Goal: Information Seeking & Learning: Learn about a topic

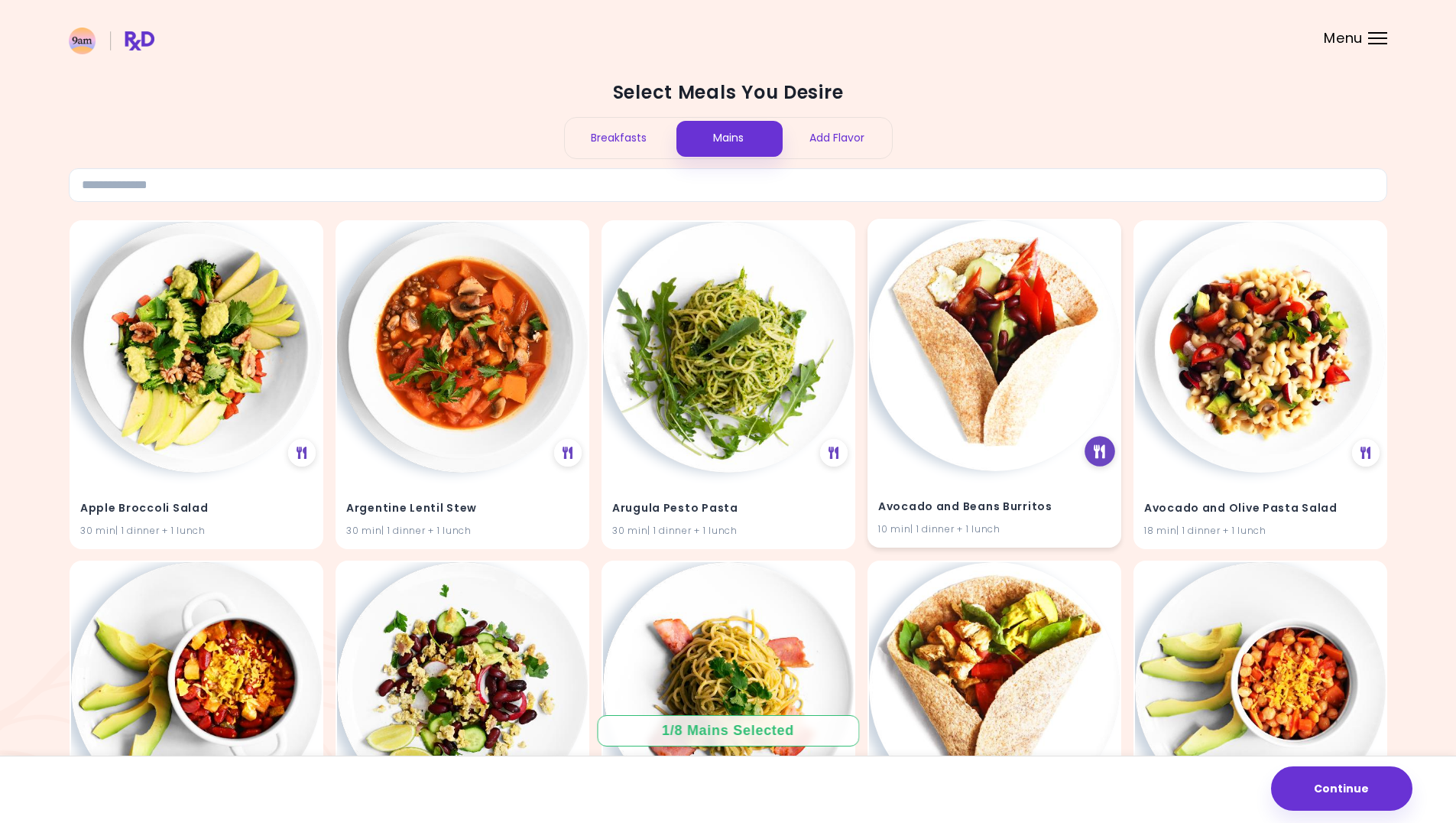
click at [1095, 454] on icon at bounding box center [1100, 451] width 11 height 13
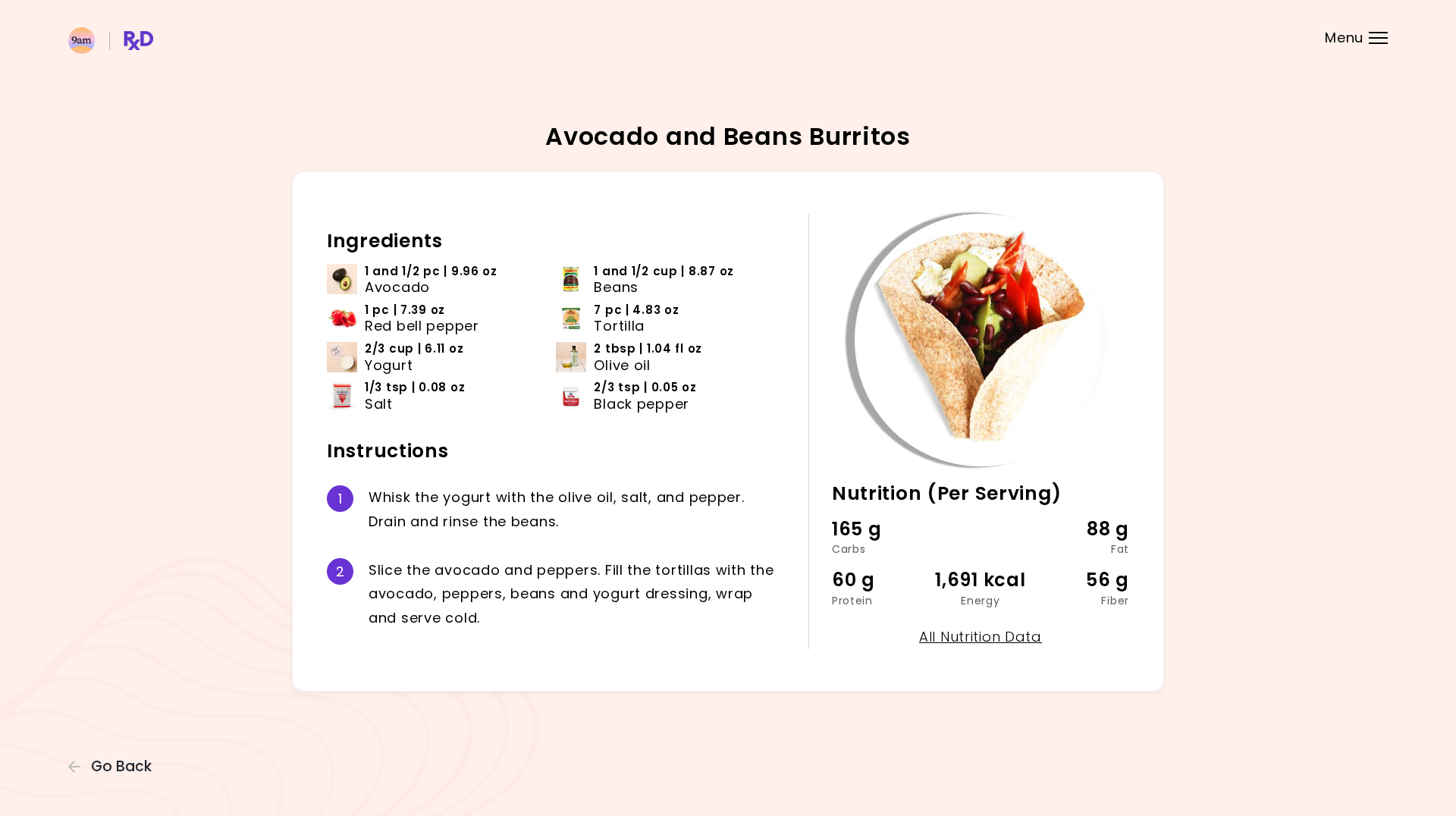
click at [1392, 295] on div "Avocado and Beans Burritos 10 min Nutrition (Per Serving) 165 g Carbs 88 g Fat …" at bounding box center [728, 408] width 1456 height 816
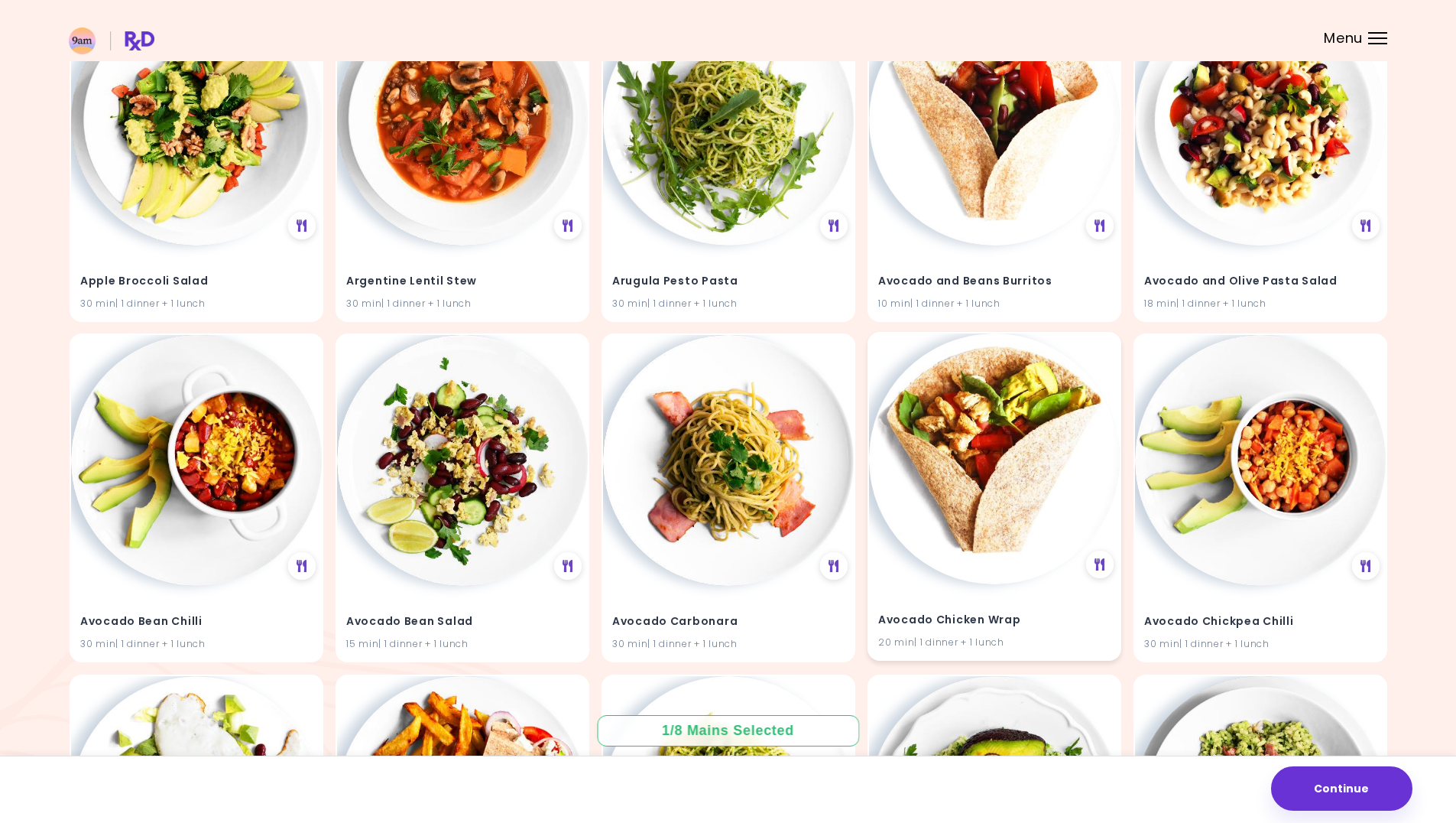
scroll to position [229, 0]
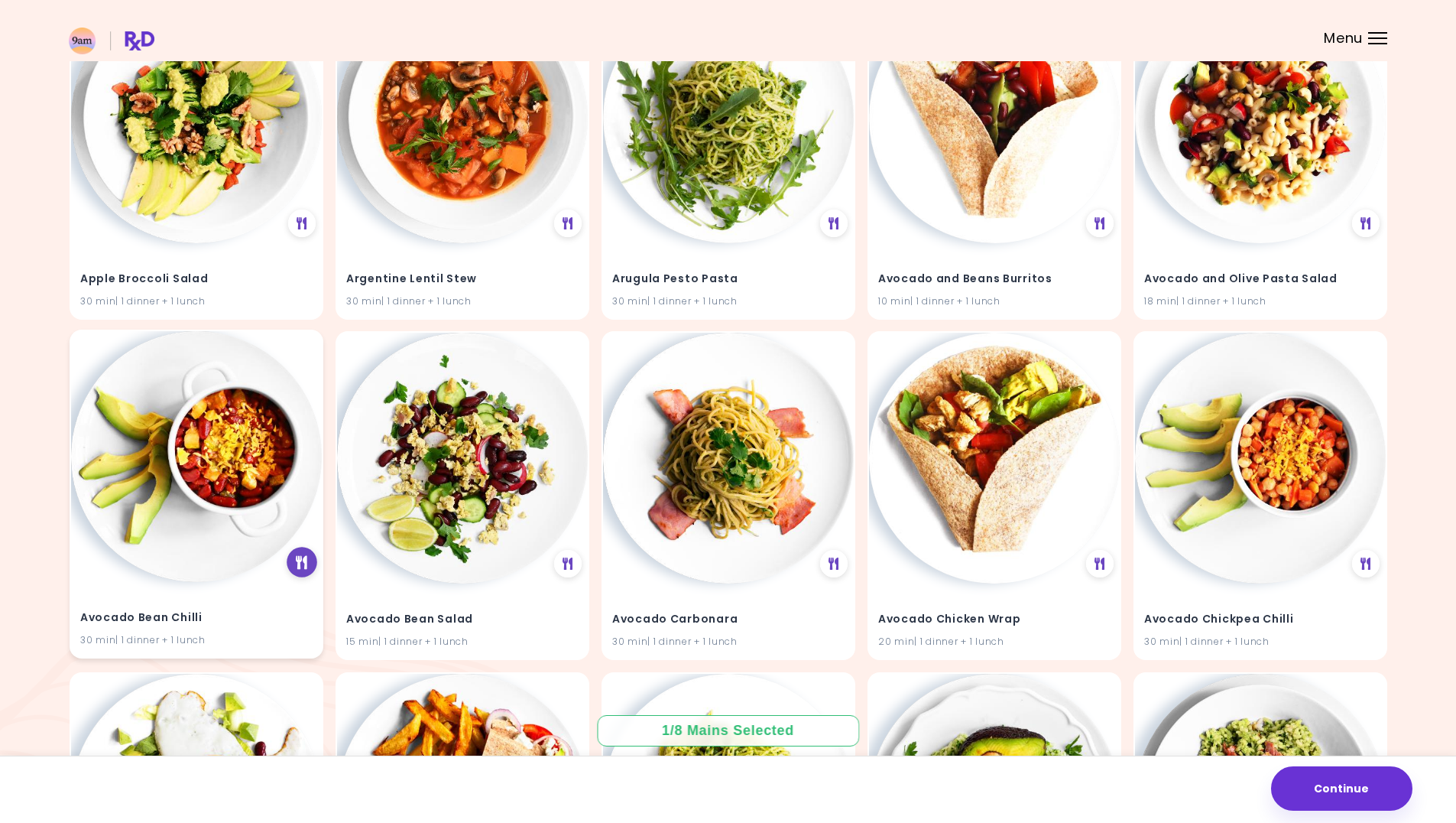
click at [303, 564] on icon at bounding box center [302, 562] width 11 height 13
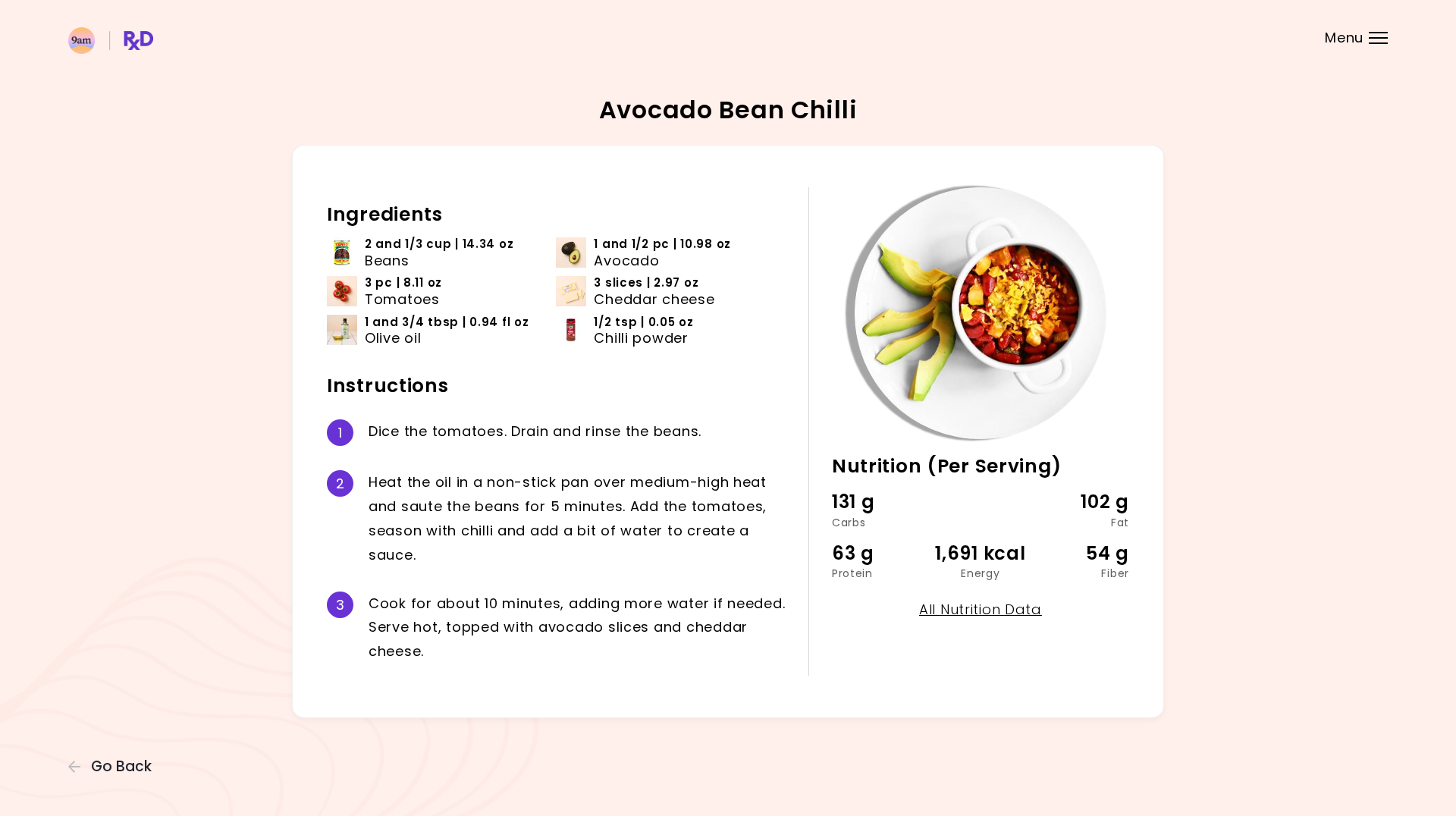
click at [129, 782] on div "Avocado Bean Chilli 30 min Nutrition (Per Serving) 131 g Carbs 102 g Fat 63 g P…" at bounding box center [728, 408] width 1456 height 816
click at [126, 773] on span "Go Back" at bounding box center [122, 767] width 61 height 17
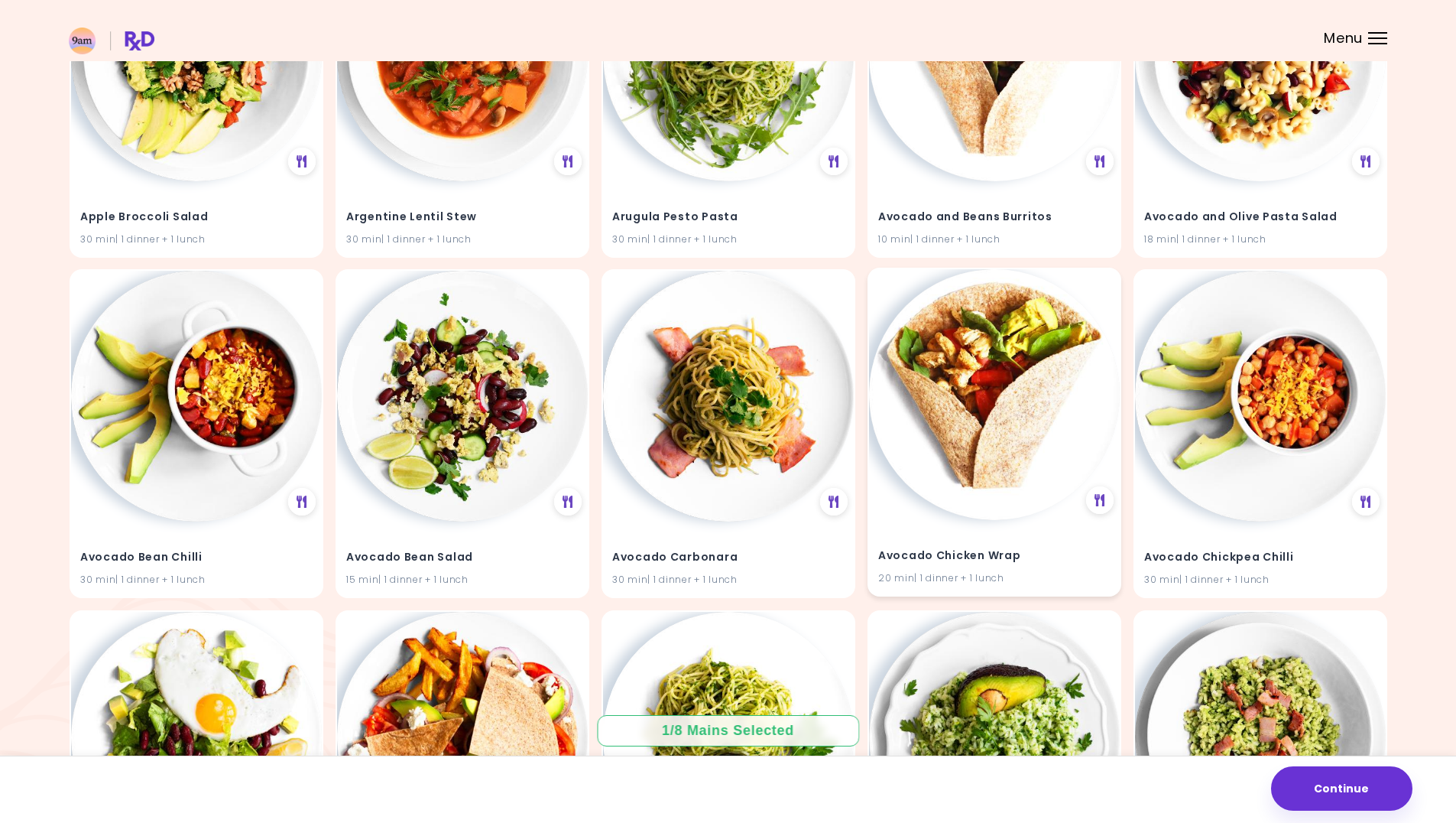
scroll to position [306, 0]
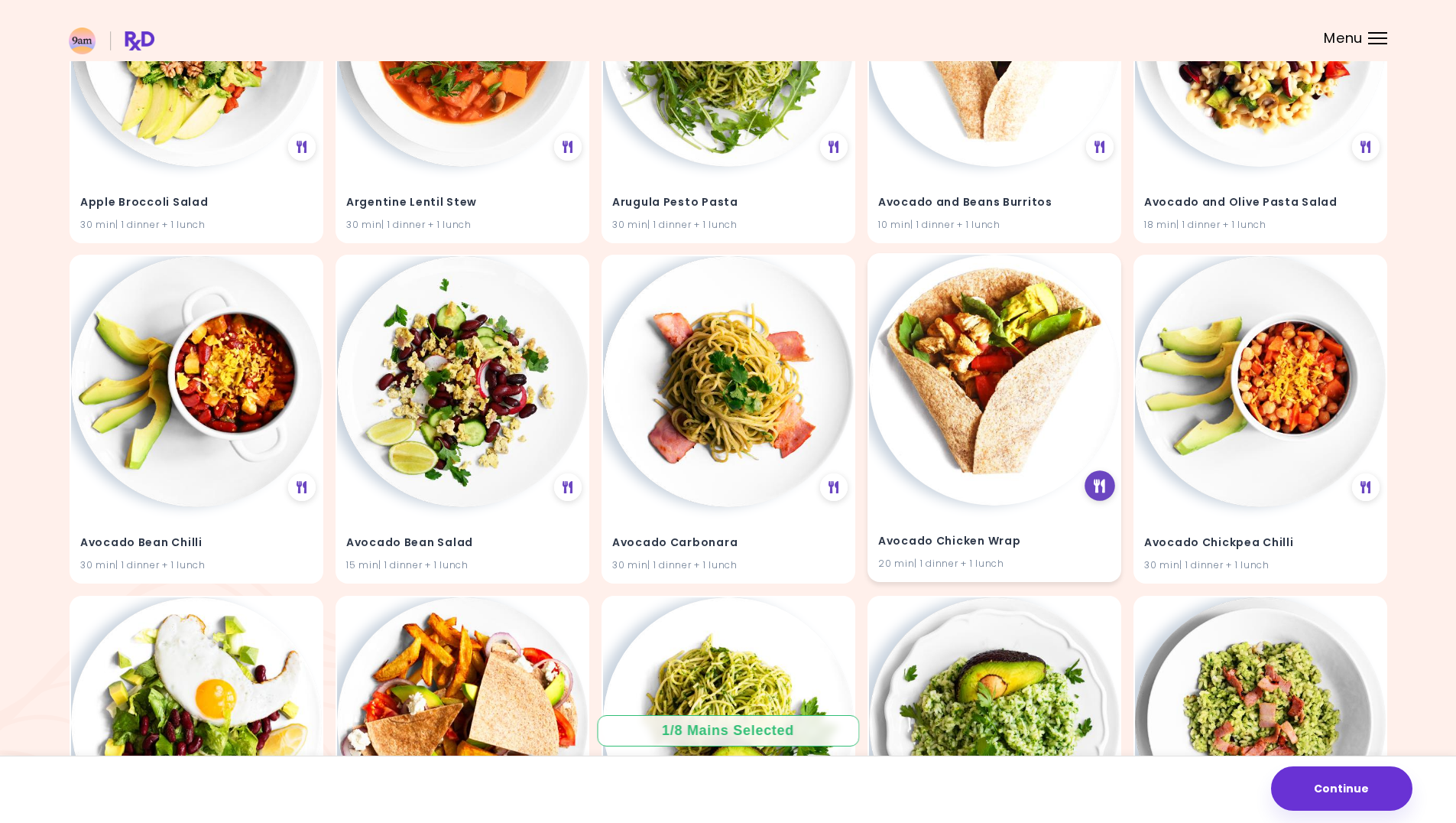
click at [1101, 495] on div at bounding box center [1101, 487] width 31 height 31
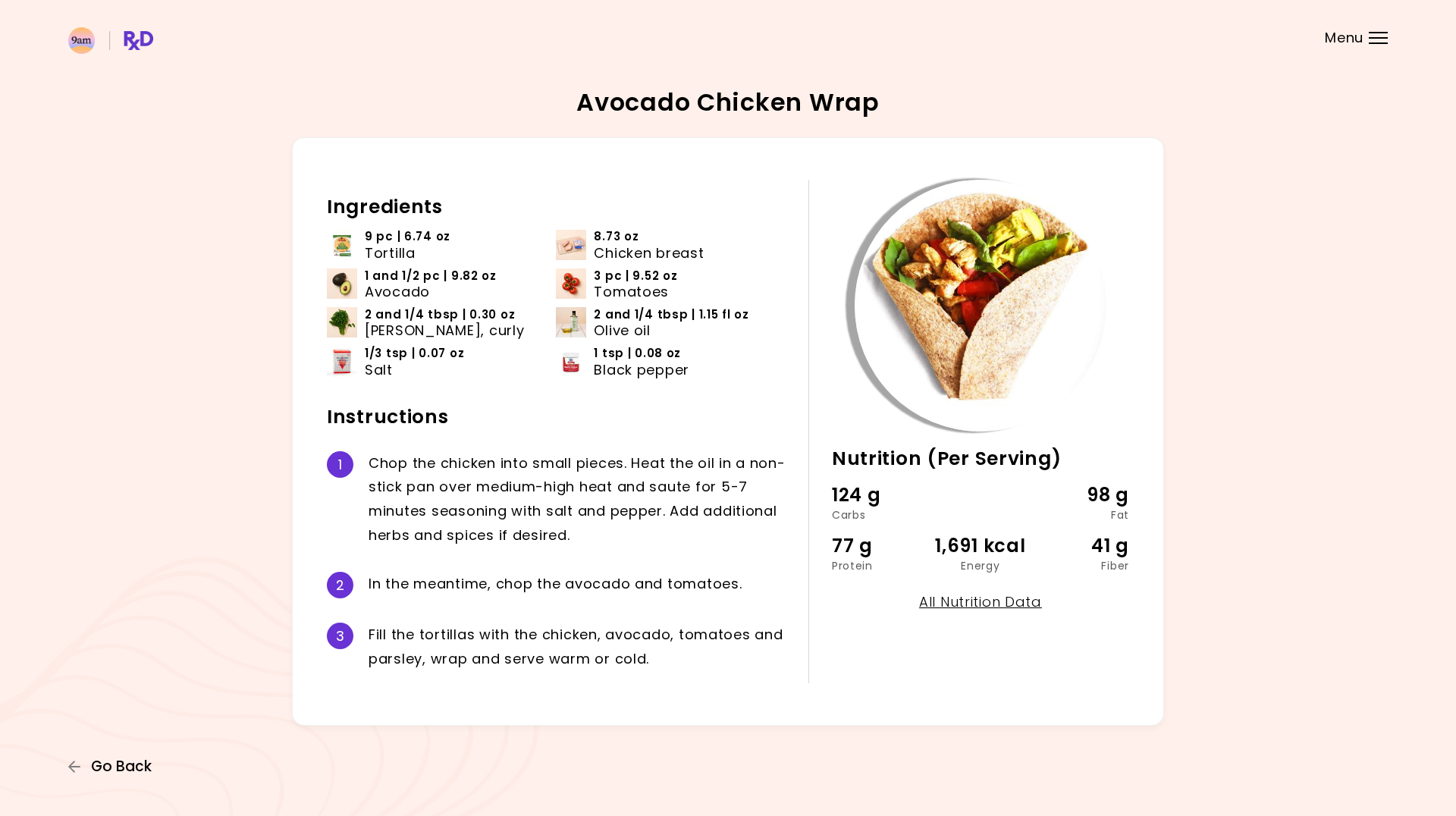
click at [131, 764] on span "Go Back" at bounding box center [122, 767] width 61 height 17
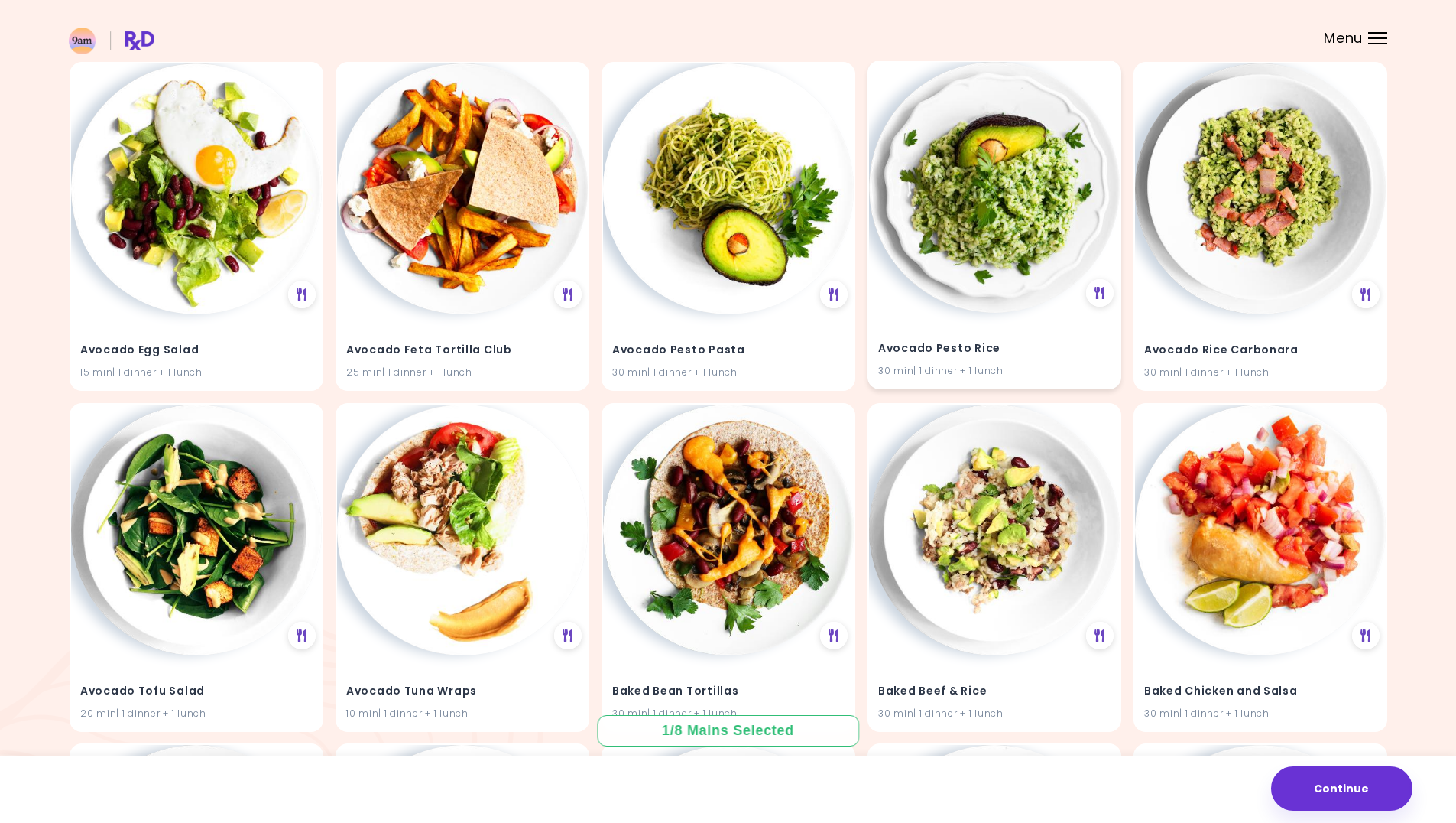
scroll to position [837, 0]
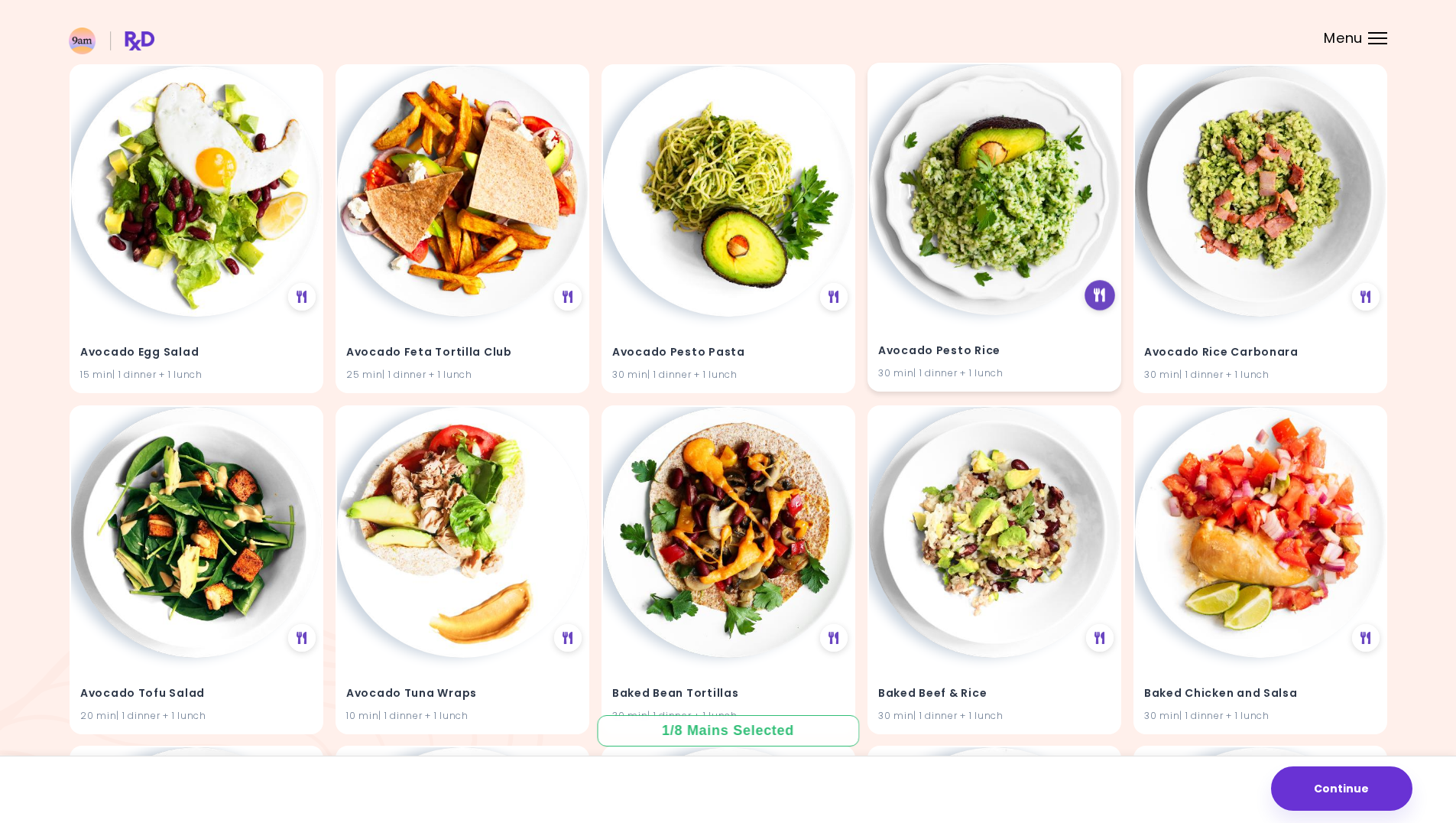
click at [1107, 294] on div at bounding box center [1101, 295] width 31 height 31
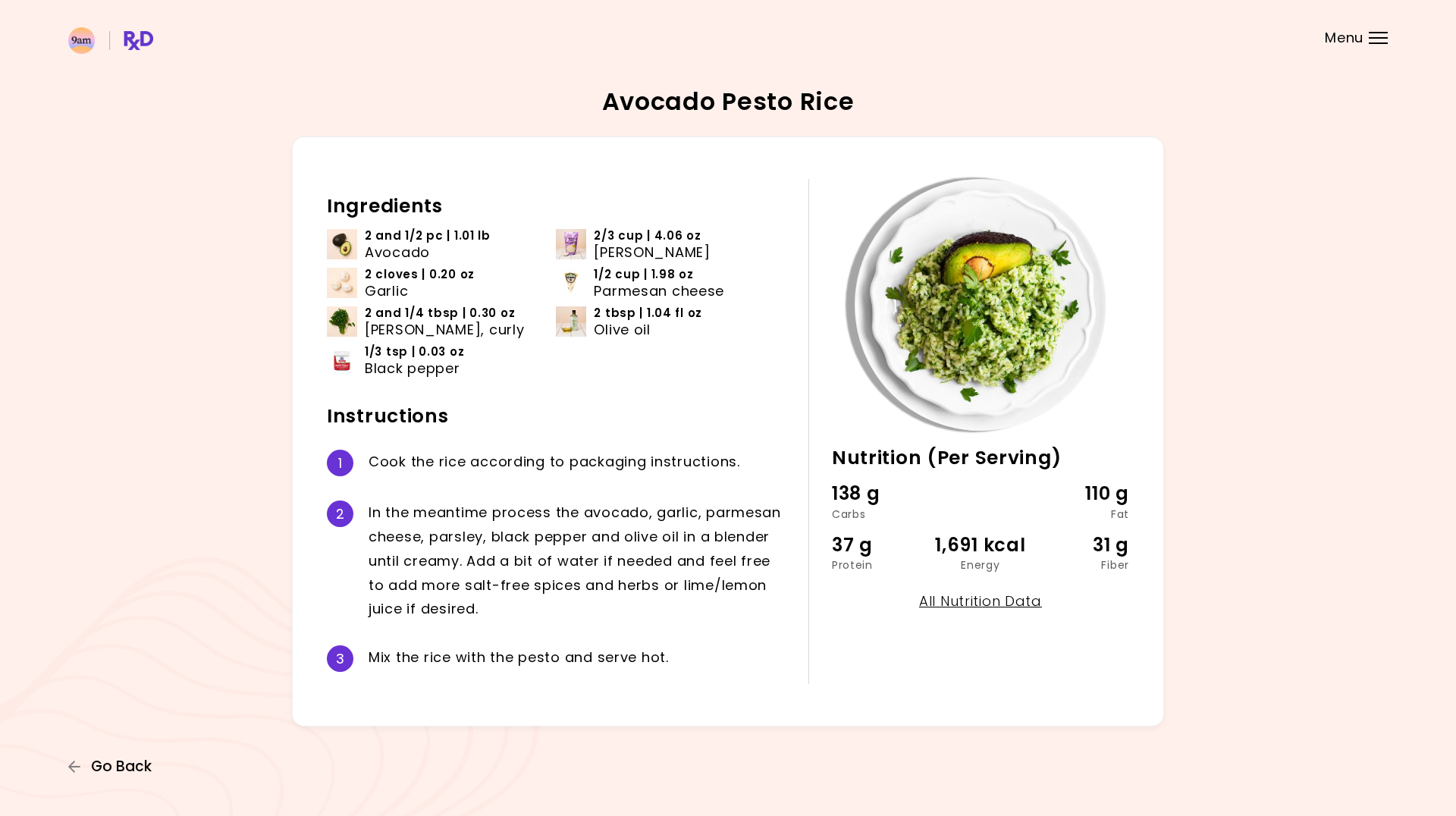
click at [122, 758] on span "Go Back" at bounding box center [122, 767] width 61 height 17
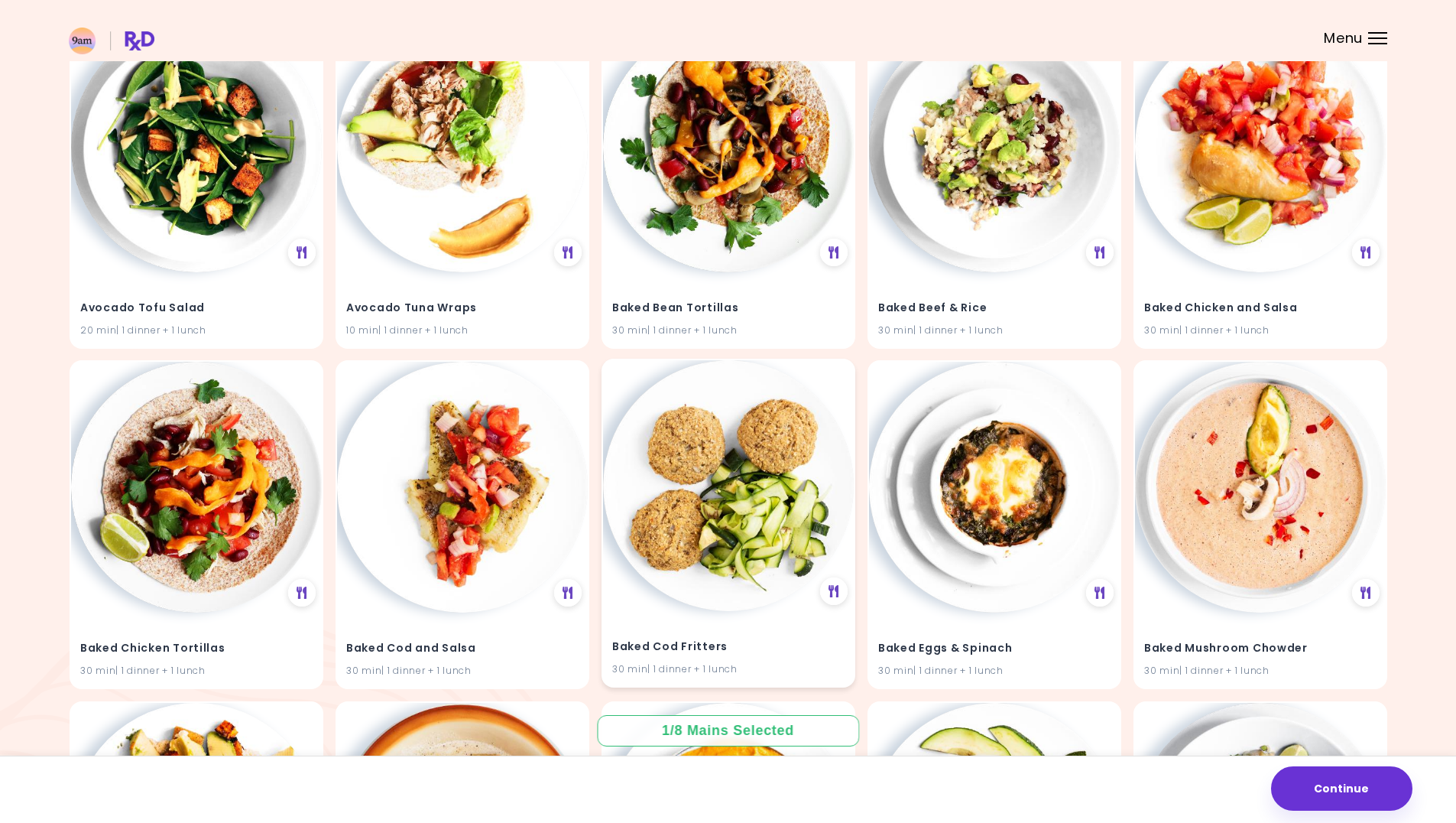
scroll to position [1223, 0]
click at [576, 588] on div at bounding box center [568, 591] width 31 height 31
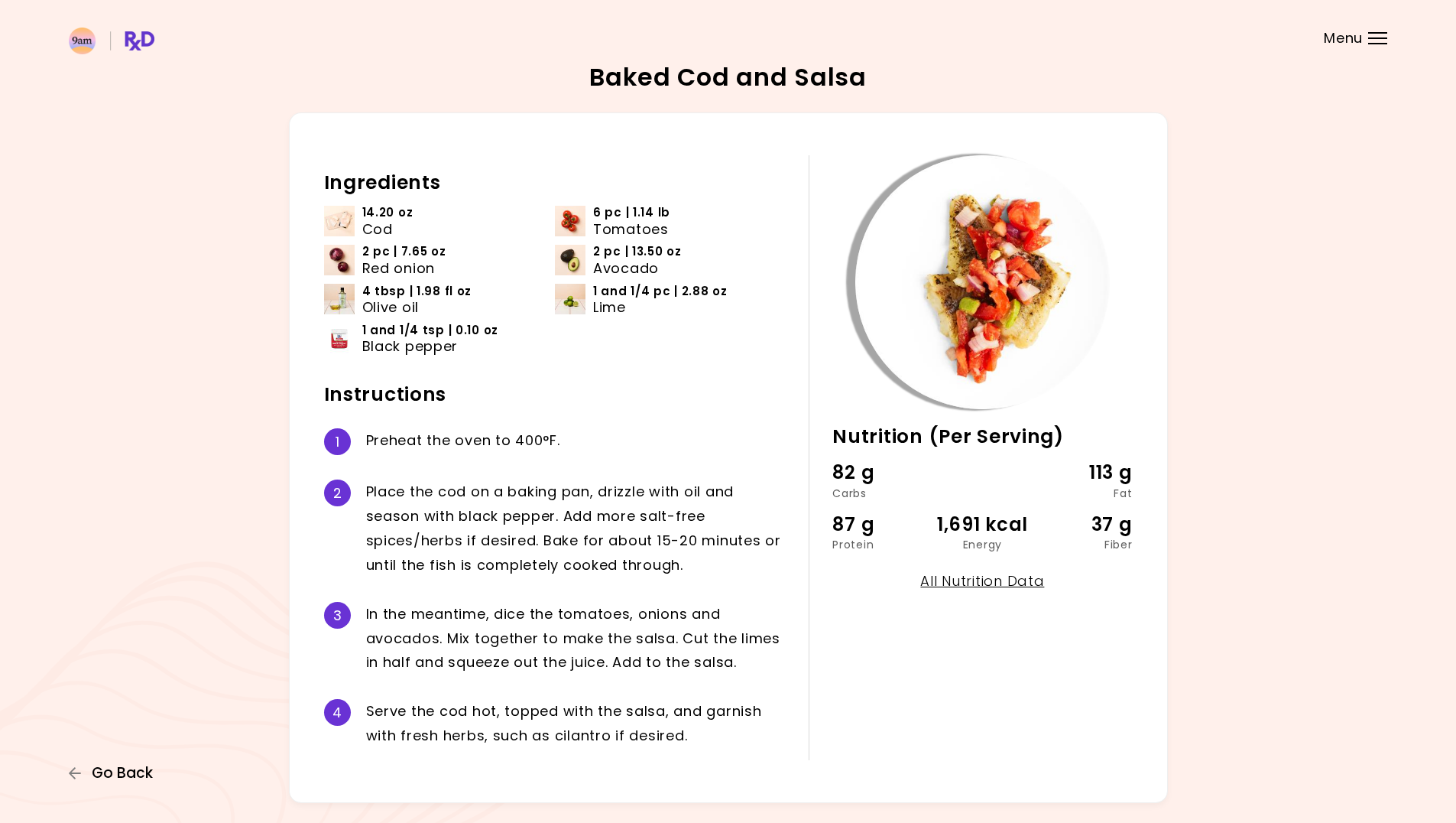
click at [119, 765] on span "Go Back" at bounding box center [123, 773] width 61 height 17
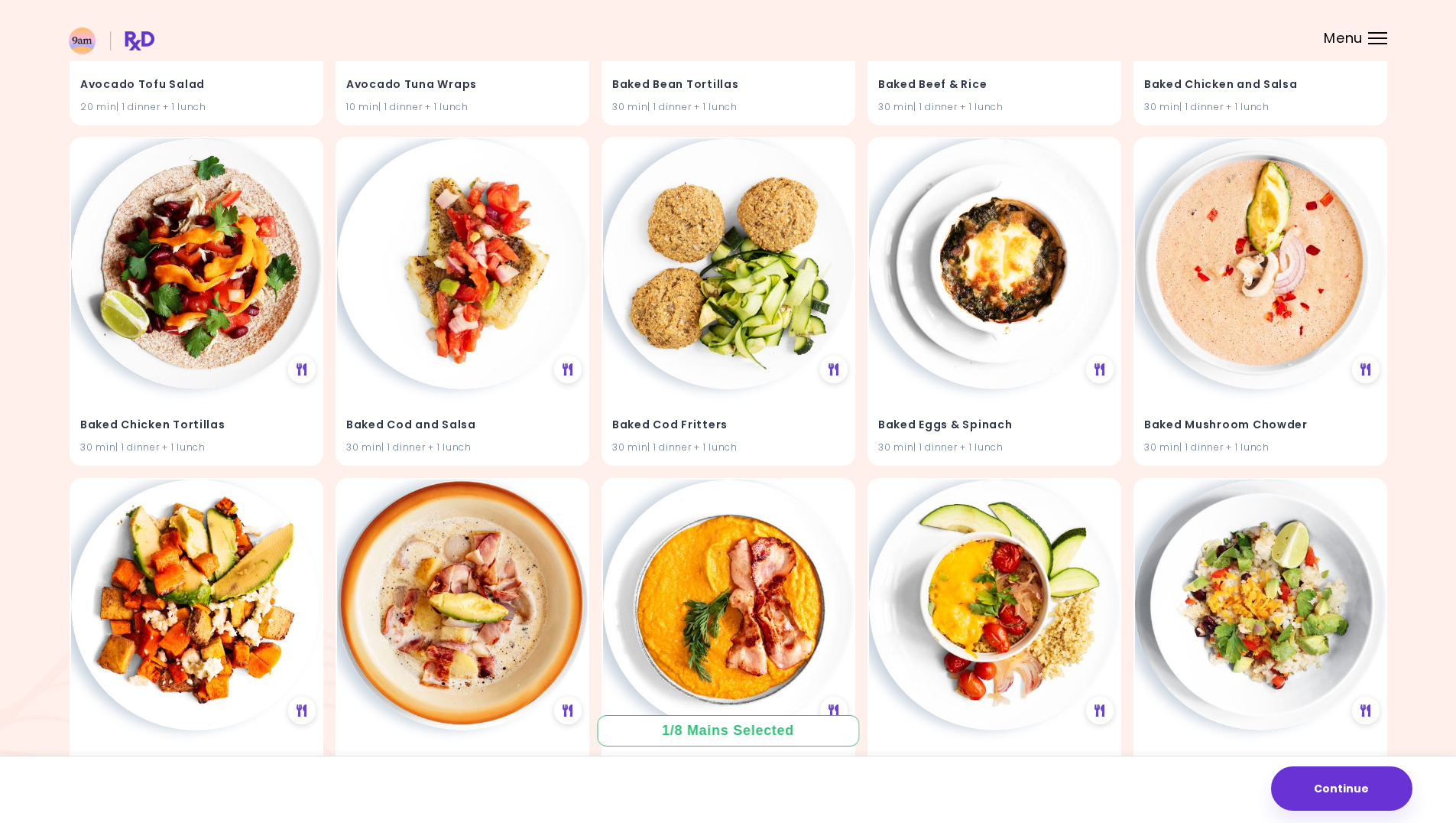
scroll to position [1449, 0]
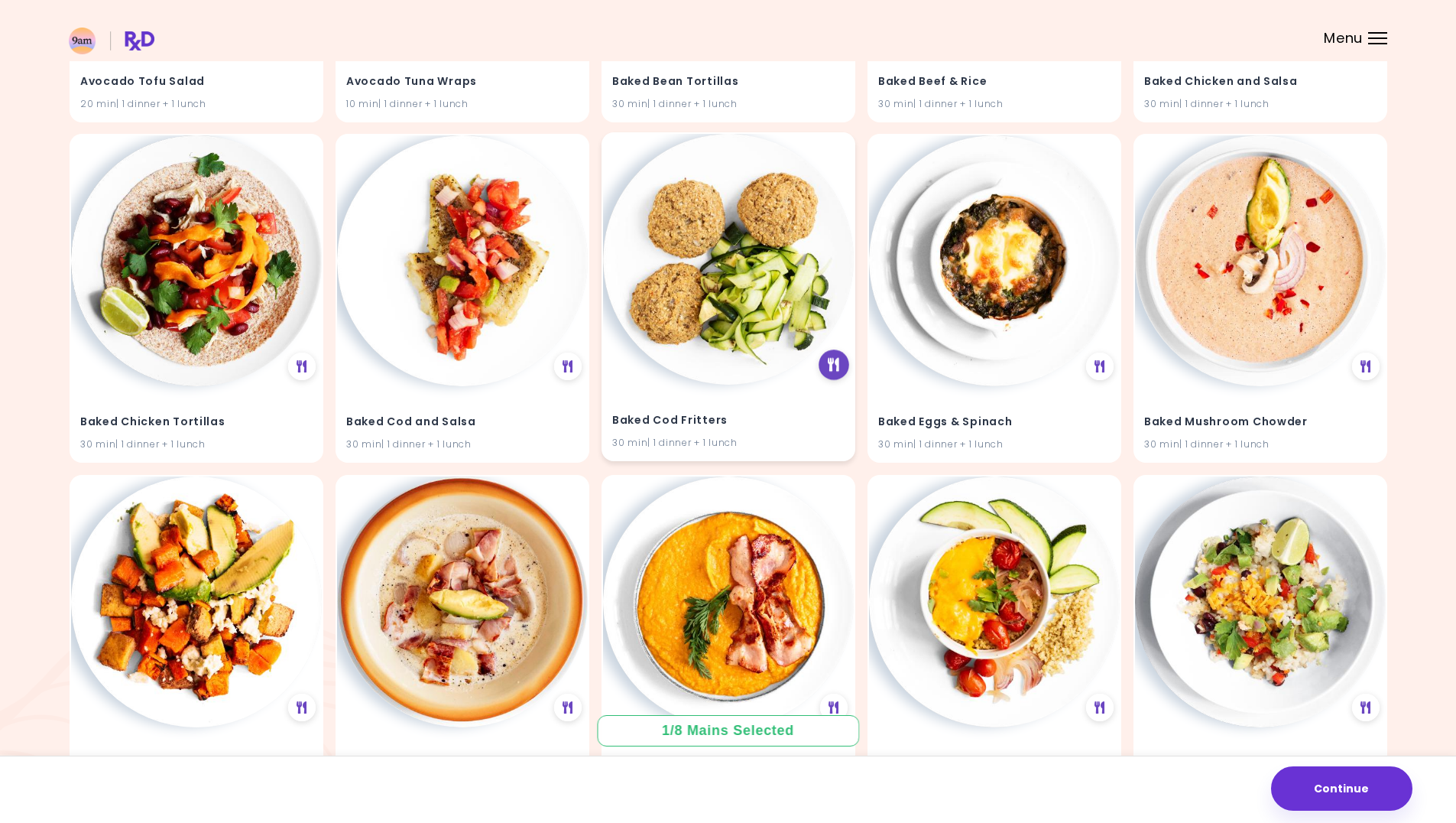
click at [828, 369] on div at bounding box center [834, 366] width 31 height 31
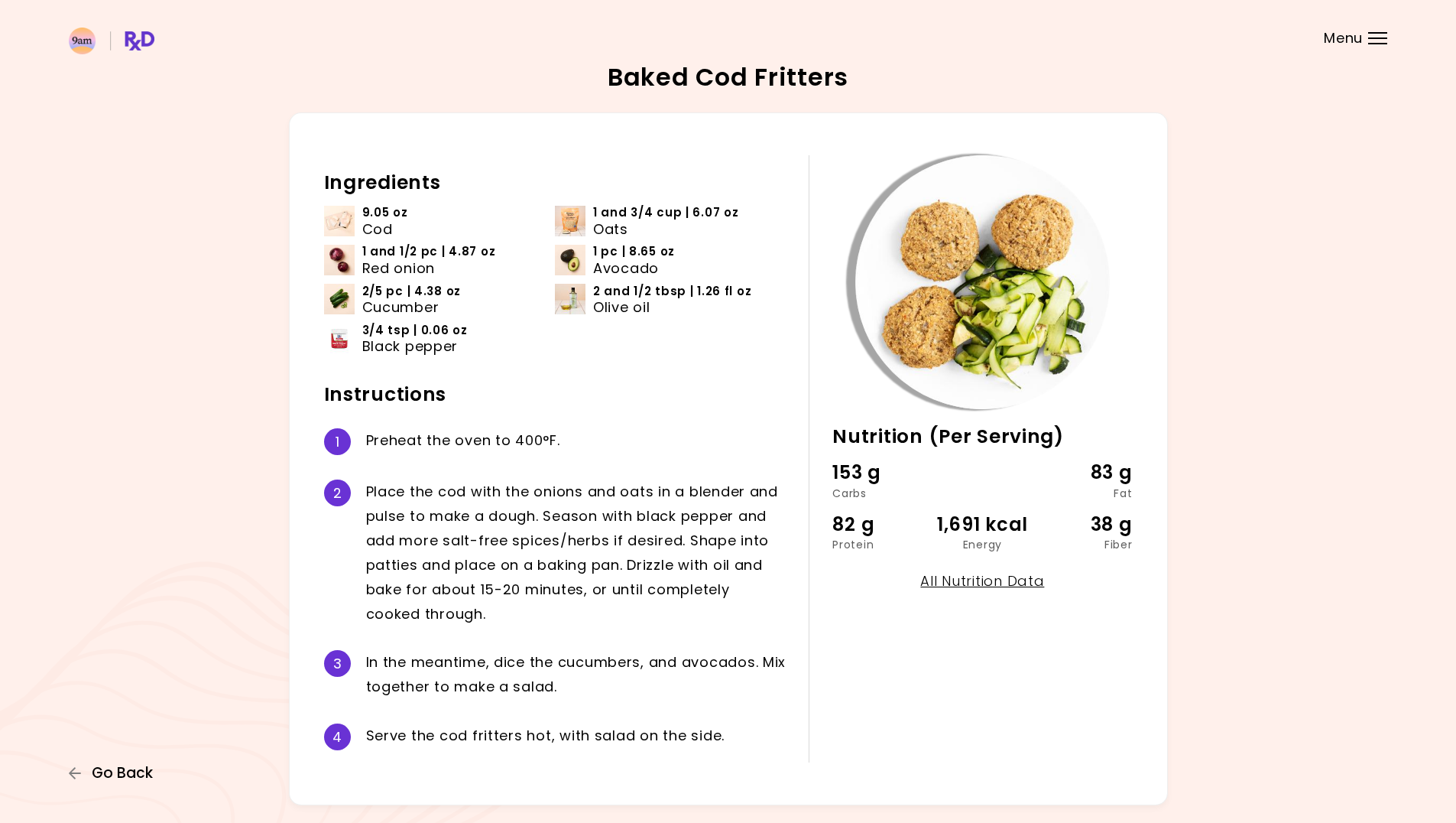
click at [153, 770] on button "Go Back" at bounding box center [115, 773] width 92 height 17
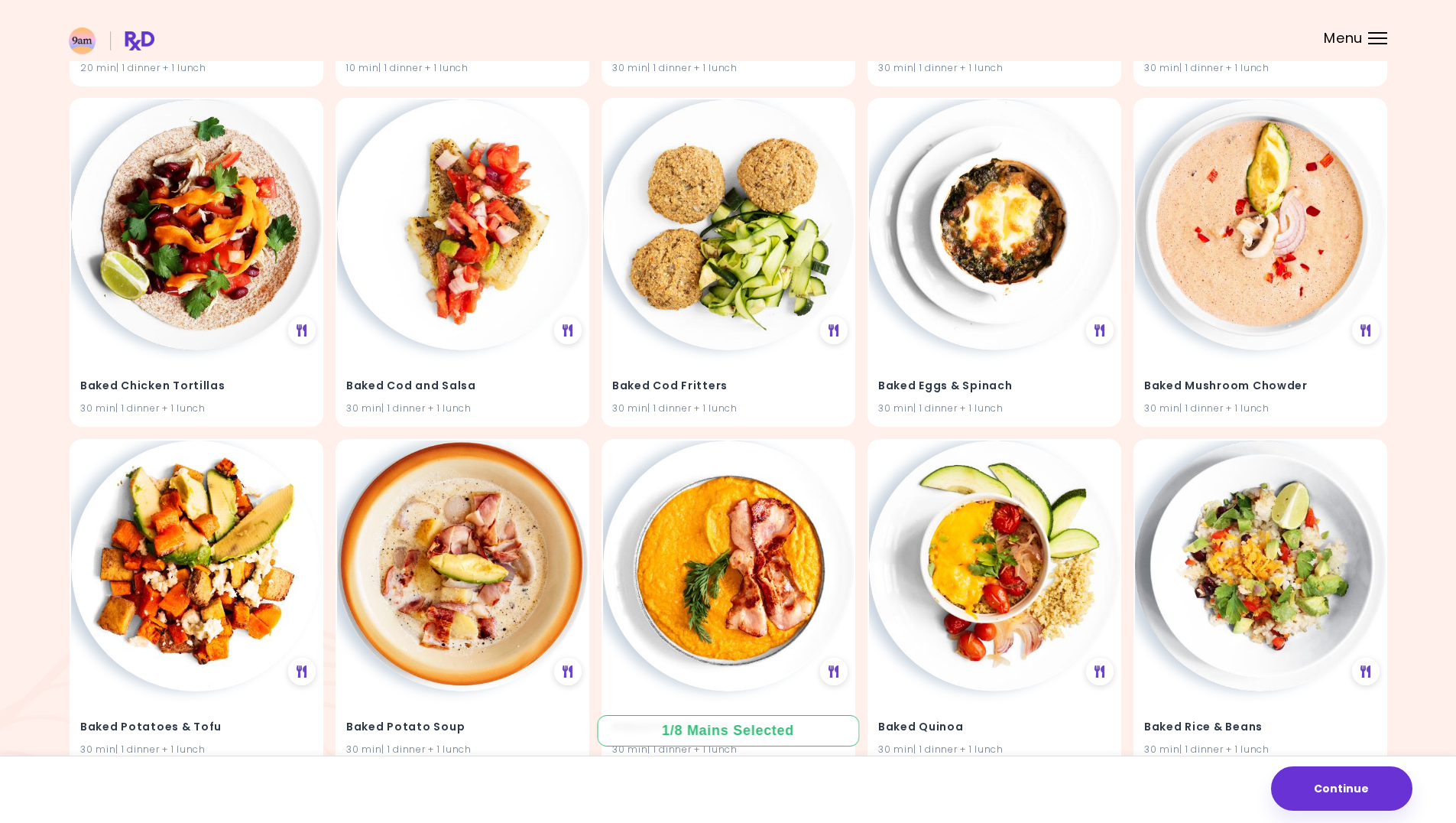
scroll to position [1529, 0]
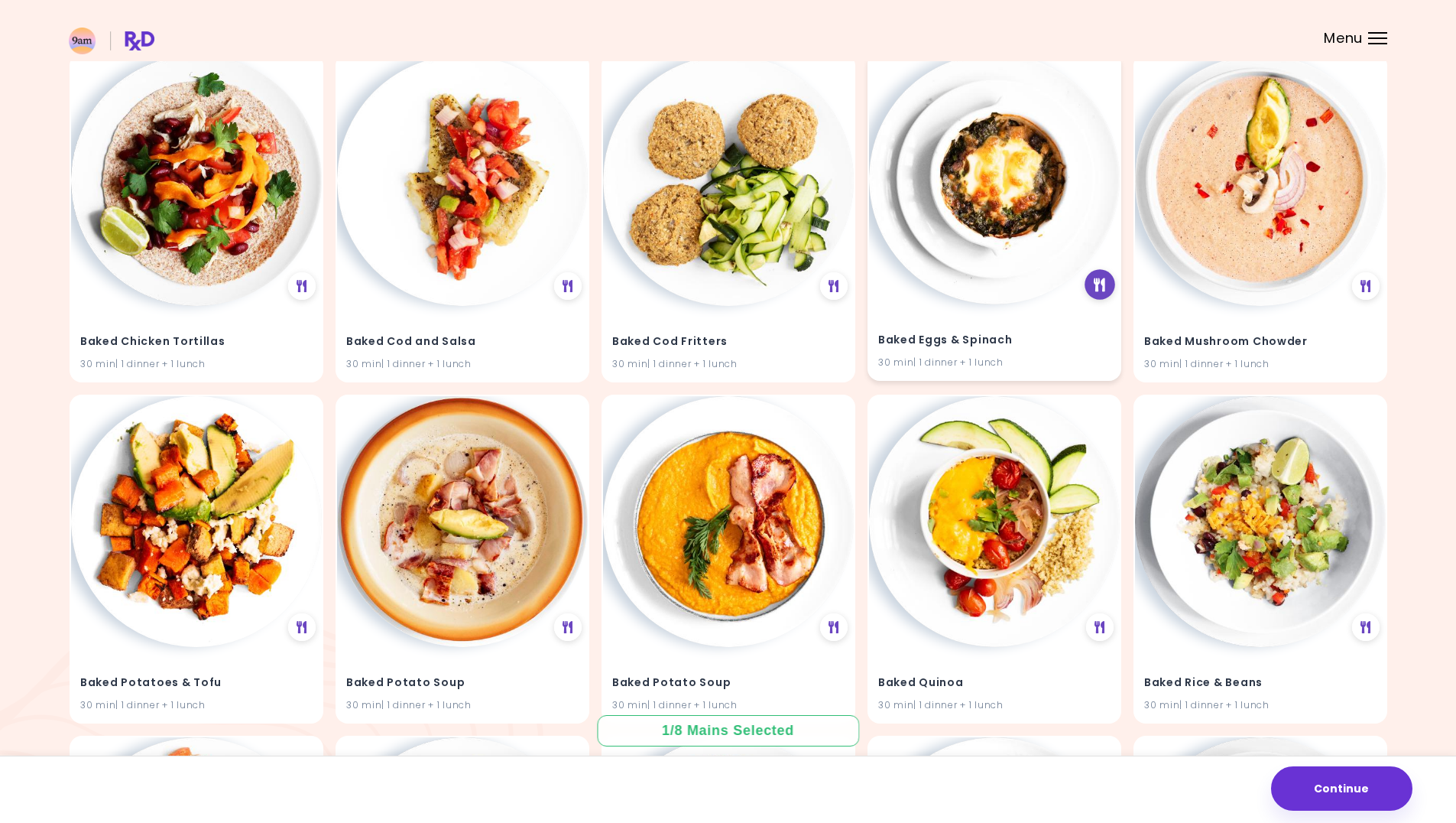
click at [1092, 292] on div at bounding box center [1101, 286] width 31 height 31
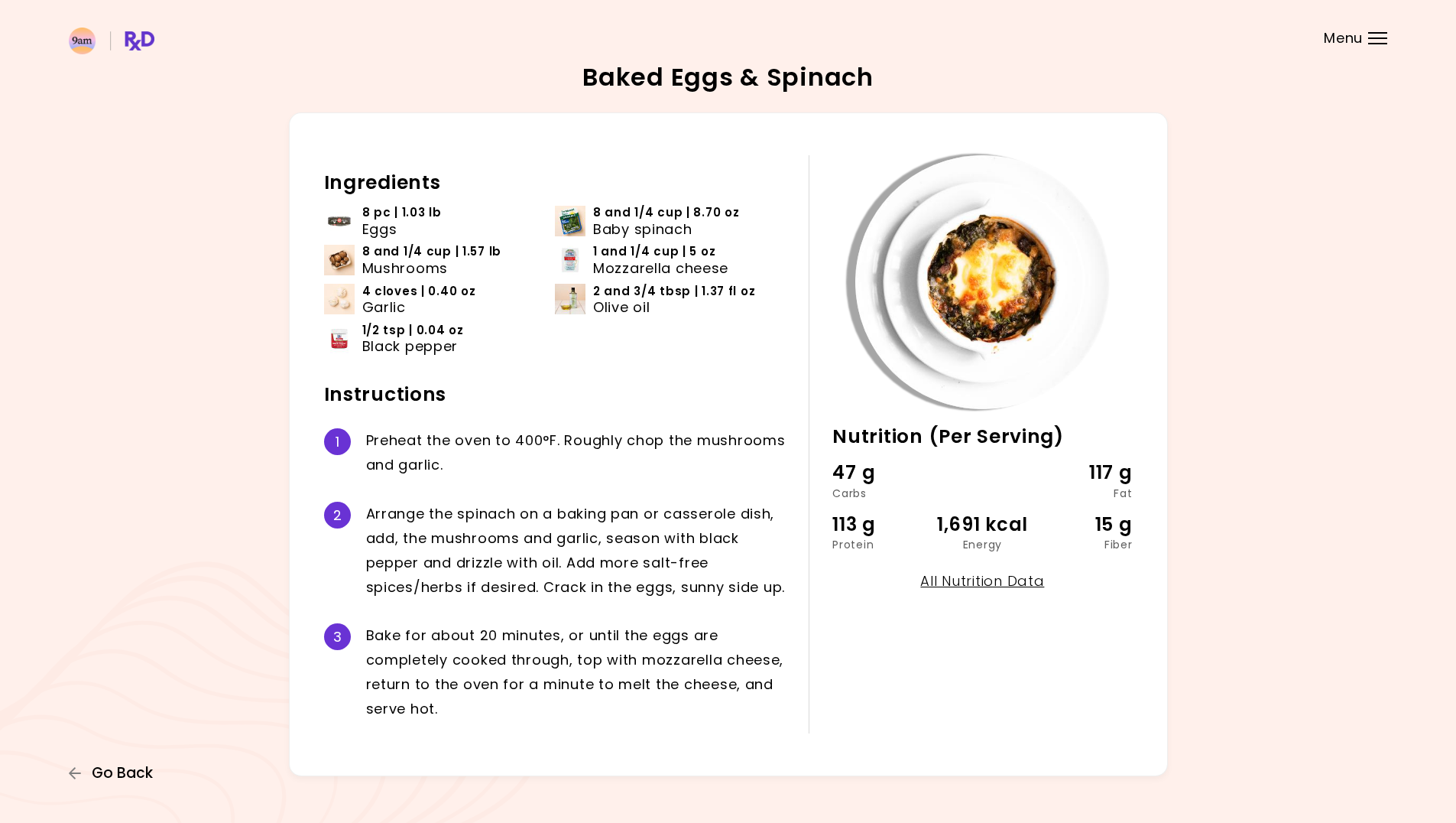
click at [123, 767] on span "Go Back" at bounding box center [123, 773] width 61 height 17
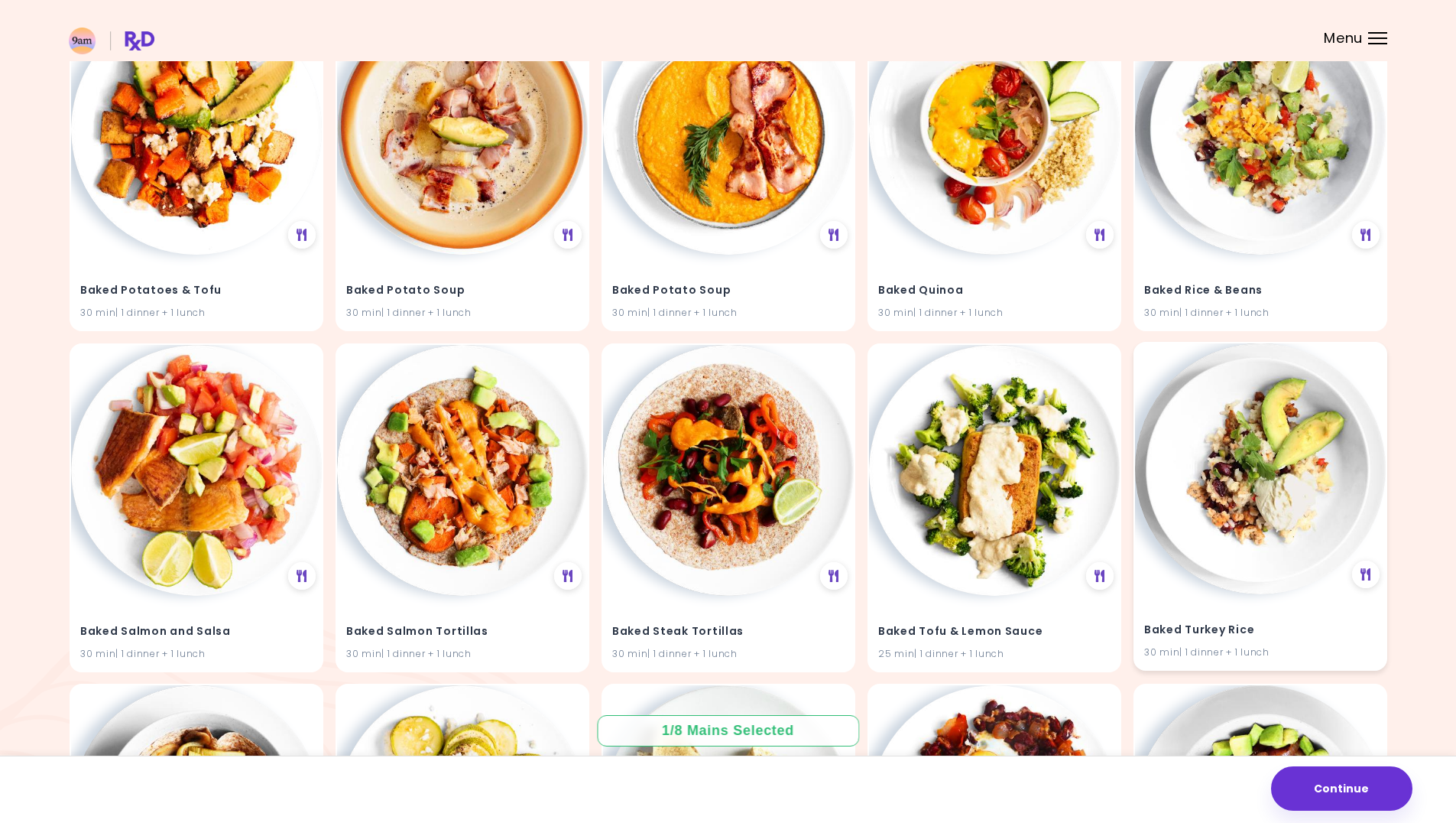
scroll to position [1988, 0]
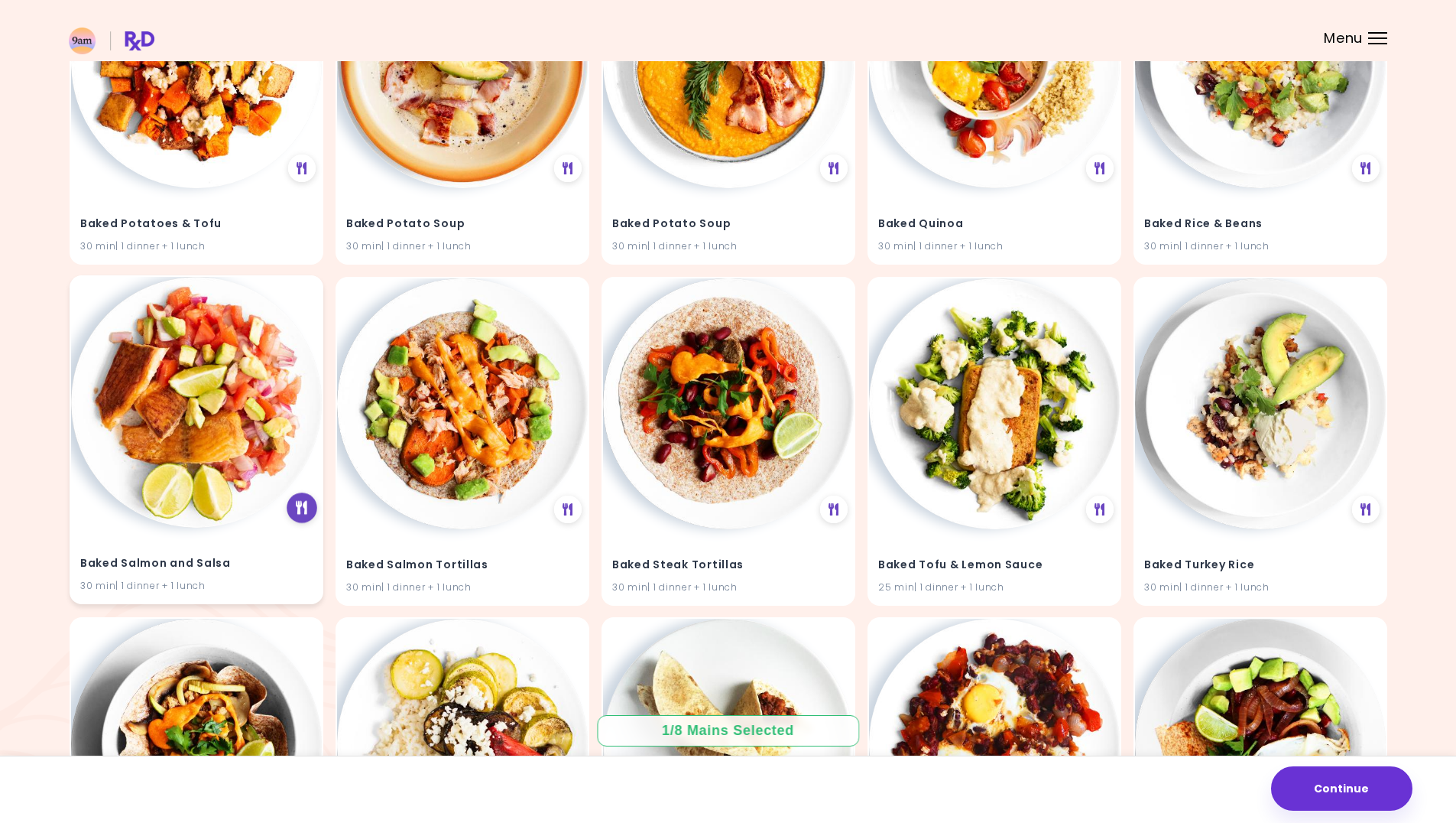
click at [308, 506] on div at bounding box center [302, 508] width 31 height 31
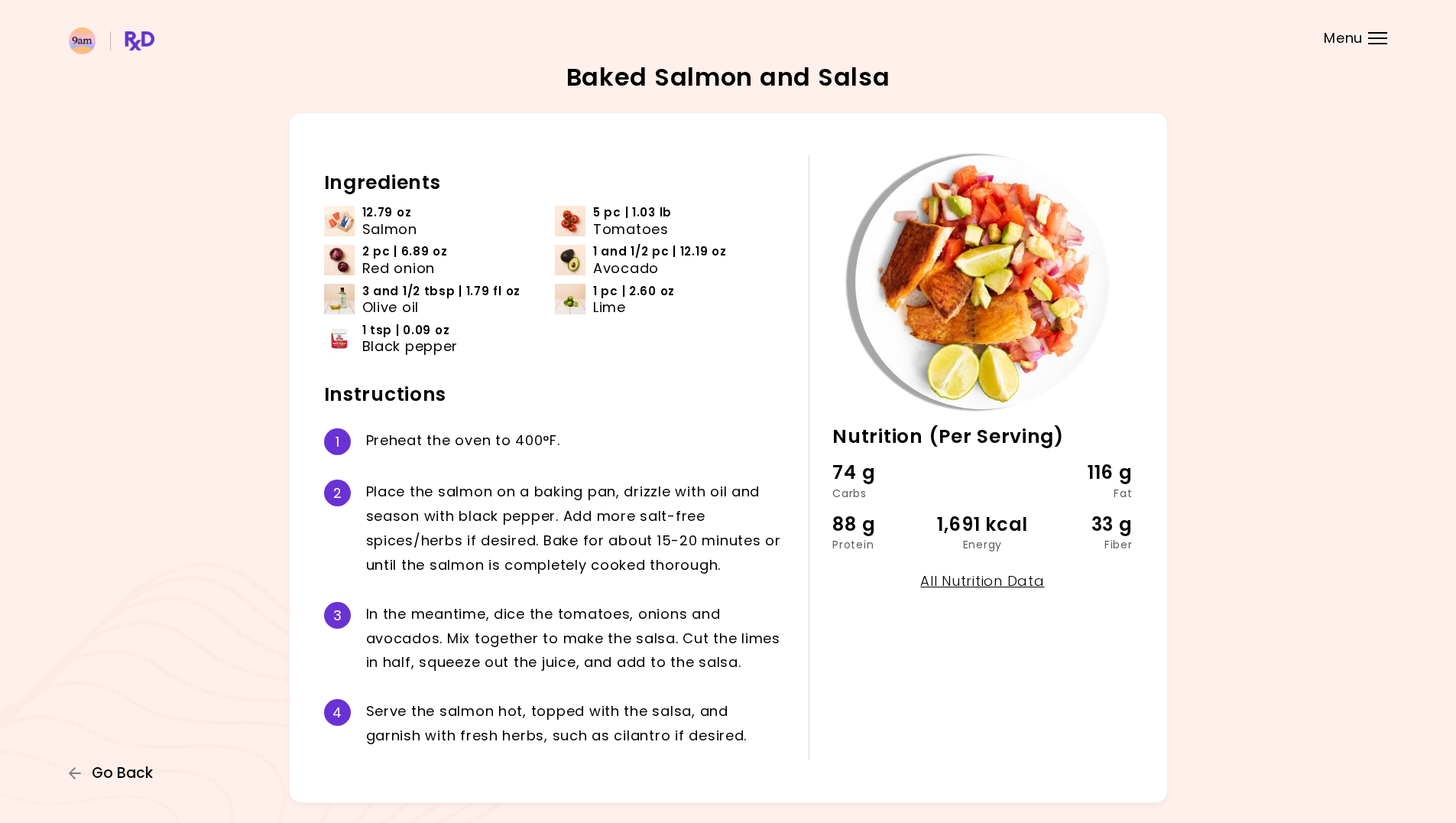
click at [132, 776] on span "Go Back" at bounding box center [123, 773] width 61 height 17
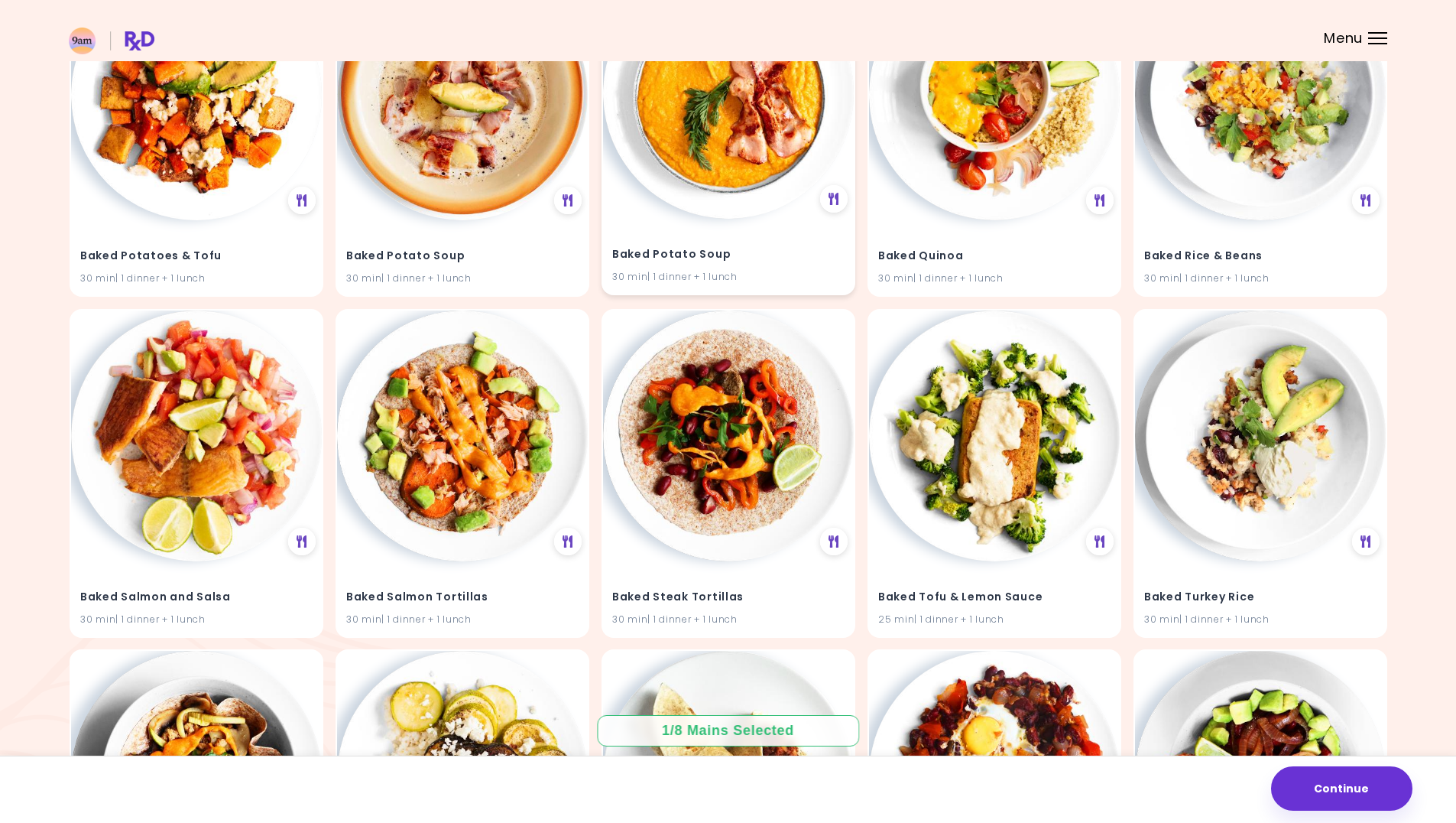
scroll to position [1958, 0]
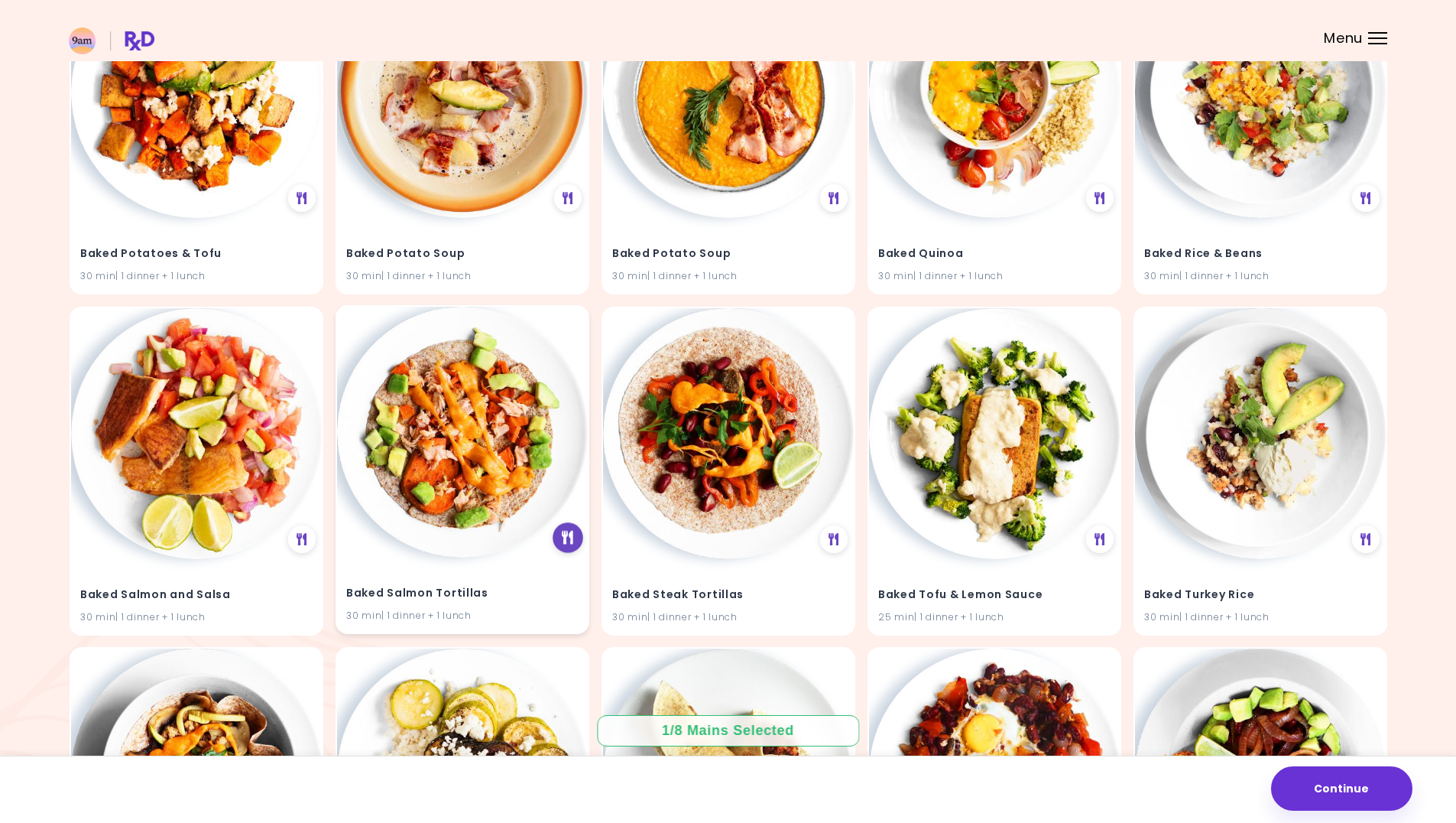
click at [575, 536] on div at bounding box center [568, 537] width 31 height 31
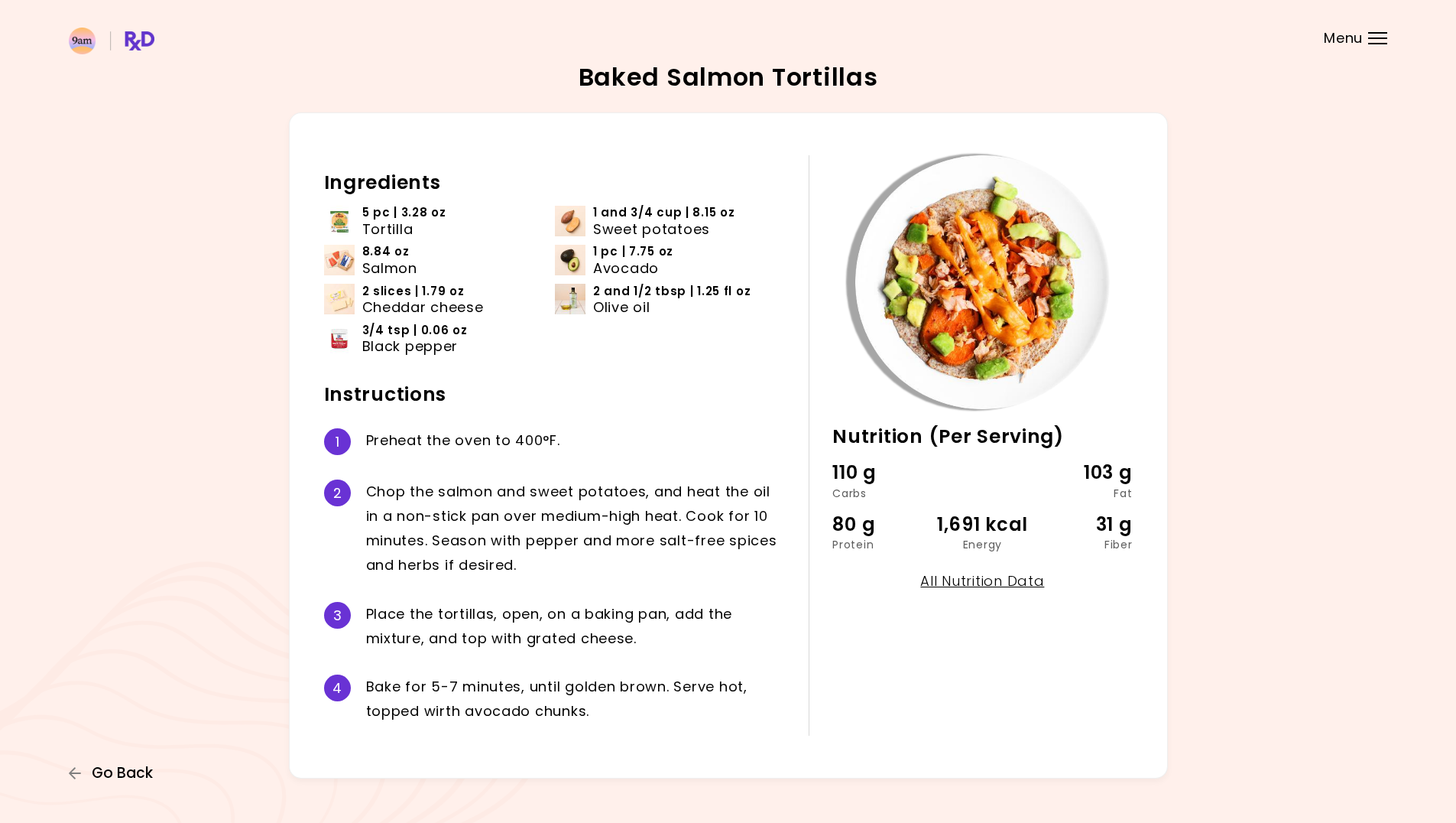
click at [137, 782] on span "Go Back" at bounding box center [123, 773] width 61 height 17
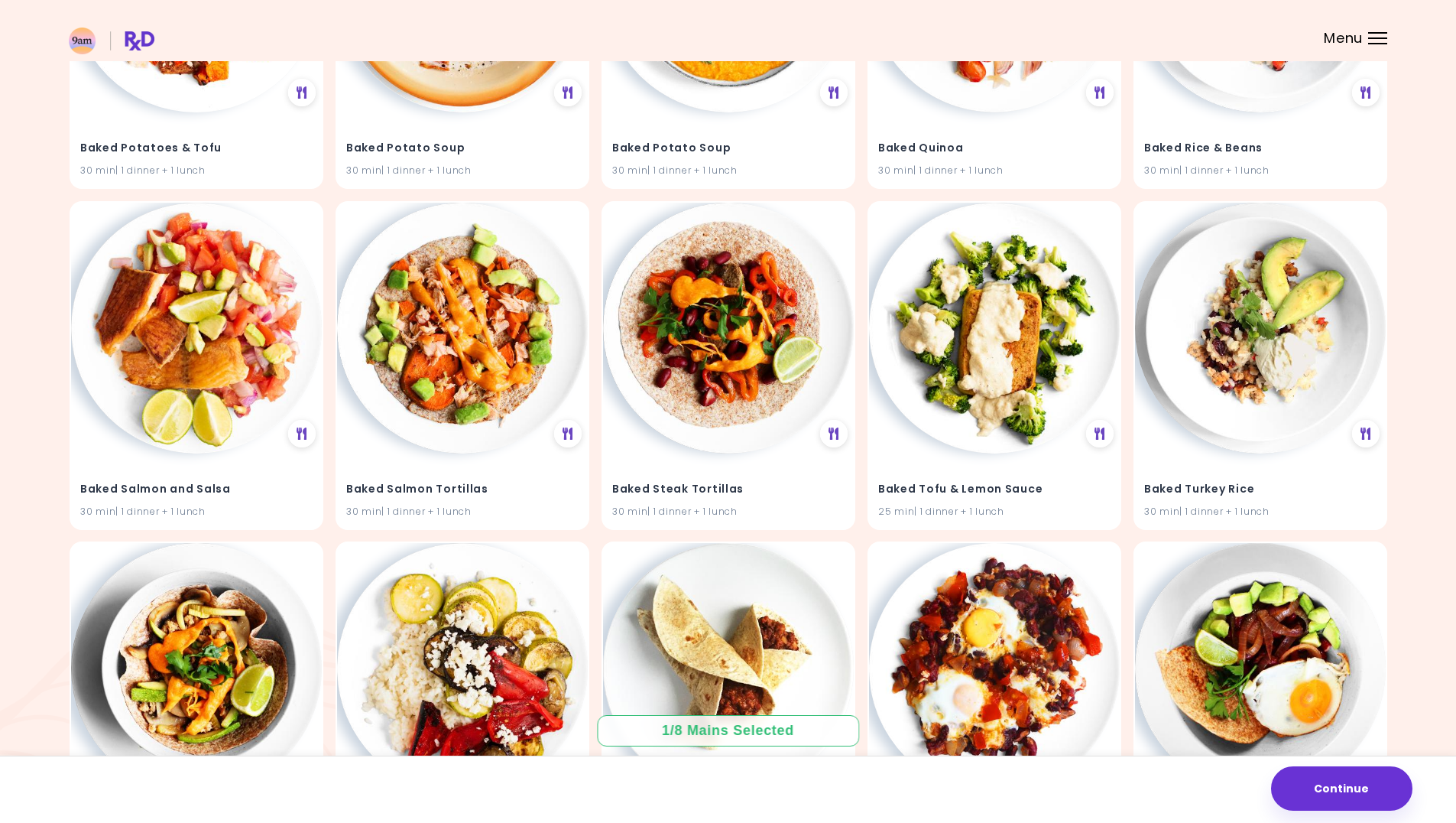
scroll to position [2138, 0]
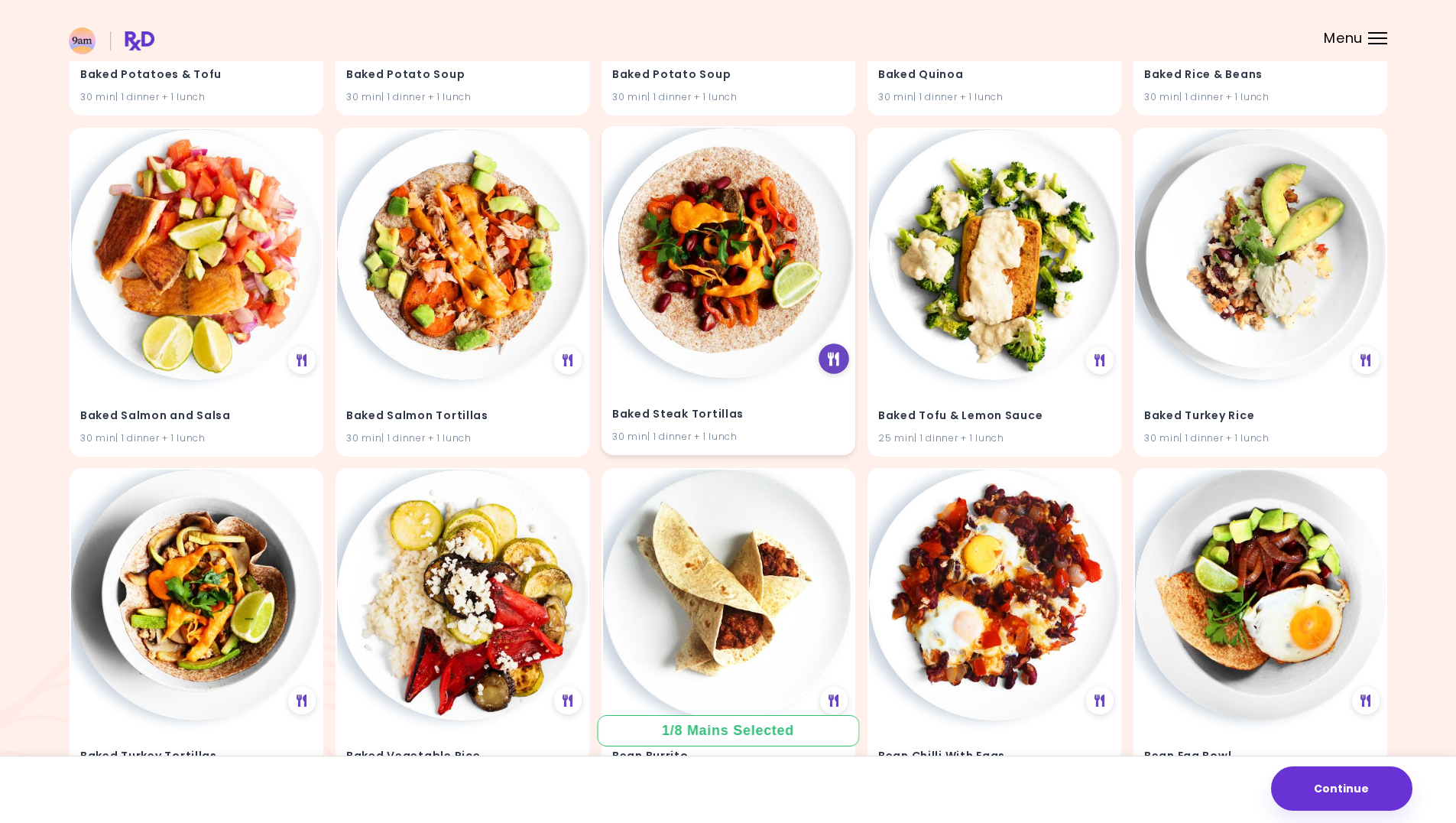
click at [838, 359] on icon at bounding box center [833, 358] width 11 height 13
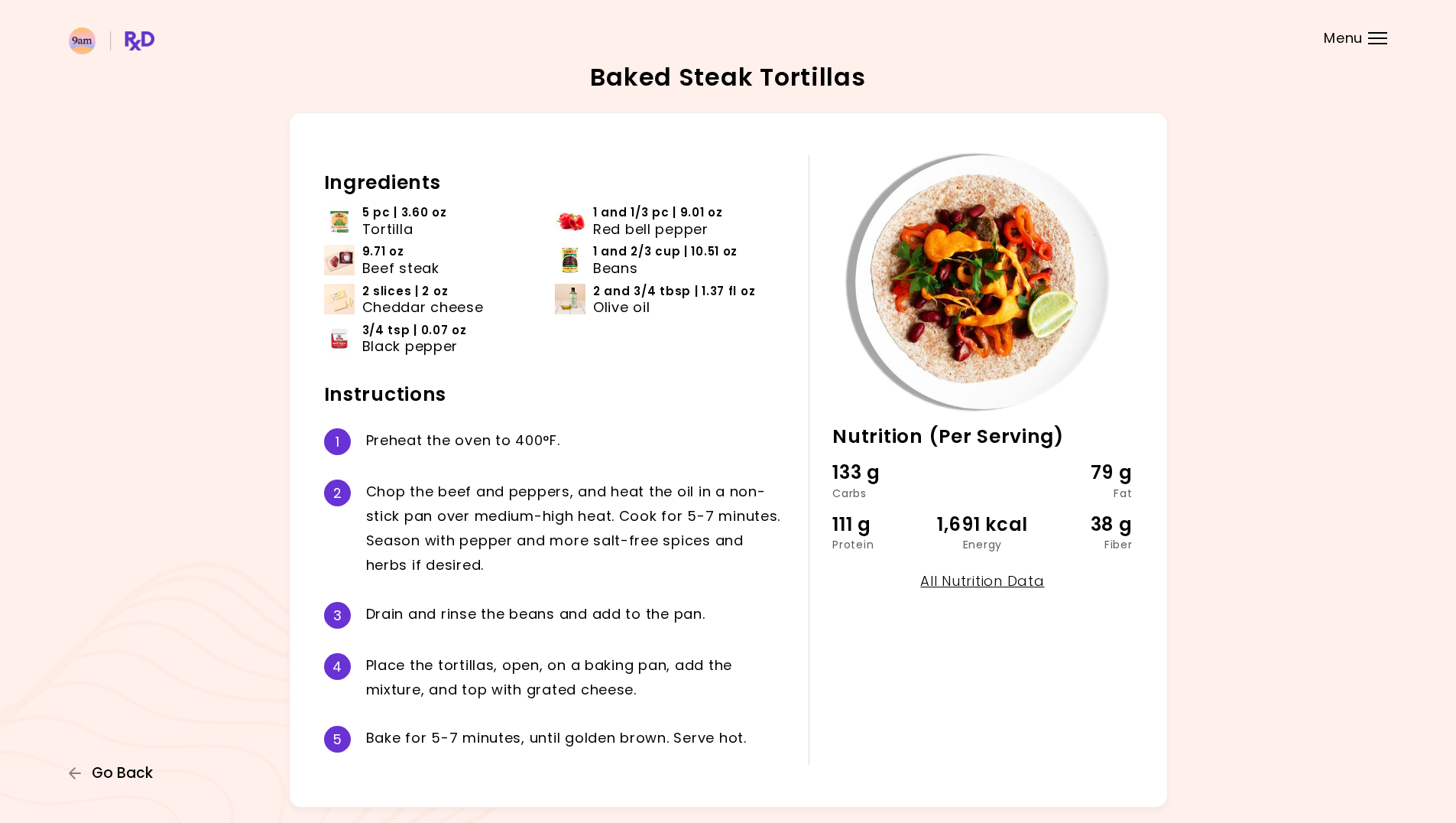
click at [115, 770] on span "Go Back" at bounding box center [123, 773] width 61 height 17
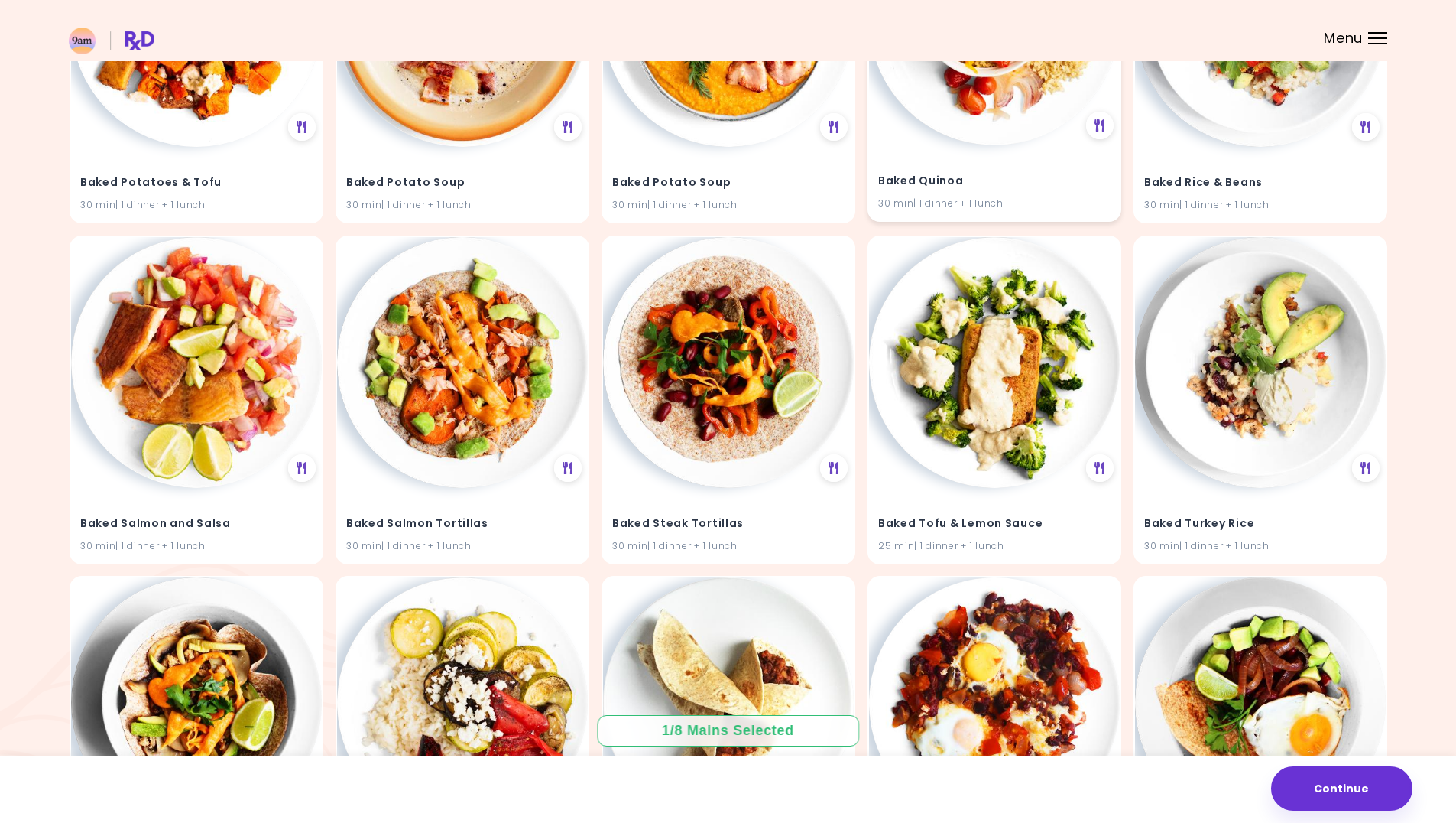
scroll to position [2035, 0]
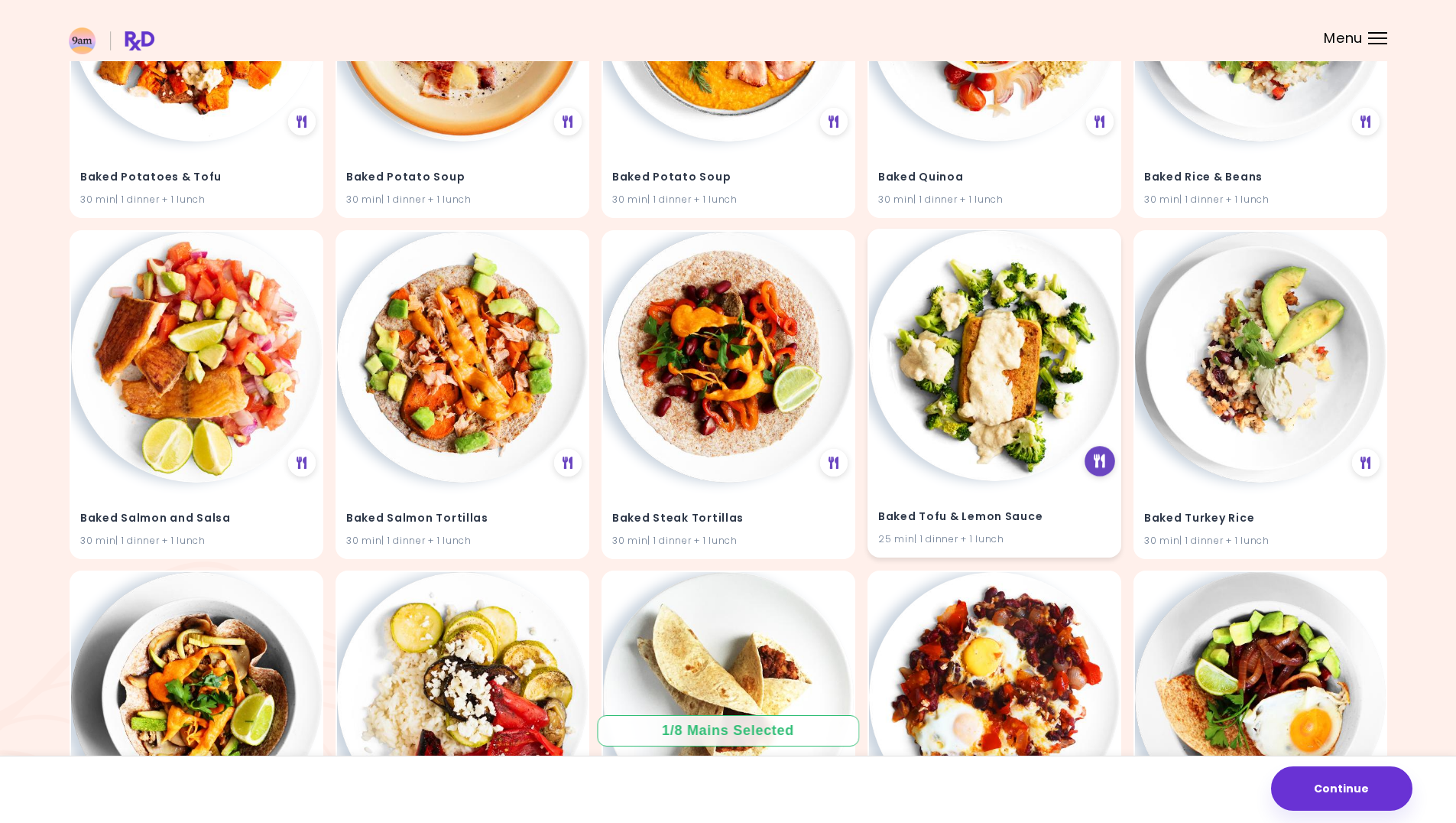
click at [1095, 464] on icon at bounding box center [1100, 461] width 11 height 13
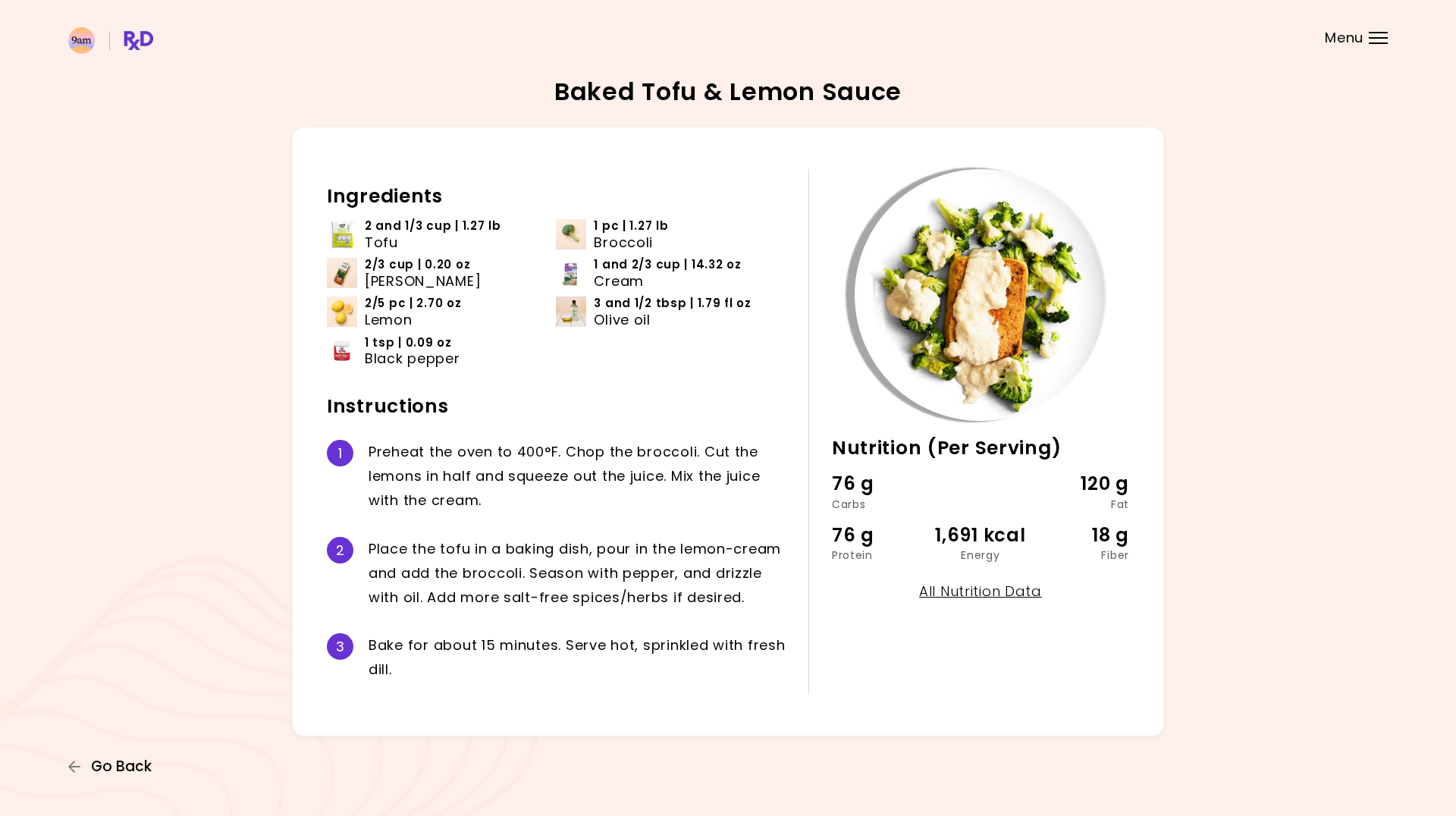
click at [117, 763] on span "Go Back" at bounding box center [122, 767] width 61 height 17
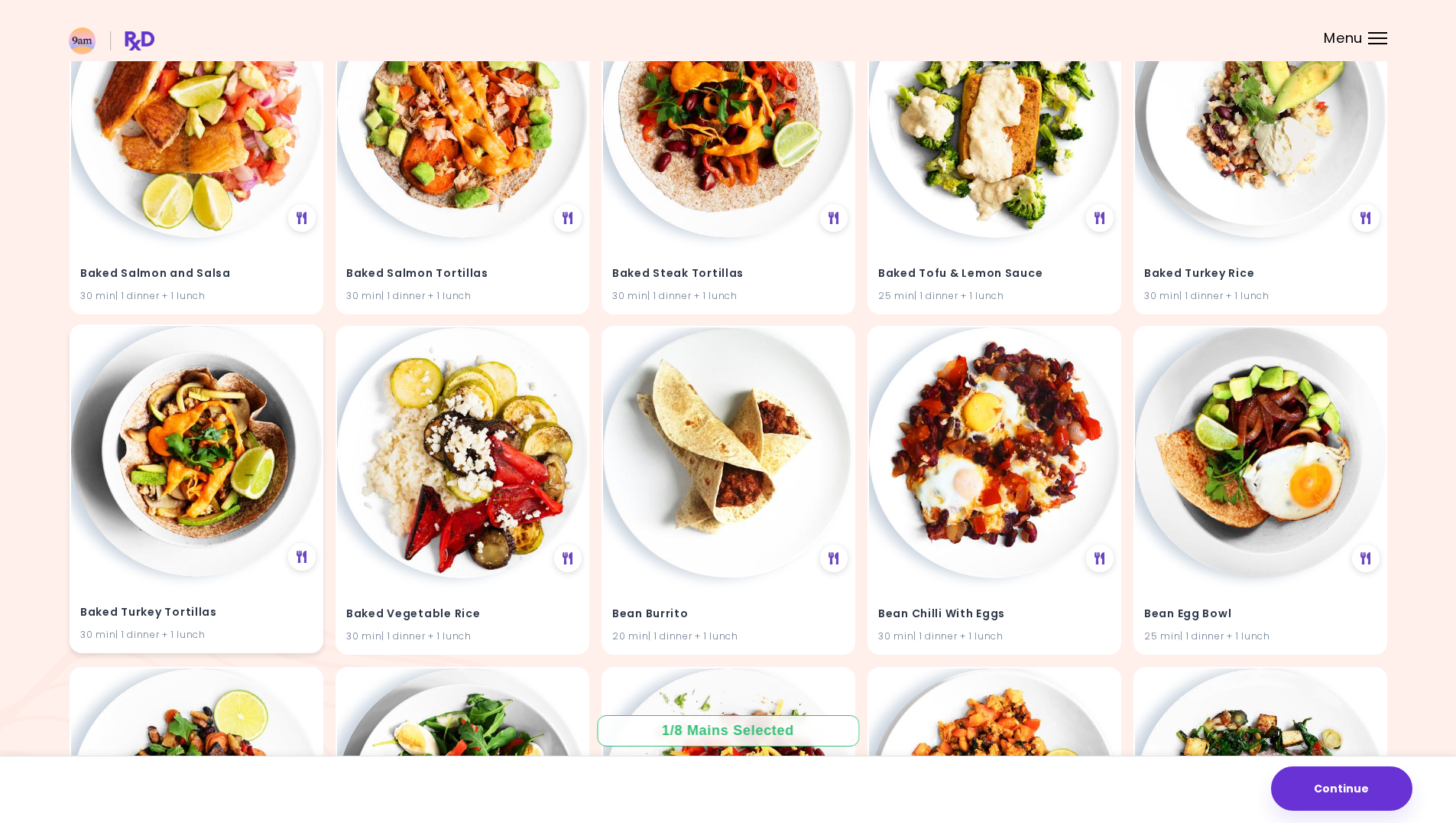
scroll to position [2294, 0]
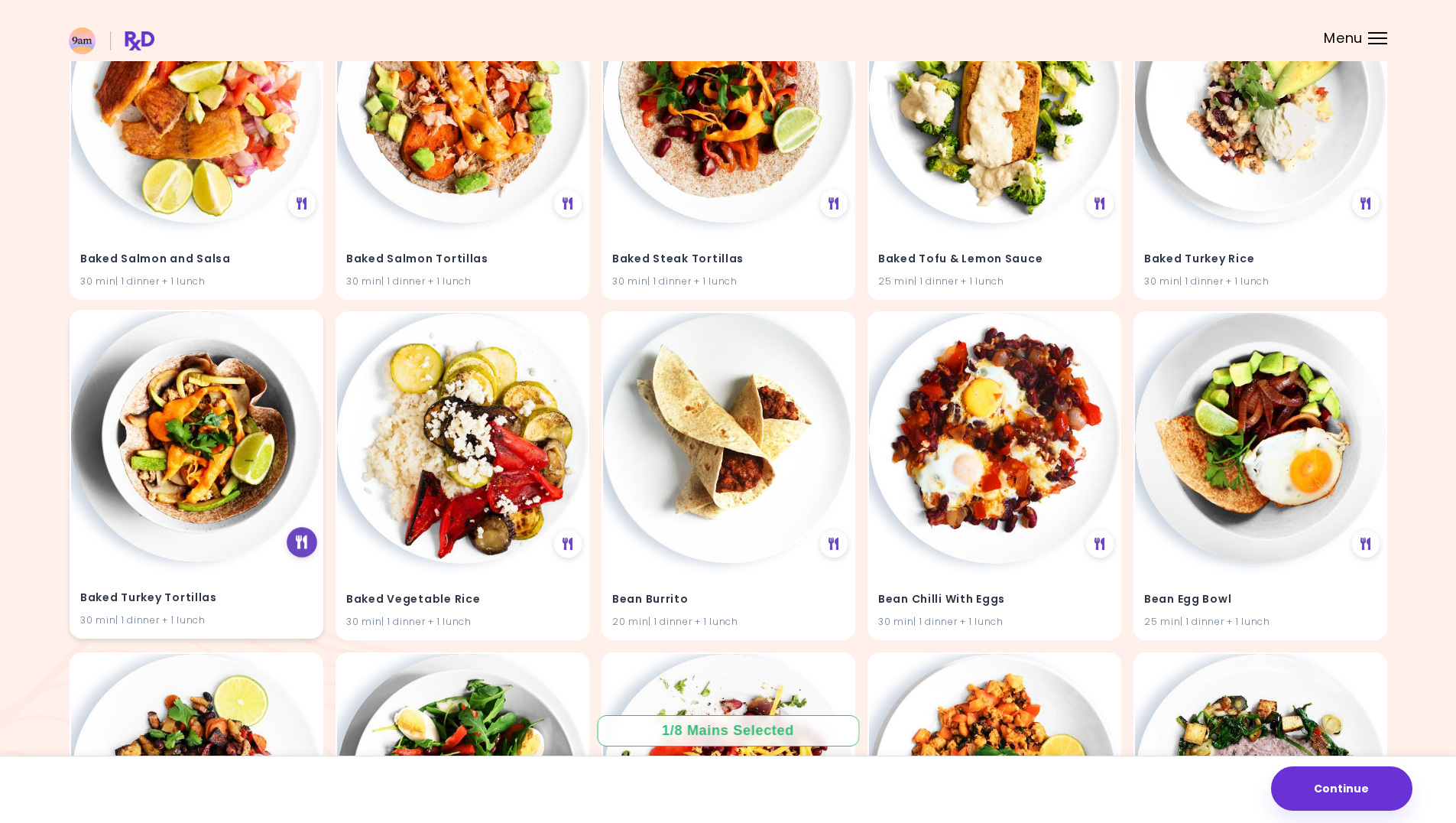
click at [312, 538] on div at bounding box center [302, 543] width 31 height 31
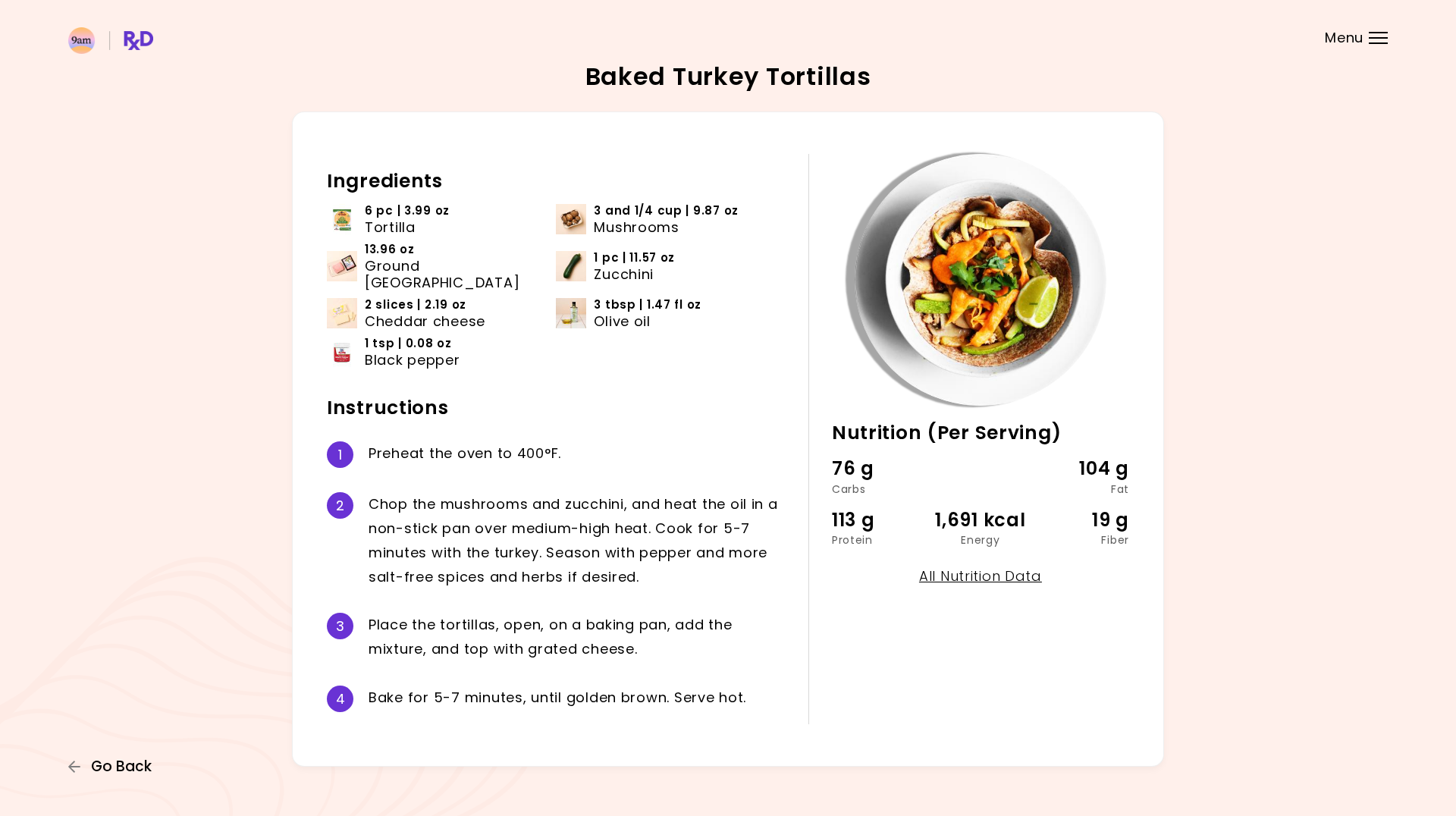
click at [134, 772] on span "Go Back" at bounding box center [122, 767] width 61 height 17
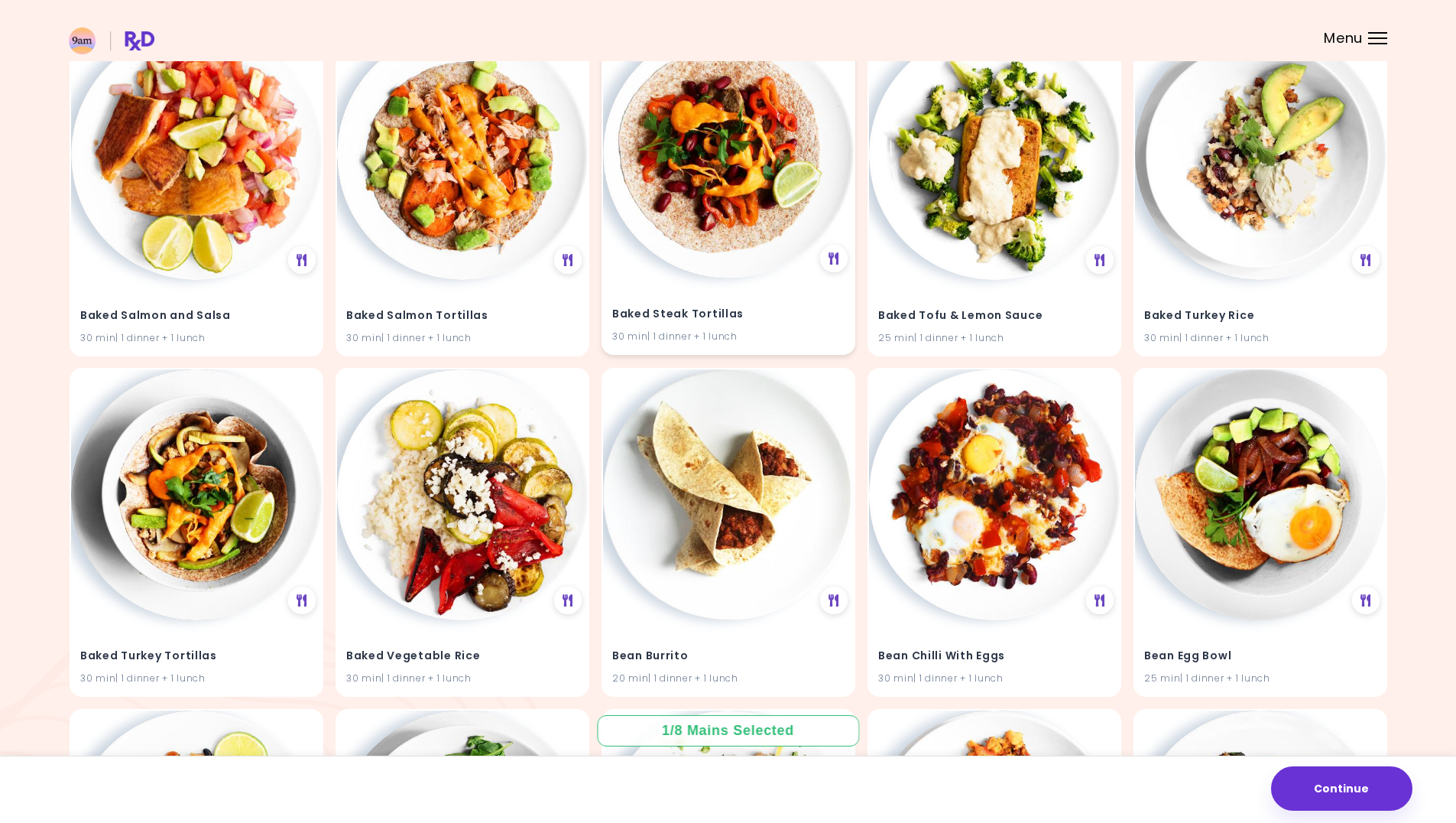
scroll to position [2290, 0]
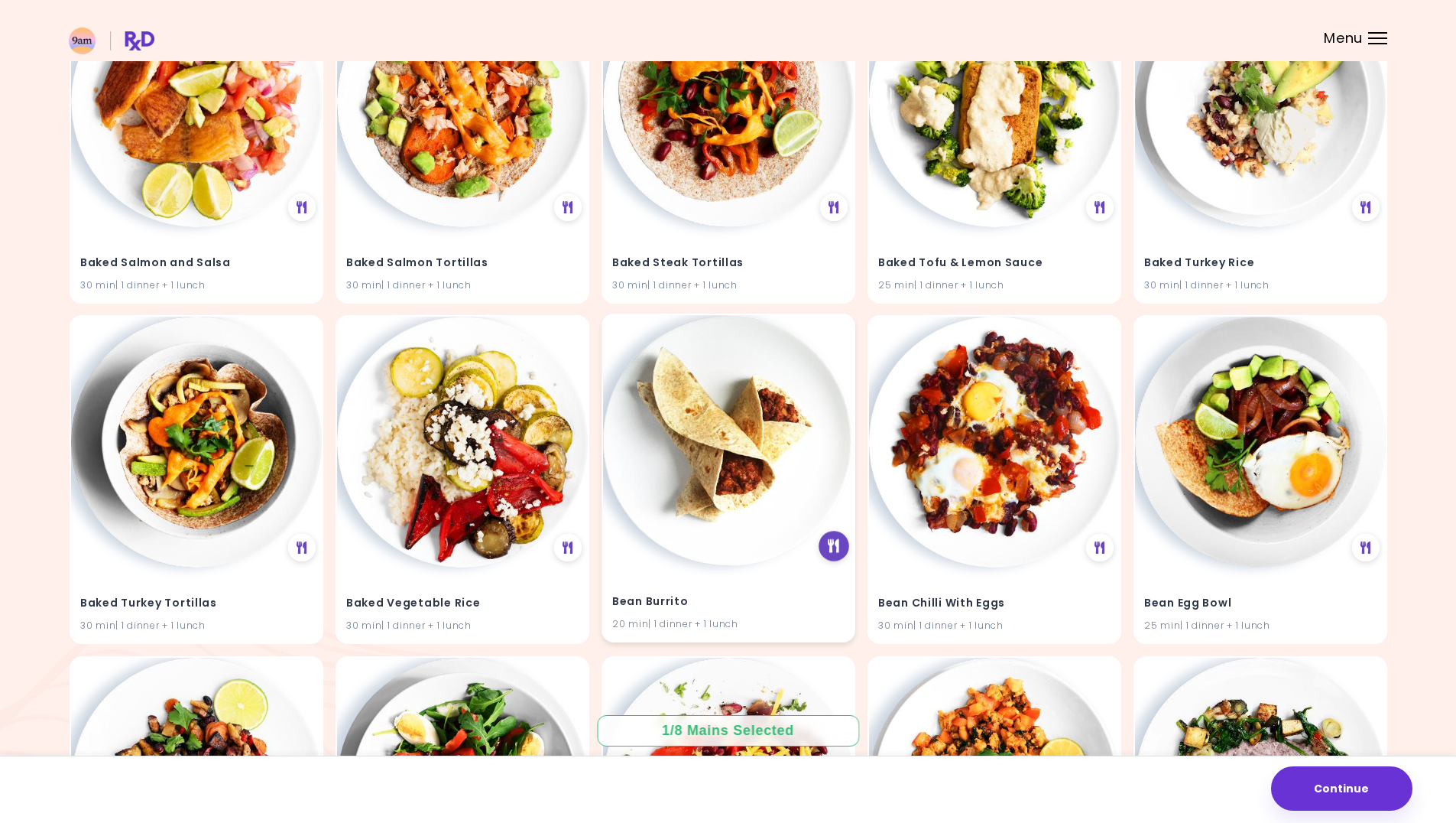
click at [837, 547] on icon at bounding box center [833, 546] width 11 height 13
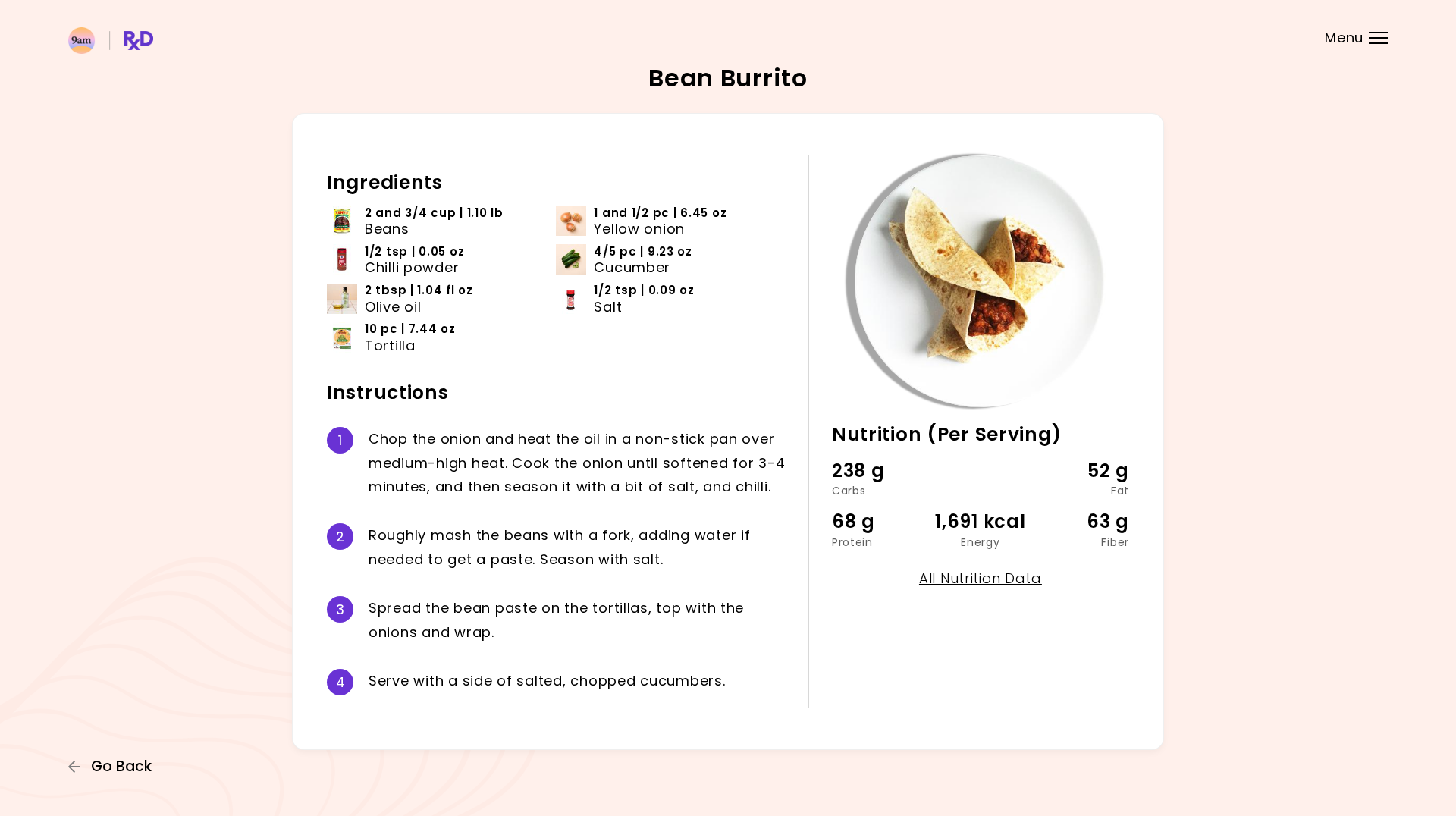
click at [149, 758] on span "Go Back" at bounding box center [122, 767] width 61 height 17
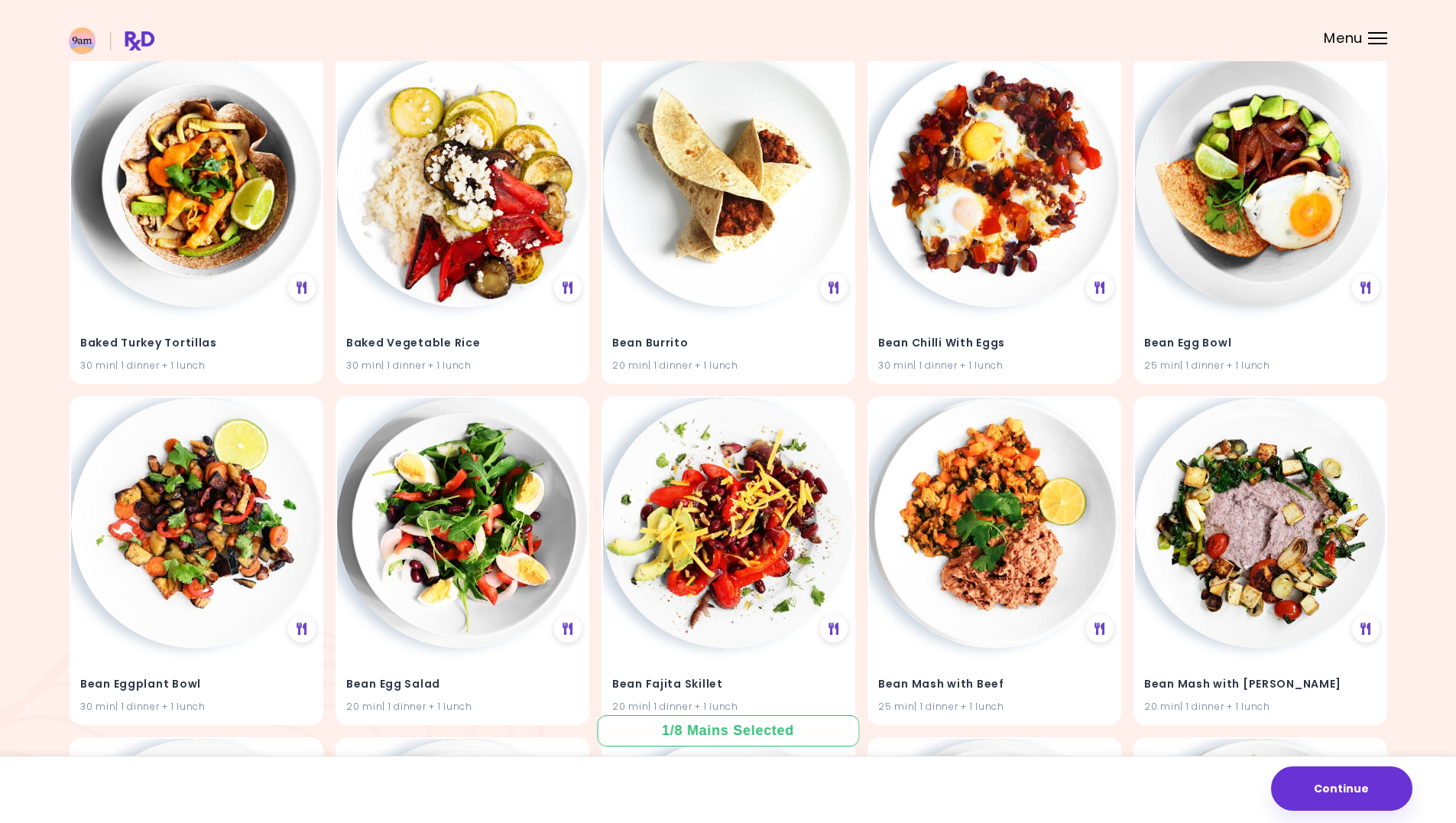
scroll to position [2600, 0]
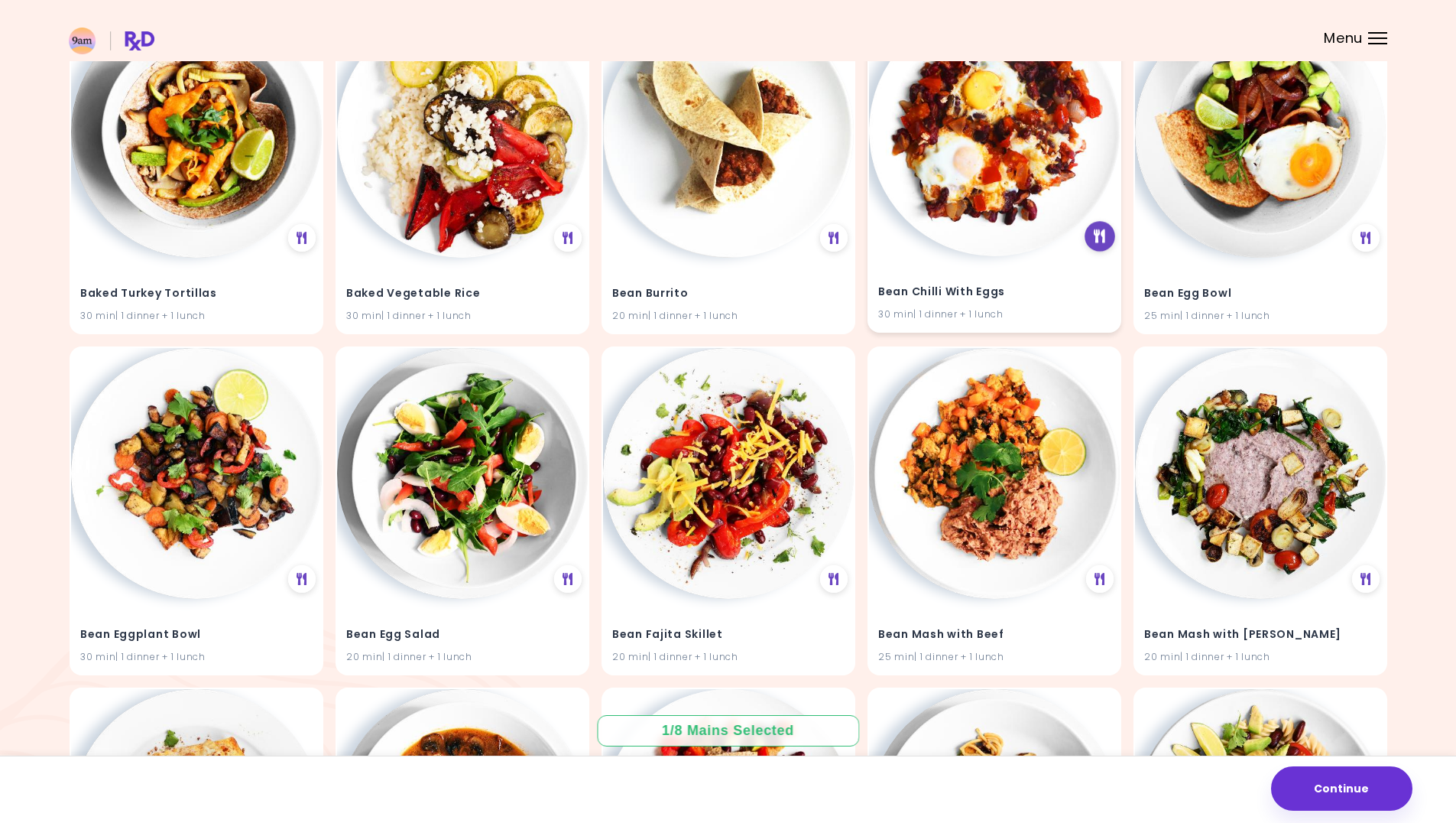
click at [1099, 242] on icon at bounding box center [1100, 237] width 11 height 13
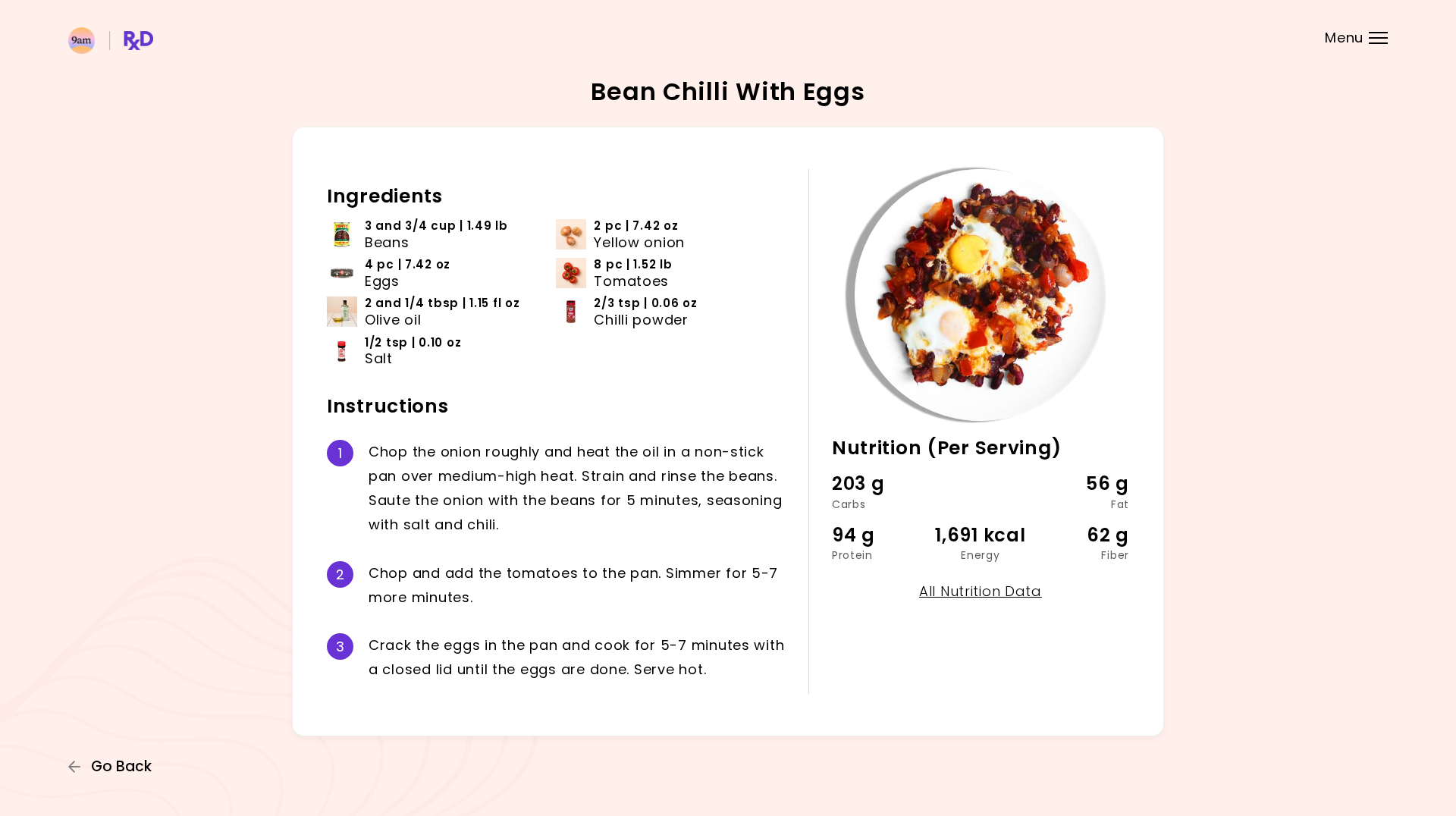
click at [119, 769] on span "Go Back" at bounding box center [122, 767] width 61 height 17
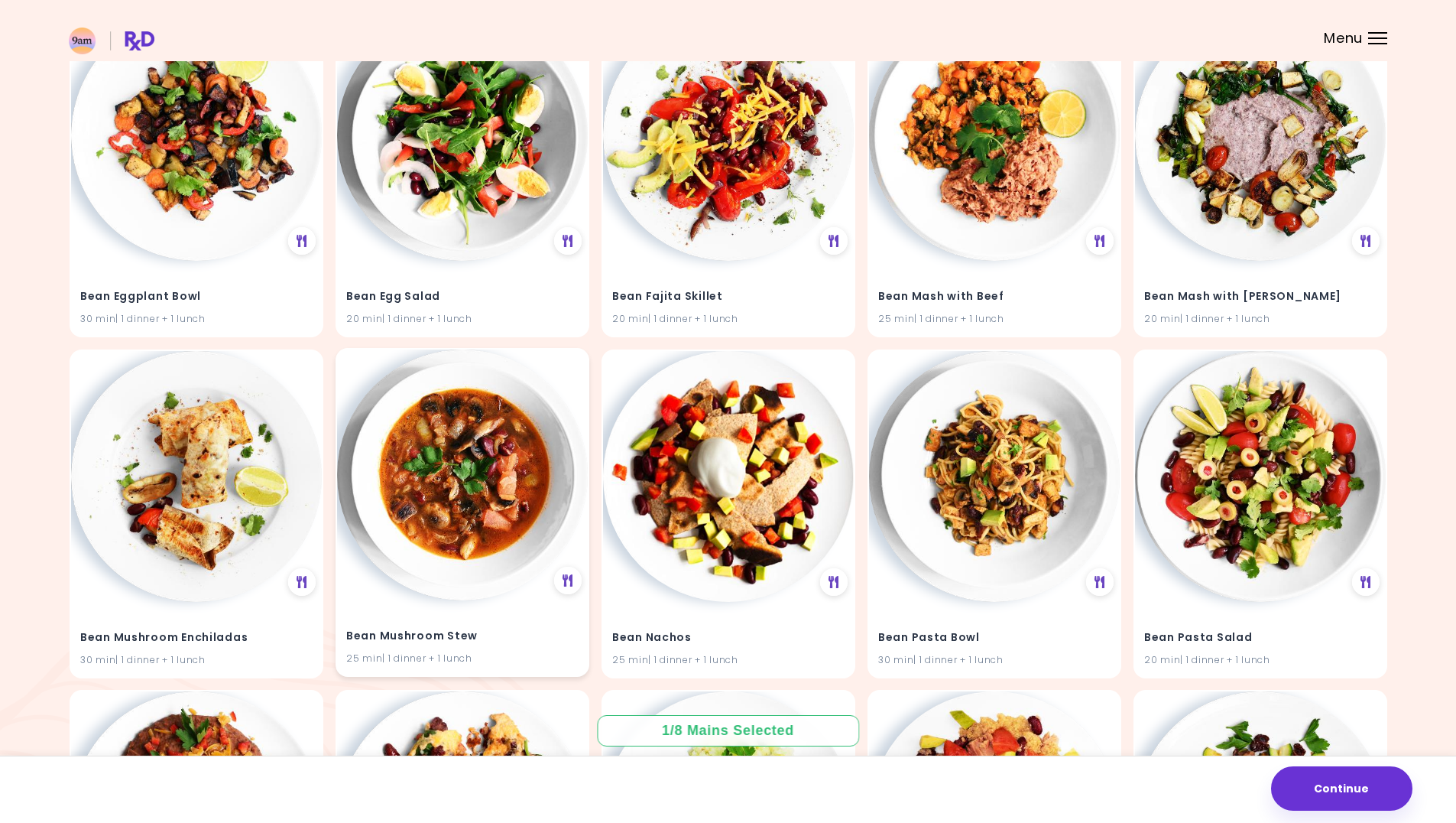
scroll to position [2939, 0]
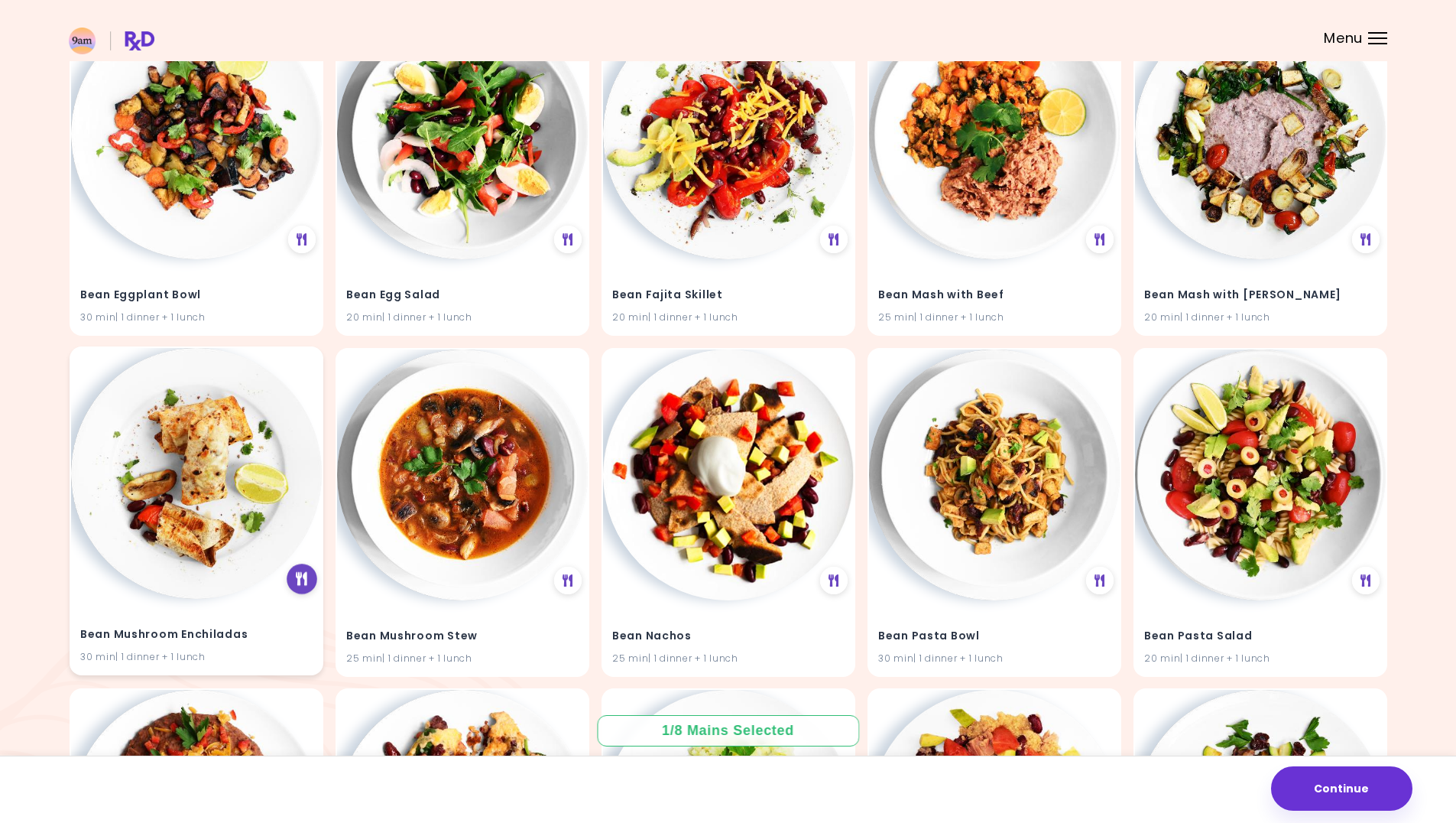
click at [297, 589] on div at bounding box center [302, 579] width 31 height 31
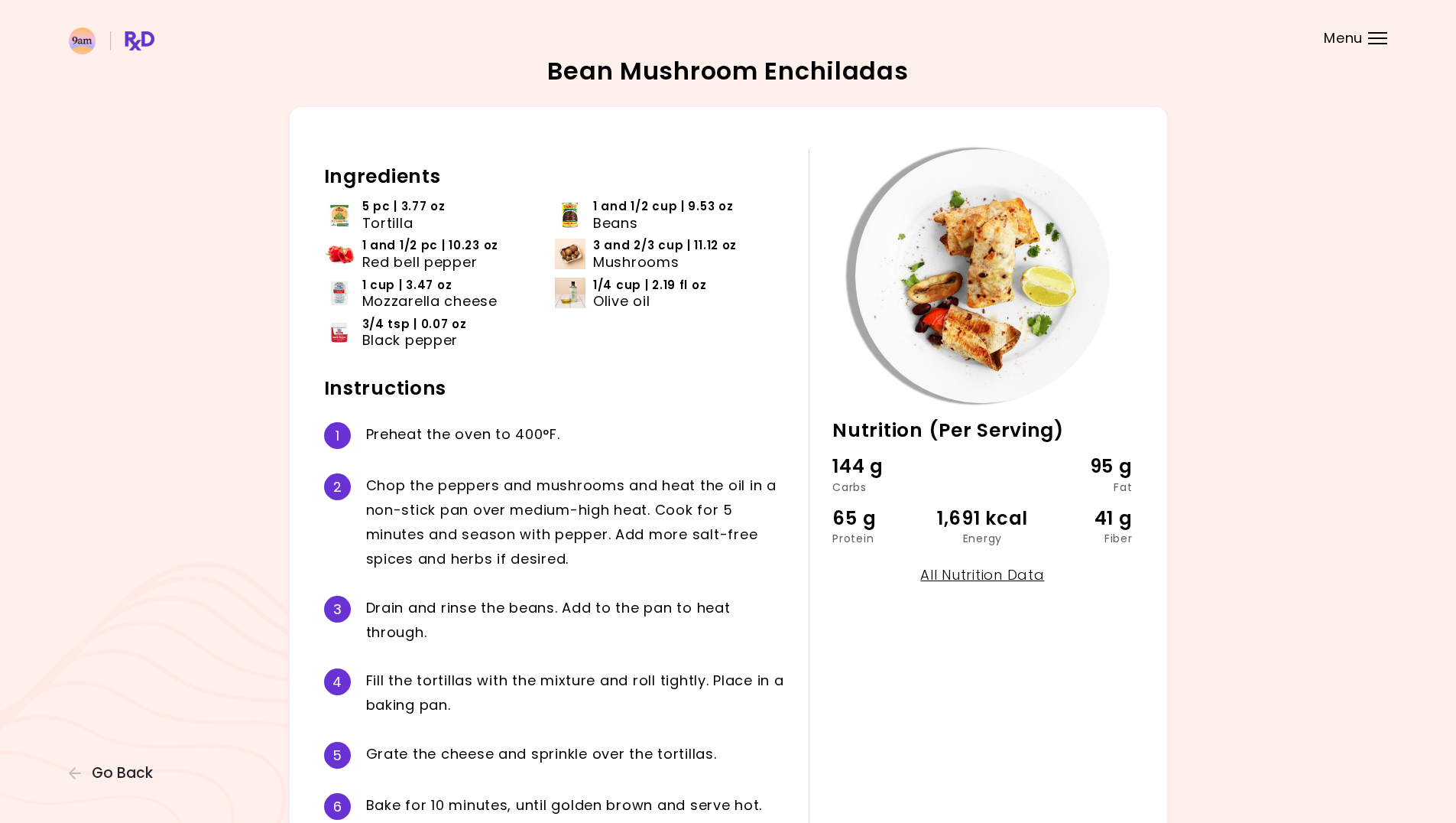
scroll to position [5, 0]
click at [108, 769] on span "Go Back" at bounding box center [123, 773] width 61 height 17
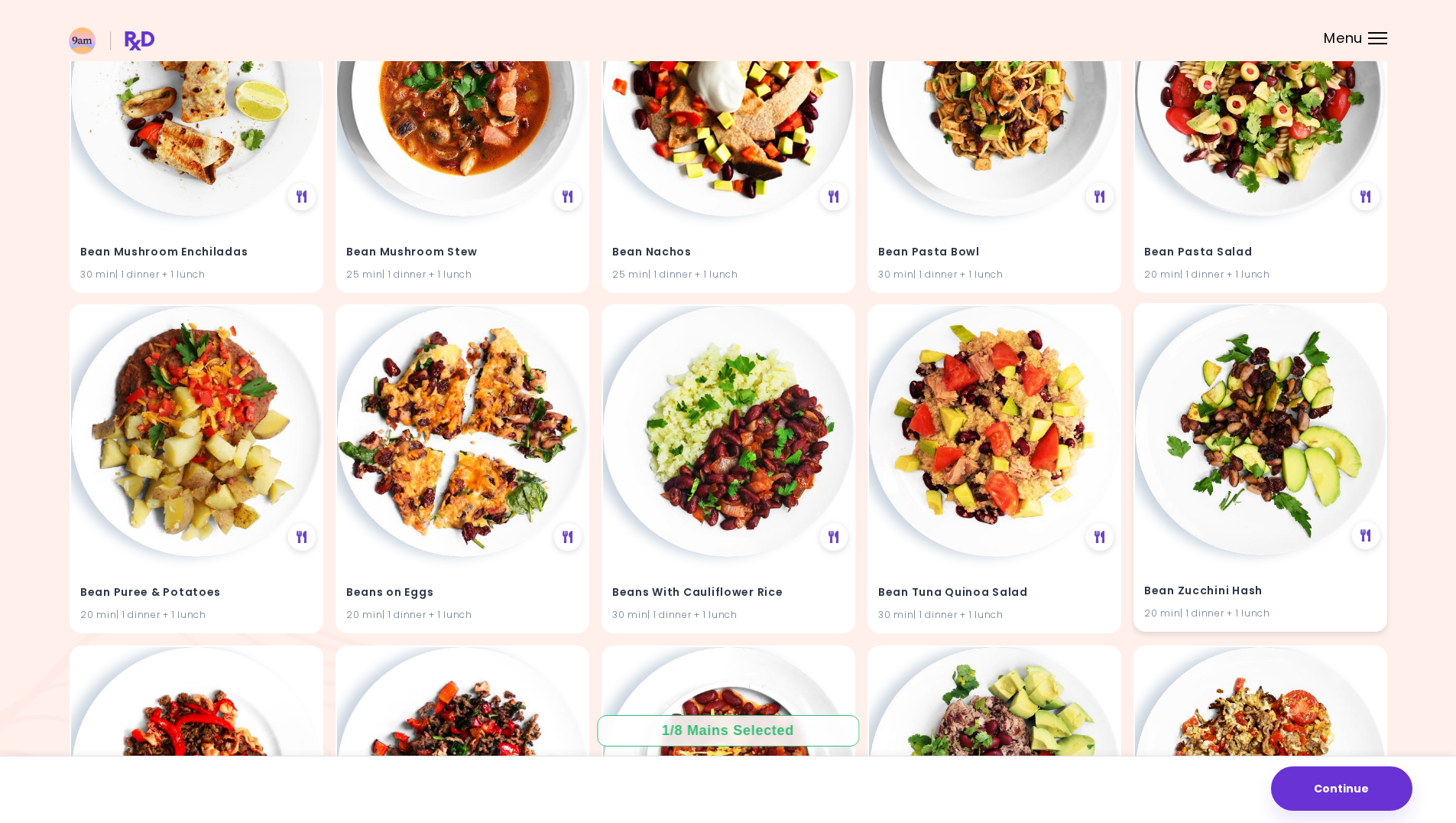
scroll to position [3361, 0]
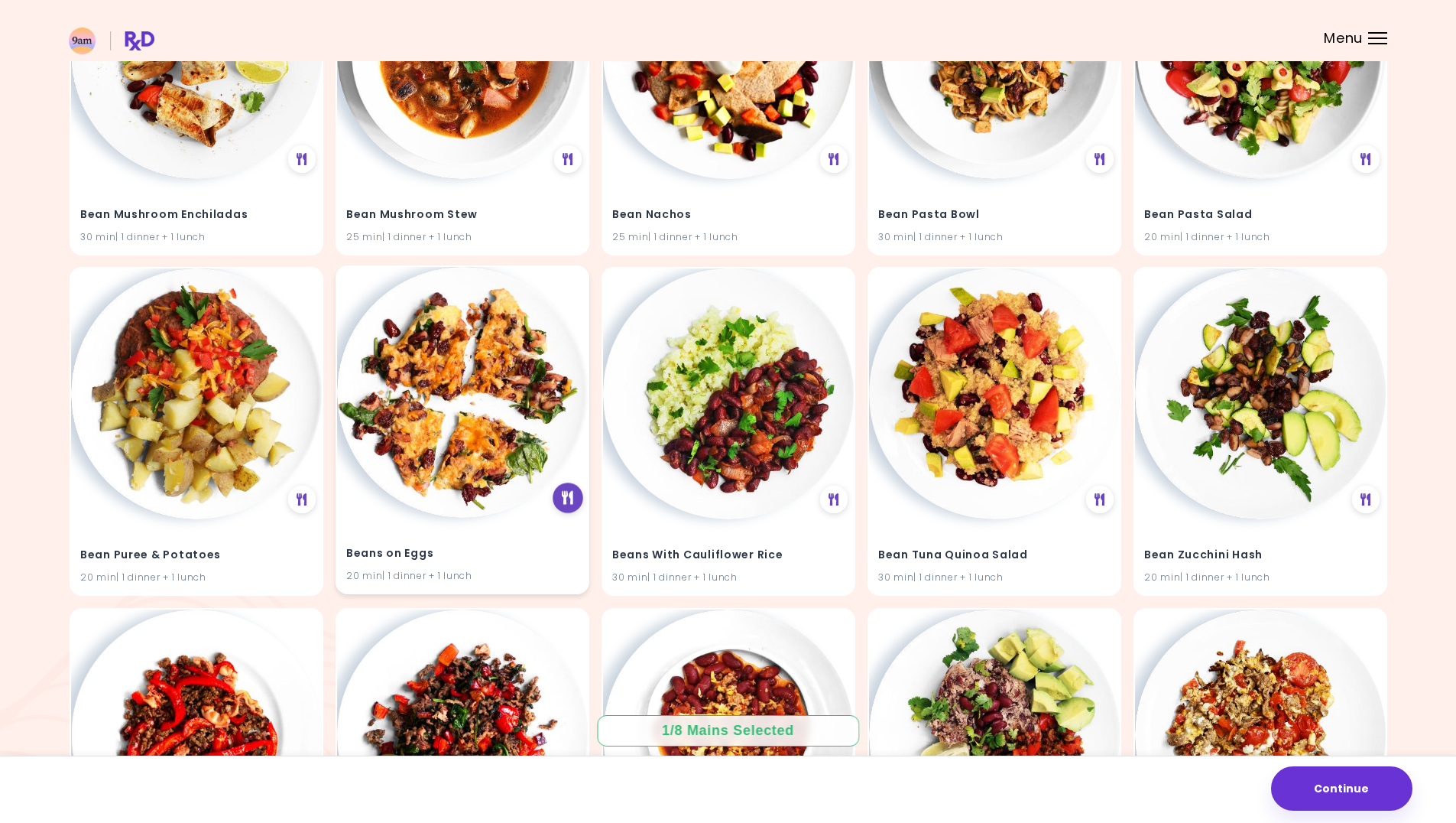
click at [573, 492] on icon at bounding box center [568, 498] width 11 height 13
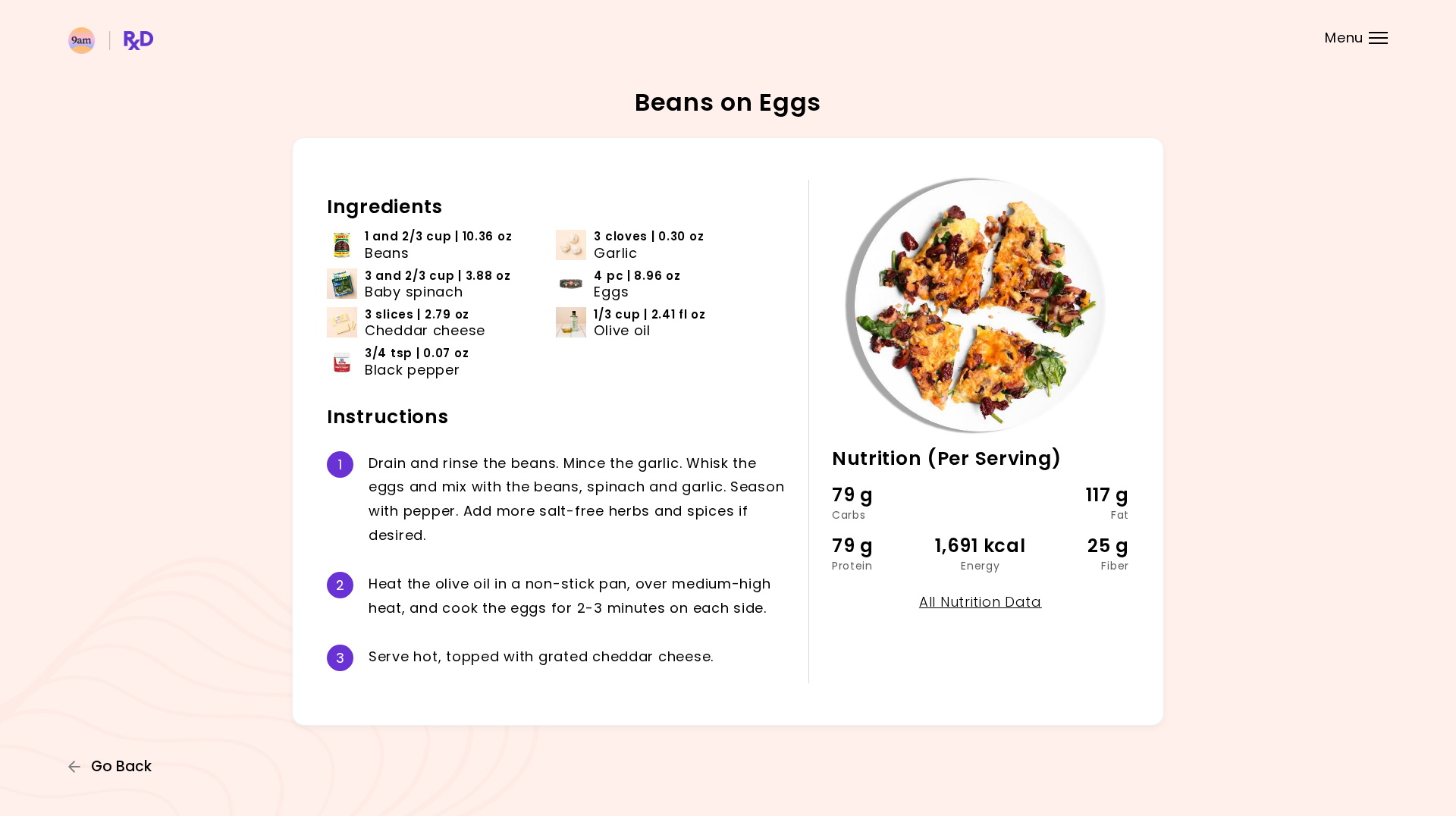
click at [123, 769] on span "Go Back" at bounding box center [122, 767] width 61 height 17
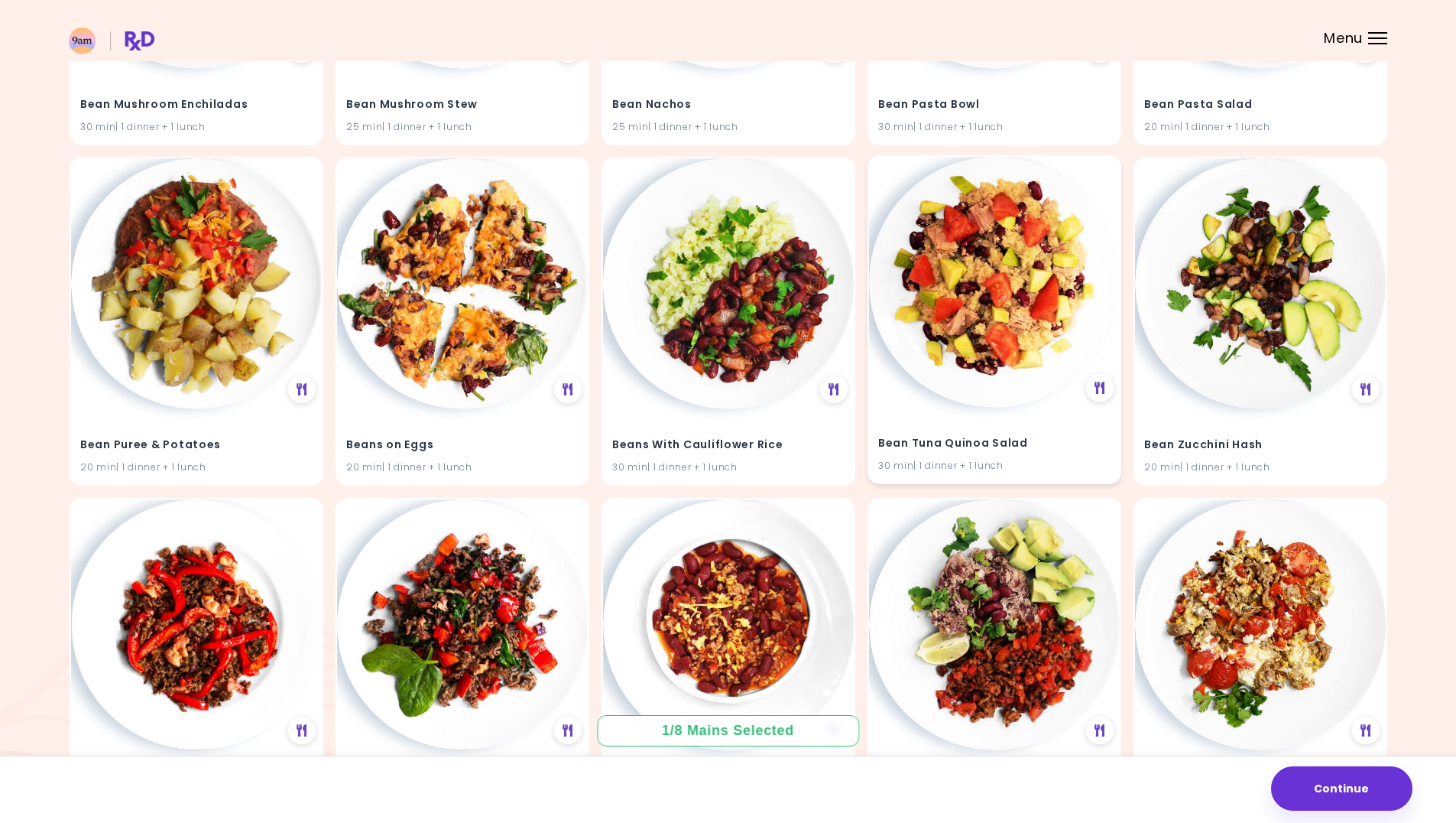
scroll to position [3578, 0]
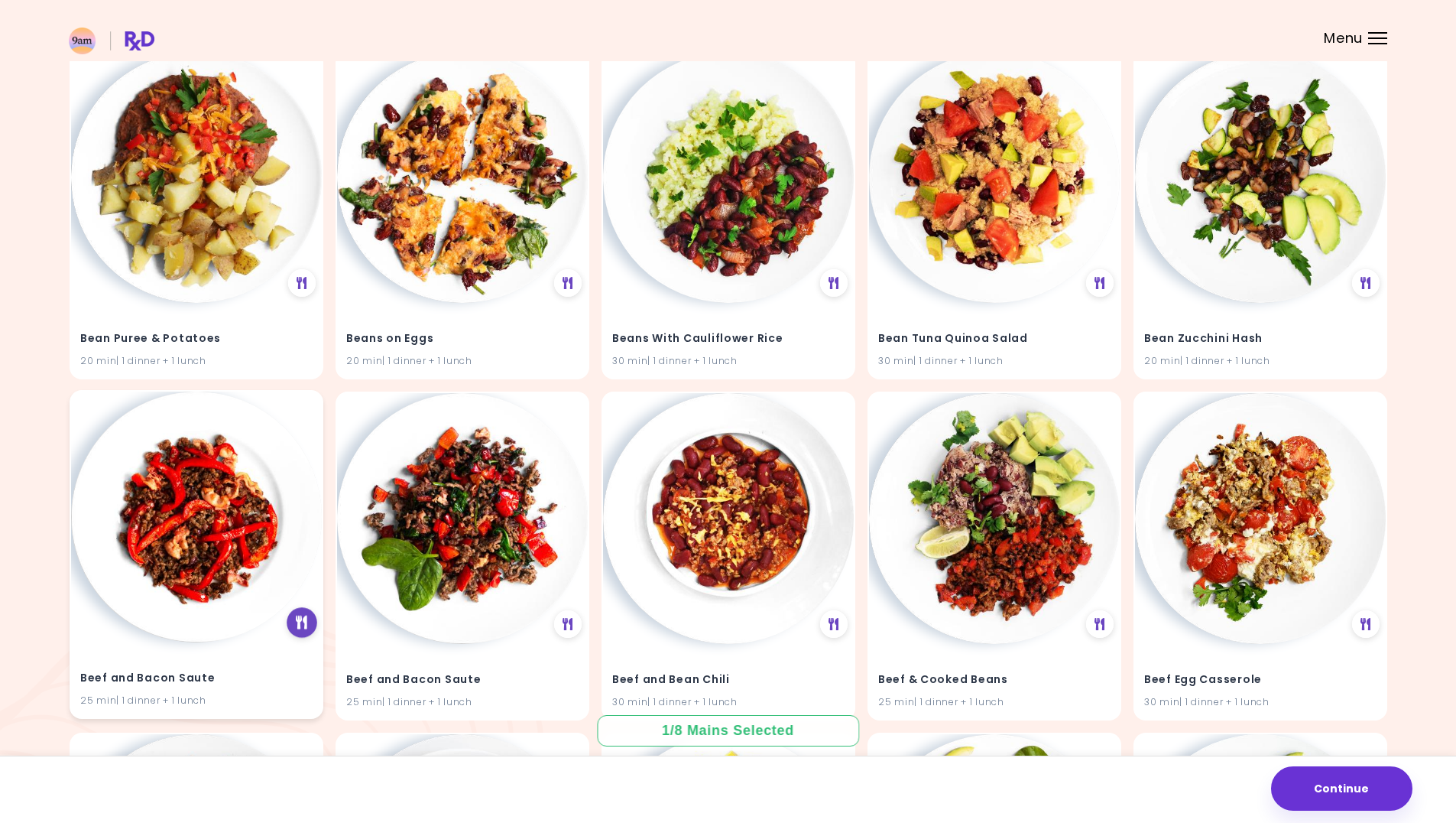
click at [305, 619] on icon at bounding box center [302, 622] width 11 height 13
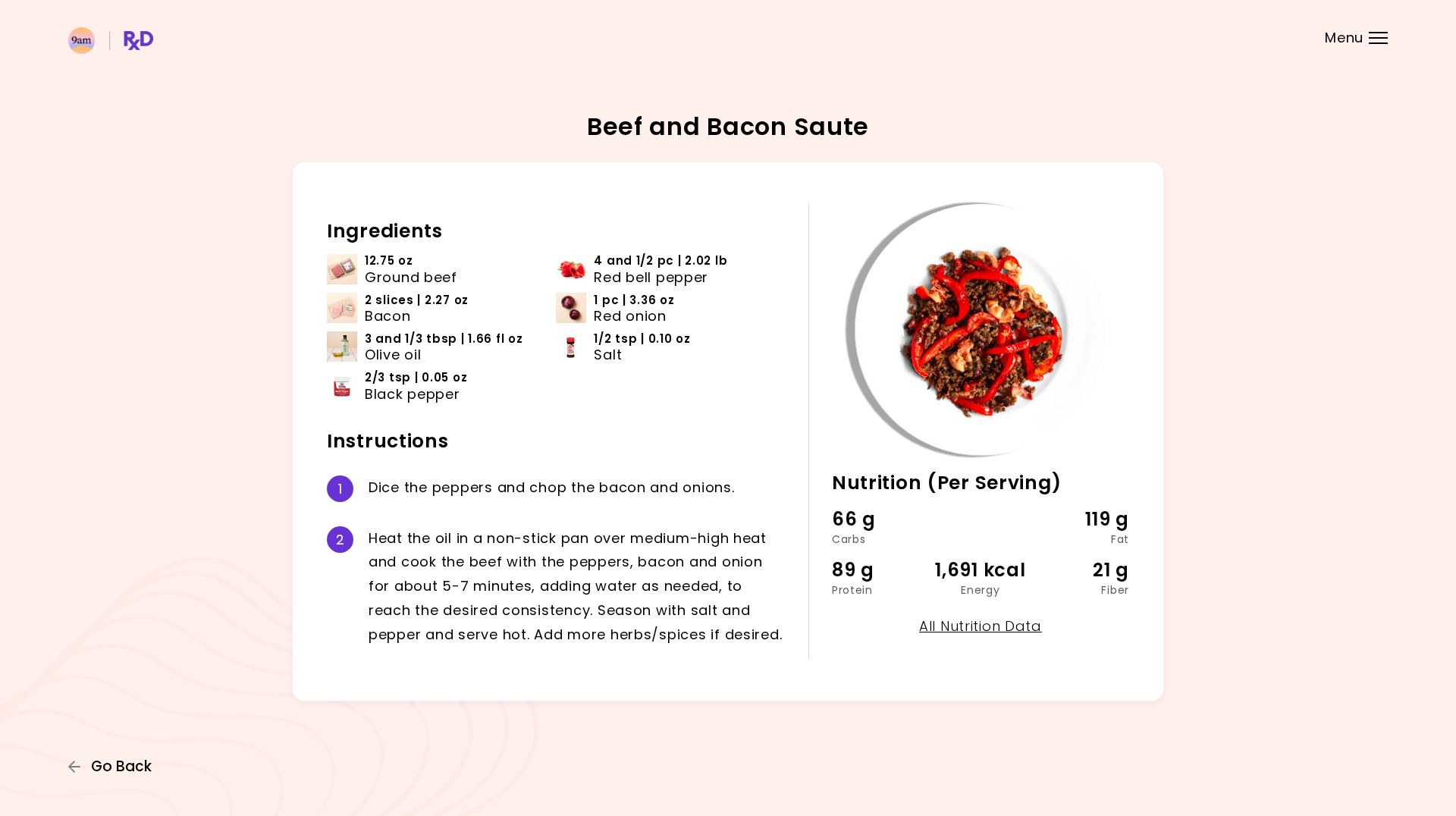
click at [125, 758] on span "Go Back" at bounding box center [122, 767] width 61 height 17
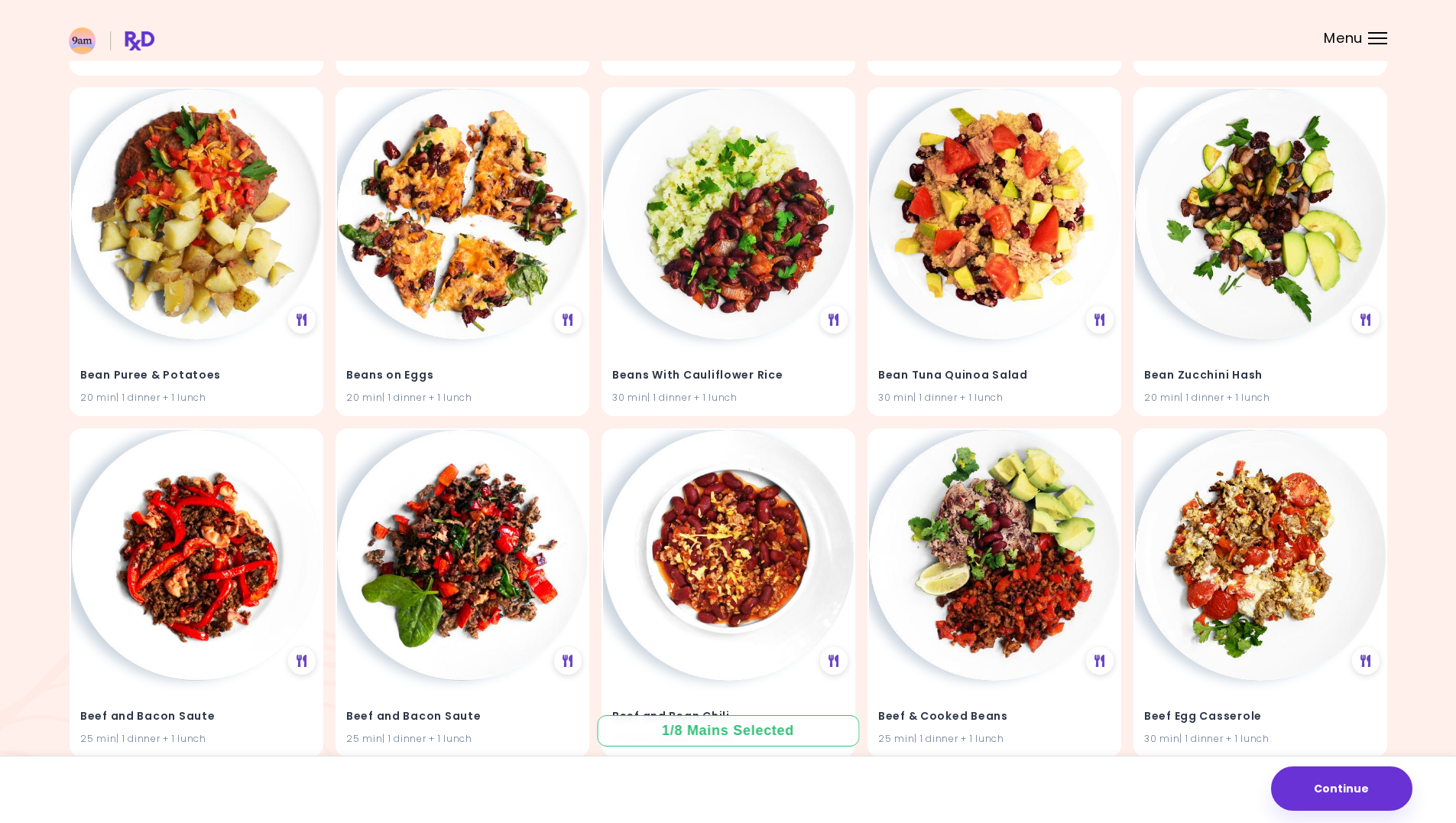
scroll to position [3670, 0]
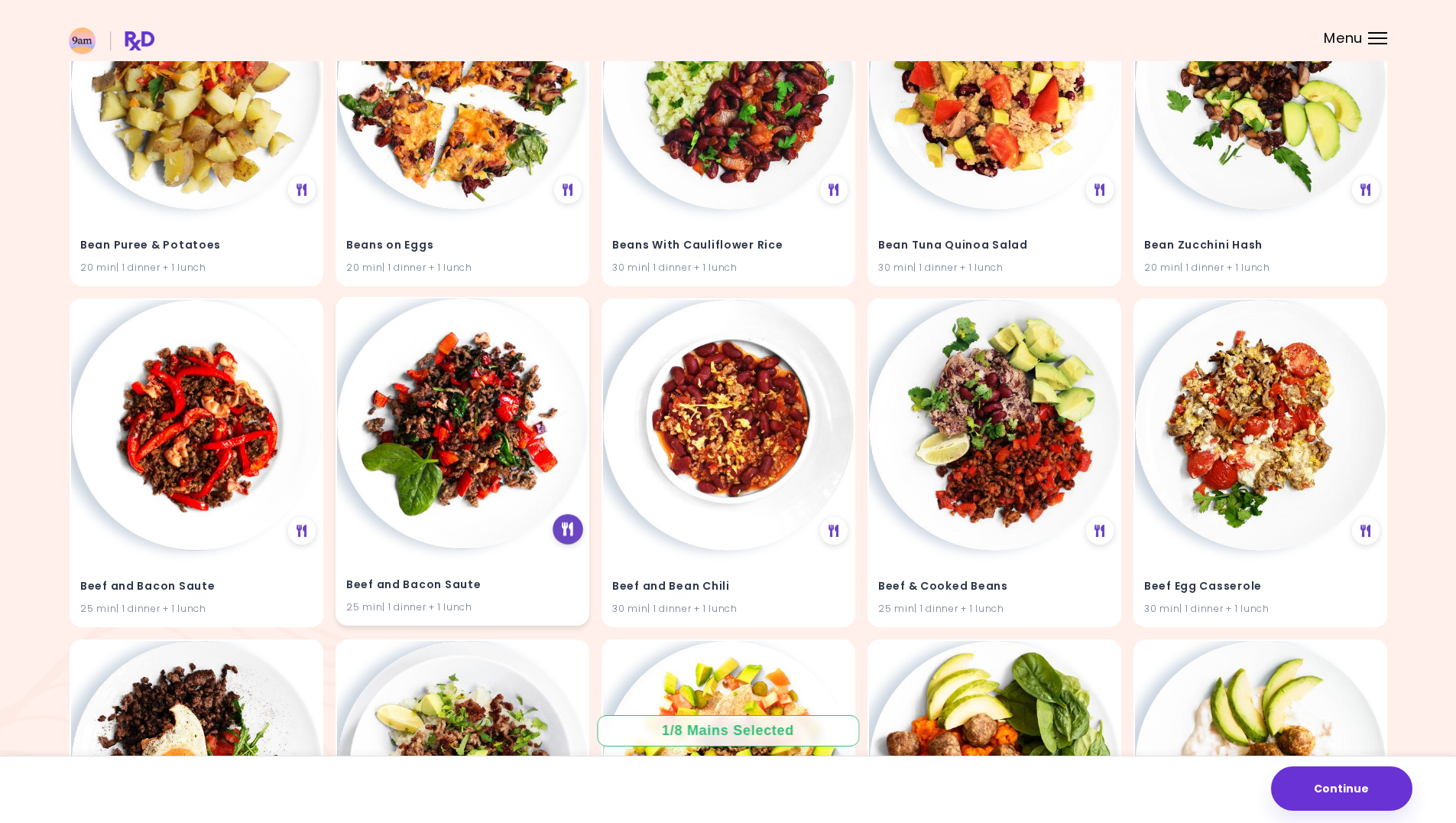
click at [562, 525] on icon at bounding box center [568, 529] width 11 height 13
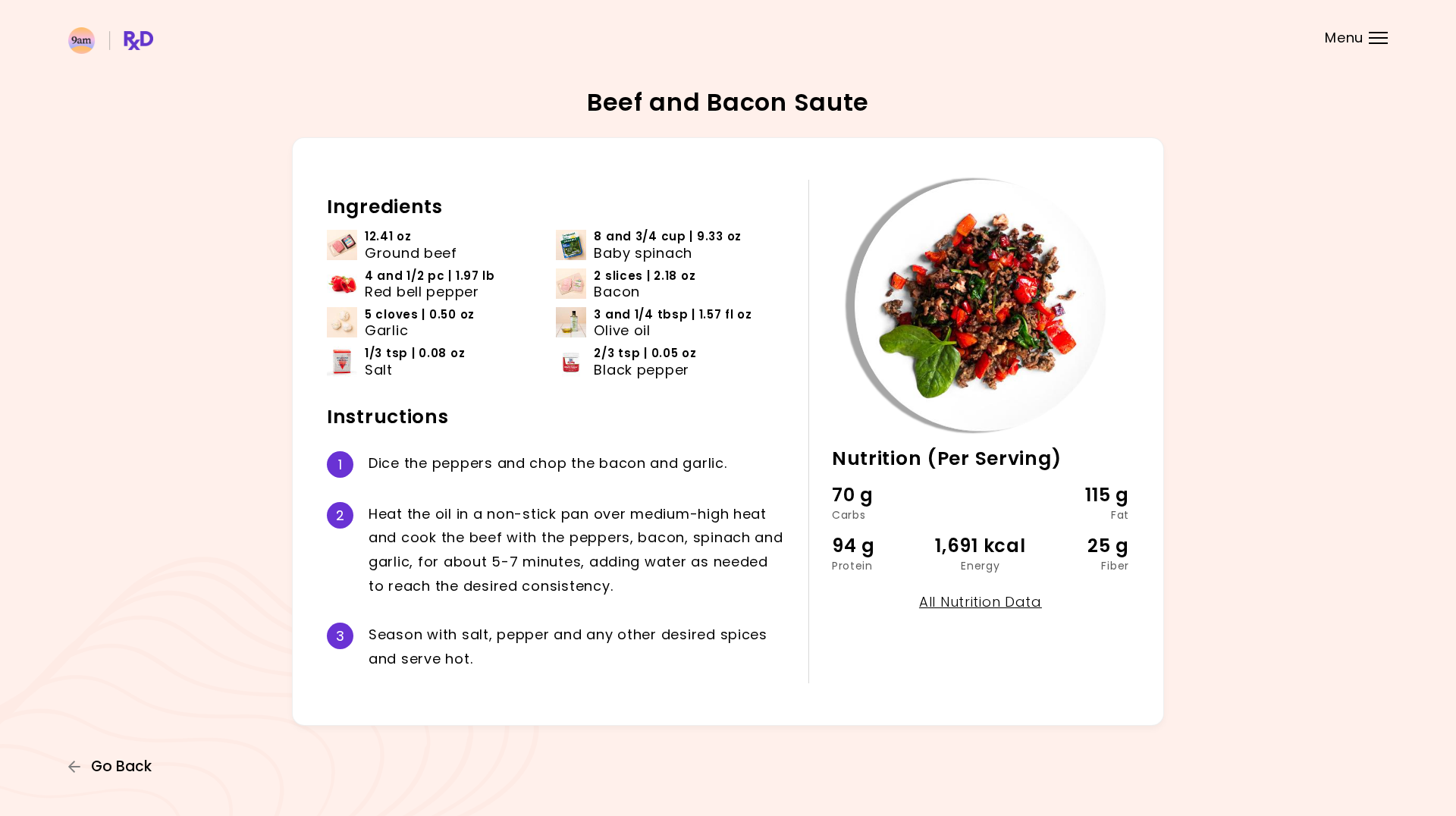
click at [139, 769] on span "Go Back" at bounding box center [122, 767] width 61 height 17
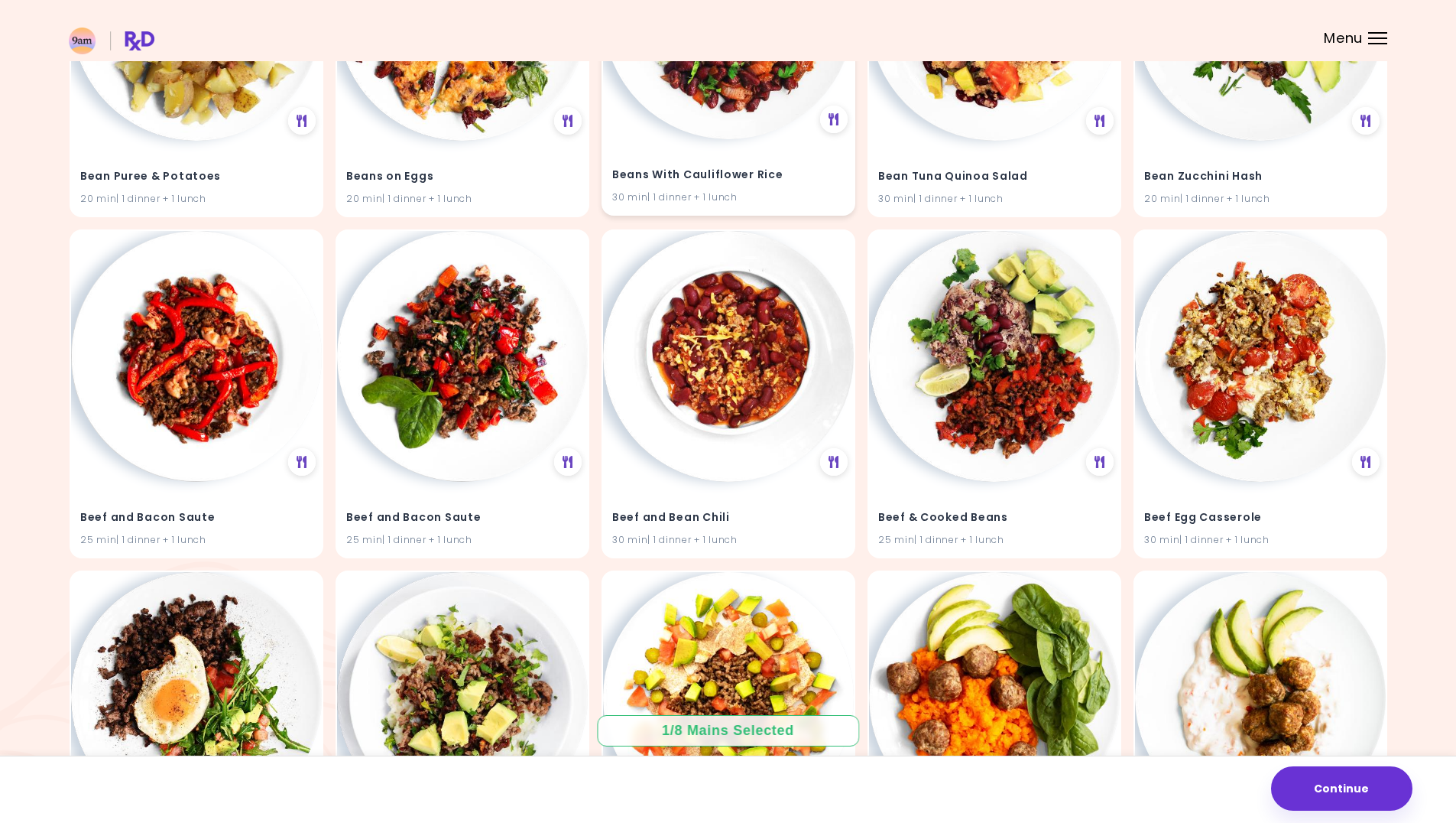
scroll to position [3743, 0]
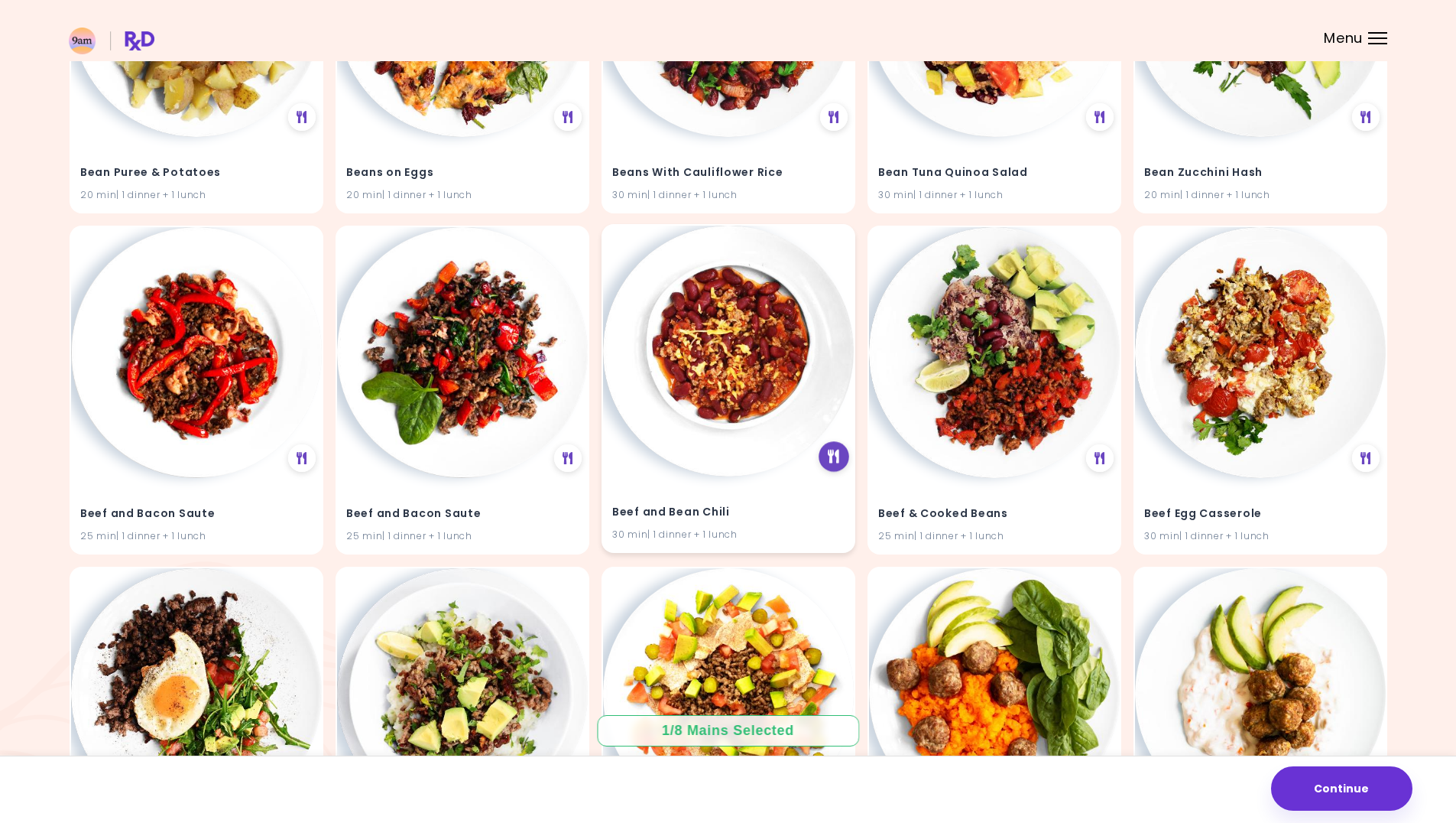
click at [833, 462] on icon at bounding box center [833, 456] width 11 height 13
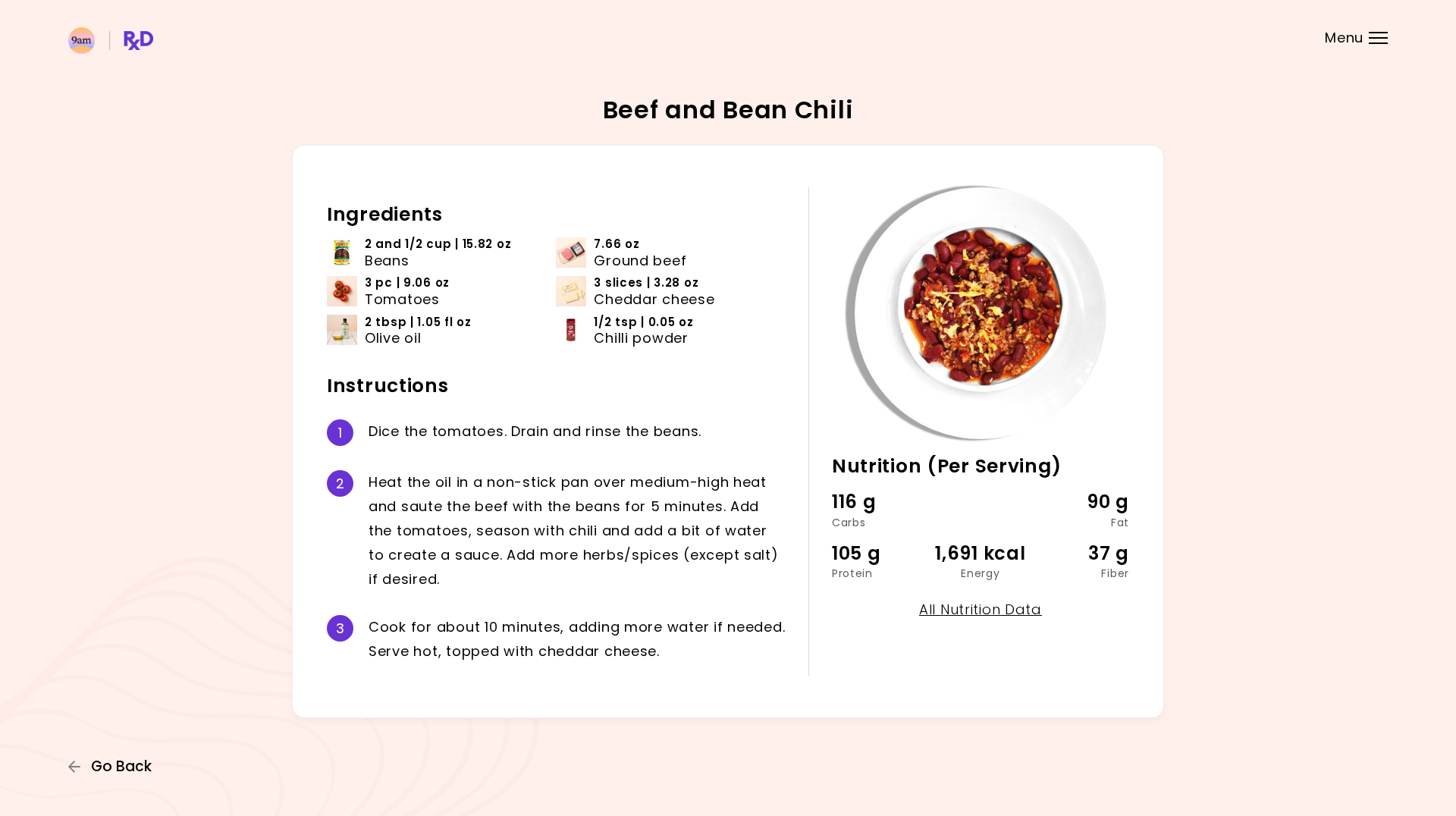
click at [96, 763] on span "Go Back" at bounding box center [122, 767] width 61 height 17
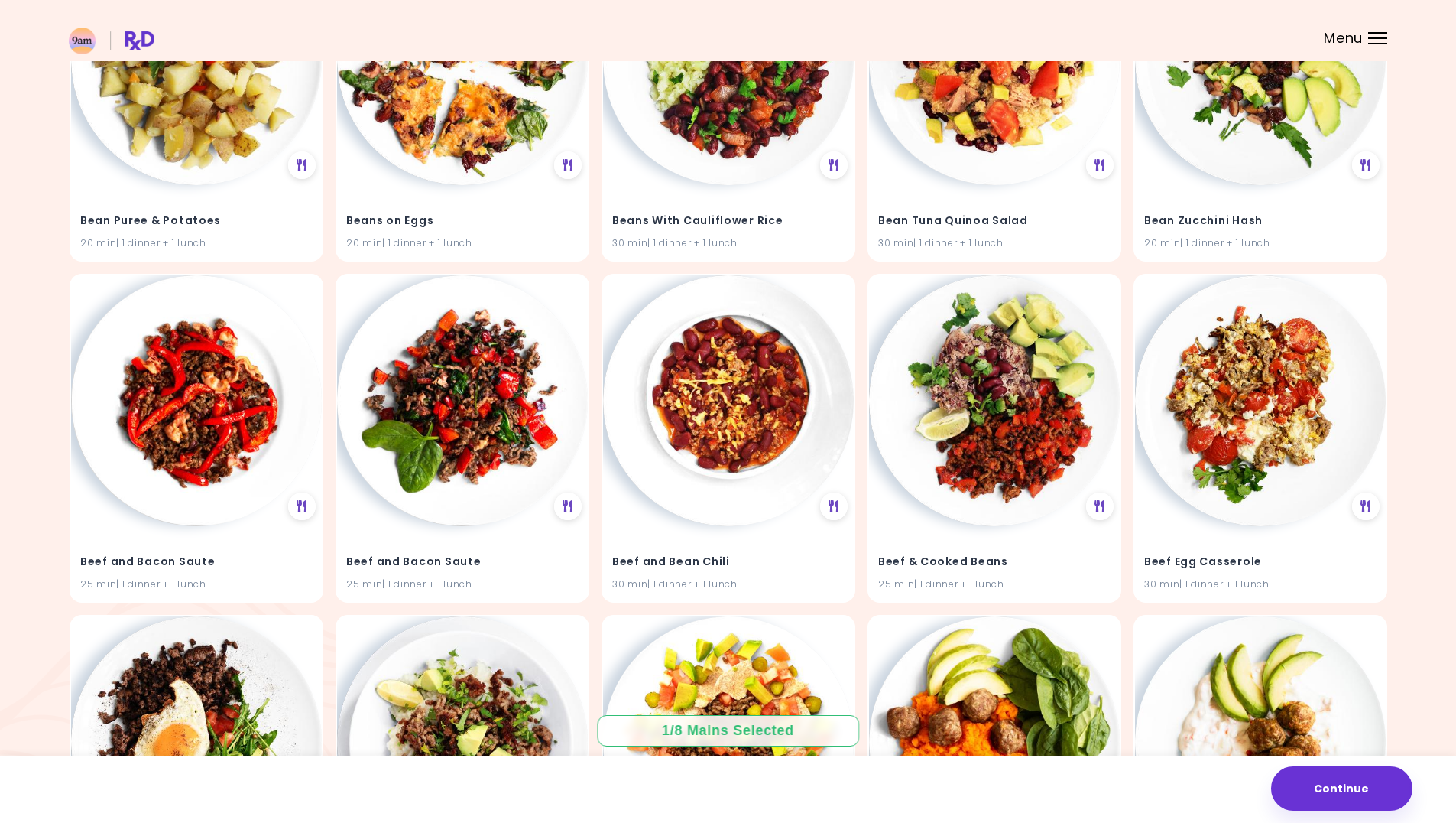
scroll to position [3704, 0]
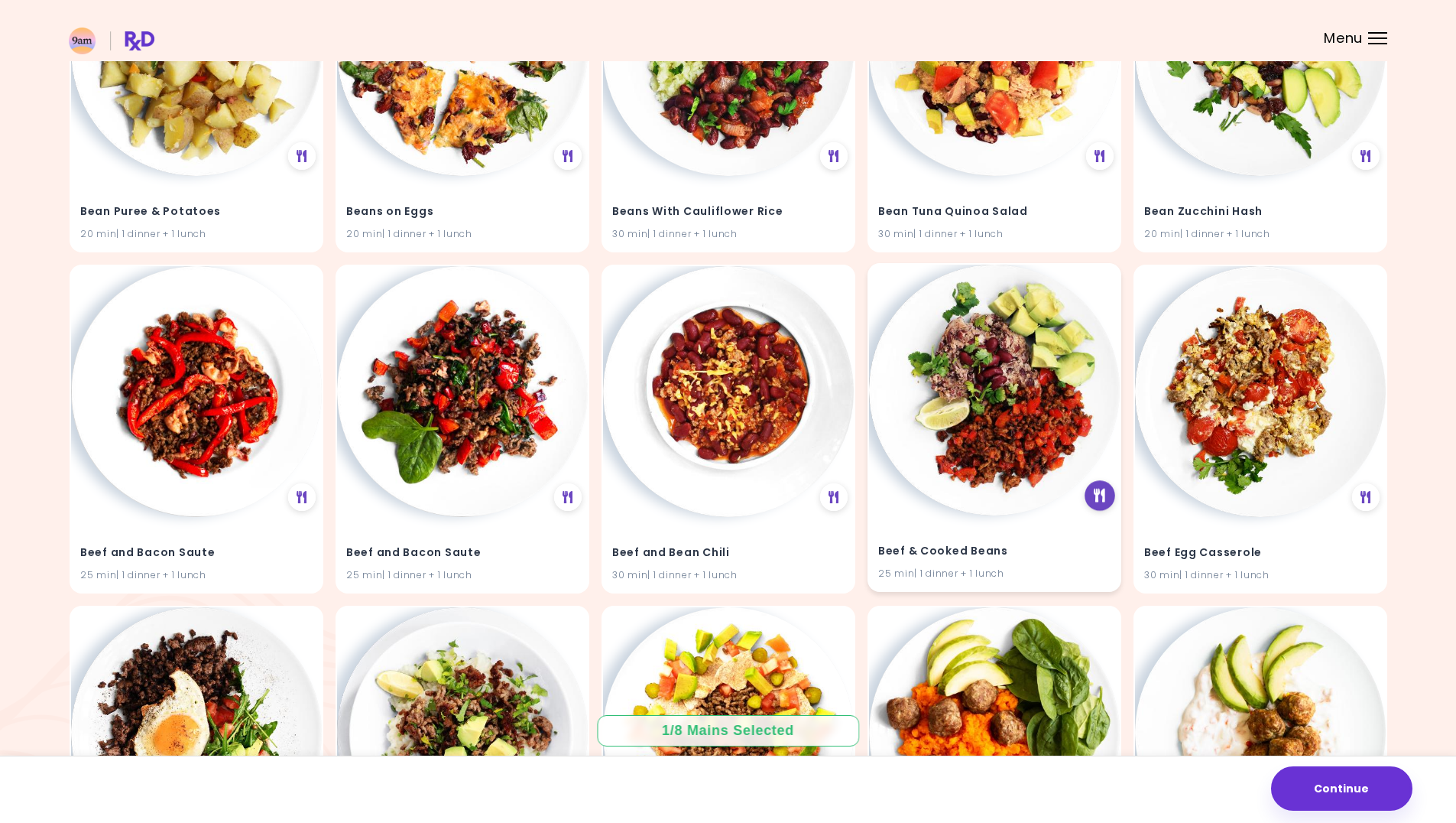
click at [1110, 492] on div at bounding box center [1101, 495] width 31 height 31
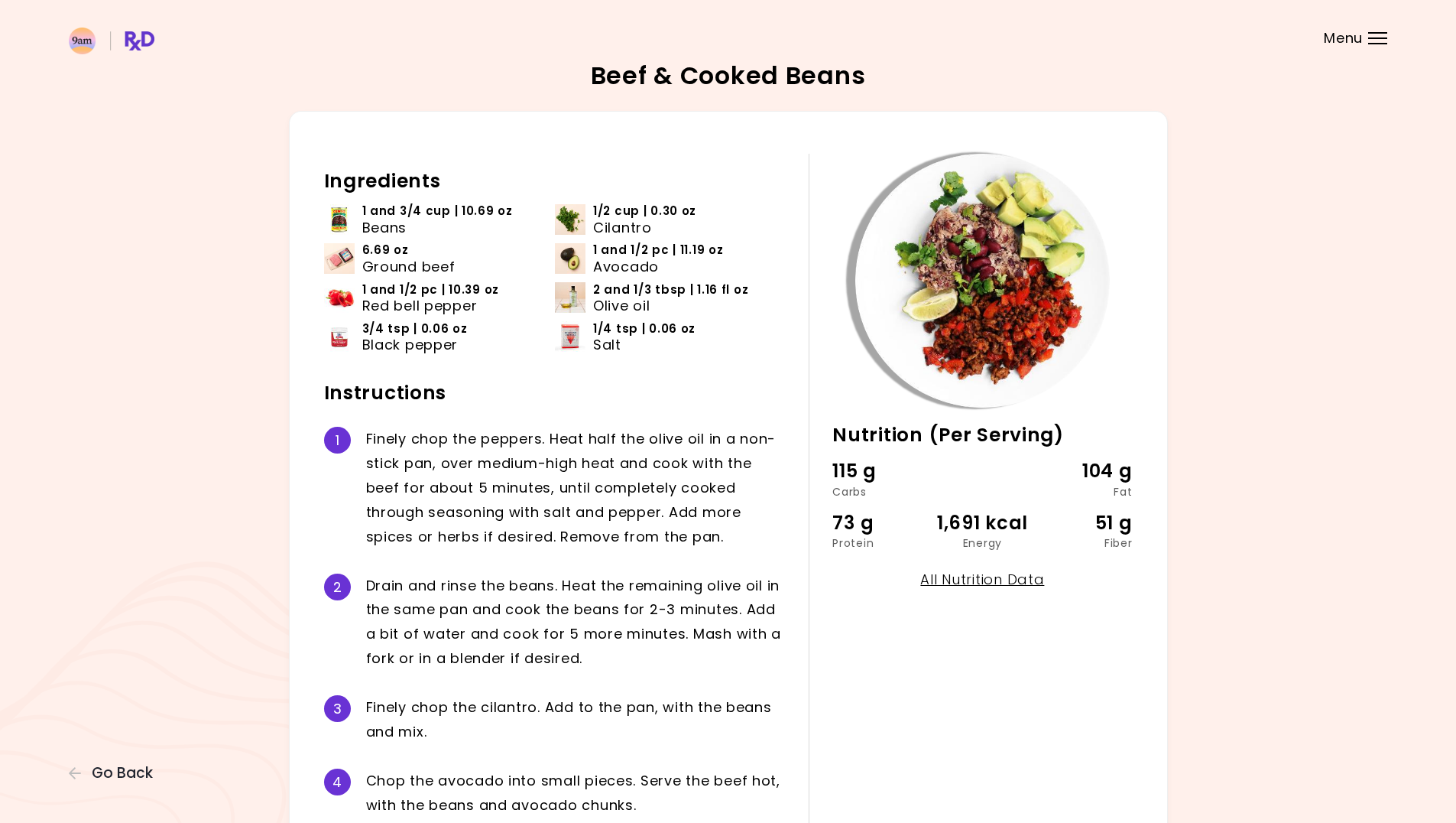
scroll to position [3, 0]
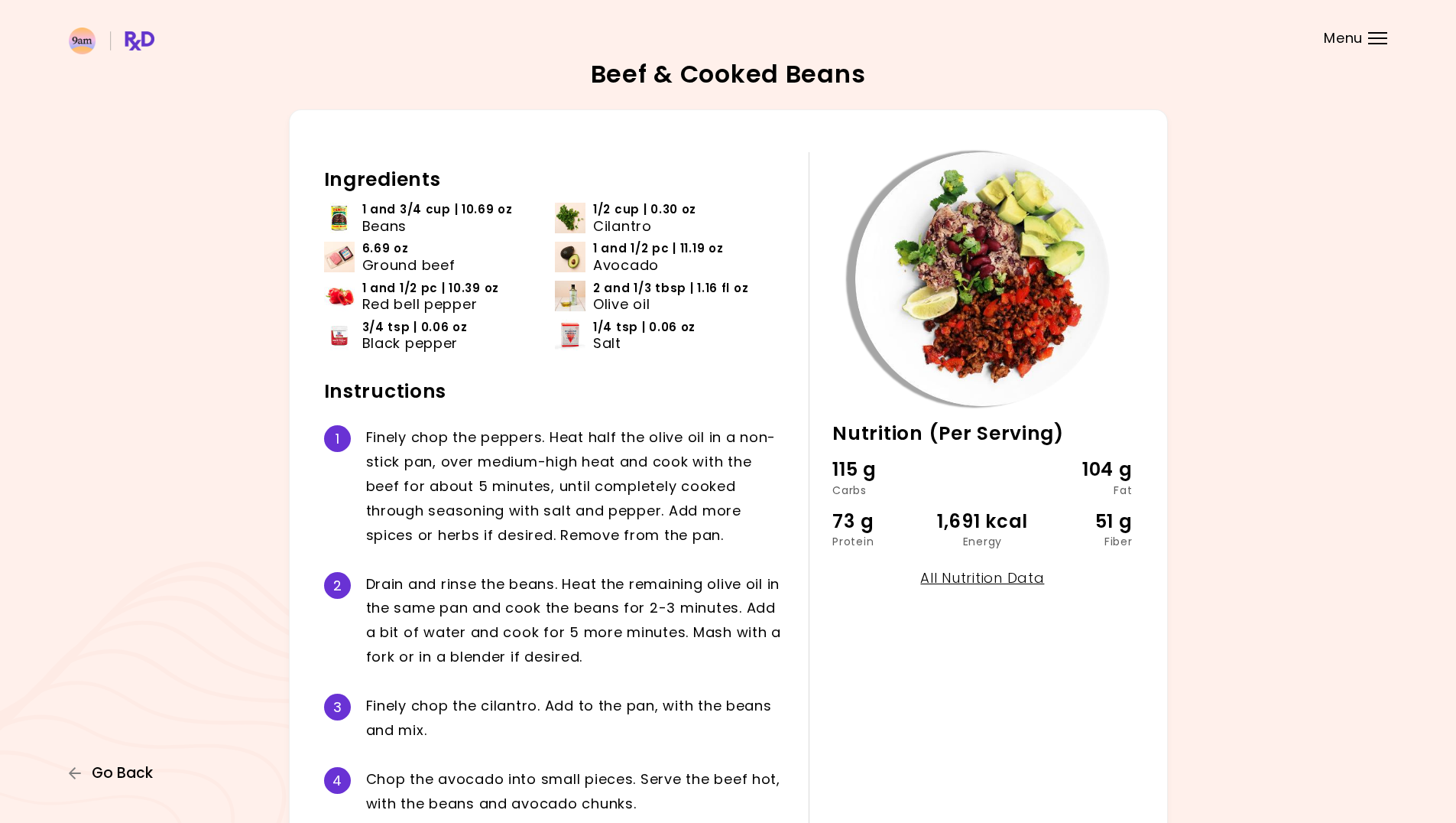
click at [143, 777] on span "Go Back" at bounding box center [123, 773] width 61 height 17
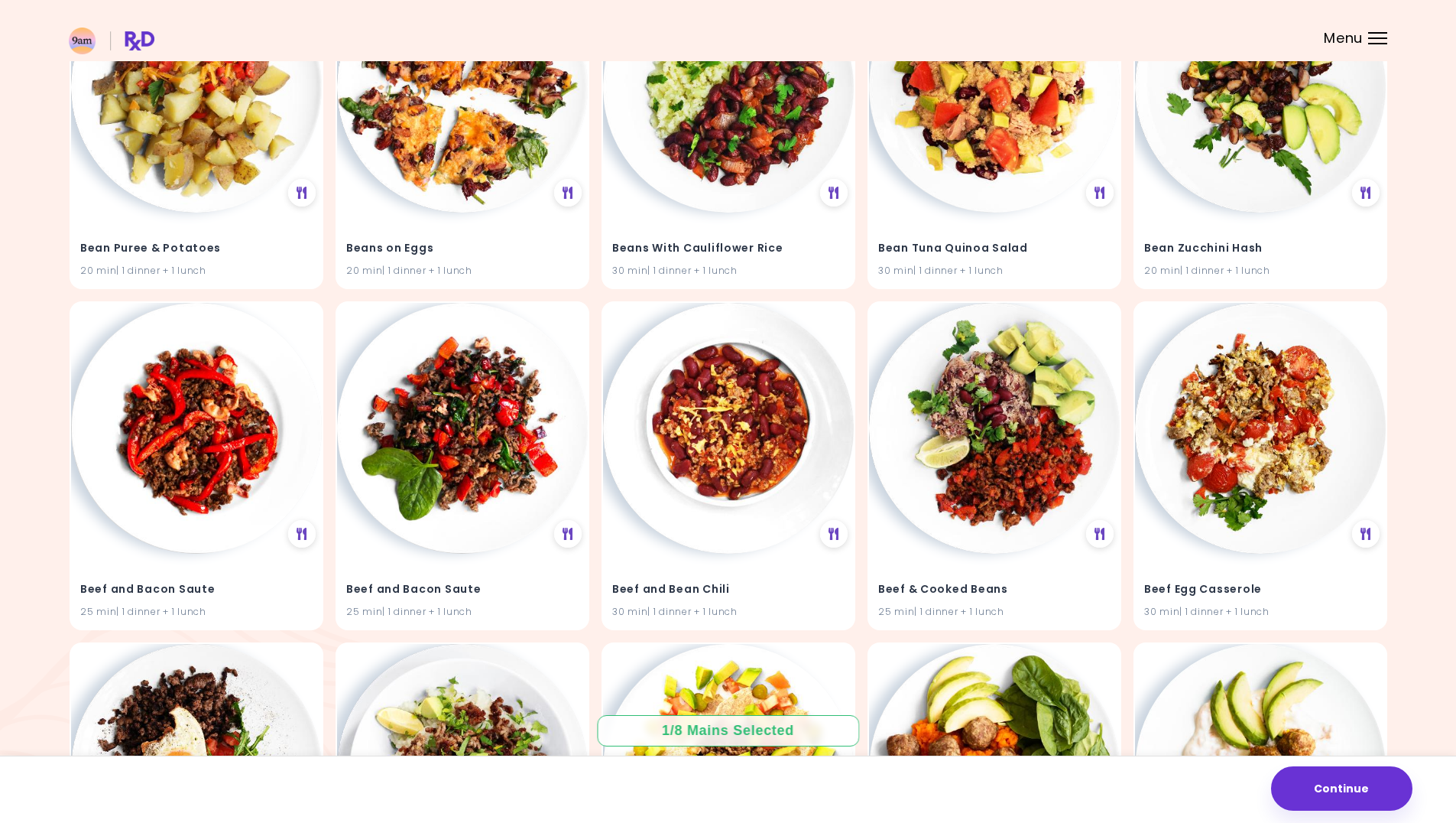
scroll to position [3824, 0]
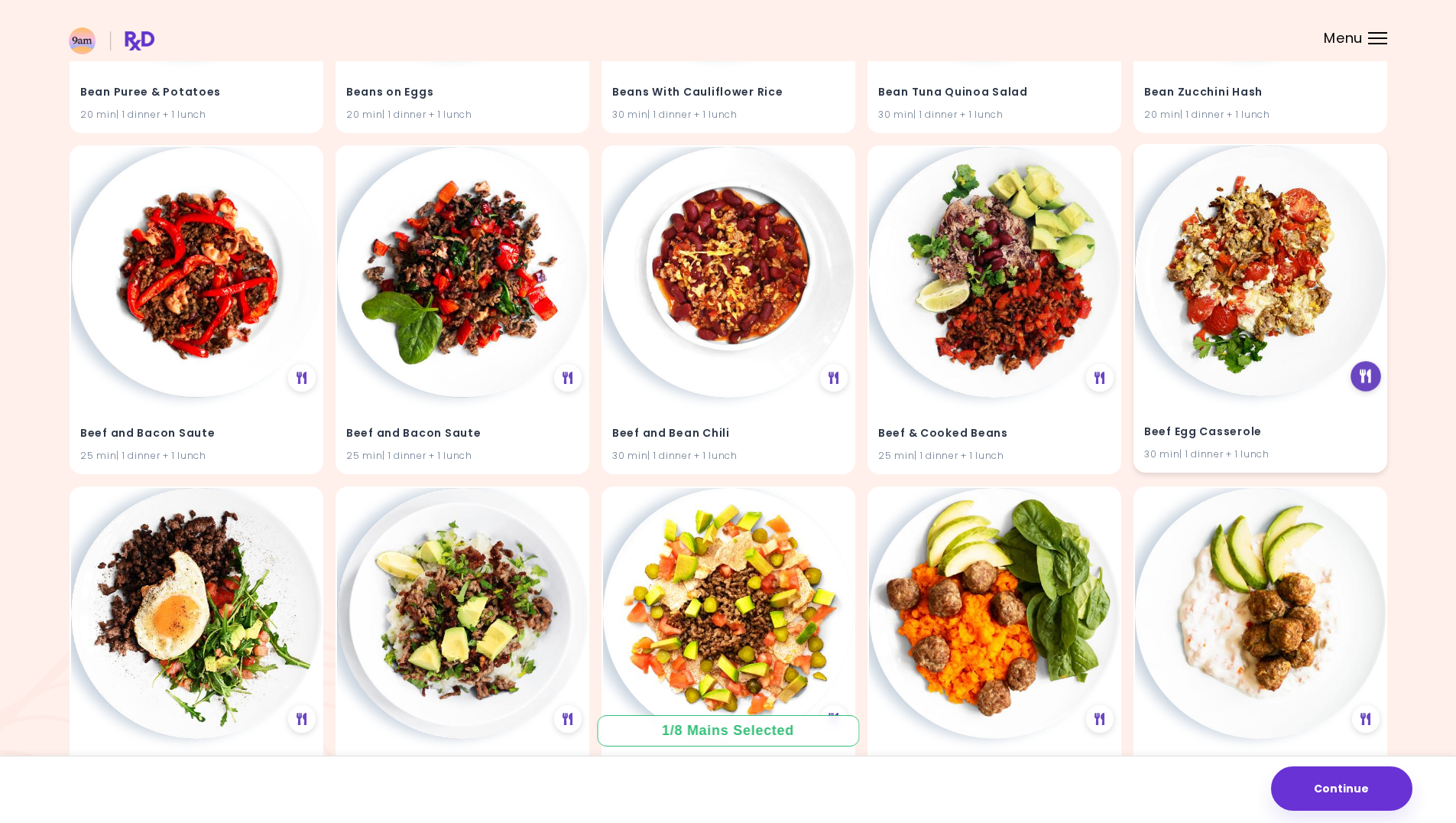
click at [1376, 384] on div at bounding box center [1366, 377] width 31 height 31
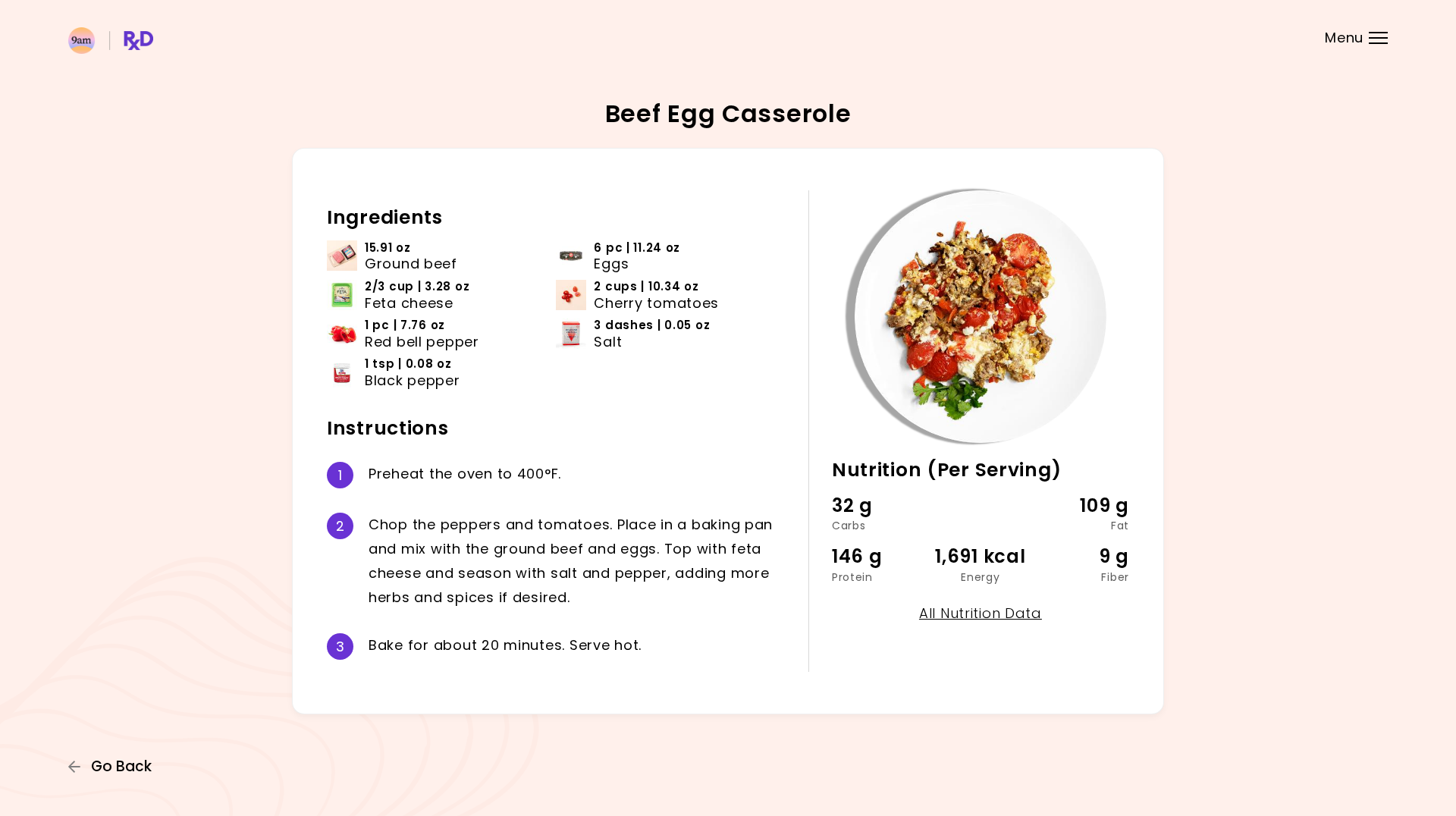
click at [102, 767] on span "Go Back" at bounding box center [122, 767] width 61 height 17
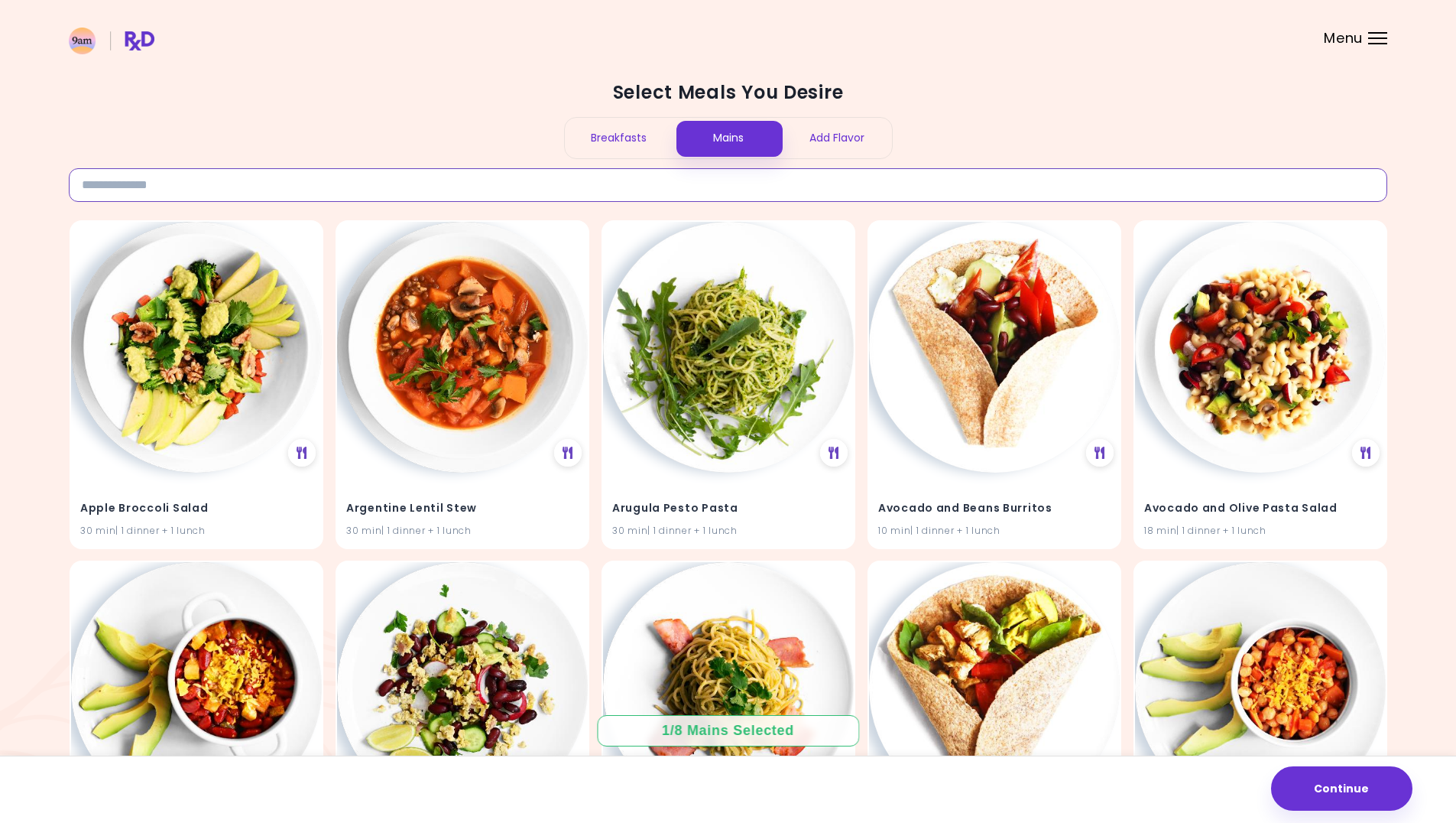
click at [739, 199] on input at bounding box center [728, 185] width 1319 height 34
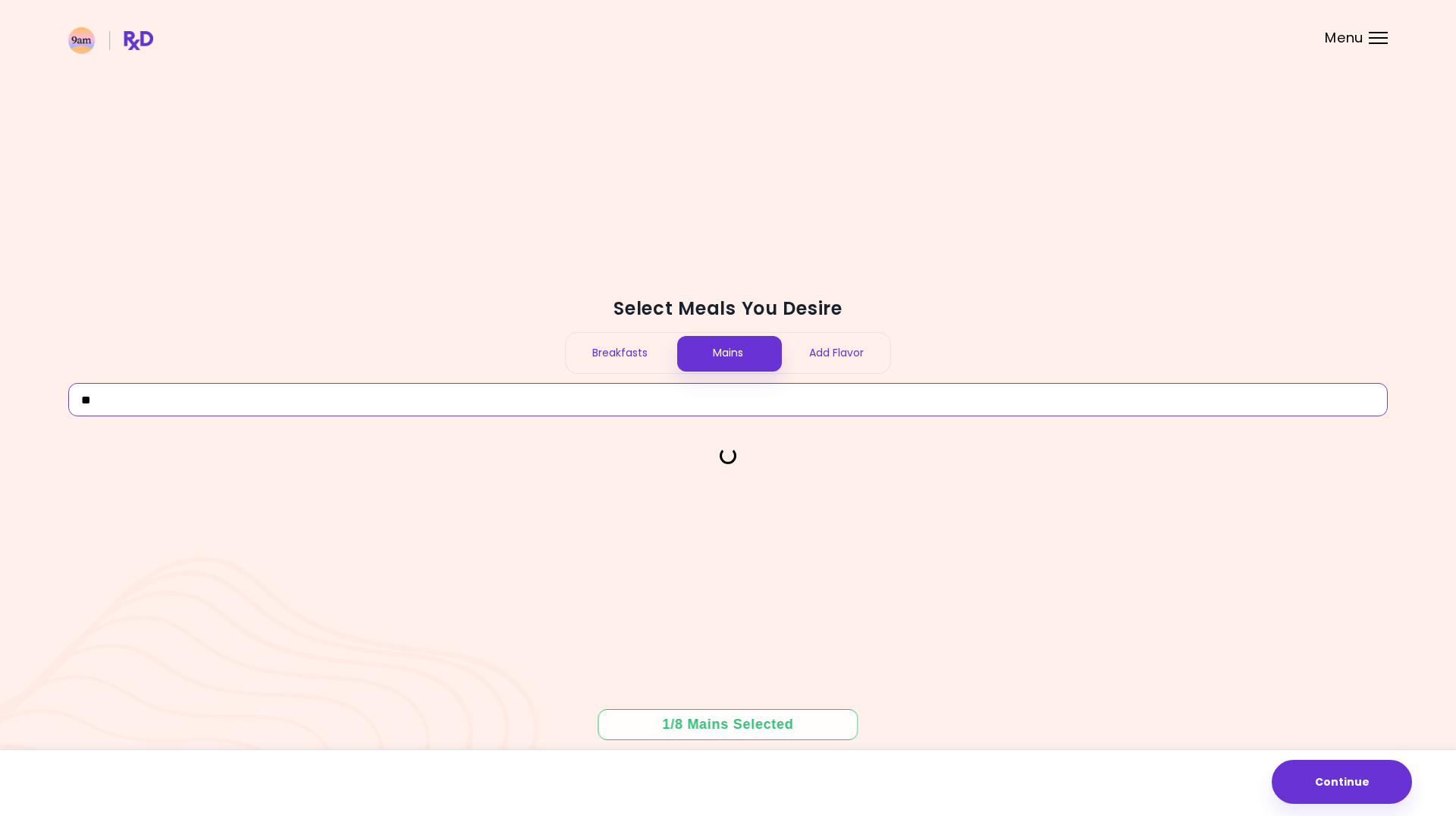
type input "*"
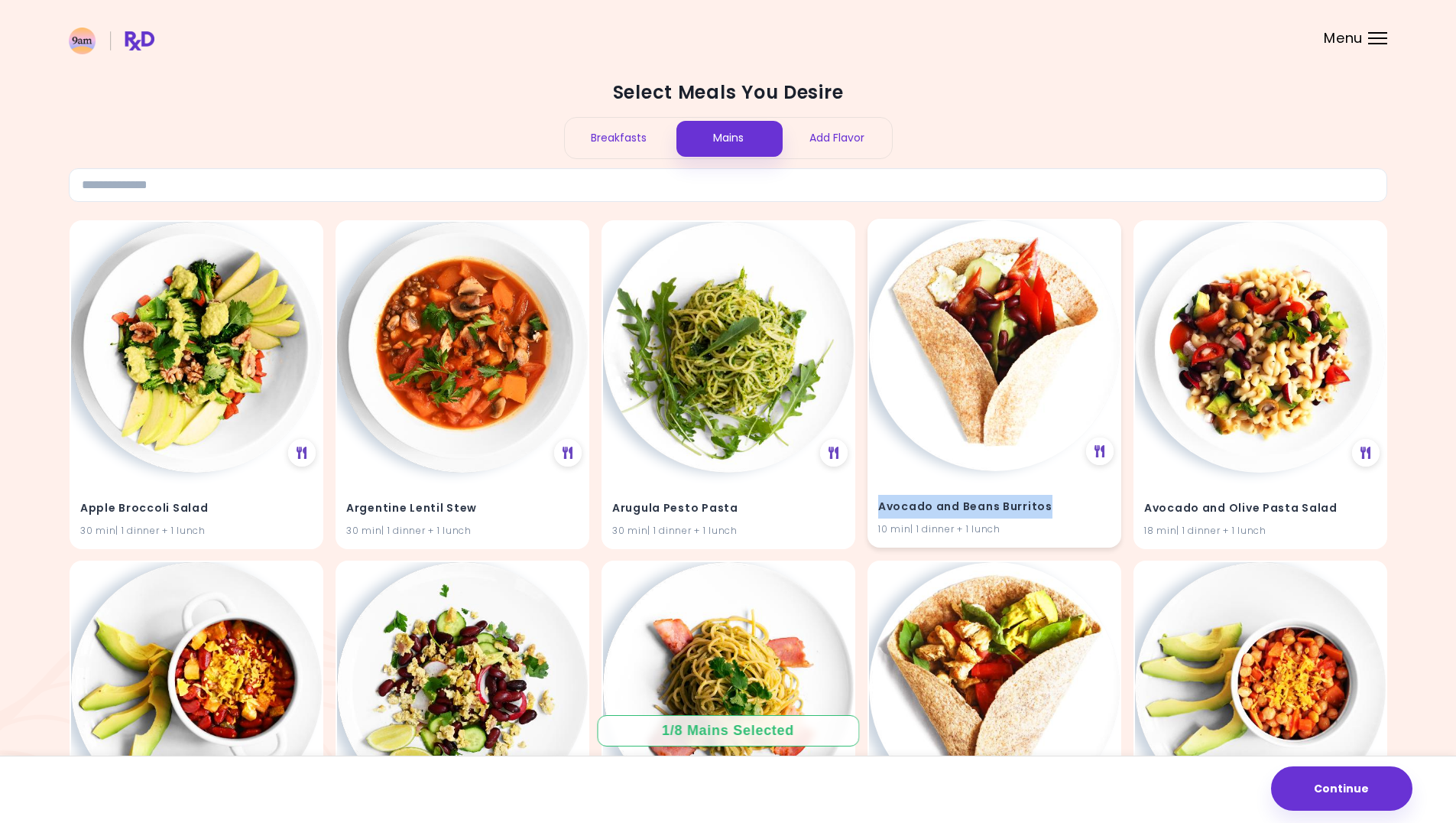
drag, startPoint x: 876, startPoint y: 507, endPoint x: 1058, endPoint y: 514, distance: 182.1
click at [1058, 514] on div "Avocado and Beans Burritos 10 min | 1 dinner + 1 lunch" at bounding box center [994, 509] width 251 height 75
copy h4 "Avocado and Beans Burritos"
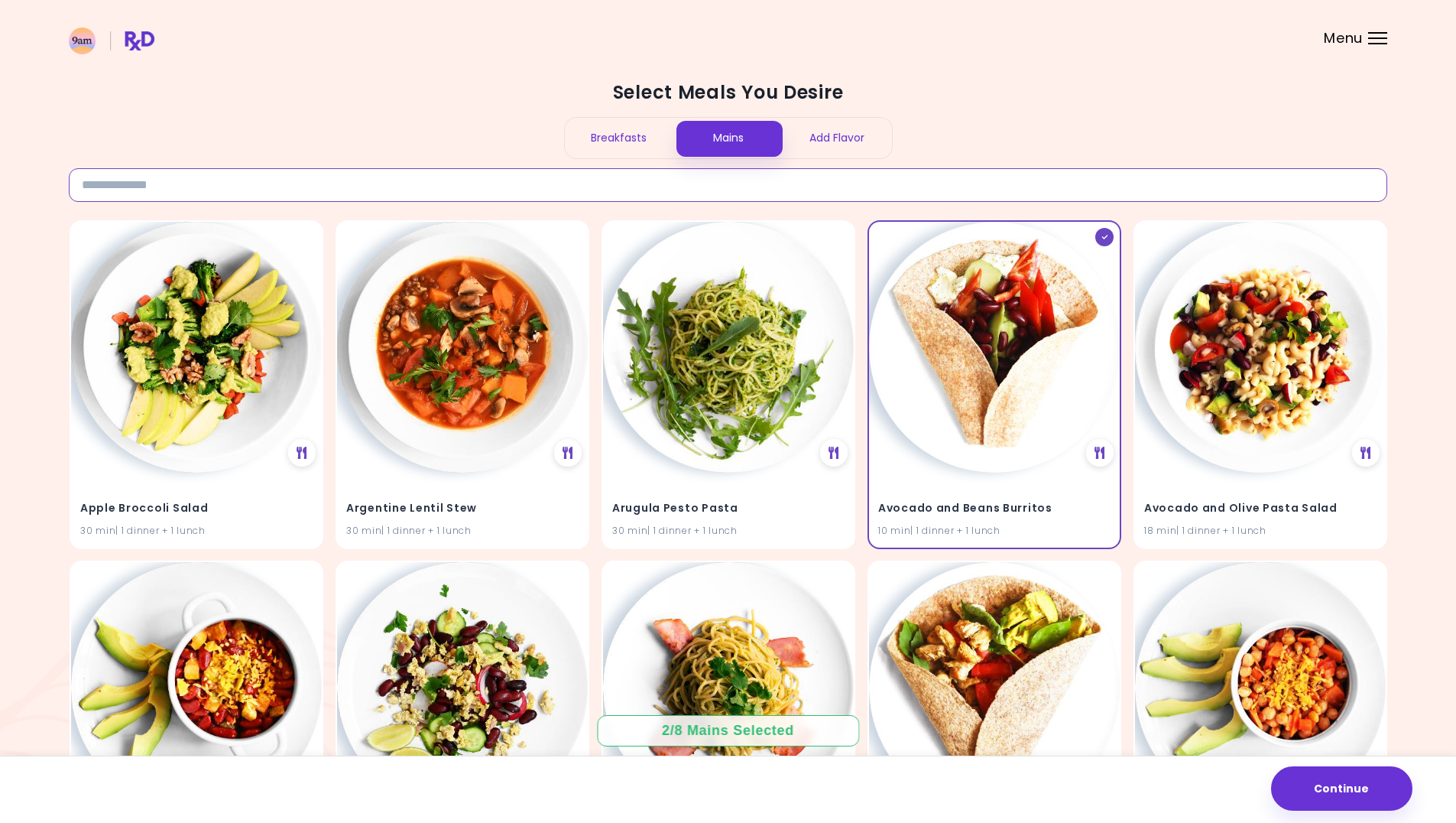
paste input "**********"
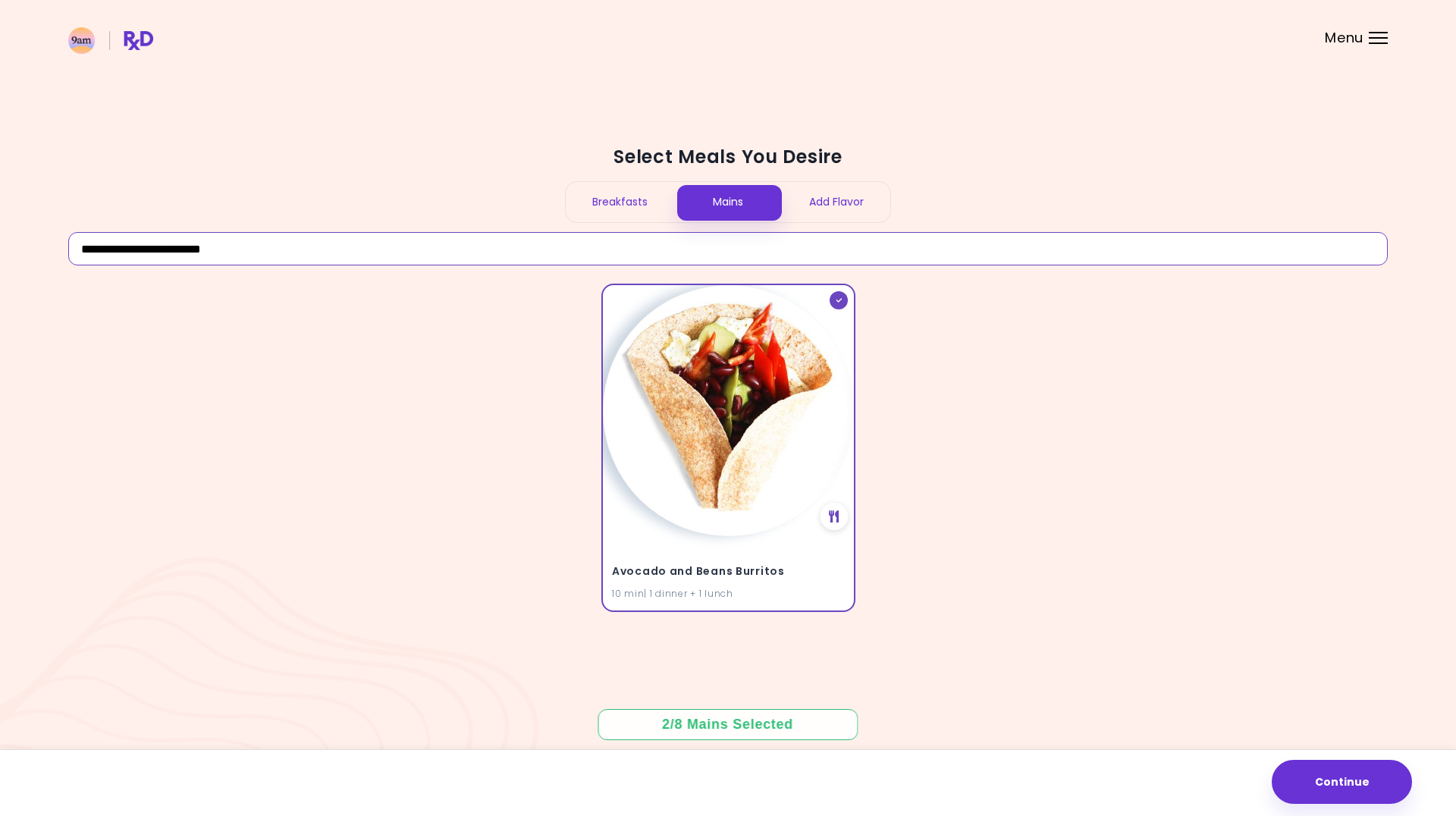
type input "**********"
click at [752, 326] on img at bounding box center [728, 408] width 251 height 251
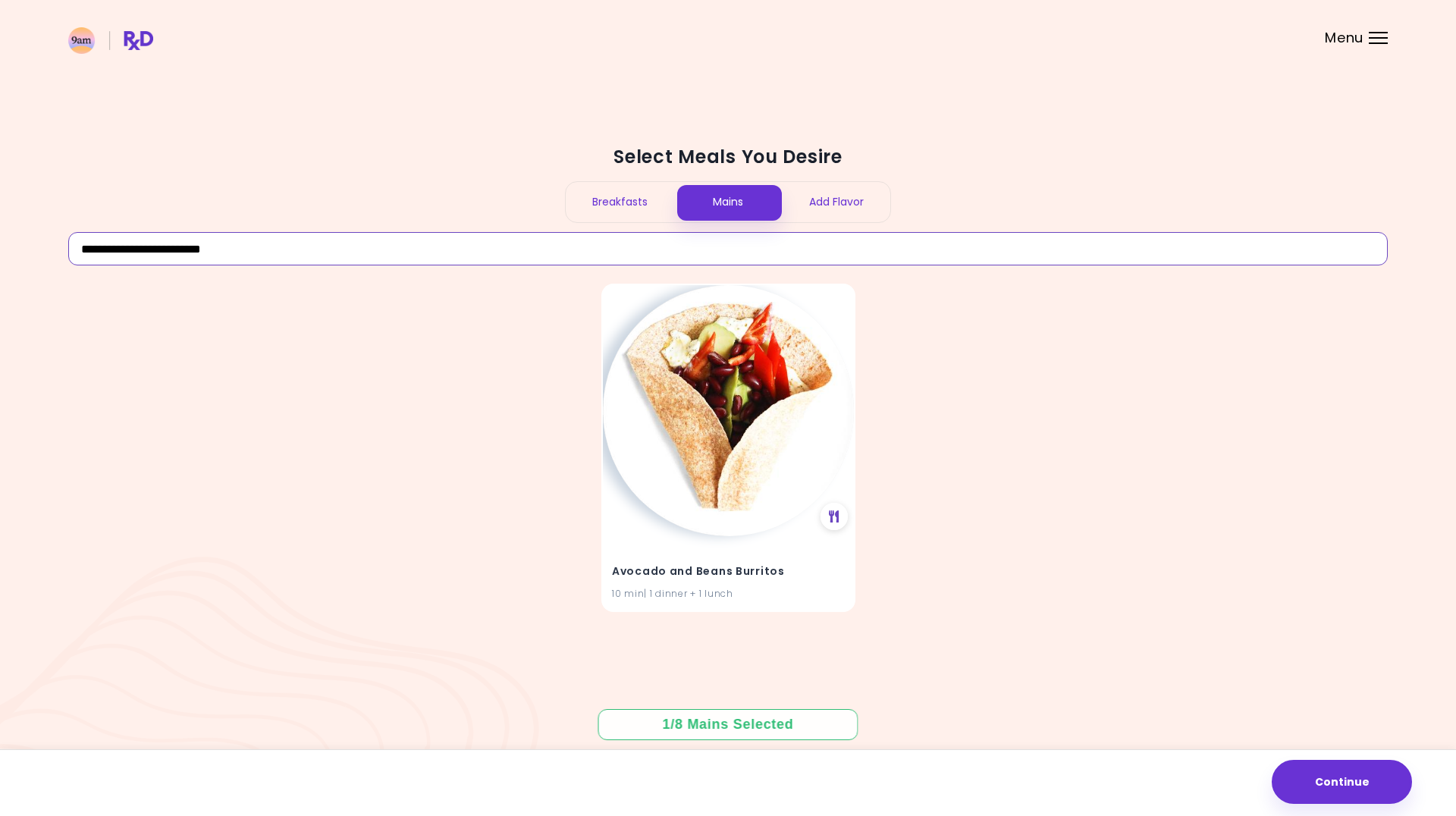
click at [768, 254] on input "**********" at bounding box center [728, 248] width 1320 height 33
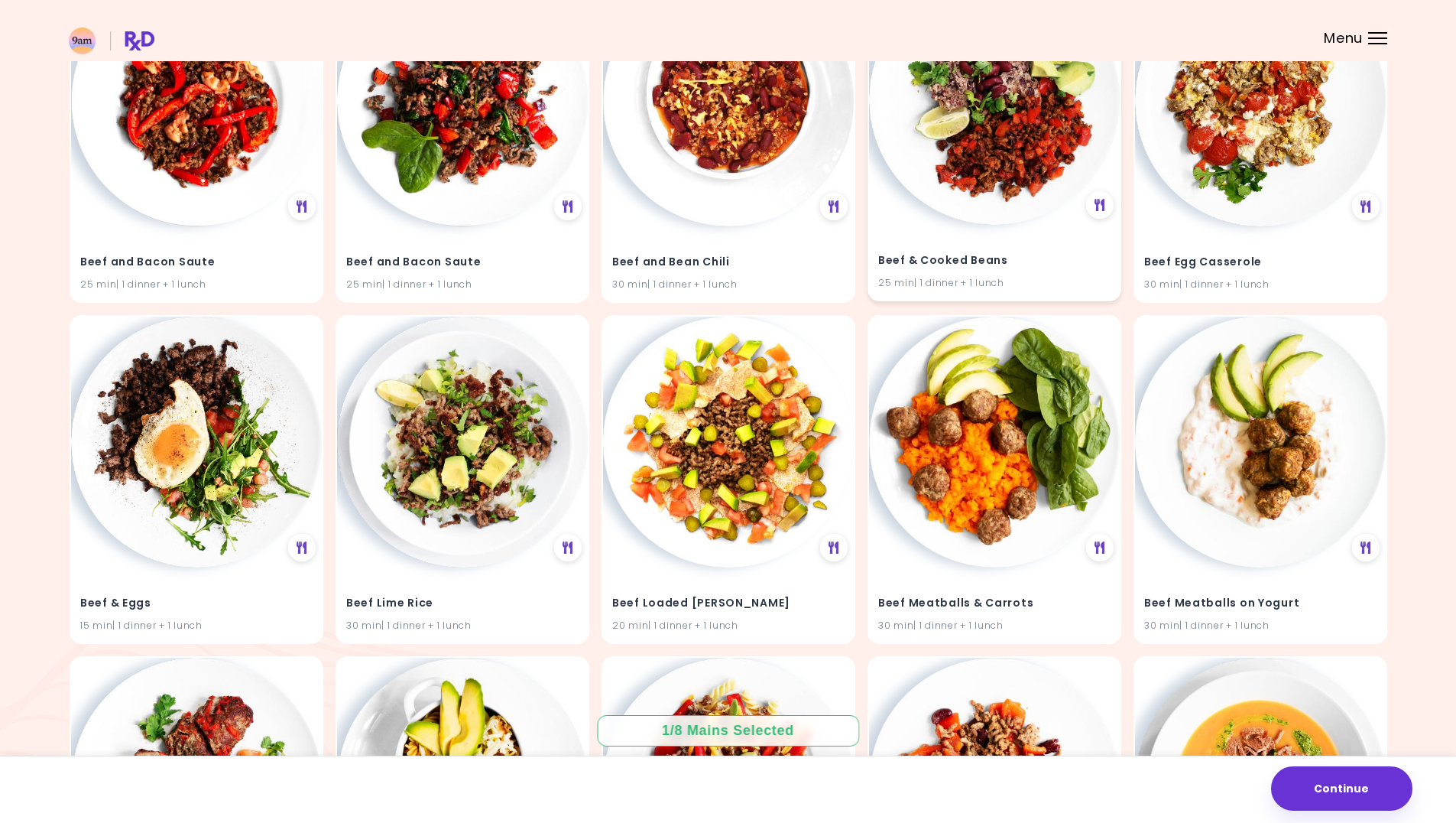
scroll to position [4023, 0]
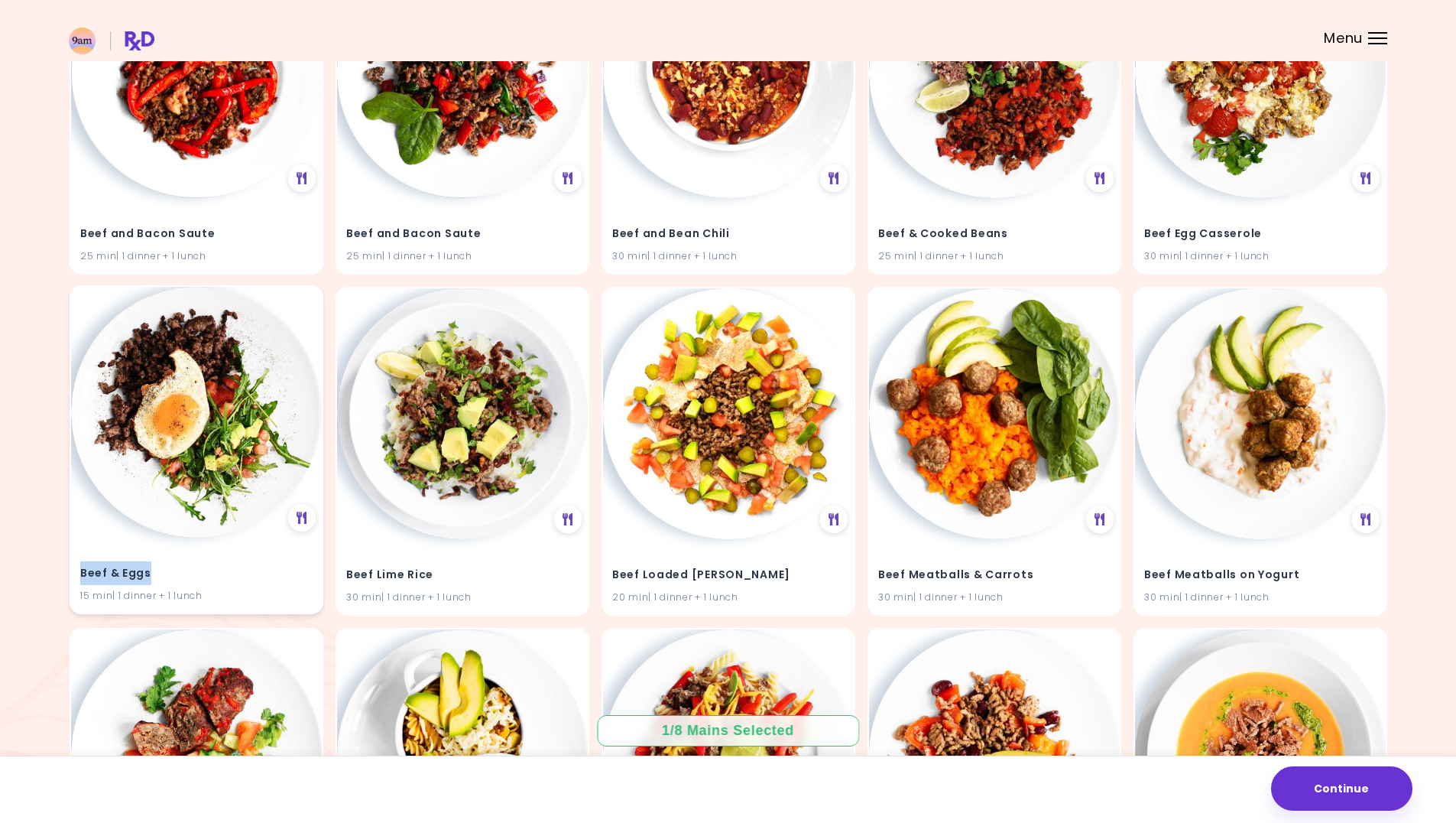
drag, startPoint x: 149, startPoint y: 572, endPoint x: 89, endPoint y: 577, distance: 60.2
click at [80, 580] on div "Beef & Eggs 15 min | 1 dinner + 1 lunch" at bounding box center [196, 575] width 251 height 75
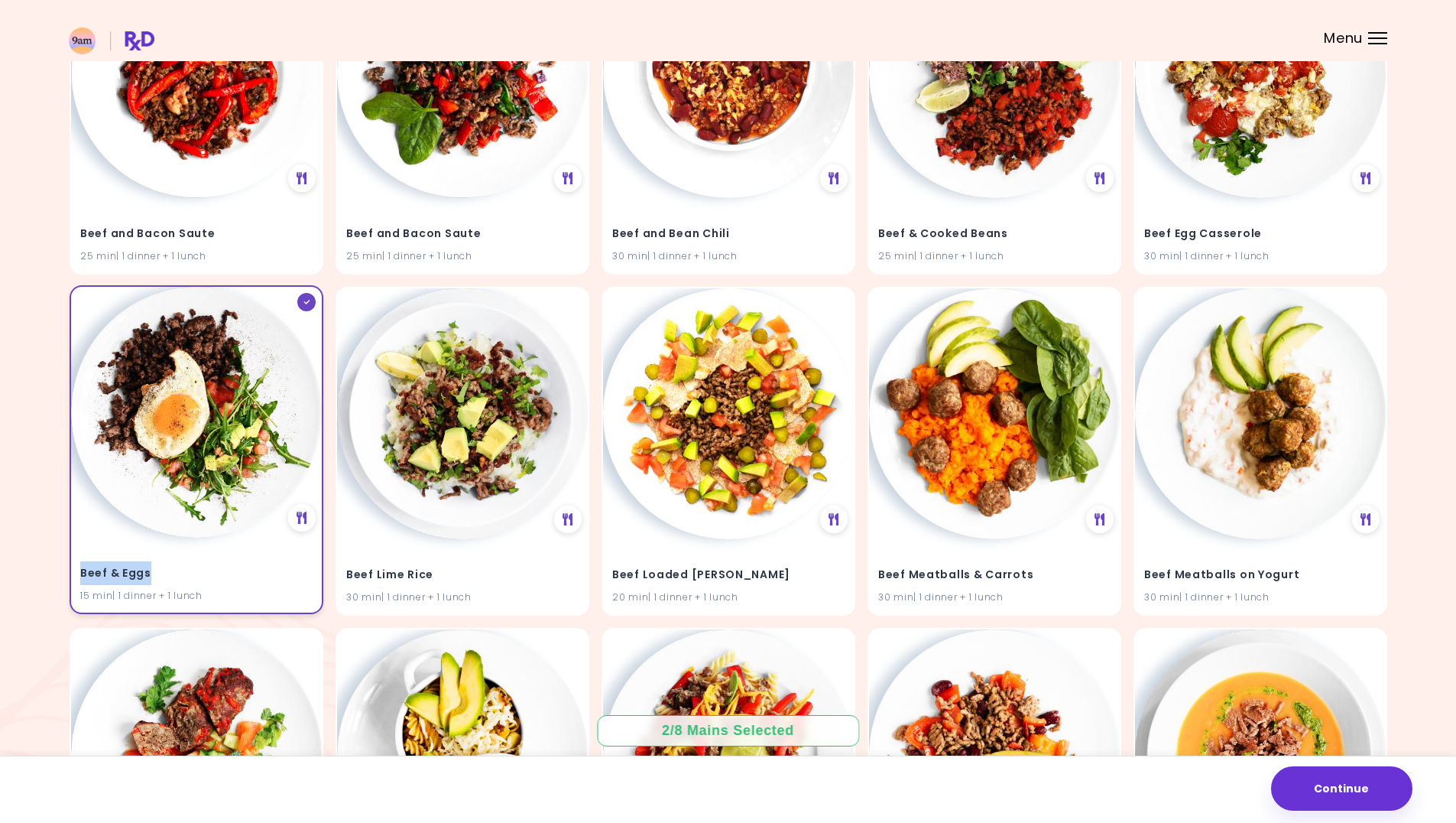
copy h4 "Beef & Eggs"
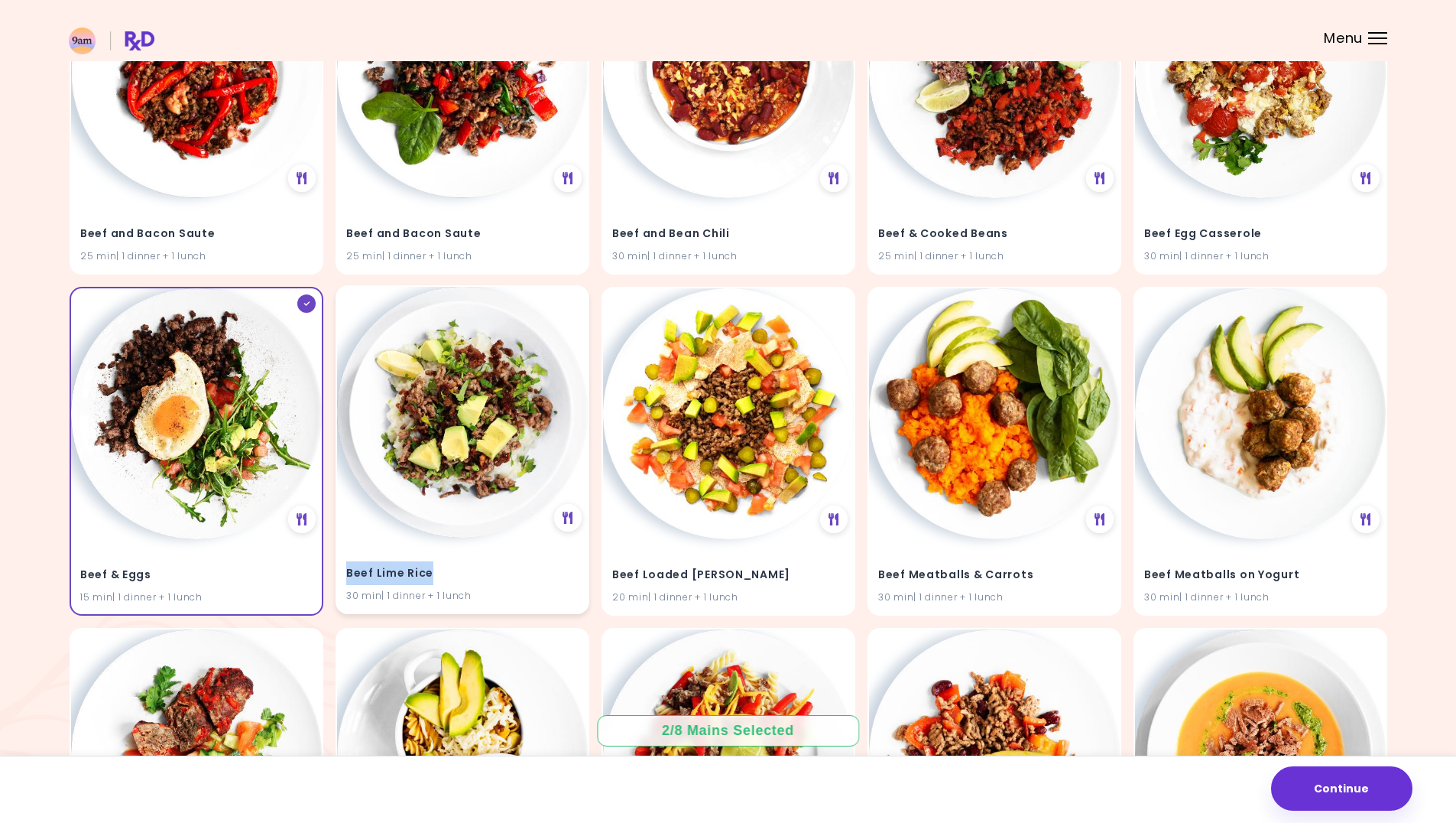
drag, startPoint x: 345, startPoint y: 572, endPoint x: 437, endPoint y: 576, distance: 92.1
click at [437, 576] on div "Beef Lime Rice 30 min | 1 dinner + 1 lunch" at bounding box center [463, 575] width 251 height 75
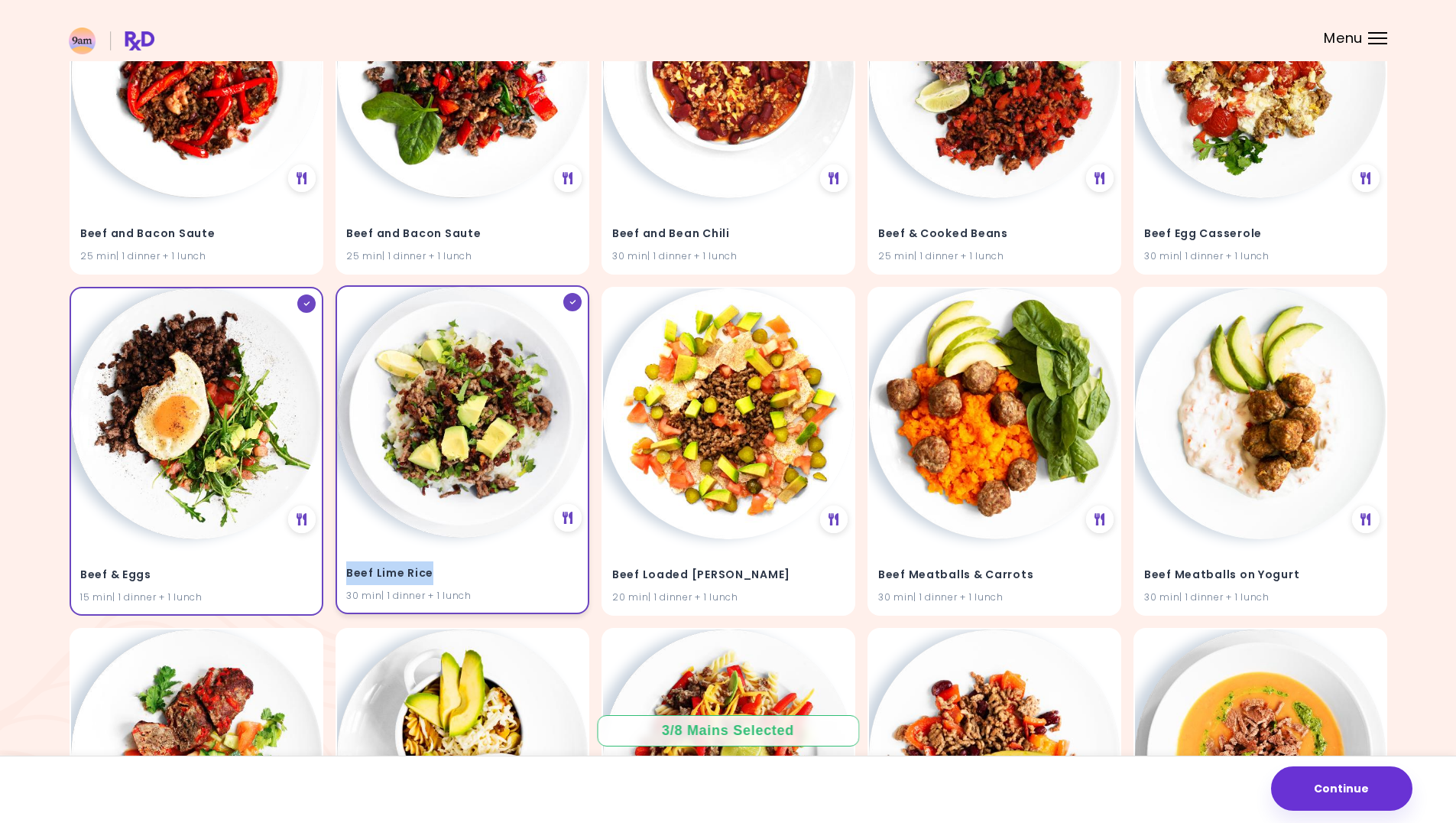
copy h4 "Beef Lime Rice"
drag, startPoint x: 615, startPoint y: 571, endPoint x: 796, endPoint y: 570, distance: 181.0
click at [796, 570] on h4 "Beef Loaded [PERSON_NAME]" at bounding box center [728, 573] width 233 height 25
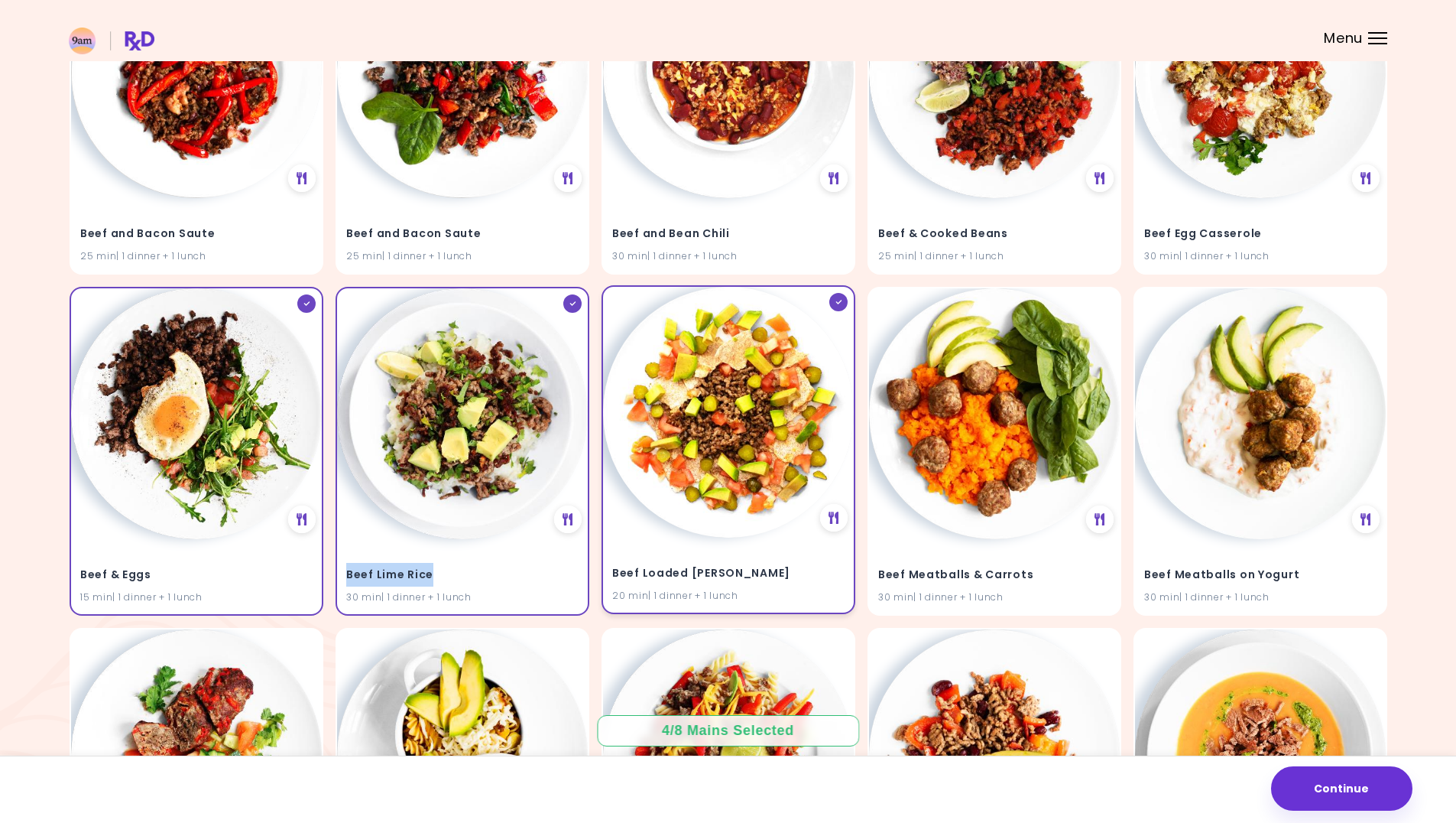
copy h4 "Beef Loaded [PERSON_NAME]"
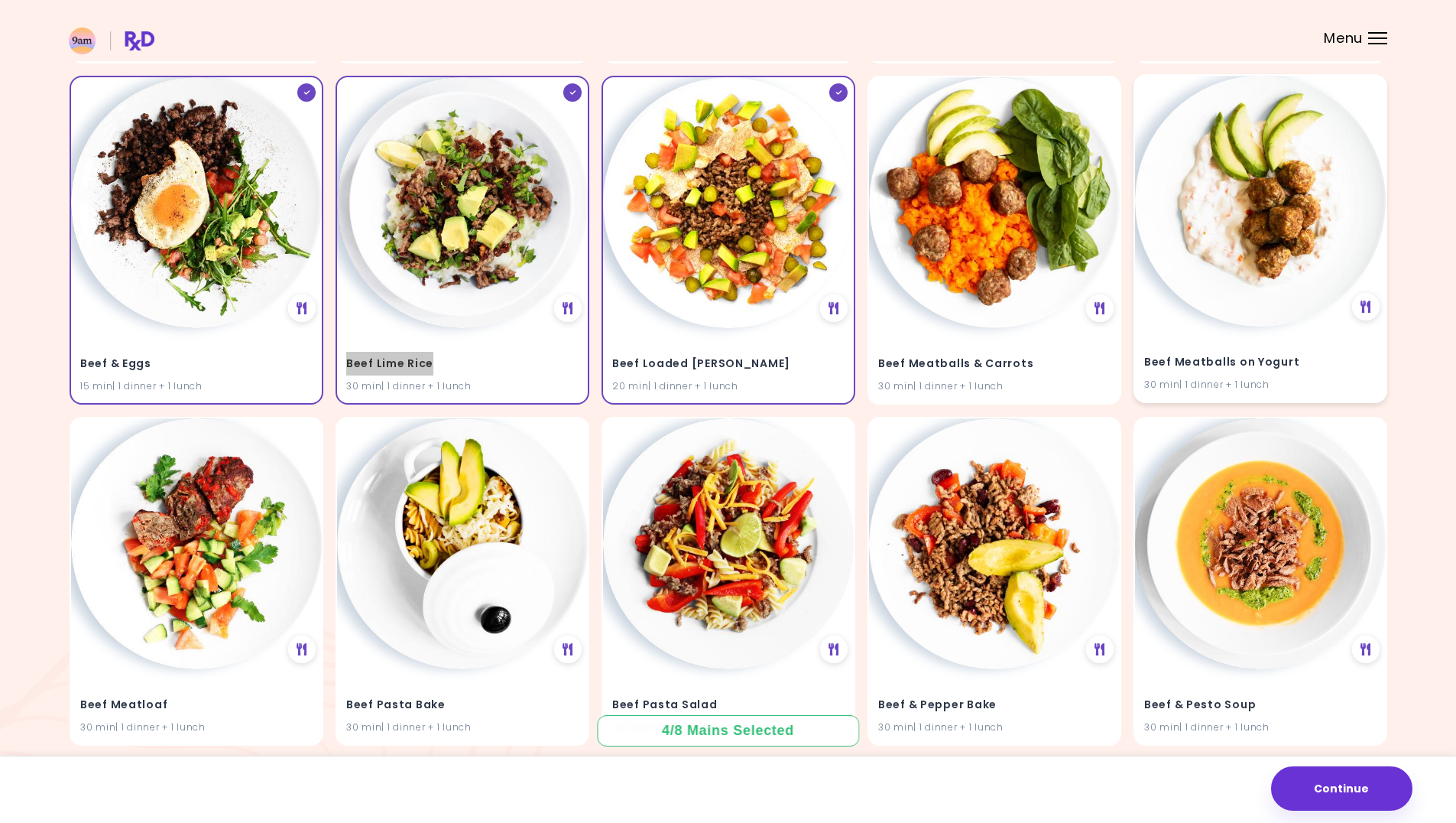
scroll to position [4329, 0]
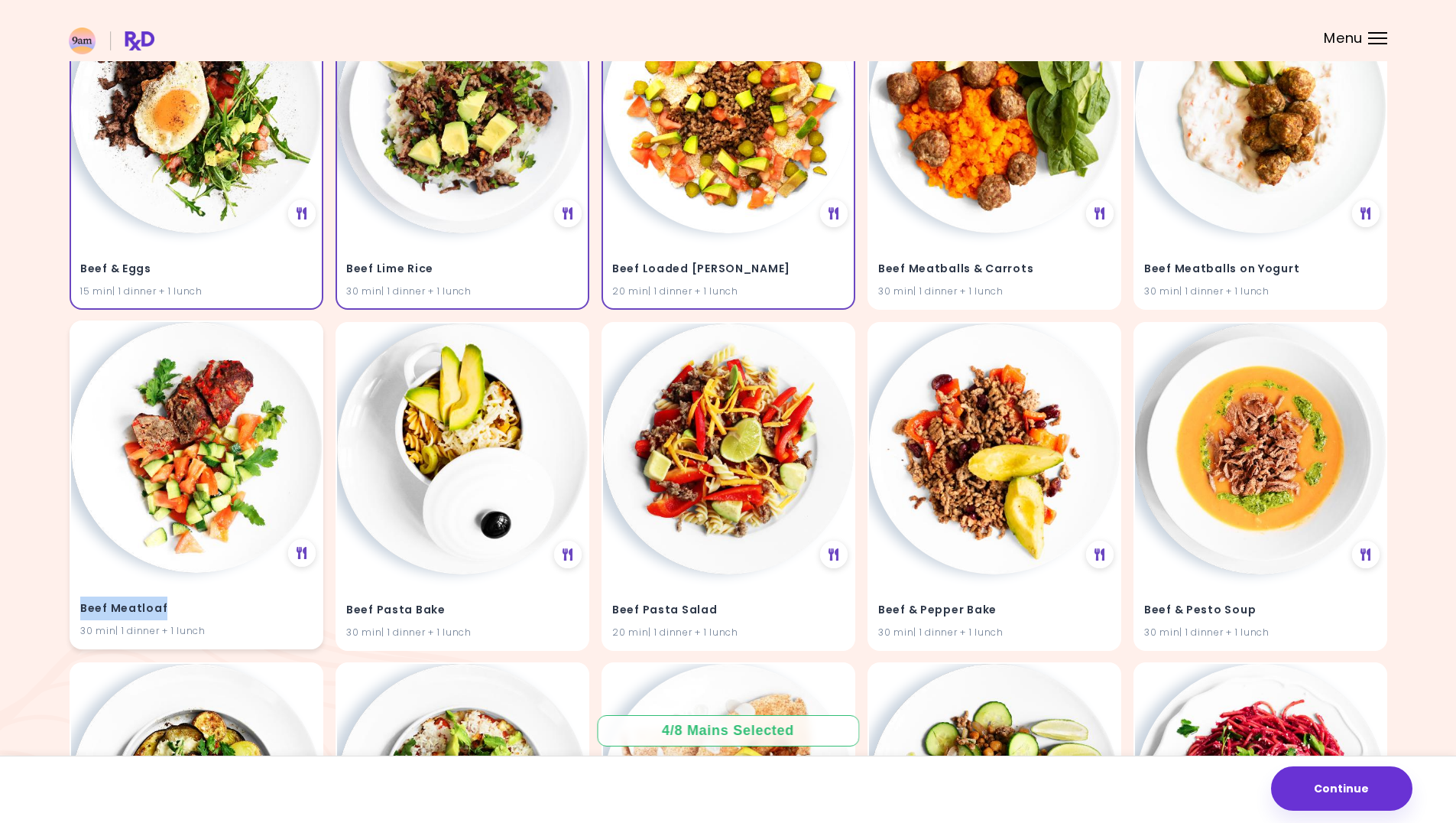
drag, startPoint x: 165, startPoint y: 607, endPoint x: 81, endPoint y: 606, distance: 84.0
click at [81, 606] on h4 "Beef Meatloaf" at bounding box center [196, 608] width 233 height 25
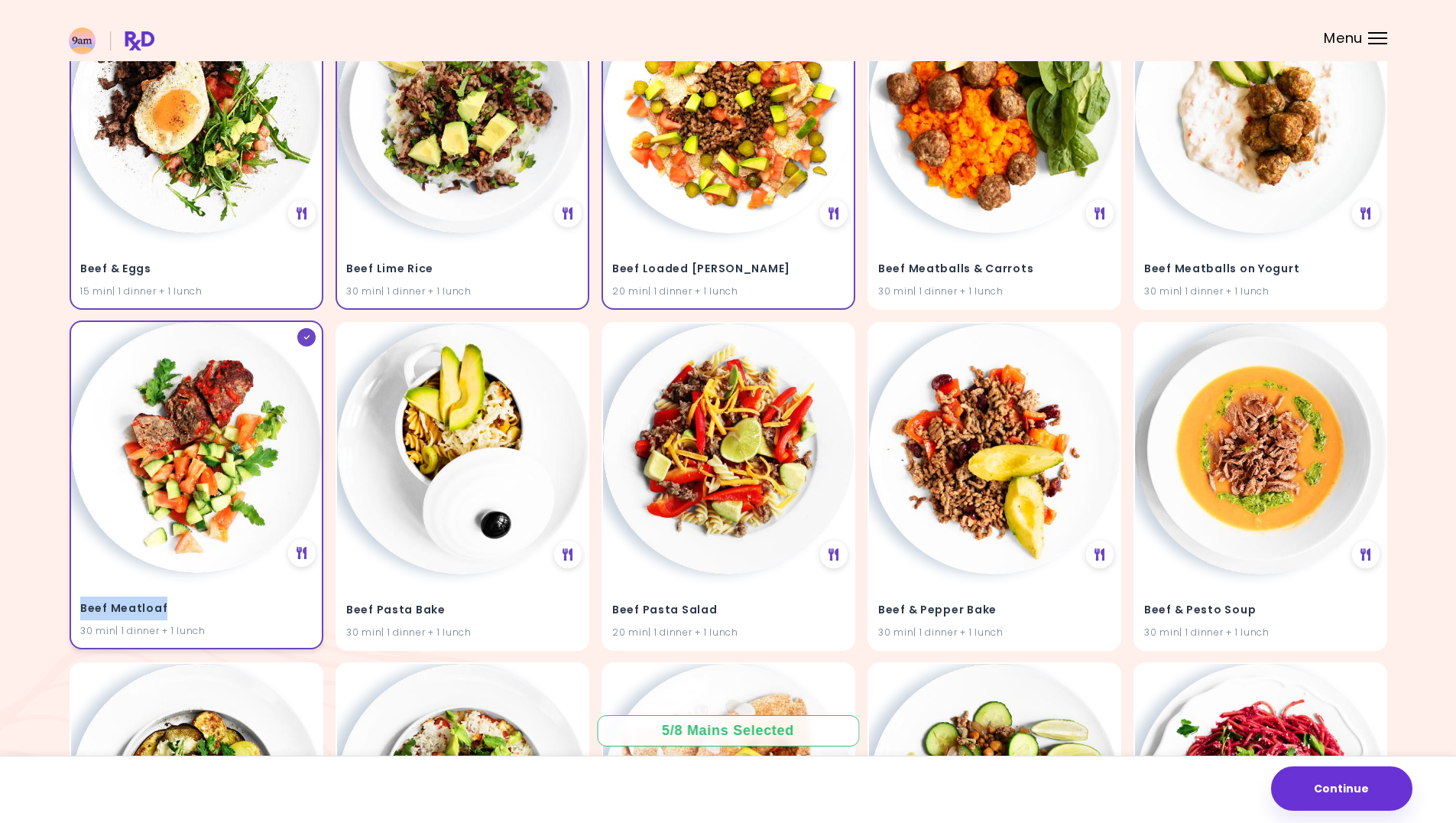
copy h4 "Beef Meatloaf"
drag, startPoint x: 440, startPoint y: 609, endPoint x: 349, endPoint y: 607, distance: 91.0
click at [349, 607] on h4 "Beef Pasta Bake" at bounding box center [463, 608] width 233 height 25
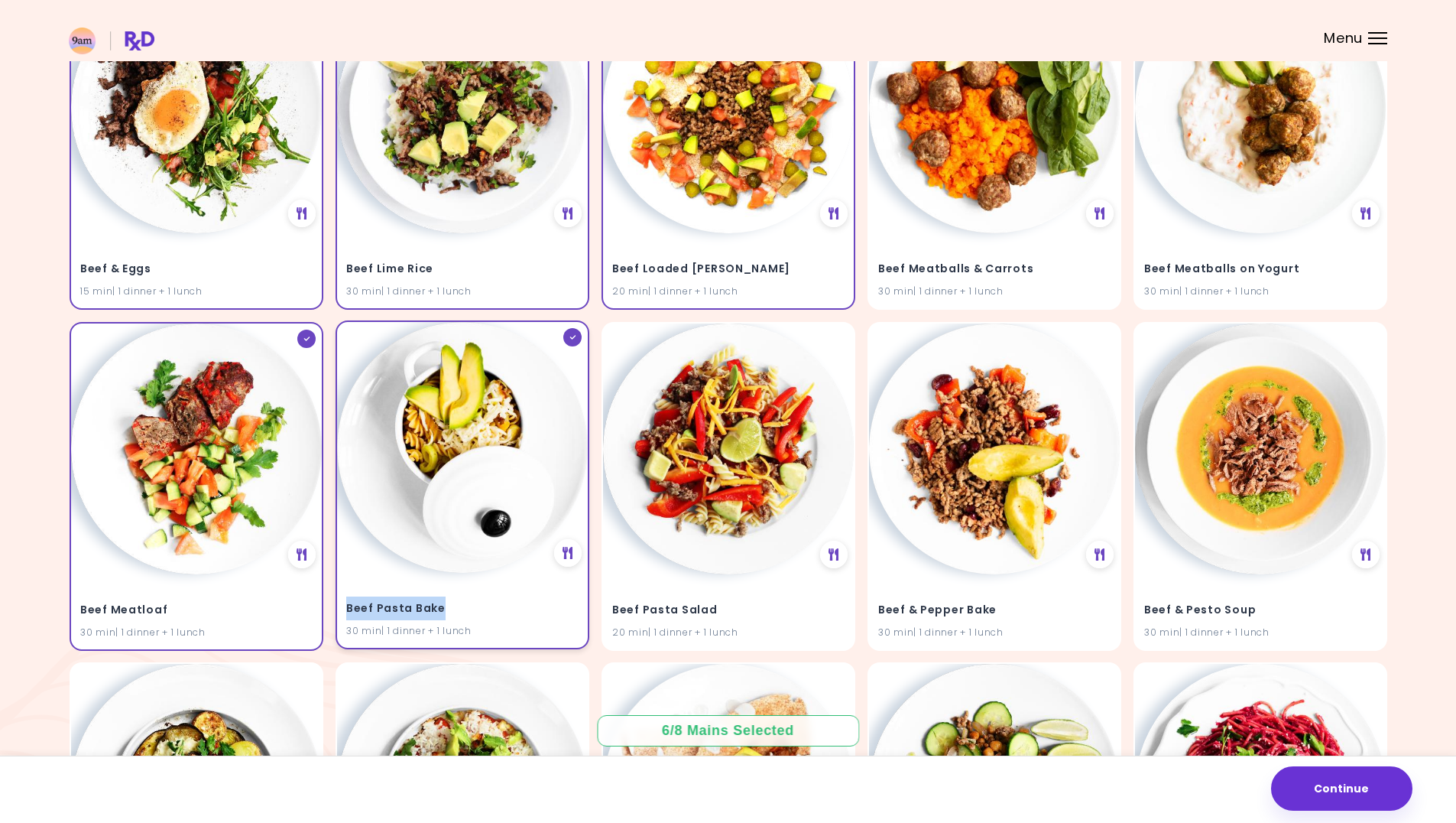
copy h4 "Beef Pasta Bake"
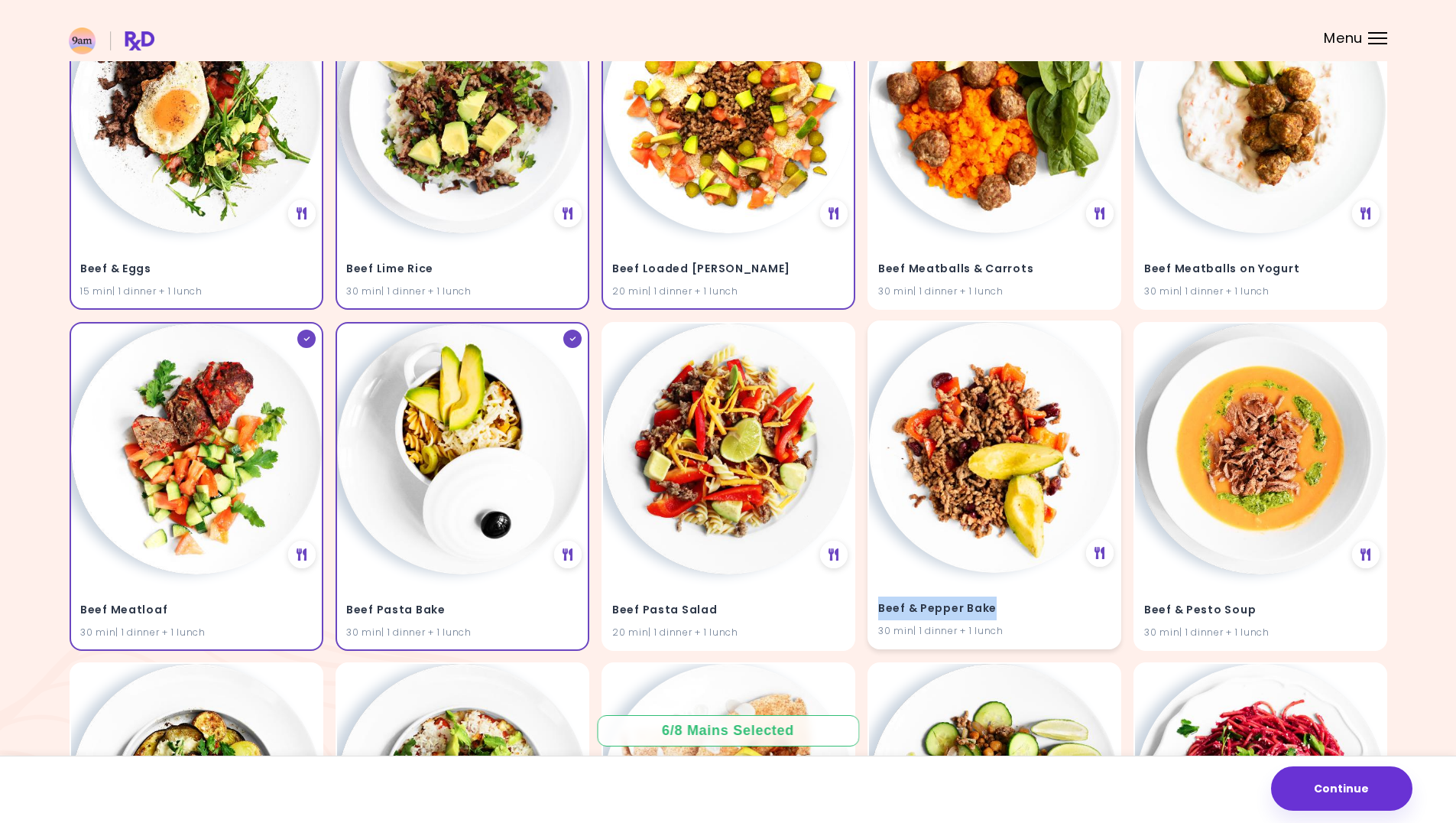
drag, startPoint x: 994, startPoint y: 609, endPoint x: 880, endPoint y: 606, distance: 114.0
click at [880, 606] on h4 "Beef & Pepper Bake" at bounding box center [994, 608] width 233 height 25
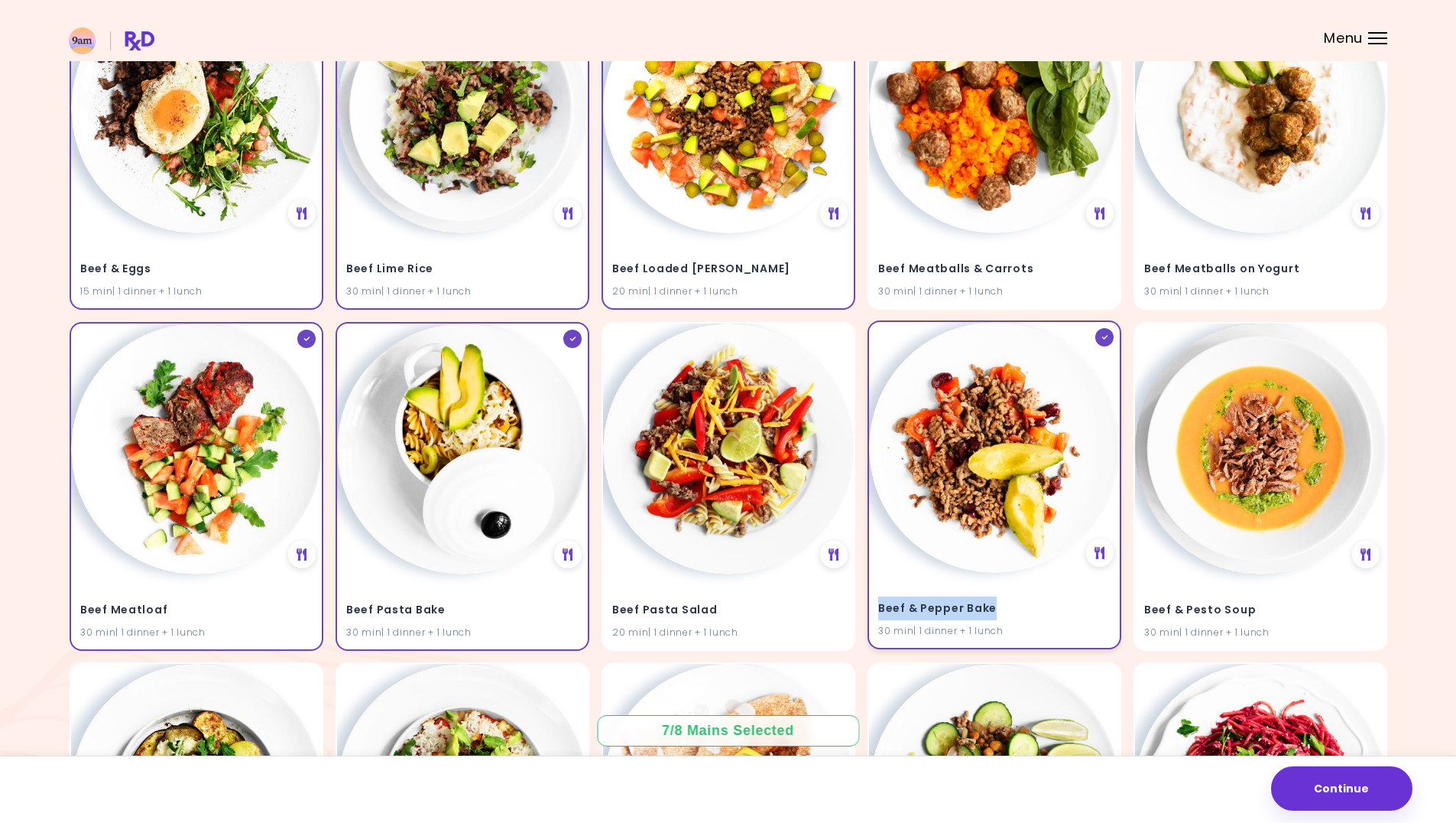
copy h4 "Beef & Pepper Bake"
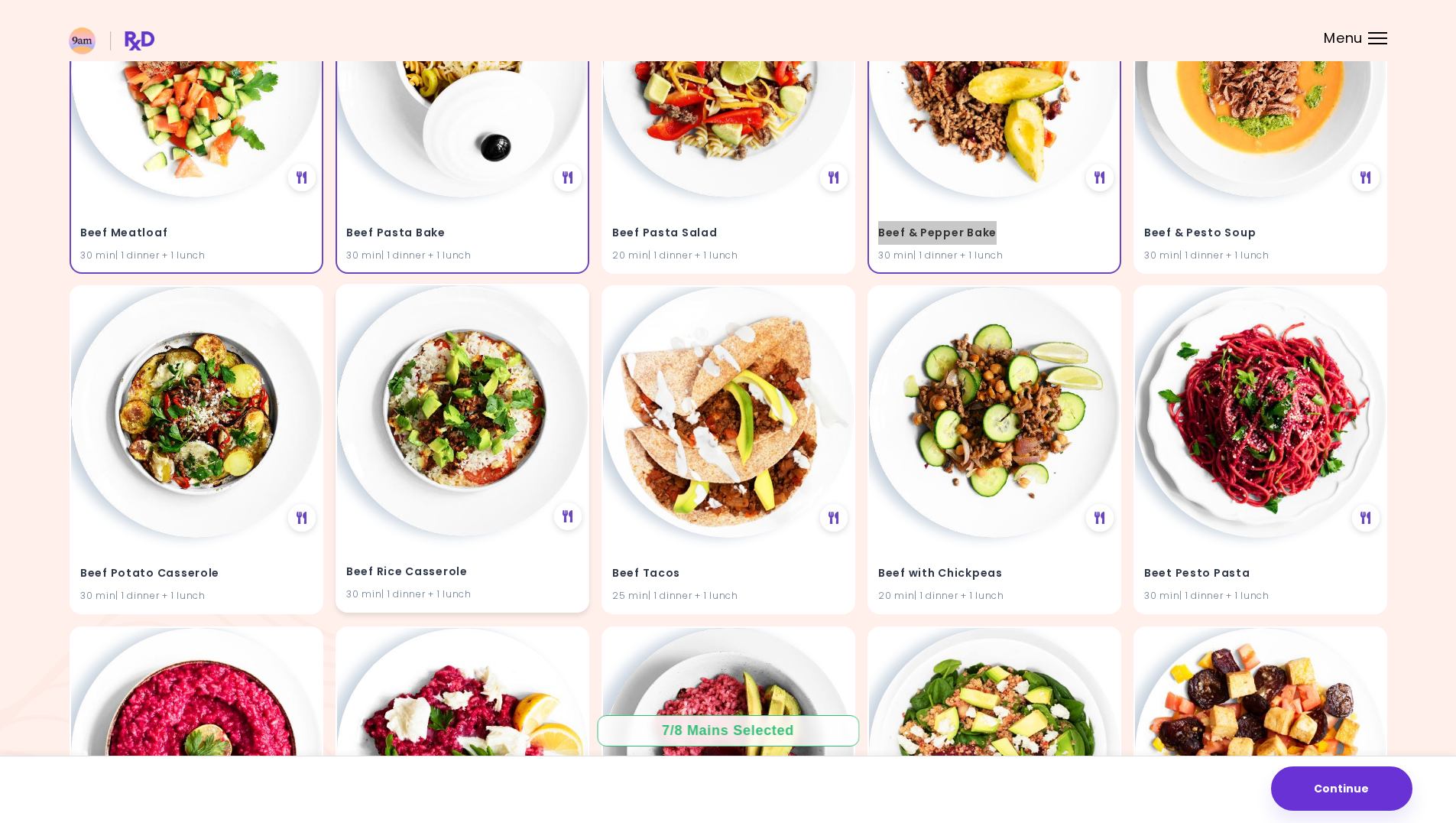
scroll to position [4711, 0]
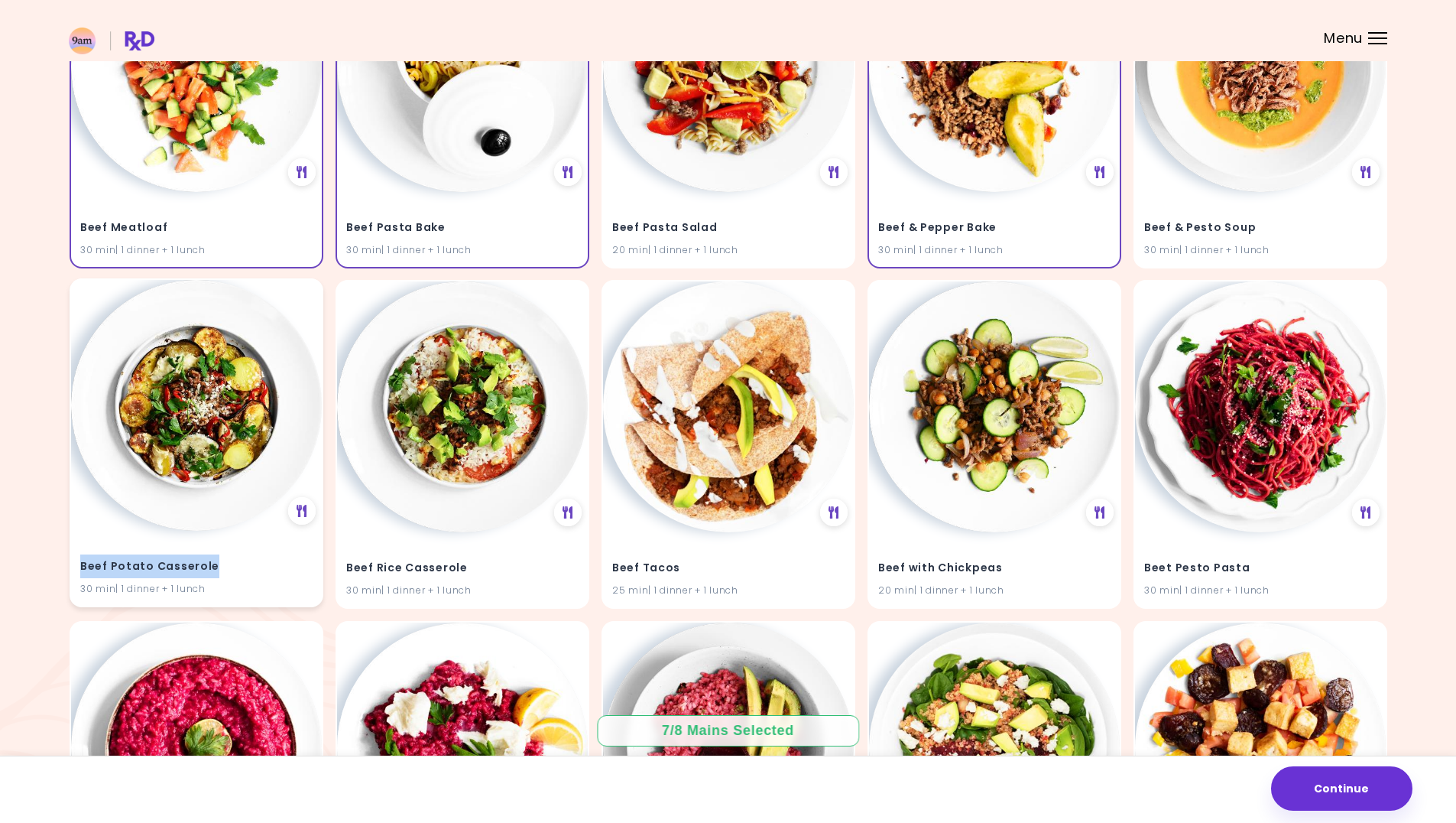
drag, startPoint x: 216, startPoint y: 564, endPoint x: 74, endPoint y: 565, distance: 142.0
click at [74, 565] on div "Beef Potato Casserole 30 min | 1 dinner + 1 lunch" at bounding box center [196, 568] width 251 height 75
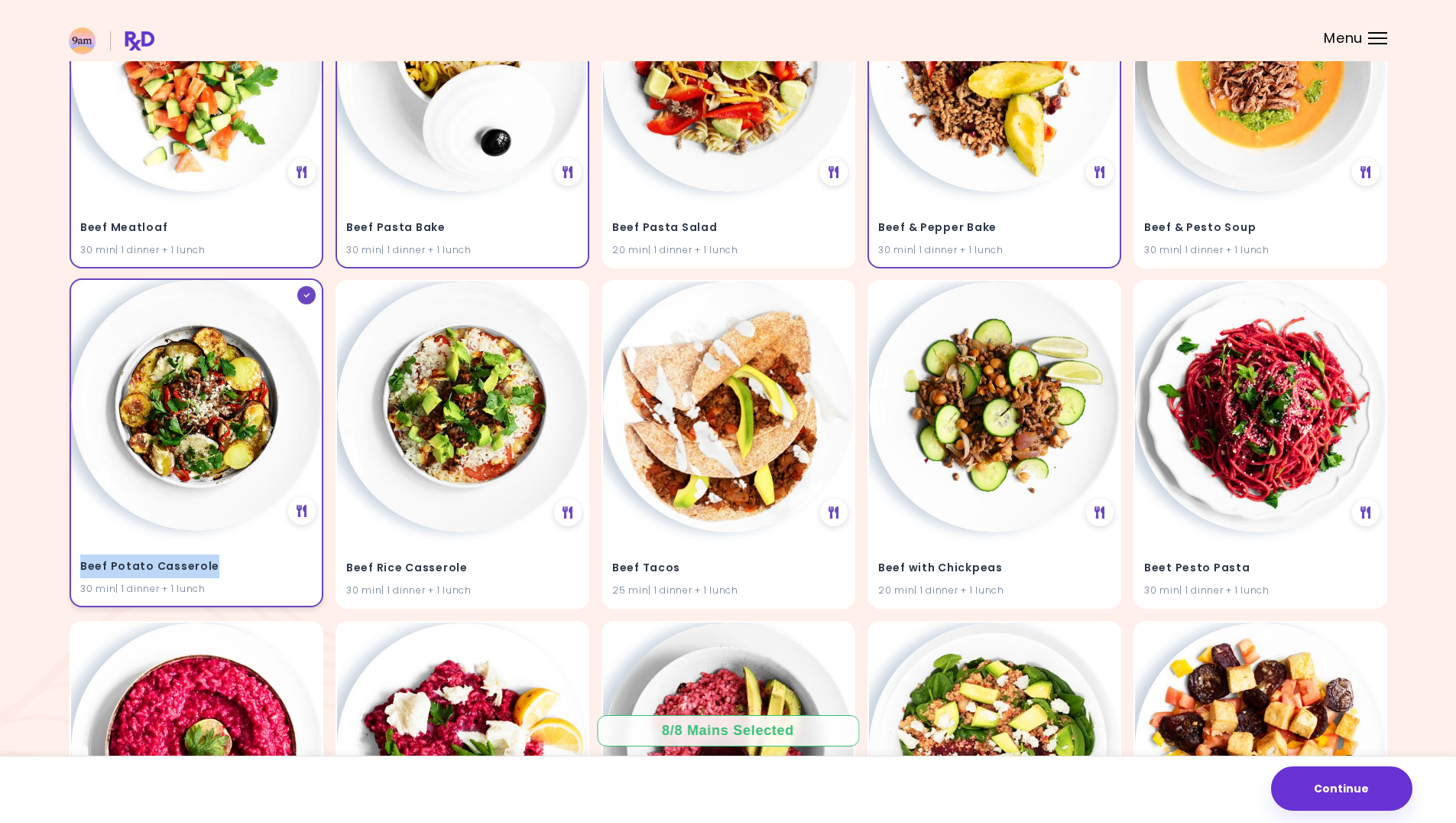
copy h4 "Beef Potato Casserole"
drag, startPoint x: 462, startPoint y: 563, endPoint x: 335, endPoint y: 564, distance: 127.0
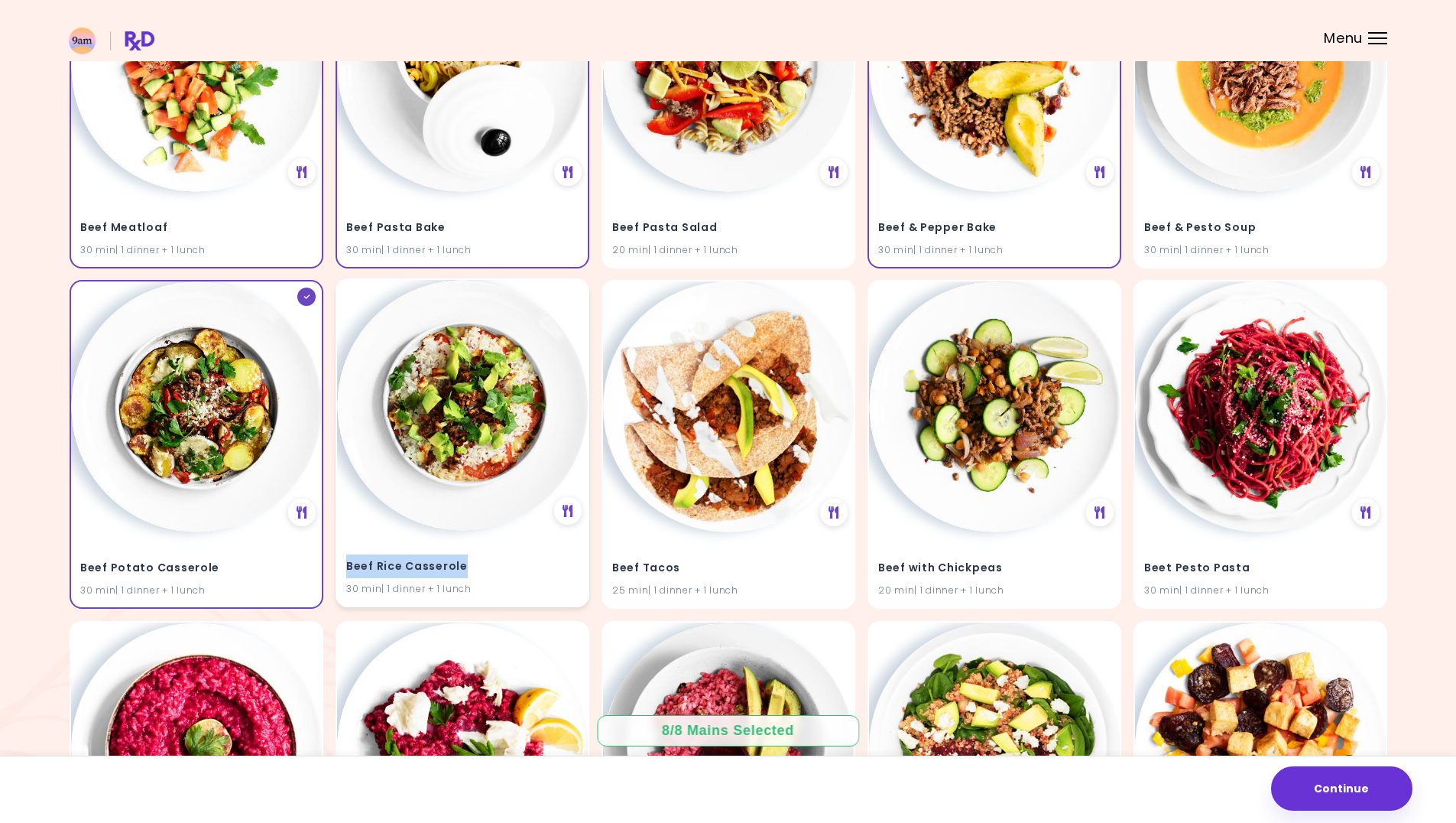
copy h4 "Beef Rice Casserole"
drag, startPoint x: 676, startPoint y: 565, endPoint x: 611, endPoint y: 567, distance: 65.0
click at [611, 567] on div "Beef Tacos 25 min | 1 dinner + 1 lunch" at bounding box center [729, 568] width 251 height 75
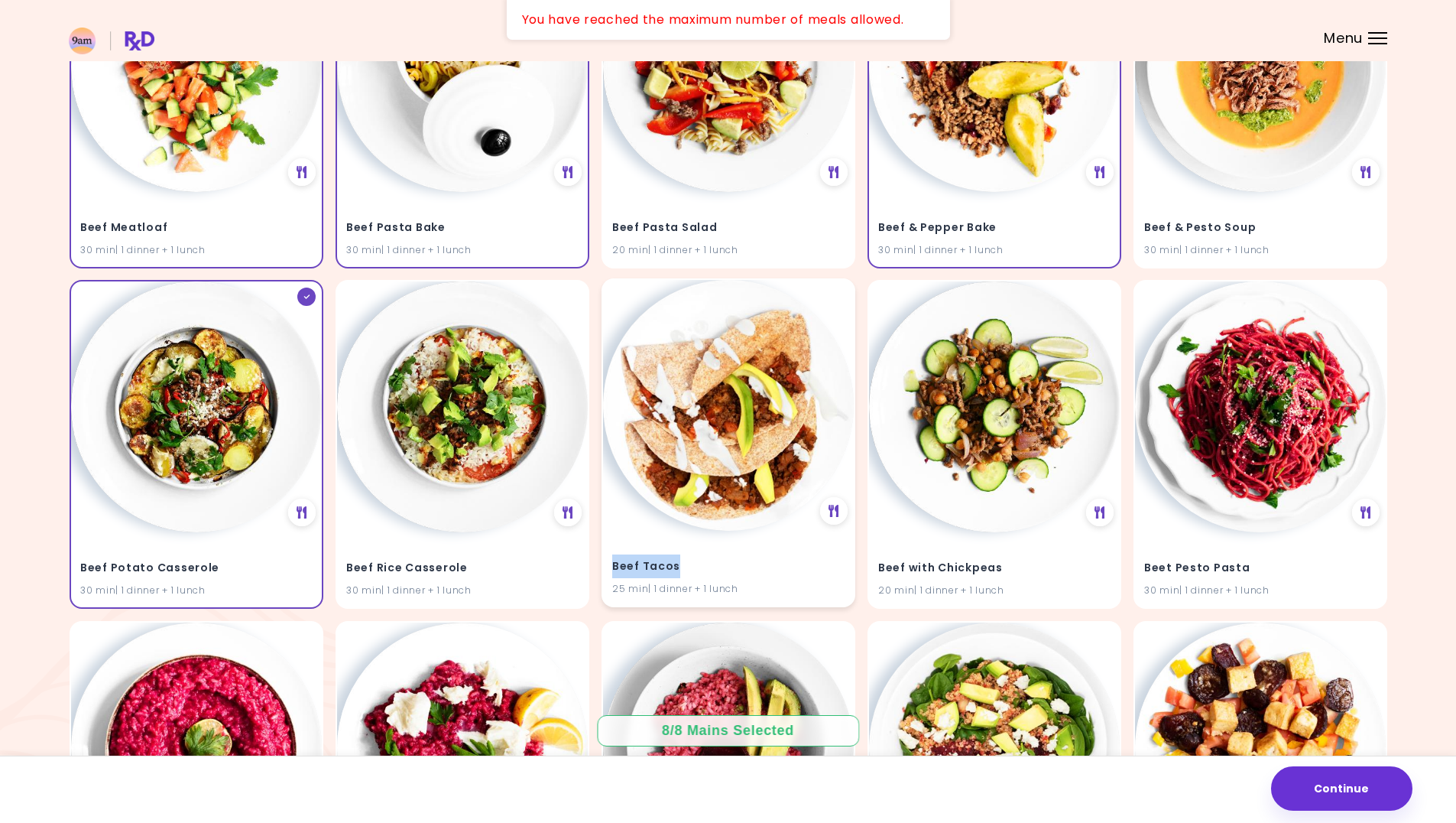
copy h4 "Beef Tacos"
drag, startPoint x: 1000, startPoint y: 566, endPoint x: 884, endPoint y: 567, distance: 116.0
click at [874, 568] on div "Beef with Chickpeas 20 min | 1 dinner + 1 lunch" at bounding box center [994, 568] width 251 height 75
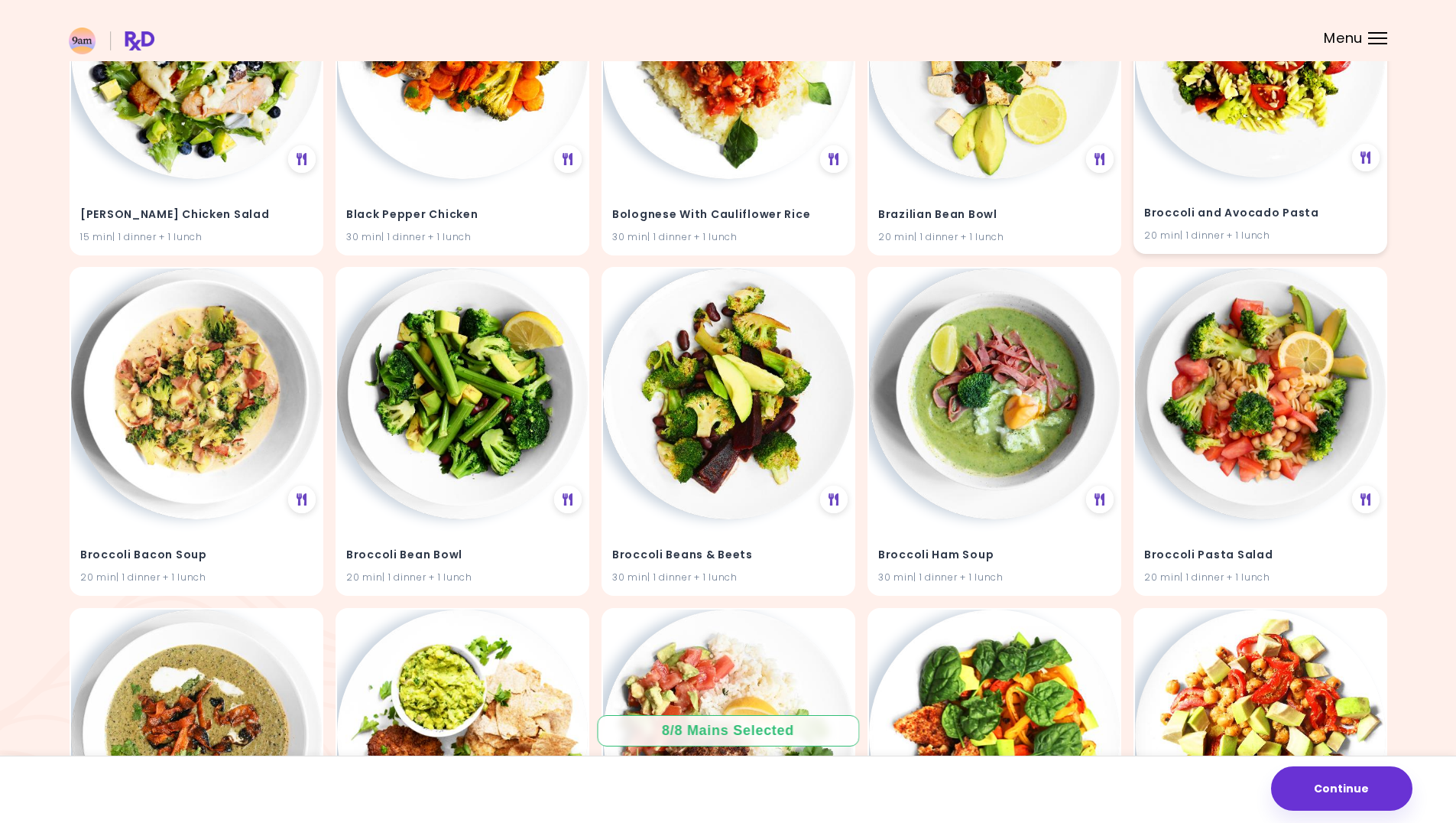
scroll to position [5769, 0]
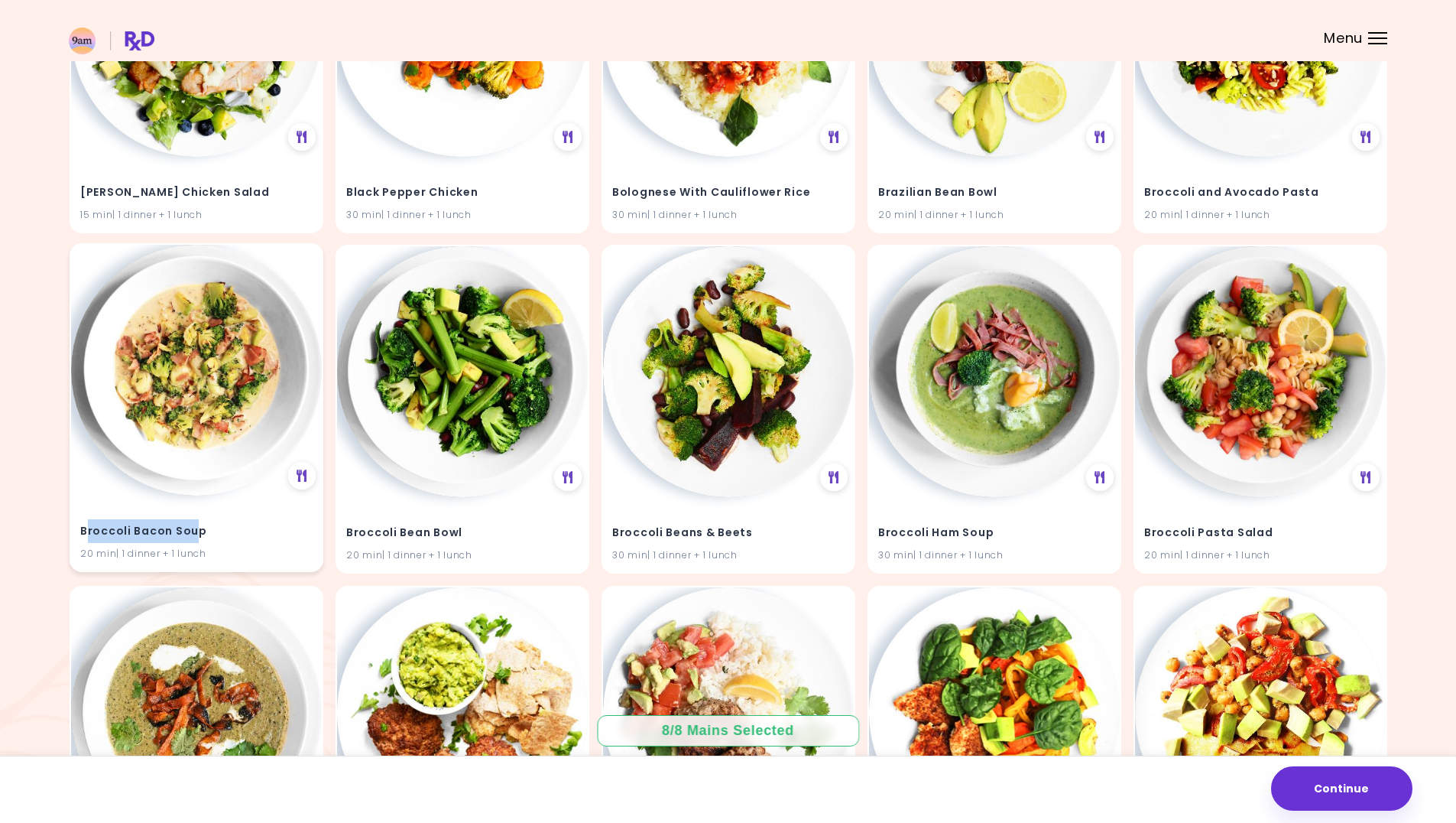
drag, startPoint x: 196, startPoint y: 532, endPoint x: 85, endPoint y: 530, distance: 111.0
click at [85, 530] on h4 "Broccoli Bacon Soup" at bounding box center [196, 532] width 233 height 25
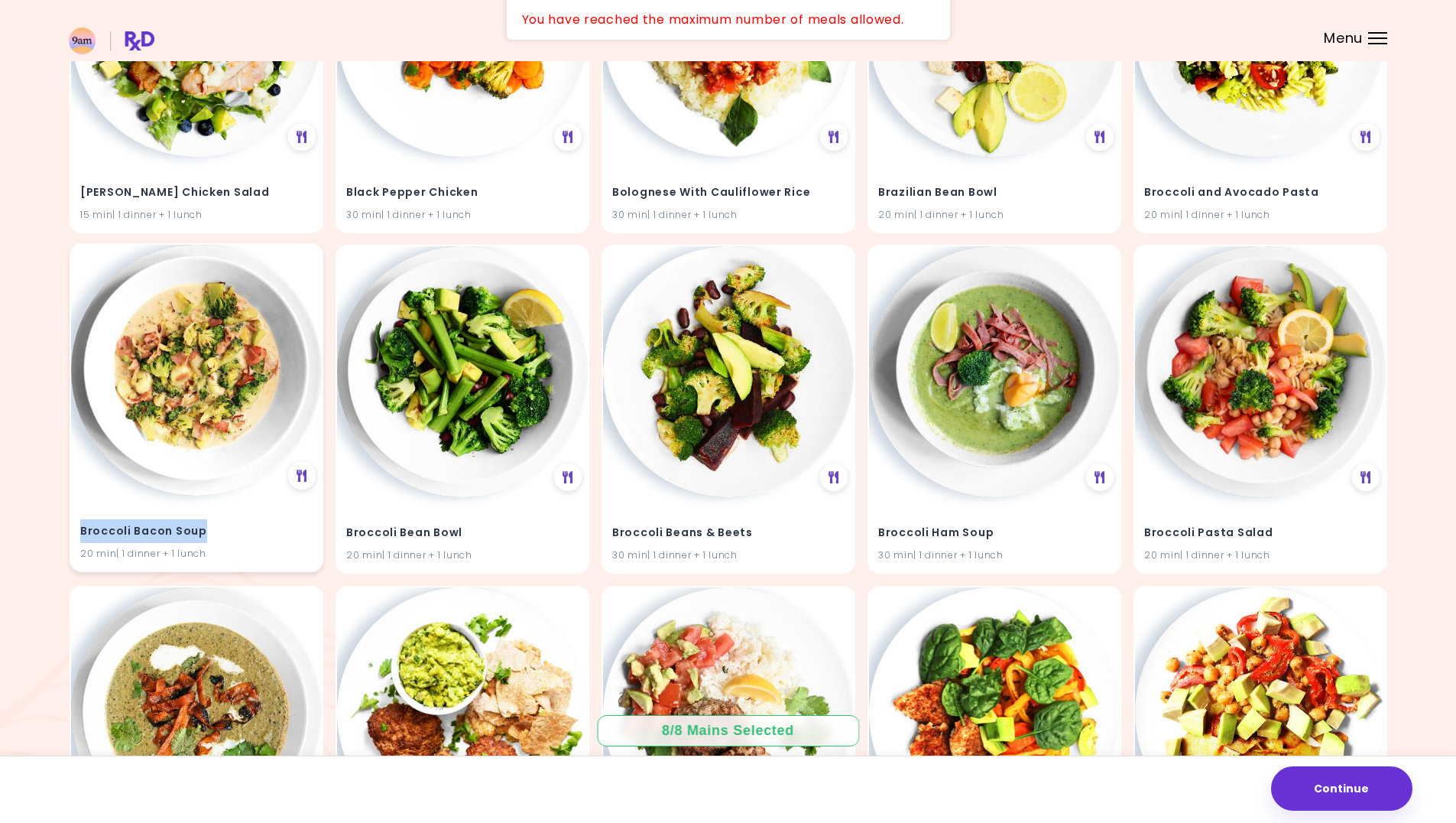
drag, startPoint x: 75, startPoint y: 532, endPoint x: 186, endPoint y: 528, distance: 111.1
click at [205, 527] on div "Broccoli Bacon Soup 20 min | 1 dinner + 1 lunch" at bounding box center [196, 533] width 251 height 75
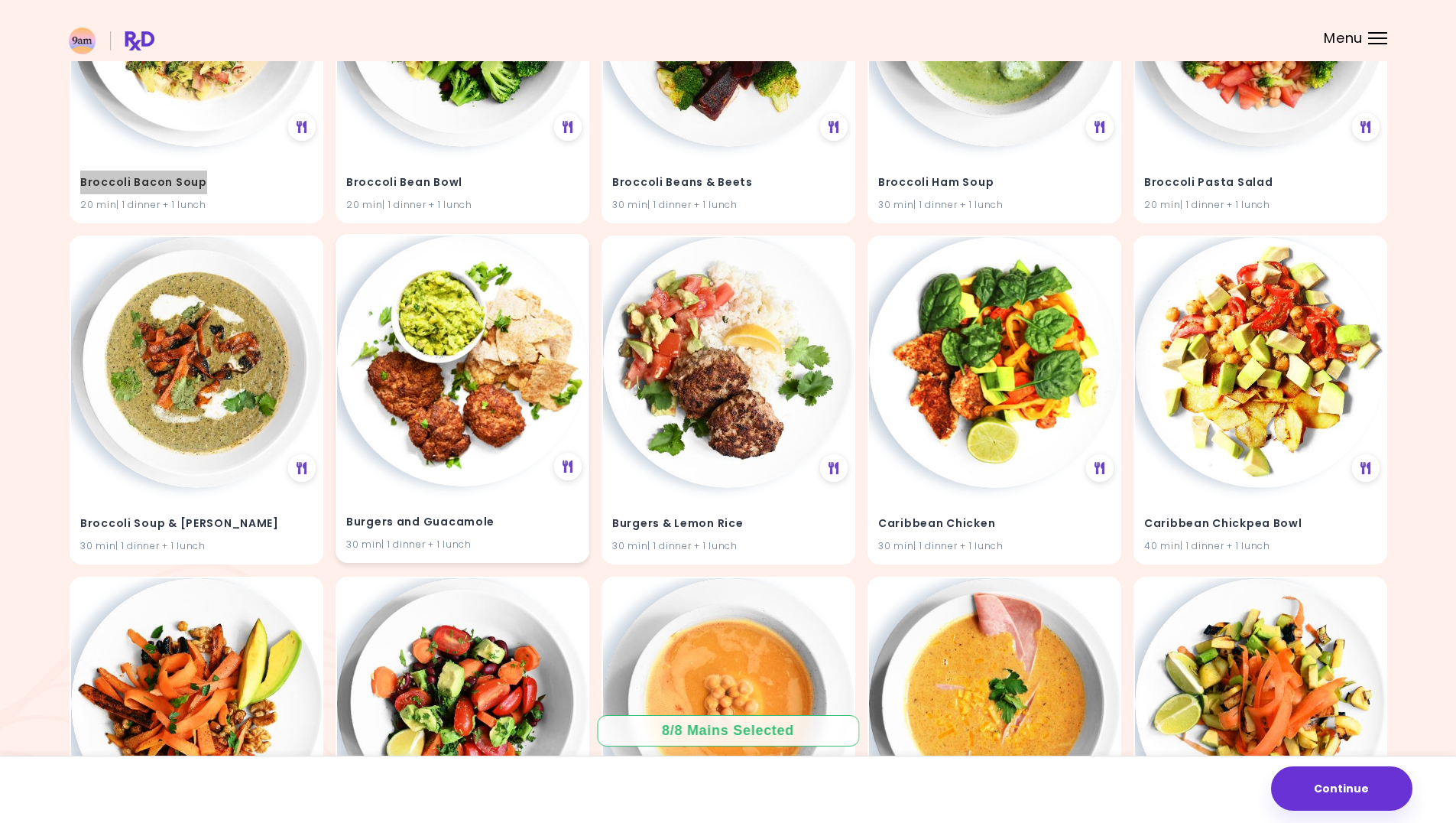
scroll to position [6151, 0]
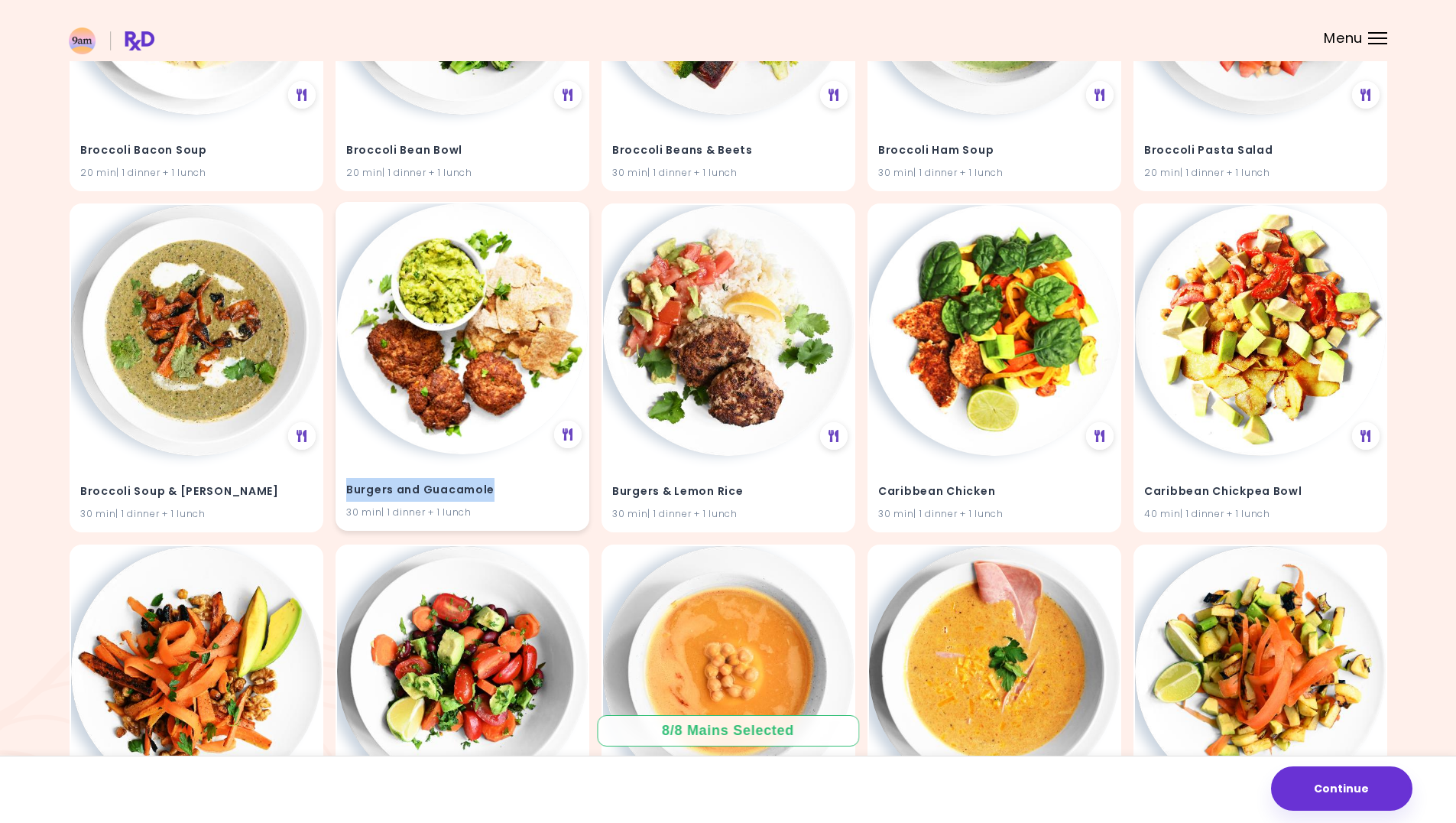
drag, startPoint x: 491, startPoint y: 491, endPoint x: 340, endPoint y: 492, distance: 151.0
click at [340, 492] on div "Burgers and Guacamole 30 min | 1 dinner + 1 lunch" at bounding box center [463, 492] width 251 height 75
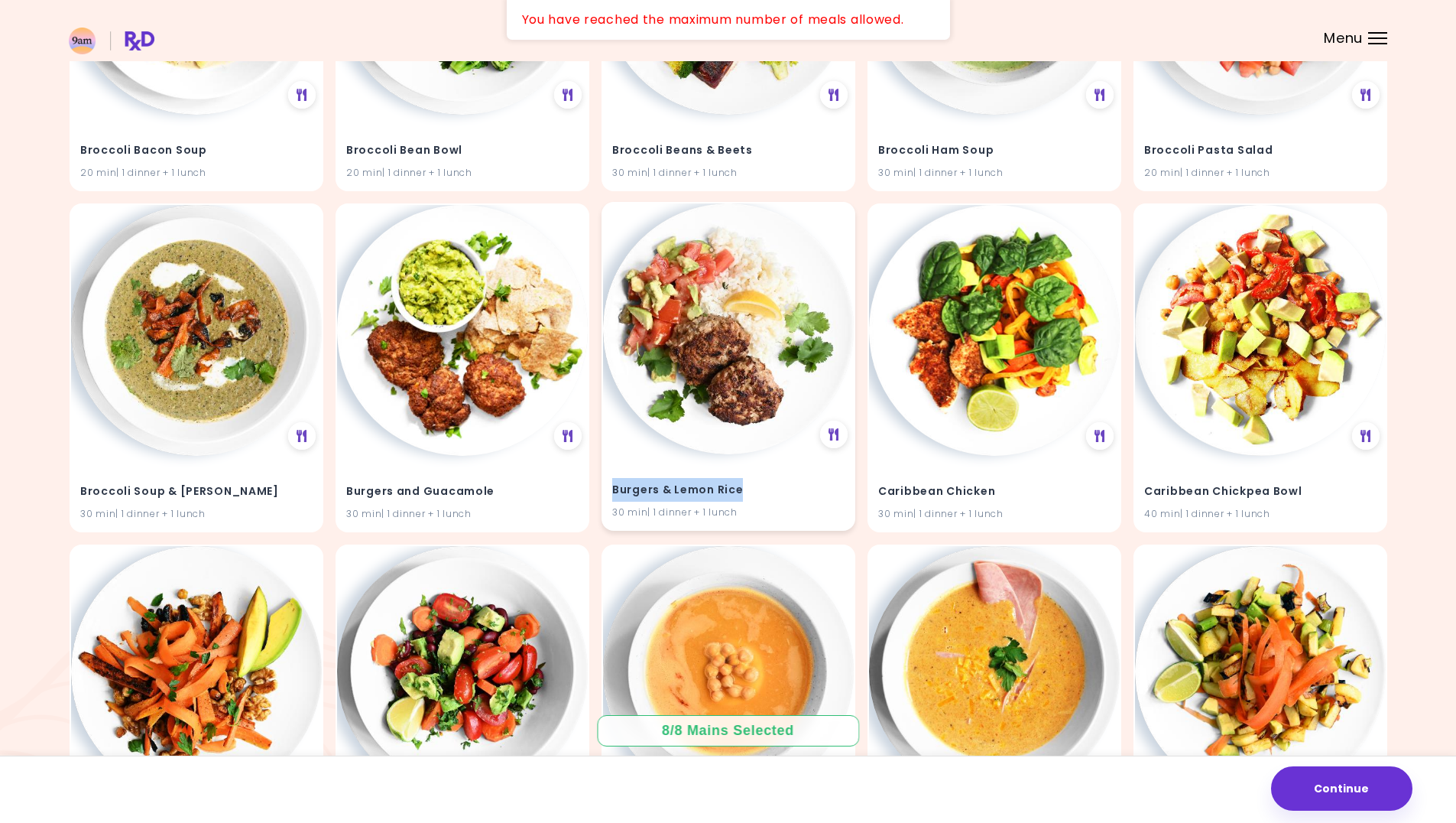
drag, startPoint x: 740, startPoint y: 487, endPoint x: 615, endPoint y: 492, distance: 125.1
click at [615, 492] on h4 "Burgers & Lemon Rice" at bounding box center [728, 490] width 233 height 25
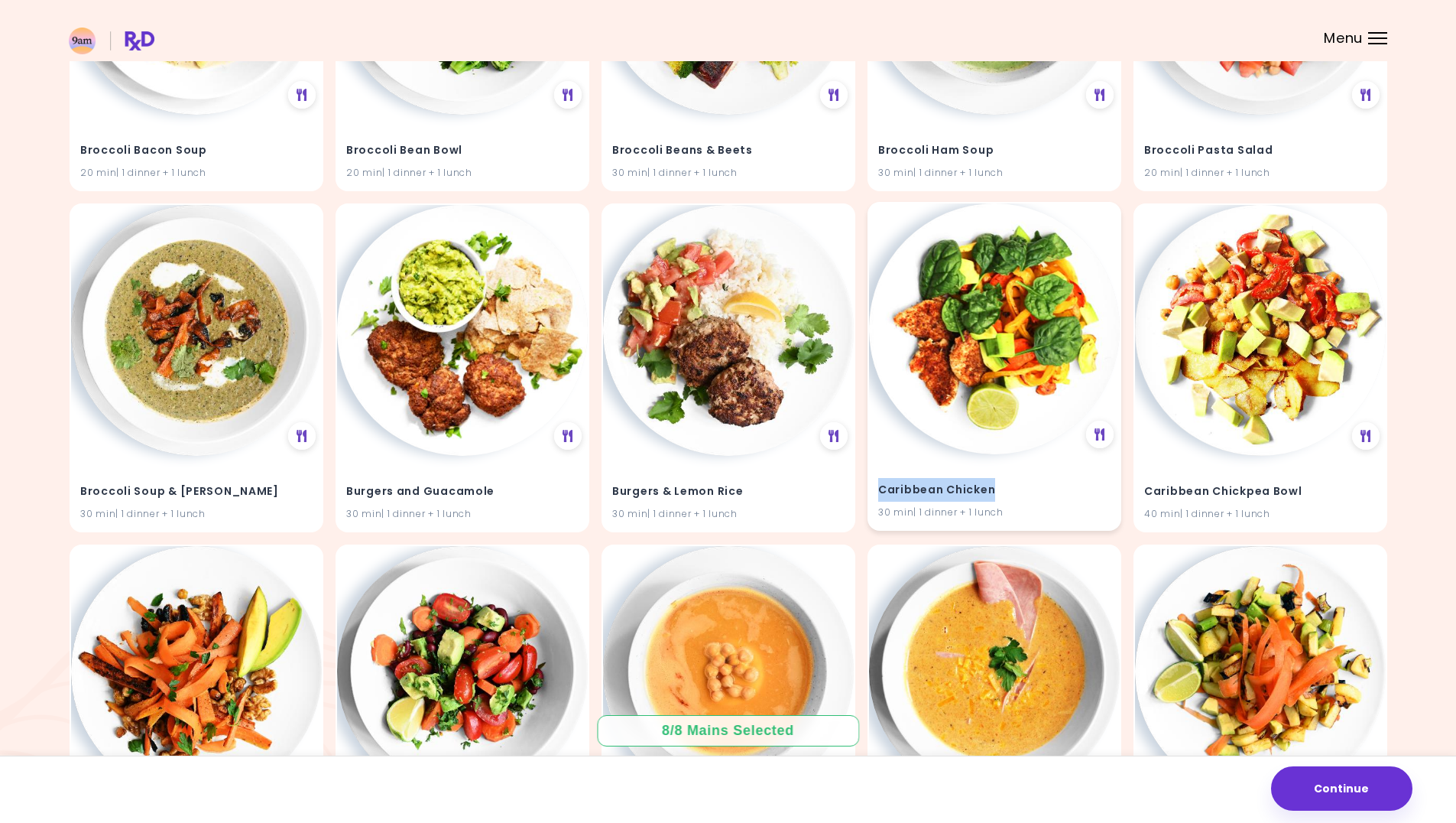
drag, startPoint x: 993, startPoint y: 487, endPoint x: 871, endPoint y: 492, distance: 122.1
click at [871, 492] on div "Caribbean Chicken 30 min | 1 dinner + 1 lunch" at bounding box center [994, 492] width 251 height 75
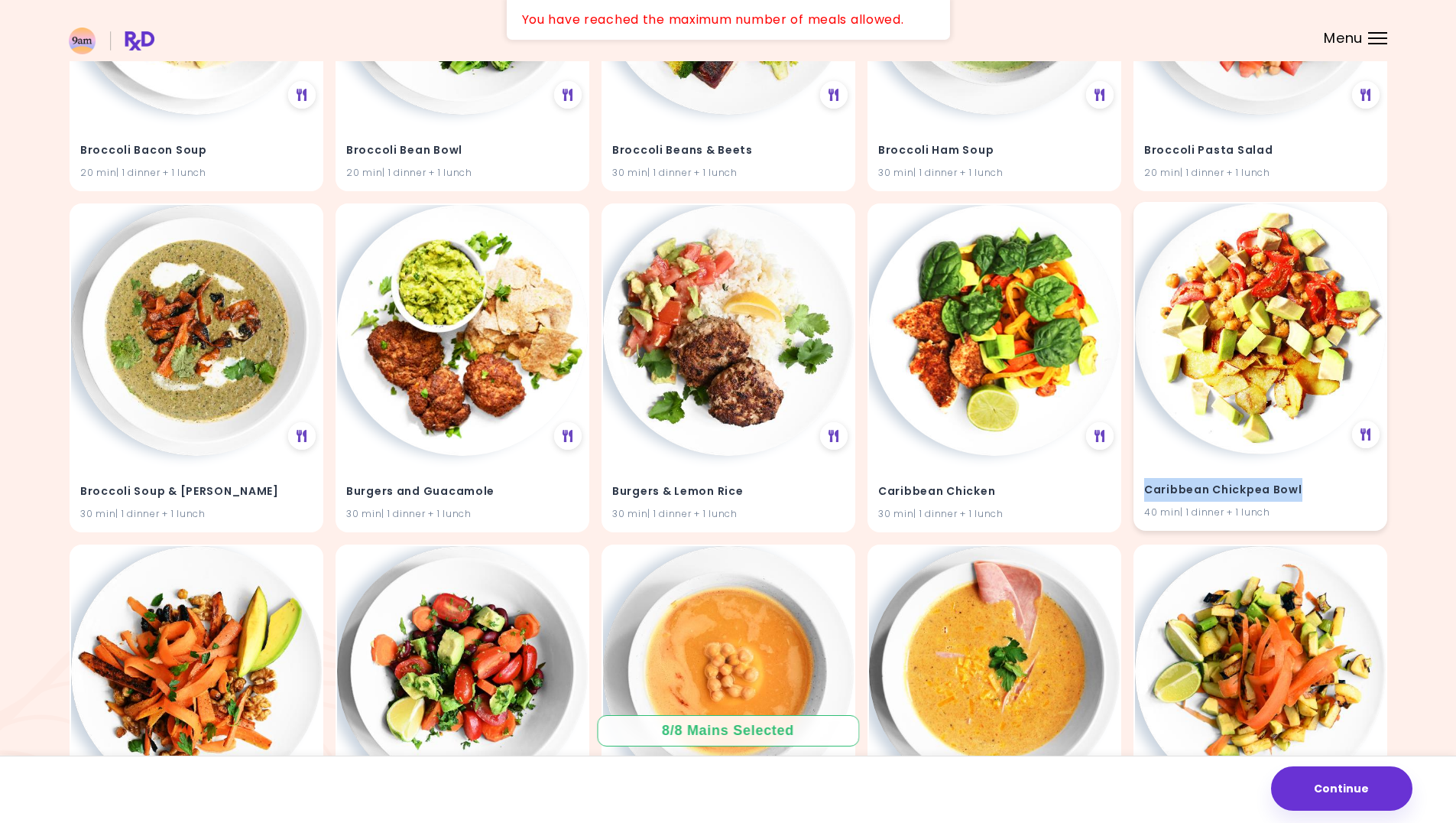
drag, startPoint x: 1305, startPoint y: 492, endPoint x: 1145, endPoint y: 488, distance: 160.0
click at [1145, 488] on h4 "Caribbean Chickpea Bowl" at bounding box center [1261, 490] width 233 height 25
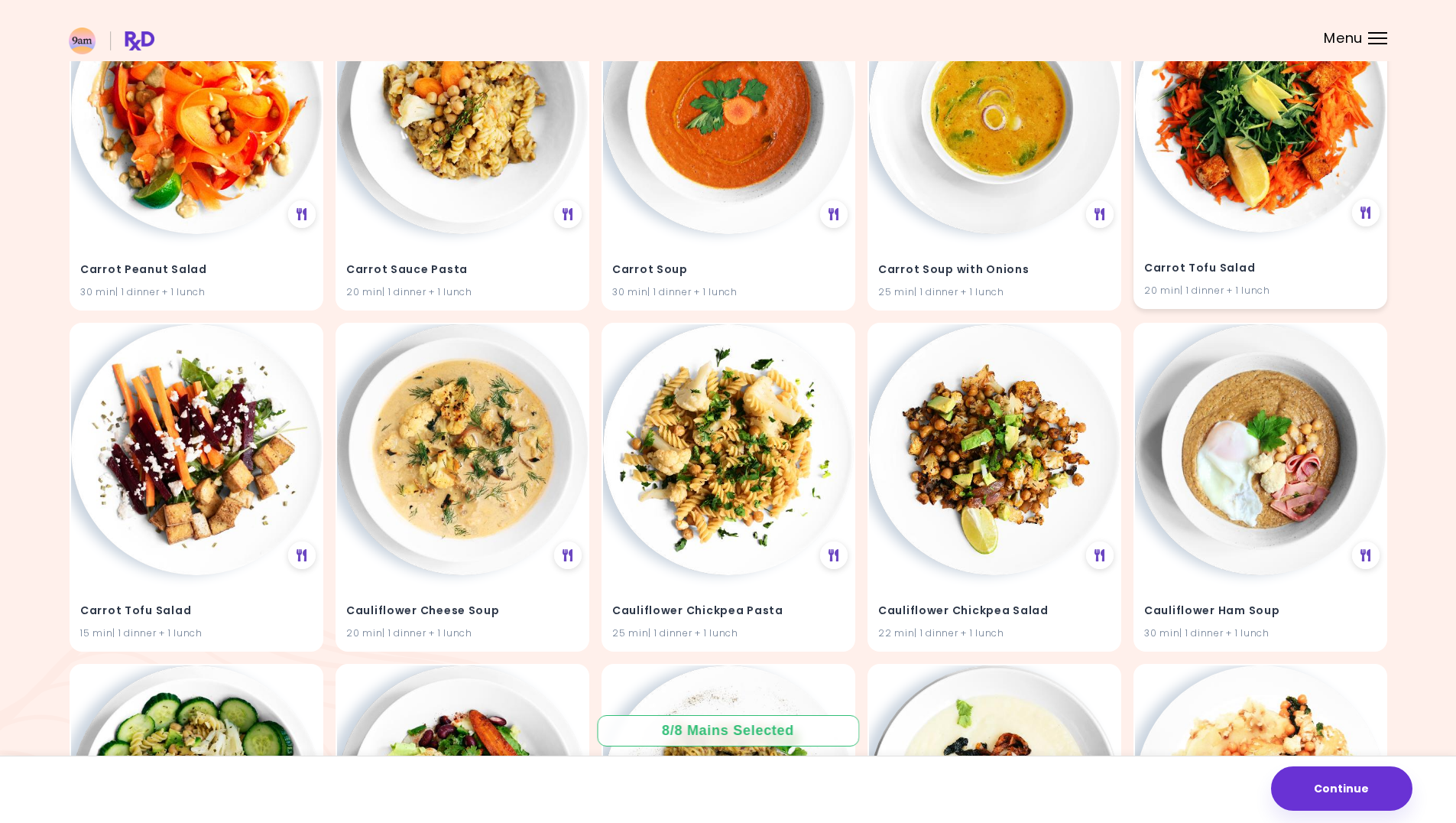
scroll to position [7069, 0]
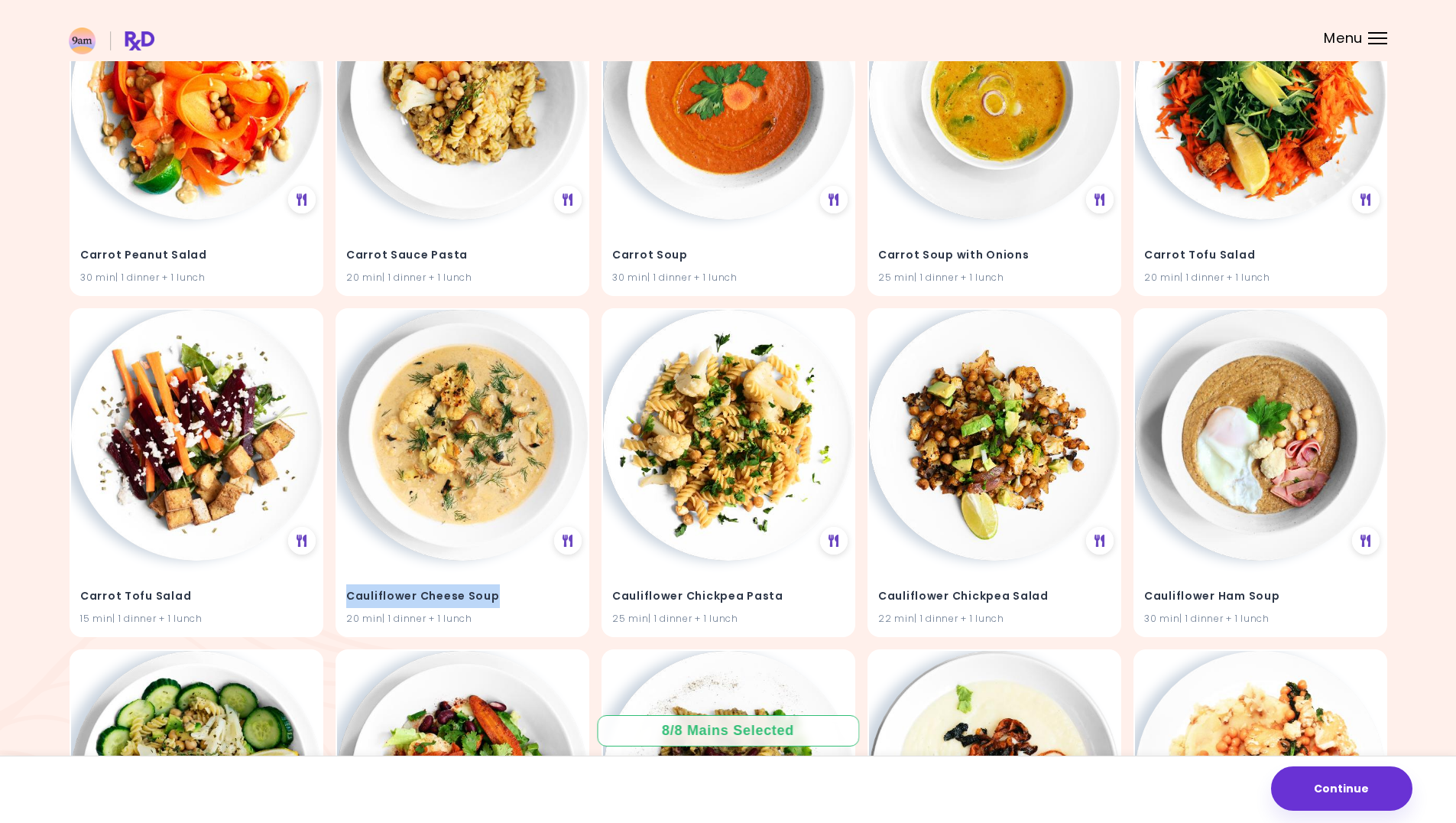
drag, startPoint x: 494, startPoint y: 594, endPoint x: 334, endPoint y: 598, distance: 160.0
drag, startPoint x: 774, startPoint y: 596, endPoint x: 608, endPoint y: 600, distance: 166.0
click at [608, 600] on div "Cauliflower Chickpea Pasta 25 min | 1 dinner + 1 lunch" at bounding box center [729, 596] width 251 height 75
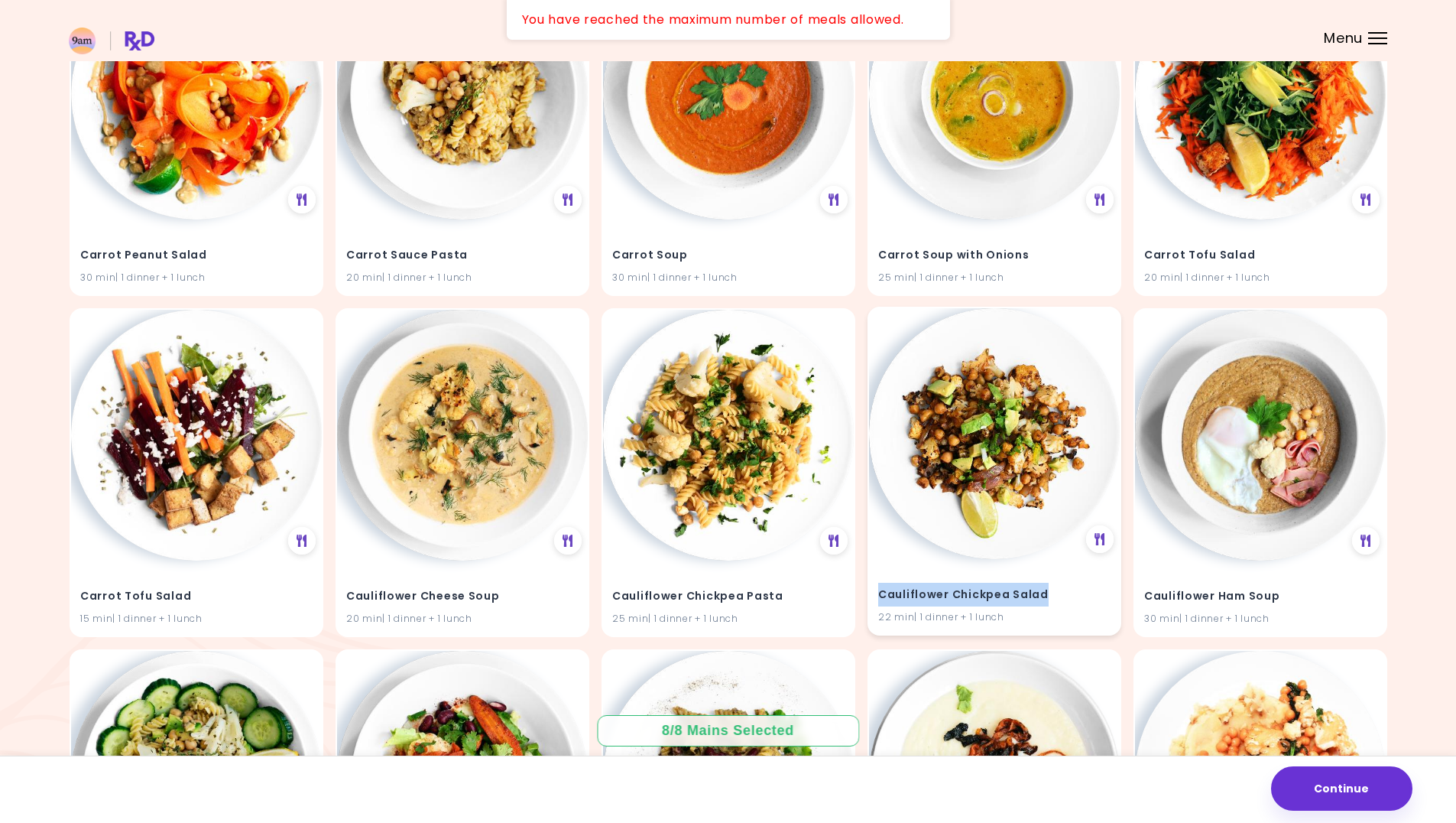
drag, startPoint x: 1045, startPoint y: 592, endPoint x: 878, endPoint y: 591, distance: 167.0
click at [878, 591] on h4 "Cauliflower Chickpea Salad" at bounding box center [994, 594] width 233 height 25
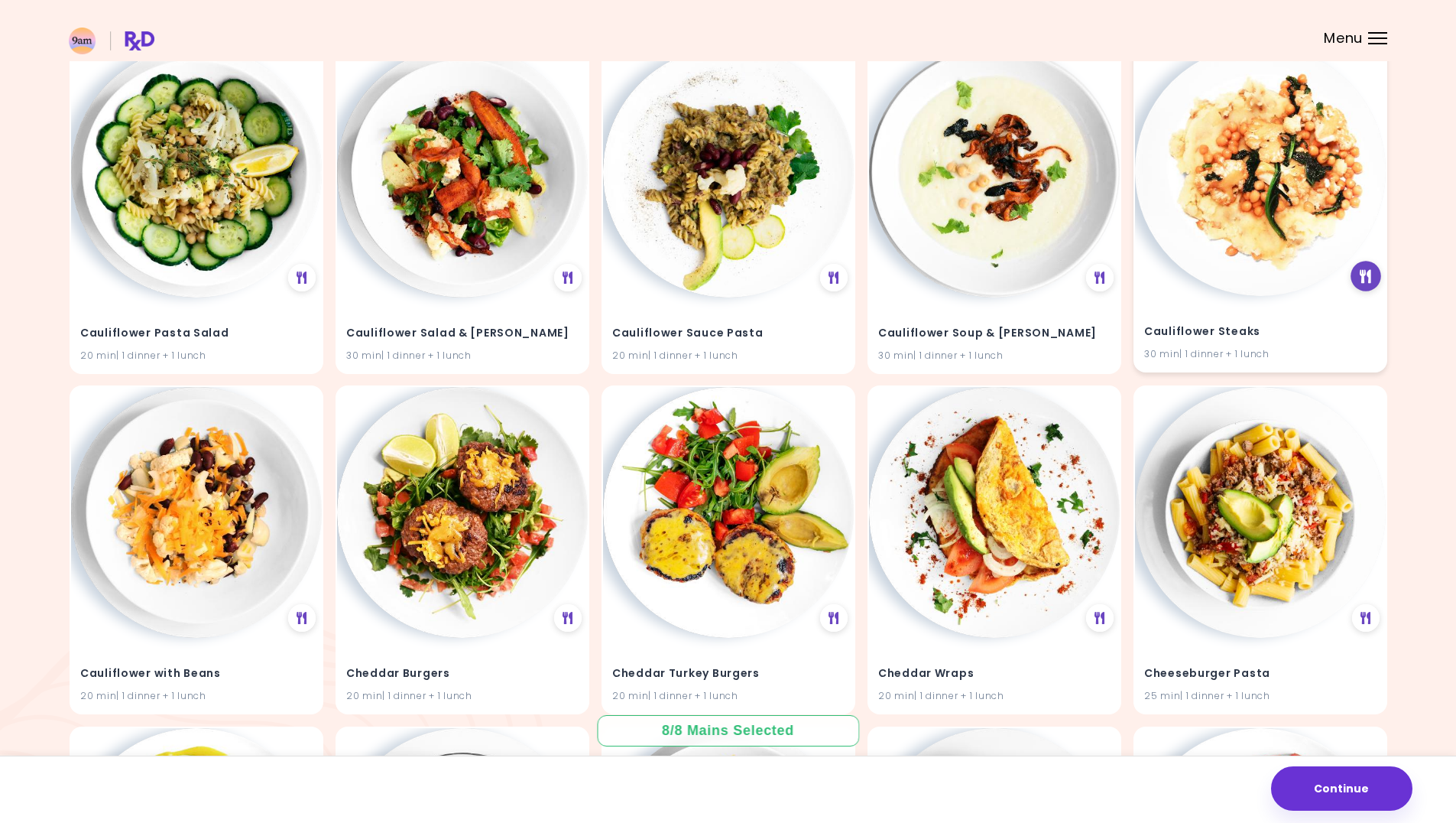
scroll to position [7833, 0]
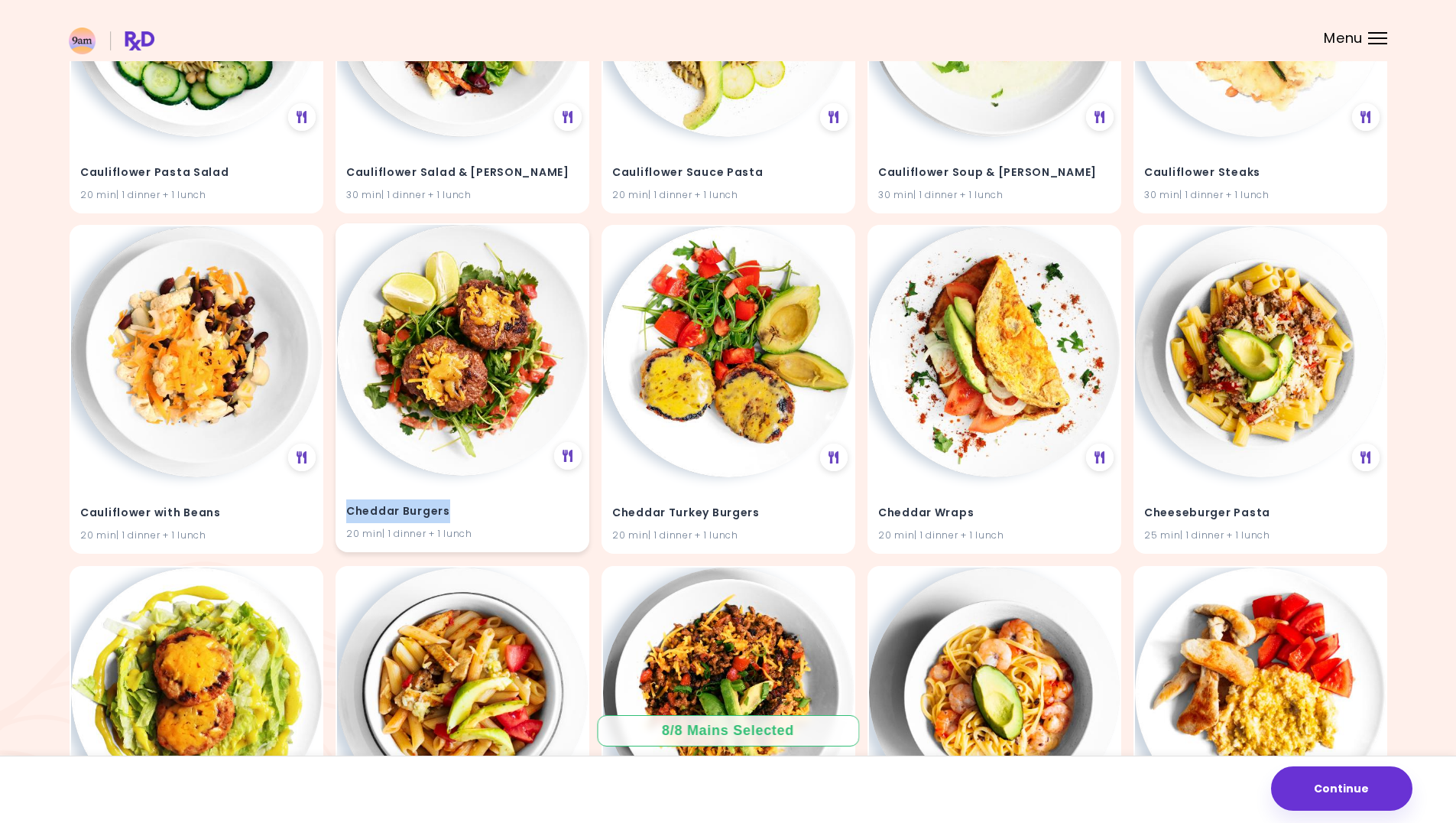
drag, startPoint x: 448, startPoint y: 512, endPoint x: 335, endPoint y: 508, distance: 113.1
click at [335, 508] on div "Cheddar Burgers 20 min | 1 dinner + 1 lunch" at bounding box center [462, 387] width 254 height 329
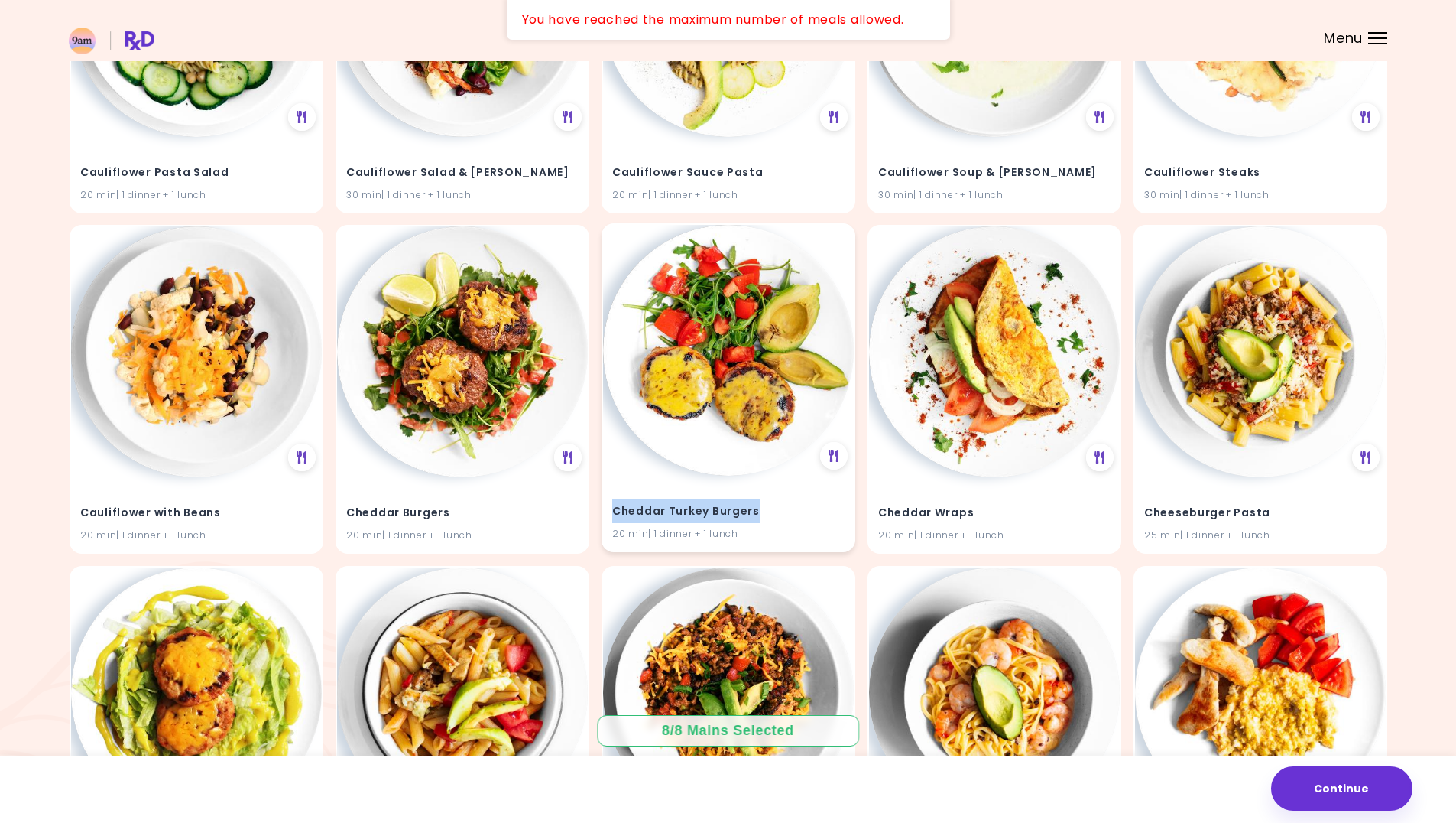
drag, startPoint x: 725, startPoint y: 508, endPoint x: 615, endPoint y: 512, distance: 110.1
click at [615, 512] on h4 "Cheddar Turkey Burgers" at bounding box center [728, 512] width 233 height 25
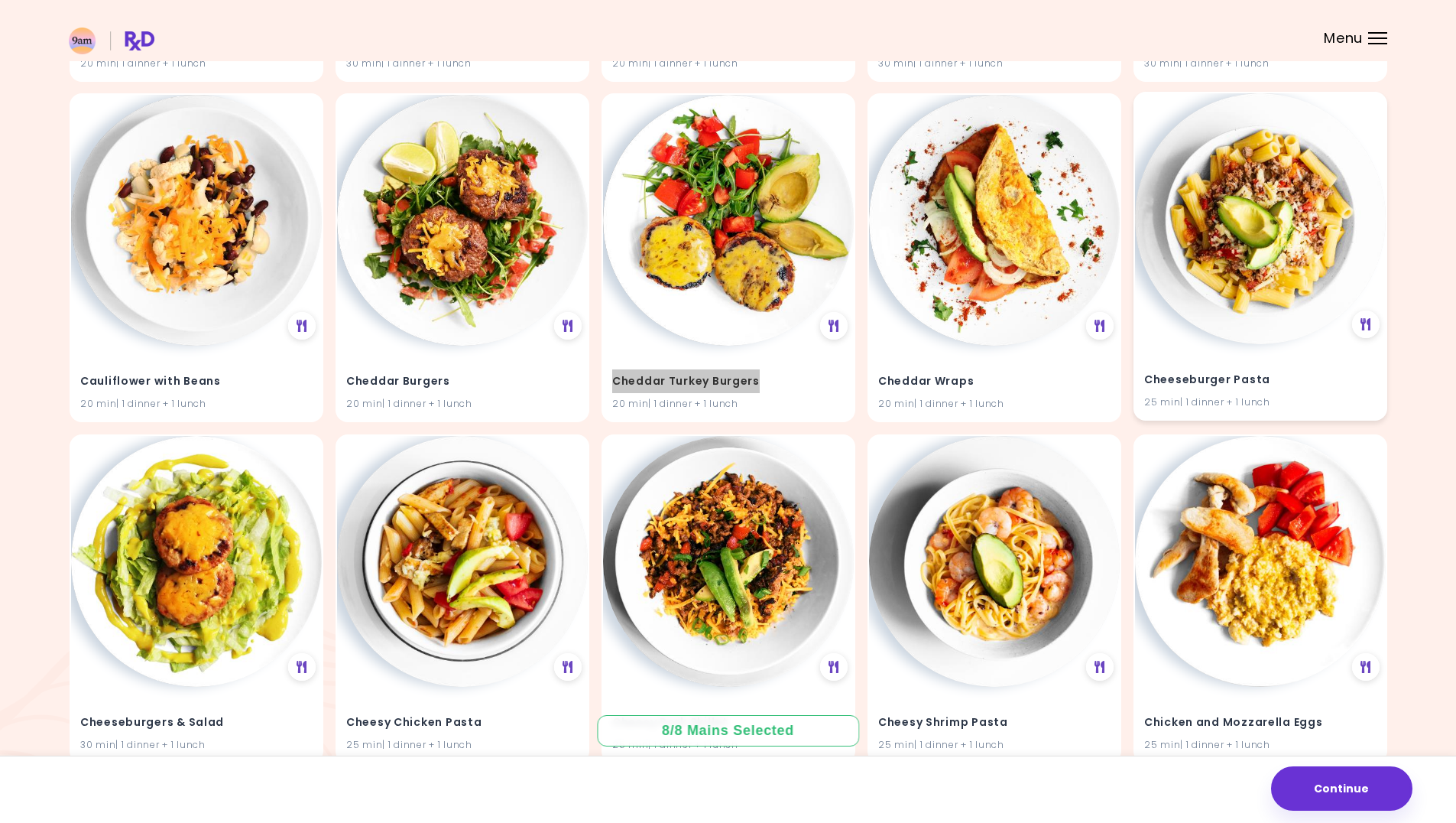
scroll to position [7986, 0]
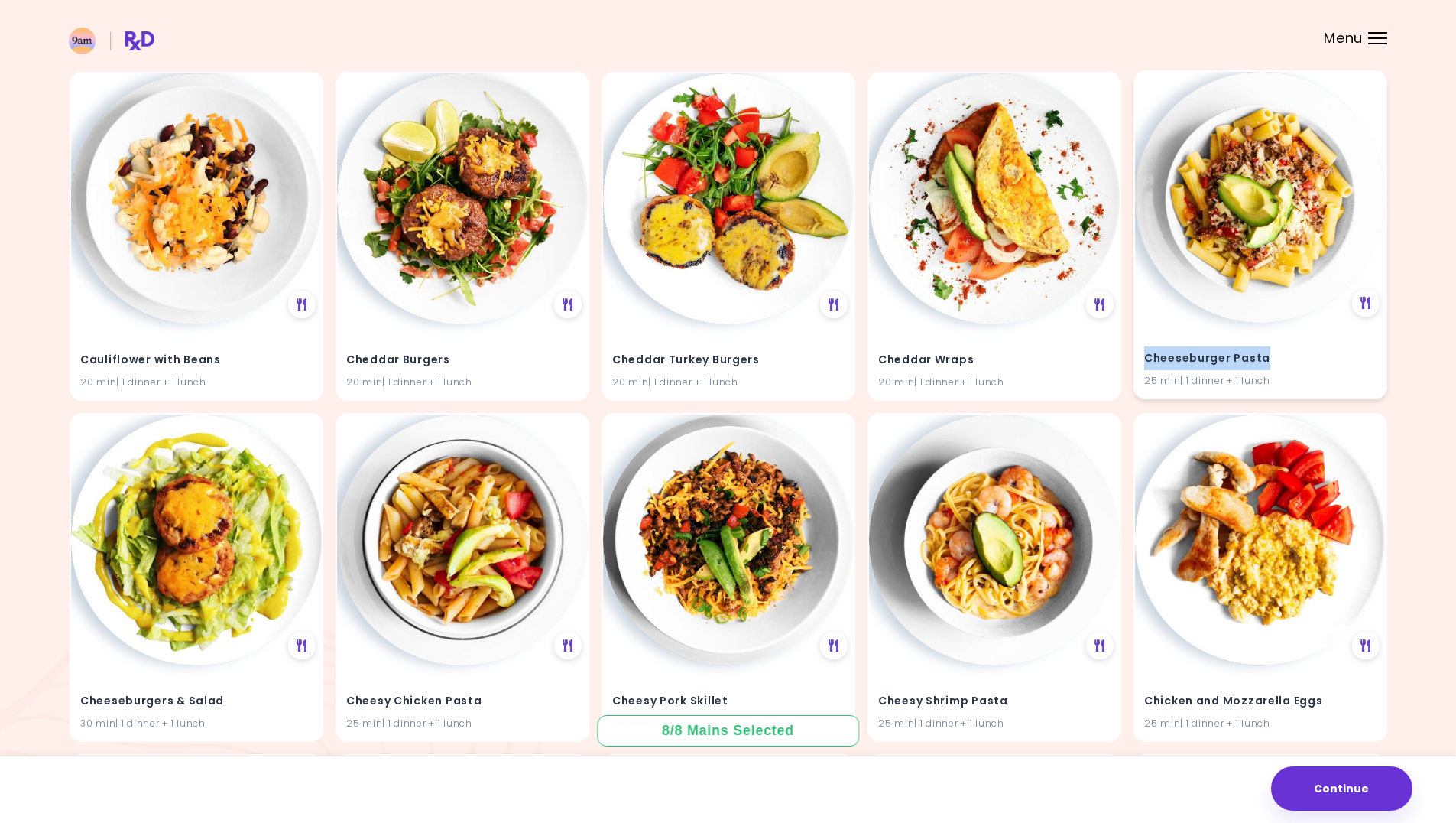
drag, startPoint x: 1232, startPoint y: 356, endPoint x: 1142, endPoint y: 360, distance: 90.1
click at [1142, 360] on div "Cheeseburger Pasta 25 min | 1 dinner + 1 lunch" at bounding box center [1261, 360] width 251 height 75
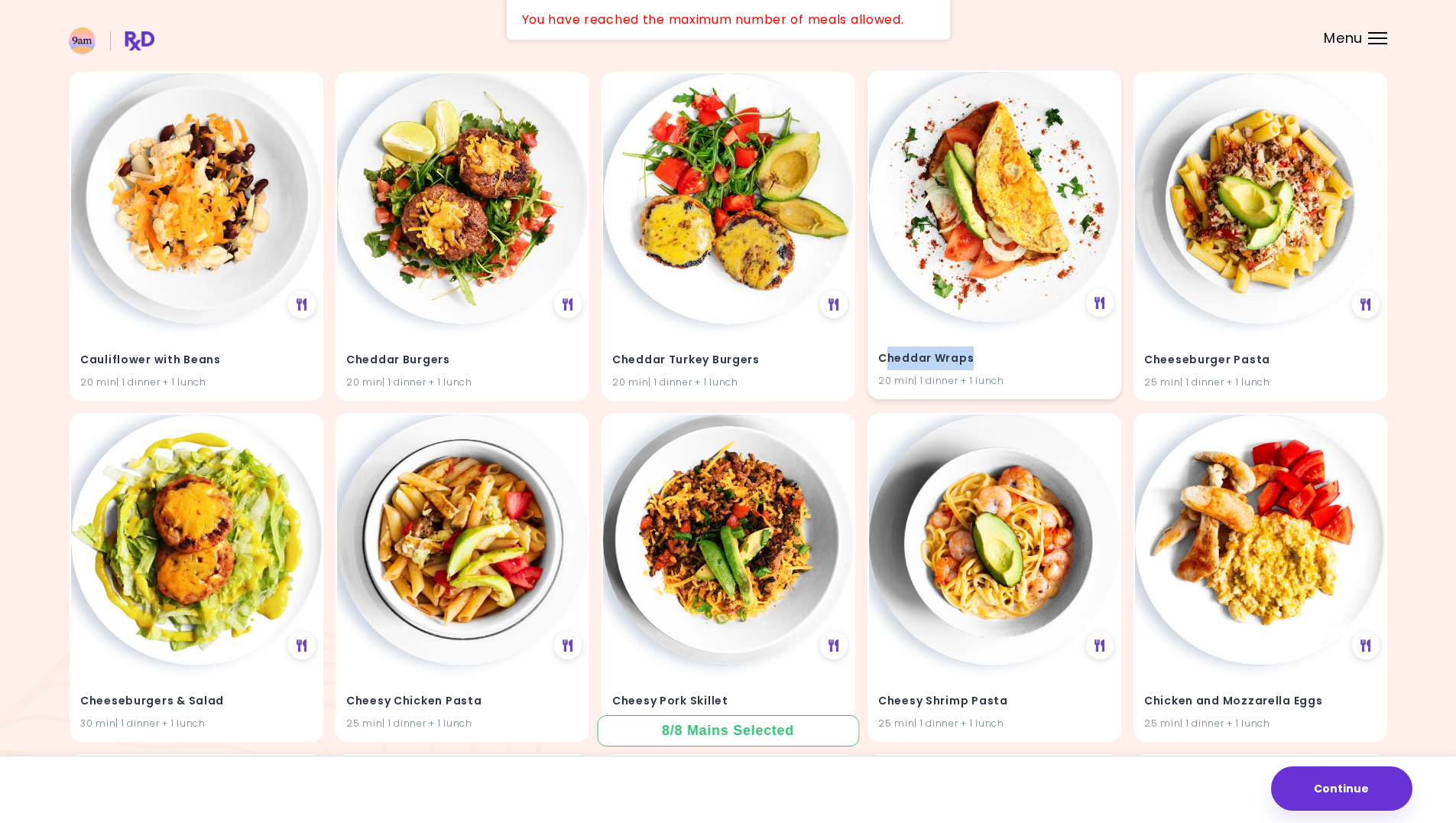
drag, startPoint x: 963, startPoint y: 354, endPoint x: 885, endPoint y: 354, distance: 78.0
click at [885, 354] on h4 "Cheddar Wraps" at bounding box center [994, 359] width 233 height 25
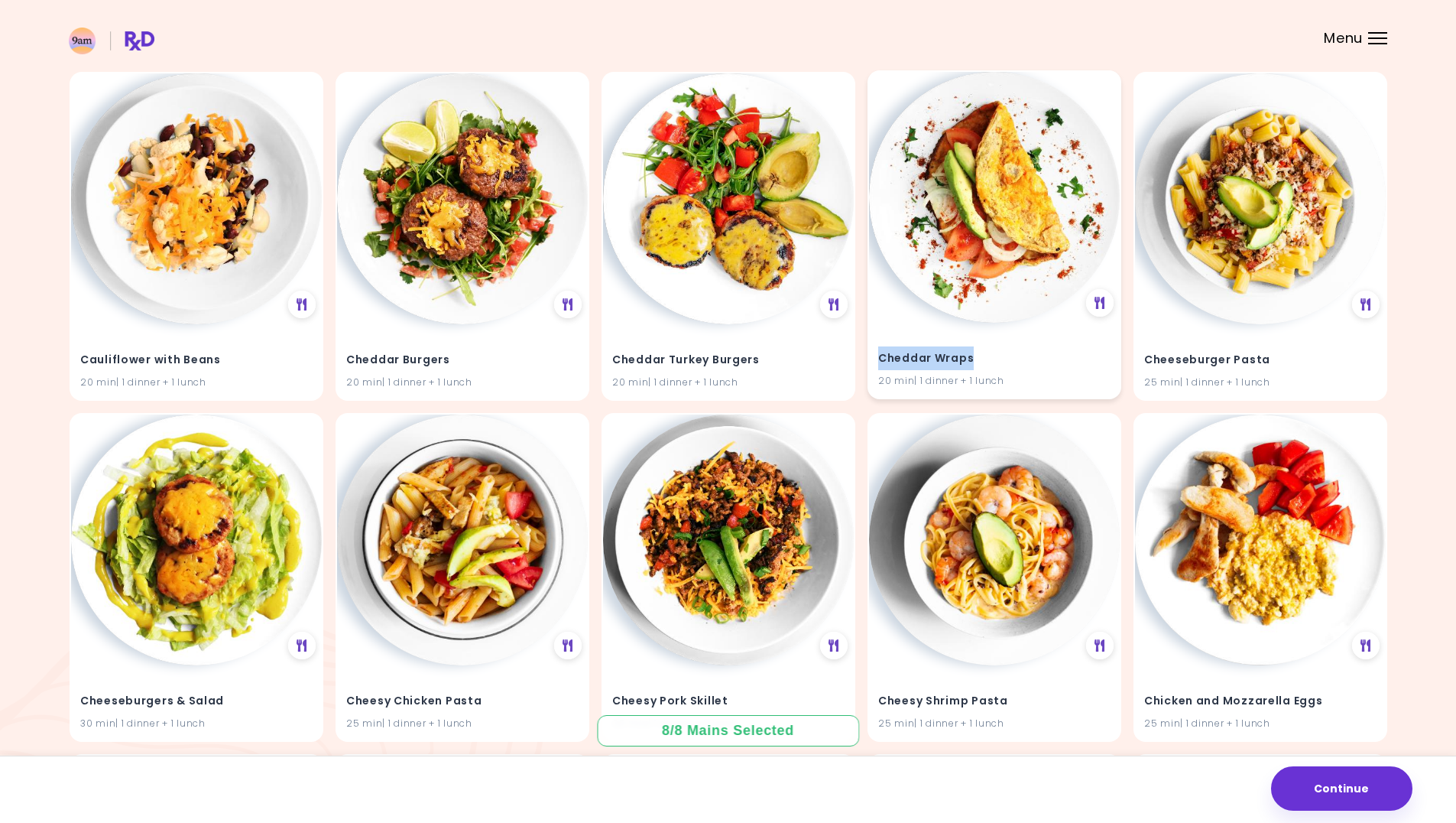
drag, startPoint x: 878, startPoint y: 357, endPoint x: 974, endPoint y: 357, distance: 96.0
click at [974, 357] on h4 "Cheddar Wraps" at bounding box center [994, 359] width 233 height 25
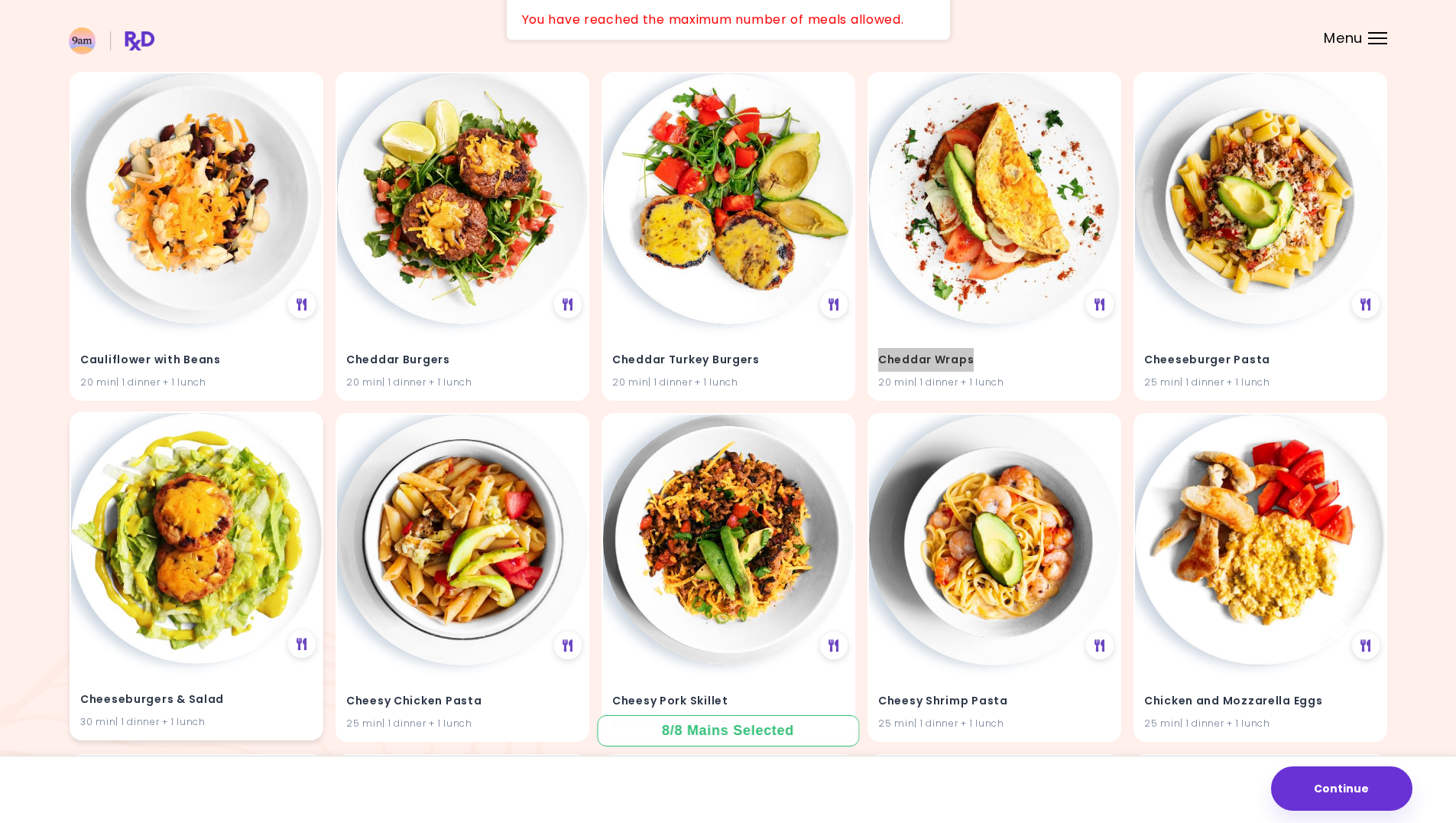
scroll to position [8216, 0]
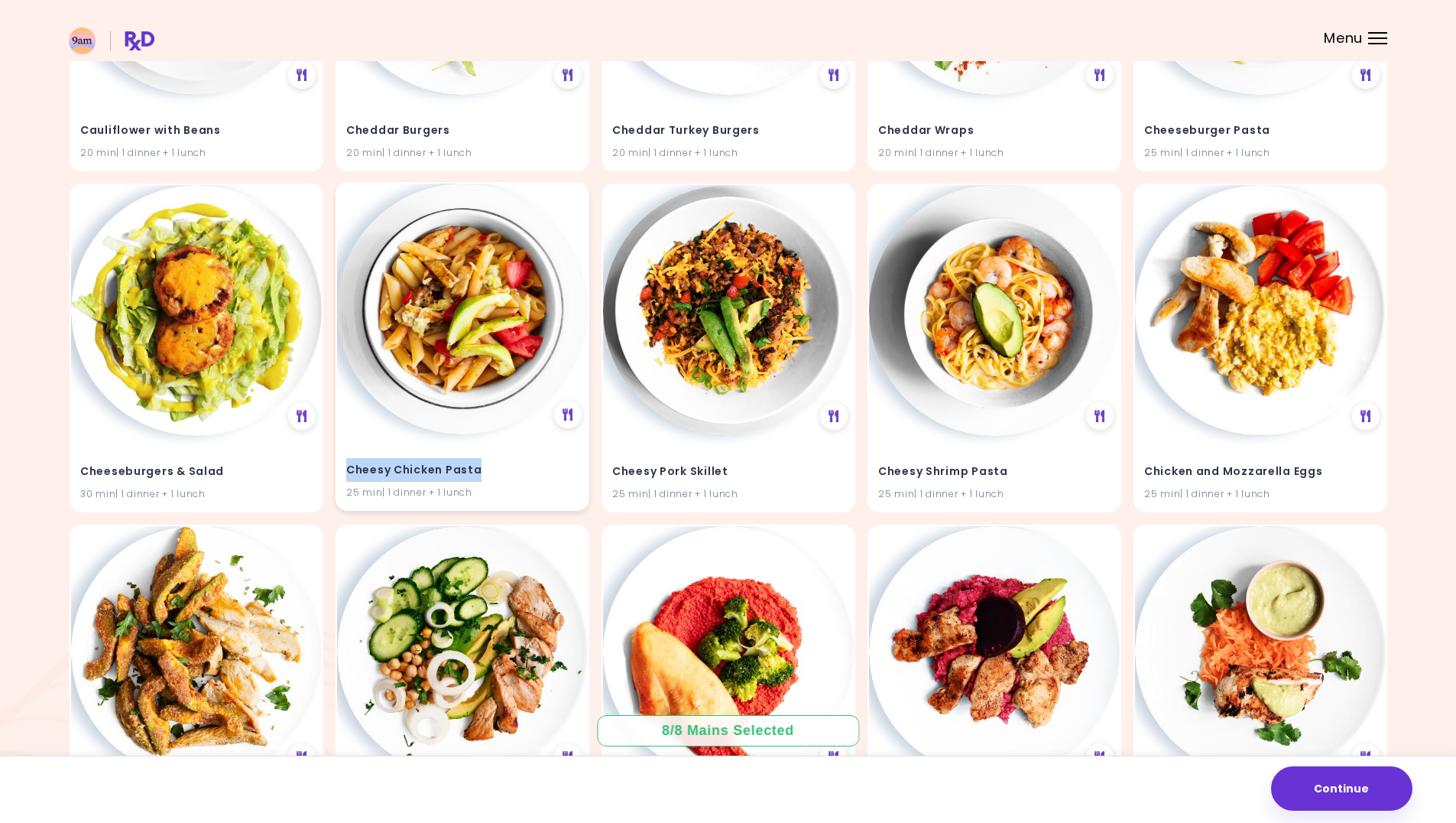
drag, startPoint x: 477, startPoint y: 471, endPoint x: 351, endPoint y: 471, distance: 126.0
click at [351, 471] on h4 "Cheesy Chicken Pasta" at bounding box center [463, 470] width 233 height 25
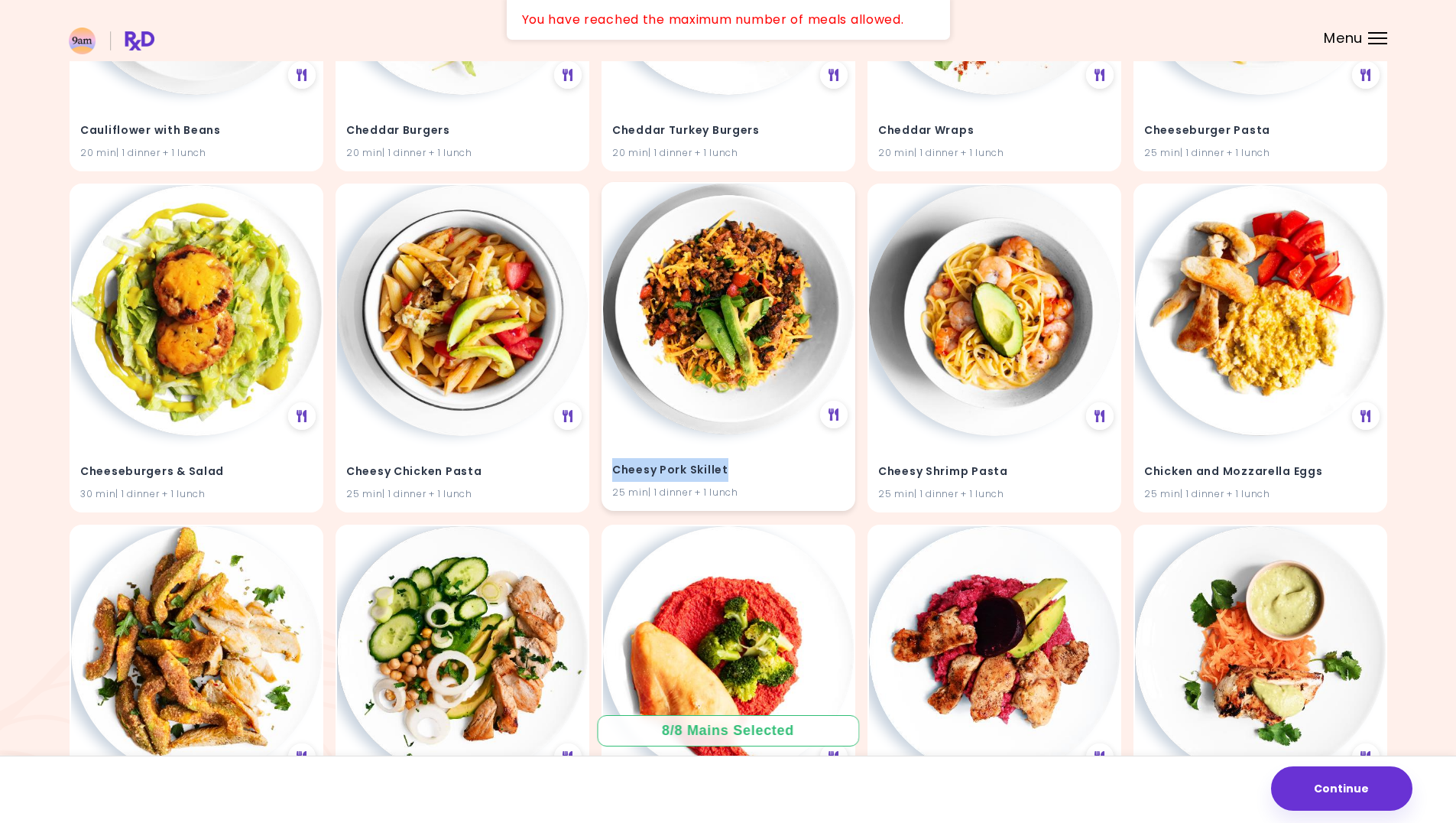
drag, startPoint x: 717, startPoint y: 468, endPoint x: 614, endPoint y: 469, distance: 103.0
click at [614, 469] on h4 "Cheesy Pork Skillet" at bounding box center [728, 470] width 233 height 25
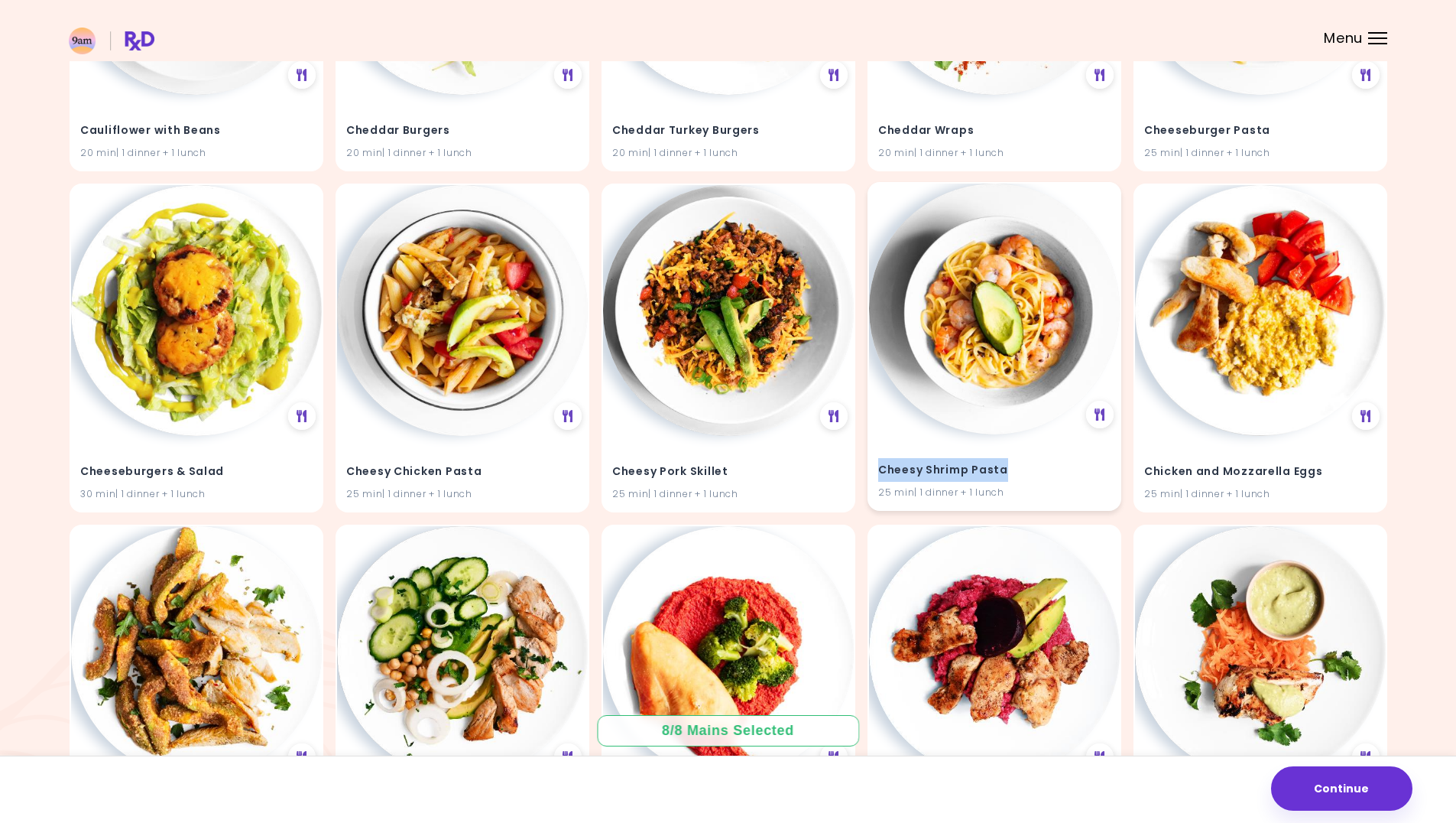
drag, startPoint x: 1009, startPoint y: 471, endPoint x: 877, endPoint y: 470, distance: 132.0
click at [877, 470] on div "Cheesy Shrimp Pasta 25 min | 1 dinner + 1 lunch" at bounding box center [994, 471] width 251 height 75
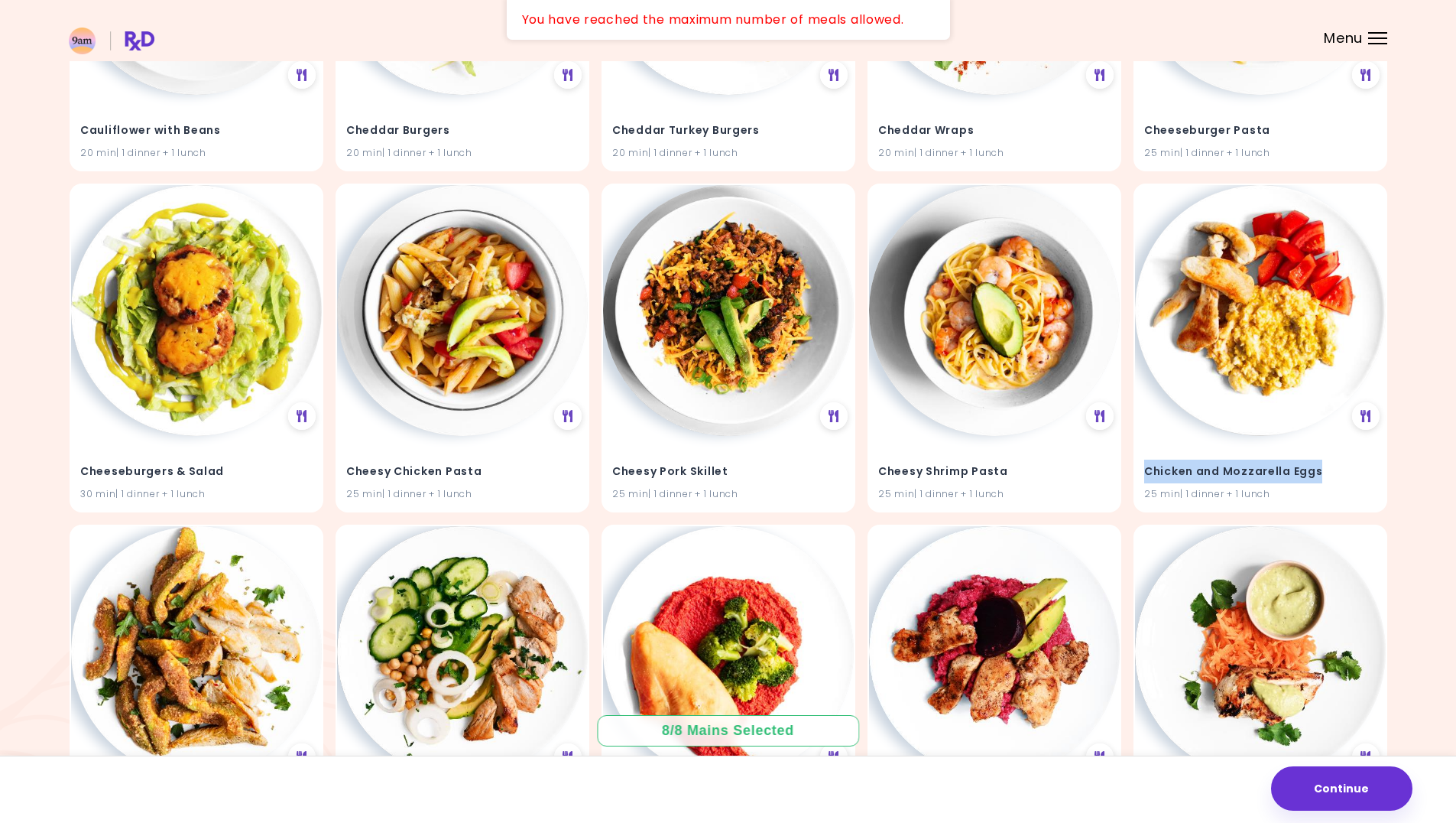
drag, startPoint x: 1323, startPoint y: 470, endPoint x: 1133, endPoint y: 471, distance: 190.0
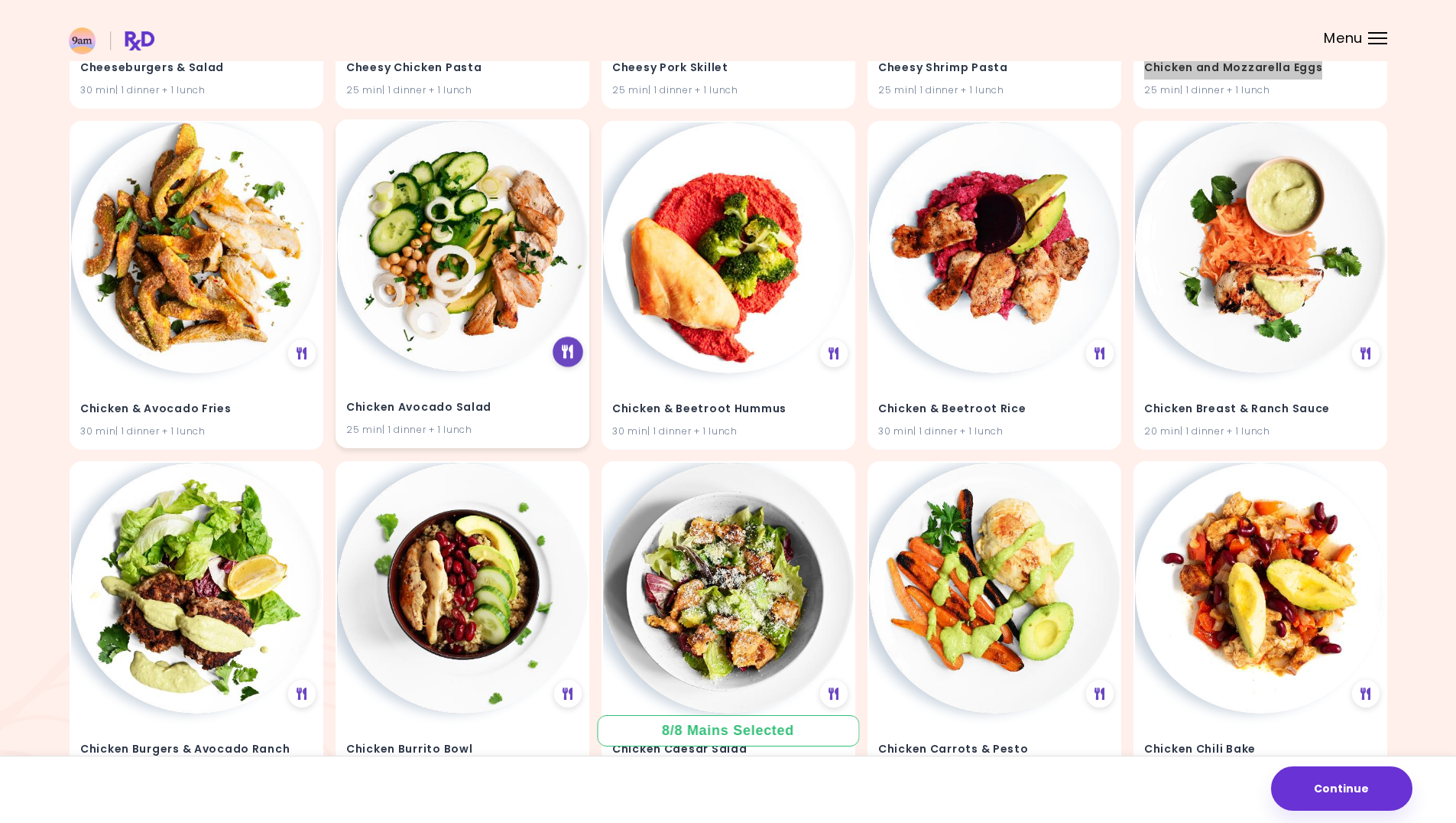
scroll to position [8675, 0]
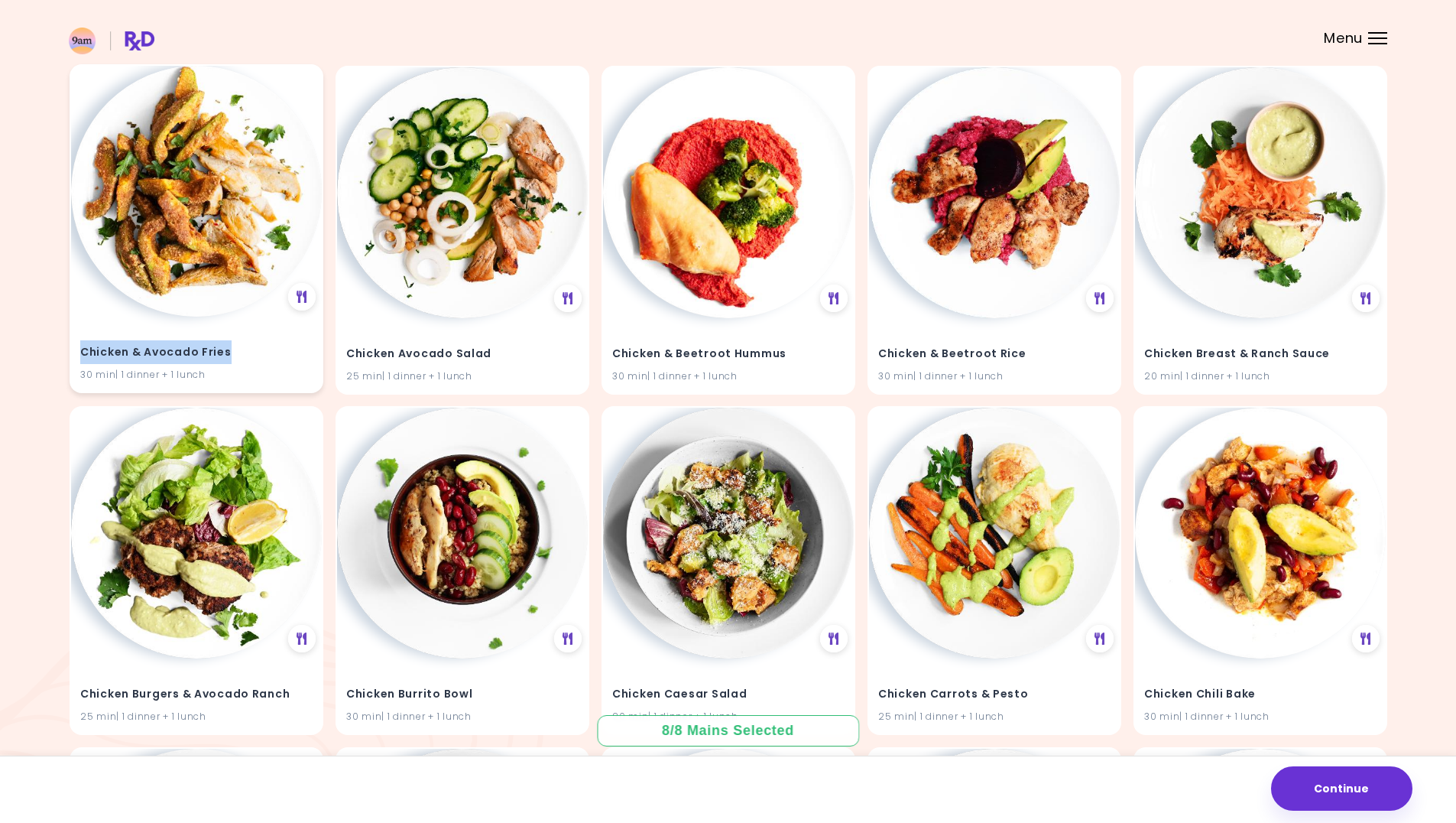
drag, startPoint x: 225, startPoint y: 354, endPoint x: 86, endPoint y: 357, distance: 139.0
click at [74, 355] on div "Chicken & Avocado Fries 30 min | 1 dinner + 1 lunch" at bounding box center [196, 354] width 251 height 75
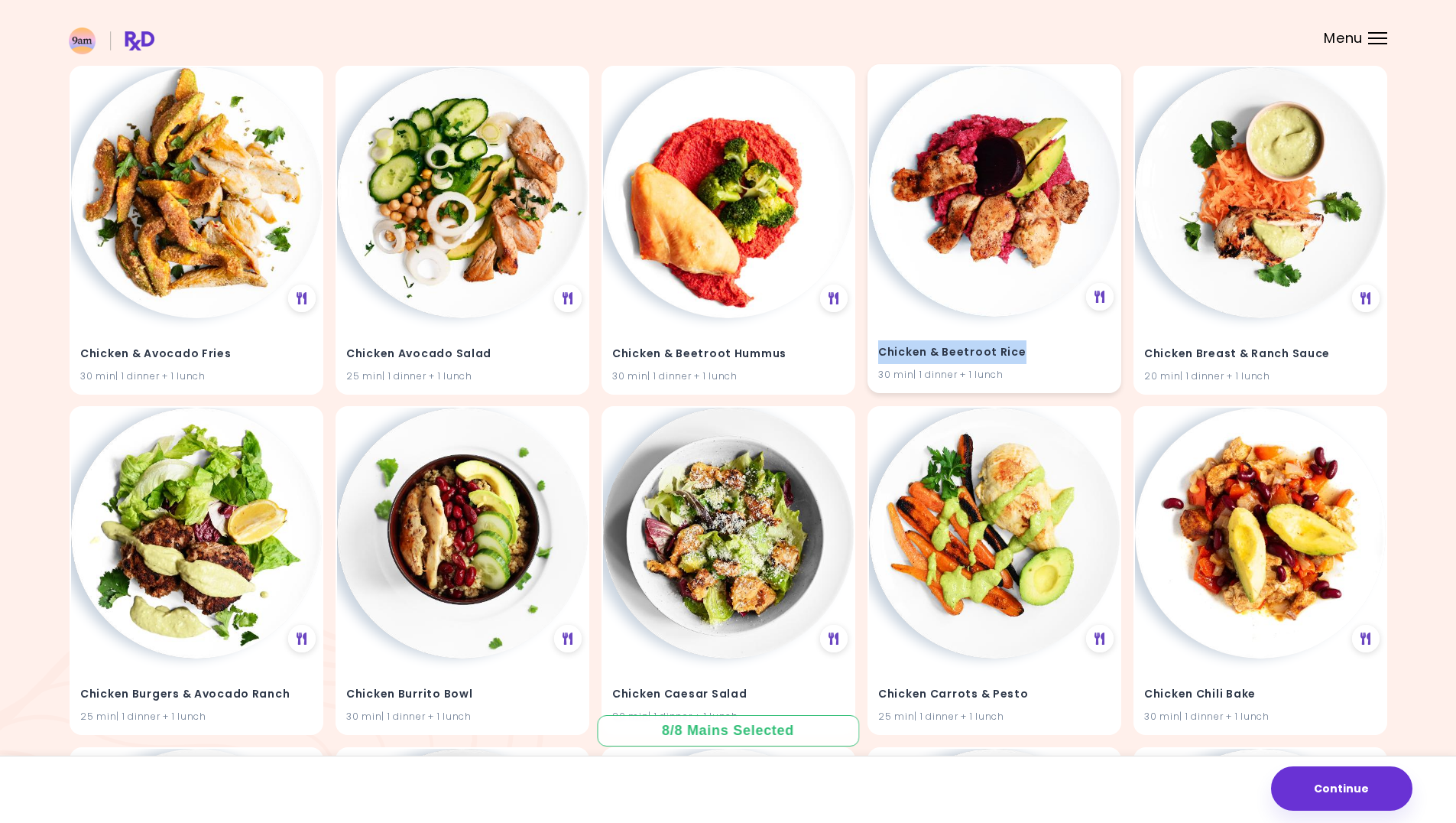
drag, startPoint x: 1022, startPoint y: 354, endPoint x: 876, endPoint y: 351, distance: 146.0
click at [876, 351] on div "Chicken & Beetroot Rice 30 min | 1 dinner + 1 lunch" at bounding box center [994, 354] width 251 height 75
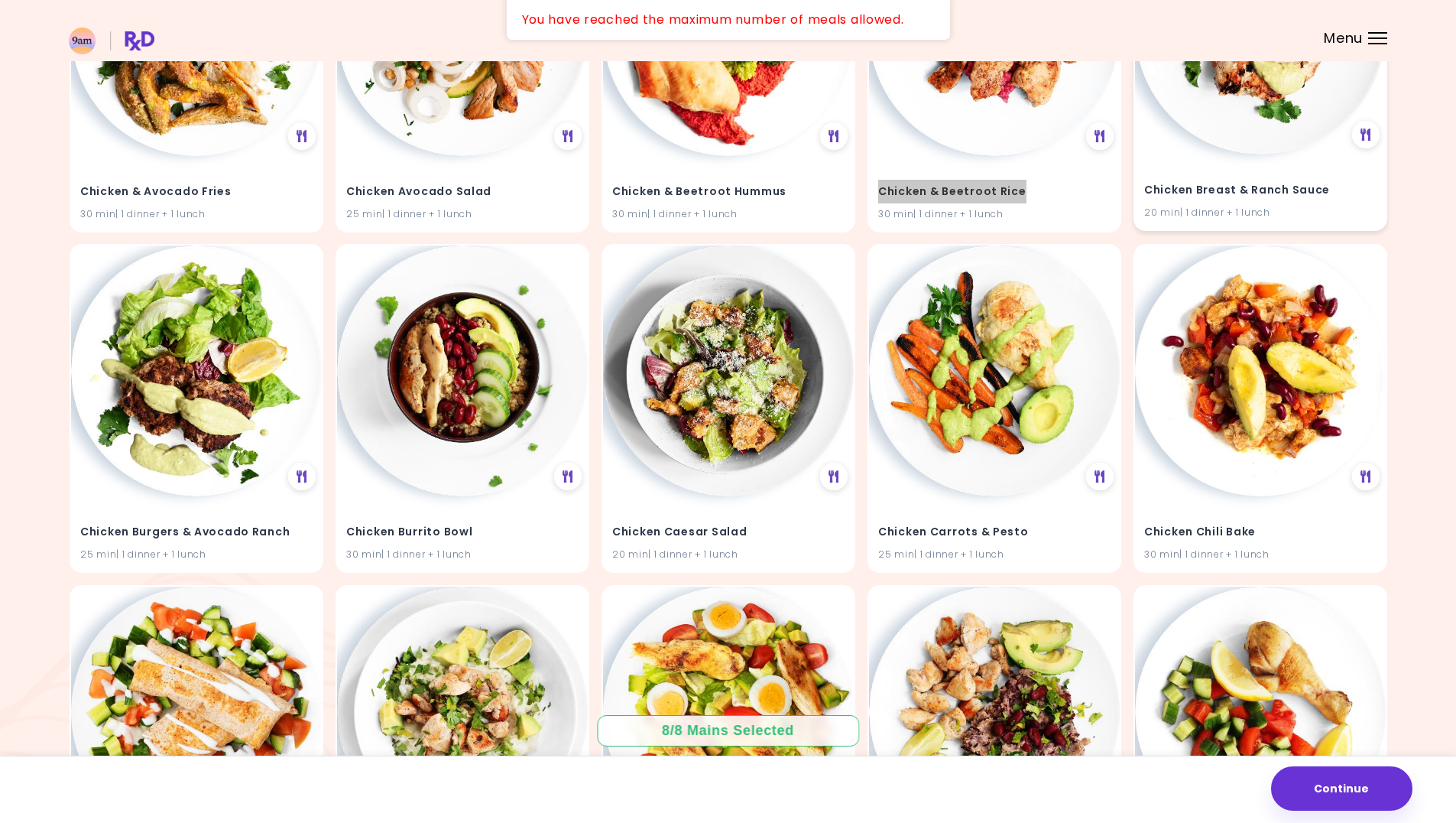
scroll to position [8904, 0]
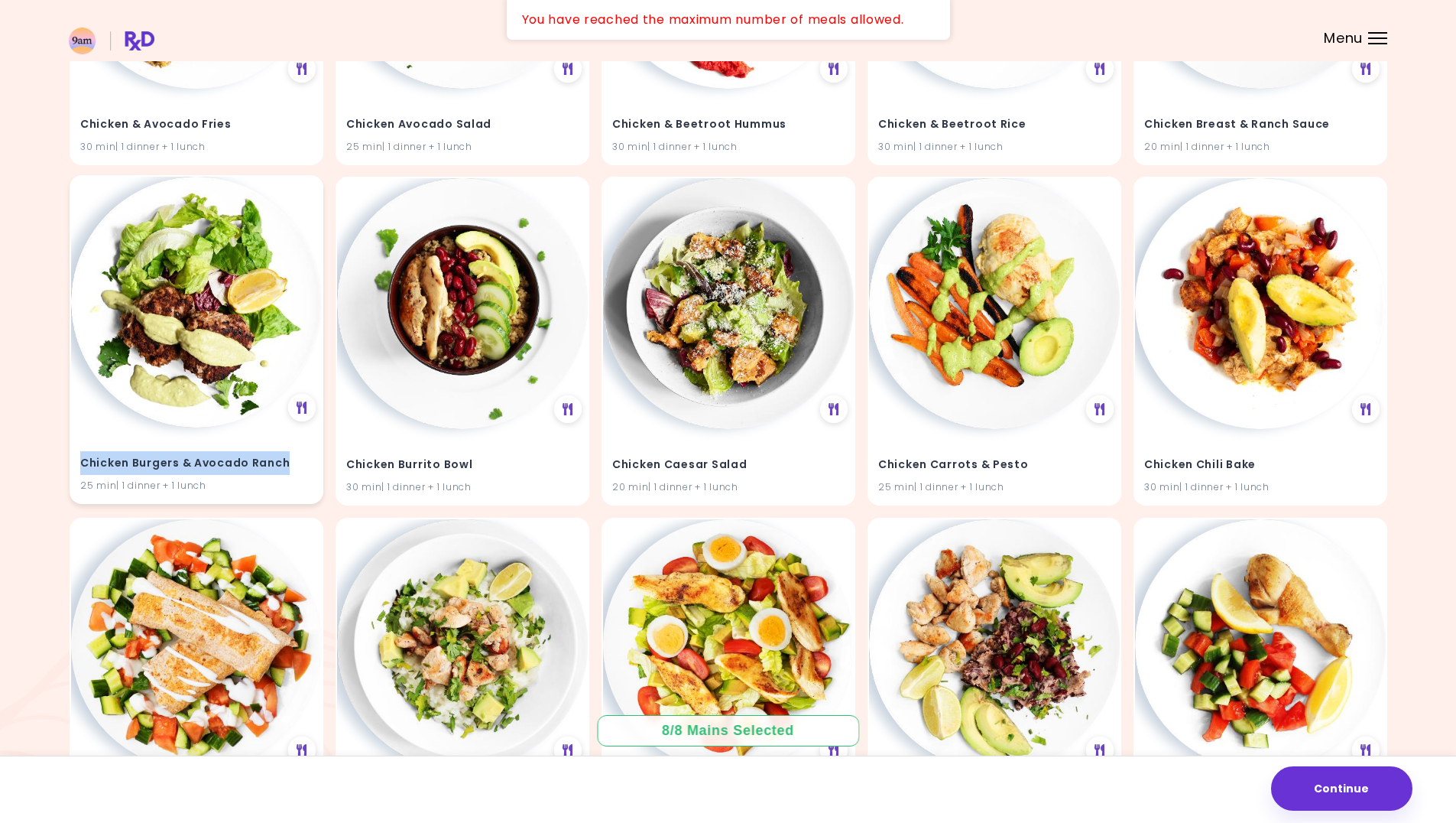
drag, startPoint x: 285, startPoint y: 464, endPoint x: 73, endPoint y: 465, distance: 212.0
click at [73, 465] on div "Chicken Burgers & Avocado Ranch 25 min | 1 dinner + 1 lunch" at bounding box center [196, 465] width 251 height 75
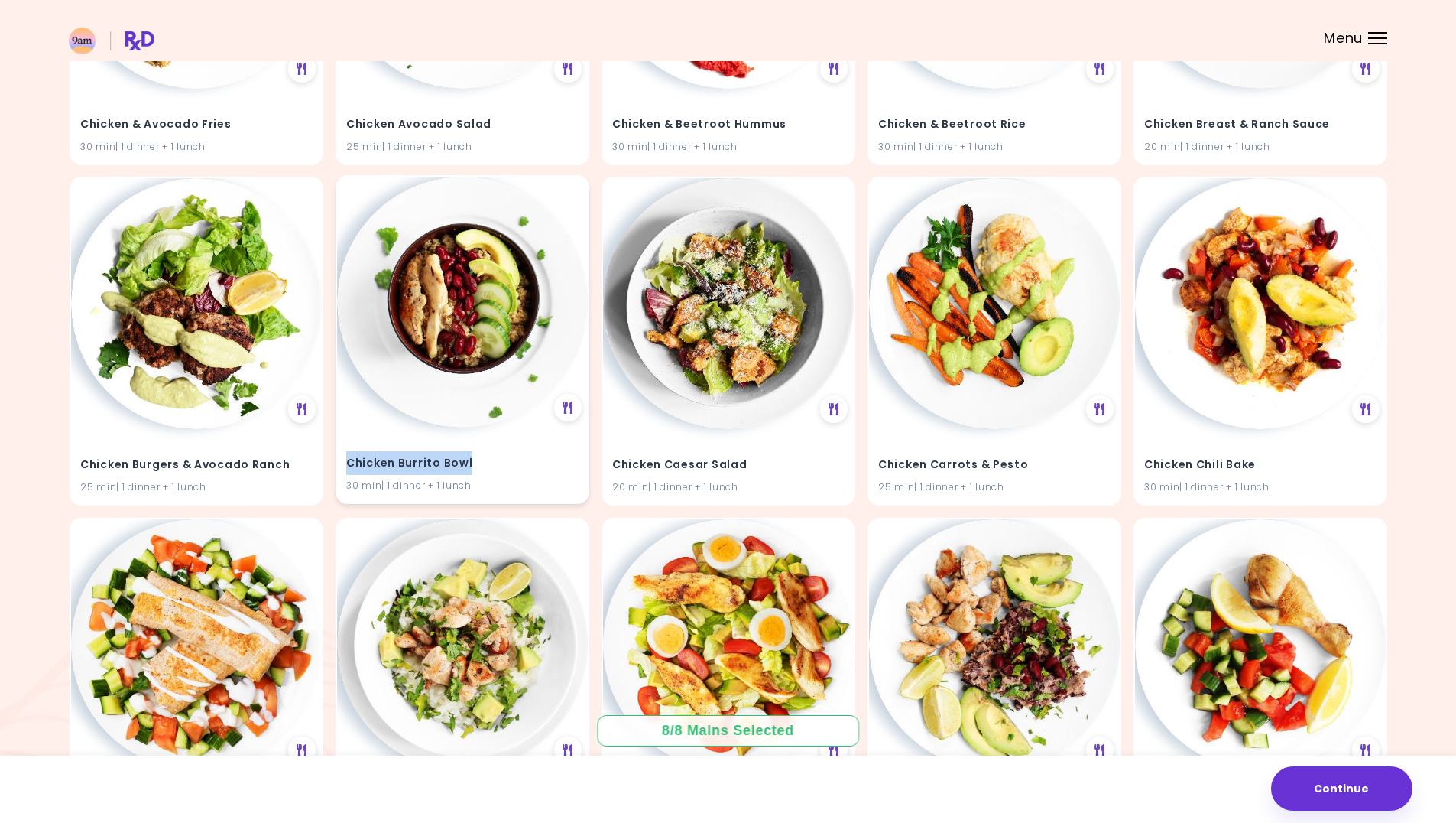
drag, startPoint x: 473, startPoint y: 461, endPoint x: 351, endPoint y: 460, distance: 122.0
click at [351, 460] on h4 "Chicken Burrito Bowl" at bounding box center [463, 464] width 233 height 25
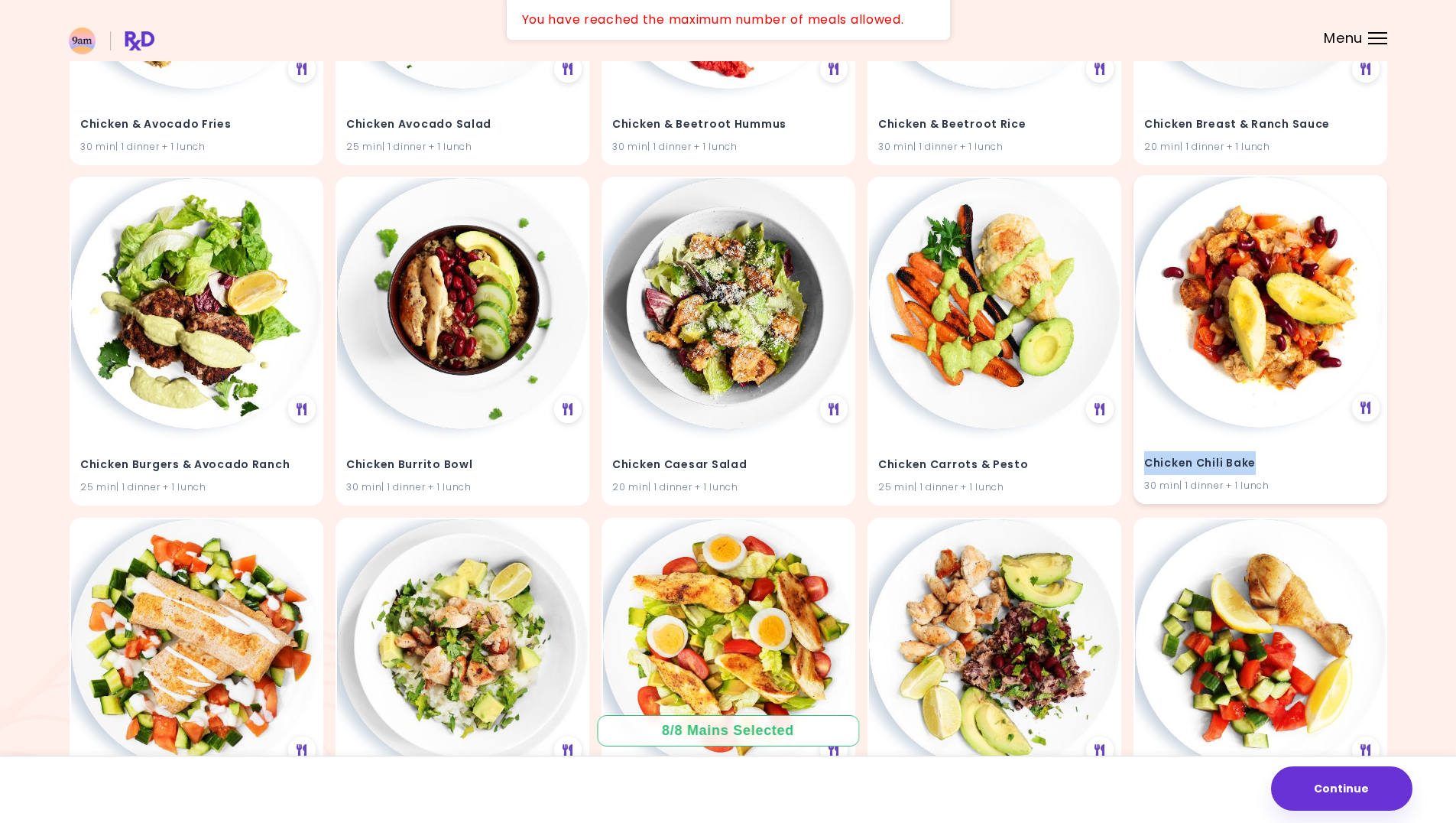
drag, startPoint x: 1255, startPoint y: 463, endPoint x: 1147, endPoint y: 464, distance: 108.0
click at [1144, 469] on div "Chicken Chili Bake 30 min | 1 dinner + 1 lunch" at bounding box center [1261, 465] width 251 height 75
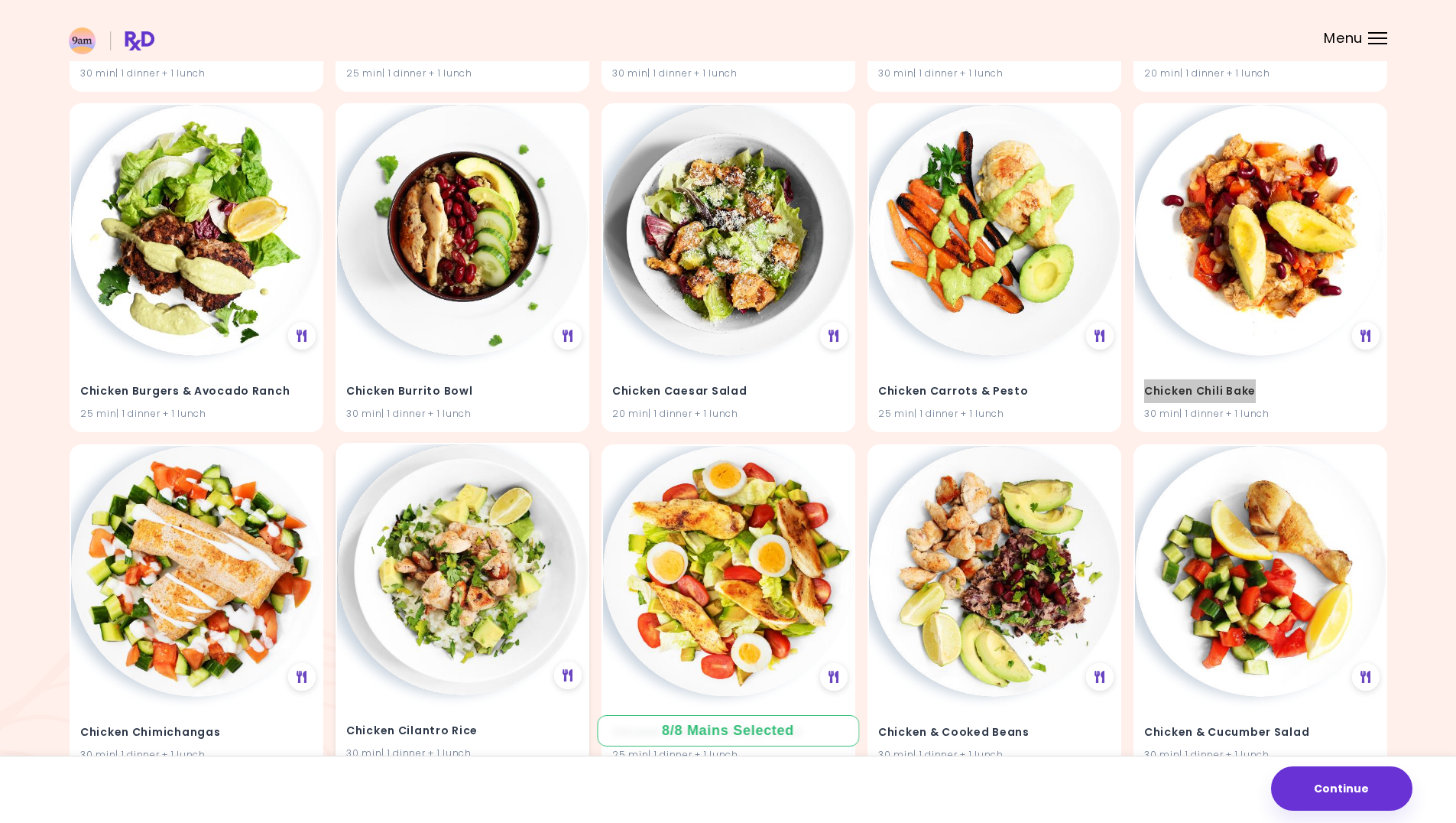
scroll to position [9286, 0]
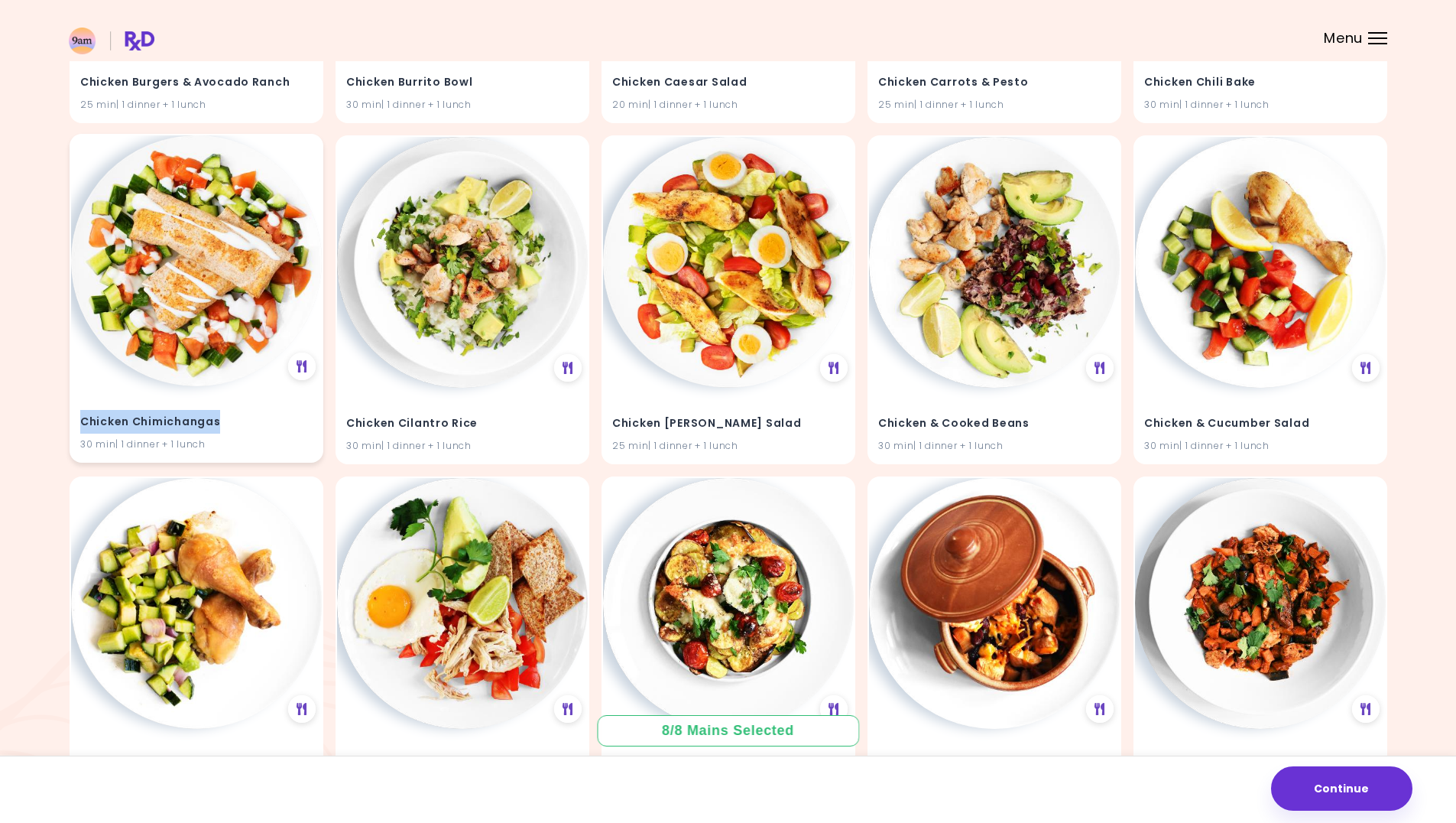
drag, startPoint x: 231, startPoint y: 418, endPoint x: 82, endPoint y: 419, distance: 149.0
click at [82, 419] on h4 "Chicken Chimichangas" at bounding box center [196, 423] width 233 height 25
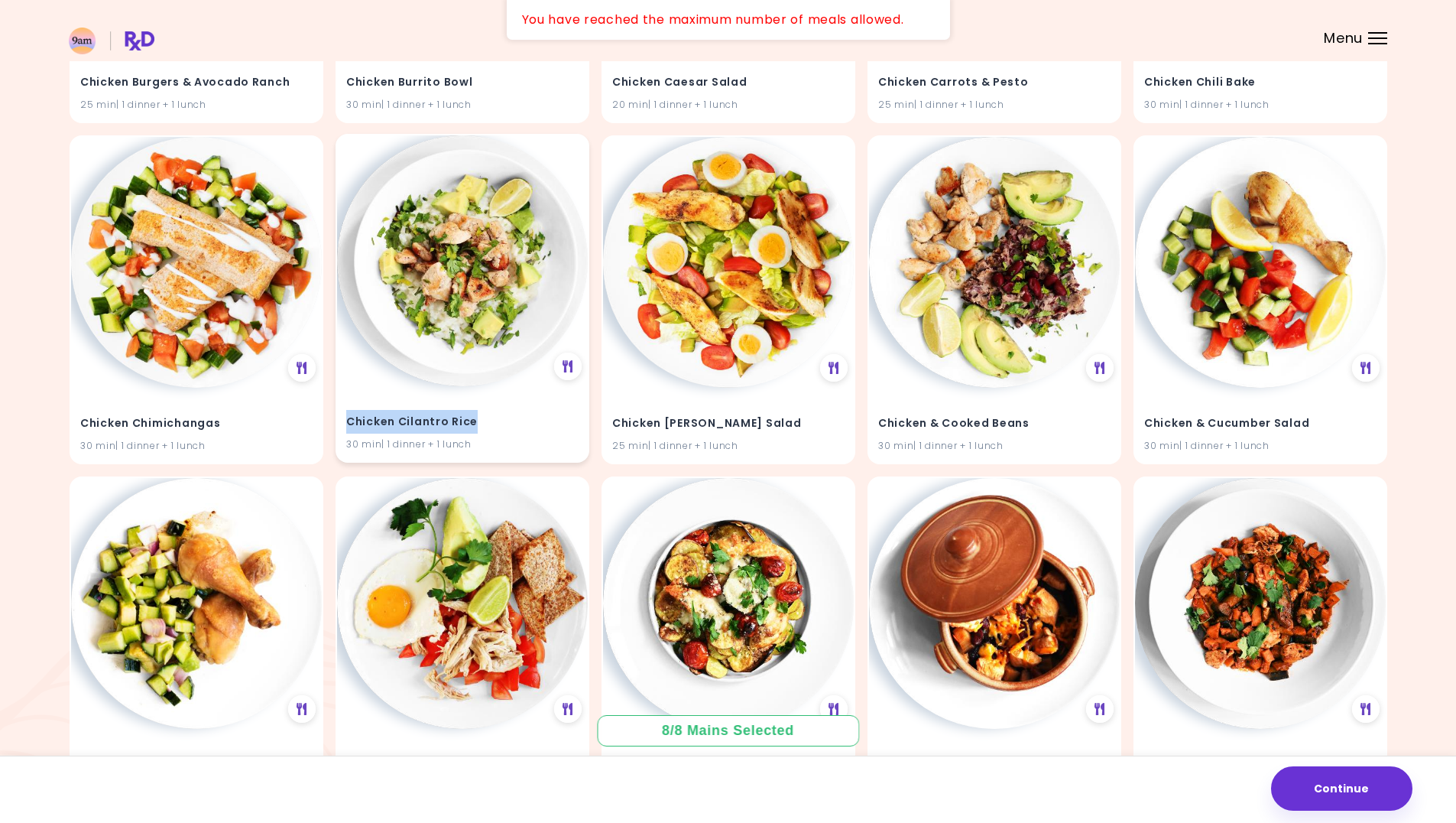
drag, startPoint x: 478, startPoint y: 423, endPoint x: 351, endPoint y: 423, distance: 127.0
click at [351, 423] on h4 "Chicken Cilantro Rice" at bounding box center [463, 423] width 233 height 25
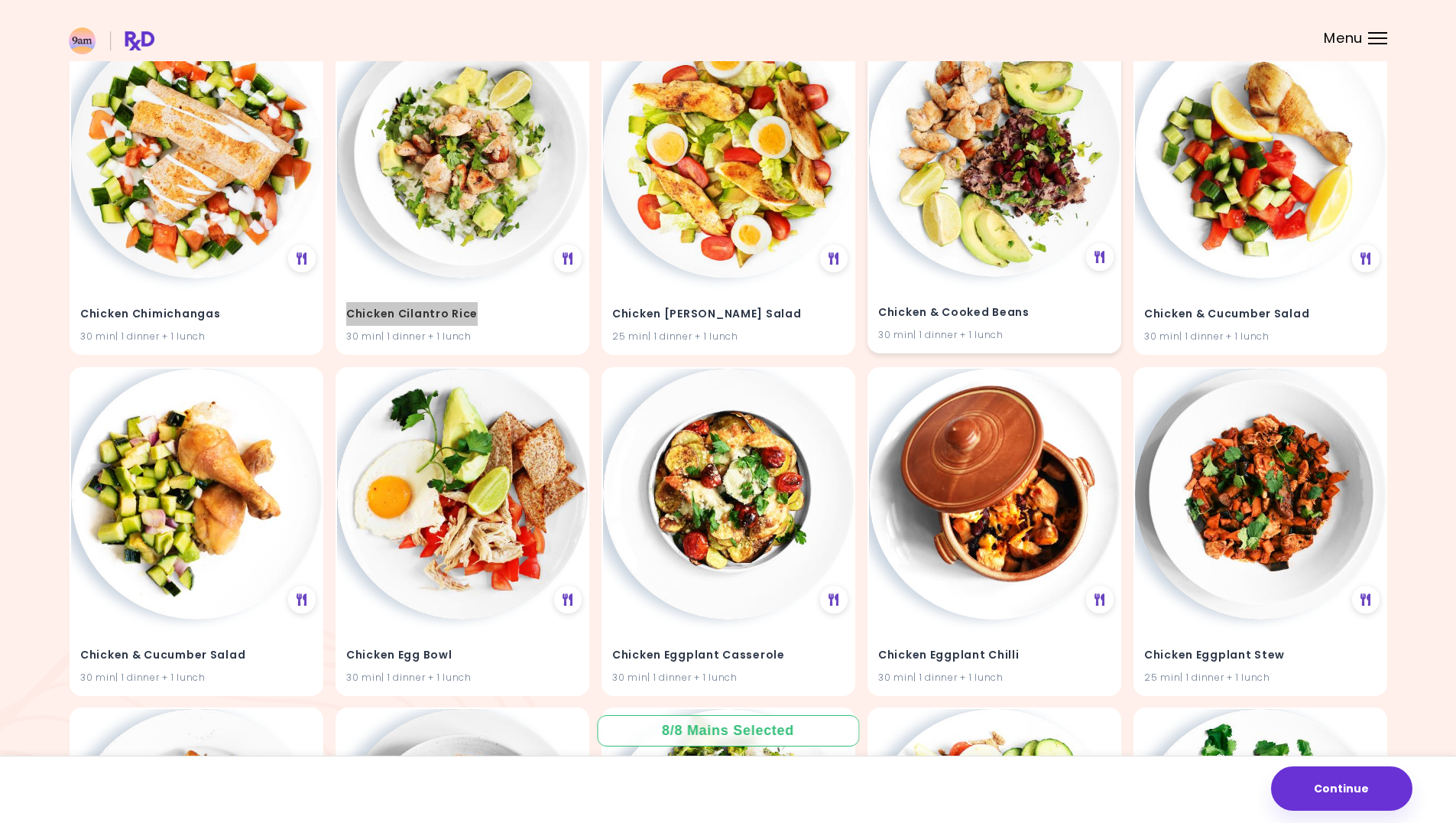
scroll to position [9591, 0]
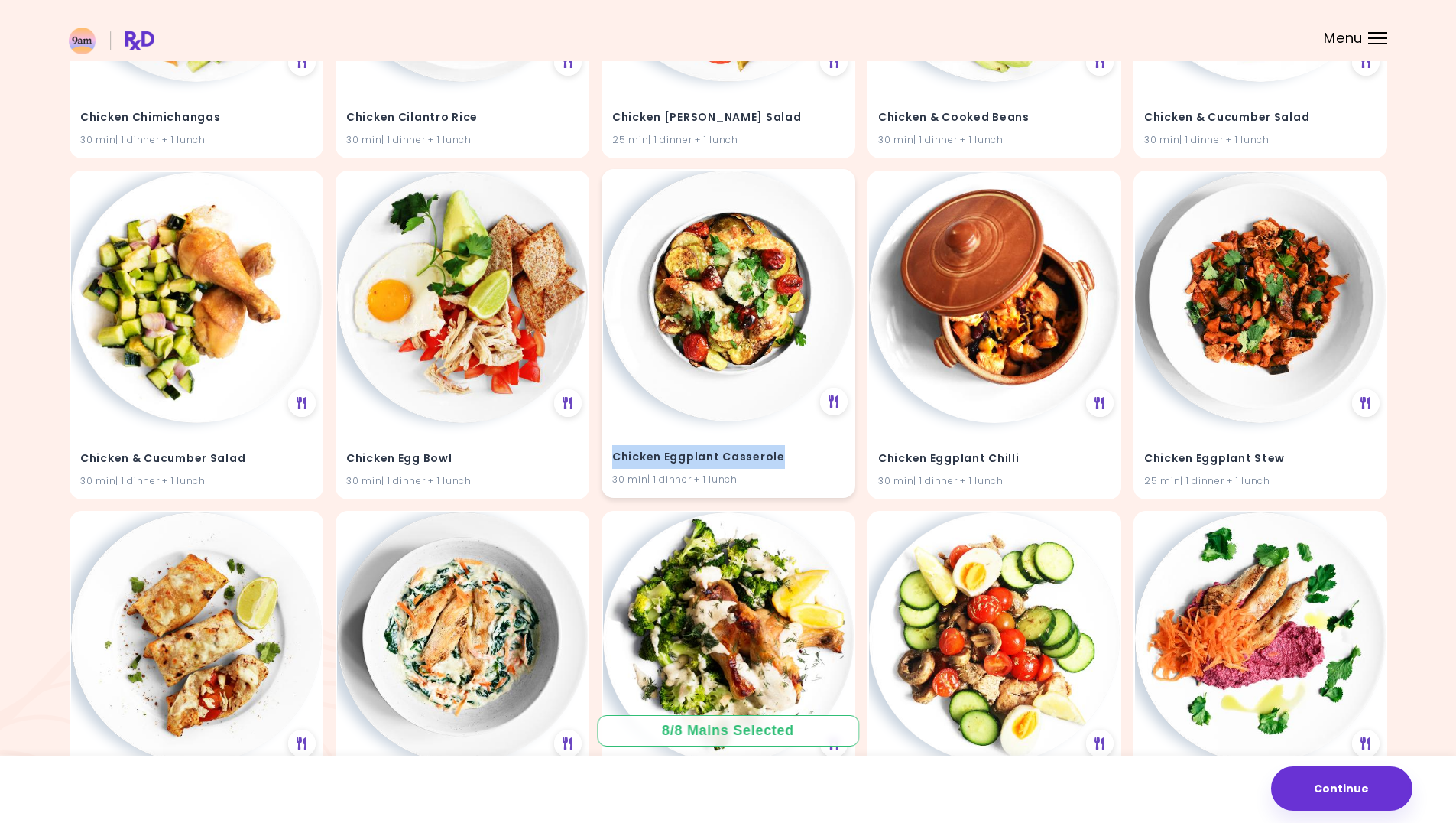
drag, startPoint x: 785, startPoint y: 456, endPoint x: 613, endPoint y: 459, distance: 172.0
click at [613, 459] on h4 "Chicken Eggplant Casserole" at bounding box center [728, 457] width 233 height 25
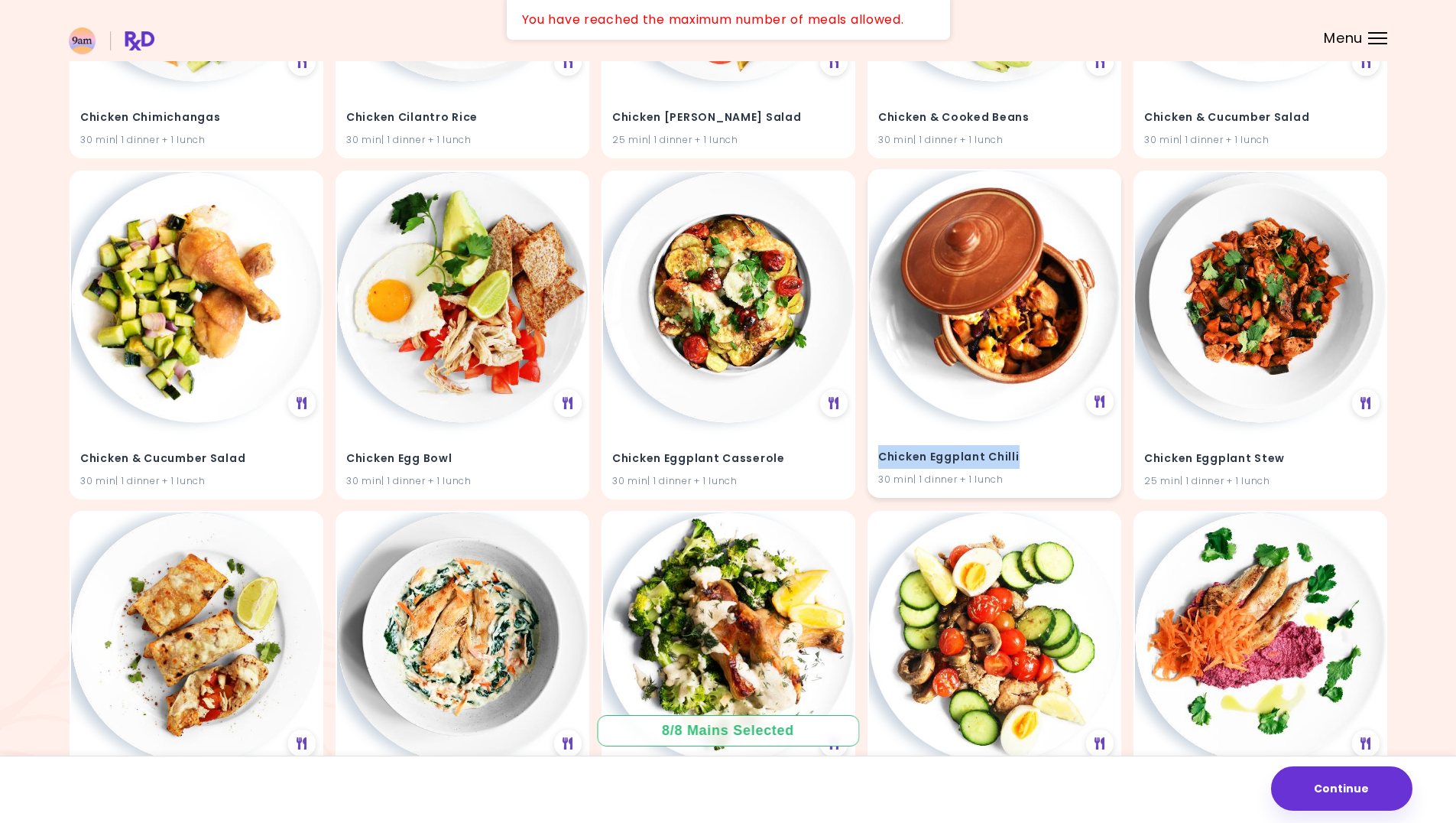
drag, startPoint x: 1018, startPoint y: 458, endPoint x: 876, endPoint y: 460, distance: 142.0
click at [876, 460] on div "Chicken Eggplant Chilli 30 min | 1 dinner + 1 lunch" at bounding box center [994, 459] width 251 height 75
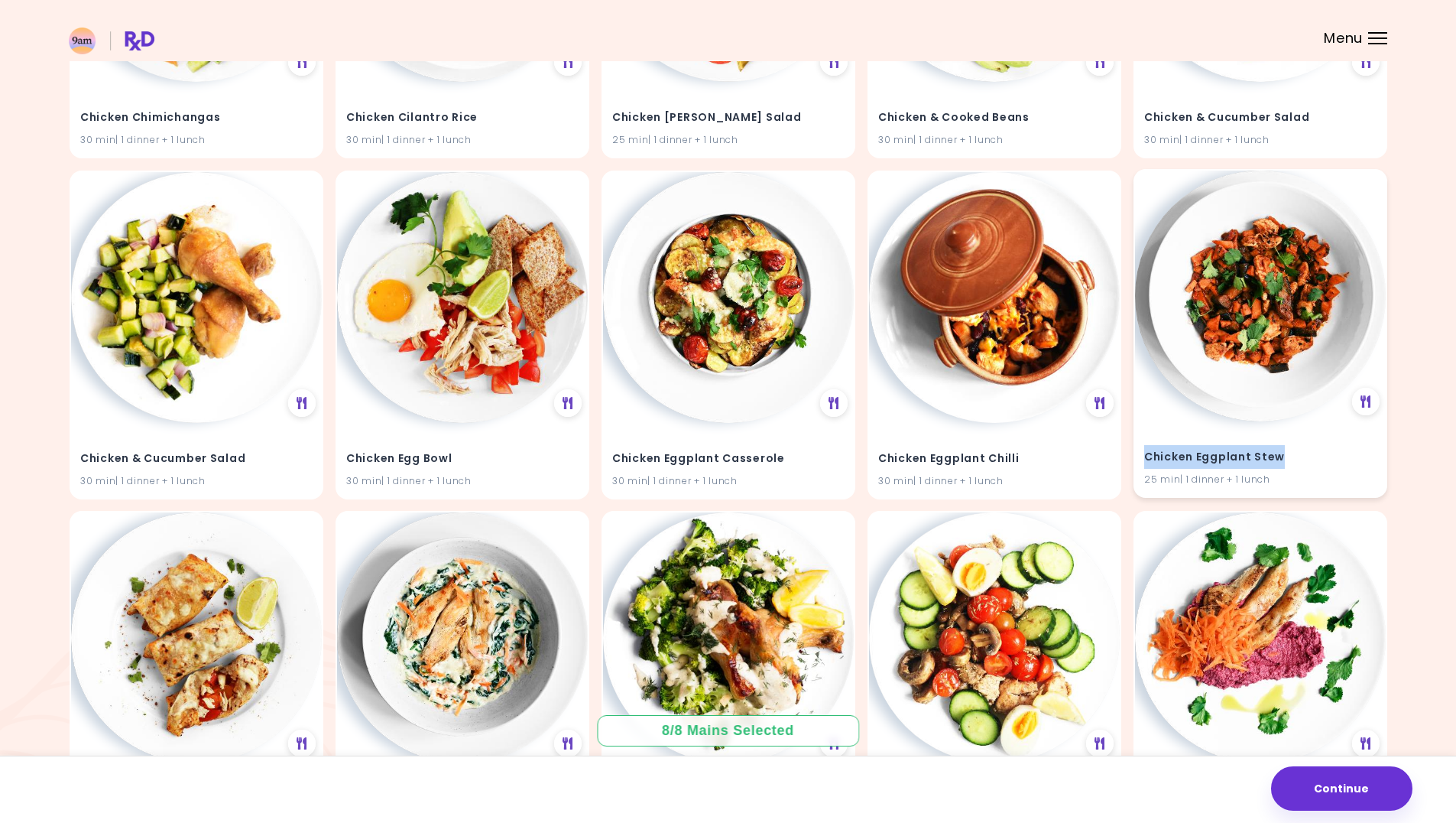
drag, startPoint x: 1278, startPoint y: 458, endPoint x: 1143, endPoint y: 459, distance: 135.0
click at [1143, 459] on div "Chicken Eggplant Stew 25 min | 1 dinner + 1 lunch" at bounding box center [1261, 459] width 251 height 75
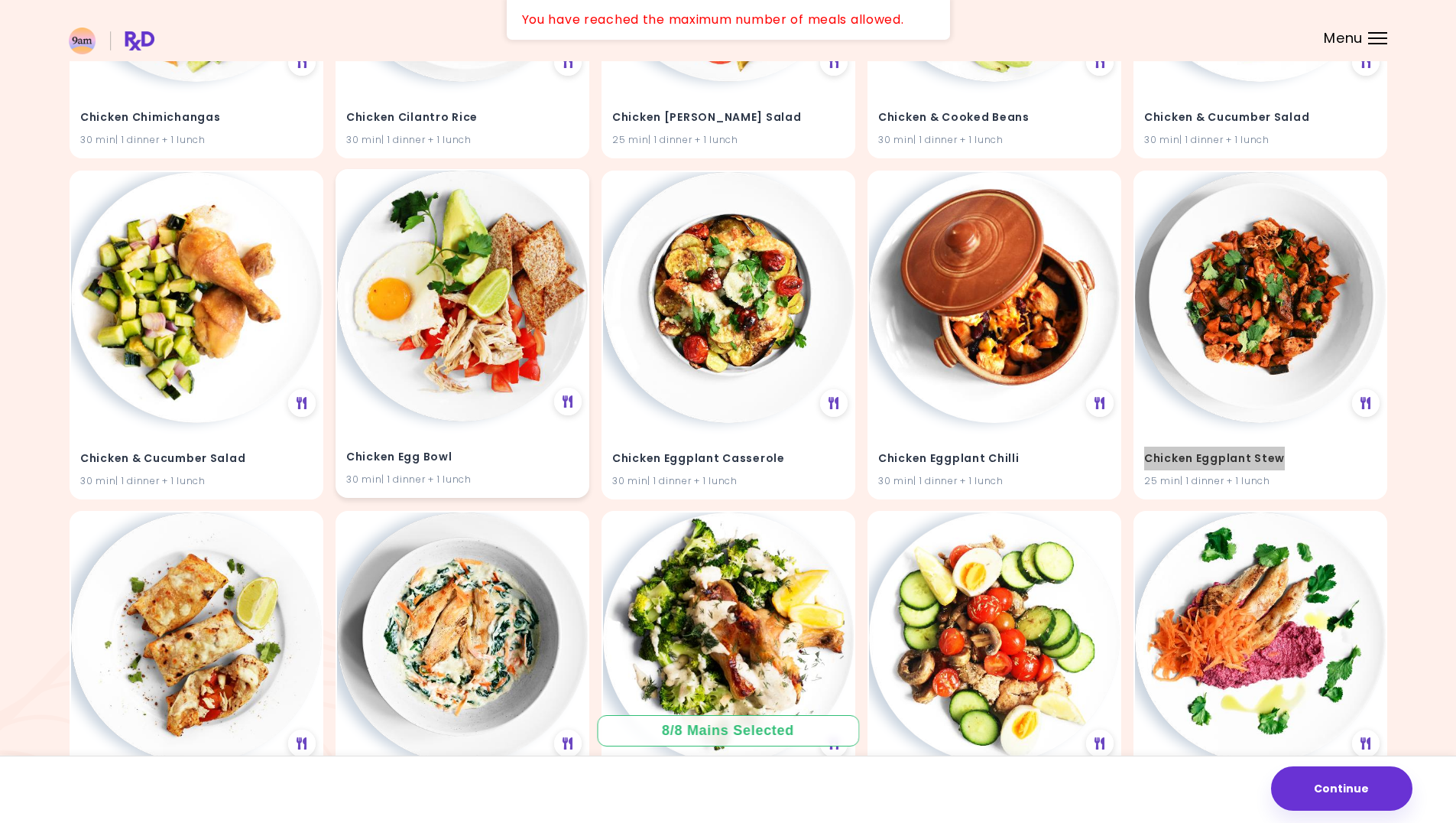
scroll to position [9975, 0]
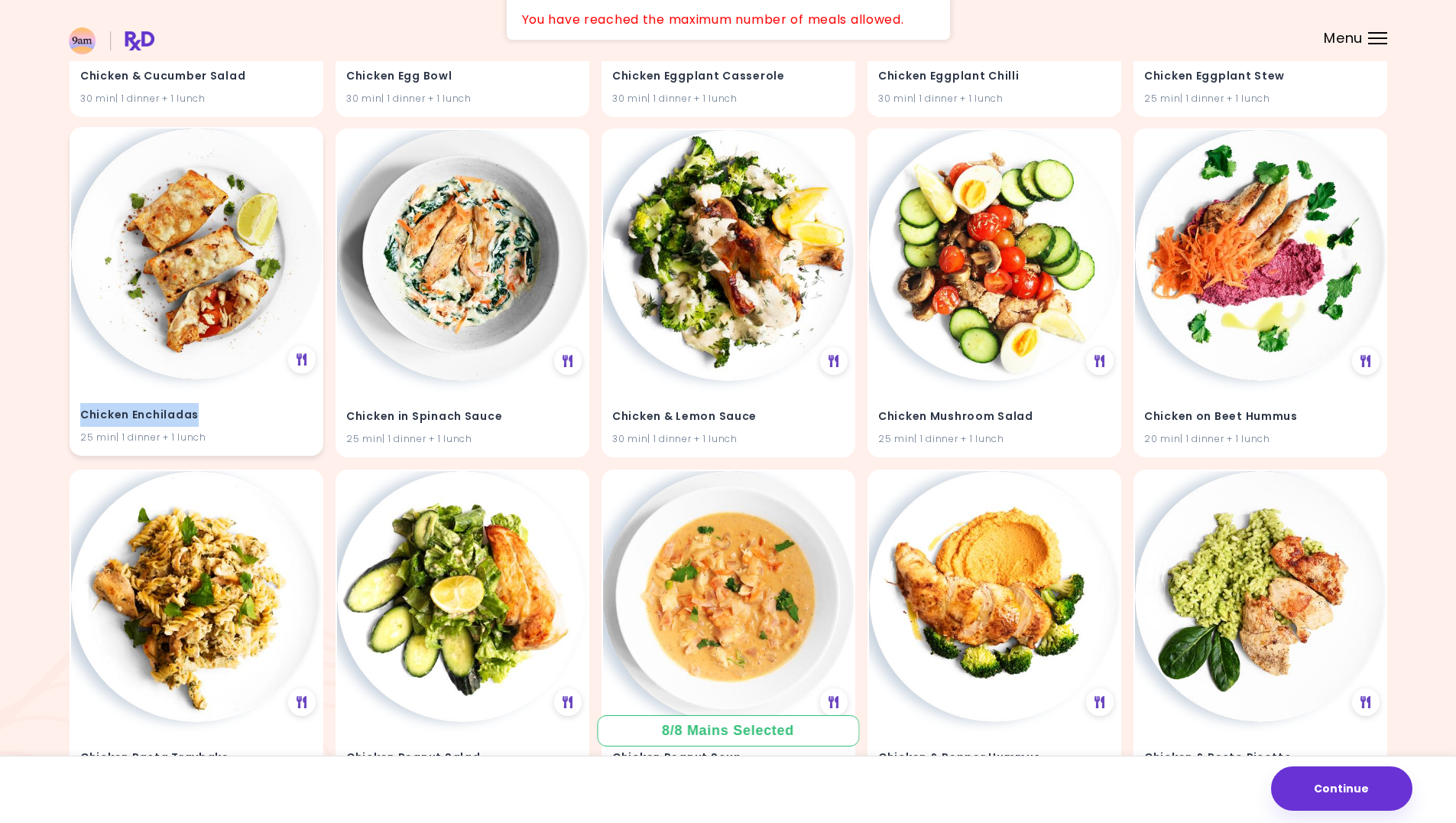
drag, startPoint x: 199, startPoint y: 412, endPoint x: 84, endPoint y: 414, distance: 115.0
click at [84, 414] on h4 "Chicken Enchiladas" at bounding box center [196, 416] width 233 height 25
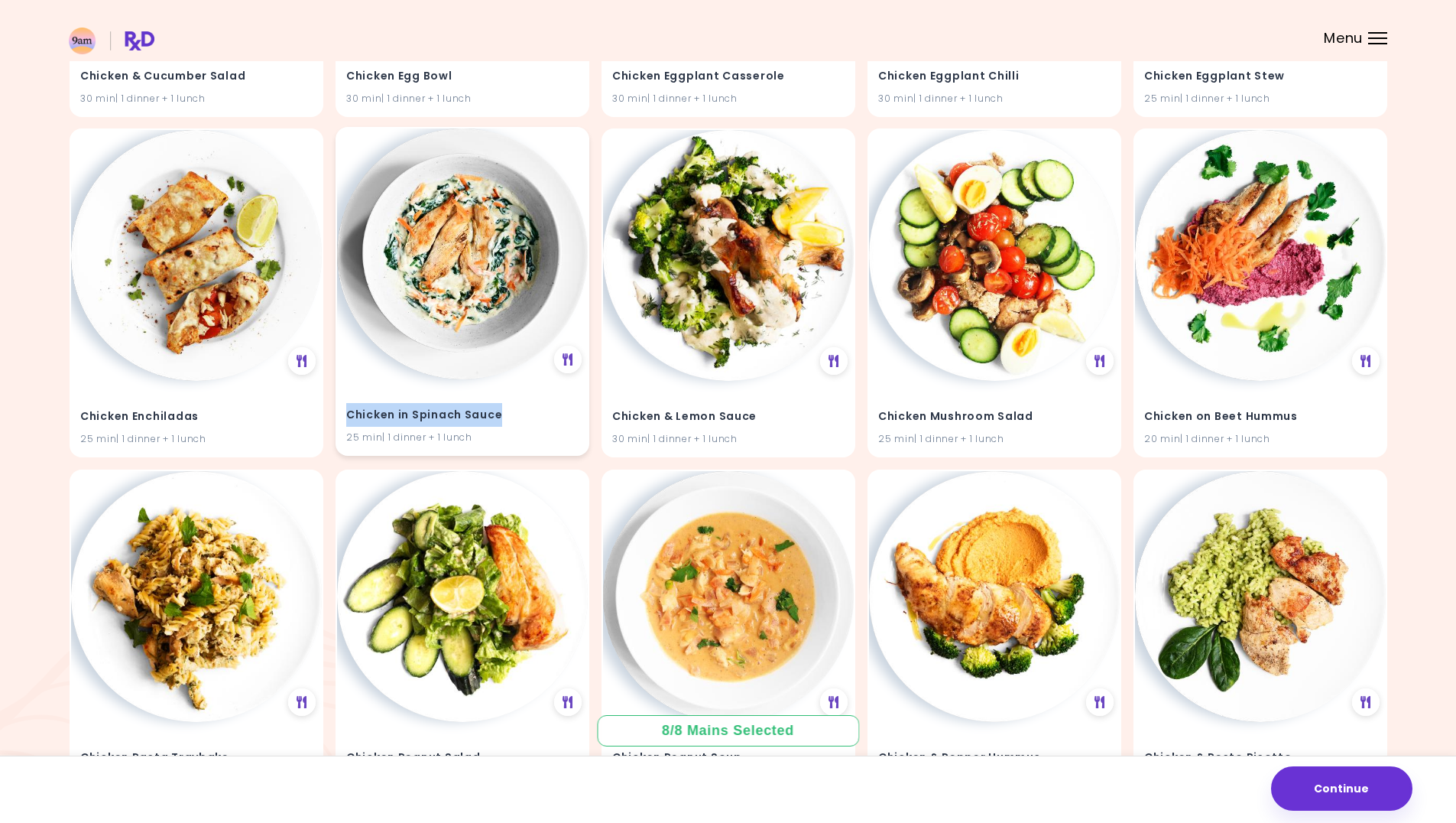
drag, startPoint x: 500, startPoint y: 412, endPoint x: 349, endPoint y: 422, distance: 151.3
click at [349, 422] on h4 "Chicken in Spinach Sauce" at bounding box center [463, 416] width 233 height 25
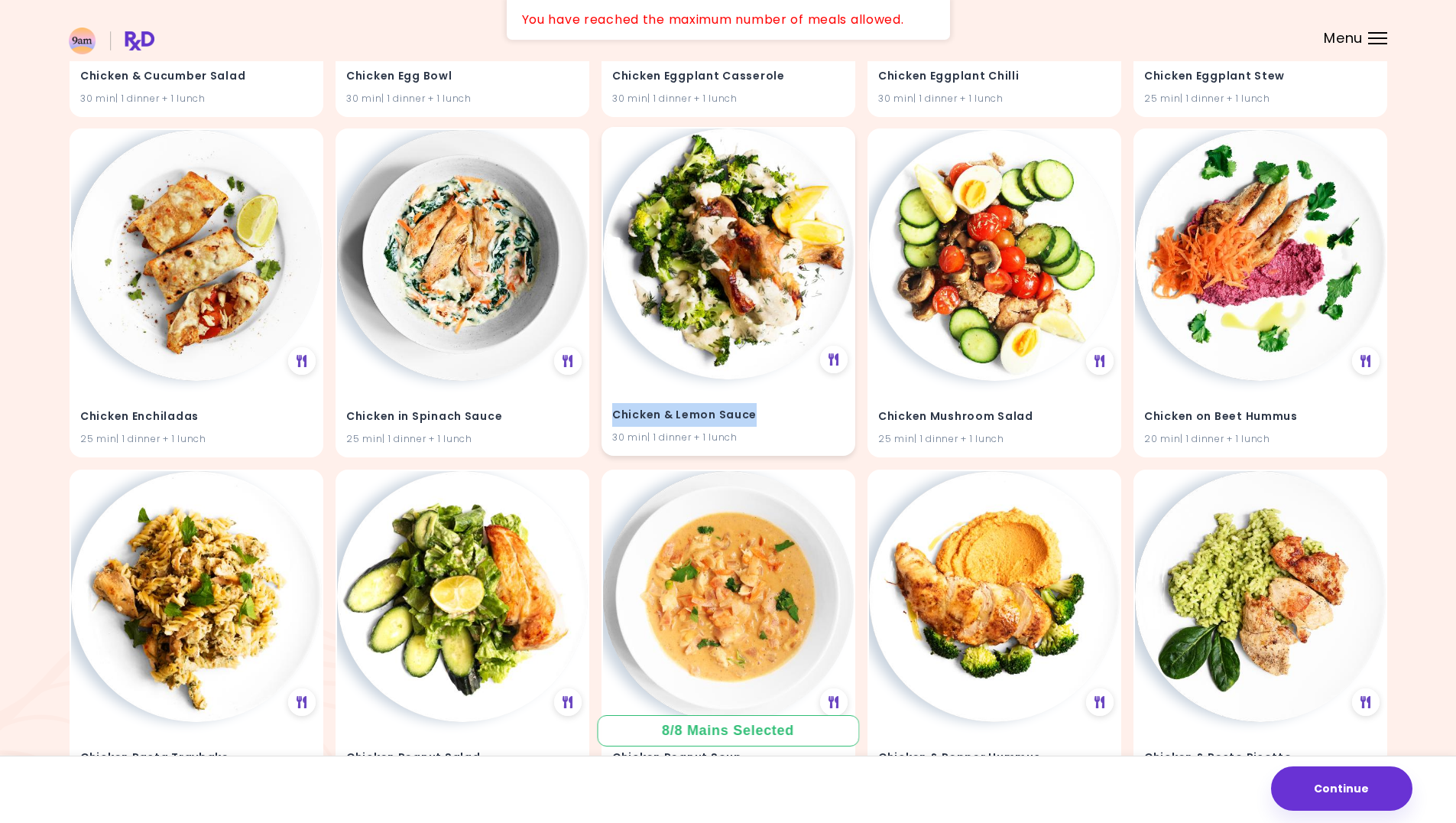
drag, startPoint x: 756, startPoint y: 417, endPoint x: 617, endPoint y: 416, distance: 139.0
click at [615, 417] on h4 "Chicken & Lemon Sauce" at bounding box center [728, 416] width 233 height 25
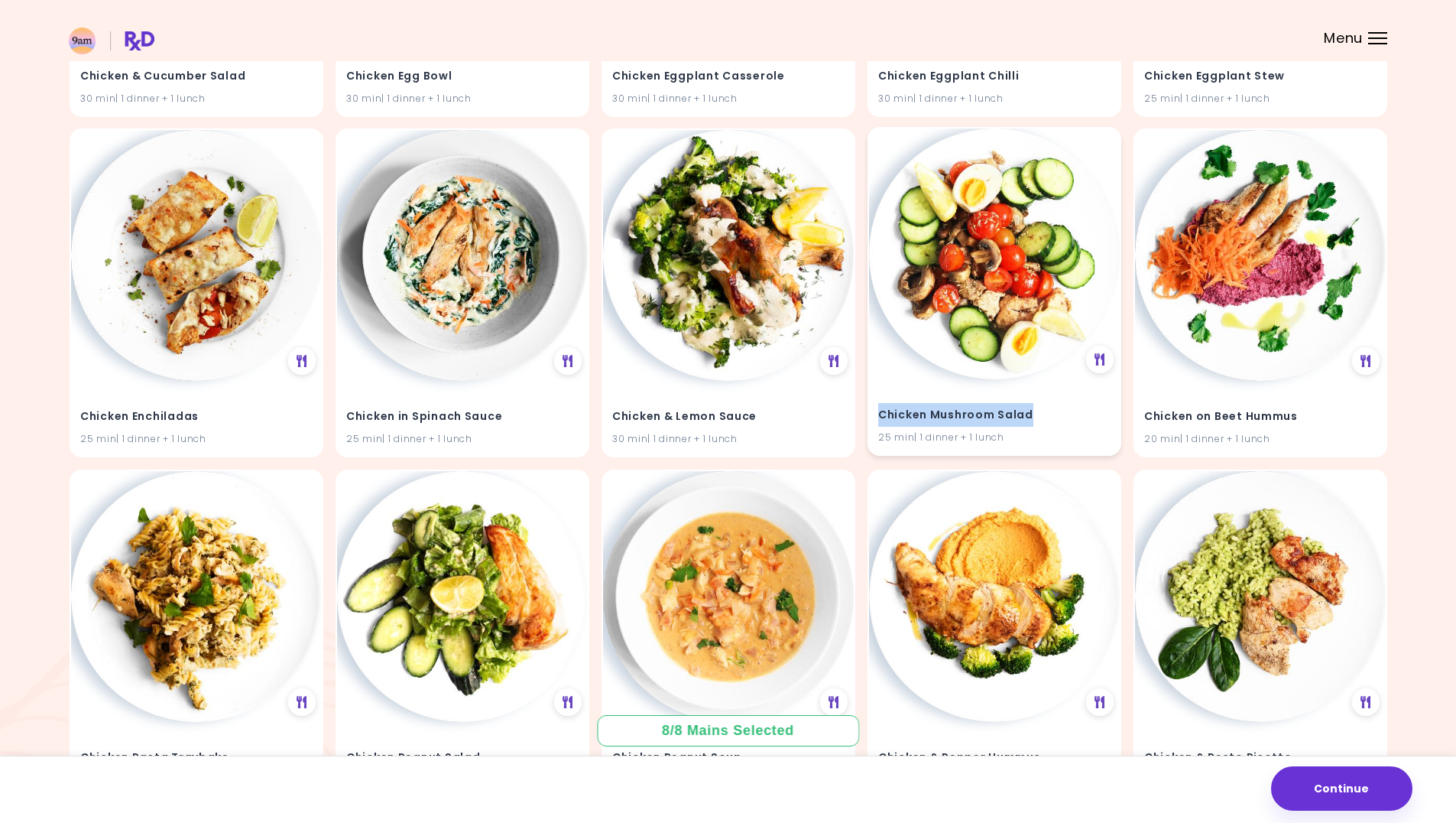
drag, startPoint x: 1032, startPoint y: 414, endPoint x: 880, endPoint y: 413, distance: 152.0
click at [880, 413] on h4 "Chicken Mushroom Salad" at bounding box center [994, 416] width 233 height 25
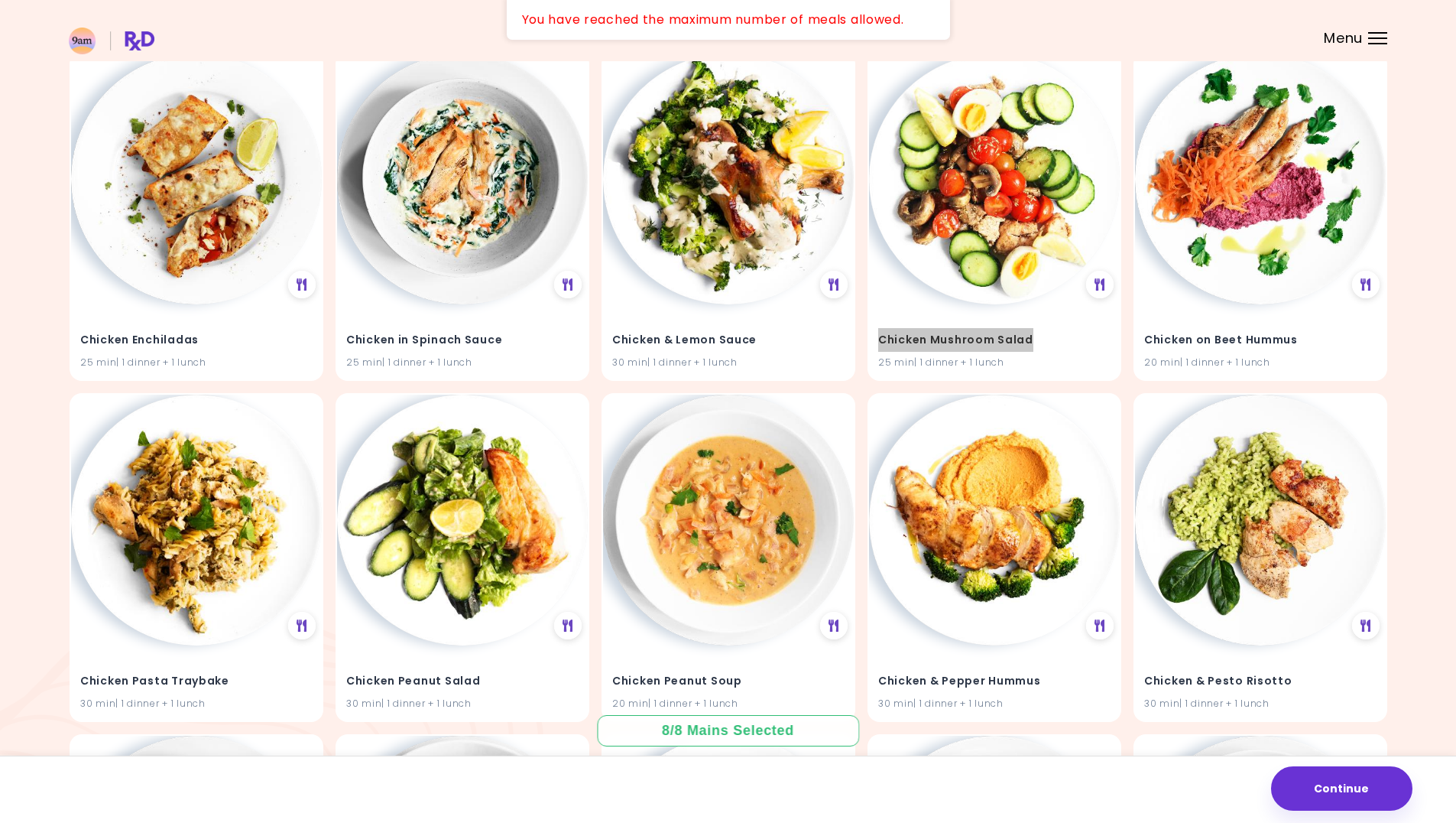
scroll to position [10204, 0]
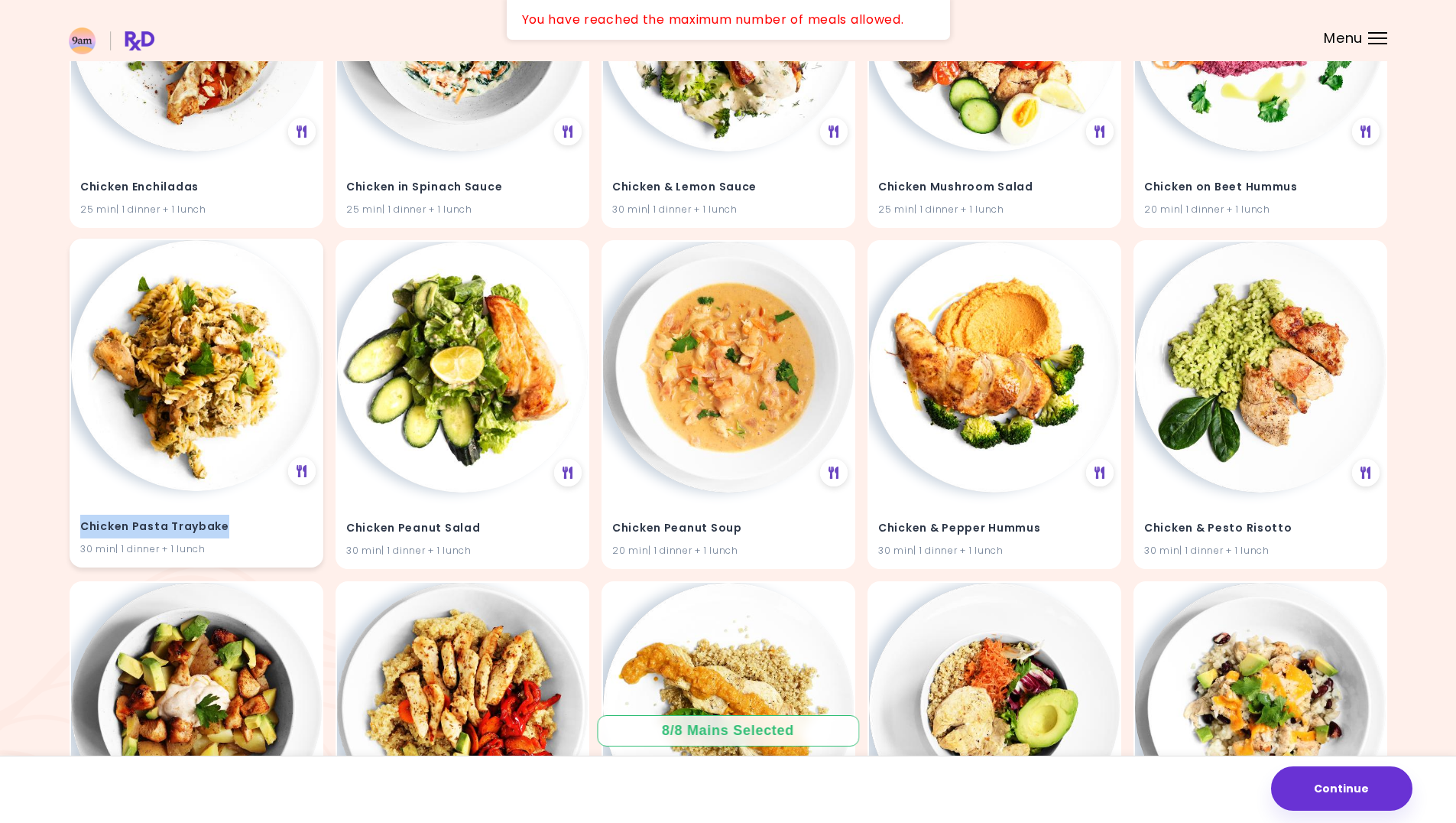
drag, startPoint x: 227, startPoint y: 528, endPoint x: 83, endPoint y: 526, distance: 144.0
click at [83, 526] on h4 "Chicken Pasta Traybake" at bounding box center [196, 527] width 233 height 25
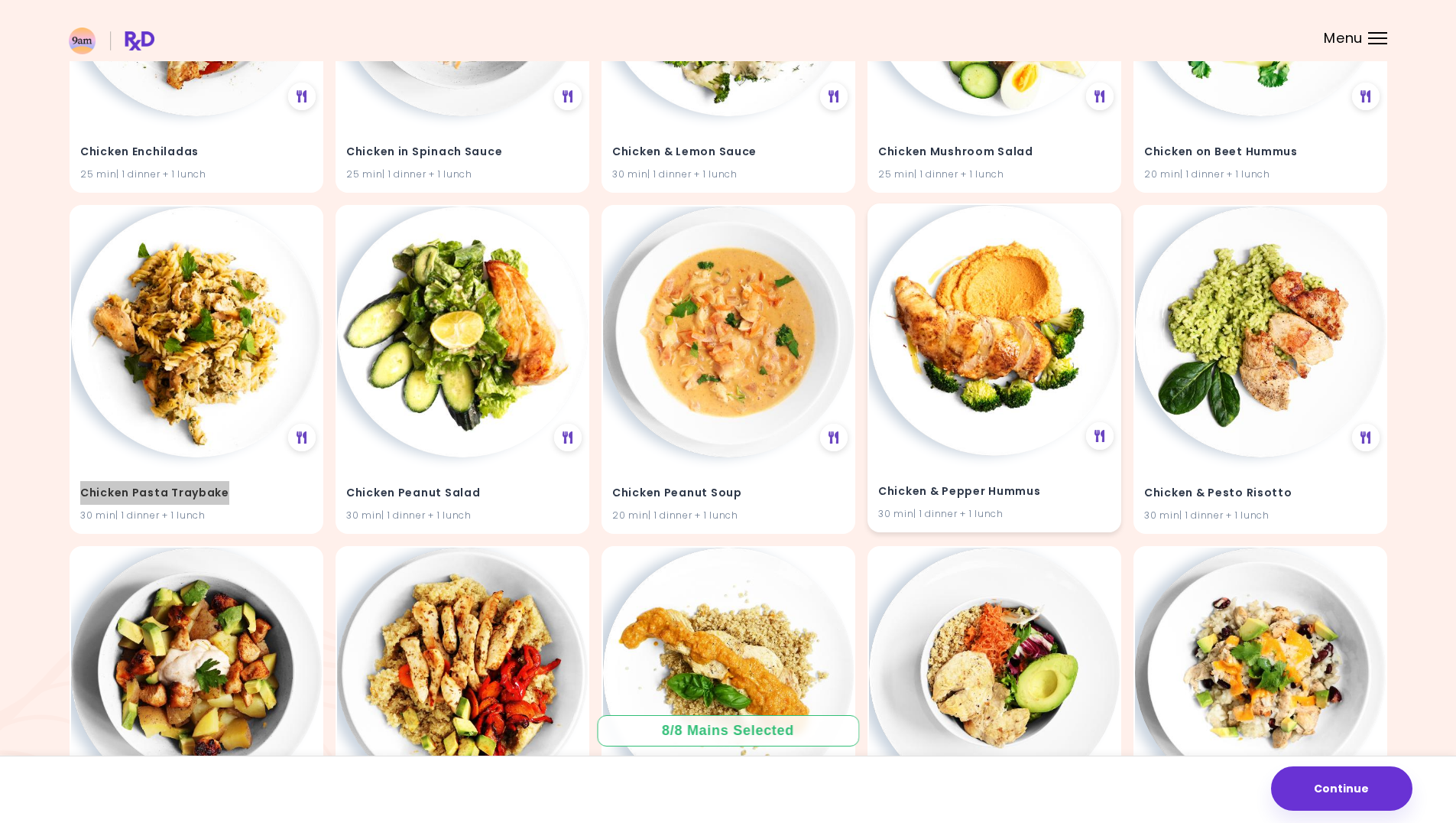
scroll to position [10357, 0]
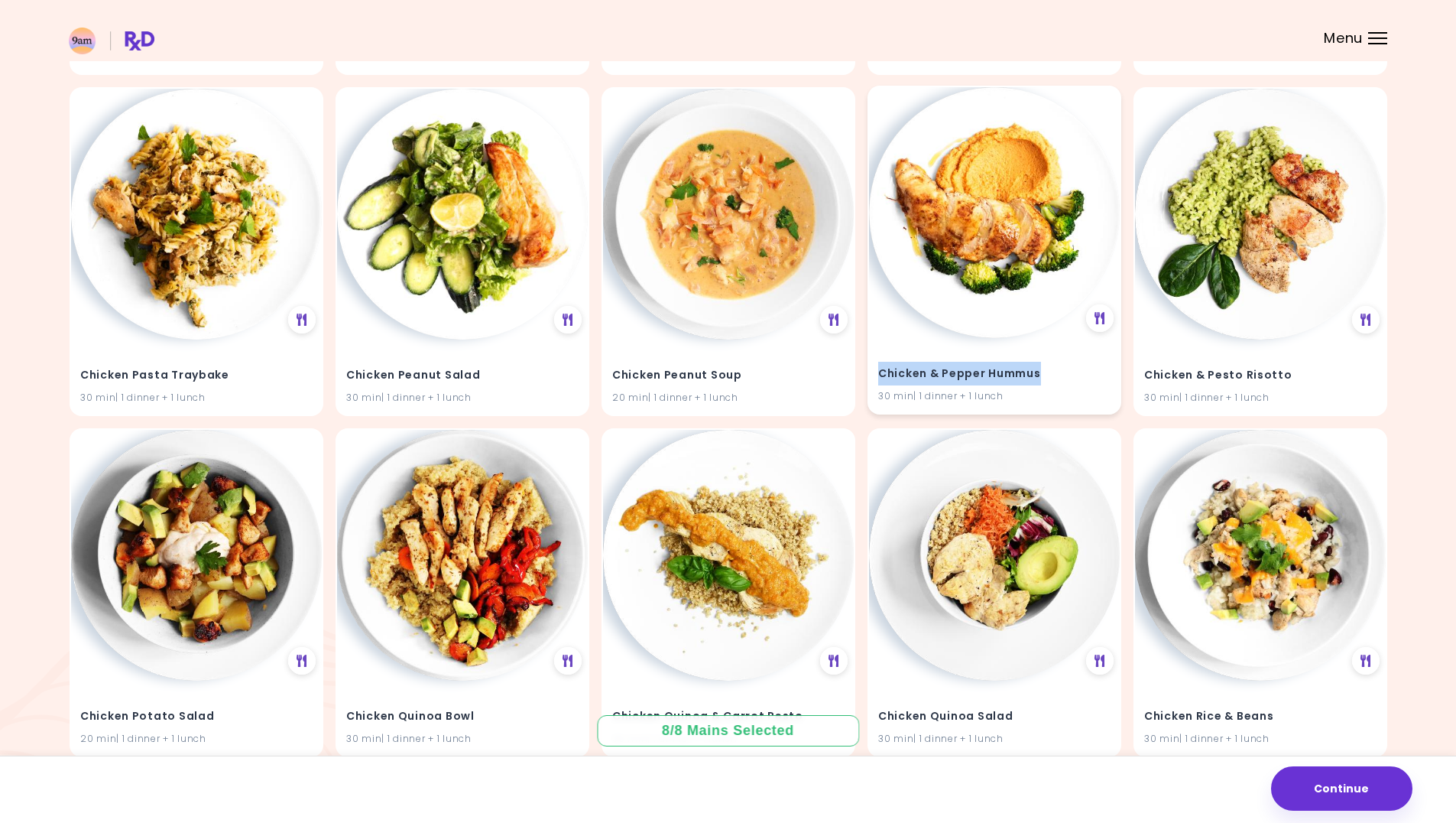
drag, startPoint x: 1039, startPoint y: 374, endPoint x: 892, endPoint y: 377, distance: 147.0
click at [880, 378] on h4 "Chicken & Pepper Hummus" at bounding box center [994, 375] width 233 height 25
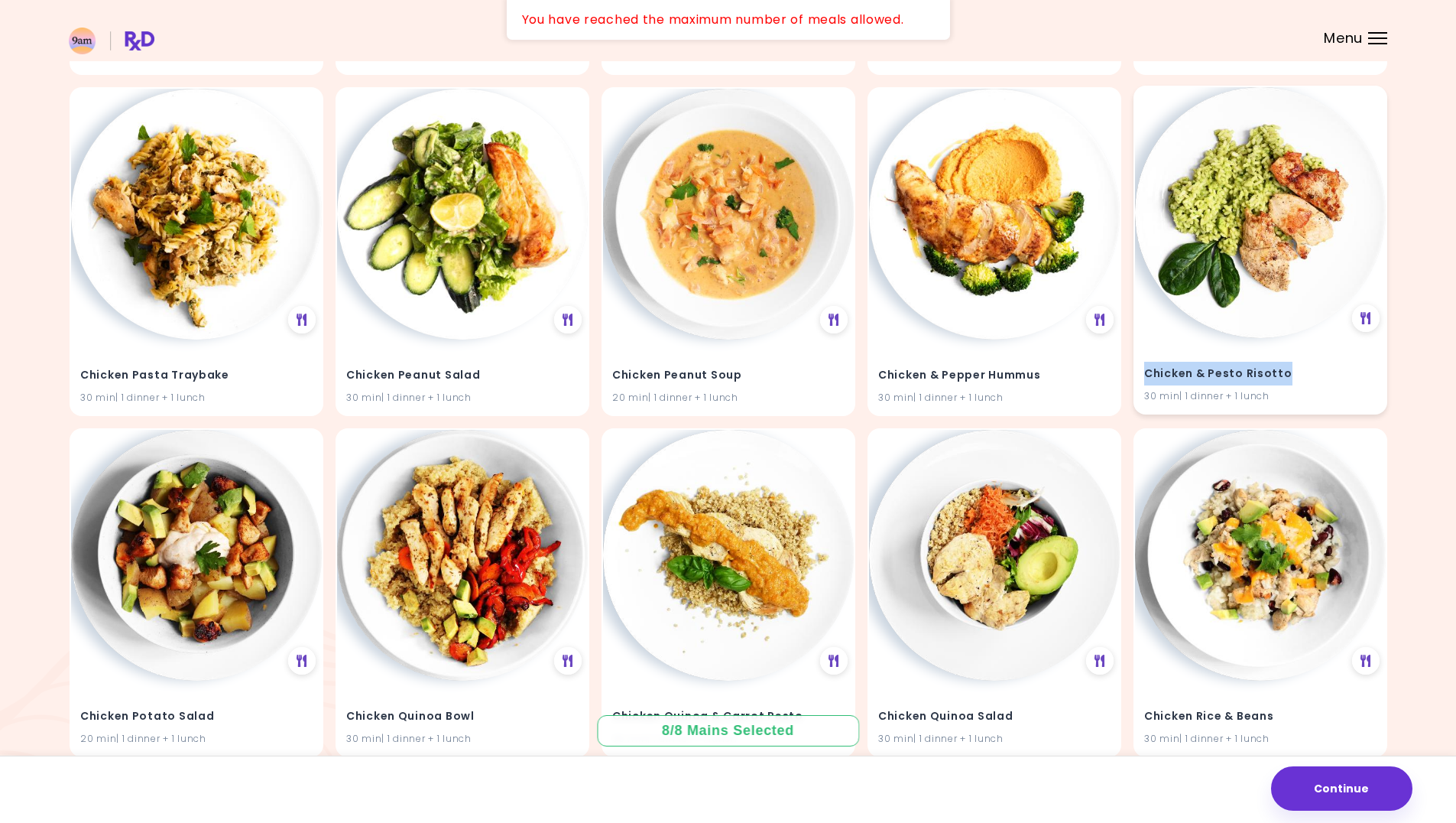
drag, startPoint x: 1288, startPoint y: 372, endPoint x: 1143, endPoint y: 371, distance: 145.0
click at [1143, 371] on div "Chicken & Pesto Risotto 30 min | 1 dinner + 1 lunch" at bounding box center [1261, 376] width 251 height 75
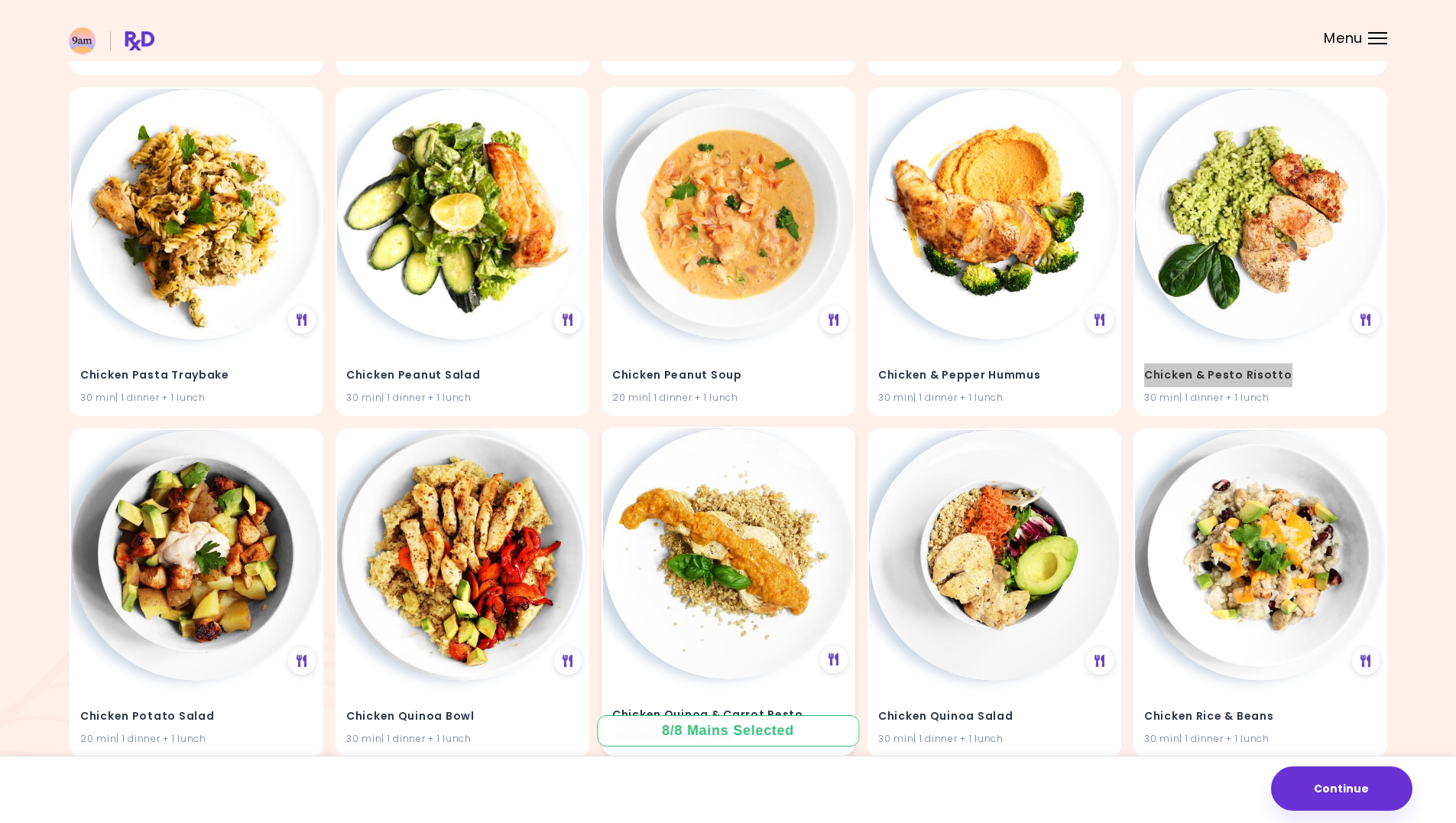
scroll to position [10586, 0]
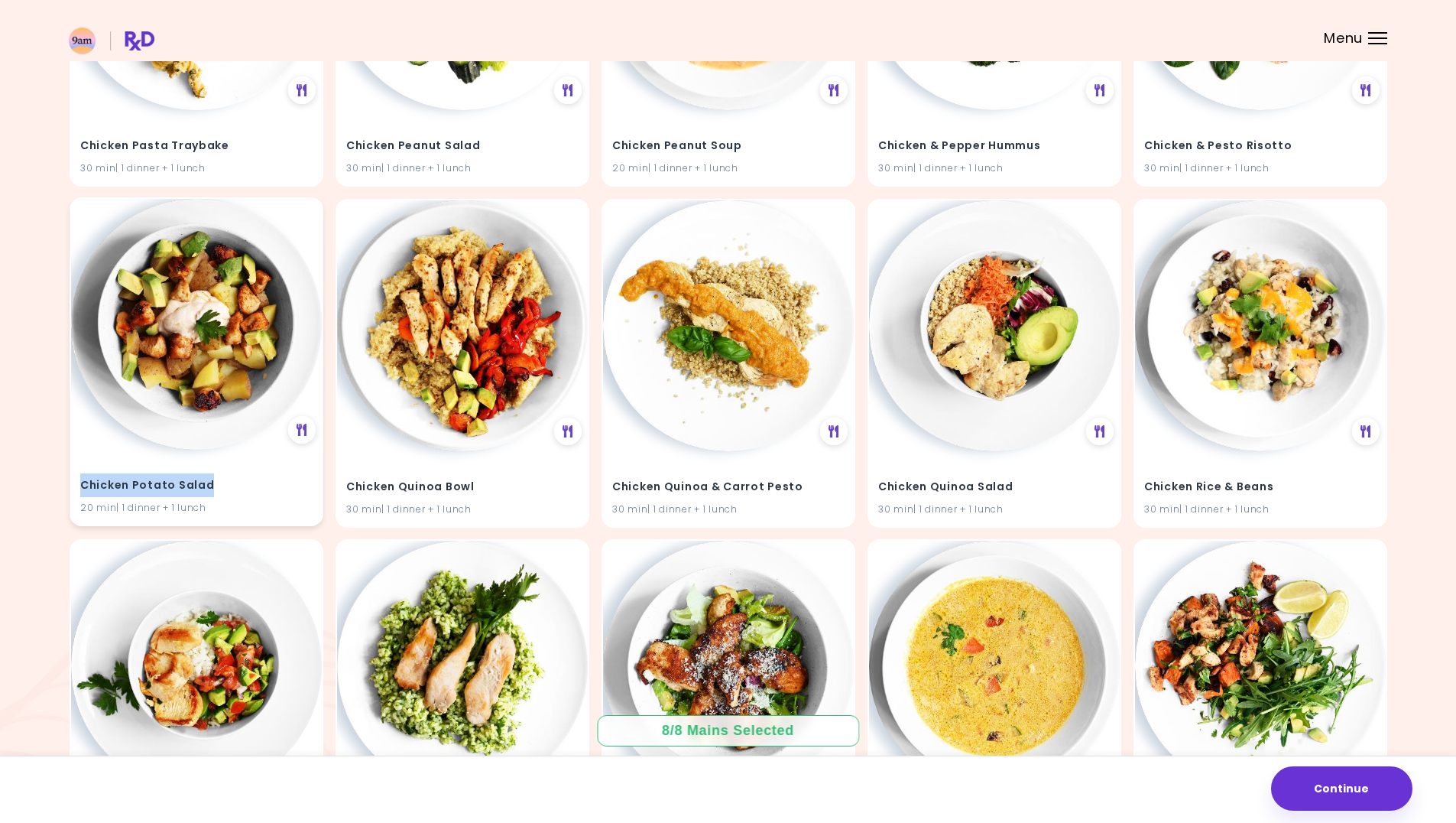
drag, startPoint x: 206, startPoint y: 485, endPoint x: 82, endPoint y: 485, distance: 124.0
click at [80, 485] on h4 "Chicken Potato Salad" at bounding box center [196, 485] width 233 height 25
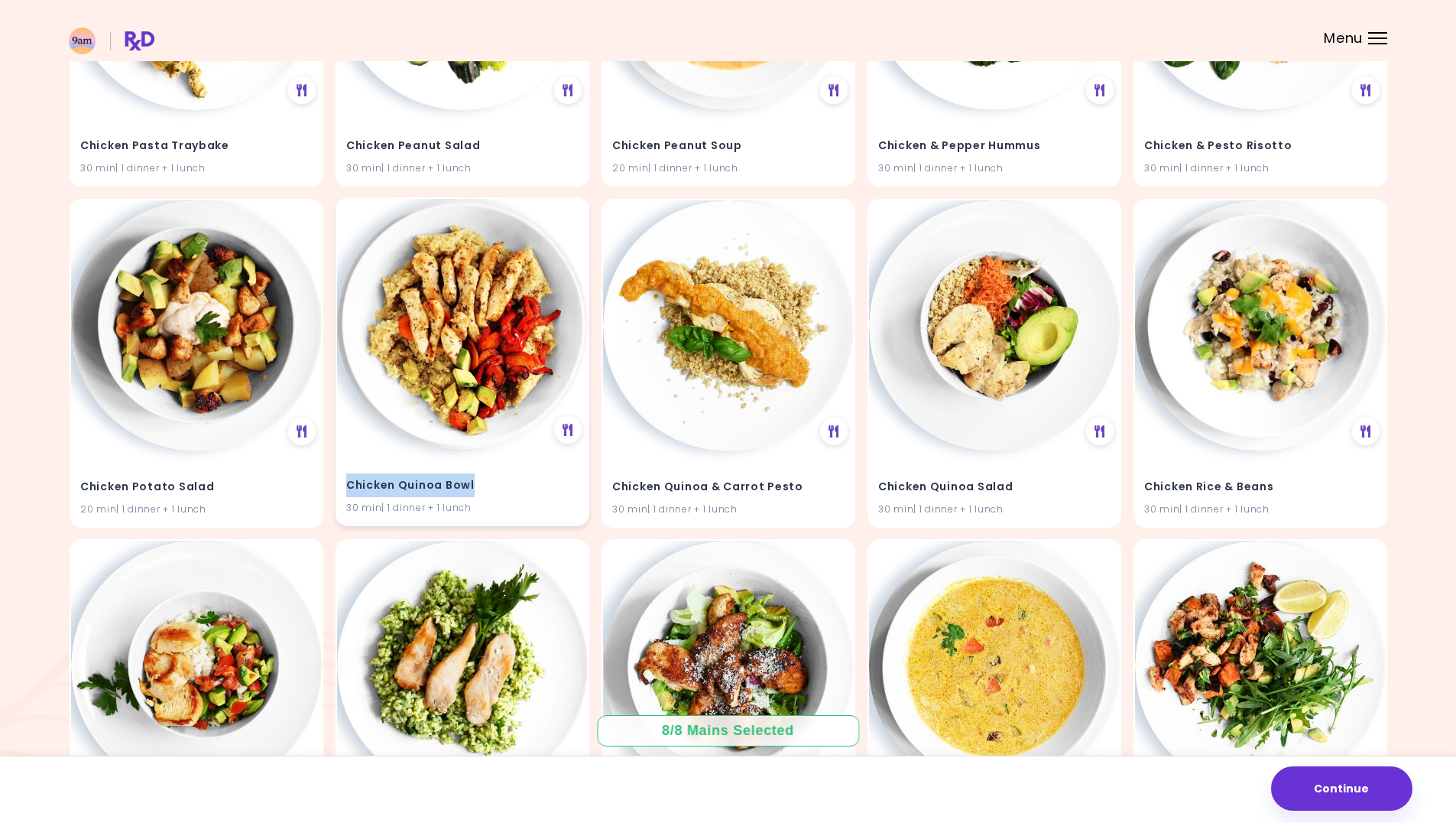
drag, startPoint x: 474, startPoint y: 484, endPoint x: 345, endPoint y: 484, distance: 129.0
click at [345, 484] on div "Chicken Quinoa Bowl 30 min | 1 dinner + 1 lunch" at bounding box center [463, 487] width 251 height 75
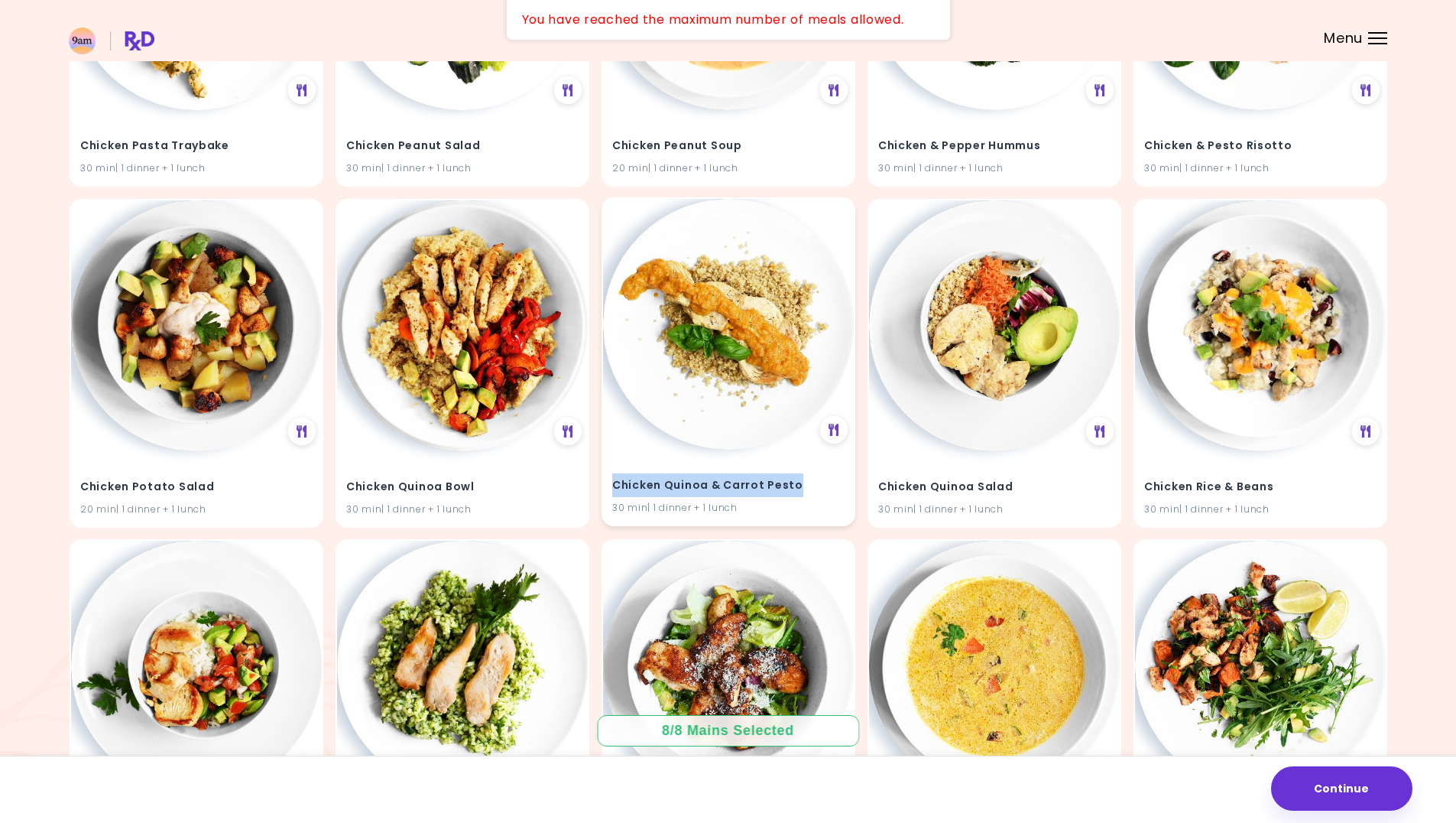
drag, startPoint x: 800, startPoint y: 487, endPoint x: 608, endPoint y: 493, distance: 192.1
click at [606, 494] on div "Chicken Quinoa & Carrot Pesto 30 min | 1 dinner + 1 lunch" at bounding box center [729, 487] width 251 height 75
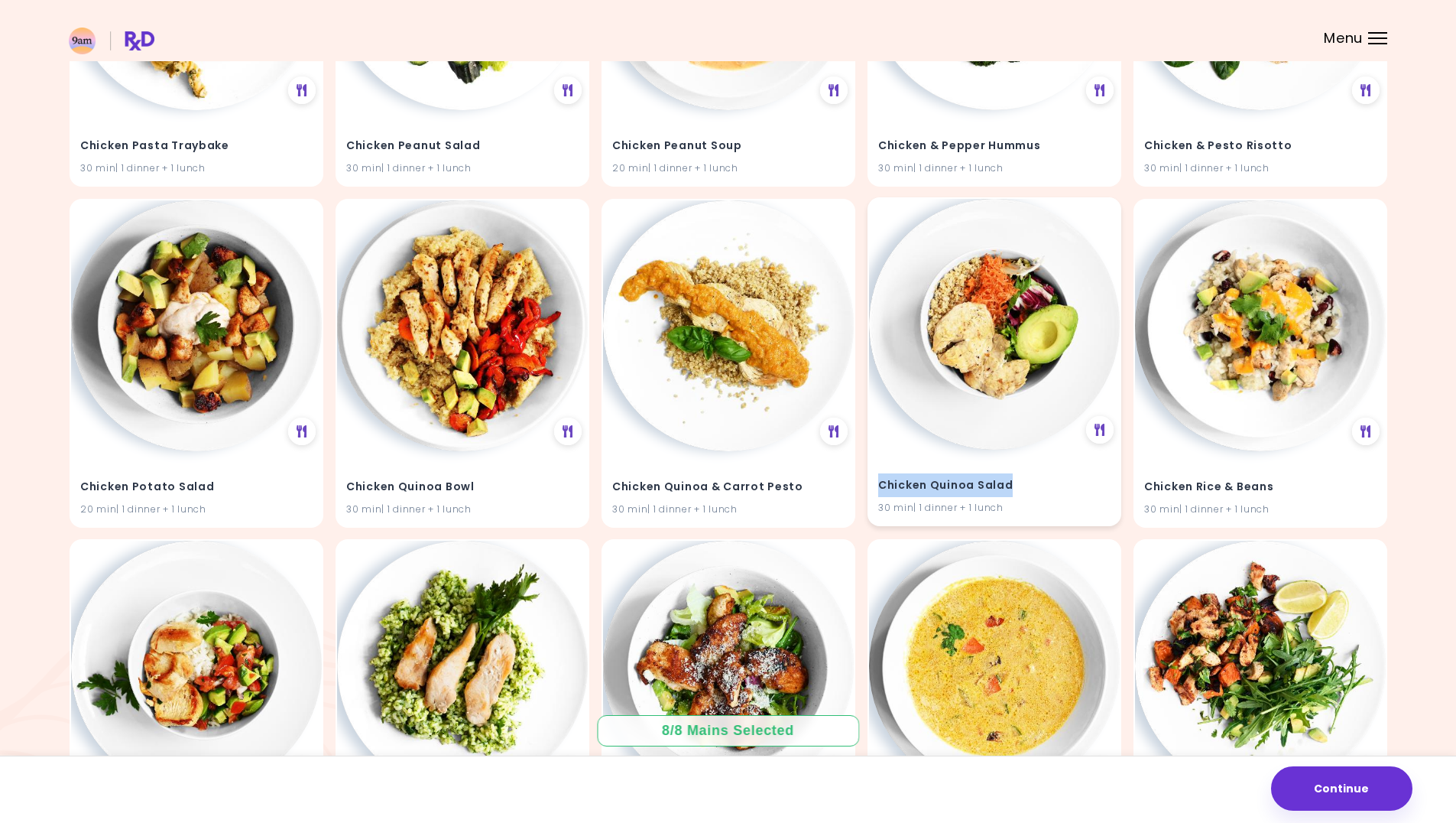
drag, startPoint x: 1012, startPoint y: 484, endPoint x: 879, endPoint y: 491, distance: 133.2
click at [879, 491] on h4 "Chicken Quinoa Salad" at bounding box center [994, 485] width 233 height 25
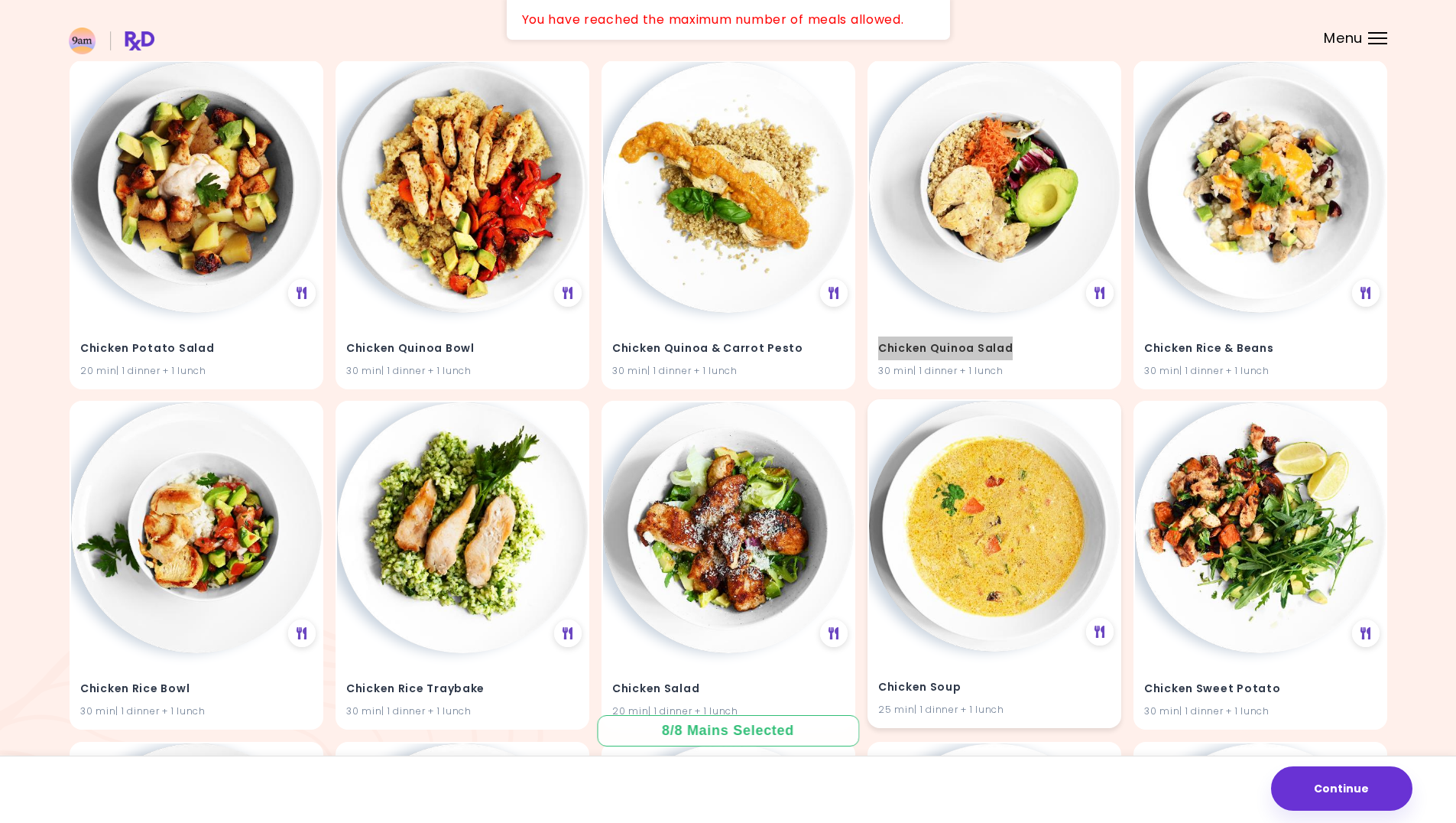
scroll to position [10892, 0]
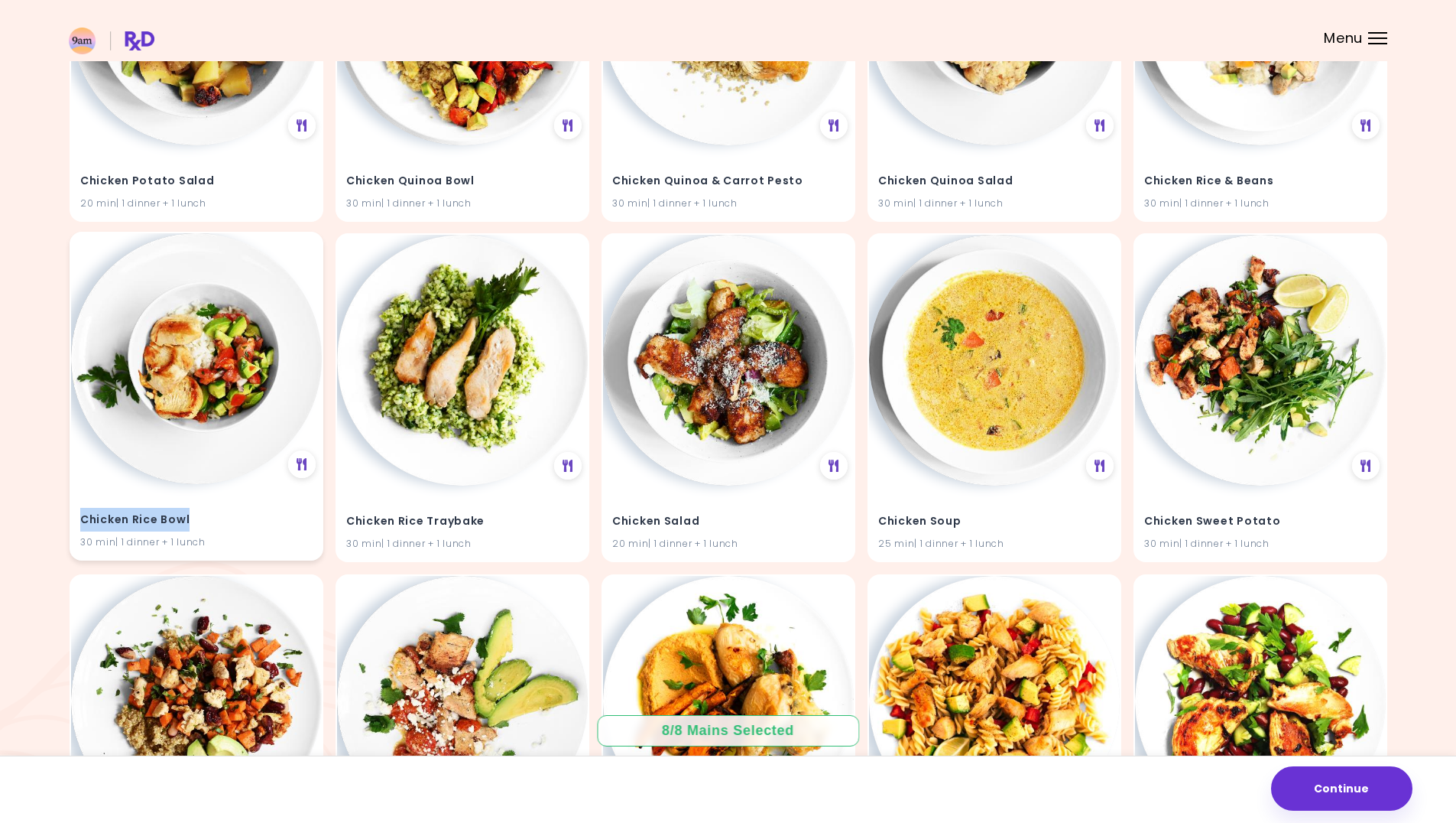
drag, startPoint x: 194, startPoint y: 518, endPoint x: 80, endPoint y: 521, distance: 114.0
click at [80, 521] on h4 "Chicken Rice Bowl" at bounding box center [196, 520] width 233 height 25
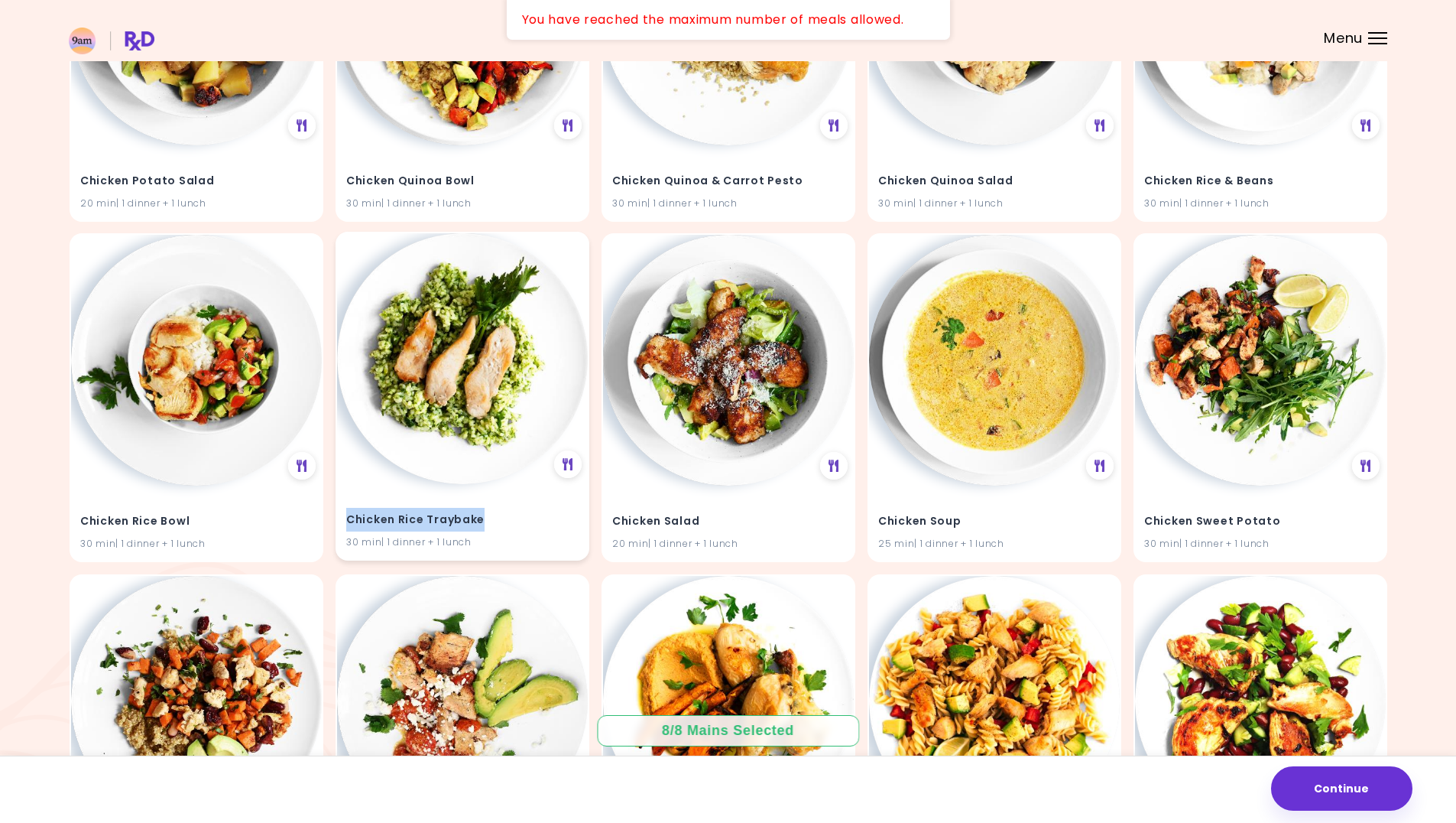
drag, startPoint x: 485, startPoint y: 517, endPoint x: 346, endPoint y: 515, distance: 139.0
click at [346, 515] on div "Chicken Rice Traybake 30 min | 1 dinner + 1 lunch" at bounding box center [463, 521] width 251 height 75
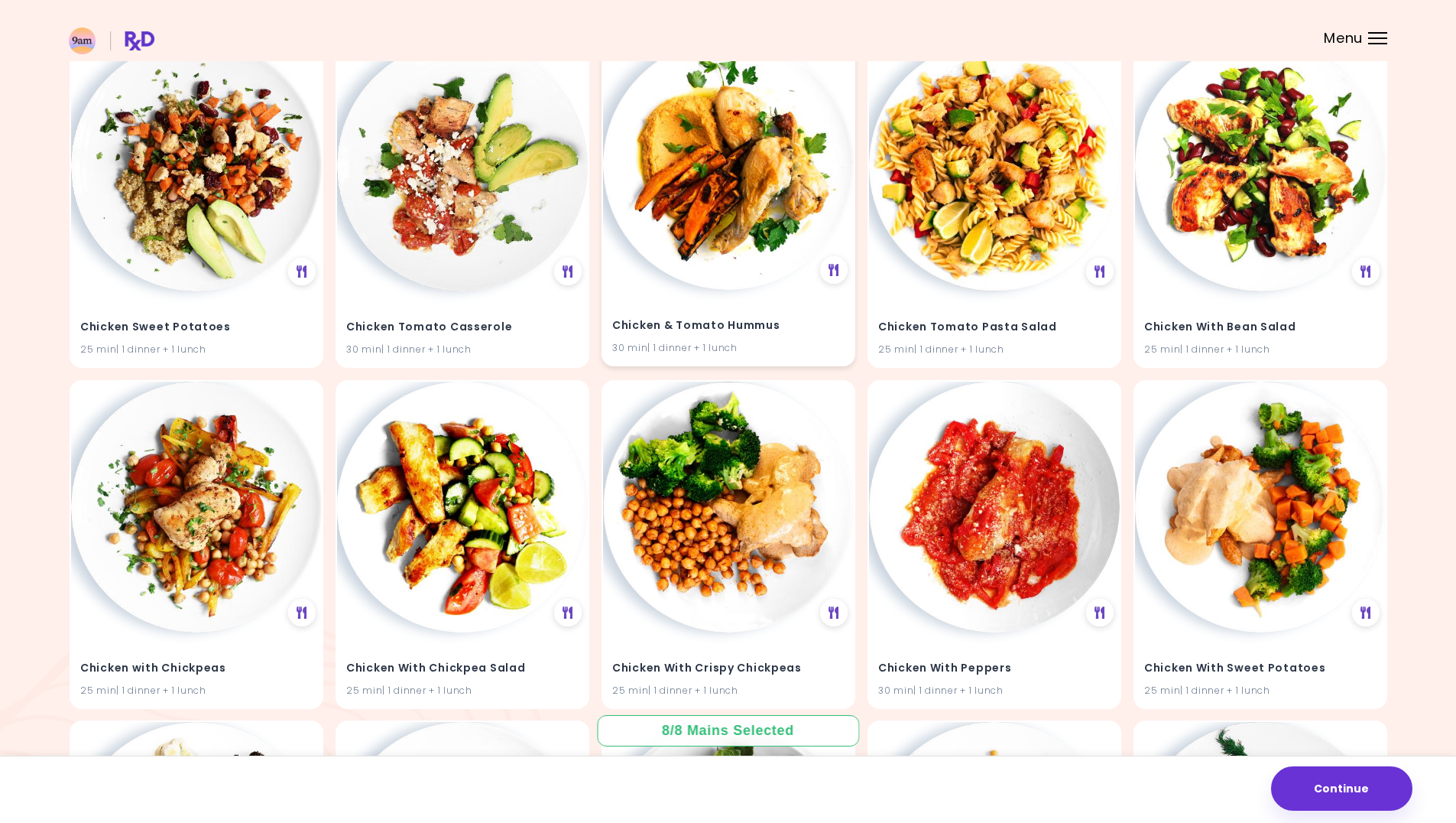
scroll to position [11733, 0]
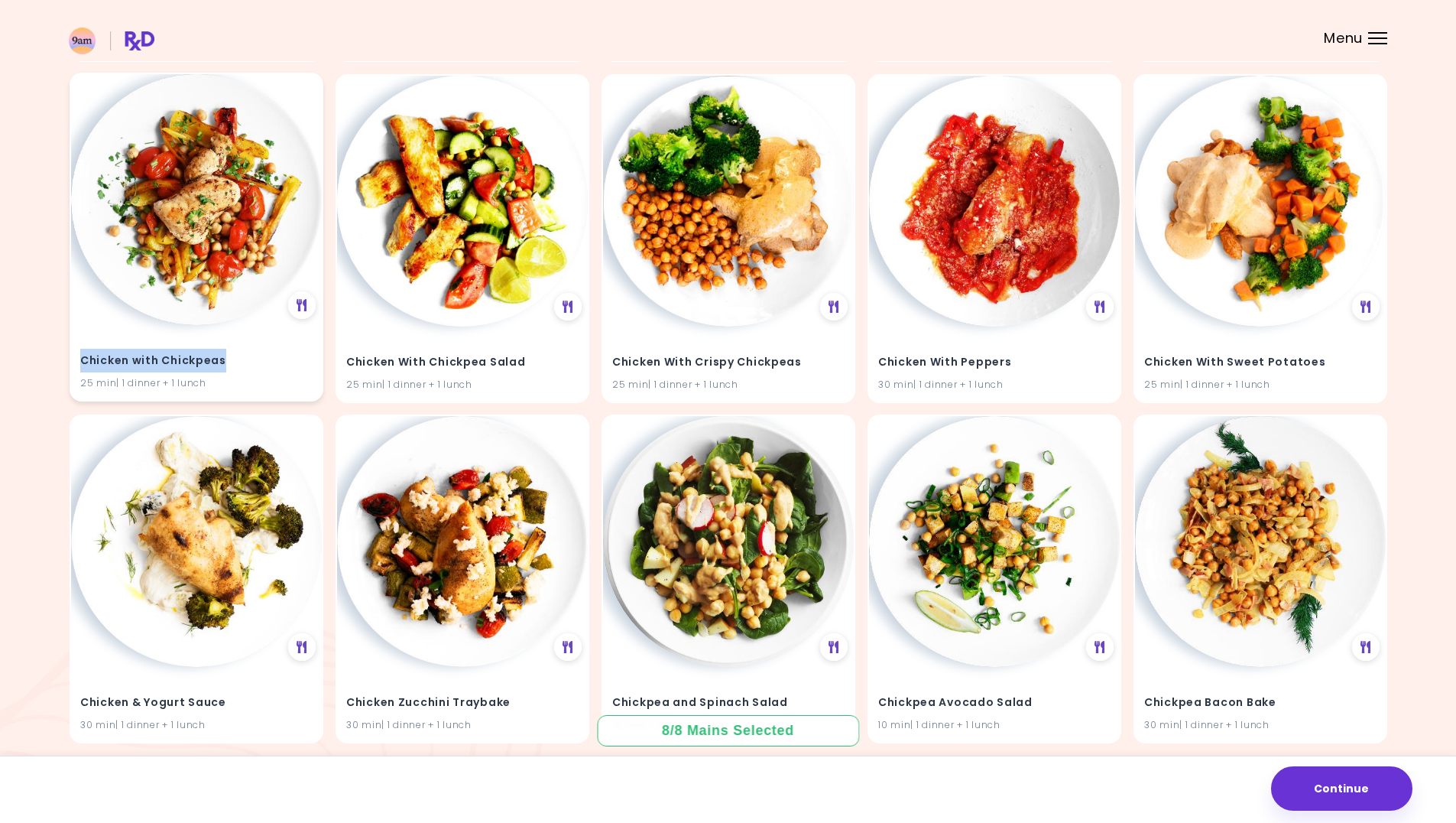
drag, startPoint x: 234, startPoint y: 361, endPoint x: 83, endPoint y: 363, distance: 151.0
click at [83, 363] on h4 "Chicken with Chickpeas" at bounding box center [196, 360] width 233 height 25
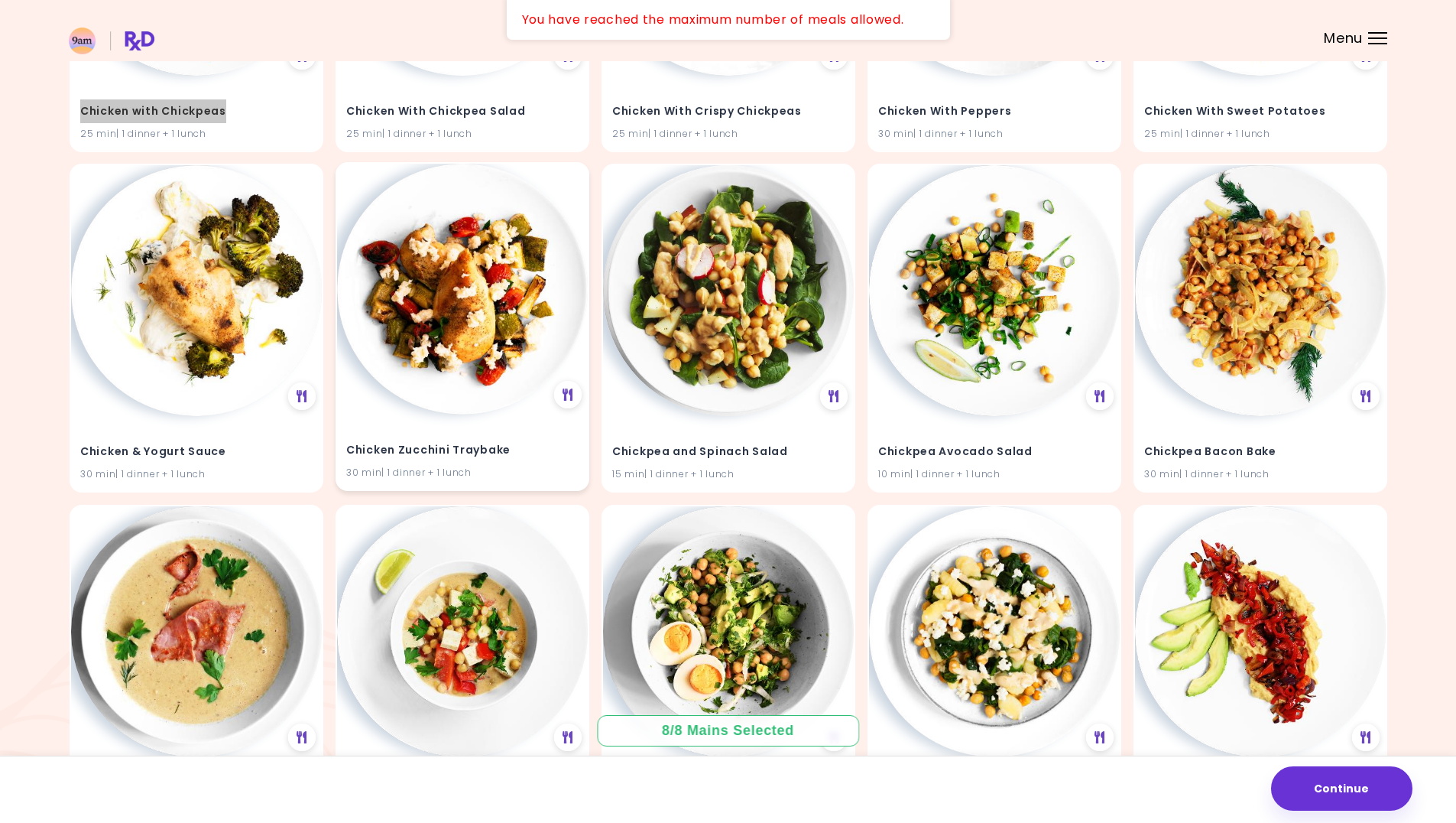
scroll to position [12038, 0]
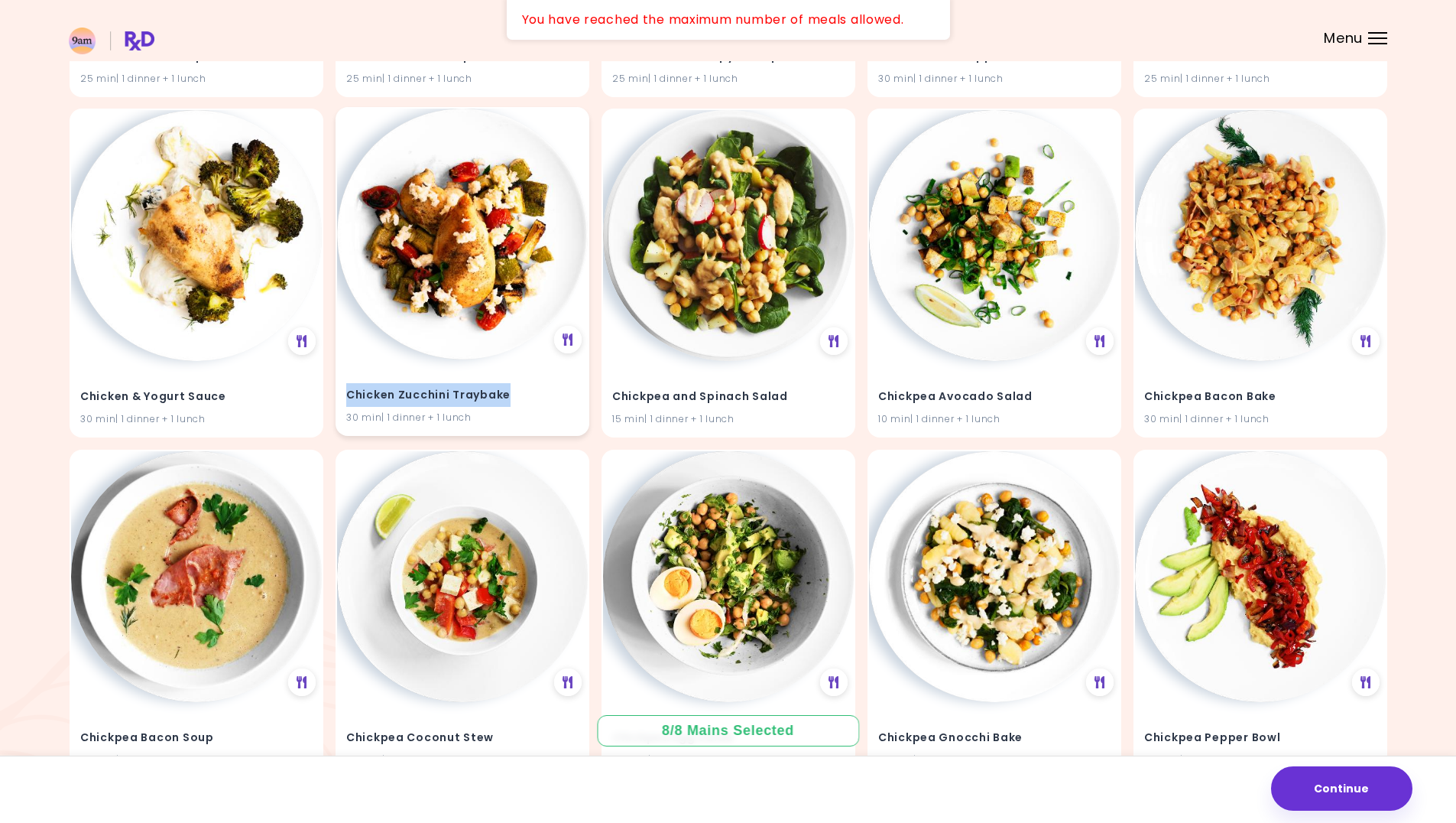
drag, startPoint x: 507, startPoint y: 395, endPoint x: 351, endPoint y: 396, distance: 156.0
click at [351, 396] on h4 "Chicken Zucchini Traybake" at bounding box center [463, 396] width 233 height 25
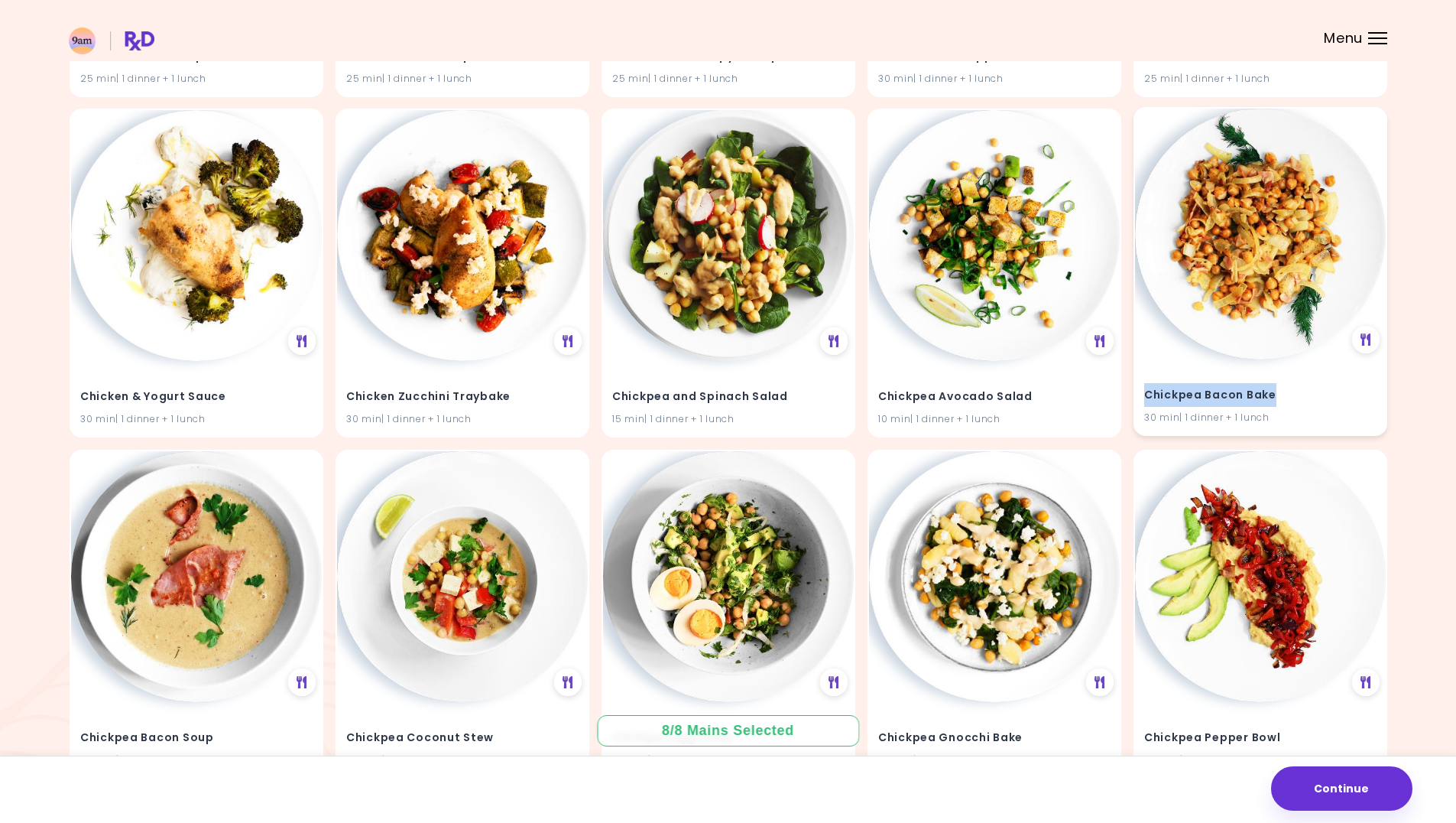
drag, startPoint x: 1273, startPoint y: 395, endPoint x: 1146, endPoint y: 396, distance: 127.0
click at [1146, 396] on h4 "Chickpea Bacon Bake" at bounding box center [1261, 396] width 233 height 25
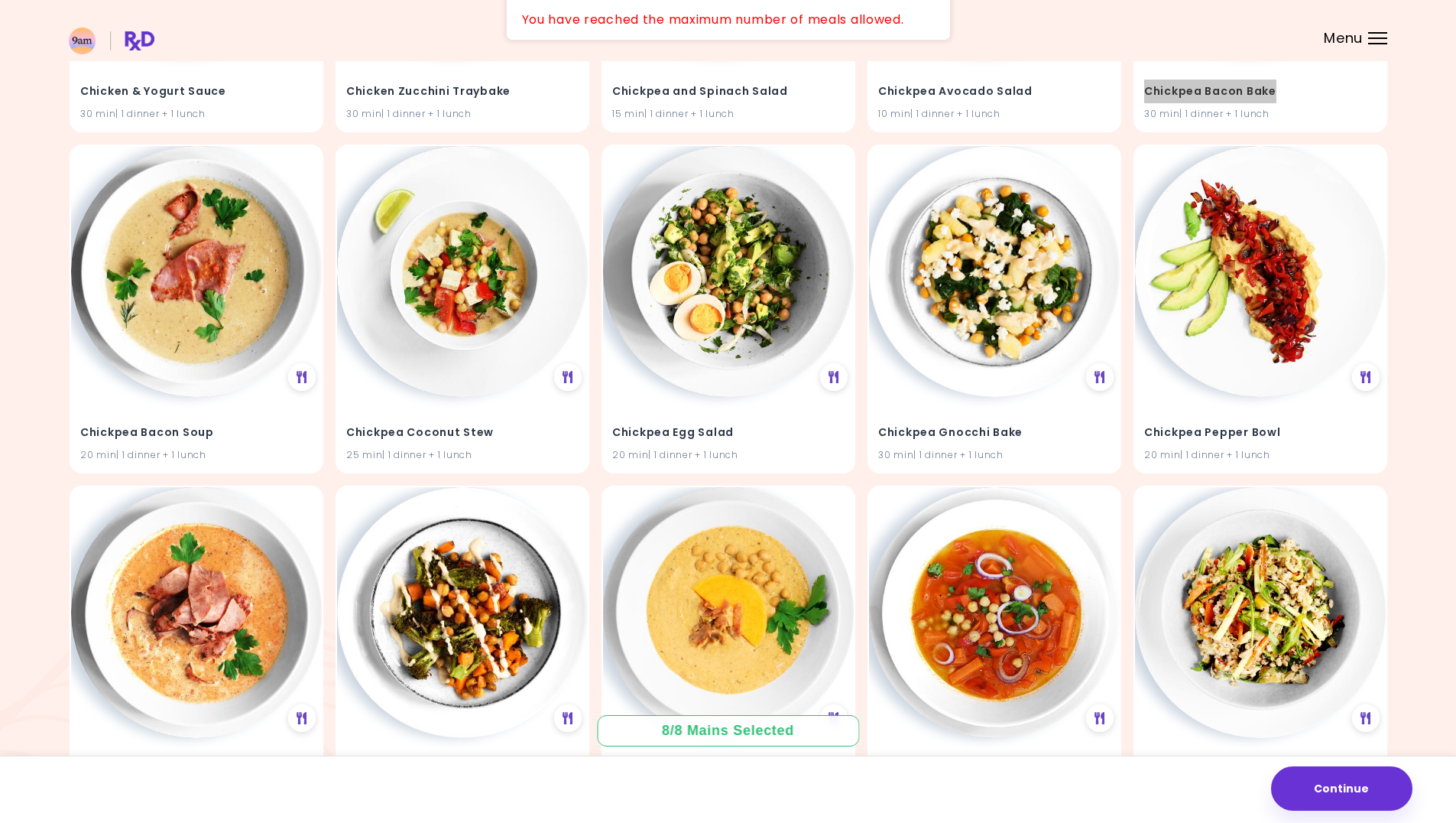
scroll to position [12422, 0]
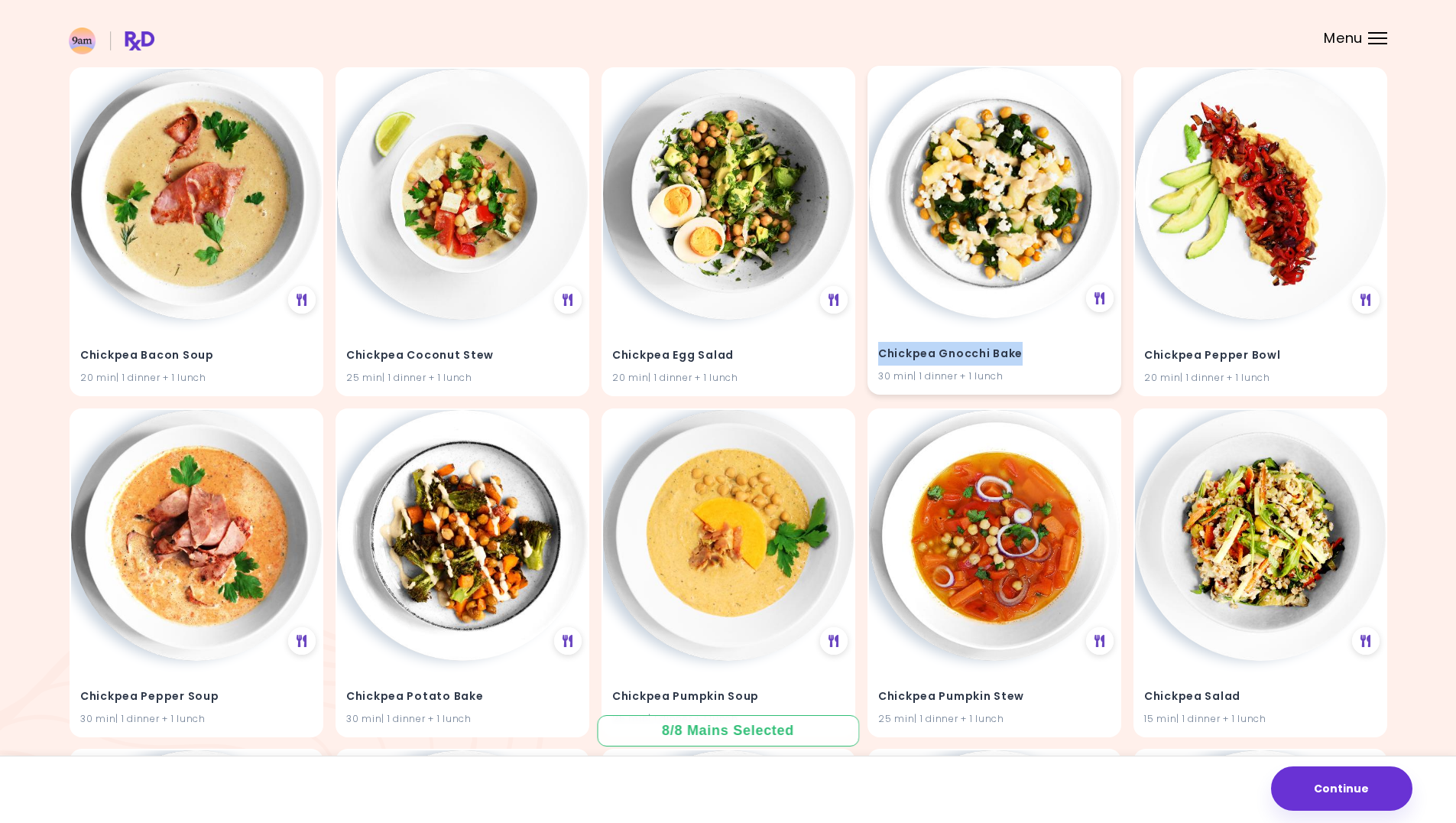
drag, startPoint x: 1024, startPoint y: 353, endPoint x: 879, endPoint y: 356, distance: 145.0
click at [879, 356] on h4 "Chickpea Gnocchi Bake" at bounding box center [994, 354] width 233 height 25
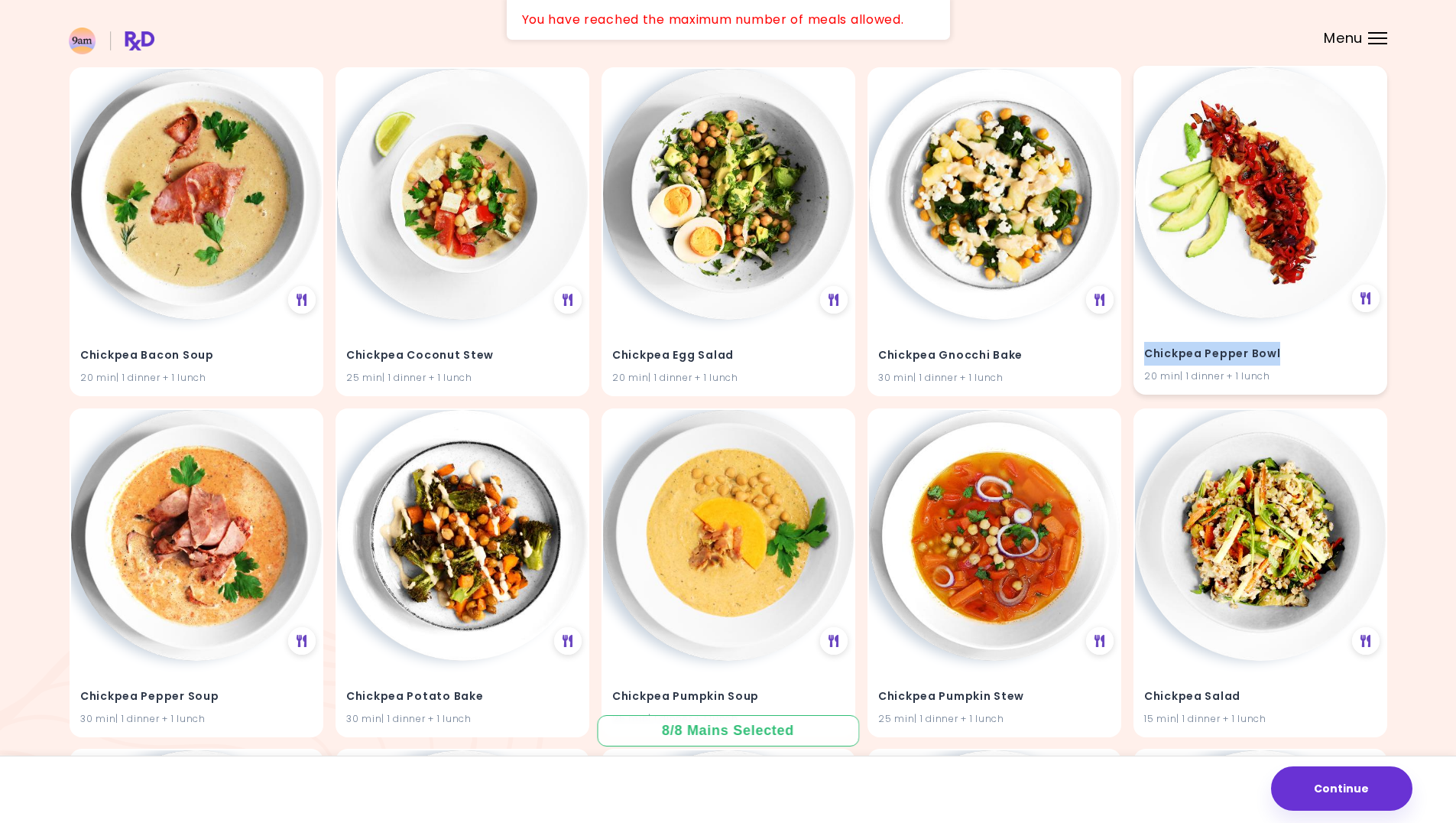
drag, startPoint x: 1283, startPoint y: 355, endPoint x: 1141, endPoint y: 354, distance: 142.0
click at [1141, 354] on div "Chickpea Pepper Bowl 20 min | 1 dinner + 1 lunch" at bounding box center [1261, 355] width 251 height 75
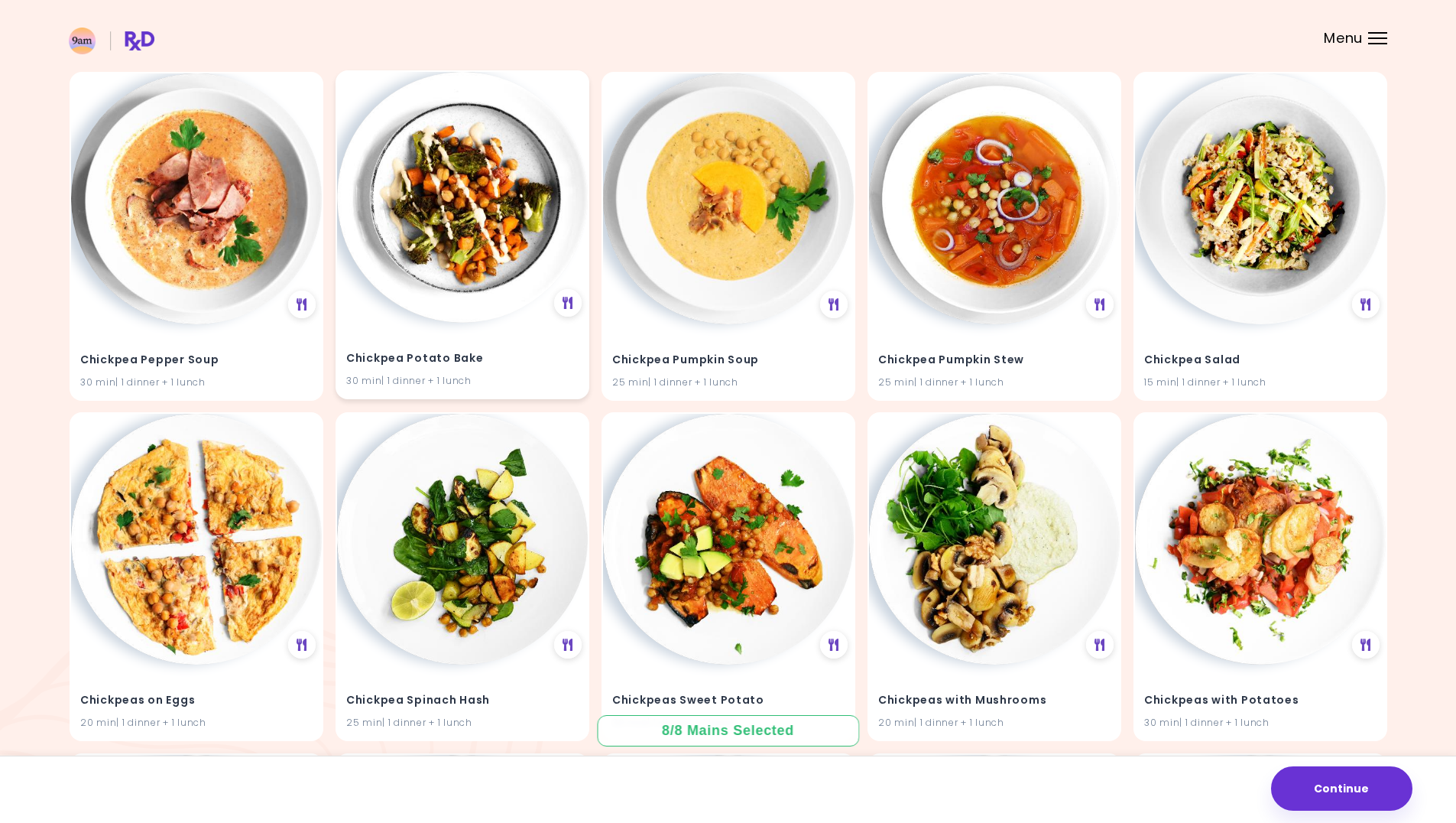
scroll to position [12804, 0]
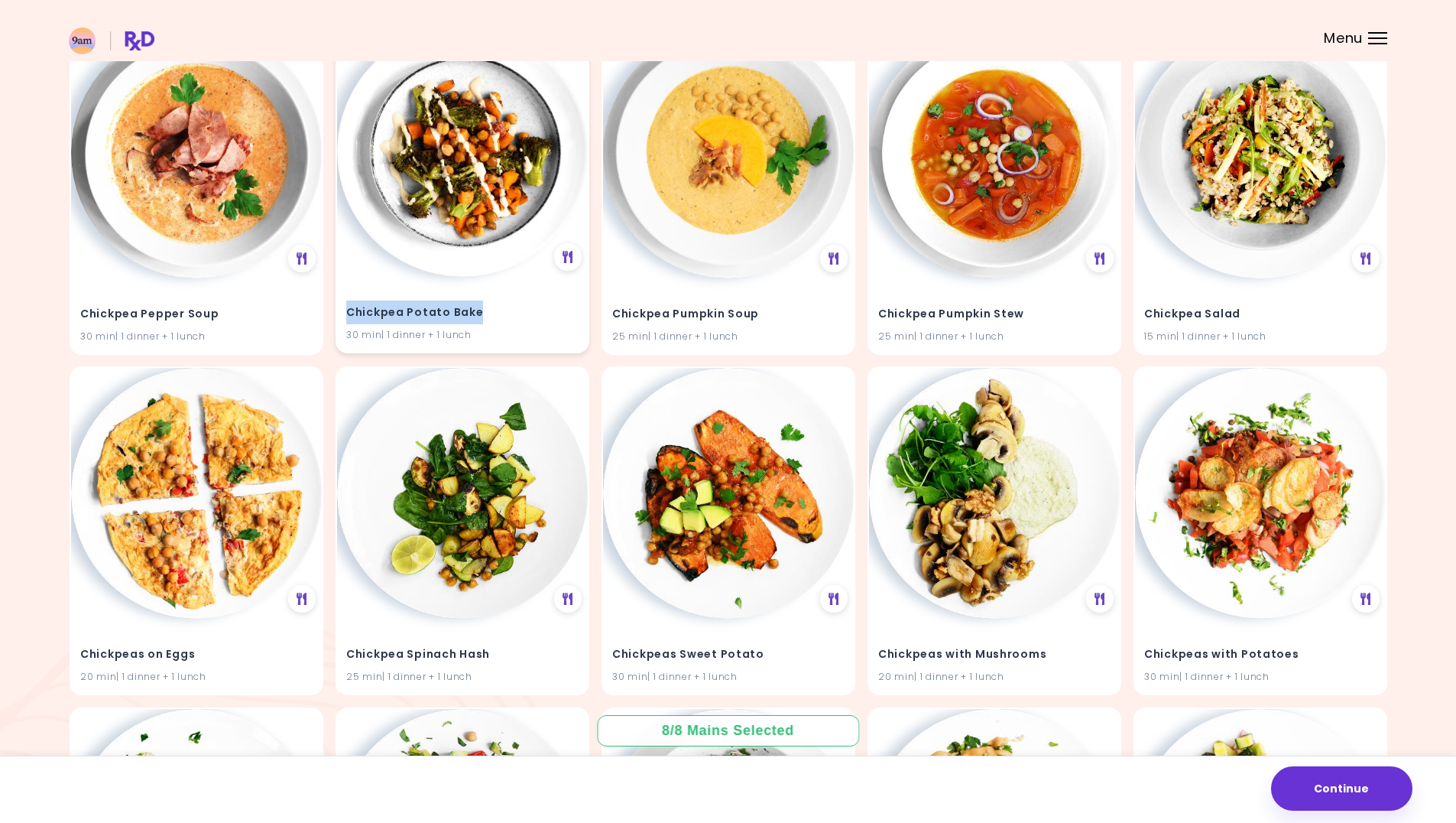
drag, startPoint x: 464, startPoint y: 310, endPoint x: 349, endPoint y: 312, distance: 115.0
click at [349, 312] on h4 "Chickpea Potato Bake" at bounding box center [463, 312] width 233 height 25
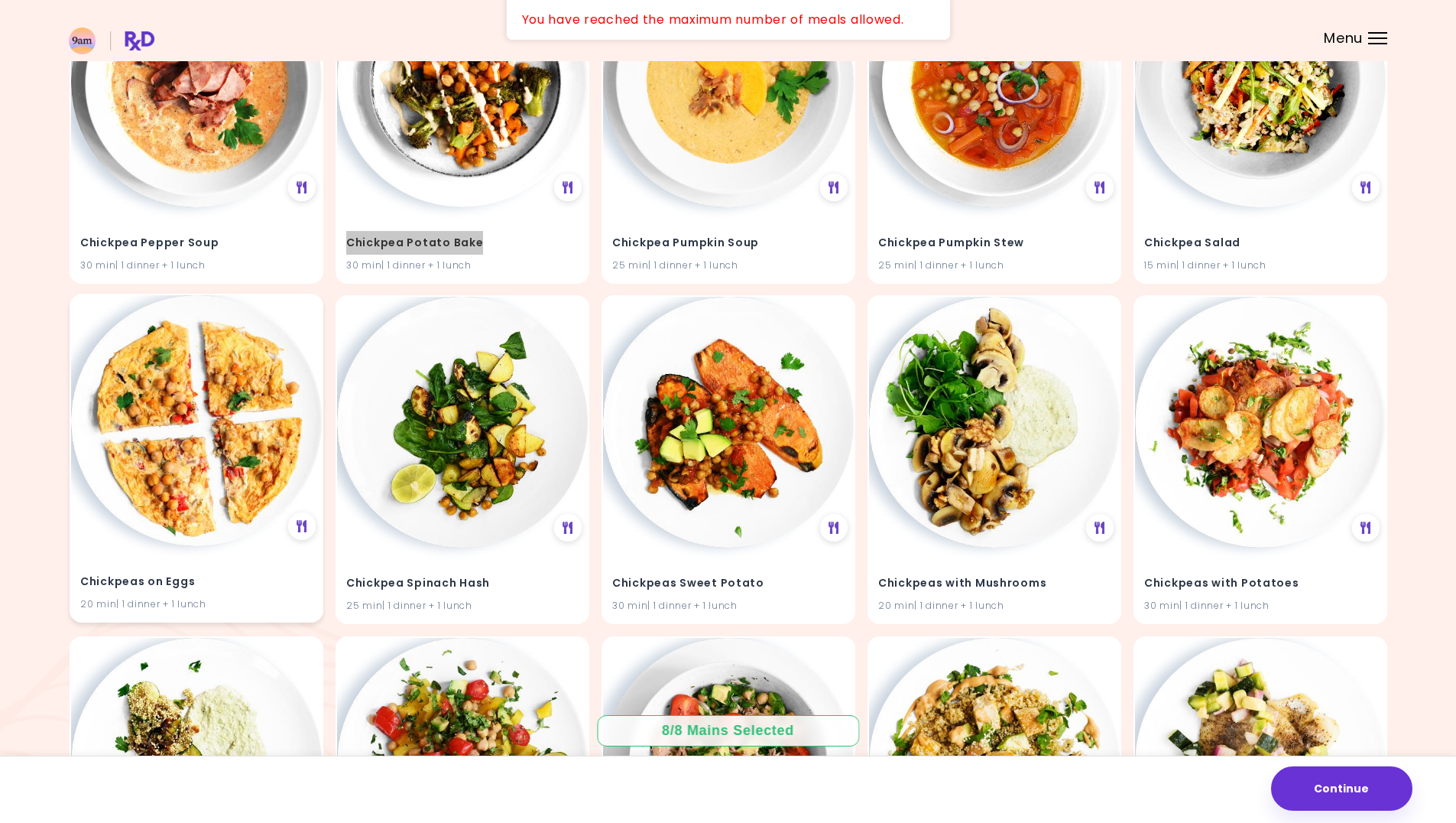
scroll to position [12880, 0]
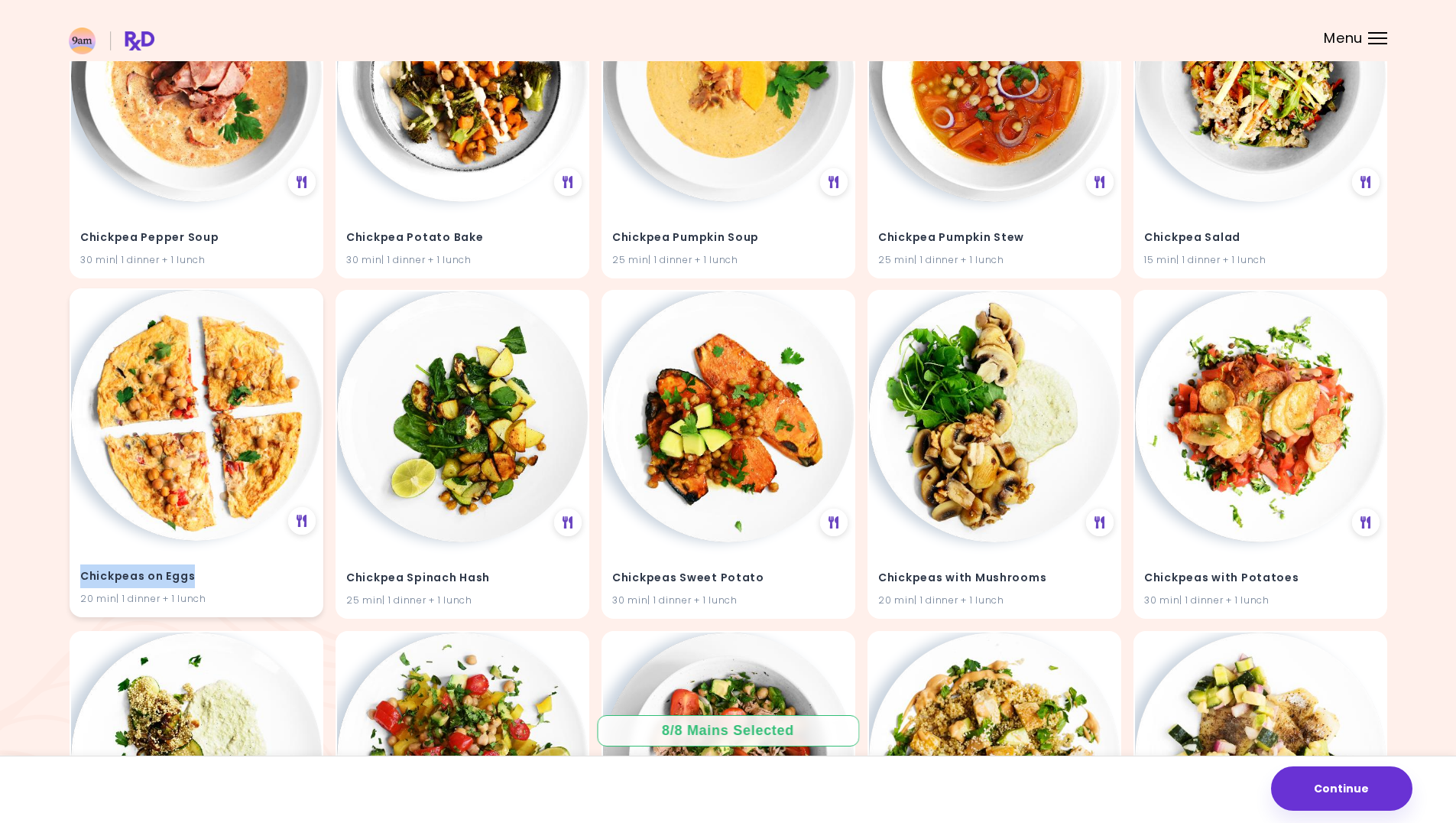
drag, startPoint x: 193, startPoint y: 577, endPoint x: 80, endPoint y: 578, distance: 113.0
click at [80, 578] on h4 "Chickpeas on Eggs" at bounding box center [196, 577] width 233 height 25
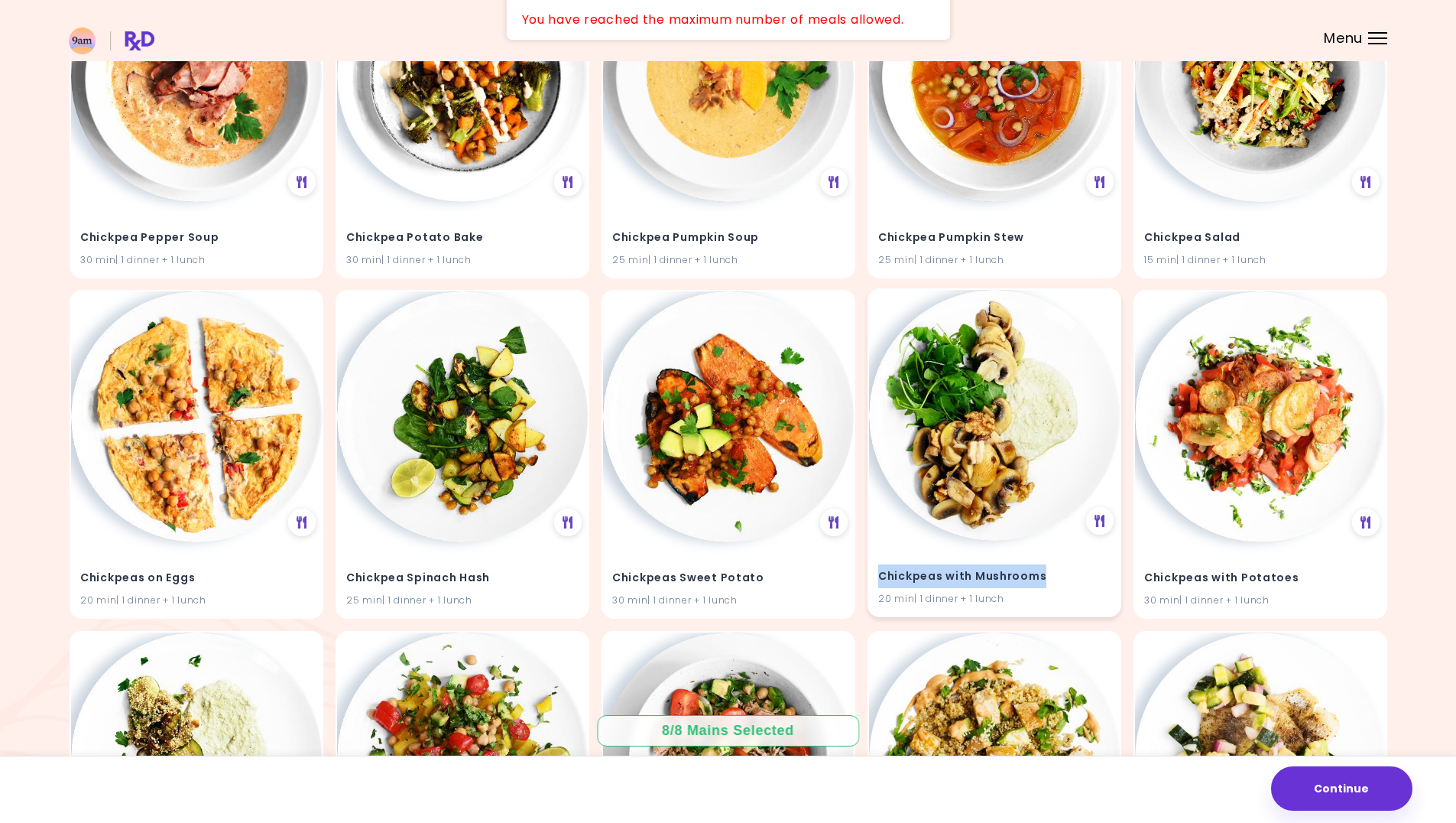
drag, startPoint x: 1046, startPoint y: 578, endPoint x: 872, endPoint y: 580, distance: 174.0
click at [872, 580] on div "Chickpeas with Mushrooms 20 min | 1 dinner + 1 lunch" at bounding box center [994, 578] width 251 height 75
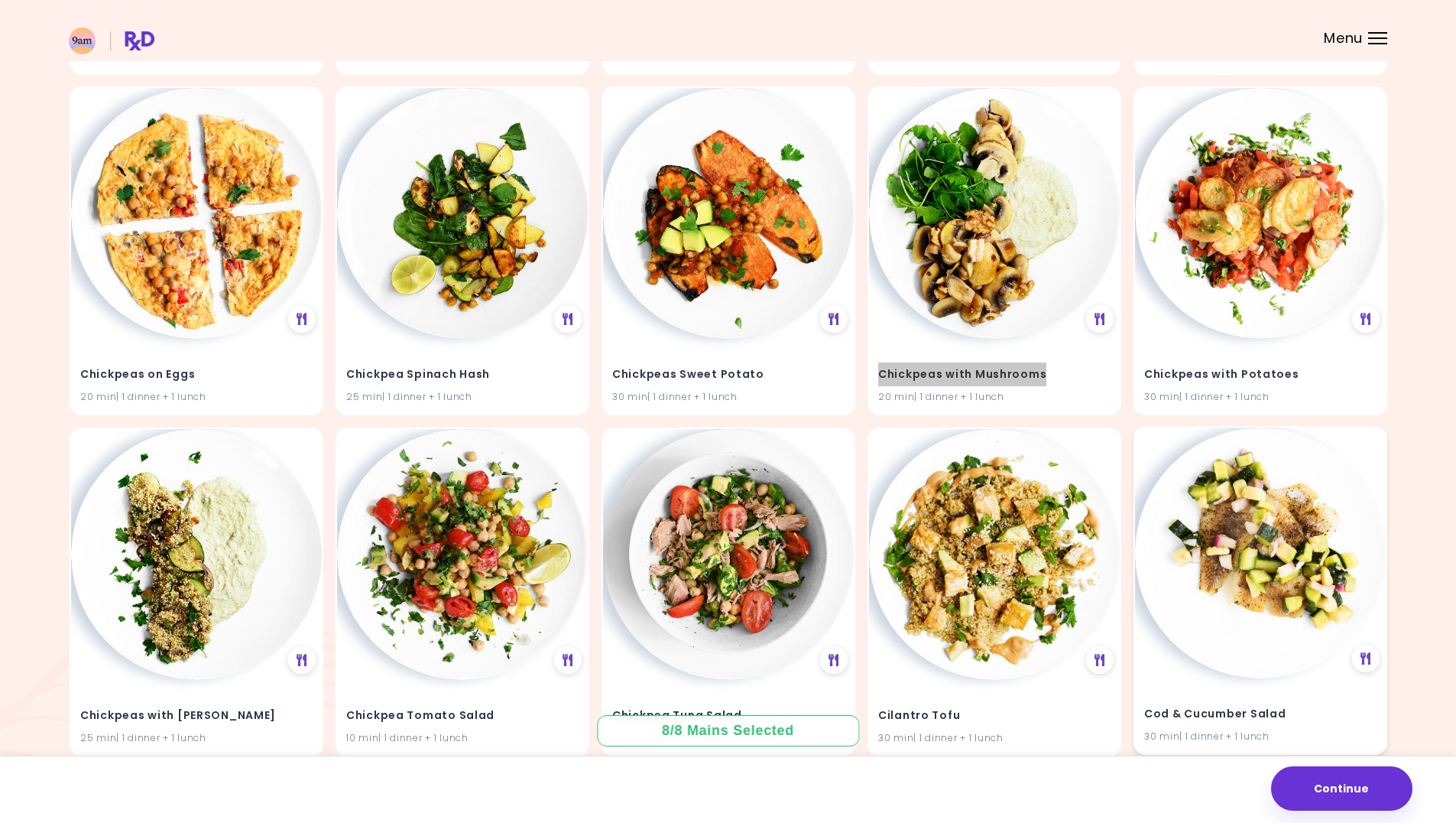
scroll to position [13110, 0]
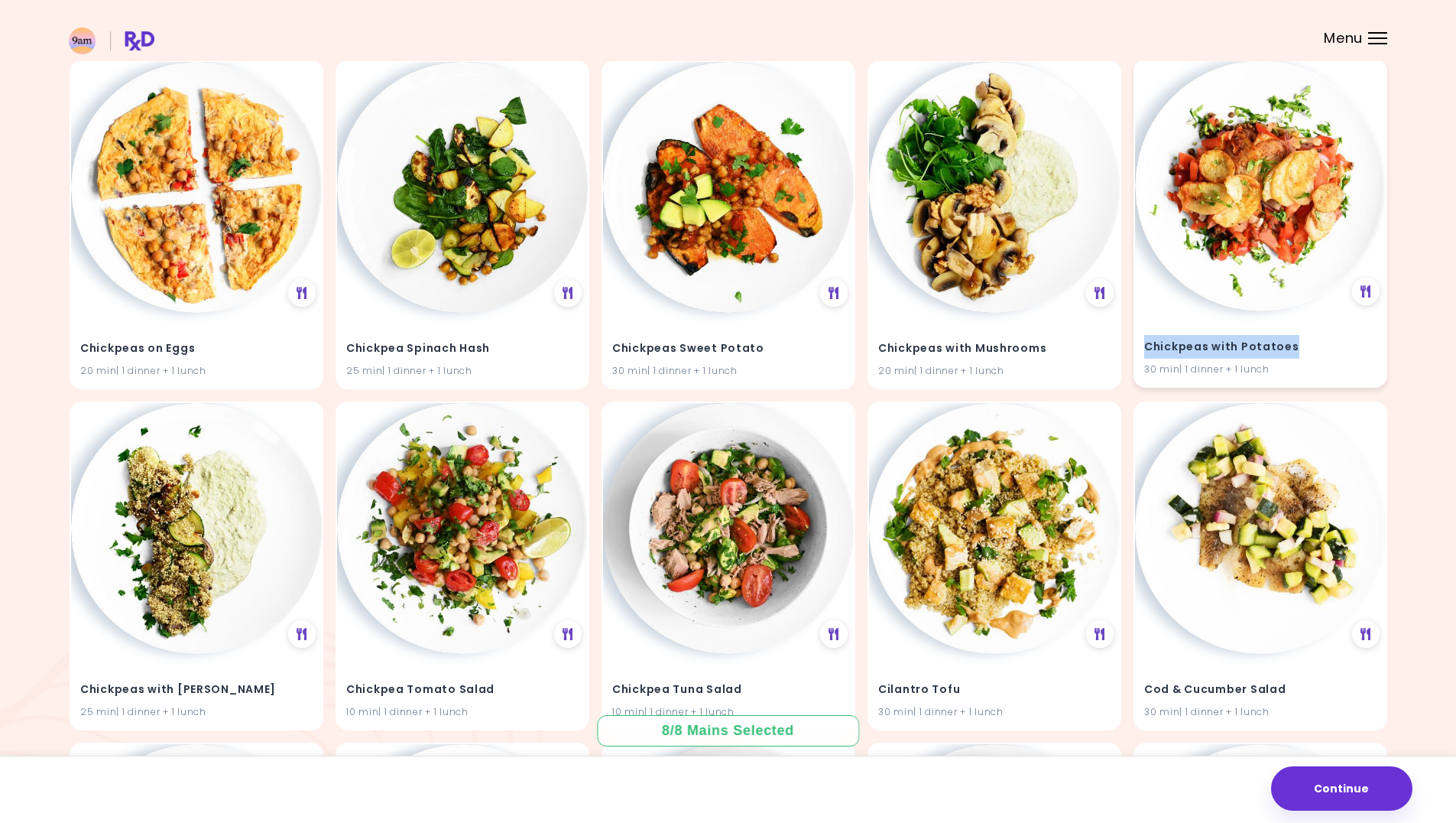
drag, startPoint x: 1292, startPoint y: 341, endPoint x: 1148, endPoint y: 345, distance: 144.1
click at [1148, 345] on h4 "Chickpeas with Potatoes" at bounding box center [1261, 348] width 233 height 25
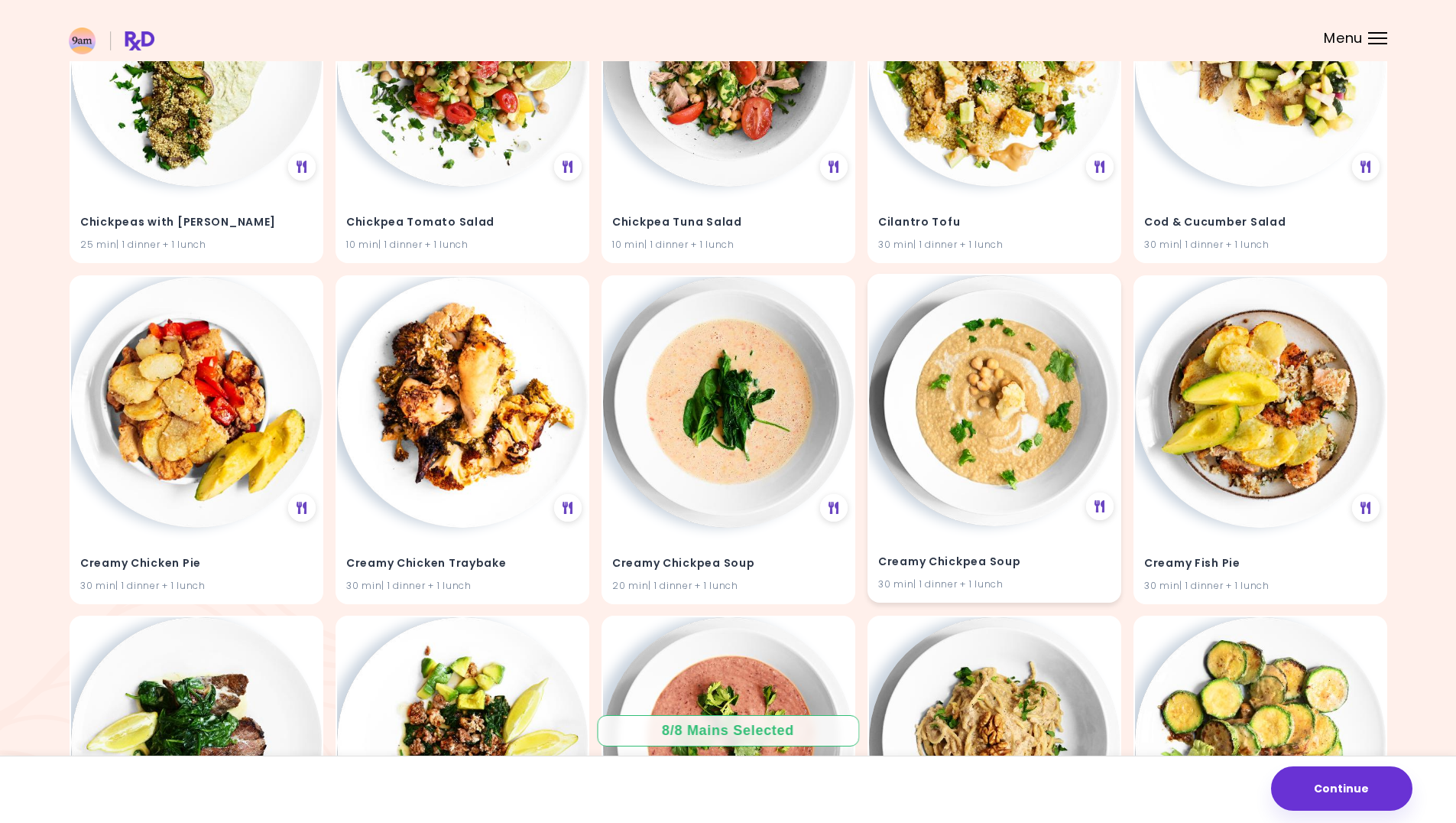
scroll to position [13644, 0]
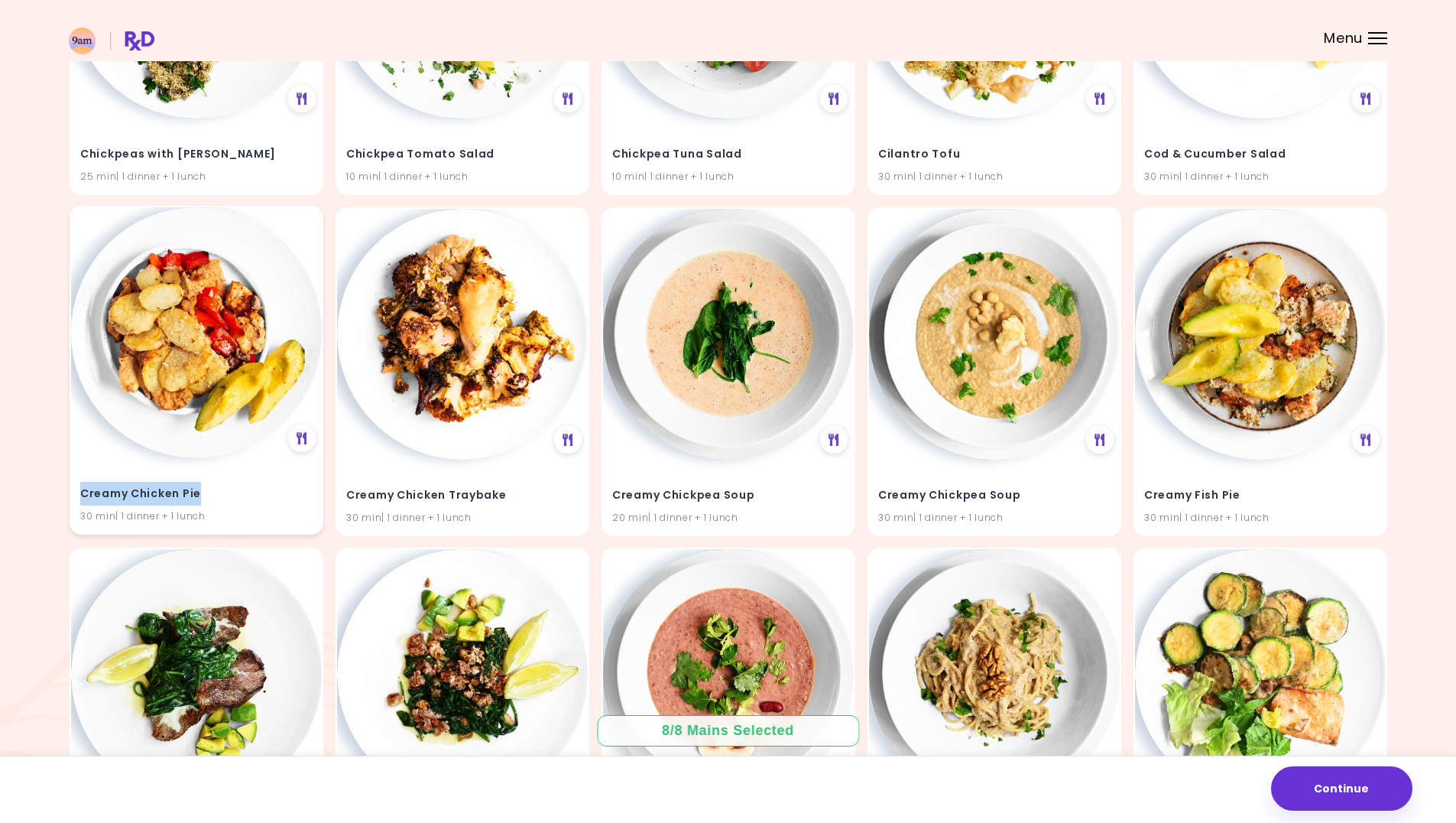
drag, startPoint x: 202, startPoint y: 494, endPoint x: 80, endPoint y: 494, distance: 122.0
click at [80, 494] on div "Creamy Chicken Pie 30 min | 1 dinner + 1 lunch" at bounding box center [196, 495] width 251 height 75
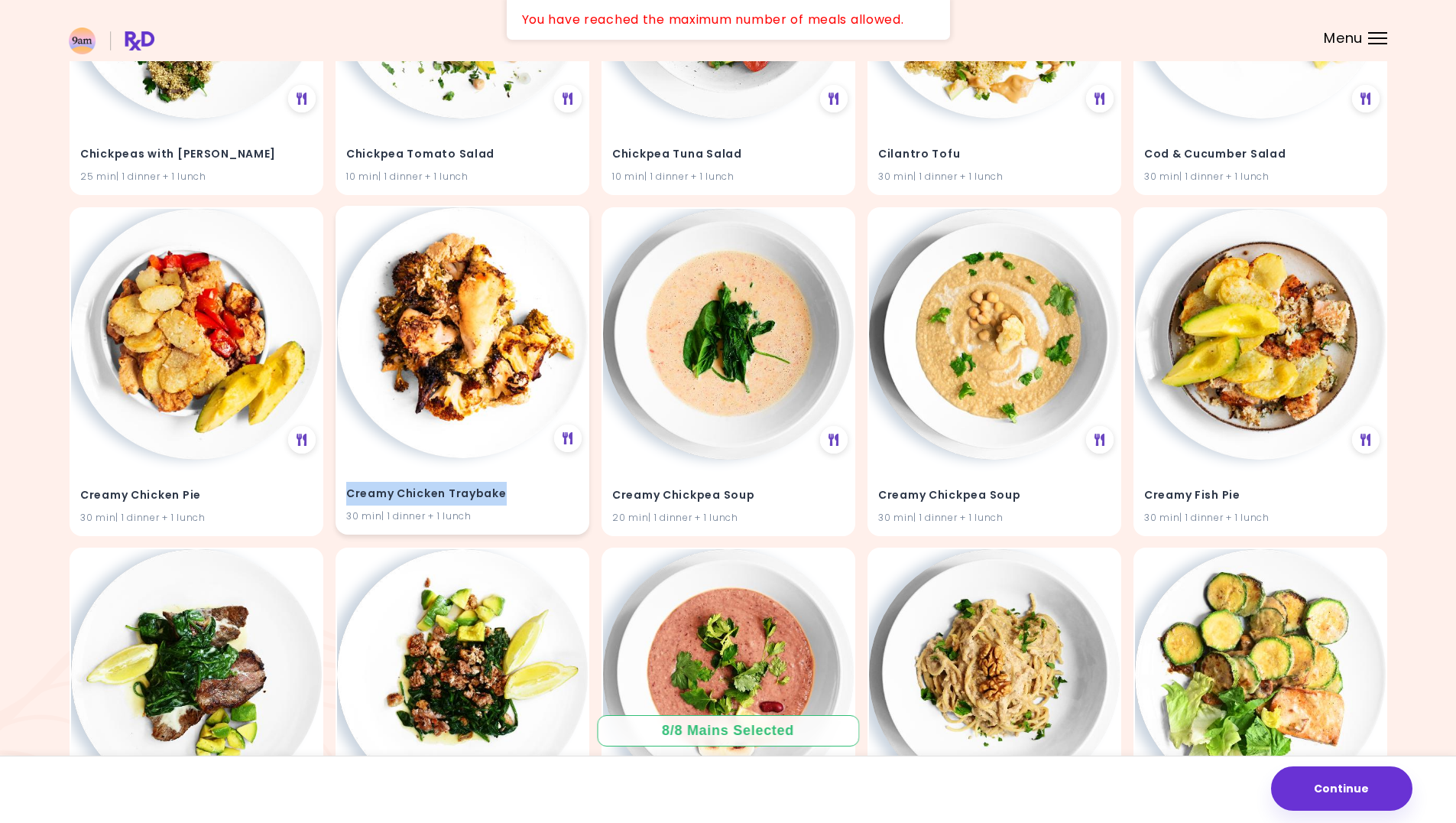
drag, startPoint x: 509, startPoint y: 491, endPoint x: 348, endPoint y: 503, distance: 161.4
click at [348, 503] on h4 "Creamy Chicken Traybake" at bounding box center [463, 493] width 233 height 25
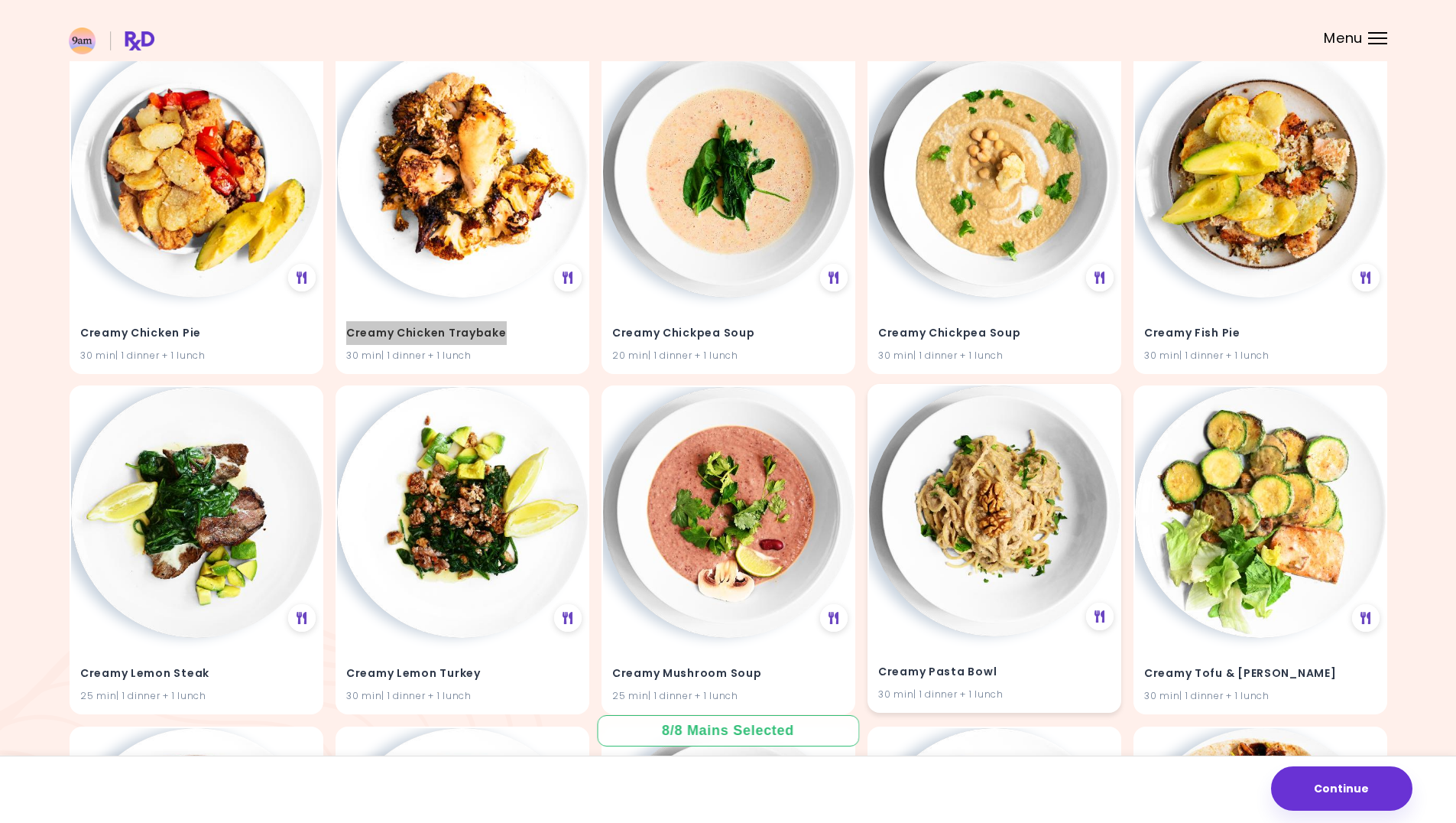
scroll to position [13797, 0]
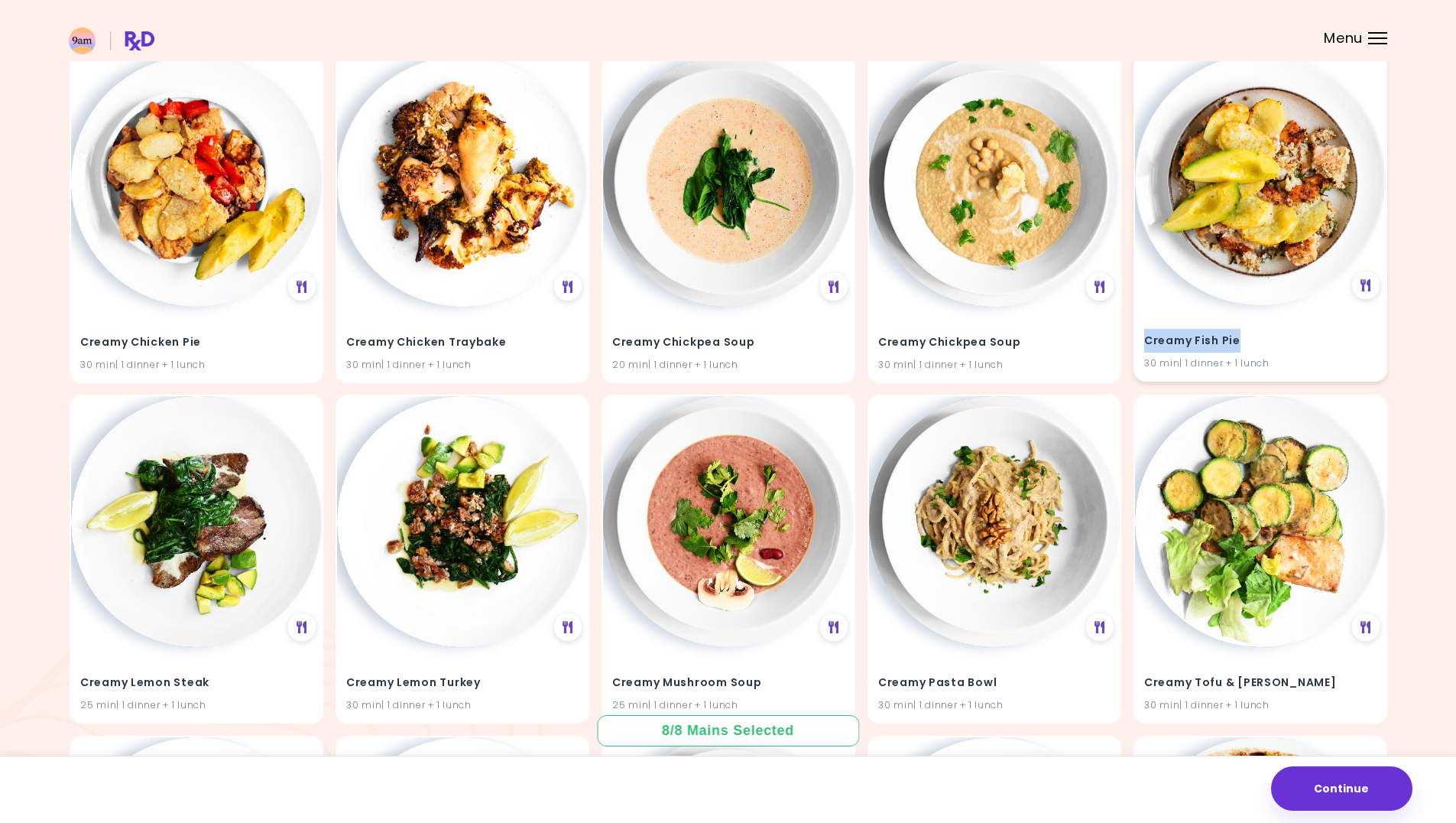
drag, startPoint x: 1243, startPoint y: 338, endPoint x: 1138, endPoint y: 343, distance: 105.1
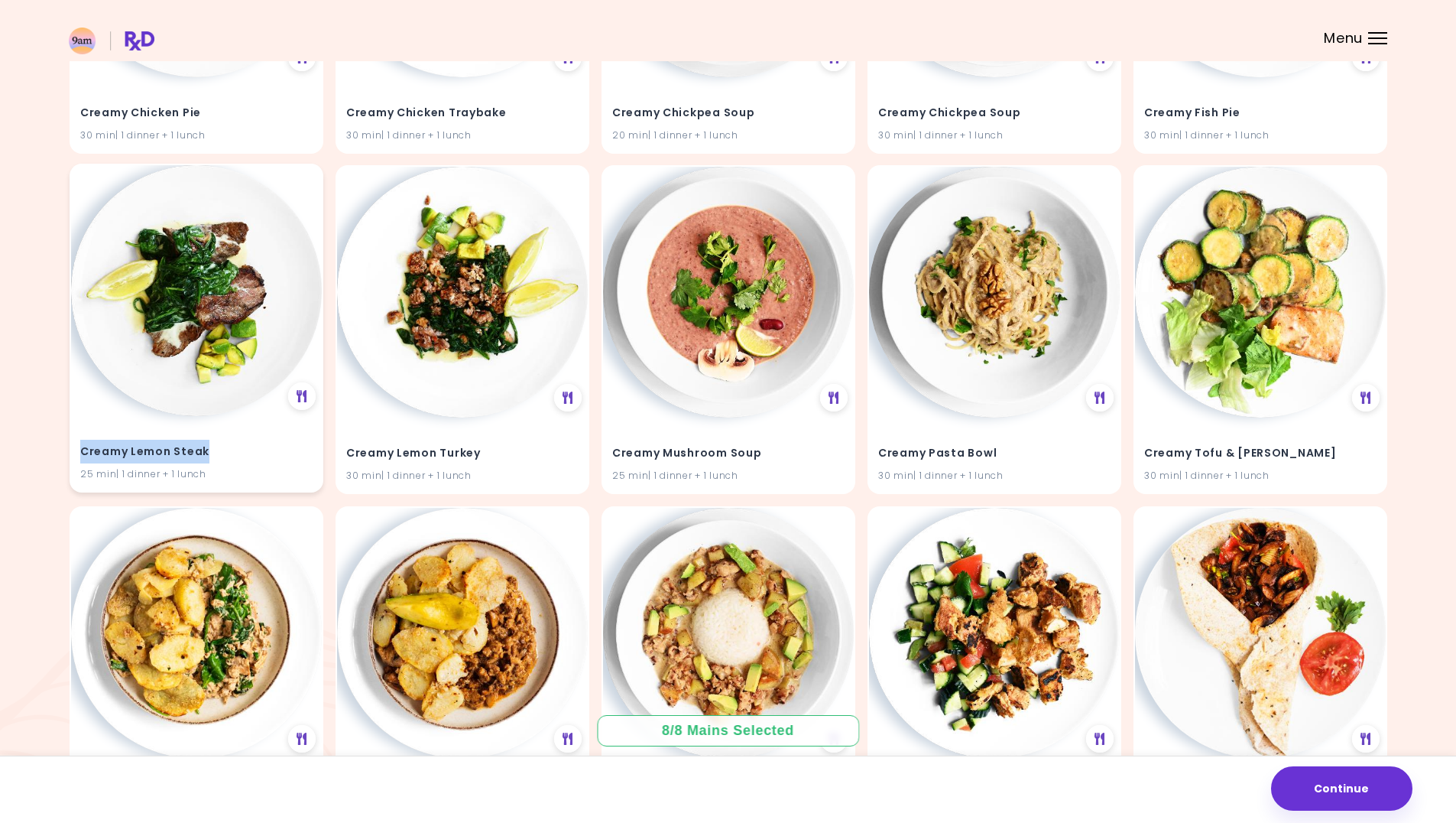
drag, startPoint x: 209, startPoint y: 452, endPoint x: 111, endPoint y: 451, distance: 98.0
click at [78, 454] on div "Creamy Lemon Steak 25 min | 1 dinner + 1 lunch" at bounding box center [196, 453] width 251 height 75
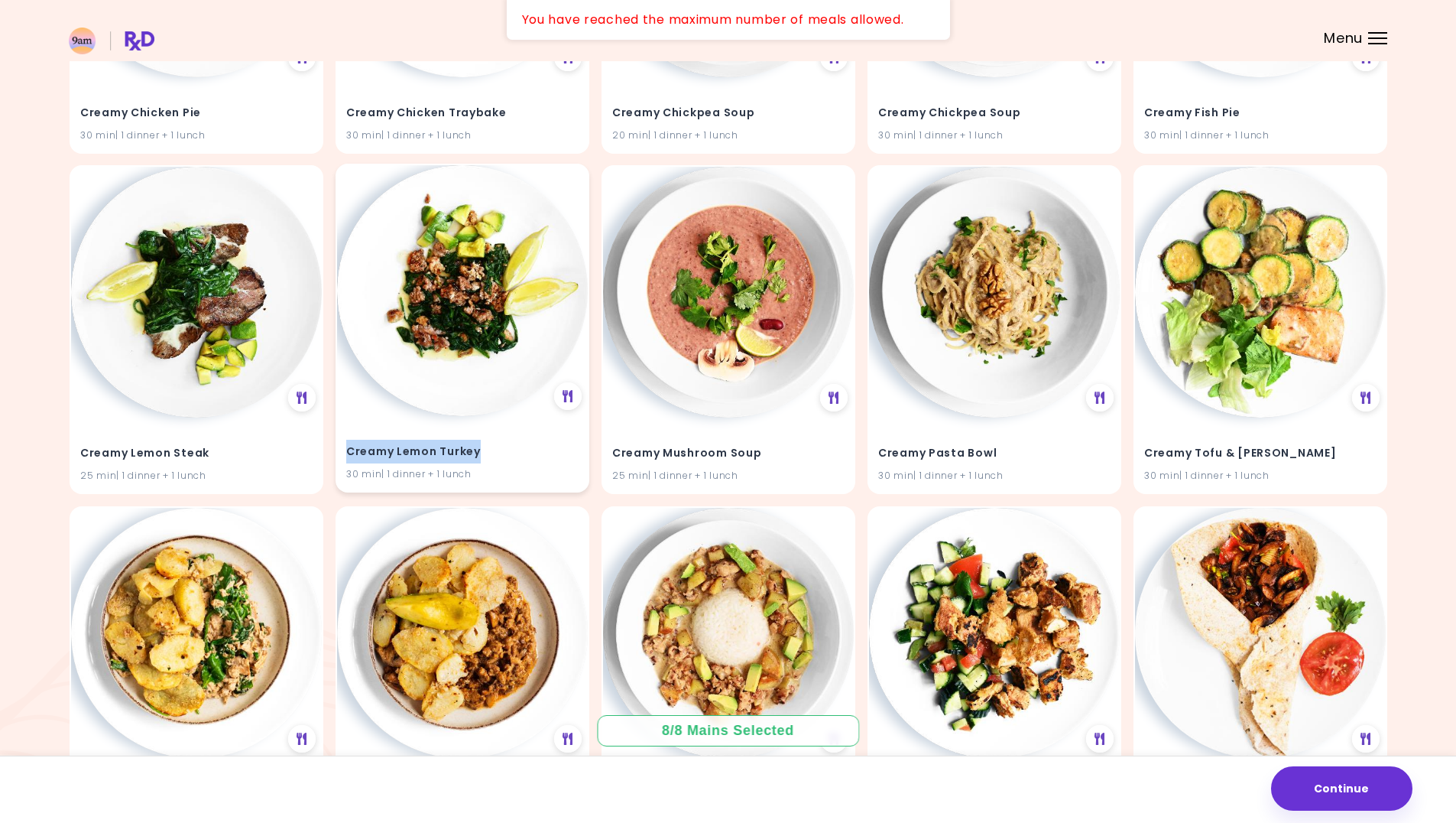
drag, startPoint x: 482, startPoint y: 449, endPoint x: 350, endPoint y: 449, distance: 132.0
click at [350, 449] on h4 "Creamy Lemon Turkey" at bounding box center [463, 452] width 233 height 25
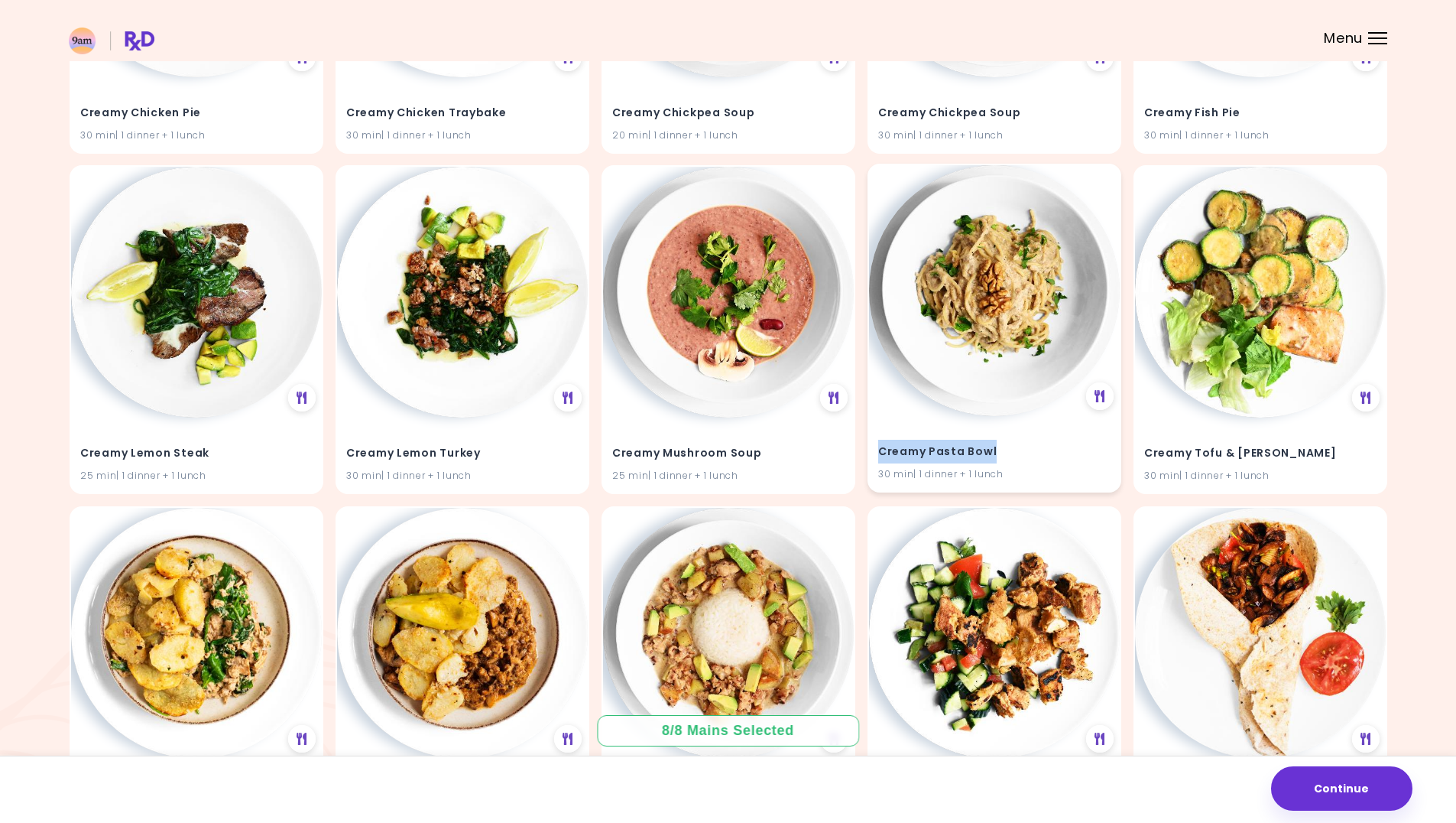
drag, startPoint x: 994, startPoint y: 449, endPoint x: 881, endPoint y: 451, distance: 113.0
click at [881, 451] on h4 "Creamy Pasta Bowl" at bounding box center [994, 452] width 233 height 25
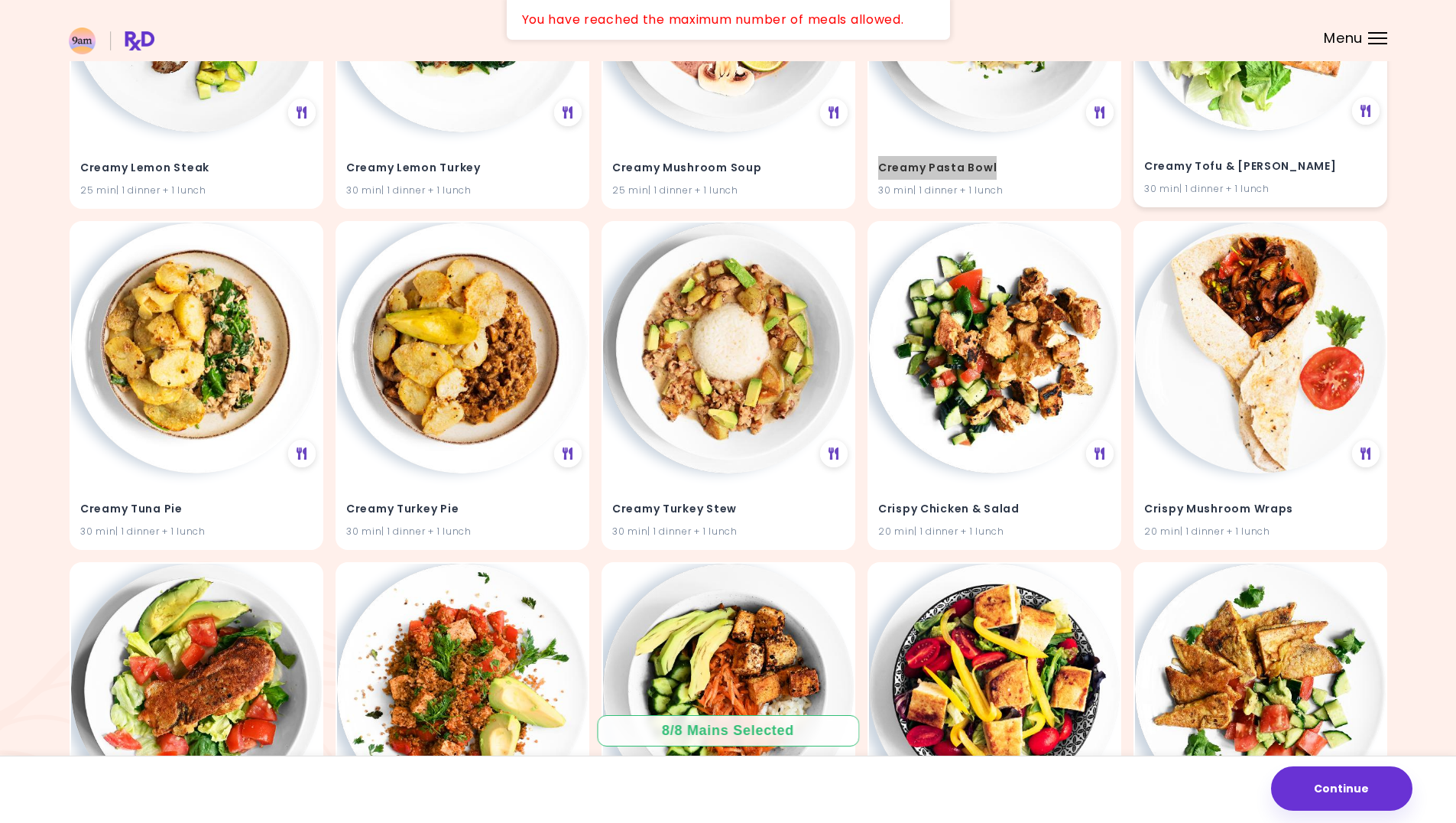
scroll to position [14333, 0]
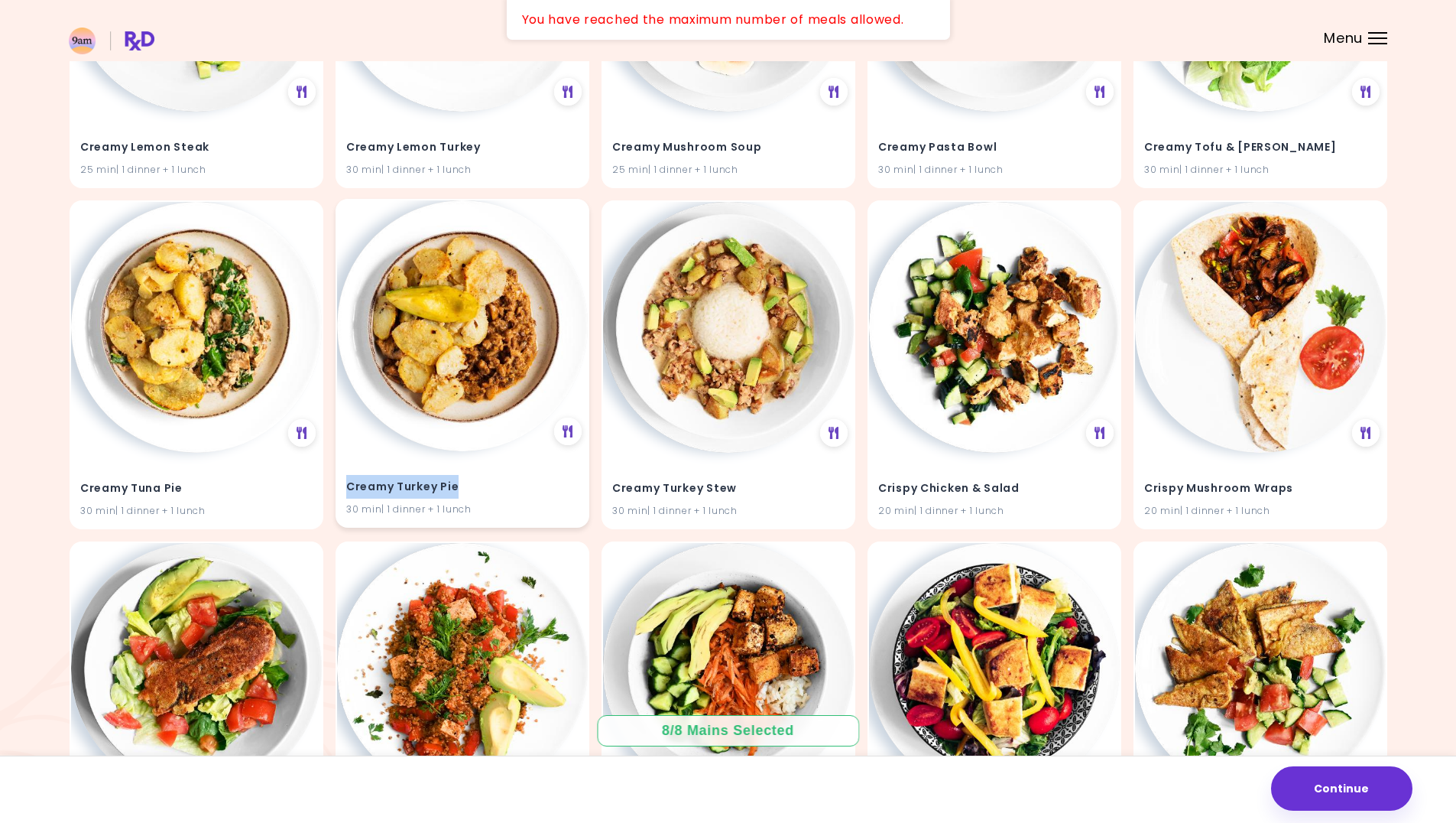
drag, startPoint x: 457, startPoint y: 485, endPoint x: 349, endPoint y: 490, distance: 108.1
click at [349, 490] on h4 "Creamy Turkey Pie" at bounding box center [463, 488] width 233 height 25
drag, startPoint x: 744, startPoint y: 487, endPoint x: 608, endPoint y: 487, distance: 136.0
click at [608, 487] on div "Creamy Turkey Stew 30 min | 1 dinner + 1 lunch" at bounding box center [729, 489] width 251 height 75
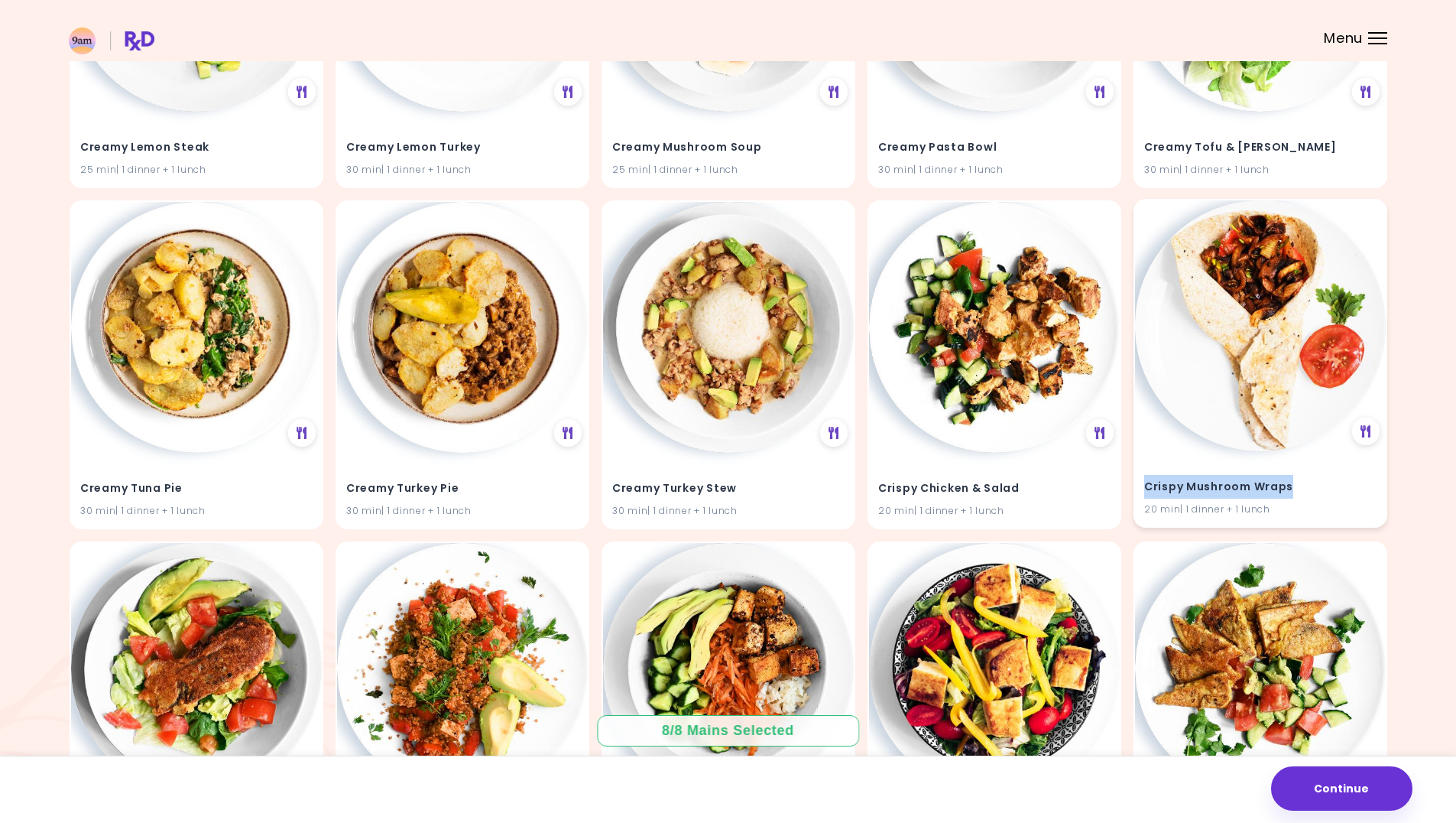
drag, startPoint x: 1295, startPoint y: 487, endPoint x: 1148, endPoint y: 491, distance: 147.1
click at [1146, 490] on h4 "Crispy Mushroom Wraps" at bounding box center [1261, 488] width 233 height 25
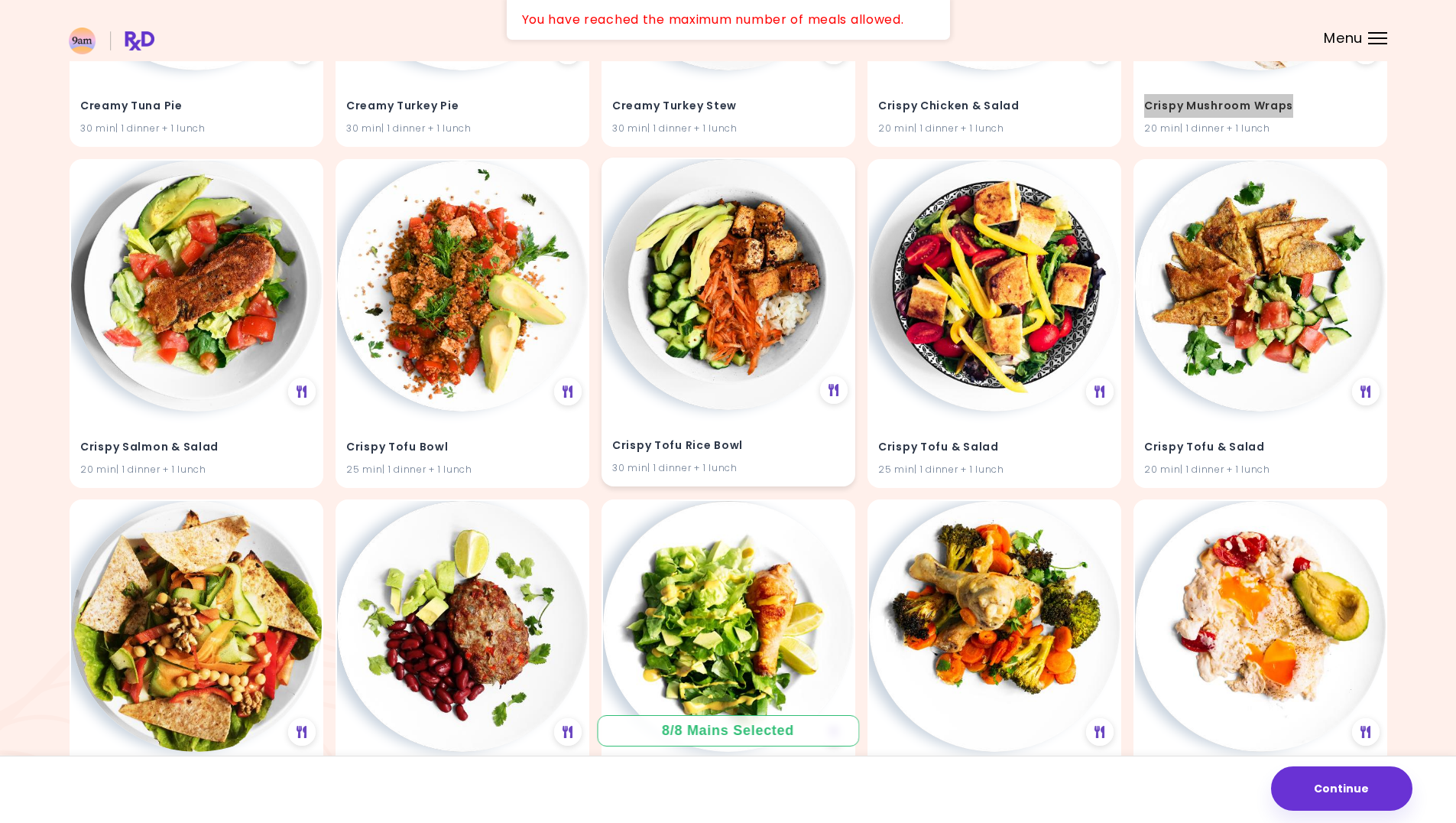
scroll to position [14792, 0]
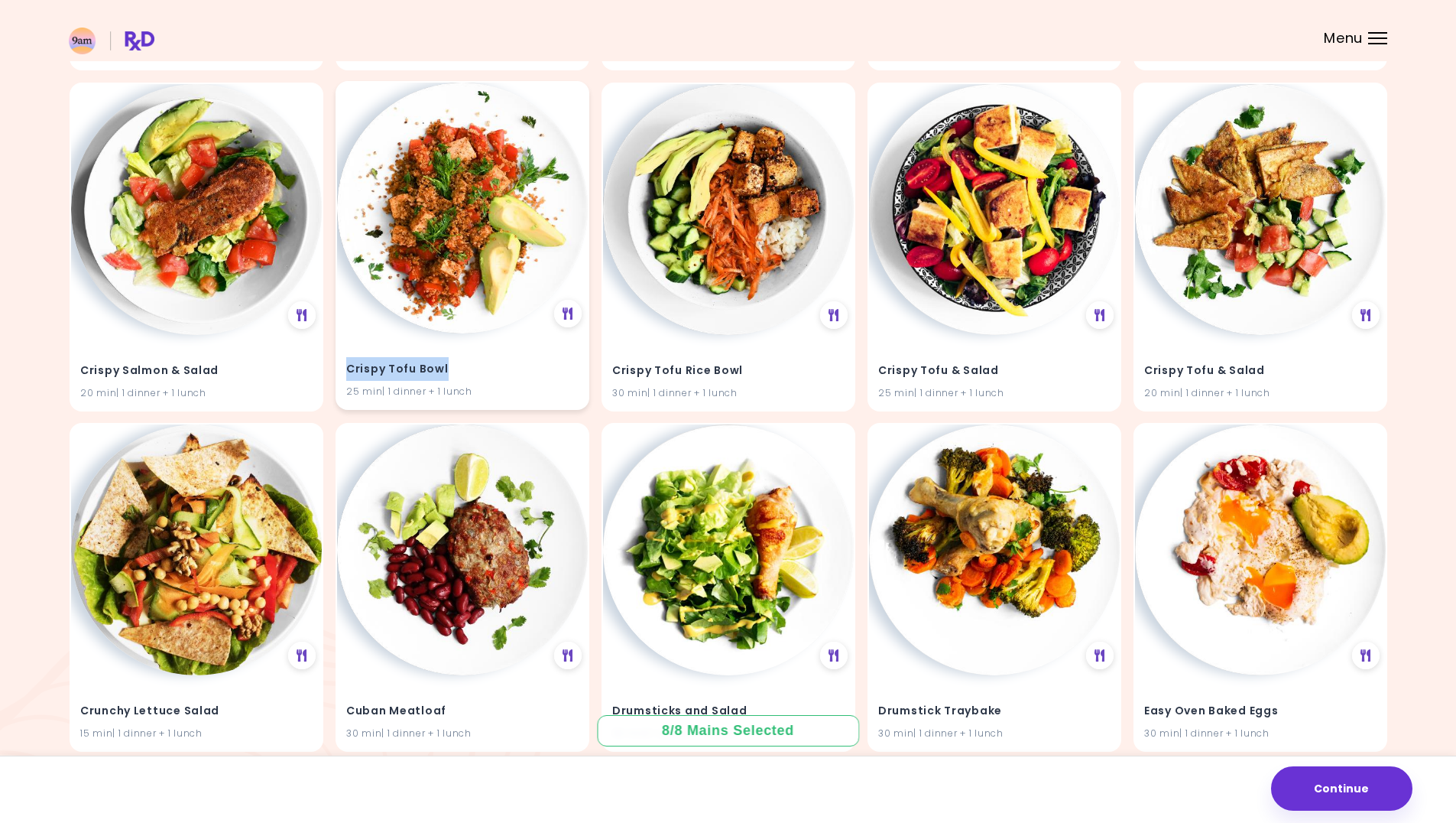
drag, startPoint x: 446, startPoint y: 369, endPoint x: 346, endPoint y: 367, distance: 100.0
click at [346, 367] on div "Crispy Tofu Bowl 25 min | 1 dinner + 1 lunch" at bounding box center [463, 371] width 251 height 75
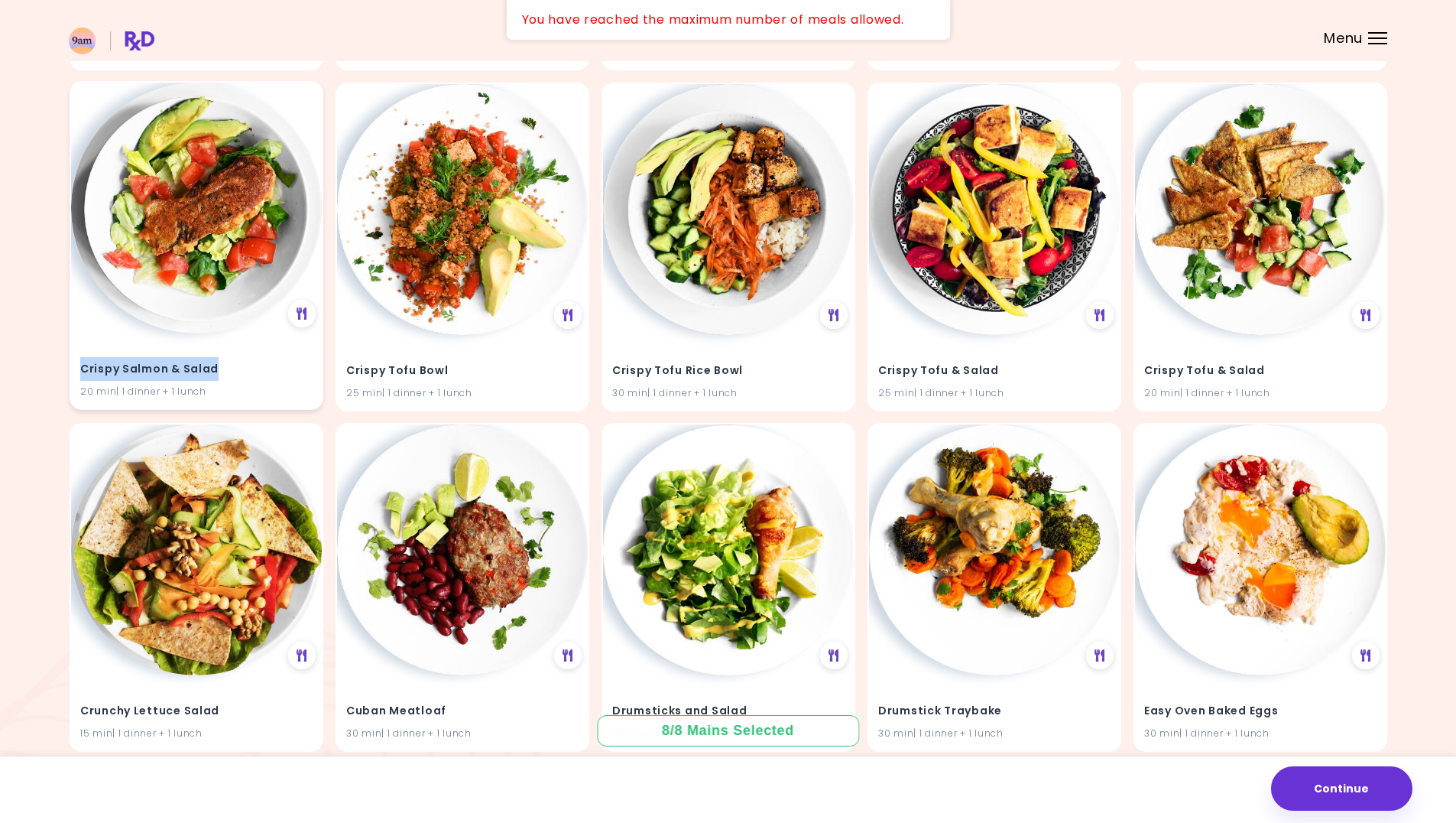
drag, startPoint x: 216, startPoint y: 369, endPoint x: 83, endPoint y: 370, distance: 133.0
click at [83, 370] on h4 "Crispy Salmon & Salad" at bounding box center [196, 369] width 233 height 25
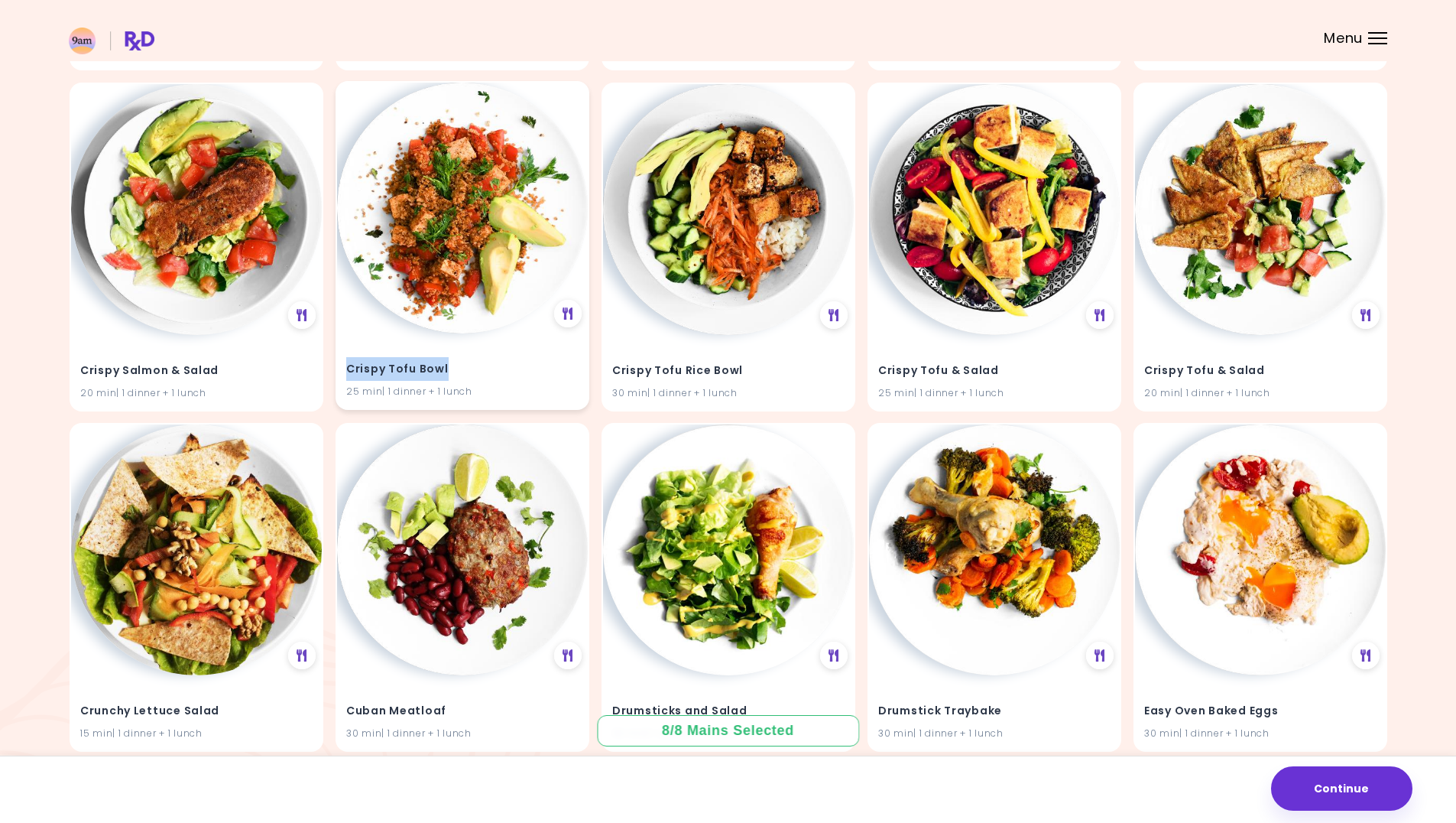
drag, startPoint x: 445, startPoint y: 368, endPoint x: 343, endPoint y: 371, distance: 102.0
click at [343, 371] on div "Crispy Tofu Bowl 25 min | 1 dinner + 1 lunch" at bounding box center [463, 371] width 251 height 75
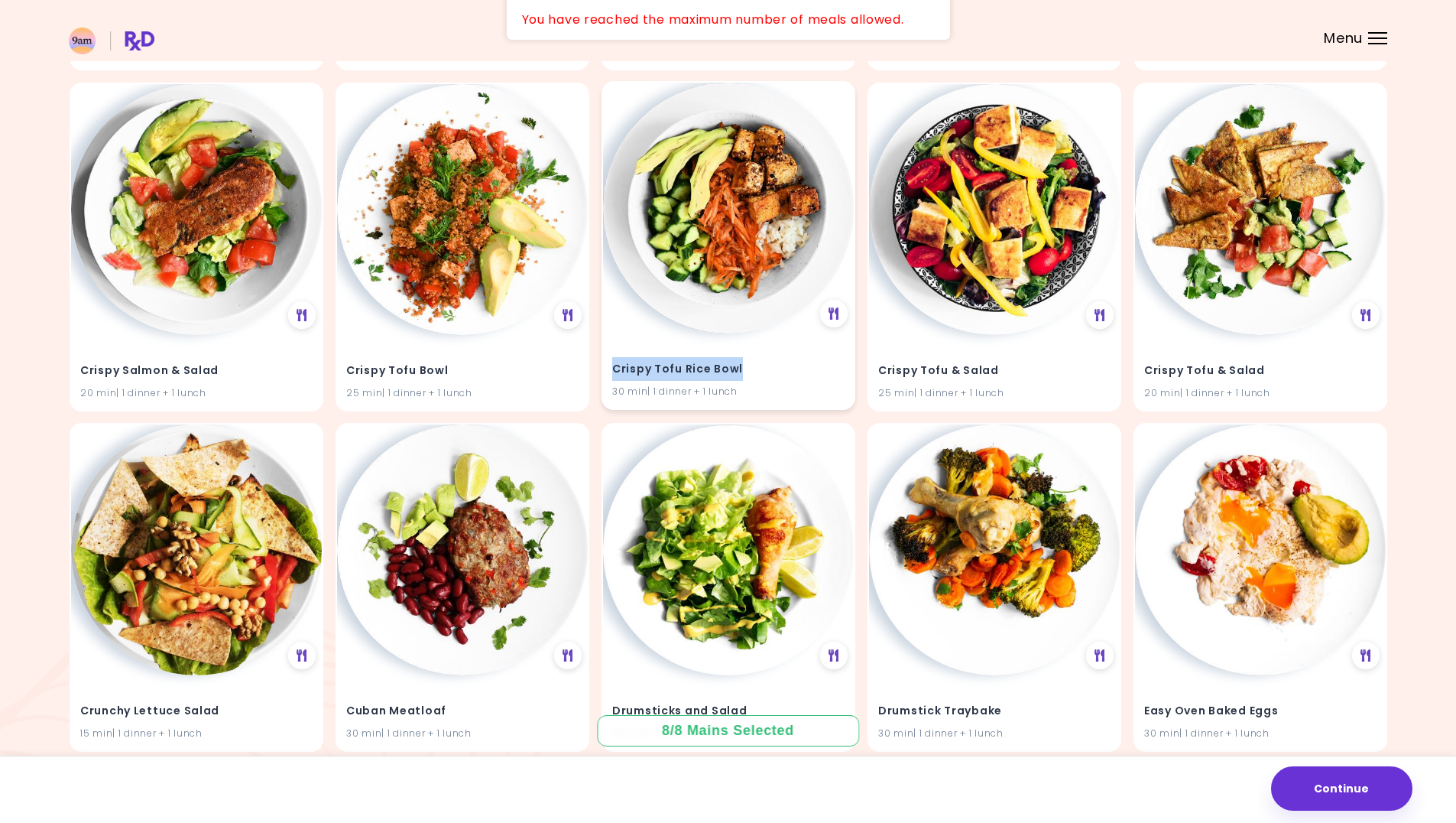
drag, startPoint x: 751, startPoint y: 369, endPoint x: 615, endPoint y: 374, distance: 136.1
click at [615, 374] on h4 "Crispy Tofu Rice Bowl" at bounding box center [728, 369] width 233 height 25
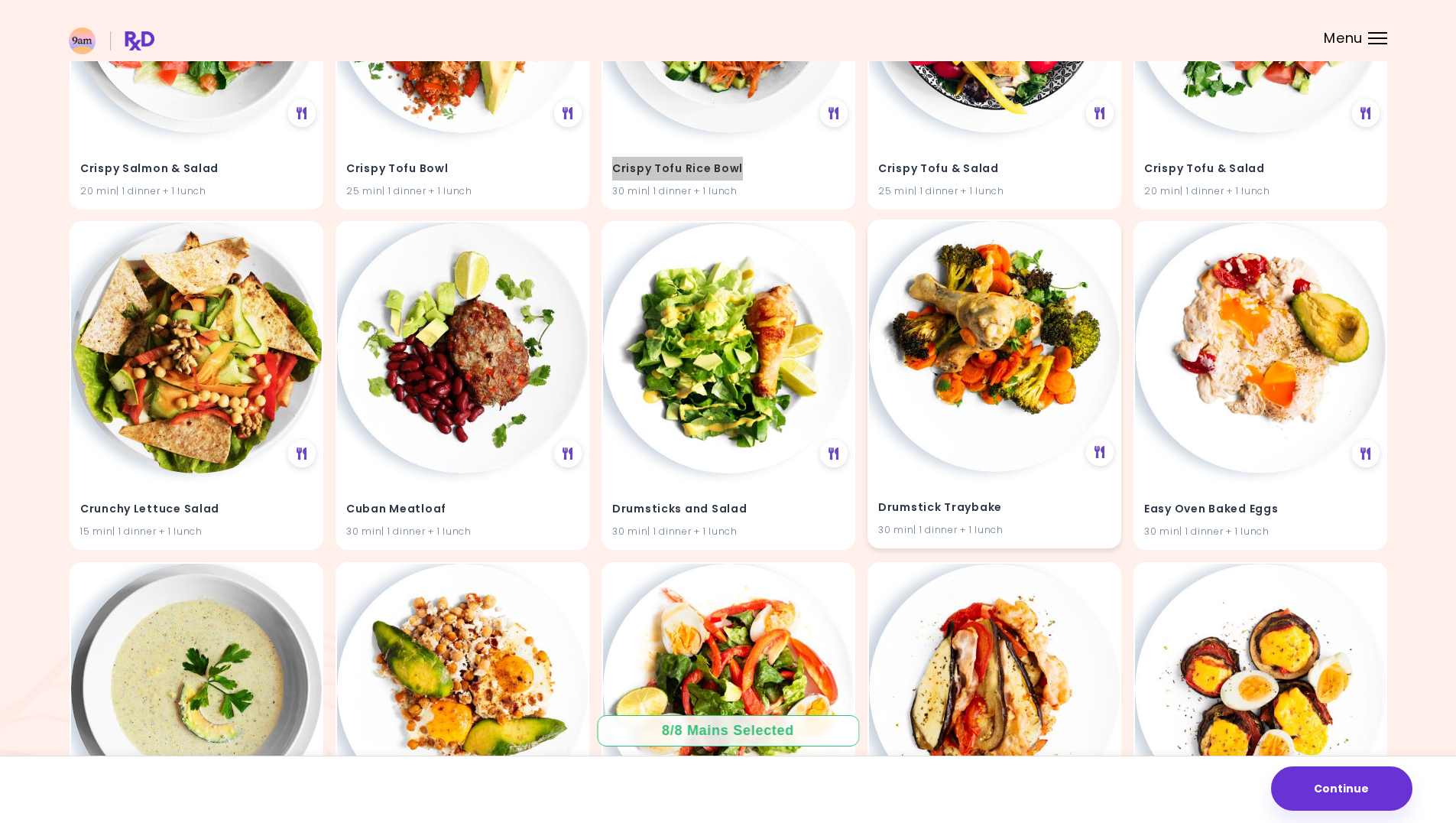
scroll to position [15021, 0]
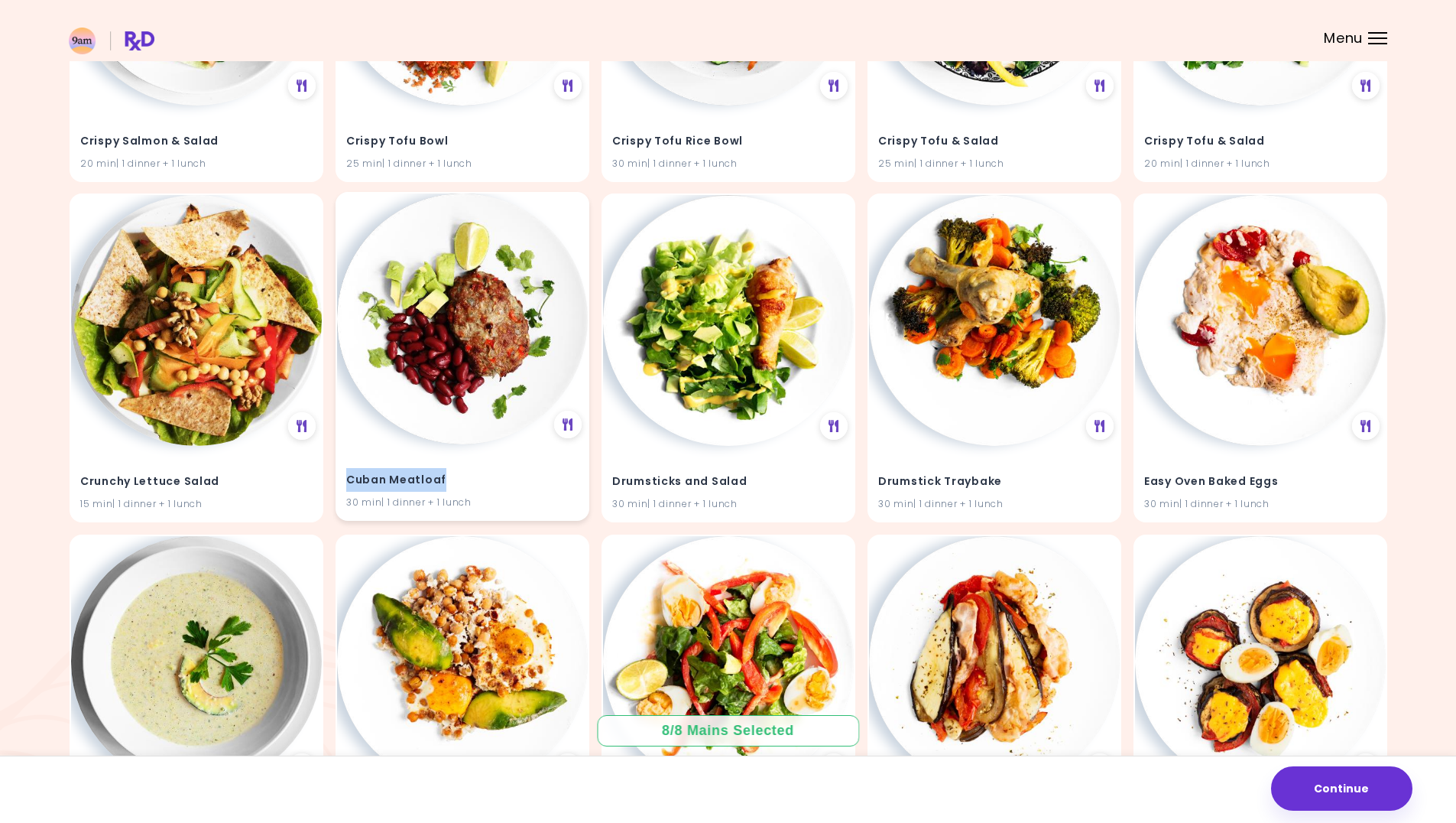
drag, startPoint x: 460, startPoint y: 480, endPoint x: 340, endPoint y: 478, distance: 120.0
click at [340, 478] on div "Cuban Meatloaf 30 min | 1 dinner + 1 lunch" at bounding box center [463, 482] width 251 height 75
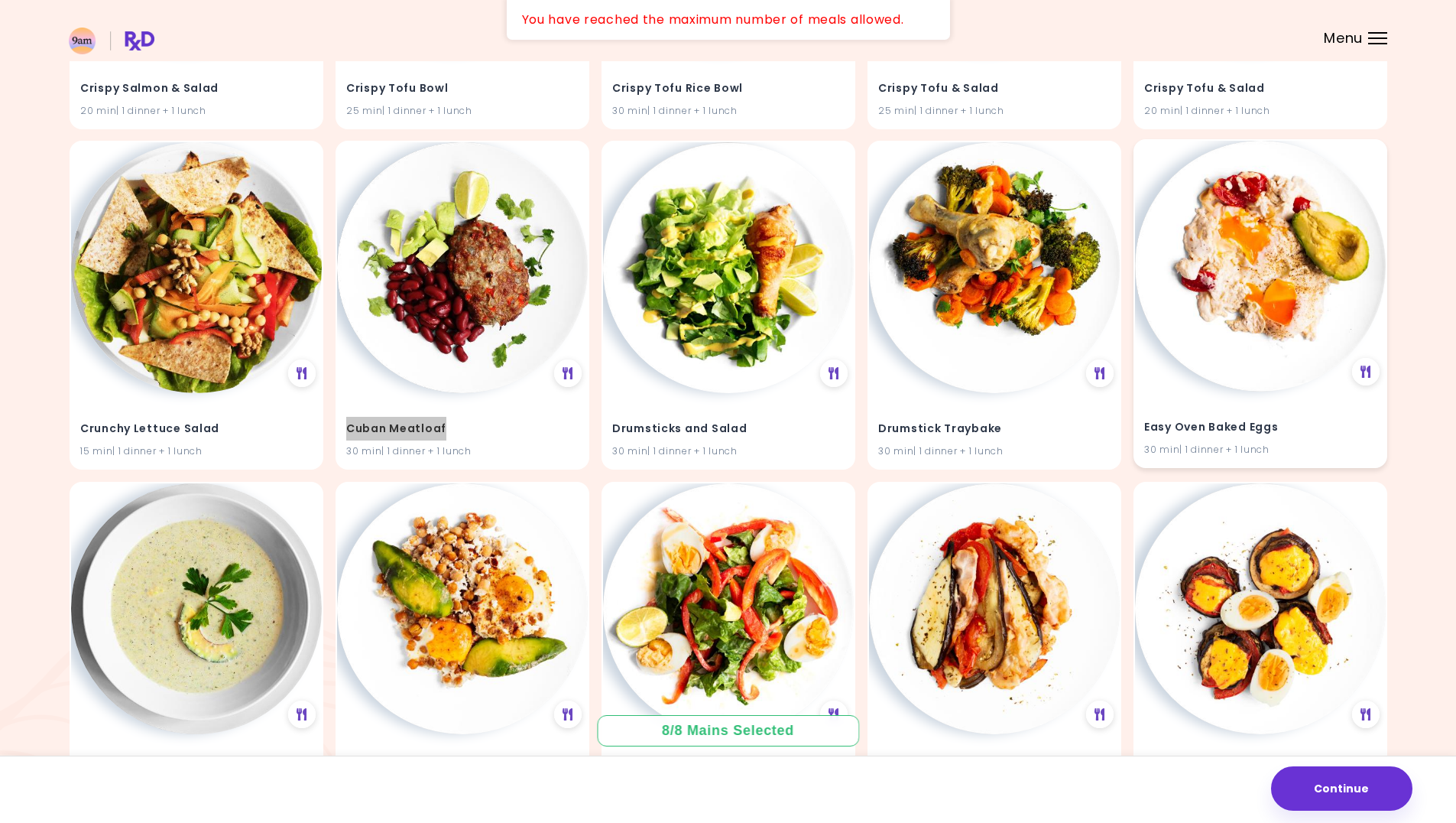
scroll to position [15251, 0]
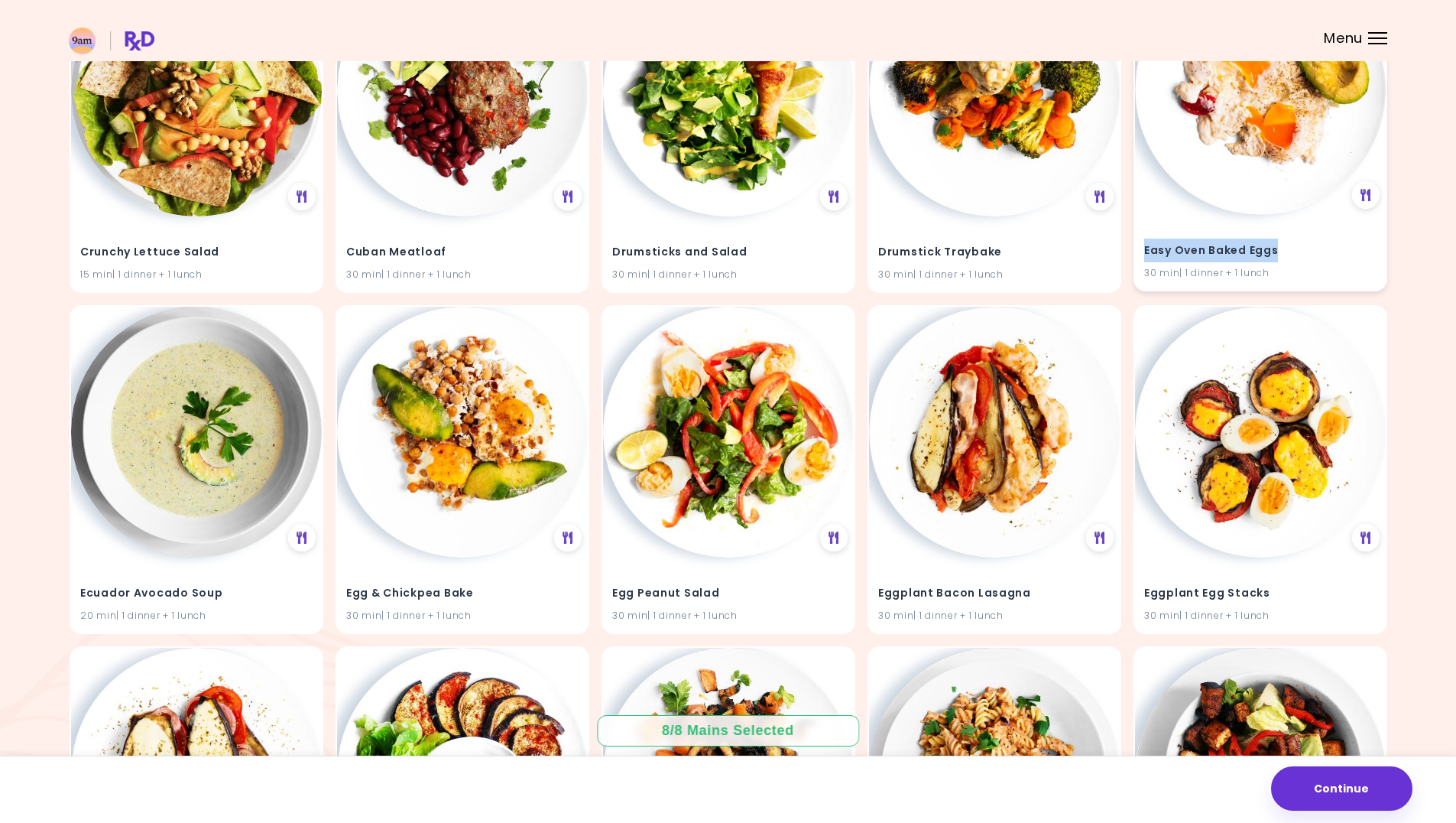
drag, startPoint x: 1284, startPoint y: 249, endPoint x: 1138, endPoint y: 251, distance: 146.0
click at [1138, 251] on div "Easy Oven Baked Eggs 30 min | 1 dinner + 1 lunch" at bounding box center [1261, 252] width 251 height 75
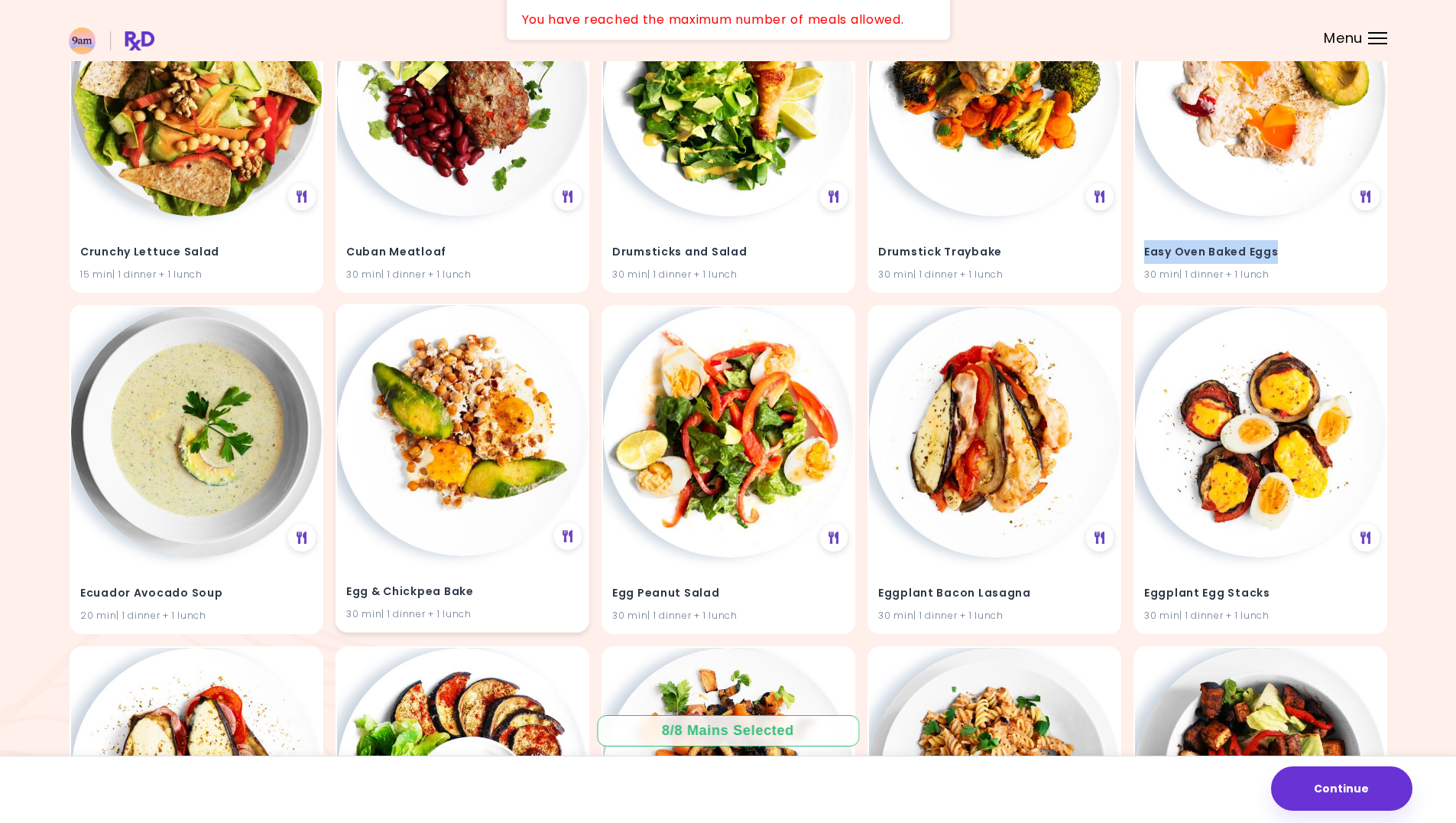
drag, startPoint x: 460, startPoint y: 589, endPoint x: 538, endPoint y: 607, distance: 80.0
click at [538, 607] on div "Egg & Chickpea Bake 30 min | 1 dinner + 1 lunch" at bounding box center [463, 593] width 251 height 75
click at [498, 585] on h4 "Egg & Chickpea Bake" at bounding box center [463, 592] width 233 height 25
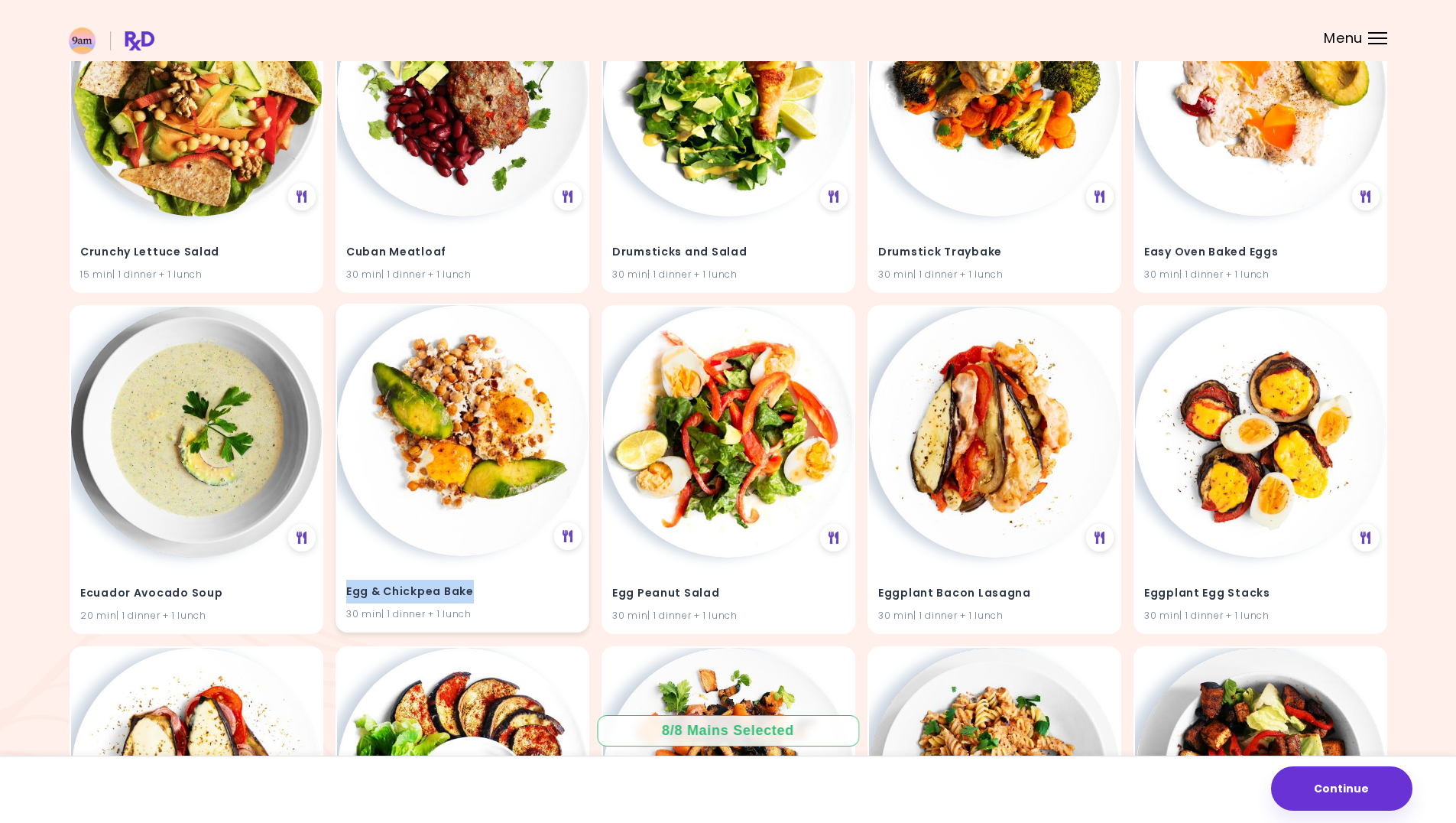
drag, startPoint x: 479, startPoint y: 585, endPoint x: 365, endPoint y: 592, distance: 114.2
click at [342, 589] on div "Egg & Chickpea Bake 30 min | 1 dinner + 1 lunch" at bounding box center [463, 593] width 251 height 75
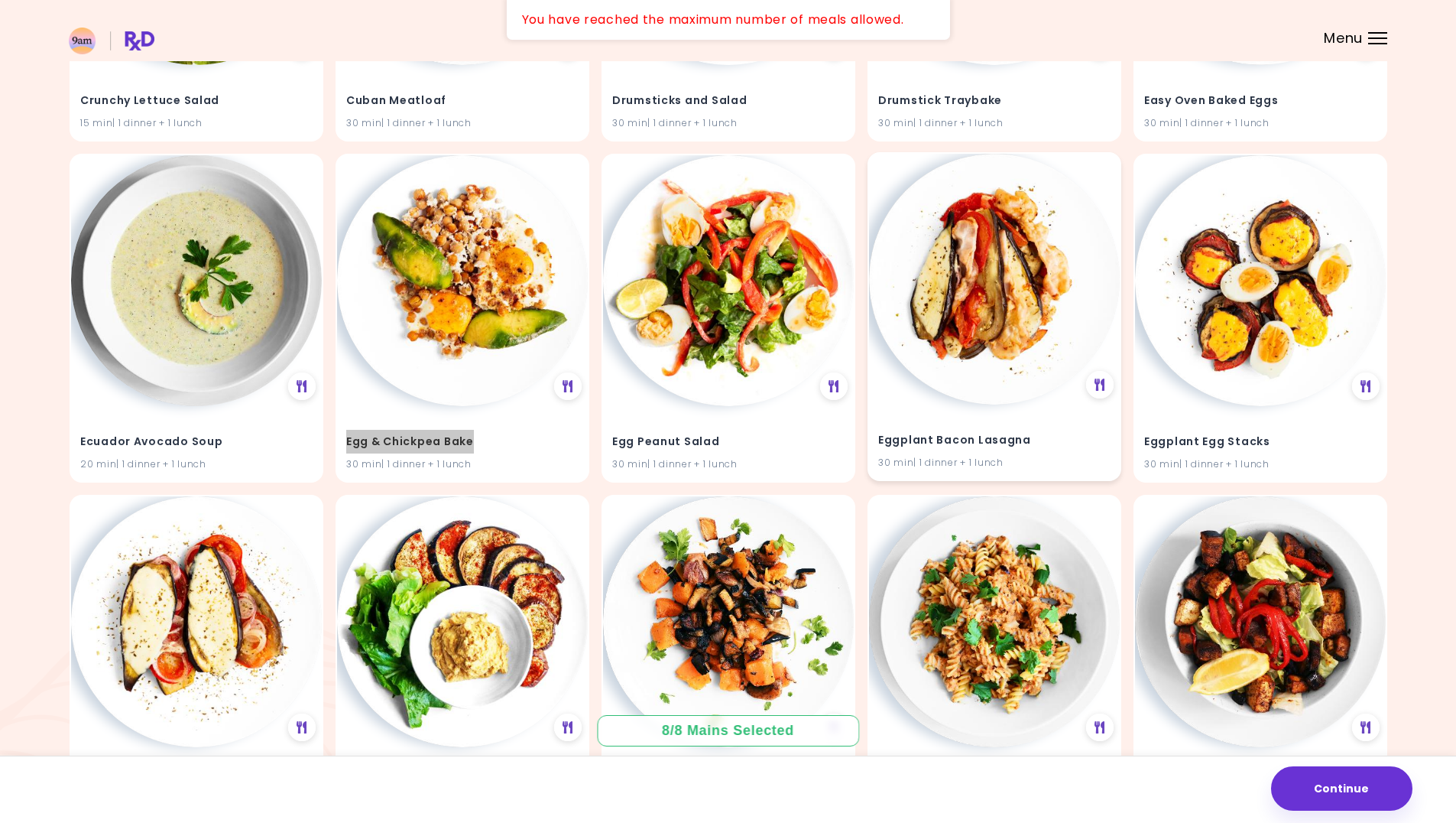
scroll to position [15403, 0]
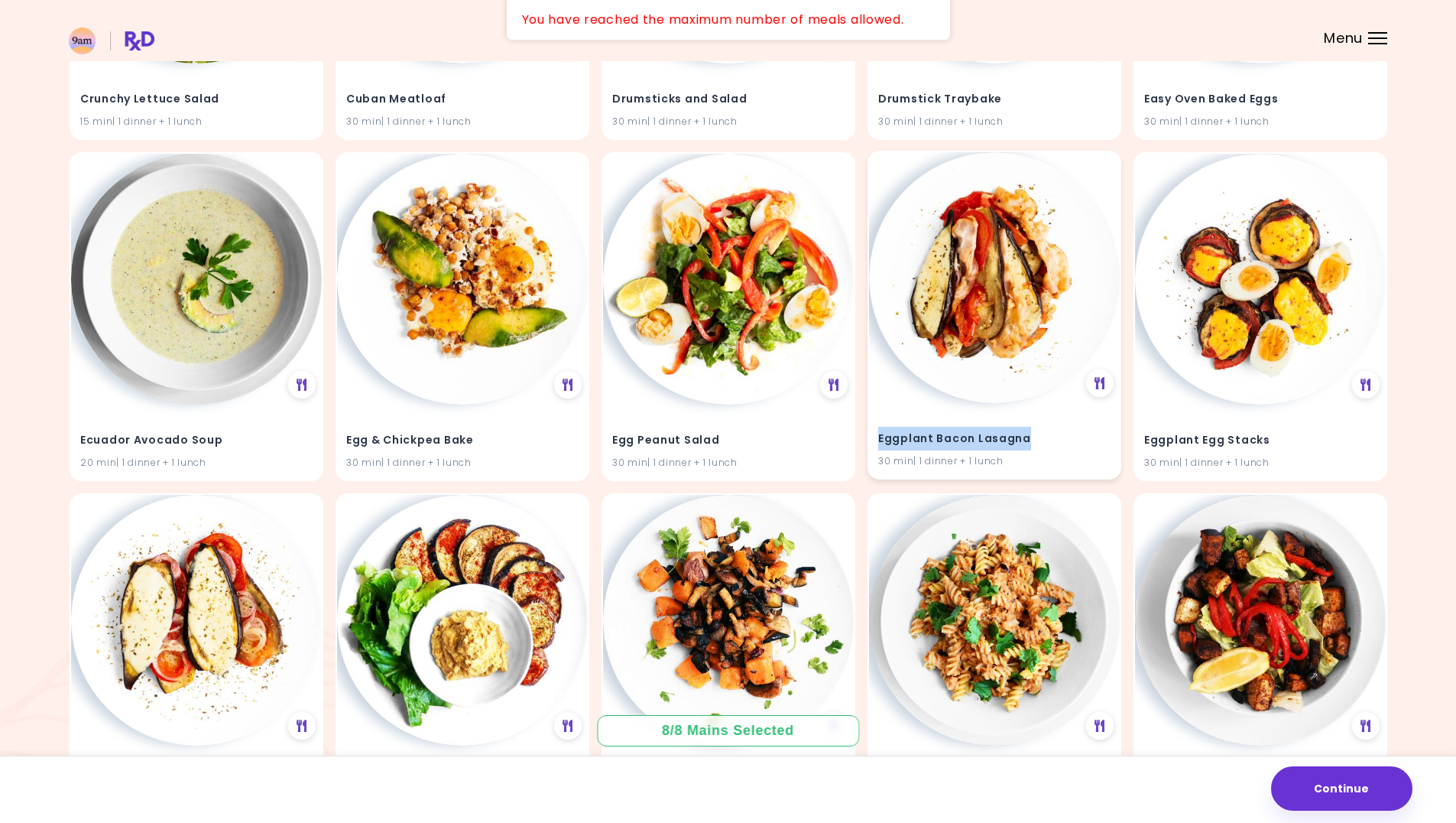
drag, startPoint x: 1031, startPoint y: 441, endPoint x: 873, endPoint y: 441, distance: 158.0
click at [873, 441] on div "Eggplant Bacon Lasagna 30 min | 1 dinner + 1 lunch" at bounding box center [994, 441] width 251 height 75
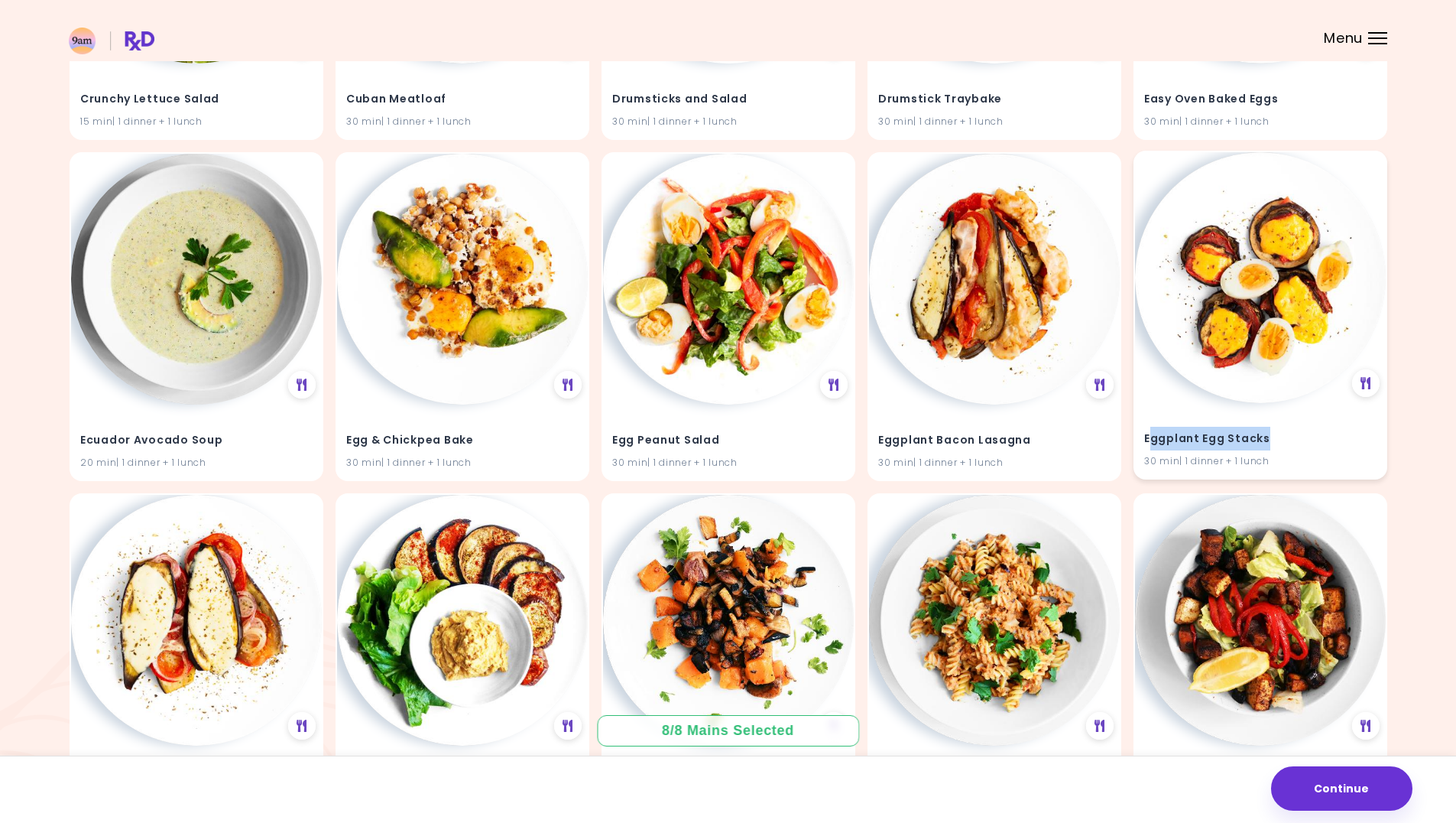
drag, startPoint x: 1270, startPoint y: 437, endPoint x: 1153, endPoint y: 436, distance: 117.0
click at [1153, 436] on h4 "Eggplant Egg Stacks" at bounding box center [1261, 439] width 233 height 25
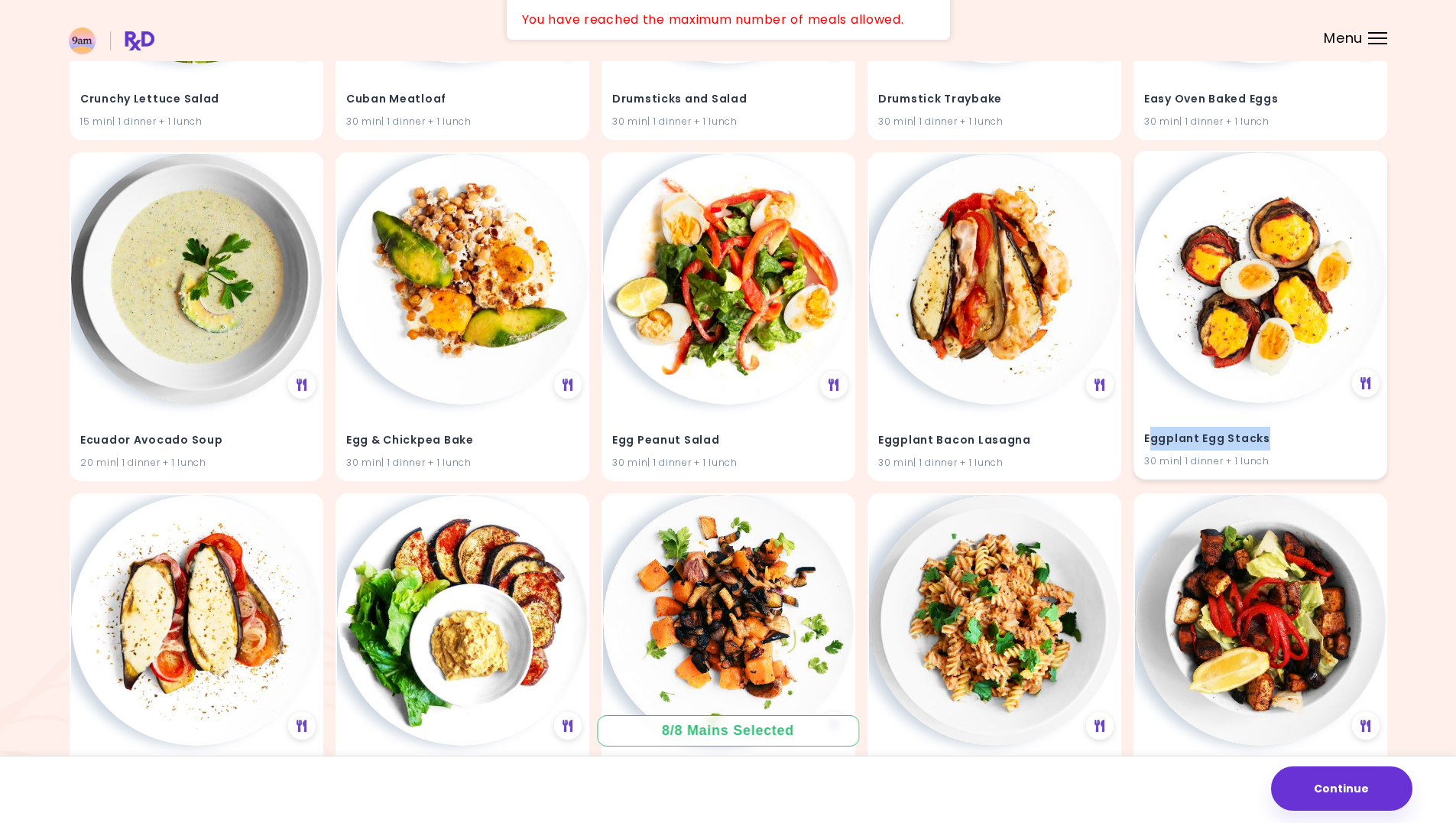
click at [1266, 430] on h4 "Eggplant Egg Stacks" at bounding box center [1261, 439] width 233 height 25
drag, startPoint x: 1261, startPoint y: 434, endPoint x: 1138, endPoint y: 436, distance: 123.0
click at [1138, 436] on div "Eggplant Egg Stacks 30 min | 1 dinner + 1 lunch" at bounding box center [1261, 441] width 251 height 75
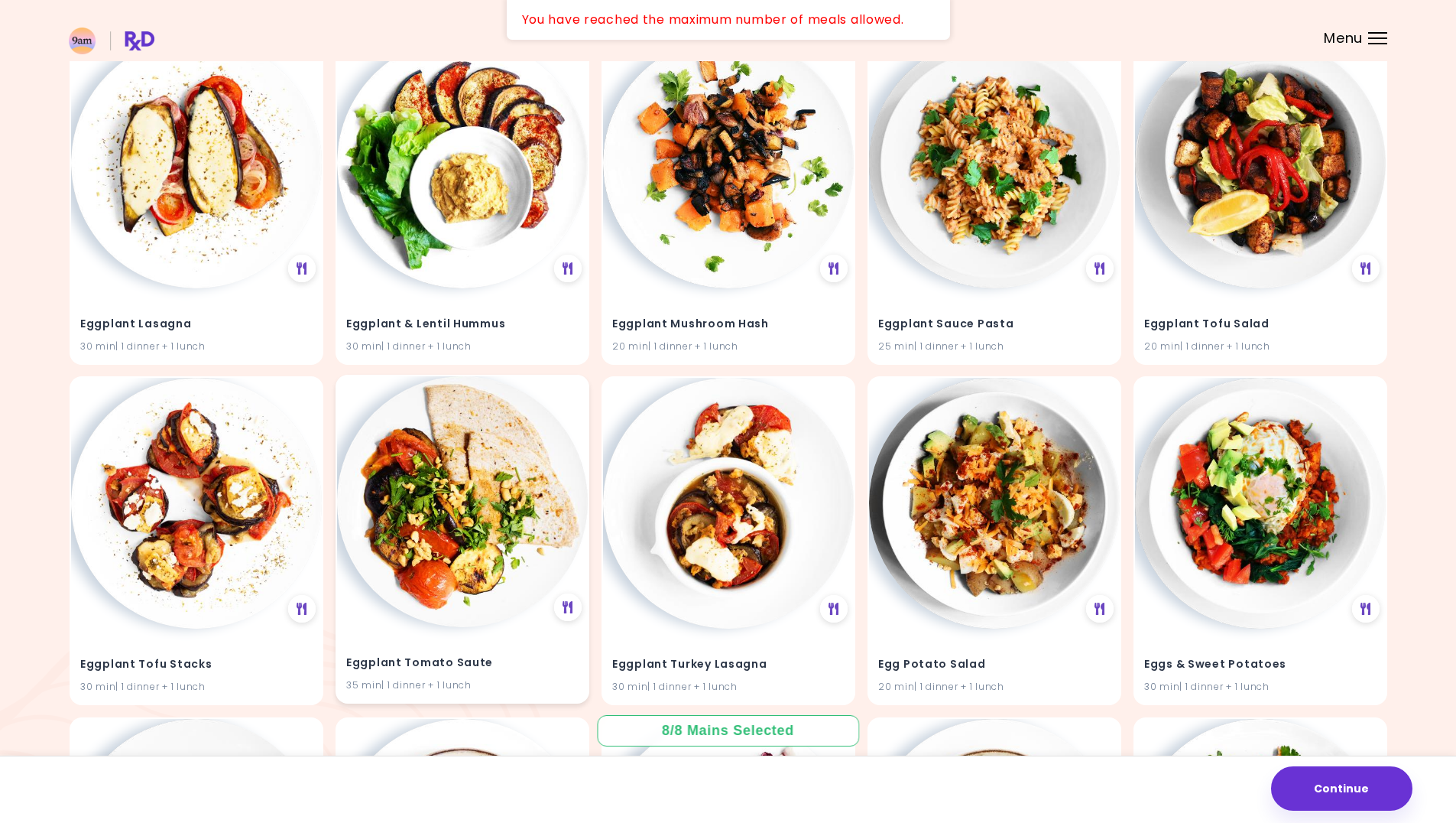
scroll to position [15939, 0]
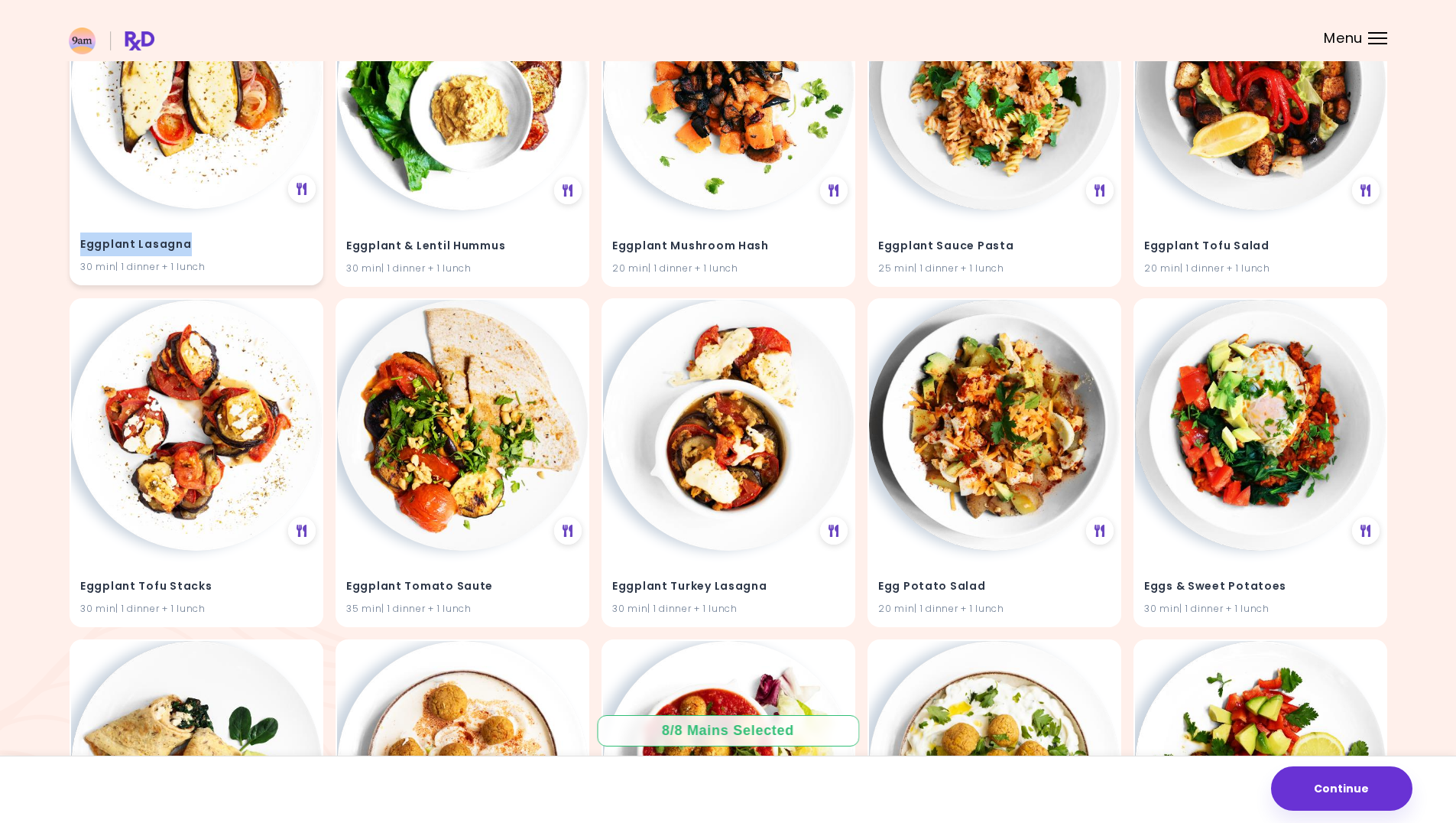
drag, startPoint x: 193, startPoint y: 244, endPoint x: 79, endPoint y: 242, distance: 114.0
click at [79, 242] on div "Eggplant Lasagna 30 min | 1 dinner + 1 lunch" at bounding box center [196, 246] width 251 height 75
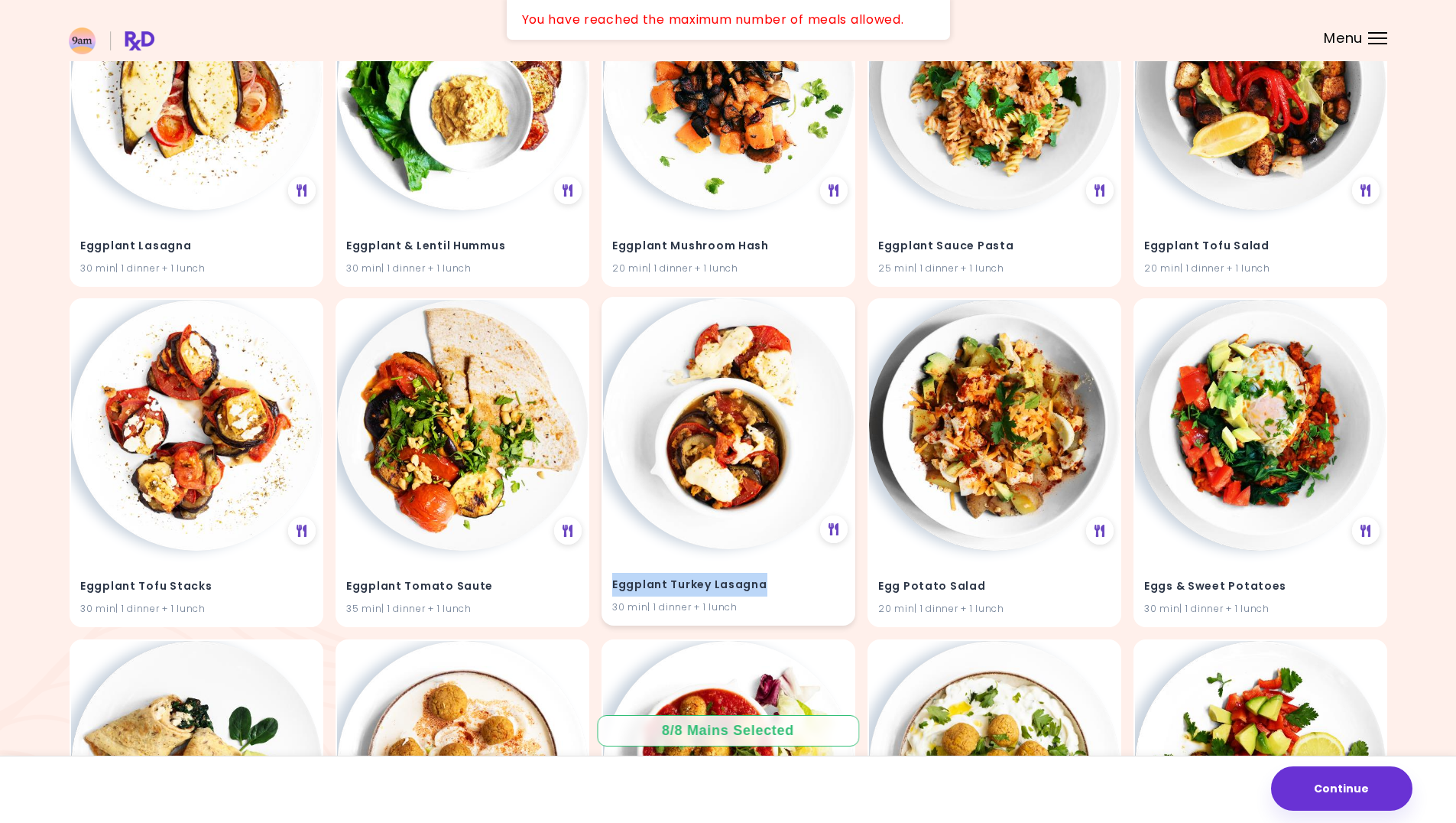
drag, startPoint x: 771, startPoint y: 581, endPoint x: 615, endPoint y: 582, distance: 156.0
click at [615, 582] on h4 "Eggplant Turkey Lasagna" at bounding box center [728, 585] width 233 height 25
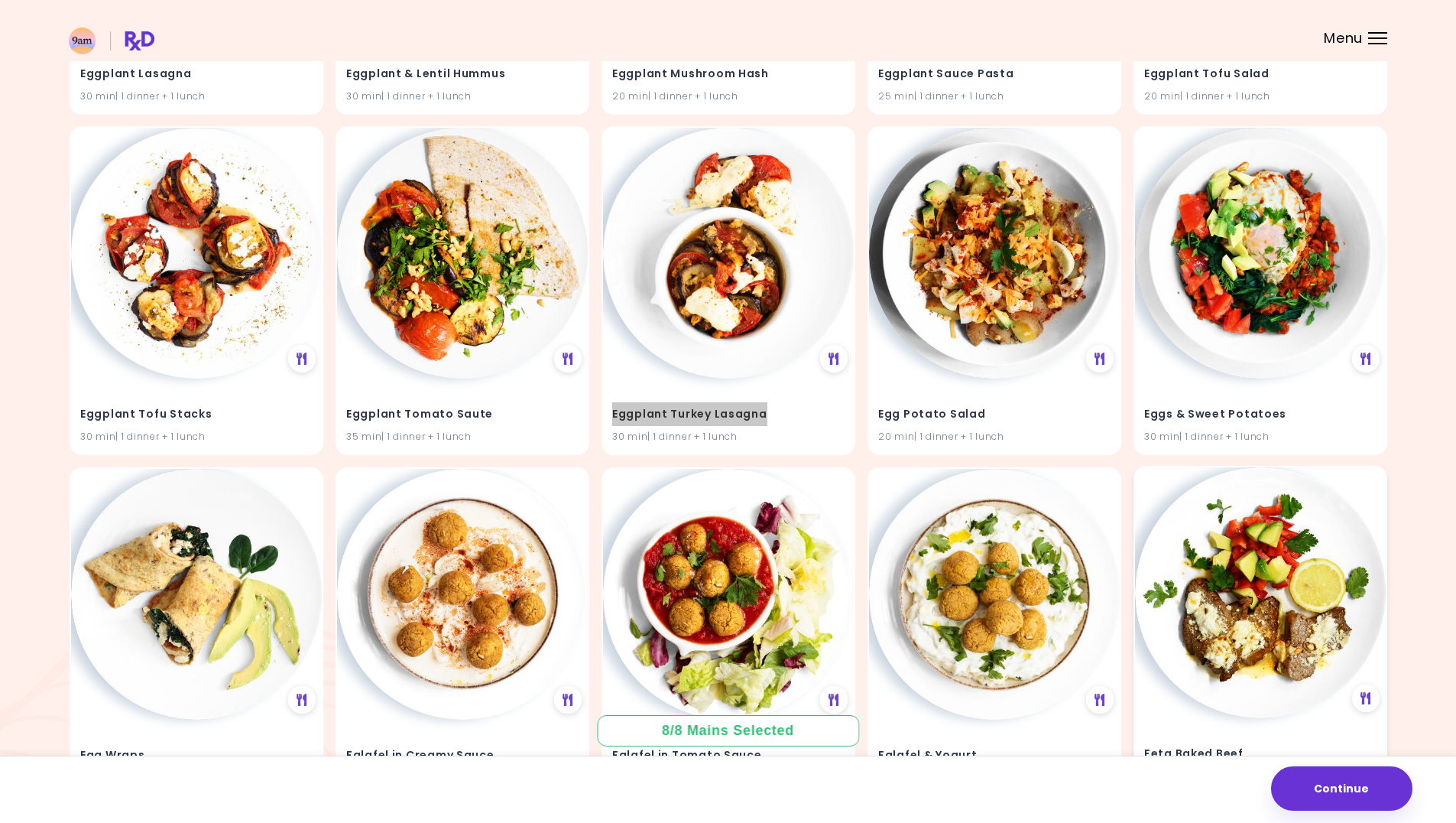
scroll to position [16244, 0]
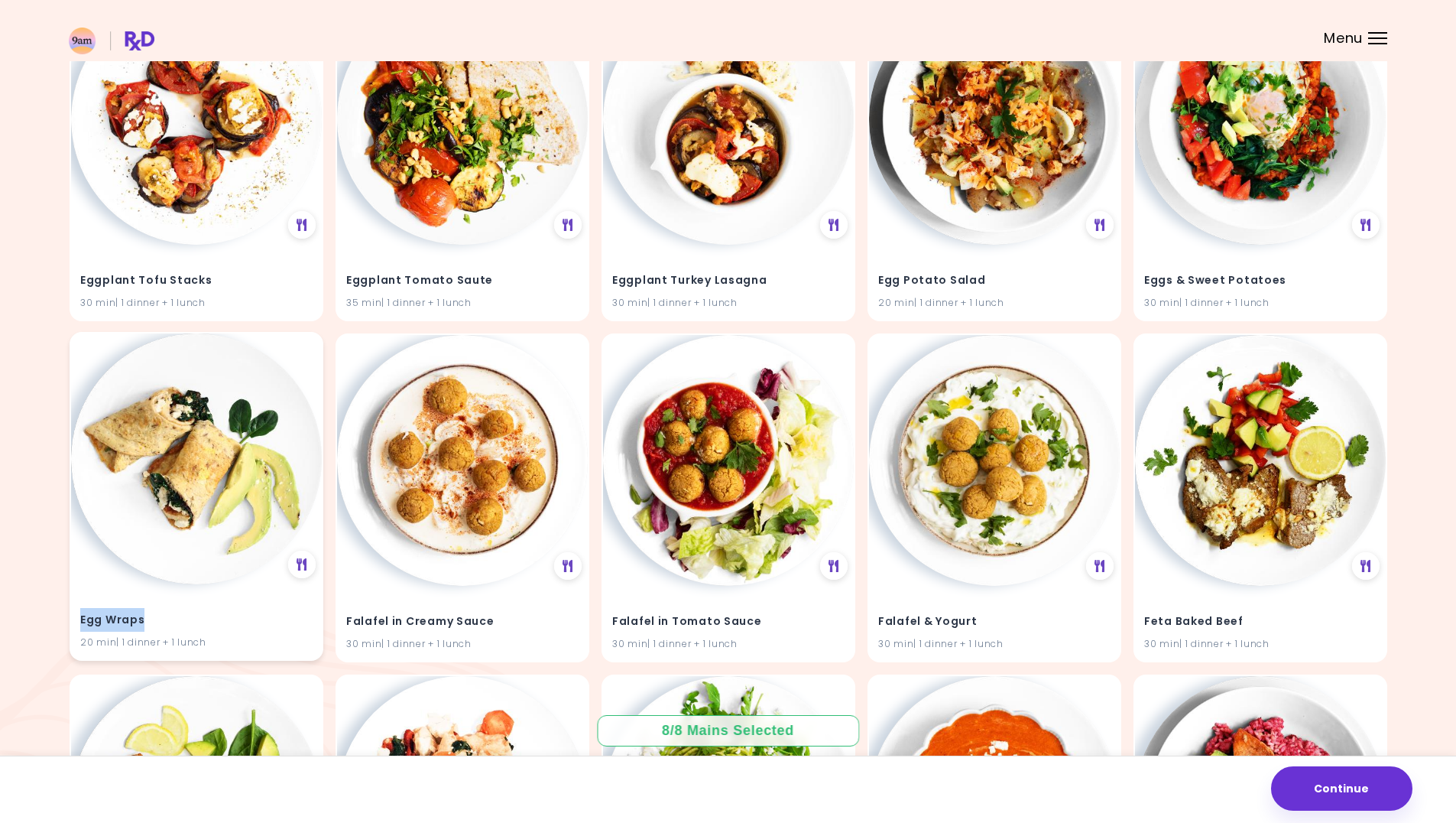
drag, startPoint x: 142, startPoint y: 619, endPoint x: 75, endPoint y: 623, distance: 67.1
click at [75, 623] on div "Egg Wraps 20 min | 1 dinner + 1 lunch" at bounding box center [196, 622] width 251 height 75
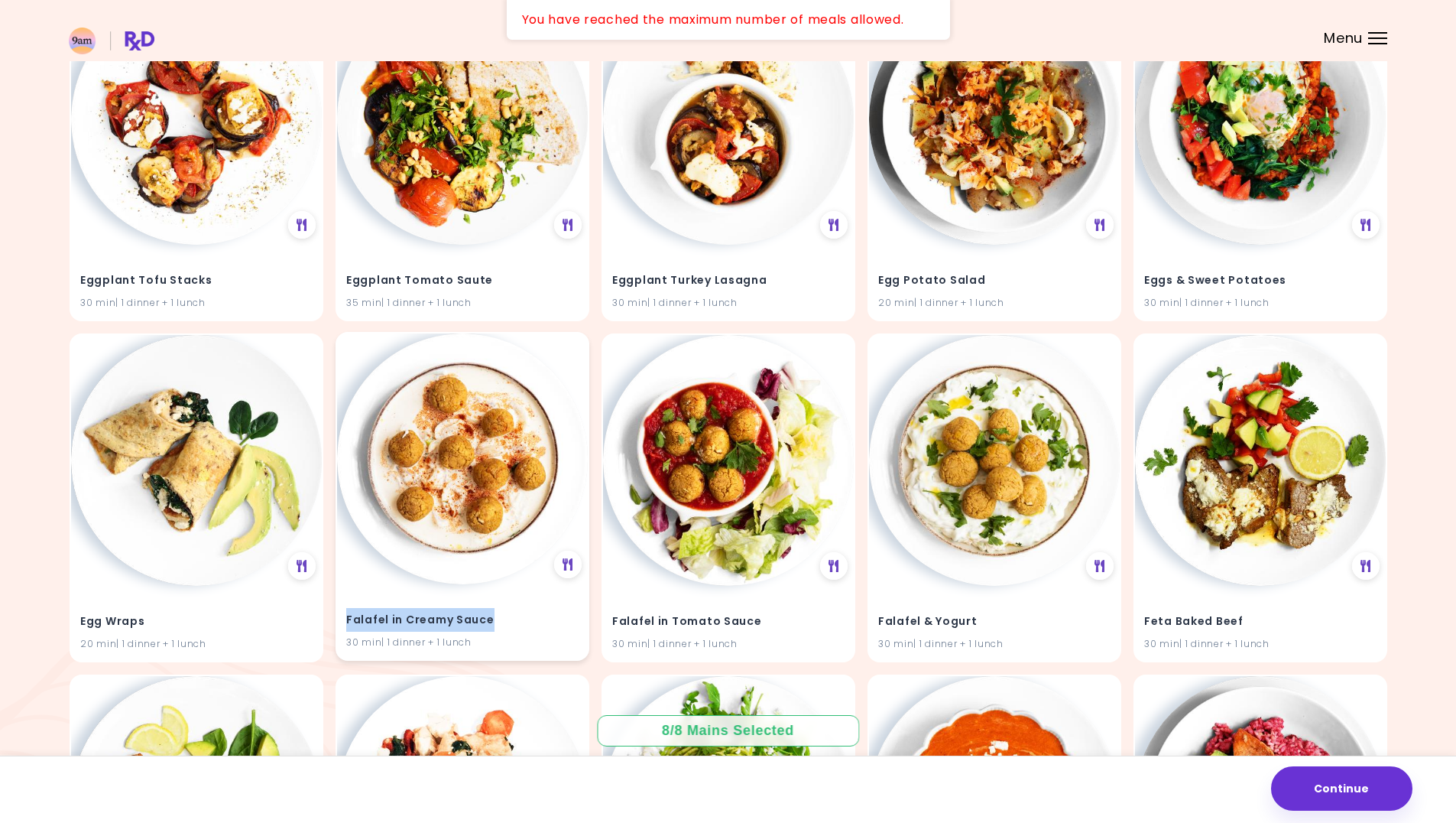
drag, startPoint x: 492, startPoint y: 619, endPoint x: 347, endPoint y: 623, distance: 145.1
click at [347, 623] on h4 "Falafel in Creamy Sauce" at bounding box center [463, 620] width 233 height 25
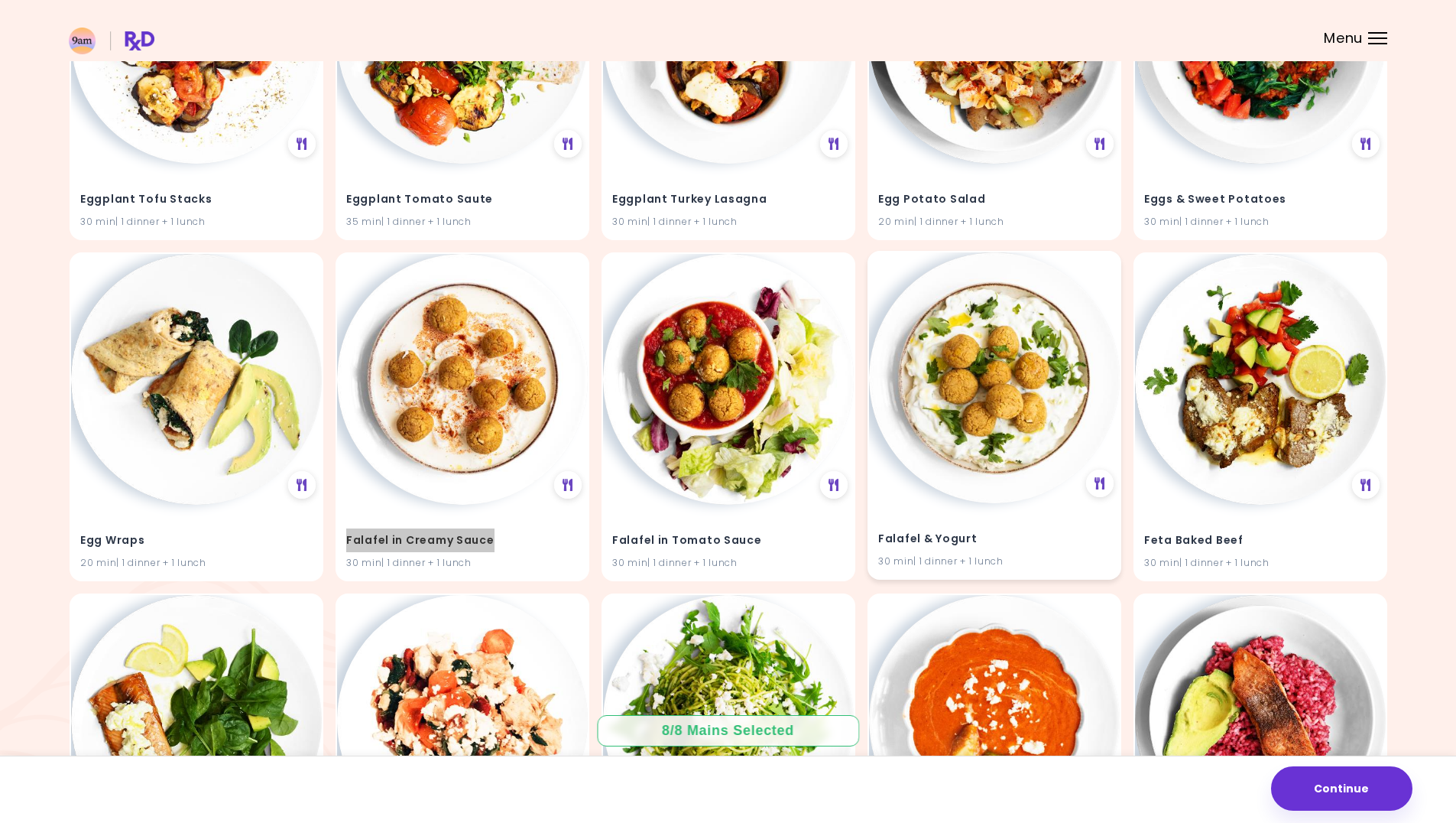
scroll to position [16473, 0]
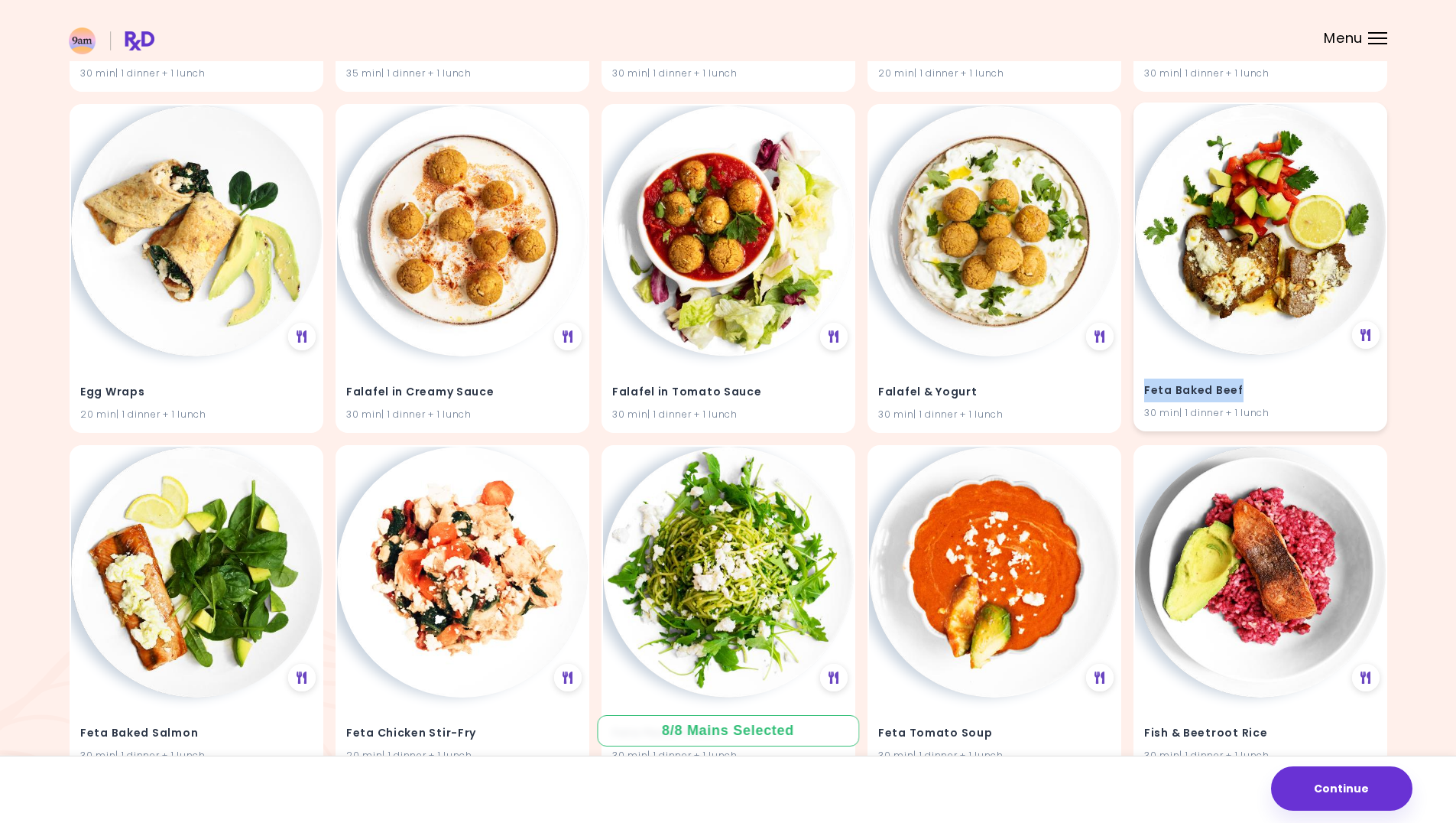
drag, startPoint x: 1248, startPoint y: 387, endPoint x: 1136, endPoint y: 396, distance: 112.4
click at [1136, 396] on div "Feta Baked Beef 30 min | 1 dinner + 1 lunch" at bounding box center [1261, 392] width 251 height 75
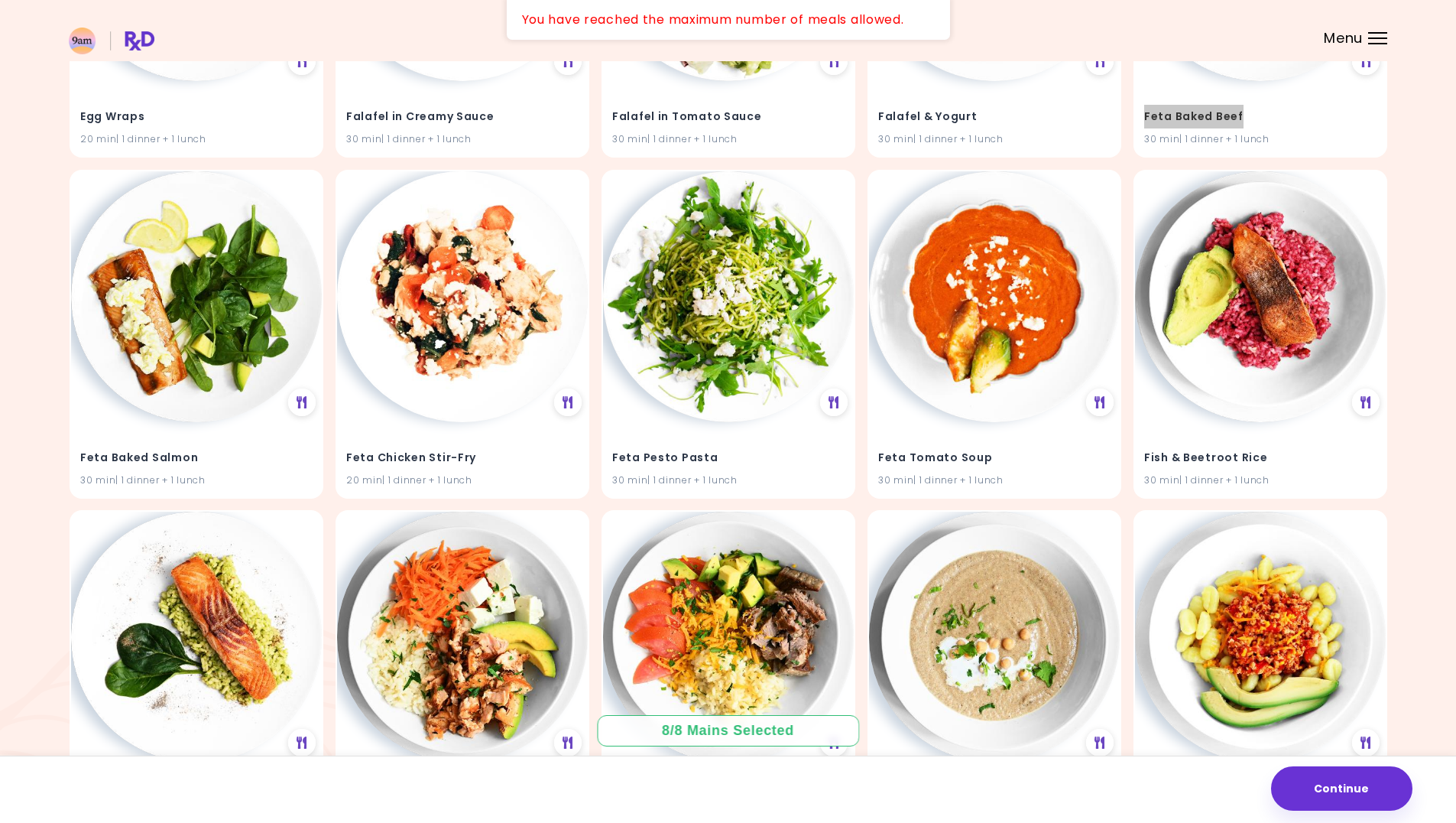
scroll to position [16780, 0]
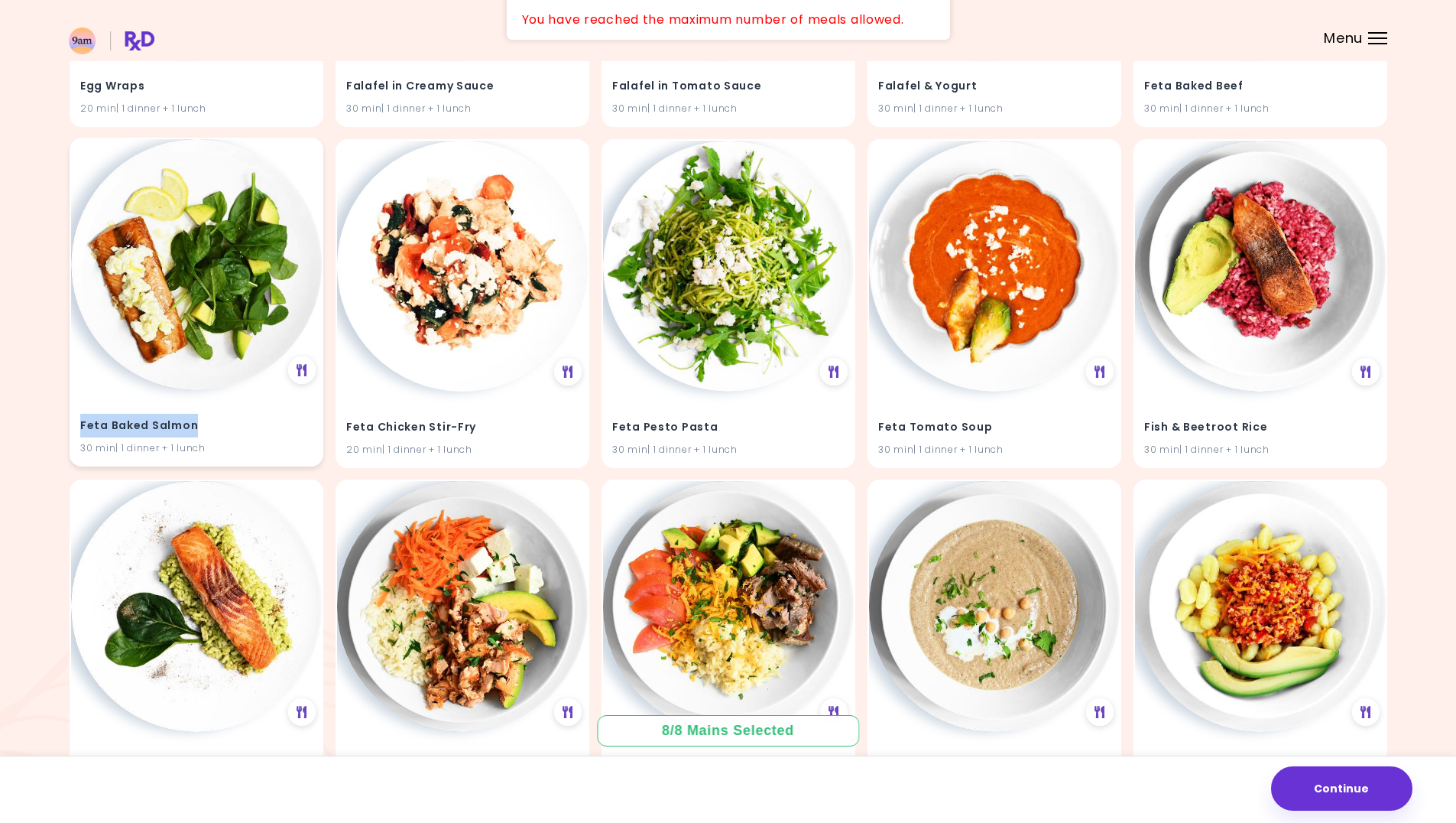
drag, startPoint x: 203, startPoint y: 426, endPoint x: 80, endPoint y: 430, distance: 123.1
click at [80, 430] on h4 "Feta Baked Salmon" at bounding box center [196, 425] width 233 height 25
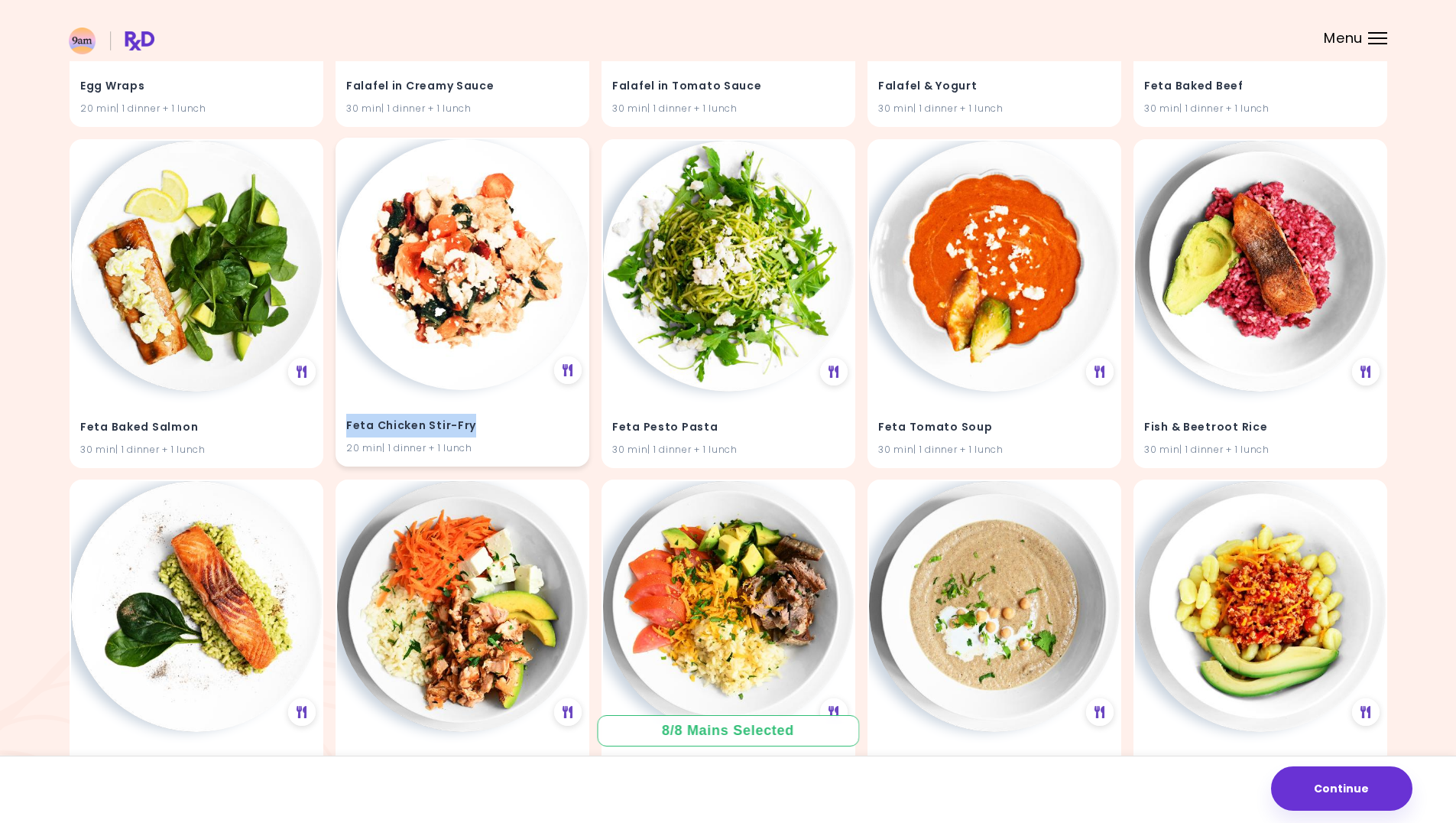
drag, startPoint x: 487, startPoint y: 428, endPoint x: 342, endPoint y: 422, distance: 145.1
click at [342, 422] on div "Feta Chicken Stir-Fry 20 min | 1 dinner + 1 lunch" at bounding box center [463, 427] width 251 height 75
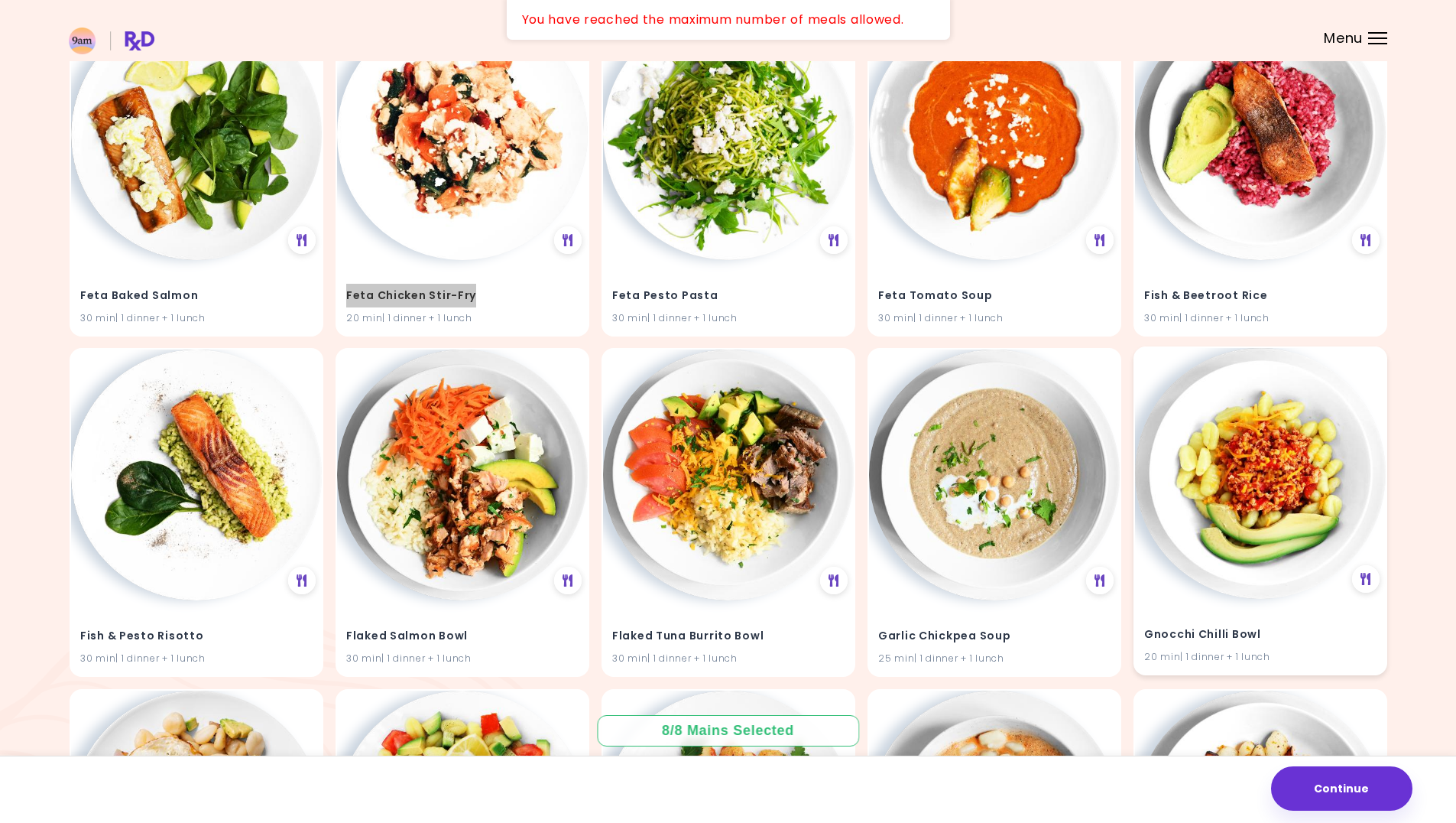
scroll to position [17086, 0]
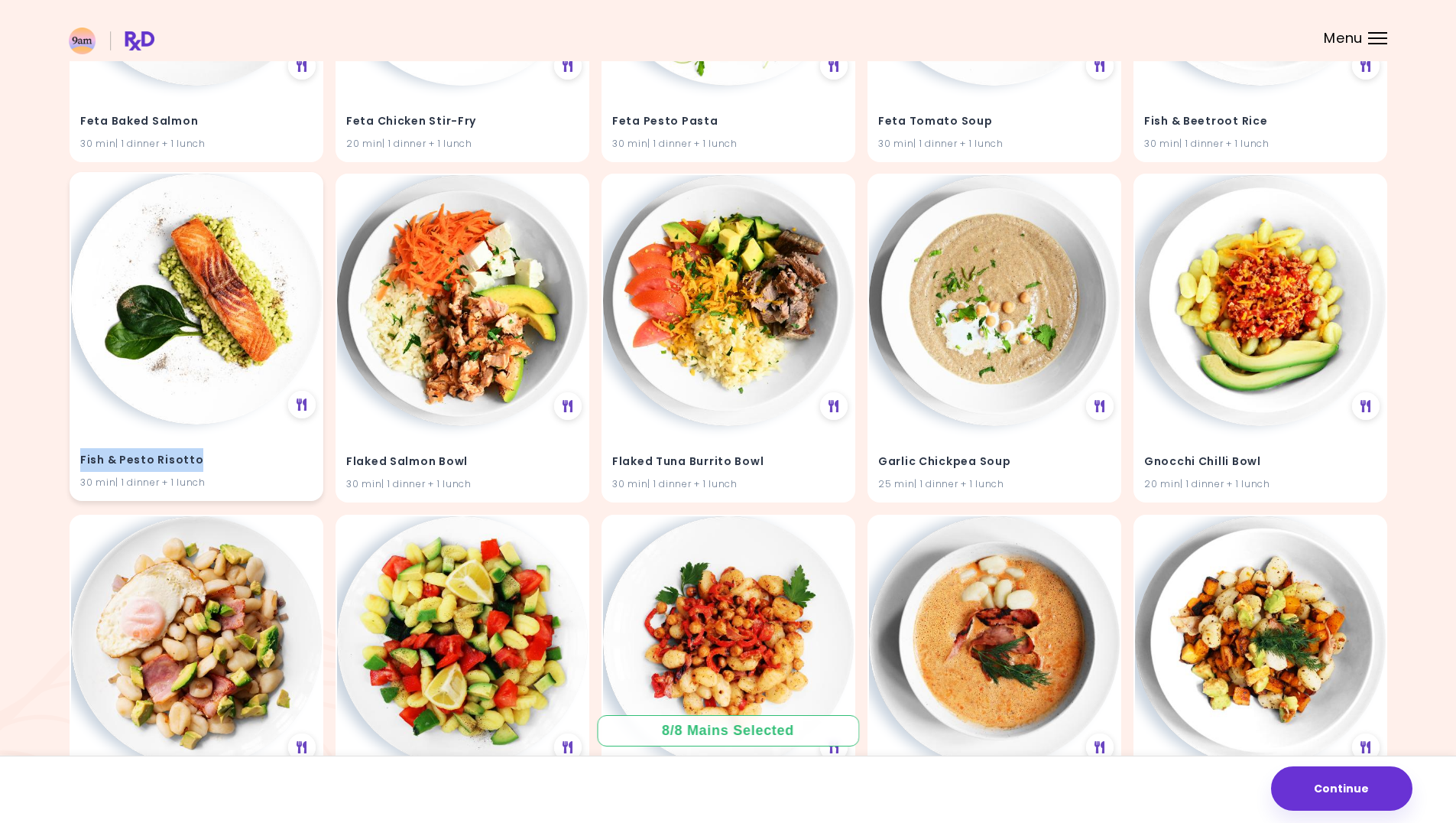
drag, startPoint x: 205, startPoint y: 462, endPoint x: 80, endPoint y: 460, distance: 125.0
click at [80, 460] on div "Fish & Pesto Risotto 30 min | 1 dinner + 1 lunch" at bounding box center [196, 462] width 251 height 75
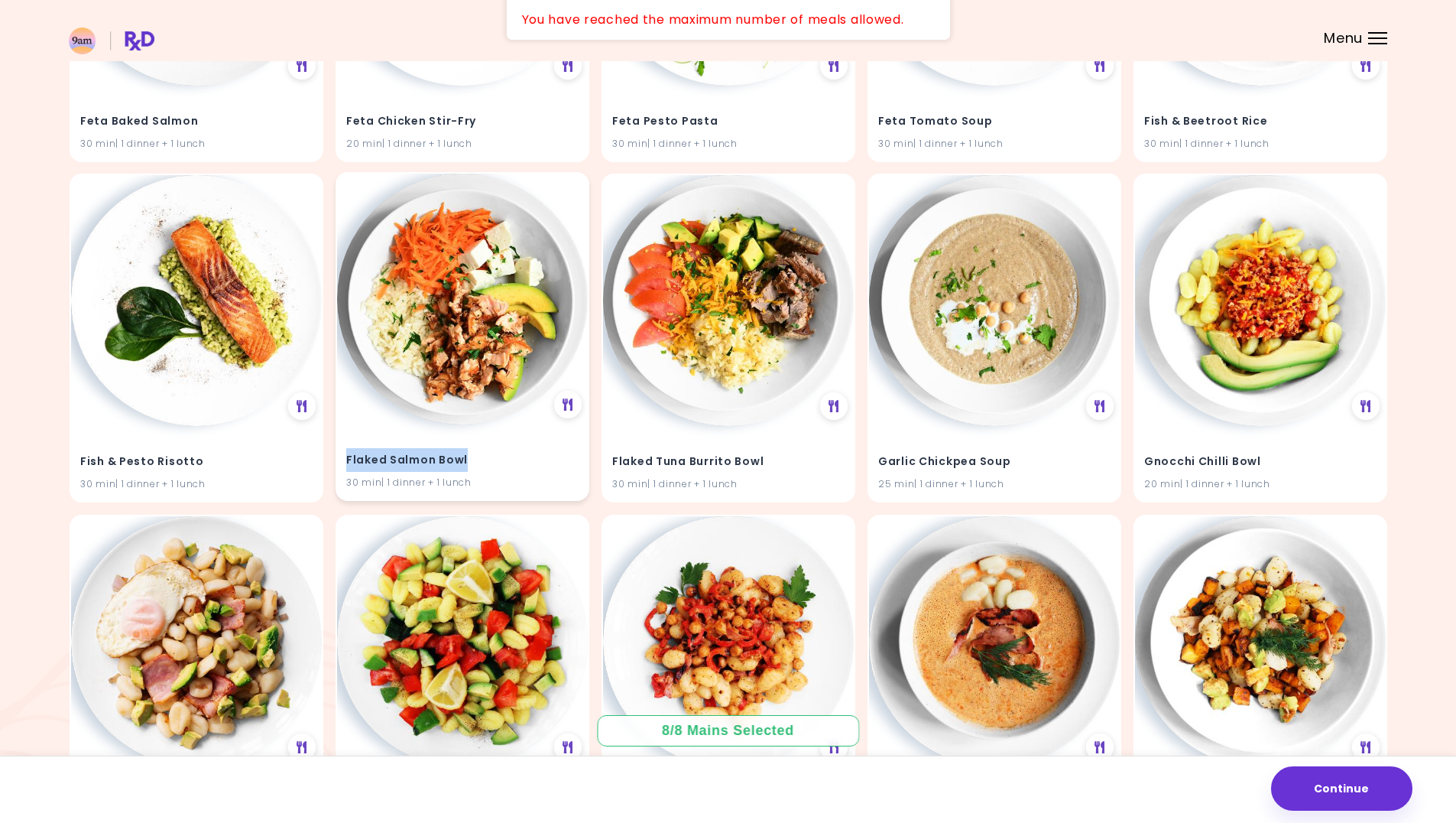
drag, startPoint x: 471, startPoint y: 464, endPoint x: 348, endPoint y: 465, distance: 123.0
click at [348, 465] on h4 "Flaked Salmon Bowl" at bounding box center [463, 461] width 233 height 25
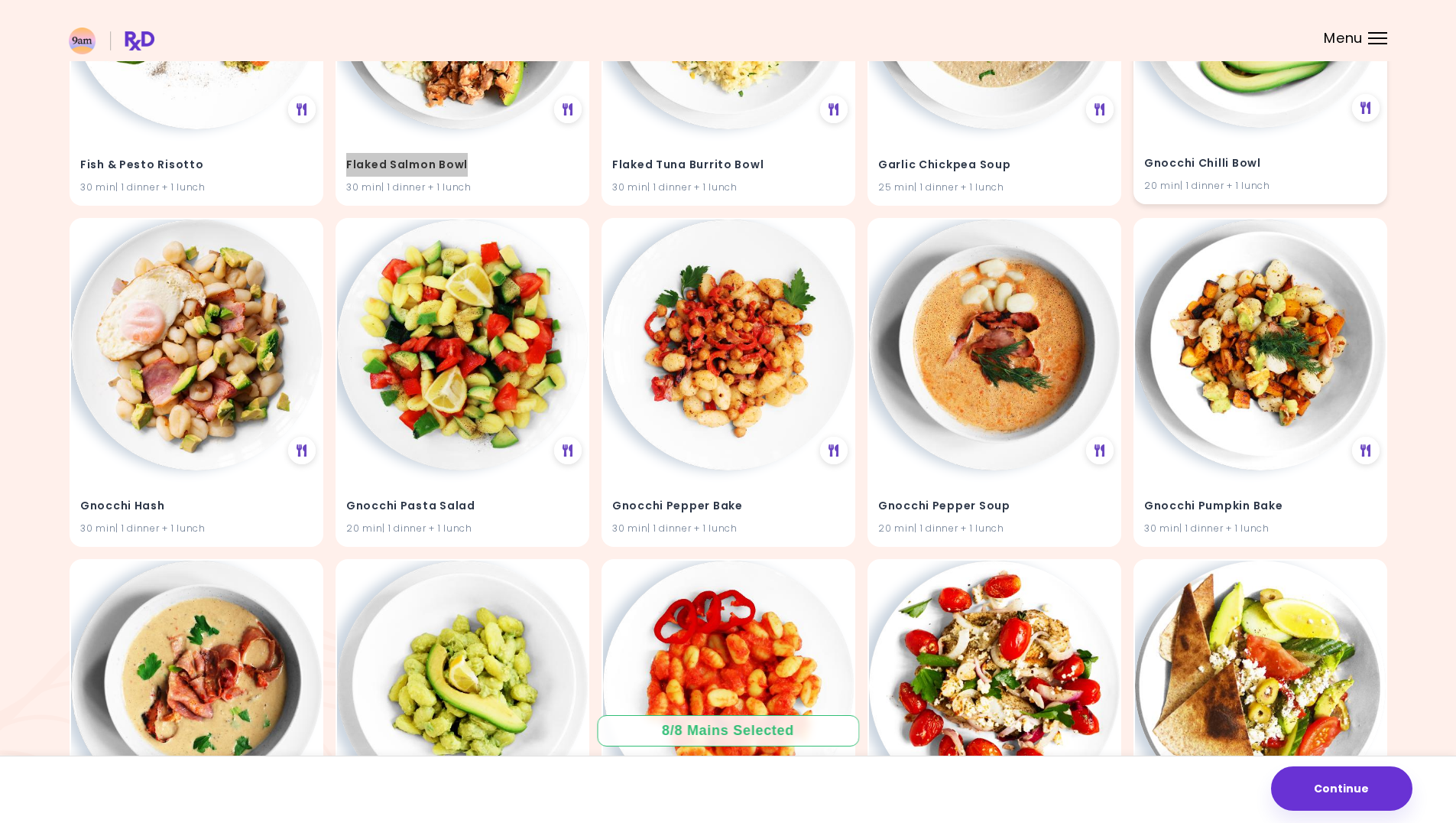
scroll to position [17391, 0]
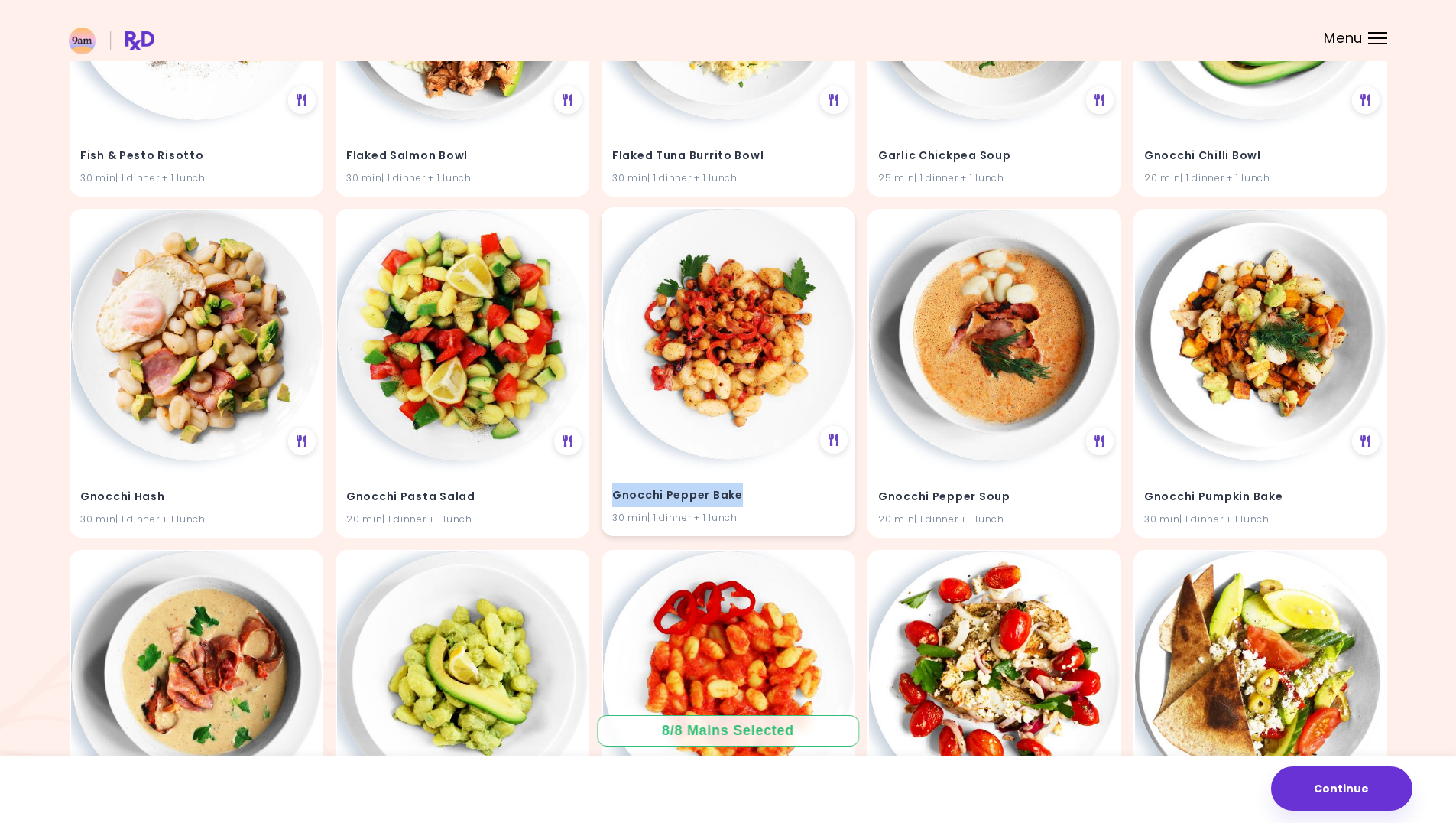
drag, startPoint x: 737, startPoint y: 499, endPoint x: 611, endPoint y: 499, distance: 126.0
click at [611, 499] on div "Gnocchi Pepper Bake 30 min | 1 dinner + 1 lunch" at bounding box center [729, 497] width 251 height 75
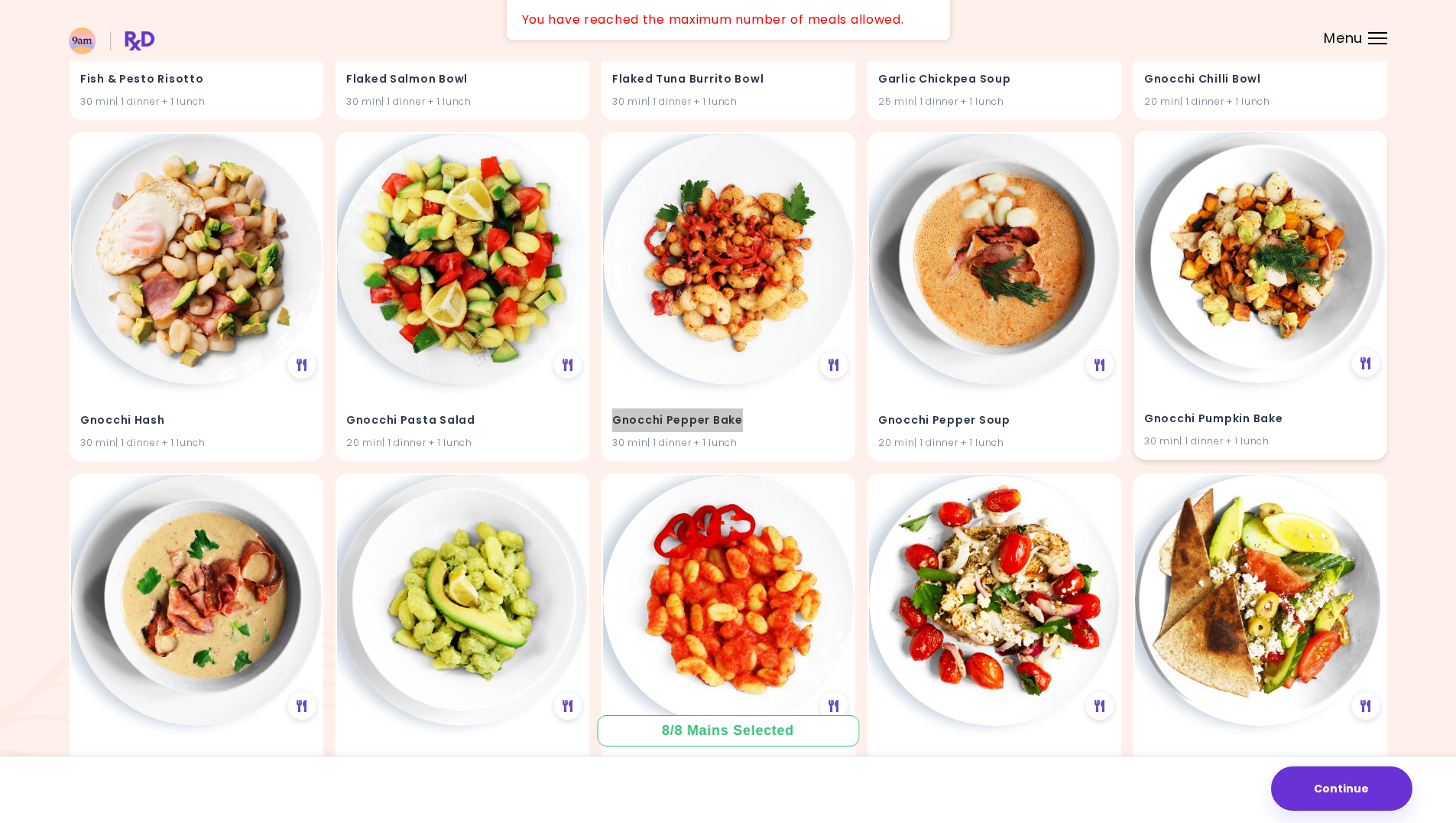
scroll to position [17774, 0]
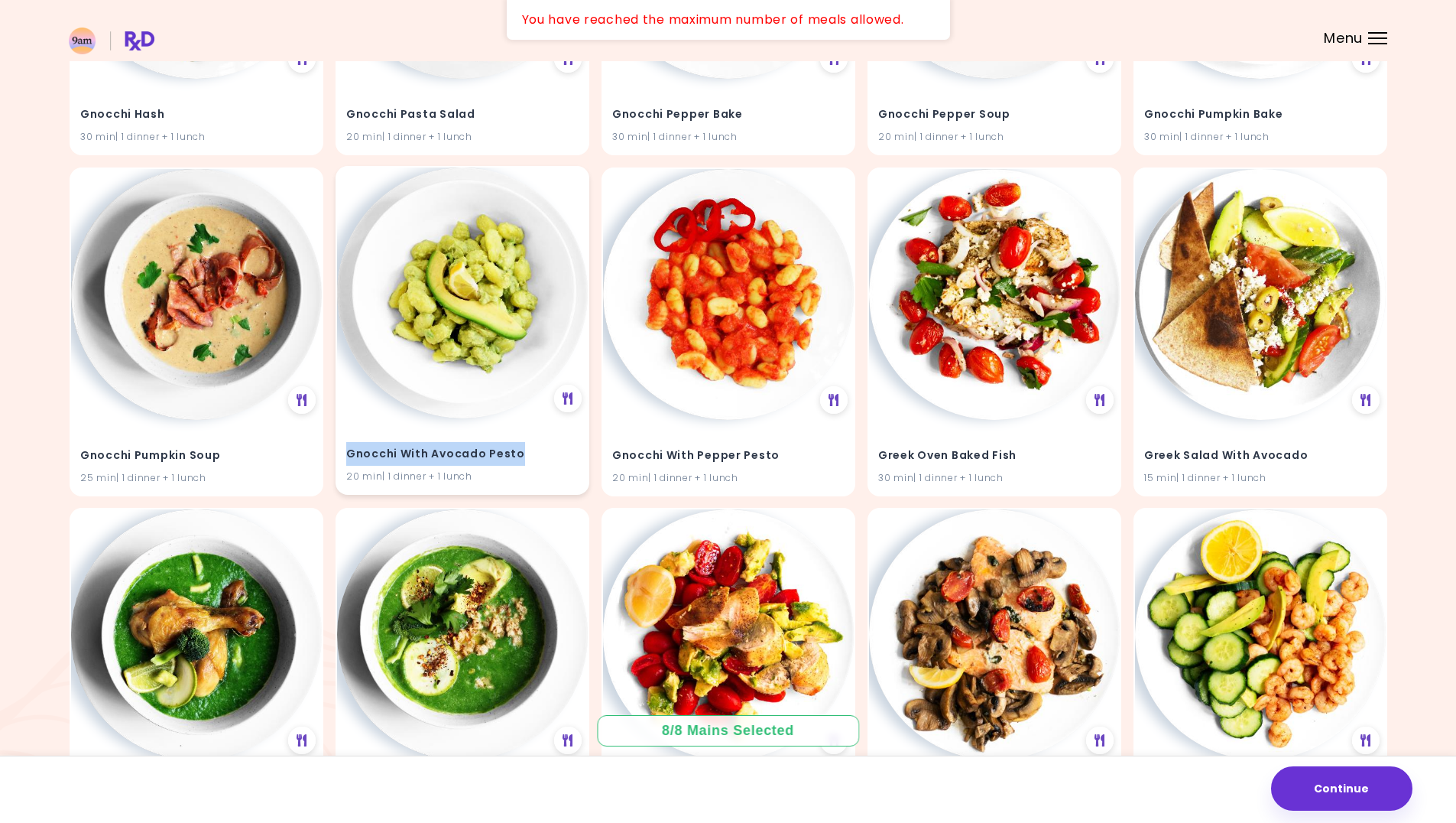
drag, startPoint x: 517, startPoint y: 456, endPoint x: 377, endPoint y: 451, distance: 140.1
click at [347, 459] on h4 "Gnocchi With Avocado Pesto" at bounding box center [463, 454] width 233 height 25
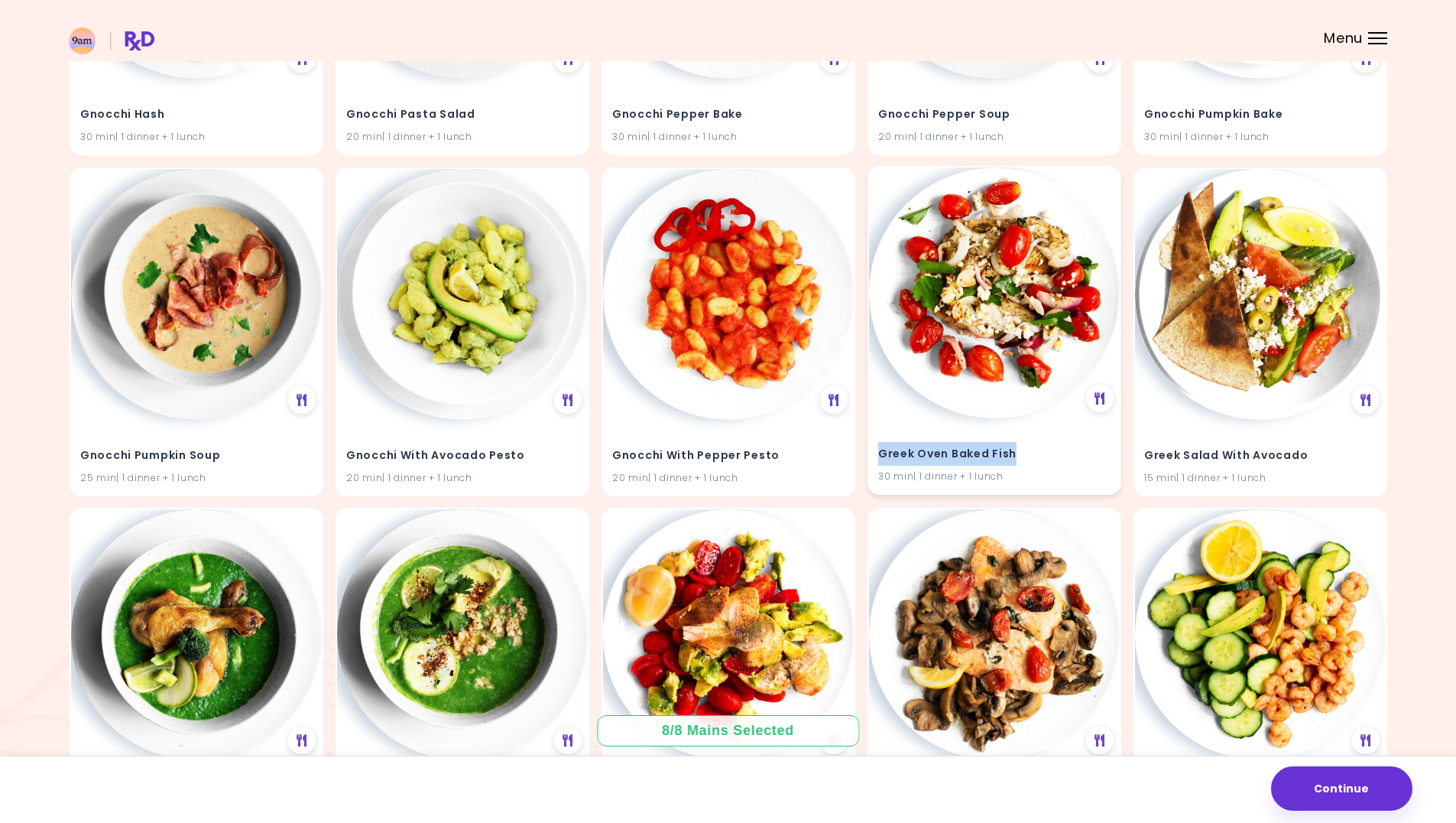
drag, startPoint x: 1015, startPoint y: 448, endPoint x: 878, endPoint y: 452, distance: 137.1
click at [878, 452] on h4 "Greek Oven Baked Fish" at bounding box center [994, 454] width 233 height 25
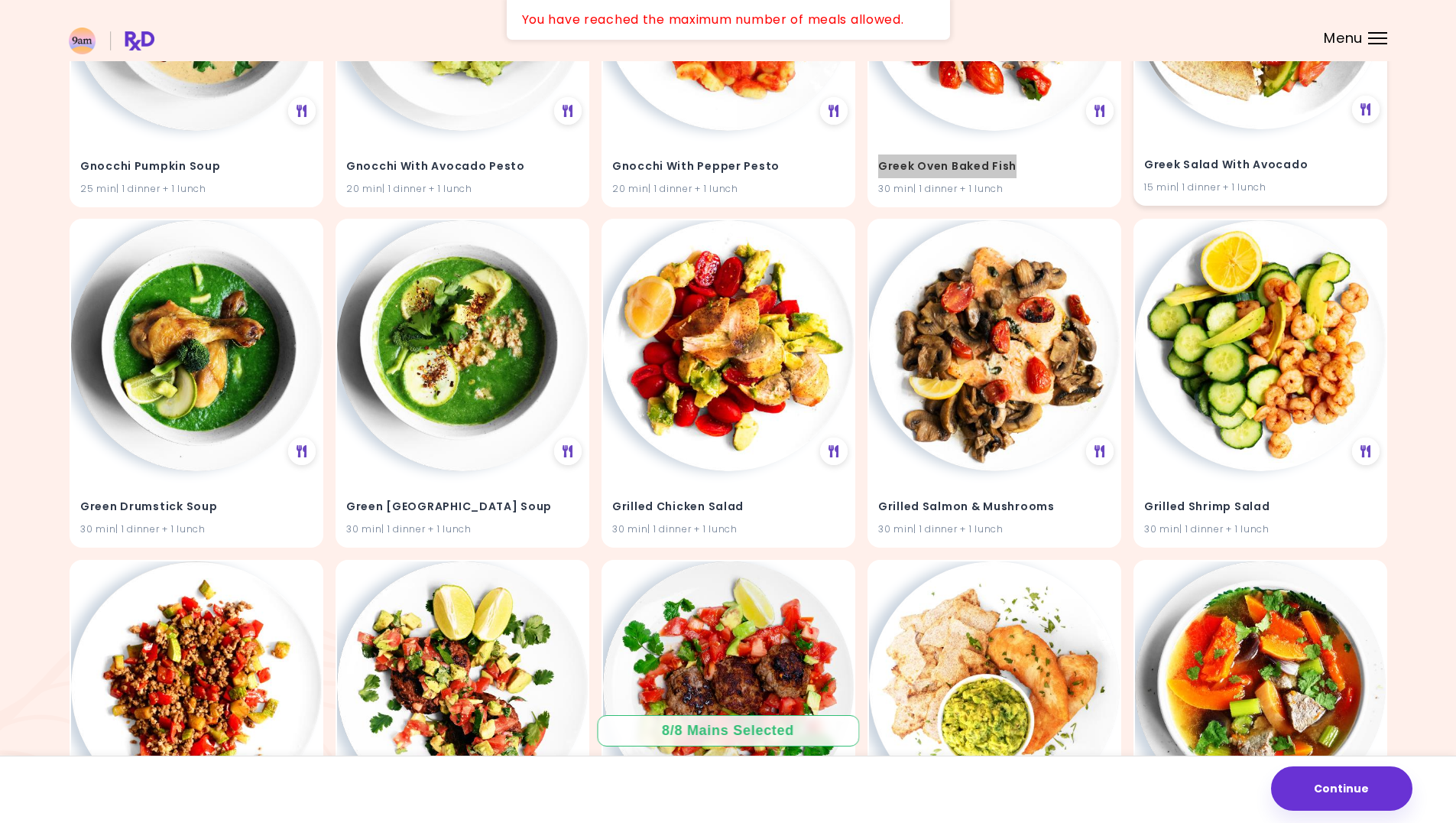
scroll to position [18080, 0]
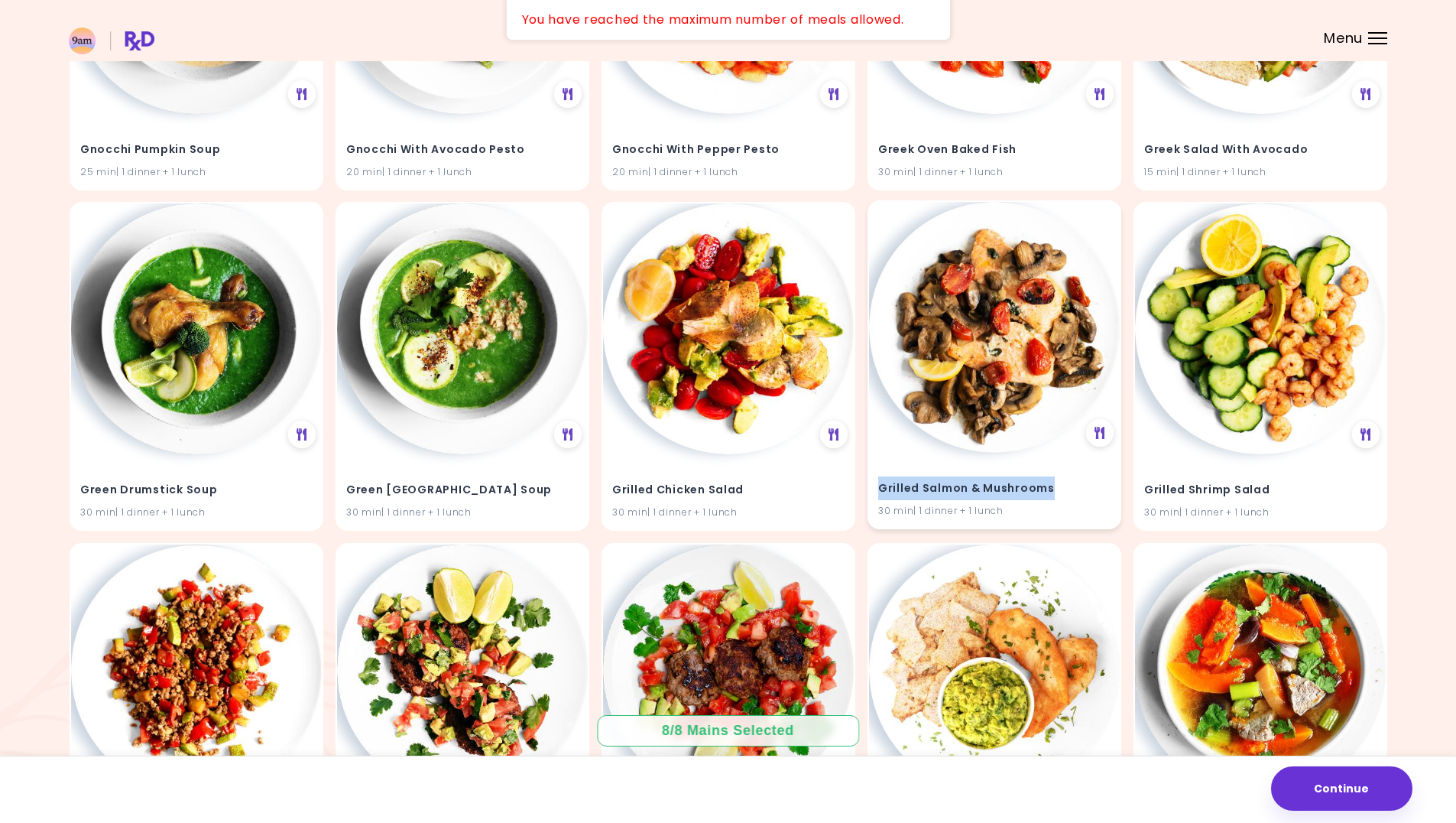
drag, startPoint x: 1049, startPoint y: 487, endPoint x: 881, endPoint y: 488, distance: 168.0
click at [881, 488] on h4 "Grilled Salmon & Mushrooms" at bounding box center [994, 489] width 233 height 25
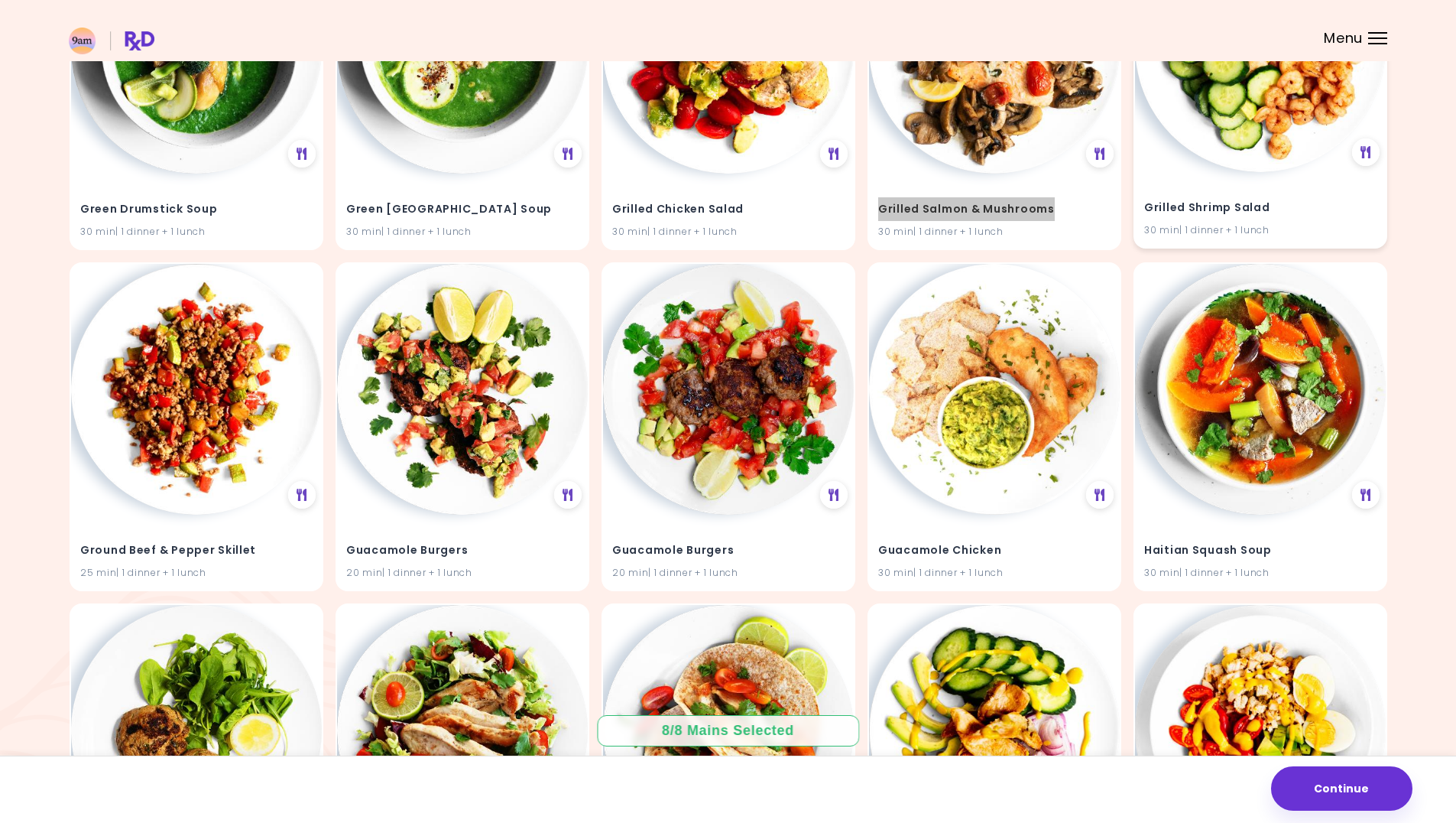
scroll to position [18462, 0]
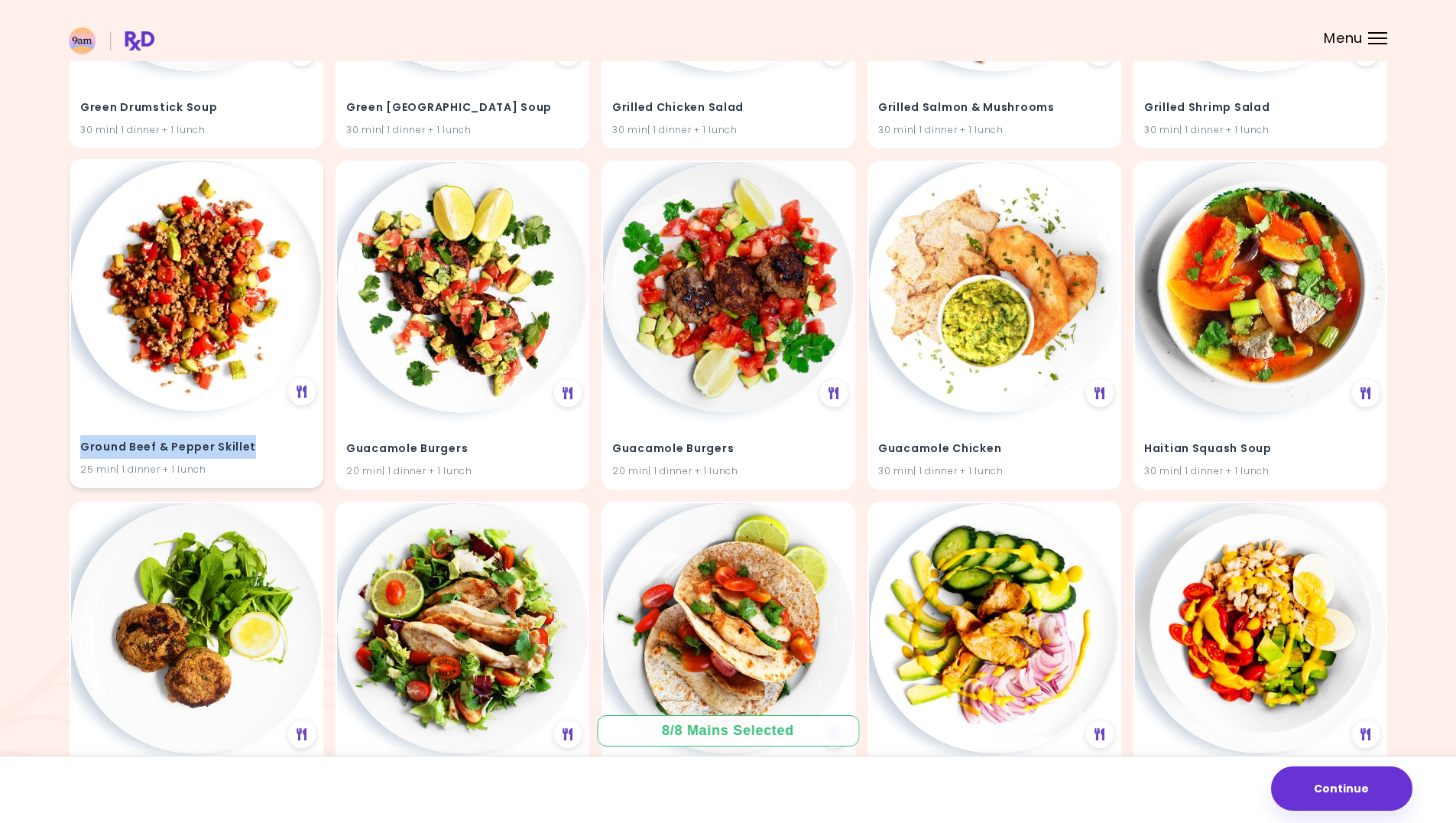
drag, startPoint x: 258, startPoint y: 446, endPoint x: 79, endPoint y: 446, distance: 179.0
click at [79, 446] on div "Ground Beef & Pepper Skillet 25 min | 1 dinner + 1 lunch" at bounding box center [196, 448] width 251 height 75
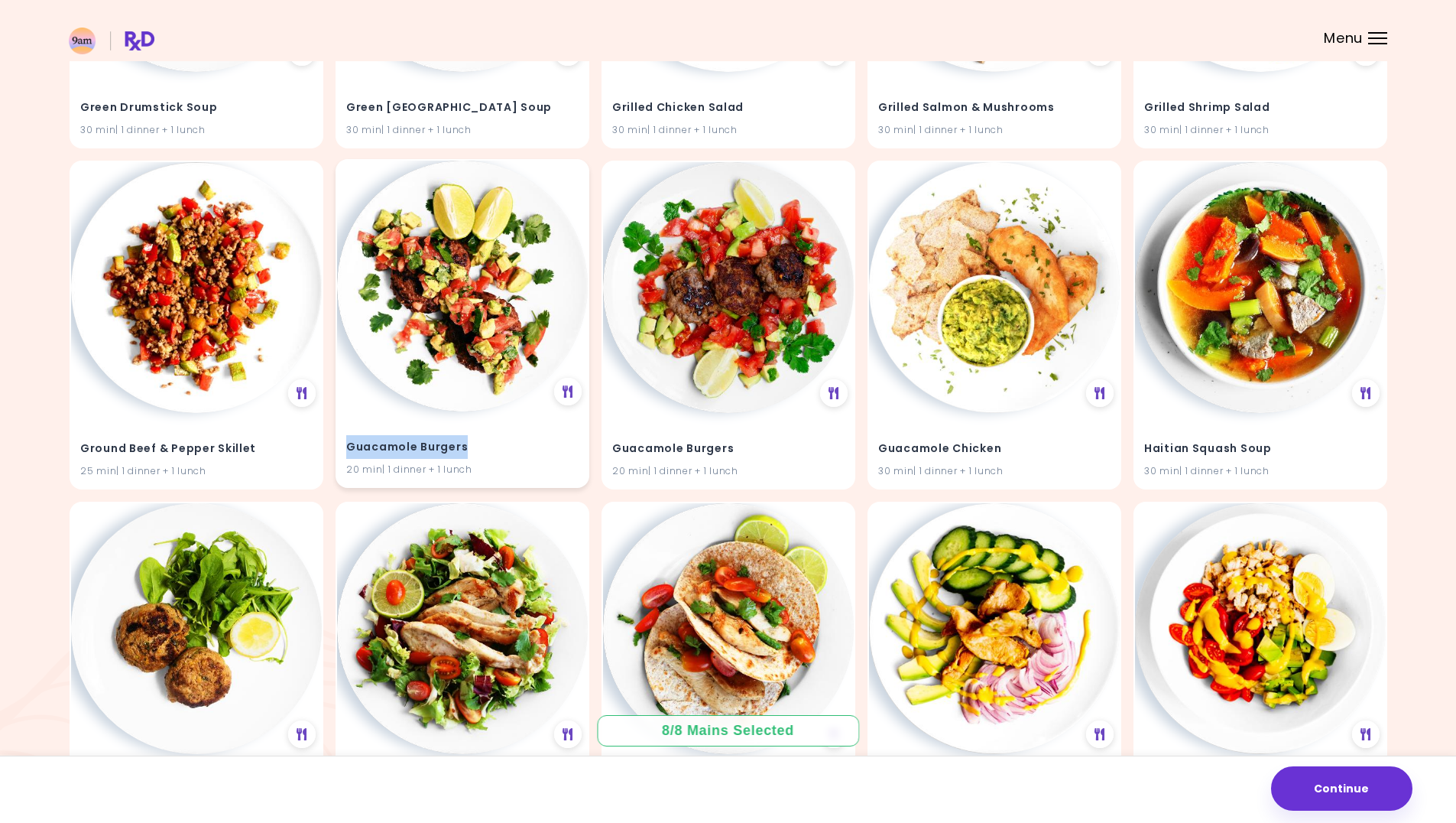
drag, startPoint x: 466, startPoint y: 447, endPoint x: 350, endPoint y: 447, distance: 116.0
click at [350, 447] on h4 "Guacamole Burgers" at bounding box center [463, 447] width 233 height 25
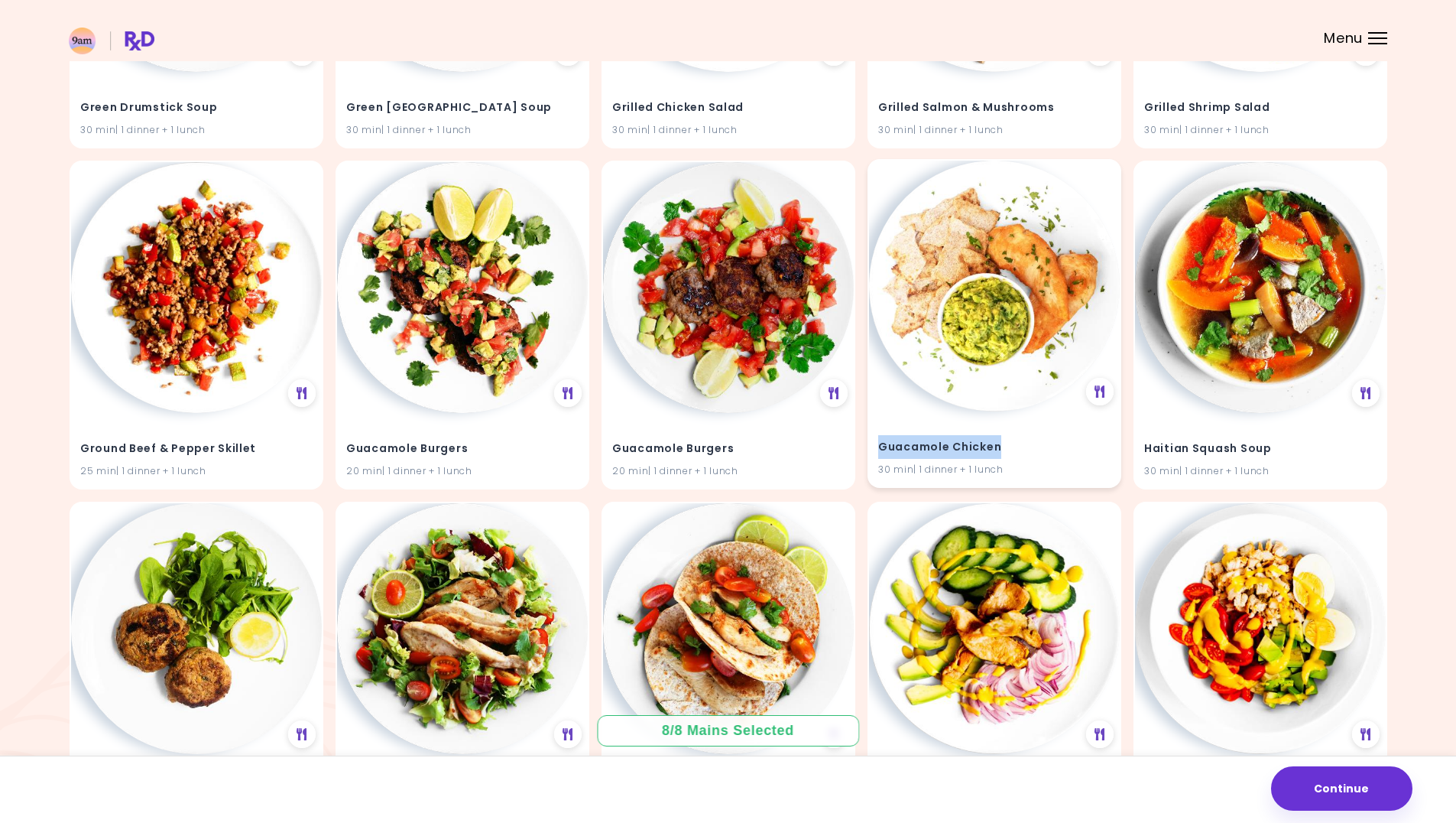
drag, startPoint x: 1002, startPoint y: 444, endPoint x: 880, endPoint y: 448, distance: 122.1
click at [880, 448] on h4 "Guacamole Chicken" at bounding box center [994, 447] width 233 height 25
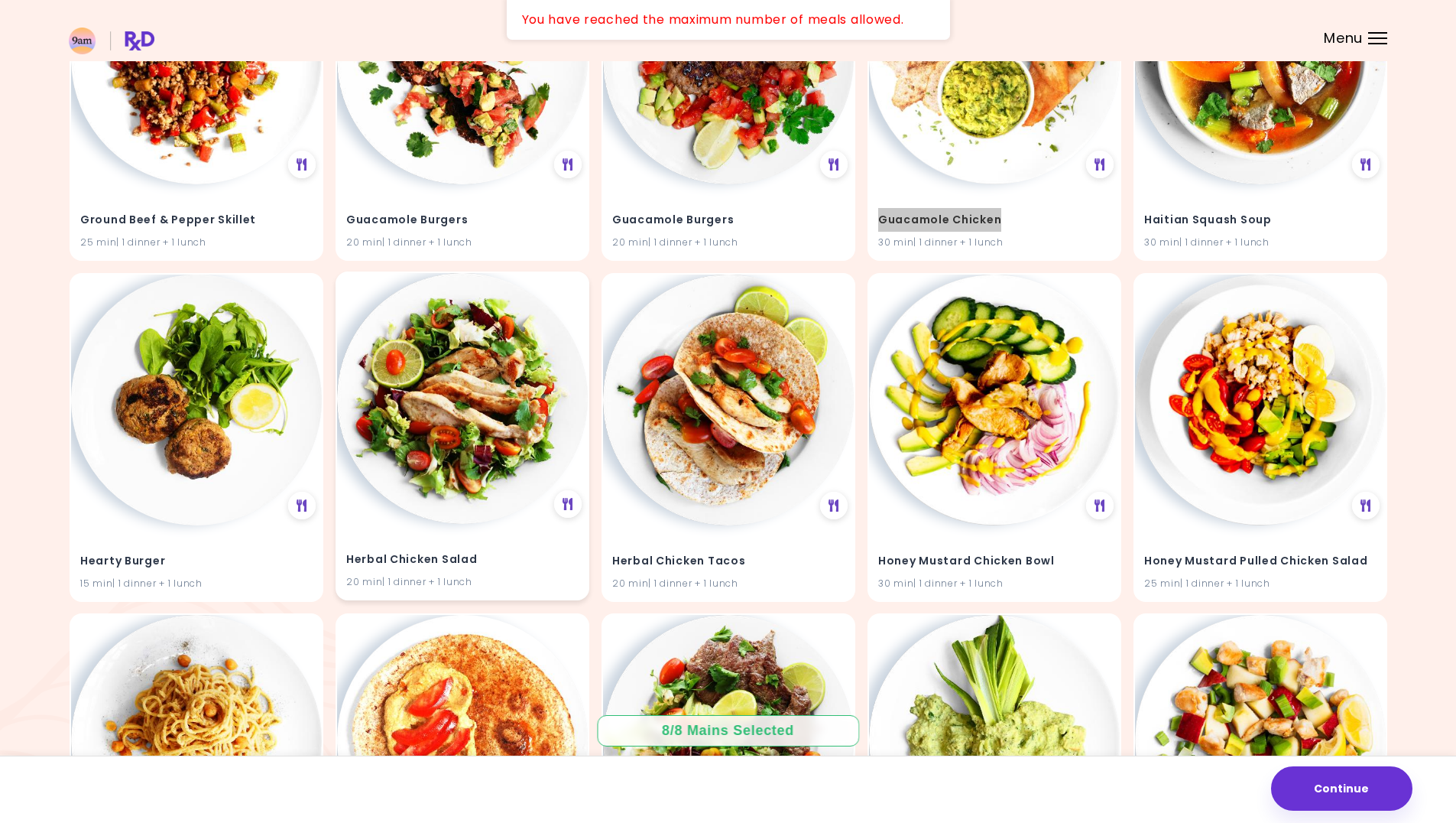
scroll to position [18768, 0]
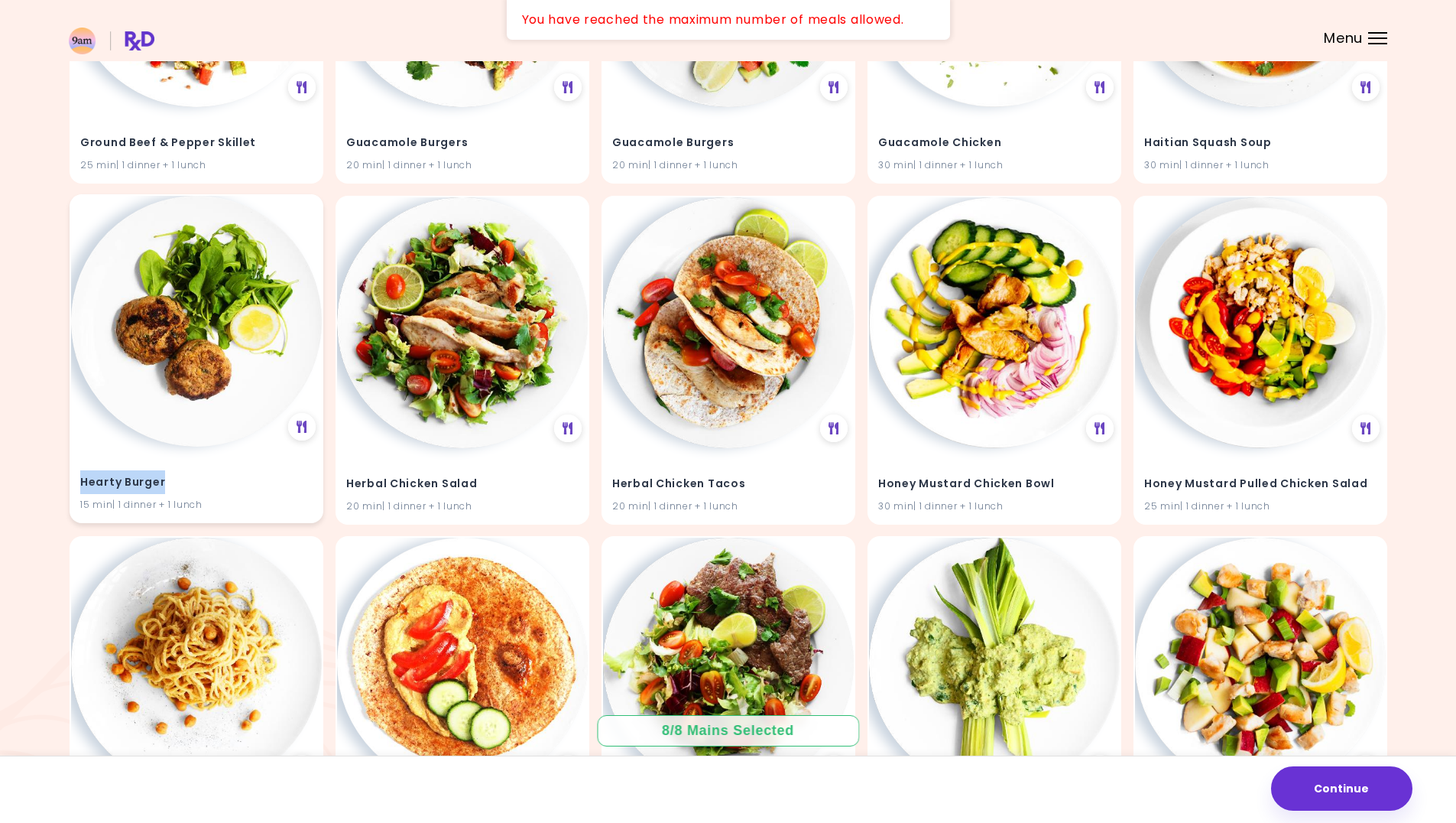
drag, startPoint x: 171, startPoint y: 483, endPoint x: 77, endPoint y: 481, distance: 94.0
click at [77, 481] on div "Hearty Burger 15 min | 1 dinner + 1 lunch" at bounding box center [196, 484] width 251 height 75
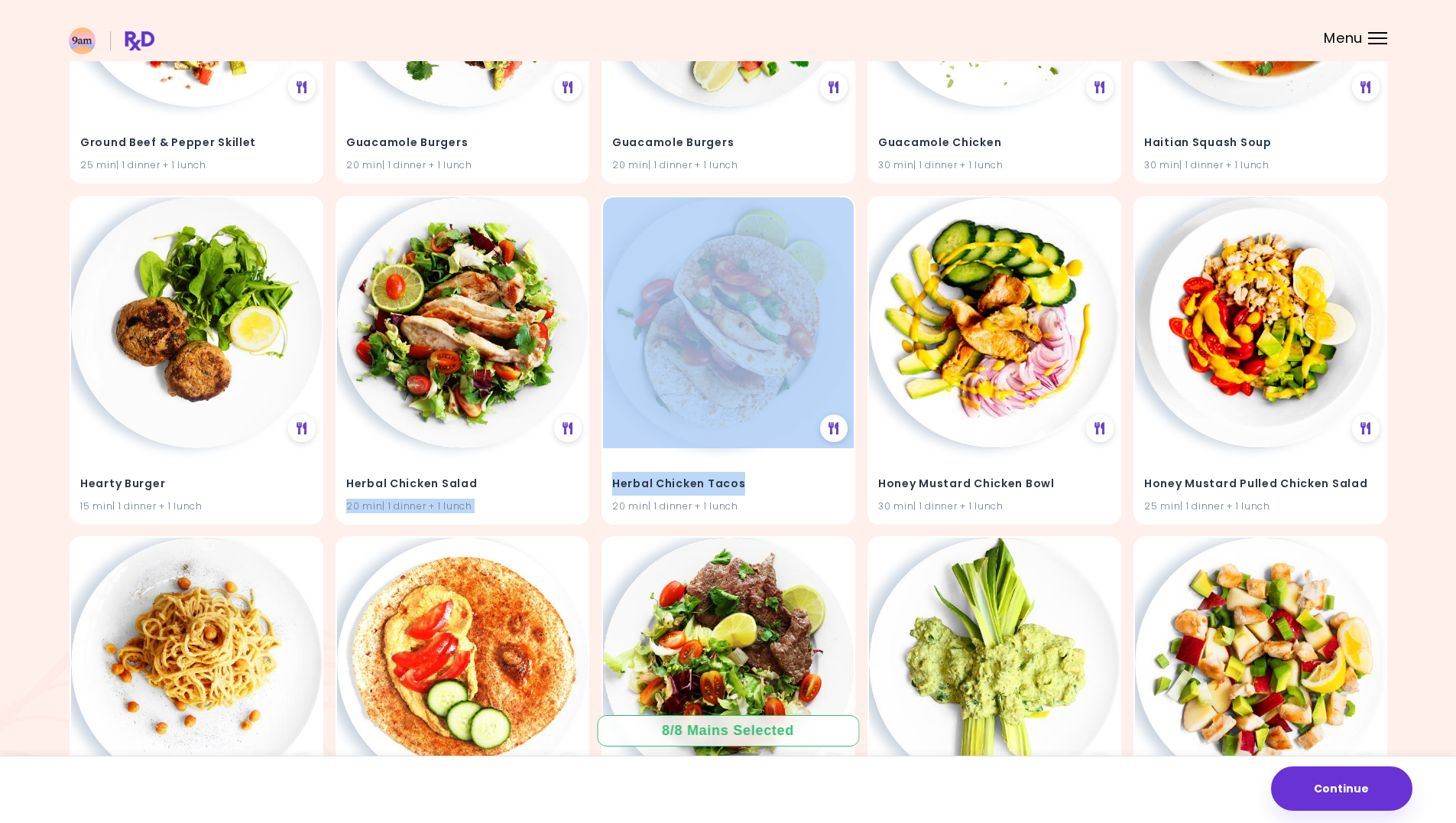
drag, startPoint x: 740, startPoint y: 483, endPoint x: 595, endPoint y: 481, distance: 145.0
click at [808, 487] on h4 "Herbal Chicken Tacos" at bounding box center [728, 482] width 233 height 25
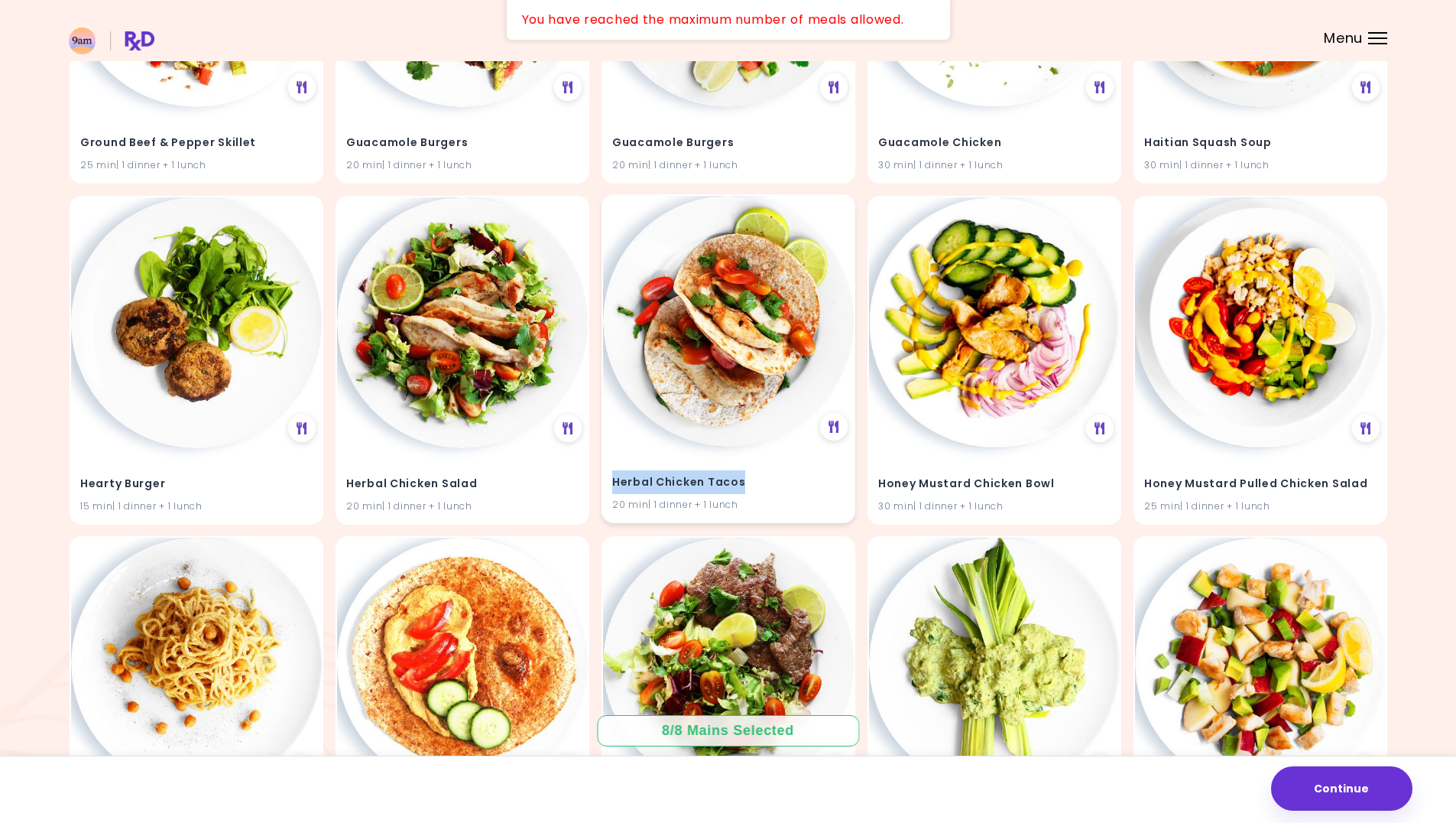
drag, startPoint x: 717, startPoint y: 480, endPoint x: 609, endPoint y: 483, distance: 108.0
click at [609, 483] on div "Herbal Chicken Tacos 20 min | 1 dinner + 1 lunch" at bounding box center [729, 484] width 251 height 75
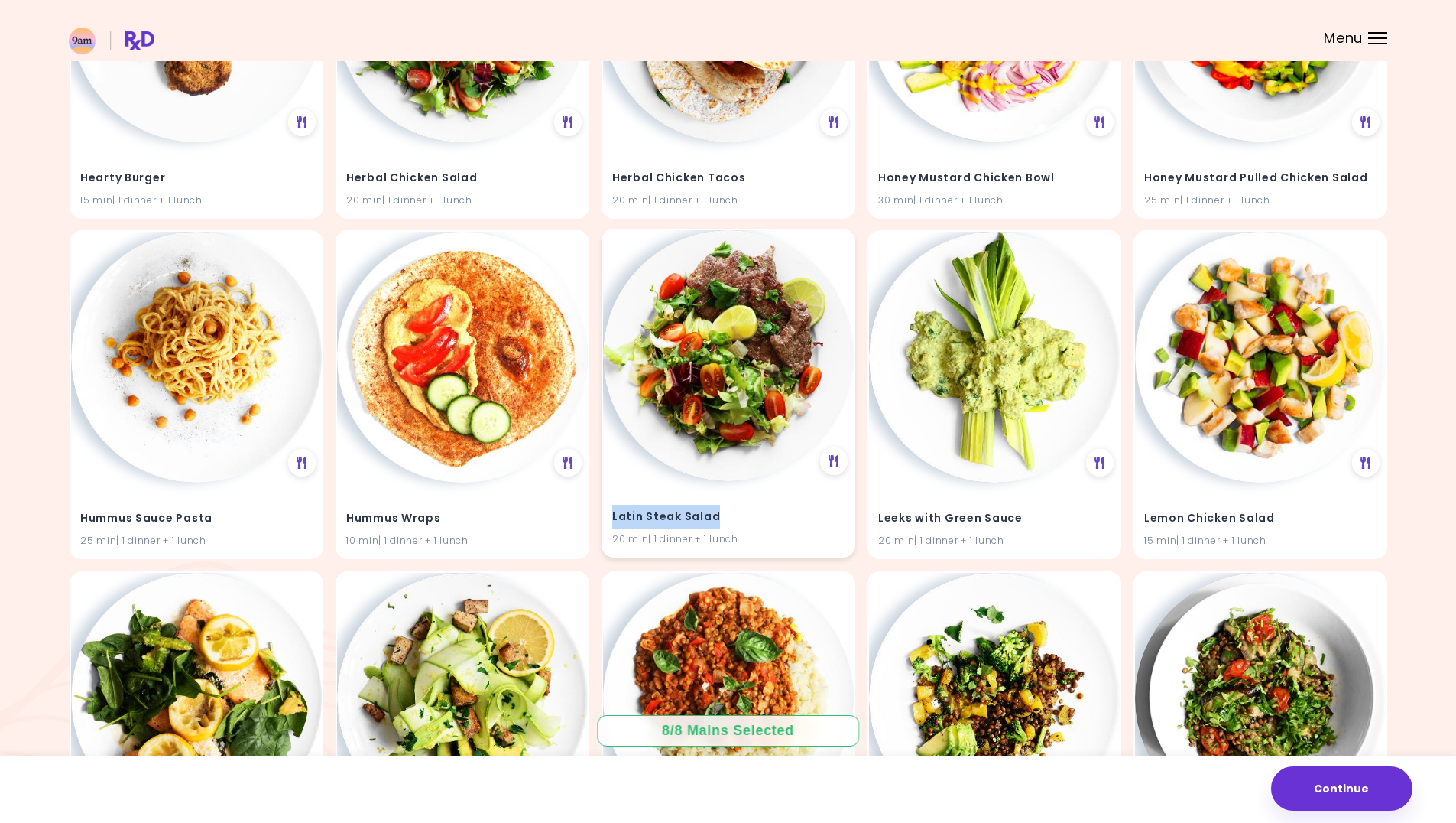
drag, startPoint x: 717, startPoint y: 514, endPoint x: 613, endPoint y: 514, distance: 104.0
click at [613, 514] on h4 "Latin Steak Salad" at bounding box center [728, 517] width 233 height 25
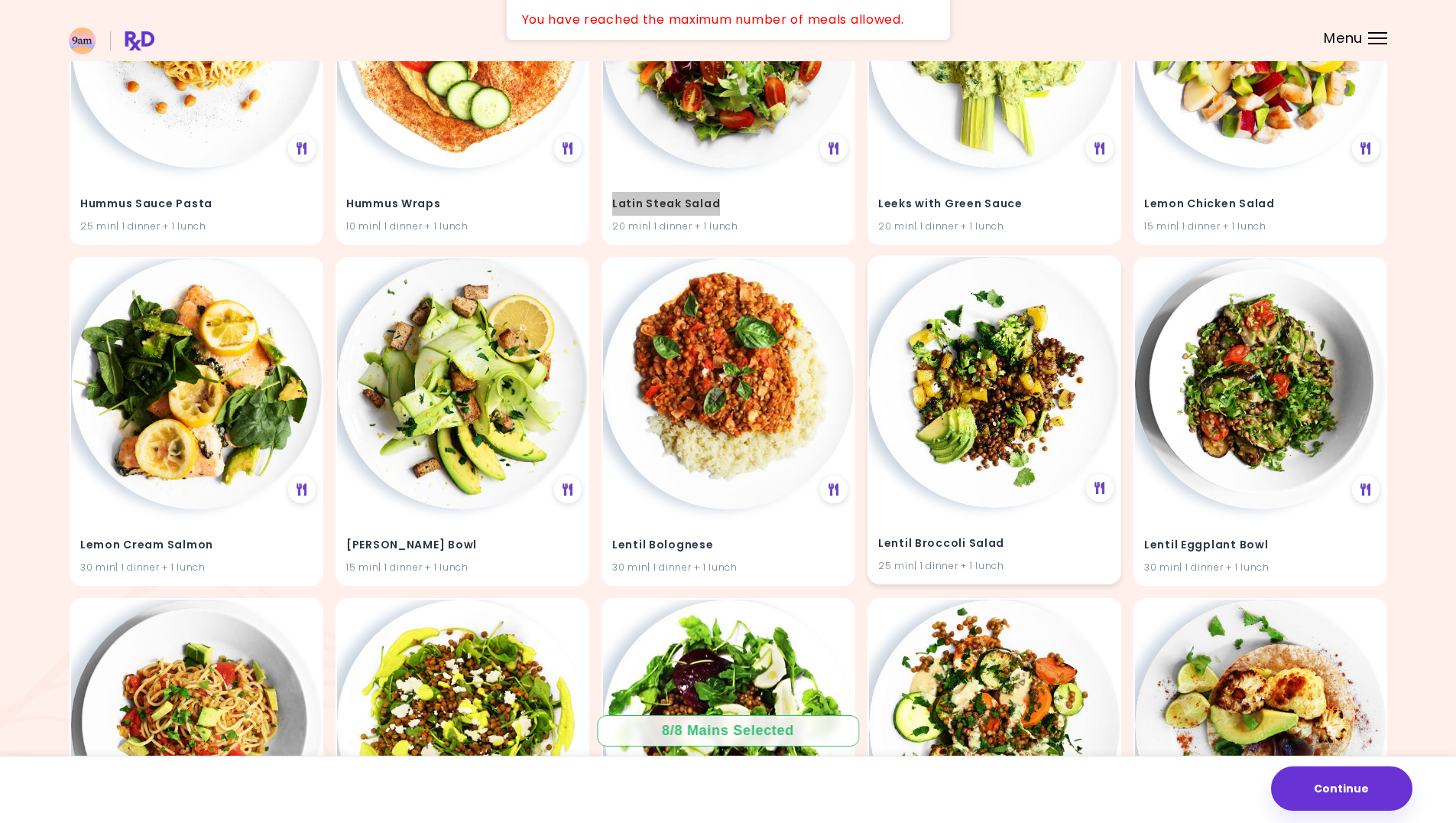
scroll to position [19456, 0]
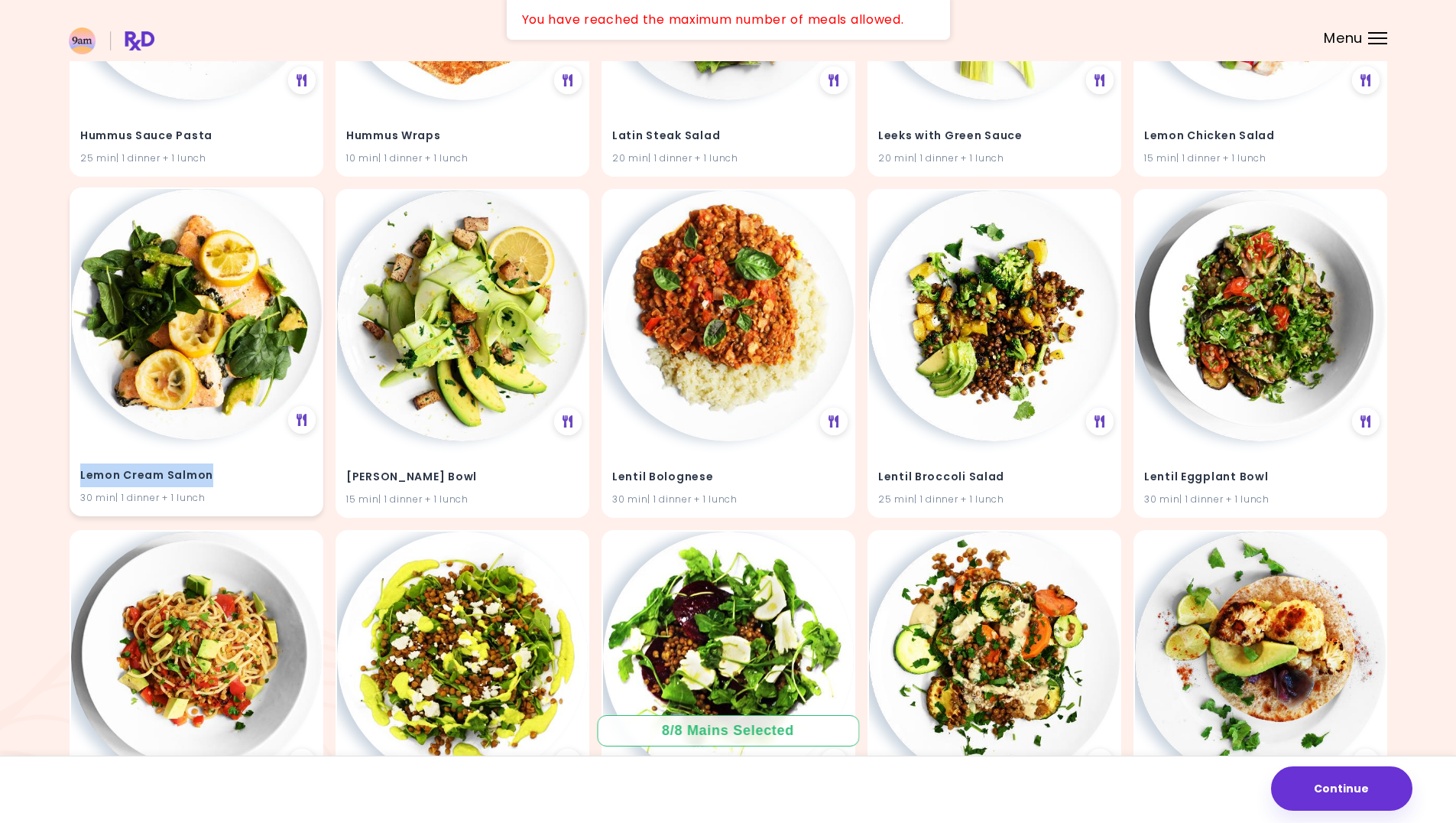
drag, startPoint x: 208, startPoint y: 476, endPoint x: 81, endPoint y: 480, distance: 127.1
click at [81, 480] on h4 "Lemon Cream Salmon" at bounding box center [196, 476] width 233 height 25
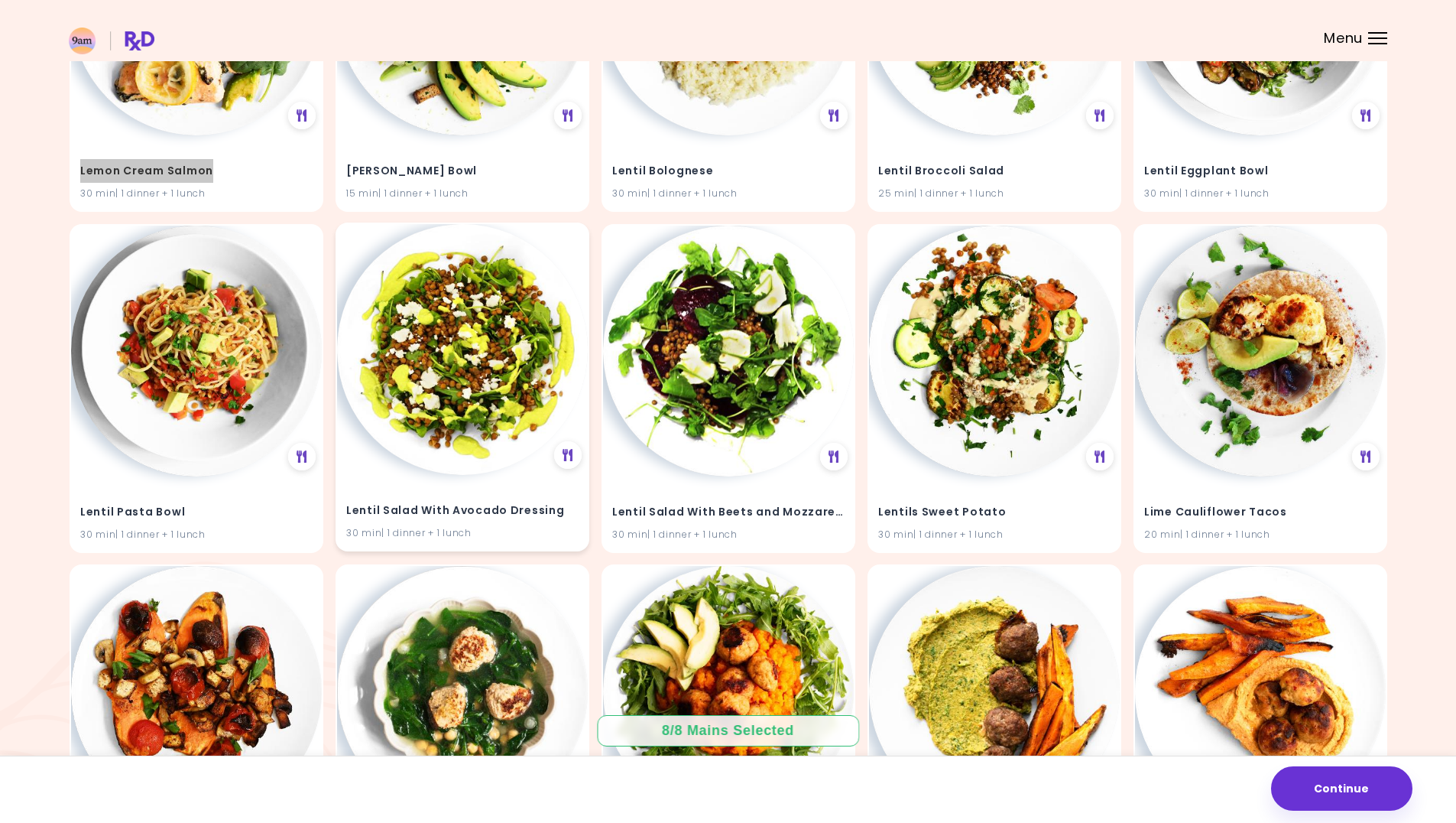
scroll to position [19686, 0]
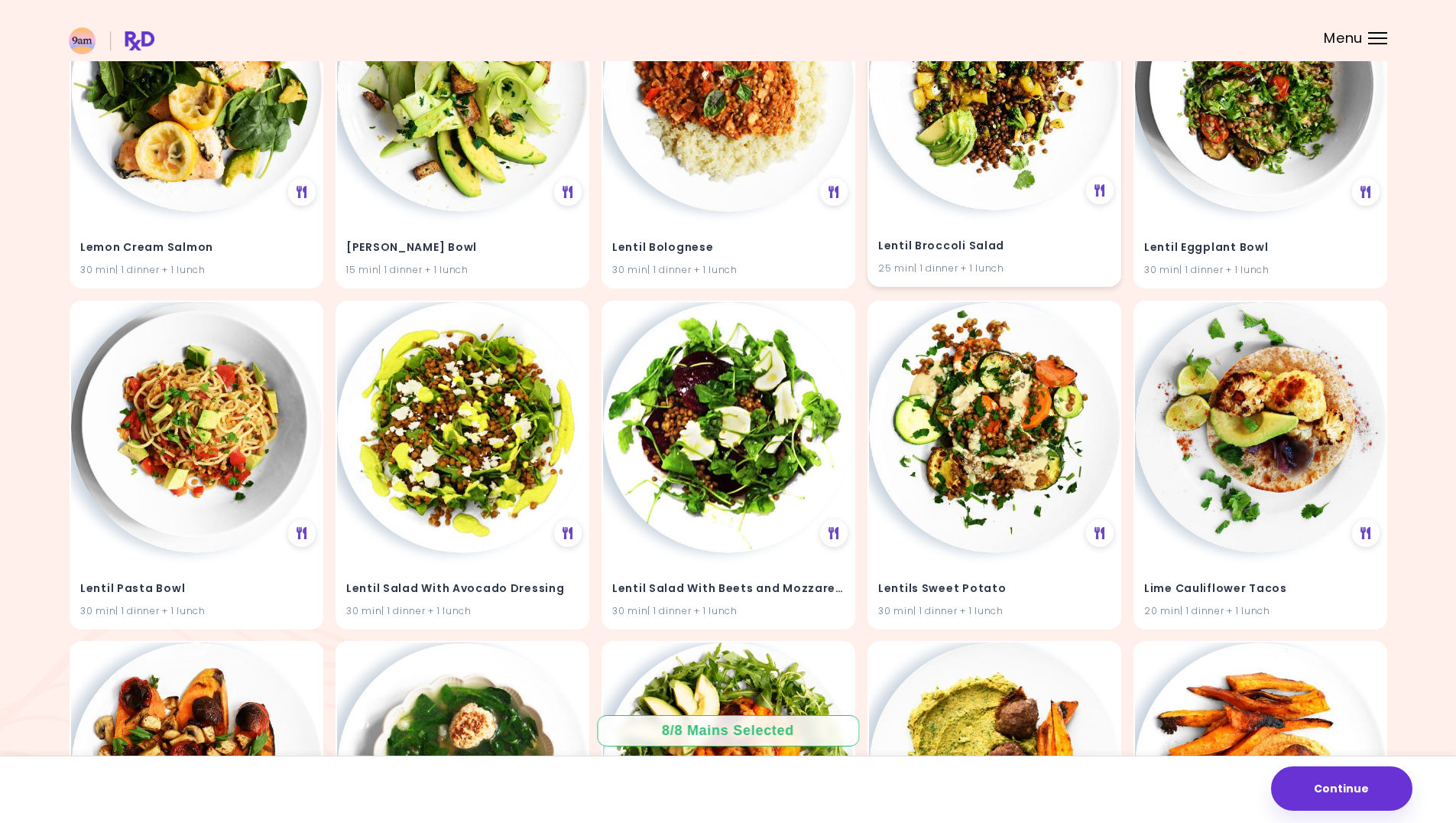
click at [995, 243] on h4 "Lentil Broccoli Salad" at bounding box center [994, 246] width 233 height 25
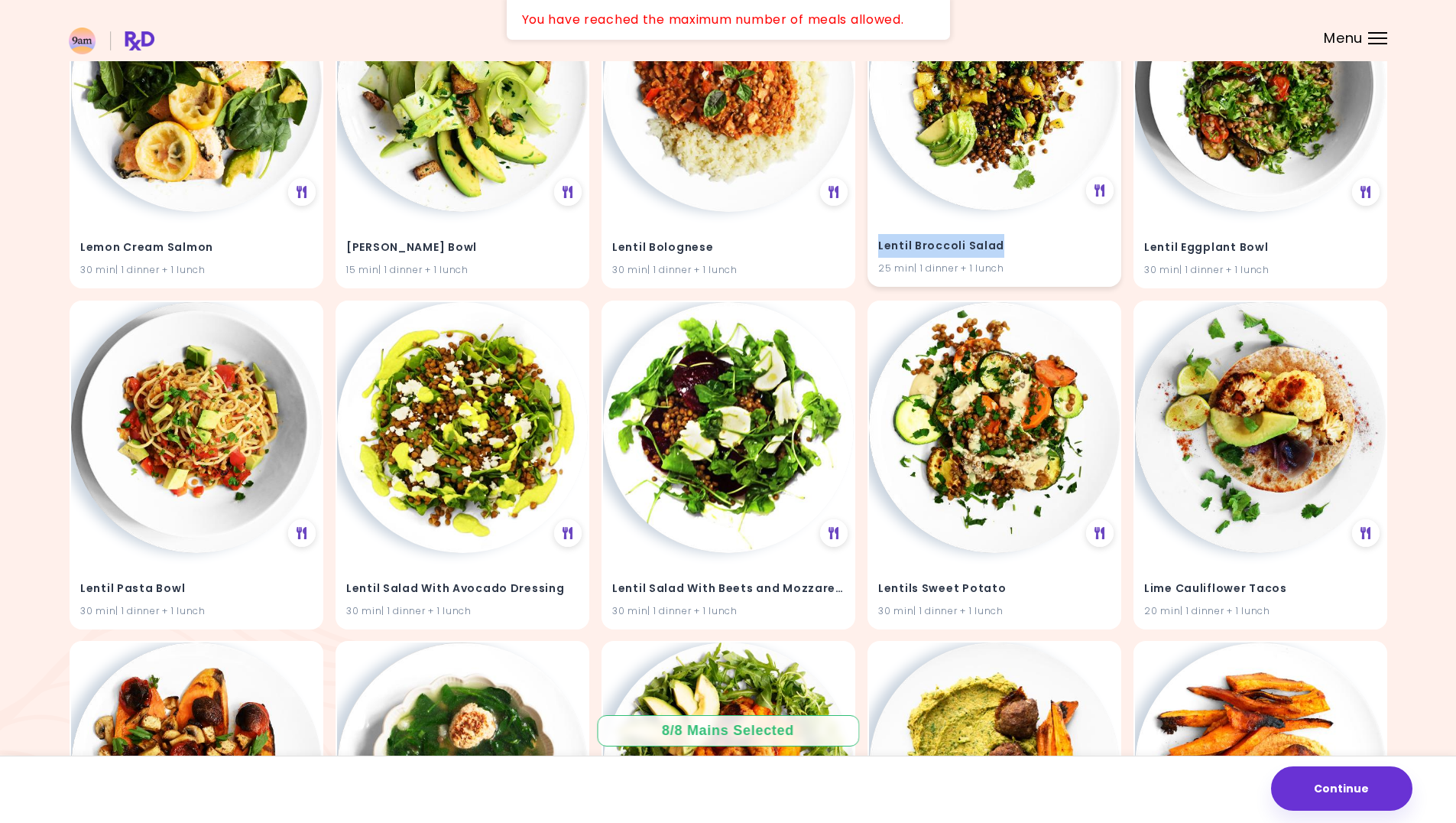
drag, startPoint x: 997, startPoint y: 244, endPoint x: 876, endPoint y: 248, distance: 121.1
click at [876, 248] on div "Lentil Broccoli Salad 25 min | 1 dinner + 1 lunch" at bounding box center [994, 247] width 251 height 75
drag, startPoint x: 1274, startPoint y: 240, endPoint x: 1134, endPoint y: 248, distance: 140.2
click at [1134, 248] on div "Lentil Eggplant Bowl 30 min | 1 dinner + 1 lunch" at bounding box center [1261, 122] width 254 height 329
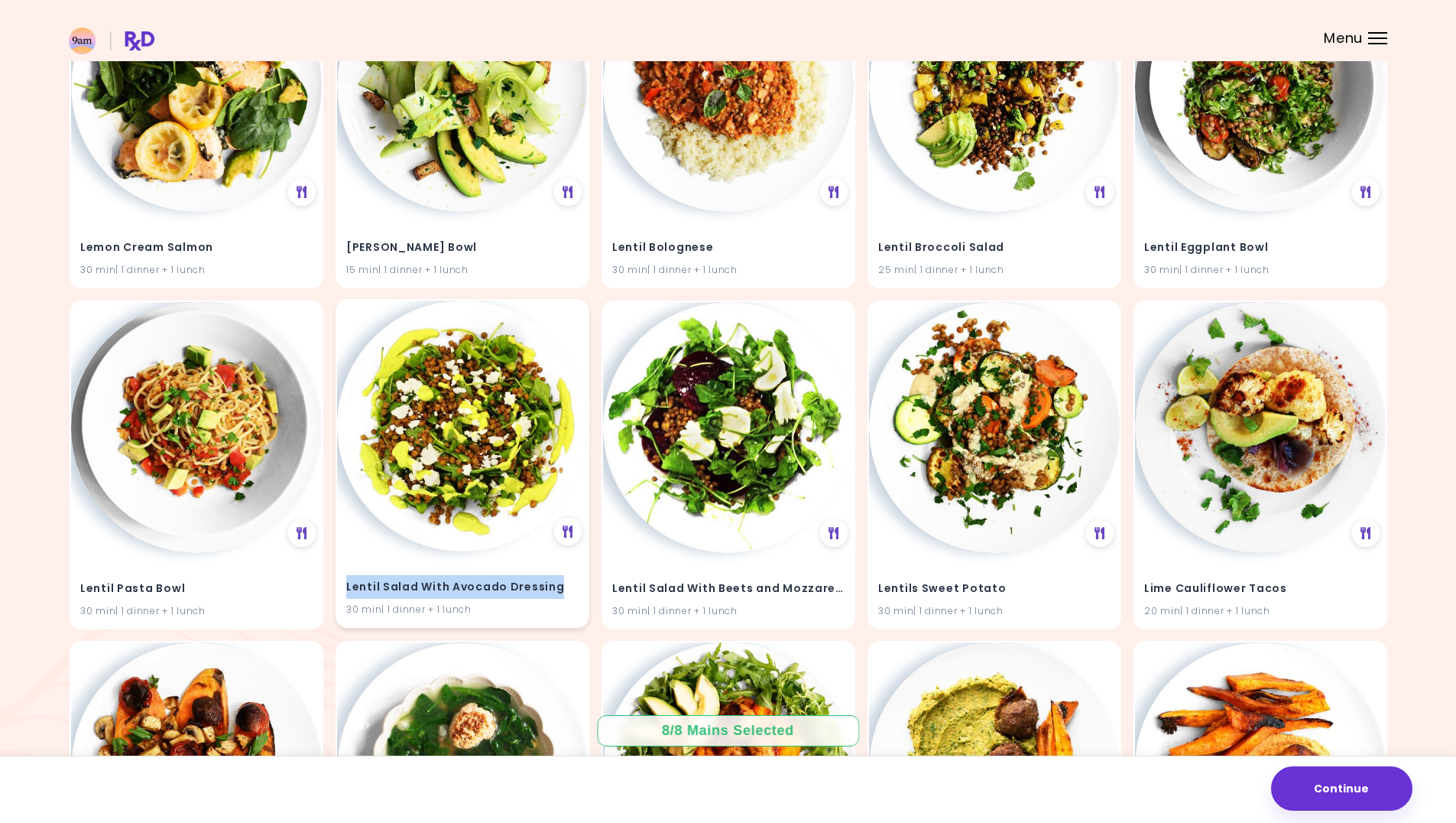
drag, startPoint x: 535, startPoint y: 588, endPoint x: 345, endPoint y: 586, distance: 190.0
click at [345, 586] on div "Lentil Salad With Avocado Dressing 30 min | 1 dinner + 1 lunch" at bounding box center [463, 588] width 251 height 75
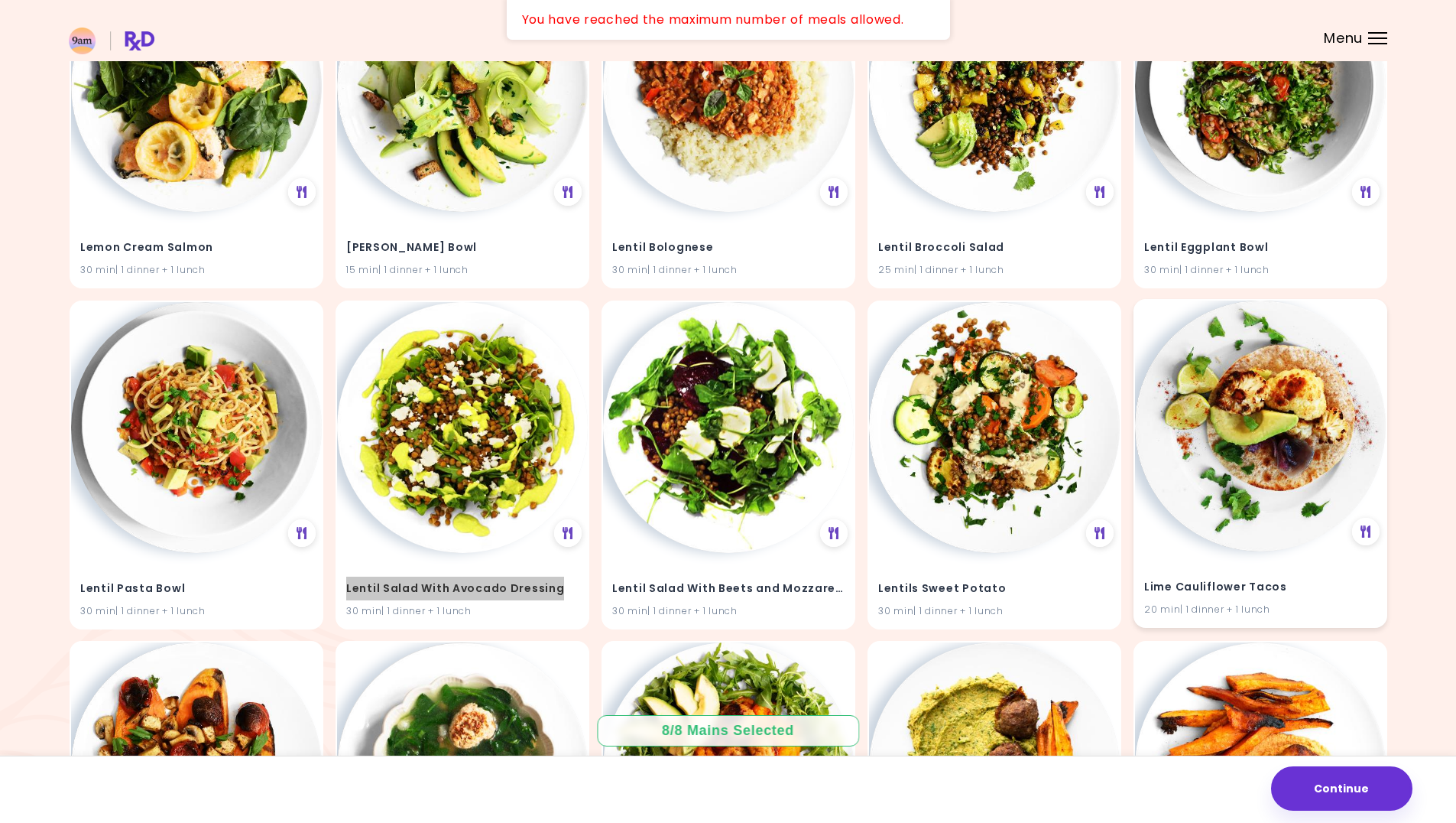
scroll to position [19915, 0]
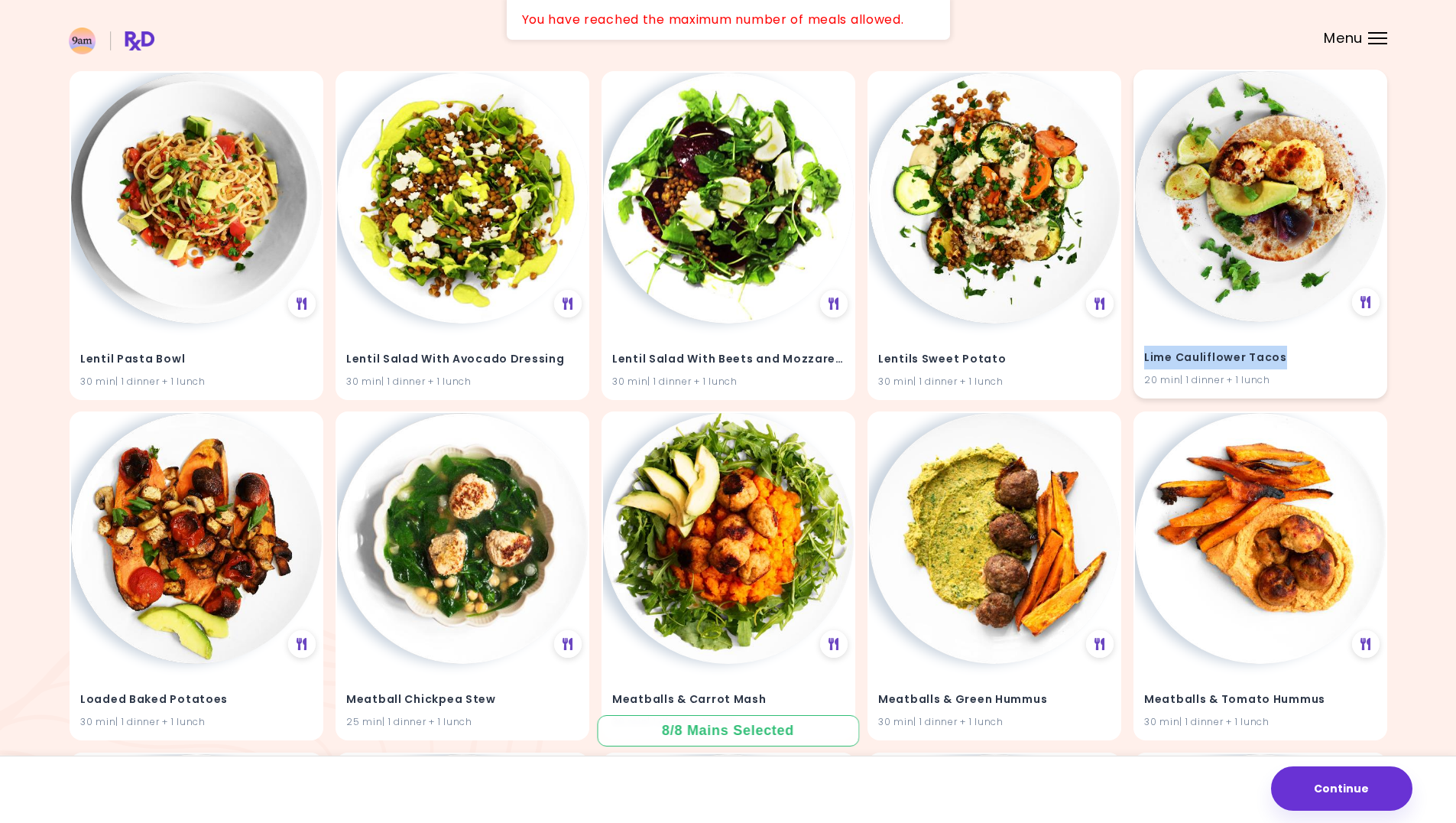
drag, startPoint x: 1282, startPoint y: 359, endPoint x: 1146, endPoint y: 362, distance: 136.0
click at [1146, 362] on h4 "Lime Cauliflower Tacos" at bounding box center [1261, 357] width 233 height 25
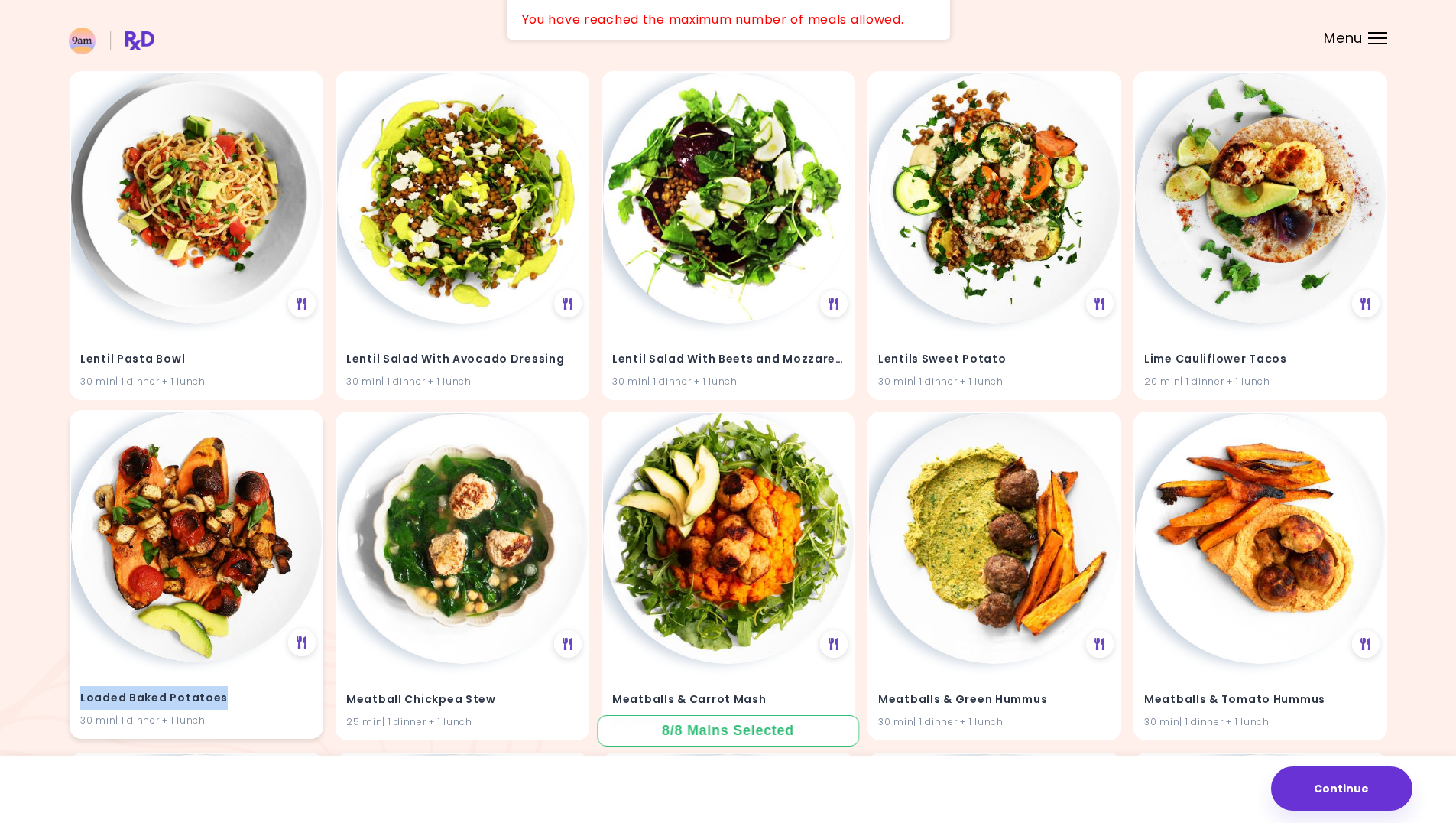
drag, startPoint x: 224, startPoint y: 701, endPoint x: 81, endPoint y: 702, distance: 143.0
click at [80, 705] on h4 "Loaded Baked Potatoes" at bounding box center [196, 698] width 233 height 25
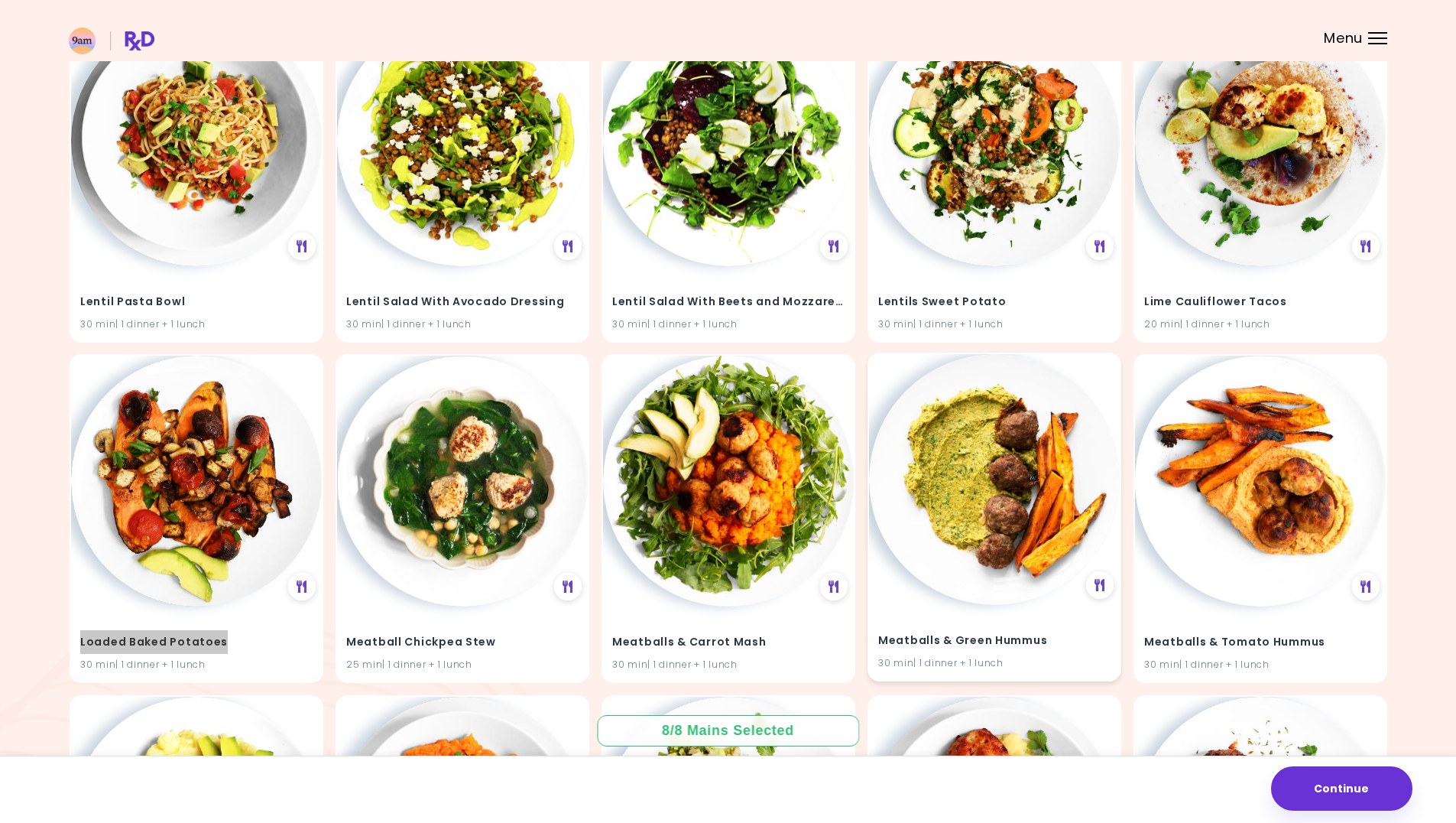
scroll to position [20068, 0]
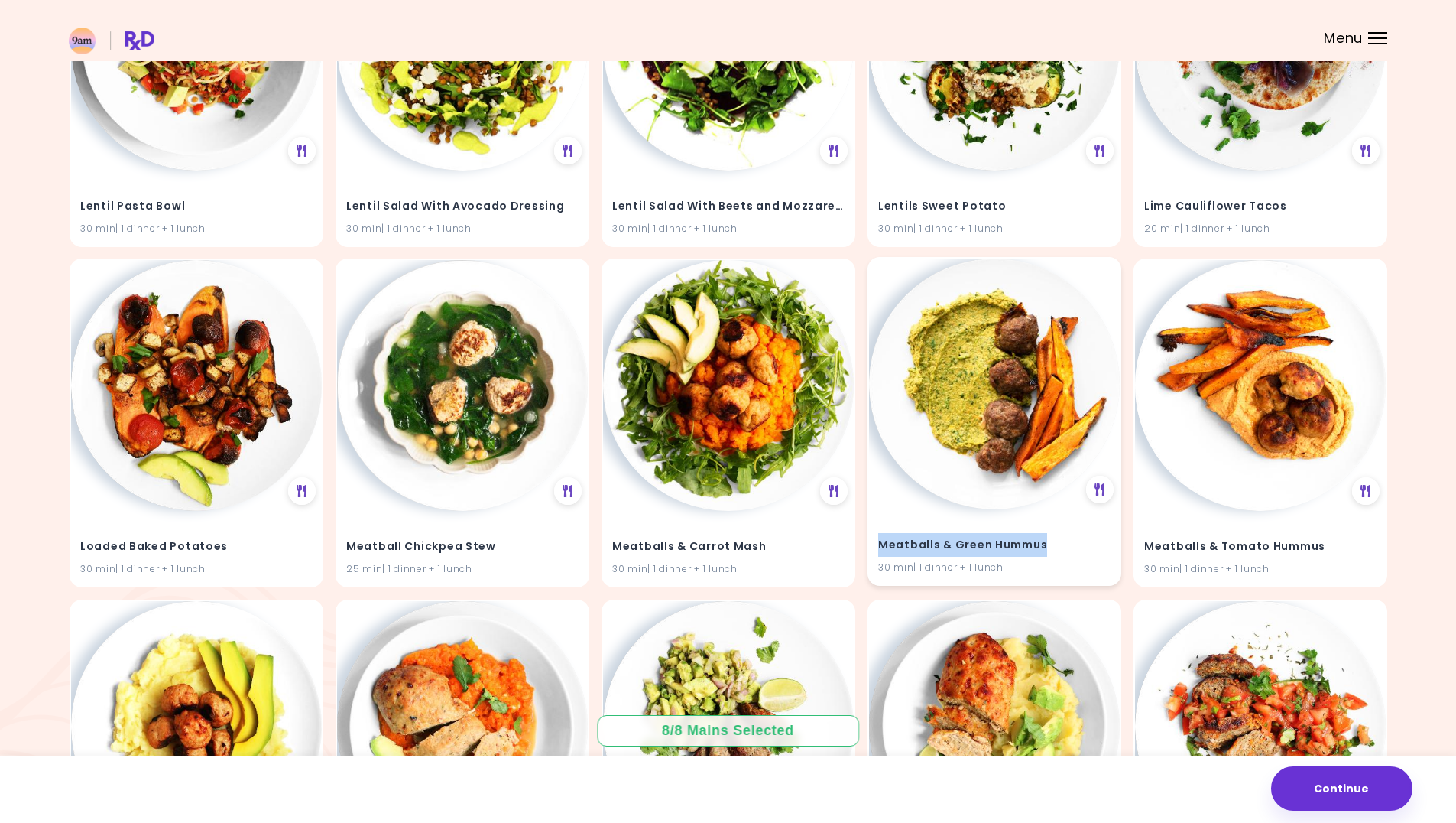
drag, startPoint x: 1056, startPoint y: 544, endPoint x: 880, endPoint y: 554, distance: 176.3
click at [880, 554] on h4 "Meatballs & Green Hummus" at bounding box center [994, 545] width 233 height 25
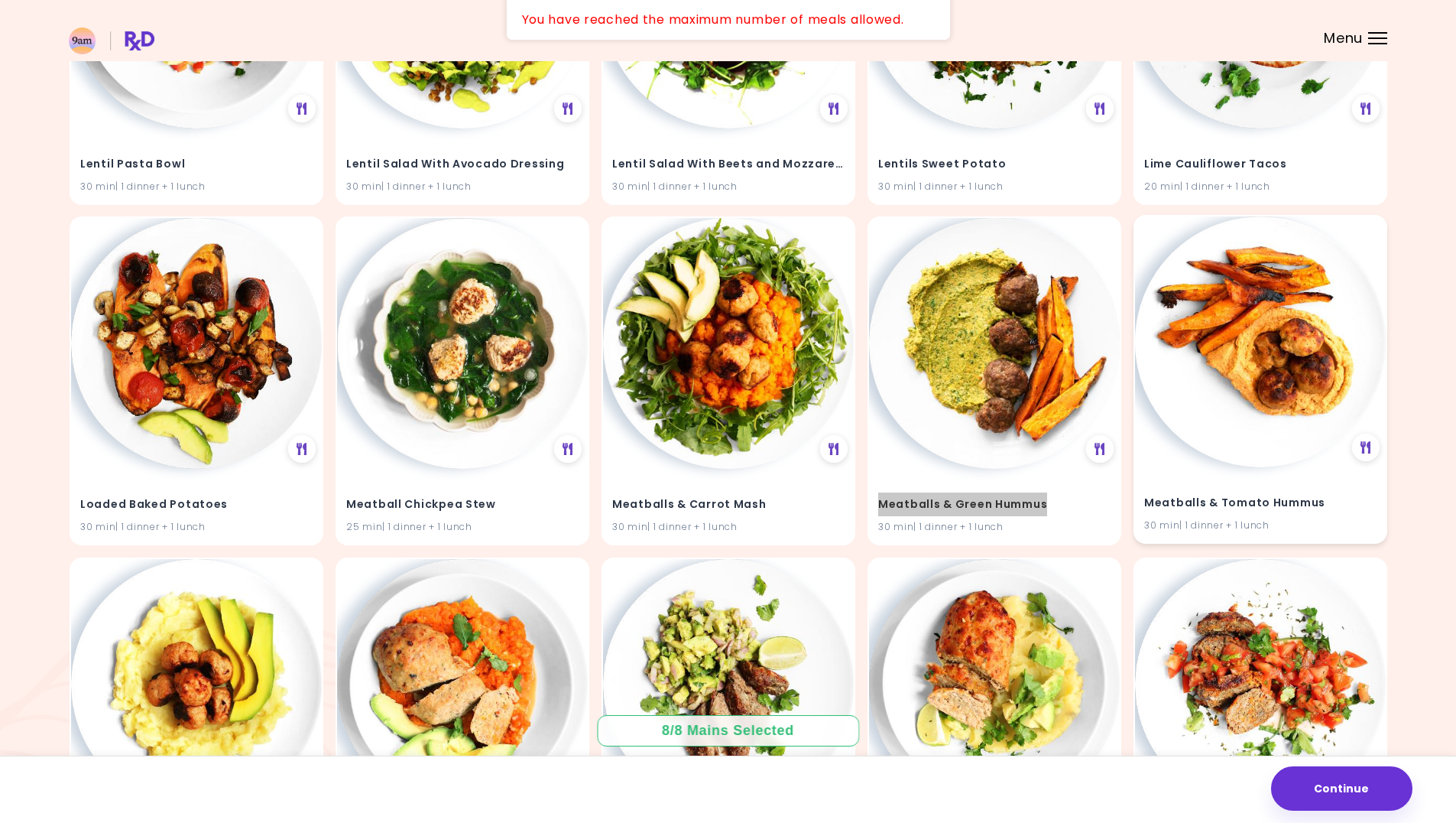
scroll to position [20221, 0]
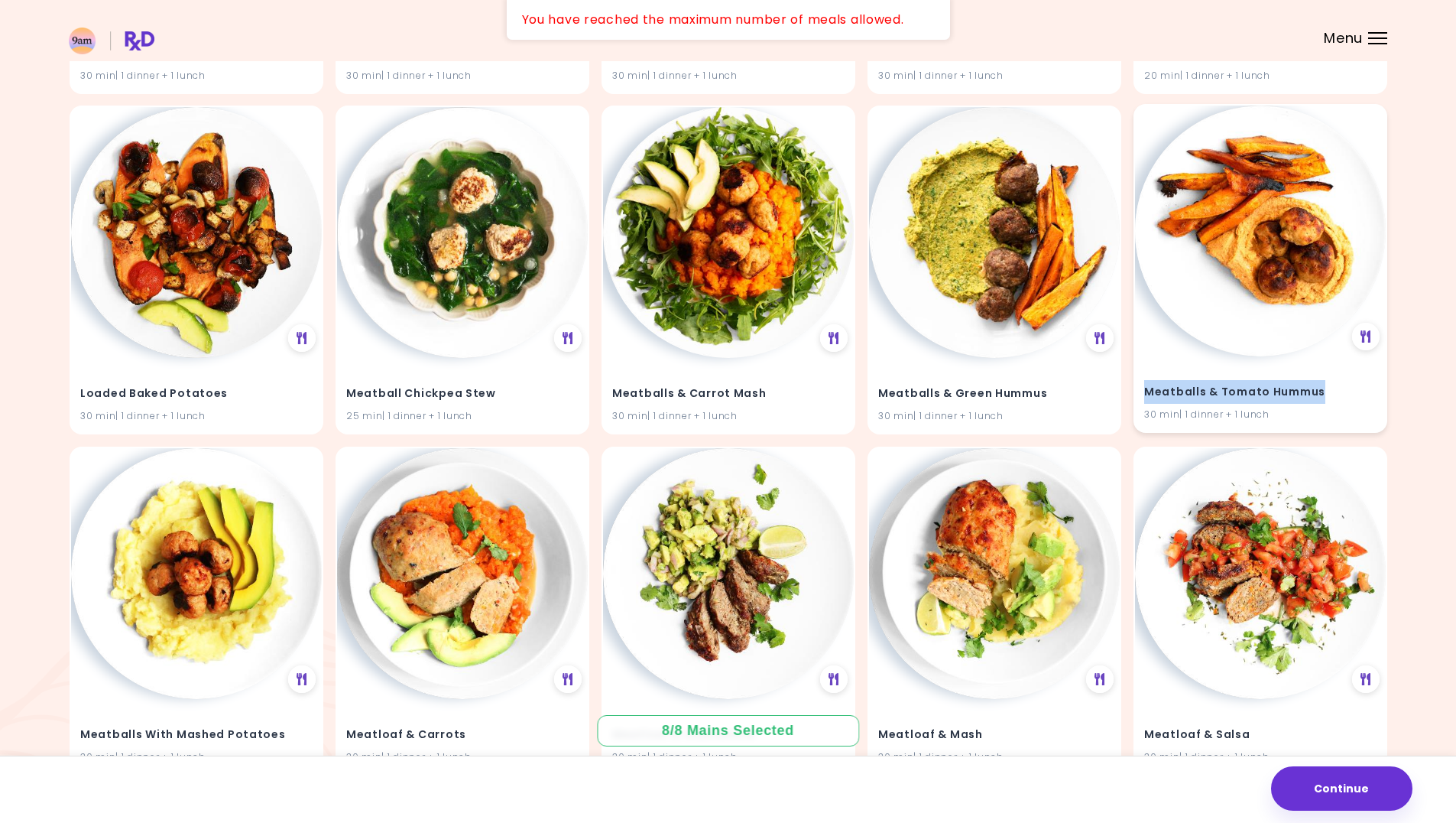
drag, startPoint x: 1272, startPoint y: 396, endPoint x: 1143, endPoint y: 400, distance: 129.1
click at [1142, 401] on div "Meatballs & Tomato Hummus 30 min | 1 dinner + 1 lunch" at bounding box center [1261, 394] width 251 height 75
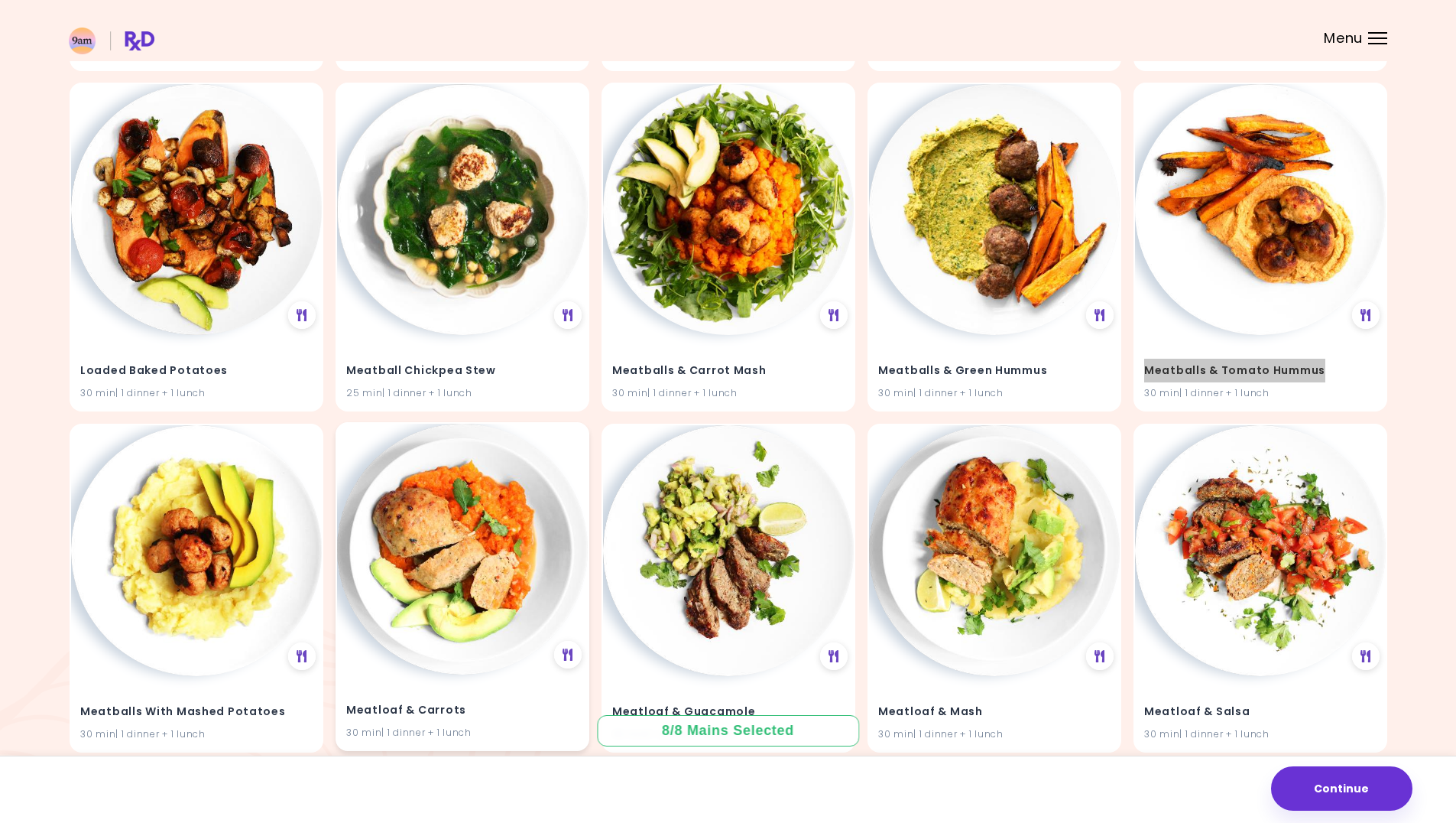
scroll to position [20450, 0]
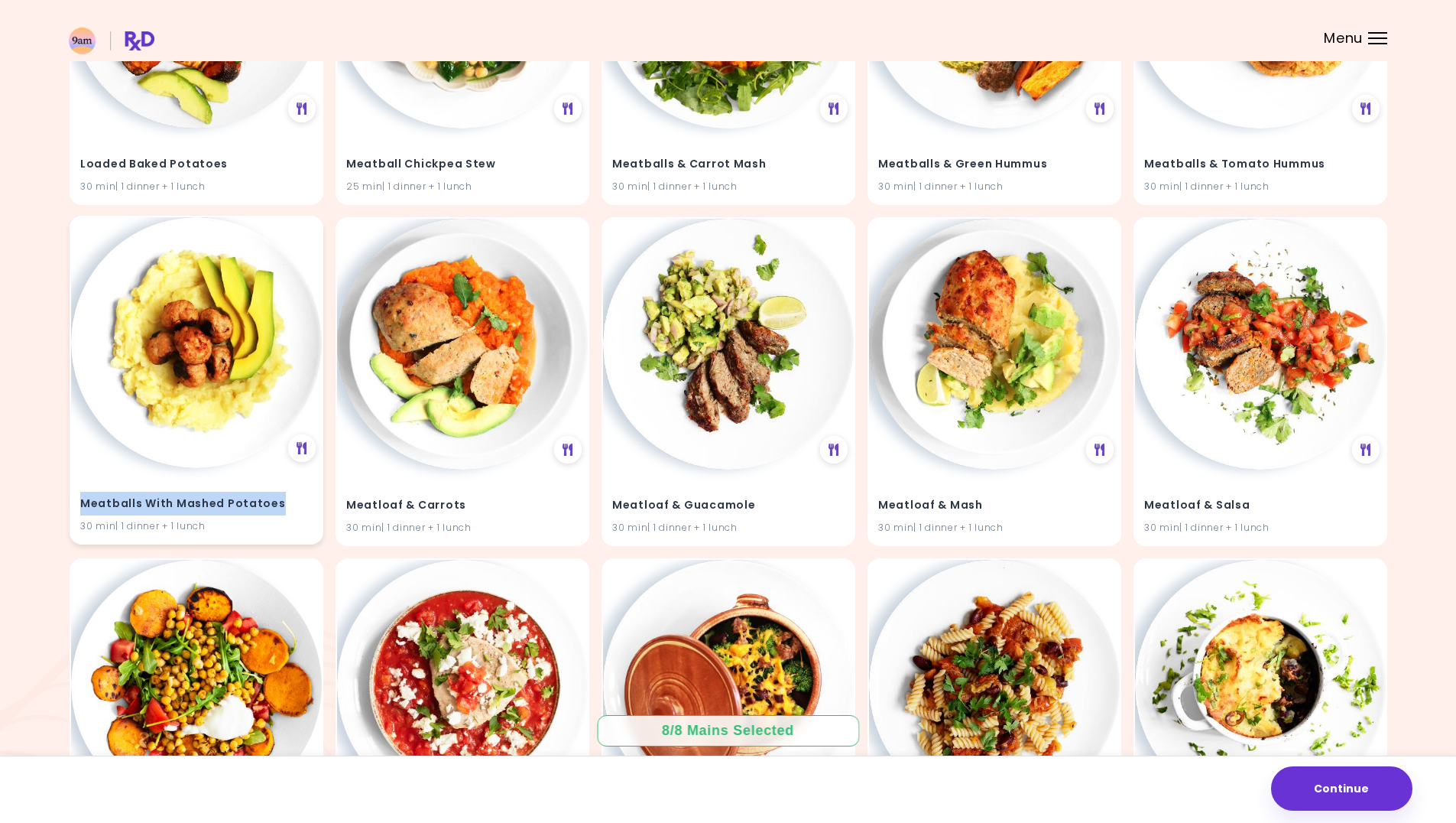
drag, startPoint x: 283, startPoint y: 502, endPoint x: 73, endPoint y: 499, distance: 210.0
click at [73, 499] on div "Meatballs With Mashed Potatoes 30 min | 1 dinner + 1 lunch" at bounding box center [196, 505] width 251 height 75
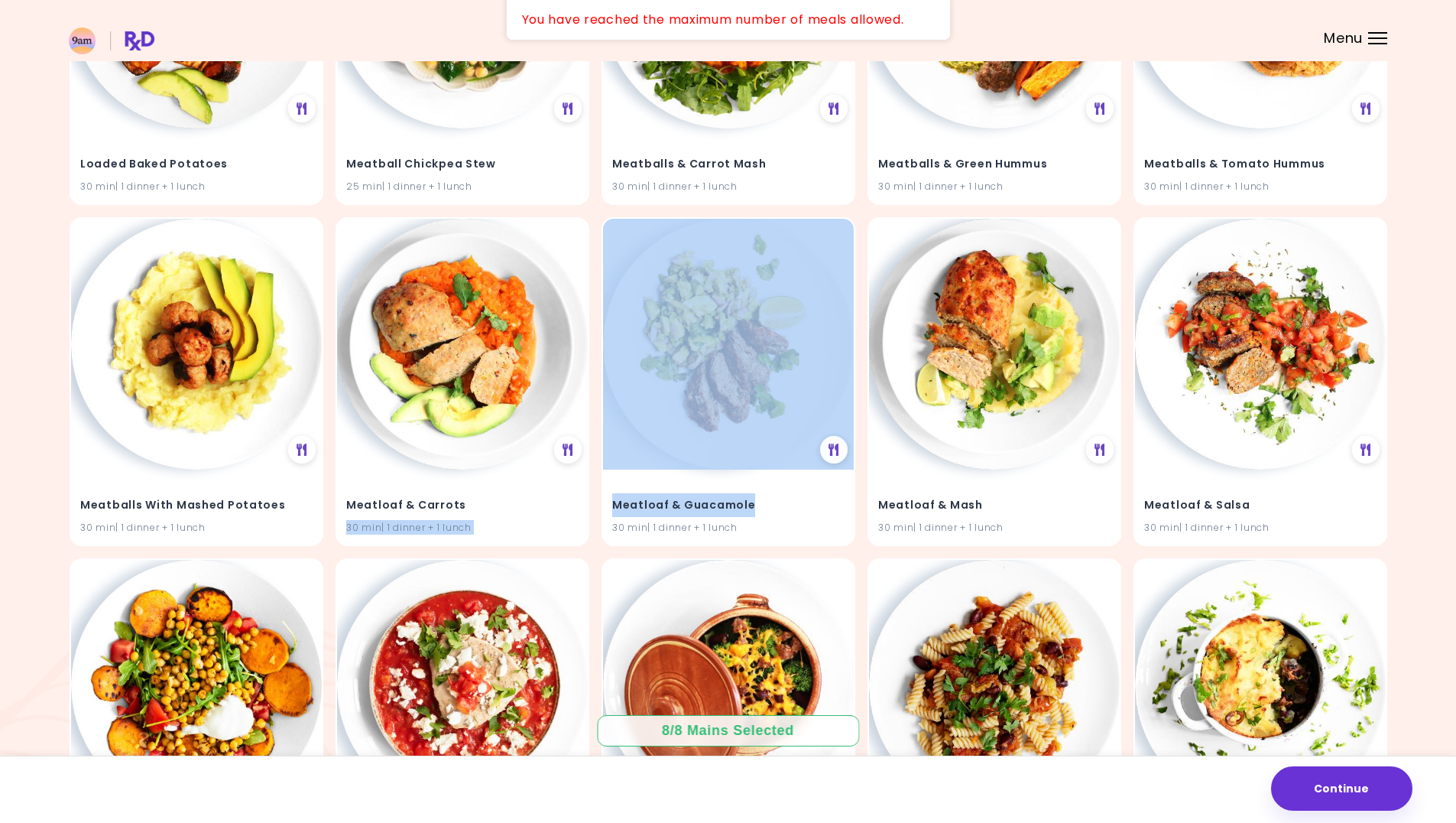
drag, startPoint x: 757, startPoint y: 504, endPoint x: 591, endPoint y: 506, distance: 166.0
click at [771, 499] on h4 "Meatloaf & Guacamole" at bounding box center [728, 504] width 233 height 25
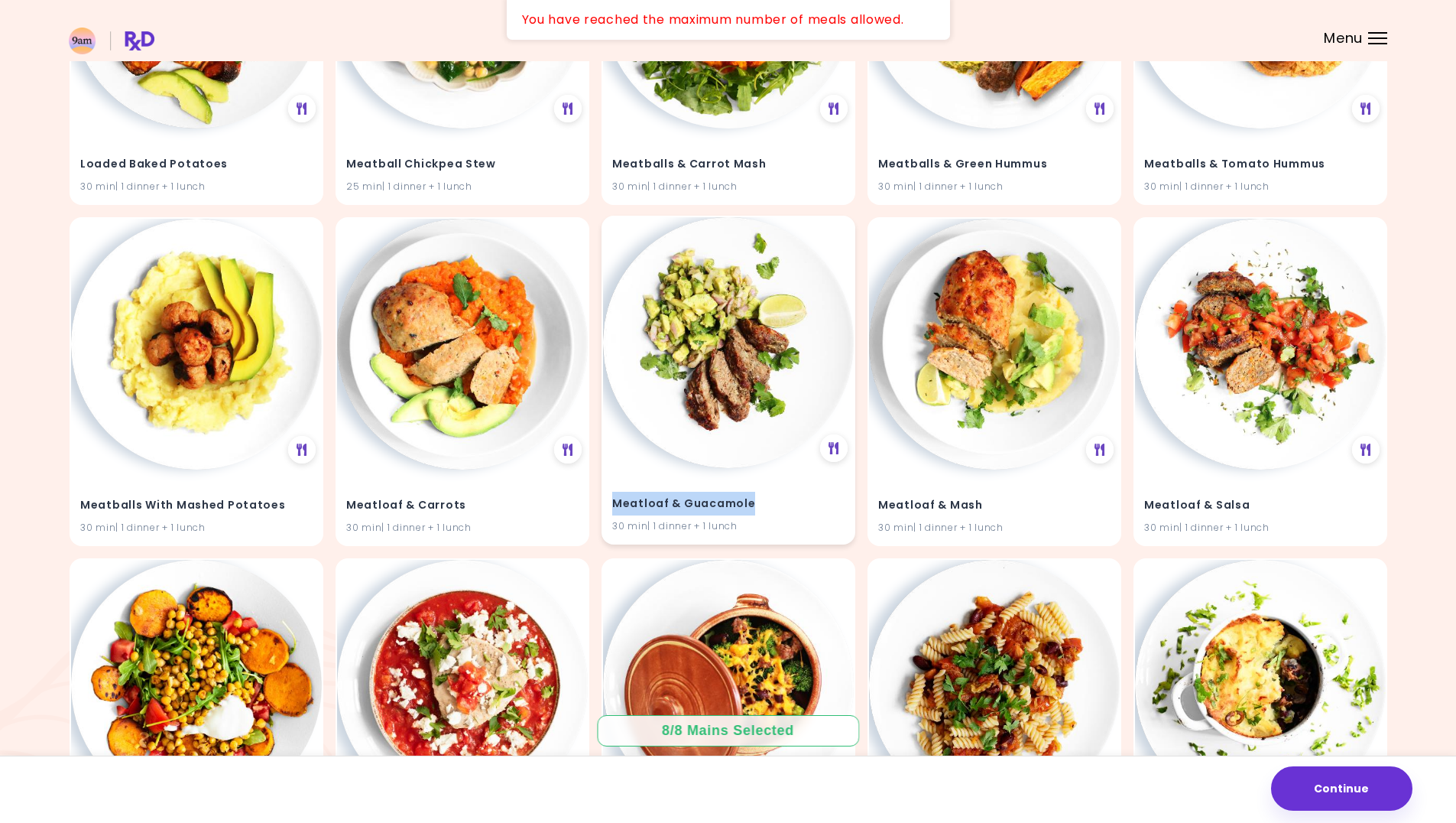
drag, startPoint x: 755, startPoint y: 502, endPoint x: 610, endPoint y: 503, distance: 145.0
click at [610, 503] on div "Meatloaf & Guacamole 30 min | 1 dinner + 1 lunch" at bounding box center [729, 505] width 251 height 75
drag, startPoint x: 983, startPoint y: 504, endPoint x: 893, endPoint y: 504, distance: 90.0
click at [880, 509] on h4 "Meatloaf & Mash" at bounding box center [994, 504] width 233 height 25
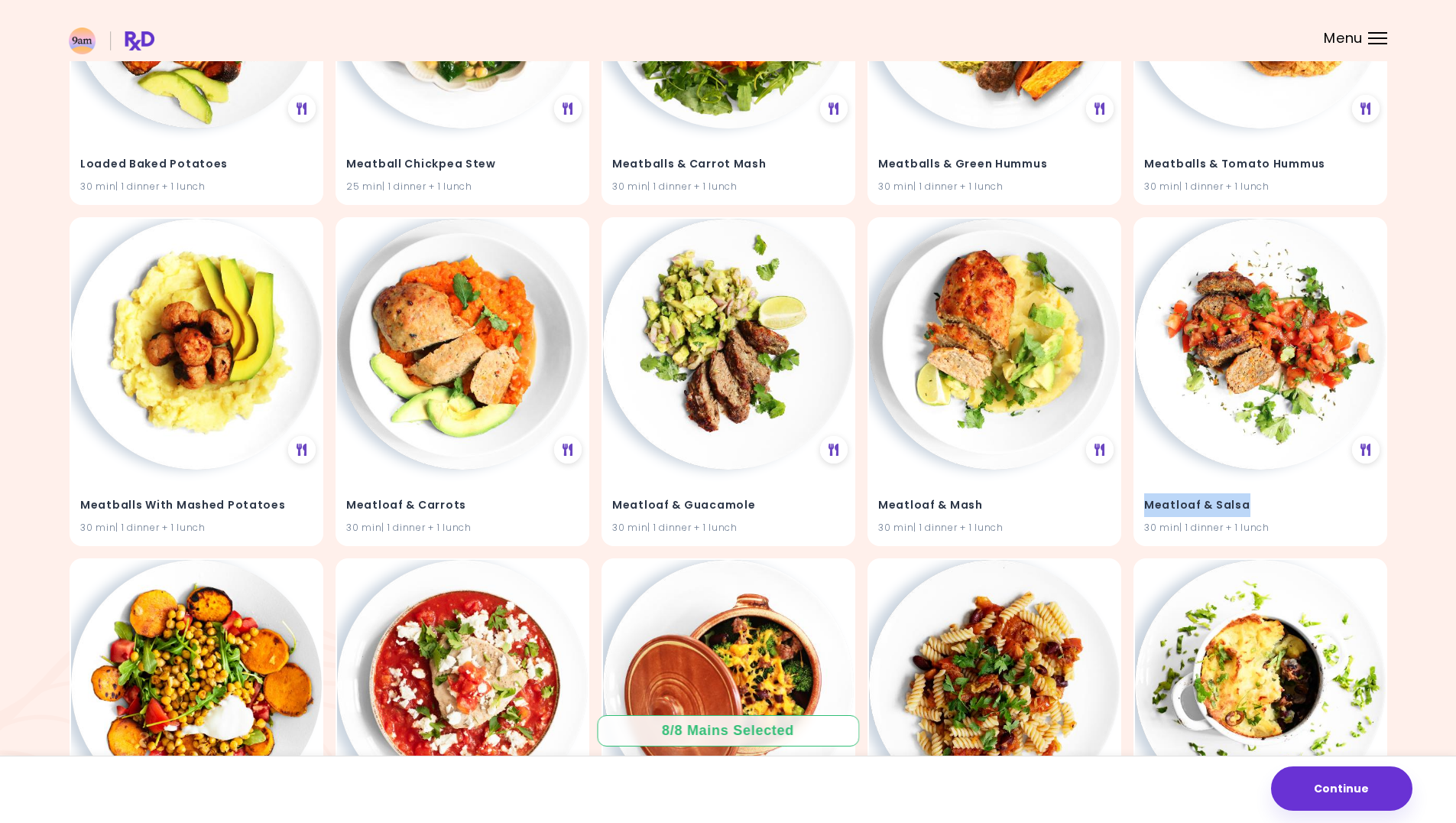
drag, startPoint x: 1263, startPoint y: 505, endPoint x: 1130, endPoint y: 510, distance: 133.1
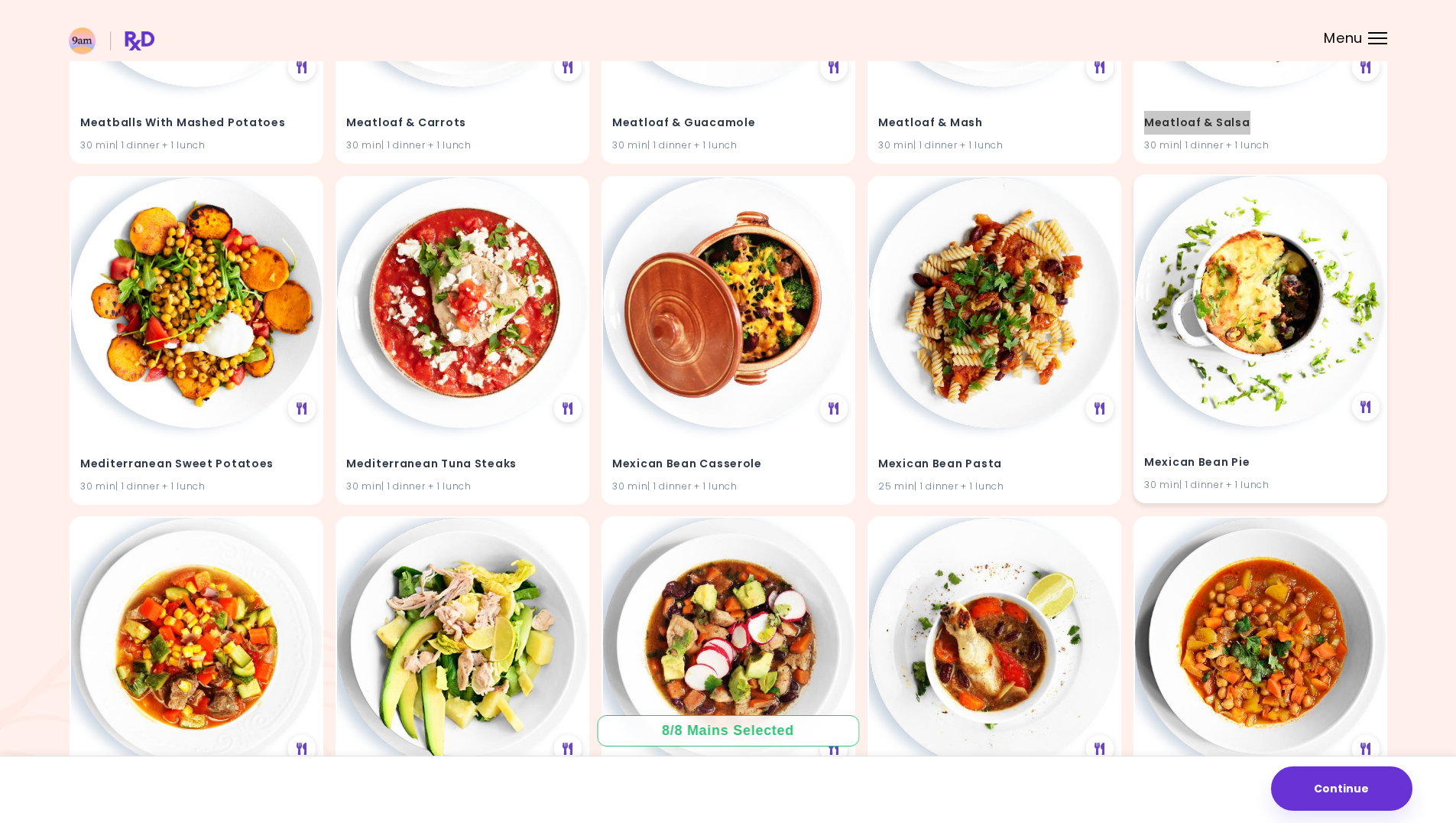
scroll to position [21138, 0]
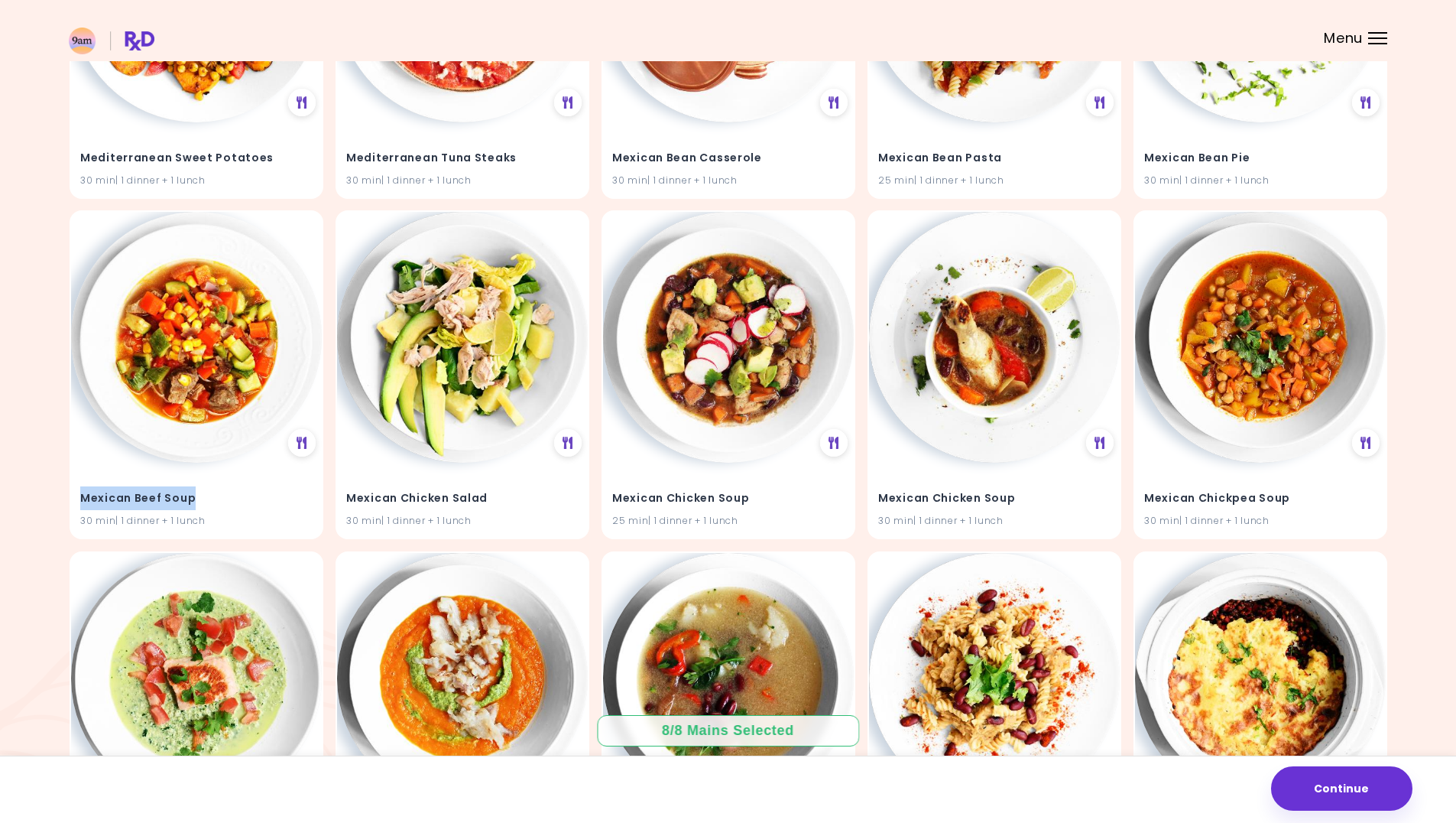
drag, startPoint x: 192, startPoint y: 494, endPoint x: 67, endPoint y: 496, distance: 125.0
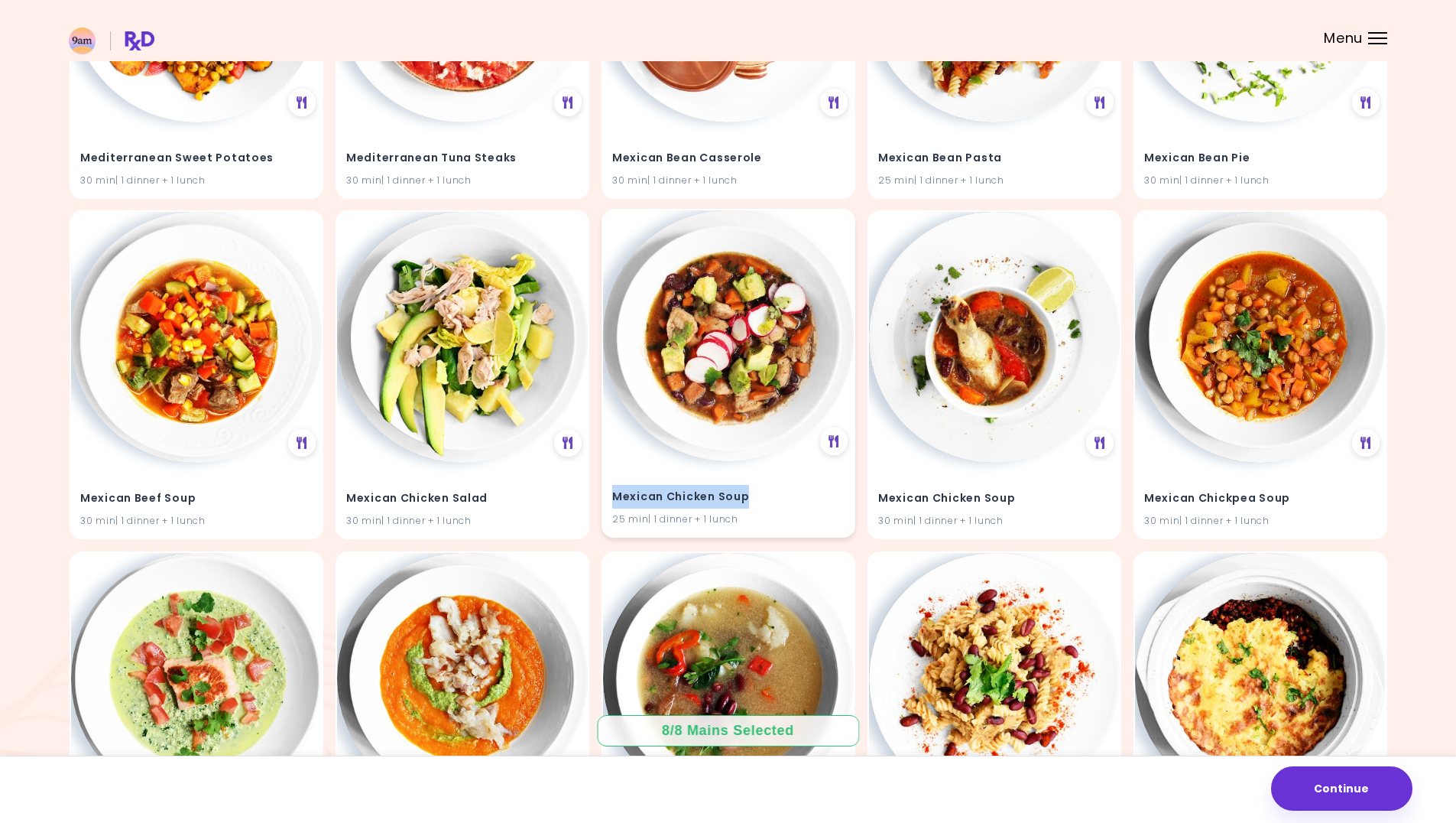
drag, startPoint x: 748, startPoint y: 502, endPoint x: 615, endPoint y: 496, distance: 133.1
click at [615, 496] on h4 "Mexican Chicken Soup" at bounding box center [728, 497] width 233 height 25
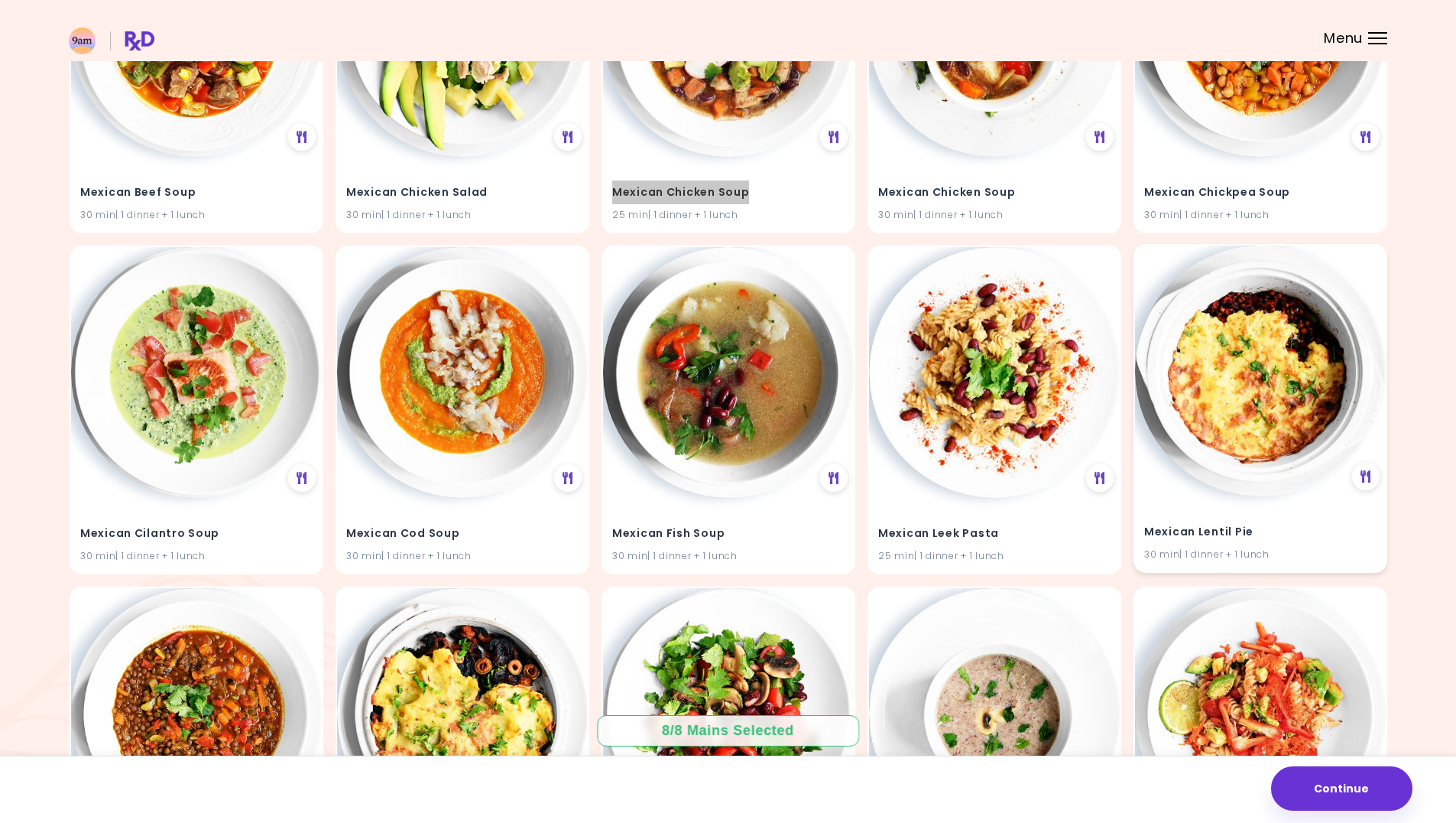
scroll to position [21521, 0]
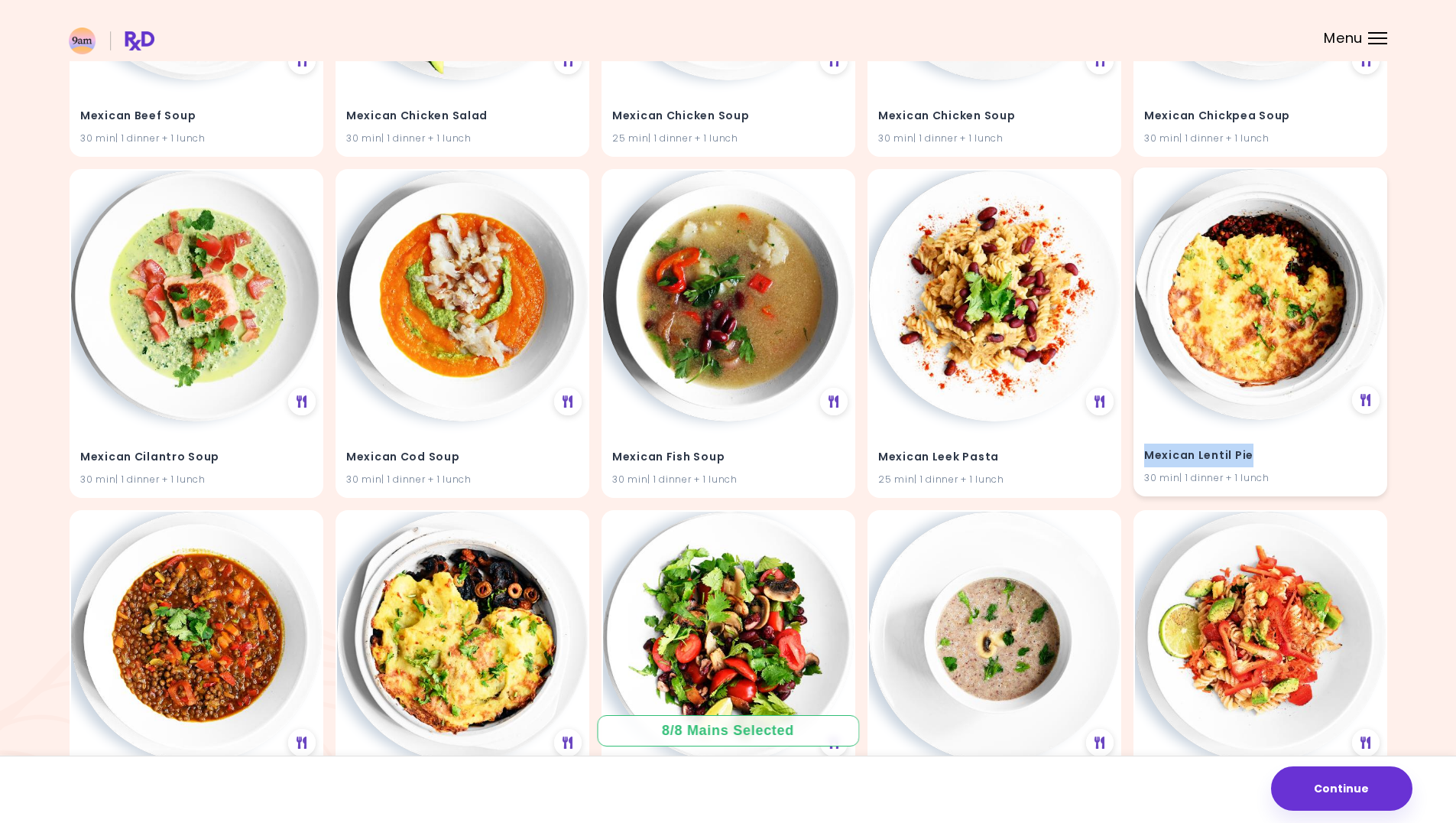
drag, startPoint x: 1249, startPoint y: 456, endPoint x: 1146, endPoint y: 460, distance: 103.1
click at [1146, 460] on h4 "Mexican Lentil Pie" at bounding box center [1261, 456] width 233 height 25
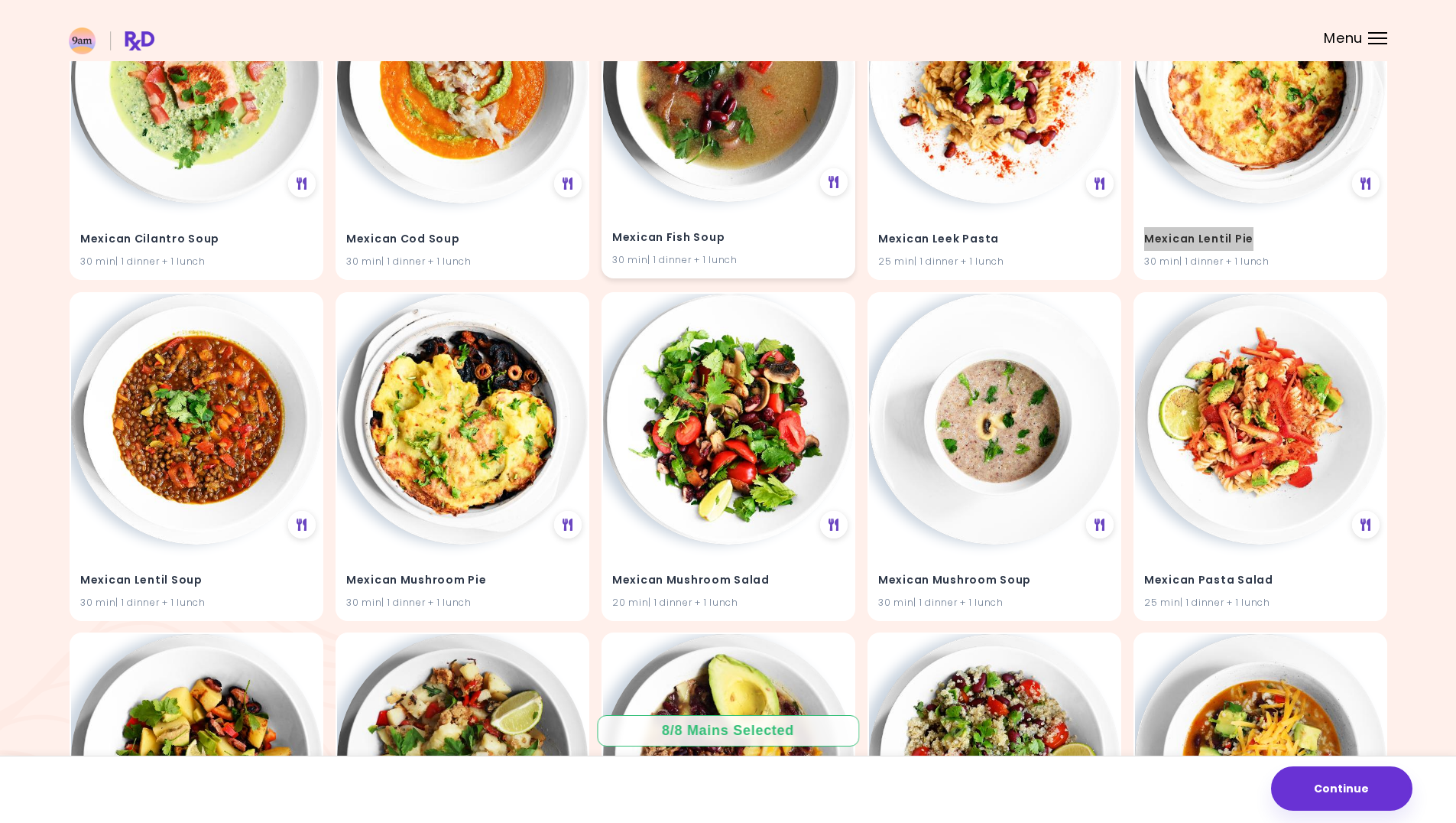
scroll to position [21903, 0]
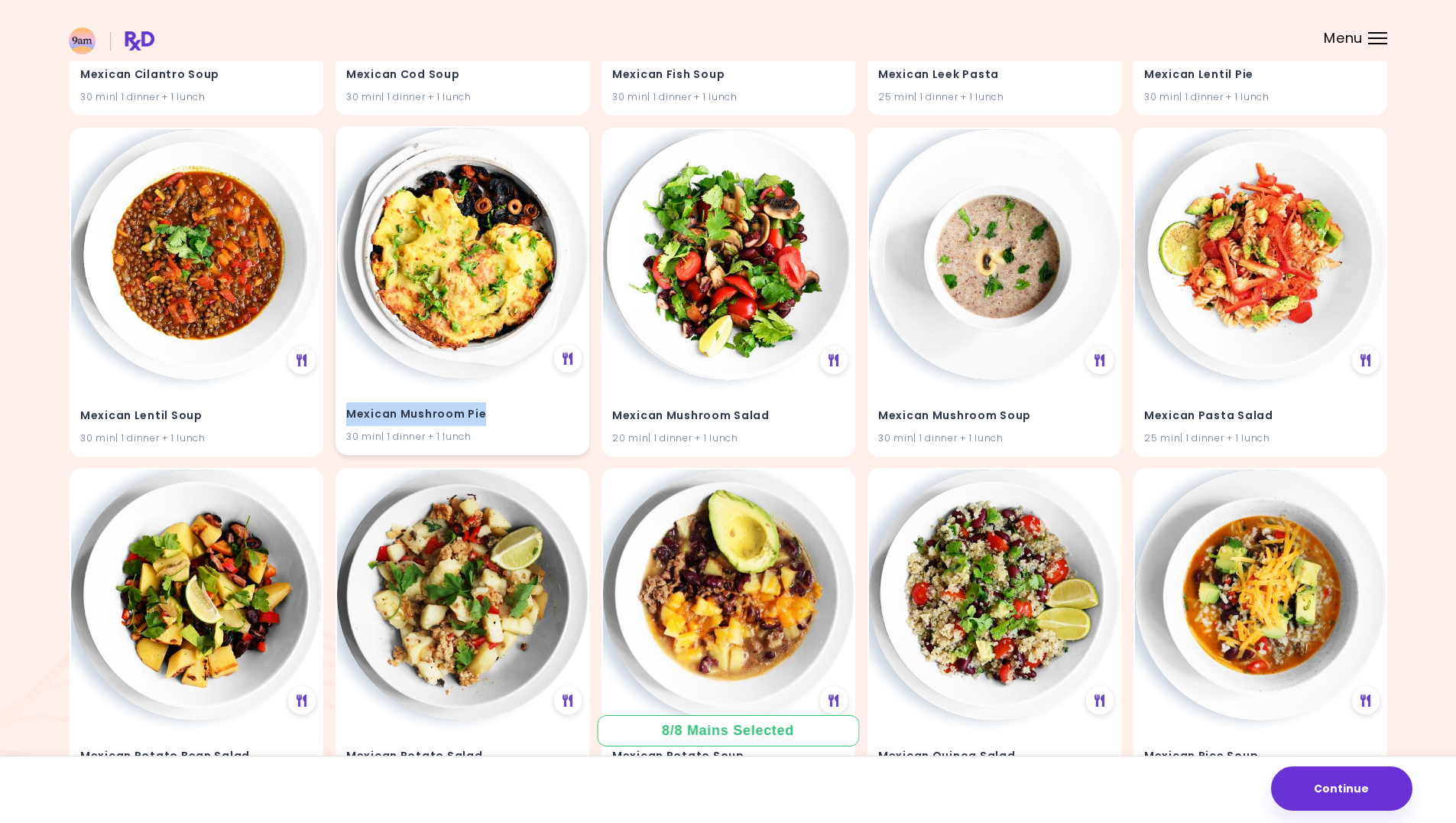
drag, startPoint x: 487, startPoint y: 412, endPoint x: 346, endPoint y: 415, distance: 141.0
click at [346, 415] on div "Mexican Mushroom Pie 30 min | 1 dinner + 1 lunch" at bounding box center [463, 416] width 251 height 75
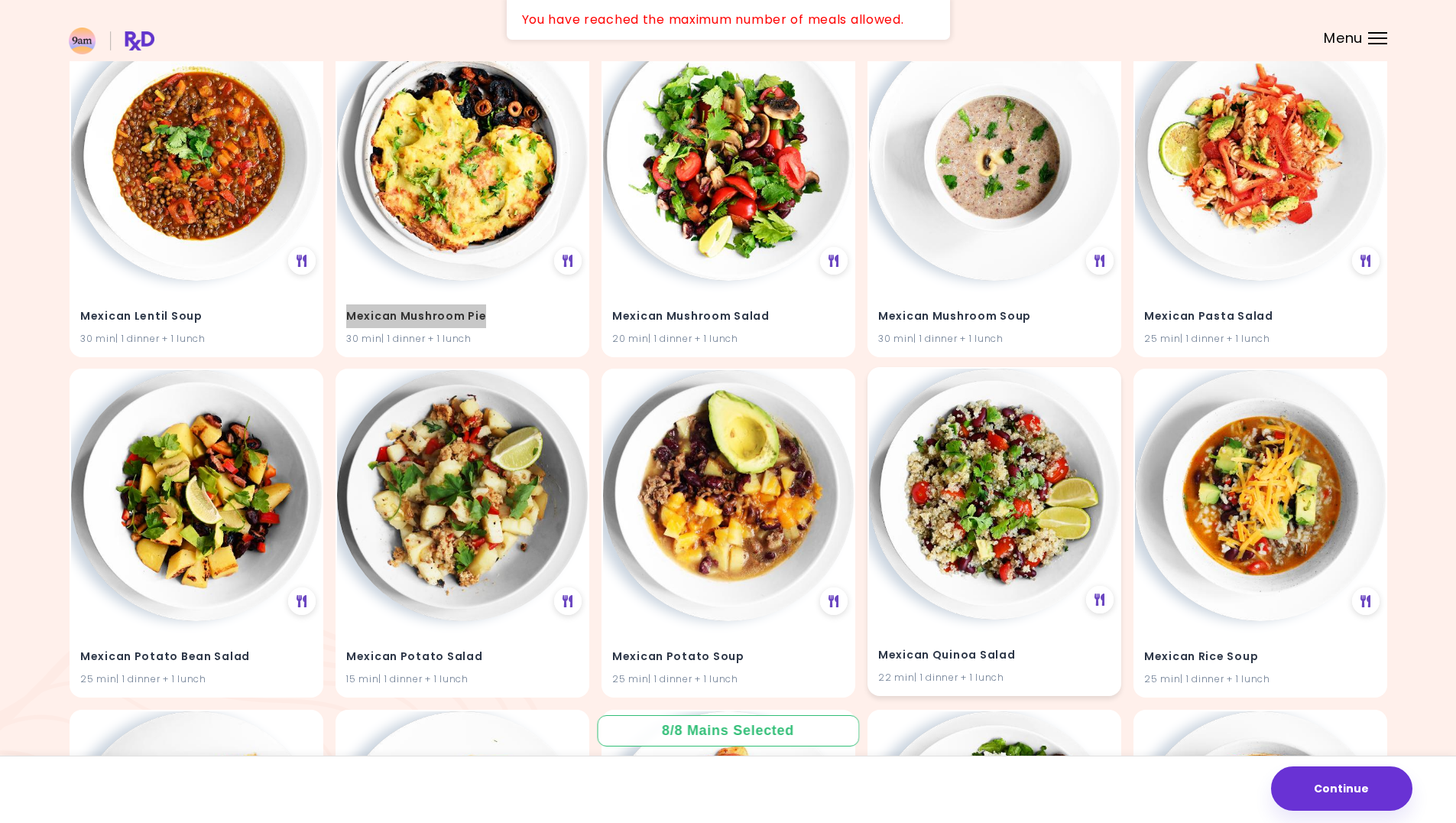
scroll to position [22056, 0]
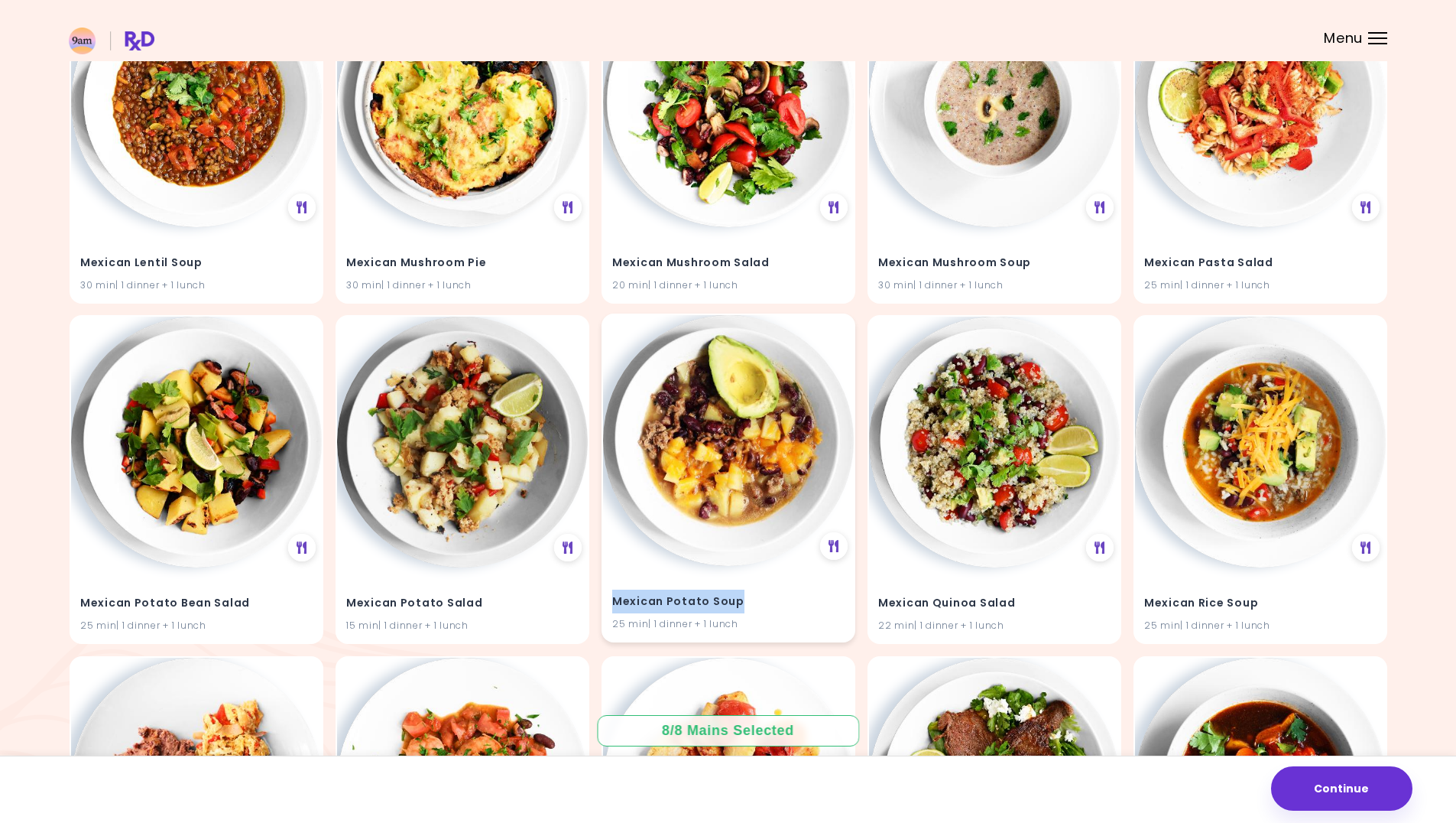
drag, startPoint x: 737, startPoint y: 602, endPoint x: 615, endPoint y: 601, distance: 122.0
click at [615, 601] on h4 "Mexican Potato Soup" at bounding box center [728, 602] width 233 height 25
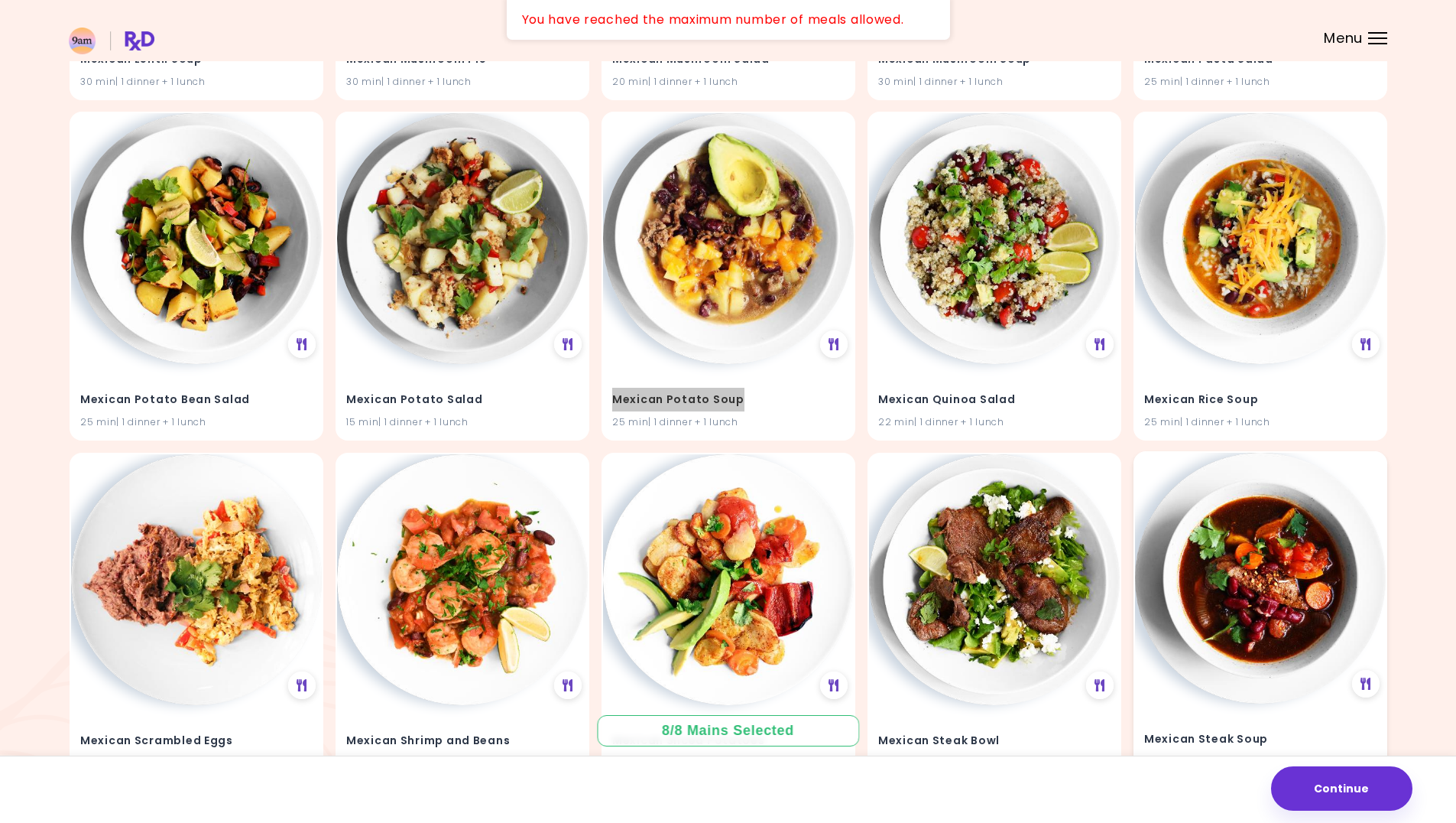
scroll to position [22438, 0]
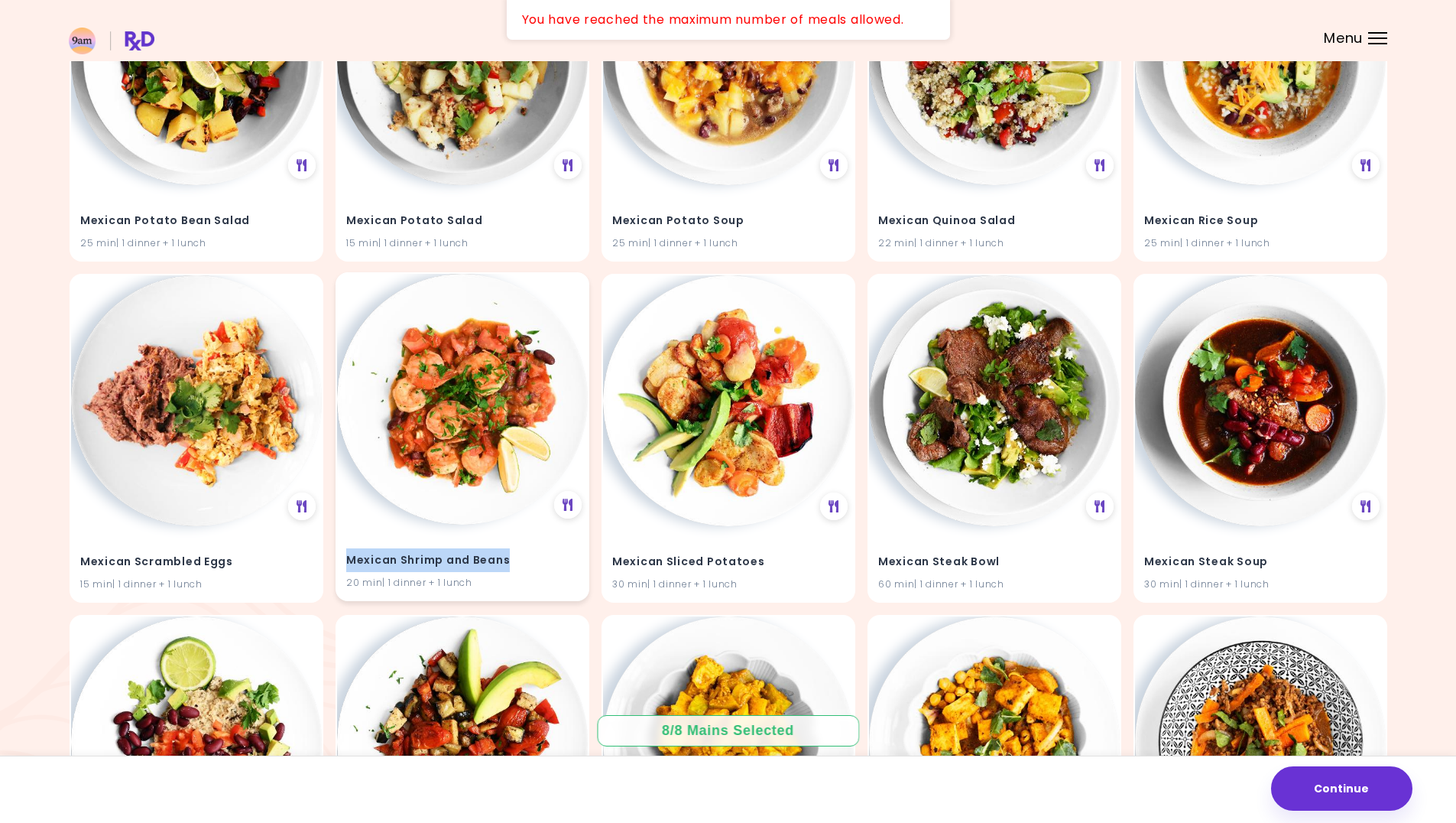
drag, startPoint x: 494, startPoint y: 560, endPoint x: 347, endPoint y: 563, distance: 147.0
click at [347, 563] on h4 "Mexican Shrimp and Beans" at bounding box center [463, 560] width 233 height 25
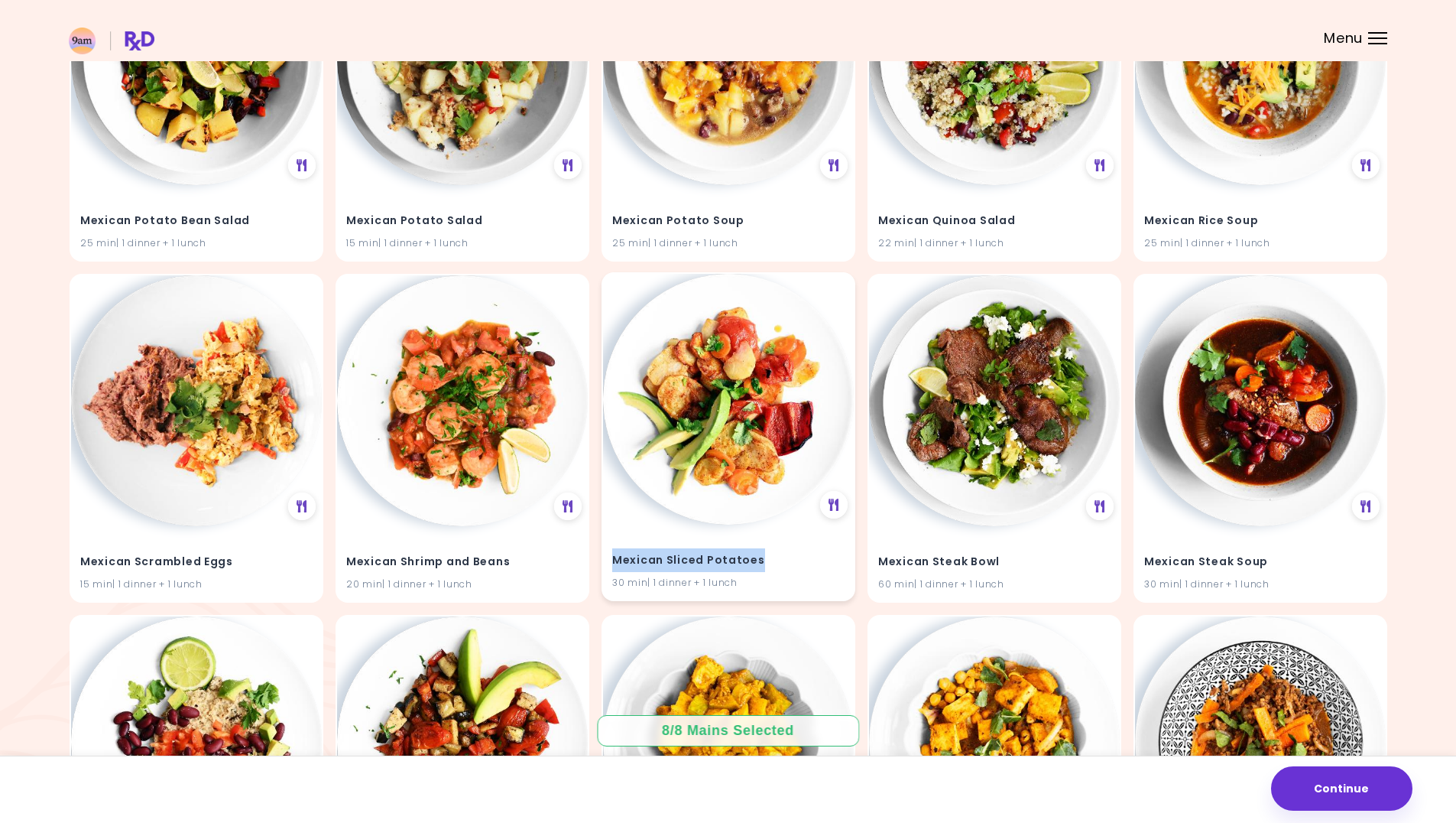
drag, startPoint x: 754, startPoint y: 560, endPoint x: 611, endPoint y: 560, distance: 143.0
click at [611, 560] on div "Mexican Sliced Potatoes 30 min | 1 dinner + 1 lunch" at bounding box center [729, 562] width 251 height 75
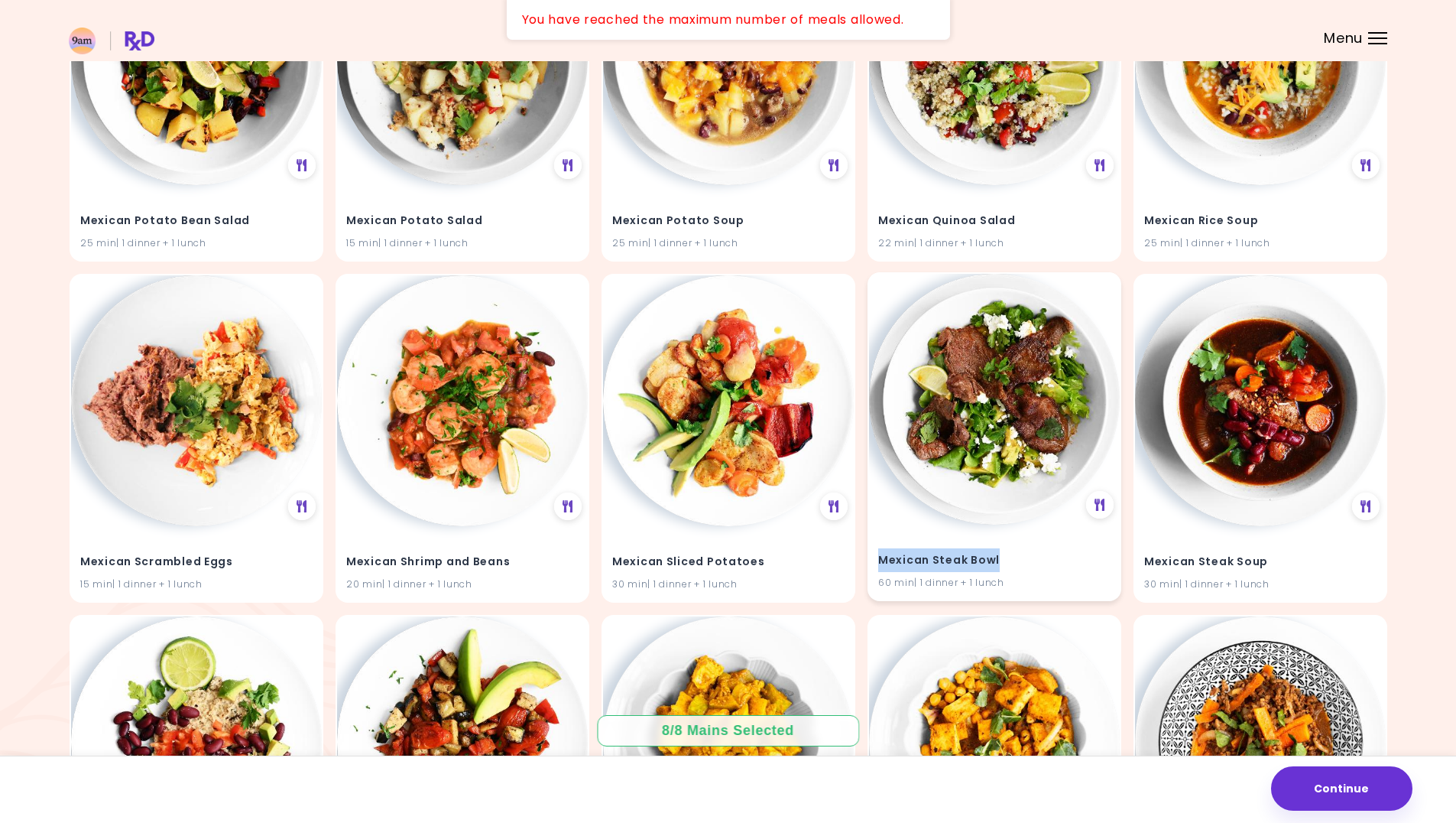
drag, startPoint x: 968, startPoint y: 559, endPoint x: 876, endPoint y: 560, distance: 92.0
click at [876, 560] on div "Mexican Steak Bowl 60 min | 1 dinner + 1 lunch" at bounding box center [994, 562] width 251 height 75
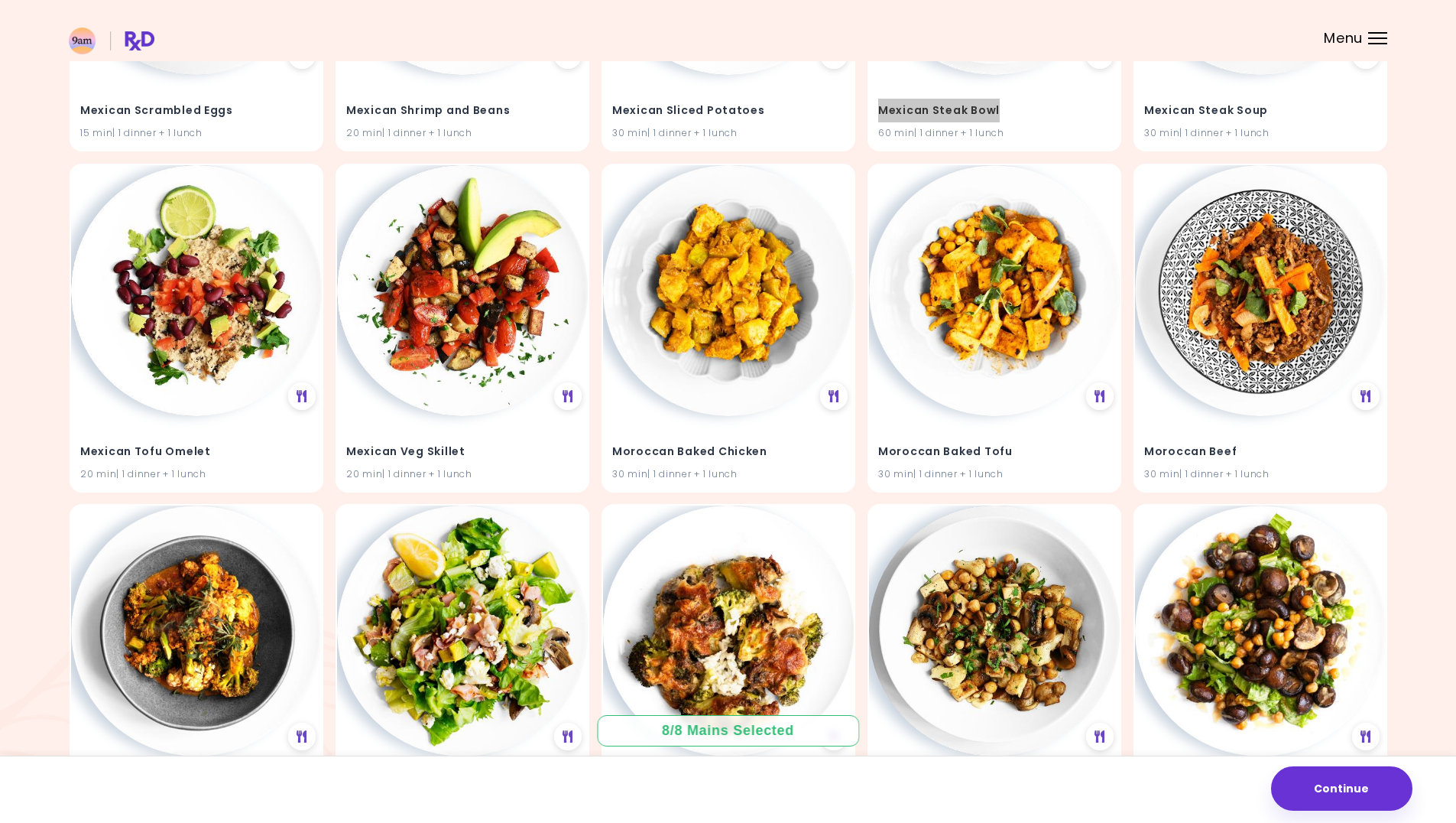
scroll to position [22897, 0]
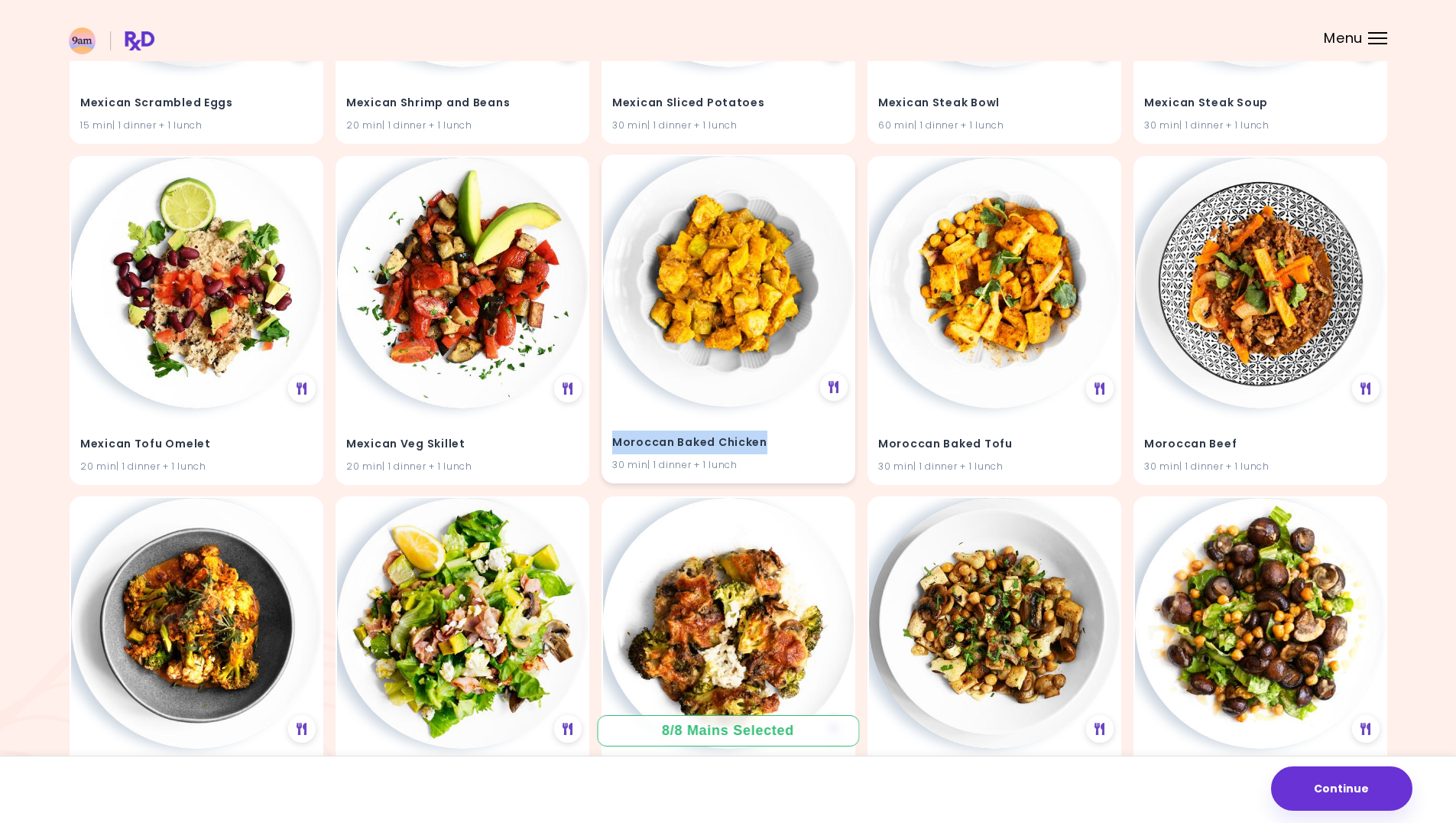
drag, startPoint x: 763, startPoint y: 438, endPoint x: 616, endPoint y: 446, distance: 147.2
click at [616, 446] on h4 "Moroccan Baked Chicken" at bounding box center [728, 443] width 233 height 25
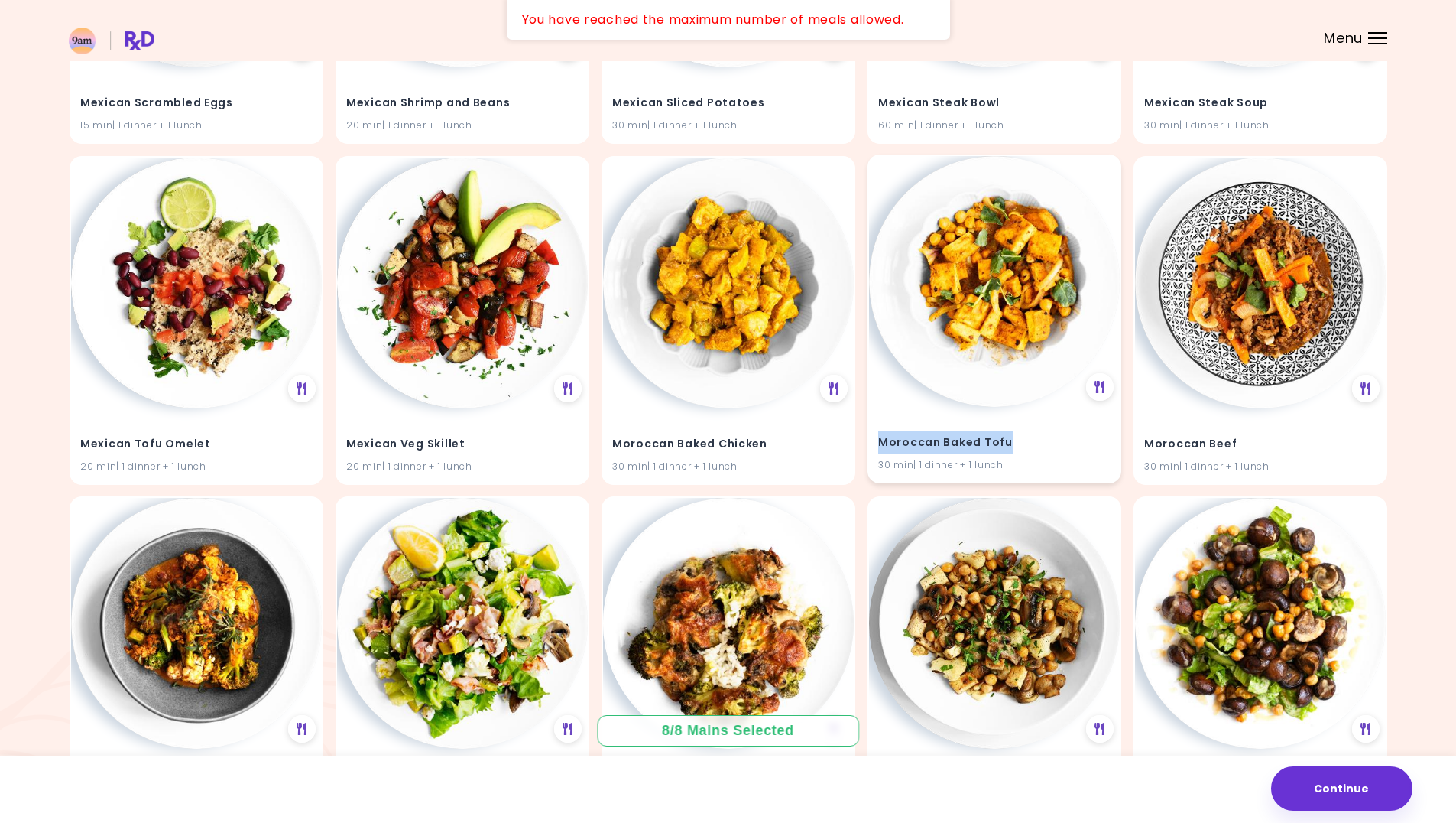
drag, startPoint x: 1019, startPoint y: 445, endPoint x: 882, endPoint y: 446, distance: 137.0
click at [880, 448] on h4 "Moroccan Baked Tofu" at bounding box center [994, 443] width 233 height 25
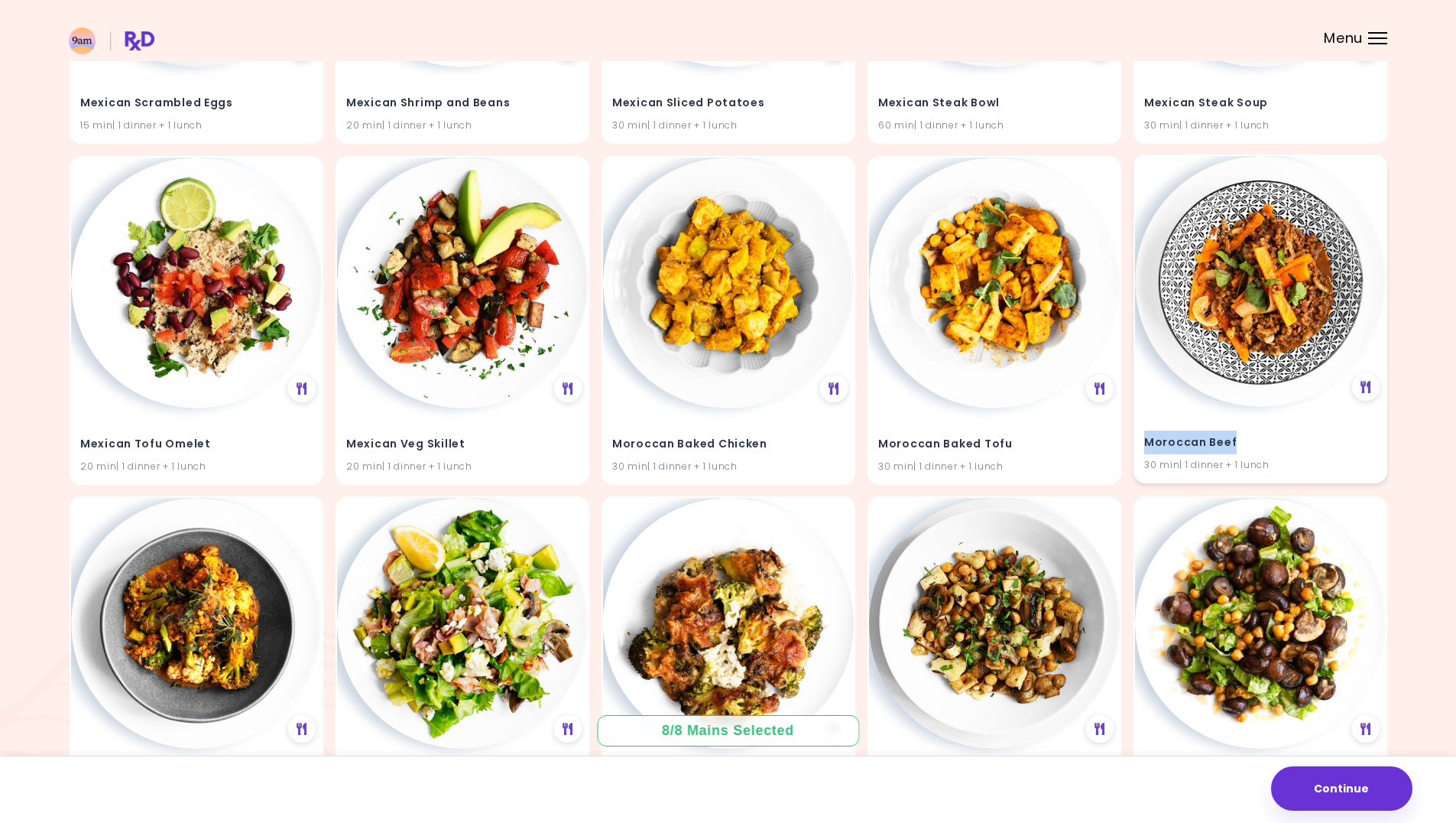
drag, startPoint x: 1240, startPoint y: 442, endPoint x: 1146, endPoint y: 441, distance: 94.0
click at [1146, 441] on h4 "Moroccan Beef" at bounding box center [1261, 443] width 233 height 25
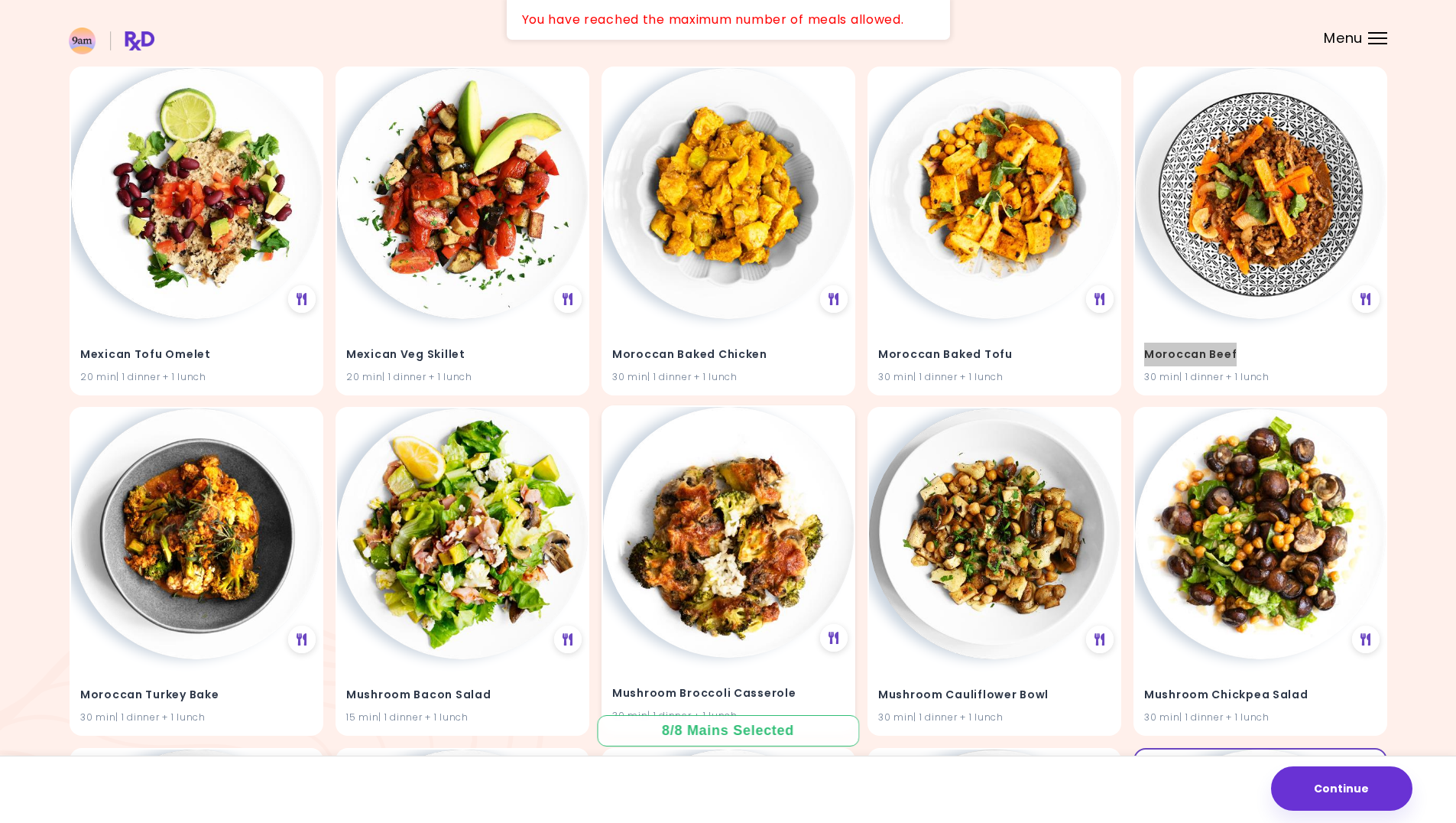
scroll to position [23280, 0]
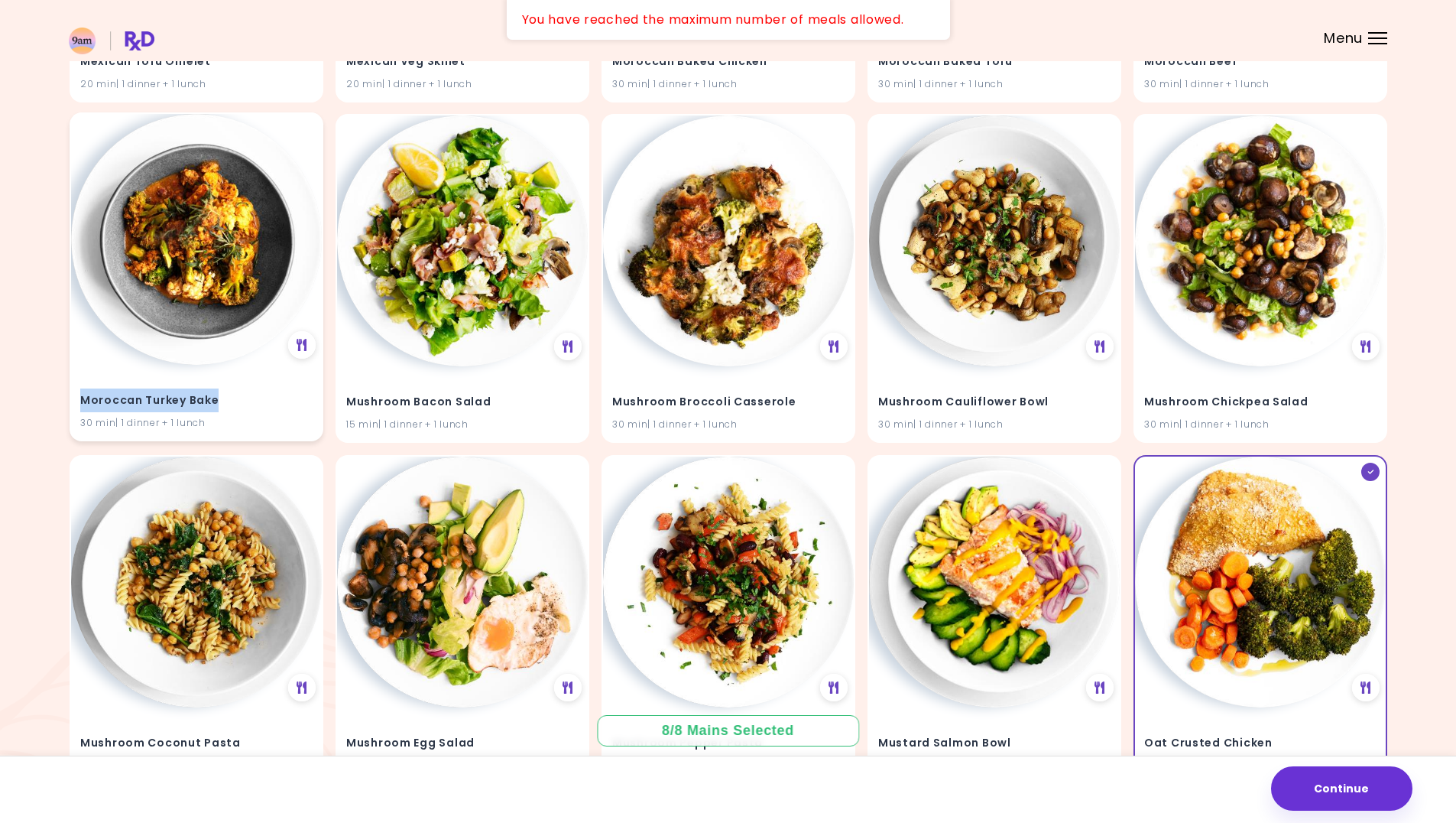
drag, startPoint x: 216, startPoint y: 400, endPoint x: 88, endPoint y: 403, distance: 128.0
click at [78, 403] on div "Moroccan Turkey Bake 30 min | 1 dinner + 1 lunch" at bounding box center [196, 402] width 251 height 75
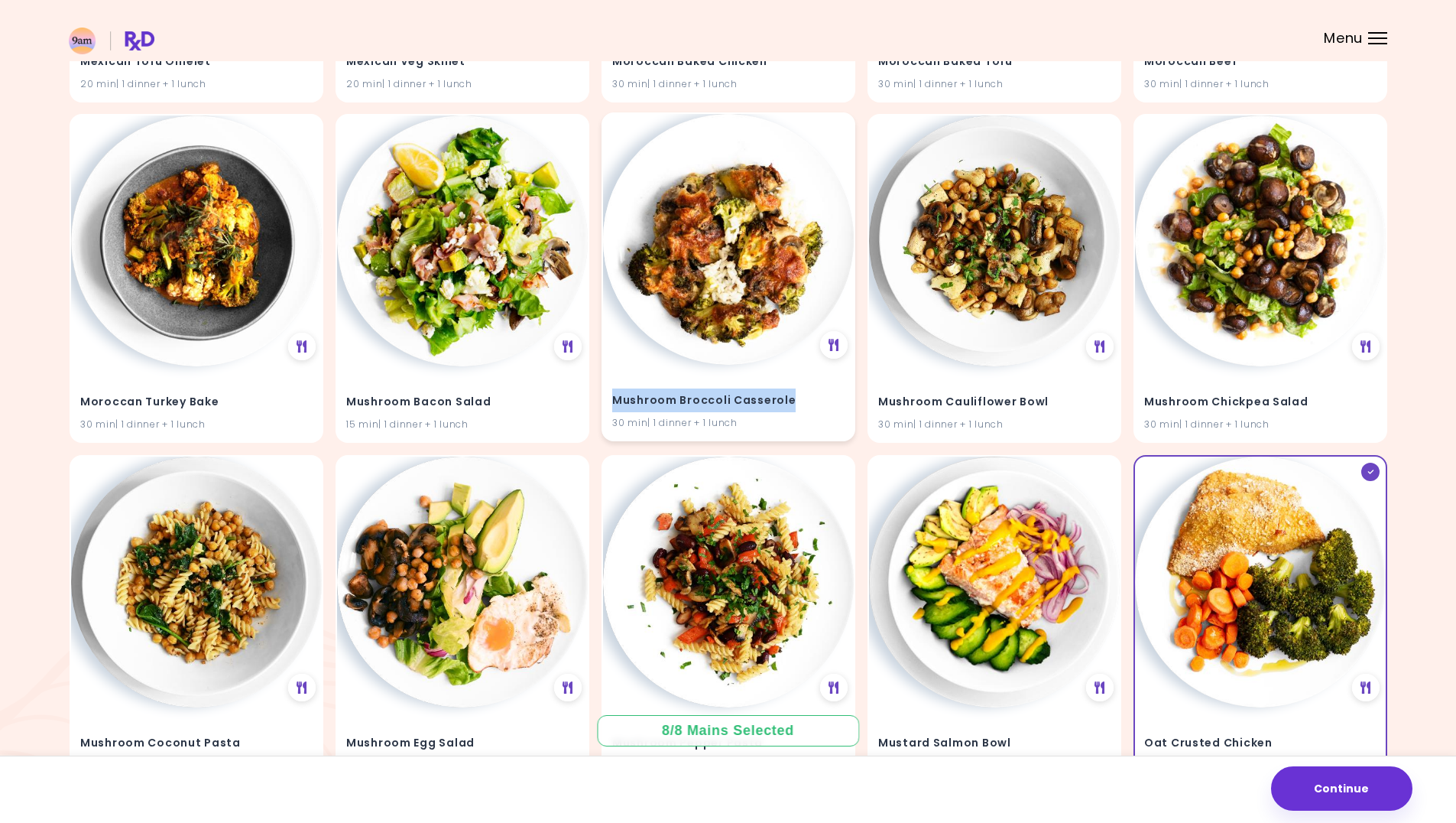
drag, startPoint x: 791, startPoint y: 399, endPoint x: 613, endPoint y: 400, distance: 178.0
click at [613, 400] on h4 "Mushroom Broccoli Casserole" at bounding box center [728, 400] width 233 height 25
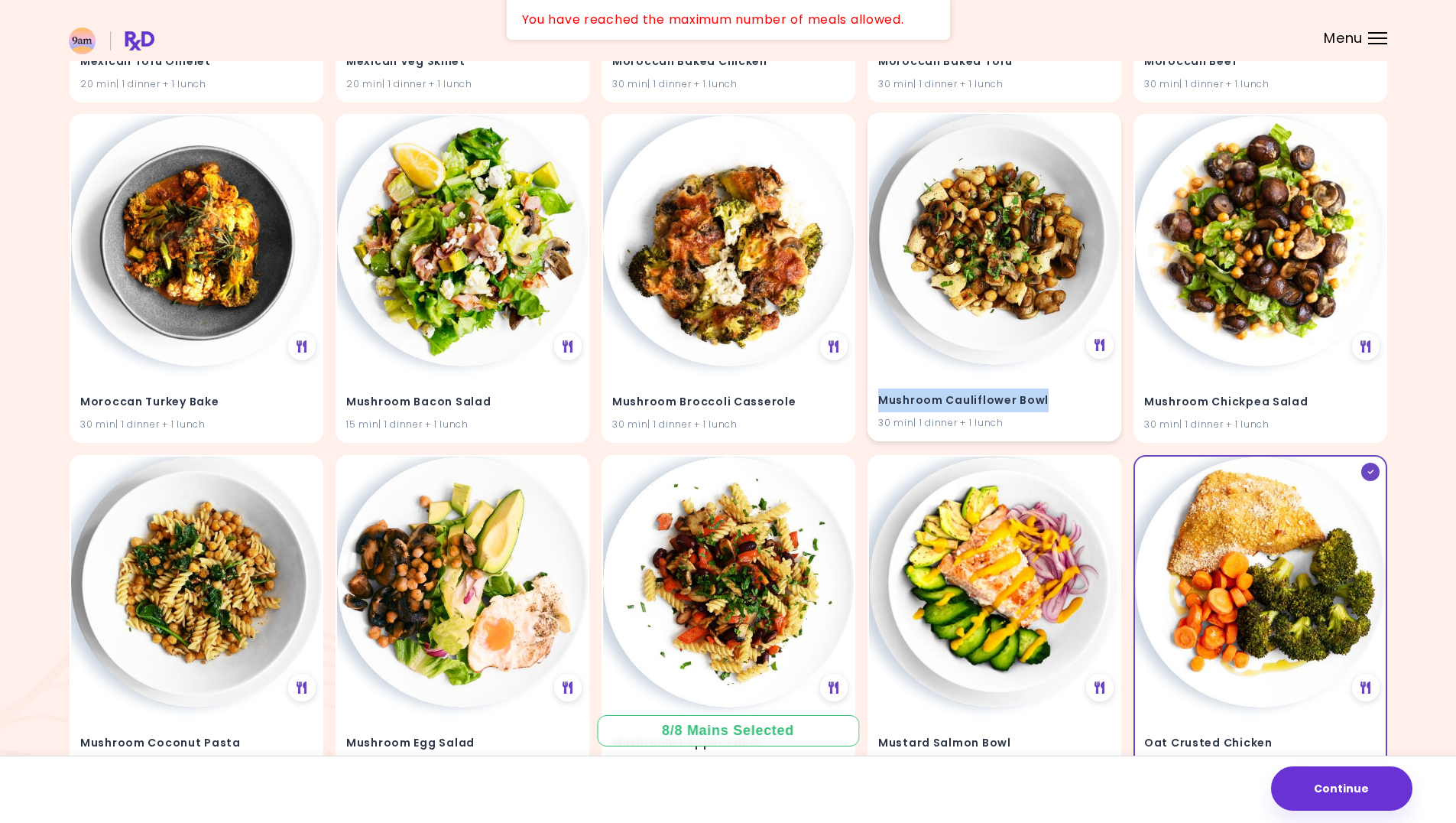
drag, startPoint x: 1045, startPoint y: 400, endPoint x: 872, endPoint y: 400, distance: 173.0
click at [872, 400] on div "Mushroom Cauliflower Bowl 30 min | 1 dinner + 1 lunch" at bounding box center [994, 402] width 251 height 75
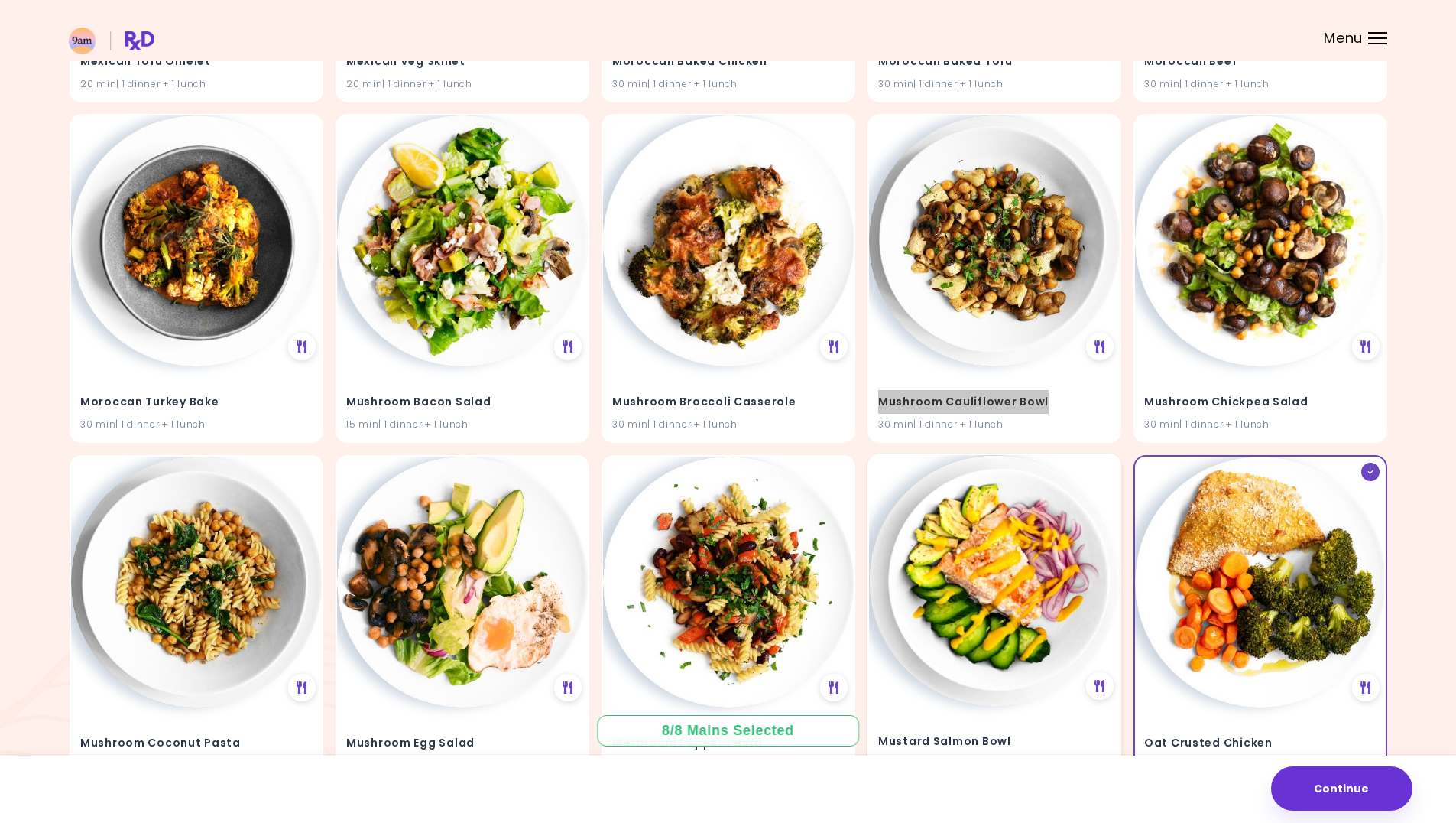
scroll to position [23585, 0]
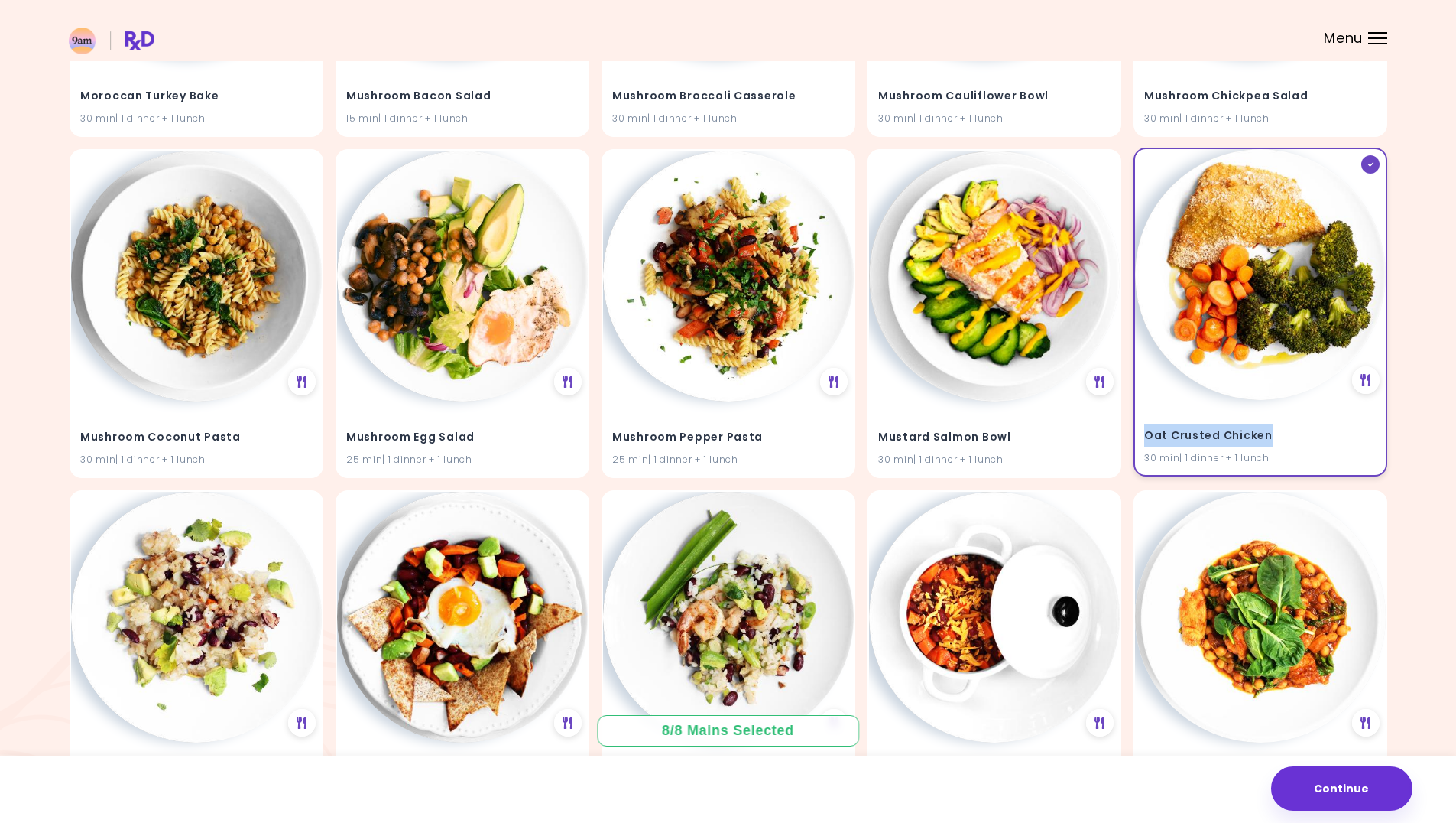
drag, startPoint x: 1267, startPoint y: 433, endPoint x: 1148, endPoint y: 437, distance: 119.1
click at [1148, 437] on h4 "Oat Crusted Chicken" at bounding box center [1261, 436] width 233 height 25
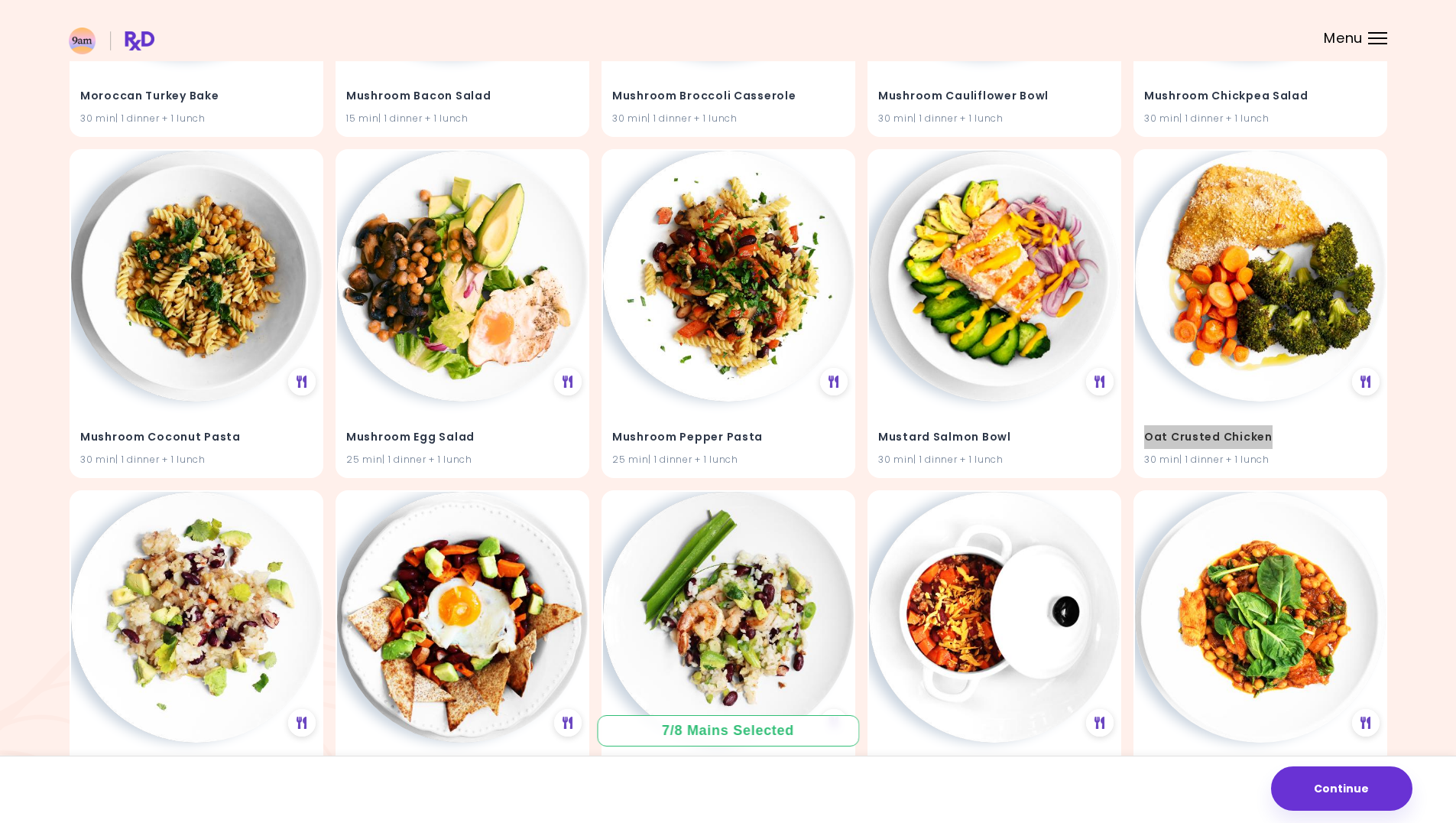
scroll to position [23968, 0]
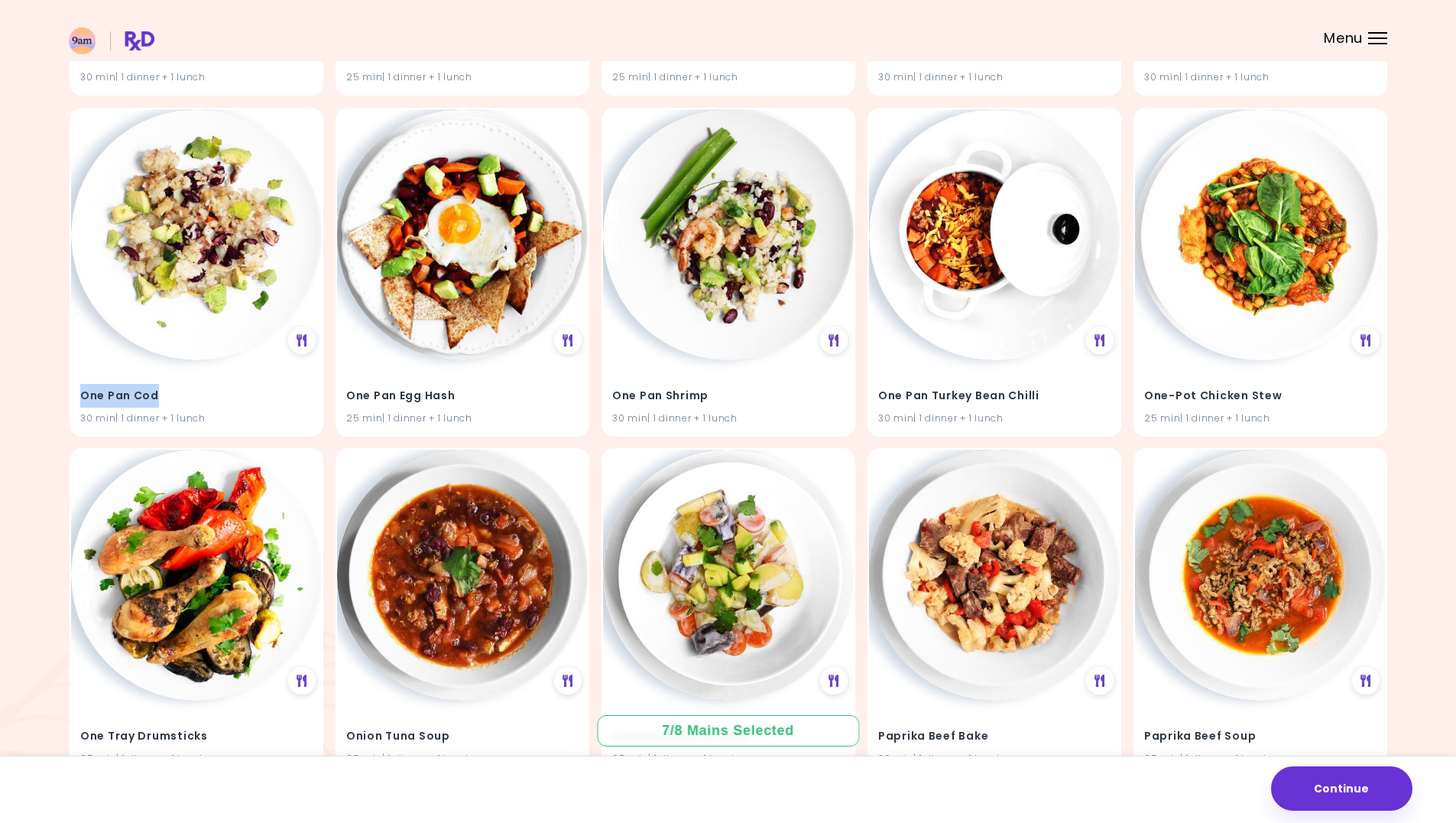
drag, startPoint x: 164, startPoint y: 396, endPoint x: 67, endPoint y: 400, distance: 97.1
drag, startPoint x: 717, startPoint y: 398, endPoint x: 611, endPoint y: 394, distance: 106.1
click at [611, 394] on div "One Pan Shrimp 30 min | 1 dinner + 1 lunch" at bounding box center [729, 396] width 251 height 75
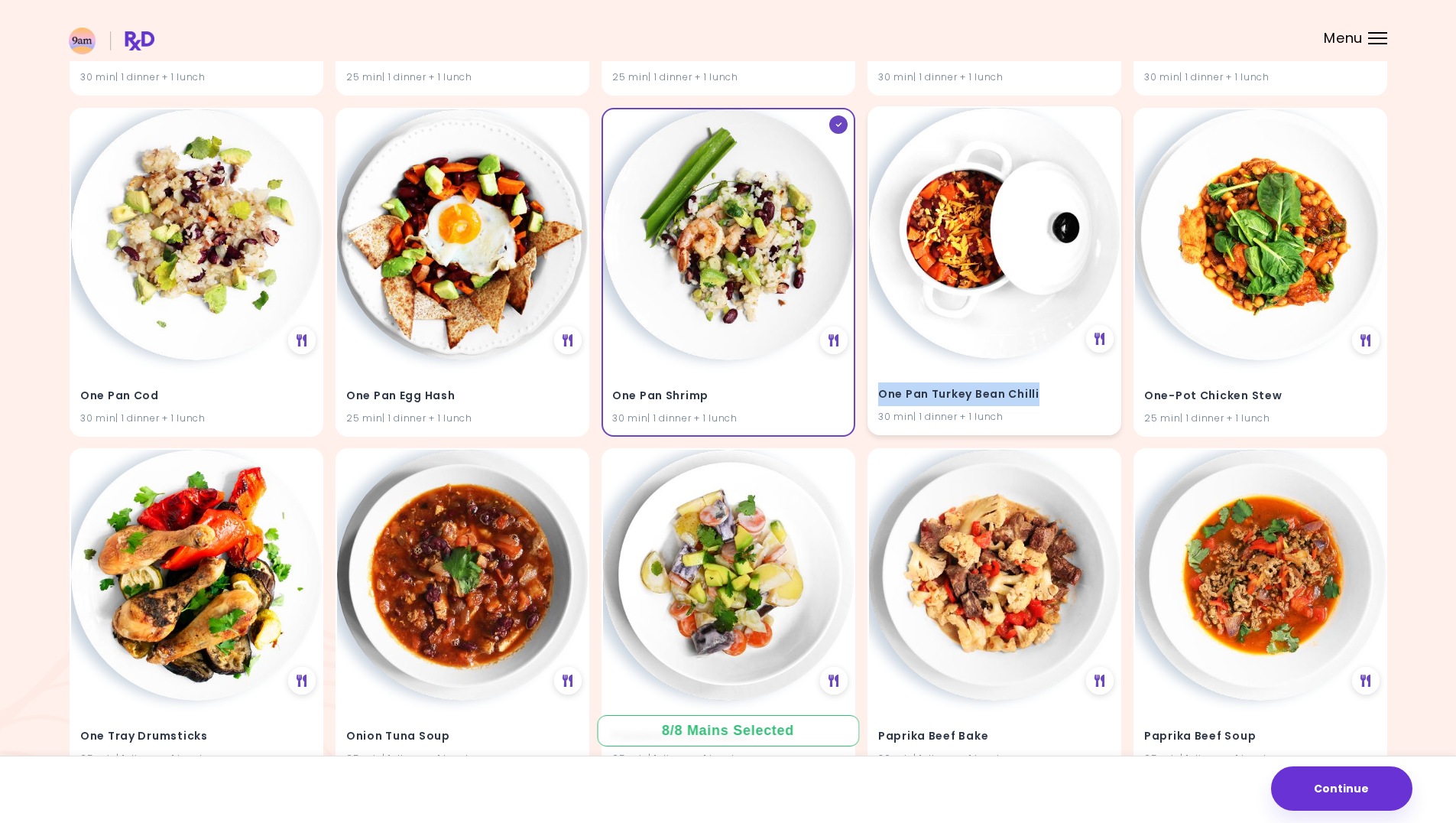
drag, startPoint x: 1043, startPoint y: 394, endPoint x: 881, endPoint y: 392, distance: 162.0
click at [881, 392] on h4 "One Pan Turkey Bean Chilli" at bounding box center [994, 394] width 233 height 25
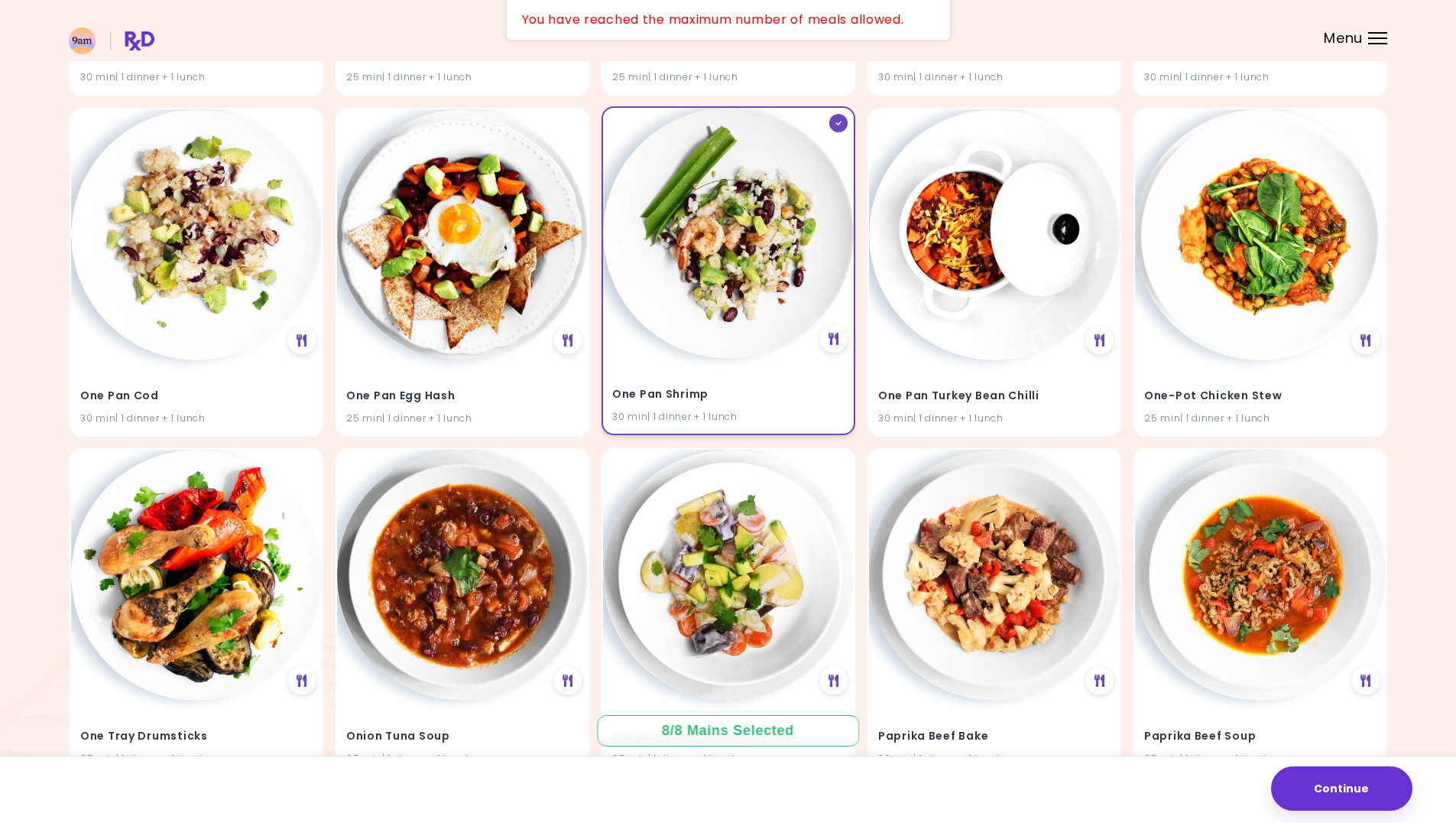
click at [820, 328] on div "One Pan Shrimp 30 min | 1 dinner + 1 lunch" at bounding box center [728, 270] width 254 height 329
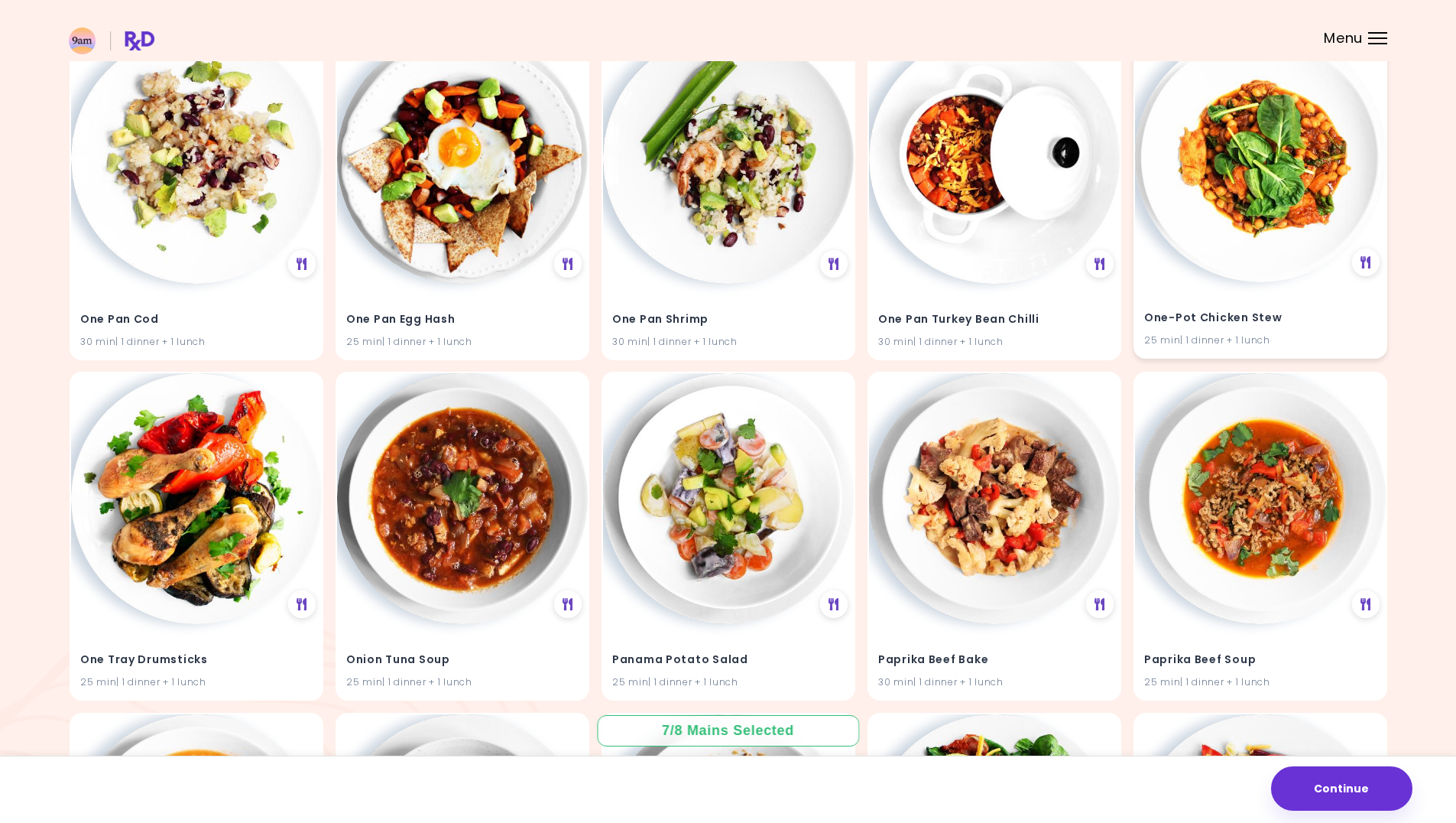
scroll to position [24121, 0]
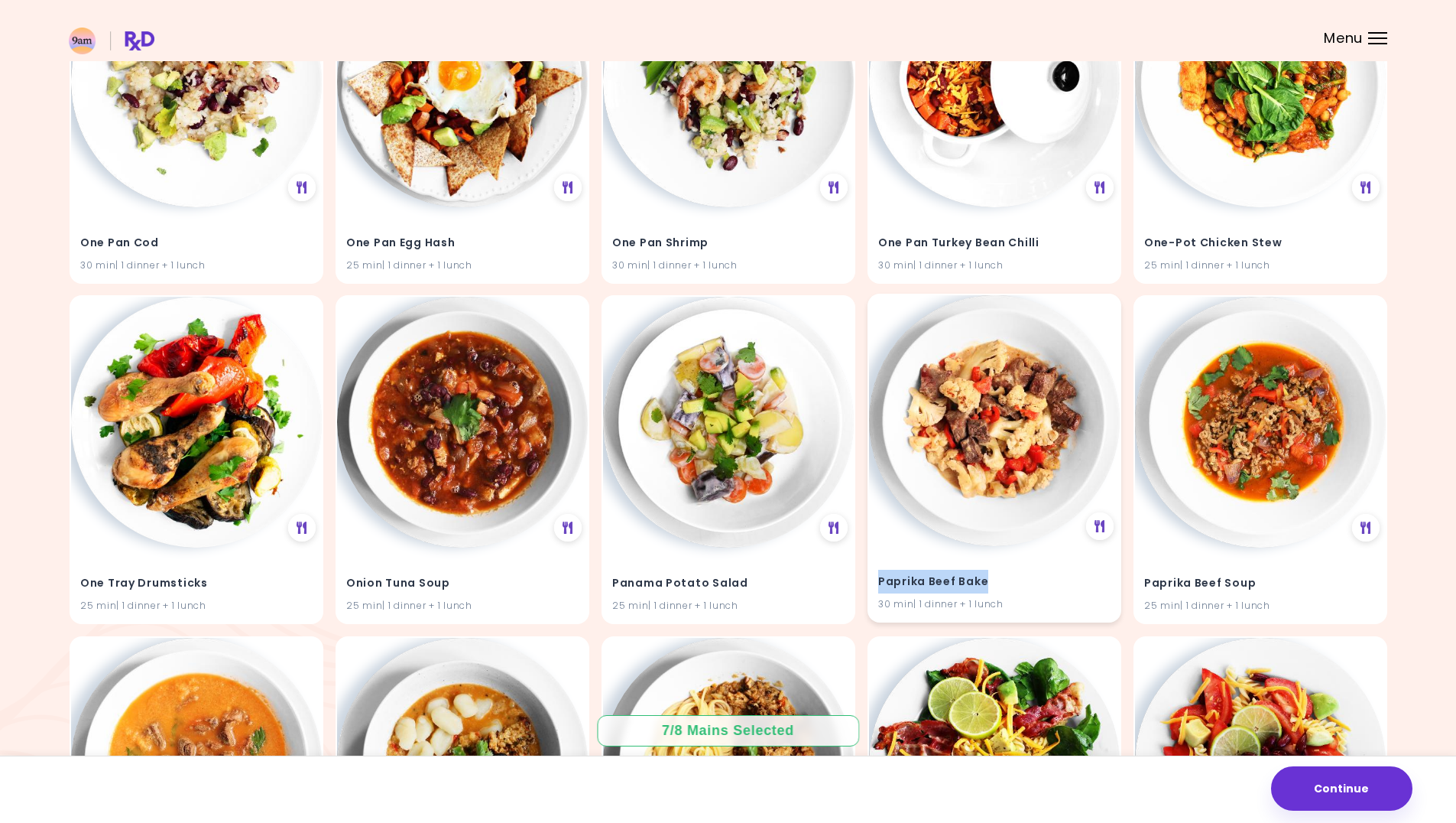
drag, startPoint x: 986, startPoint y: 582, endPoint x: 876, endPoint y: 584, distance: 110.0
click at [876, 584] on div "Paprika Beef Bake 30 min | 1 dinner + 1 lunch" at bounding box center [994, 583] width 251 height 75
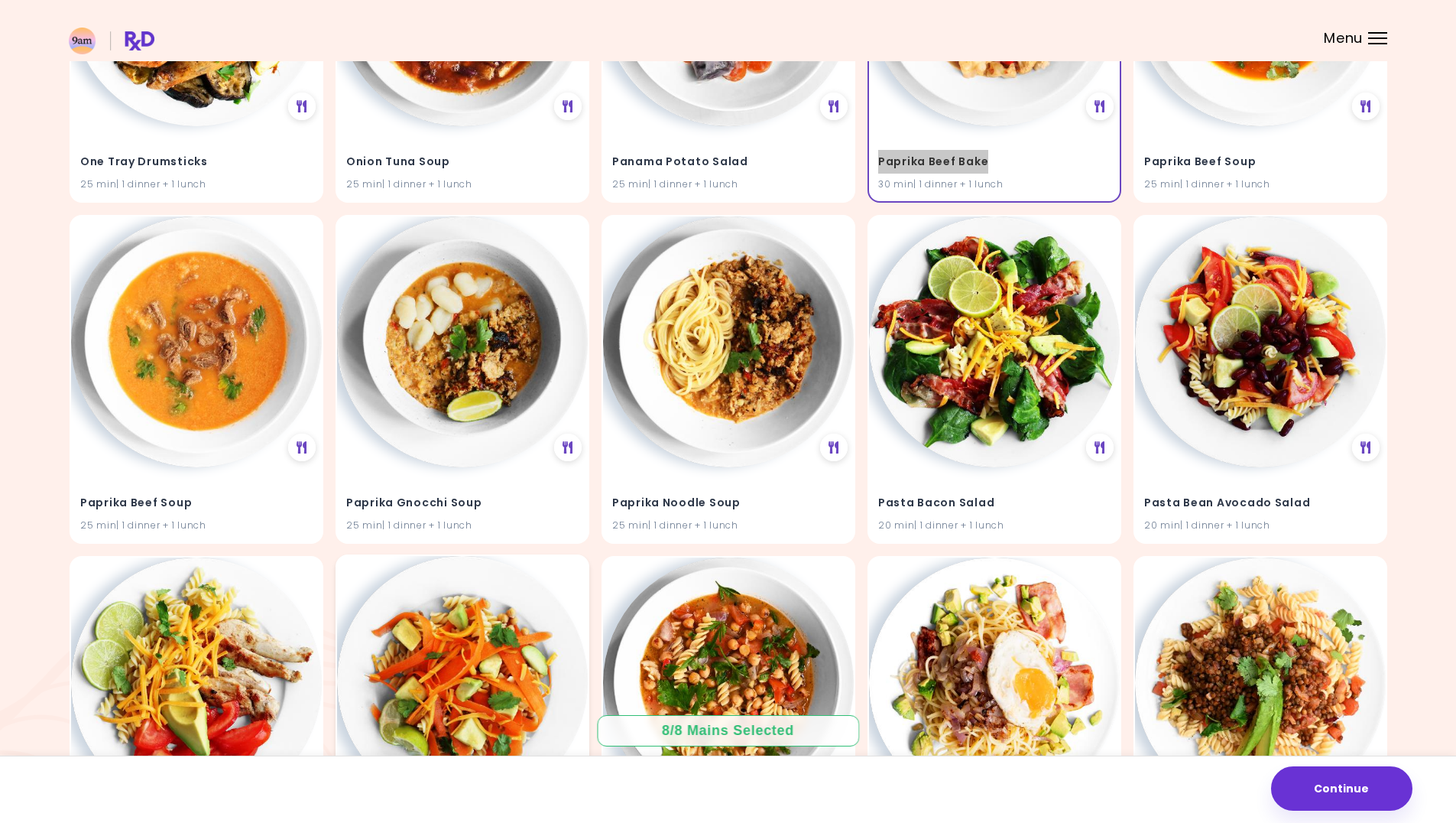
scroll to position [24579, 0]
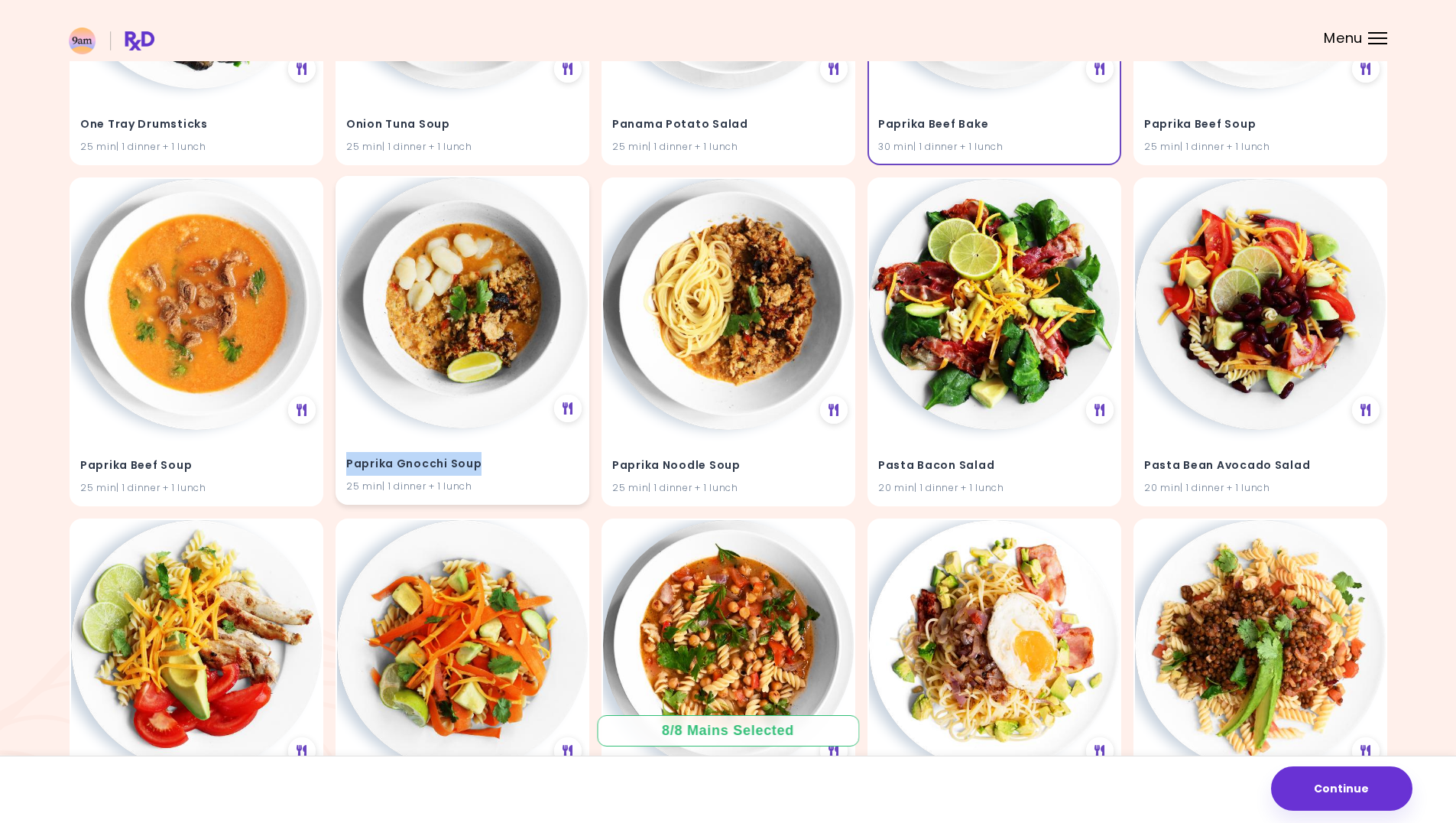
drag, startPoint x: 487, startPoint y: 461, endPoint x: 348, endPoint y: 464, distance: 139.0
click at [348, 464] on h4 "Paprika Gnocchi Soup" at bounding box center [463, 465] width 233 height 25
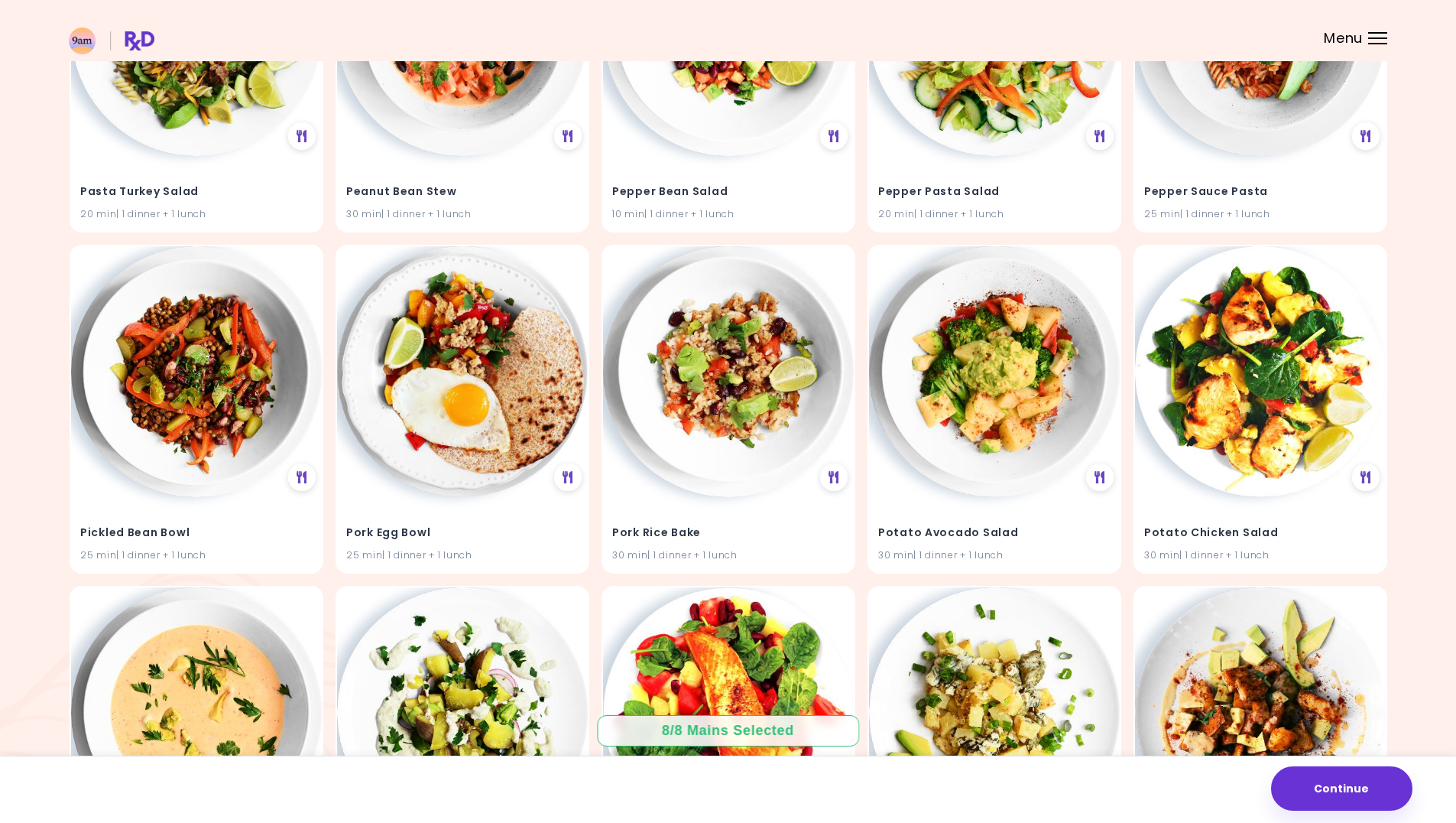
scroll to position [25910, 0]
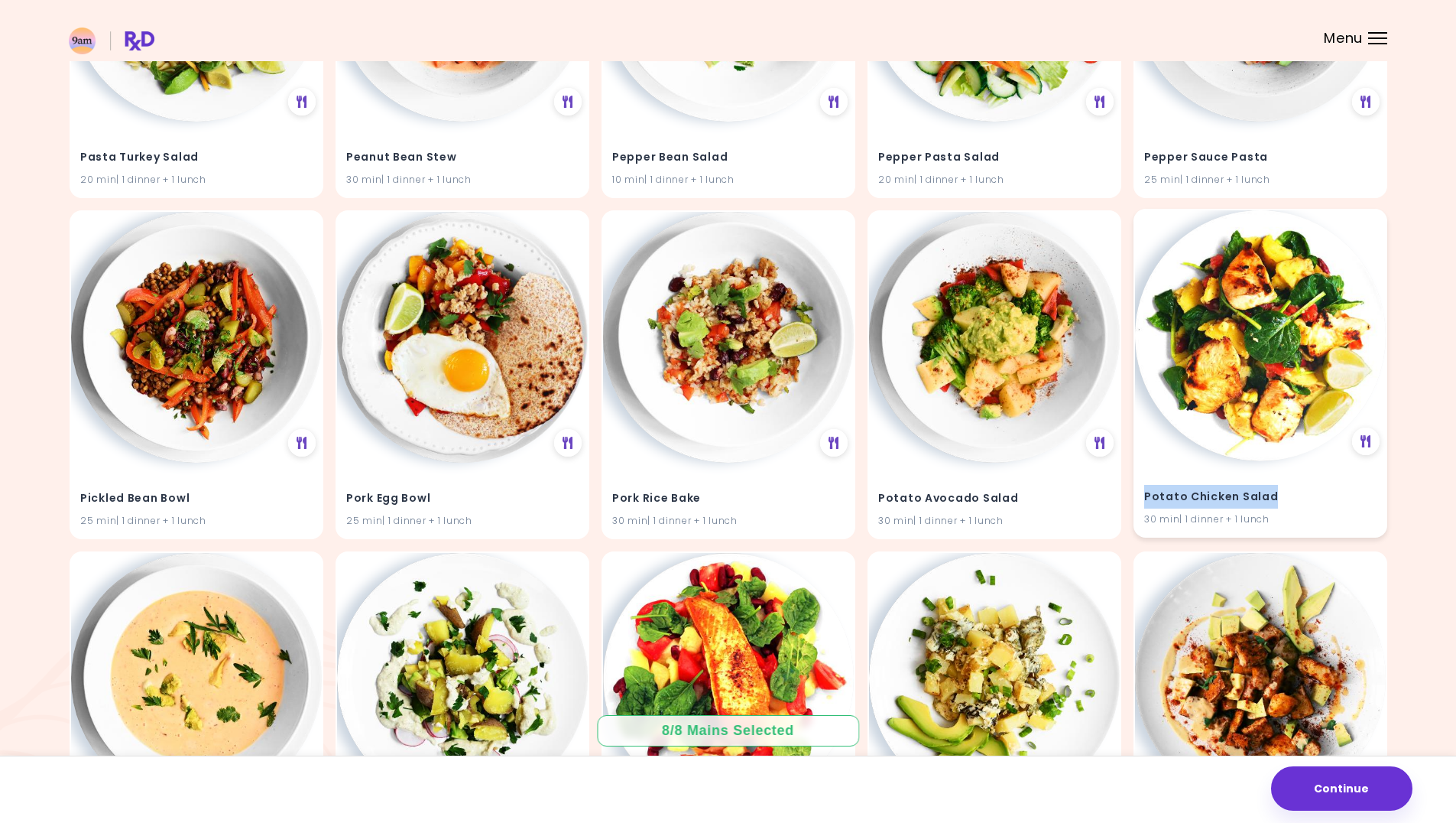
drag, startPoint x: 1272, startPoint y: 495, endPoint x: 1146, endPoint y: 493, distance: 126.0
click at [1146, 493] on h4 "Potato Chicken Salad" at bounding box center [1261, 496] width 233 height 25
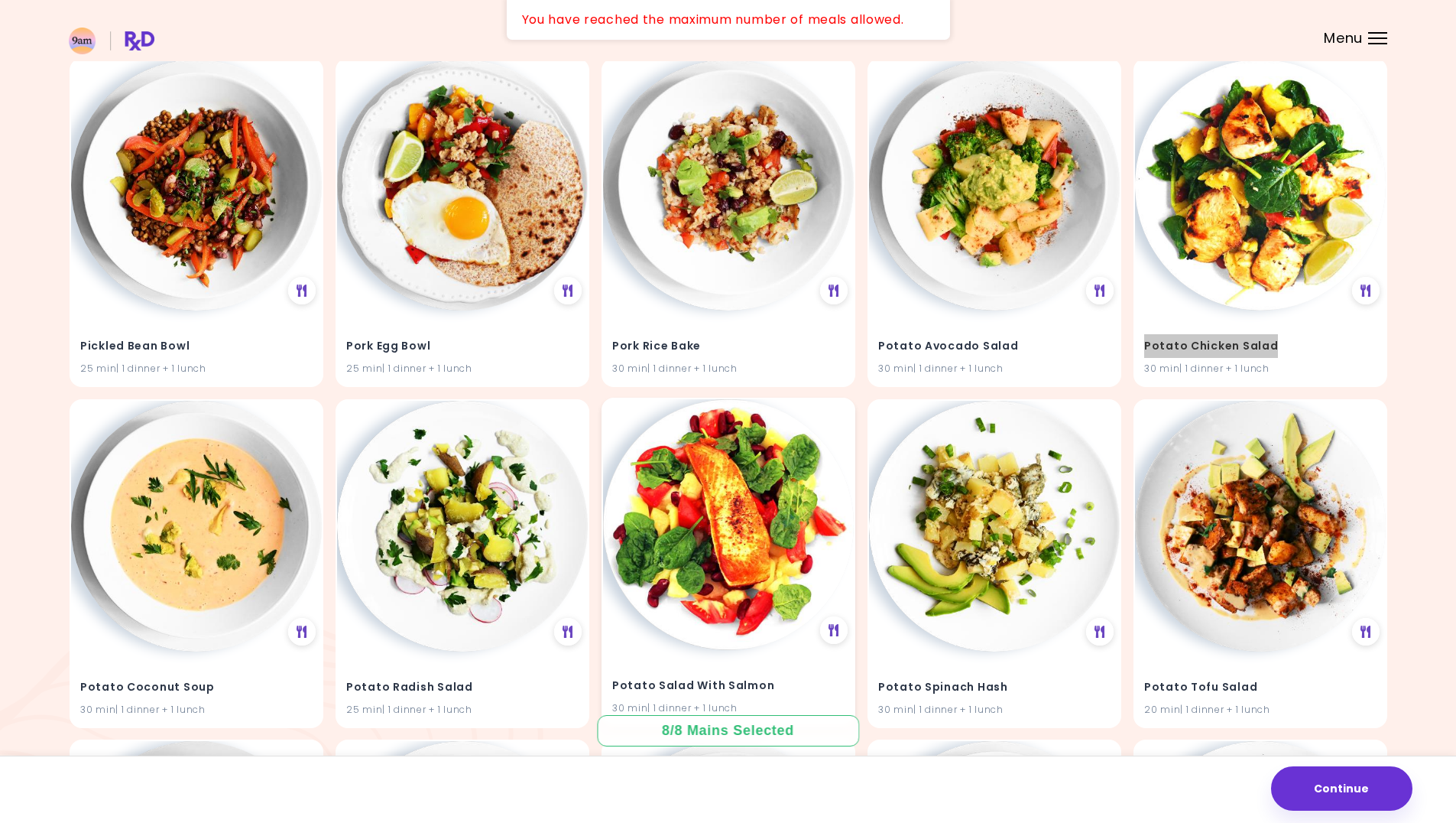
scroll to position [26215, 0]
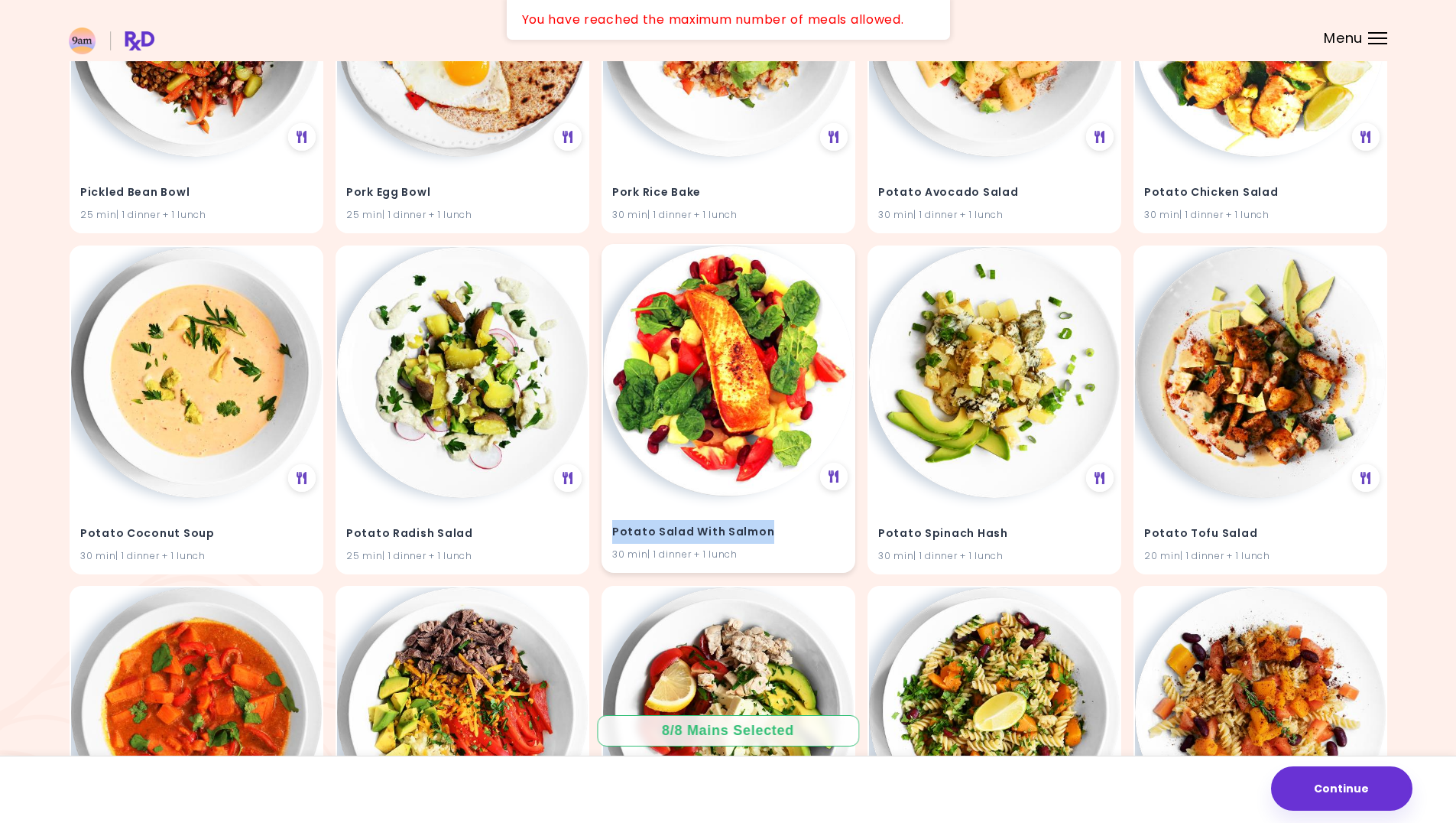
drag, startPoint x: 766, startPoint y: 533, endPoint x: 611, endPoint y: 534, distance: 155.0
click at [611, 534] on div "Potato Salad With Salmon 30 min | 1 dinner + 1 lunch" at bounding box center [729, 534] width 251 height 75
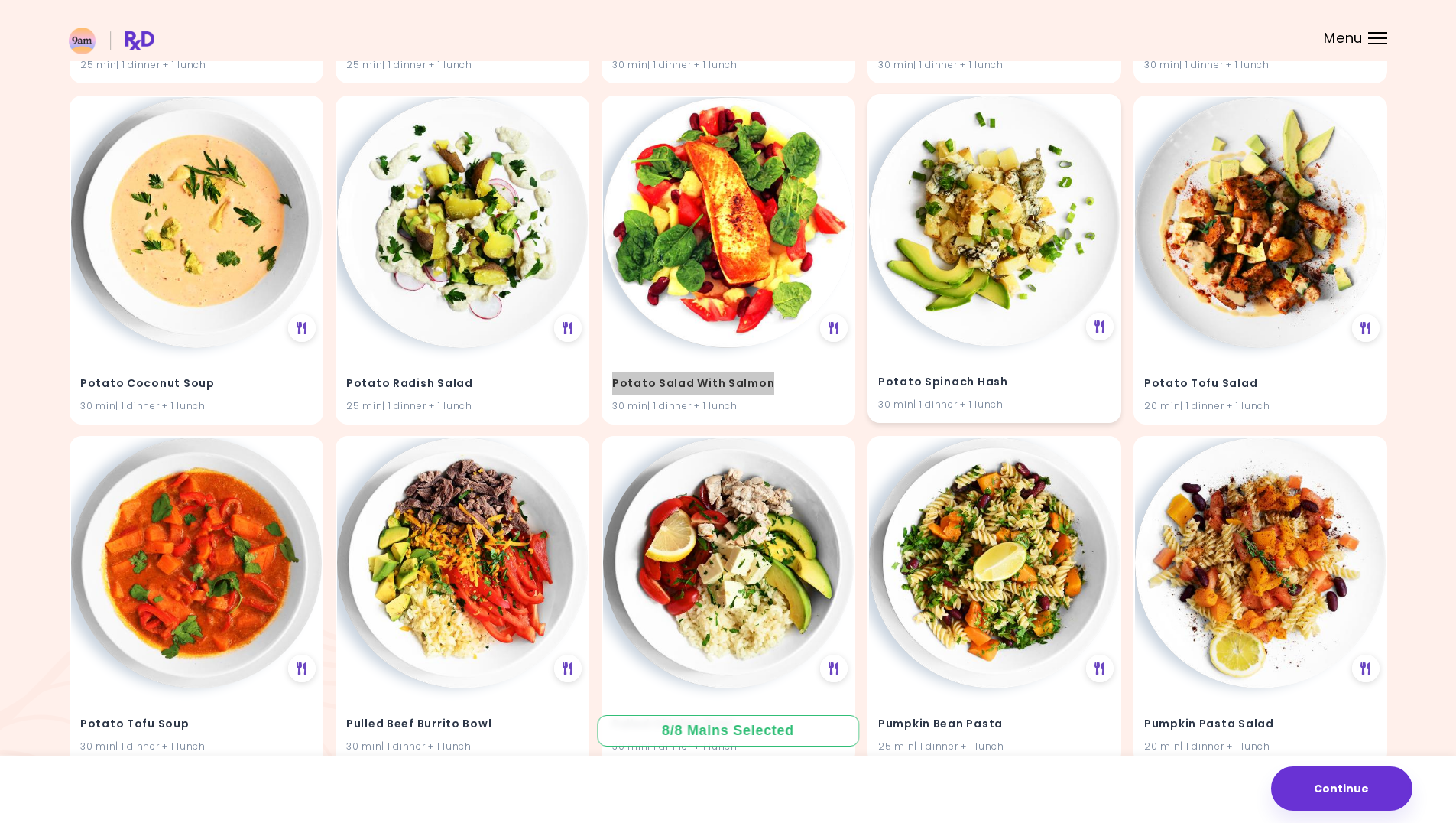
scroll to position [26522, 0]
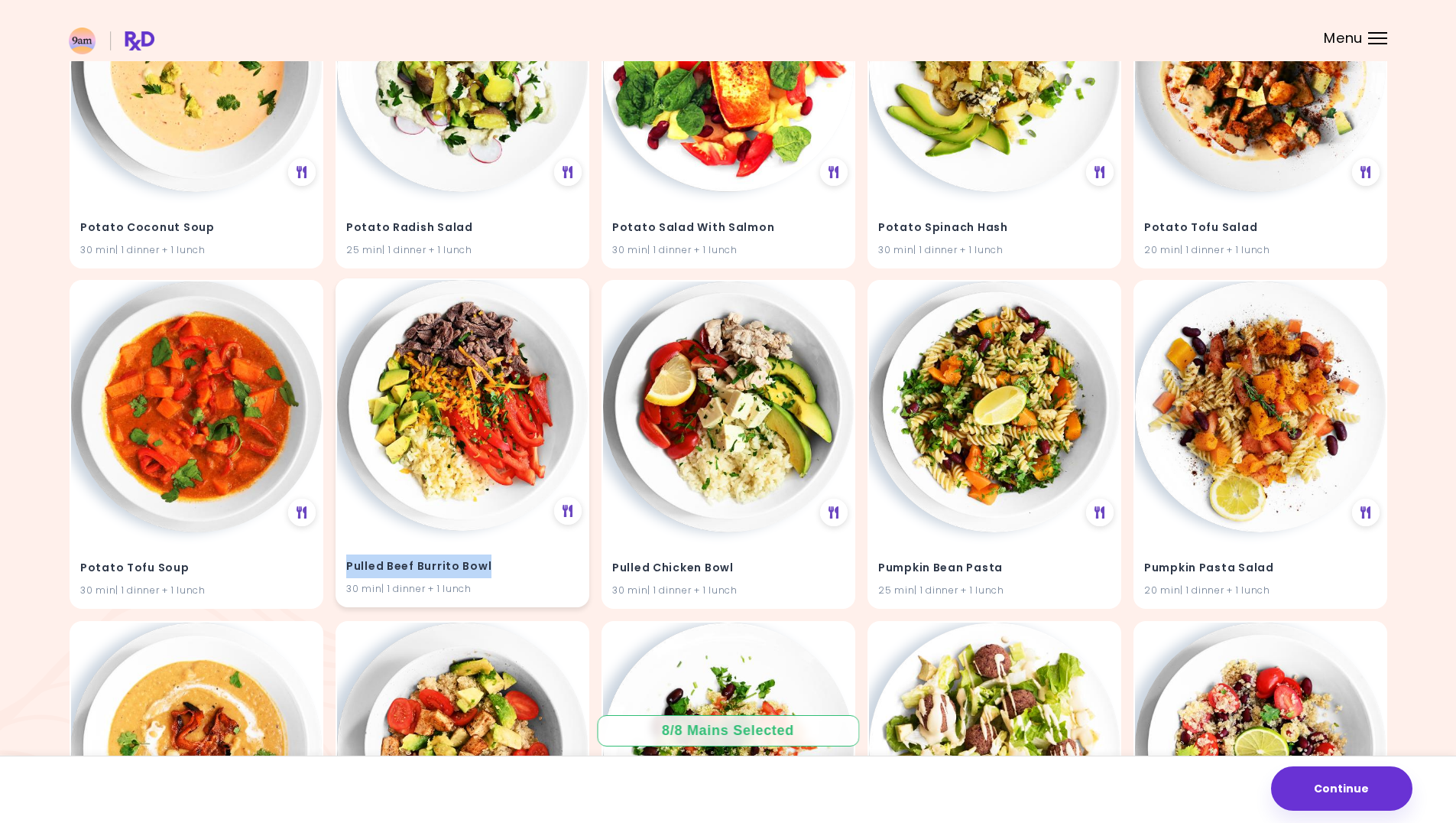
drag, startPoint x: 493, startPoint y: 562, endPoint x: 344, endPoint y: 566, distance: 149.1
click at [344, 566] on div "Pulled Beef Burrito Bowl 30 min | 1 dinner + 1 lunch" at bounding box center [463, 568] width 251 height 75
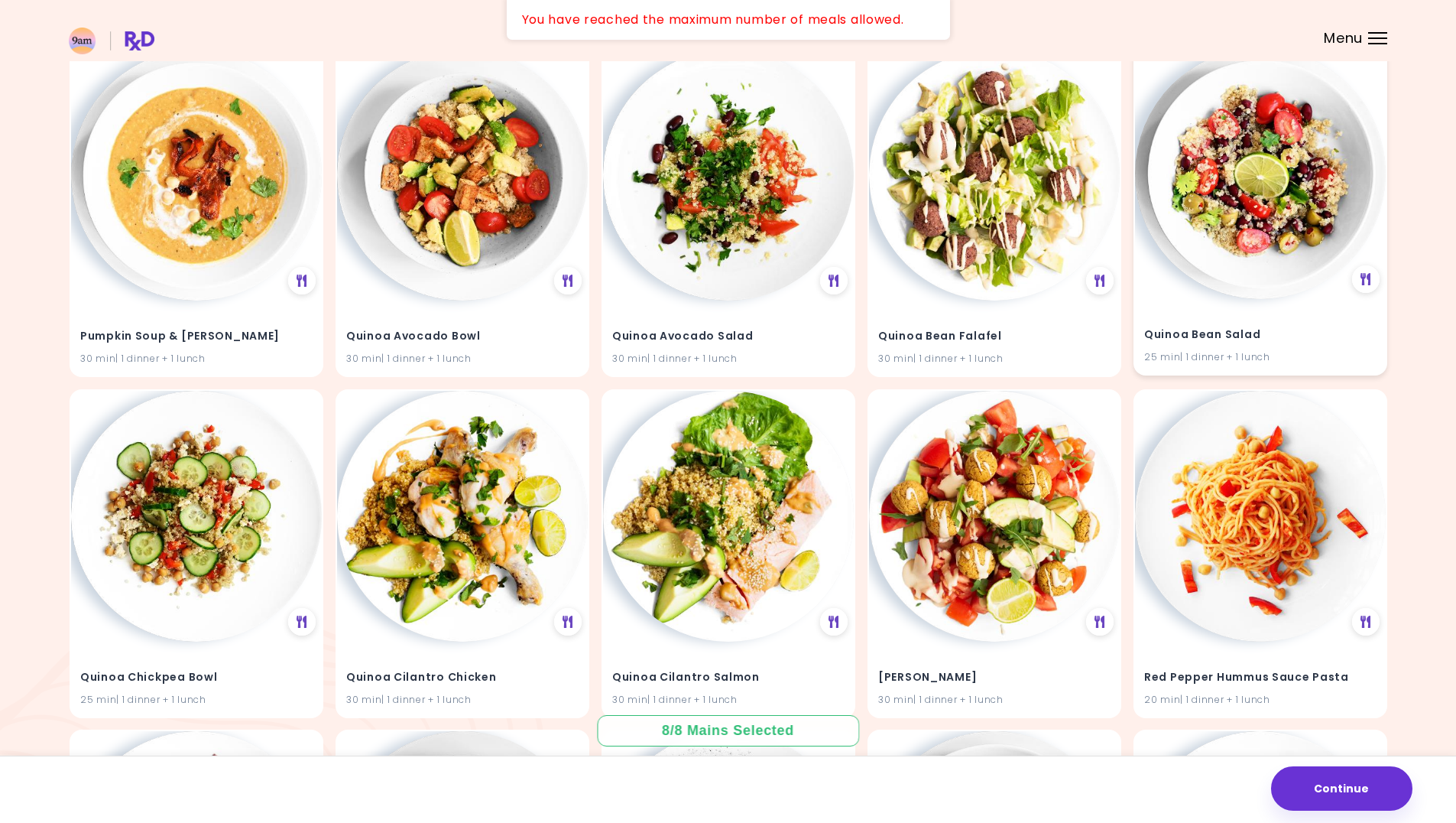
scroll to position [27324, 0]
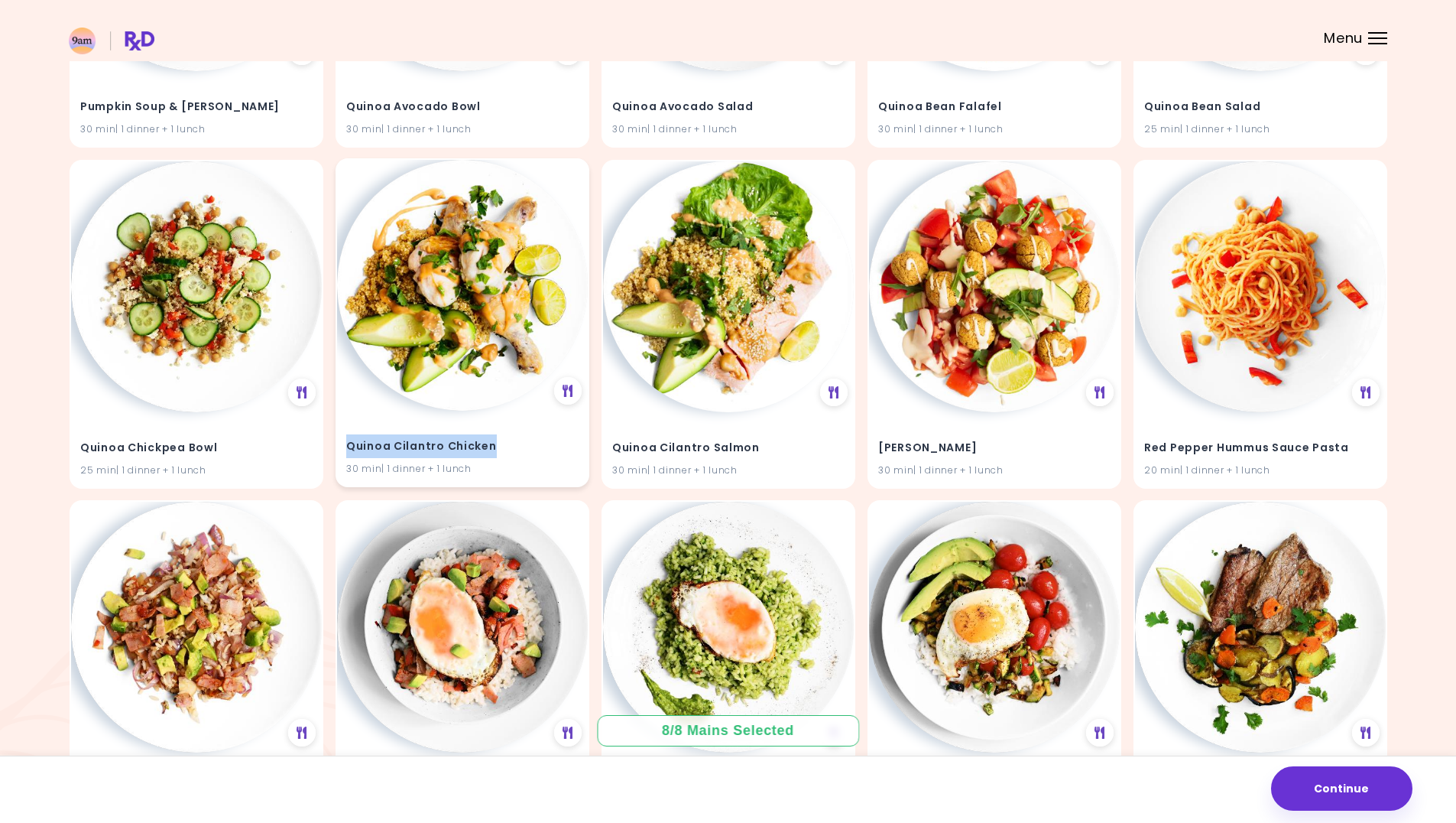
drag, startPoint x: 498, startPoint y: 448, endPoint x: 340, endPoint y: 445, distance: 158.0
click at [339, 445] on div "Quinoa Cilantro Chicken 30 min | 1 dinner + 1 lunch" at bounding box center [463, 448] width 251 height 75
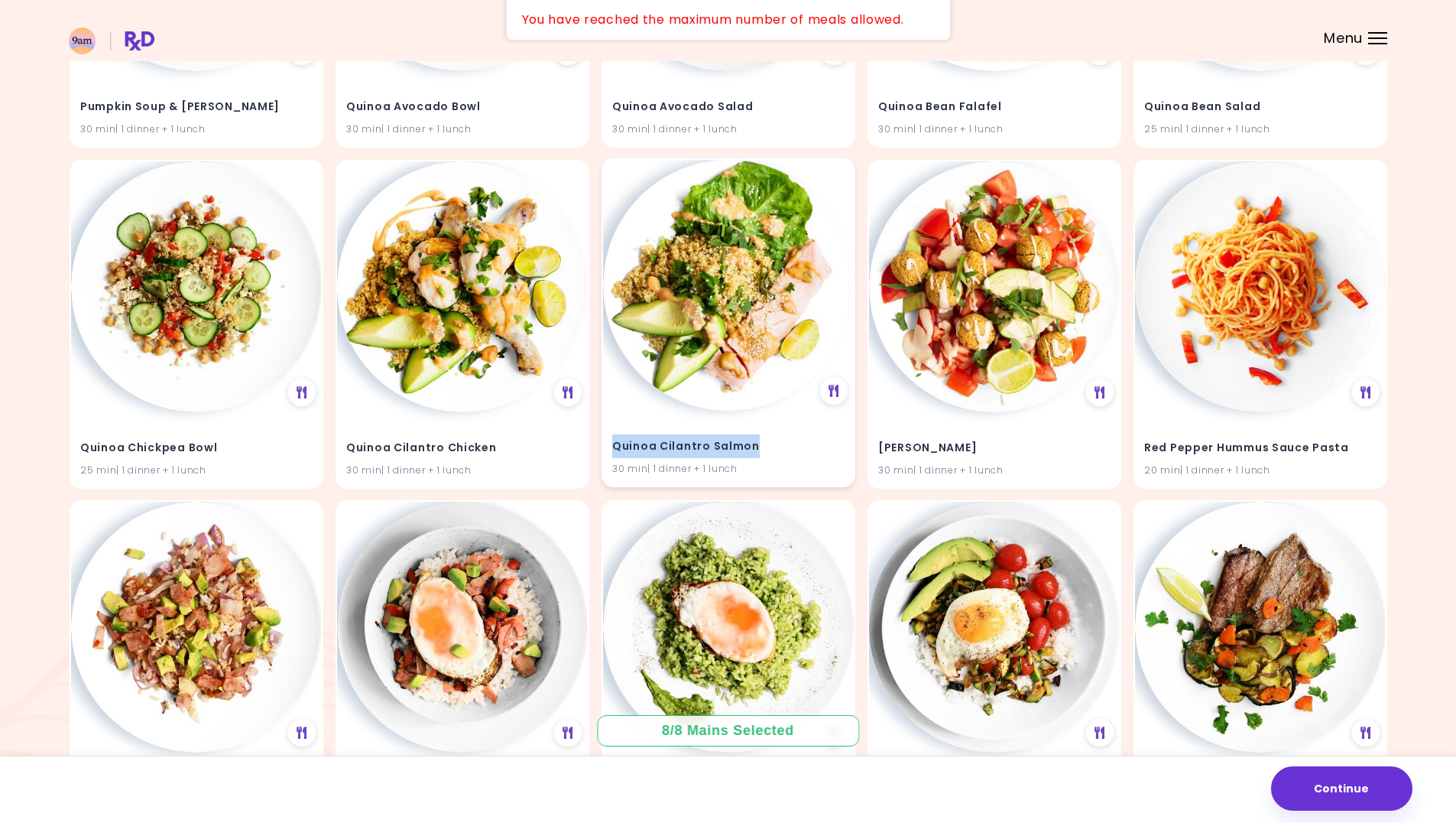
drag, startPoint x: 752, startPoint y: 446, endPoint x: 615, endPoint y: 445, distance: 137.0
click at [615, 445] on h4 "Quinoa Cilantro Salmon" at bounding box center [728, 446] width 233 height 25
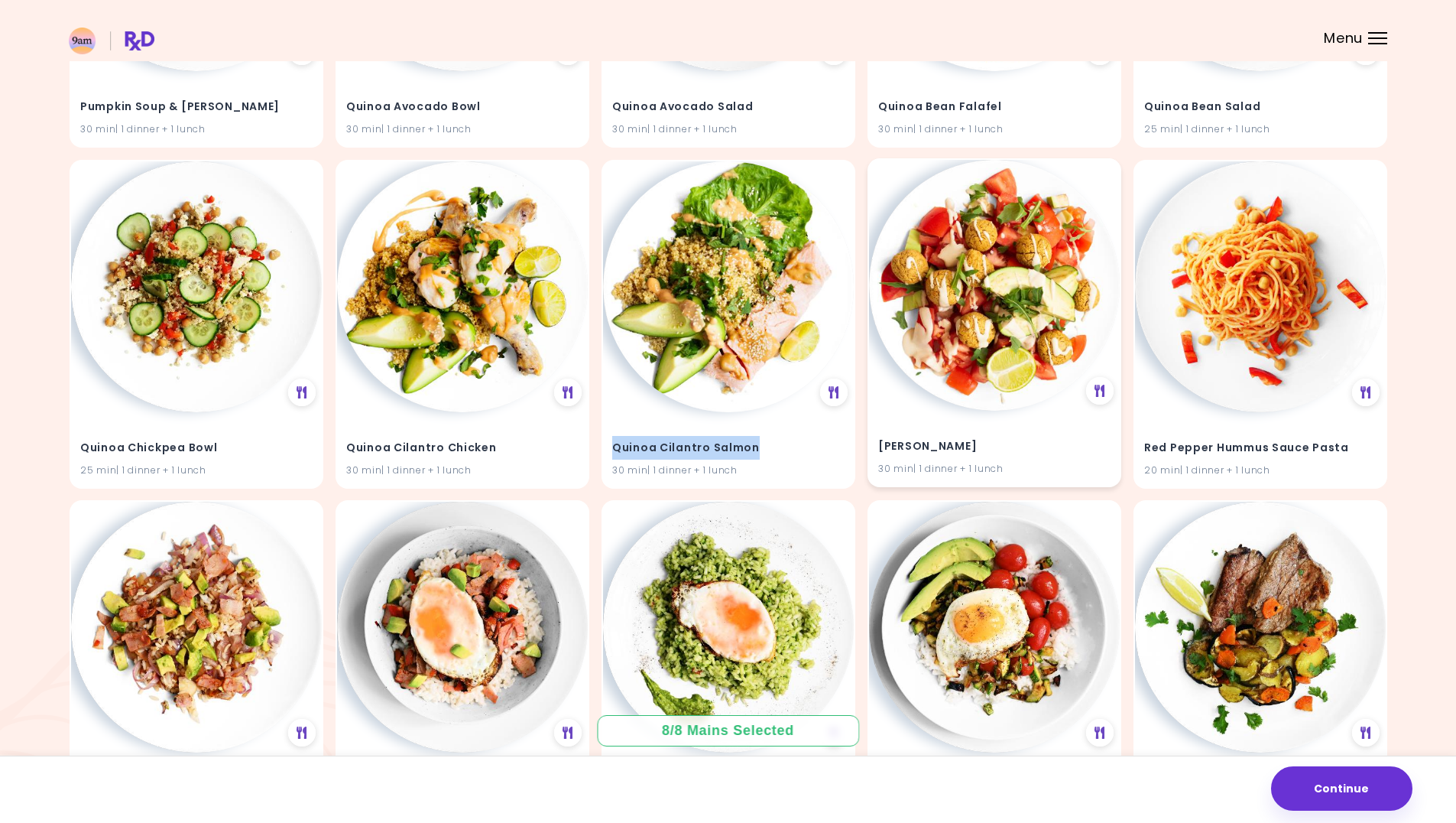
drag, startPoint x: 967, startPoint y: 445, endPoint x: 876, endPoint y: 452, distance: 91.3
click at [876, 452] on div "Quinoa Falafel 30 min | 1 dinner + 1 lunch" at bounding box center [994, 448] width 251 height 75
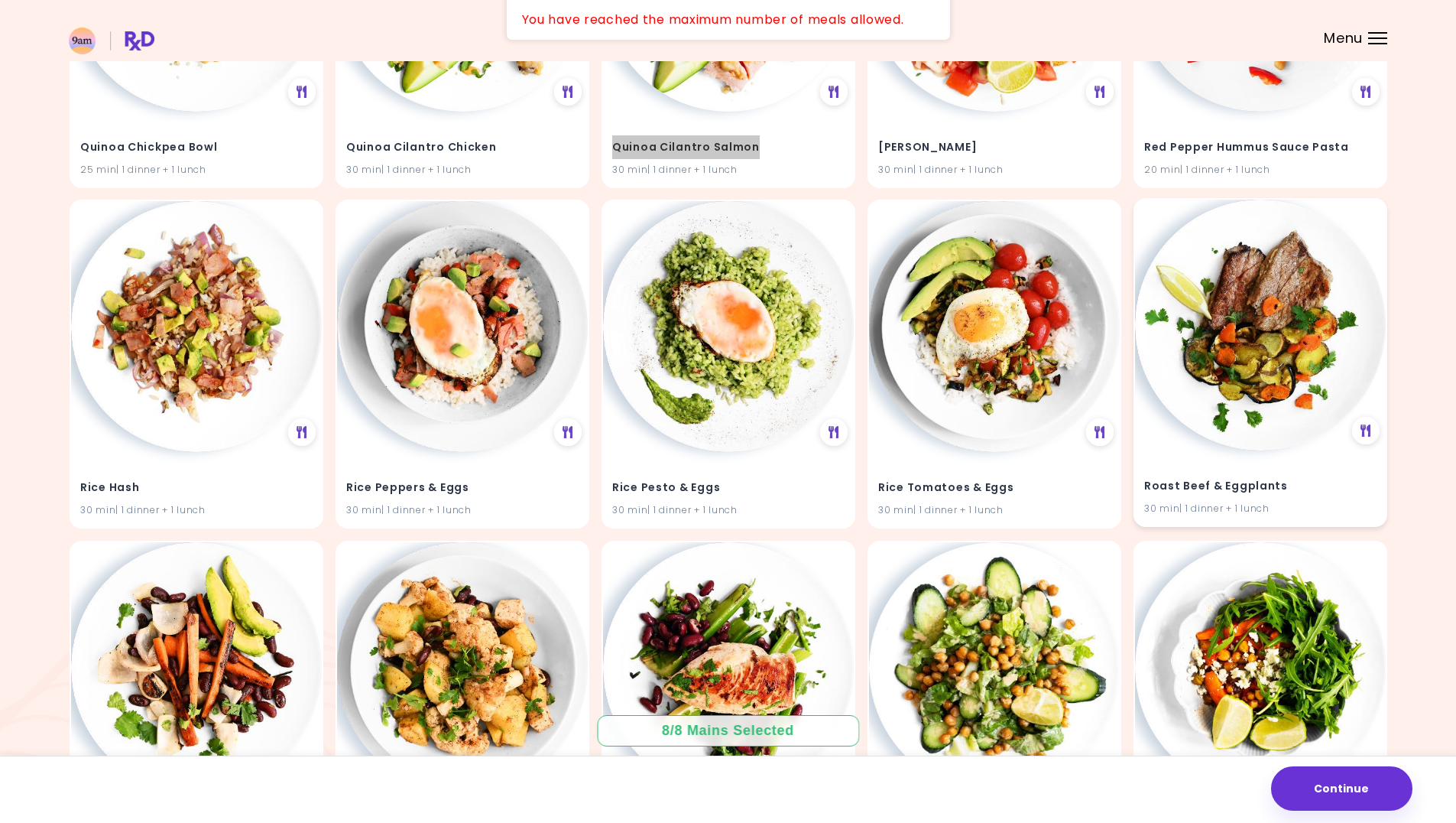
scroll to position [27629, 0]
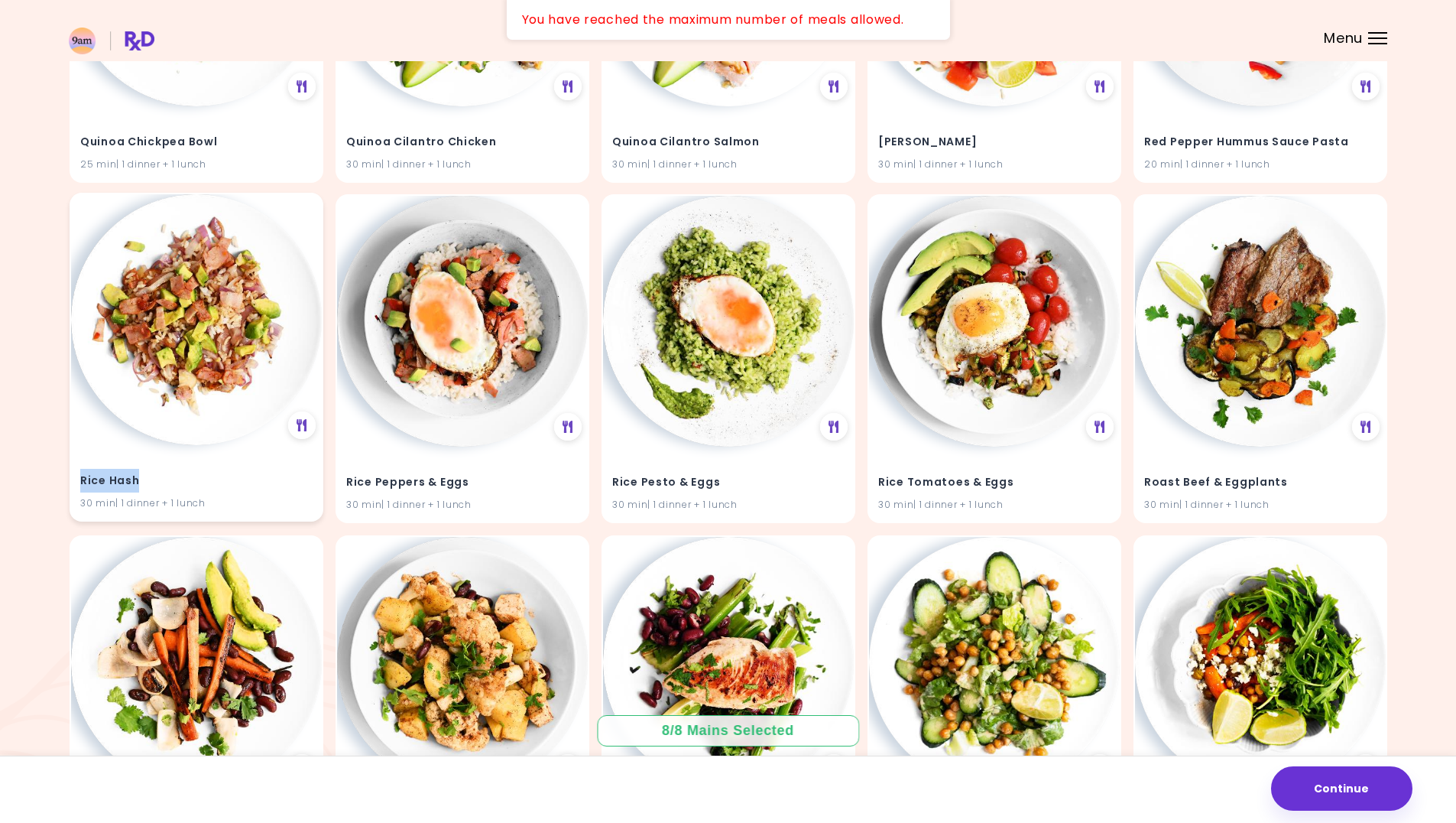
drag, startPoint x: 141, startPoint y: 478, endPoint x: 83, endPoint y: 483, distance: 58.2
click at [83, 483] on h4 "Rice Hash" at bounding box center [196, 481] width 233 height 25
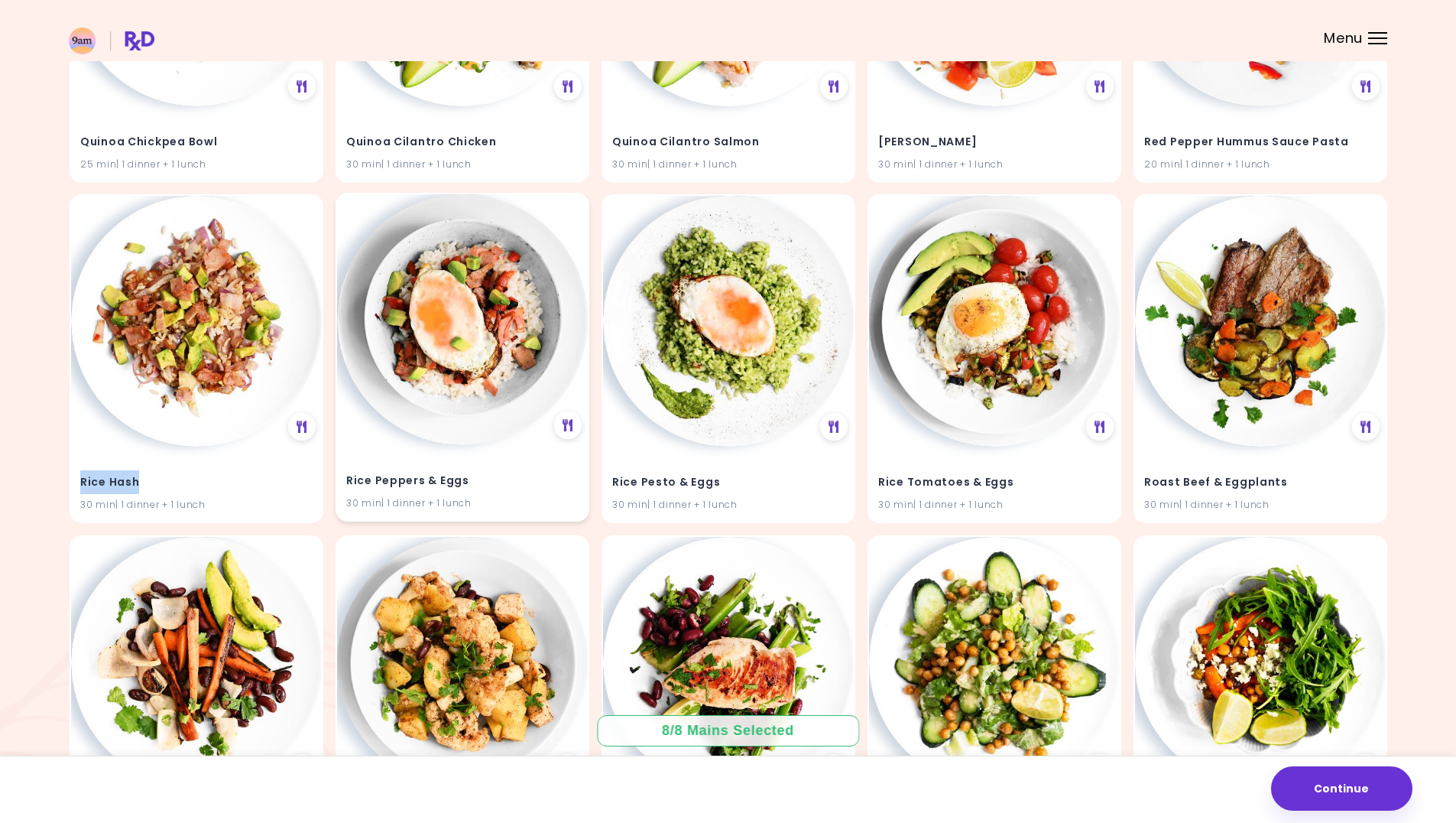
click at [456, 477] on h4 "Rice Peppers & Eggs" at bounding box center [463, 481] width 233 height 25
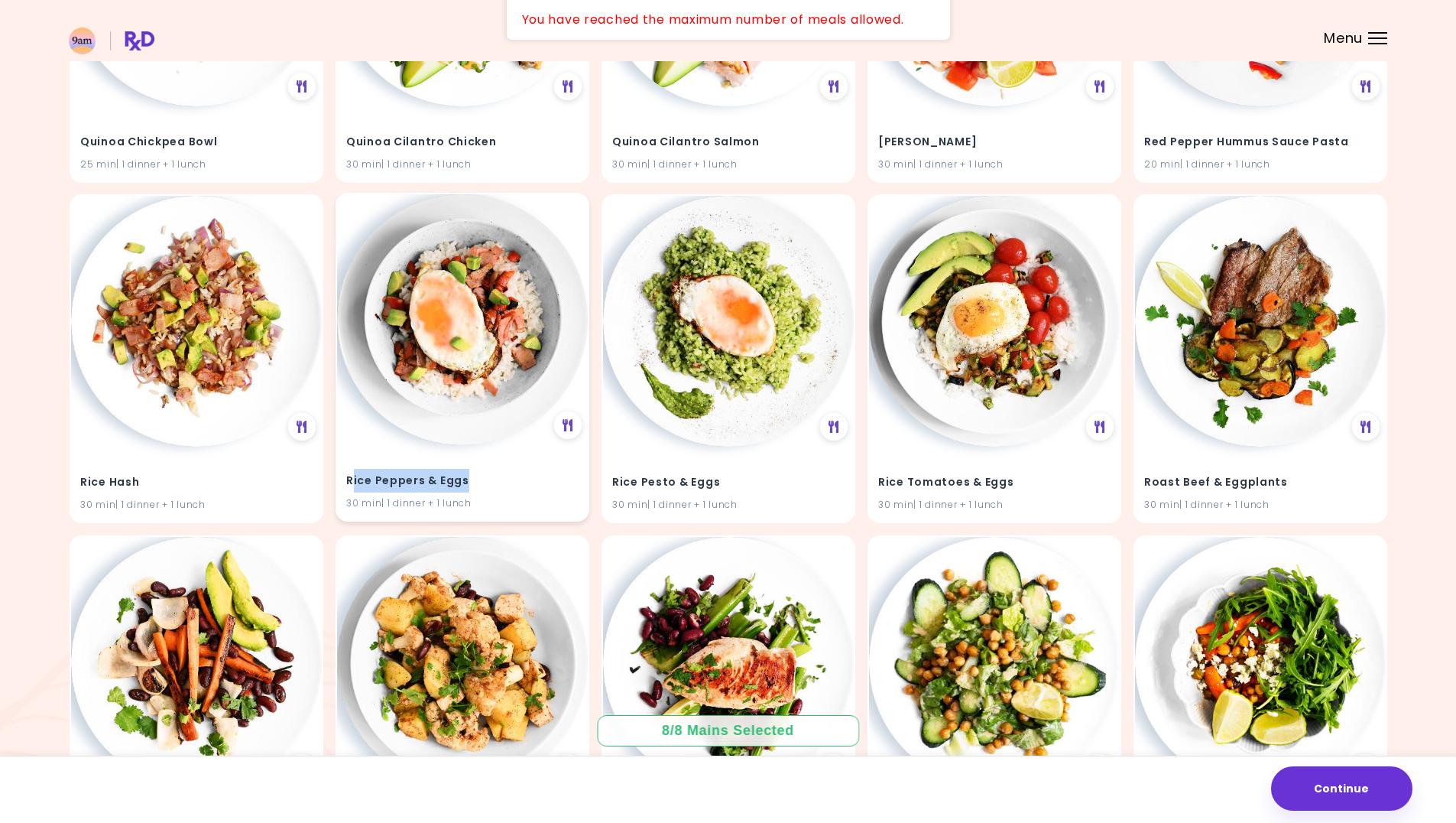
drag, startPoint x: 472, startPoint y: 478, endPoint x: 352, endPoint y: 487, distance: 120.3
click at [352, 487] on h4 "Rice Peppers & Eggs" at bounding box center [463, 481] width 233 height 25
click at [354, 484] on h4 "Rice Peppers & Eggs" at bounding box center [463, 481] width 233 height 25
drag, startPoint x: 347, startPoint y: 482, endPoint x: 471, endPoint y: 480, distance: 124.0
click at [471, 480] on h4 "Rice Peppers & Eggs" at bounding box center [463, 481] width 233 height 25
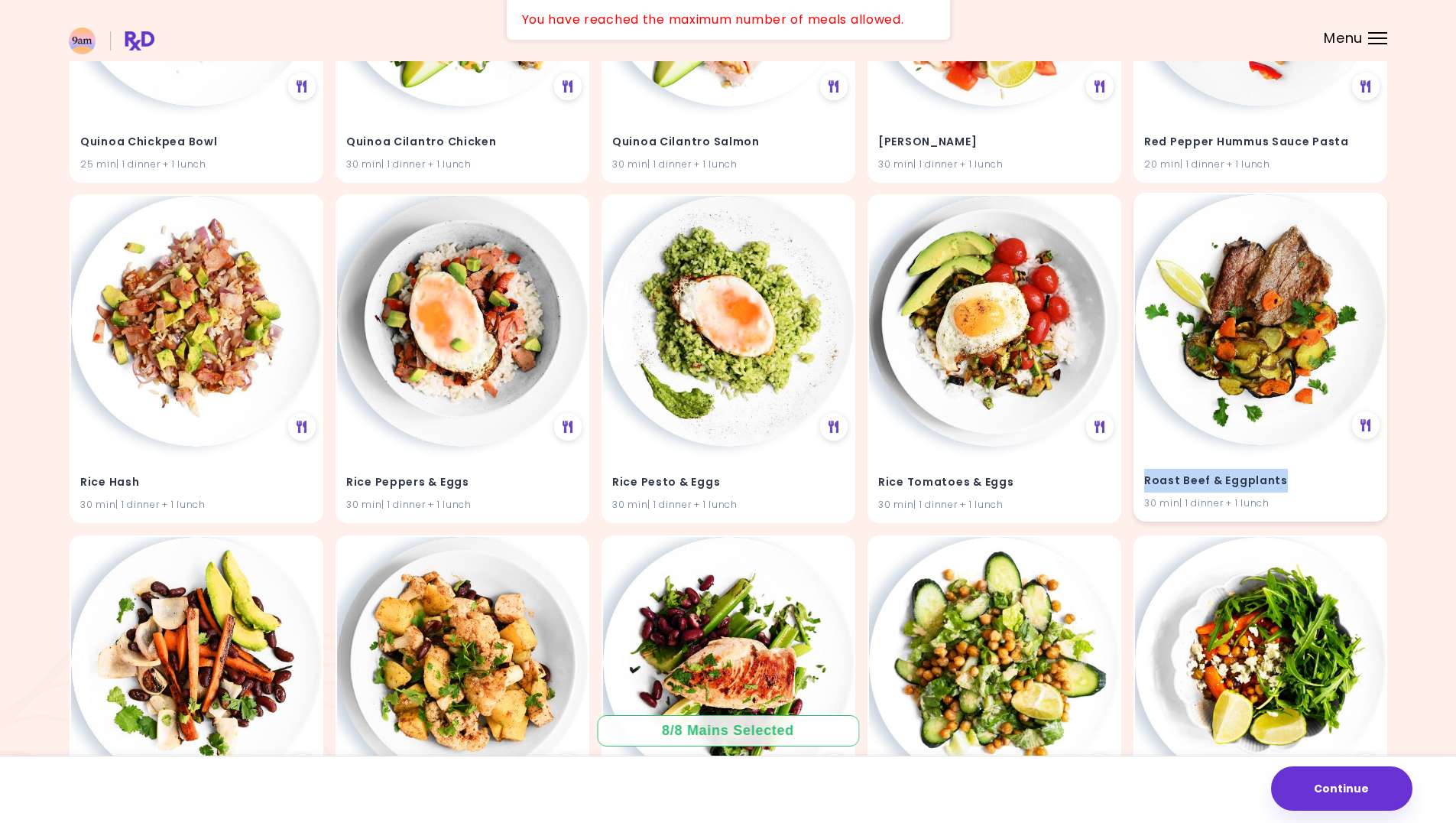
drag, startPoint x: 1287, startPoint y: 483, endPoint x: 1145, endPoint y: 483, distance: 142.0
click at [1145, 483] on h4 "Roast Beef & Eggplants" at bounding box center [1261, 481] width 233 height 25
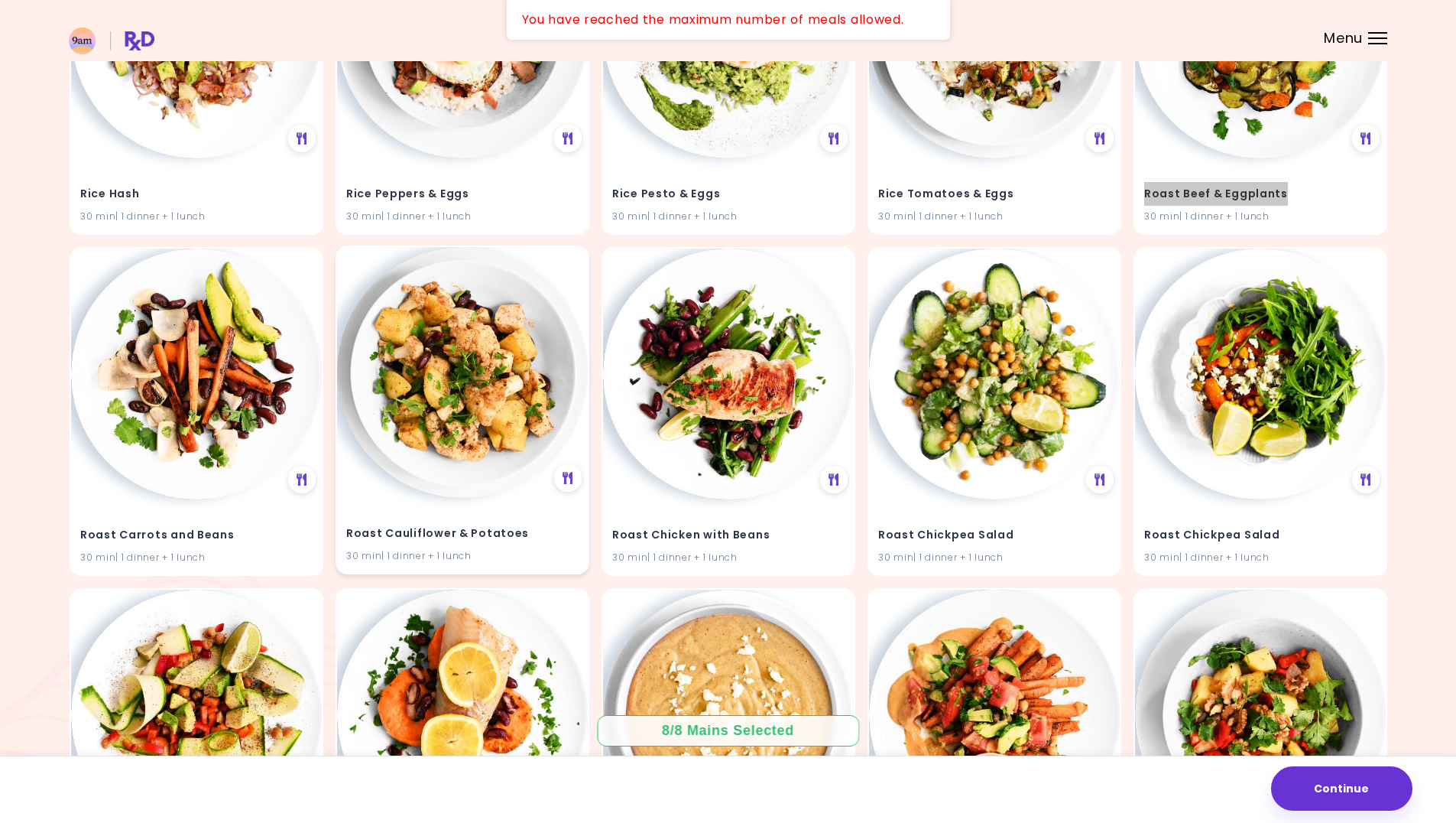
scroll to position [27935, 0]
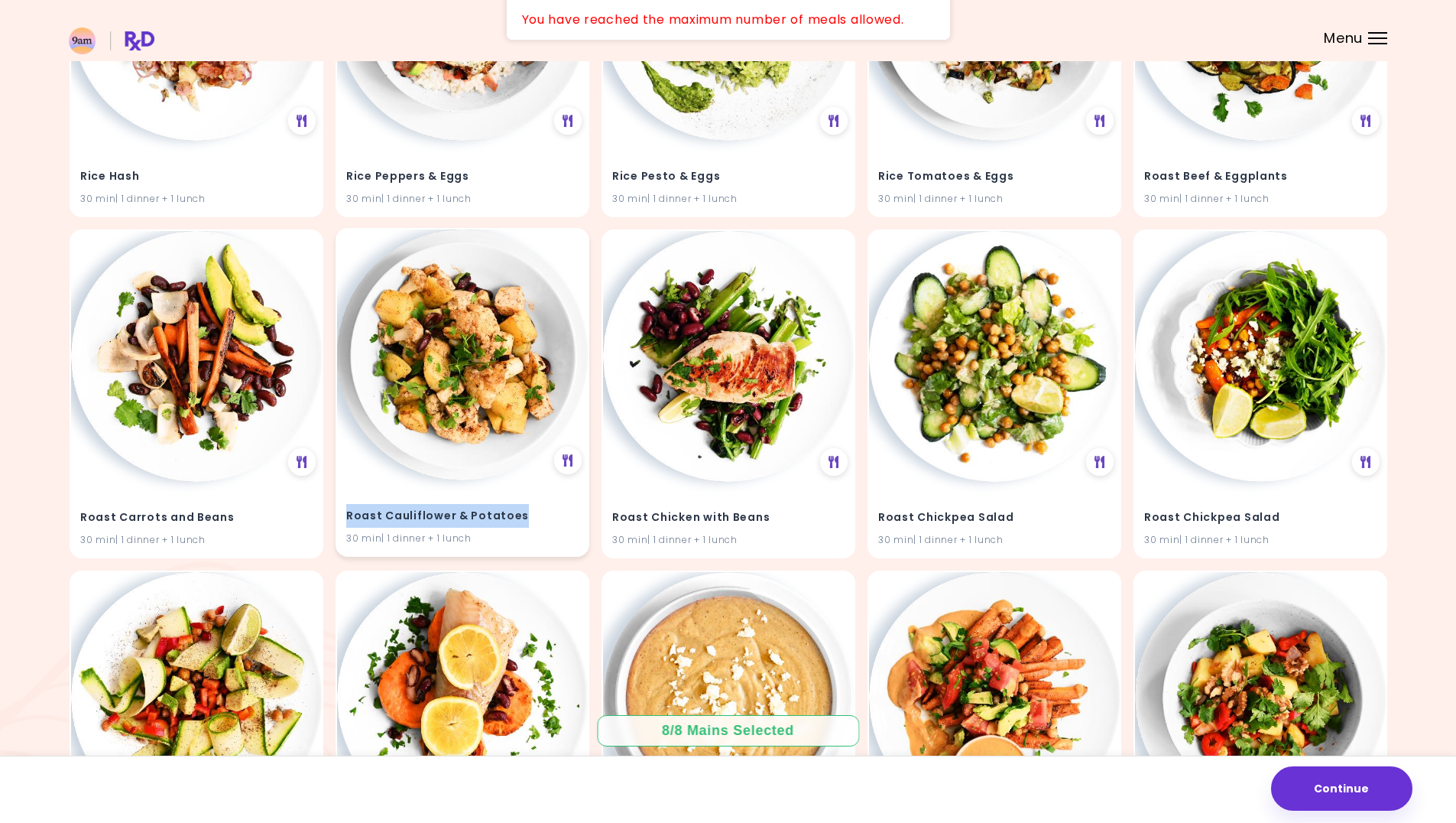
drag, startPoint x: 525, startPoint y: 517, endPoint x: 348, endPoint y: 514, distance: 177.0
click at [348, 514] on h4 "Roast Cauliflower & Potatoes" at bounding box center [463, 515] width 233 height 25
drag, startPoint x: 350, startPoint y: 514, endPoint x: 358, endPoint y: 517, distance: 8.5
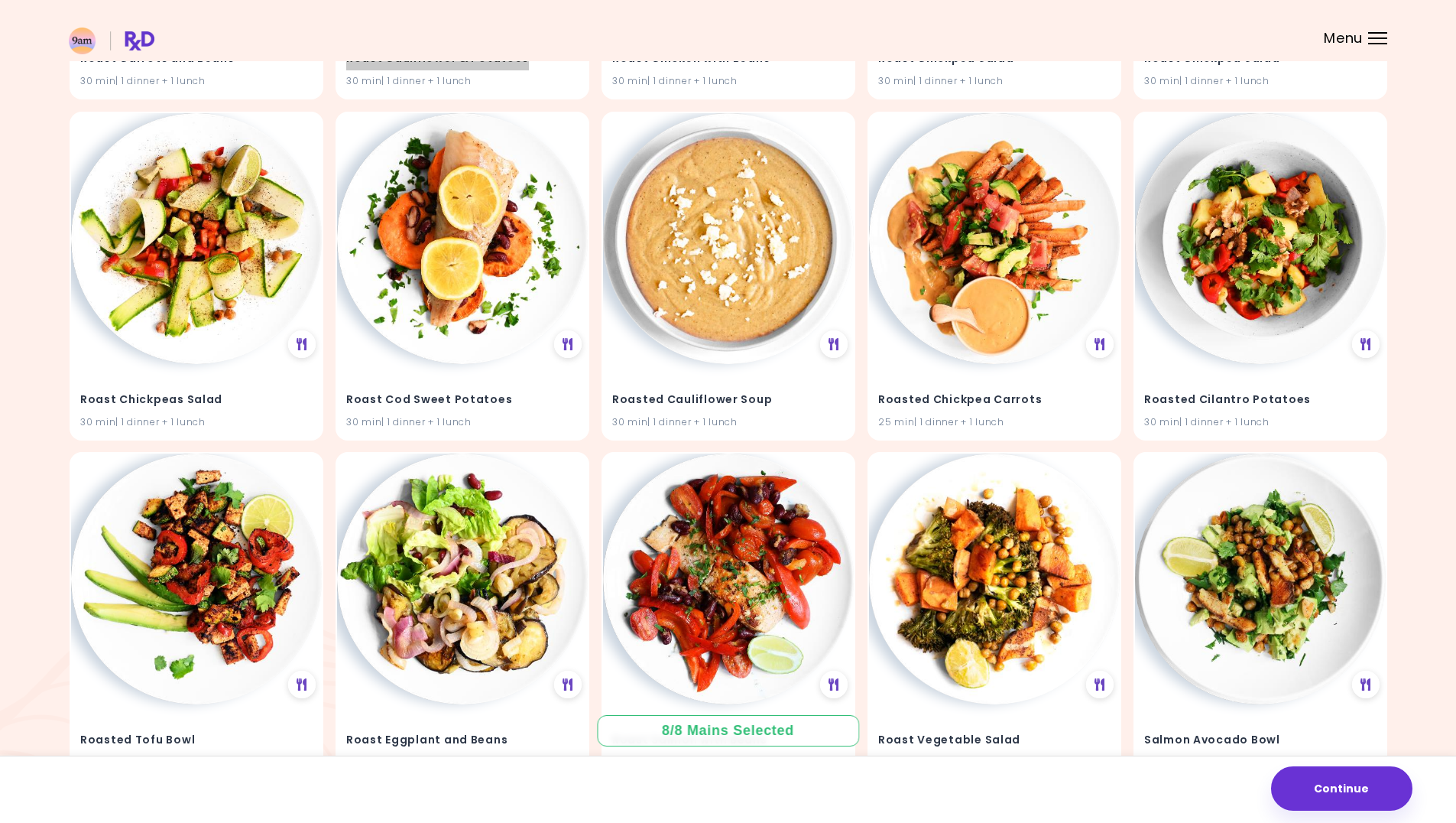
scroll to position [28471, 0]
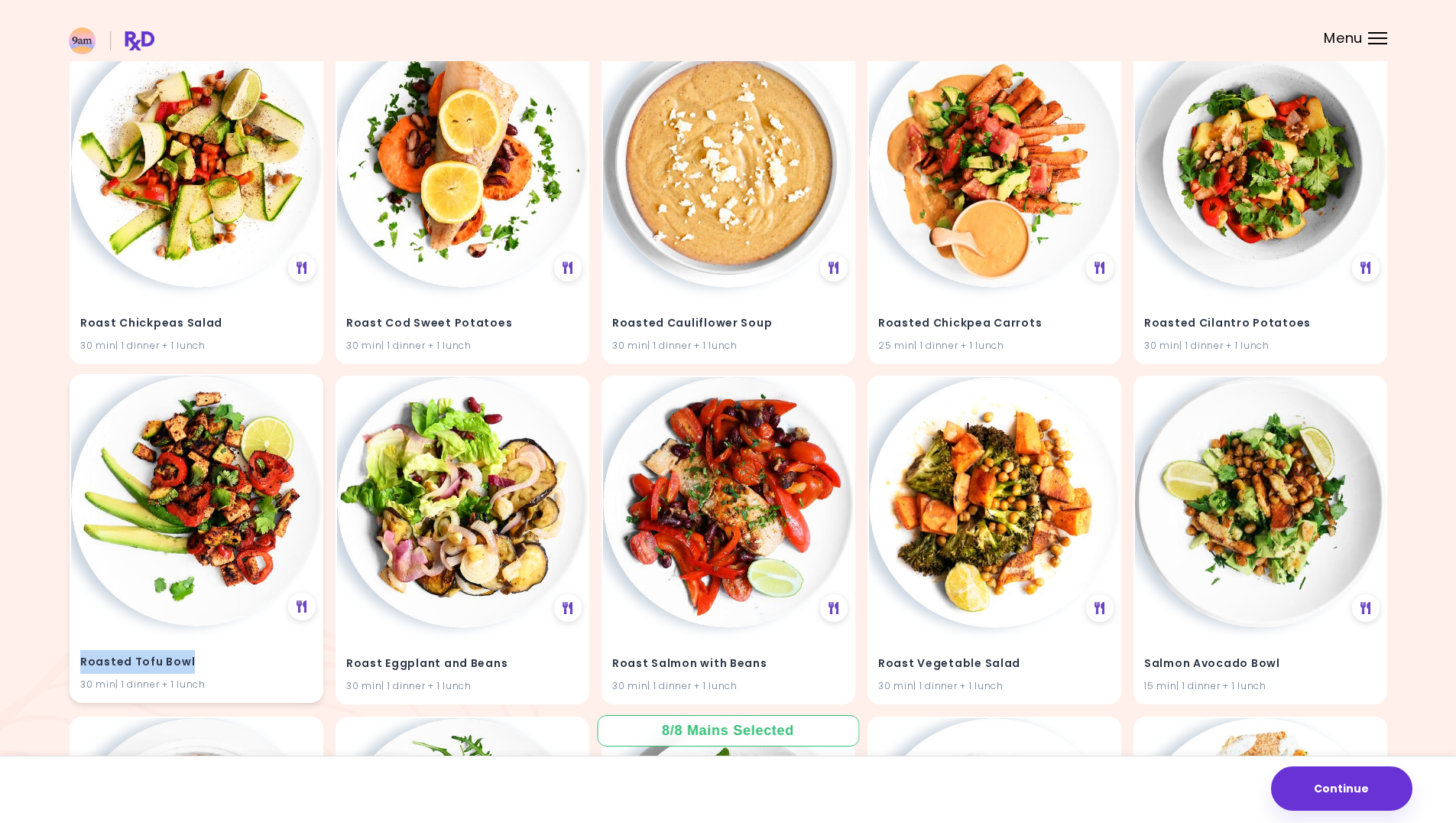
drag, startPoint x: 199, startPoint y: 660, endPoint x: 74, endPoint y: 661, distance: 125.0
click at [74, 661] on div "Roasted Tofu Bowl 30 min | 1 dinner + 1 lunch" at bounding box center [196, 664] width 251 height 75
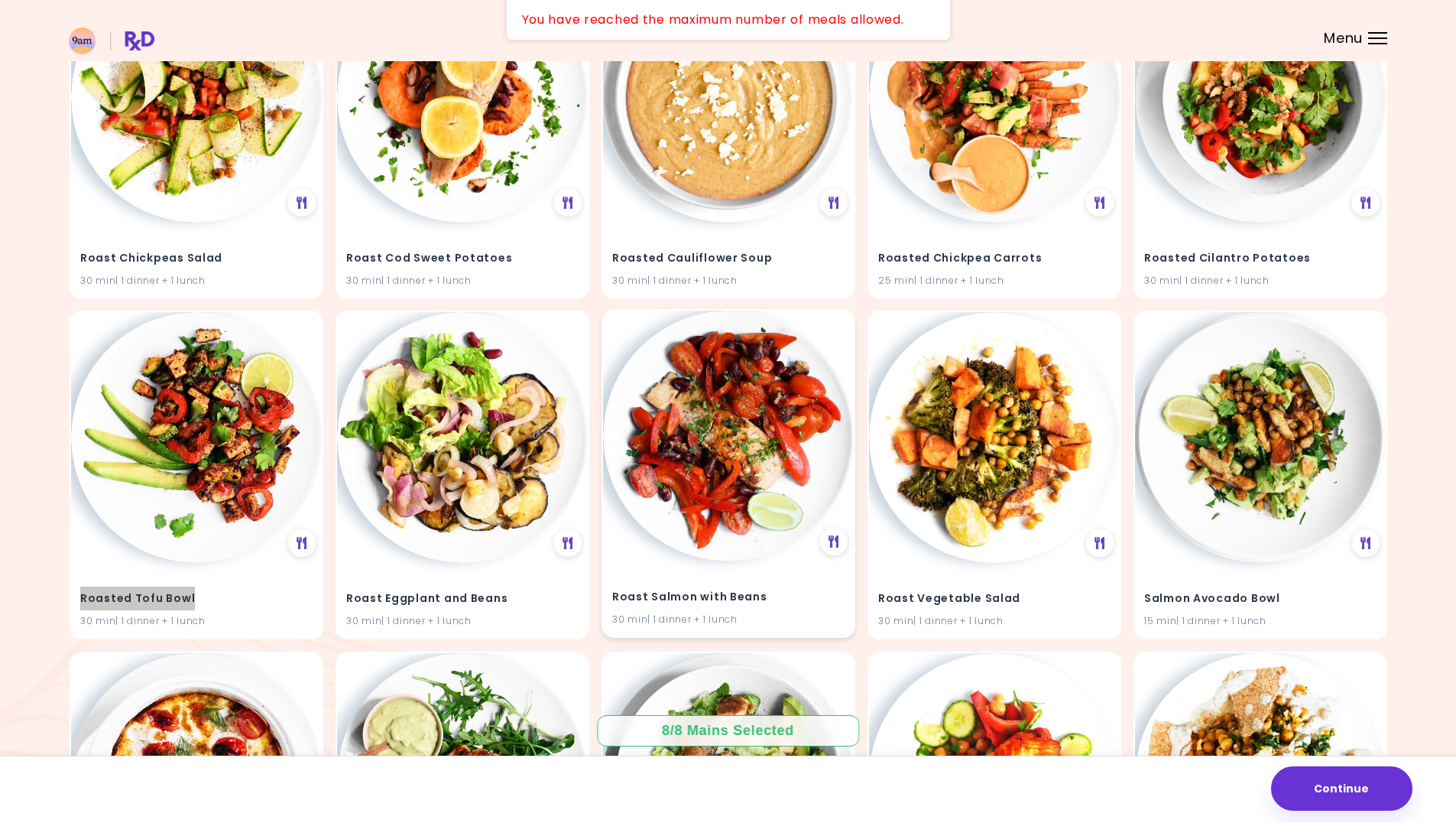
scroll to position [28547, 0]
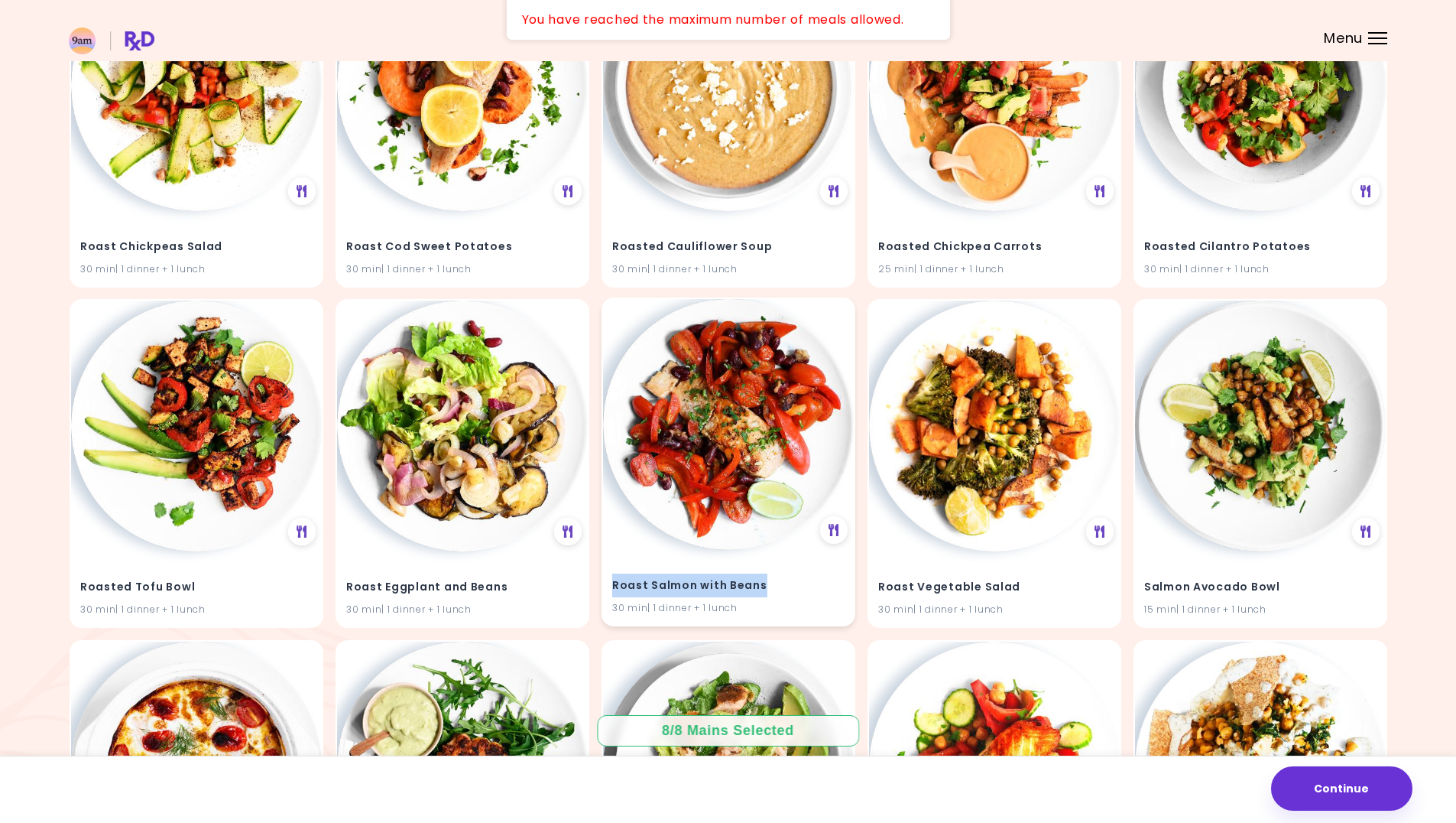
drag, startPoint x: 768, startPoint y: 585, endPoint x: 613, endPoint y: 592, distance: 155.2
click at [613, 592] on h4 "Roast Salmon with Beans" at bounding box center [728, 586] width 233 height 25
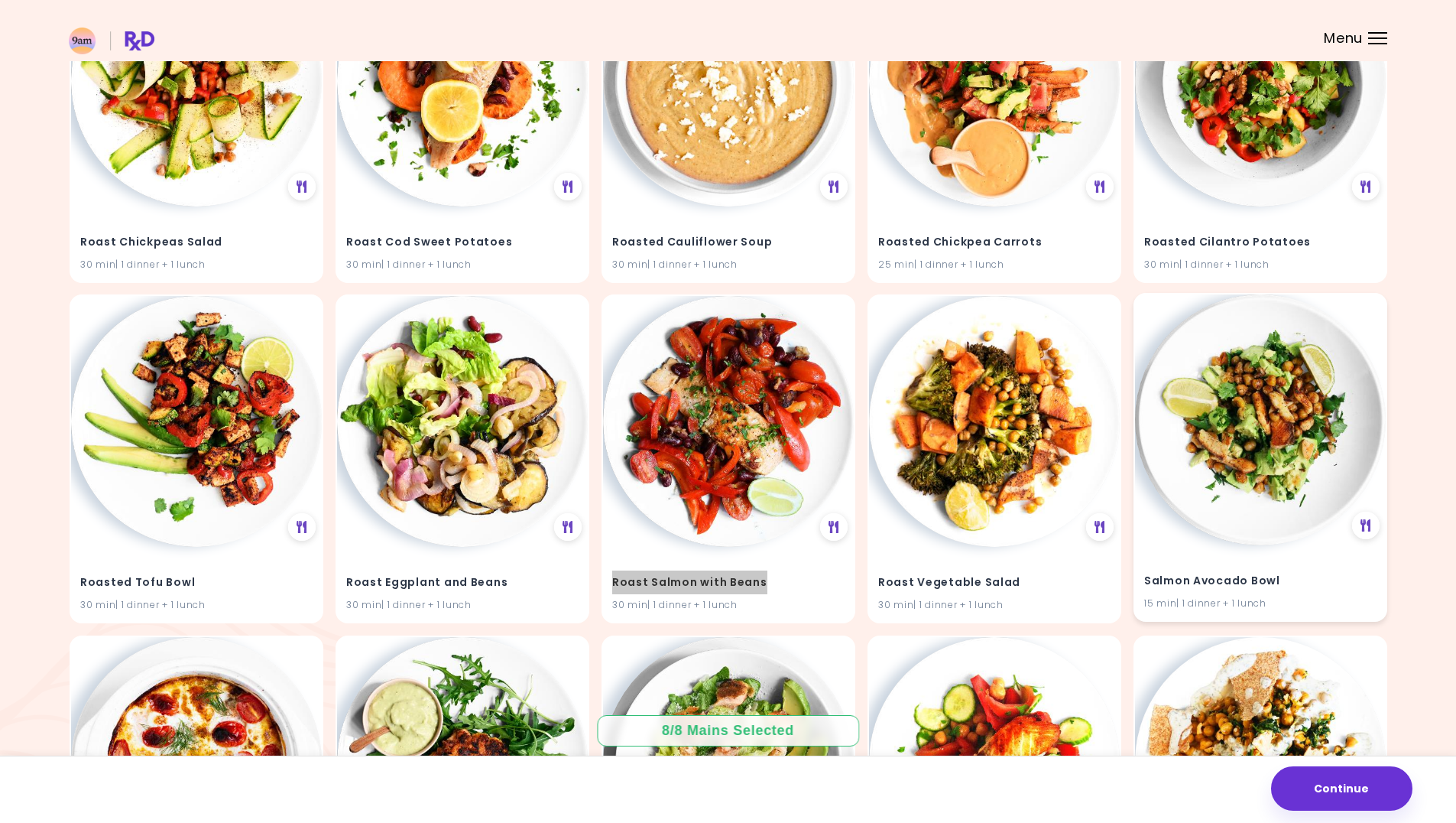
scroll to position [28853, 0]
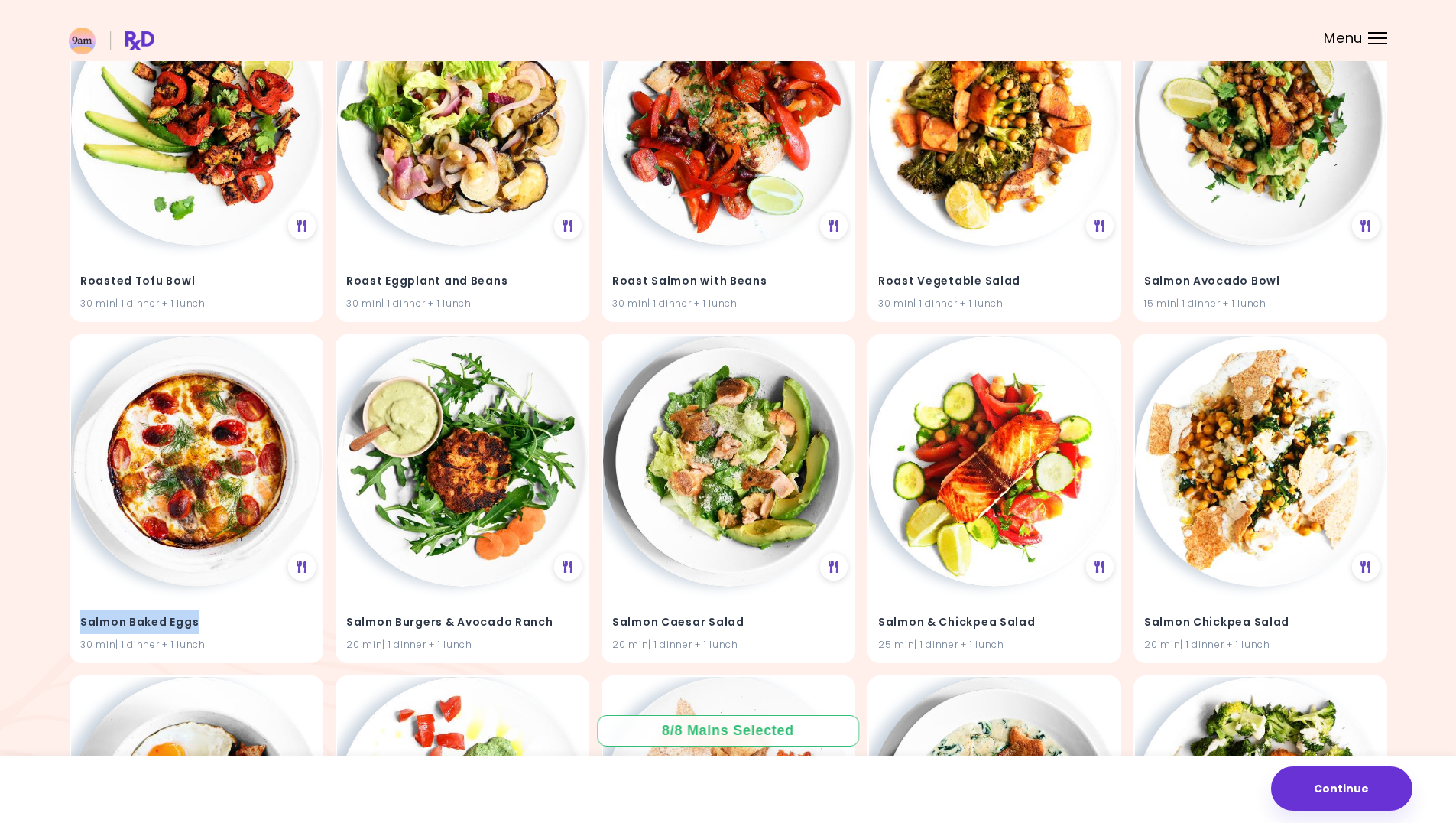
drag, startPoint x: 203, startPoint y: 623, endPoint x: 59, endPoint y: 625, distance: 144.0
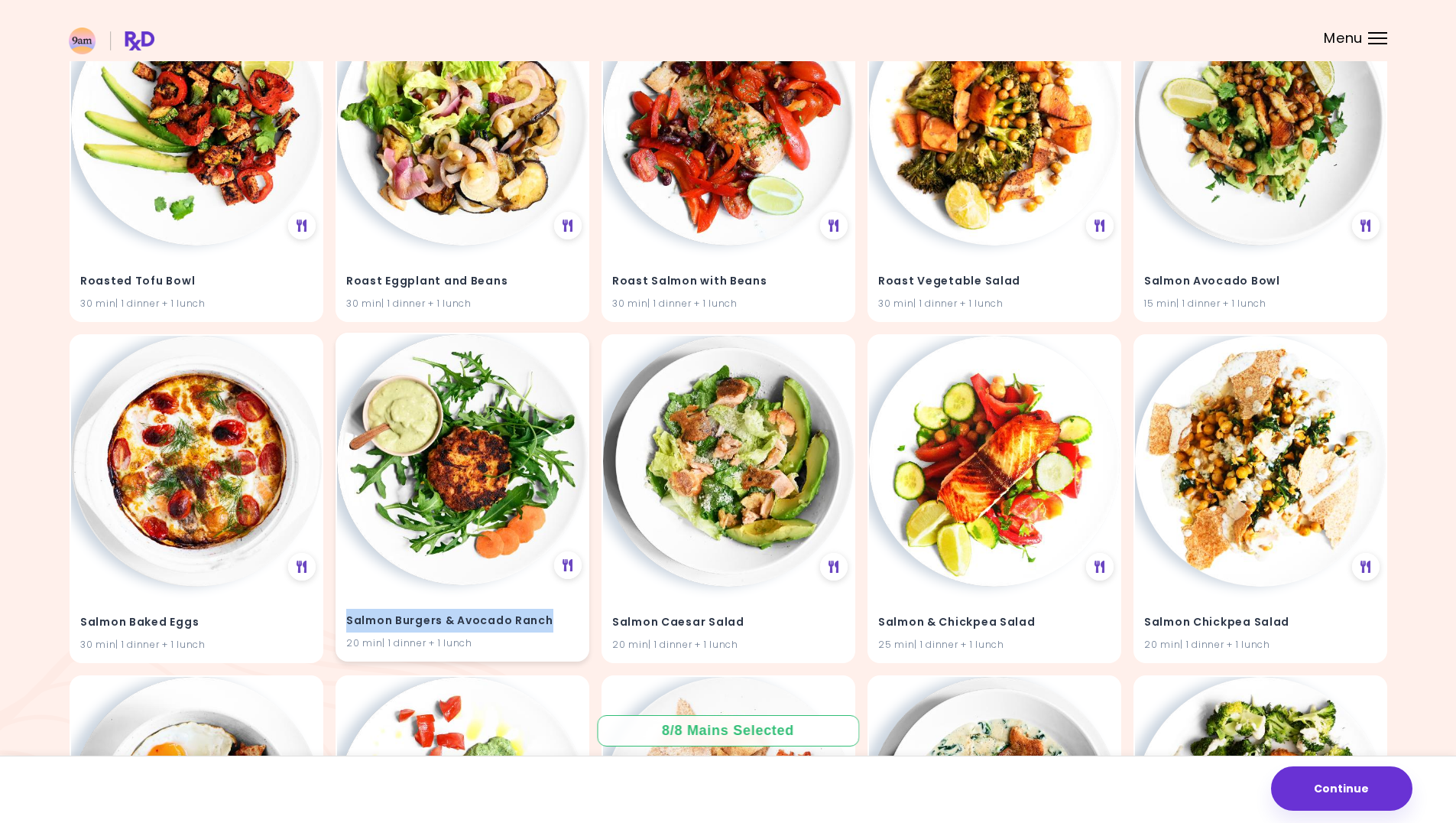
drag, startPoint x: 550, startPoint y: 620, endPoint x: 348, endPoint y: 623, distance: 202.0
click at [348, 623] on h4 "Salmon Burgers & Avocado Ranch" at bounding box center [463, 620] width 233 height 25
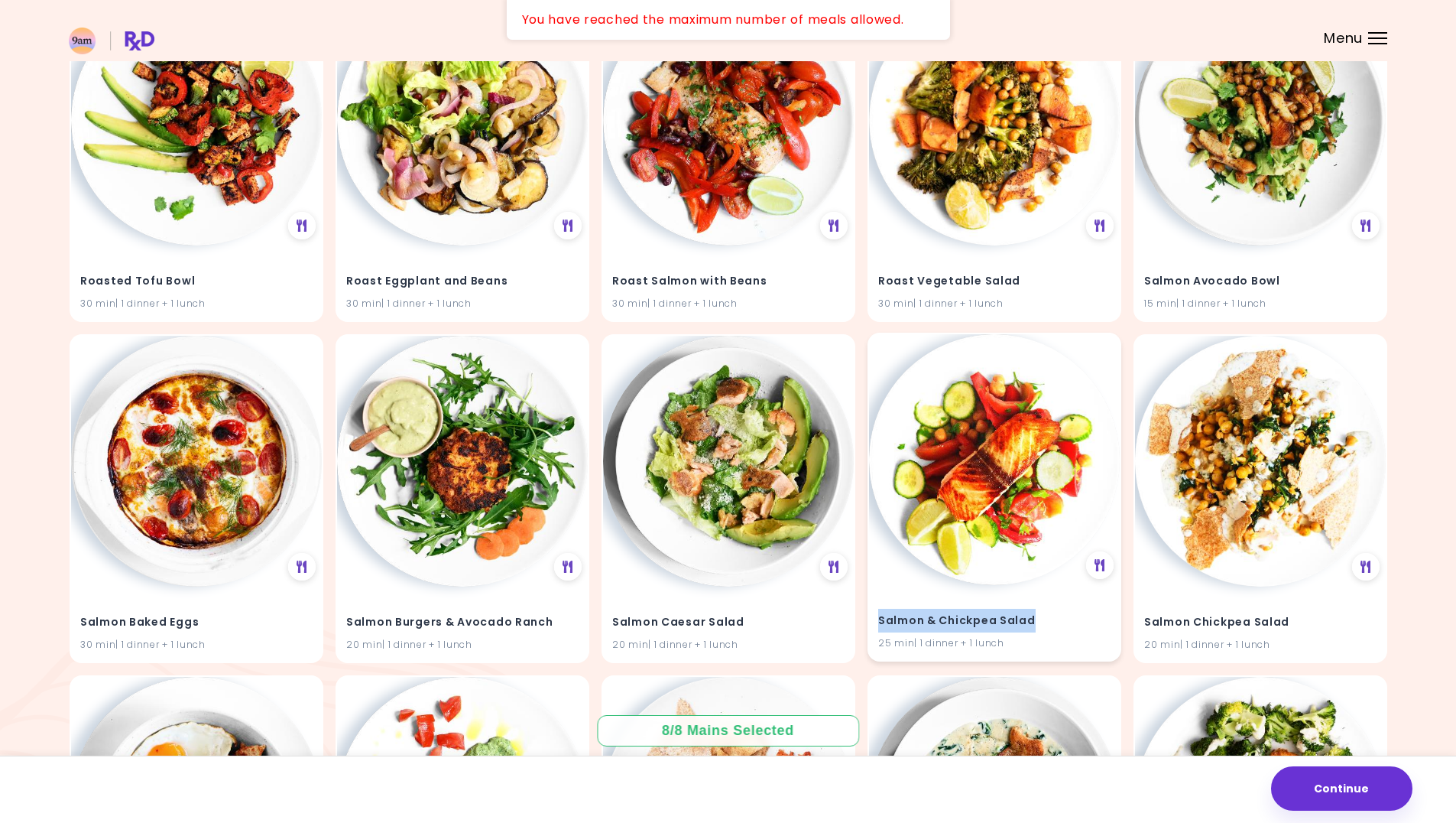
drag, startPoint x: 1043, startPoint y: 618, endPoint x: 878, endPoint y: 620, distance: 165.0
click at [878, 620] on h4 "Salmon & Chickpea Salad" at bounding box center [994, 620] width 233 height 25
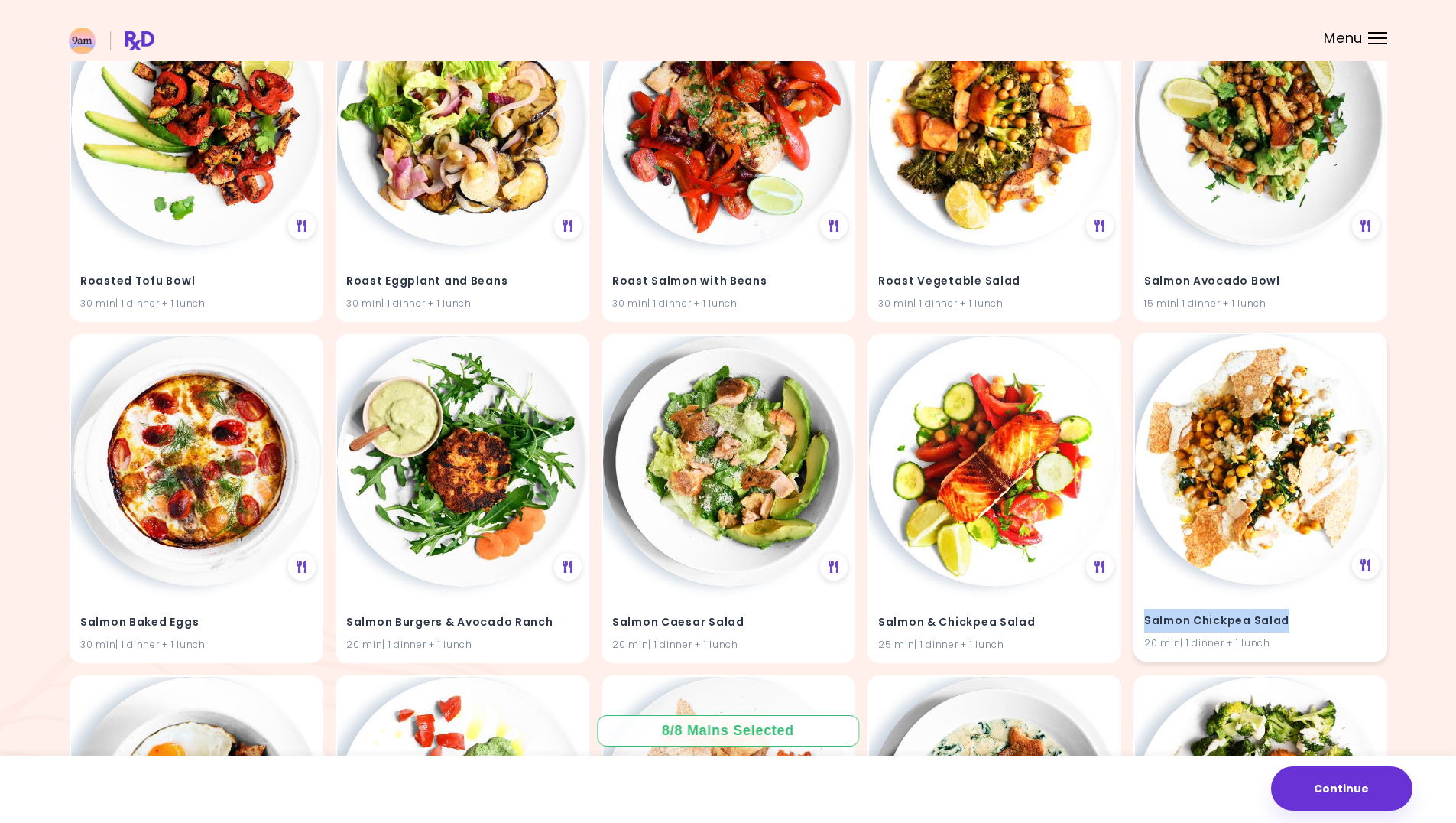
drag, startPoint x: 1282, startPoint y: 619, endPoint x: 1146, endPoint y: 624, distance: 136.1
click at [1146, 624] on h4 "Salmon Chickpea Salad" at bounding box center [1261, 620] width 233 height 25
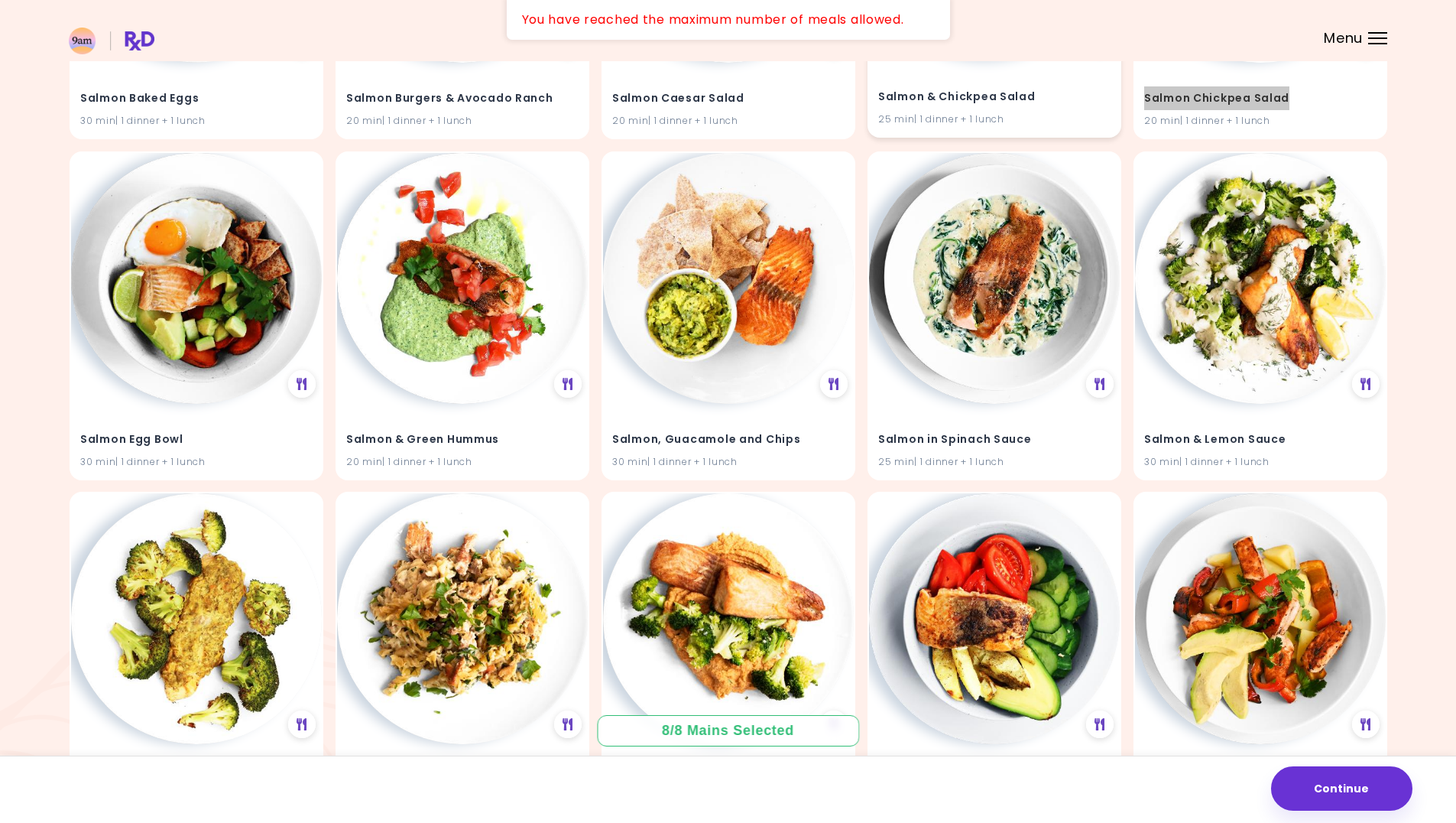
scroll to position [29514, 0]
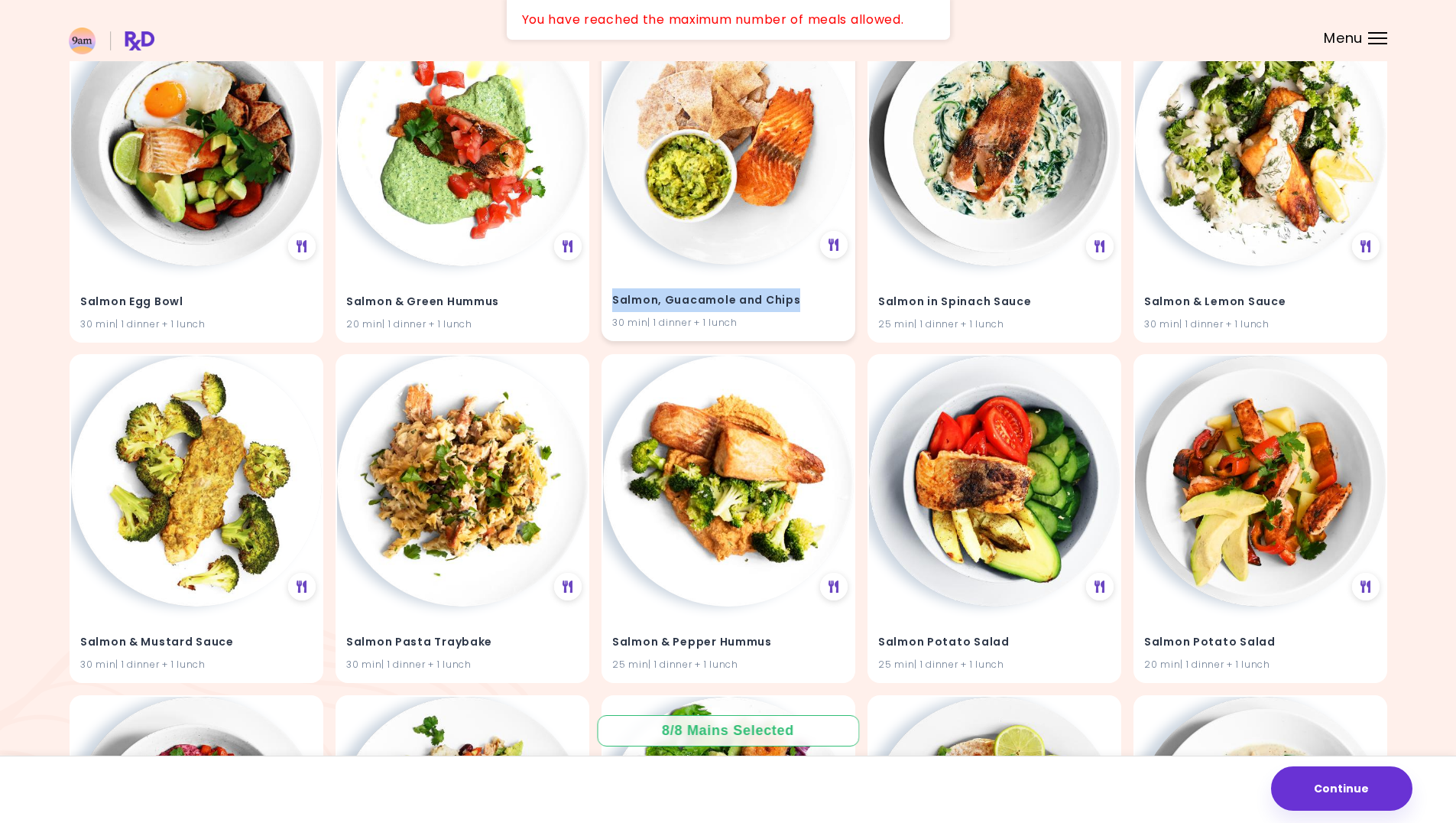
drag, startPoint x: 798, startPoint y: 299, endPoint x: 612, endPoint y: 302, distance: 186.0
click at [612, 302] on h4 "Salmon, Guacamole and Chips" at bounding box center [728, 300] width 233 height 25
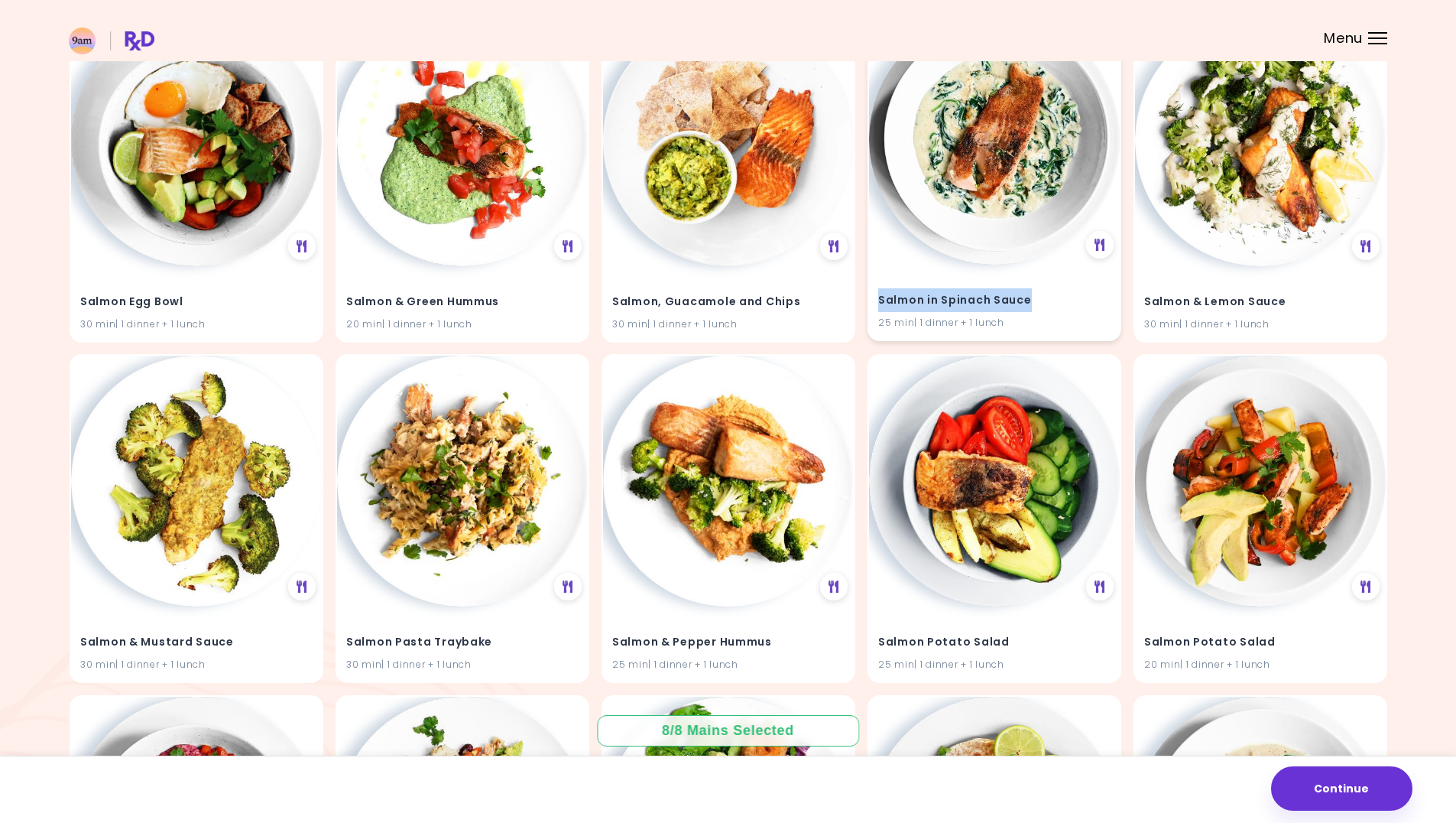
drag, startPoint x: 945, startPoint y: 304, endPoint x: 876, endPoint y: 305, distance: 69.0
click at [876, 305] on div "Salmon in Spinach Sauce 25 min | 1 dinner + 1 lunch" at bounding box center [994, 302] width 251 height 75
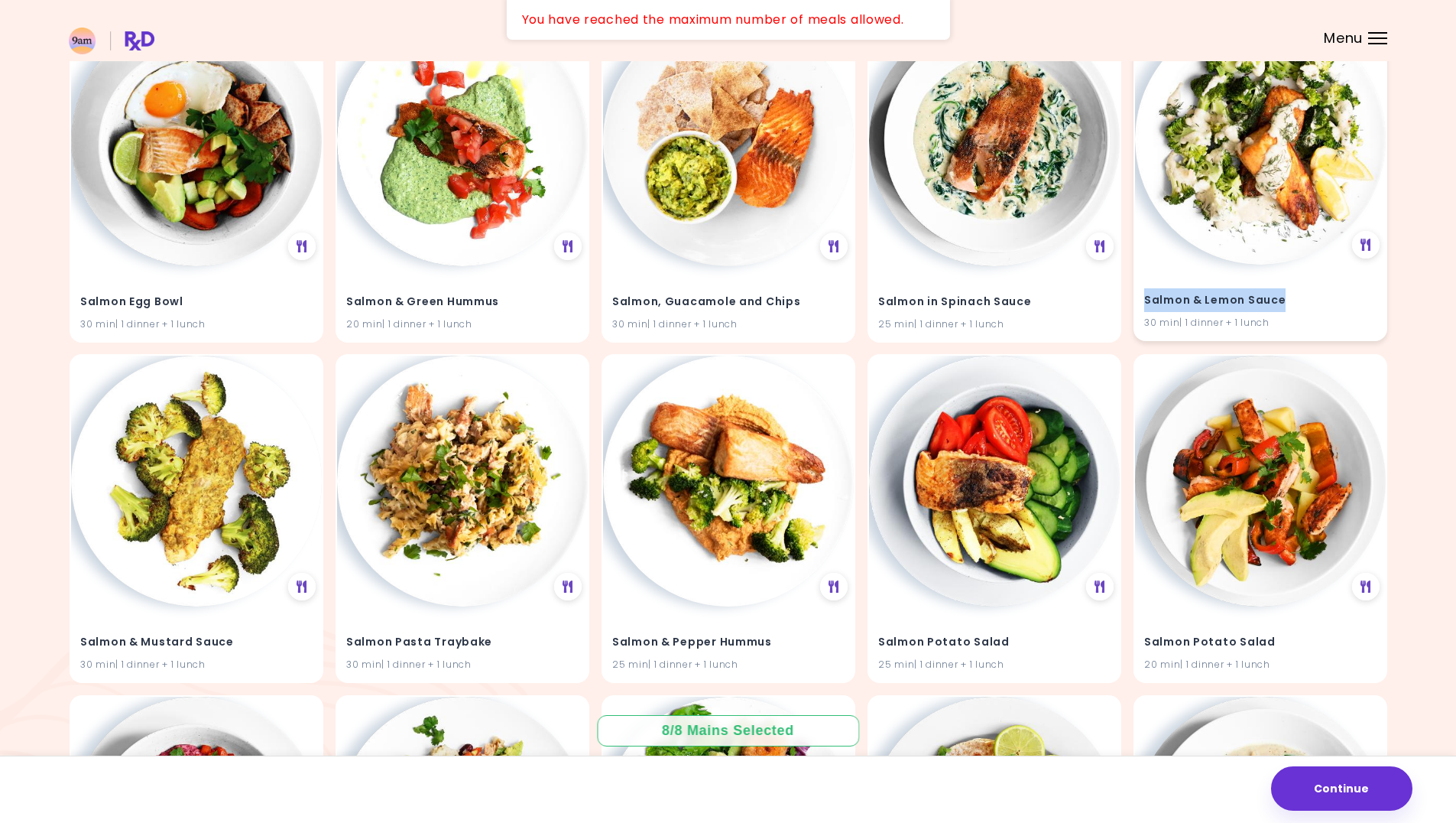
drag, startPoint x: 1291, startPoint y: 297, endPoint x: 1146, endPoint y: 304, distance: 145.2
click at [1146, 304] on h4 "Salmon & Lemon Sauce" at bounding box center [1261, 300] width 233 height 25
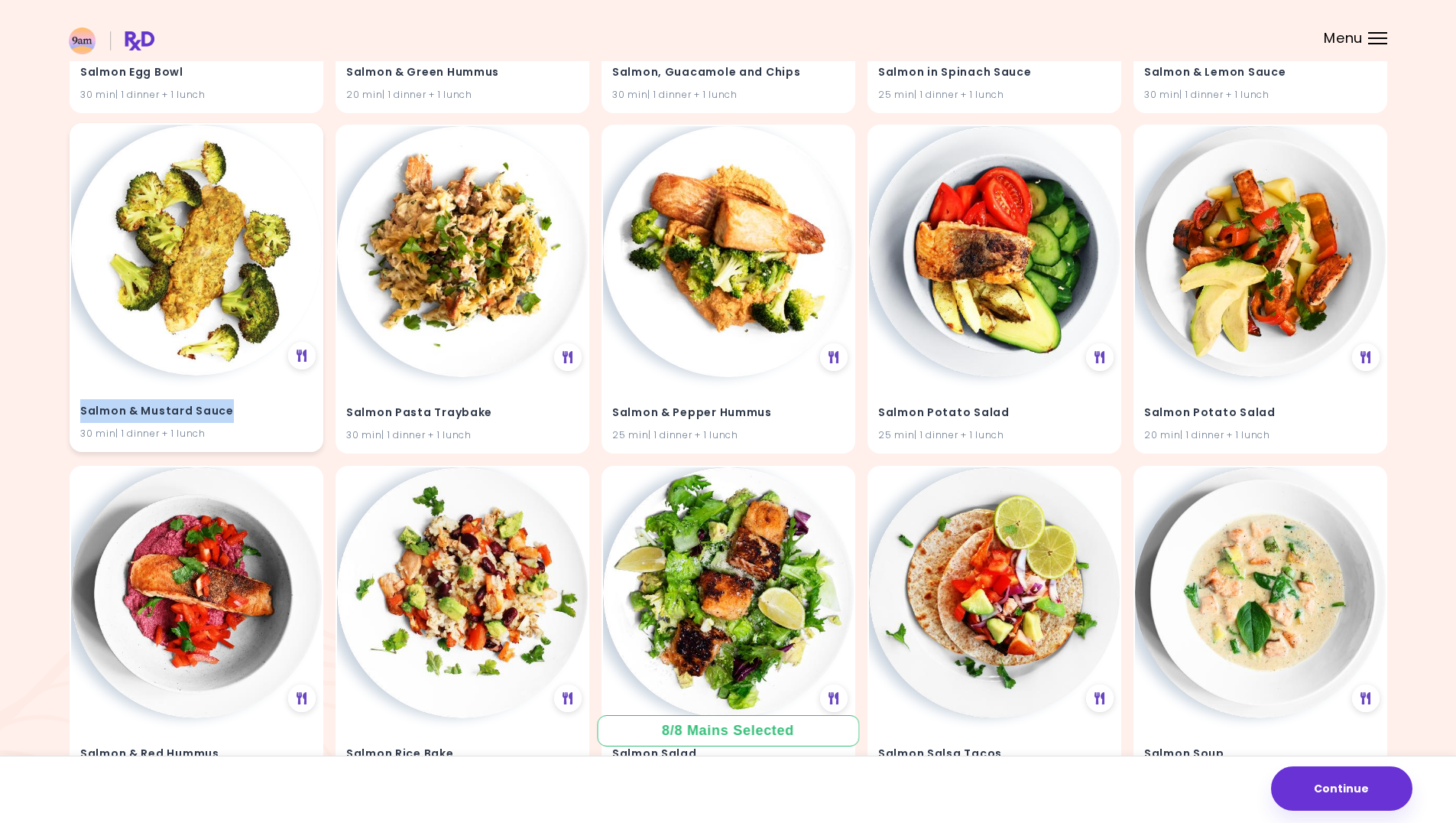
drag, startPoint x: 236, startPoint y: 417, endPoint x: 77, endPoint y: 406, distance: 159.4
click at [77, 406] on div "Salmon & Mustard Sauce 30 min | 1 dinner + 1 lunch" at bounding box center [196, 413] width 251 height 75
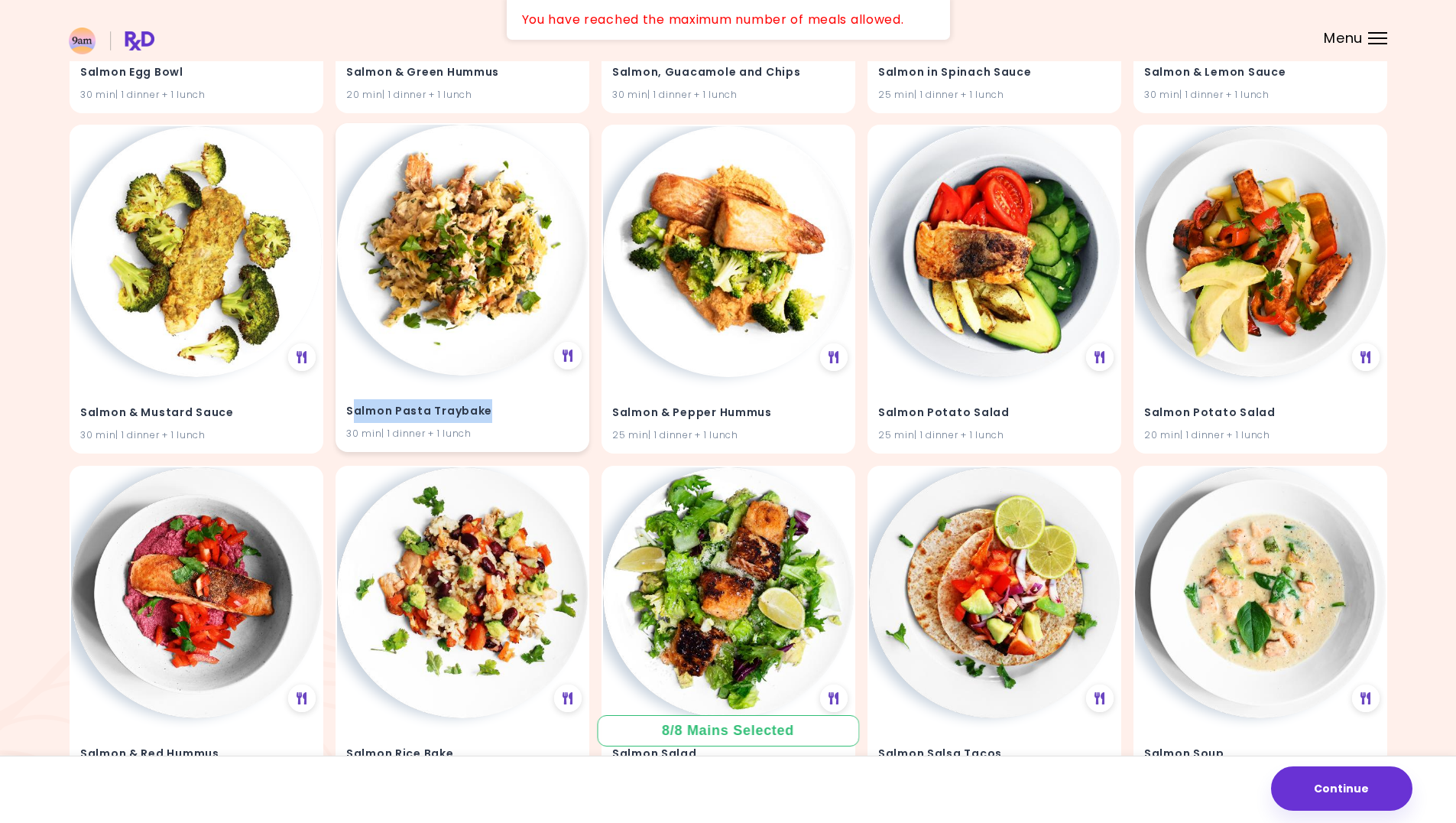
drag, startPoint x: 498, startPoint y: 411, endPoint x: 351, endPoint y: 410, distance: 147.0
click at [351, 410] on h4 "Salmon Pasta Traybake" at bounding box center [463, 412] width 233 height 25
drag, startPoint x: 375, startPoint y: 407, endPoint x: 505, endPoint y: 411, distance: 130.1
click at [505, 411] on h4 "Salmon Pasta Traybake" at bounding box center [463, 412] width 233 height 25
drag, startPoint x: 494, startPoint y: 407, endPoint x: 345, endPoint y: 408, distance: 149.0
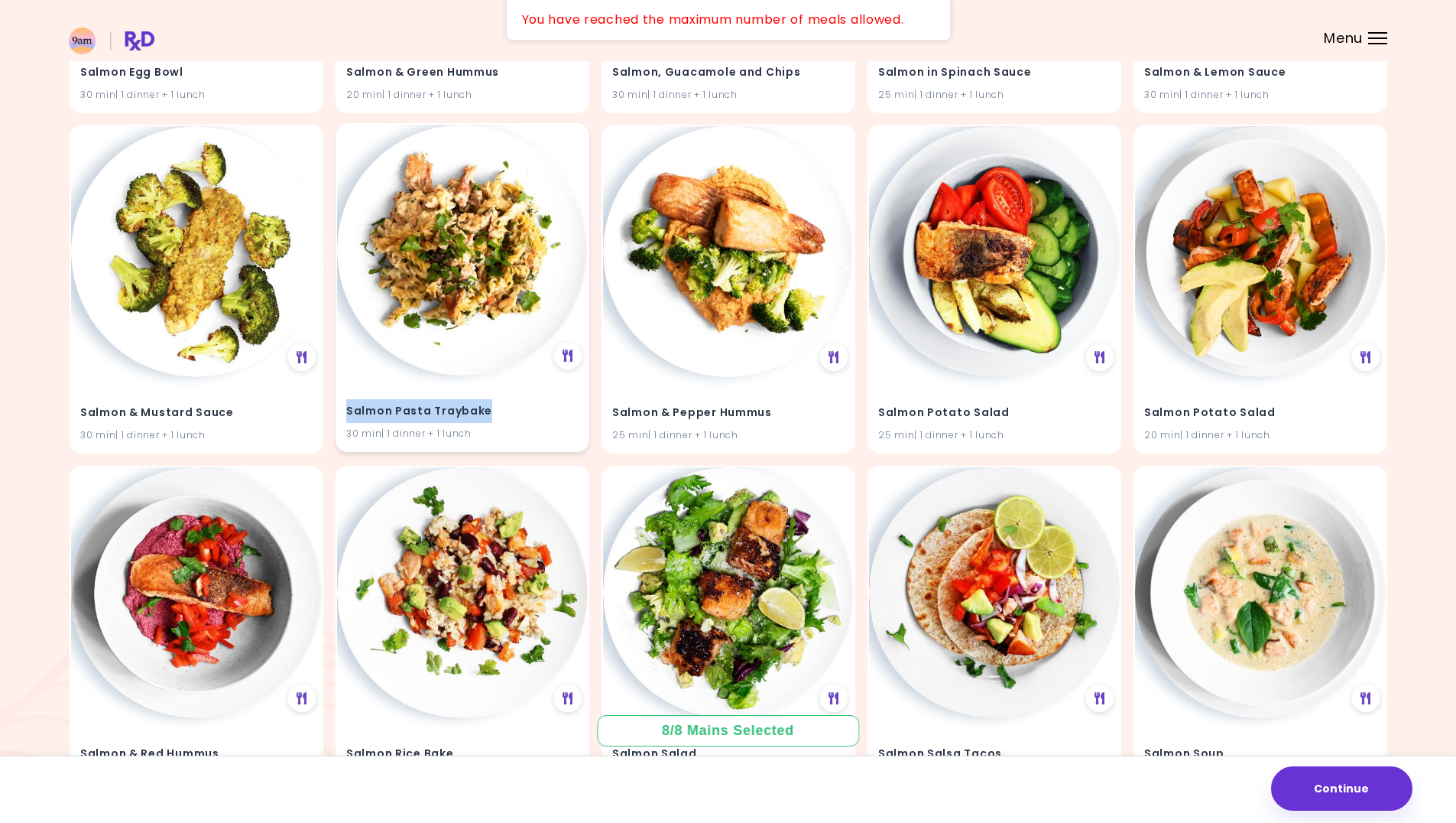
click at [345, 408] on div "Salmon Pasta Traybake 30 min | 1 dinner + 1 lunch" at bounding box center [463, 413] width 251 height 75
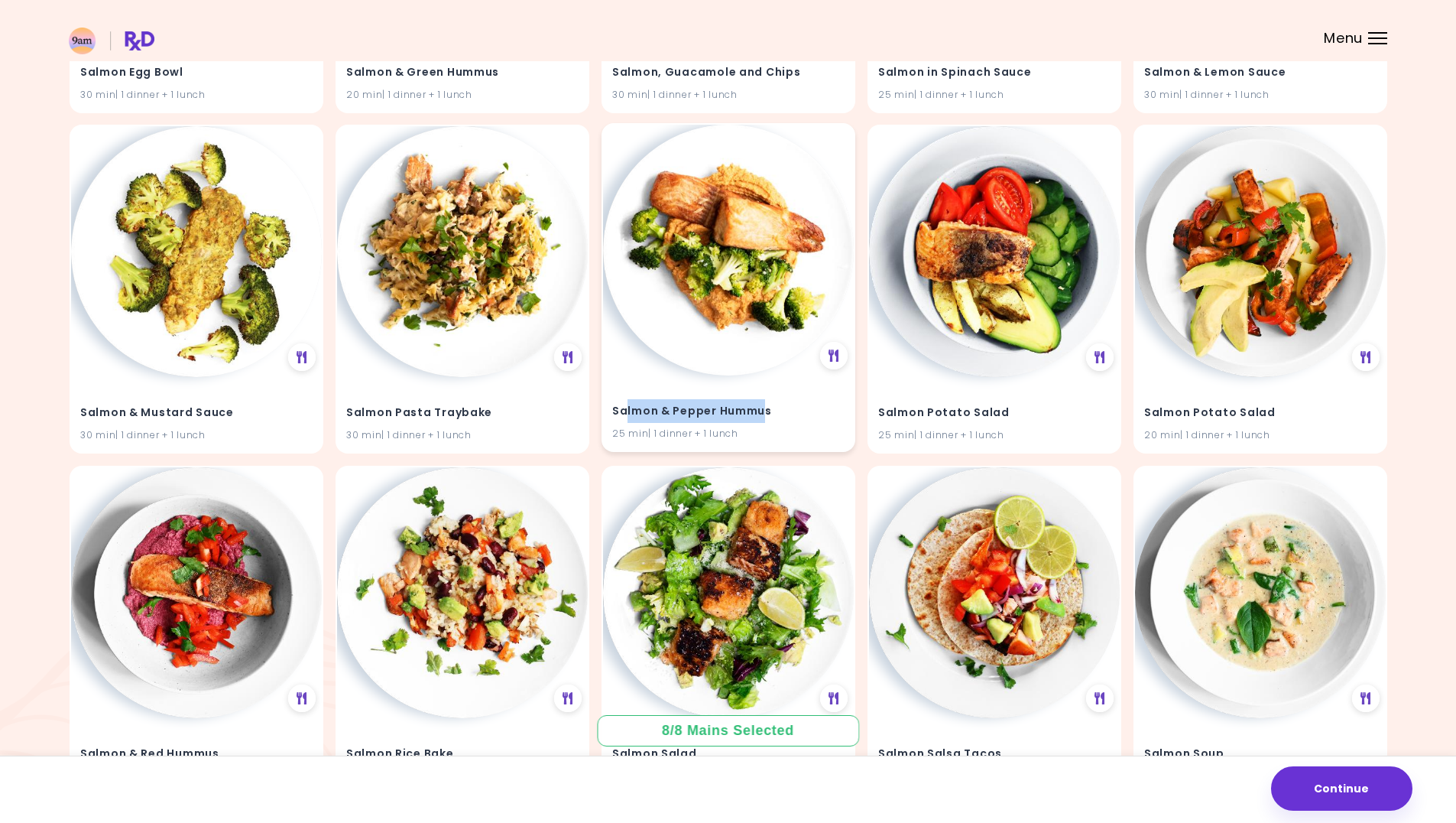
drag, startPoint x: 767, startPoint y: 407, endPoint x: 627, endPoint y: 406, distance: 140.0
click at [627, 406] on h4 "Salmon & Pepper Hummus" at bounding box center [728, 412] width 233 height 25
click at [634, 406] on h4 "Salmon & Pepper Hummus" at bounding box center [728, 412] width 233 height 25
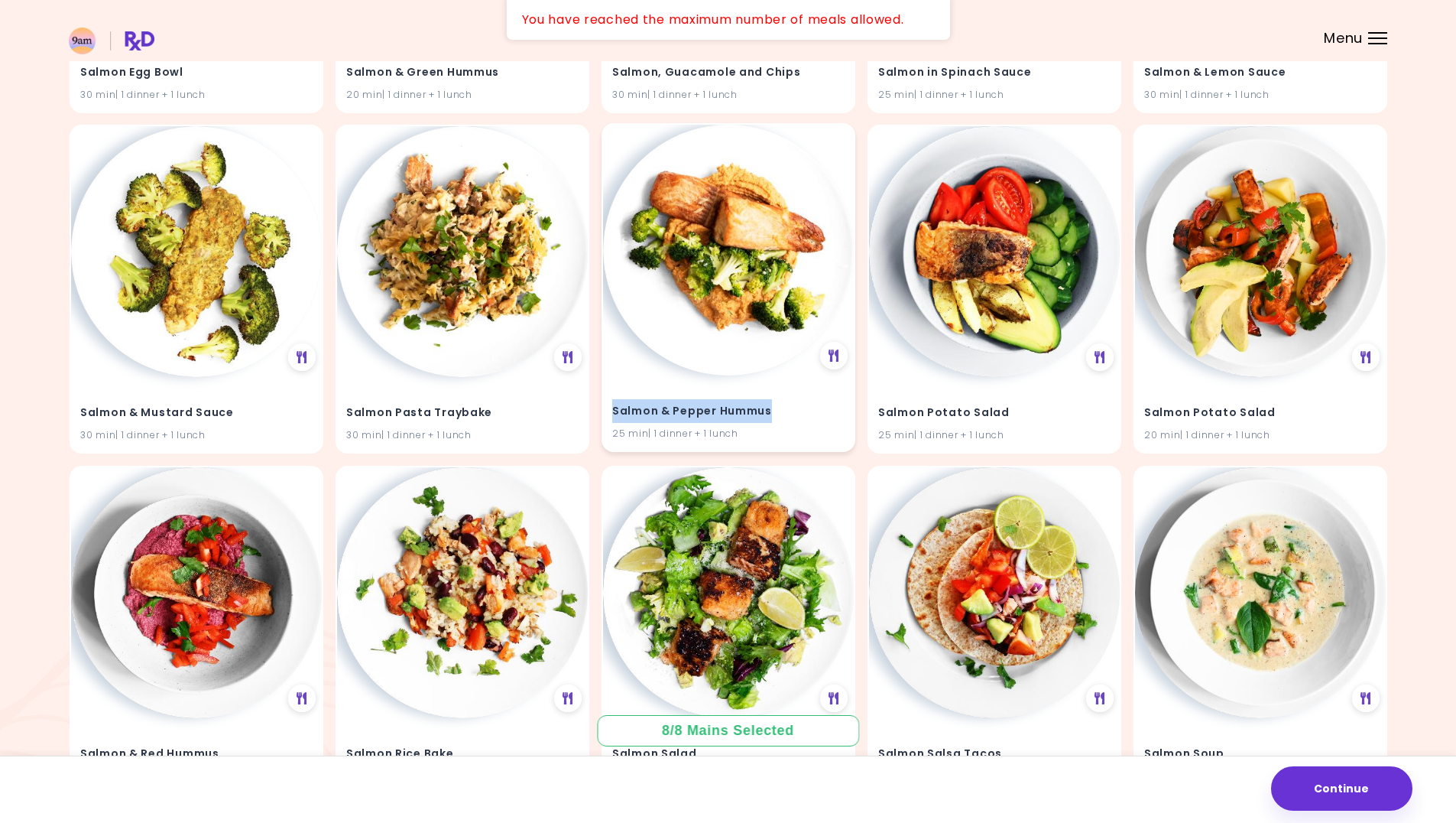
drag, startPoint x: 615, startPoint y: 408, endPoint x: 779, endPoint y: 407, distance: 164.0
click at [779, 407] on h4 "Salmon & Pepper Hummus" at bounding box center [728, 412] width 233 height 25
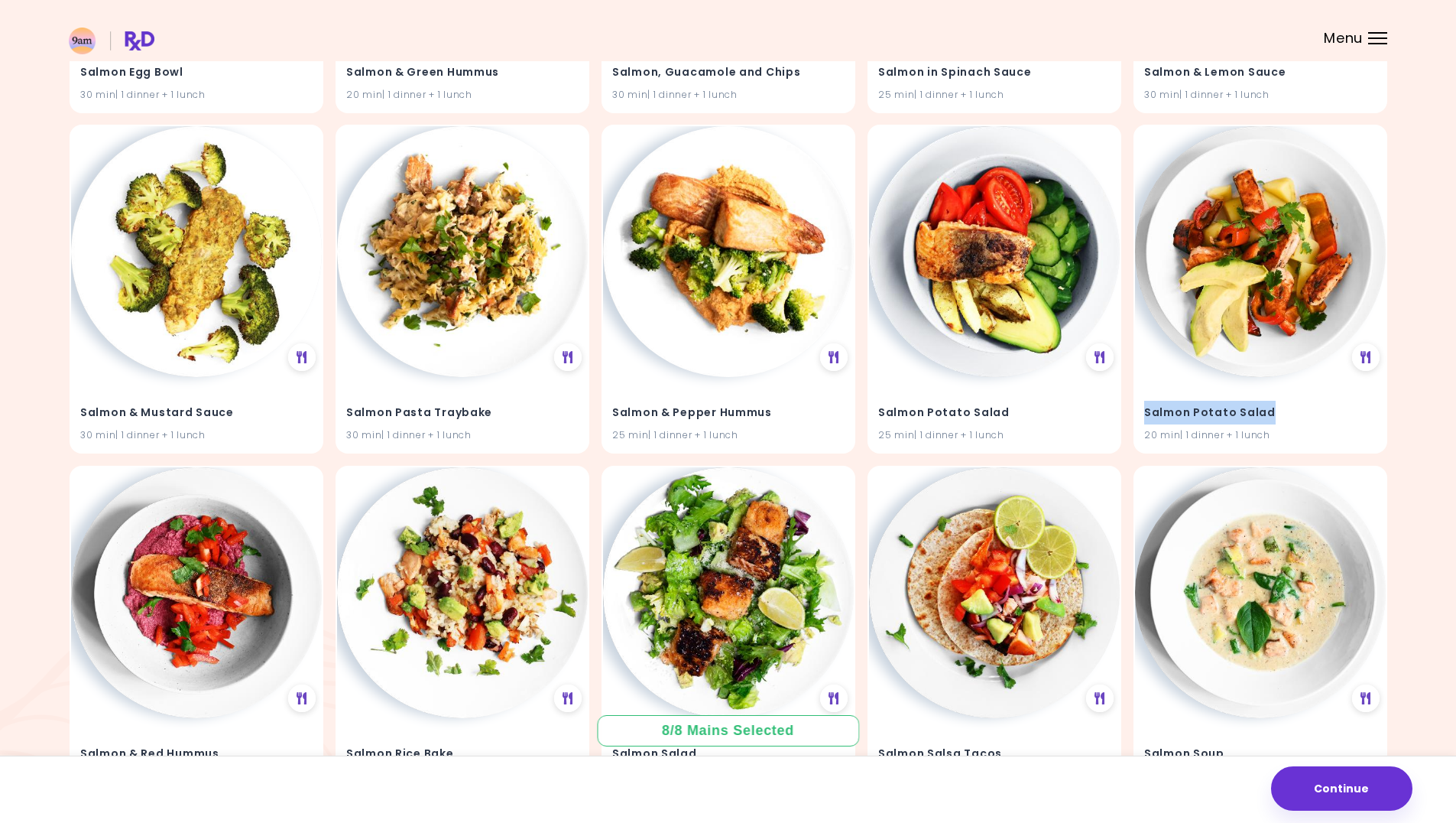
drag, startPoint x: 1269, startPoint y: 411, endPoint x: 1130, endPoint y: 411, distance: 139.0
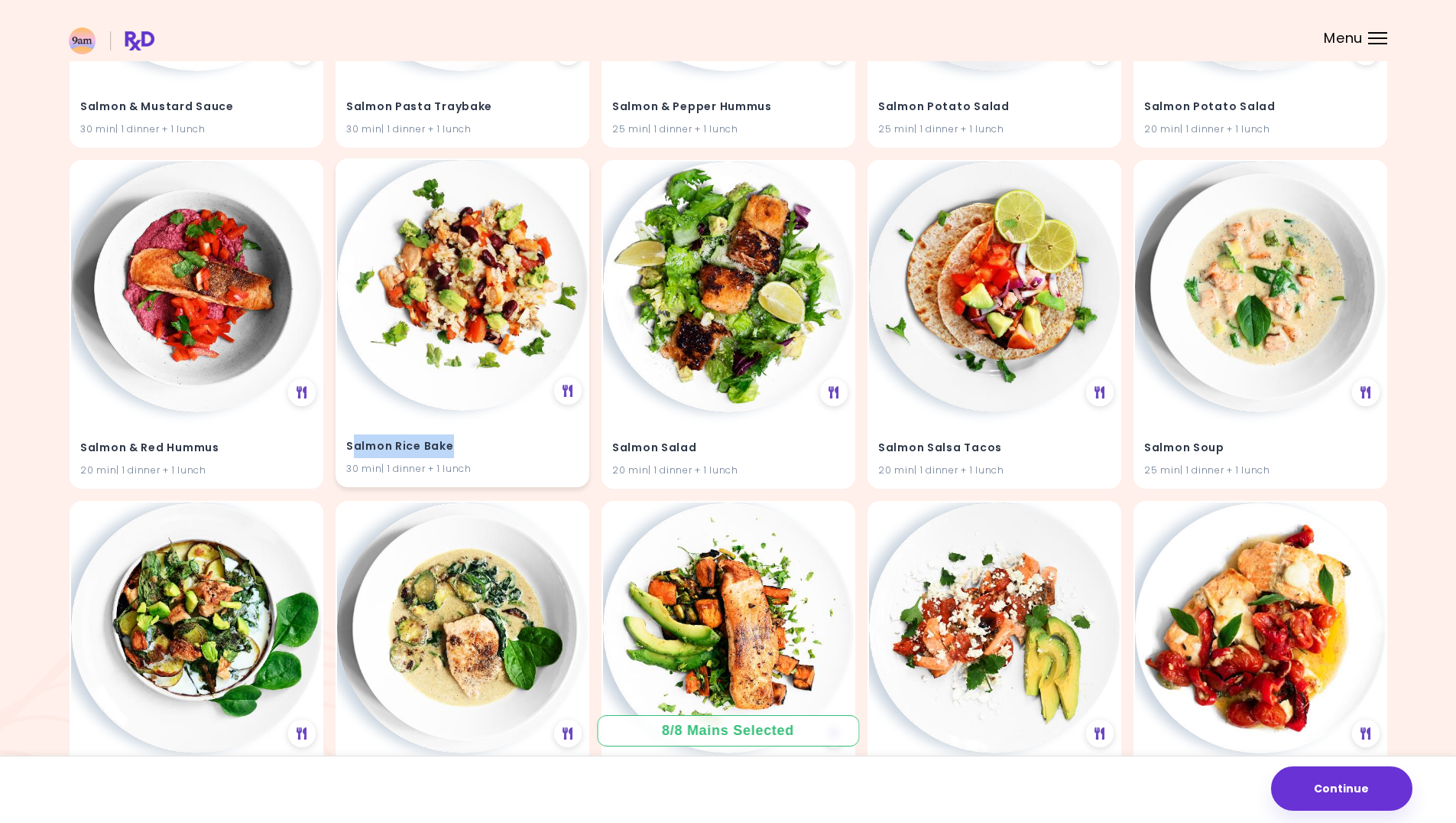
drag, startPoint x: 452, startPoint y: 446, endPoint x: 352, endPoint y: 448, distance: 100.0
click at [352, 448] on h4 "Salmon Rice Bake" at bounding box center [463, 446] width 233 height 25
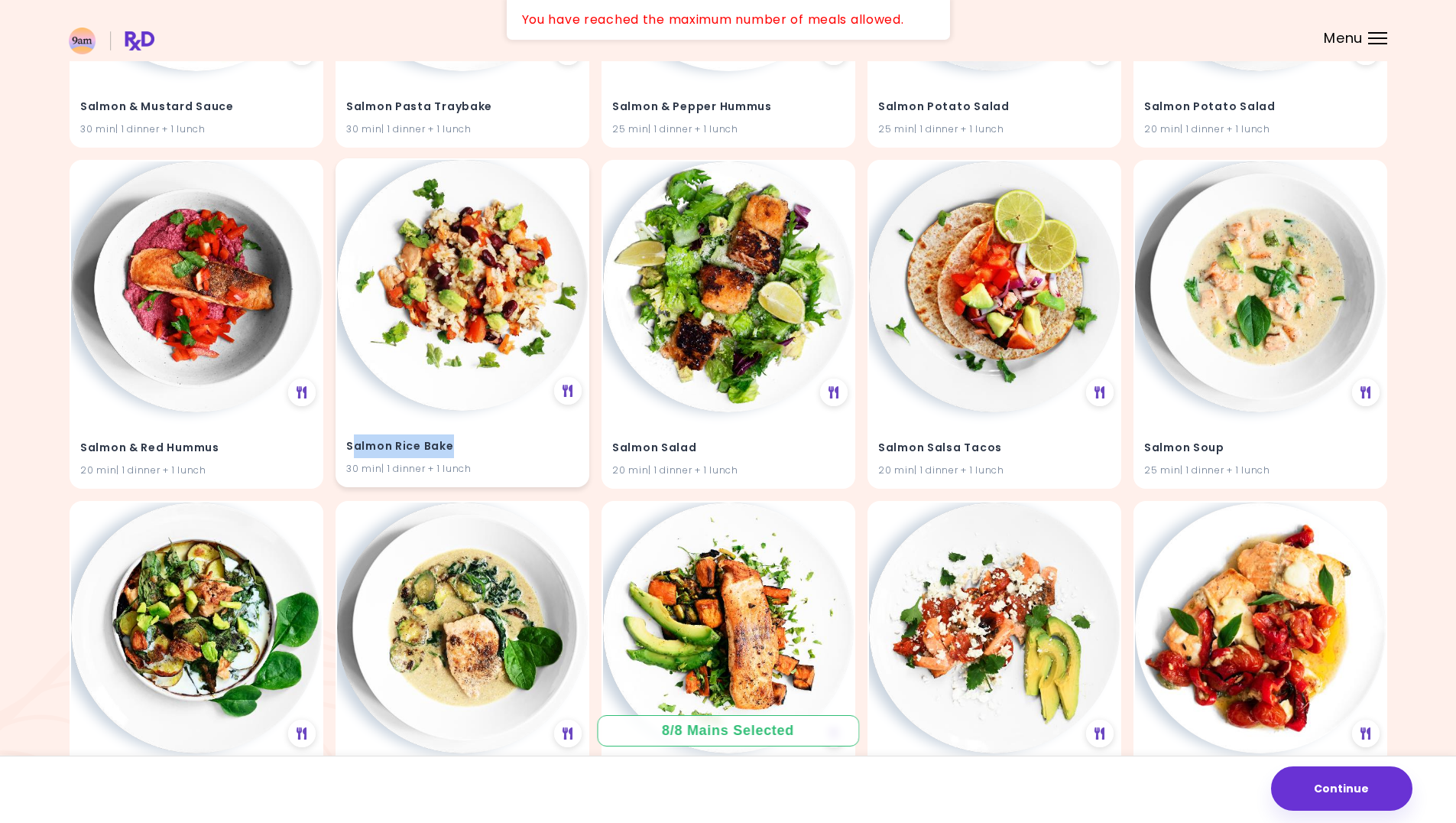
click at [466, 446] on h4 "Salmon Rice Bake" at bounding box center [463, 446] width 233 height 25
drag, startPoint x: 464, startPoint y: 447, endPoint x: 345, endPoint y: 446, distance: 119.0
click at [345, 446] on div "Salmon Rice Bake 30 min | 1 dinner + 1 lunch" at bounding box center [463, 448] width 251 height 75
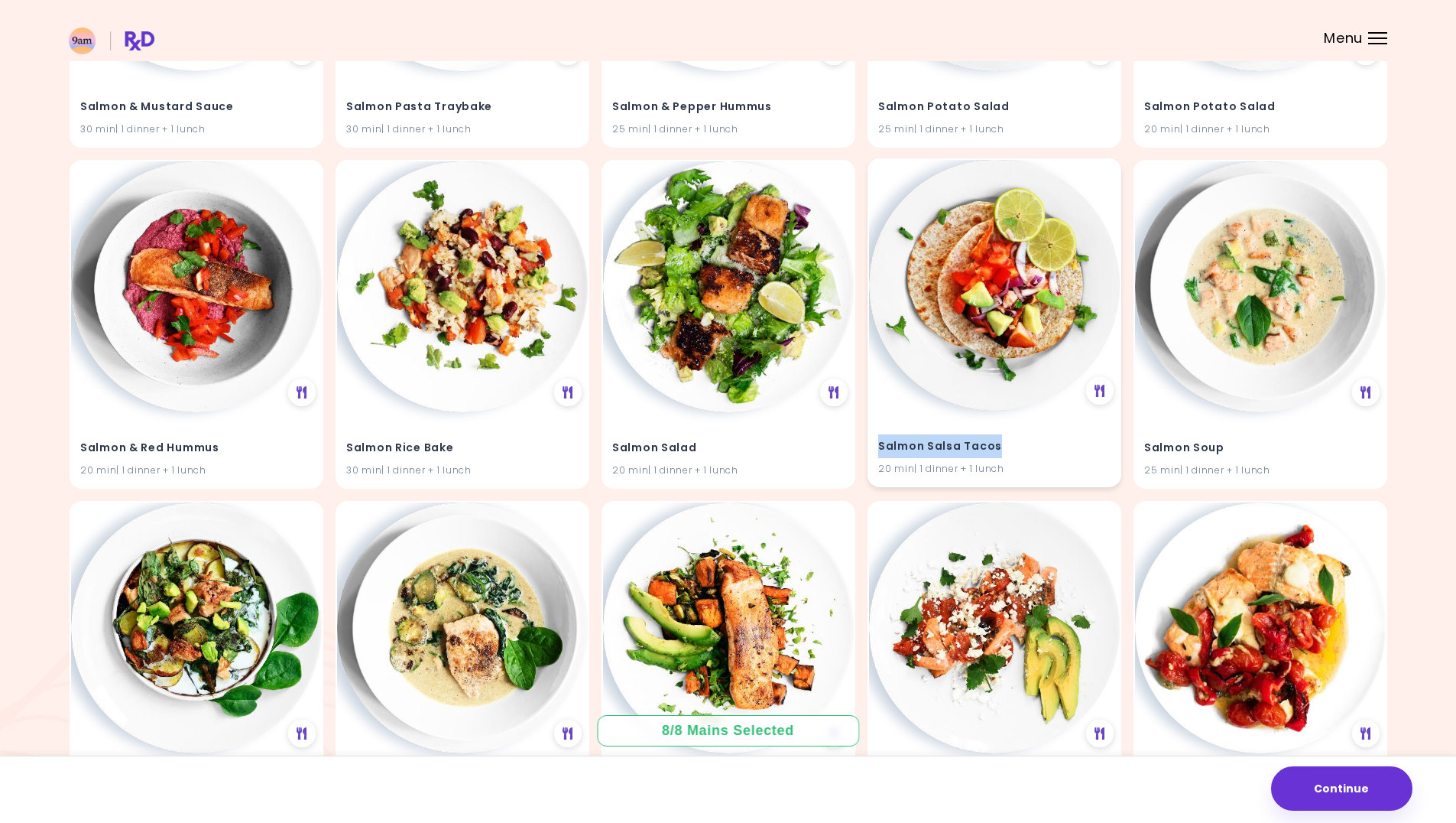
drag, startPoint x: 1002, startPoint y: 449, endPoint x: 878, endPoint y: 446, distance: 124.0
click at [878, 446] on h4 "Salmon Salsa Tacos" at bounding box center [994, 446] width 233 height 25
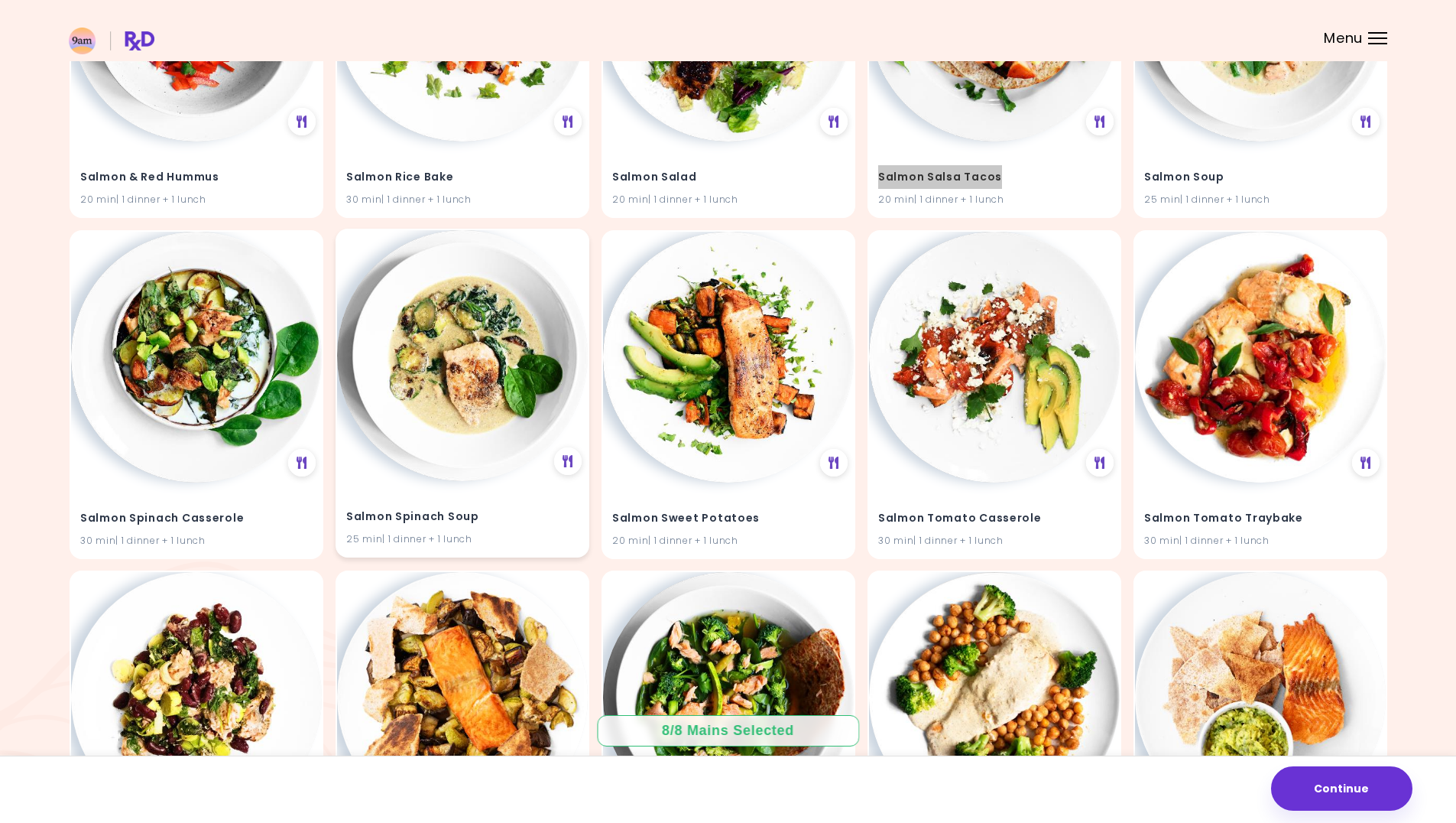
scroll to position [30355, 0]
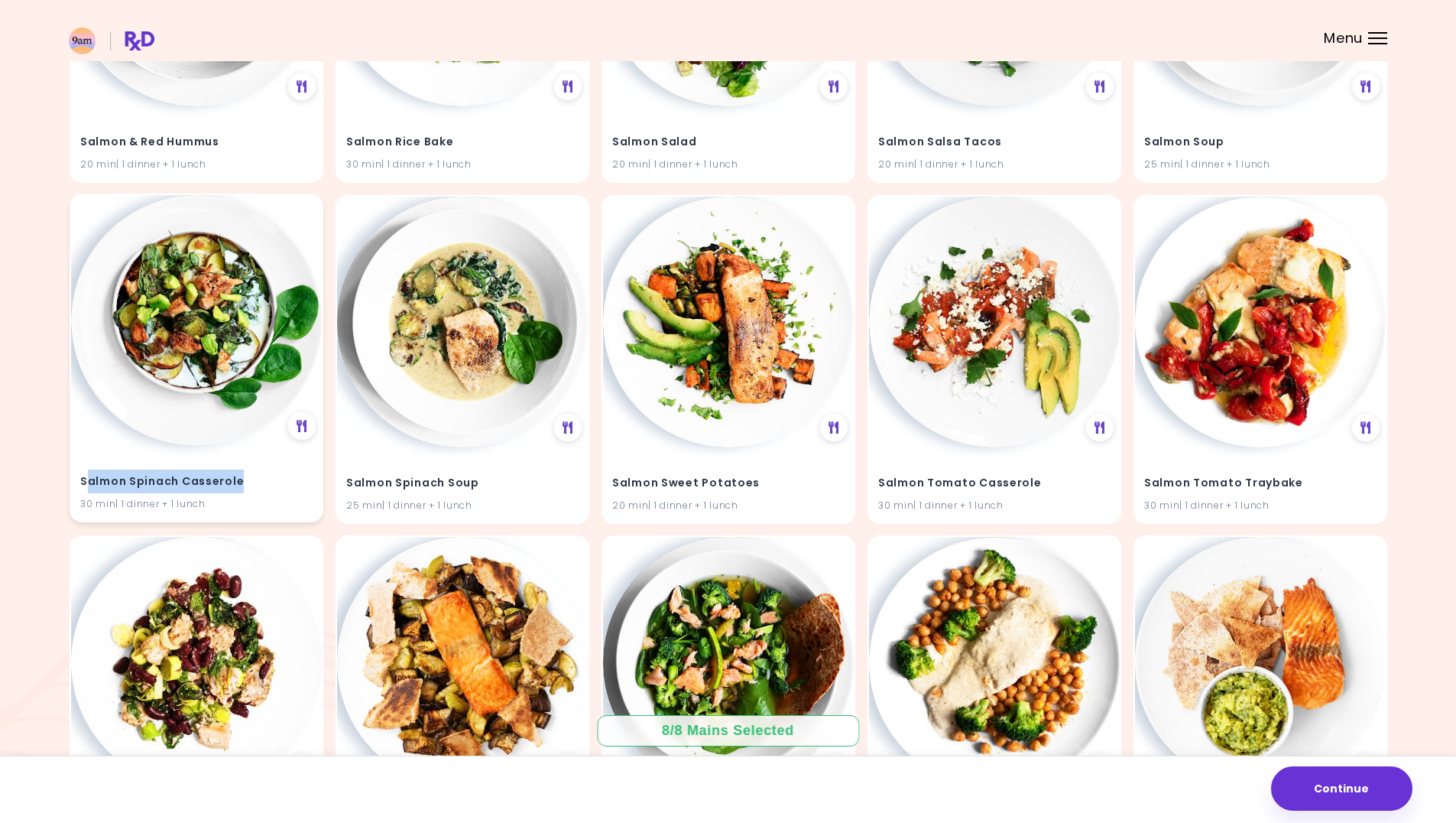
drag, startPoint x: 239, startPoint y: 481, endPoint x: 84, endPoint y: 477, distance: 155.1
click at [85, 477] on h4 "Salmon Spinach Casserole" at bounding box center [196, 481] width 233 height 25
click at [84, 477] on h4 "Salmon Spinach Casserole" at bounding box center [196, 481] width 233 height 25
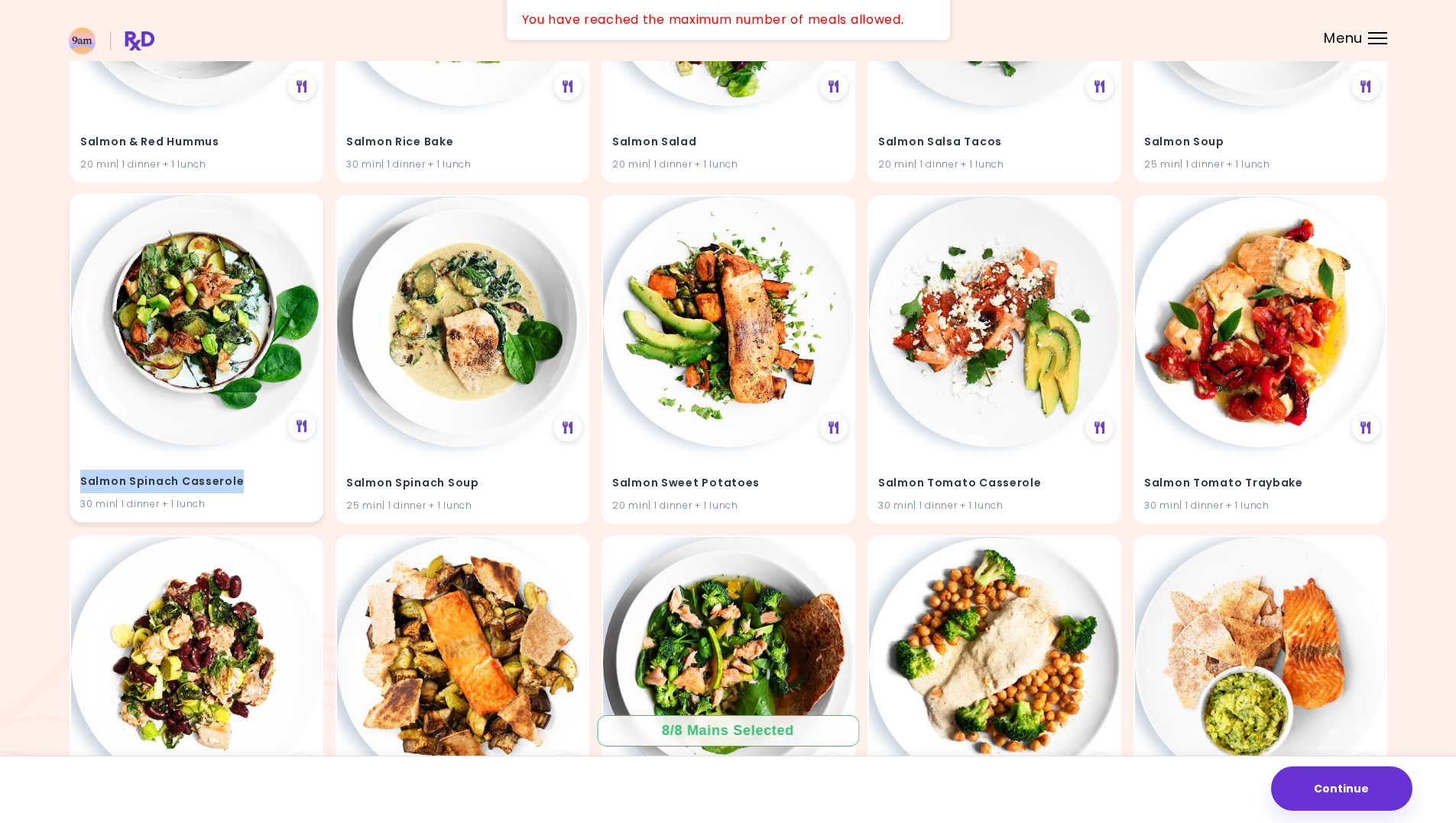
drag, startPoint x: 79, startPoint y: 480, endPoint x: 239, endPoint y: 483, distance: 160.0
click at [239, 483] on div "Salmon Spinach Casserole 30 min | 1 dinner + 1 lunch" at bounding box center [196, 483] width 251 height 75
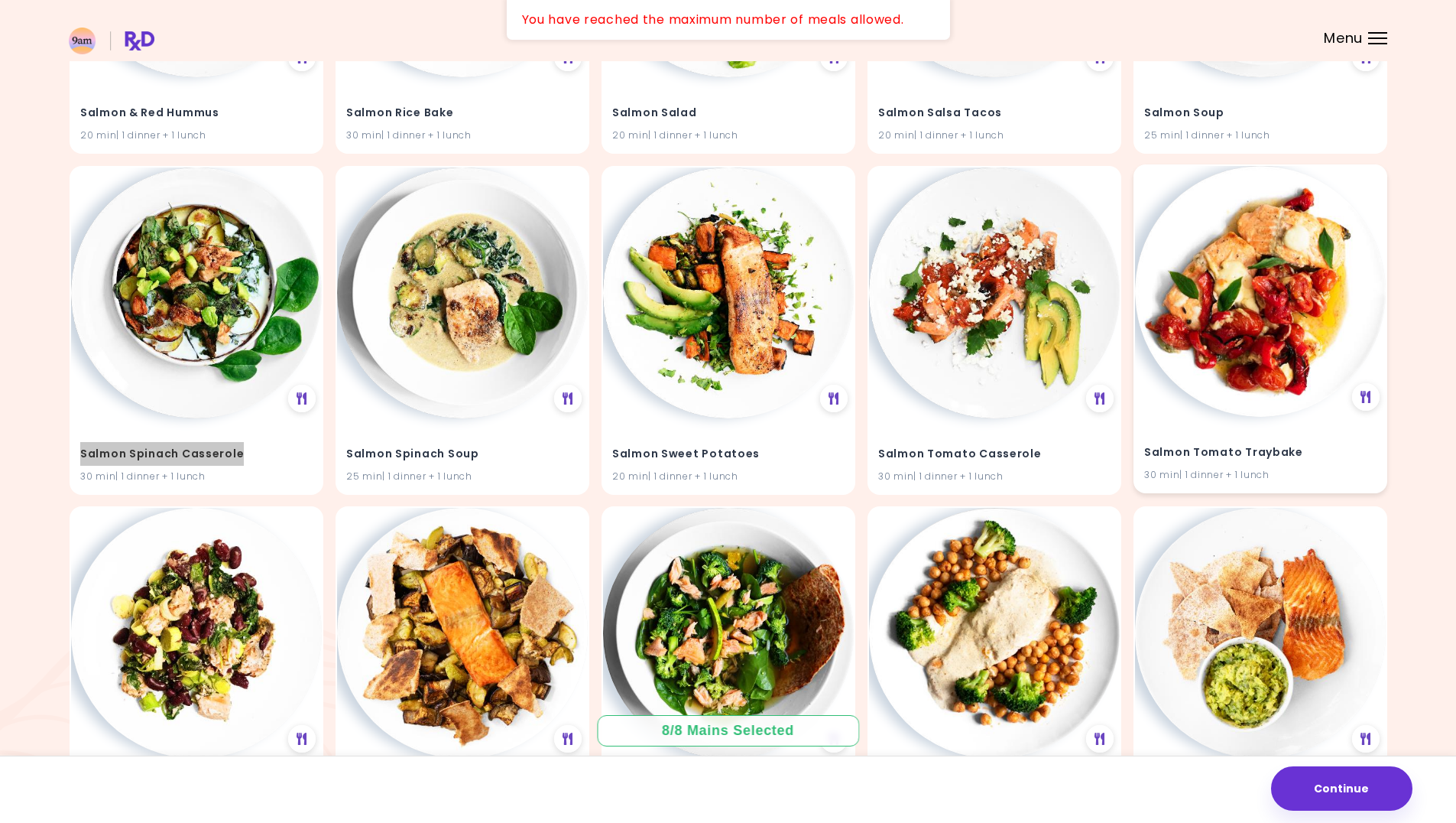
scroll to position [30432, 0]
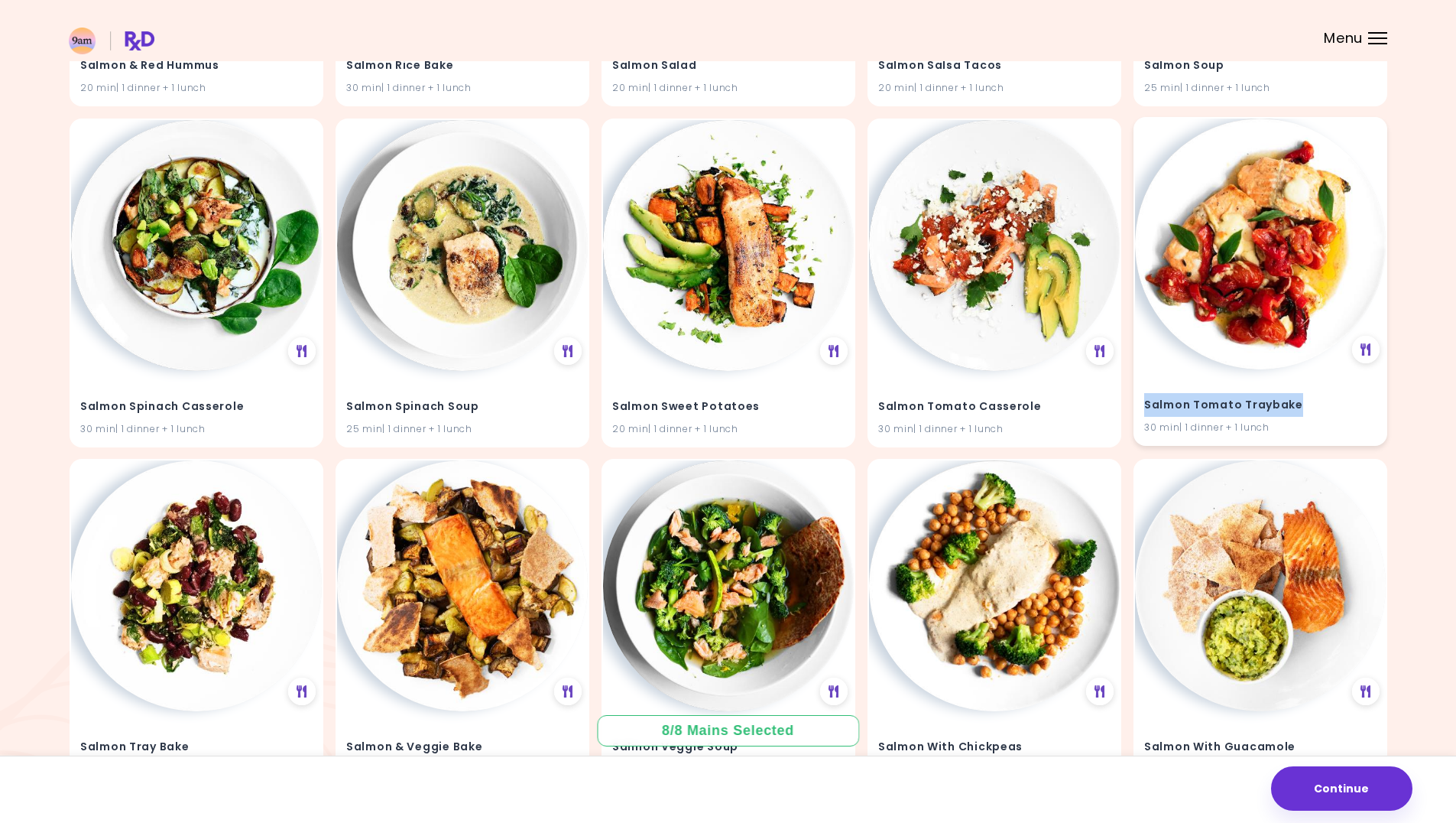
drag, startPoint x: 1299, startPoint y: 410, endPoint x: 1144, endPoint y: 406, distance: 155.1
click at [1144, 406] on div "Salmon Tomato Traybake 30 min | 1 dinner + 1 lunch" at bounding box center [1261, 406] width 251 height 75
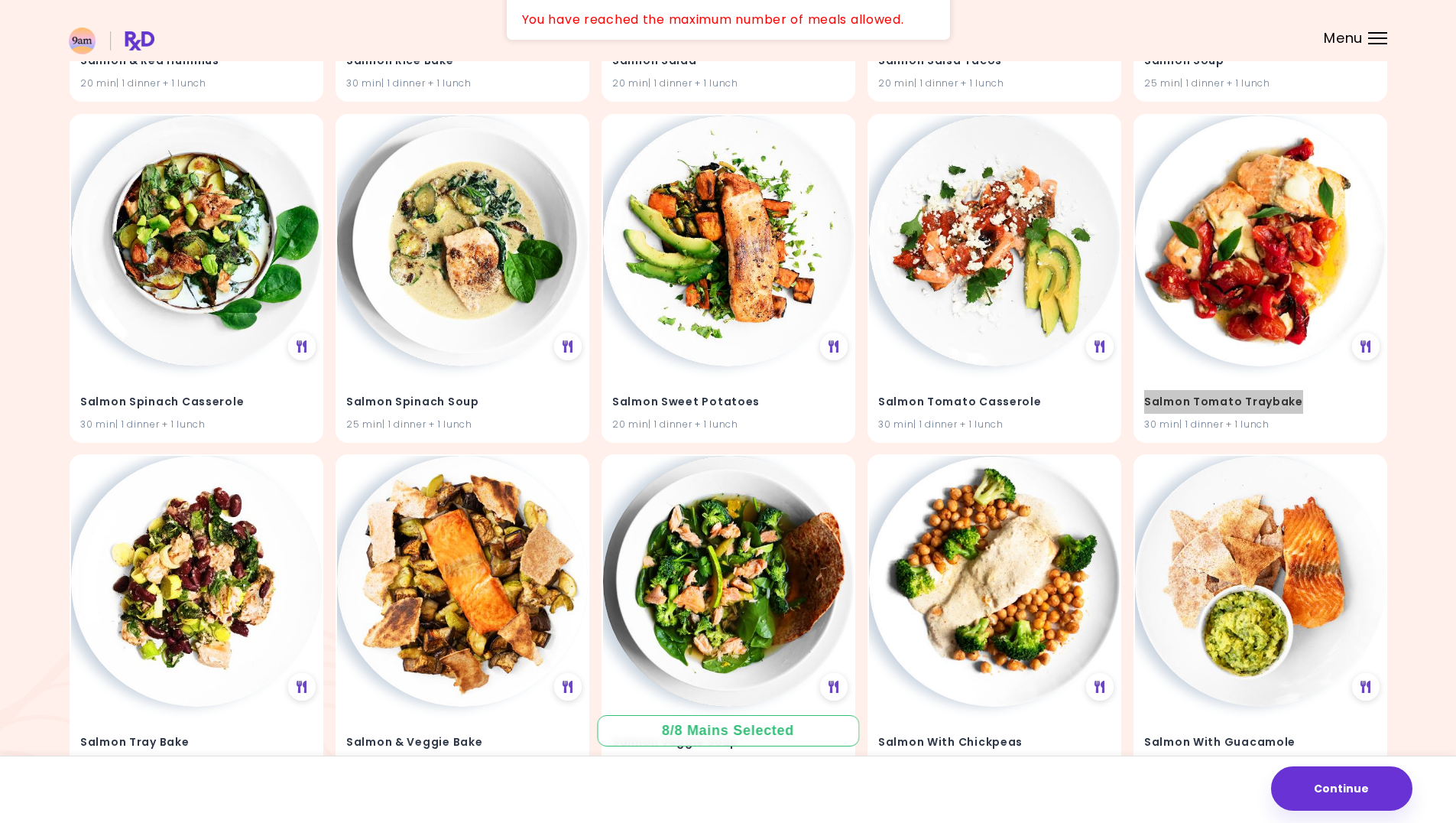
scroll to position [30737, 0]
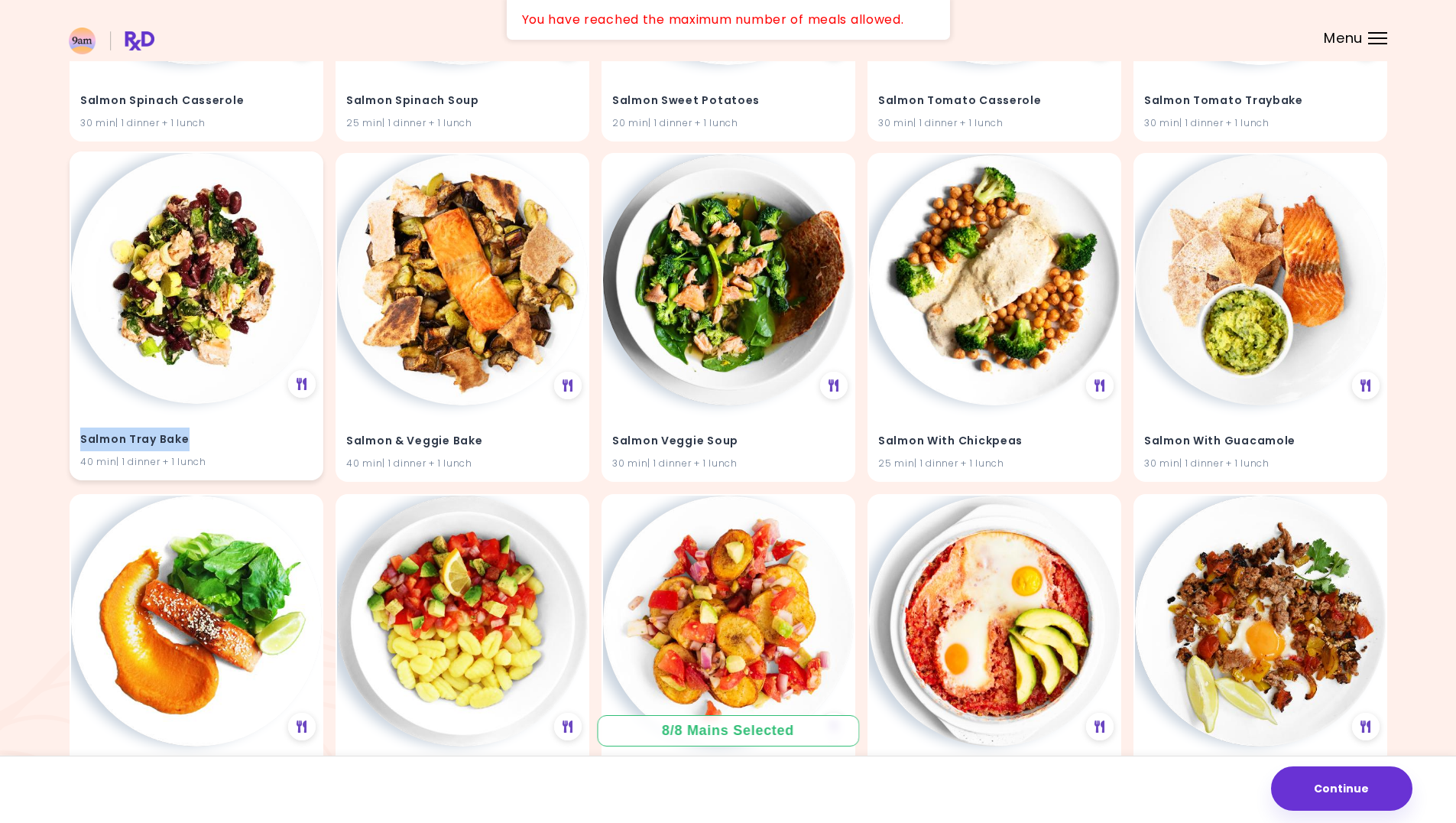
drag, startPoint x: 193, startPoint y: 441, endPoint x: 79, endPoint y: 442, distance: 114.0
click at [79, 442] on div "Salmon Tray Bake 40 min | 1 dinner + 1 lunch" at bounding box center [196, 441] width 251 height 75
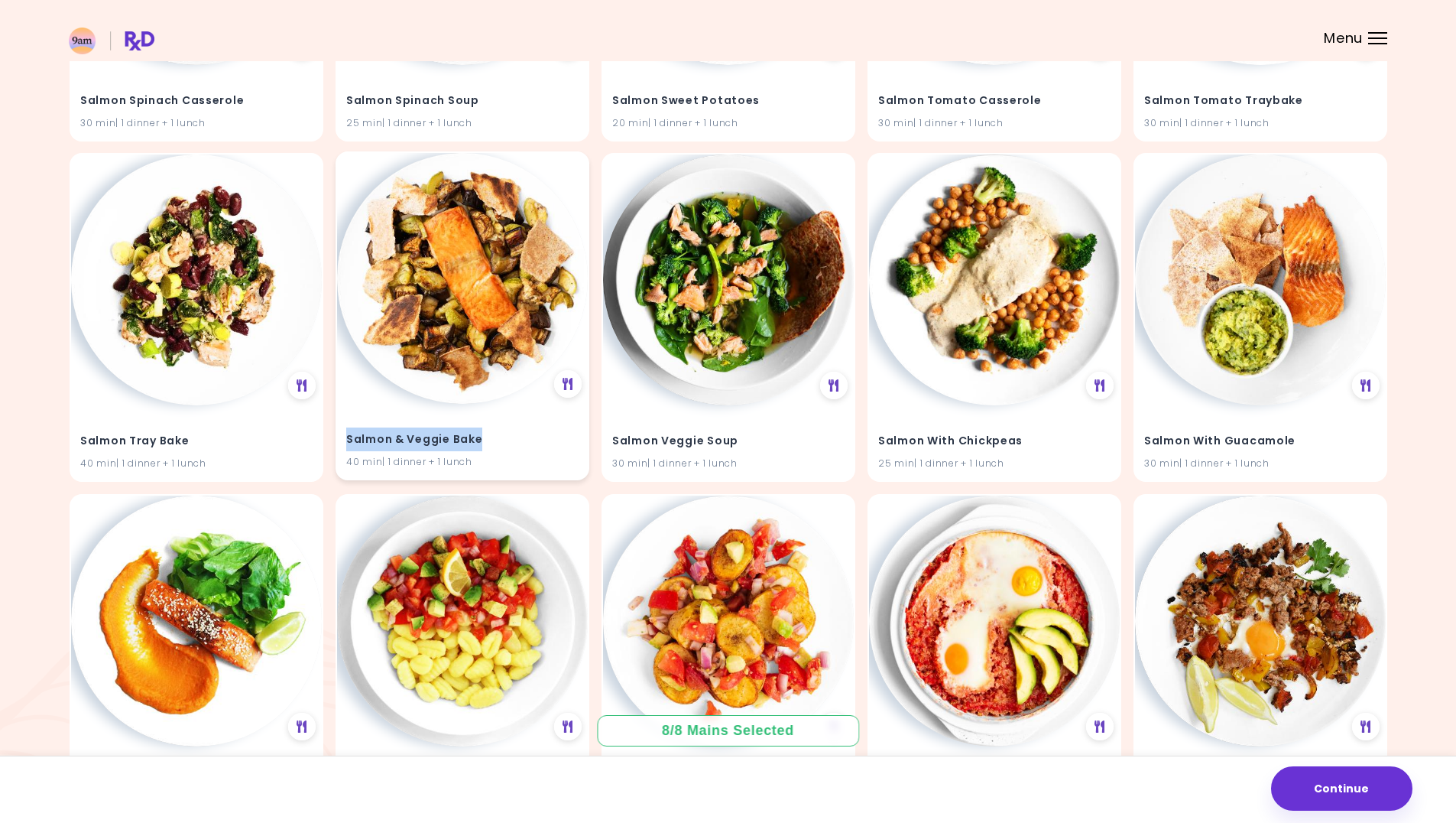
drag, startPoint x: 484, startPoint y: 441, endPoint x: 347, endPoint y: 446, distance: 137.1
click at [347, 448] on h4 "Salmon & Veggie Bake" at bounding box center [463, 440] width 233 height 25
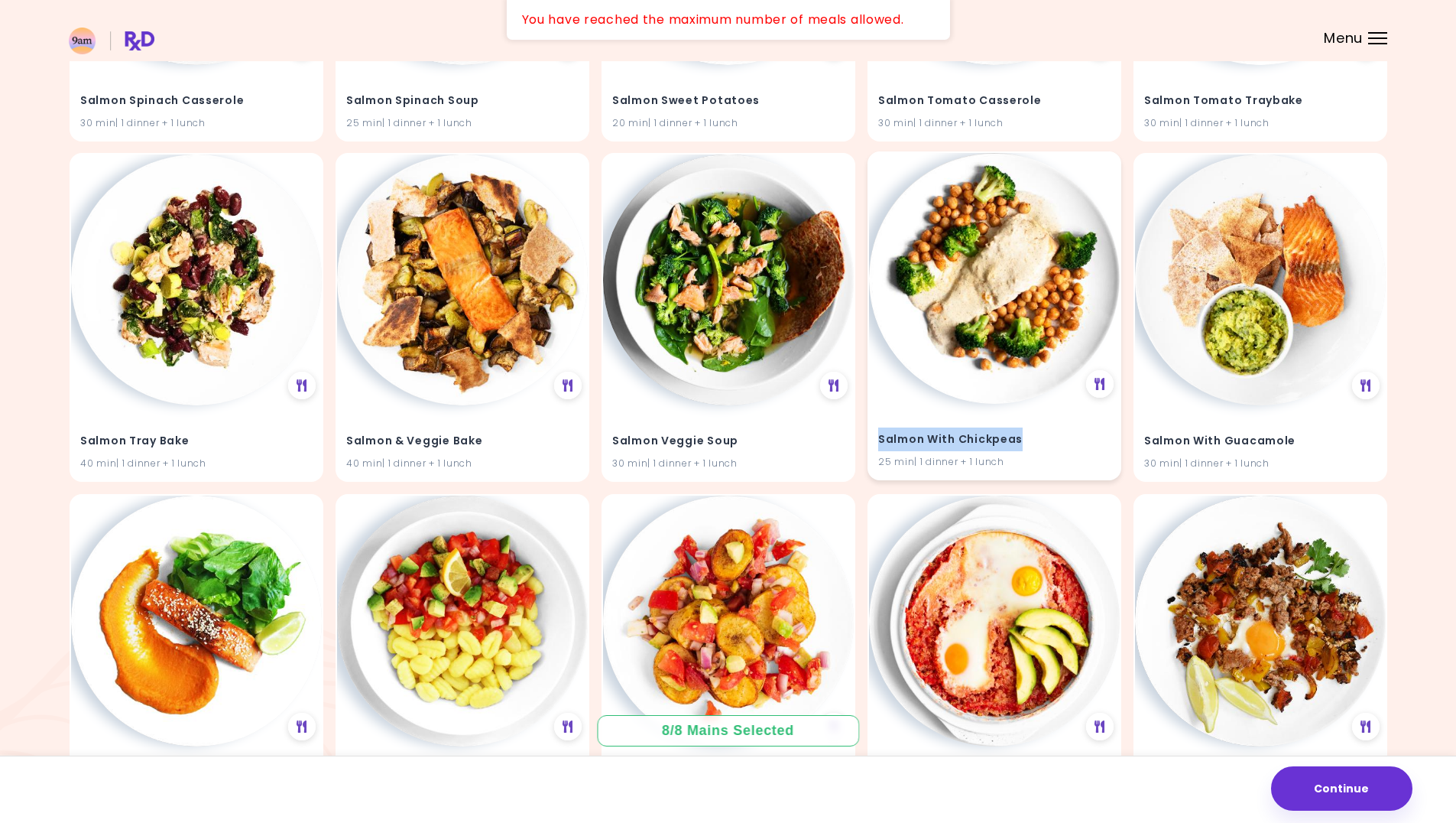
drag, startPoint x: 1024, startPoint y: 439, endPoint x: 871, endPoint y: 434, distance: 153.1
click at [871, 434] on div "Salmon With Chickpeas 25 min | 1 dinner + 1 lunch" at bounding box center [994, 441] width 251 height 75
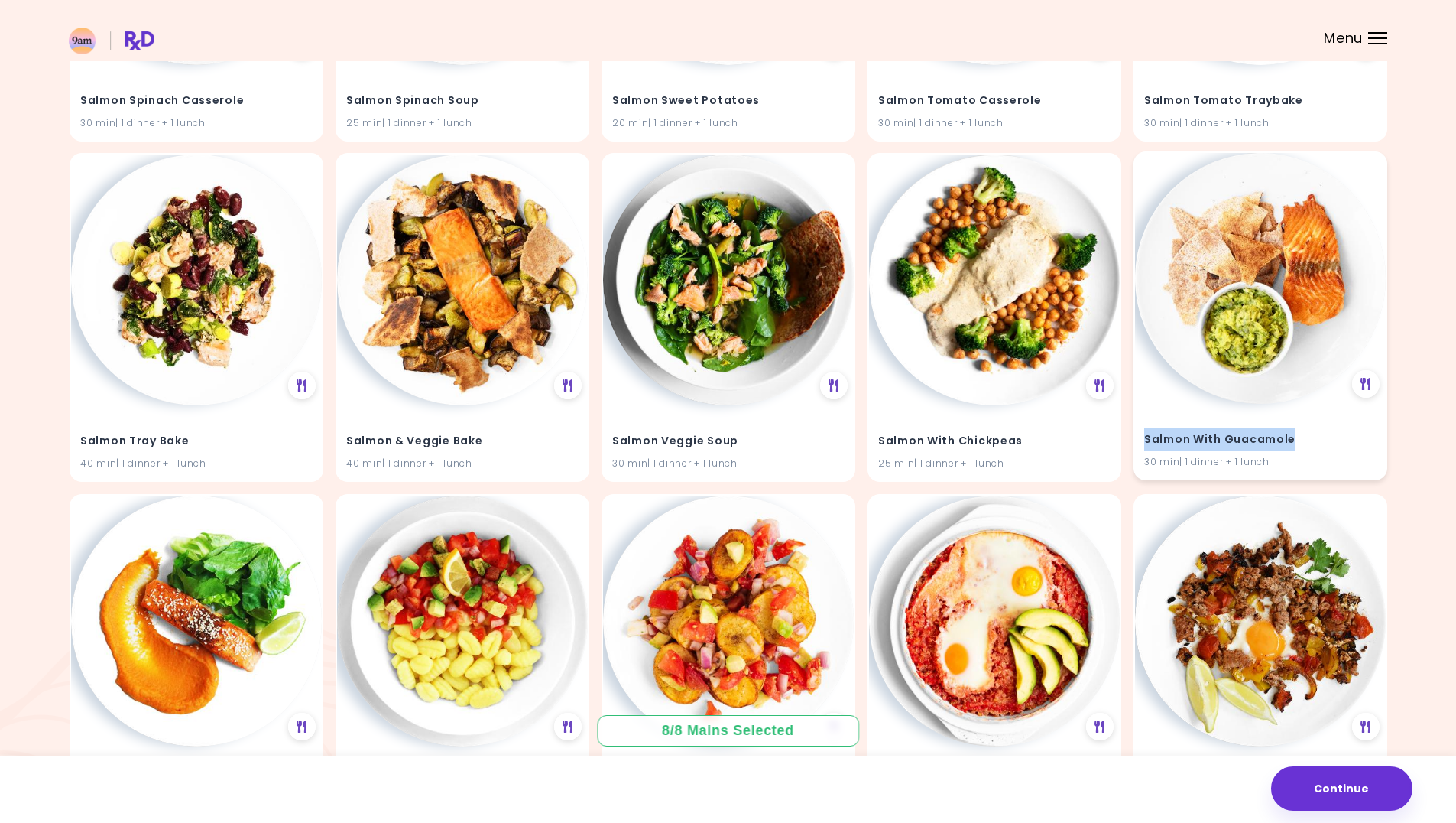
drag, startPoint x: 1318, startPoint y: 443, endPoint x: 1147, endPoint y: 441, distance: 171.0
click at [1147, 441] on h4 "Salmon With Guacamole" at bounding box center [1261, 440] width 233 height 25
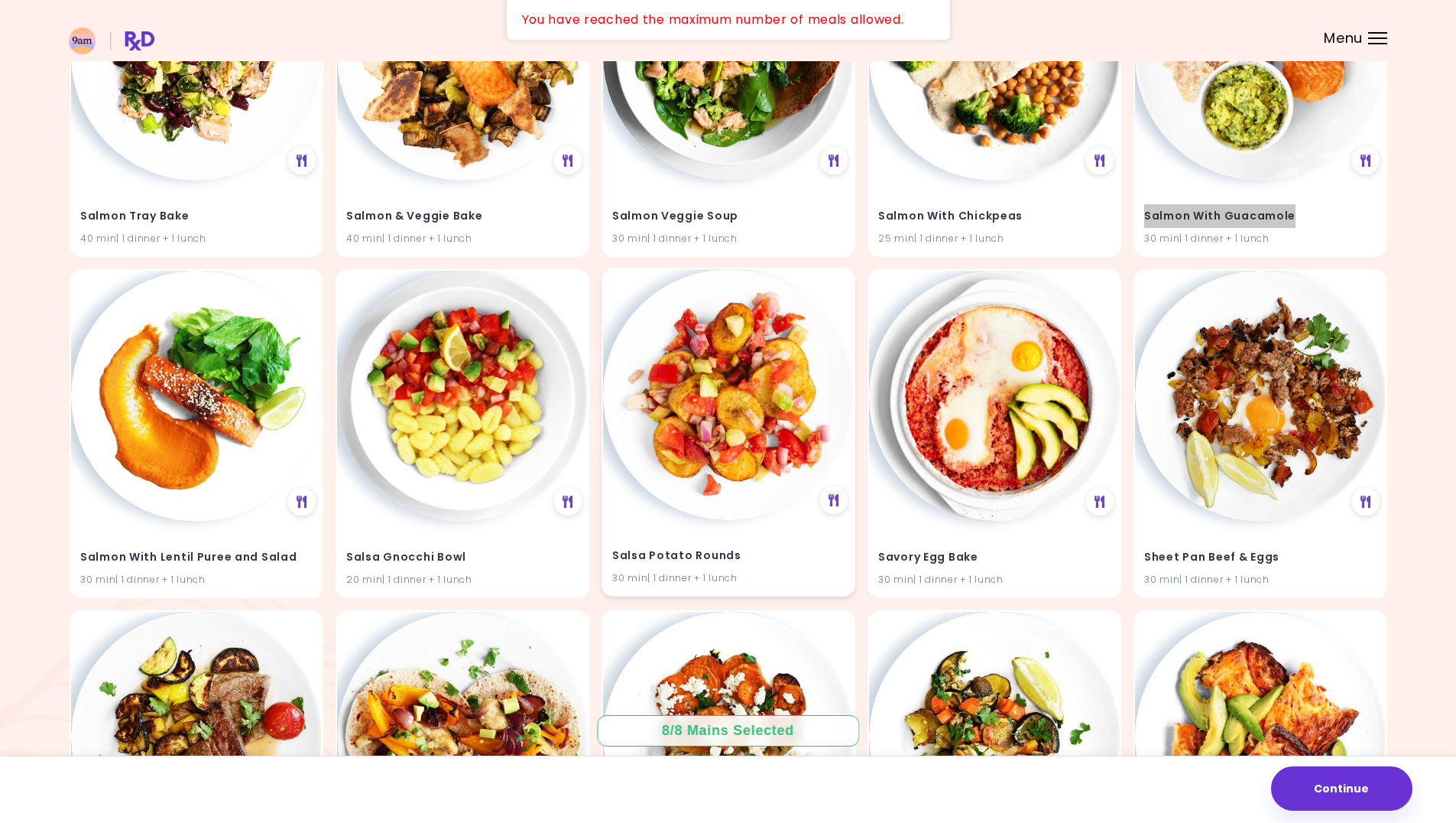
scroll to position [31044, 0]
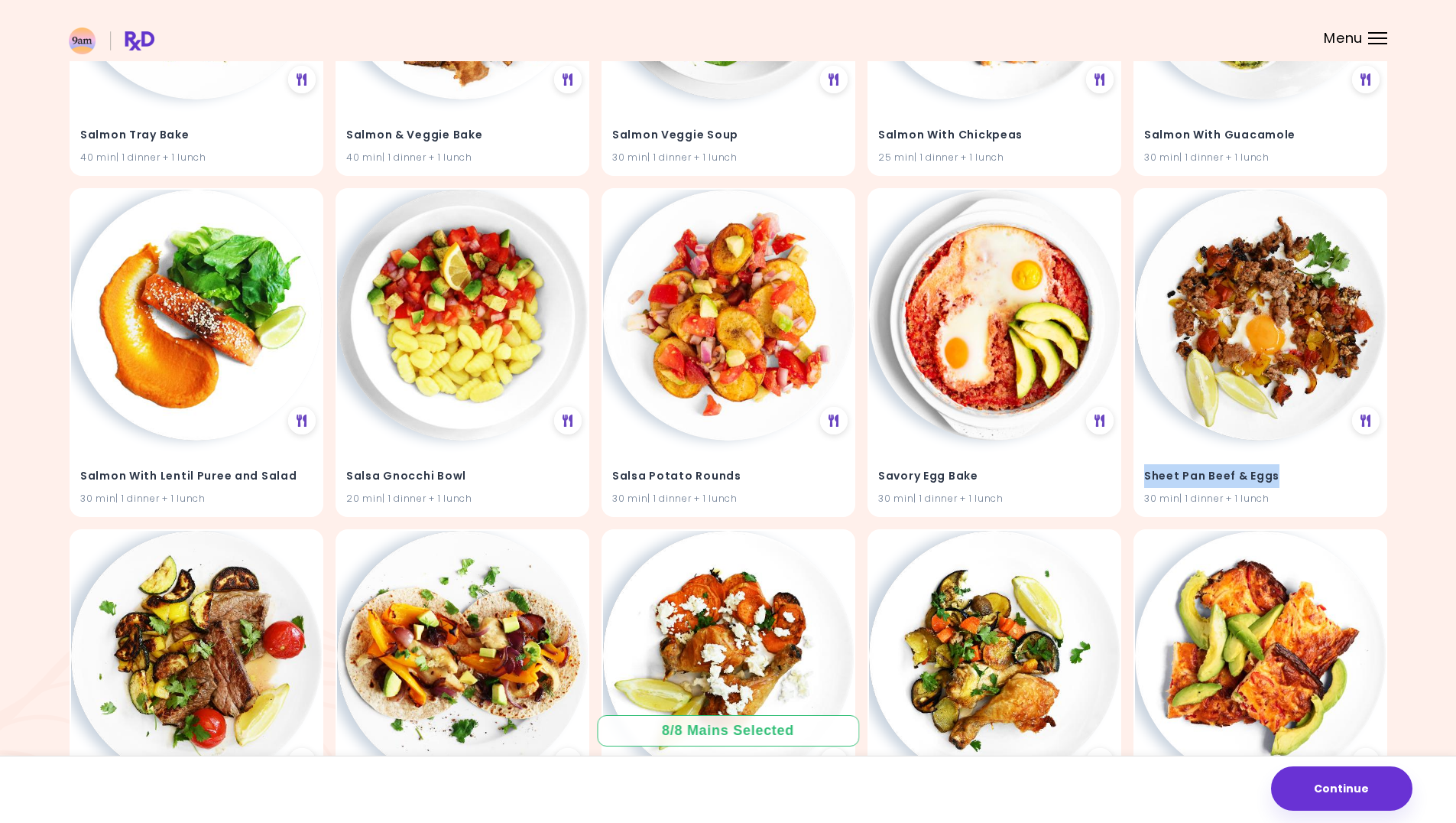
drag, startPoint x: 1288, startPoint y: 474, endPoint x: 1132, endPoint y: 475, distance: 156.0
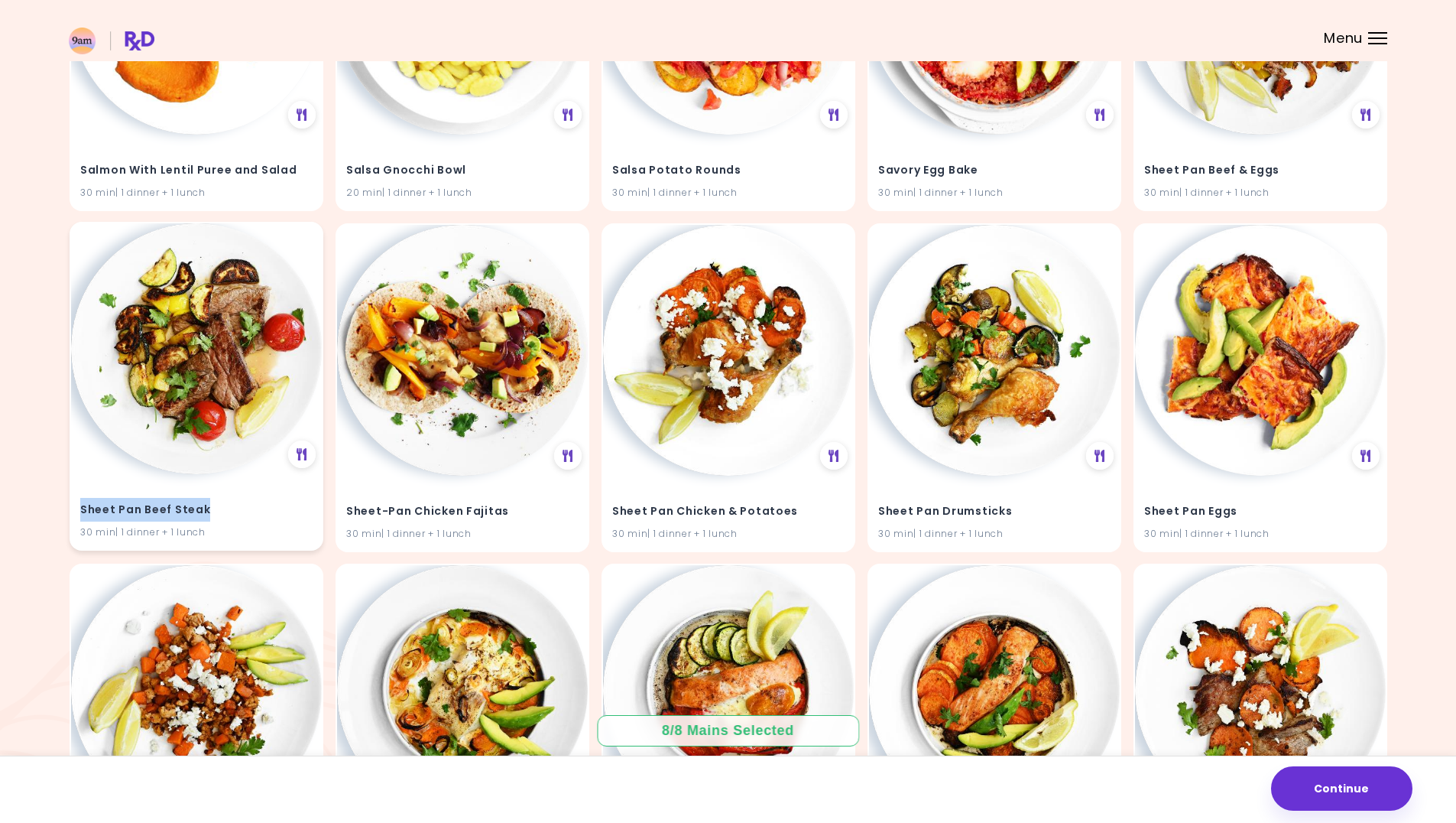
drag, startPoint x: 220, startPoint y: 515, endPoint x: 73, endPoint y: 514, distance: 147.0
click at [73, 514] on div "Sheet Pan Beef Steak 30 min | 1 dinner + 1 lunch" at bounding box center [196, 512] width 251 height 75
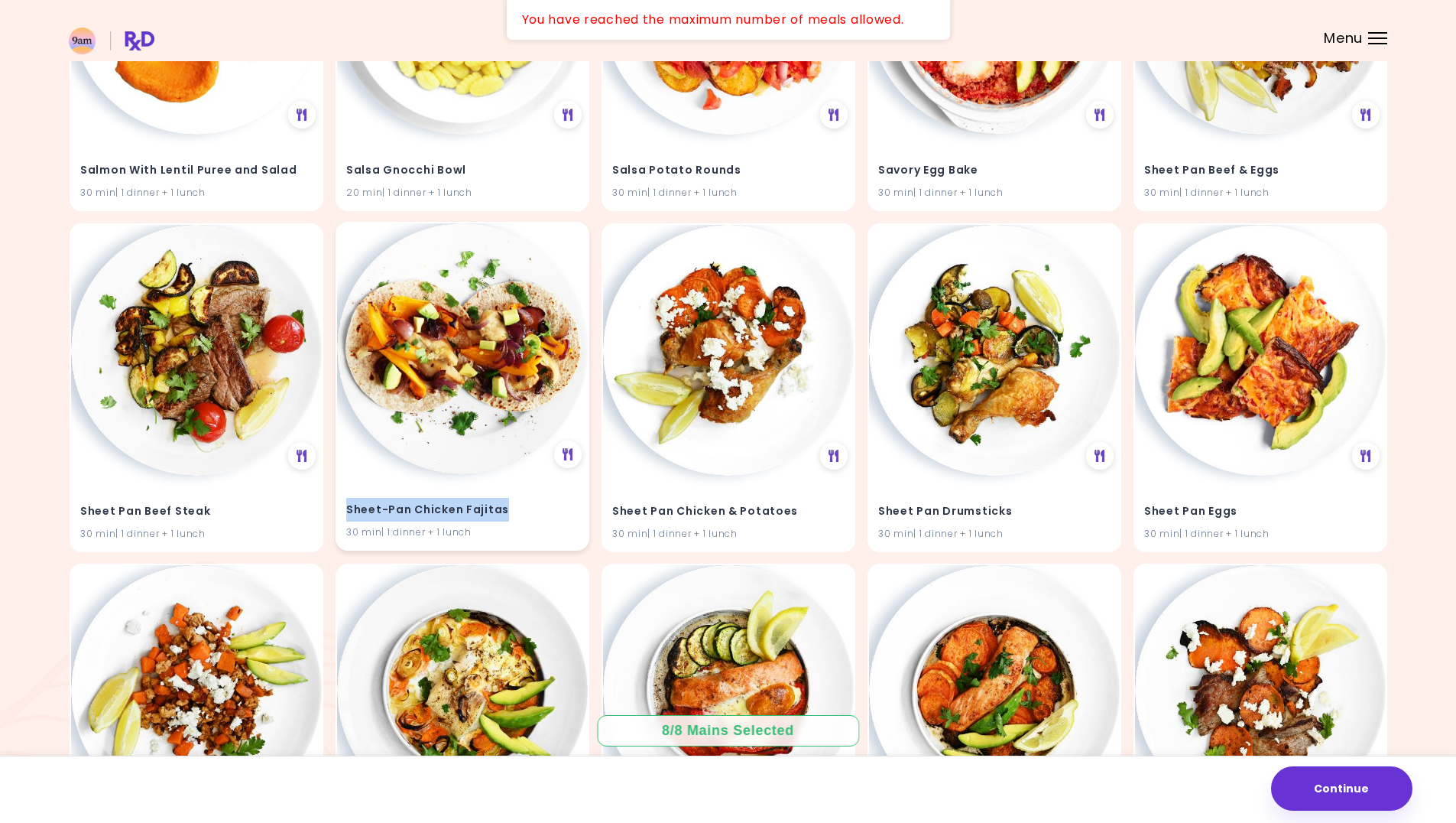
drag, startPoint x: 485, startPoint y: 511, endPoint x: 349, endPoint y: 502, distance: 136.3
click at [349, 502] on h4 "Sheet-Pan Chicken Fajitas" at bounding box center [463, 510] width 233 height 25
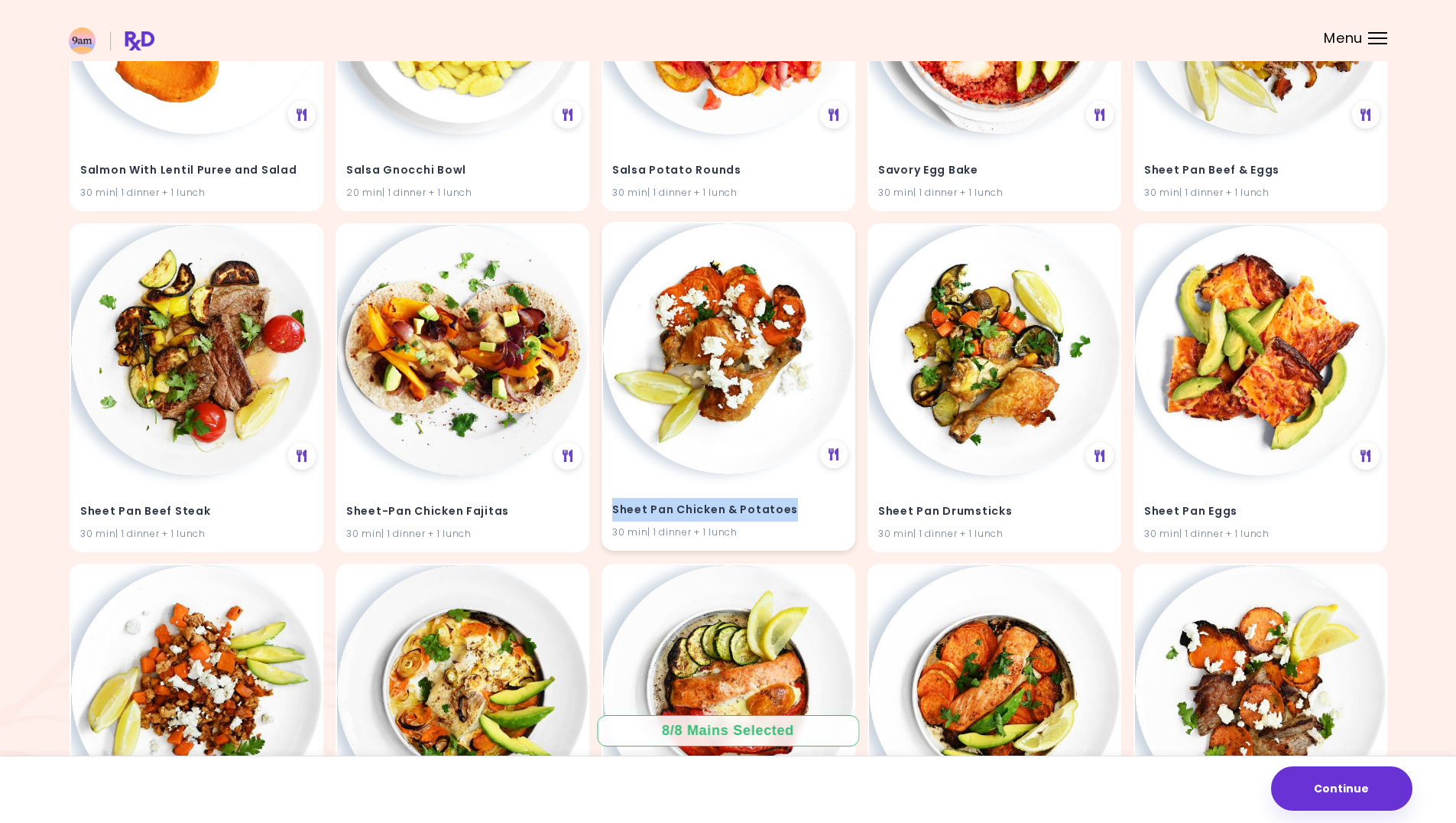
drag, startPoint x: 811, startPoint y: 514, endPoint x: 610, endPoint y: 511, distance: 201.0
click at [610, 511] on div "Sheet Pan Chicken & Potatoes 30 min | 1 dinner + 1 lunch" at bounding box center [729, 512] width 251 height 75
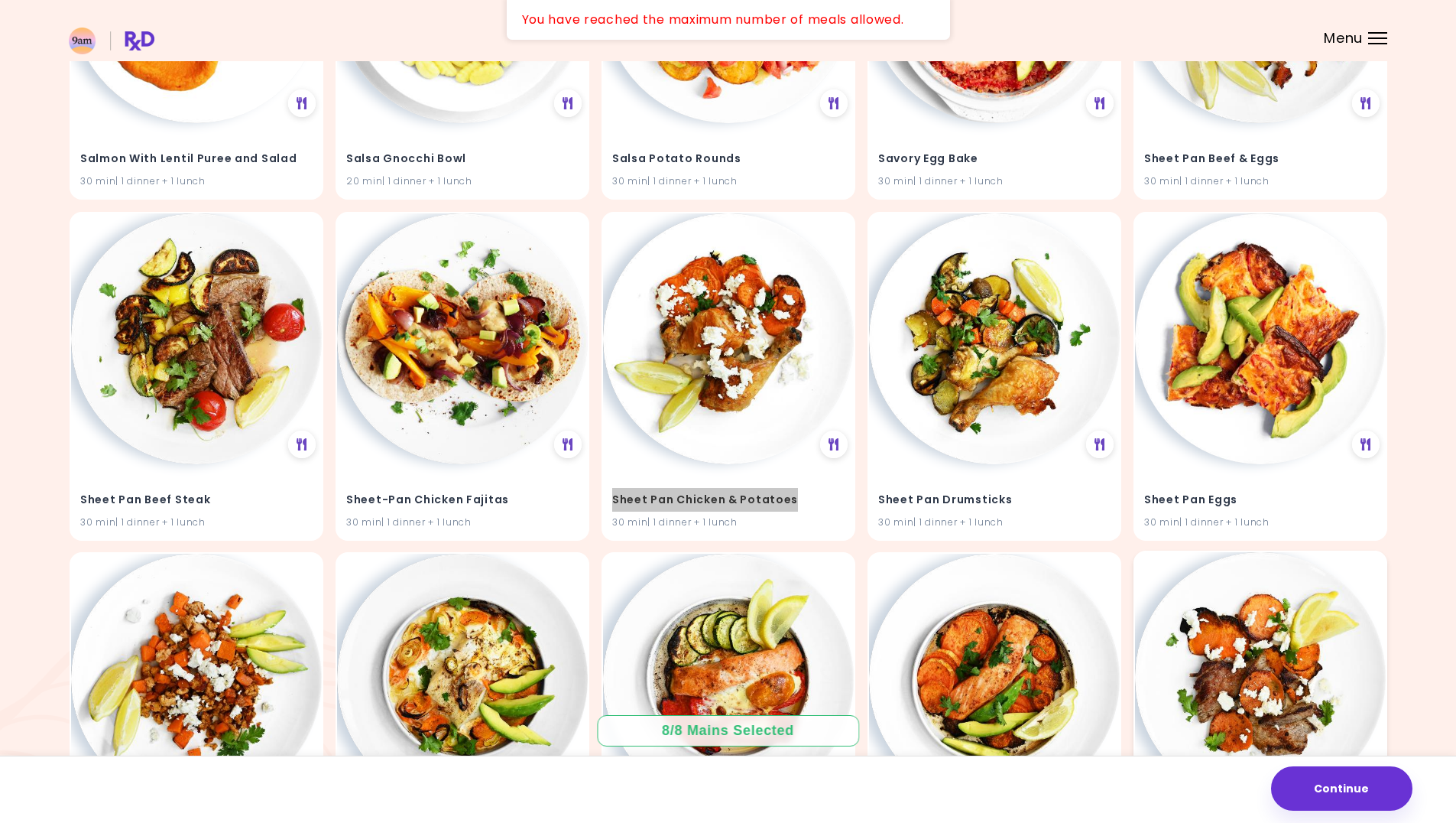
scroll to position [31655, 0]
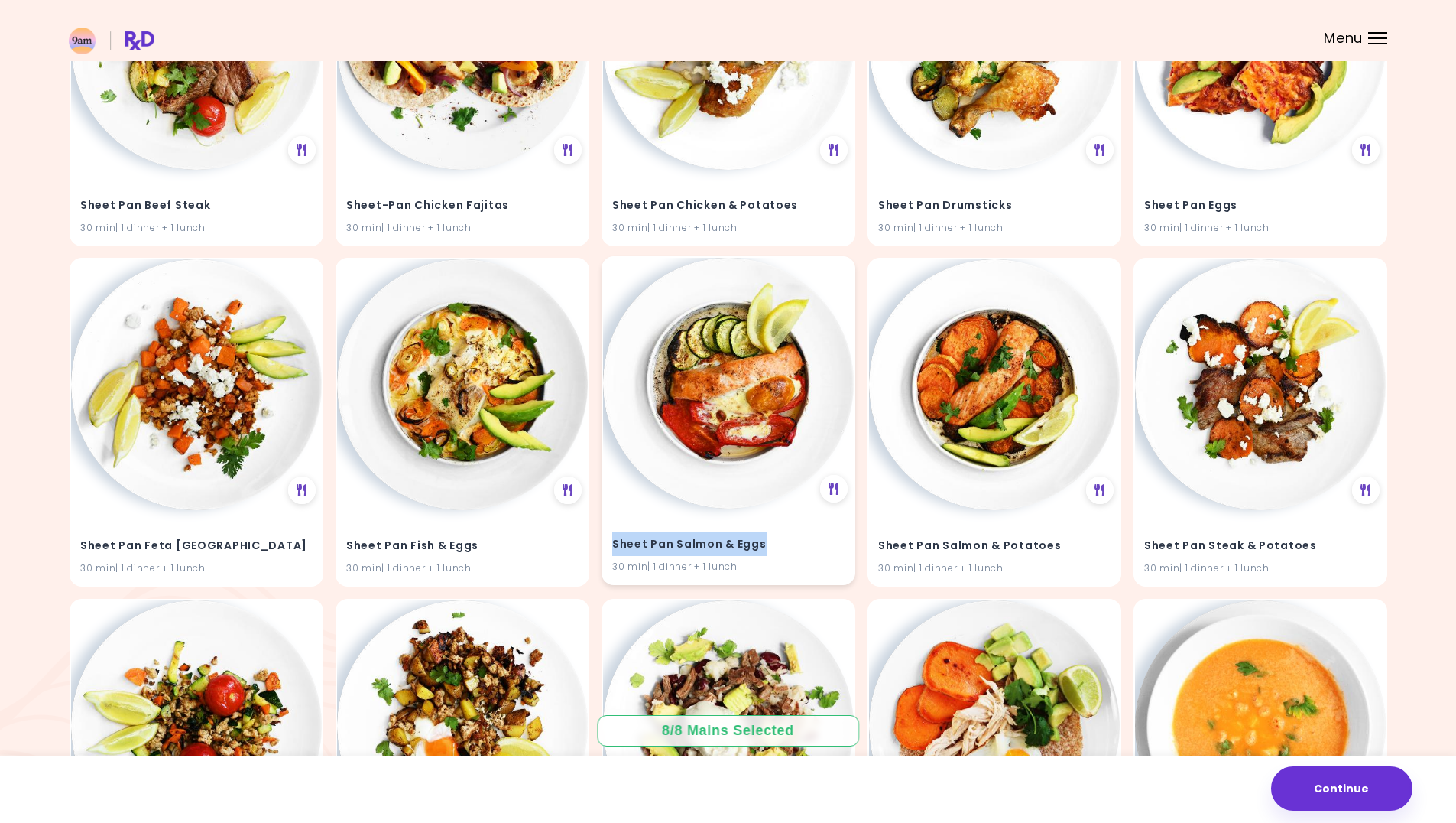
drag, startPoint x: 761, startPoint y: 543, endPoint x: 607, endPoint y: 545, distance: 154.0
click at [607, 545] on div "Sheet Pan Salmon & Eggs 30 min | 1 dinner + 1 lunch" at bounding box center [729, 546] width 251 height 75
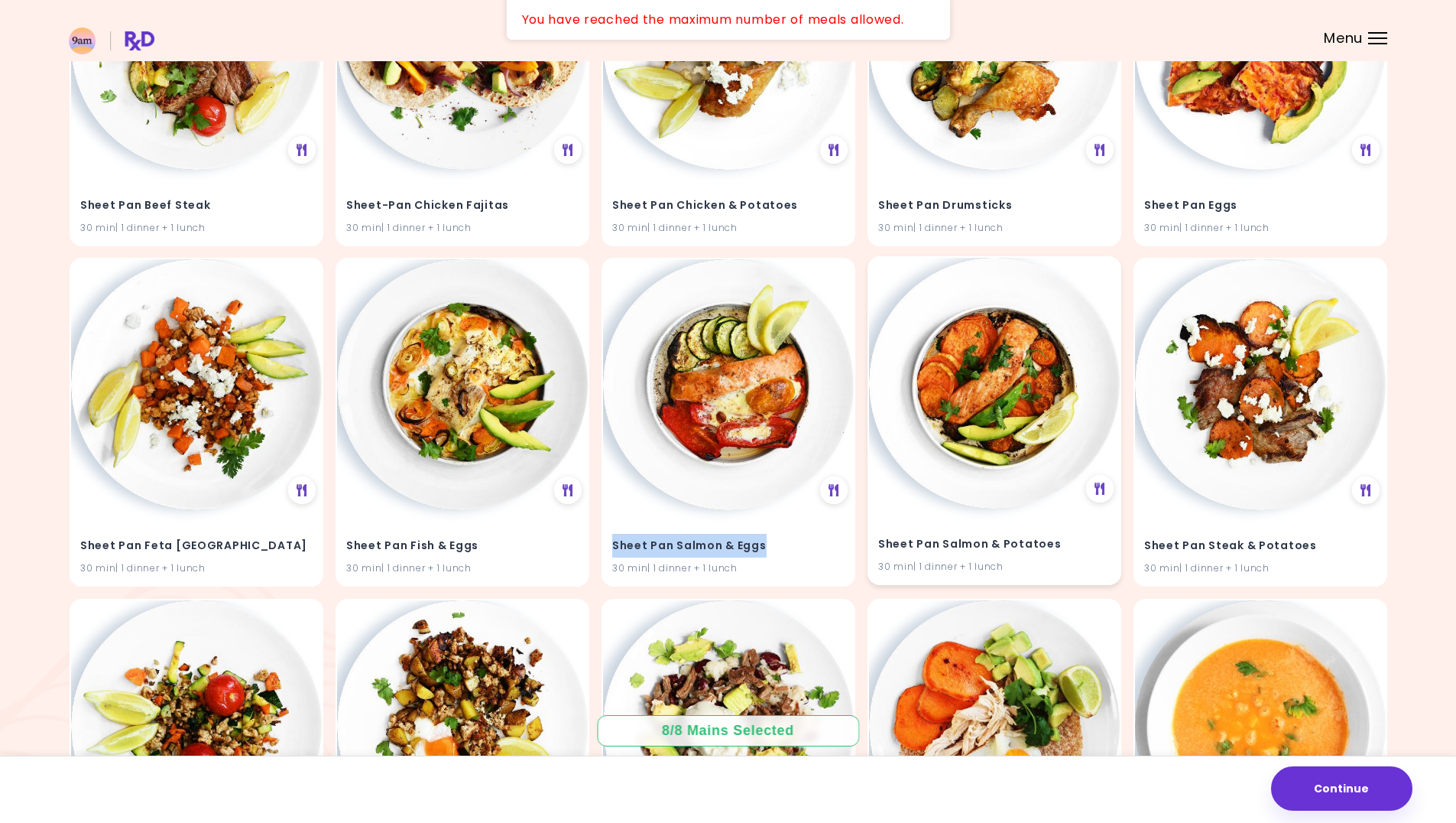
drag, startPoint x: 700, startPoint y: 543, endPoint x: 1058, endPoint y: 487, distance: 362.4
click at [1058, 487] on img at bounding box center [994, 383] width 251 height 251
drag, startPoint x: 1051, startPoint y: 543, endPoint x: 902, endPoint y: 543, distance: 149.0
click at [902, 543] on h4 "Sheet Pan Salmon & Potatoes" at bounding box center [994, 544] width 233 height 25
drag, startPoint x: 877, startPoint y: 546, endPoint x: 1058, endPoint y: 543, distance: 181.0
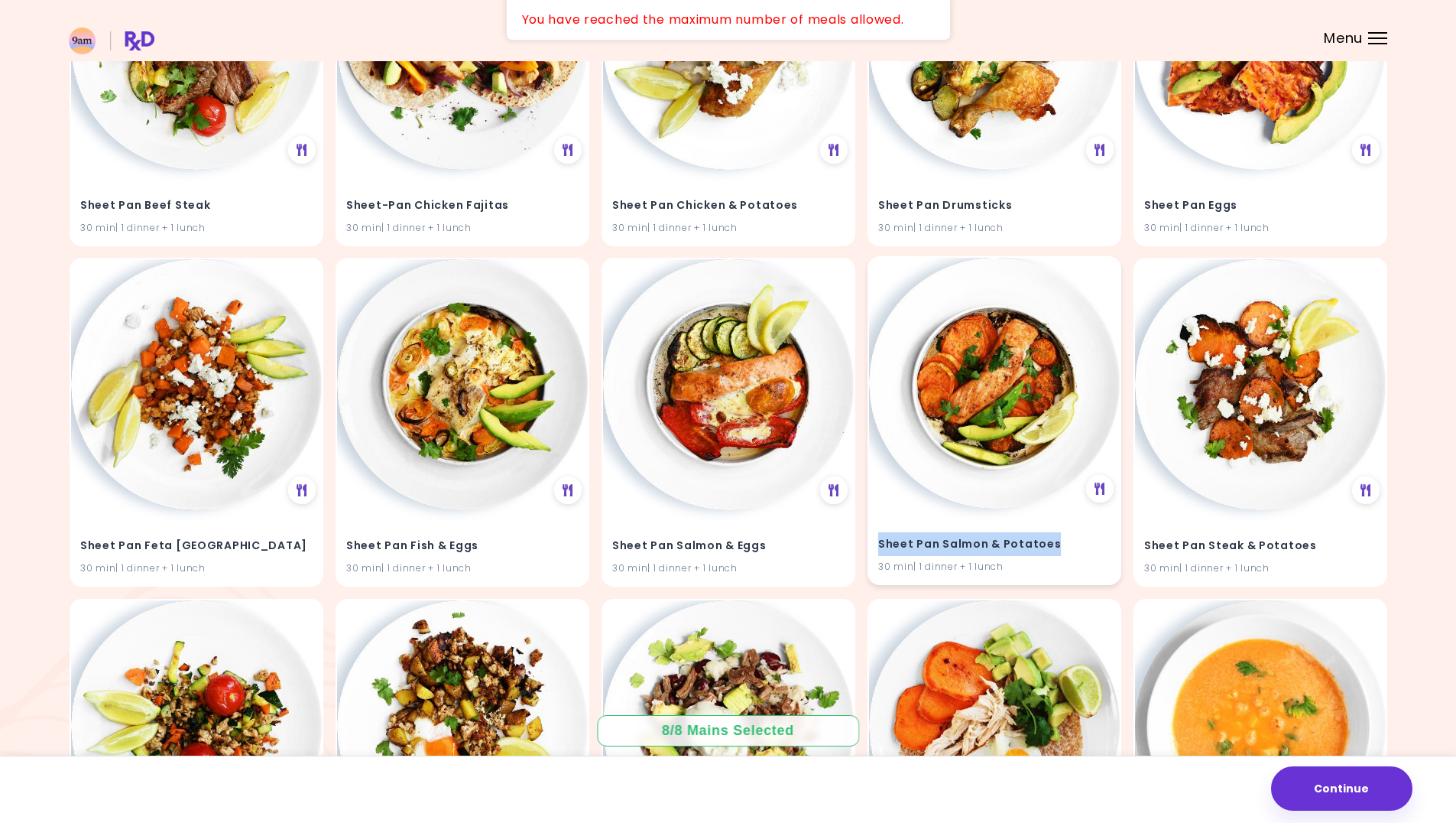
click at [1058, 543] on div "Sheet Pan Salmon & Potatoes 30 min | 1 dinner + 1 lunch" at bounding box center [994, 546] width 251 height 75
drag, startPoint x: 989, startPoint y: 546, endPoint x: 1012, endPoint y: 552, distance: 23.8
click at [1012, 552] on h4 "Sheet Pan Salmon & Potatoes" at bounding box center [994, 544] width 233 height 25
click at [1012, 553] on h4 "Sheet Pan Salmon & Potatoes" at bounding box center [994, 544] width 233 height 25
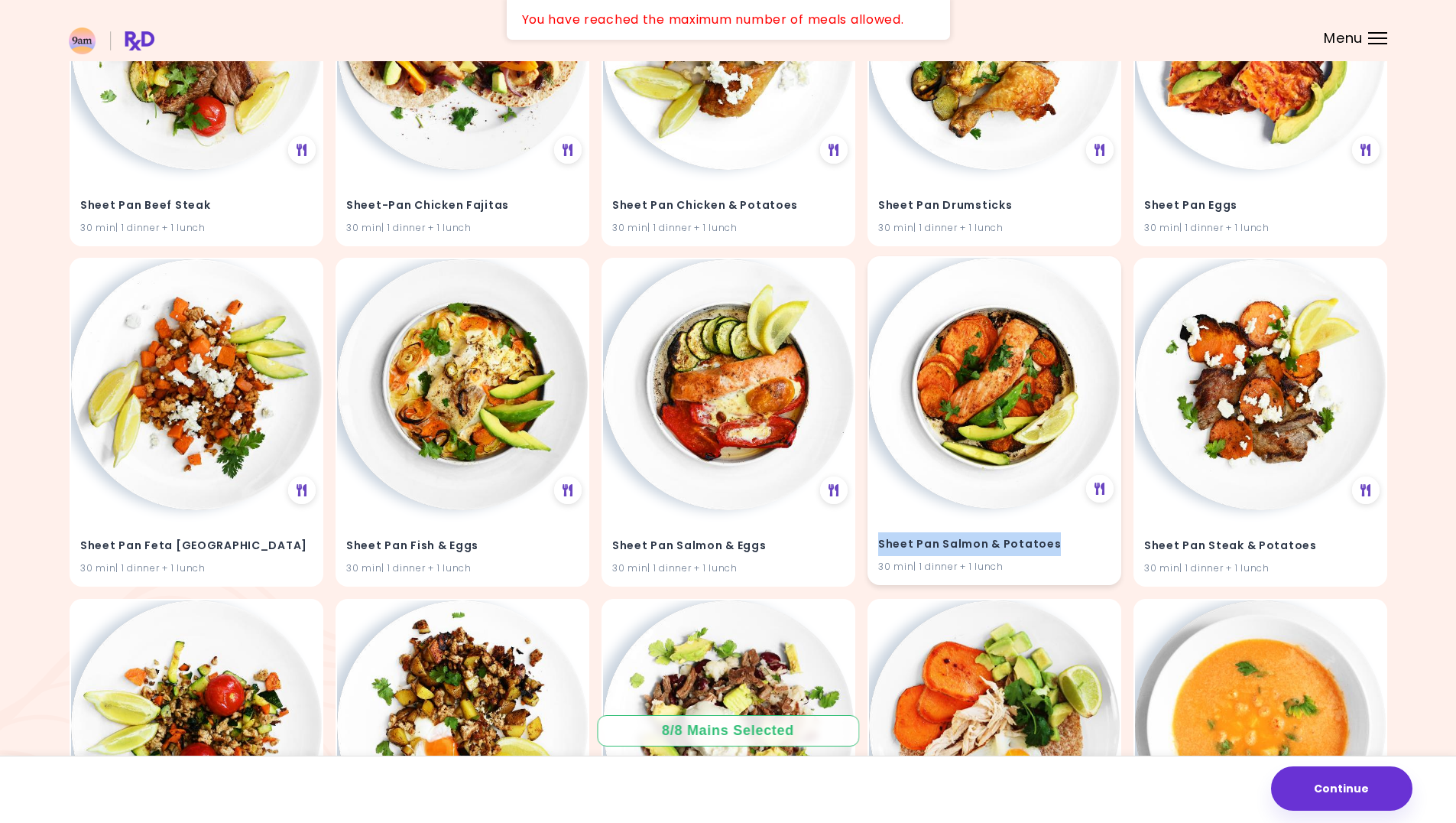
click at [1012, 553] on h4 "Sheet Pan Salmon & Potatoes" at bounding box center [994, 544] width 233 height 25
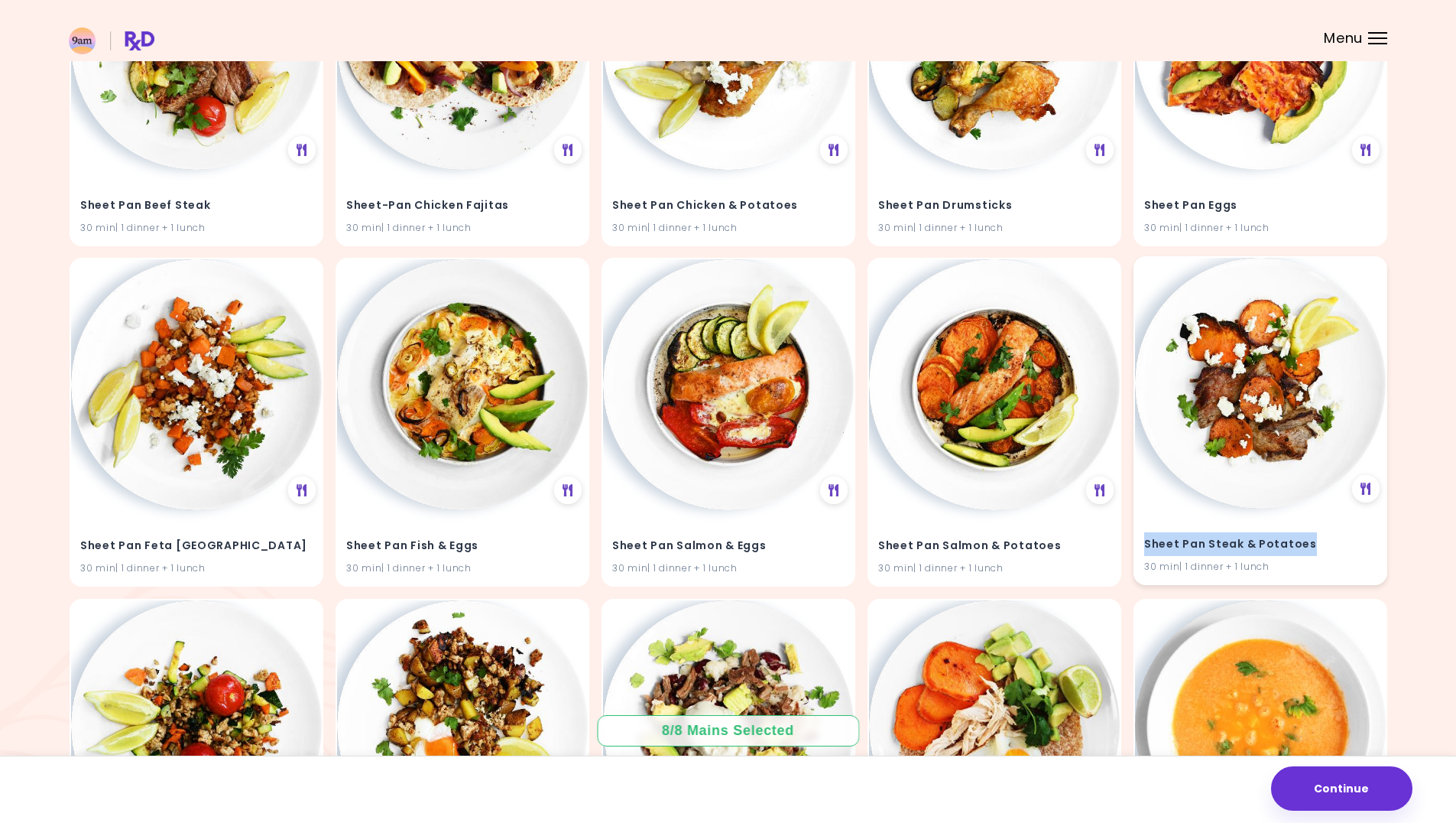
drag, startPoint x: 1319, startPoint y: 542, endPoint x: 1139, endPoint y: 547, distance: 180.1
click at [1139, 547] on div "Sheet Pan Steak & Potatoes 30 min | 1 dinner + 1 lunch" at bounding box center [1261, 546] width 251 height 75
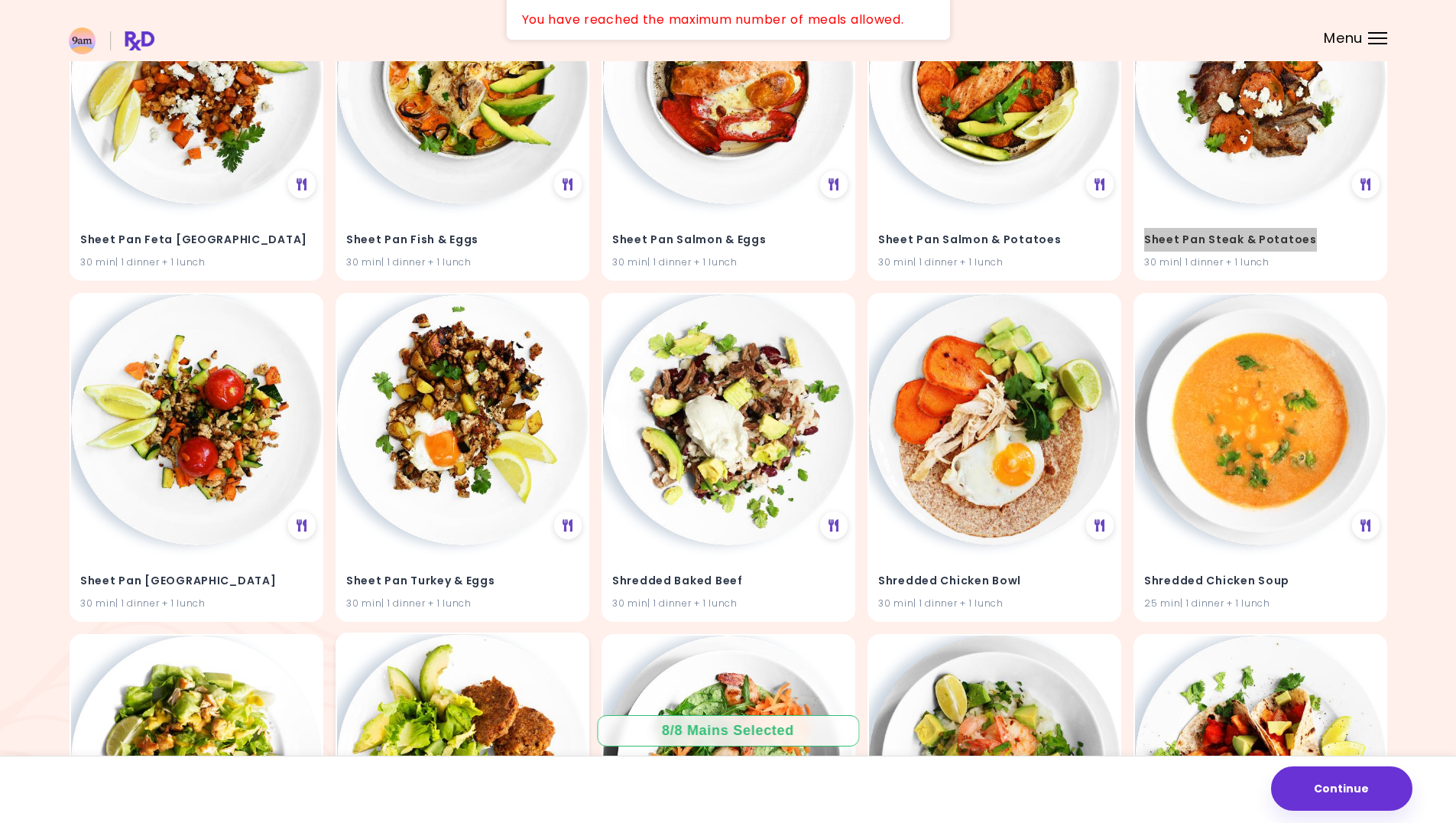
scroll to position [32191, 0]
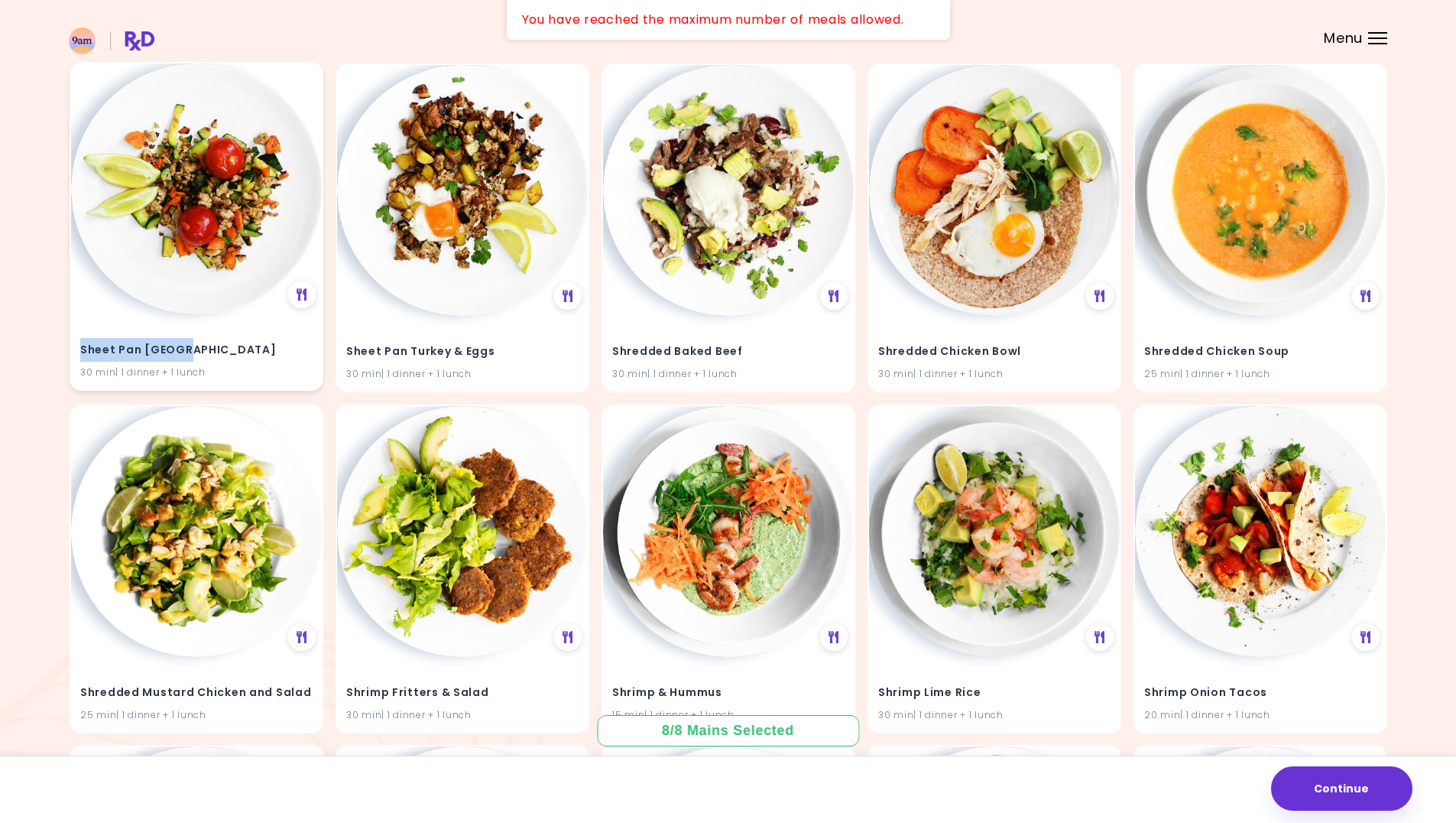
drag, startPoint x: 120, startPoint y: 351, endPoint x: 99, endPoint y: 349, distance: 21.1
click at [74, 354] on div "Sheet Pan Turkey 30 min | 1 dinner + 1 lunch" at bounding box center [196, 352] width 251 height 75
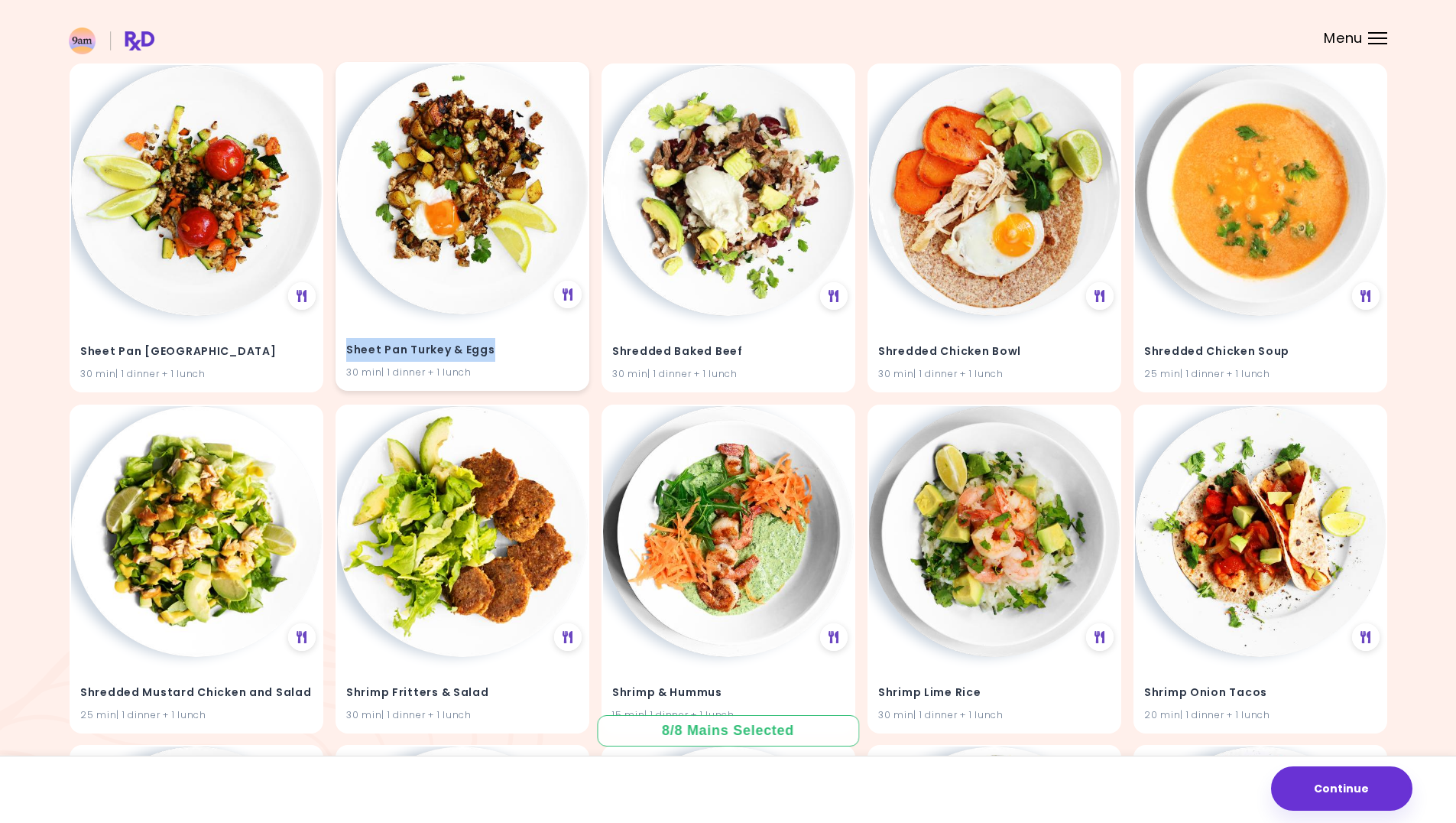
drag, startPoint x: 501, startPoint y: 351, endPoint x: 340, endPoint y: 347, distance: 161.0
click at [340, 347] on div "Sheet Pan Turkey & Eggs 30 min | 1 dinner + 1 lunch" at bounding box center [463, 352] width 251 height 75
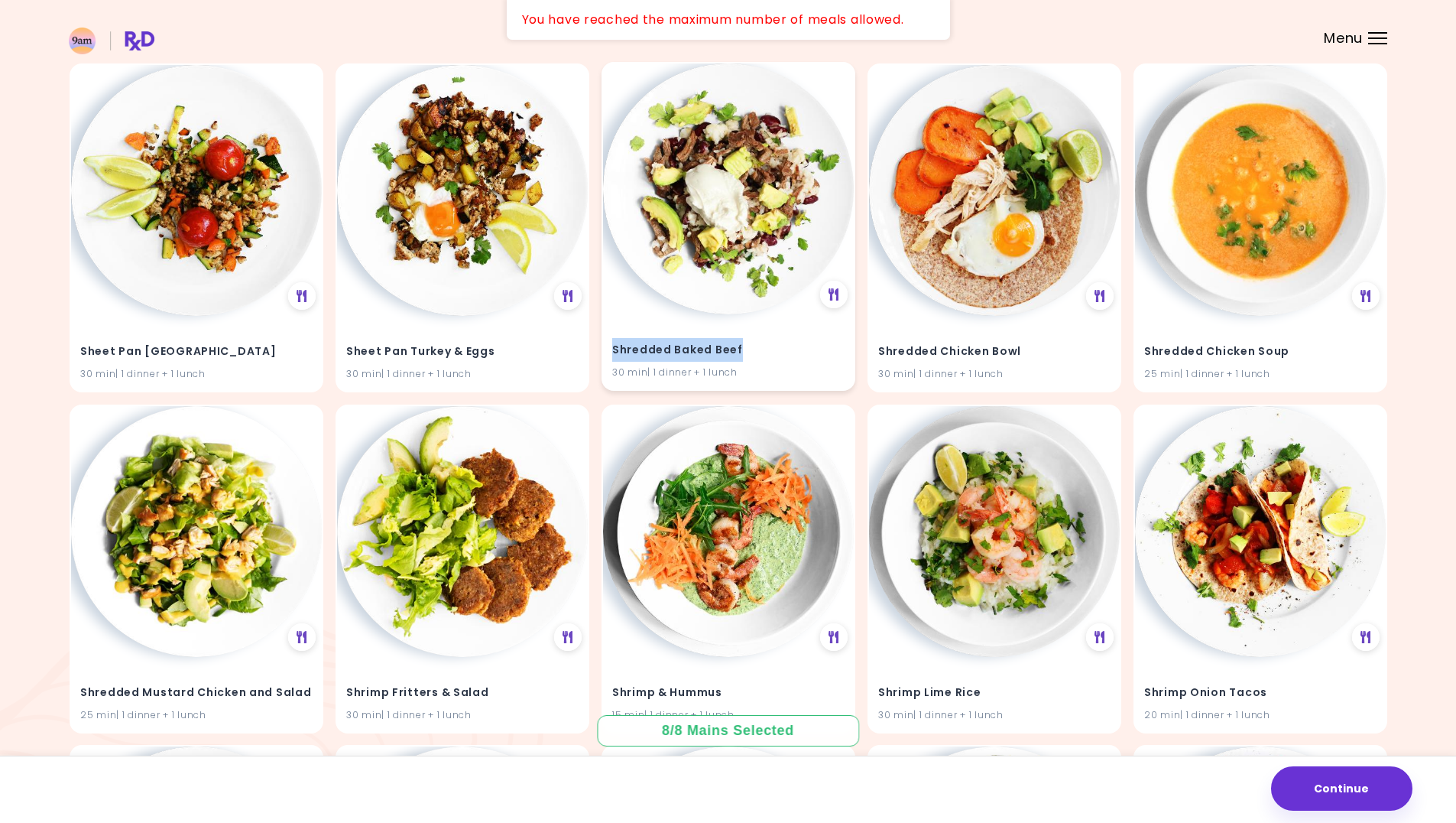
drag, startPoint x: 745, startPoint y: 351, endPoint x: 615, endPoint y: 352, distance: 130.0
click at [615, 352] on h4 "Shredded Baked Beef" at bounding box center [728, 351] width 233 height 25
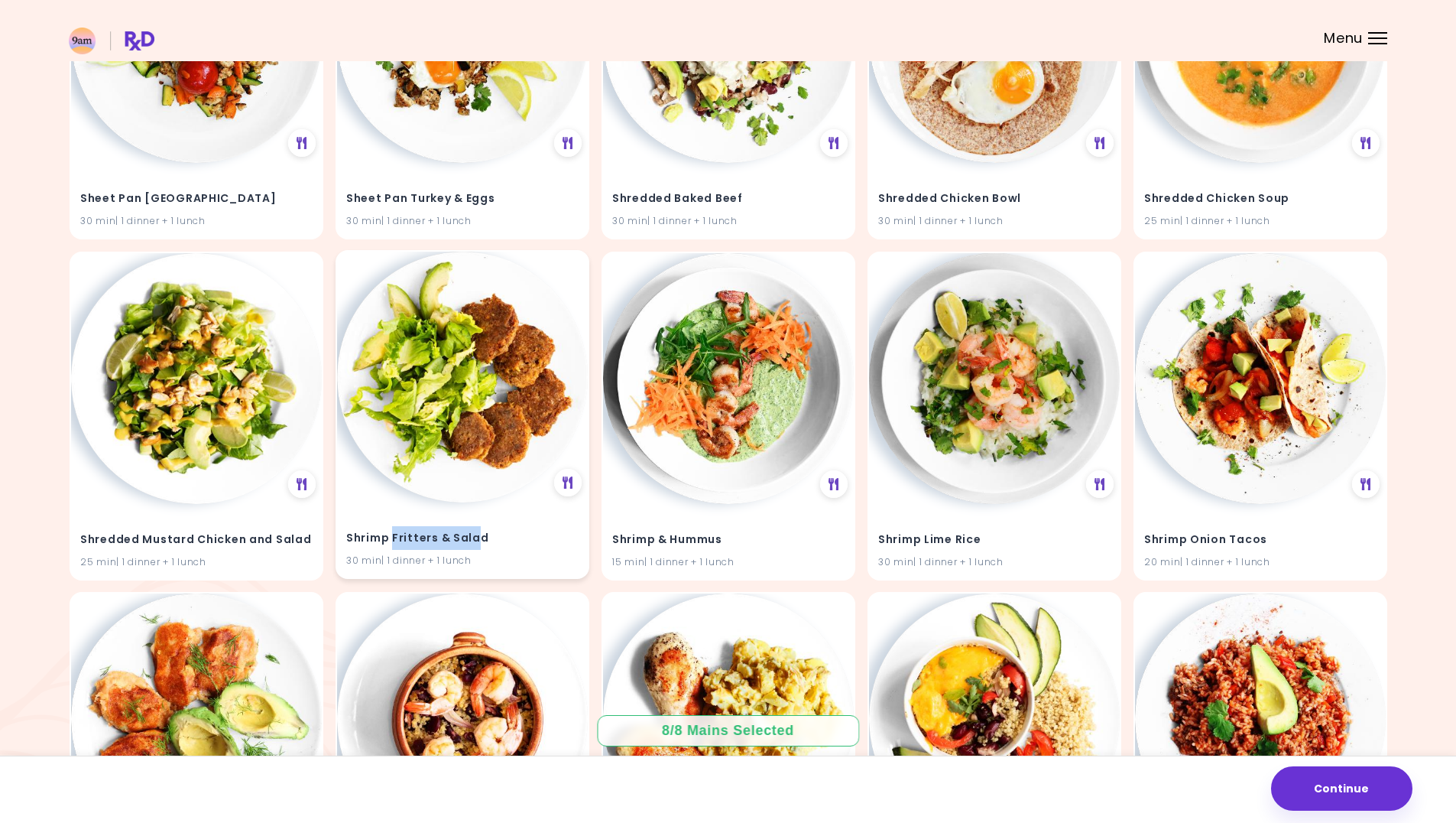
drag, startPoint x: 478, startPoint y: 535, endPoint x: 392, endPoint y: 537, distance: 86.0
click at [392, 537] on h4 "Shrimp Fritters & Salad" at bounding box center [463, 537] width 233 height 25
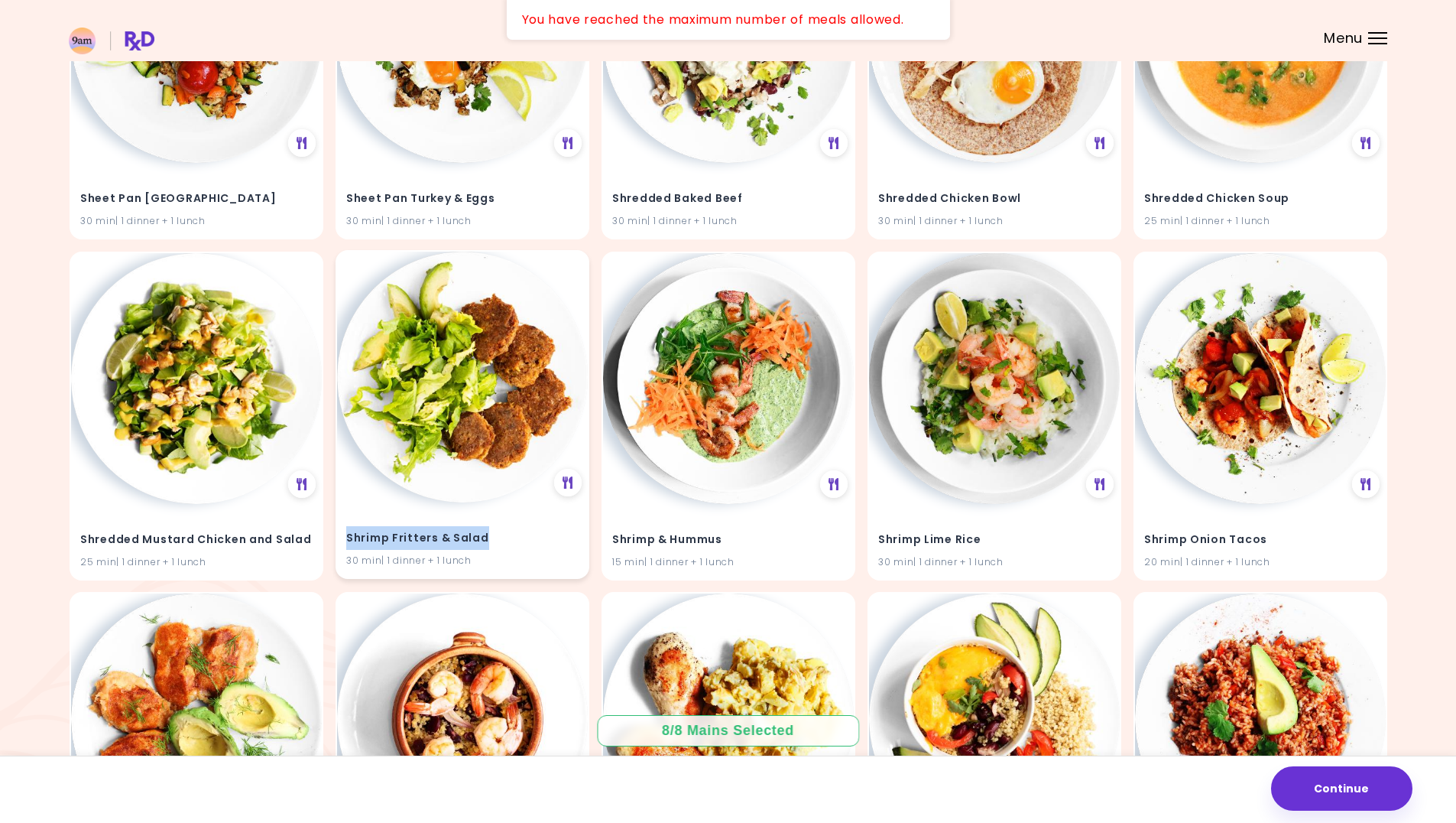
drag, startPoint x: 502, startPoint y: 536, endPoint x: 353, endPoint y: 536, distance: 149.0
click at [341, 538] on div "Shrimp Fritters & Salad 30 min | 1 dinner + 1 lunch" at bounding box center [463, 539] width 251 height 75
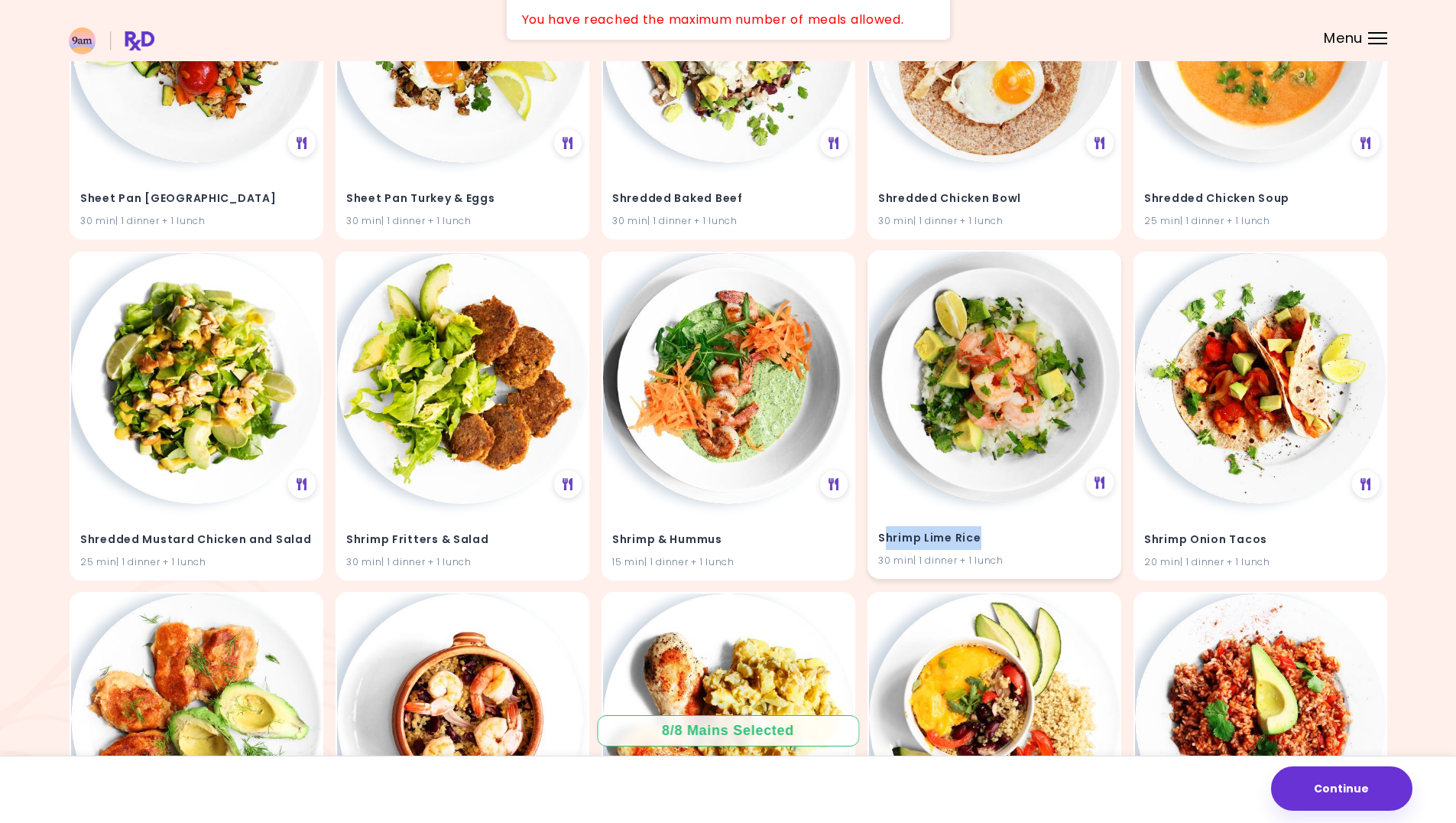
drag, startPoint x: 960, startPoint y: 537, endPoint x: 882, endPoint y: 537, distance: 78.0
click at [882, 537] on h4 "Shrimp Lime Rice" at bounding box center [994, 537] width 233 height 25
click at [1000, 533] on h4 "Shrimp Lime Rice" at bounding box center [994, 537] width 233 height 25
drag, startPoint x: 989, startPoint y: 535, endPoint x: 871, endPoint y: 536, distance: 118.0
click at [871, 536] on div "Shrimp Lime Rice 30 min | 1 dinner + 1 lunch" at bounding box center [994, 539] width 251 height 75
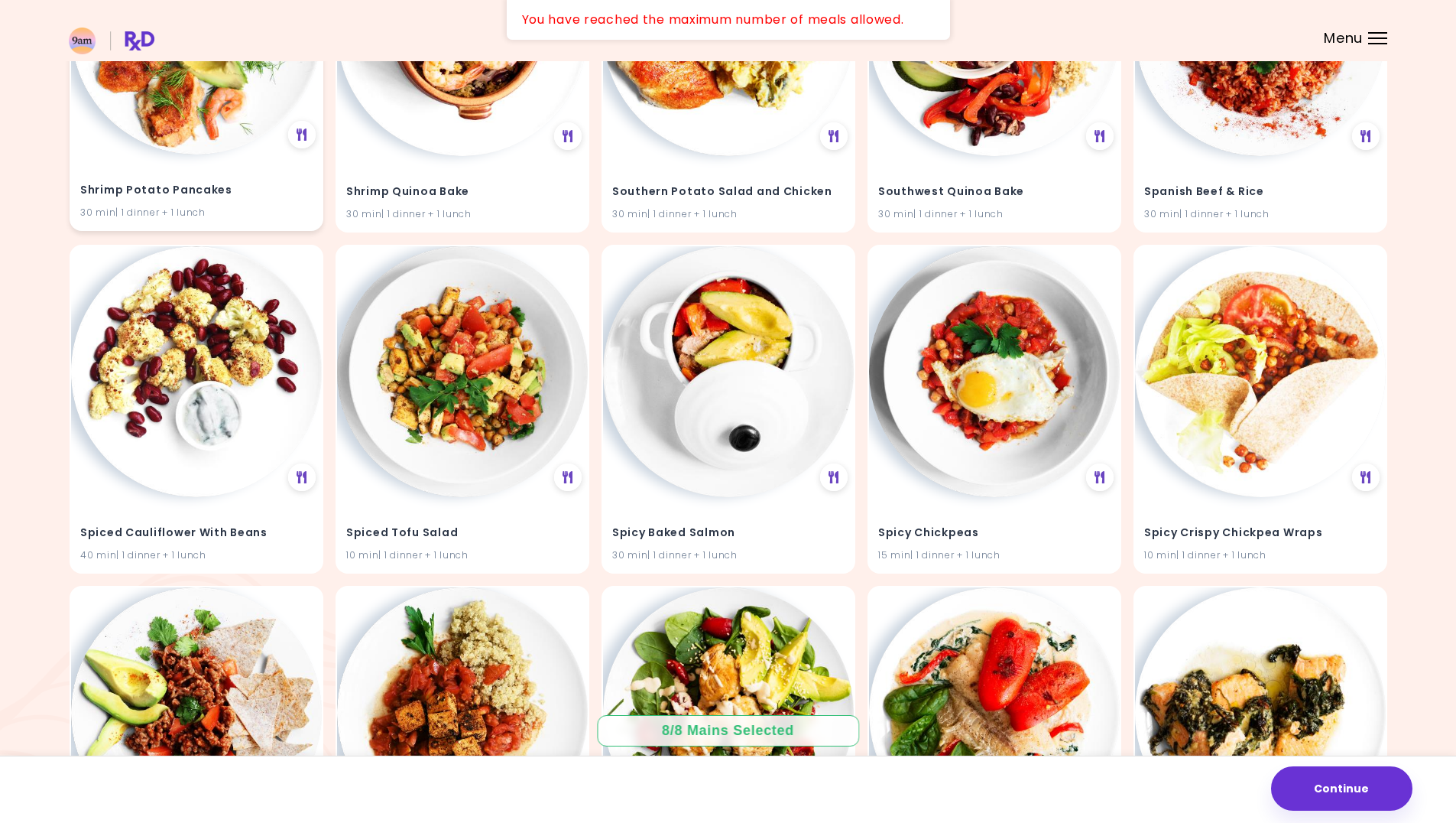
scroll to position [32879, 0]
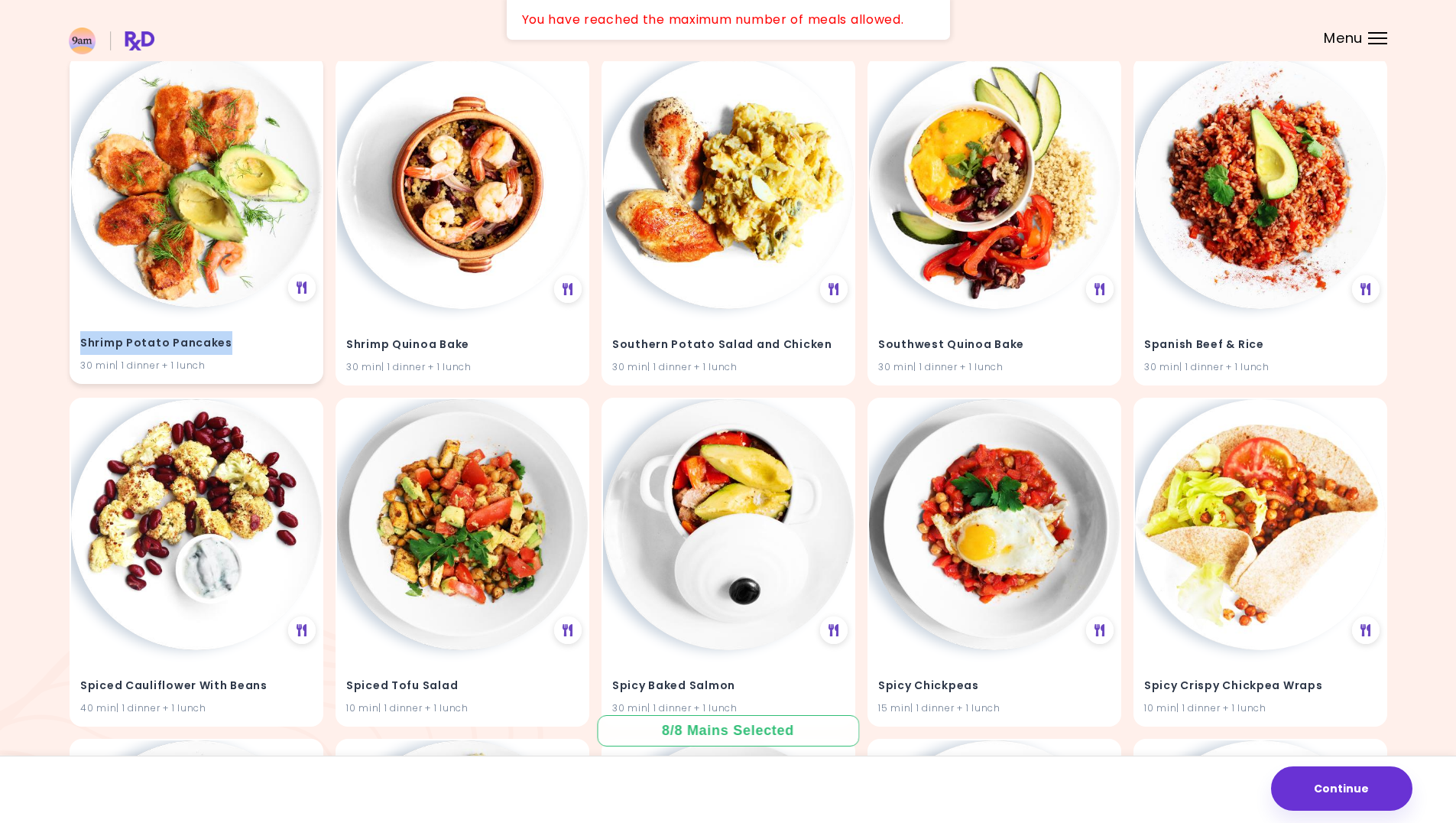
drag, startPoint x: 236, startPoint y: 347, endPoint x: 81, endPoint y: 346, distance: 155.0
click at [81, 346] on h4 "Shrimp Potato Pancakes" at bounding box center [196, 344] width 233 height 25
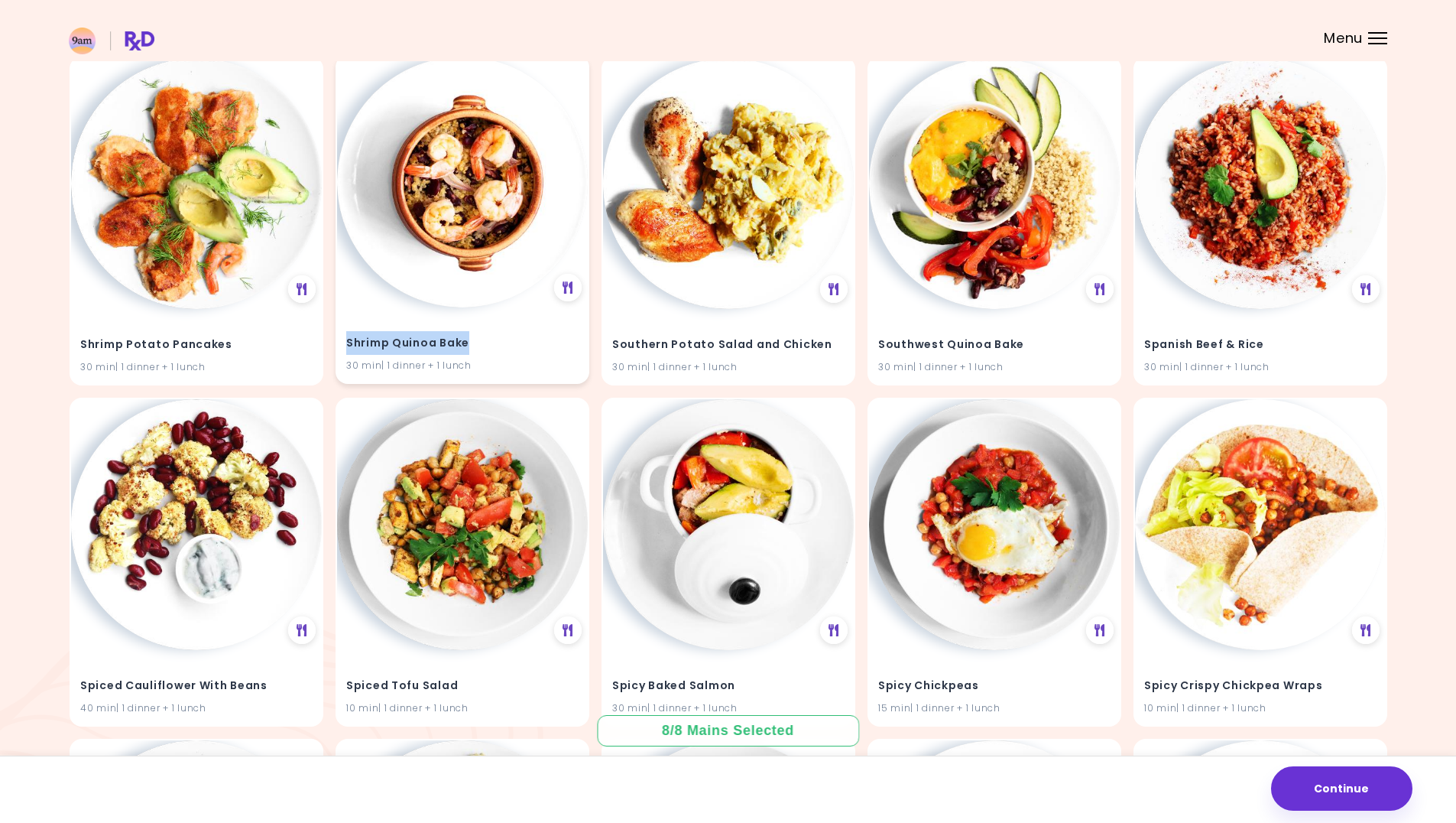
drag, startPoint x: 487, startPoint y: 345, endPoint x: 350, endPoint y: 347, distance: 137.0
click at [350, 347] on h4 "Shrimp Quinoa Bake" at bounding box center [463, 344] width 233 height 25
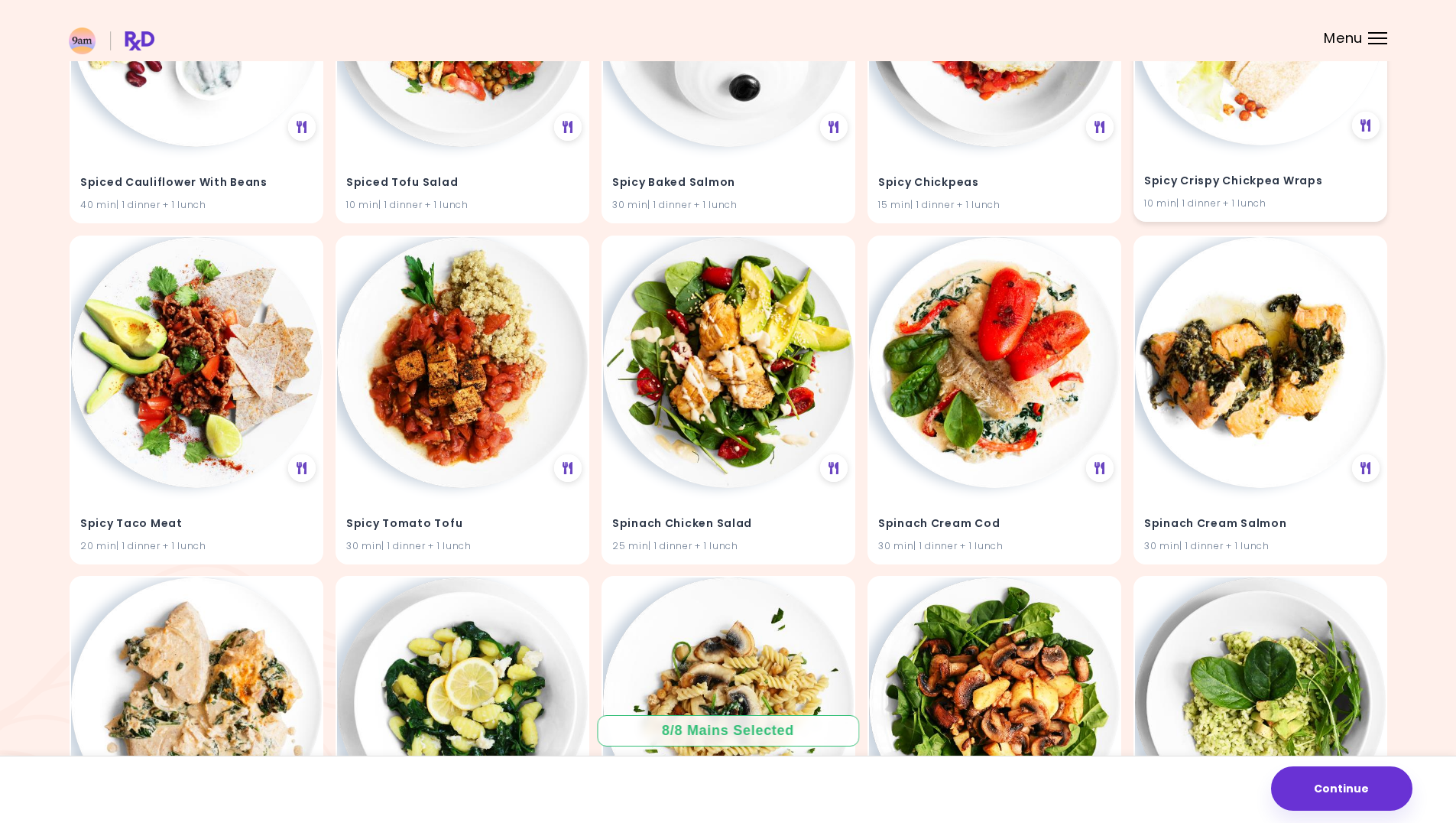
scroll to position [33414, 0]
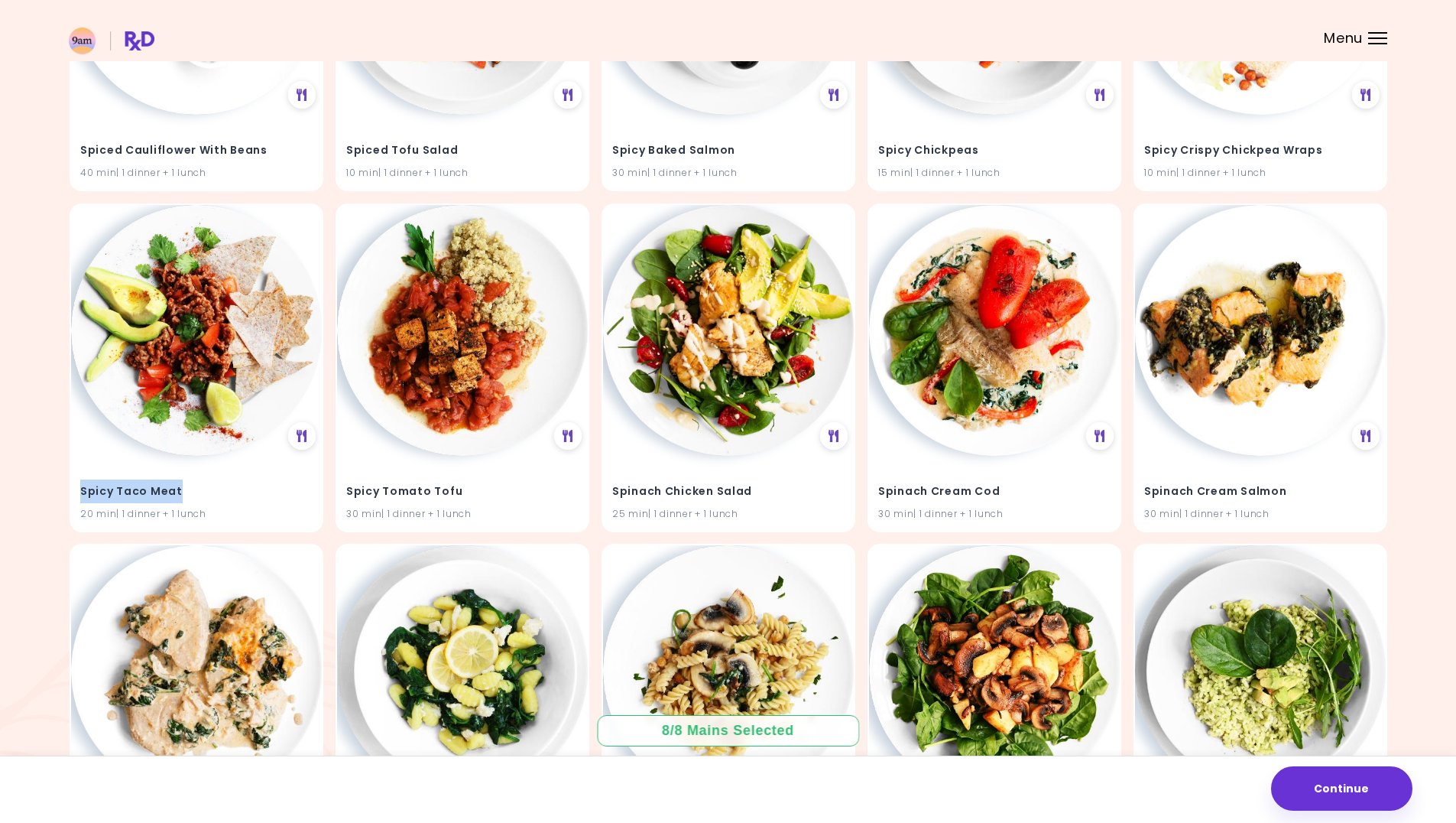
drag, startPoint x: 183, startPoint y: 489, endPoint x: 56, endPoint y: 493, distance: 127.1
drag, startPoint x: 1284, startPoint y: 491, endPoint x: 1175, endPoint y: 488, distance: 109.0
click at [1143, 492] on div "Spinach Cream Salmon 30 min | 1 dinner + 1 lunch" at bounding box center [1261, 492] width 251 height 75
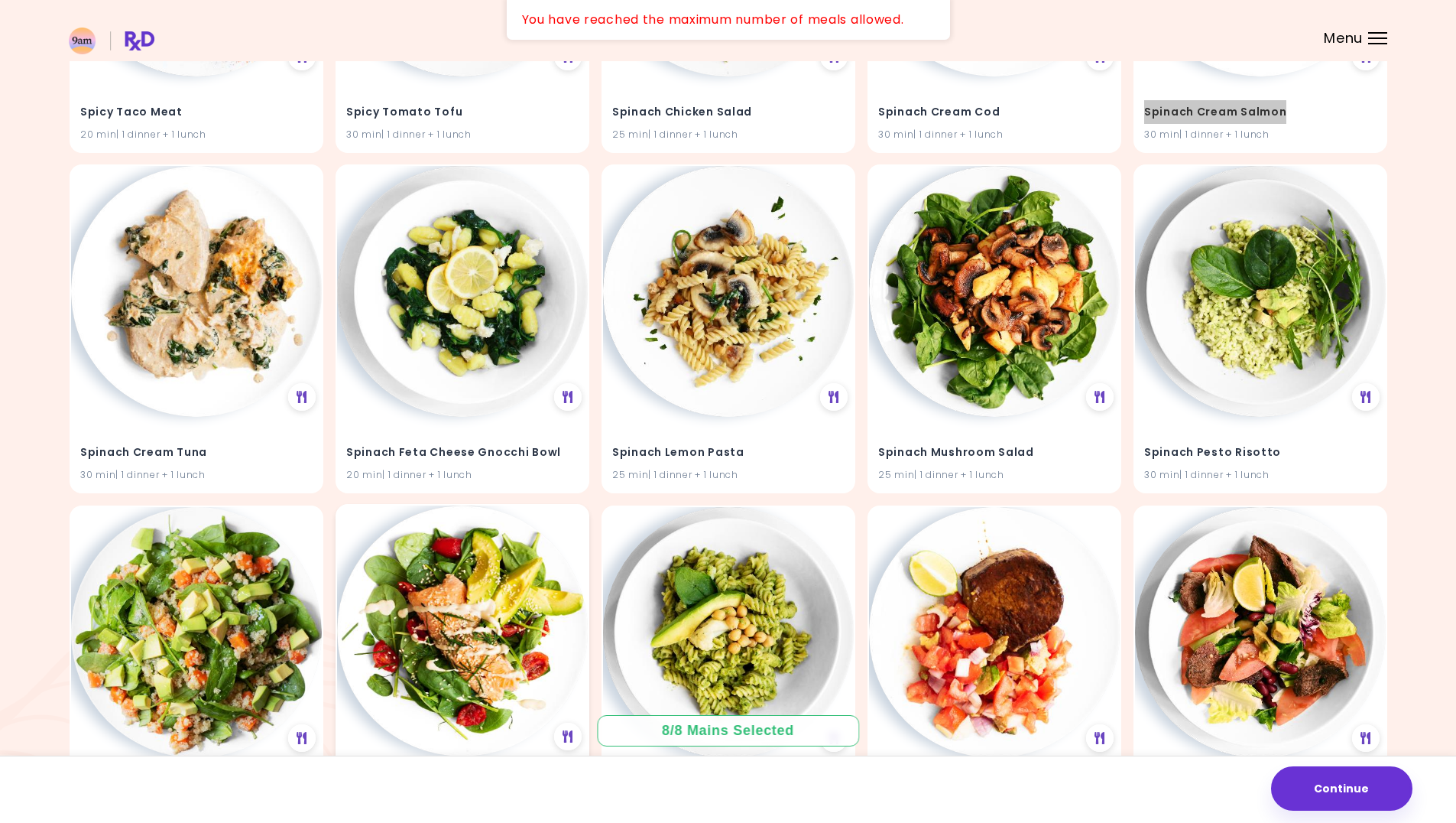
scroll to position [33797, 0]
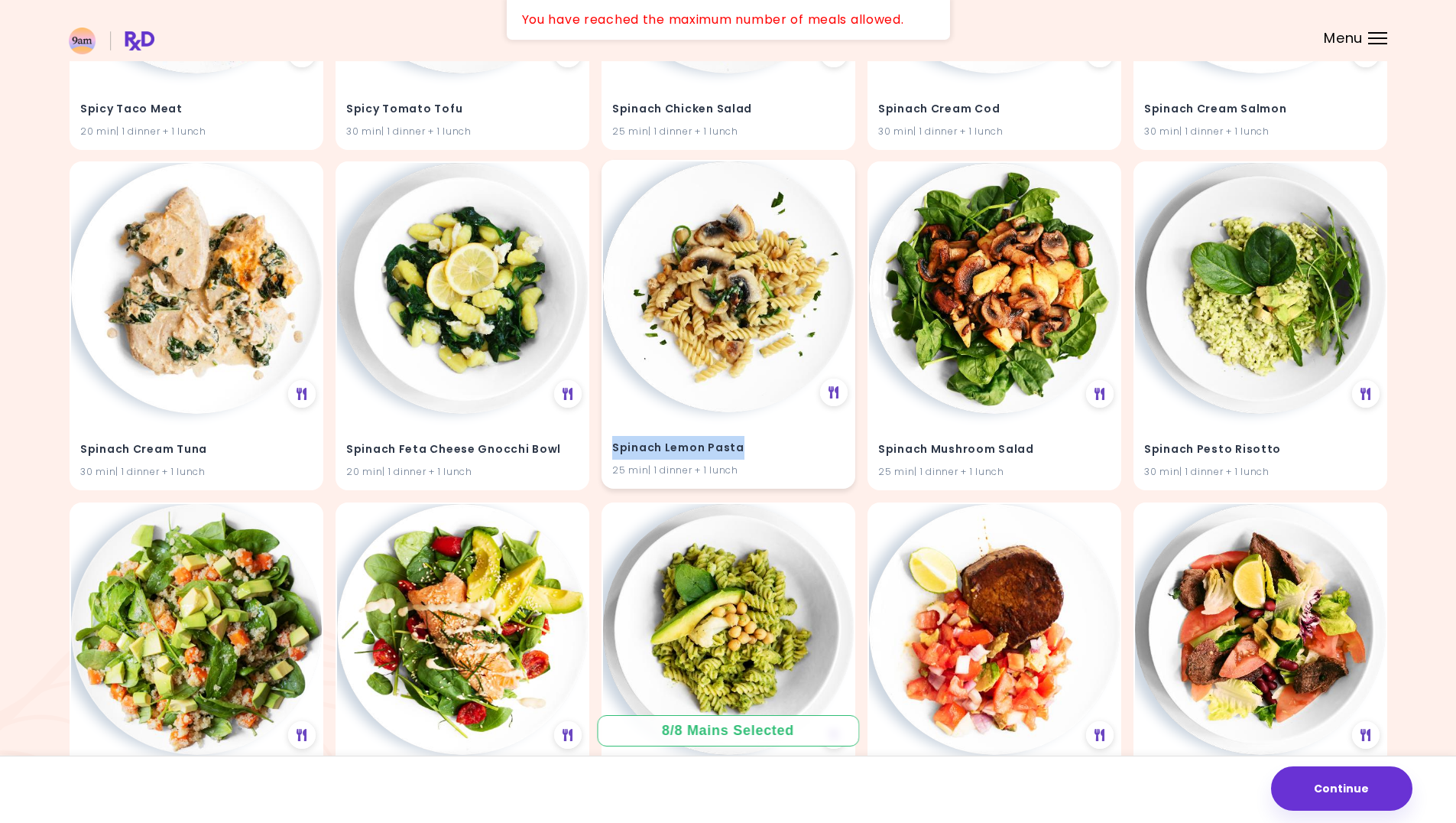
drag, startPoint x: 744, startPoint y: 446, endPoint x: 602, endPoint y: 449, distance: 142.0
click at [602, 449] on div "Spinach Lemon Pasta 25 min | 1 dinner + 1 lunch" at bounding box center [728, 324] width 254 height 329
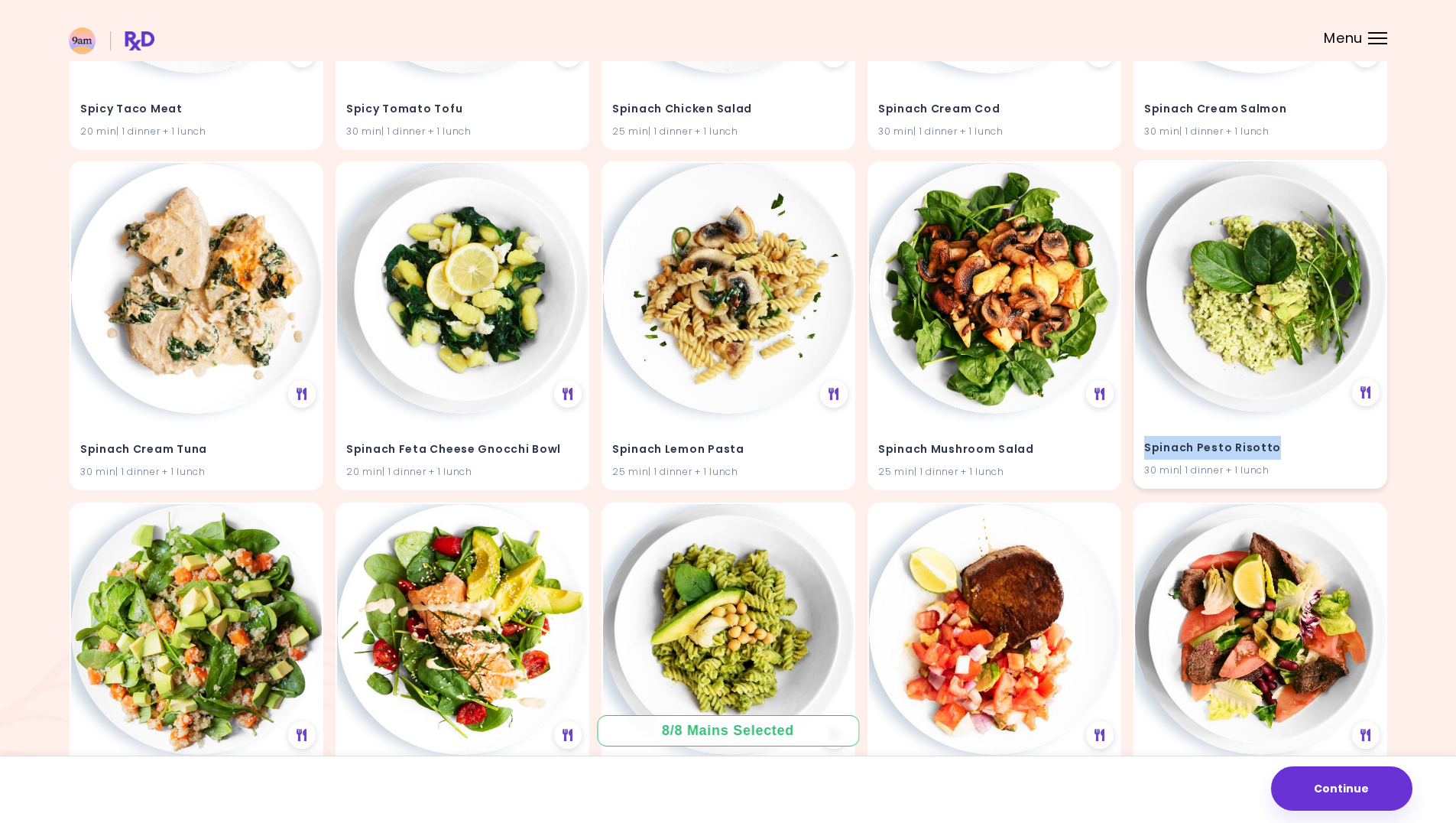
drag, startPoint x: 1270, startPoint y: 447, endPoint x: 1142, endPoint y: 446, distance: 128.0
click at [1142, 446] on div "Spinach Pesto Risotto 30 min | 1 dinner + 1 lunch" at bounding box center [1261, 449] width 251 height 75
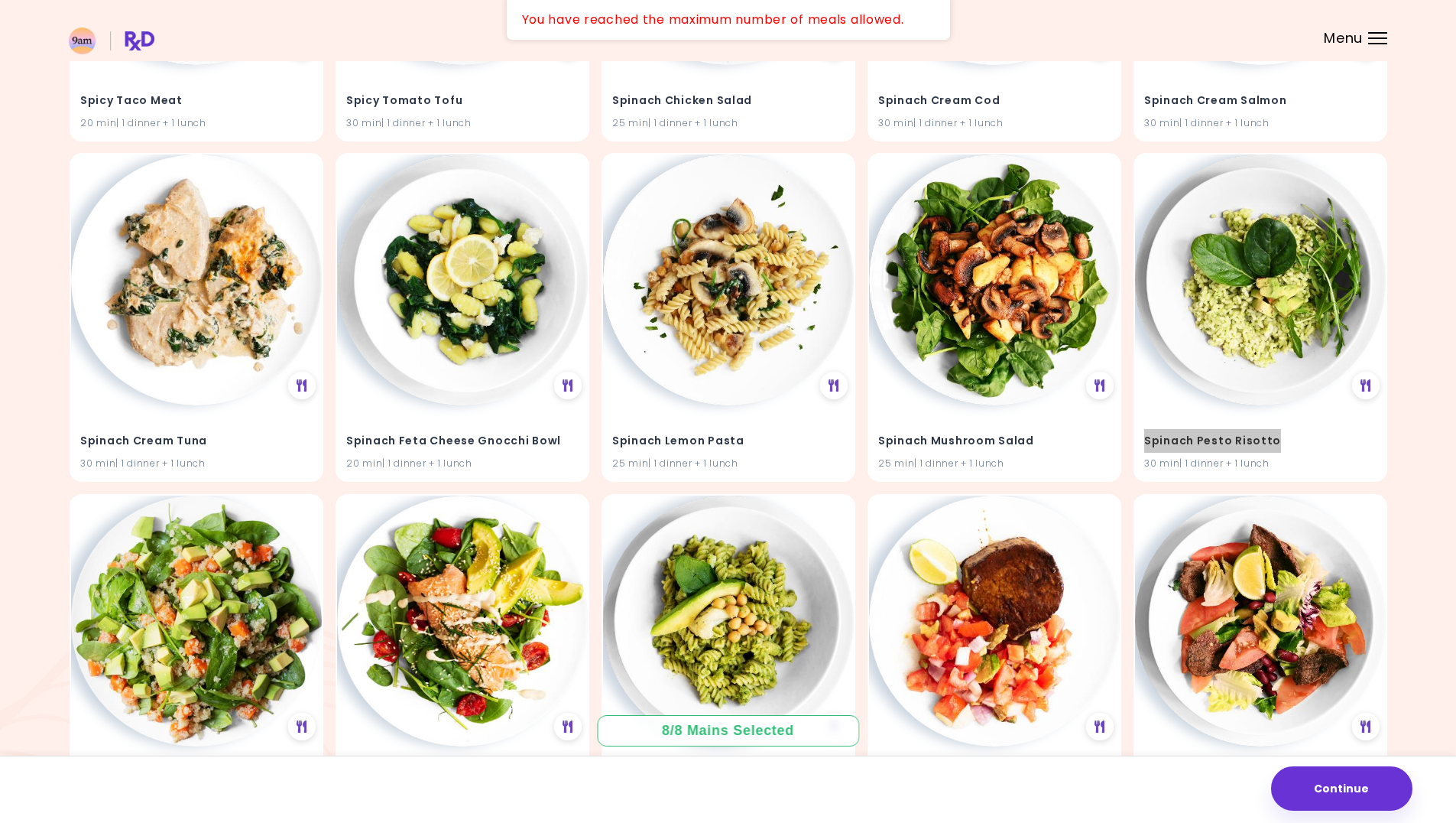
scroll to position [34179, 0]
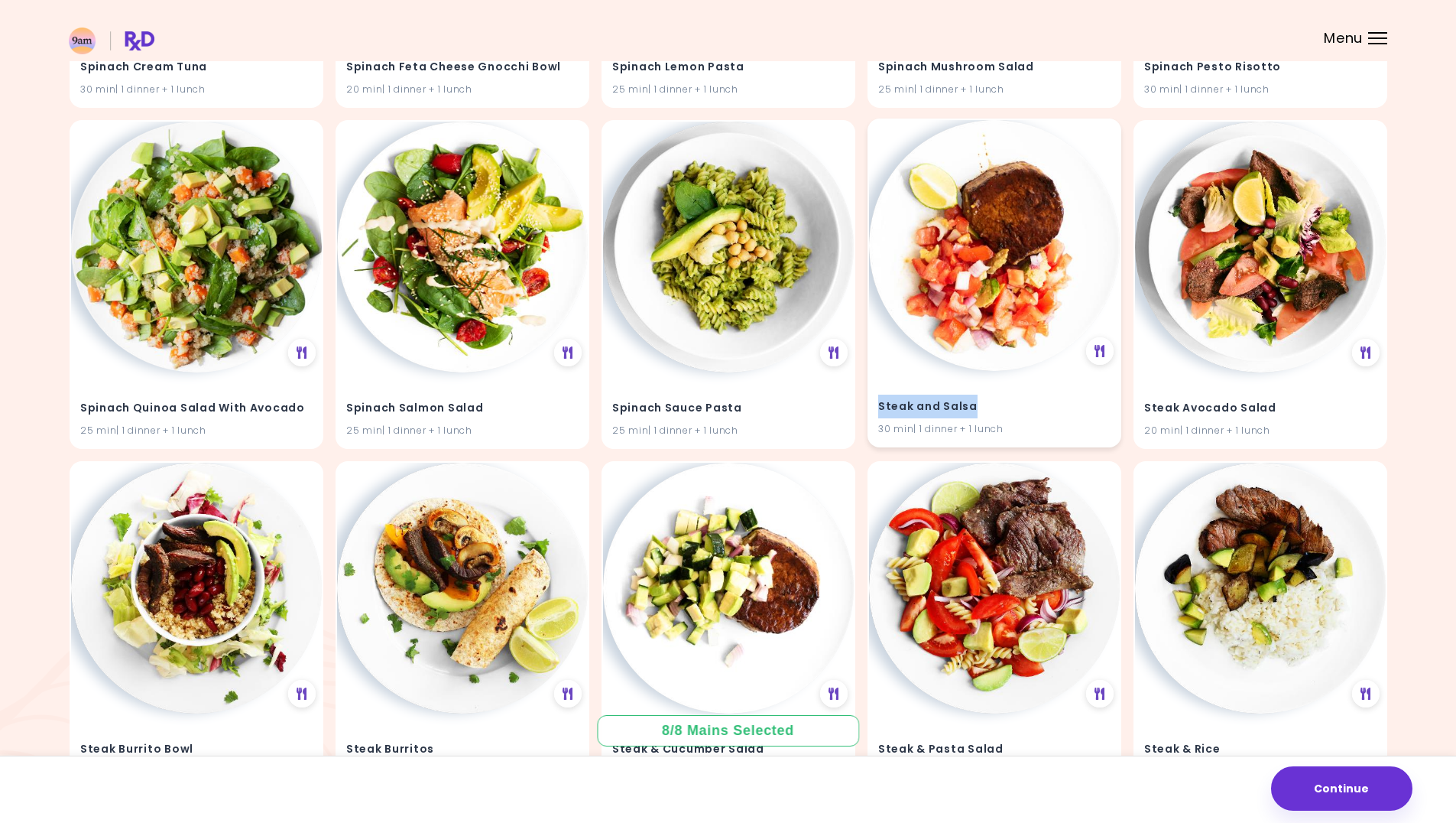
drag, startPoint x: 984, startPoint y: 407, endPoint x: 877, endPoint y: 407, distance: 107.0
click at [877, 407] on div "Steak and Salsa 30 min | 1 dinner + 1 lunch" at bounding box center [994, 408] width 251 height 75
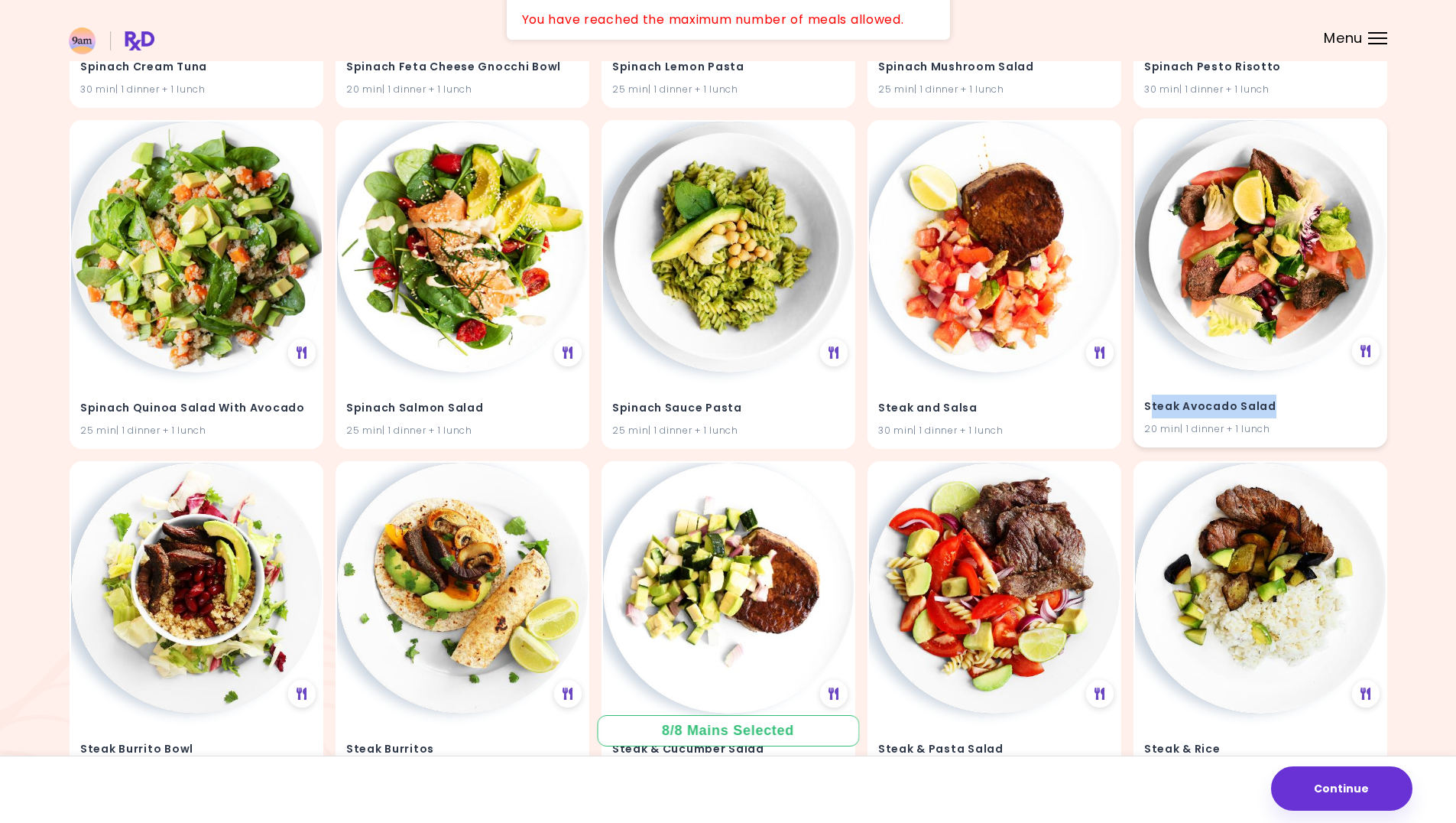
drag, startPoint x: 1274, startPoint y: 403, endPoint x: 1151, endPoint y: 413, distance: 123.4
click at [1151, 413] on h4 "Steak Avocado Salad" at bounding box center [1261, 407] width 233 height 25
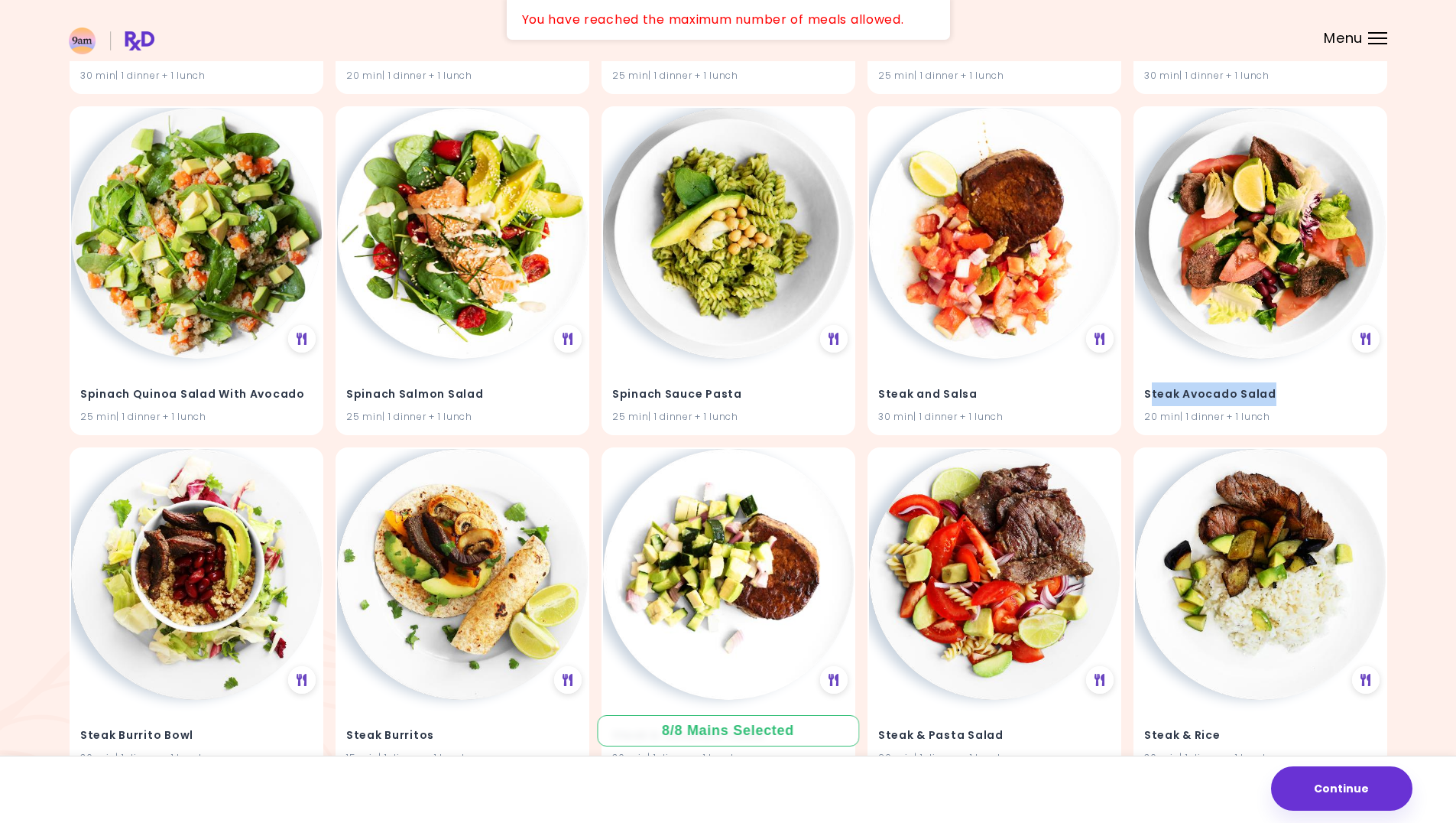
scroll to position [34485, 0]
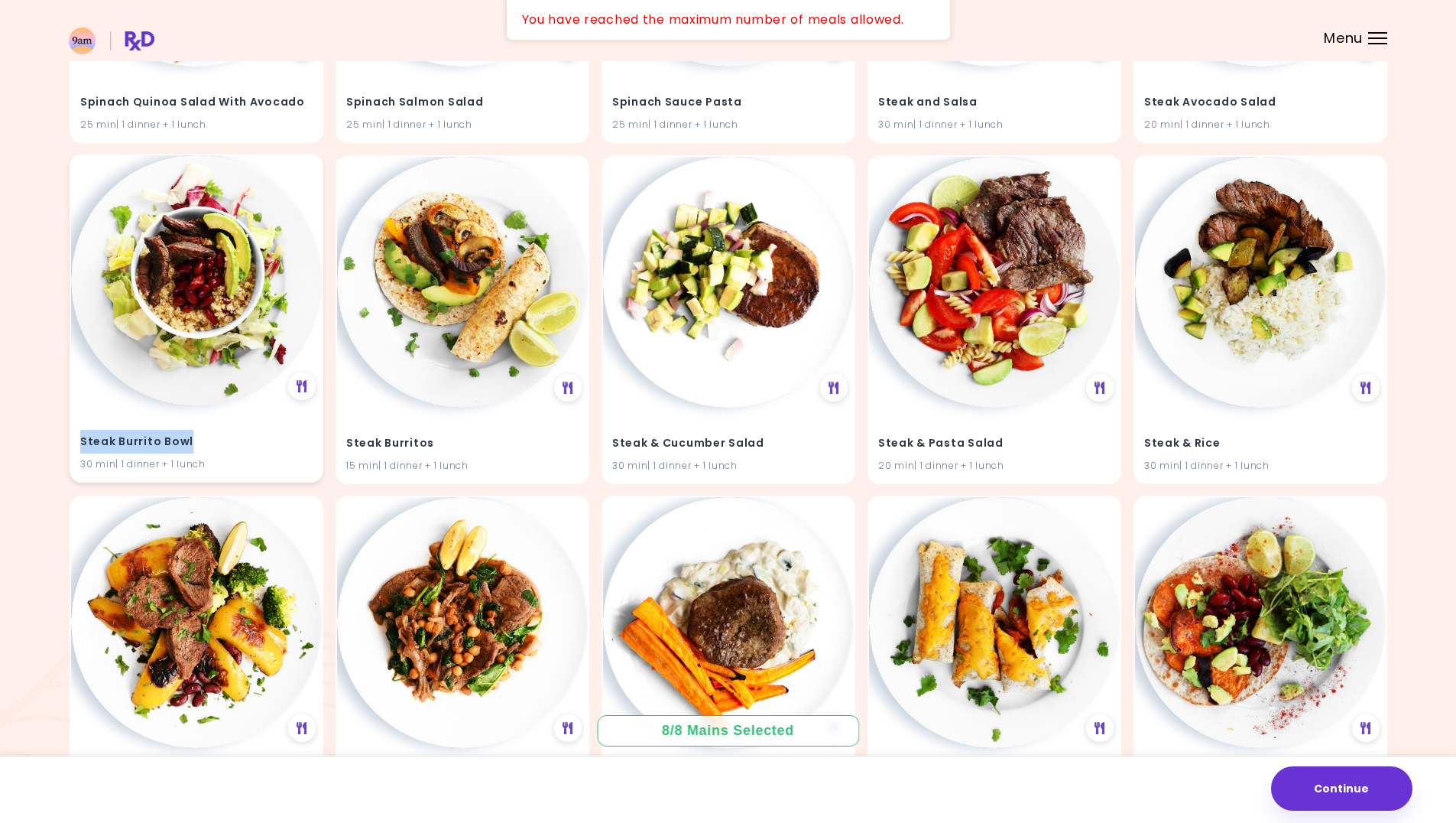
drag, startPoint x: 191, startPoint y: 439, endPoint x: 81, endPoint y: 442, distance: 110.0
click at [81, 442] on h4 "Steak Burrito Bowl" at bounding box center [196, 442] width 233 height 25
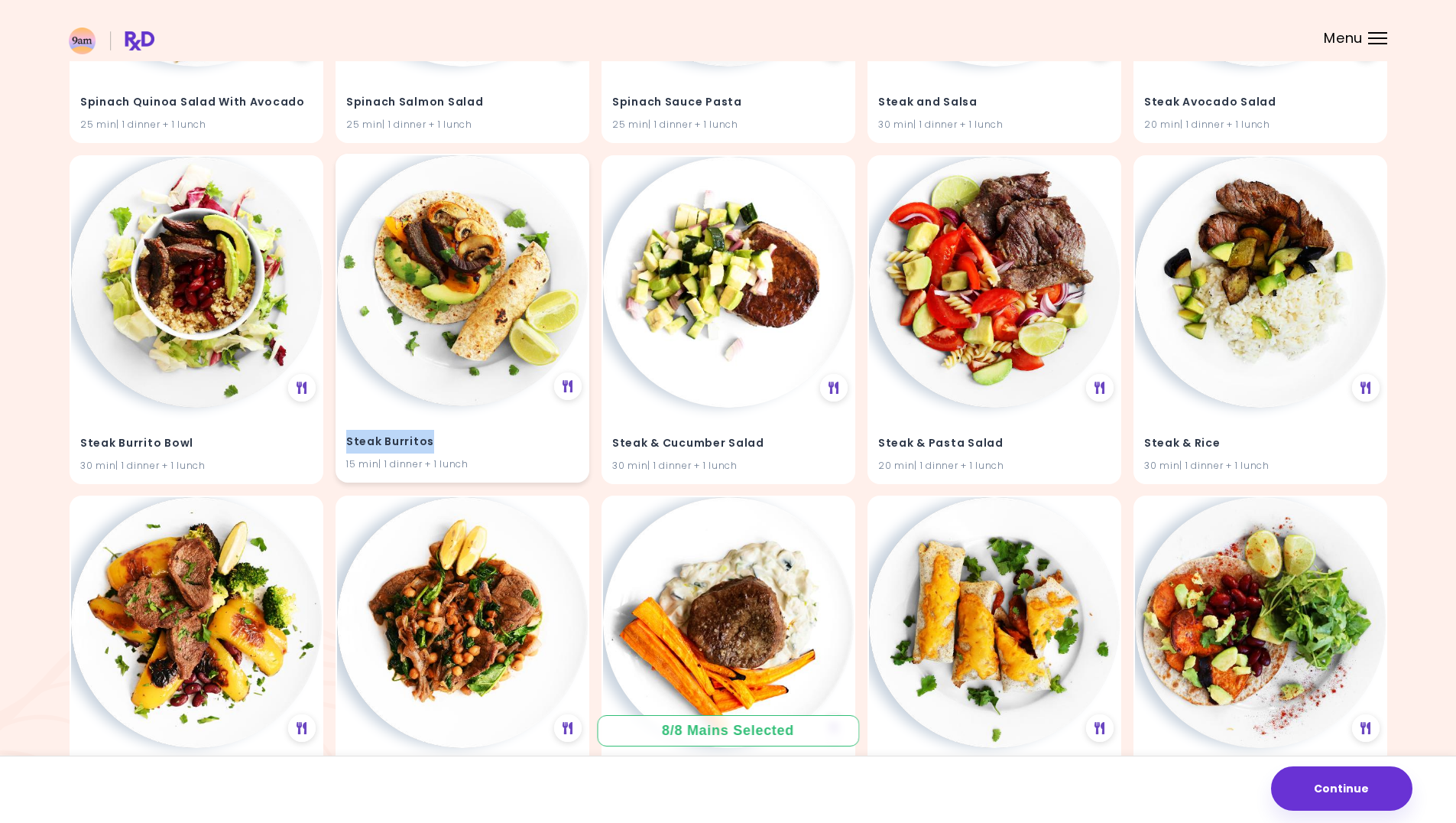
drag, startPoint x: 403, startPoint y: 440, endPoint x: 347, endPoint y: 443, distance: 56.1
click at [347, 443] on h4 "Steak Burritos" at bounding box center [463, 442] width 233 height 25
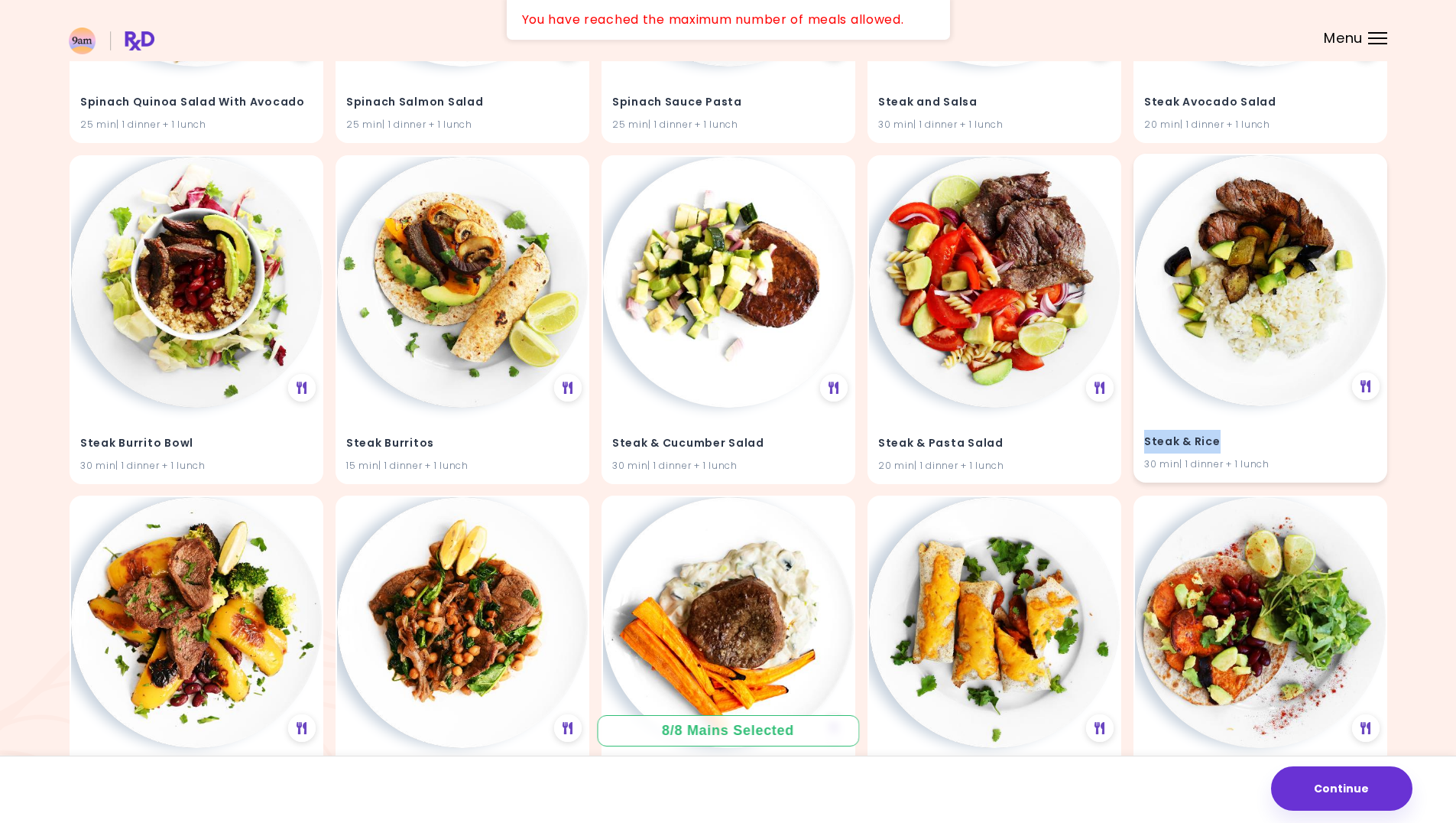
drag, startPoint x: 1229, startPoint y: 443, endPoint x: 1142, endPoint y: 446, distance: 87.1
click at [1142, 446] on div "Steak & Rice 30 min | 1 dinner + 1 lunch" at bounding box center [1261, 444] width 251 height 75
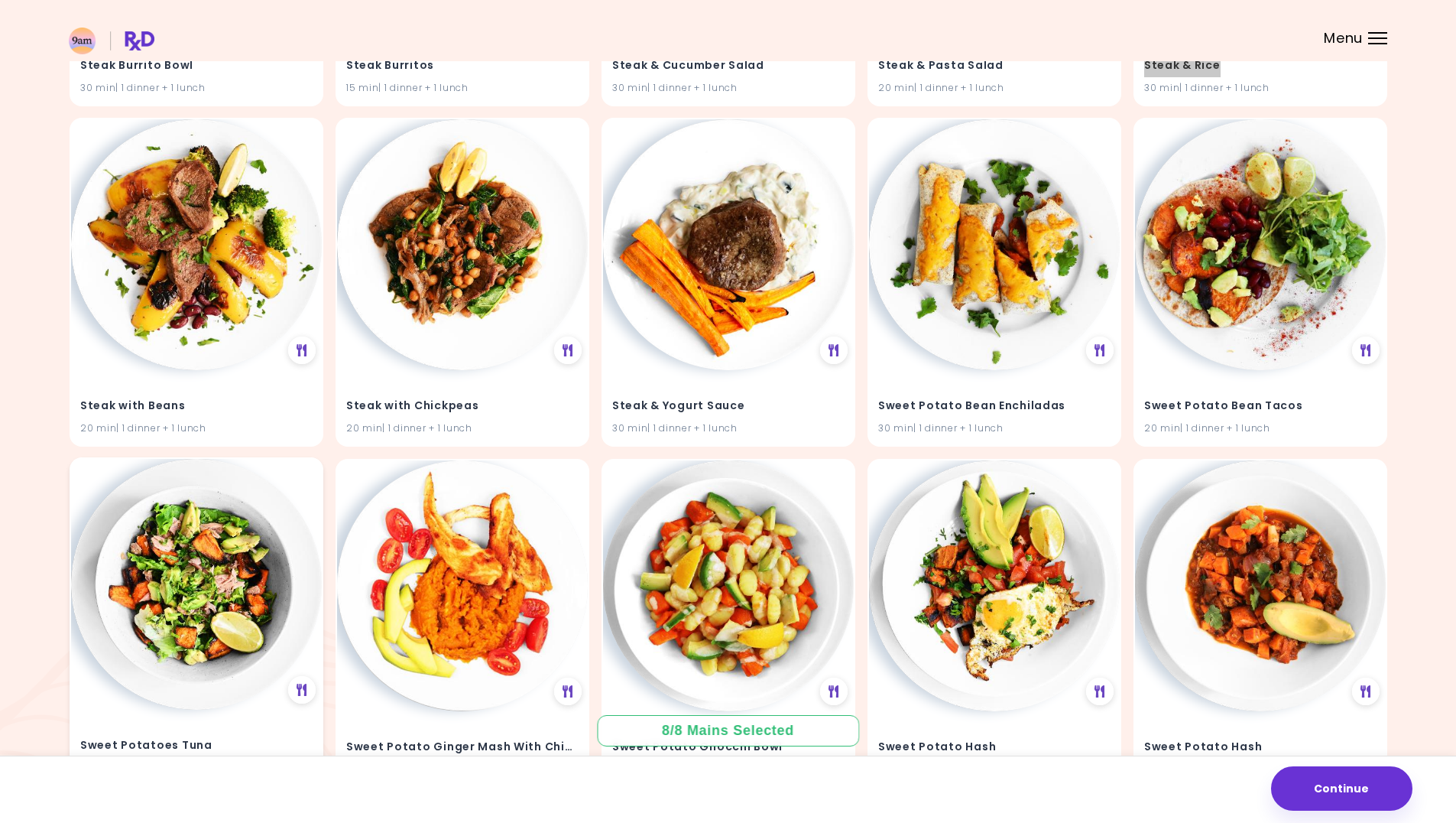
scroll to position [34867, 0]
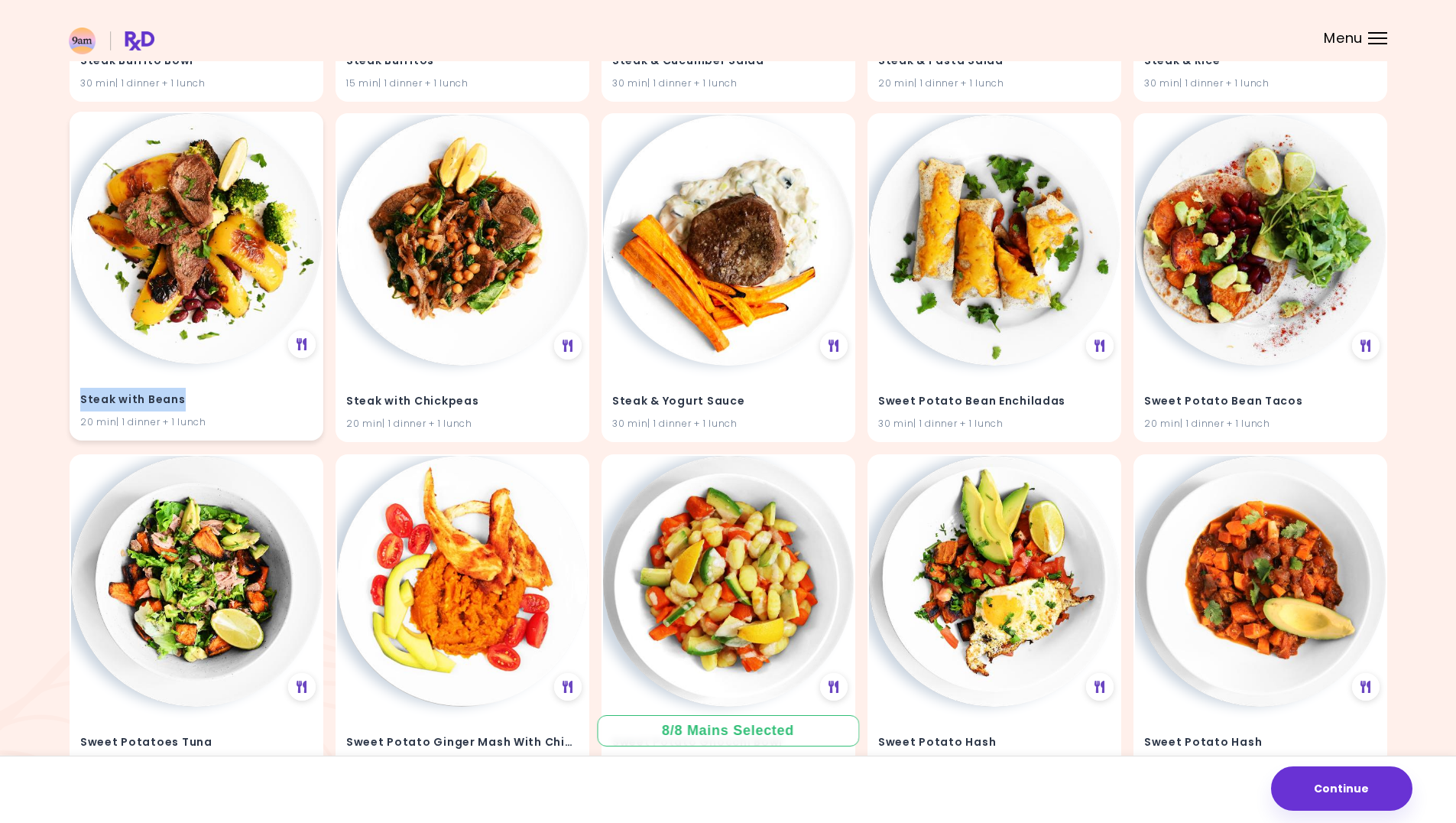
drag, startPoint x: 188, startPoint y: 400, endPoint x: 81, endPoint y: 400, distance: 107.0
click at [81, 400] on h4 "Steak with Beans" at bounding box center [196, 400] width 233 height 25
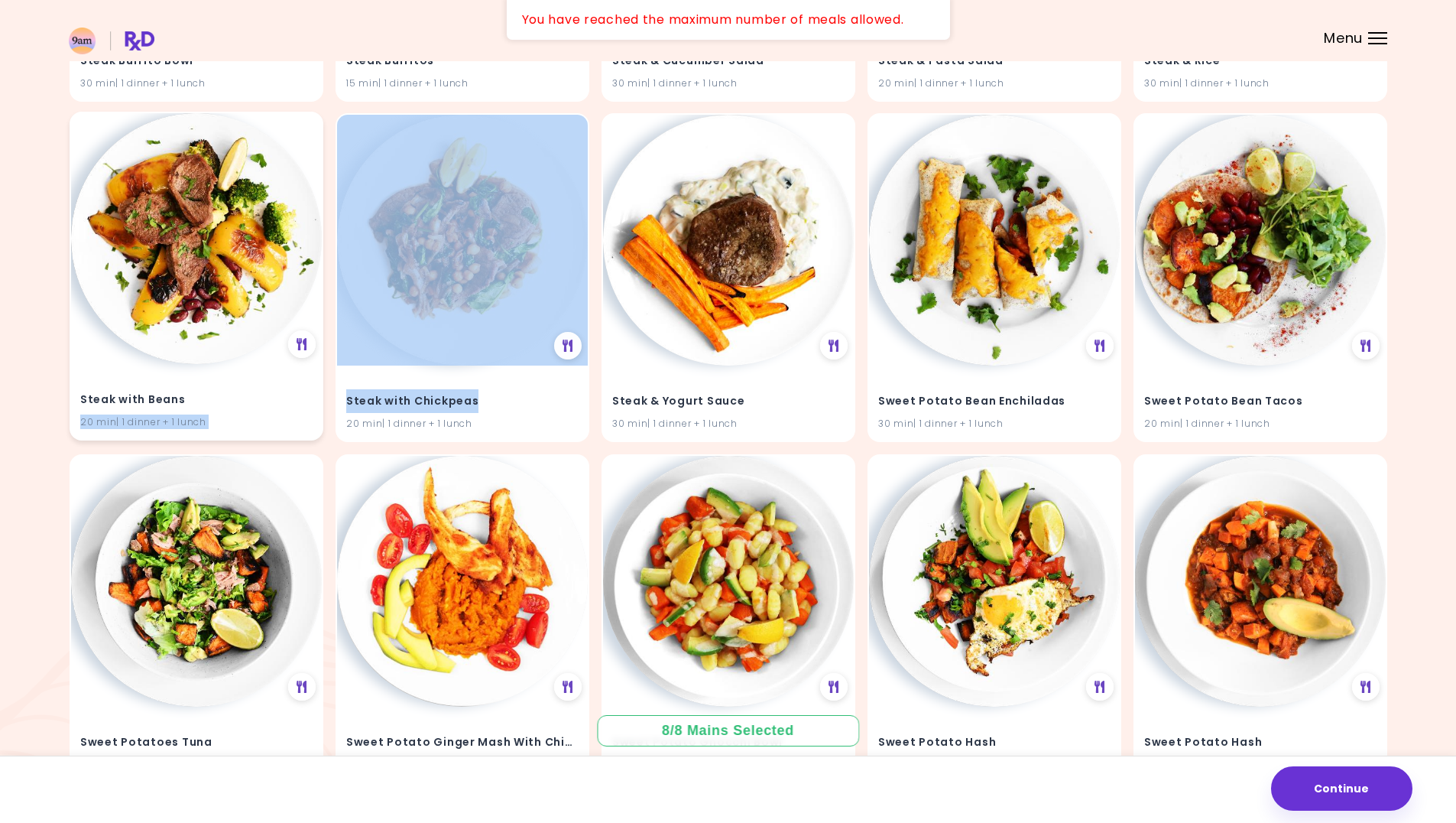
drag, startPoint x: 452, startPoint y: 400, endPoint x: 318, endPoint y: 400, distance: 134.0
click at [495, 398] on h4 "Steak with Chickpeas" at bounding box center [463, 400] width 233 height 25
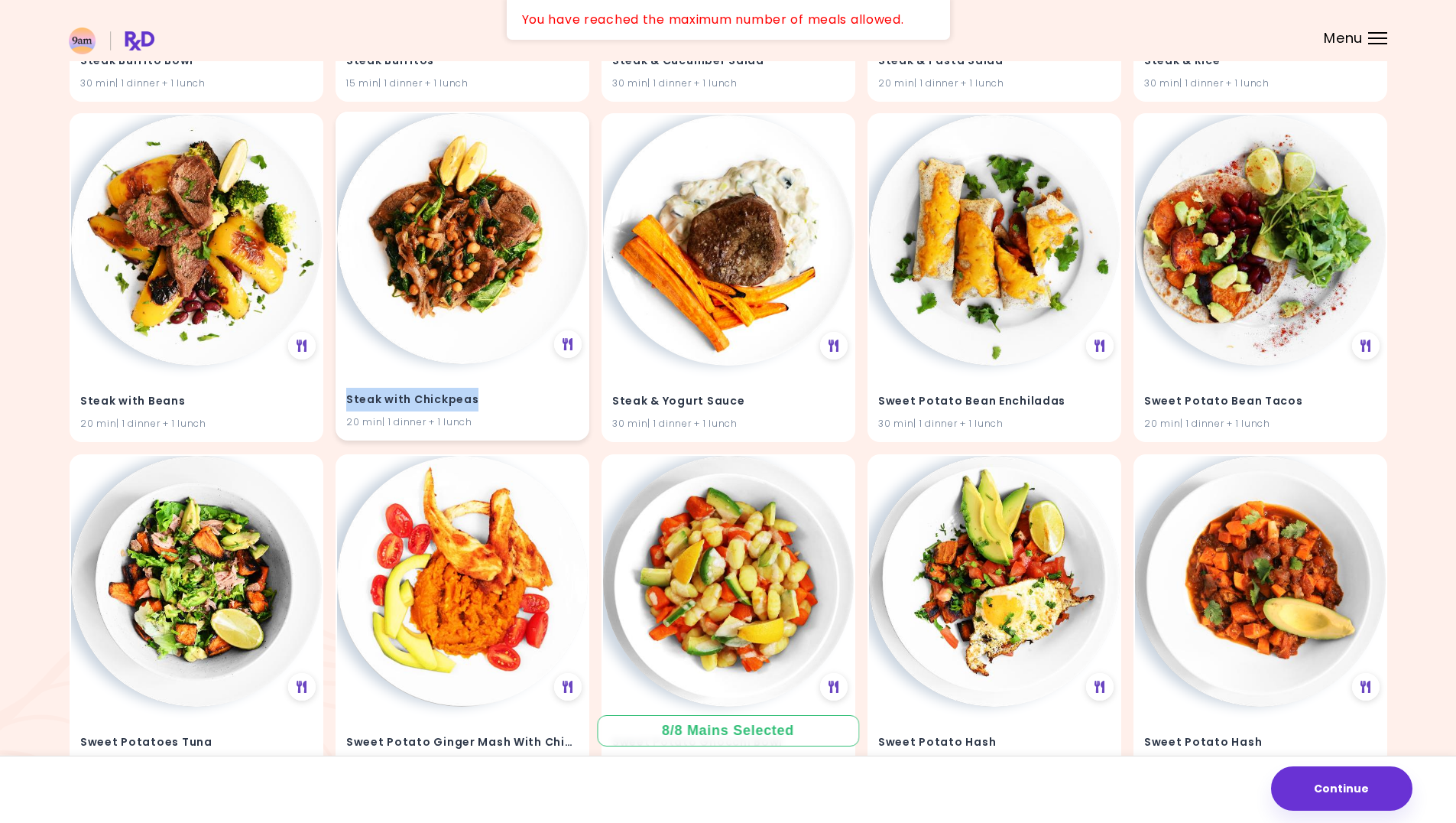
drag, startPoint x: 483, startPoint y: 399, endPoint x: 343, endPoint y: 403, distance: 140.1
click at [343, 403] on div "Steak with Chickpeas 20 min | 1 dinner + 1 lunch" at bounding box center [463, 401] width 251 height 75
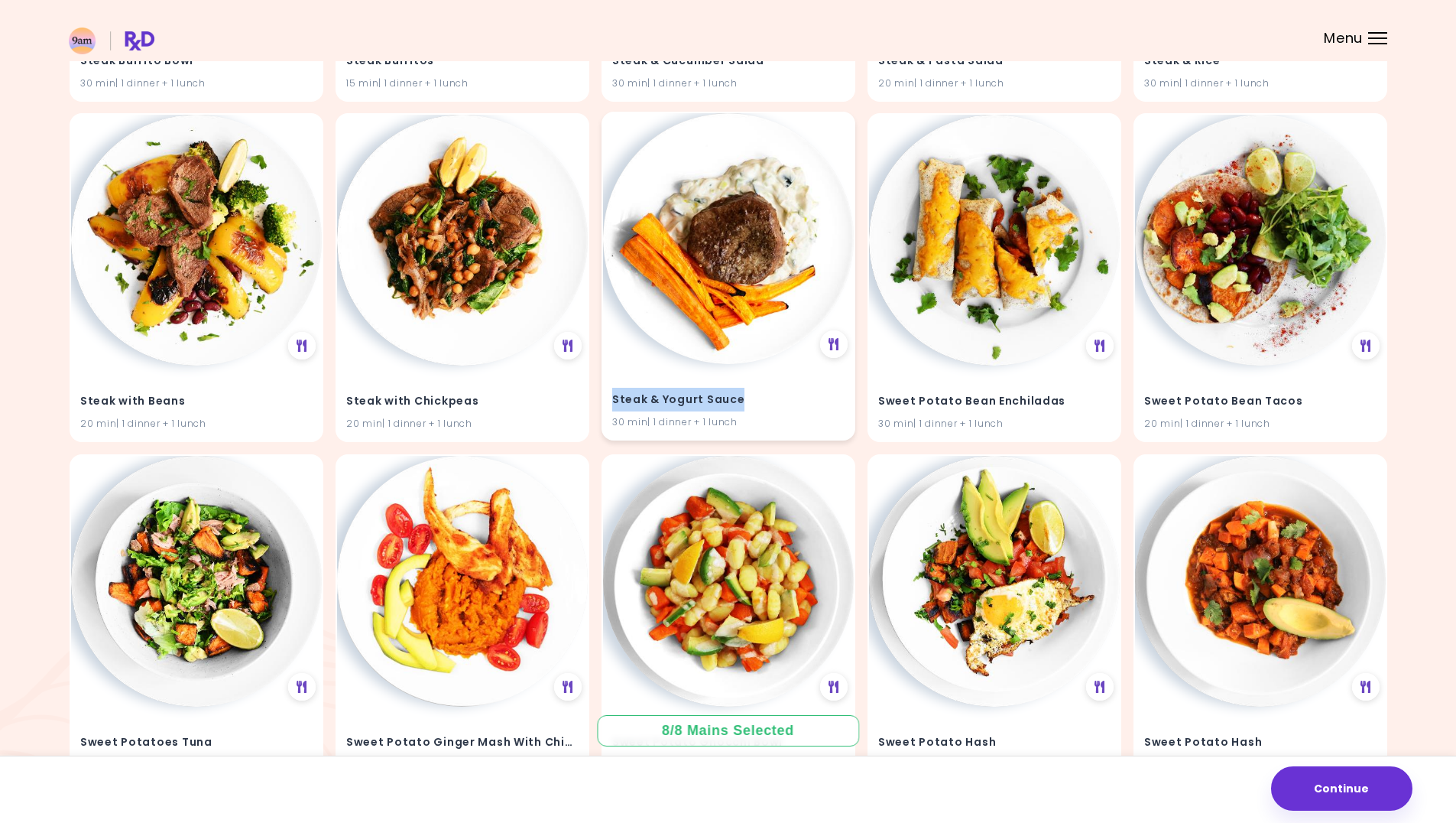
drag, startPoint x: 748, startPoint y: 396, endPoint x: 611, endPoint y: 393, distance: 137.0
click at [611, 393] on div "Steak & Yogurt Sauce 30 min | 1 dinner + 1 lunch" at bounding box center [729, 401] width 251 height 75
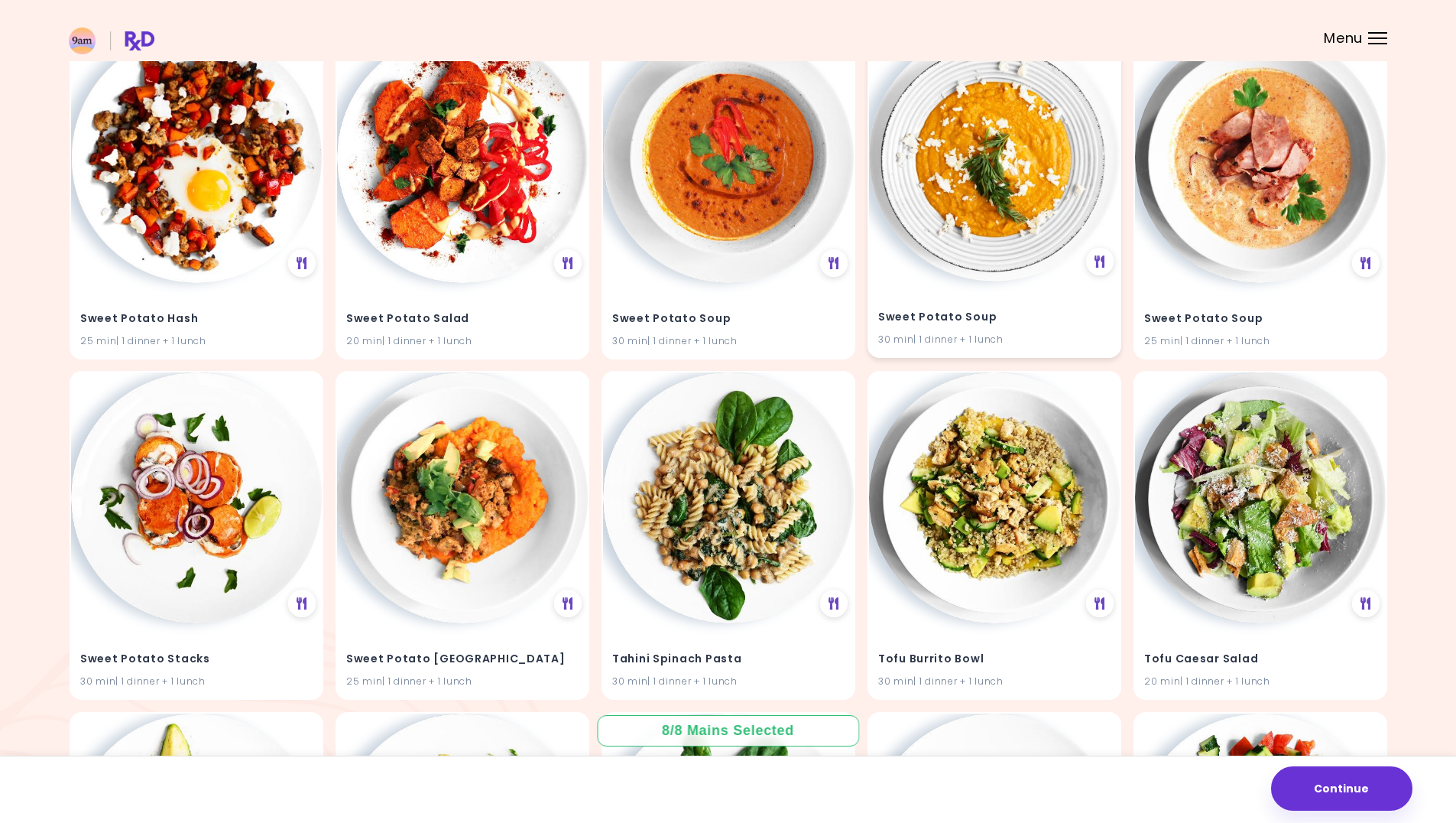
scroll to position [35785, 0]
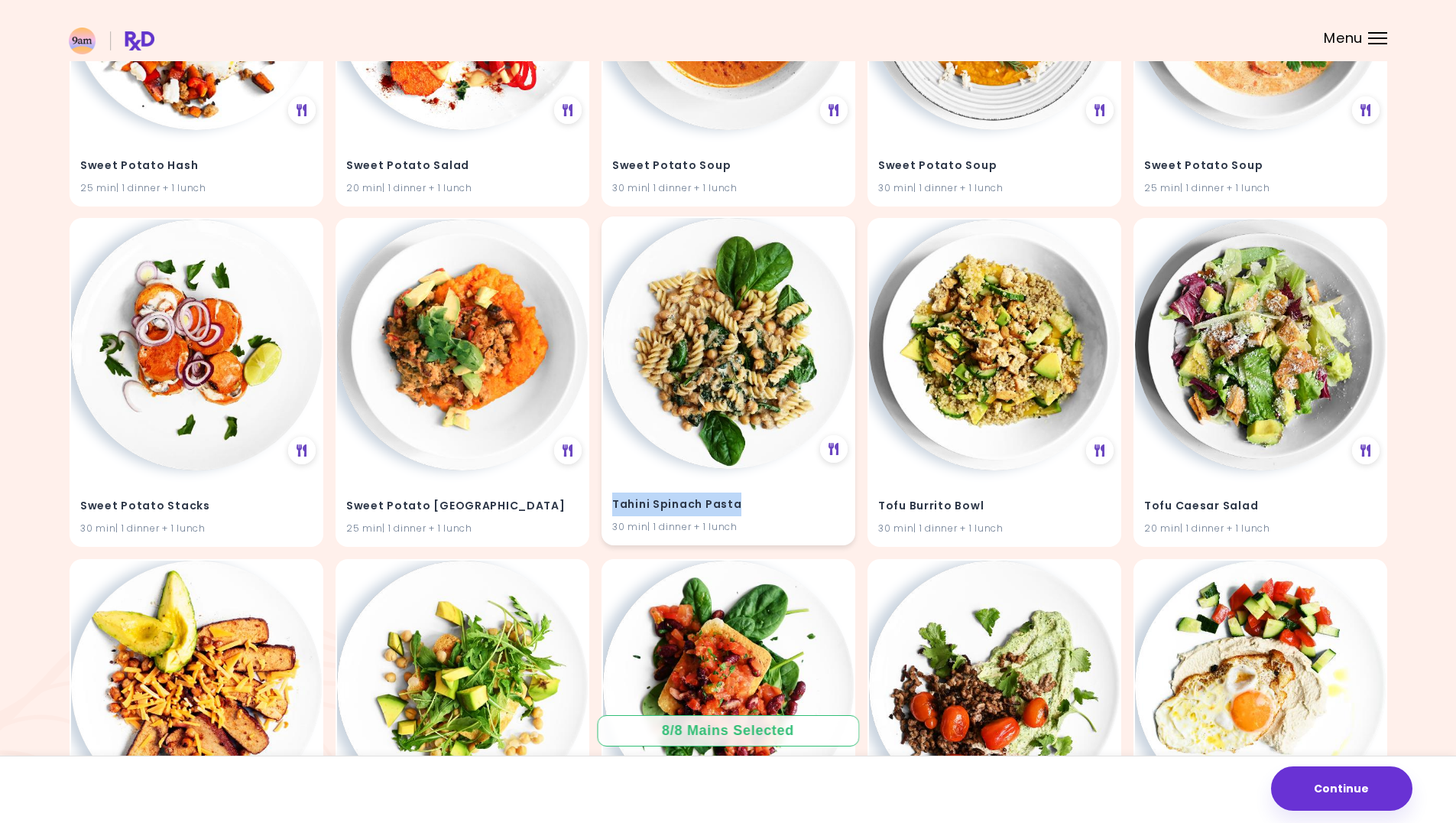
drag, startPoint x: 686, startPoint y: 504, endPoint x: 607, endPoint y: 503, distance: 79.0
click at [607, 503] on div "Tahini Spinach Pasta 30 min | 1 dinner + 1 lunch" at bounding box center [729, 506] width 251 height 75
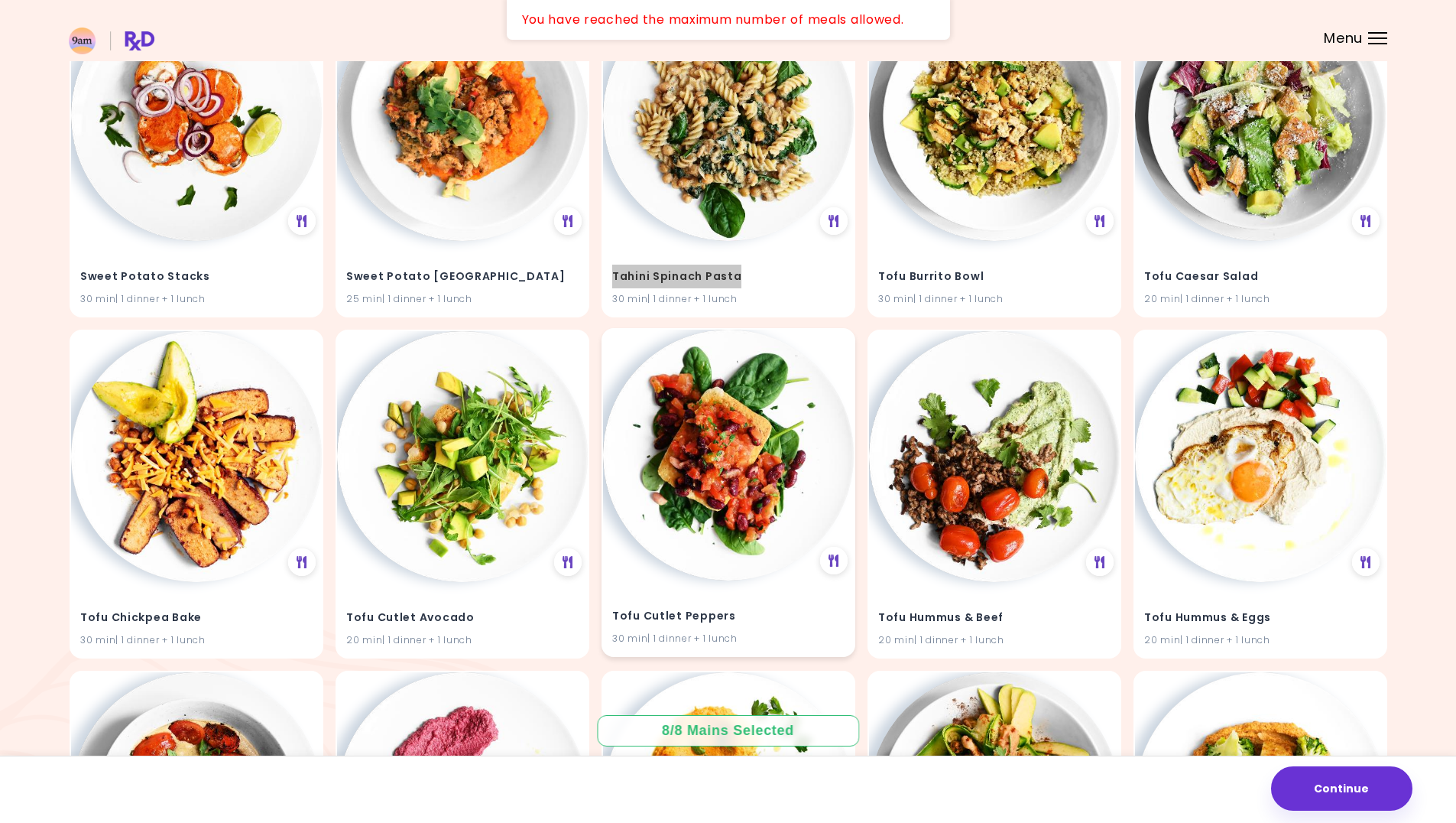
scroll to position [36167, 0]
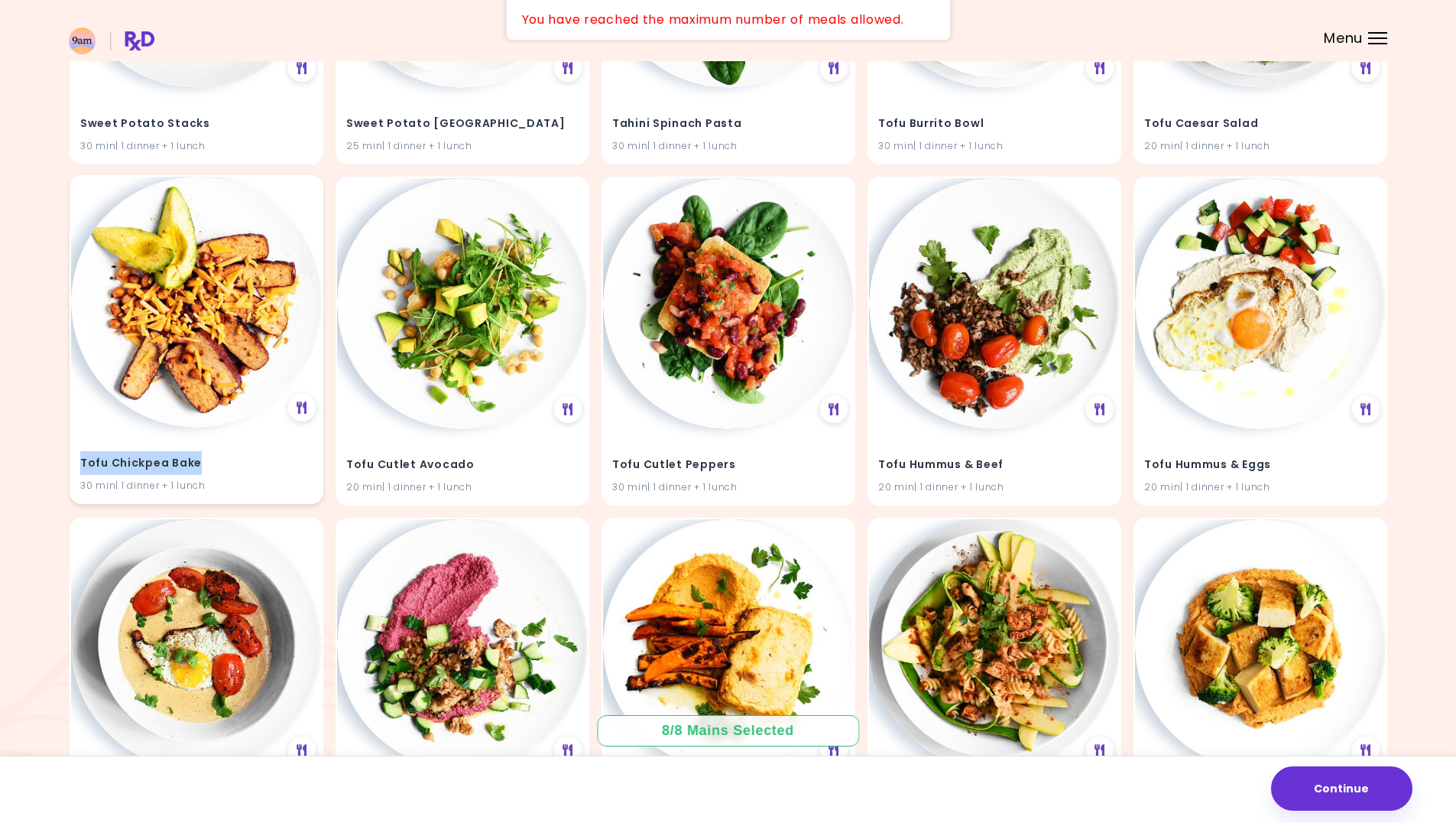
drag, startPoint x: 202, startPoint y: 465, endPoint x: 80, endPoint y: 462, distance: 122.0
click at [80, 462] on div "Tofu Chickpea Bake 30 min | 1 dinner + 1 lunch" at bounding box center [196, 465] width 251 height 75
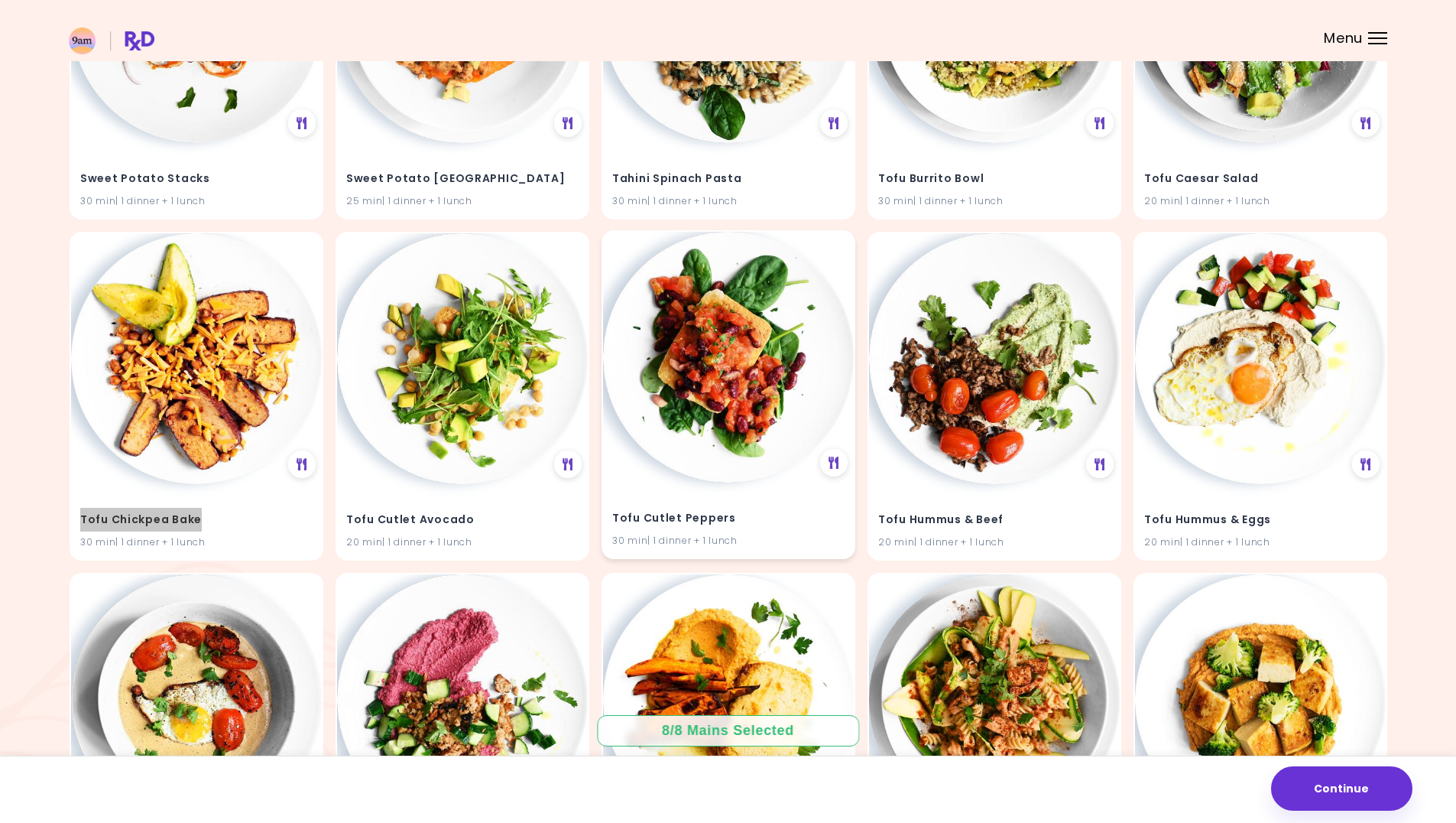
scroll to position [35938, 0]
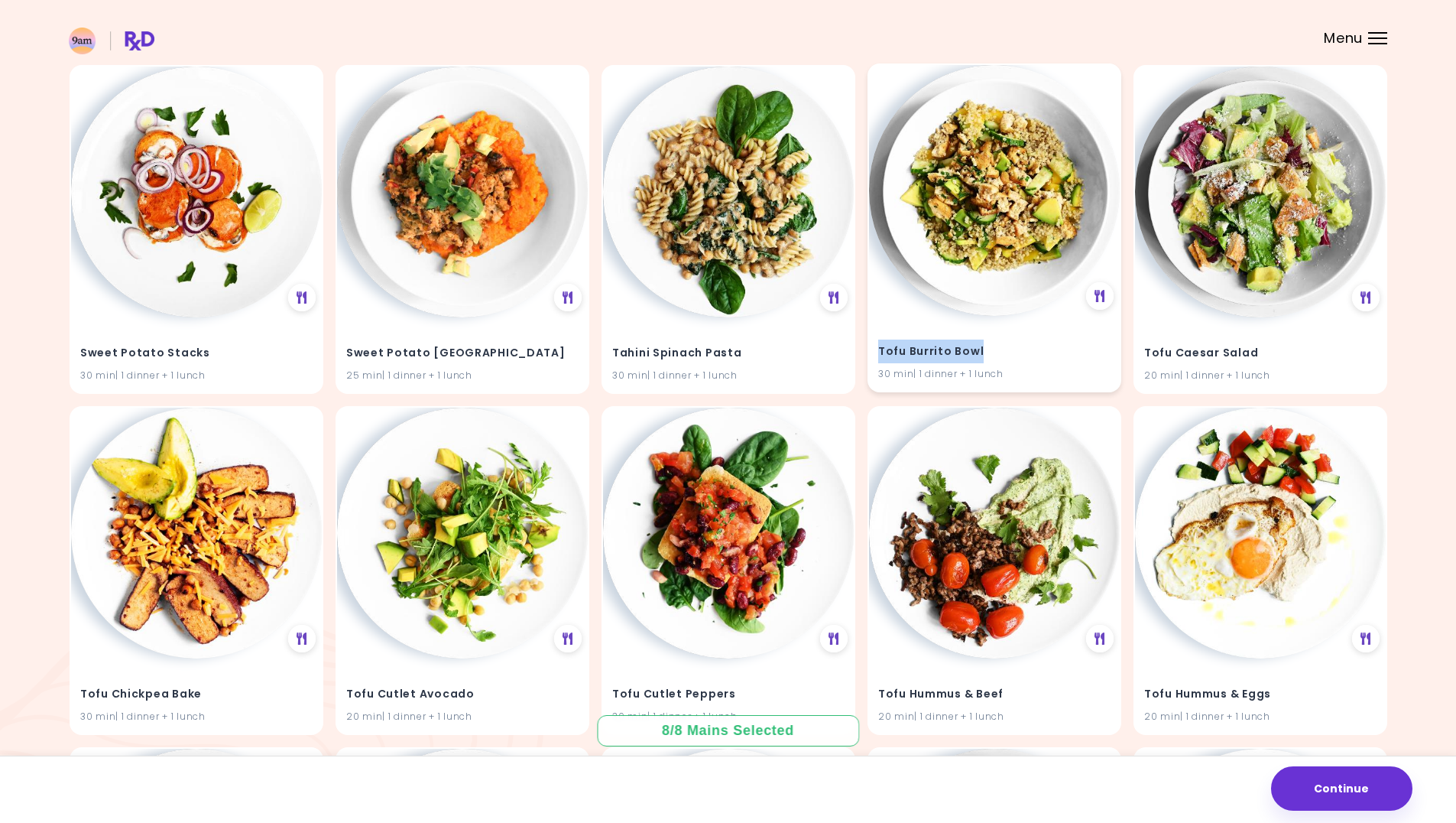
drag, startPoint x: 986, startPoint y: 352, endPoint x: 878, endPoint y: 347, distance: 108.1
click at [878, 347] on h4 "Tofu Burrito Bowl" at bounding box center [994, 352] width 233 height 25
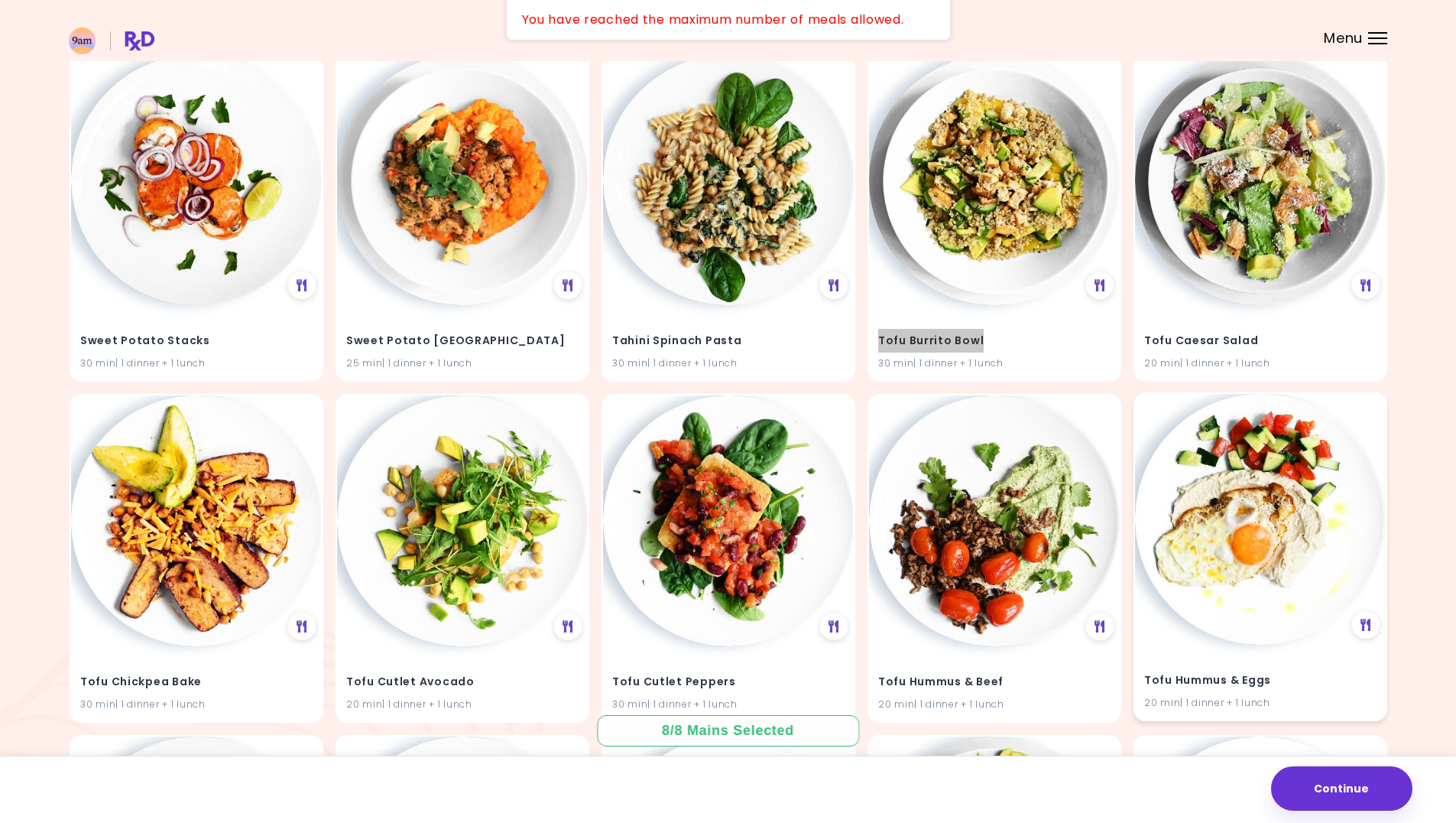
scroll to position [36244, 0]
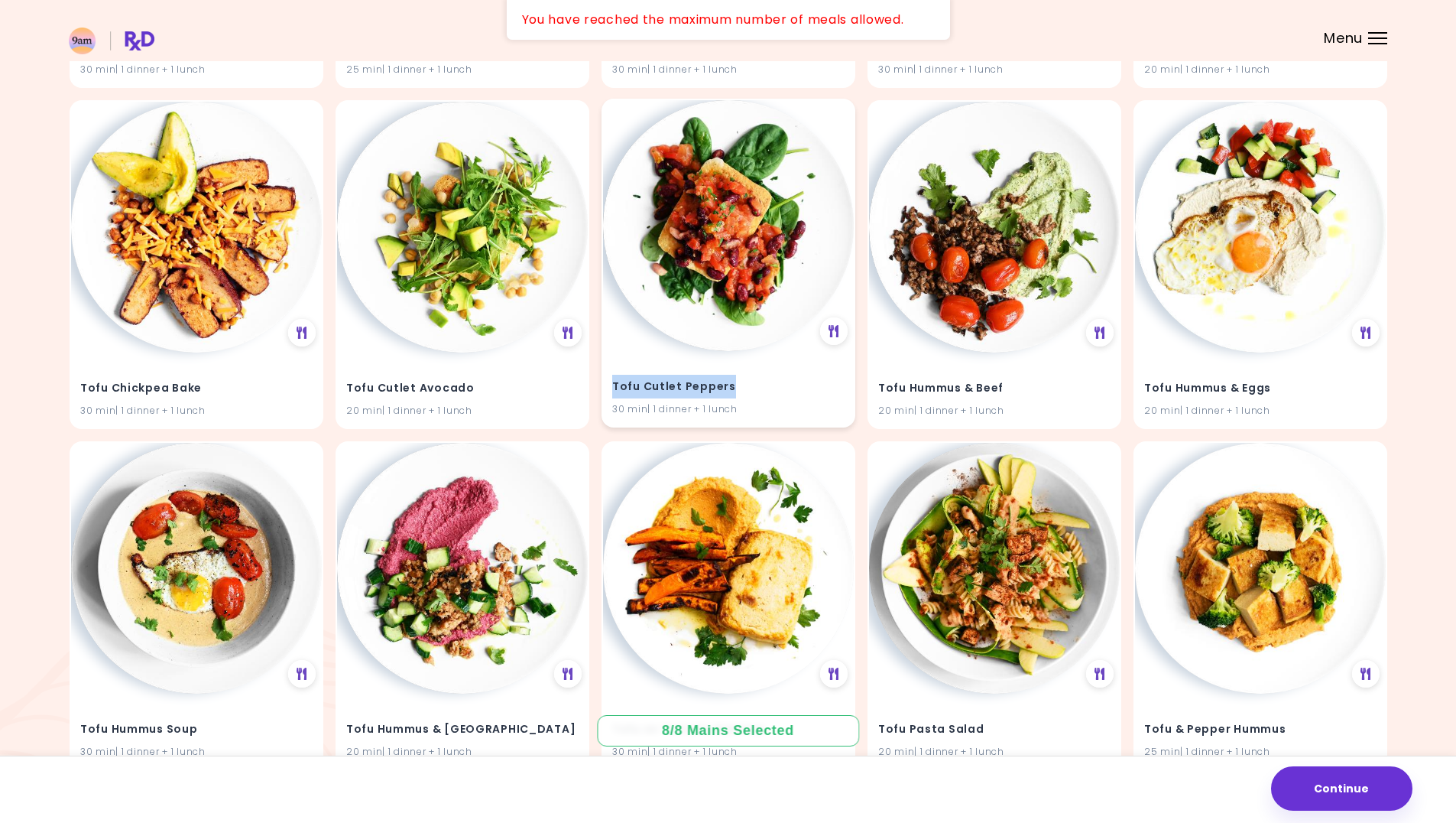
drag, startPoint x: 739, startPoint y: 387, endPoint x: 609, endPoint y: 384, distance: 130.0
click at [609, 384] on div "Tofu Cutlet Peppers 30 min | 1 dinner + 1 lunch" at bounding box center [729, 388] width 251 height 75
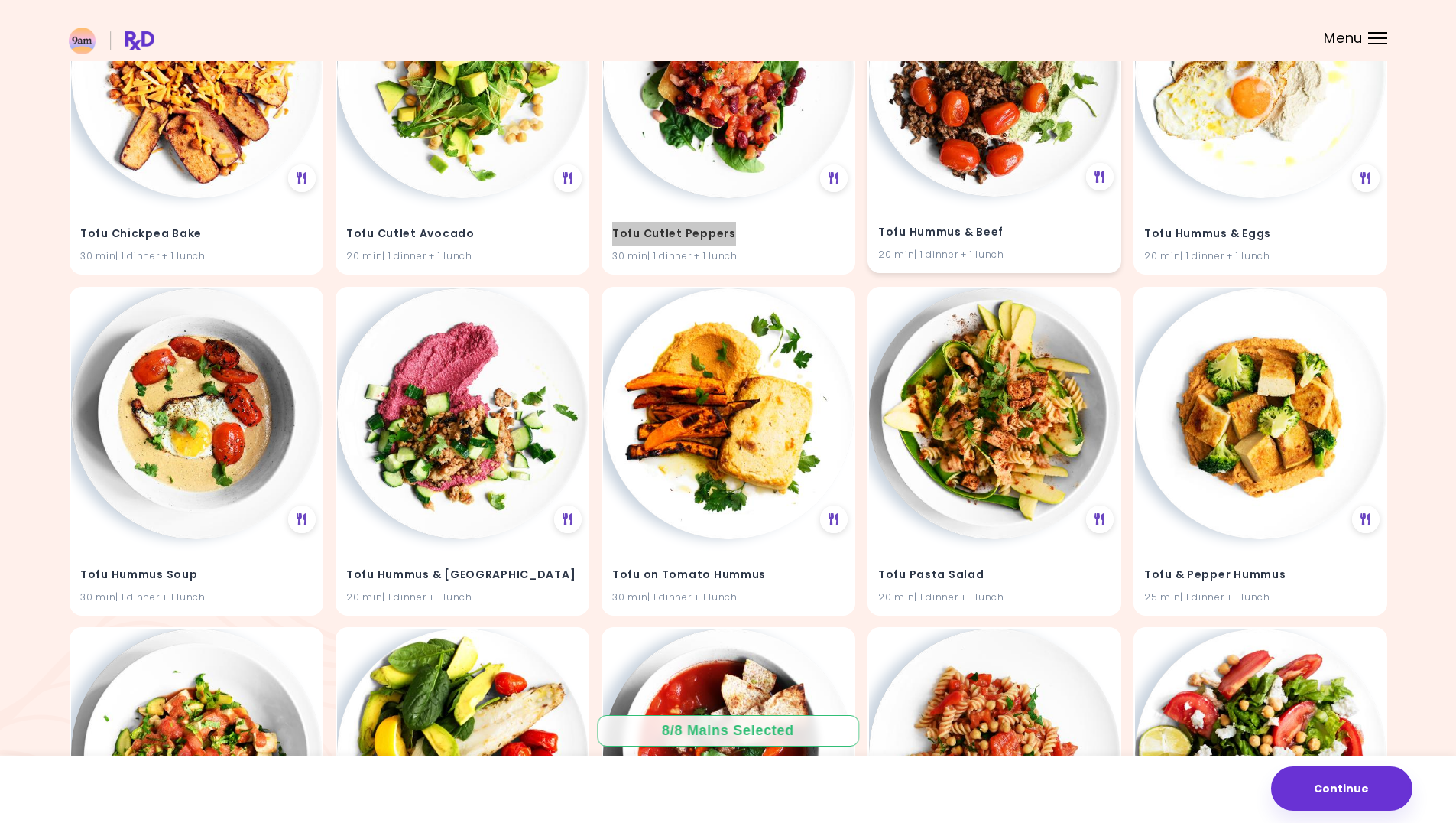
scroll to position [36473, 0]
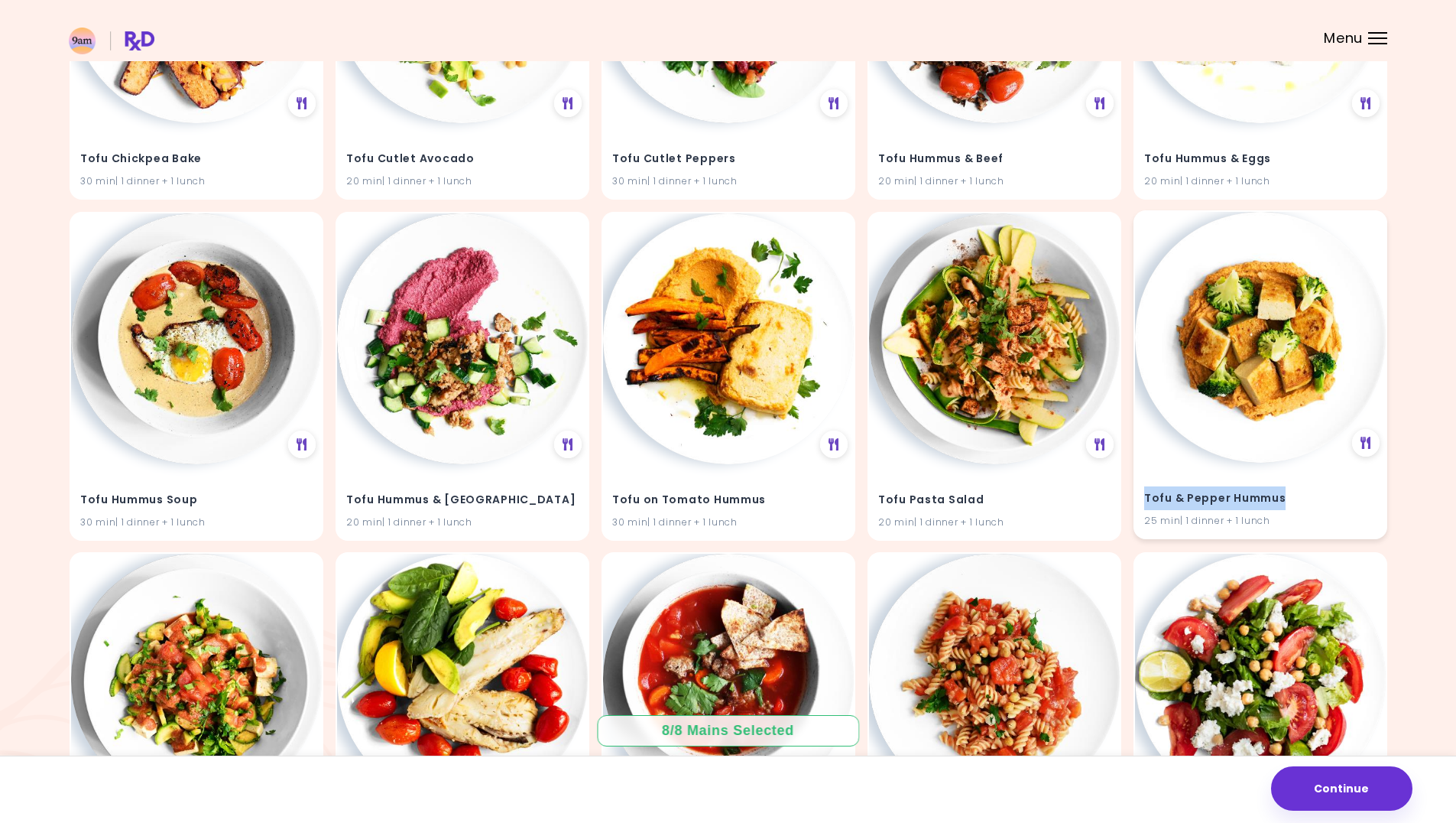
drag, startPoint x: 1284, startPoint y: 498, endPoint x: 1146, endPoint y: 502, distance: 138.1
click at [1146, 502] on h4 "Tofu & Pepper Hummus" at bounding box center [1261, 498] width 233 height 25
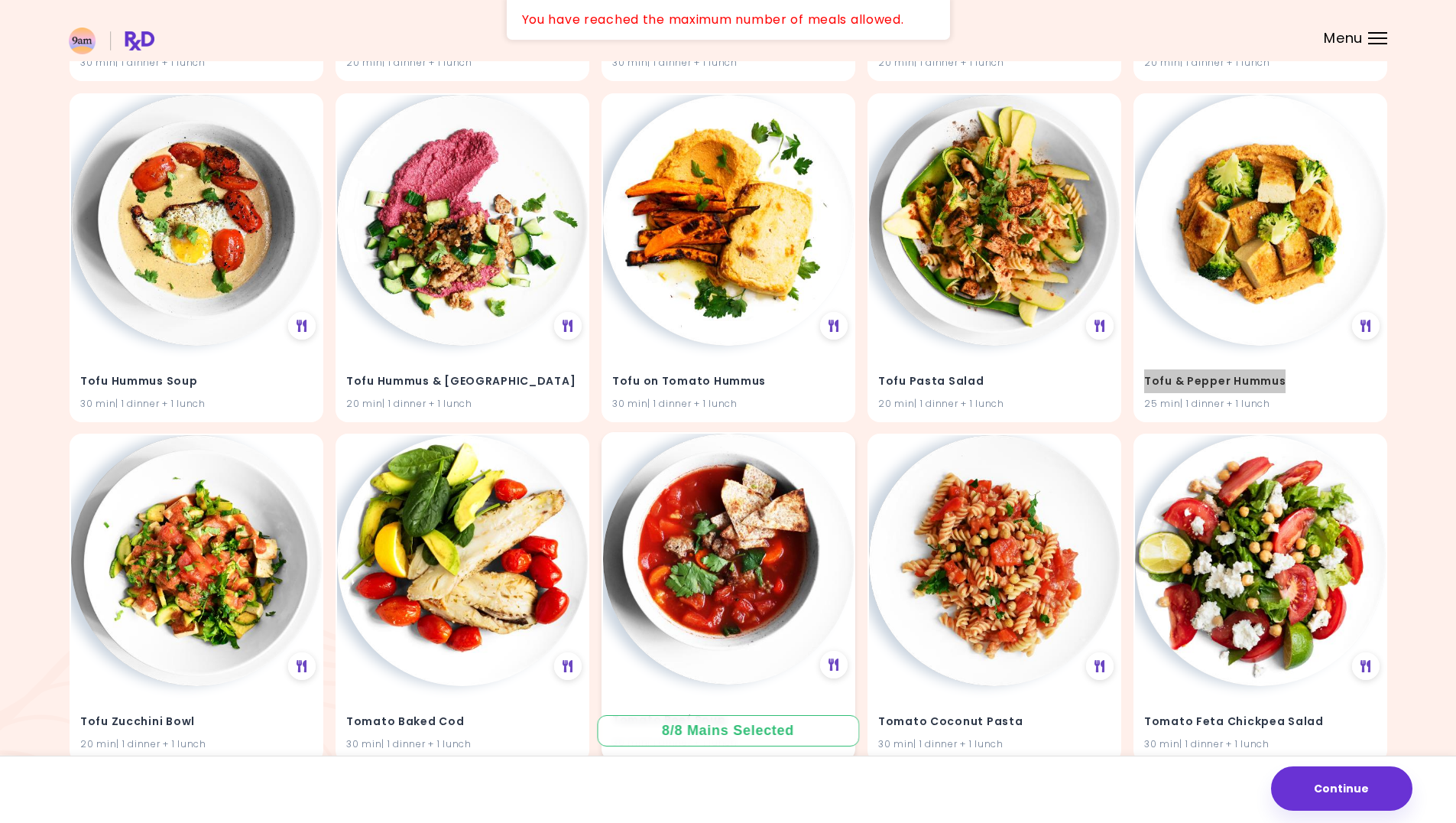
scroll to position [36855, 0]
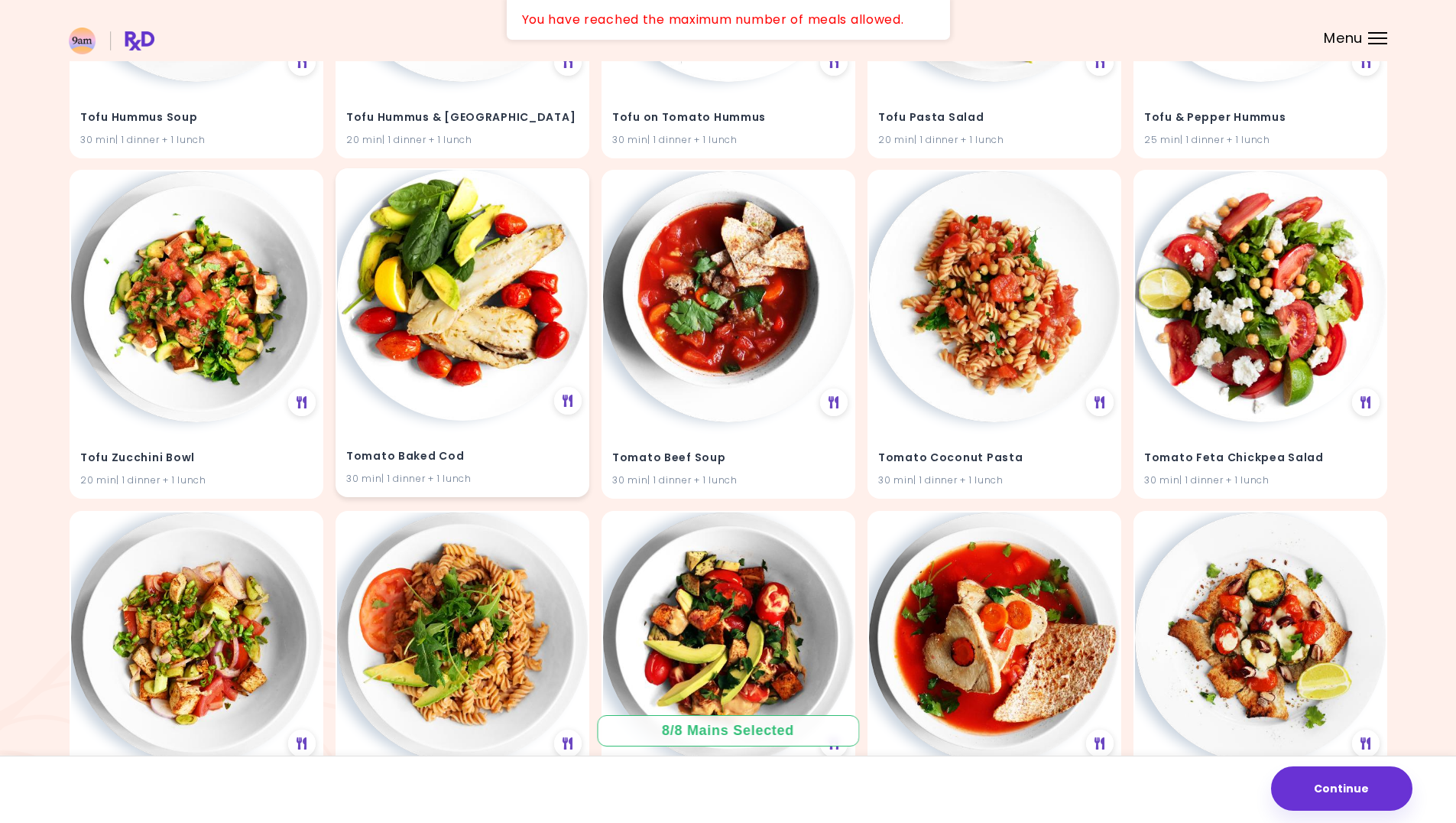
drag, startPoint x: 466, startPoint y: 453, endPoint x: 464, endPoint y: 464, distance: 11.2
click at [464, 464] on h4 "Tomato Baked Cod" at bounding box center [463, 457] width 233 height 25
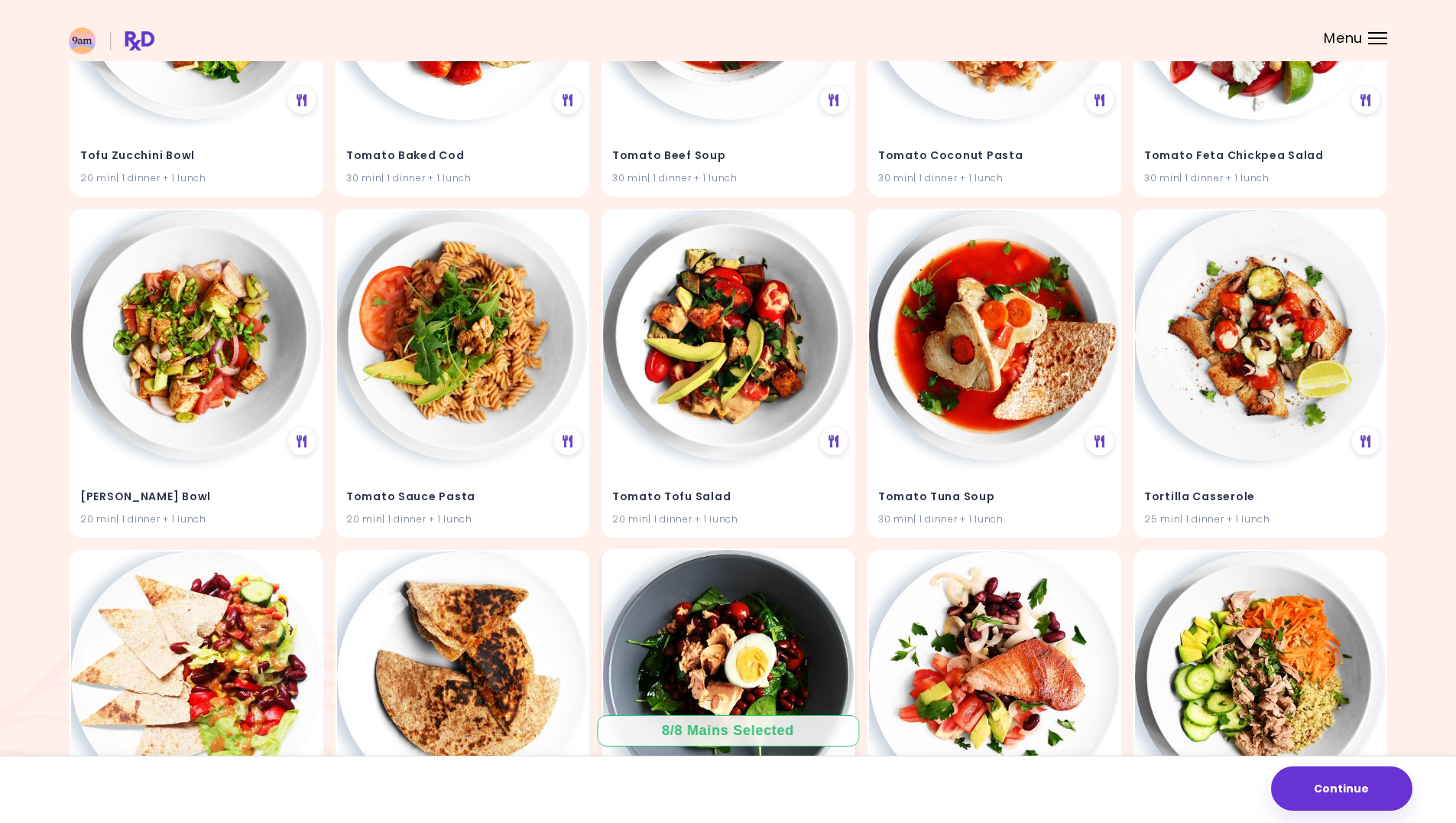
scroll to position [37390, 0]
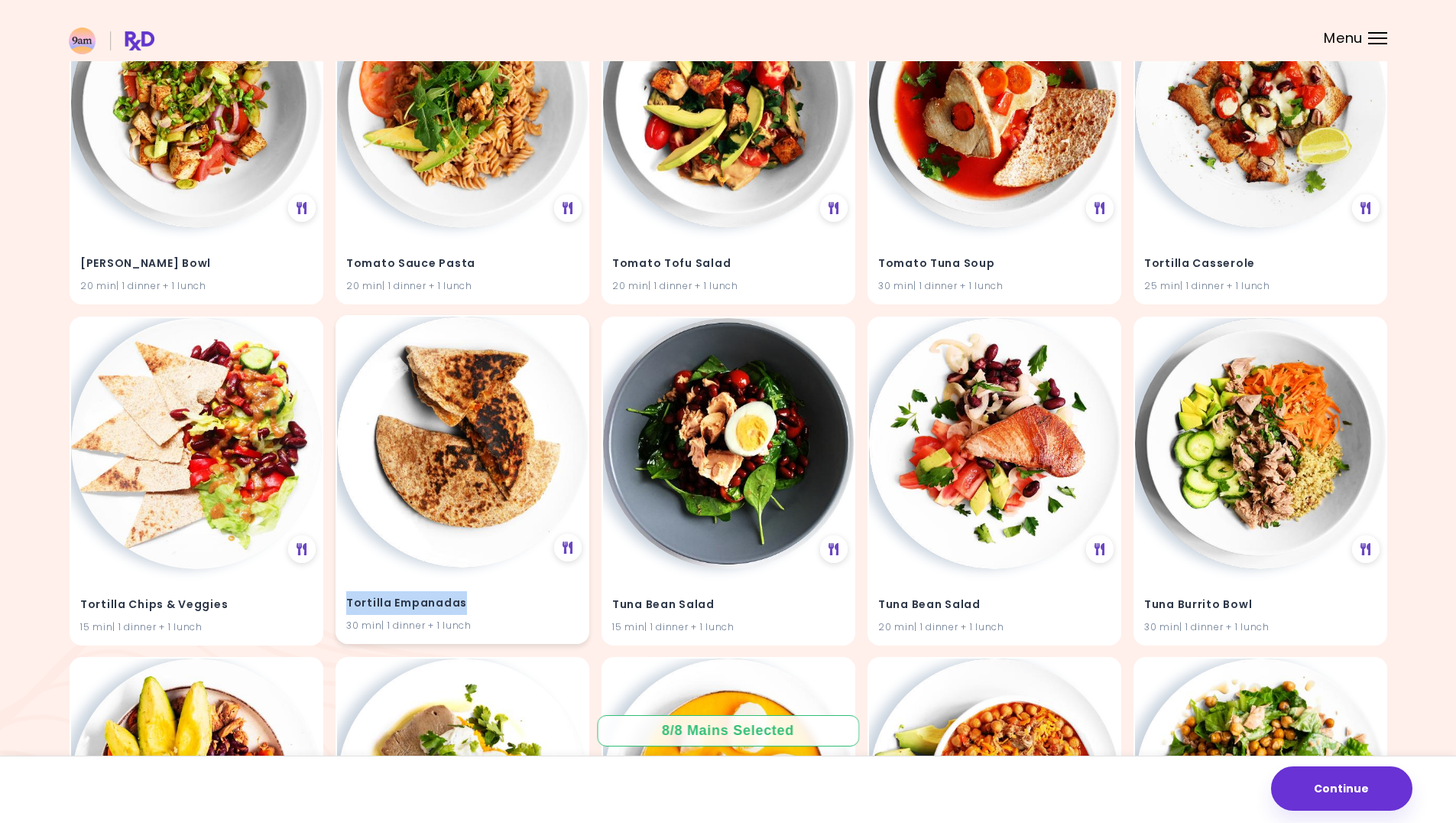
drag, startPoint x: 464, startPoint y: 601, endPoint x: 341, endPoint y: 605, distance: 123.1
click at [341, 605] on div "Tortilla Empanadas 30 min | 1 dinner + 1 lunch" at bounding box center [463, 605] width 251 height 75
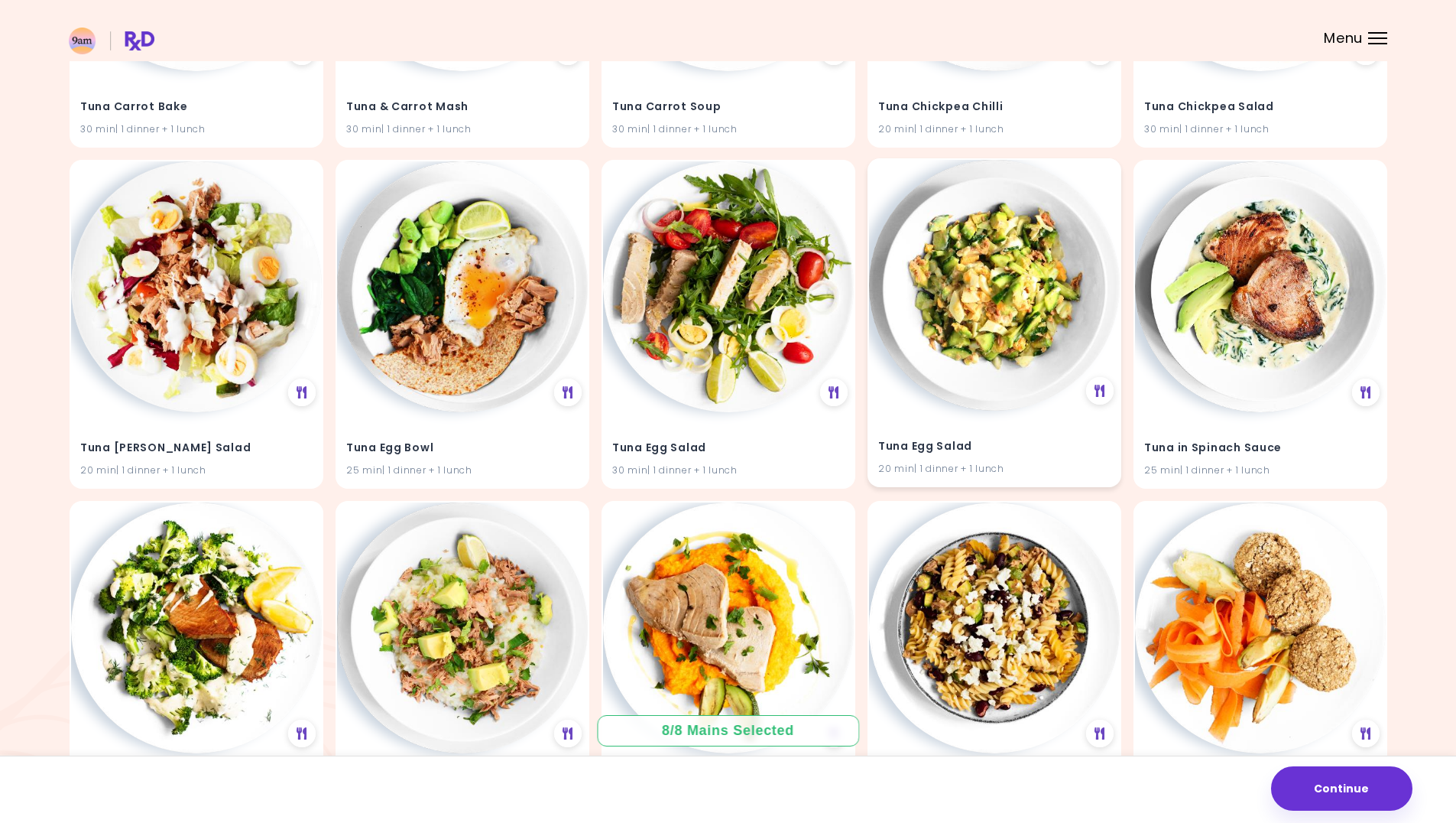
scroll to position [38458, 0]
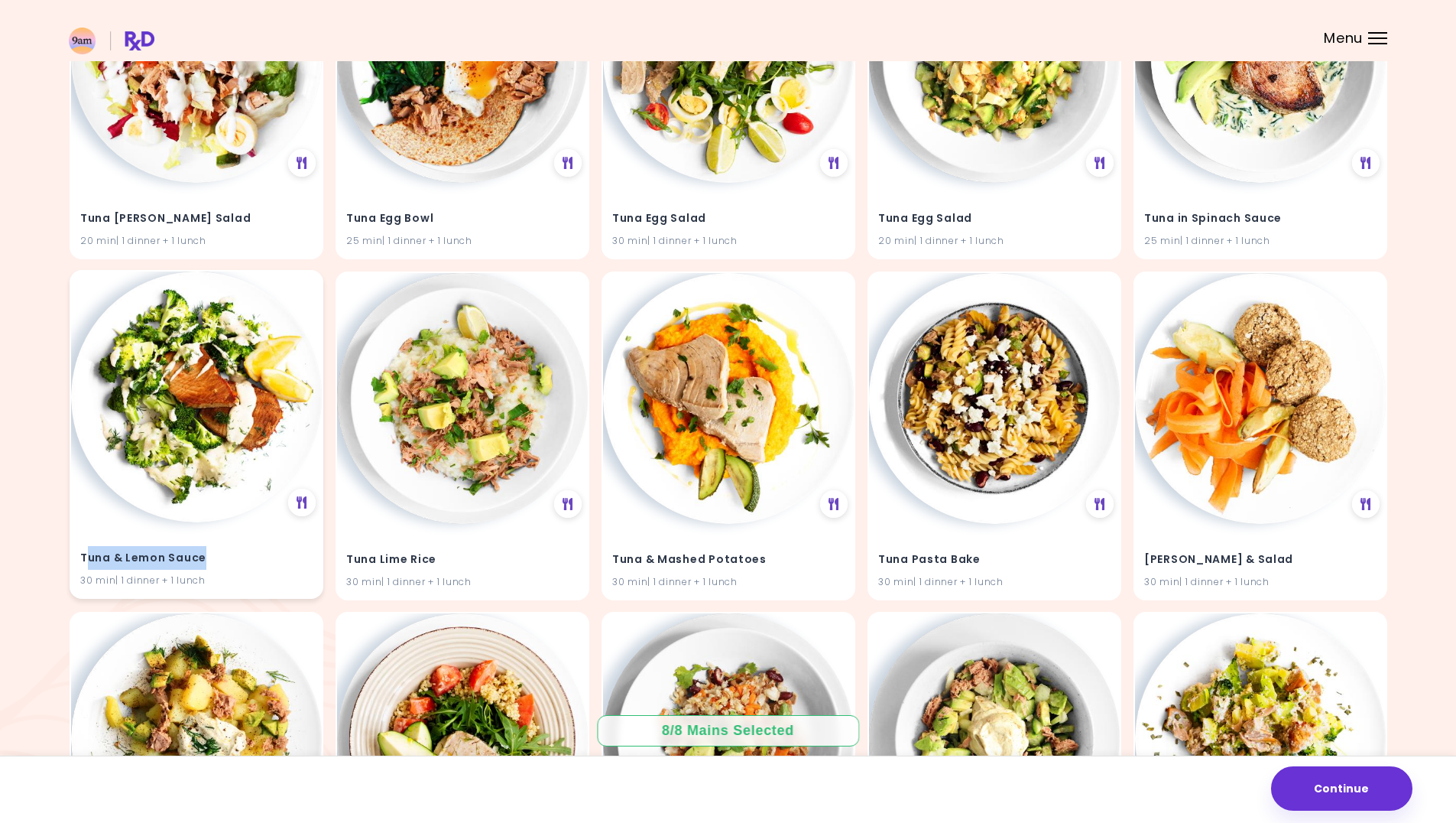
drag, startPoint x: 207, startPoint y: 559, endPoint x: 85, endPoint y: 553, distance: 122.1
click at [85, 553] on h4 "Tuna & Lemon Sauce" at bounding box center [196, 558] width 233 height 25
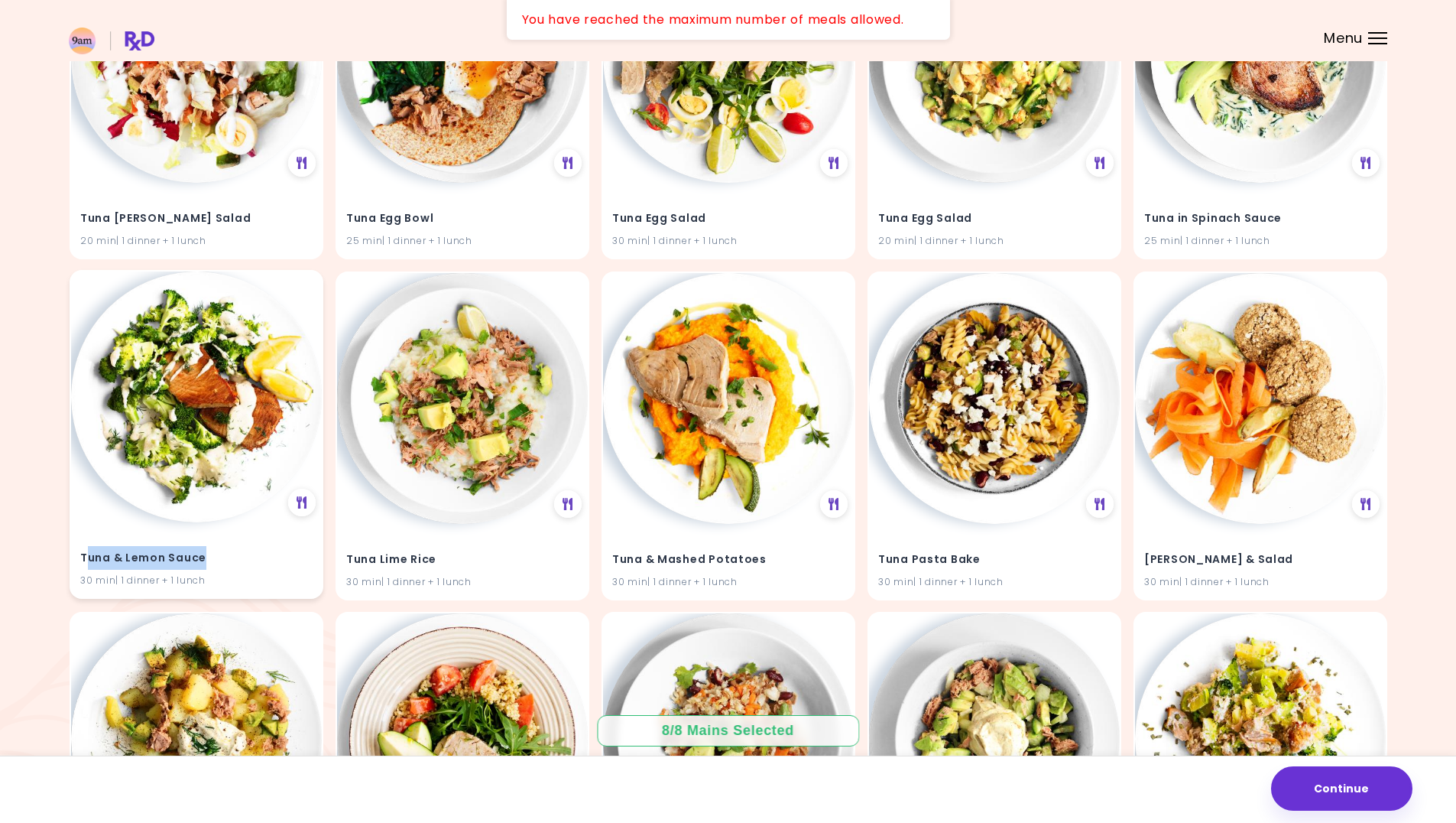
click at [214, 552] on h4 "Tuna & Lemon Sauce" at bounding box center [196, 558] width 233 height 25
drag, startPoint x: 107, startPoint y: 553, endPoint x: 66, endPoint y: 551, distance: 41.0
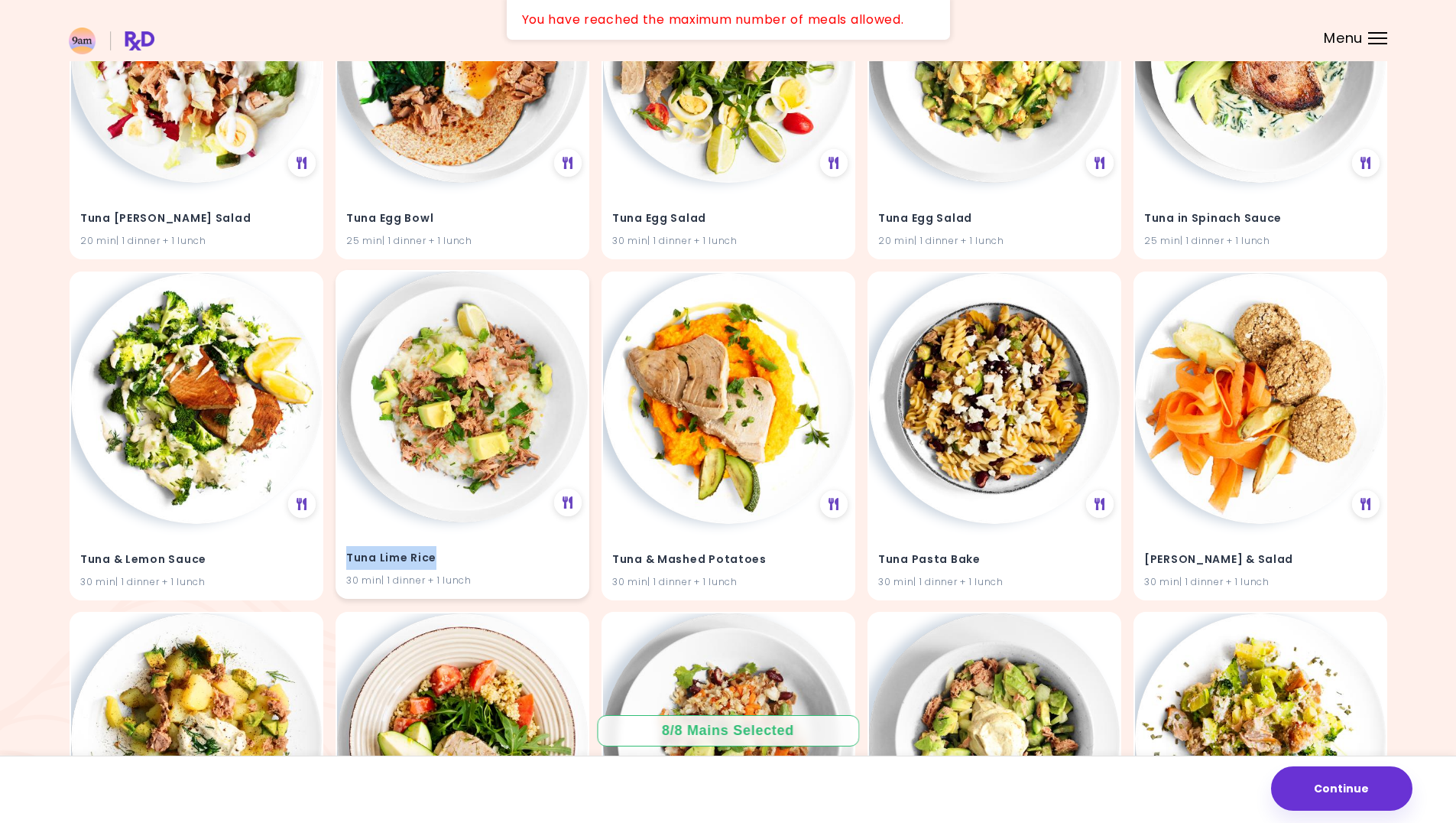
drag, startPoint x: 439, startPoint y: 562, endPoint x: 346, endPoint y: 560, distance: 93.0
click at [346, 560] on div "Tuna Lime Rice 30 min | 1 dinner + 1 lunch" at bounding box center [463, 560] width 251 height 75
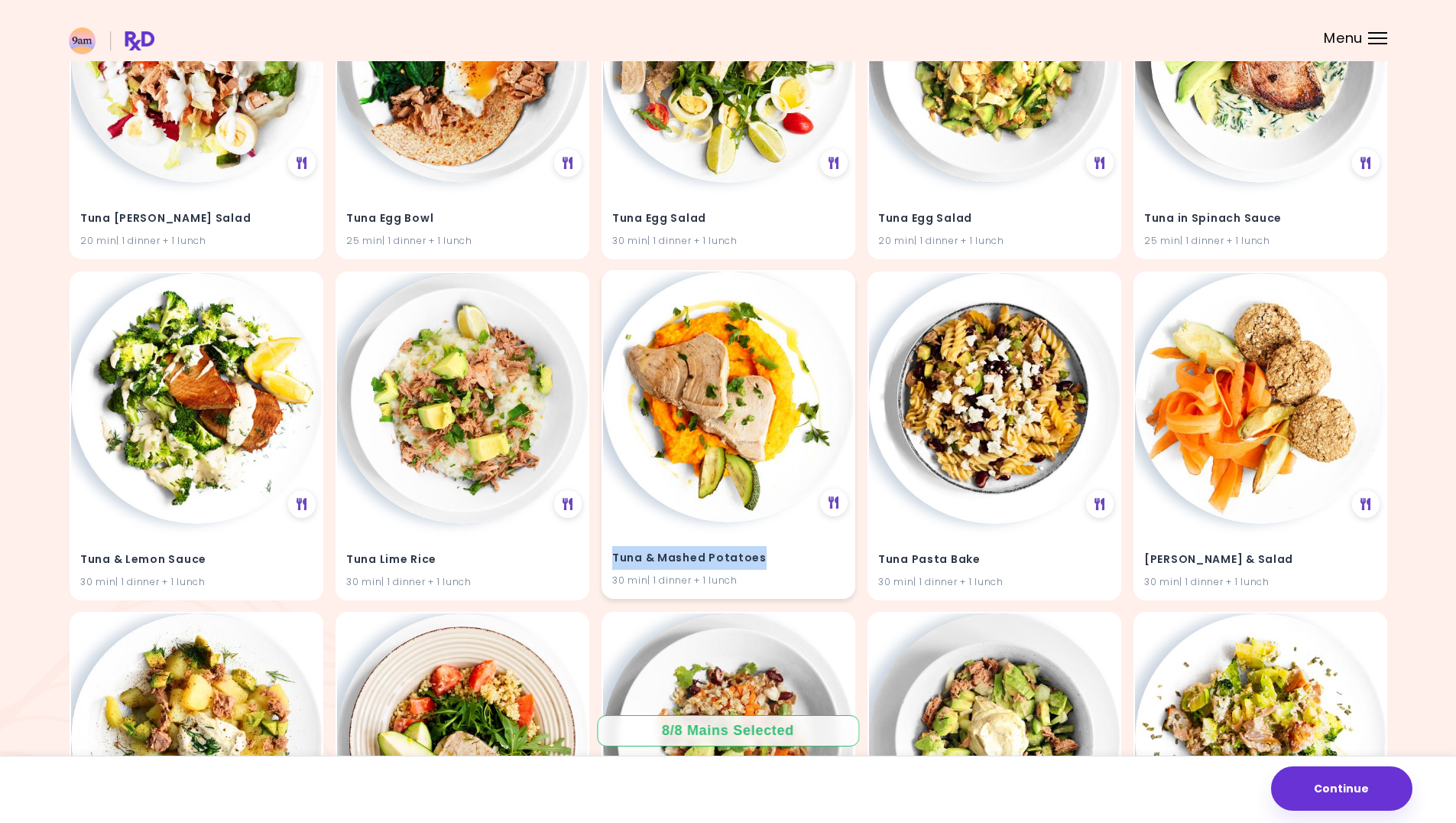
drag, startPoint x: 759, startPoint y: 557, endPoint x: 606, endPoint y: 556, distance: 153.0
click at [606, 556] on div "Tuna & Mashed Potatoes 30 min | 1 dinner + 1 lunch" at bounding box center [729, 560] width 251 height 75
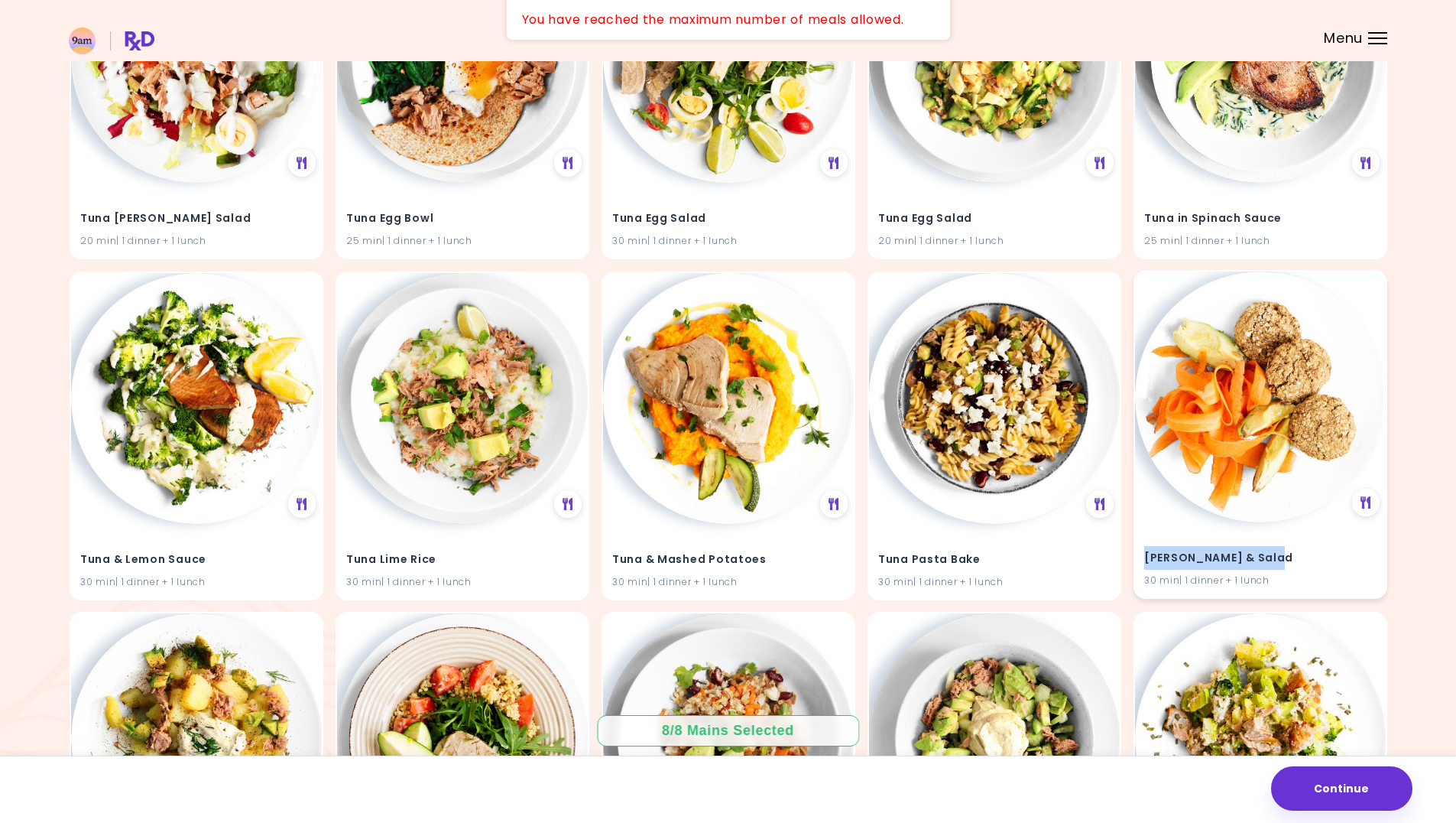
drag, startPoint x: 1285, startPoint y: 555, endPoint x: 1140, endPoint y: 561, distance: 145.1
click at [1140, 561] on div "[PERSON_NAME] & Salad 30 min | 1 dinner + 1 lunch" at bounding box center [1261, 560] width 251 height 75
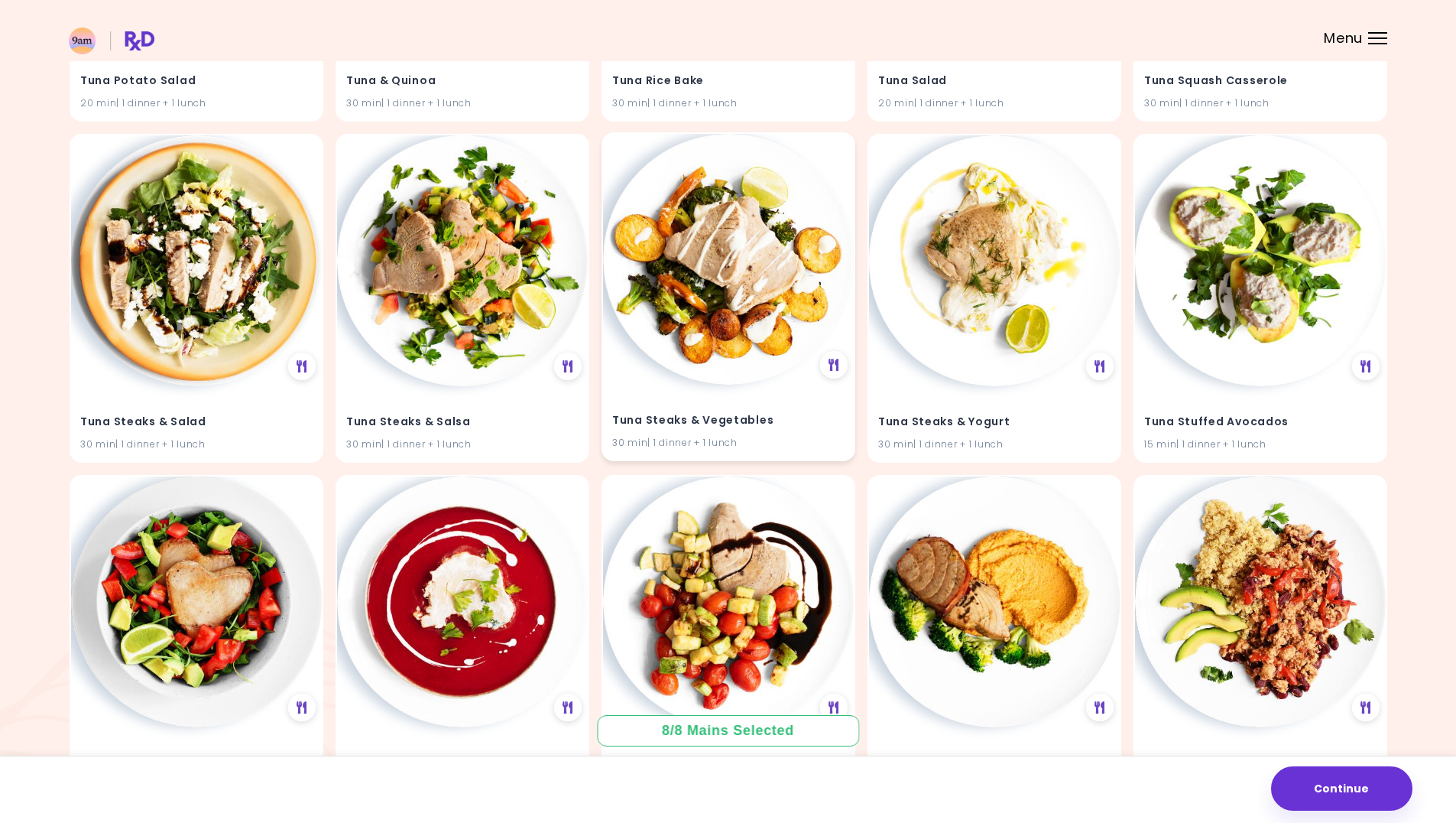
scroll to position [39287, 0]
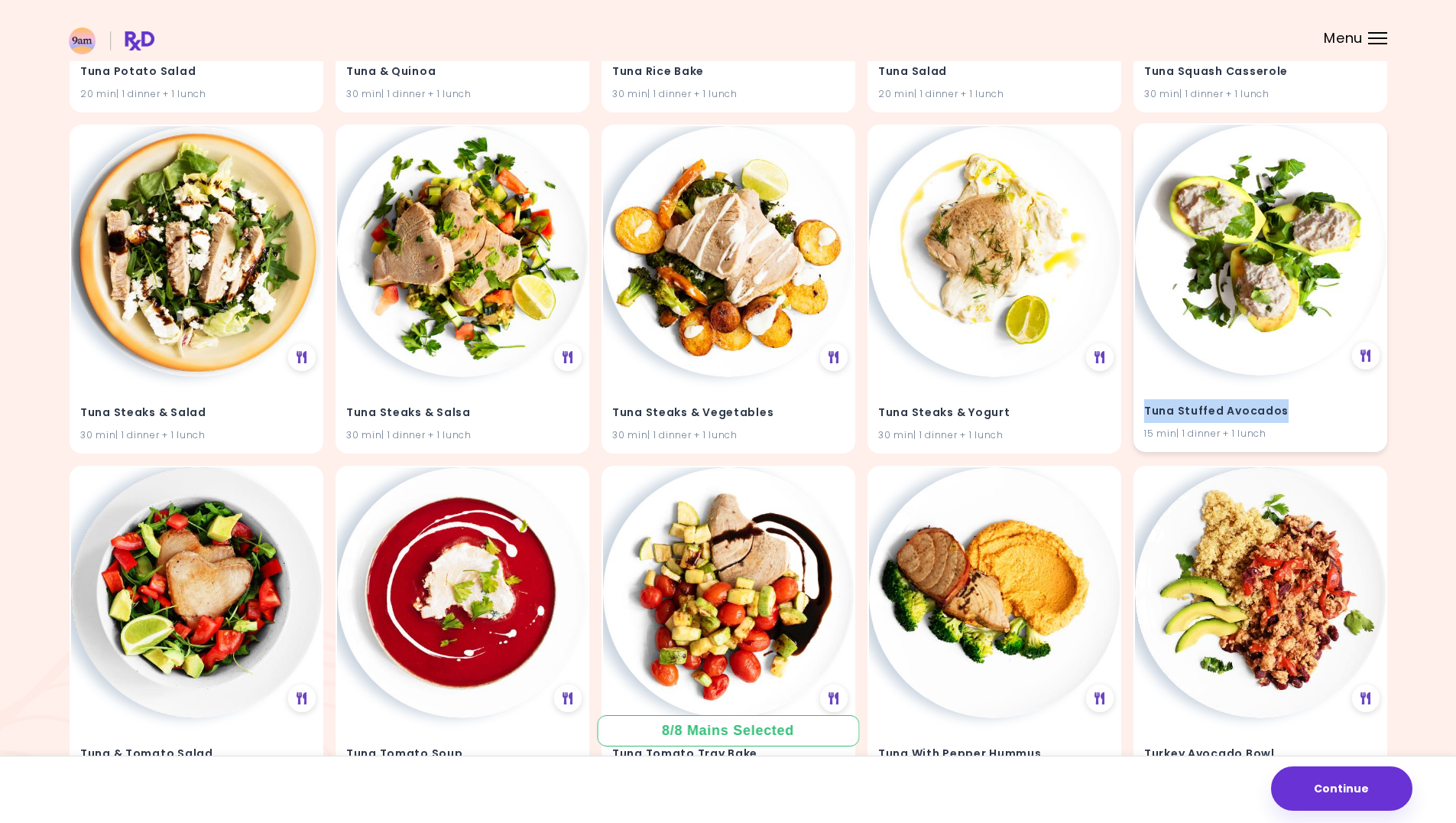
drag, startPoint x: 1281, startPoint y: 411, endPoint x: 1146, endPoint y: 410, distance: 135.0
click at [1146, 410] on h4 "Tuna Stuffed Avocados" at bounding box center [1261, 412] width 233 height 25
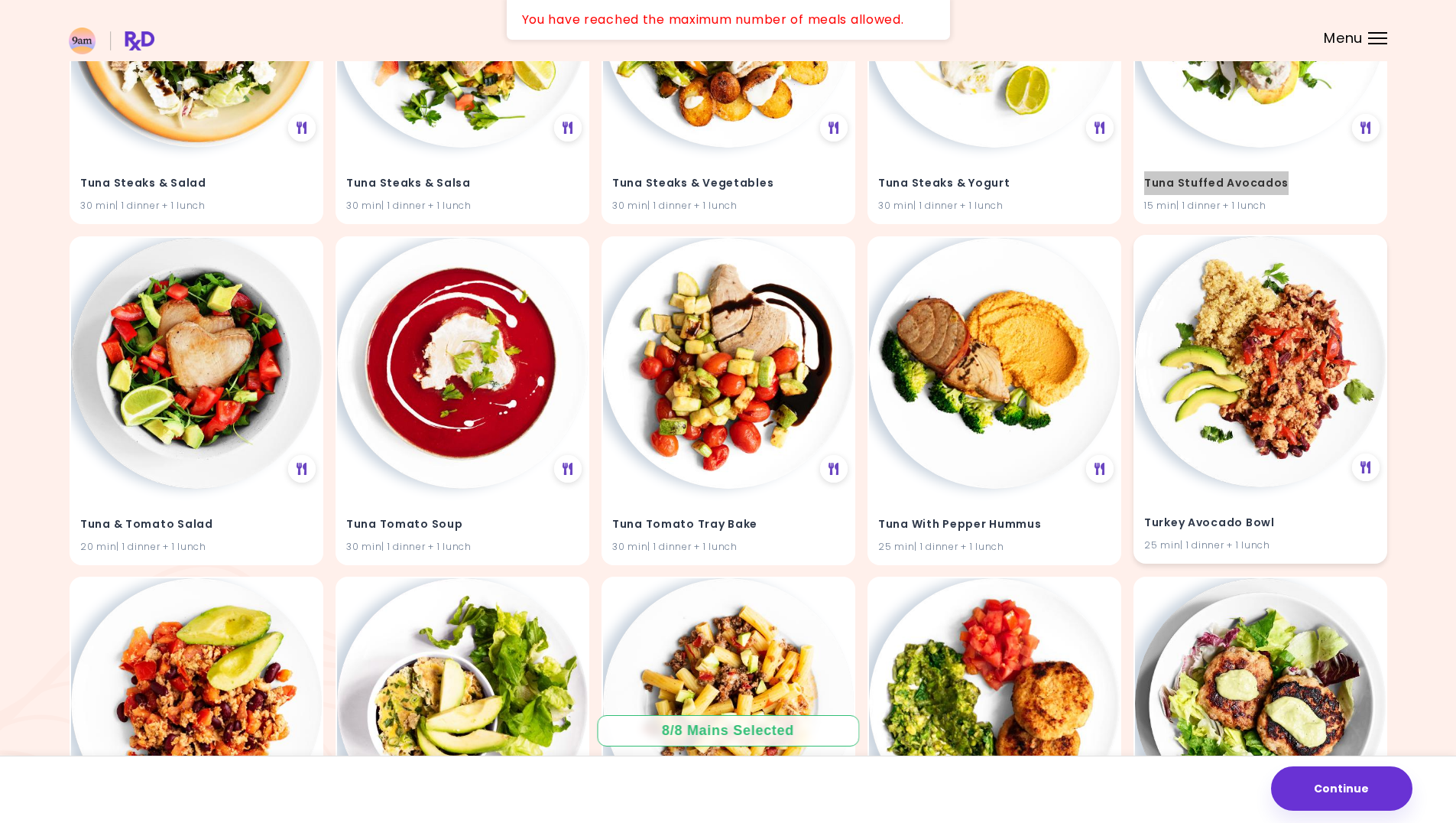
scroll to position [39592, 0]
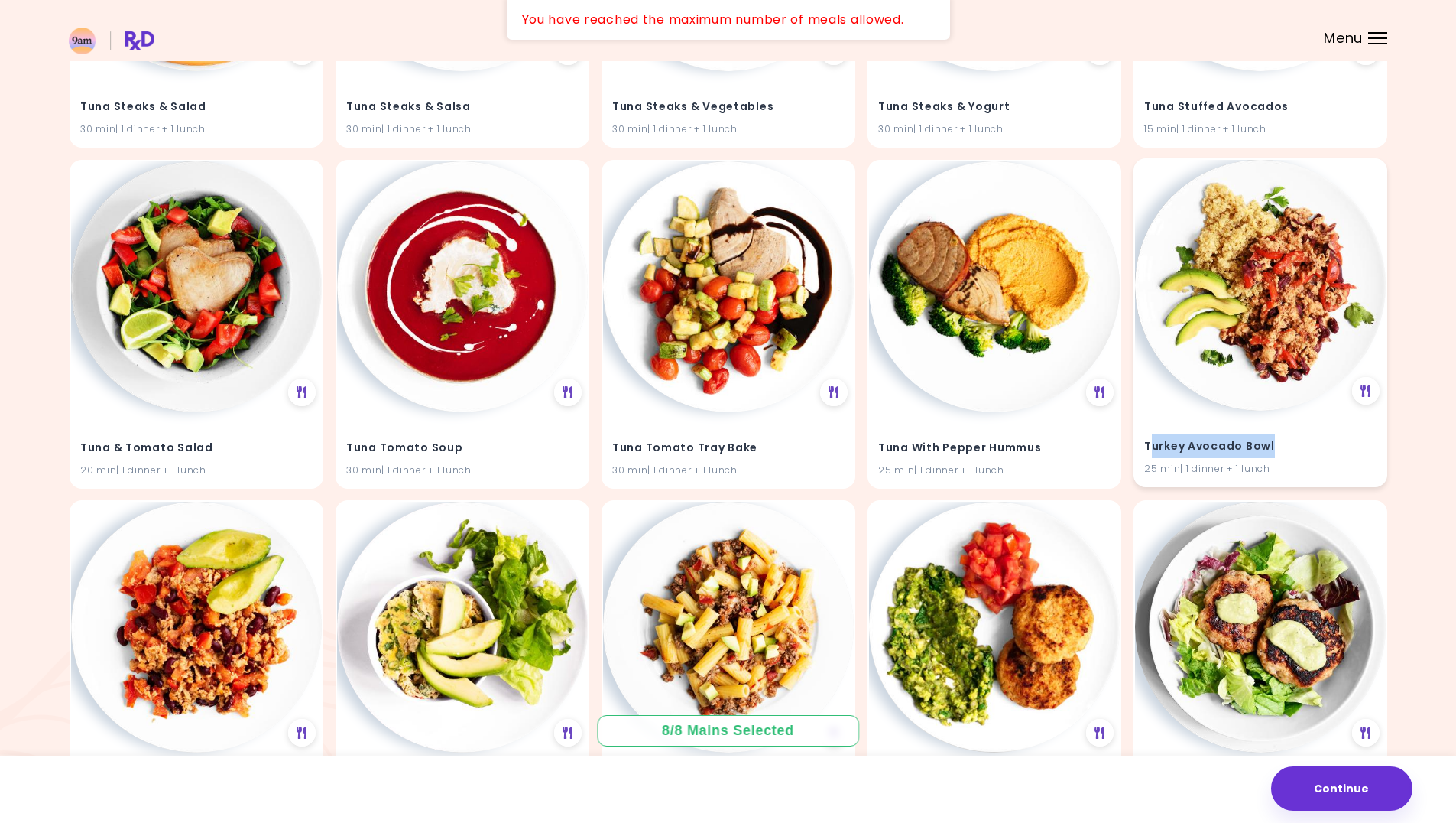
drag, startPoint x: 1282, startPoint y: 444, endPoint x: 1149, endPoint y: 439, distance: 133.1
click at [1149, 439] on h4 "Turkey Avocado Bowl" at bounding box center [1261, 446] width 233 height 25
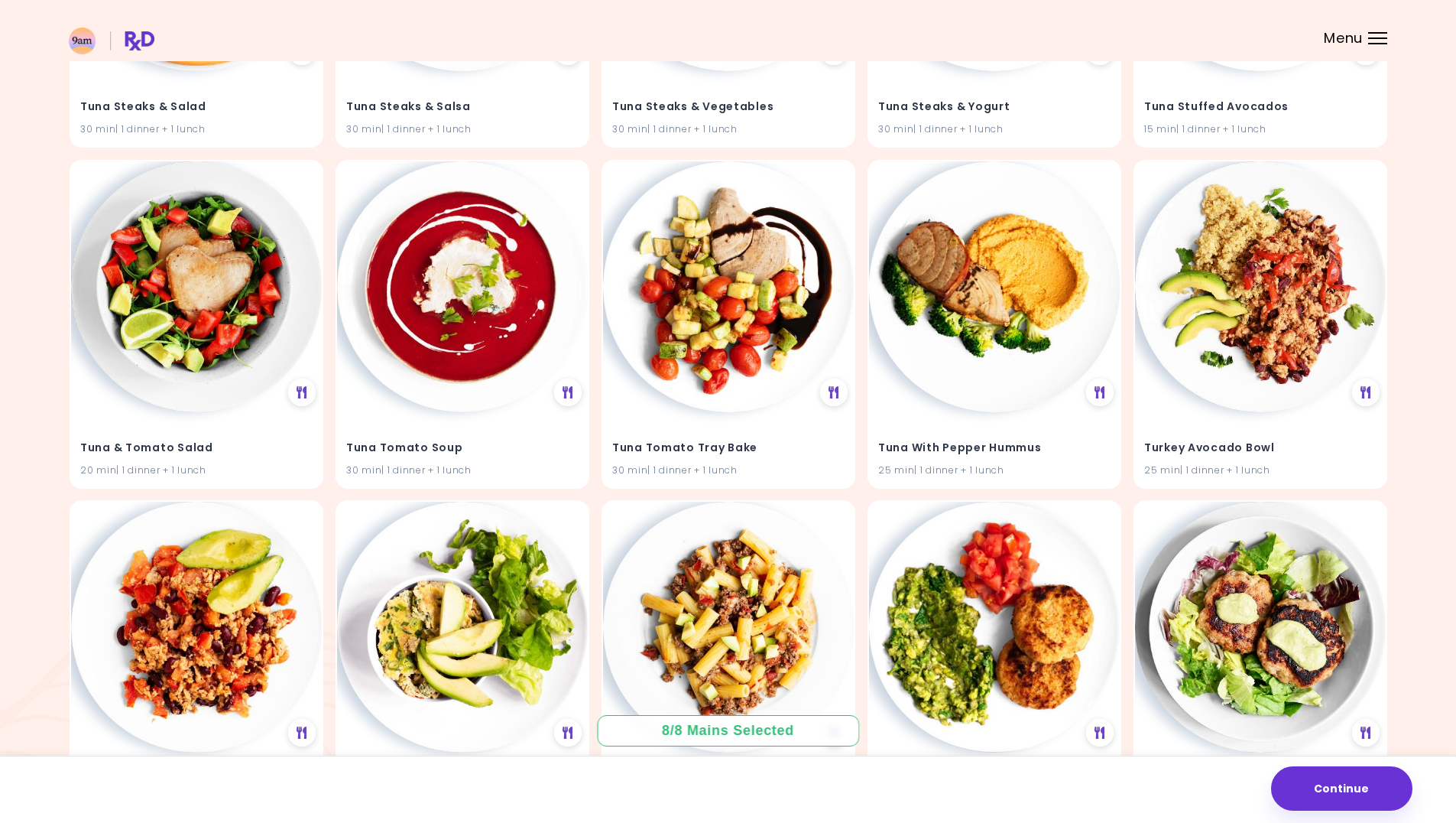
drag, startPoint x: 1282, startPoint y: 439, endPoint x: 1144, endPoint y: 446, distance: 138.2
click at [1142, 448] on div "Turkey Avocado Bowl 25 min | 1 dinner + 1 lunch" at bounding box center [1261, 448] width 251 height 75
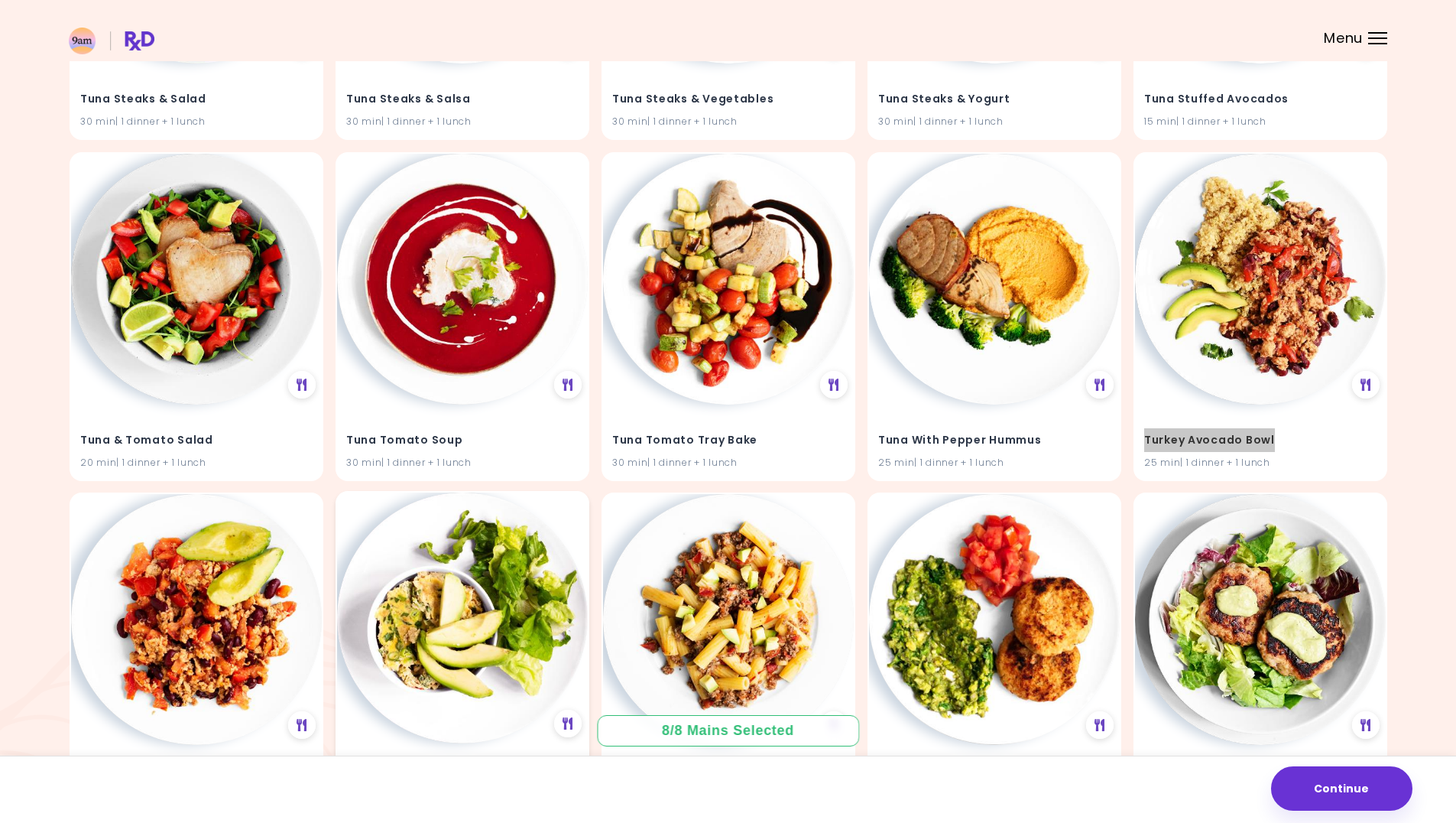
scroll to position [39974, 0]
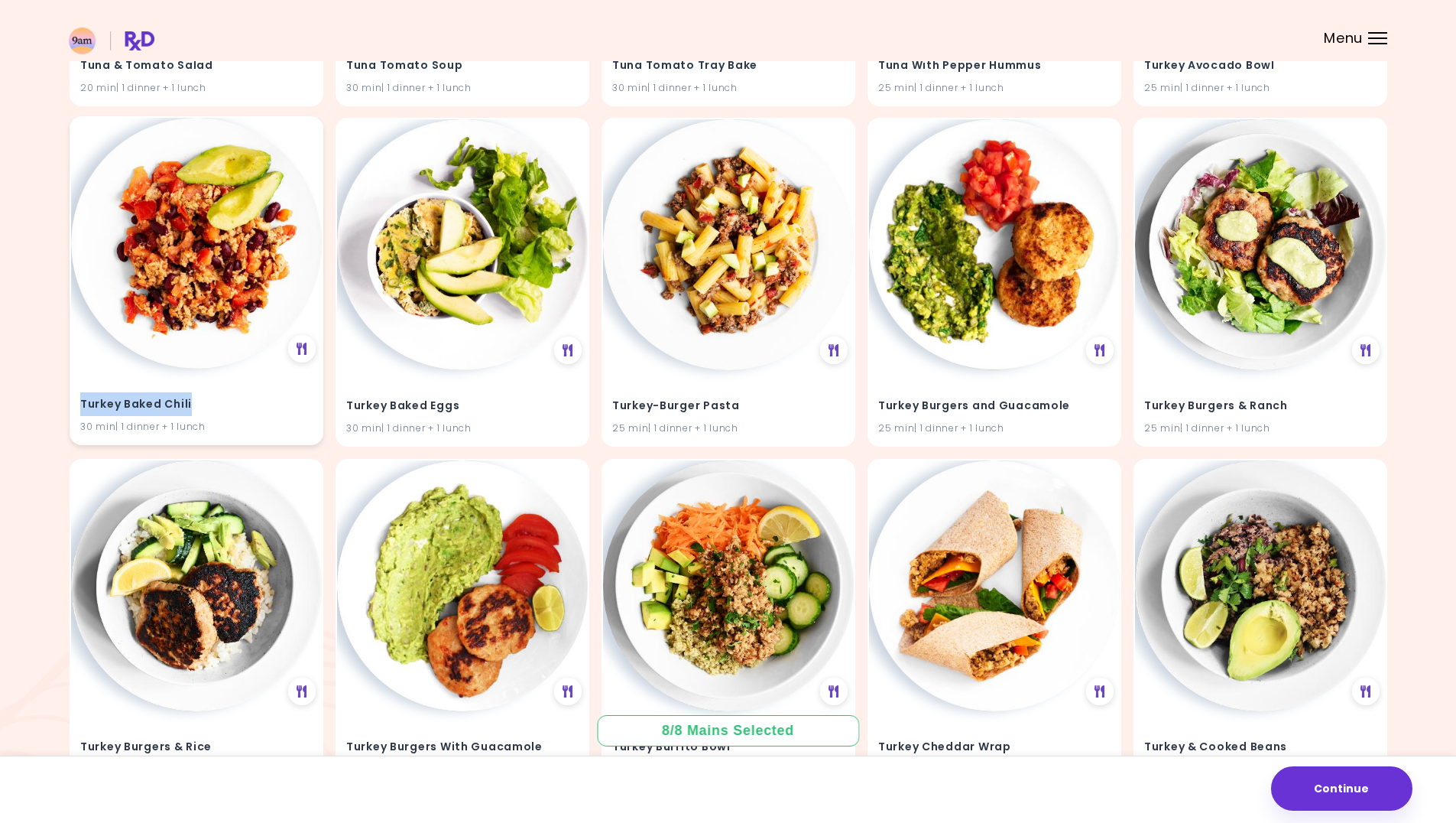
drag, startPoint x: 207, startPoint y: 407, endPoint x: 110, endPoint y: 403, distance: 97.1
click at [77, 411] on div "Turkey Baked Chili 30 min | 1 dinner + 1 lunch" at bounding box center [196, 406] width 251 height 75
drag, startPoint x: 111, startPoint y: 403, endPoint x: 123, endPoint y: 405, distance: 12.2
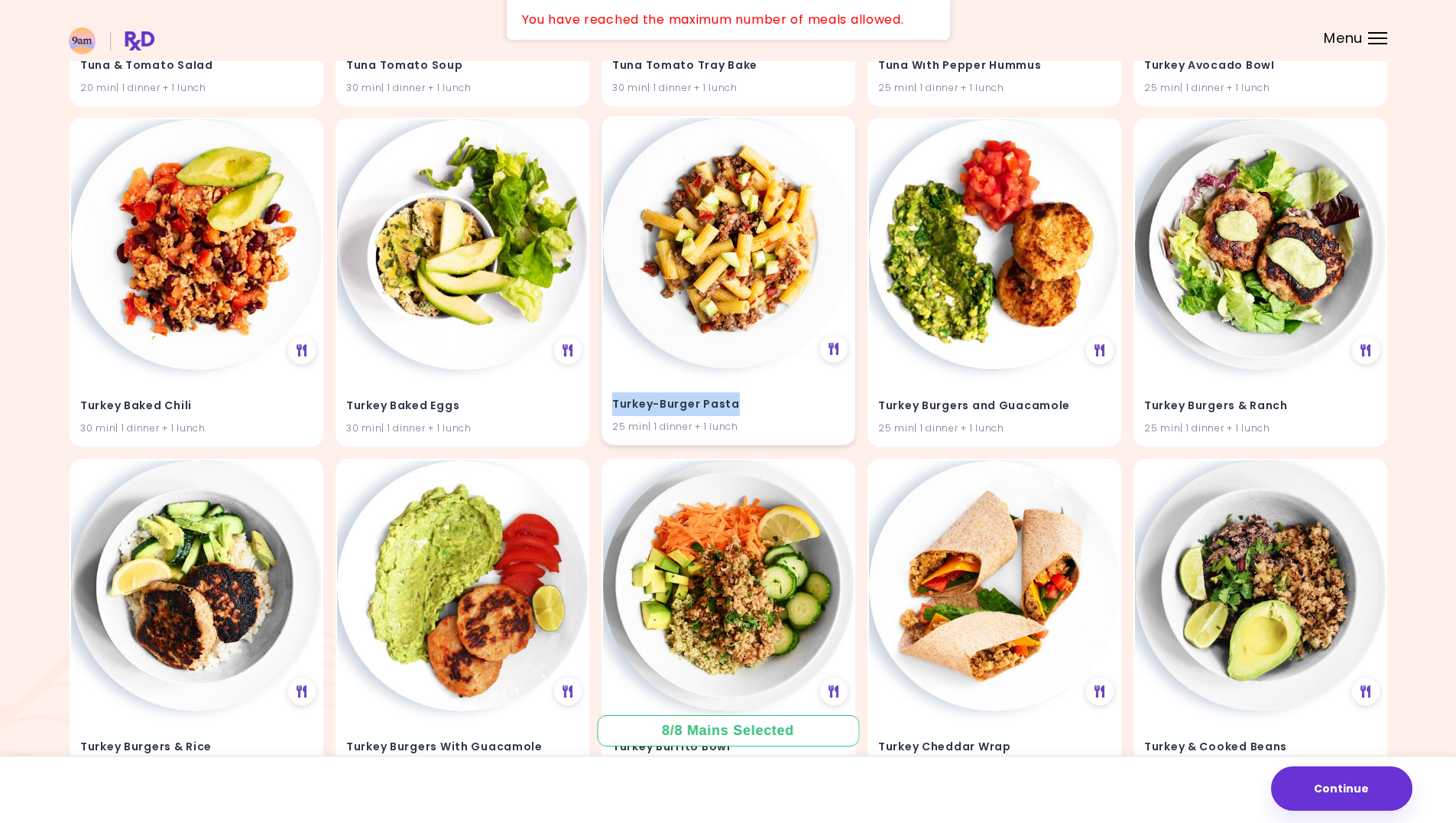
drag, startPoint x: 740, startPoint y: 407, endPoint x: 613, endPoint y: 409, distance: 127.0
click at [613, 409] on h4 "Turkey-Burger Pasta" at bounding box center [728, 404] width 233 height 25
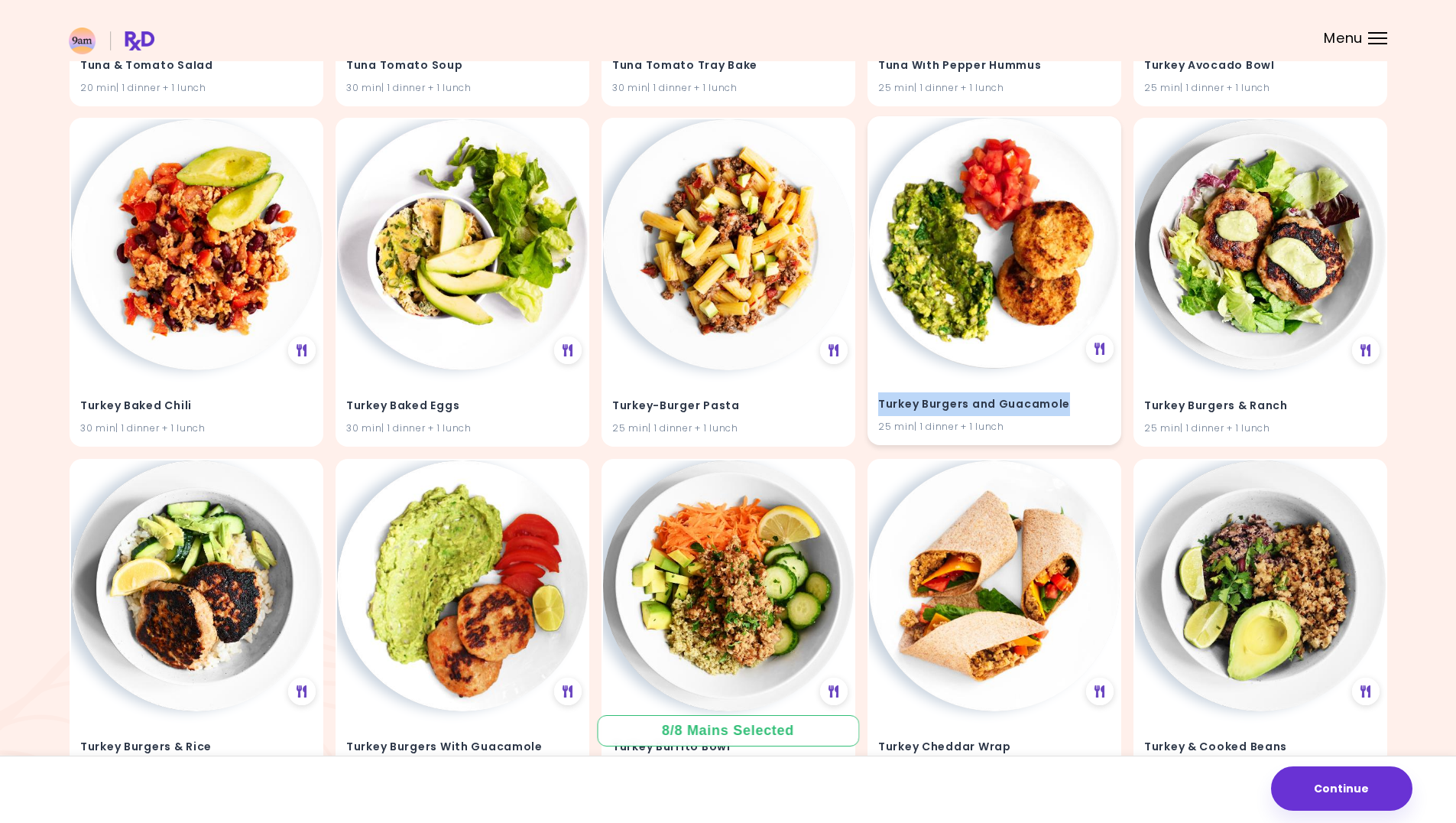
drag, startPoint x: 1079, startPoint y: 405, endPoint x: 876, endPoint y: 411, distance: 203.1
click at [876, 411] on div "Turkey Burgers and Guacamole 25 min | 1 dinner + 1 lunch" at bounding box center [994, 406] width 251 height 75
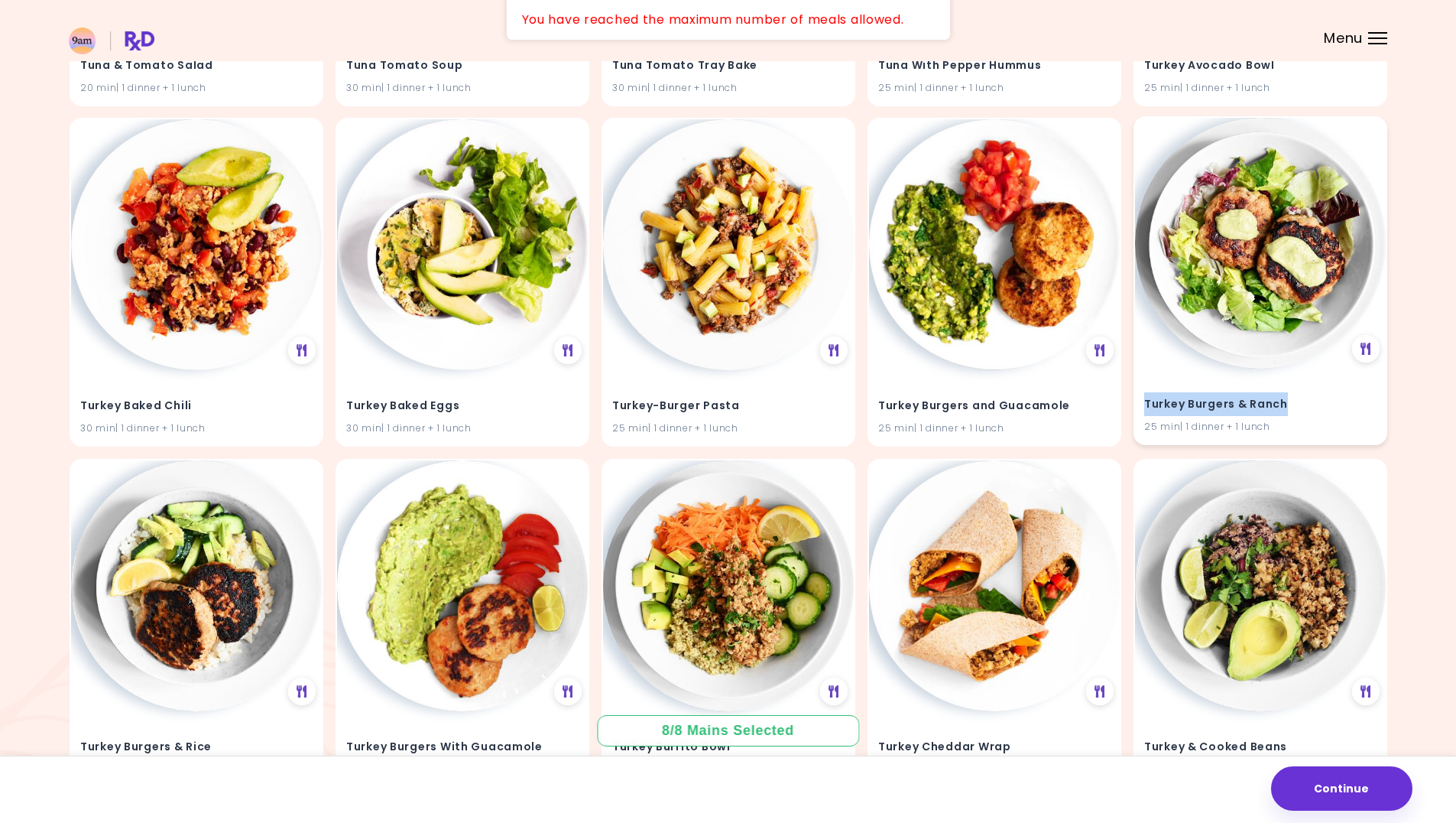
drag, startPoint x: 1222, startPoint y: 406, endPoint x: 1145, endPoint y: 407, distance: 77.0
click at [1145, 407] on h4 "Turkey Burgers & Ranch" at bounding box center [1261, 404] width 233 height 25
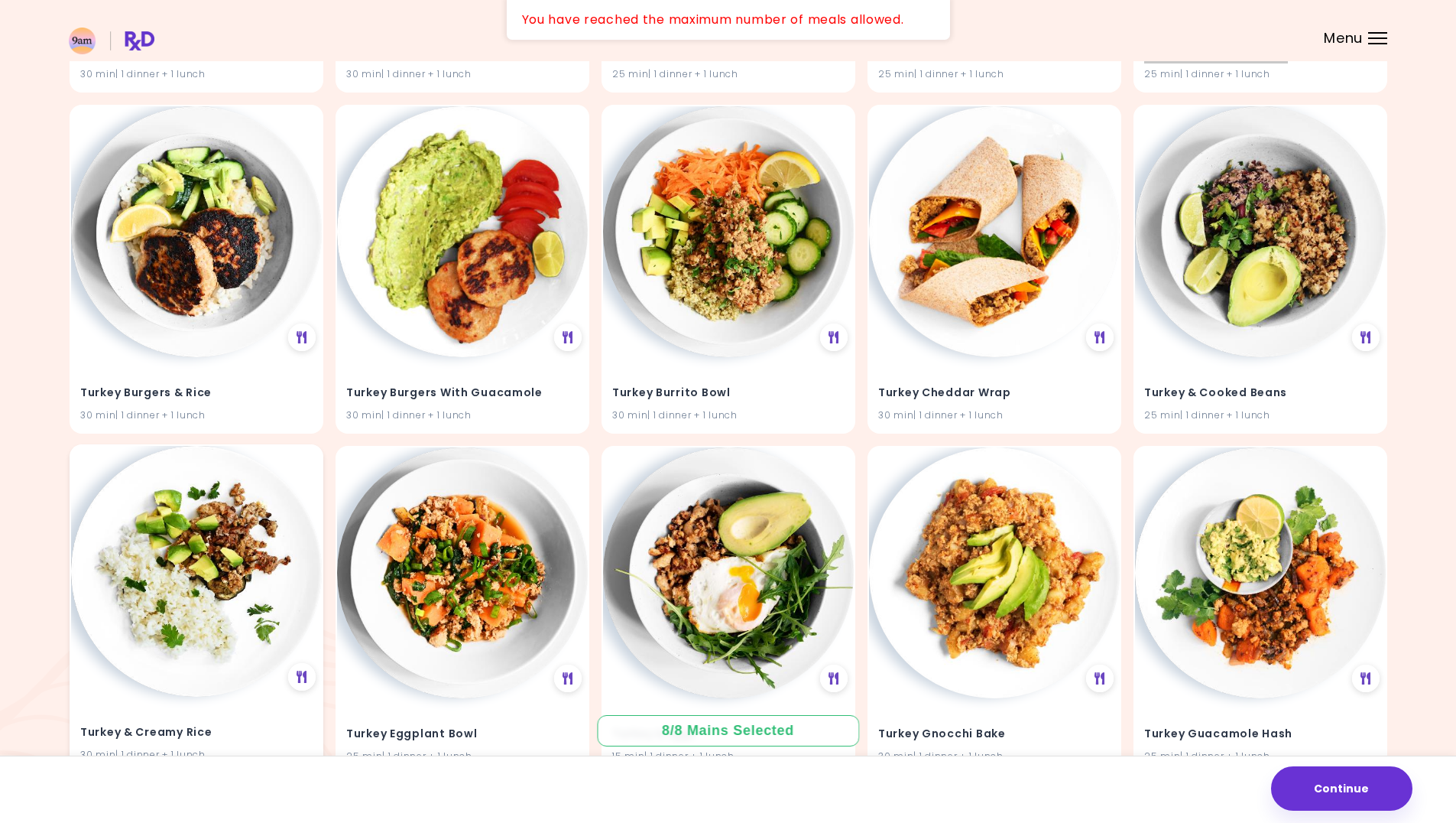
scroll to position [40357, 0]
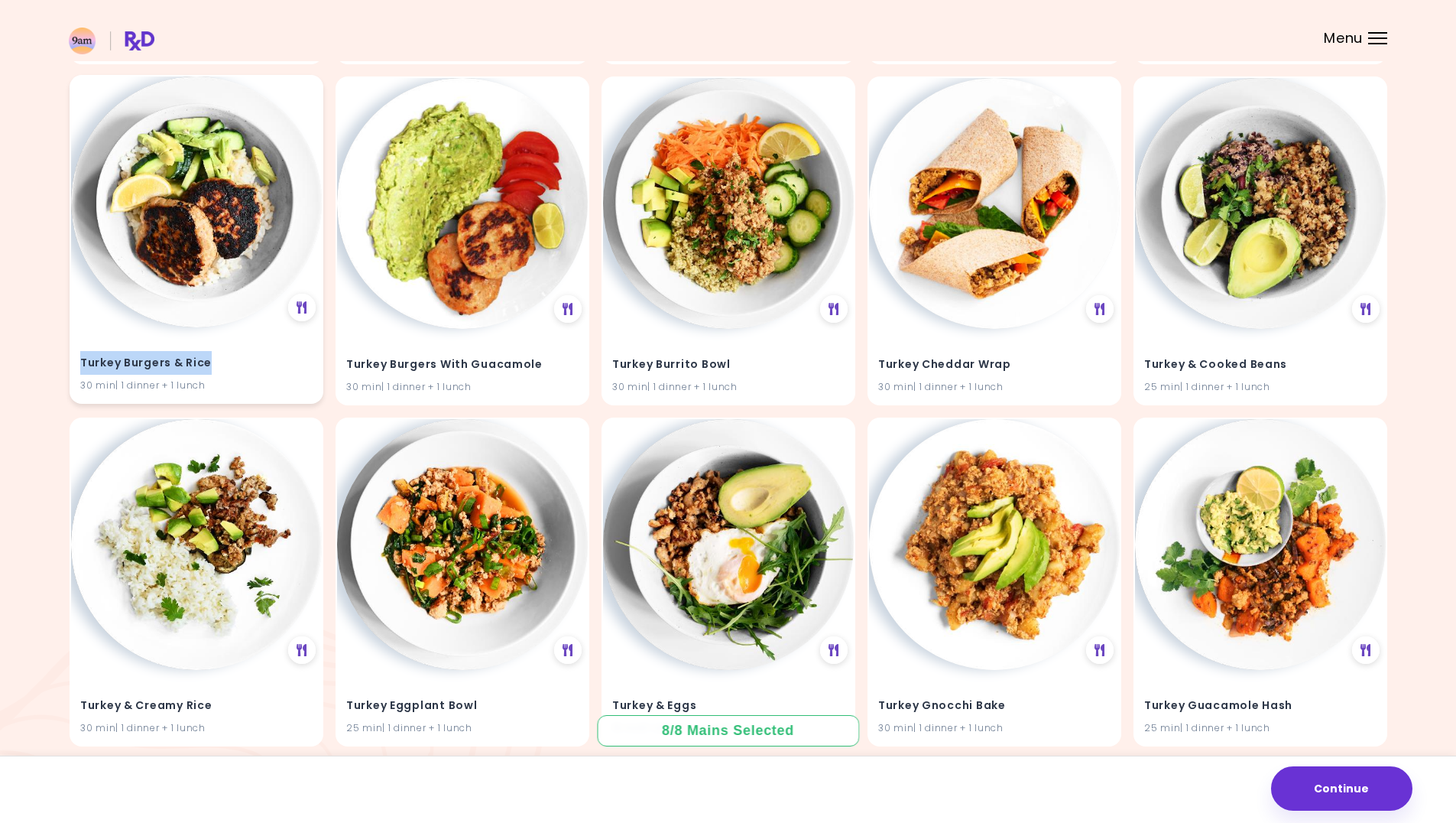
drag, startPoint x: 138, startPoint y: 366, endPoint x: 71, endPoint y: 366, distance: 67.0
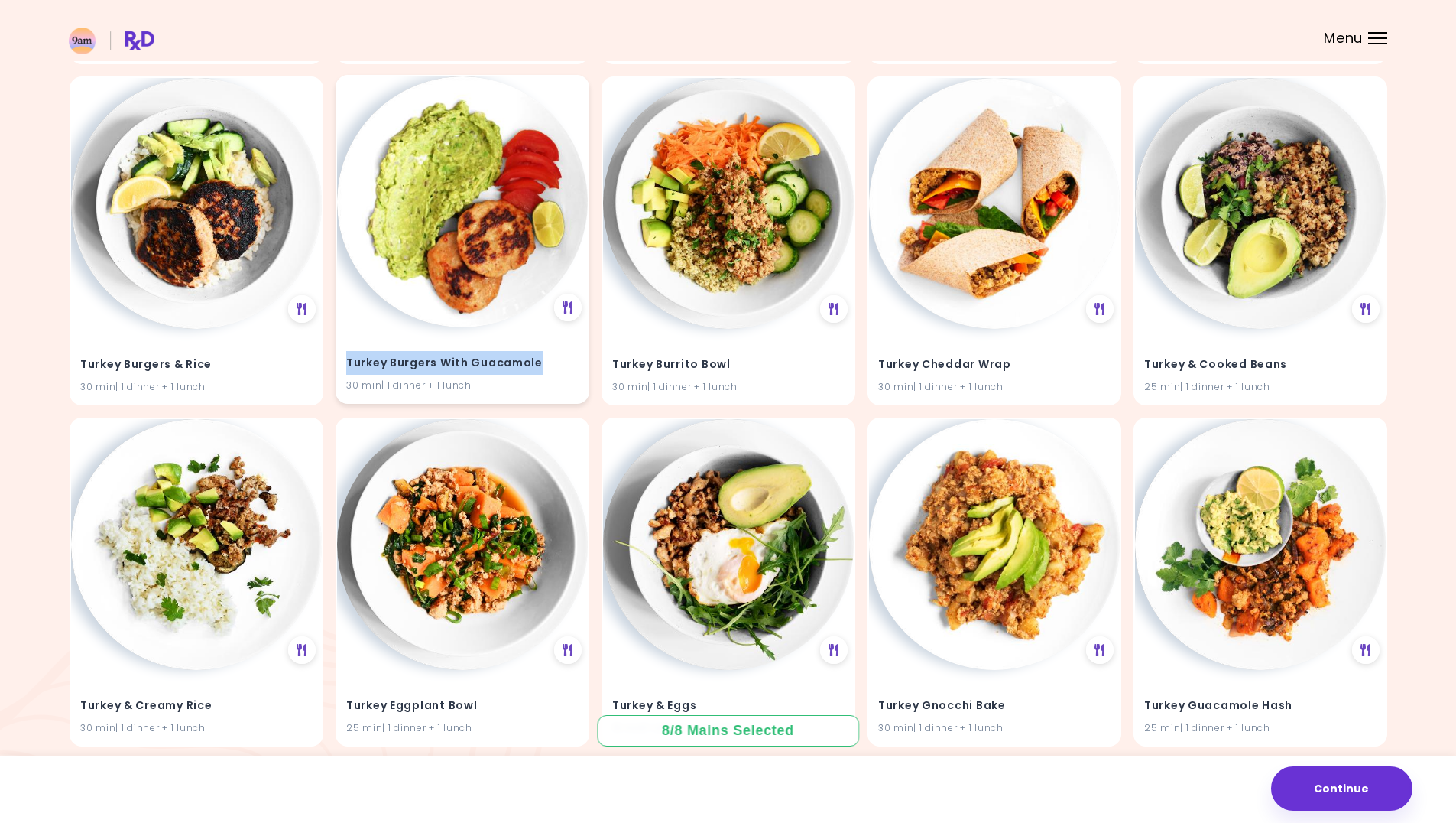
drag, startPoint x: 553, startPoint y: 367, endPoint x: 336, endPoint y: 366, distance: 217.0
click at [336, 366] on div "Turkey Burgers With Guacamole 30 min | 1 dinner + 1 lunch" at bounding box center [462, 239] width 254 height 329
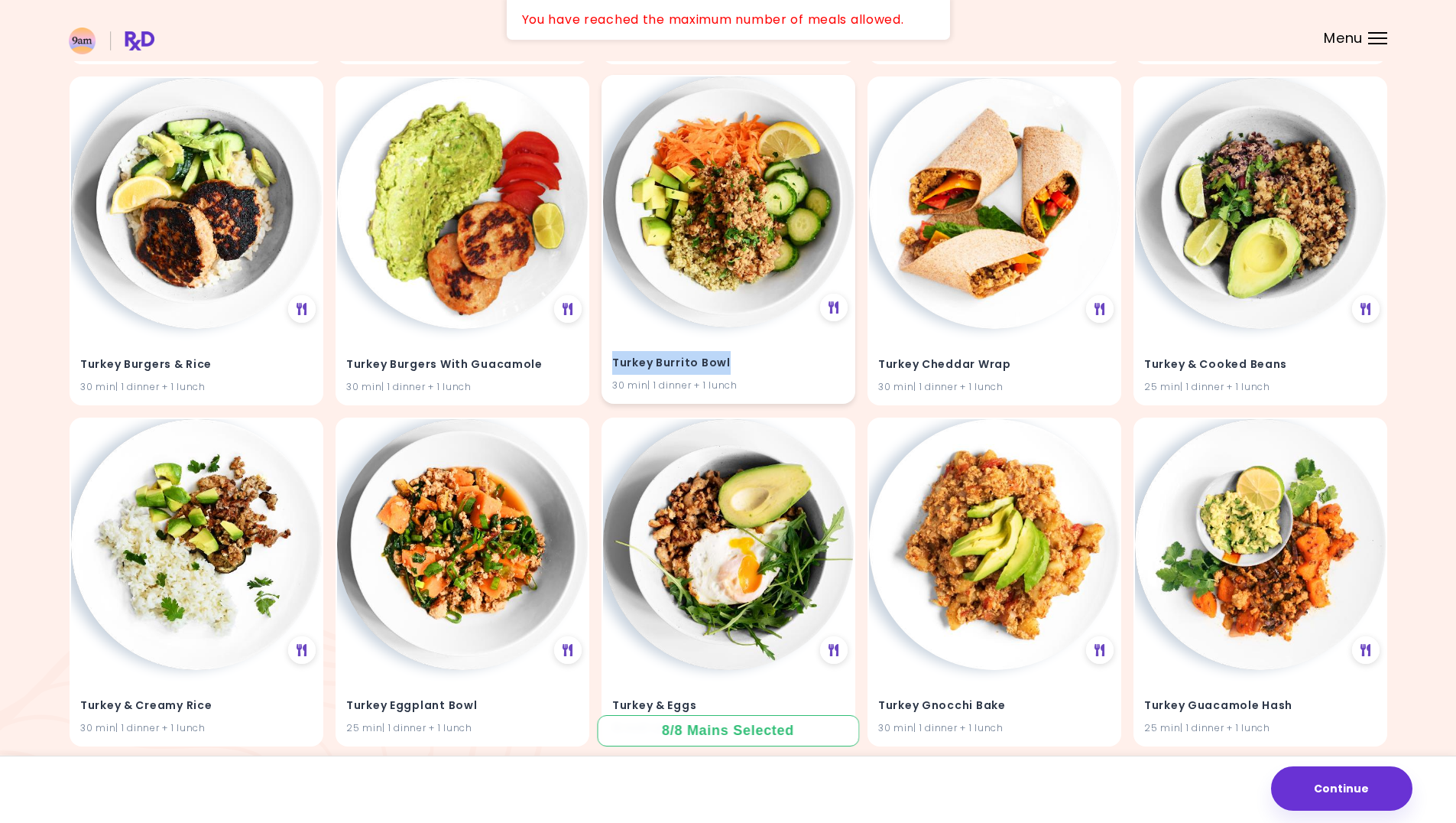
drag, startPoint x: 741, startPoint y: 362, endPoint x: 611, endPoint y: 360, distance: 130.0
click at [611, 360] on div "Turkey Burrito Bowl 30 min | 1 dinner + 1 lunch" at bounding box center [729, 365] width 251 height 75
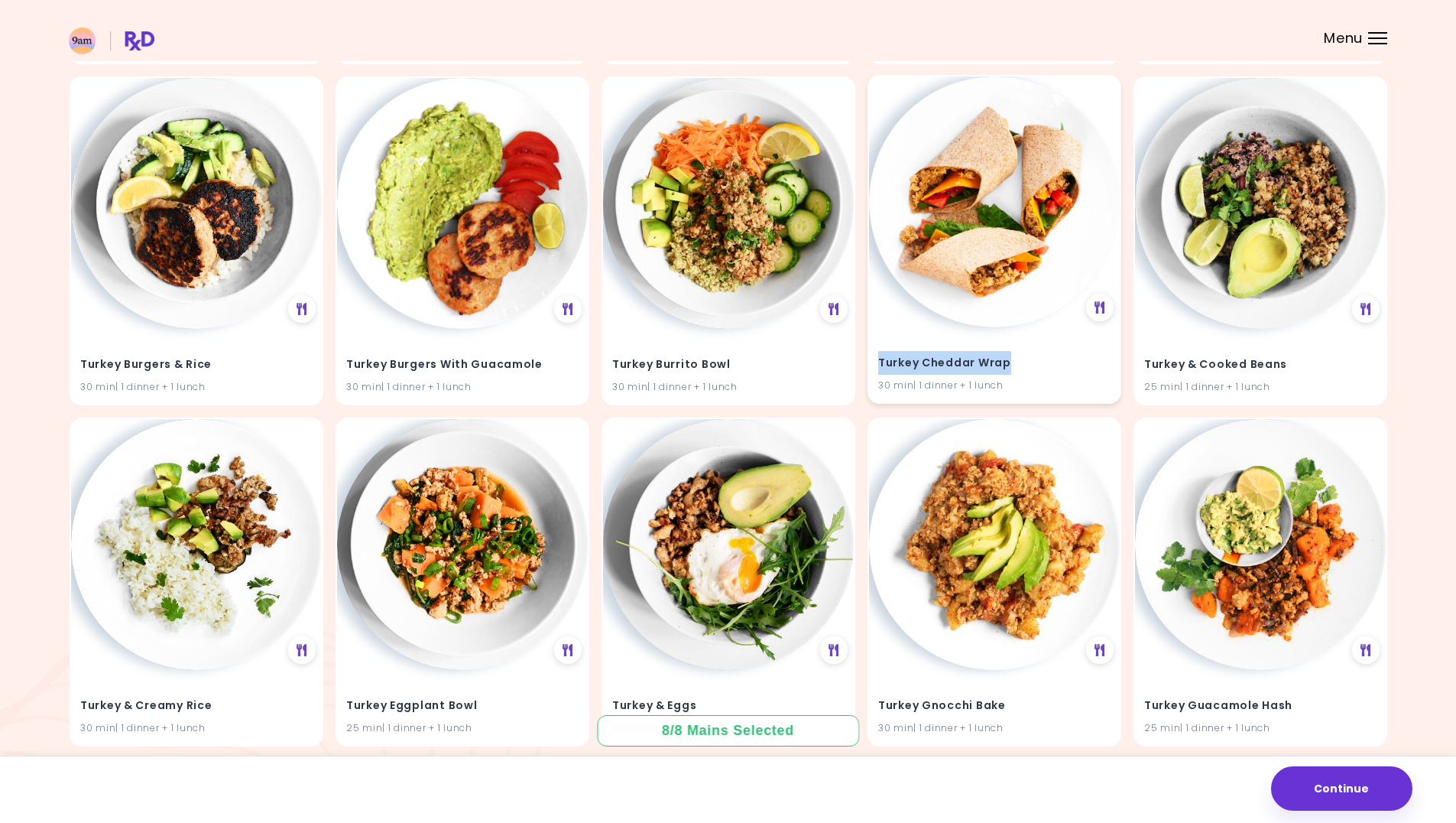
drag, startPoint x: 1012, startPoint y: 366, endPoint x: 876, endPoint y: 369, distance: 136.0
click at [876, 369] on div "Turkey Cheddar Wrap 30 min | 1 dinner + 1 lunch" at bounding box center [994, 365] width 251 height 75
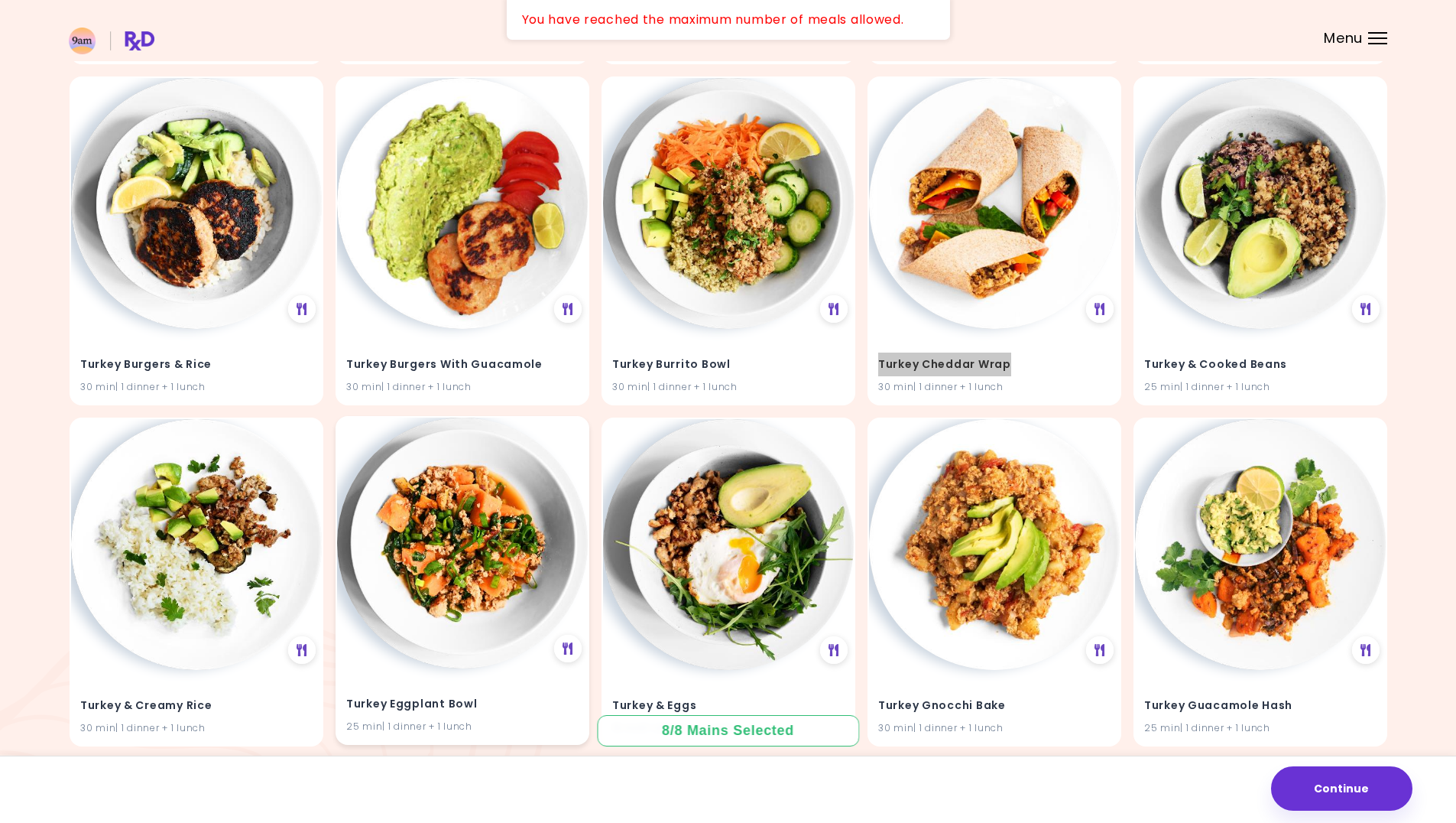
scroll to position [40662, 0]
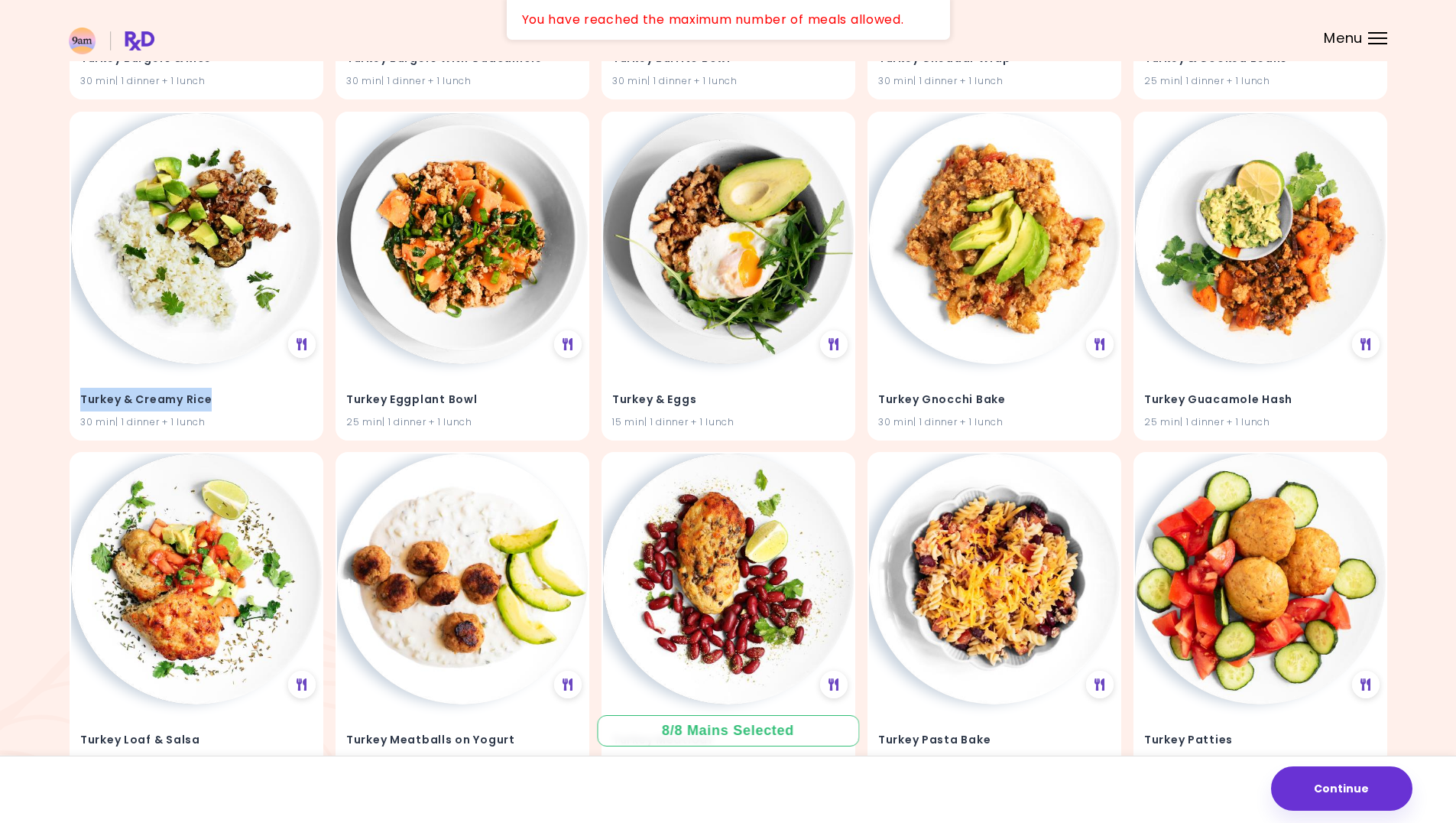
drag, startPoint x: 211, startPoint y: 396, endPoint x: 53, endPoint y: 398, distance: 158.0
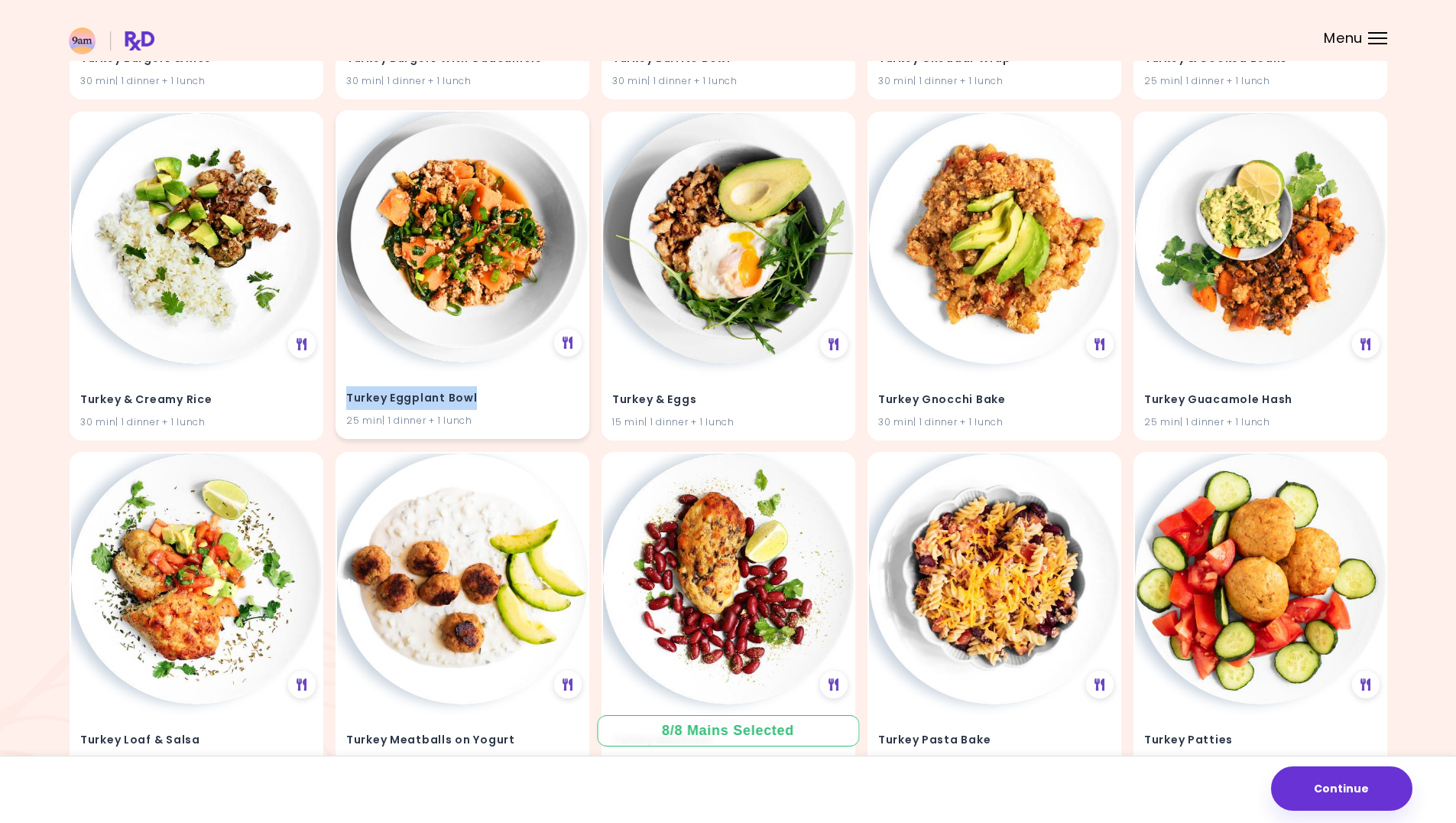
drag, startPoint x: 473, startPoint y: 403, endPoint x: 347, endPoint y: 398, distance: 126.1
click at [347, 398] on h4 "Turkey Eggplant Bowl" at bounding box center [463, 398] width 233 height 25
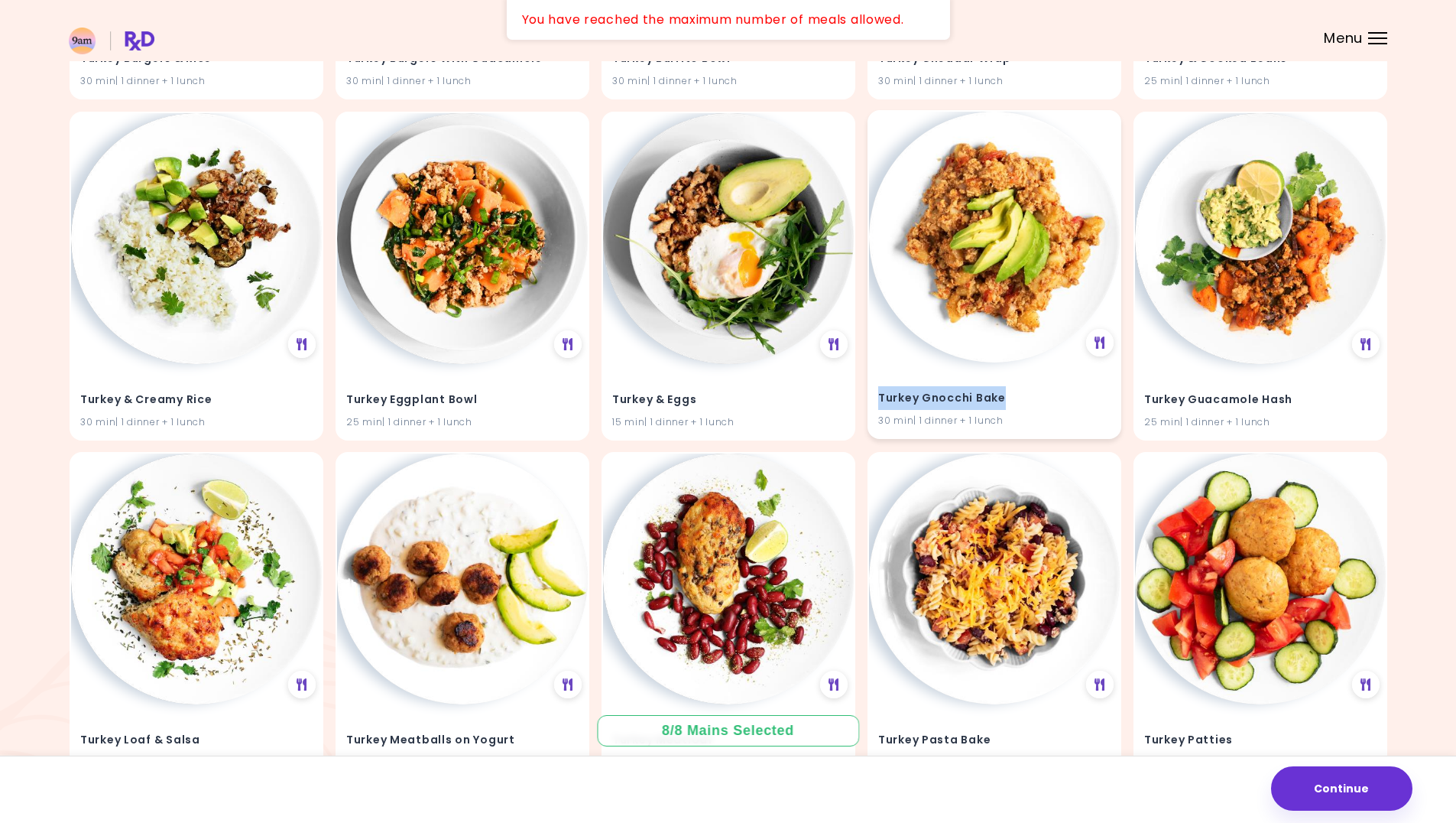
drag, startPoint x: 967, startPoint y: 401, endPoint x: 880, endPoint y: 397, distance: 87.1
click at [880, 397] on h4 "Turkey Gnocchi Bake" at bounding box center [994, 398] width 233 height 25
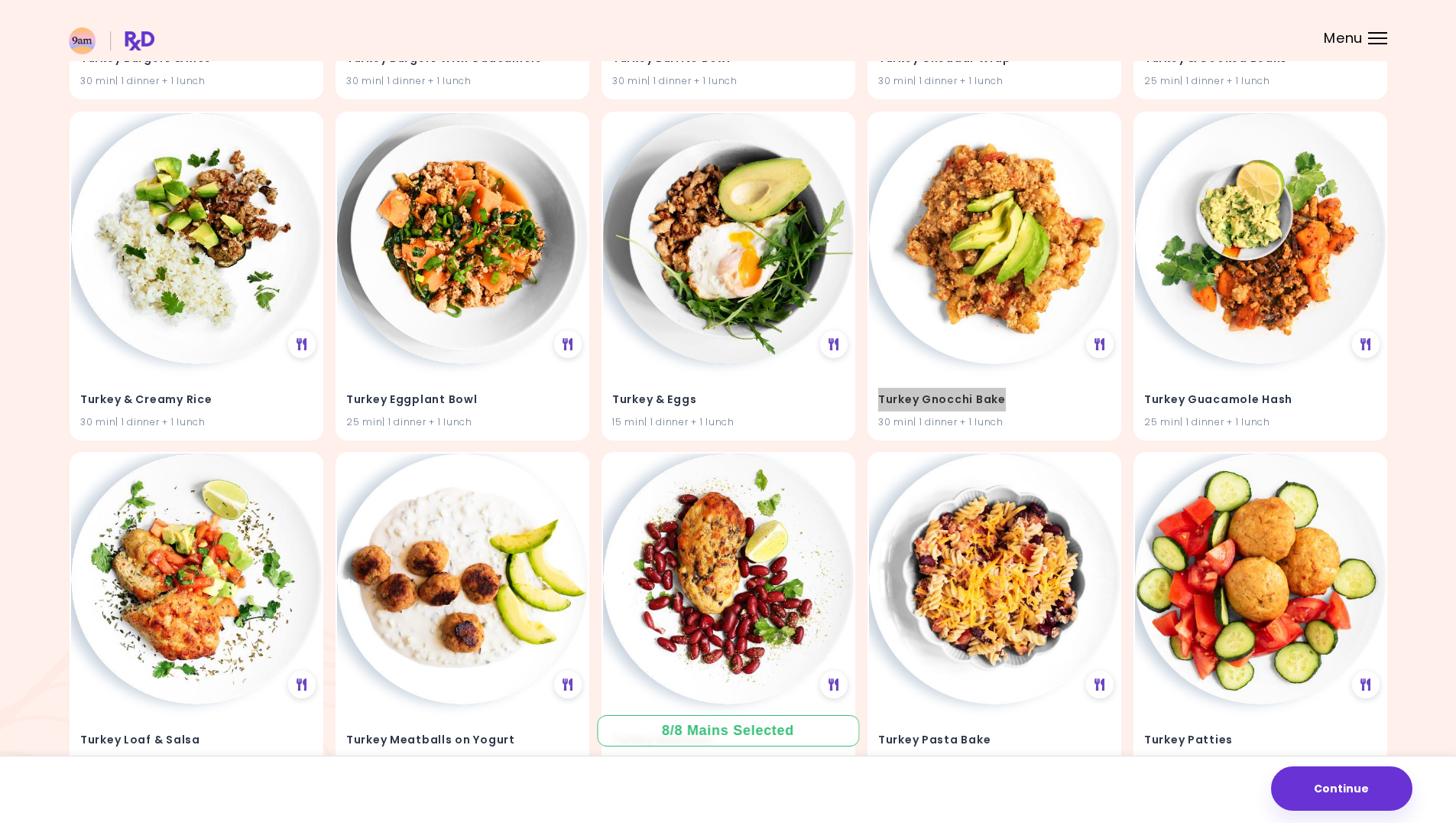
scroll to position [40968, 0]
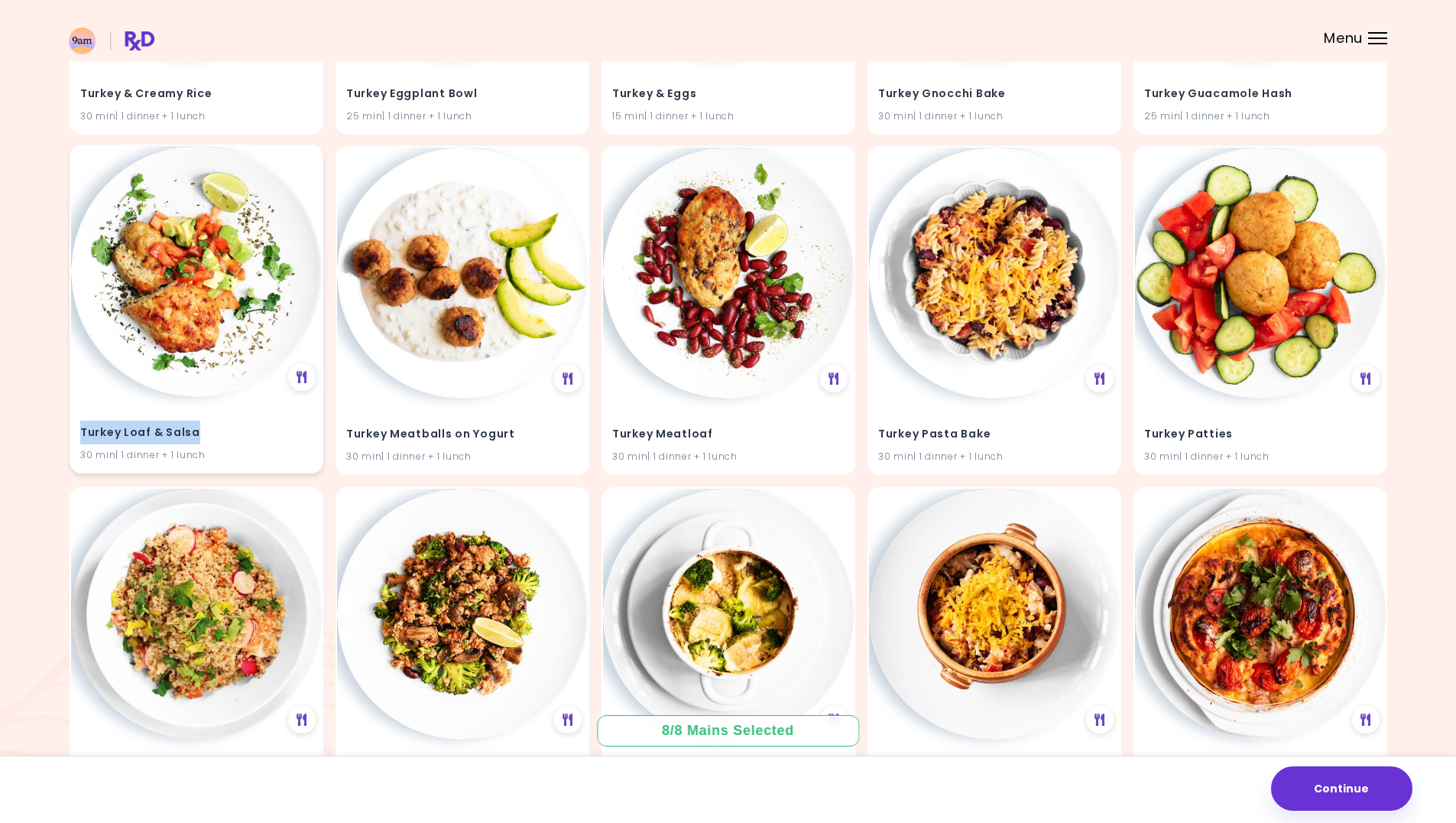
drag, startPoint x: 199, startPoint y: 428, endPoint x: 80, endPoint y: 430, distance: 119.0
click at [80, 430] on h4 "Turkey Loaf & Salsa" at bounding box center [196, 433] width 233 height 25
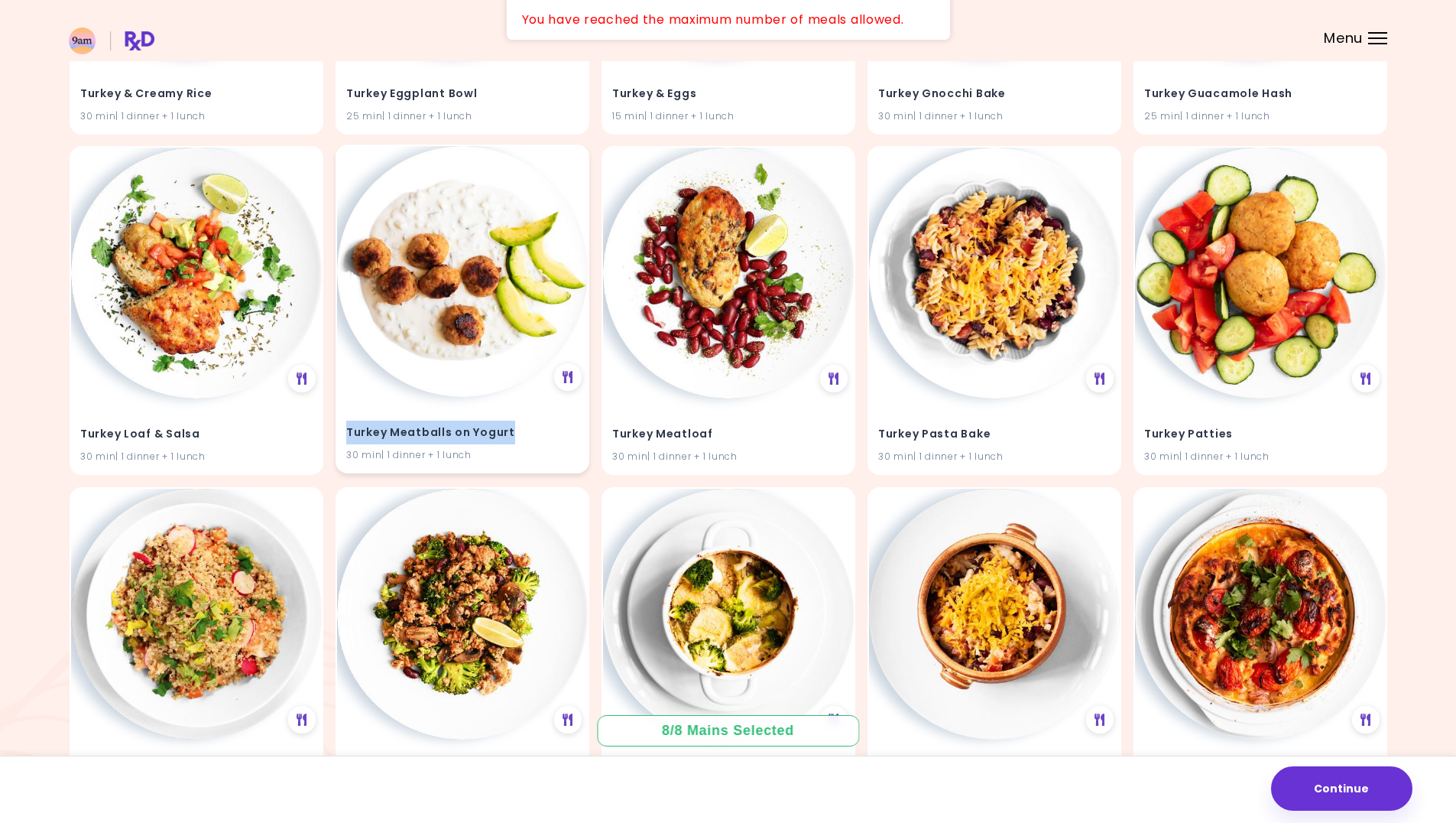
drag, startPoint x: 515, startPoint y: 435, endPoint x: 348, endPoint y: 430, distance: 167.1
click at [348, 430] on h4 "Turkey Meatballs on Yogurt" at bounding box center [463, 433] width 233 height 25
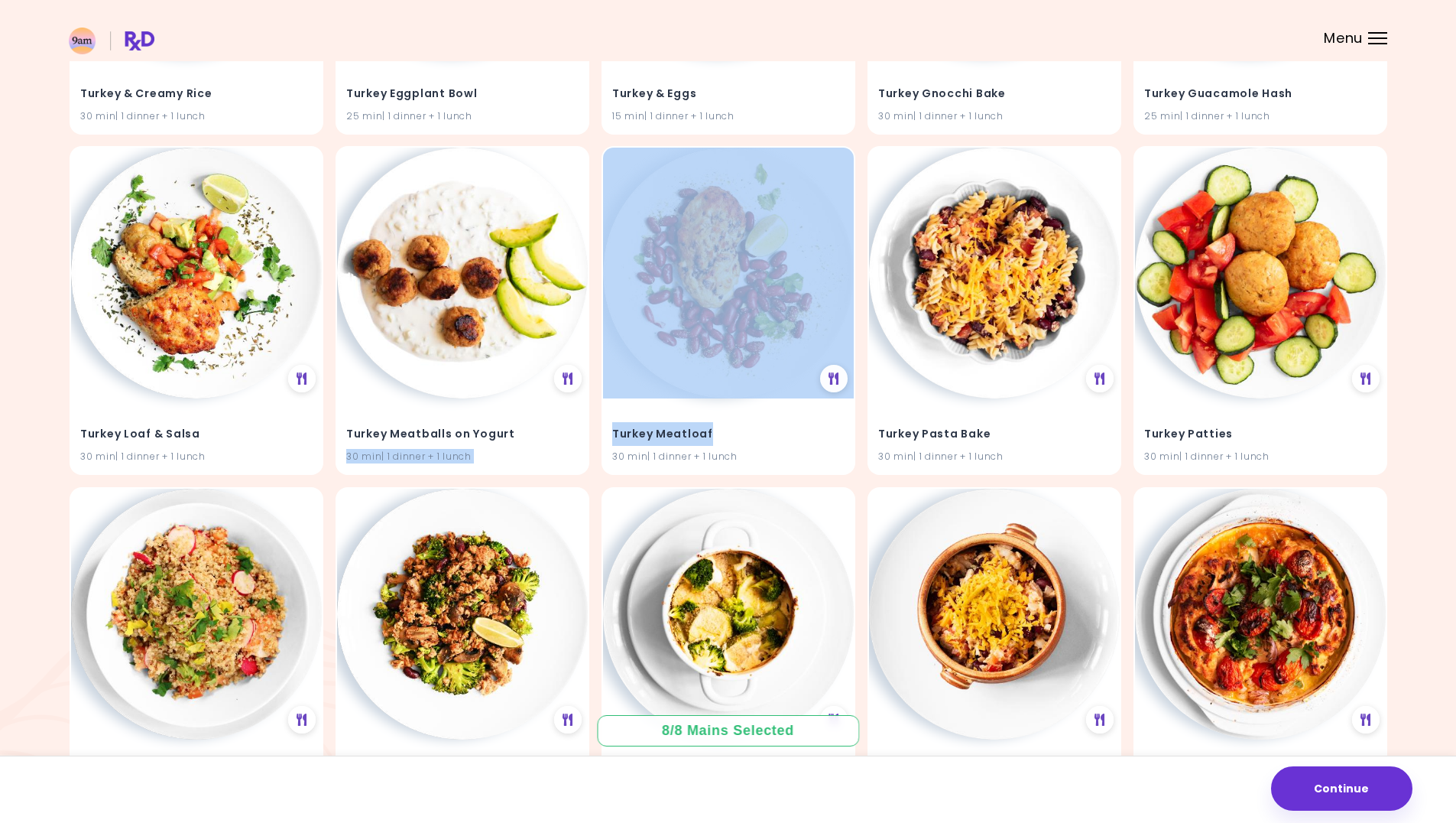
drag, startPoint x: 657, startPoint y: 428, endPoint x: 593, endPoint y: 430, distance: 64.0
click at [708, 437] on h4 "Turkey Meatloaf" at bounding box center [728, 433] width 233 height 25
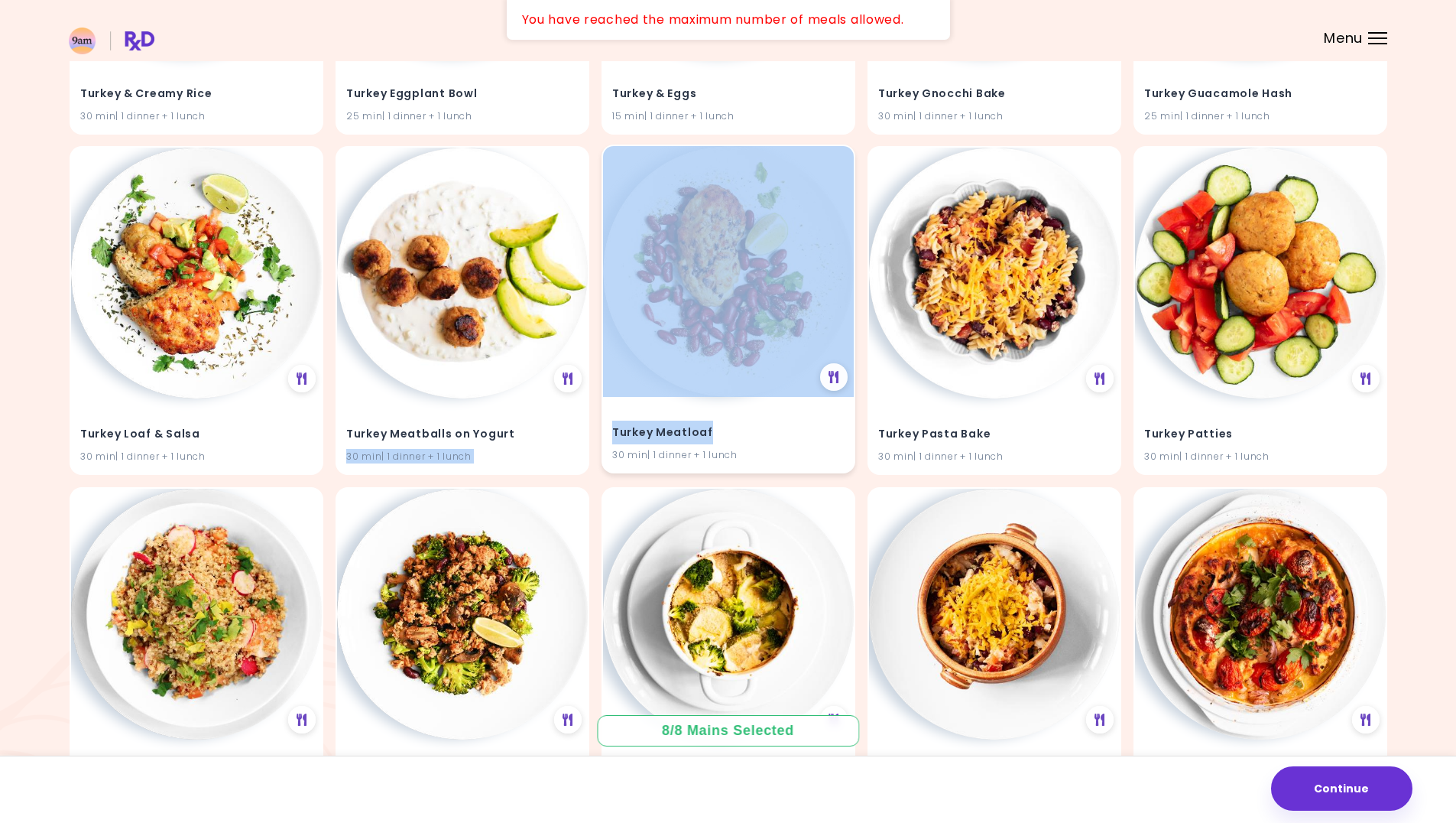
click at [726, 436] on h4 "Turkey Meatloaf" at bounding box center [728, 433] width 233 height 25
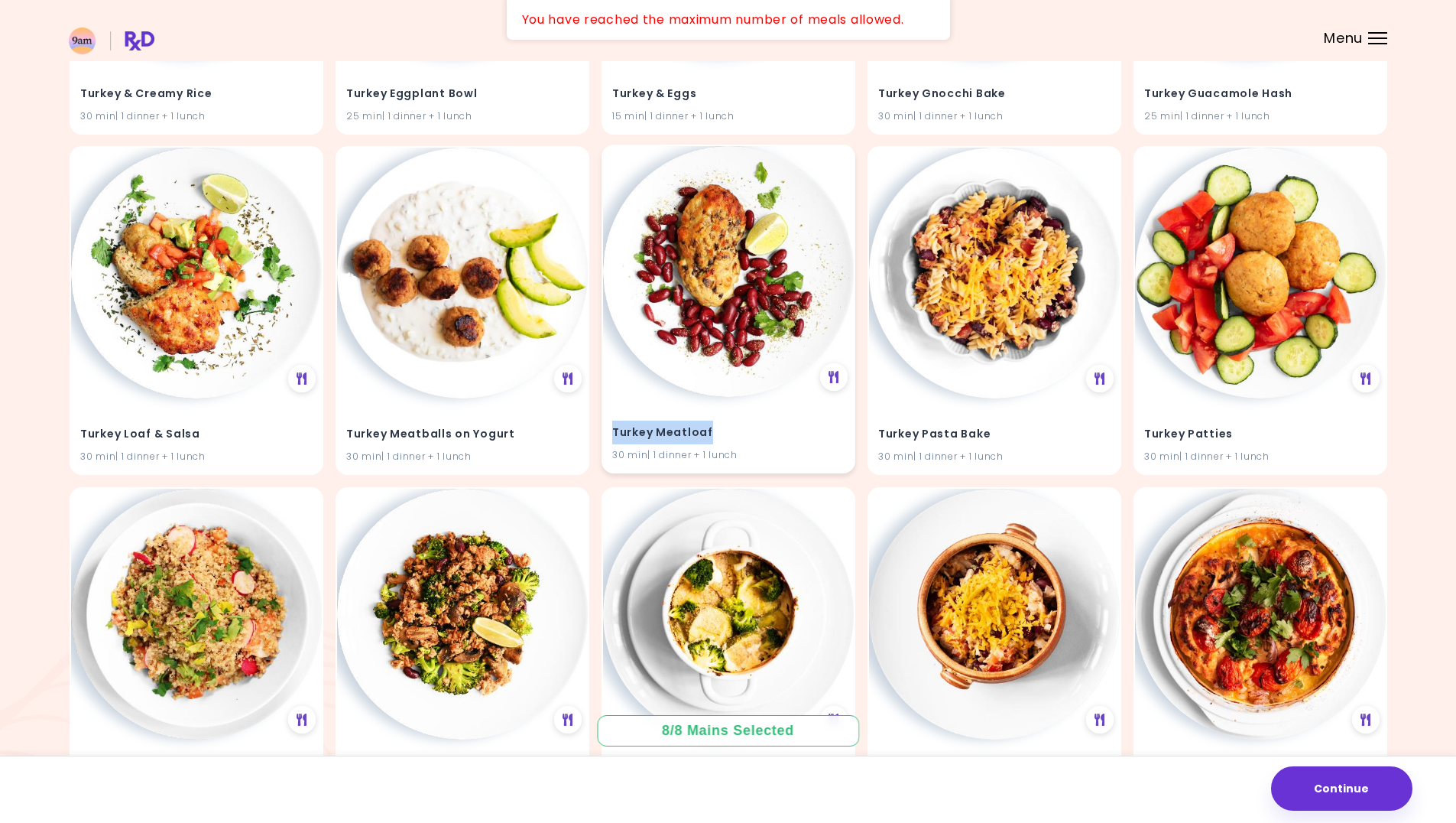
drag, startPoint x: 729, startPoint y: 433, endPoint x: 625, endPoint y: 431, distance: 104.0
click at [613, 434] on h4 "Turkey Meatloaf" at bounding box center [728, 433] width 233 height 25
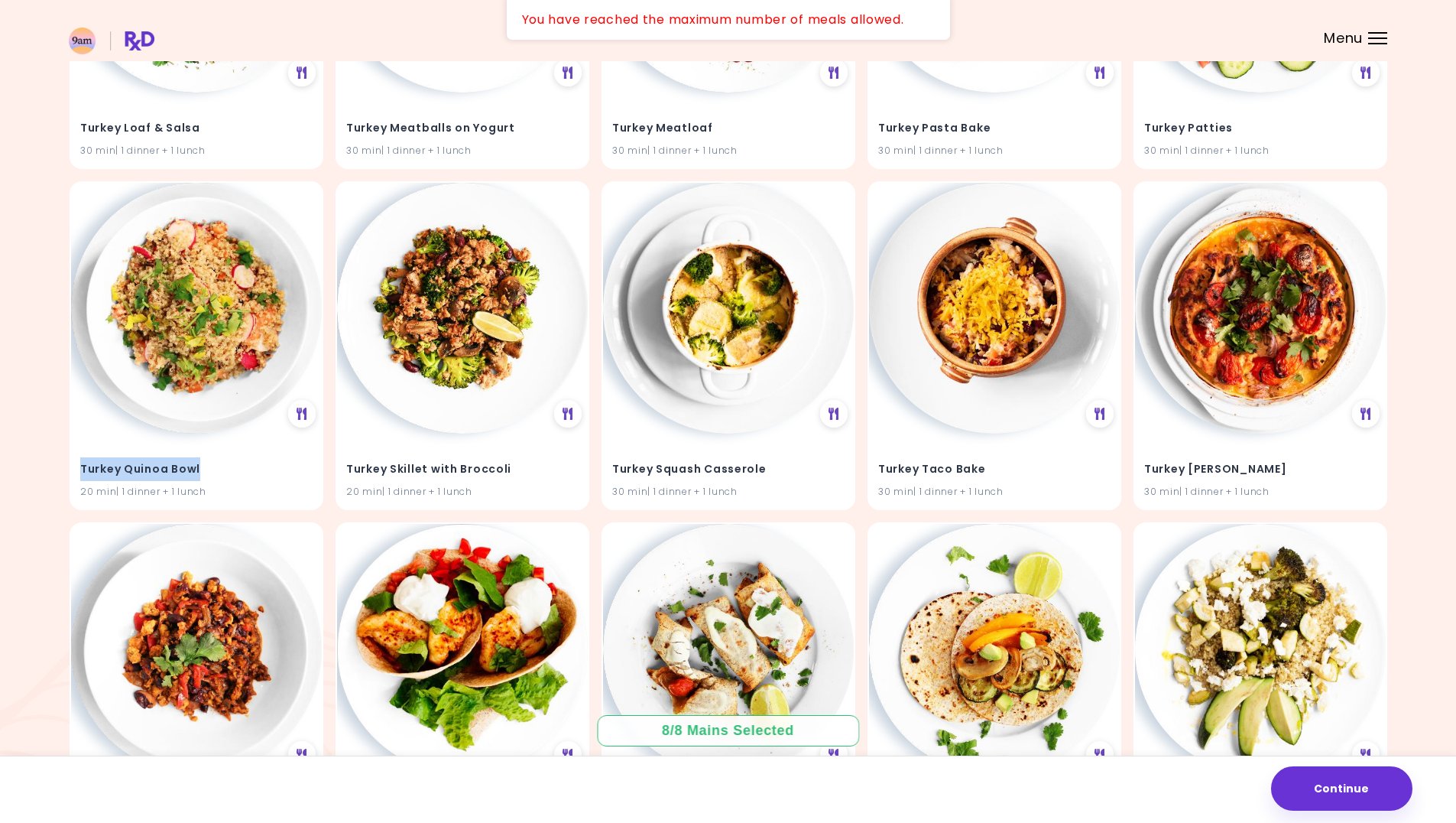
drag, startPoint x: 171, startPoint y: 466, endPoint x: 64, endPoint y: 465, distance: 107.0
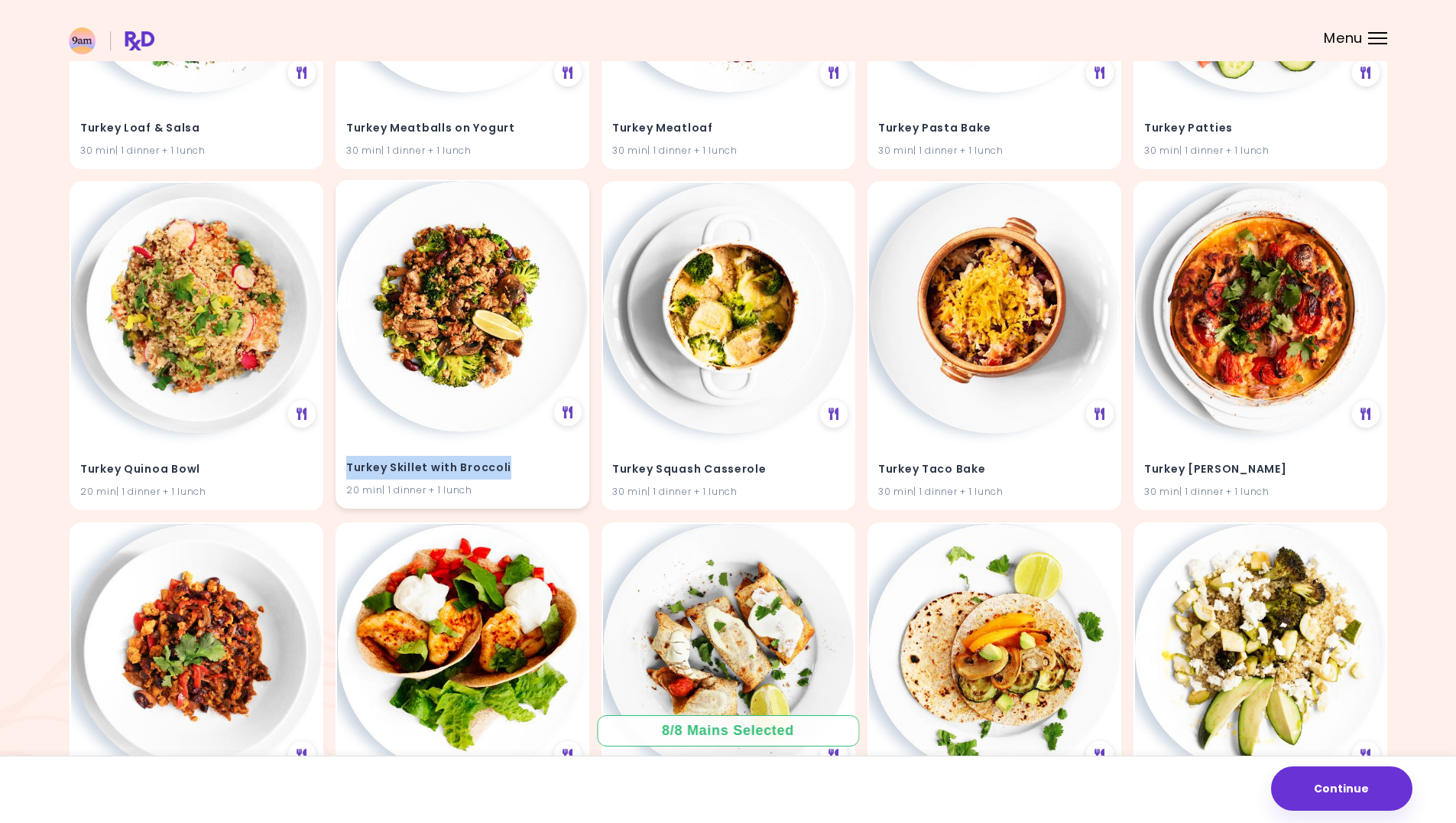
drag, startPoint x: 511, startPoint y: 471, endPoint x: 350, endPoint y: 468, distance: 161.0
click at [350, 468] on h4 "Turkey Skillet with Broccoli" at bounding box center [463, 469] width 233 height 25
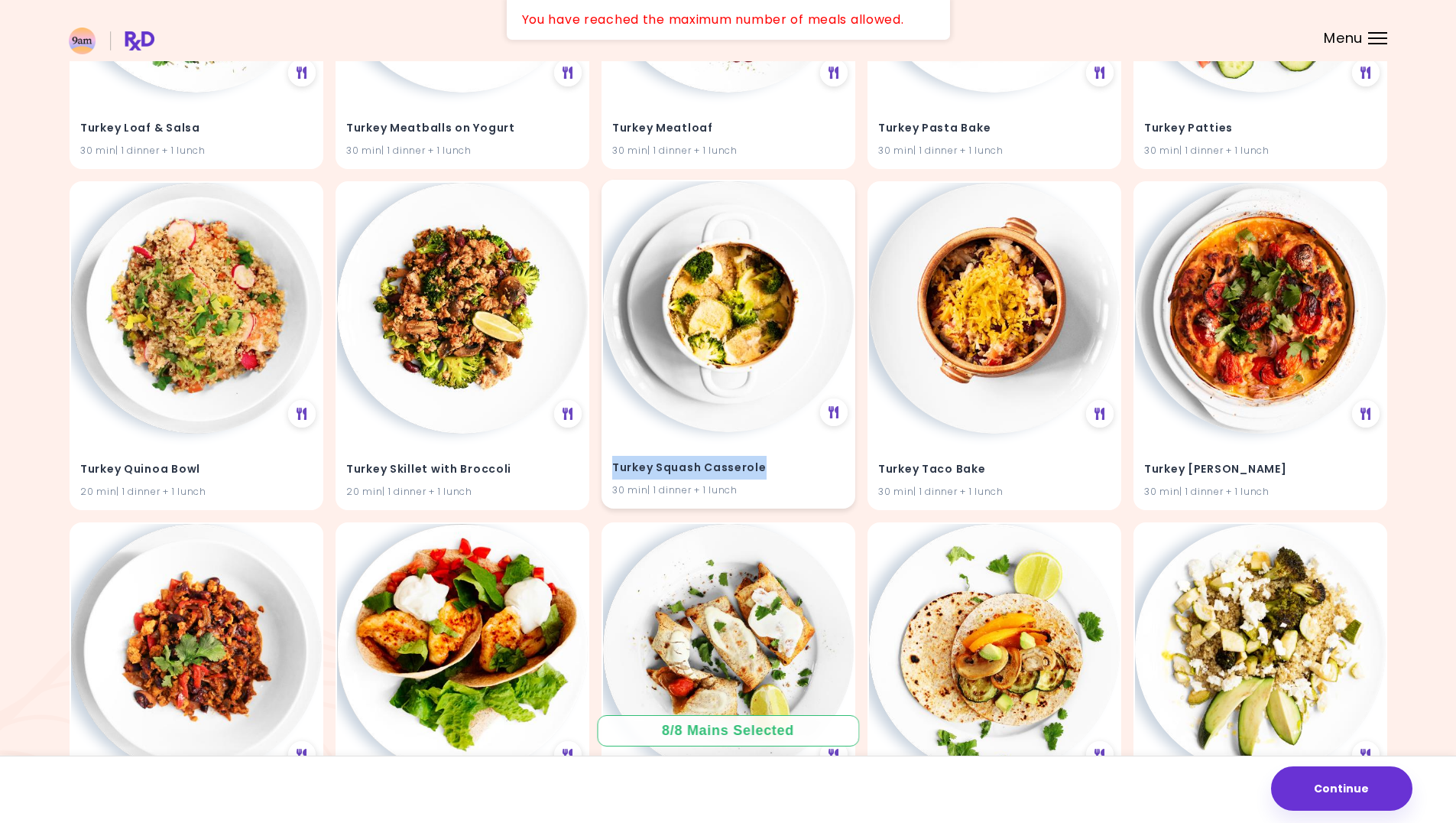
drag, startPoint x: 764, startPoint y: 469, endPoint x: 615, endPoint y: 469, distance: 149.0
click at [615, 469] on h4 "Turkey Squash Casserole" at bounding box center [728, 469] width 233 height 25
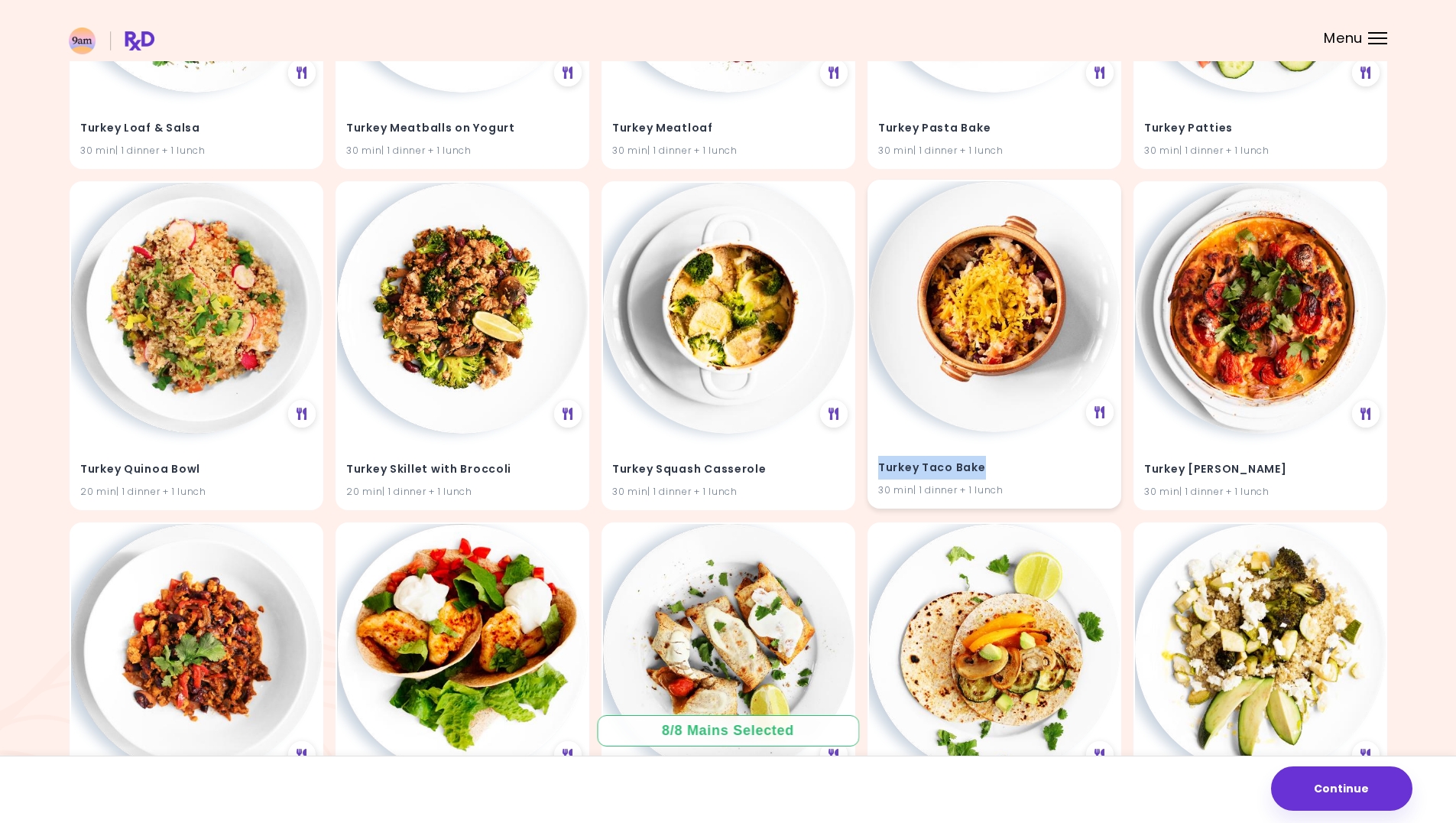
drag, startPoint x: 998, startPoint y: 469, endPoint x: 880, endPoint y: 468, distance: 118.0
click at [880, 468] on h4 "Turkey Taco Bake" at bounding box center [994, 469] width 233 height 25
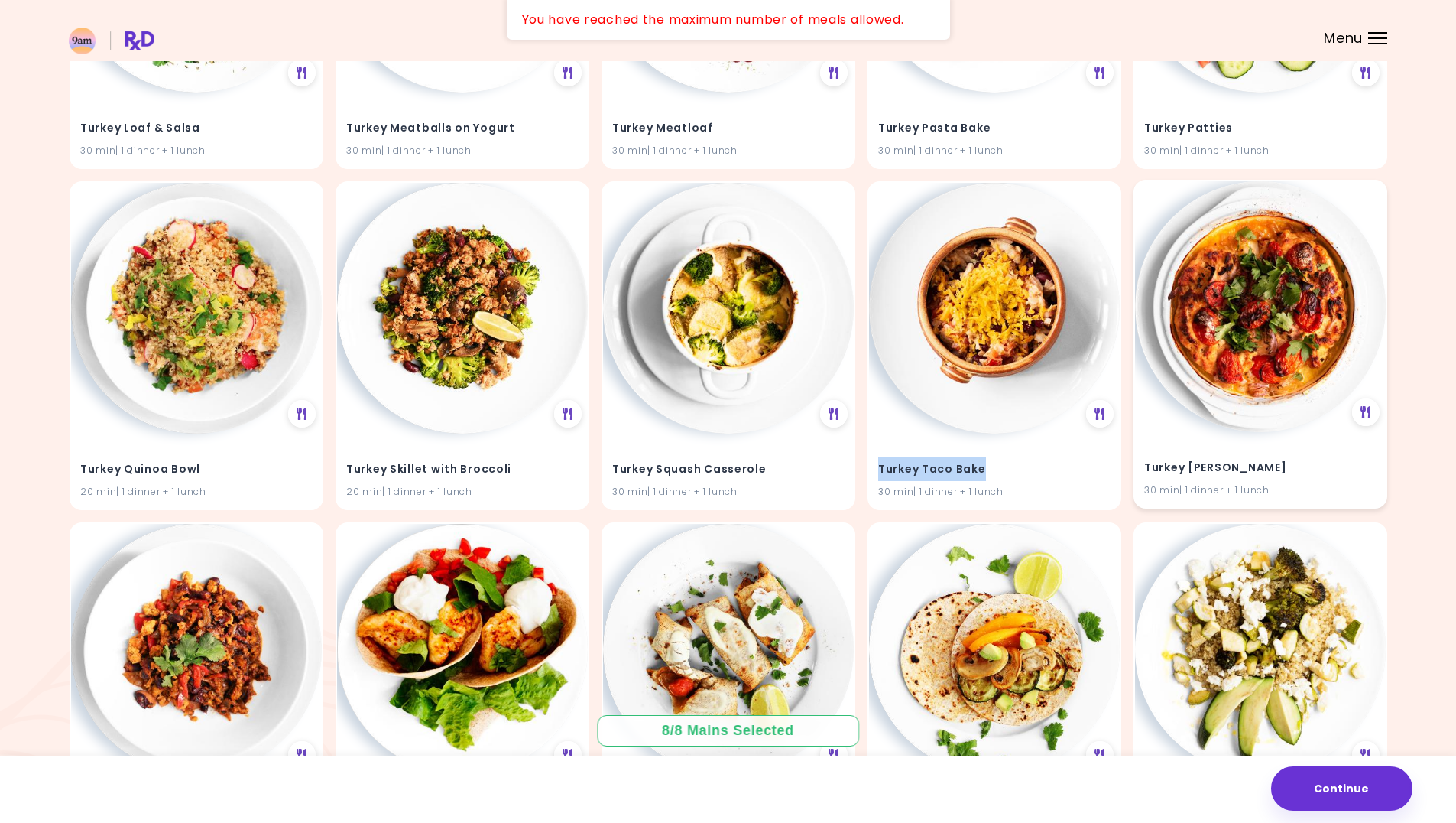
drag, startPoint x: 1298, startPoint y: 464, endPoint x: 1146, endPoint y: 468, distance: 152.1
click at [1146, 468] on h4 "Turkey [PERSON_NAME]" at bounding box center [1261, 469] width 233 height 25
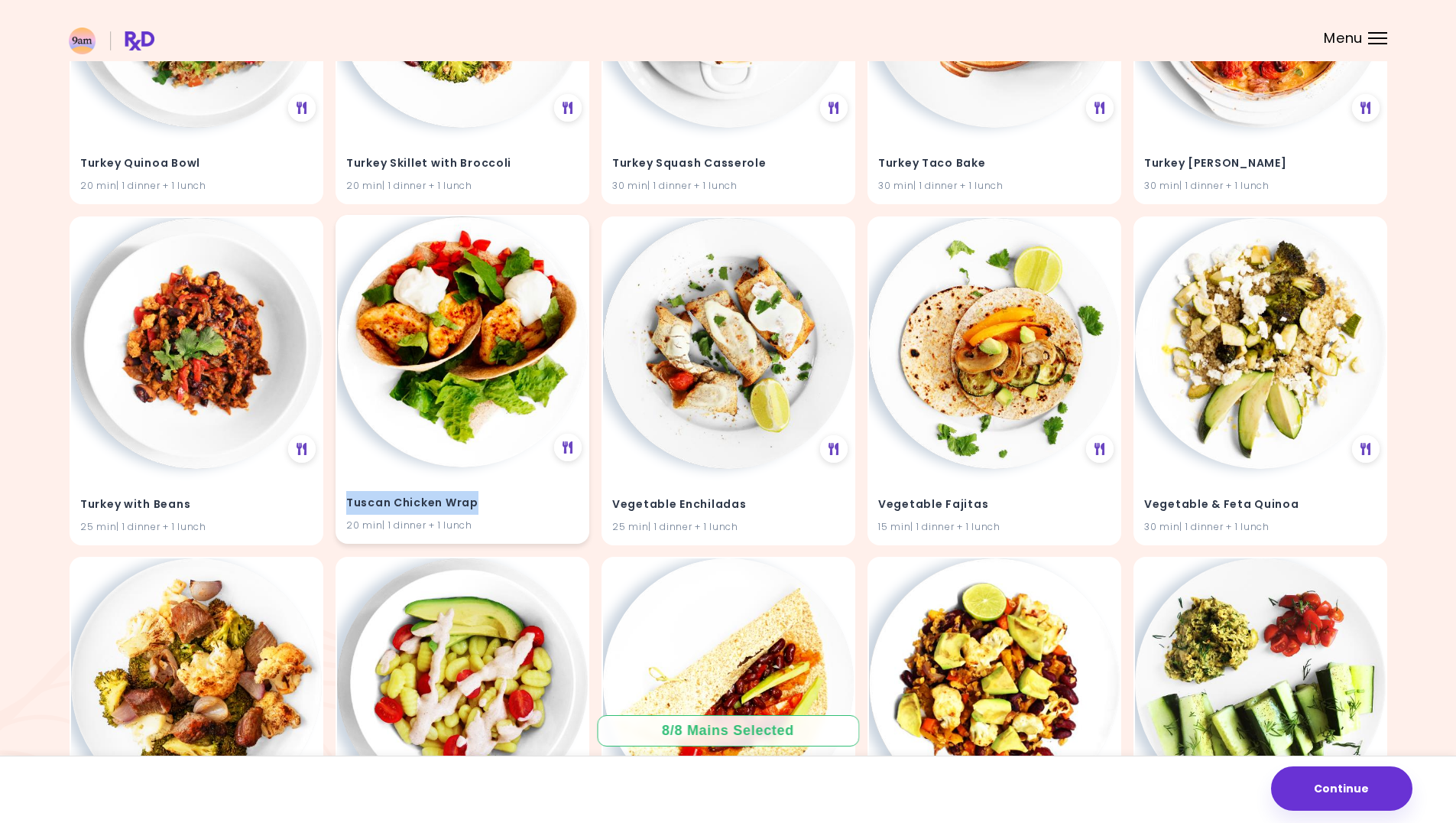
drag, startPoint x: 358, startPoint y: 502, endPoint x: 349, endPoint y: 504, distance: 9.2
click at [349, 504] on h4 "Tuscan Chicken Wrap" at bounding box center [463, 503] width 233 height 25
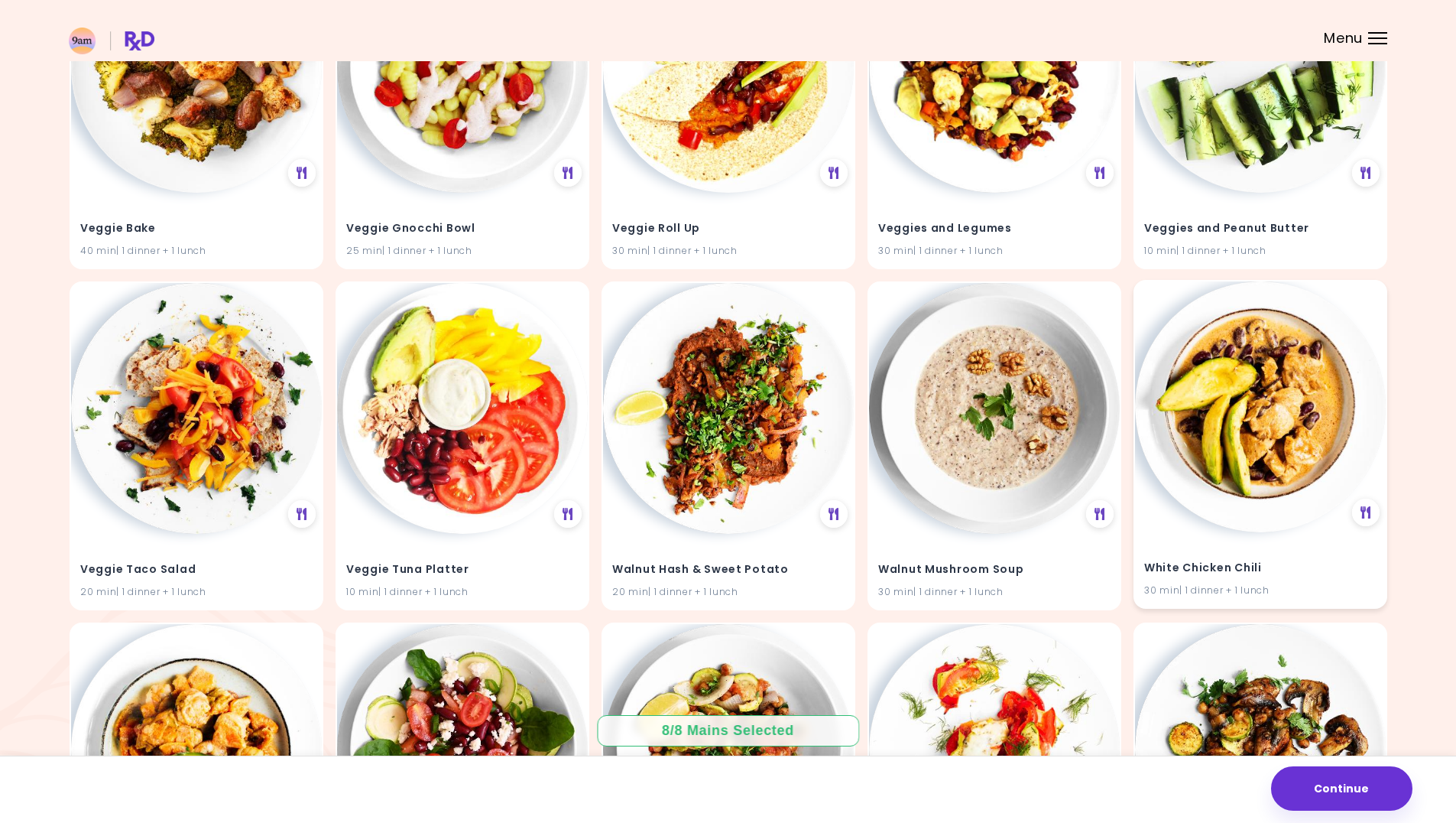
scroll to position [42268, 0]
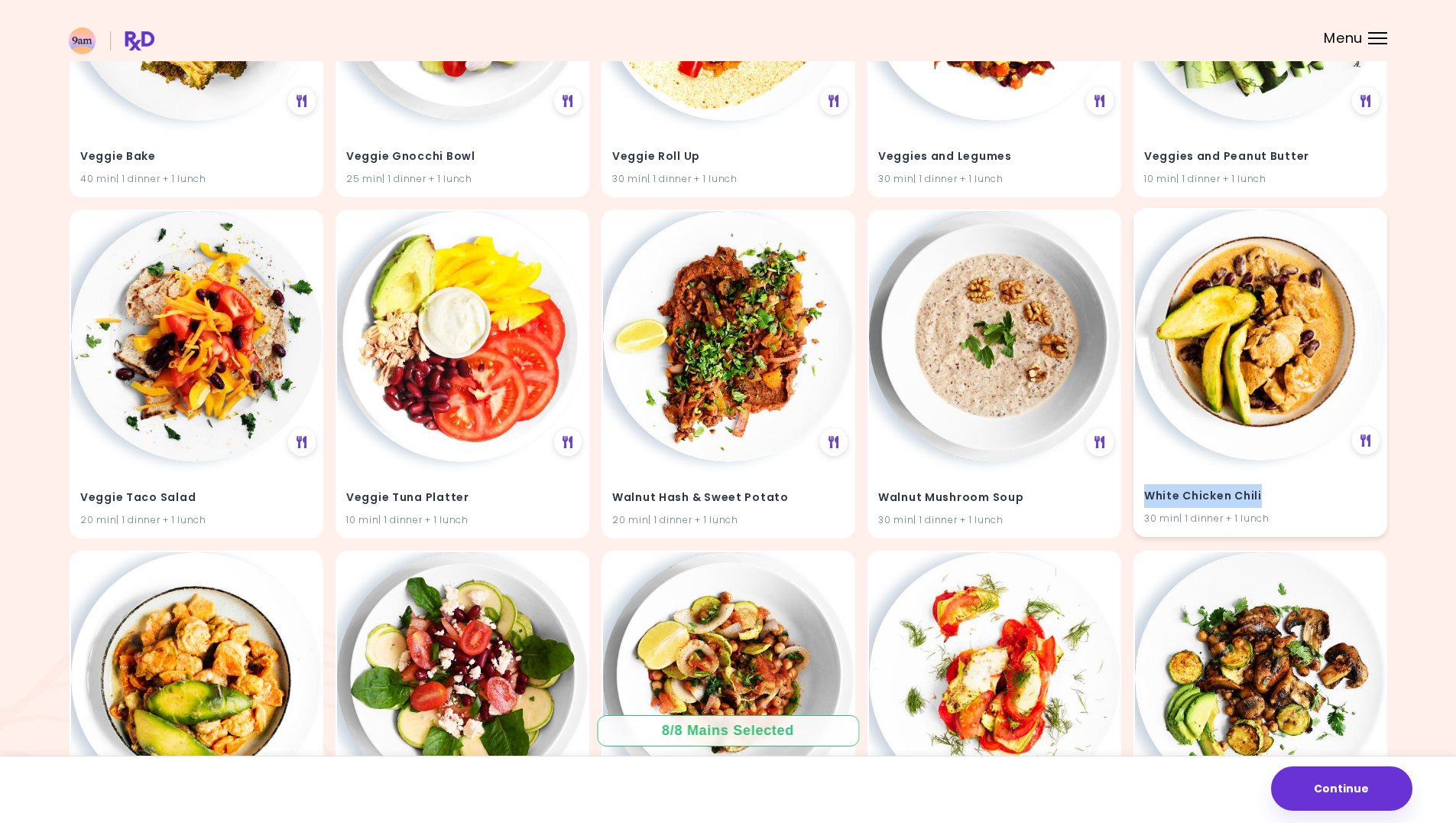
drag, startPoint x: 1263, startPoint y: 492, endPoint x: 1142, endPoint y: 495, distance: 121.0
click at [1142, 495] on div "White Chicken Chili 30 min | 1 dinner + 1 lunch" at bounding box center [1261, 497] width 251 height 75
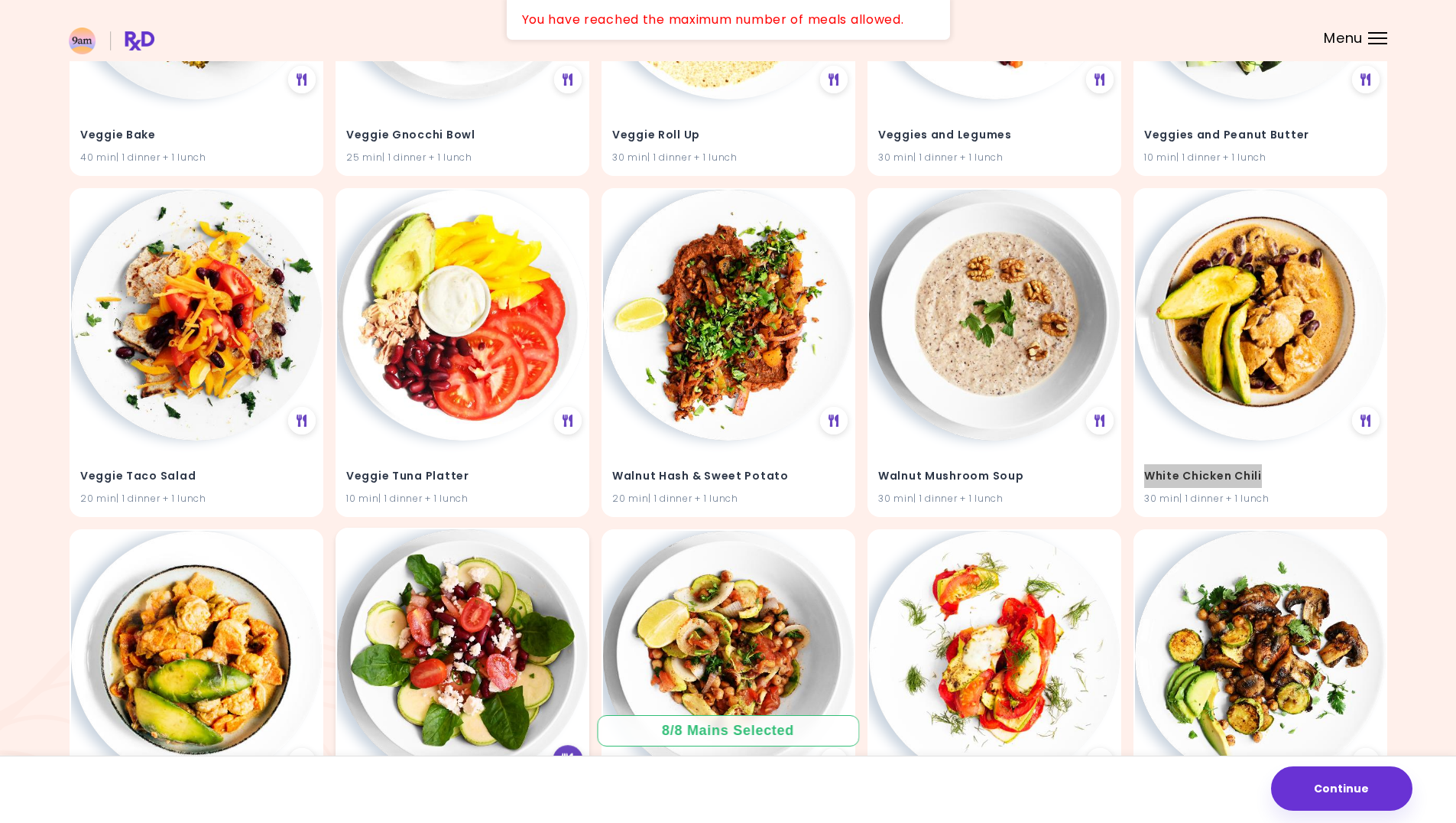
scroll to position [42574, 0]
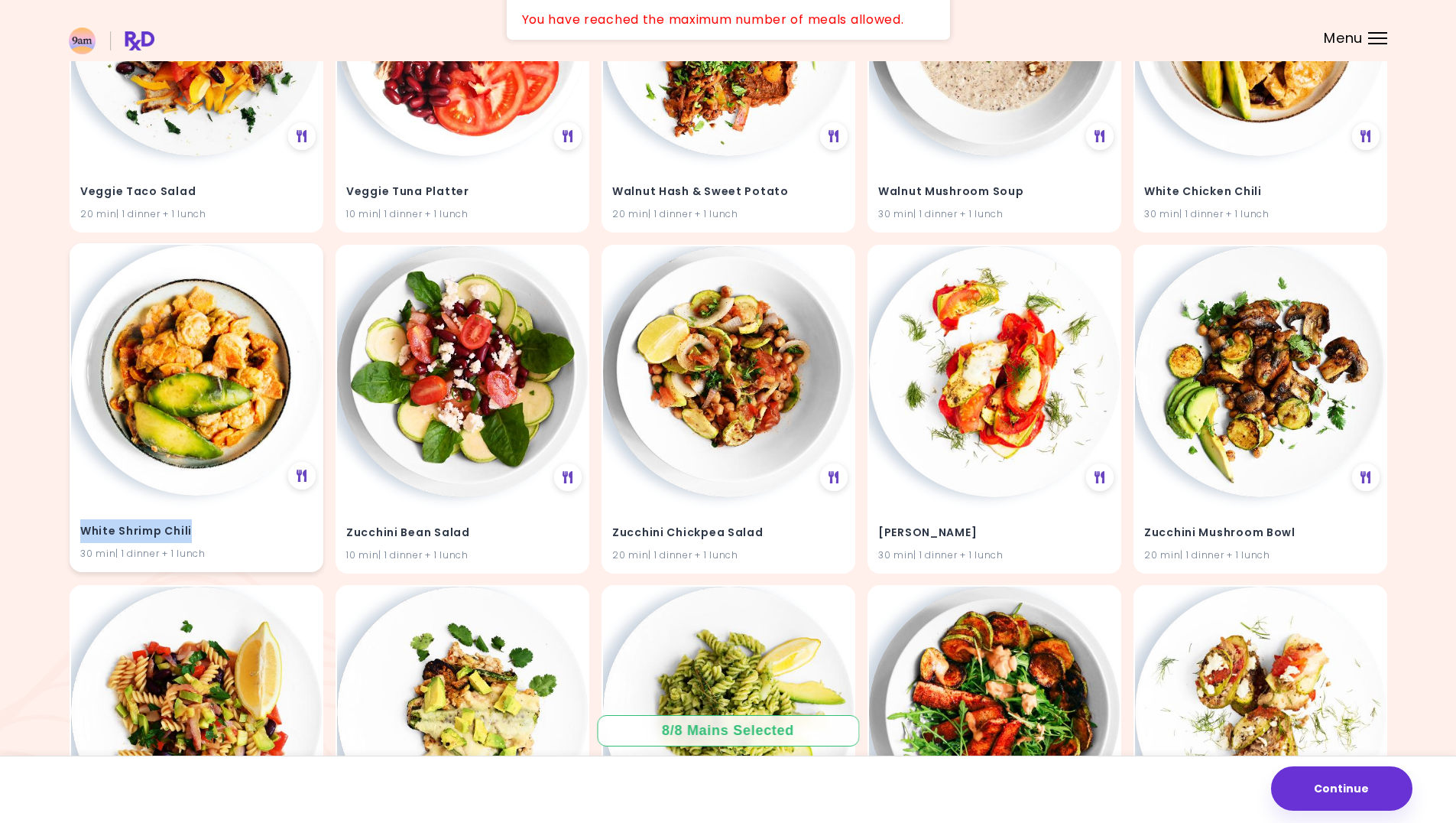
drag, startPoint x: 180, startPoint y: 530, endPoint x: 81, endPoint y: 531, distance: 99.0
click at [81, 531] on h4 "White Shrimp Chili" at bounding box center [196, 531] width 233 height 25
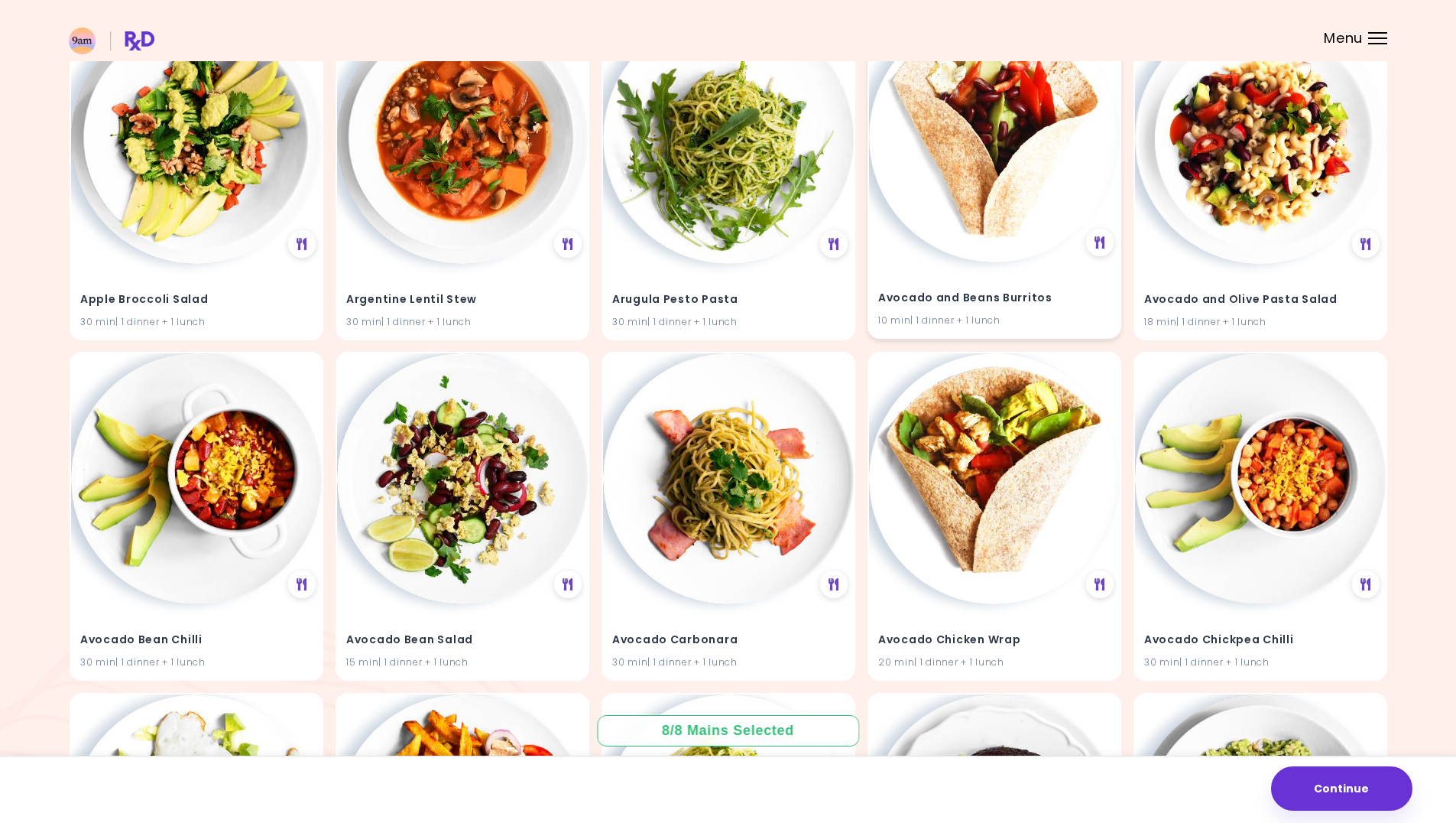
scroll to position [0, 0]
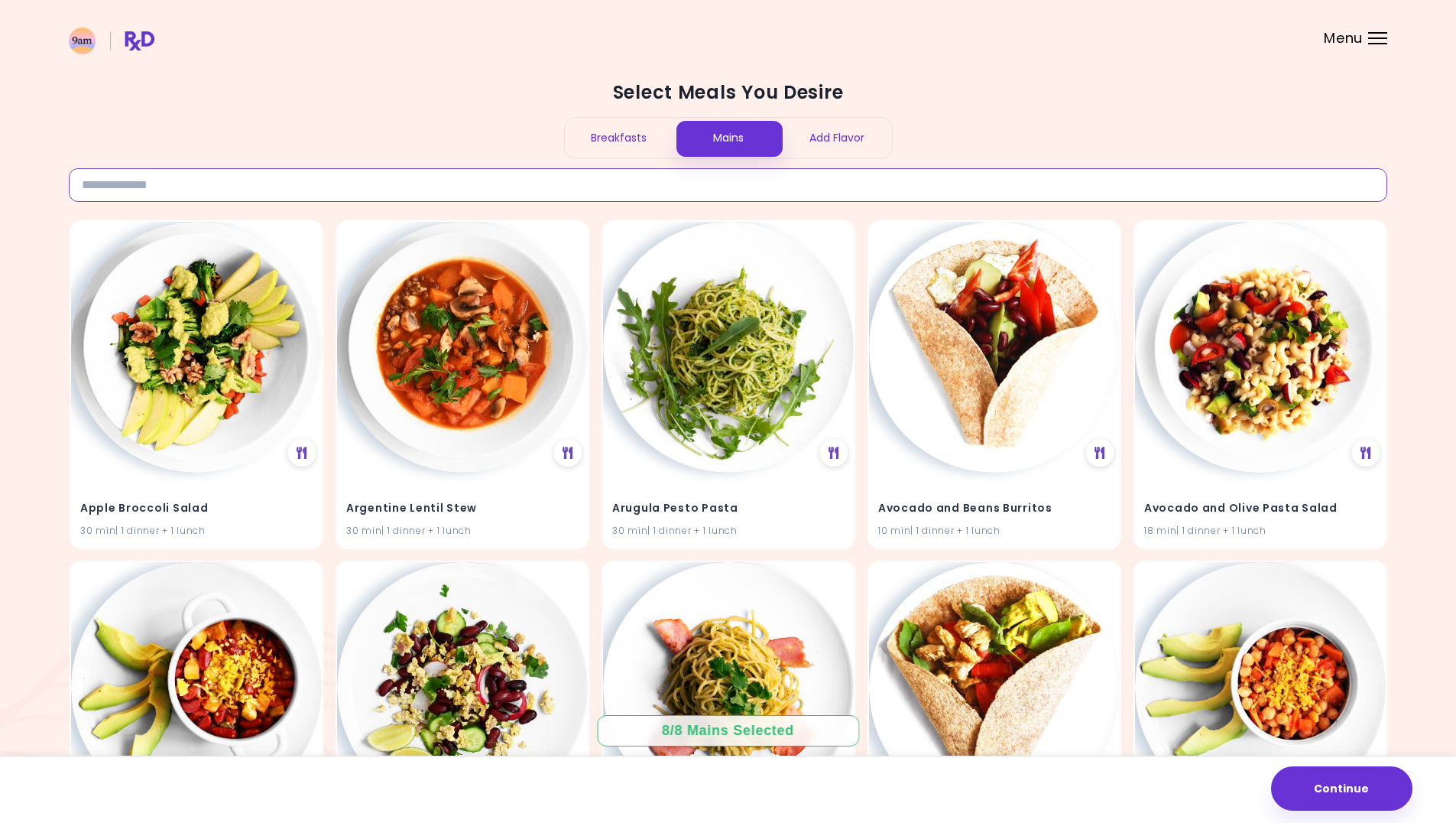
paste input "**********"
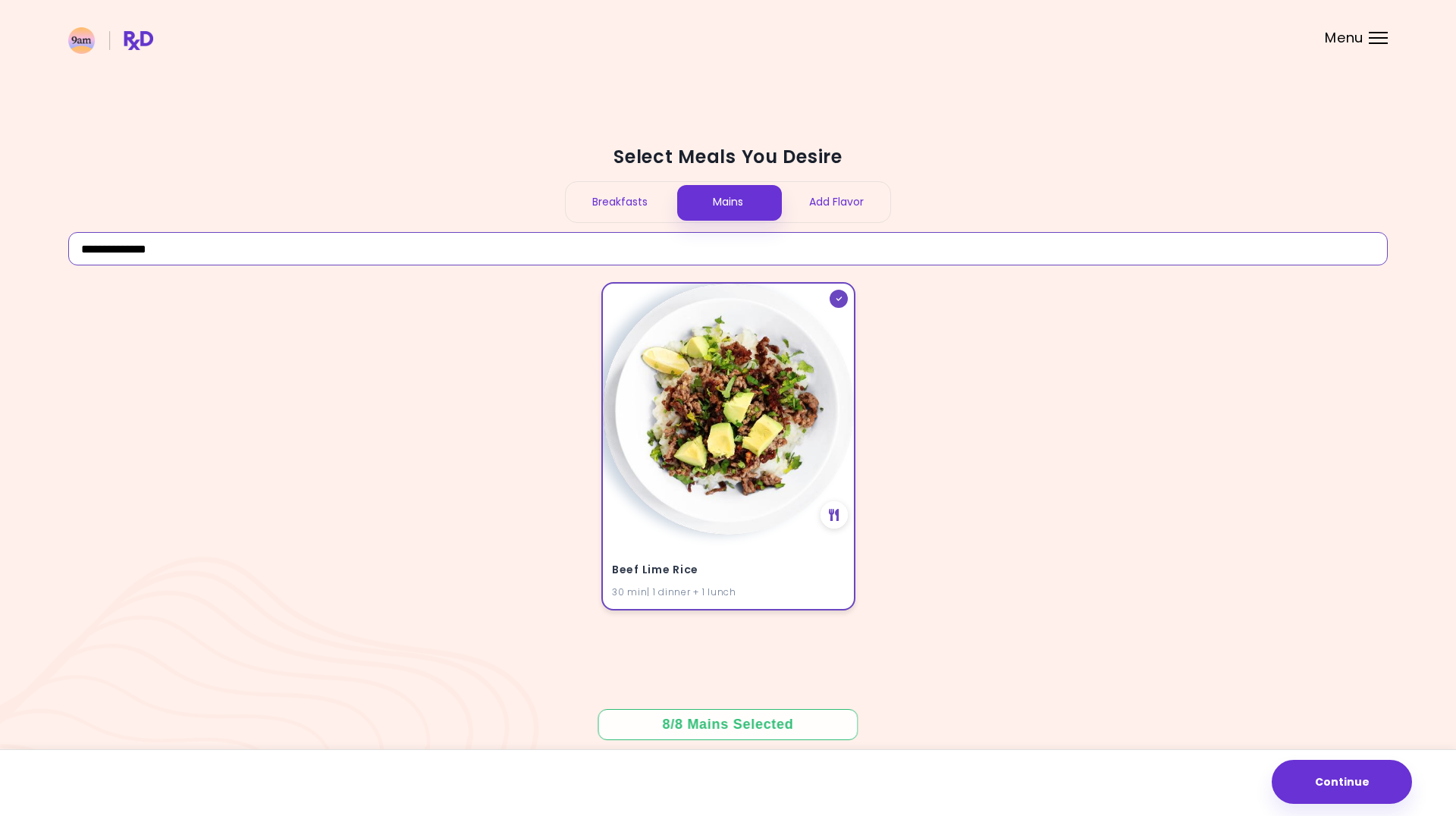
type input "**********"
click at [823, 527] on div "Beef Lime Rice 30 min | 1 dinner + 1 lunch" at bounding box center [728, 446] width 254 height 329
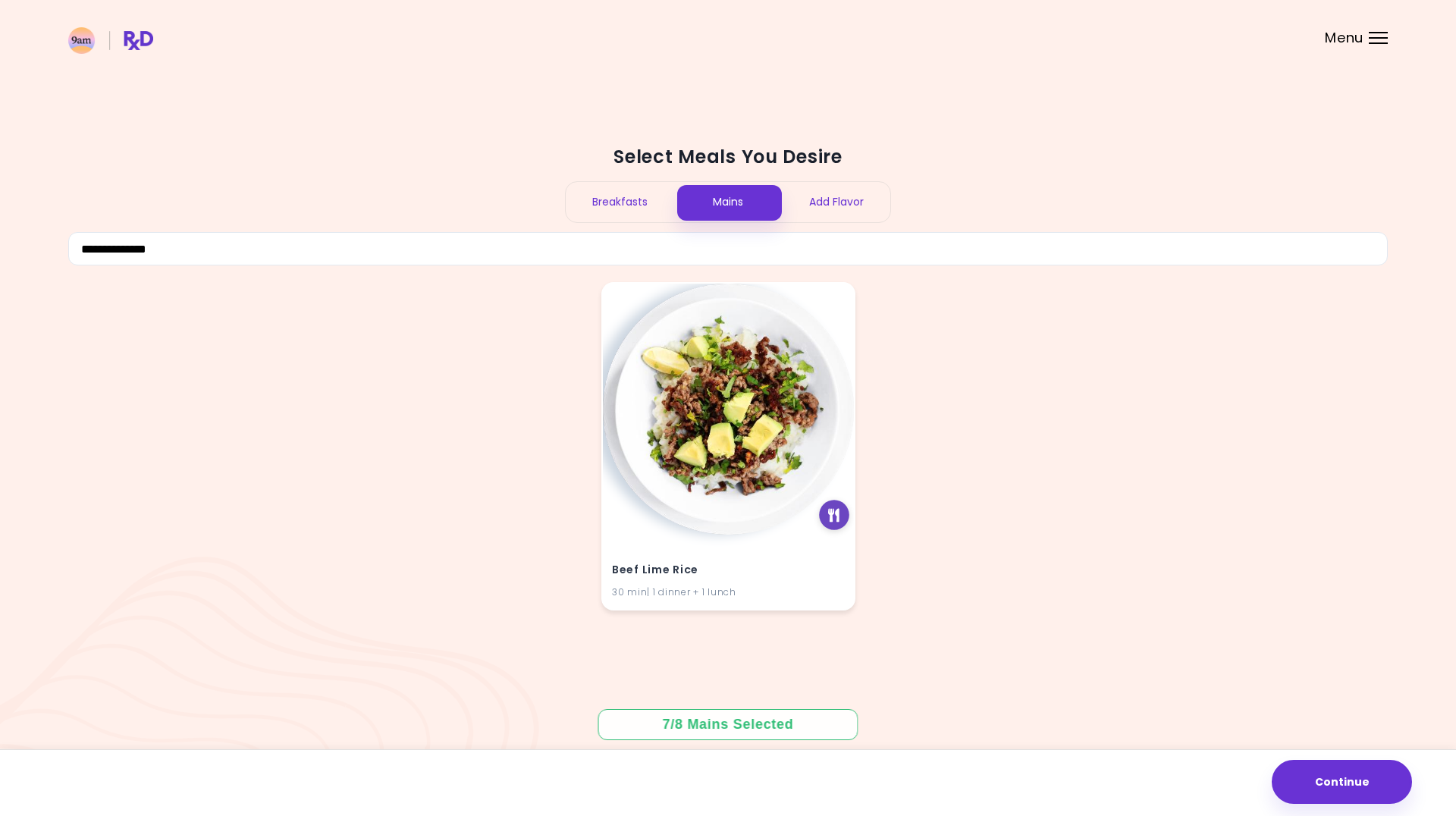
click at [826, 523] on div at bounding box center [834, 515] width 30 height 30
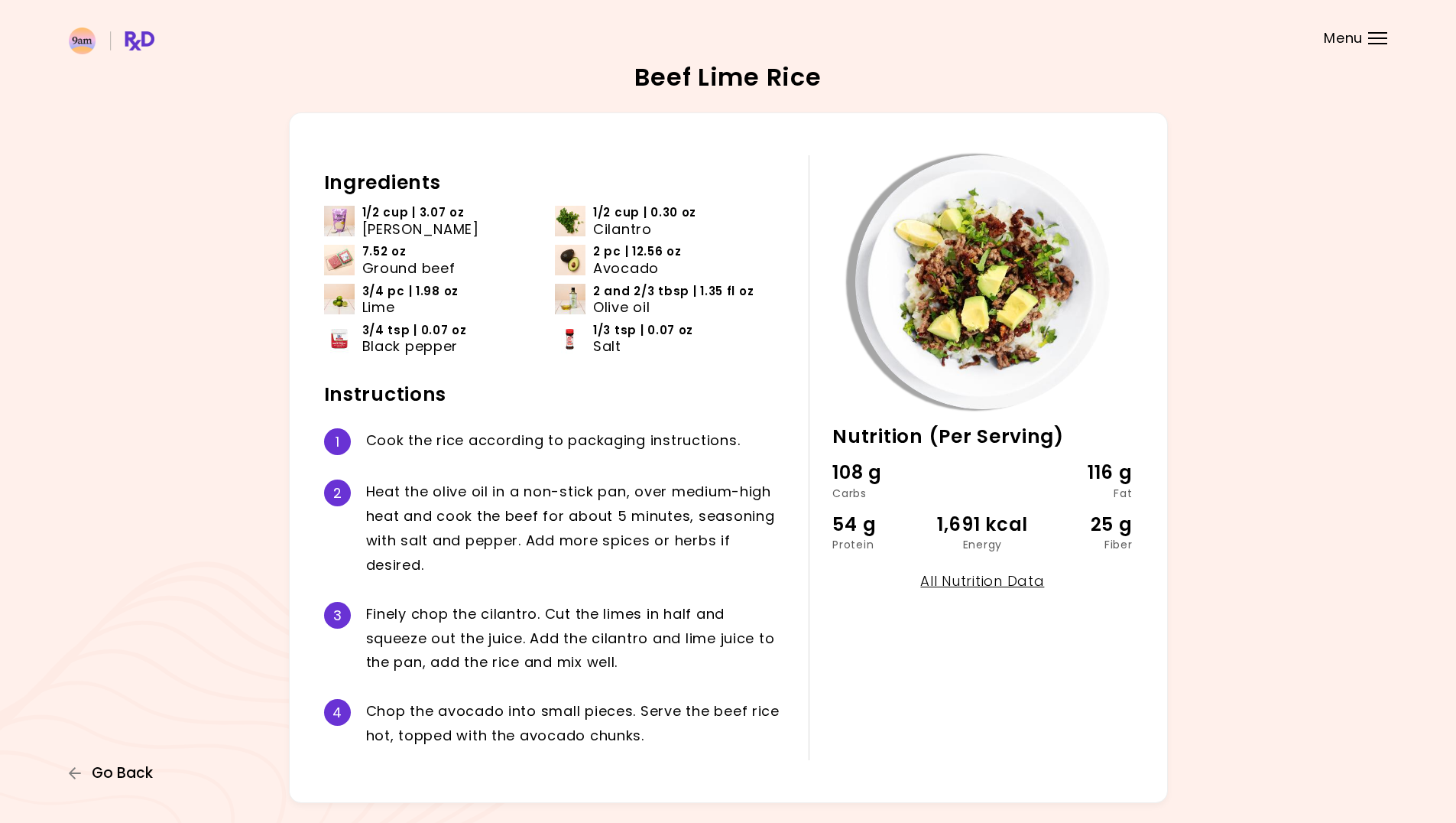
click at [146, 774] on span "Go Back" at bounding box center [123, 773] width 61 height 17
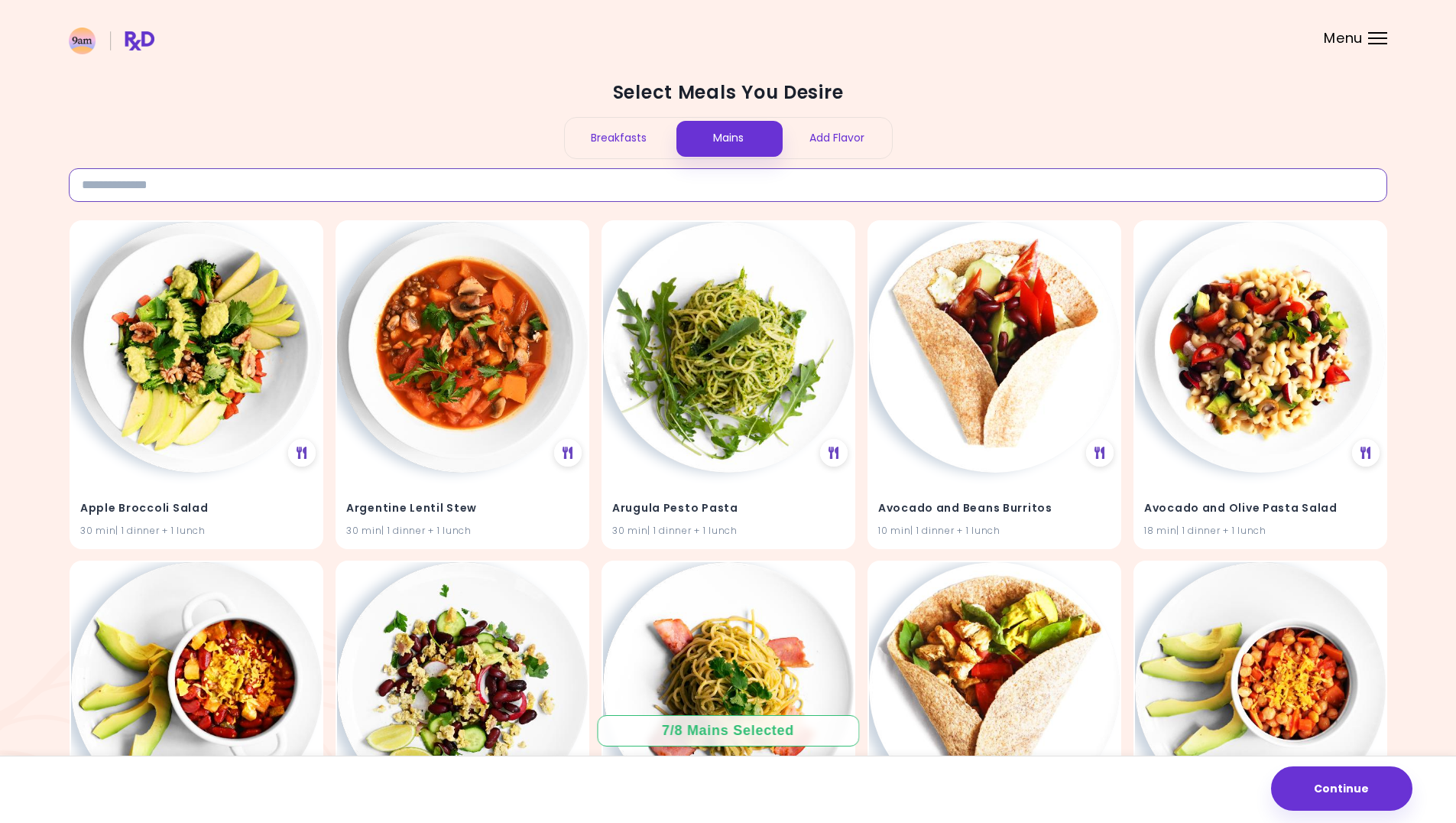
paste input "**********"
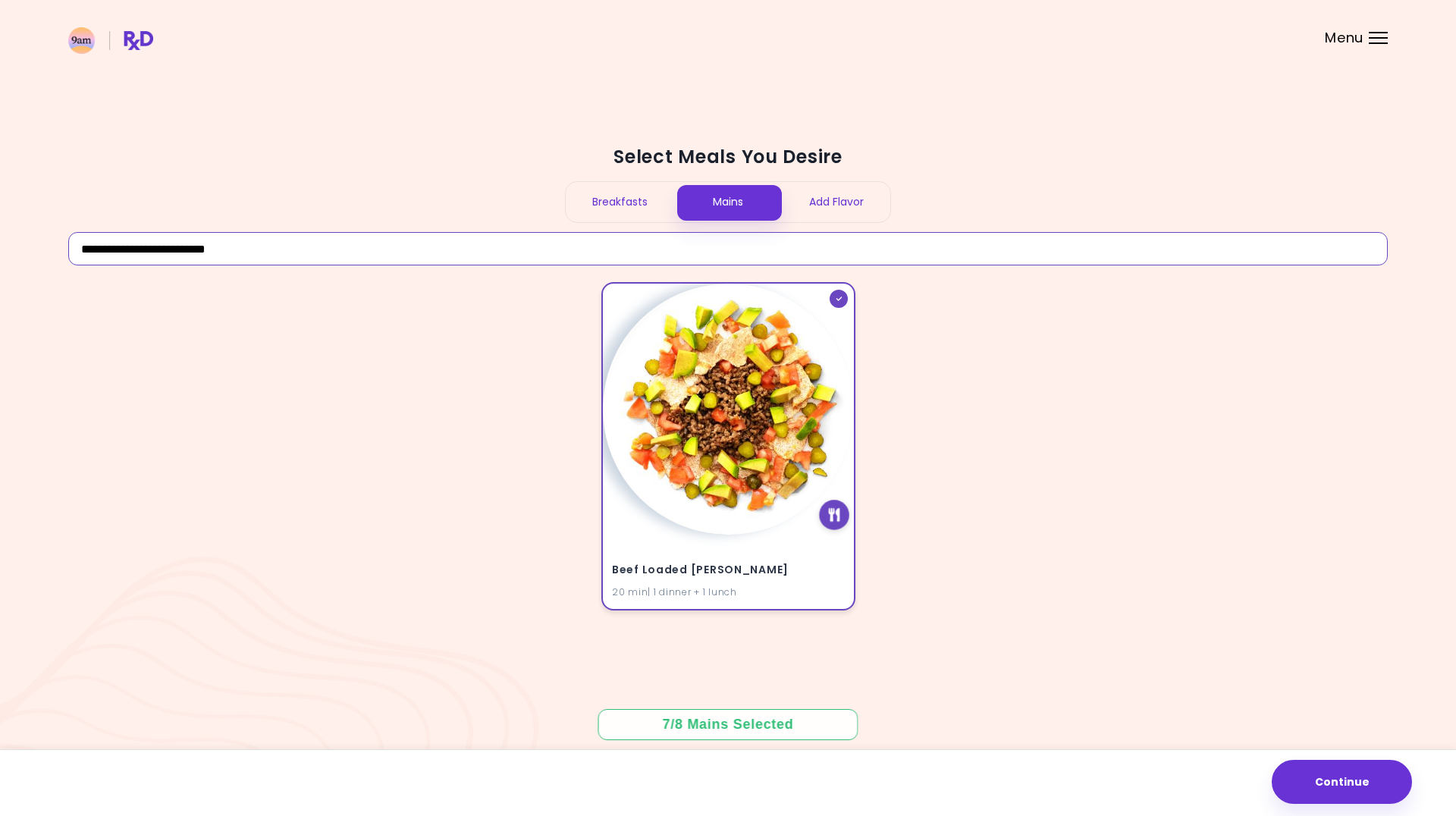
type input "**********"
click at [833, 517] on icon at bounding box center [834, 515] width 11 height 13
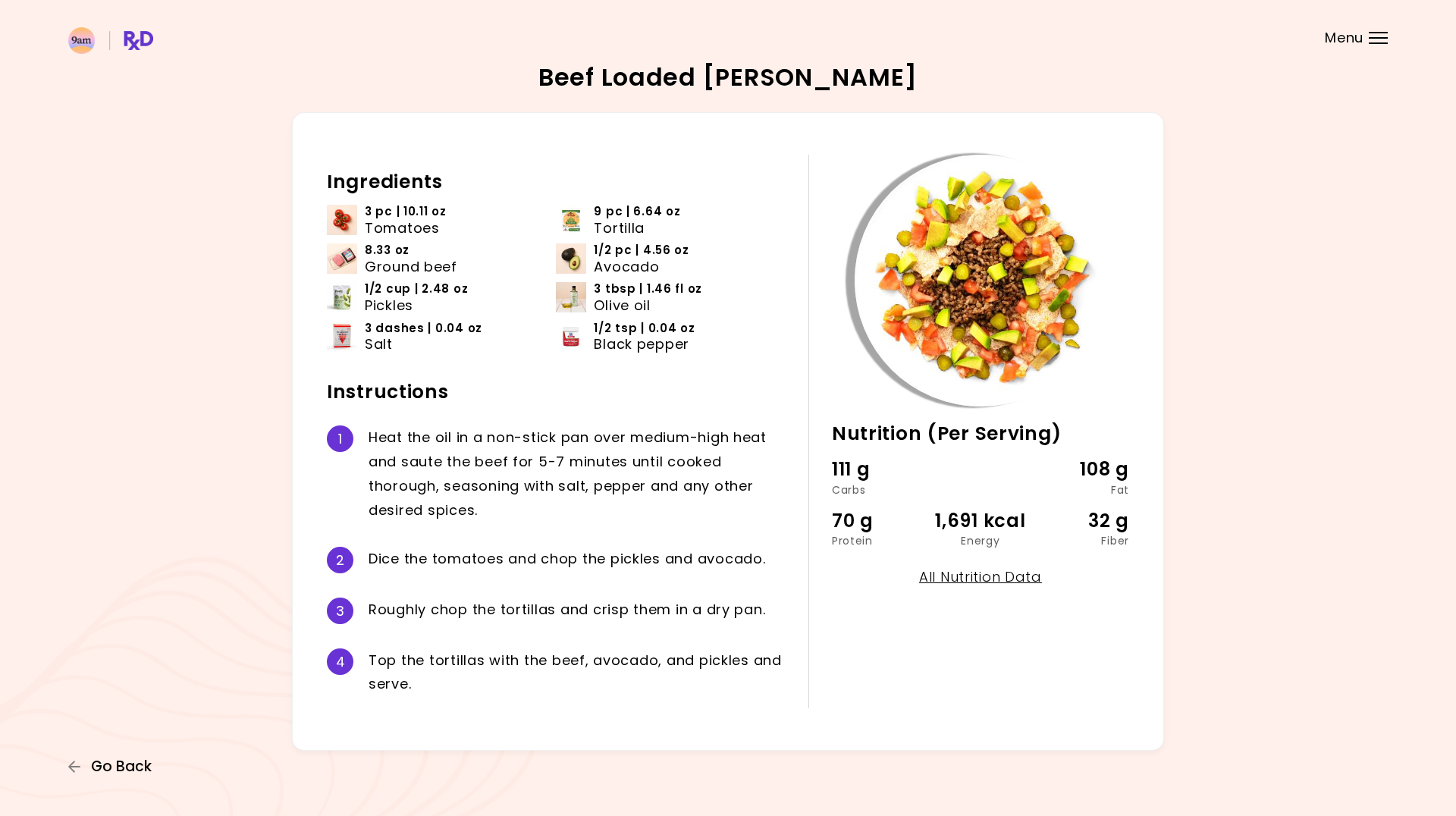
click at [95, 770] on span "Go Back" at bounding box center [122, 767] width 61 height 17
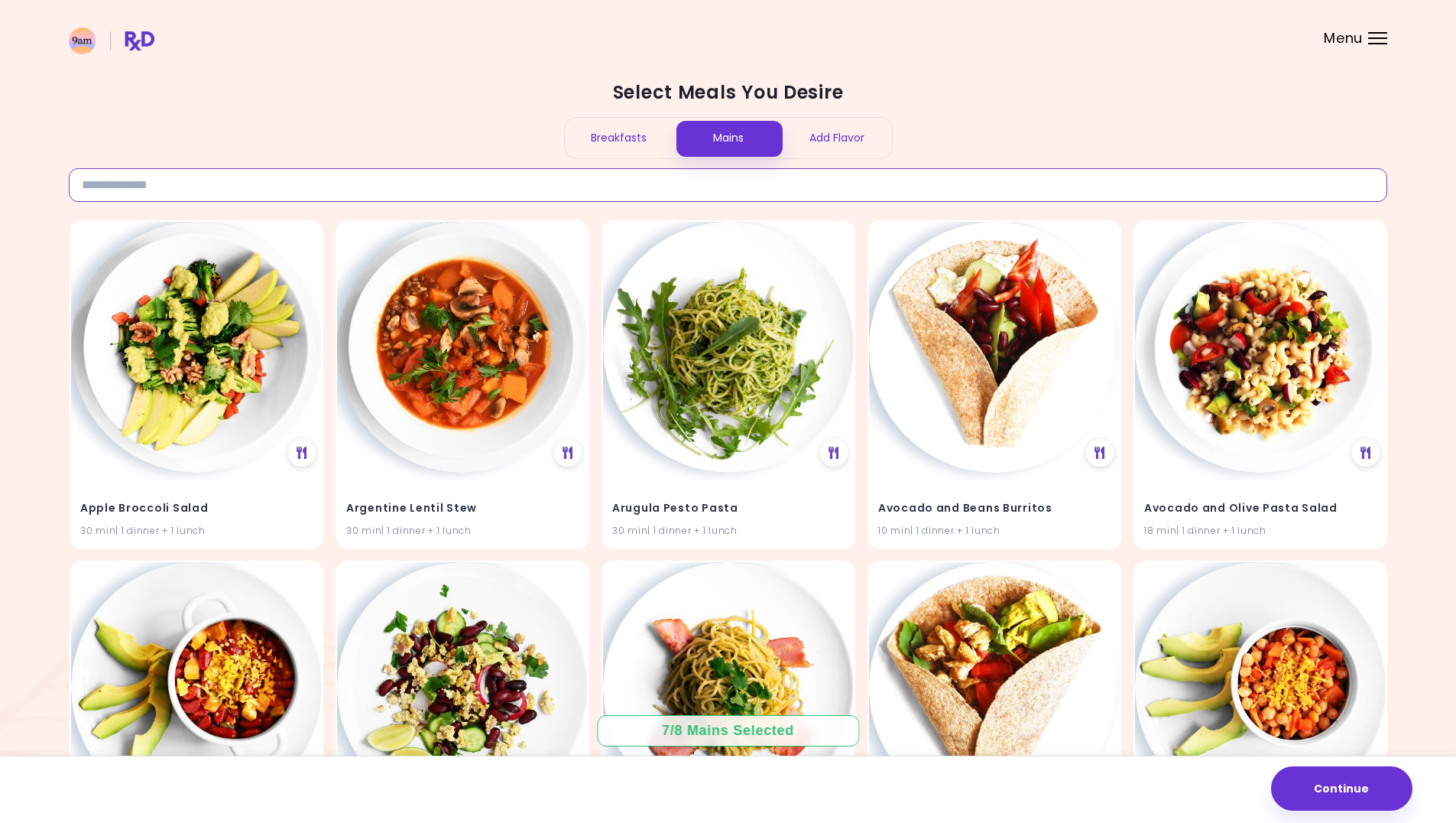
paste input "**********"
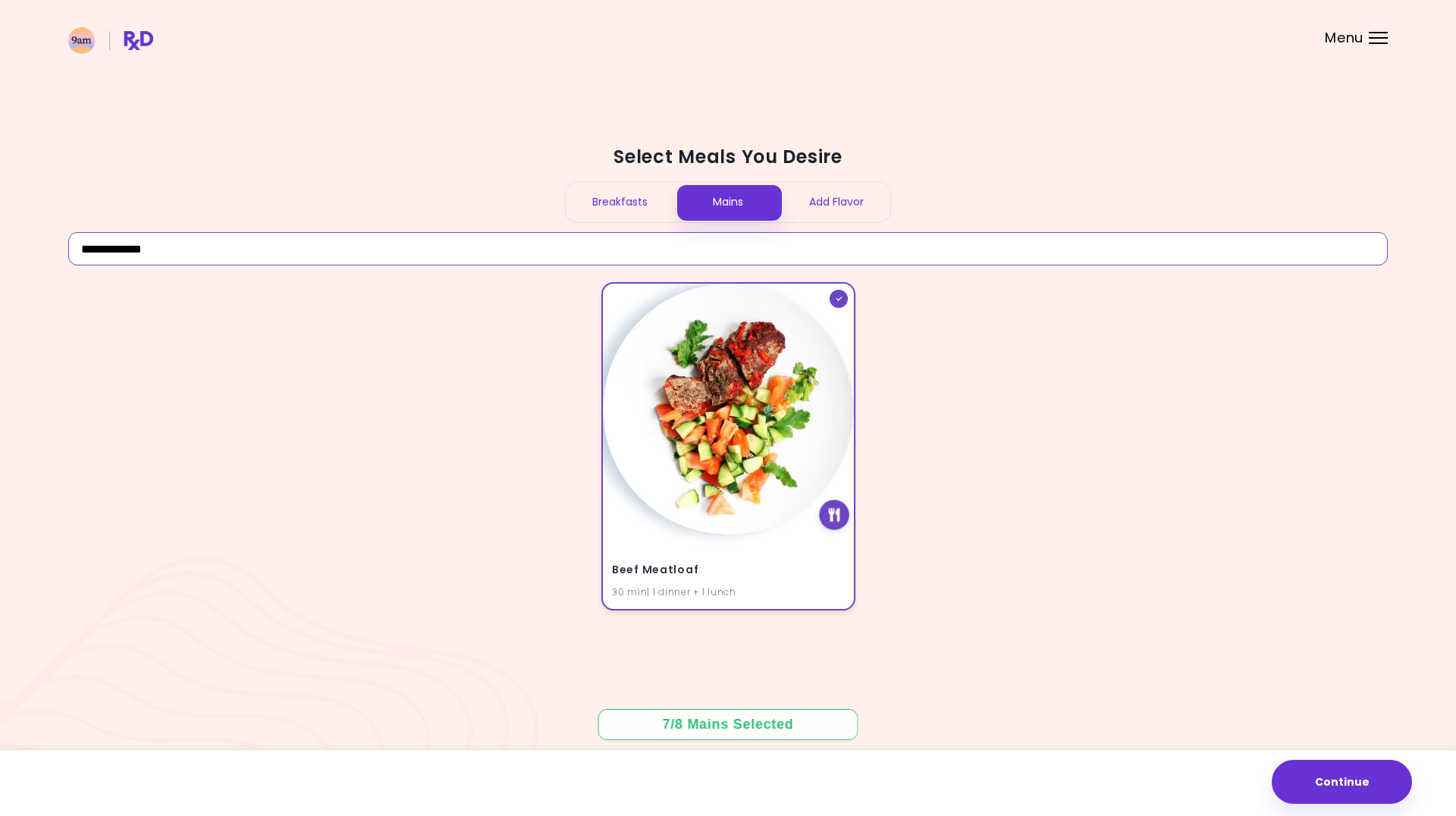
type input "**********"
click at [833, 522] on div at bounding box center [834, 515] width 30 height 30
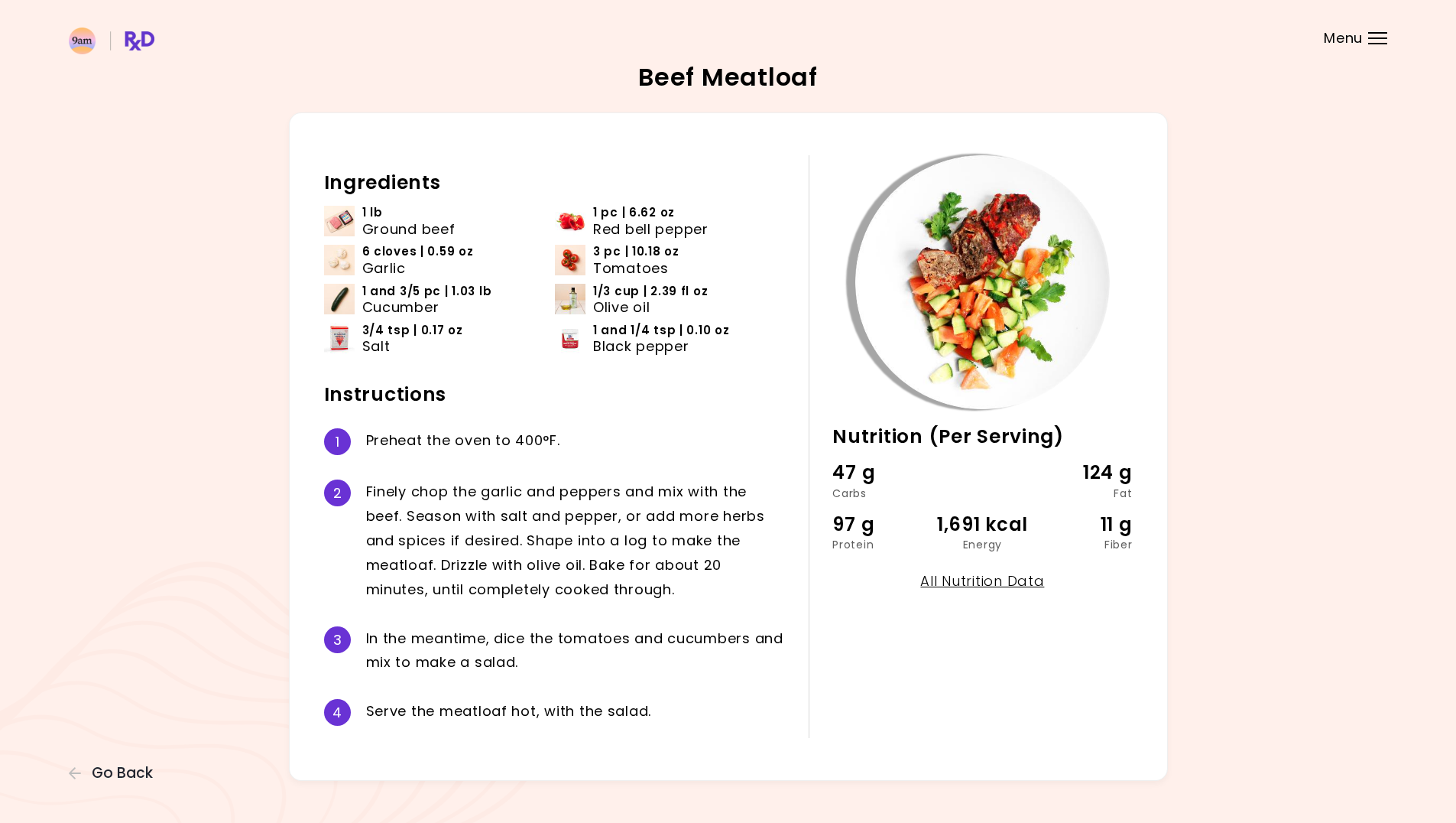
click at [58, 800] on div "Beef Meatloaf 30 min Nutrition (Per Serving) 47 g Carbs 124 g Fat 97 g Protein …" at bounding box center [728, 423] width 1456 height 846
click at [80, 776] on icon "button" at bounding box center [76, 773] width 13 height 13
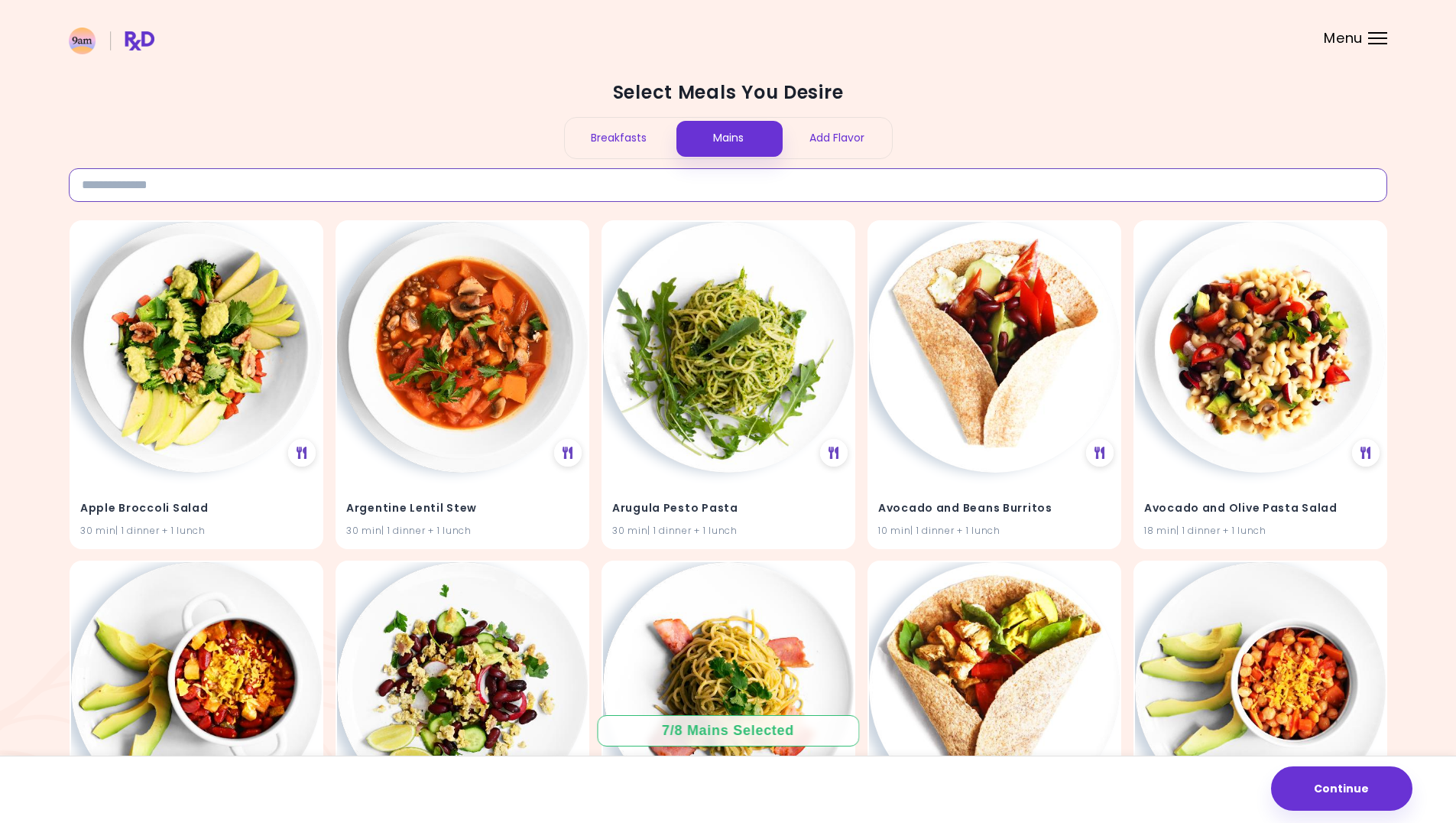
paste input "**********"
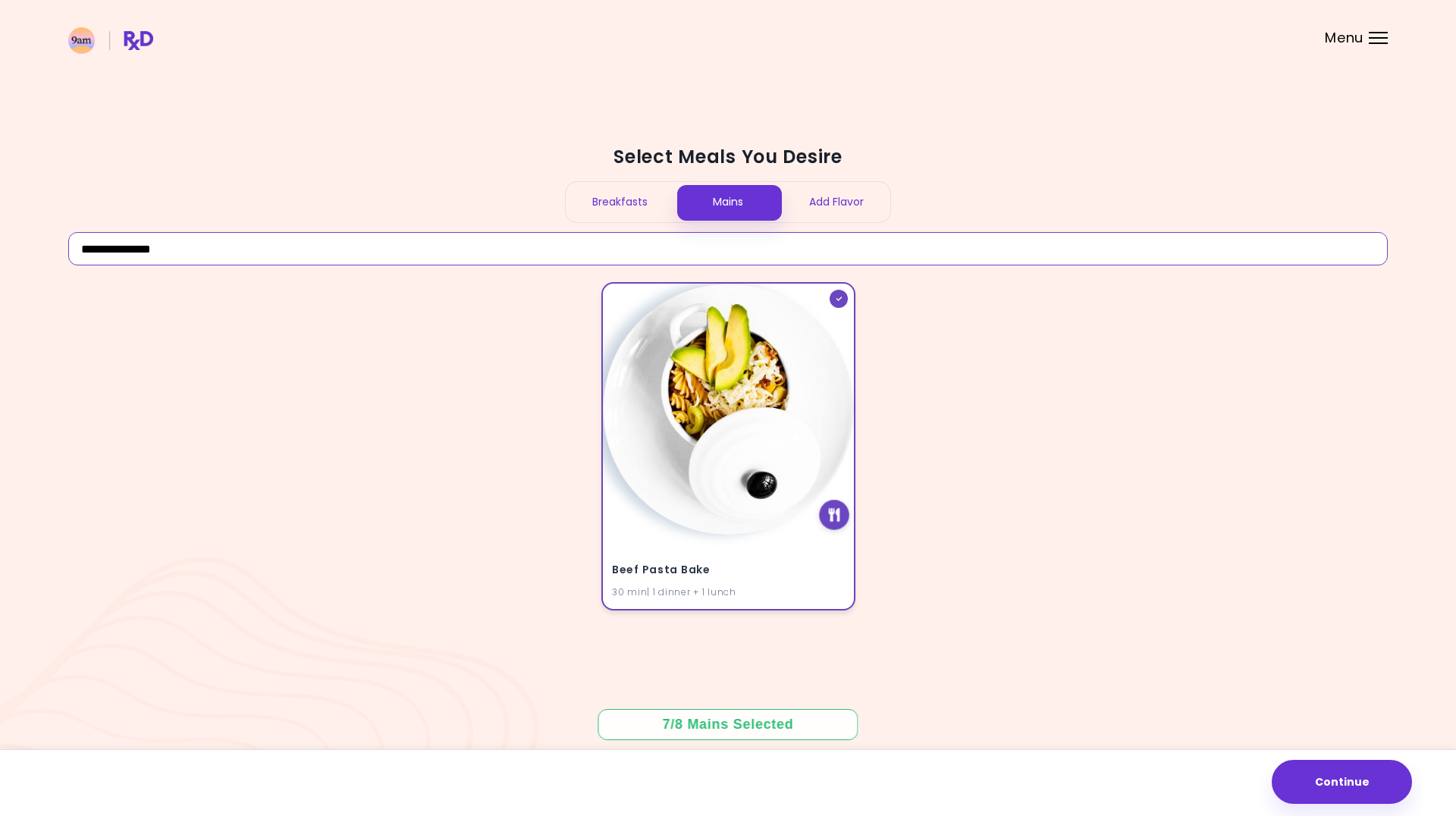
type input "**********"
click at [839, 509] on icon at bounding box center [834, 515] width 11 height 13
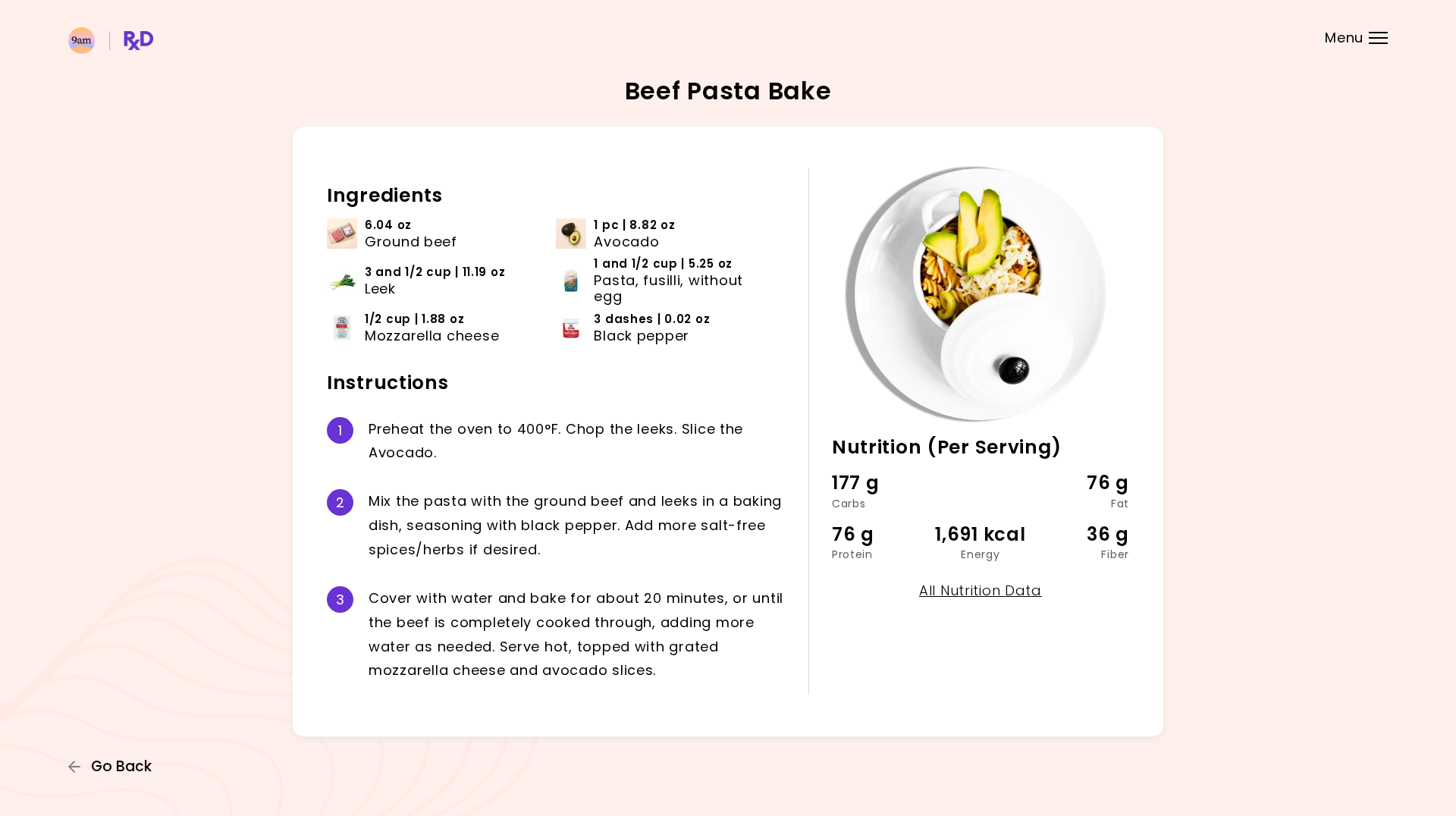
click at [144, 760] on span "Go Back" at bounding box center [122, 767] width 61 height 17
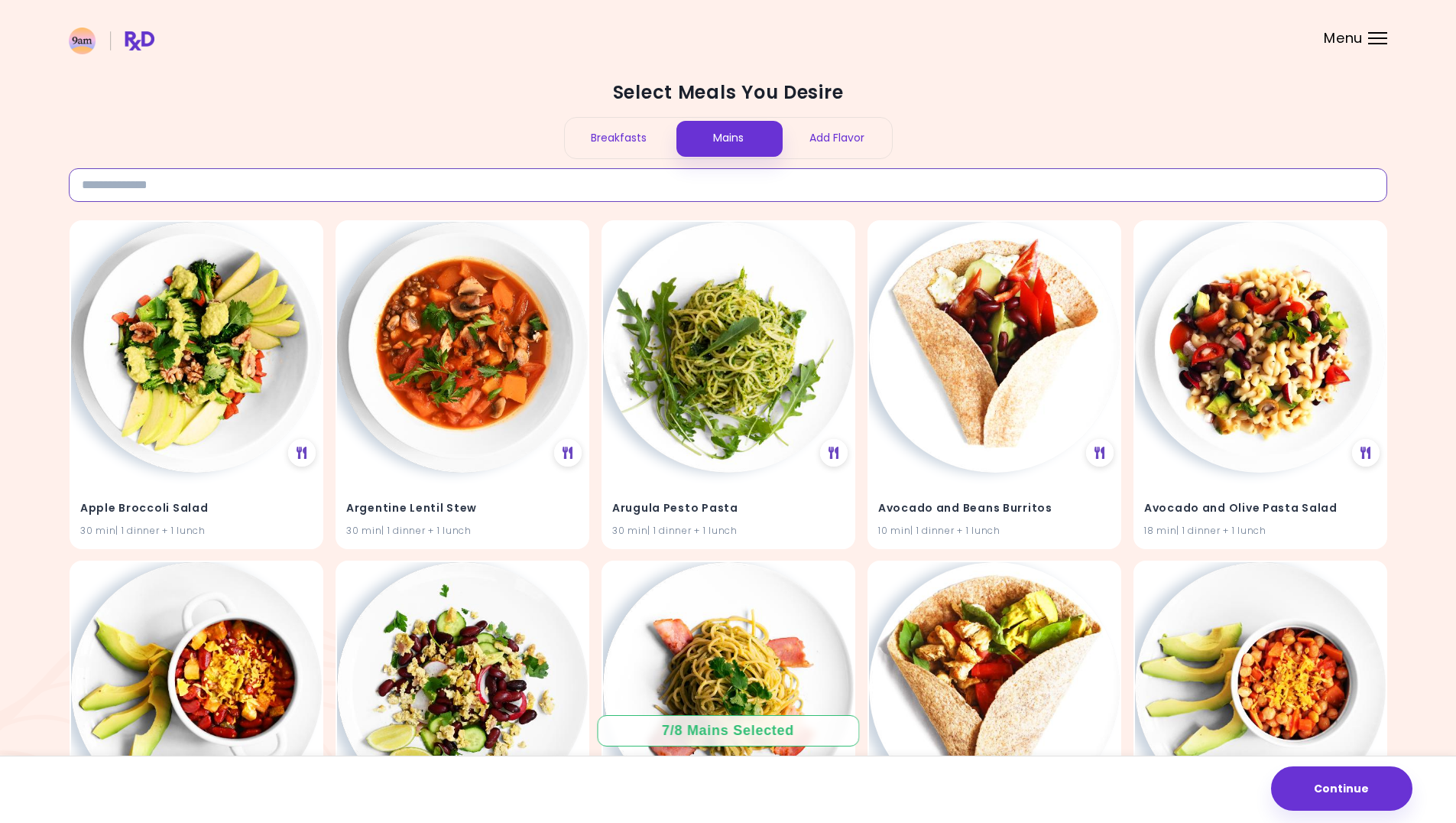
paste input "**********"
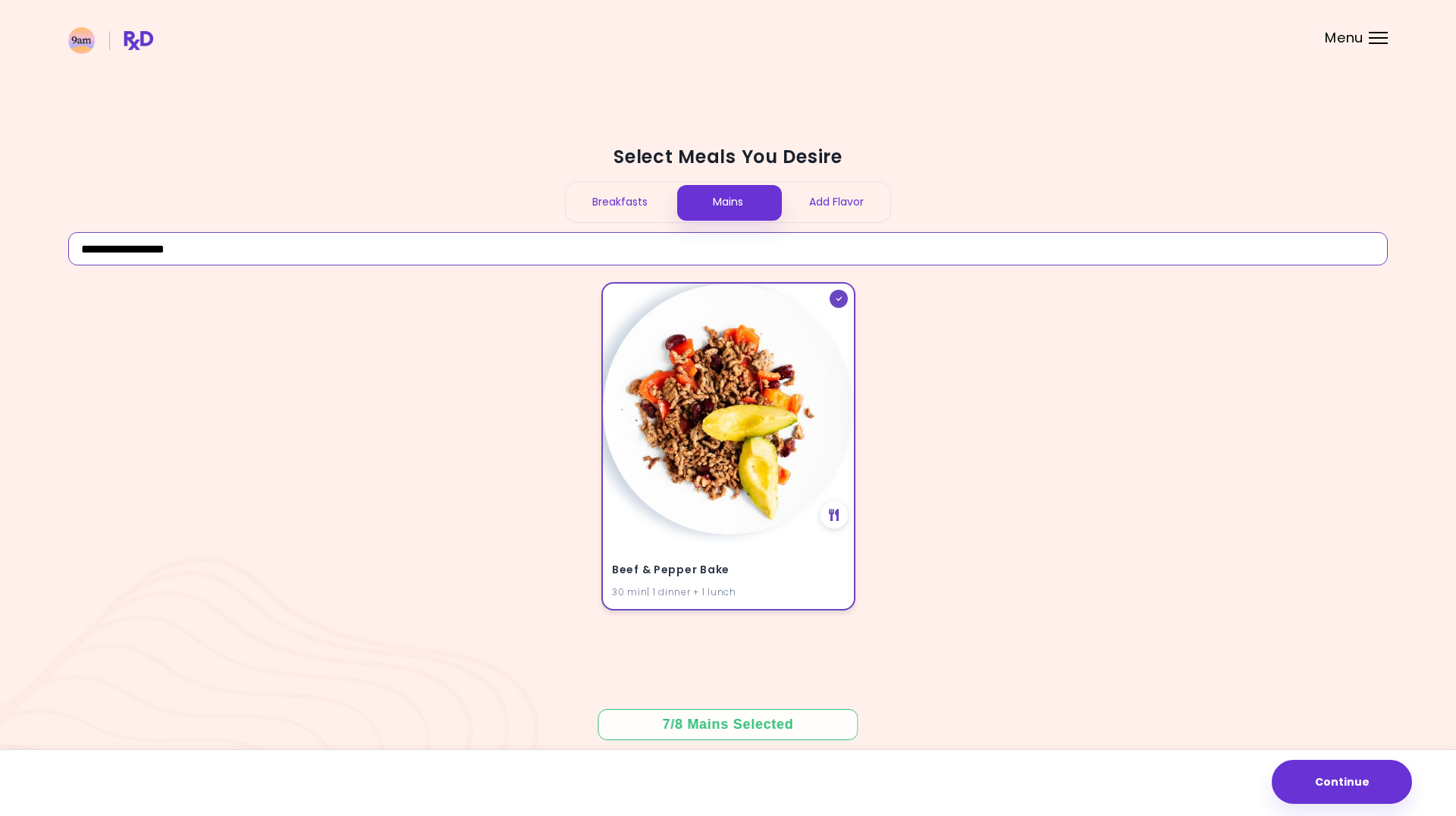
type input "**********"
click at [776, 469] on img at bounding box center [728, 408] width 251 height 251
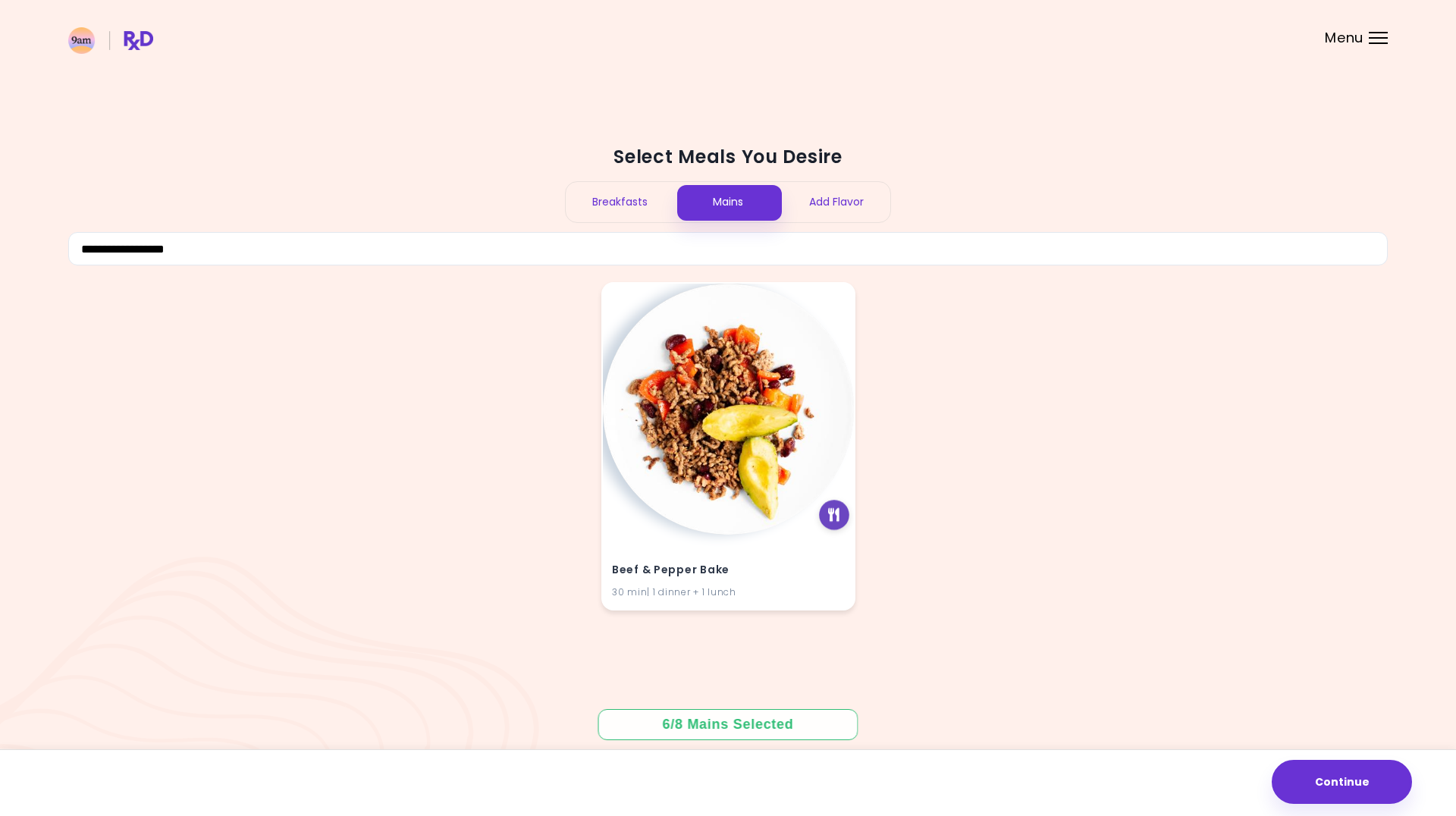
click at [836, 517] on icon at bounding box center [834, 515] width 11 height 13
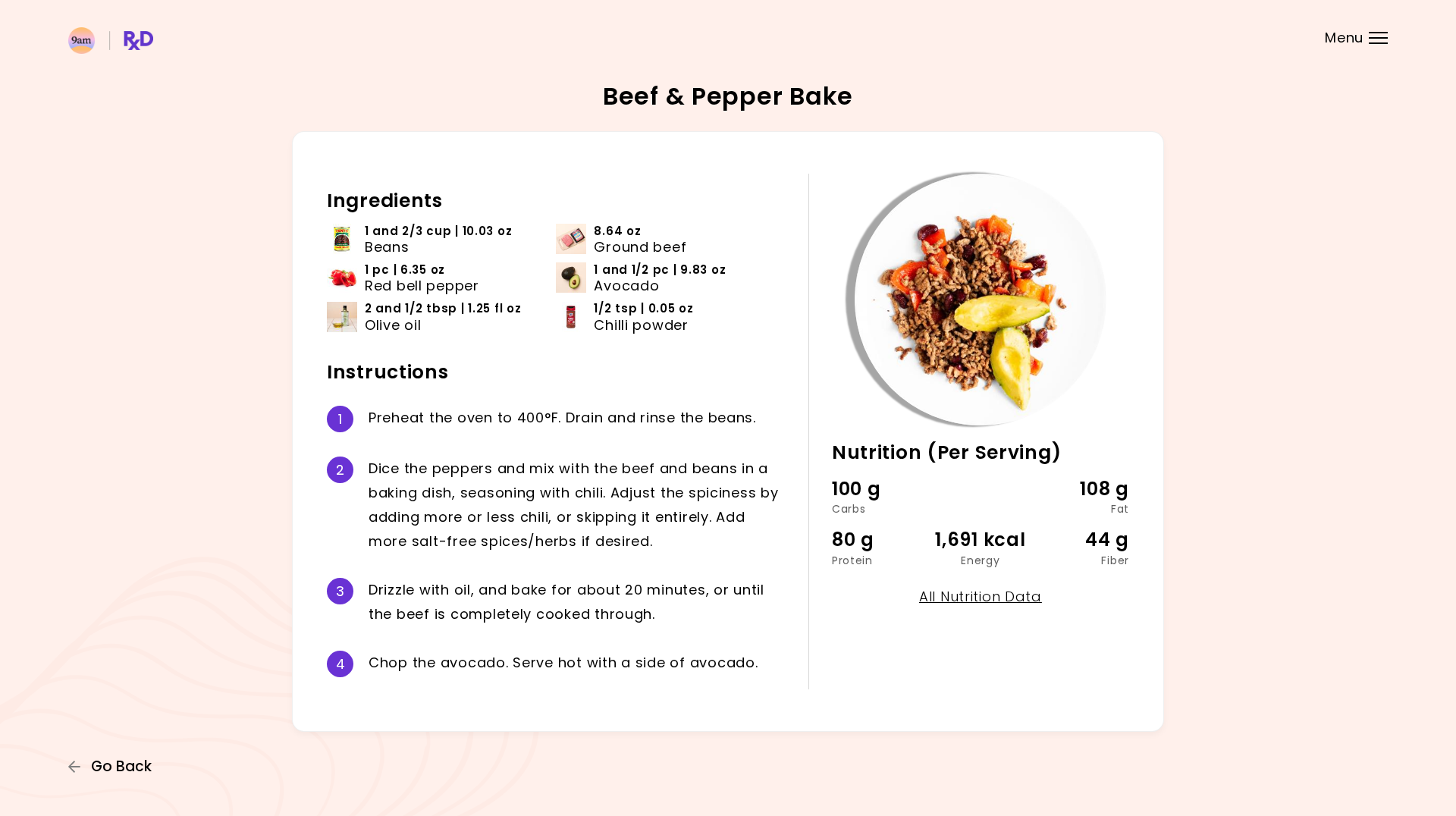
click at [124, 761] on span "Go Back" at bounding box center [122, 767] width 61 height 17
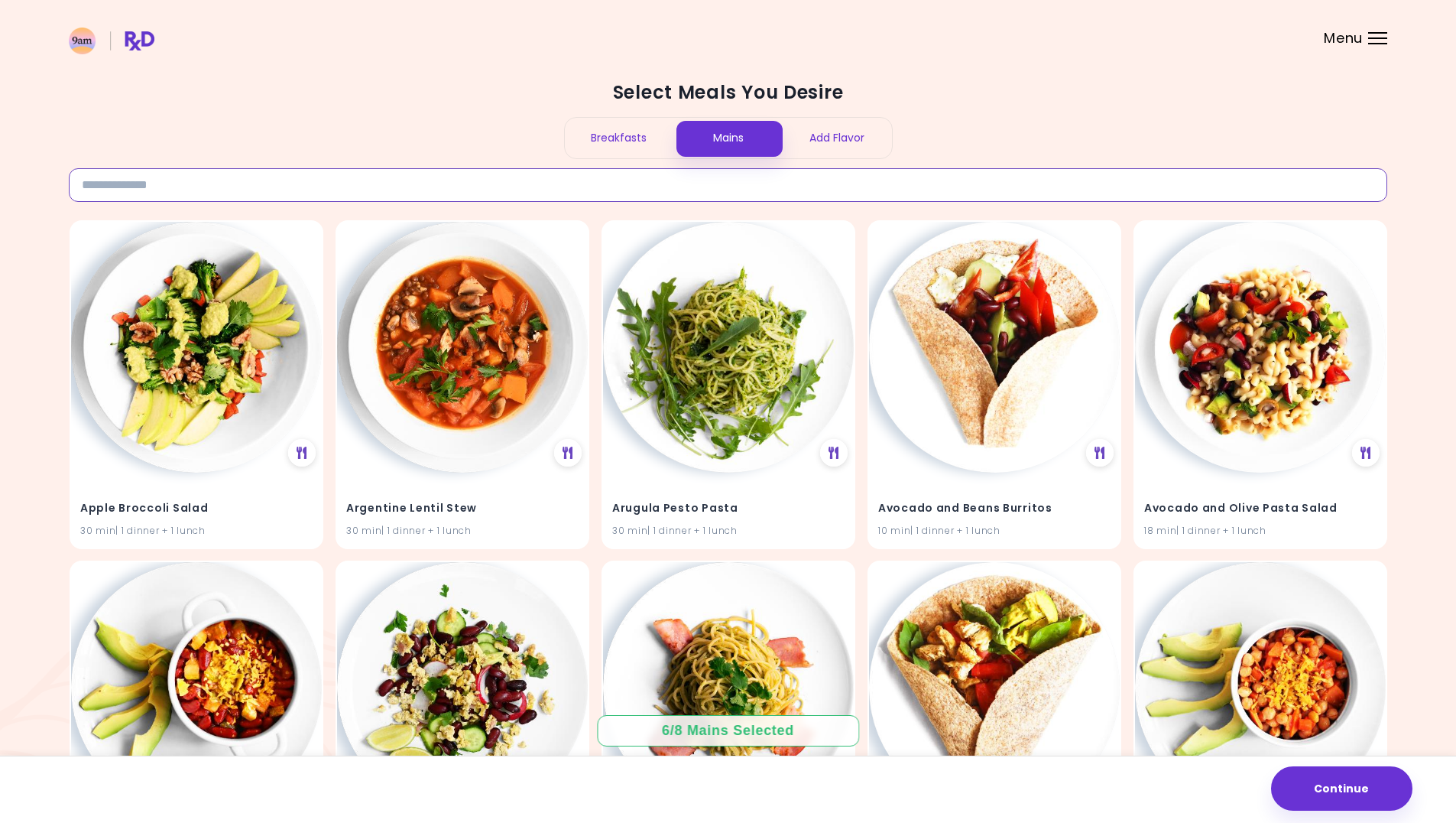
paste input "**********"
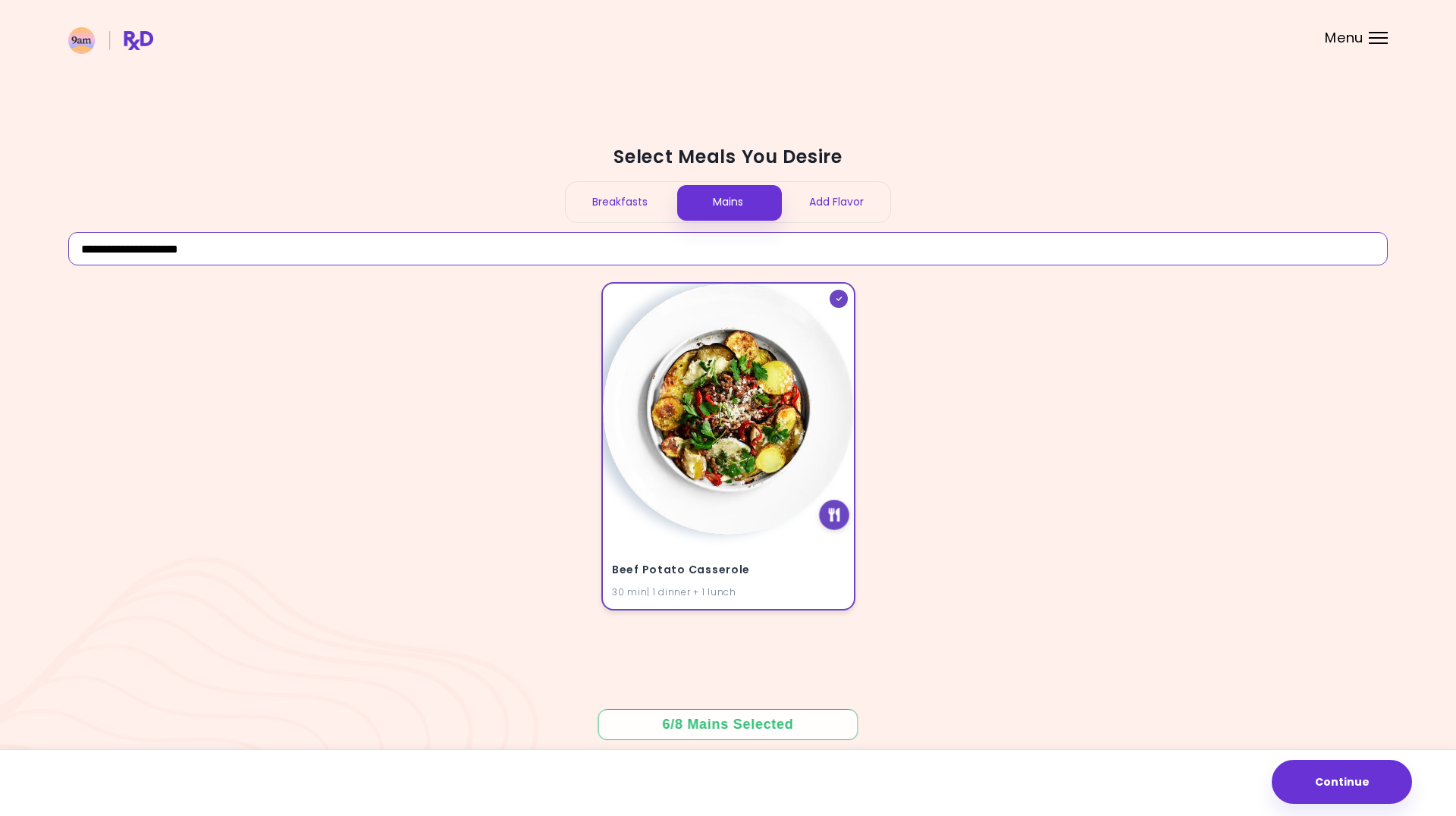
type input "**********"
click at [832, 506] on div at bounding box center [834, 515] width 30 height 30
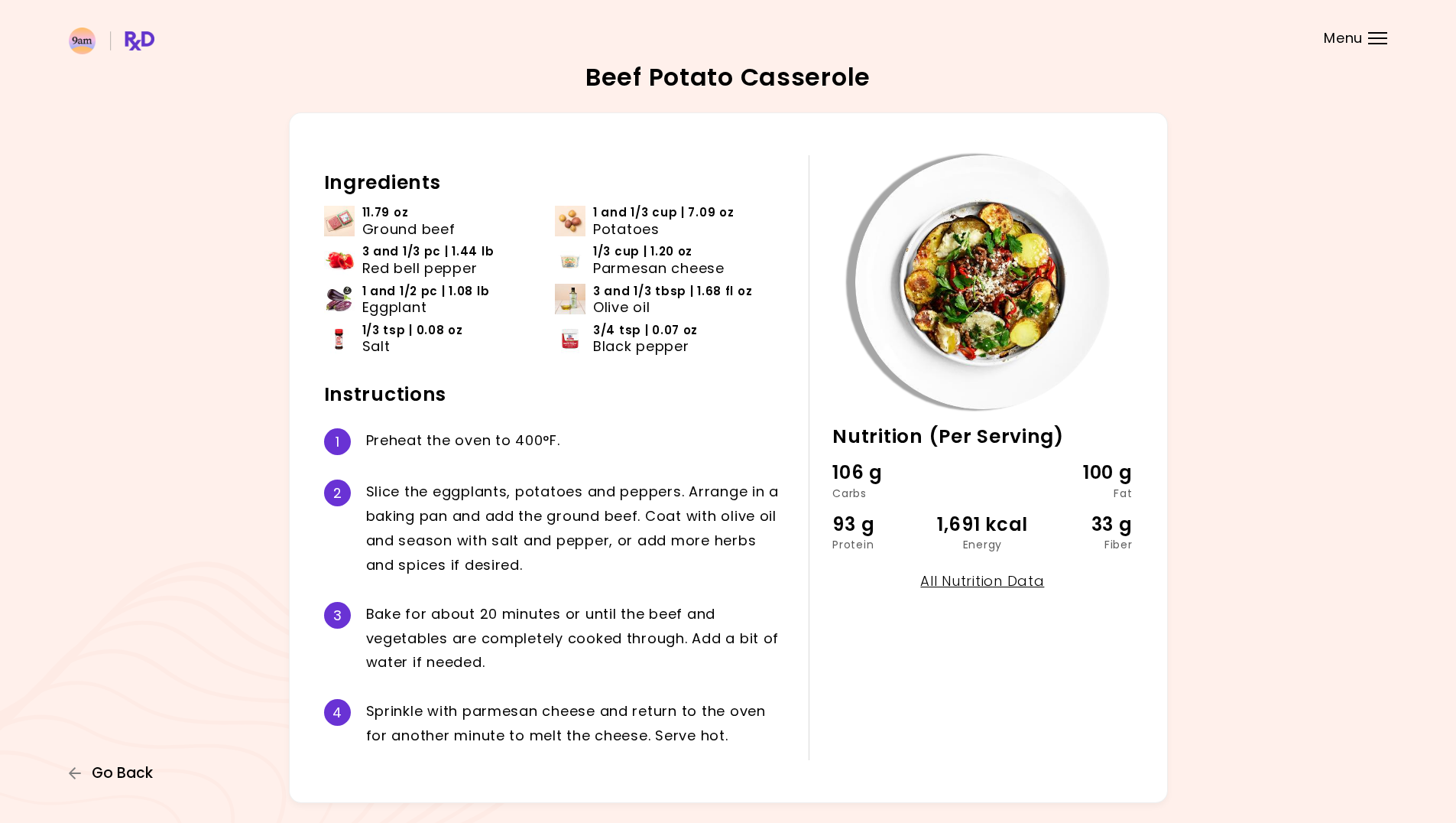
click at [141, 766] on span "Go Back" at bounding box center [123, 773] width 61 height 17
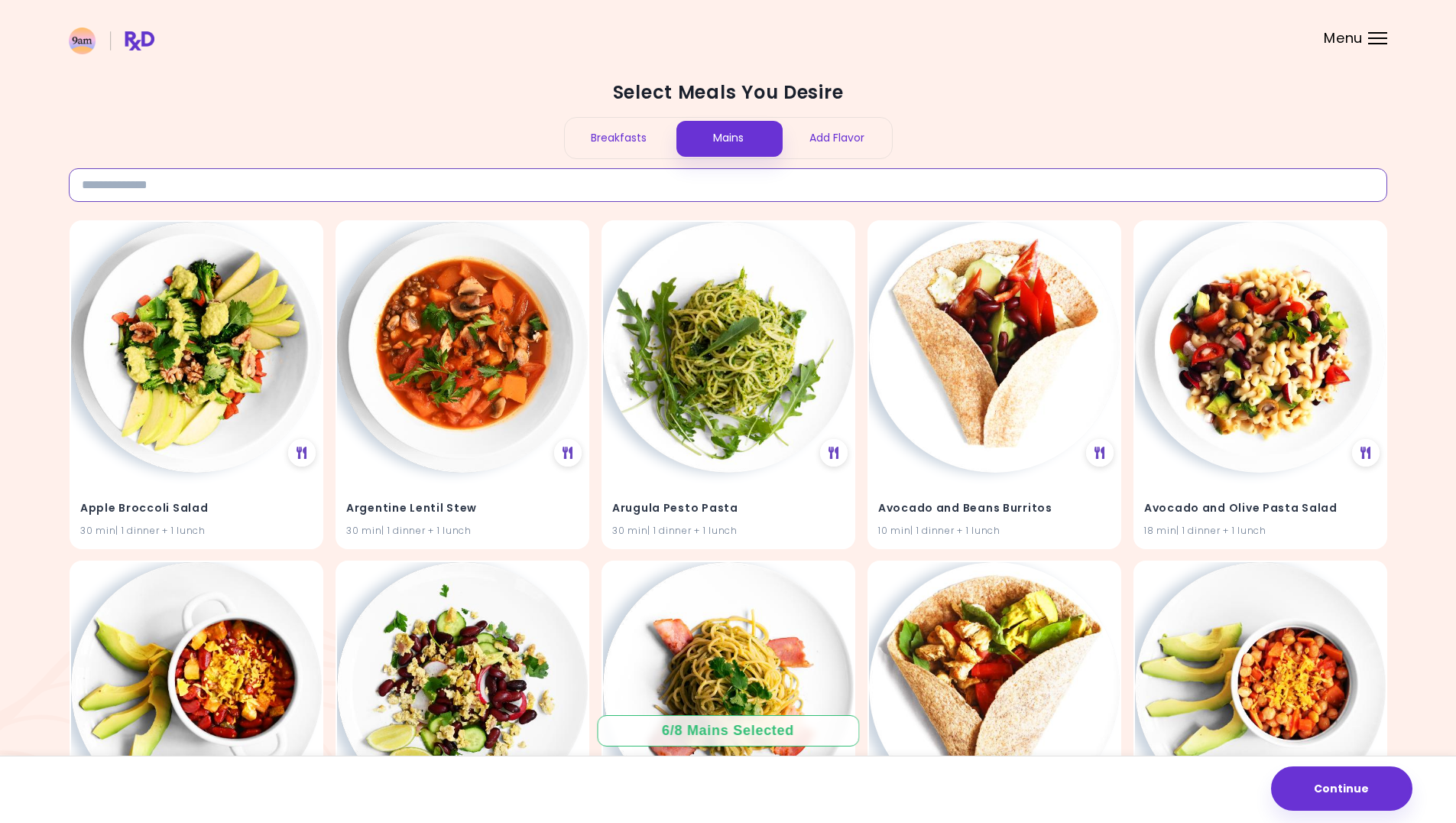
paste input "**********"
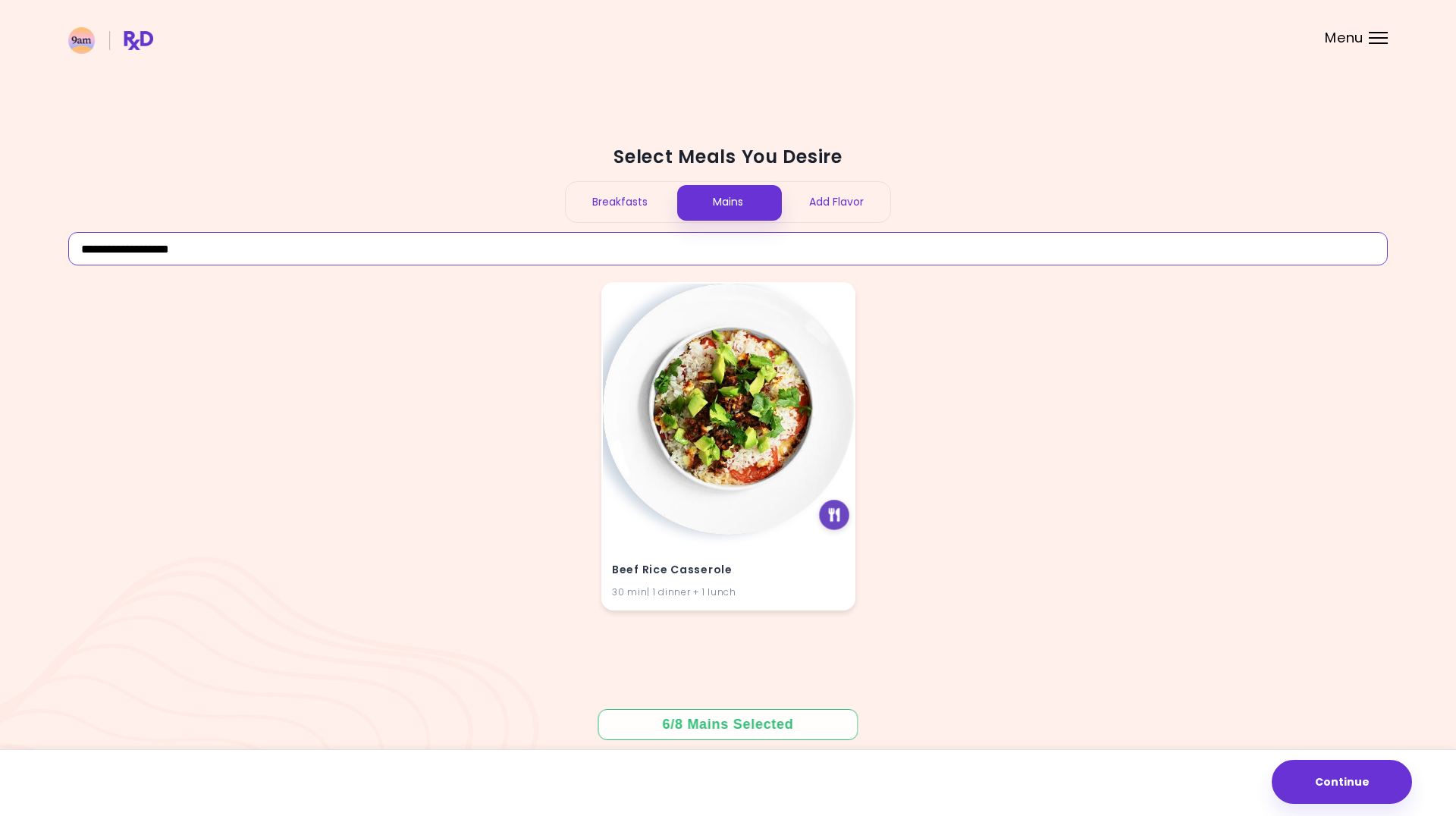
type input "**********"
click at [833, 522] on div at bounding box center [834, 515] width 30 height 30
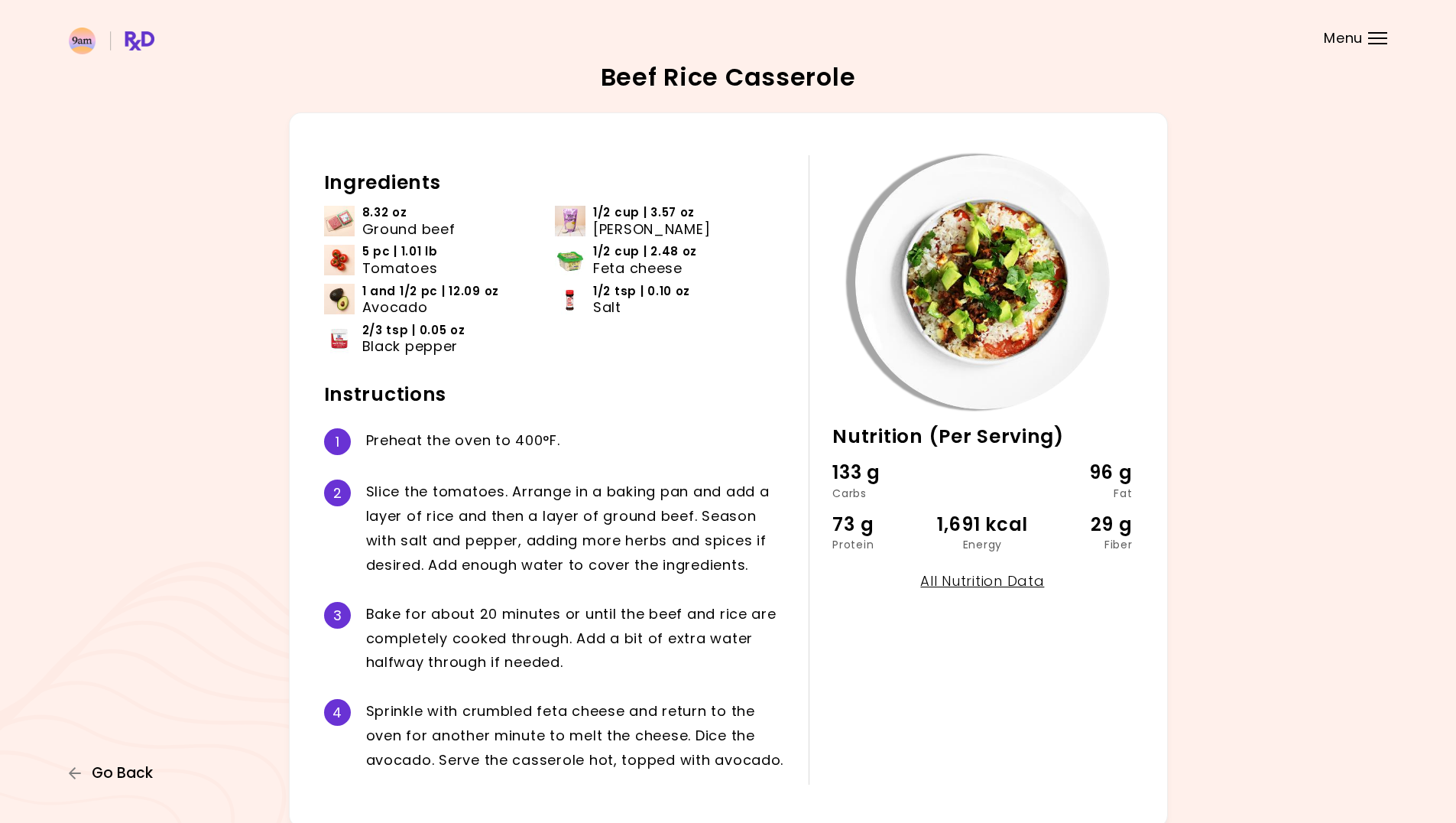
click at [126, 768] on span "Go Back" at bounding box center [123, 773] width 61 height 17
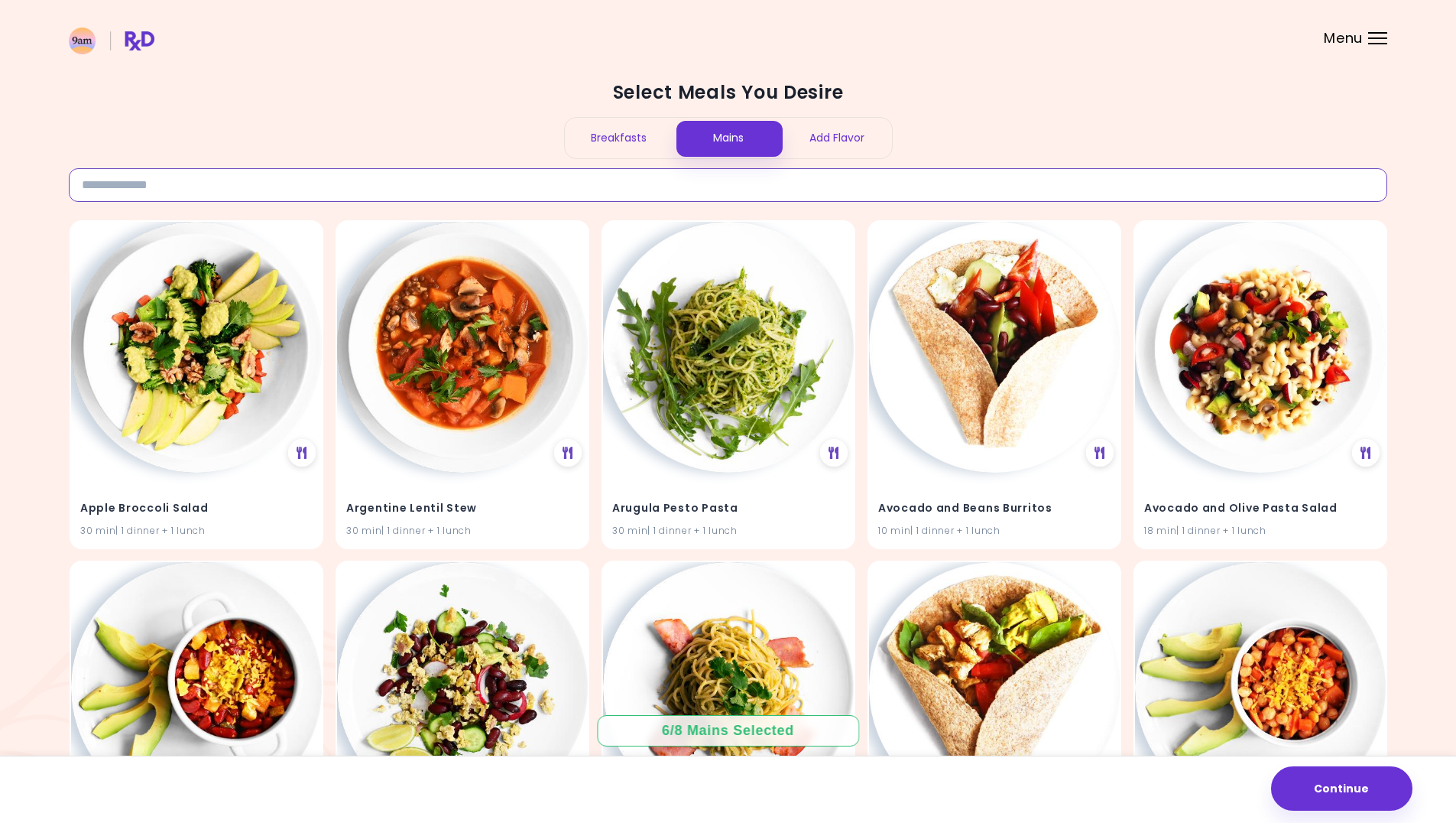
paste input "**********"
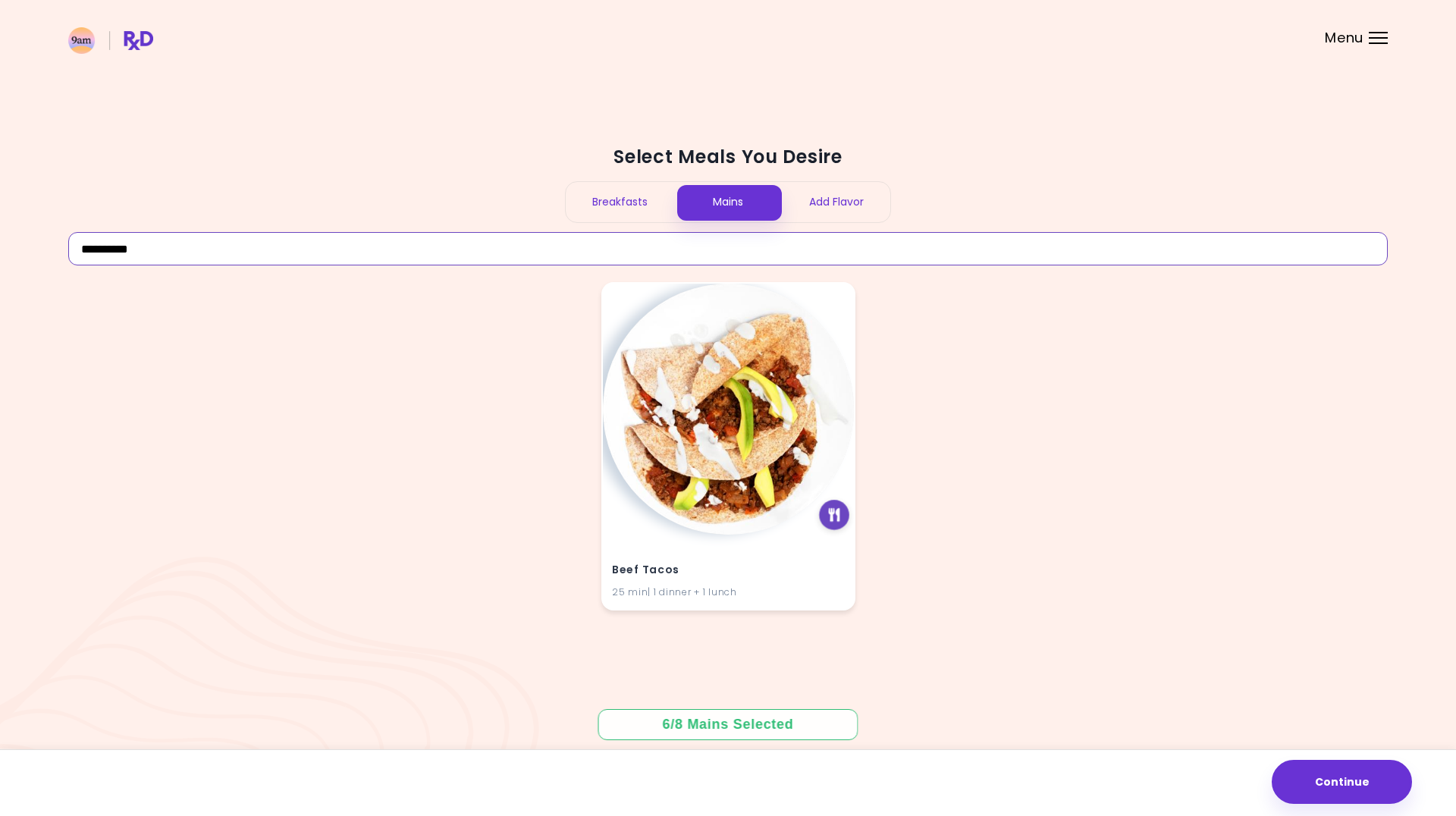
type input "**********"
click at [840, 521] on icon at bounding box center [834, 515] width 11 height 13
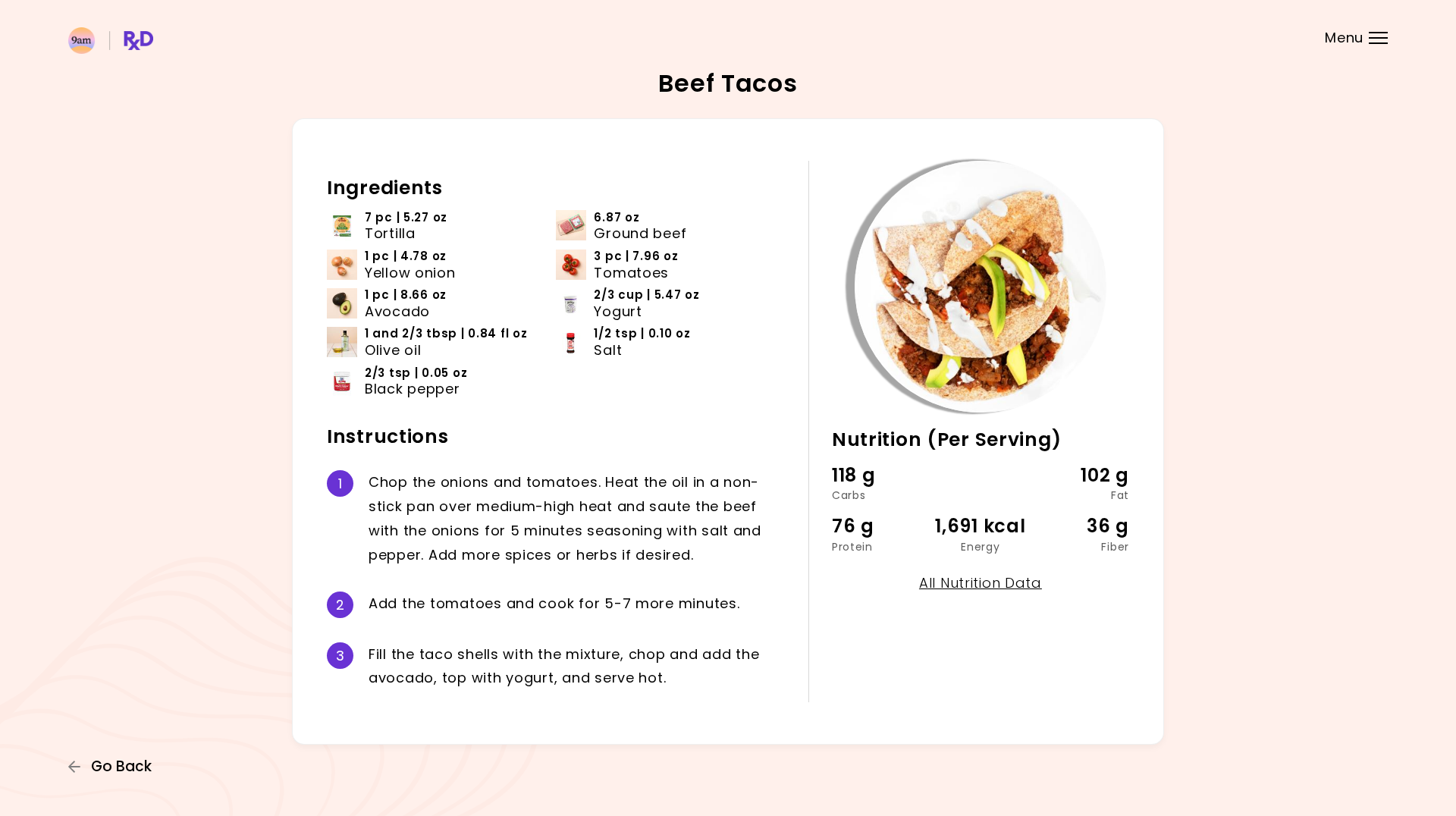
click at [140, 761] on span "Go Back" at bounding box center [122, 767] width 61 height 17
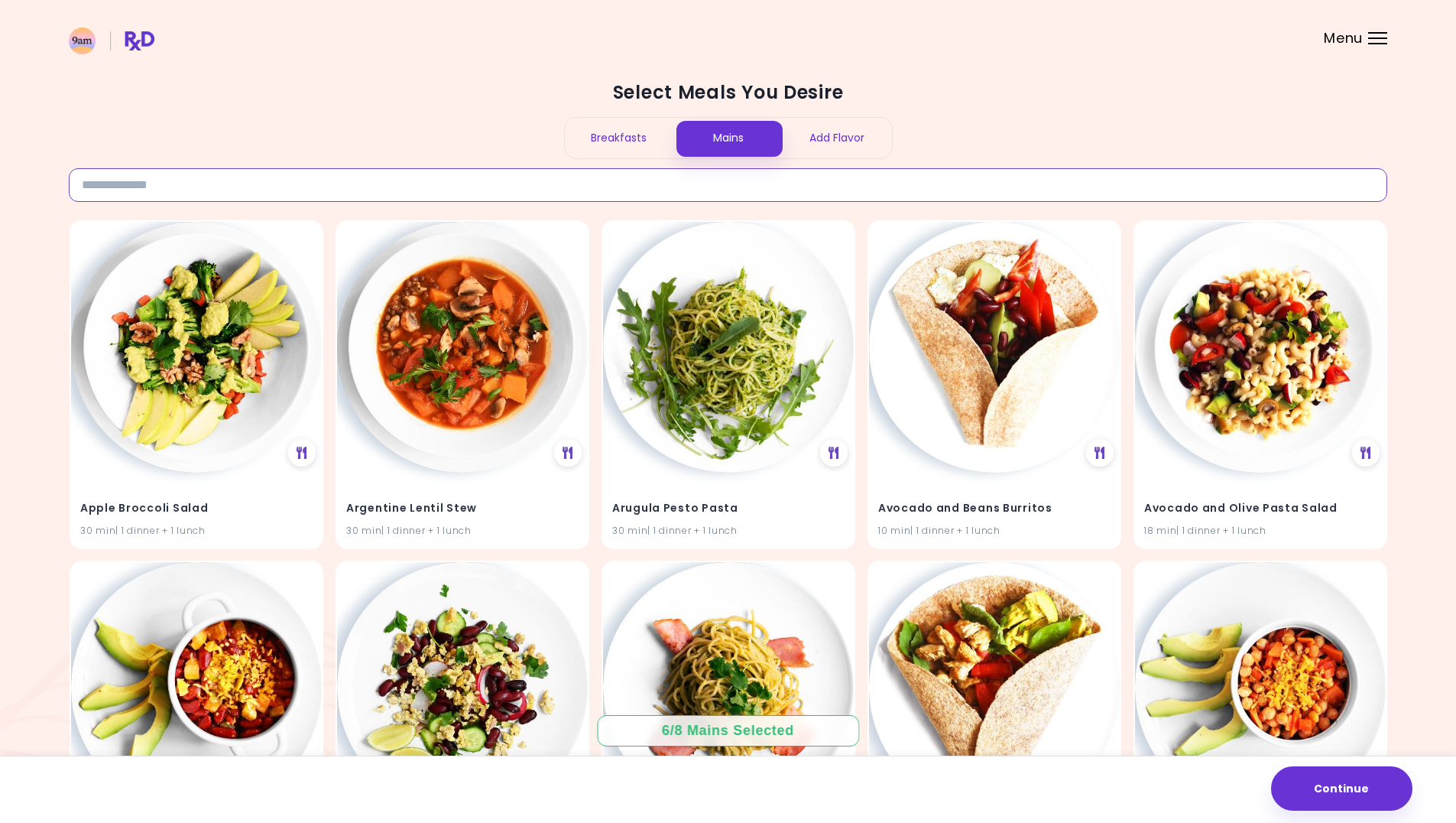
paste input "**********"
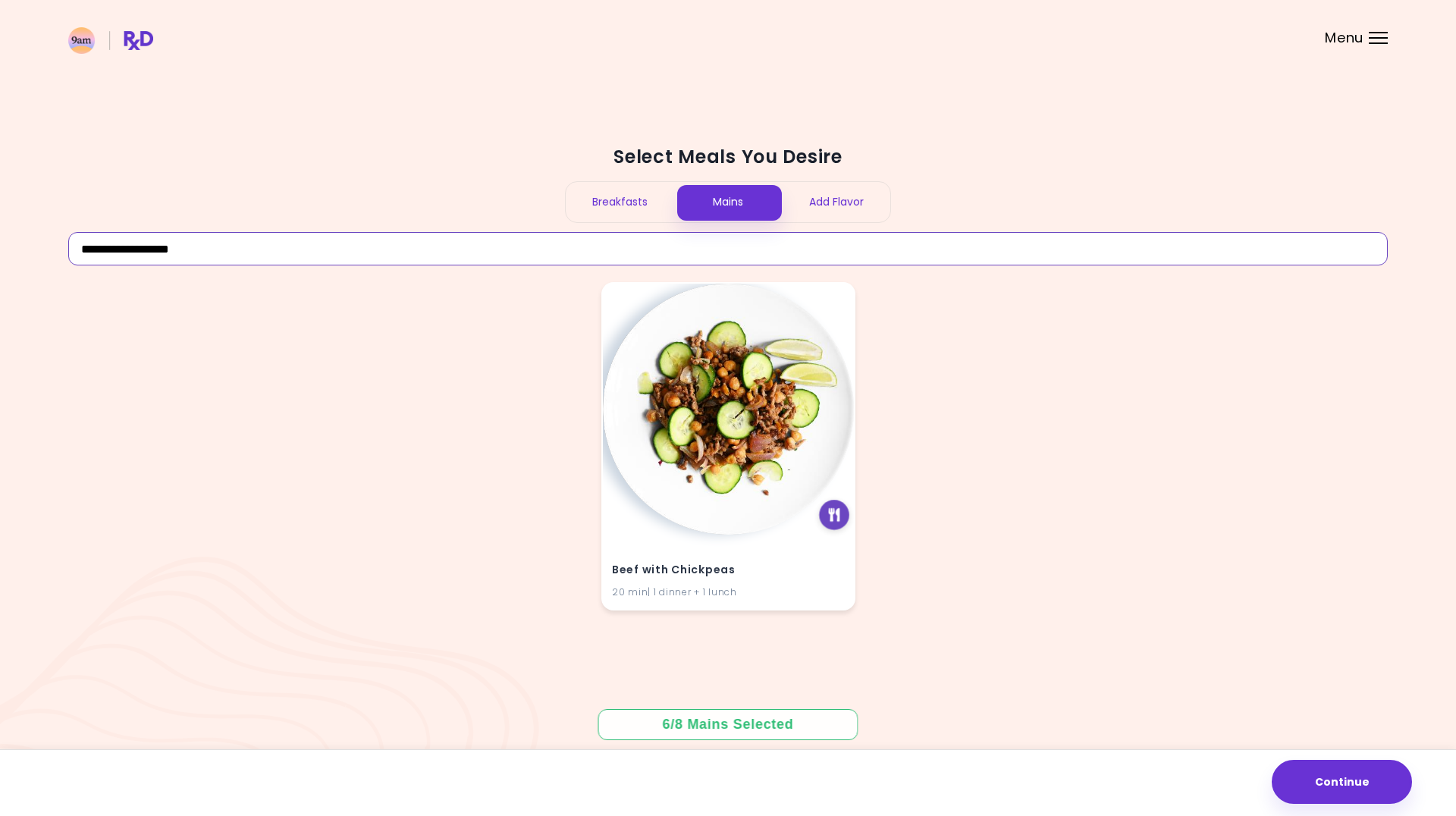
type input "**********"
click at [836, 520] on icon at bounding box center [834, 515] width 11 height 13
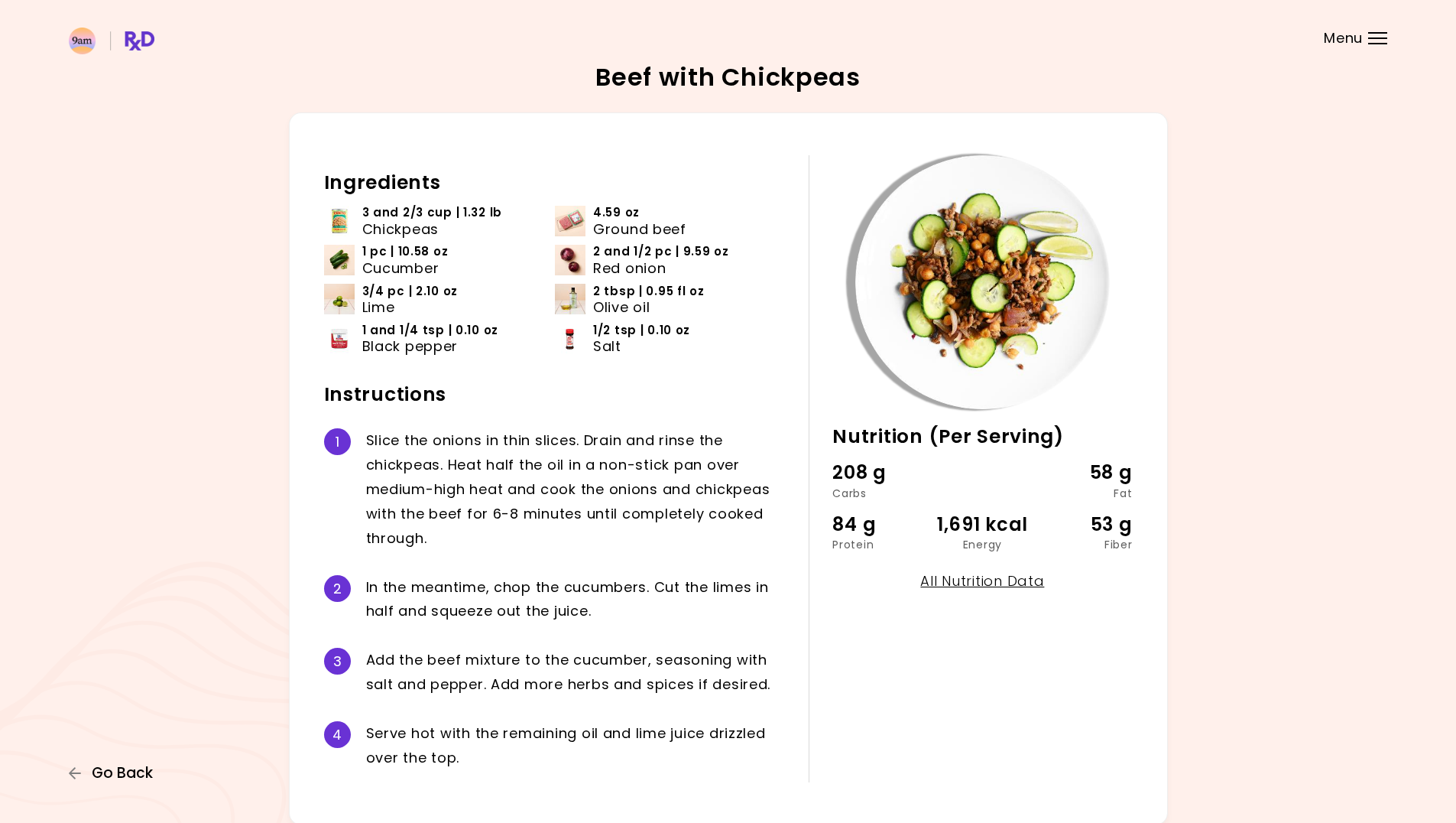
click at [153, 770] on button "Go Back" at bounding box center [115, 773] width 92 height 17
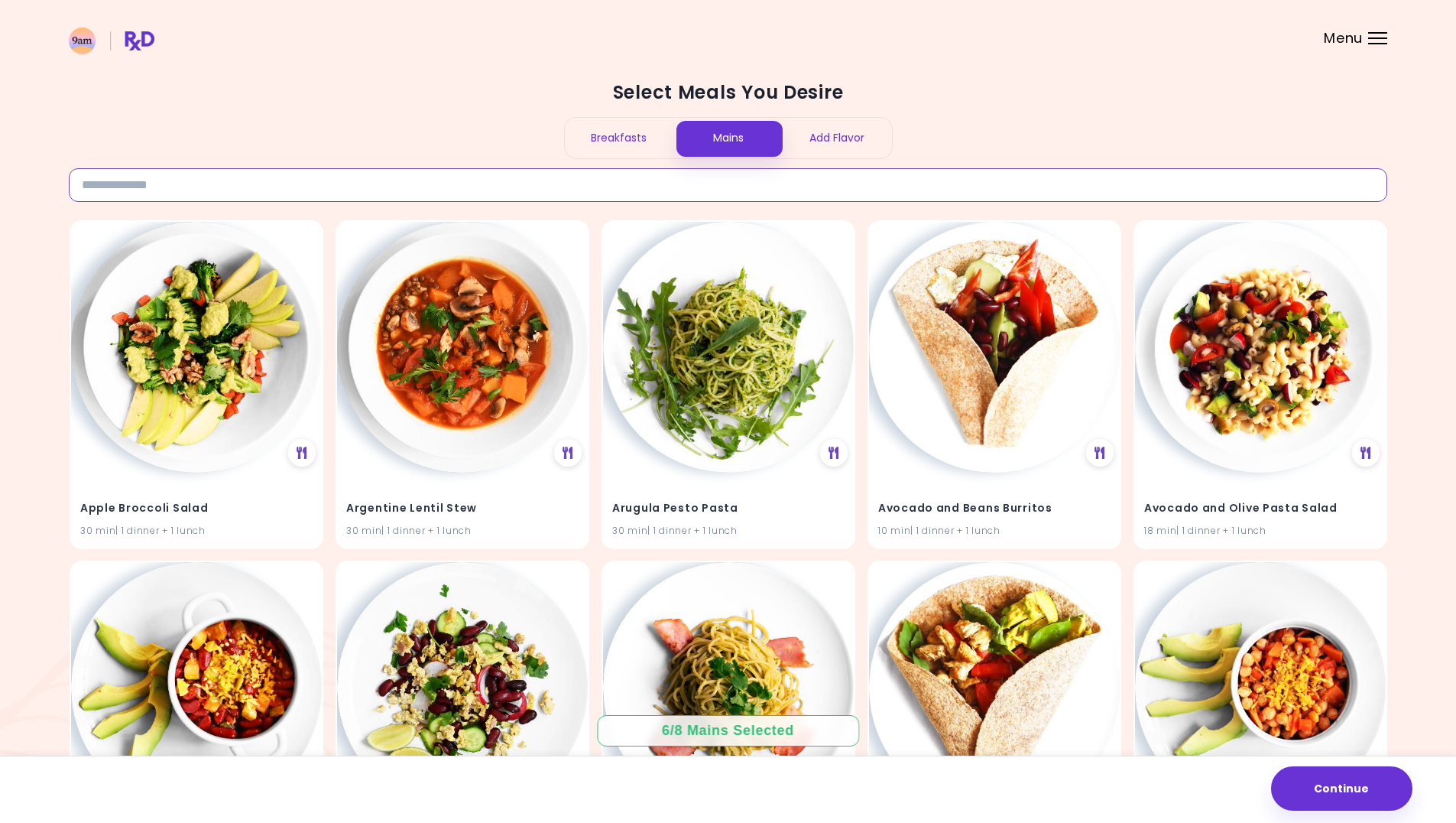
paste input "**********"
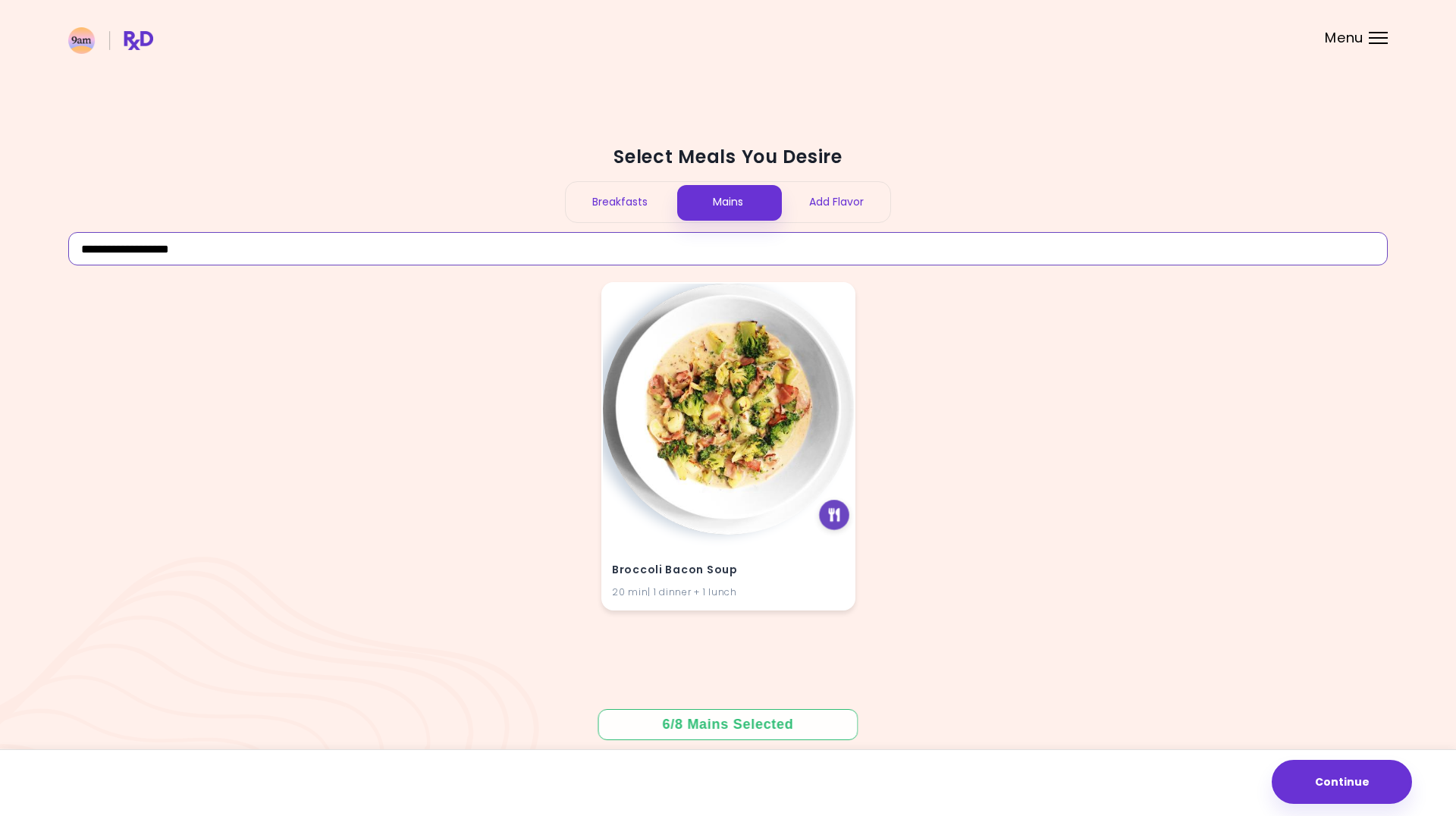
type input "**********"
click at [839, 517] on icon at bounding box center [834, 515] width 11 height 13
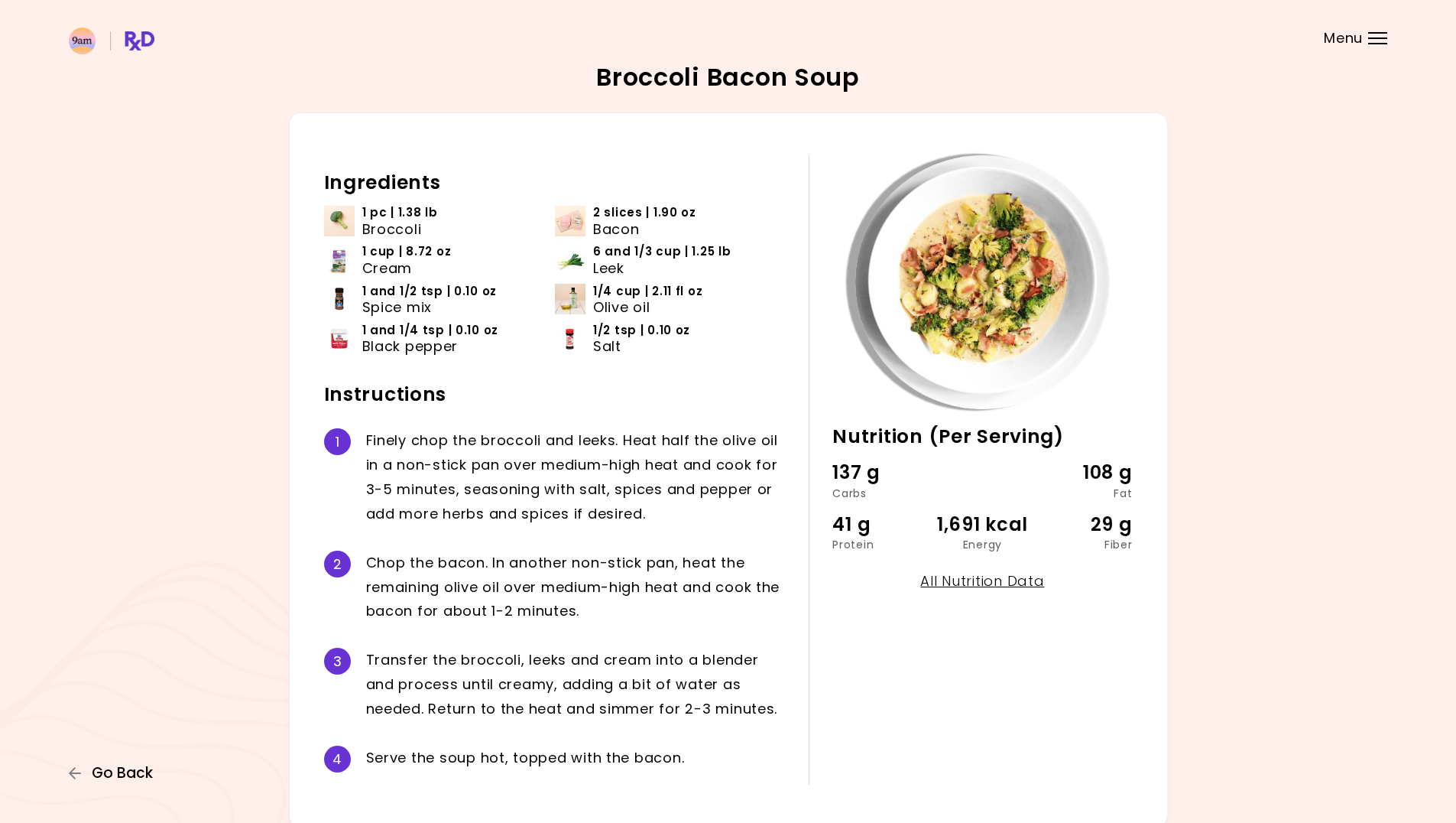
click at [134, 772] on span "Go Back" at bounding box center [123, 773] width 61 height 17
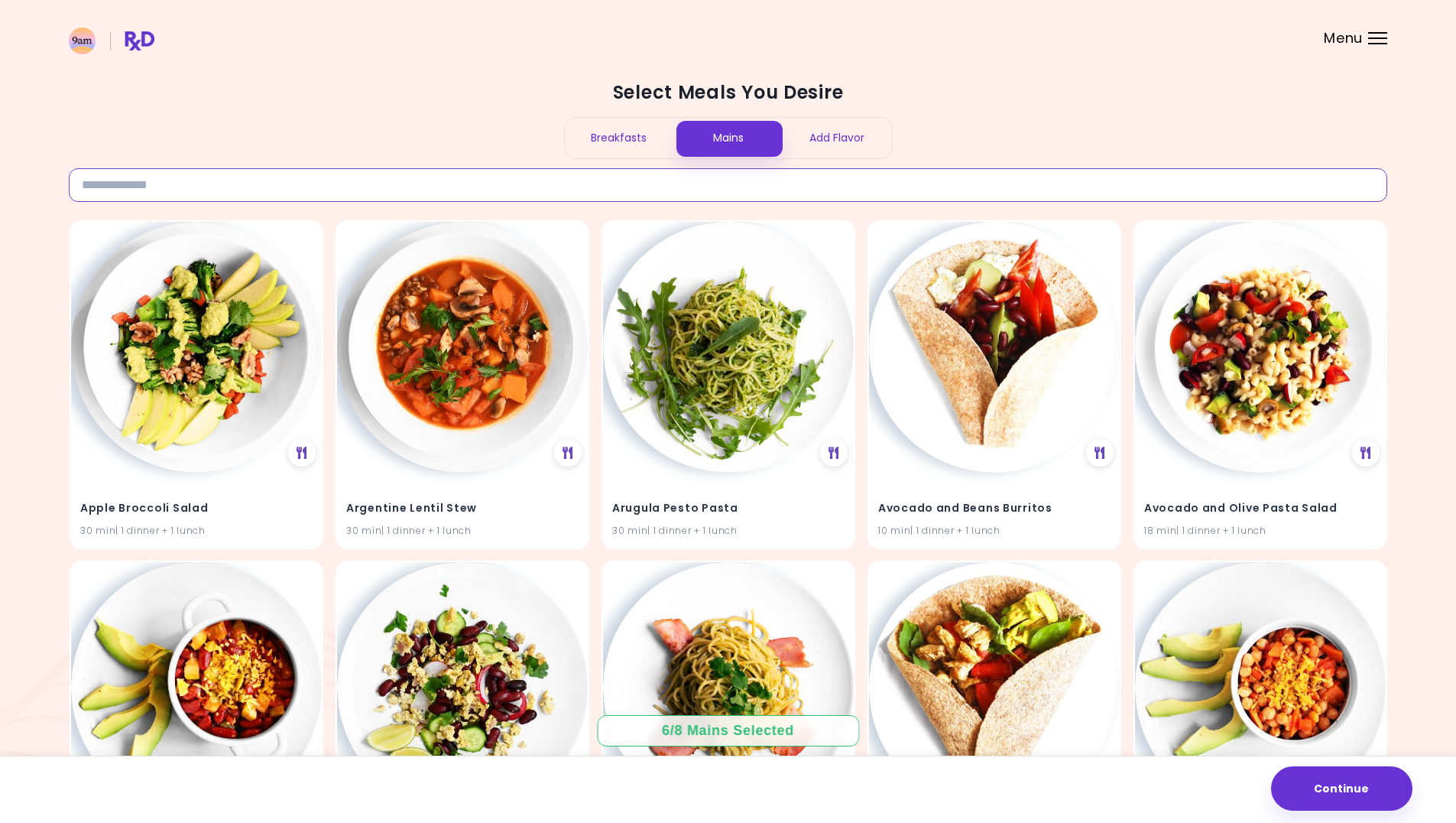
paste input "**********"
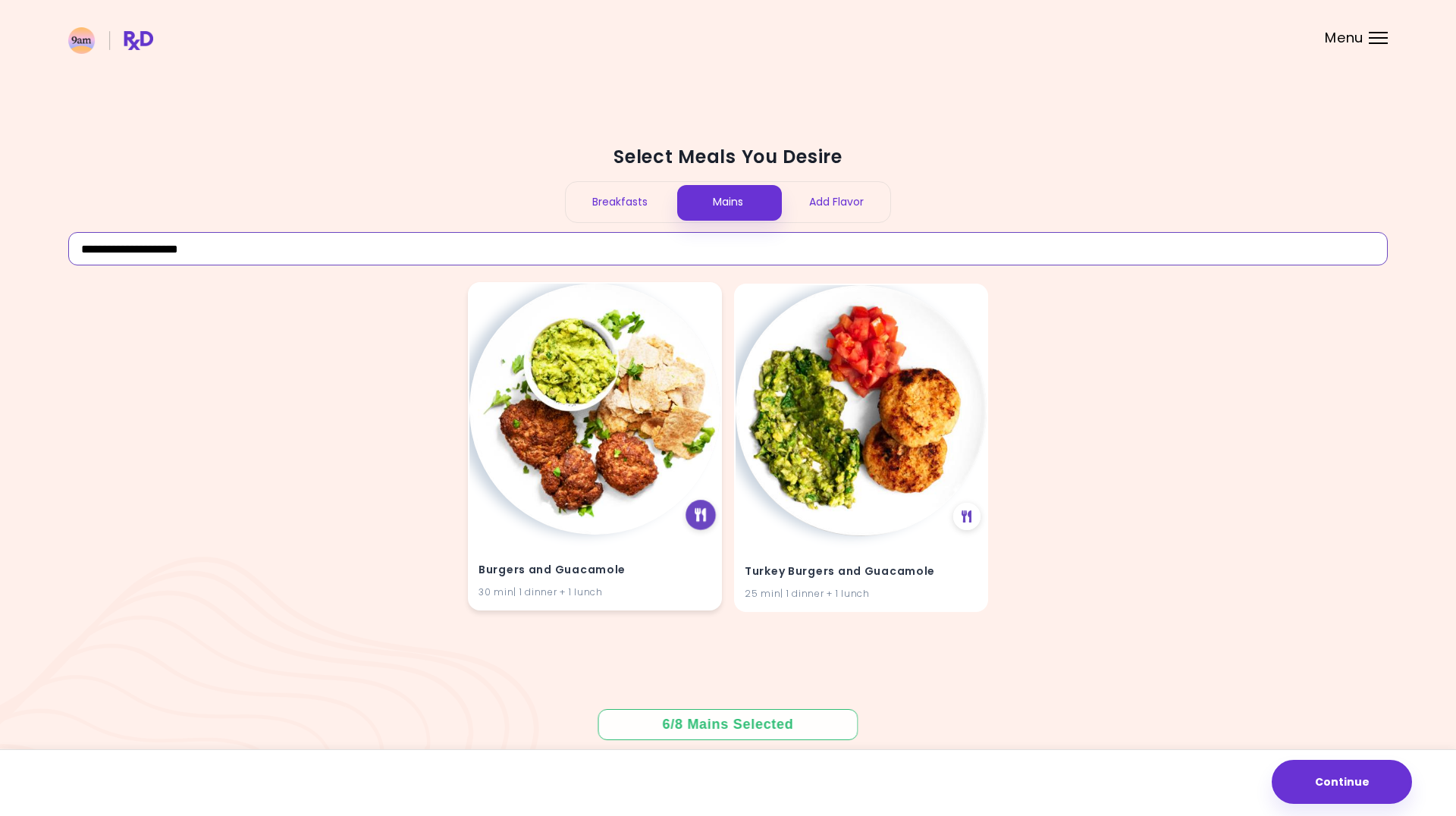
type input "**********"
click at [704, 519] on icon at bounding box center [700, 515] width 11 height 13
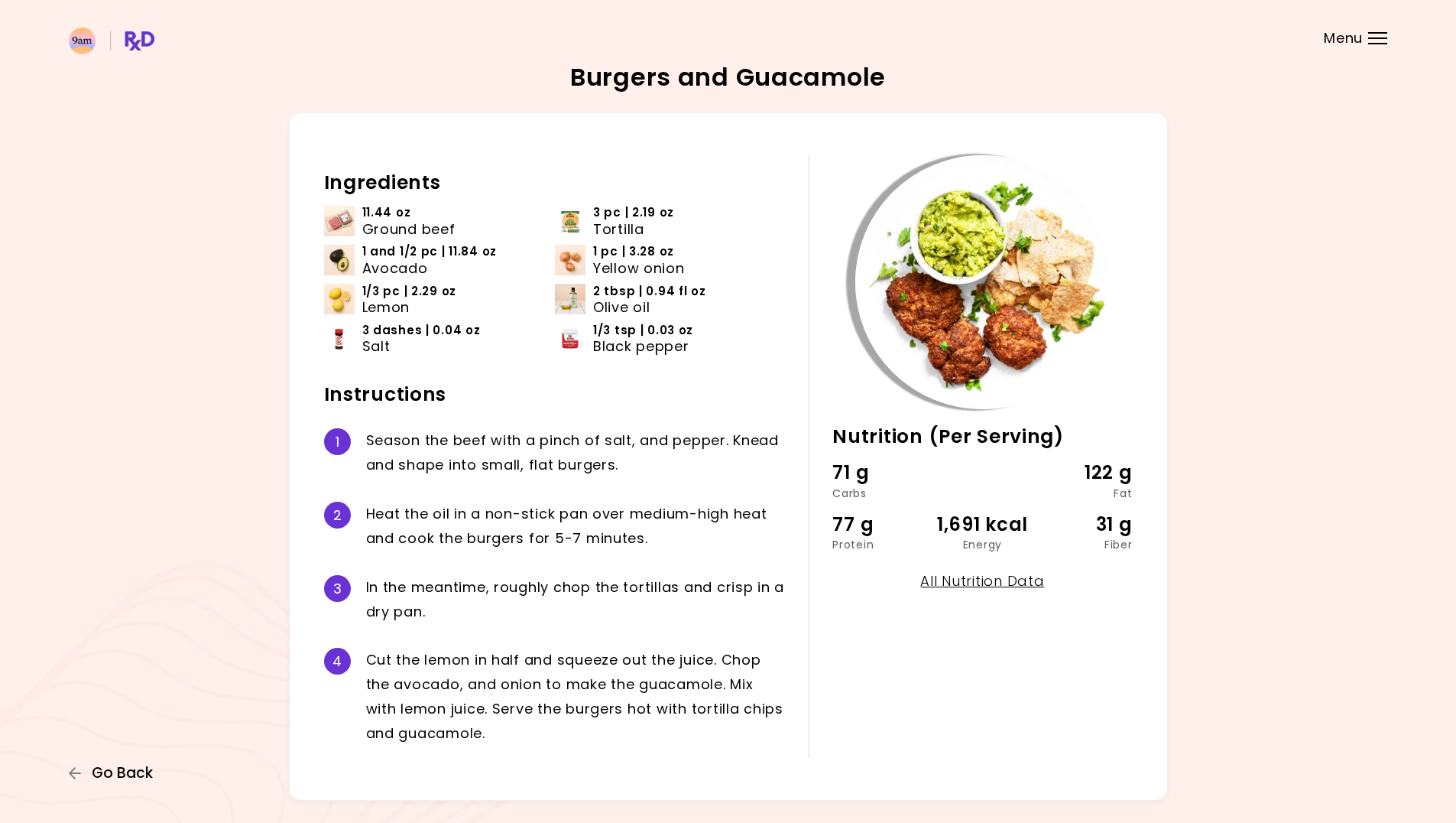
click at [138, 776] on span "Go Back" at bounding box center [123, 773] width 61 height 17
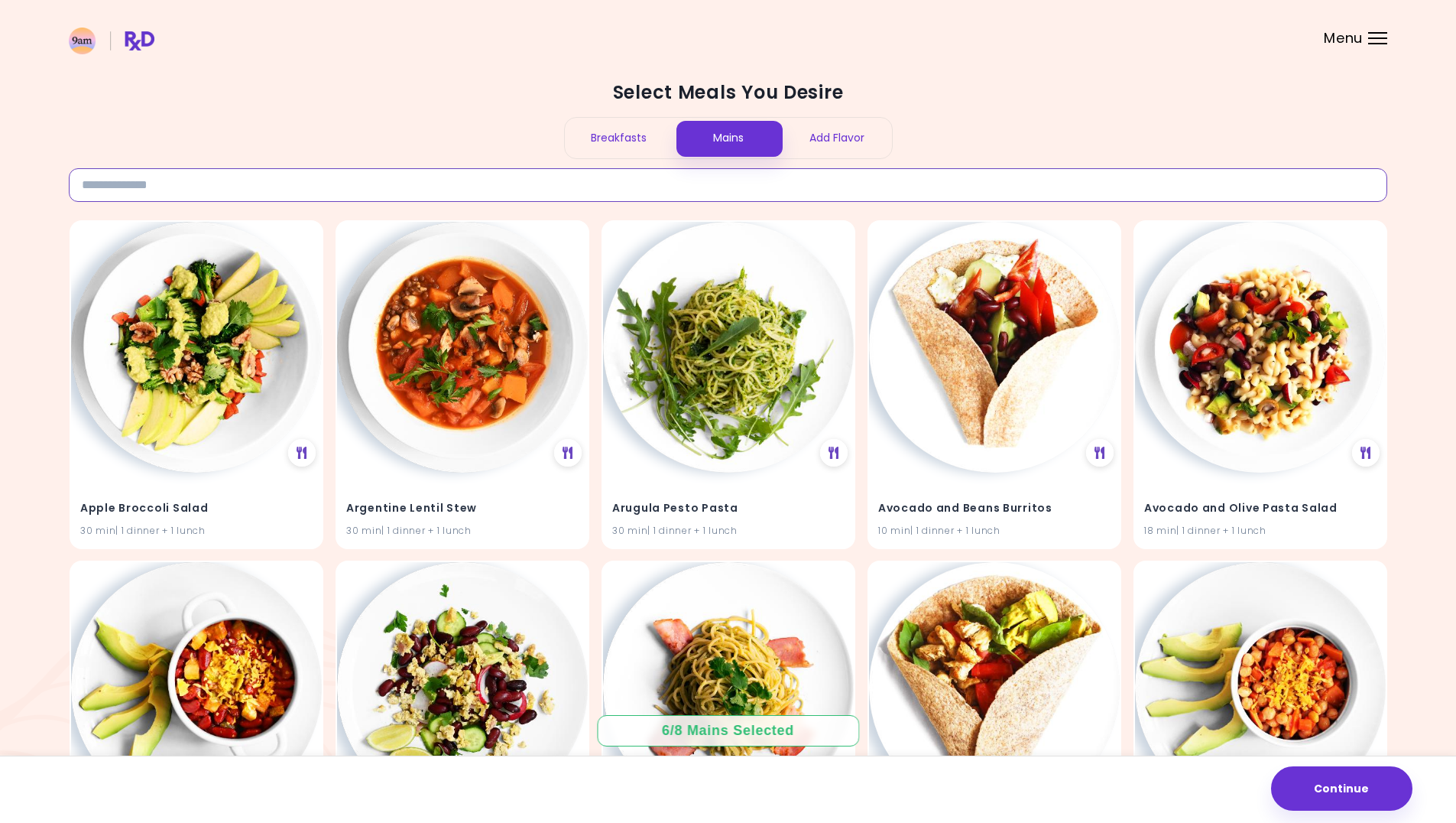
paste input "**********"
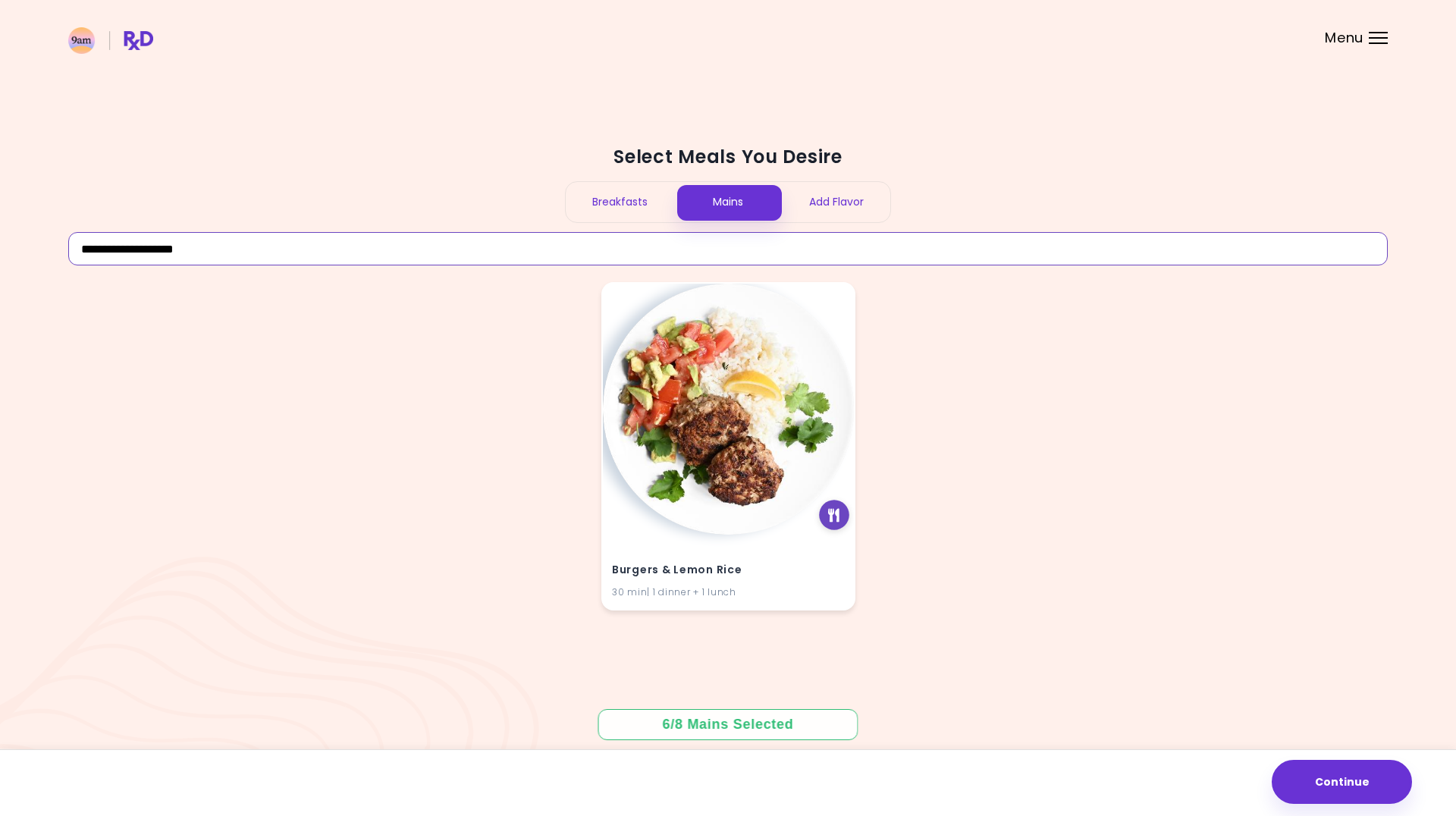
type input "**********"
click at [828, 517] on div at bounding box center [834, 515] width 30 height 30
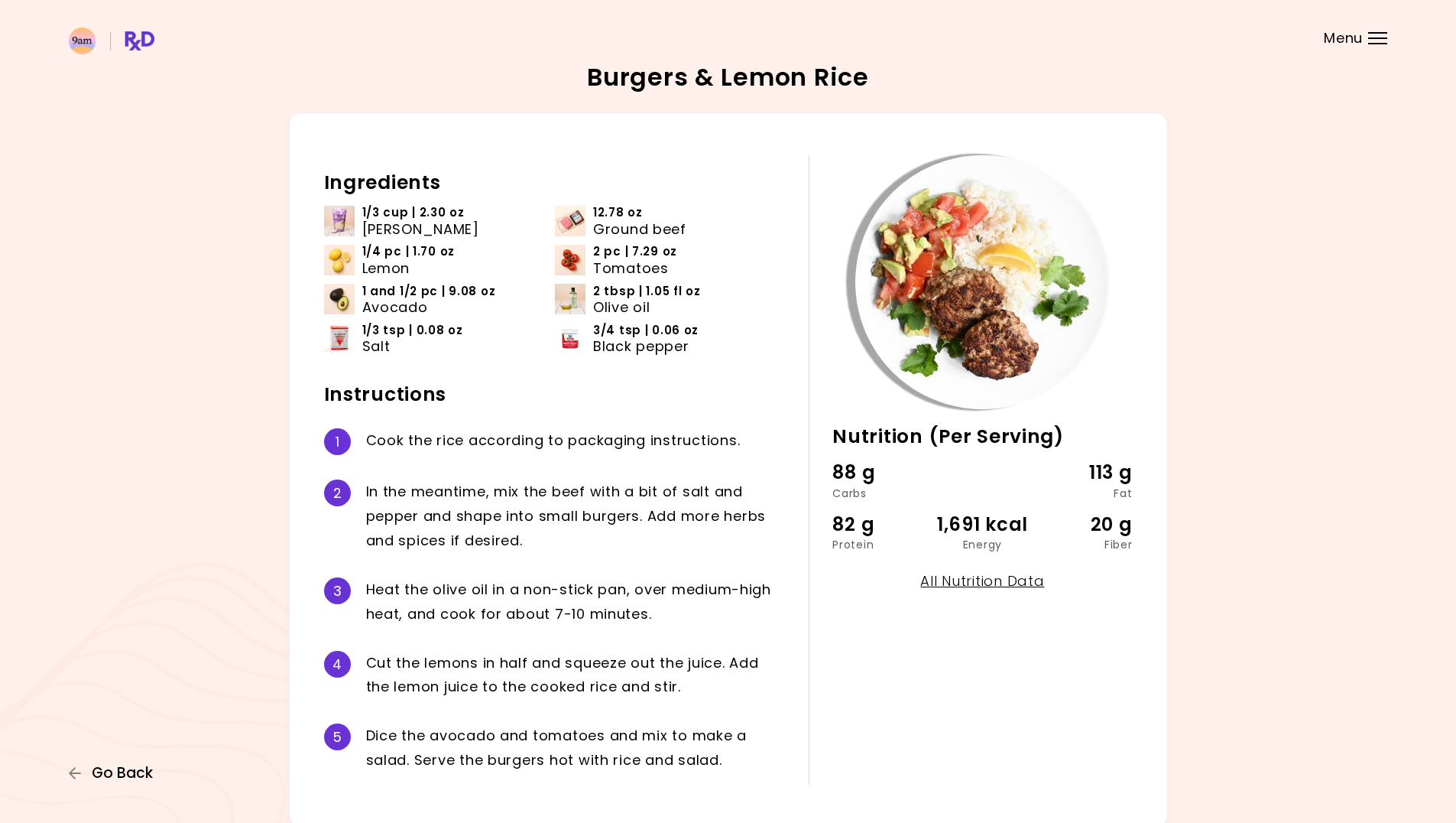
click at [113, 767] on span "Go Back" at bounding box center [123, 773] width 61 height 17
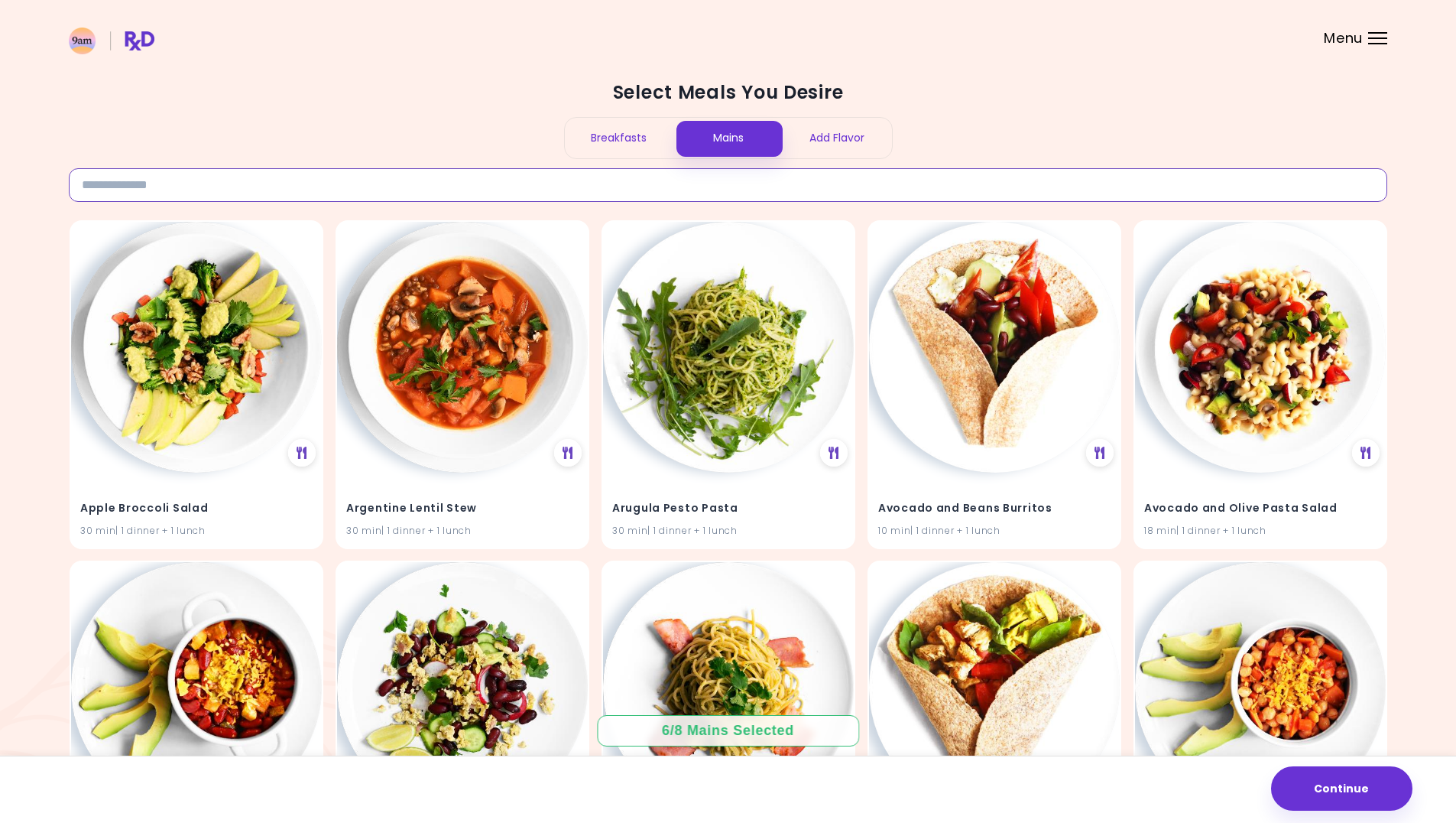
paste input "**********"
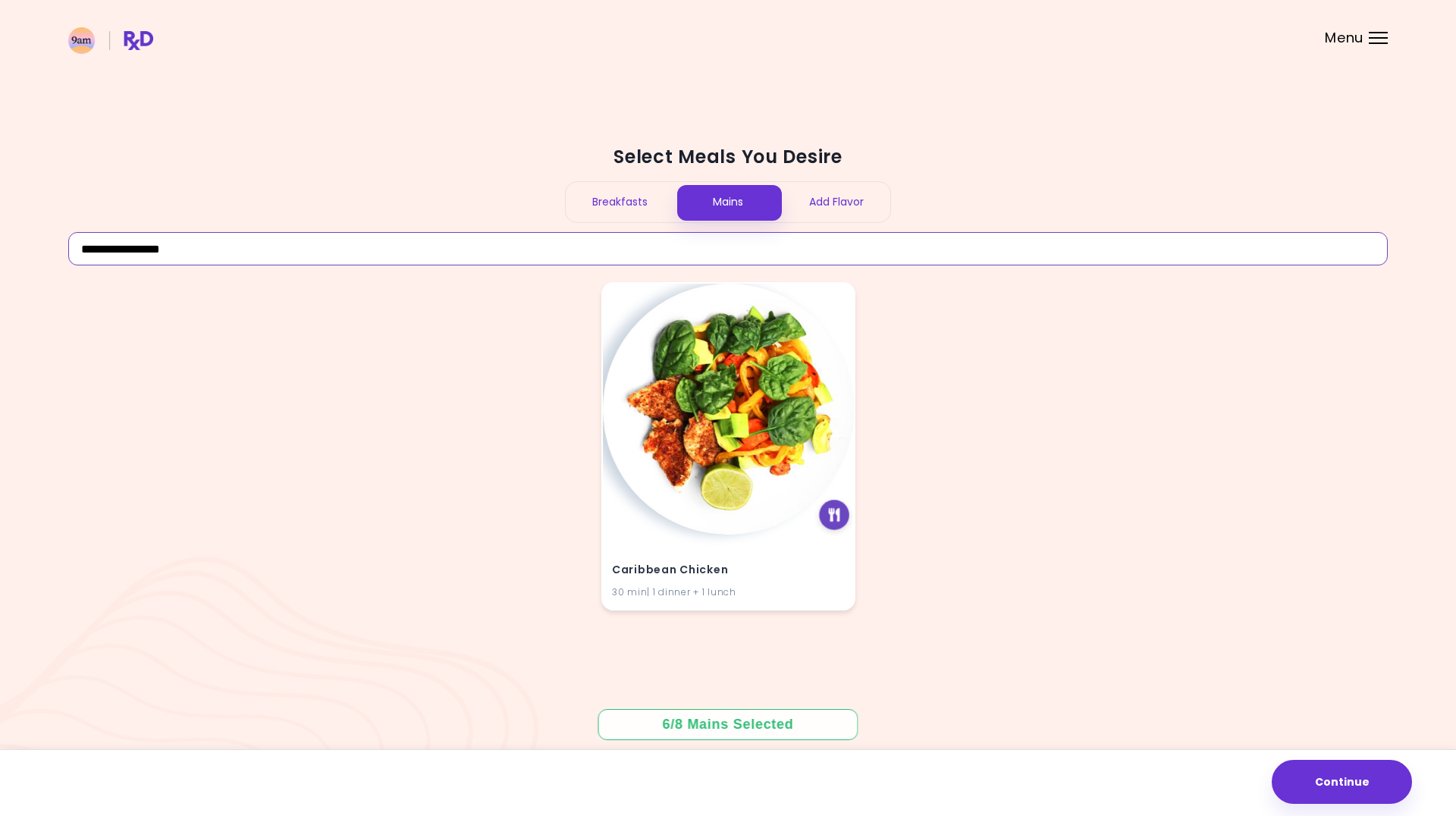
type input "**********"
click at [838, 519] on icon at bounding box center [834, 515] width 11 height 13
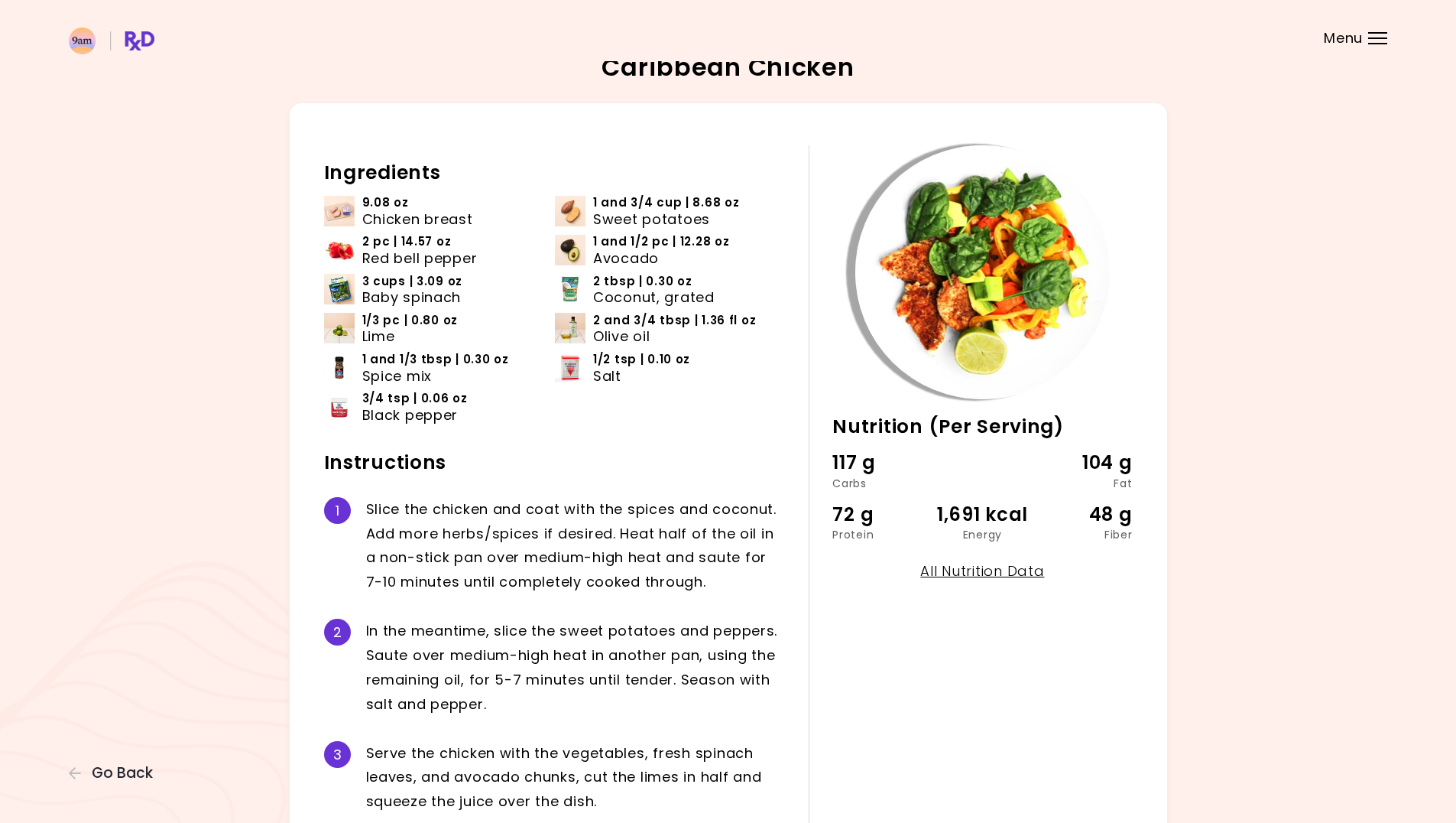
scroll to position [6, 0]
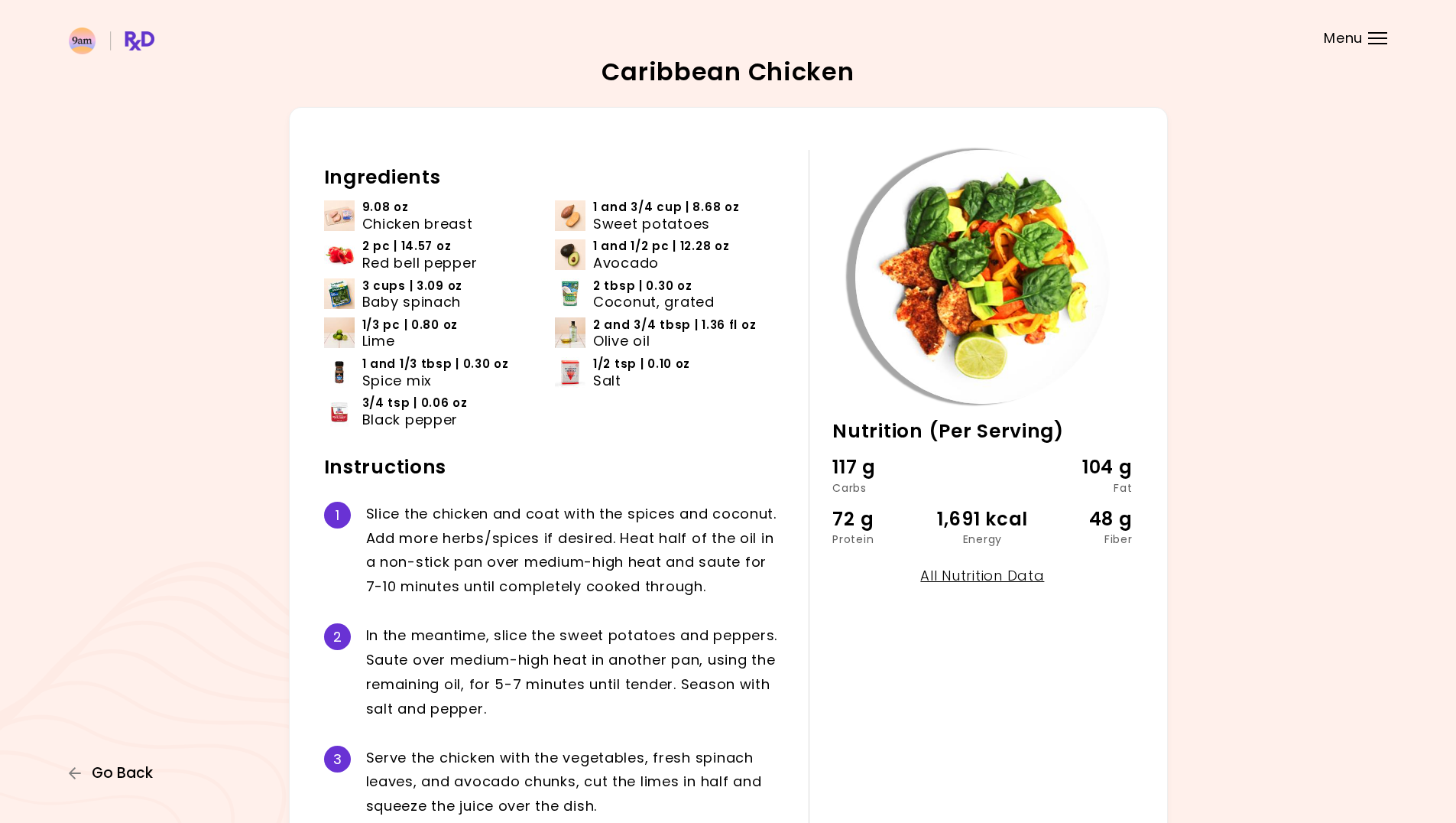
click at [144, 778] on span "Go Back" at bounding box center [123, 773] width 61 height 17
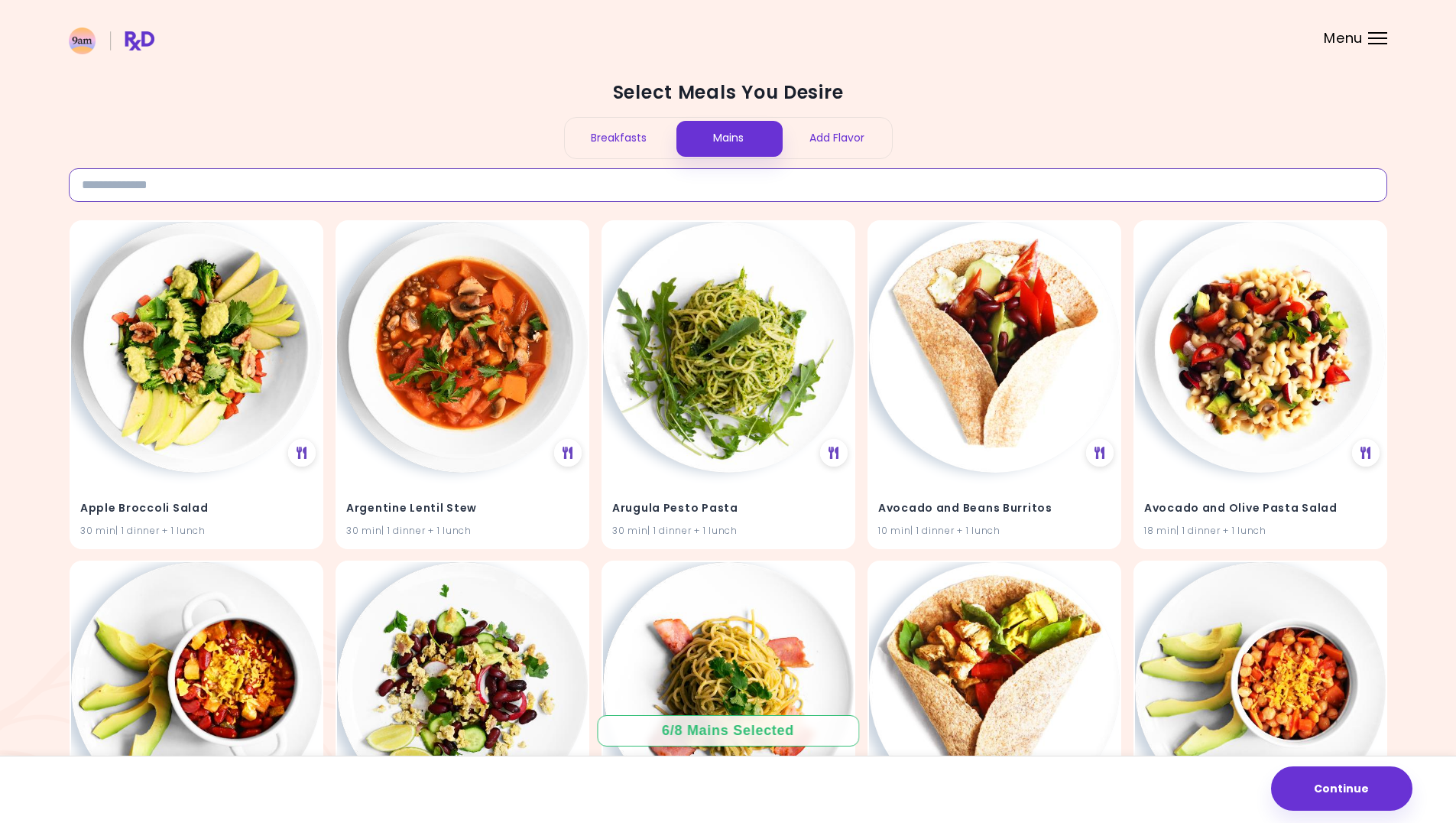
paste input "**********"
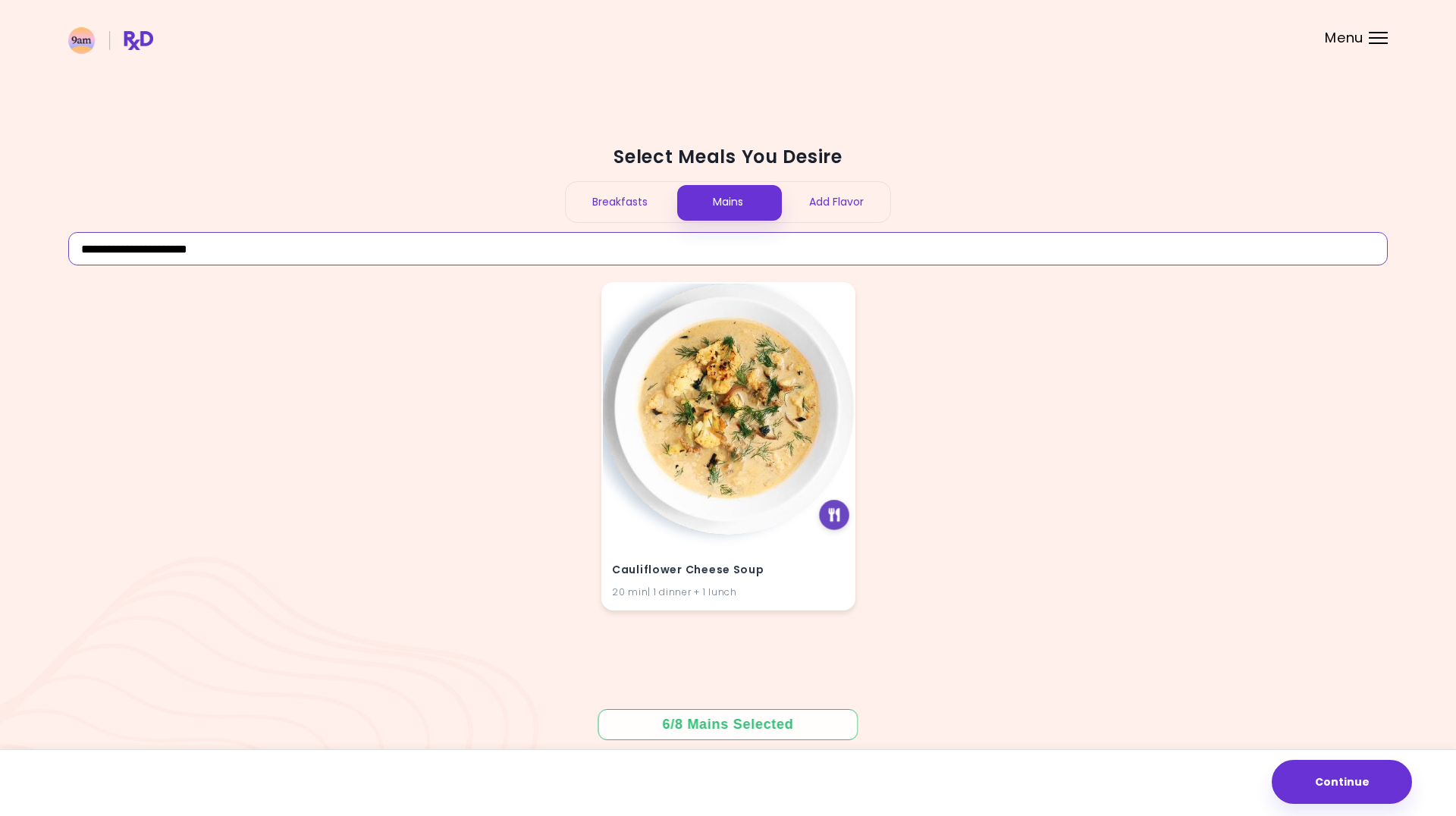
type input "**********"
click at [833, 517] on icon at bounding box center [834, 515] width 11 height 13
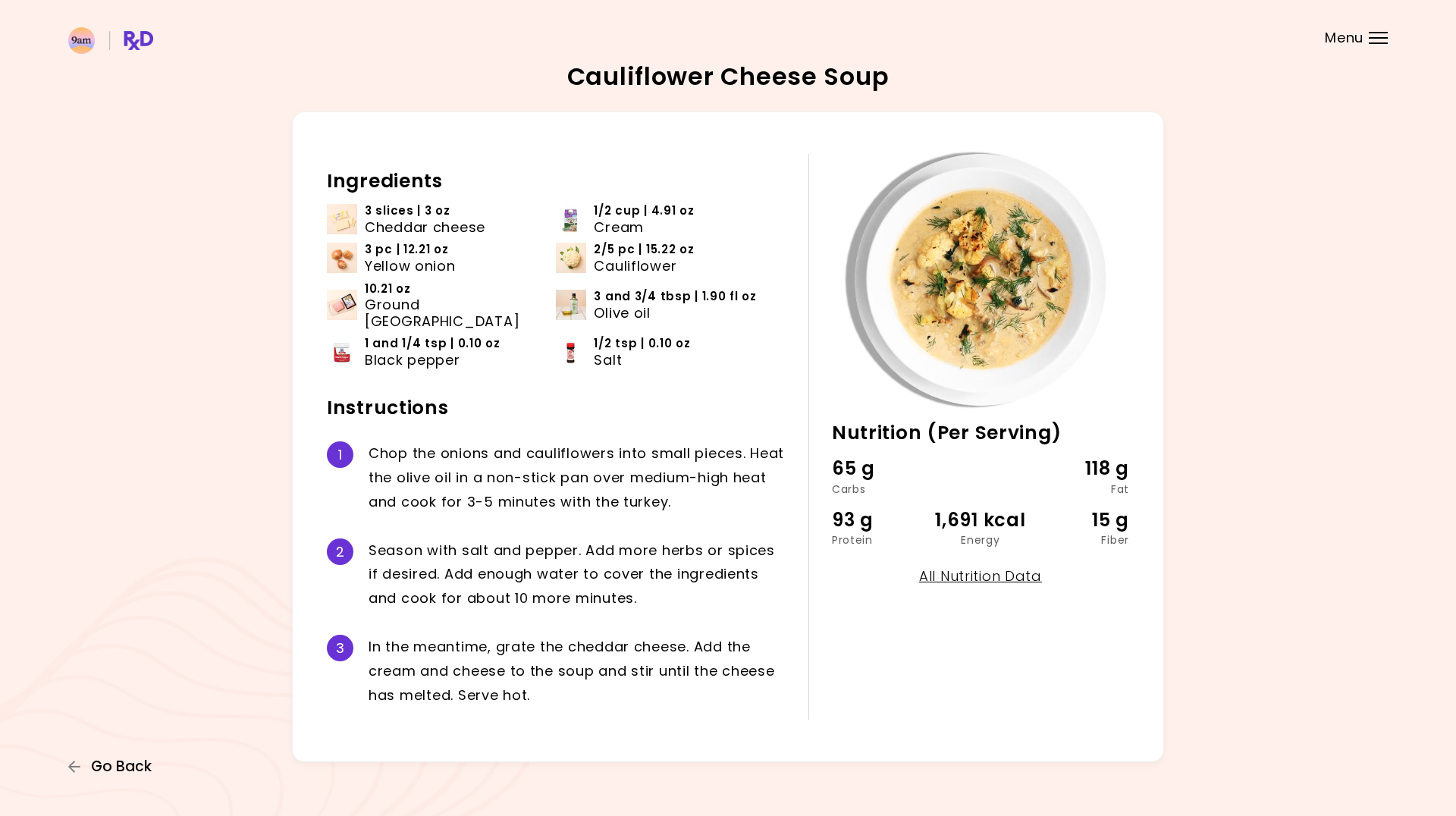
click at [114, 762] on span "Go Back" at bounding box center [122, 767] width 61 height 17
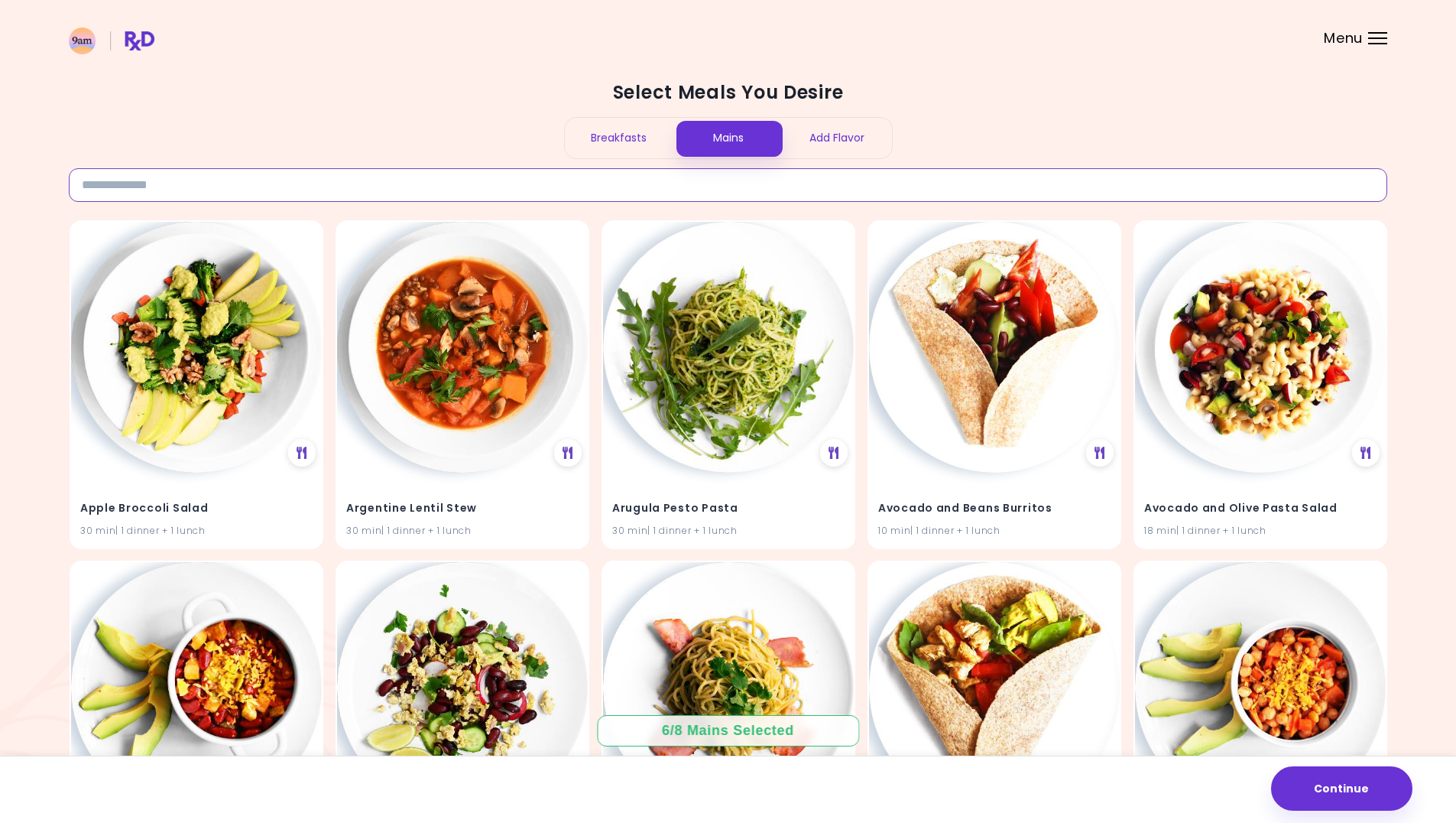
paste input "**********"
type input "**********"
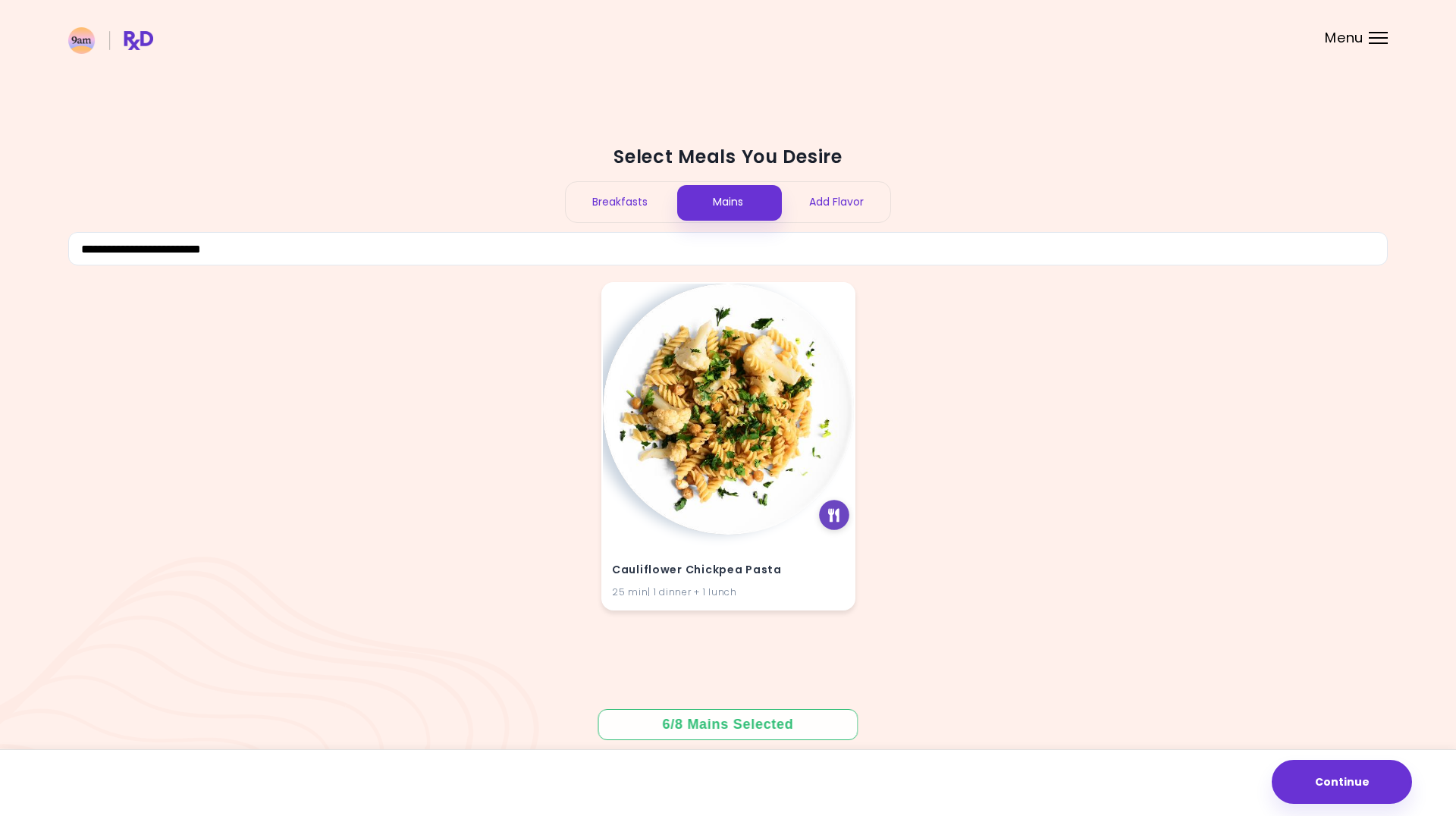
click at [825, 510] on div at bounding box center [834, 515] width 30 height 30
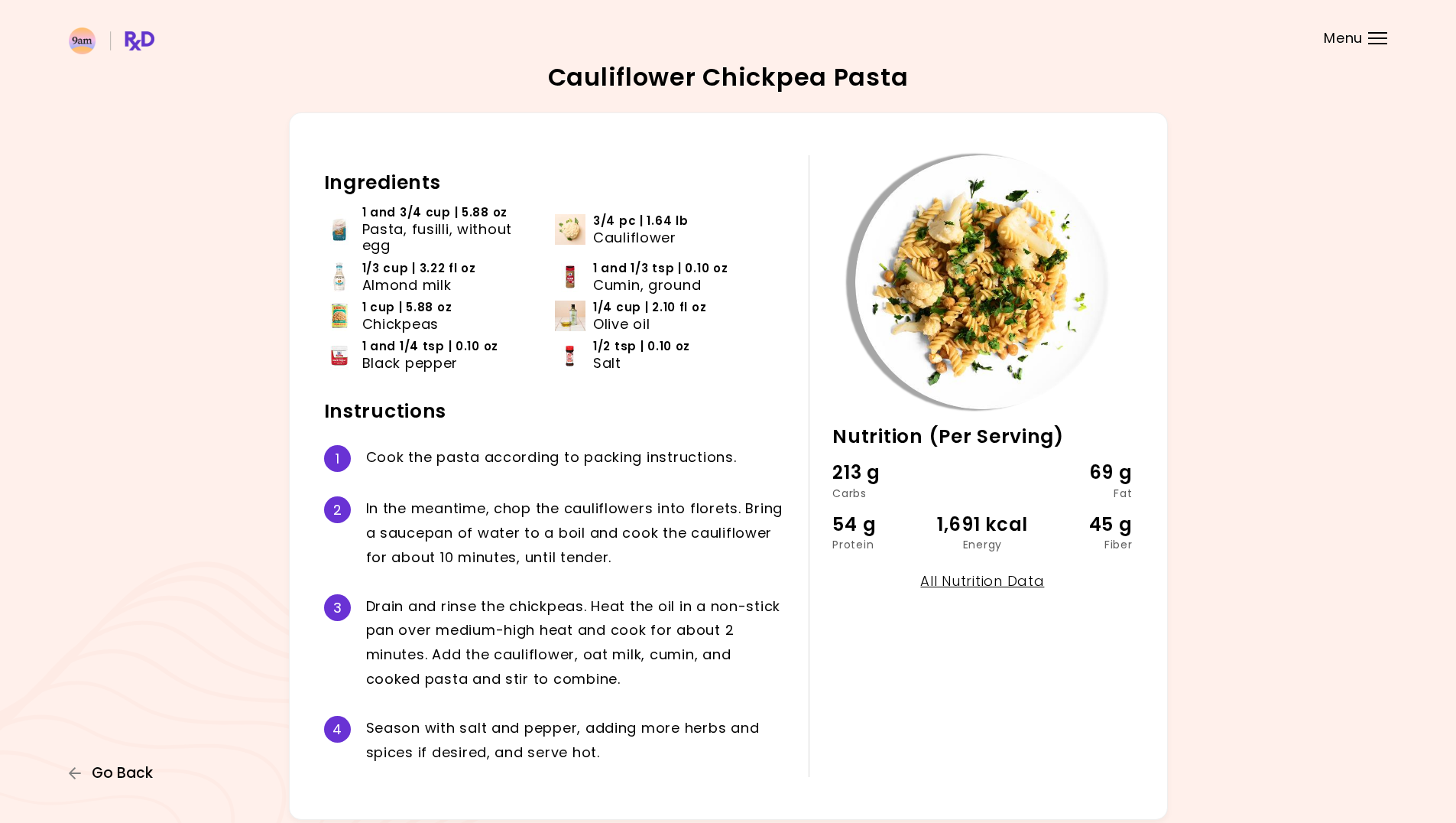
click at [134, 767] on span "Go Back" at bounding box center [123, 773] width 61 height 17
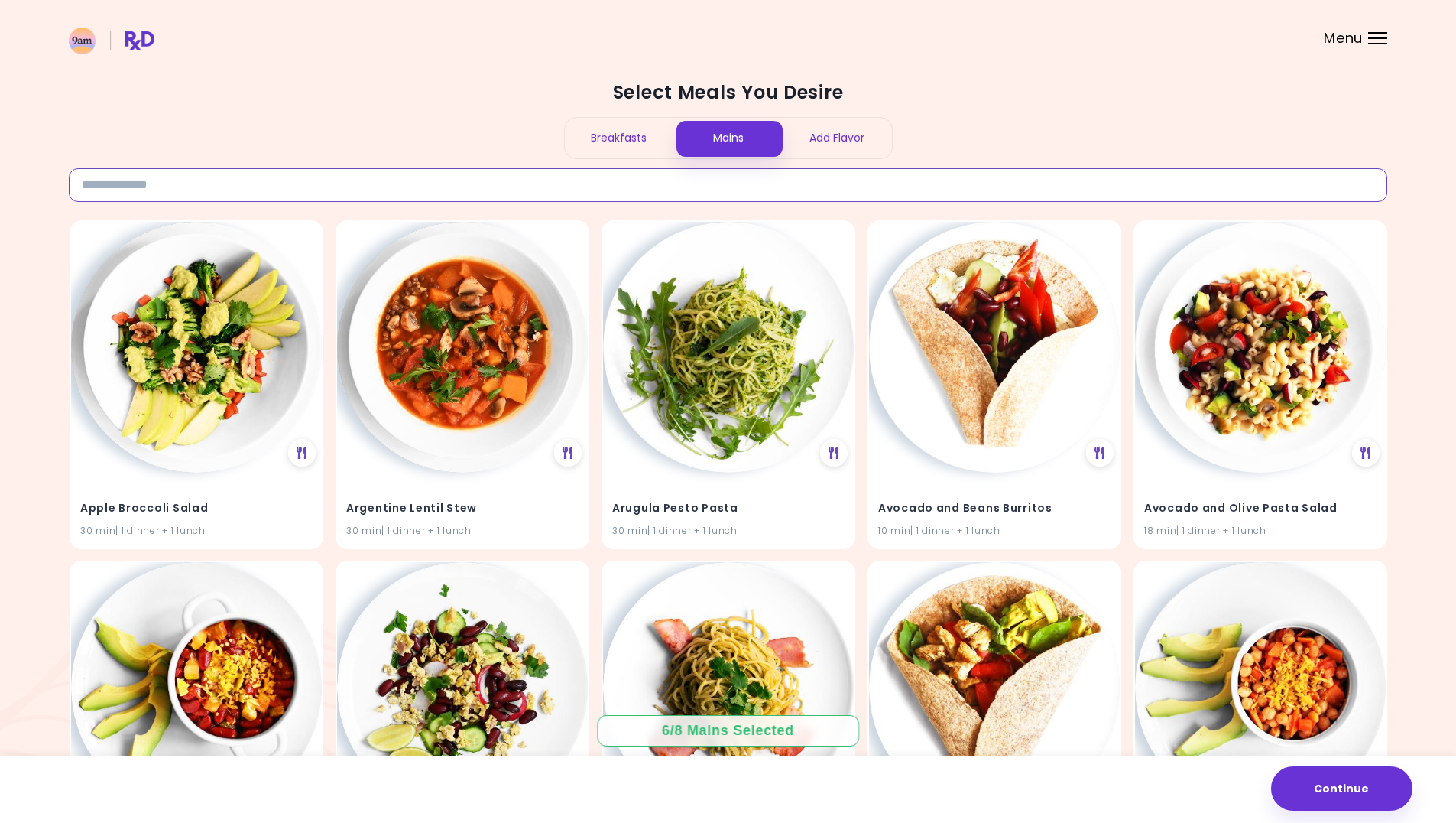
paste input "**********"
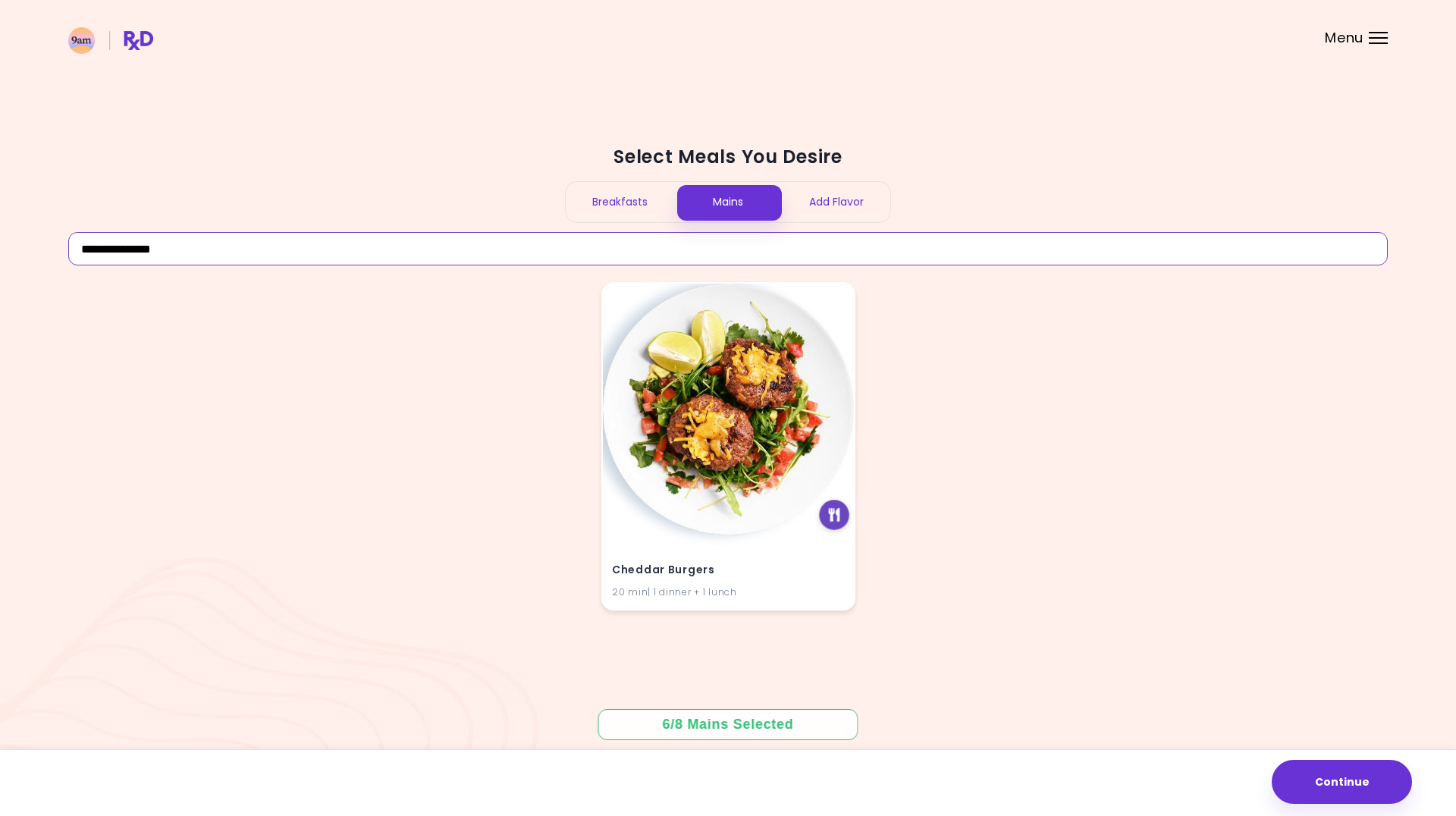
type input "**********"
click at [829, 515] on icon at bounding box center [834, 515] width 11 height 13
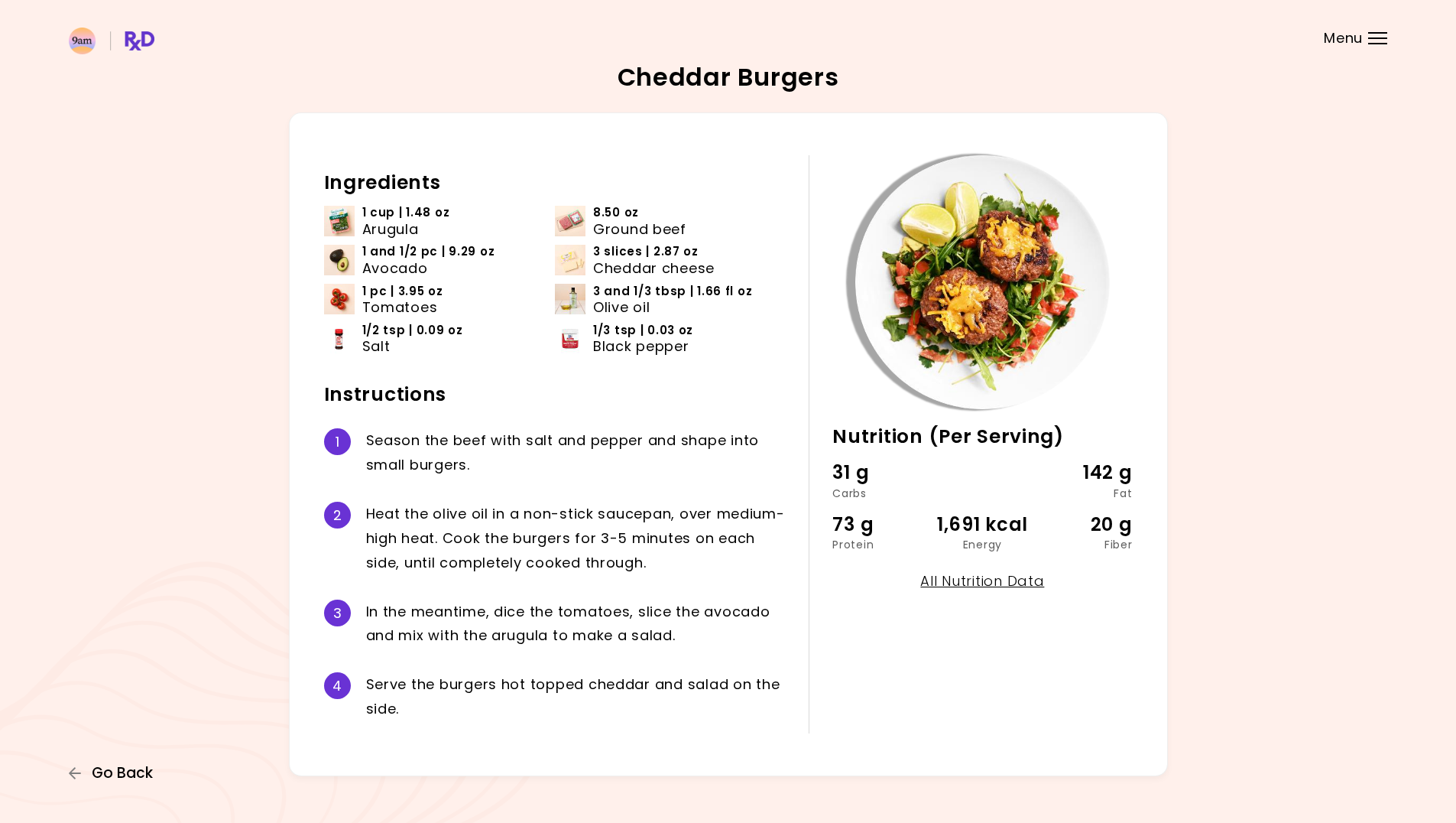
click at [102, 765] on span "Go Back" at bounding box center [123, 773] width 61 height 17
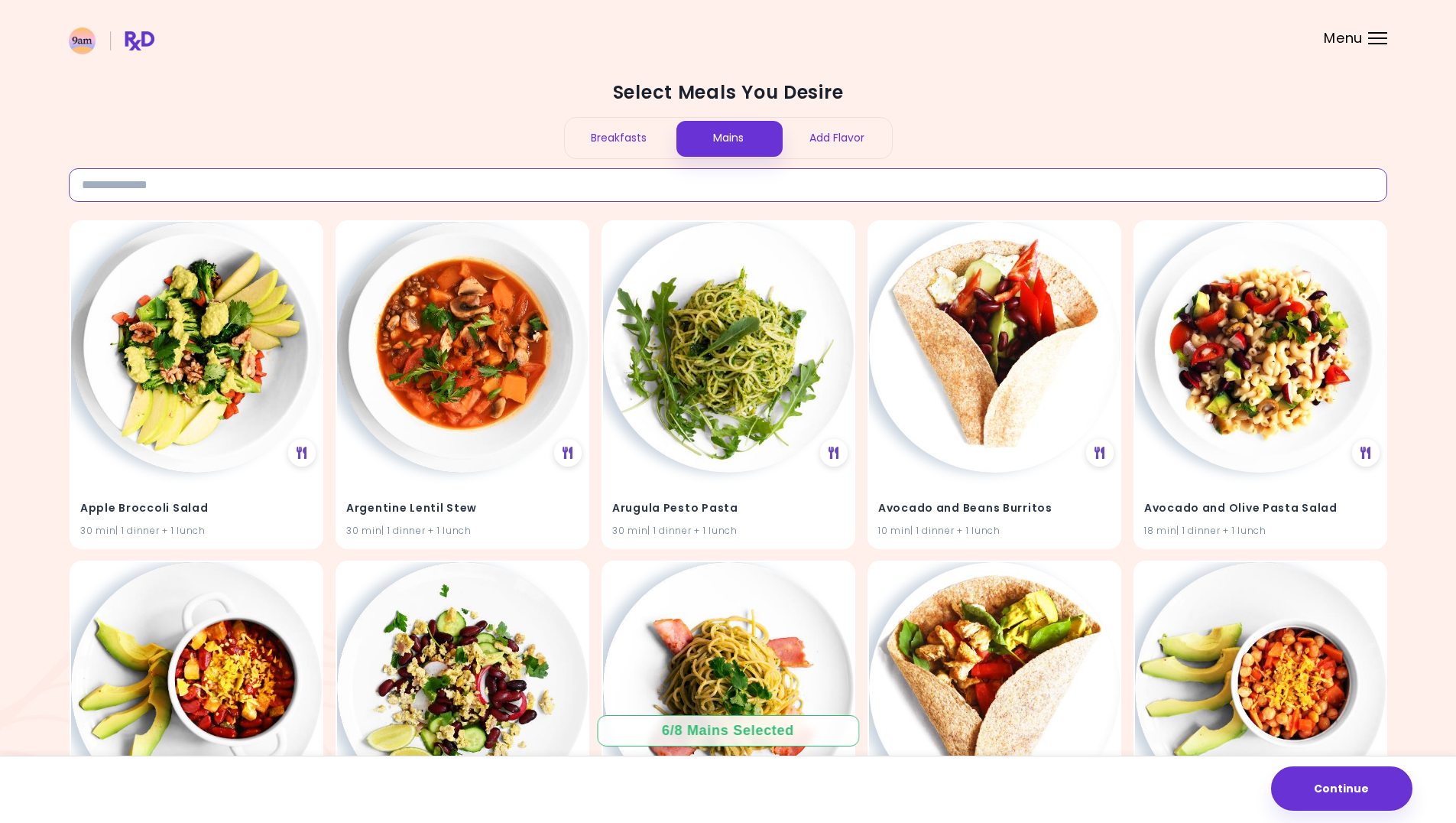
paste input "**********"
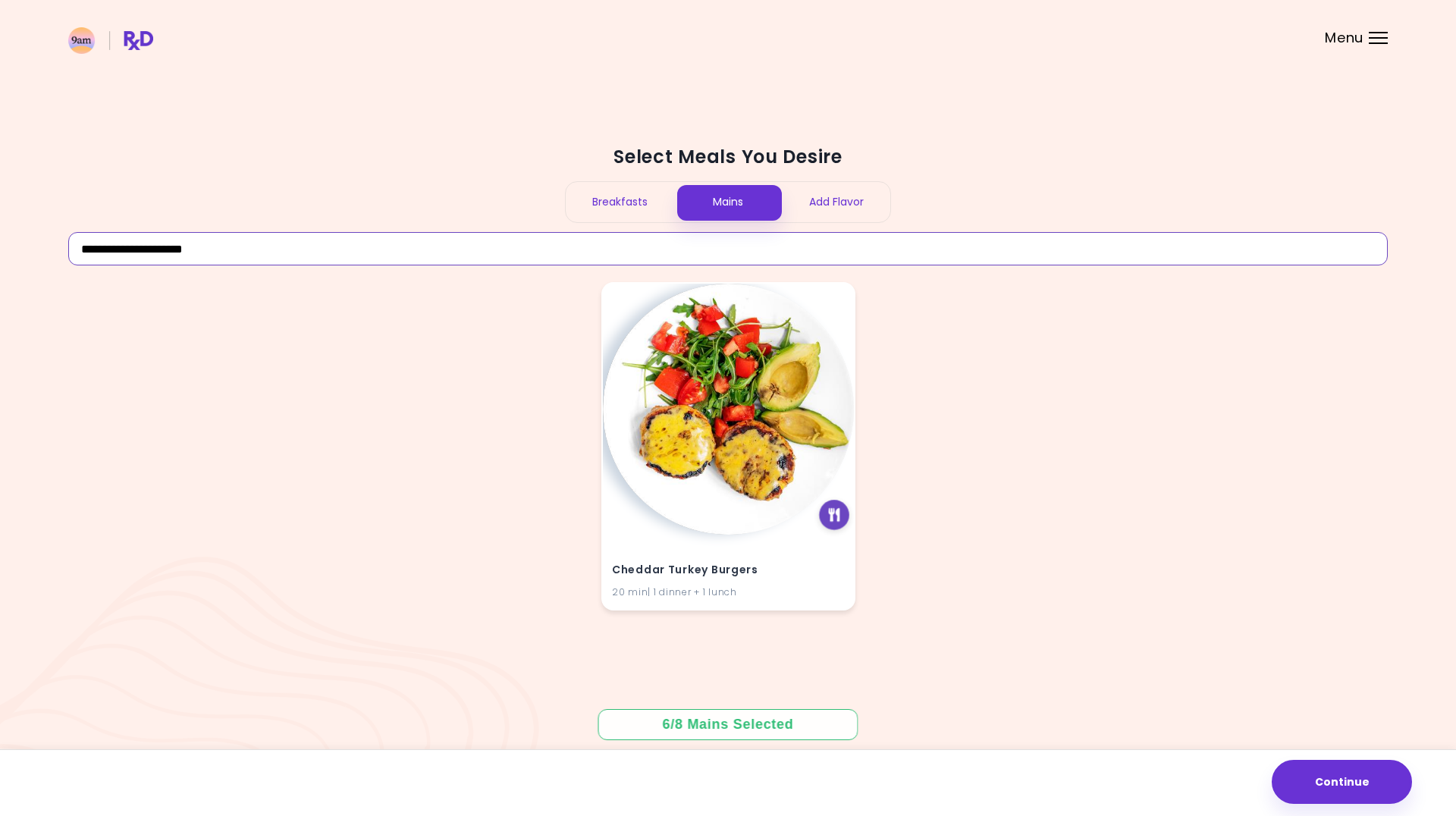
type input "**********"
click at [834, 518] on icon at bounding box center [834, 515] width 11 height 13
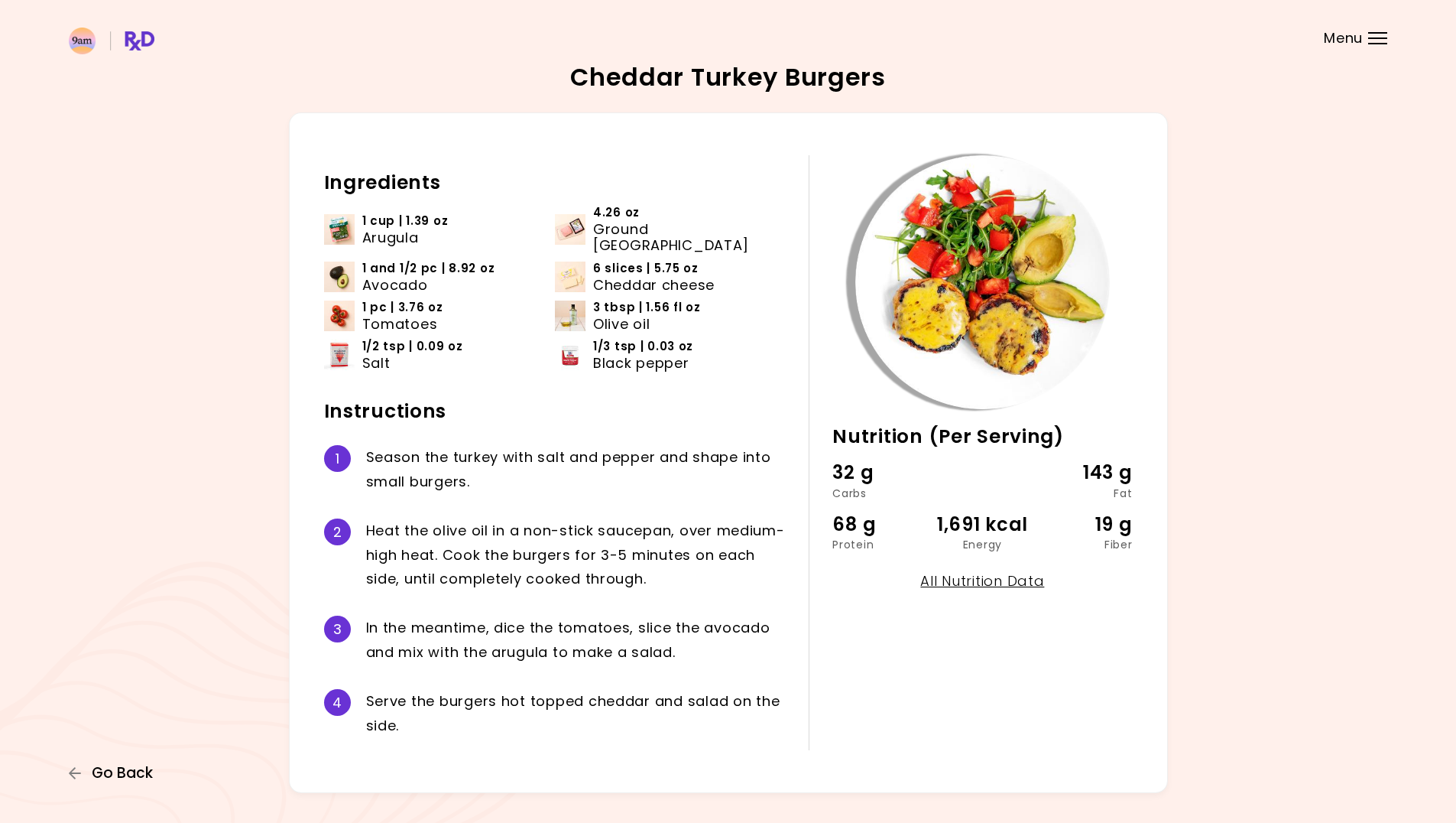
click at [112, 775] on span "Go Back" at bounding box center [123, 773] width 61 height 17
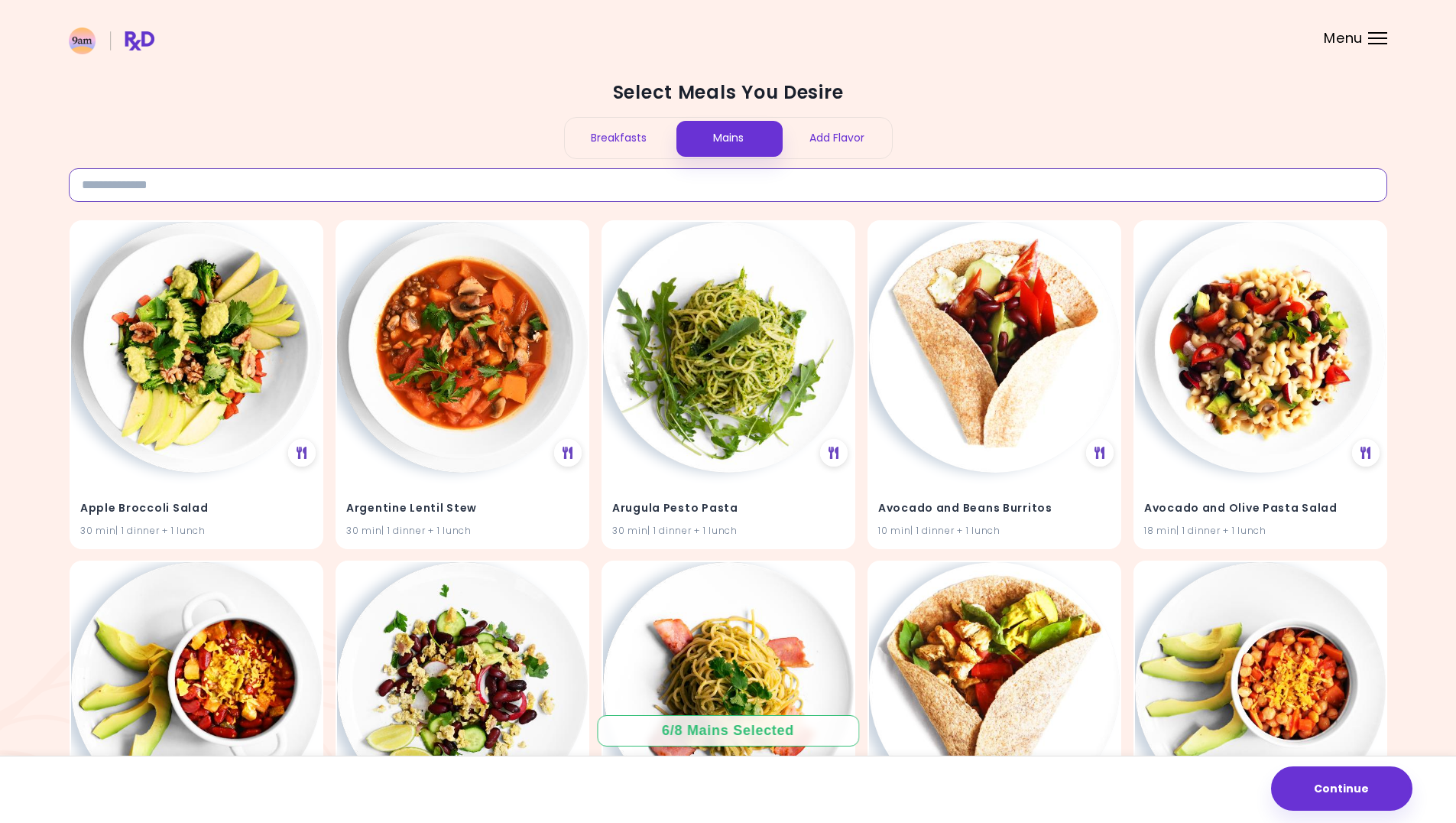
paste input "**********"
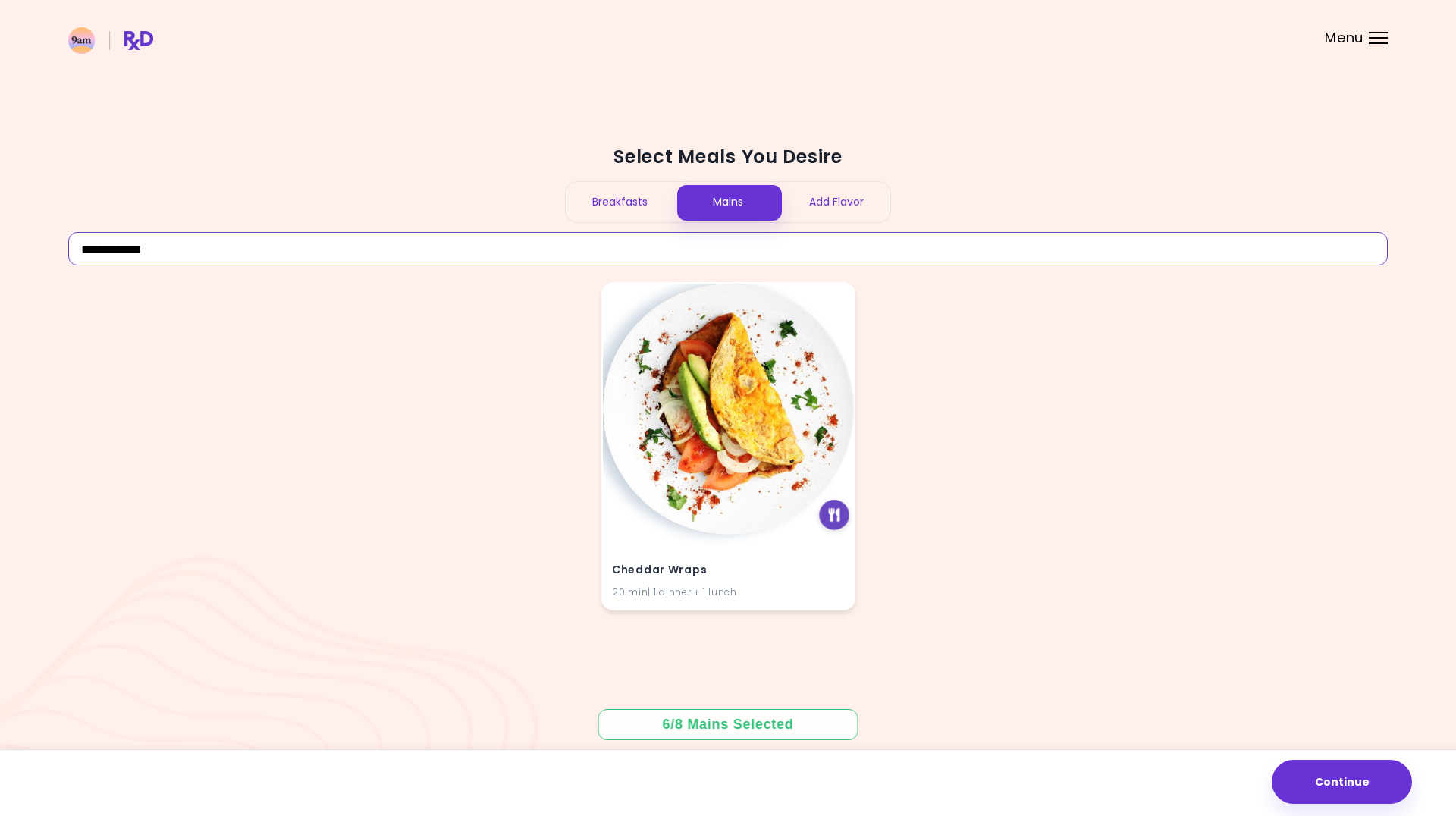
type input "**********"
click at [840, 518] on div at bounding box center [834, 515] width 30 height 30
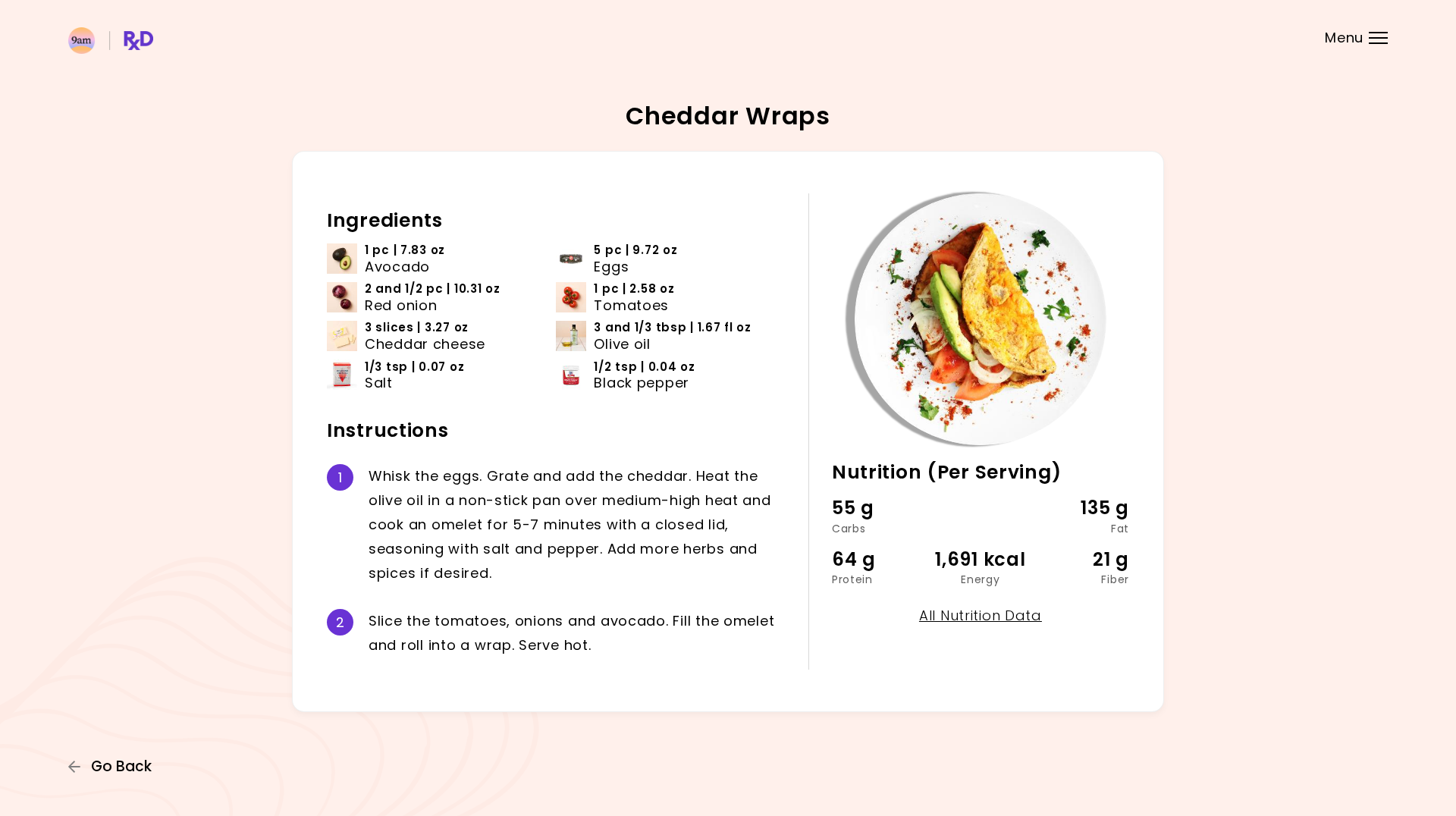
click at [118, 763] on span "Go Back" at bounding box center [122, 767] width 61 height 17
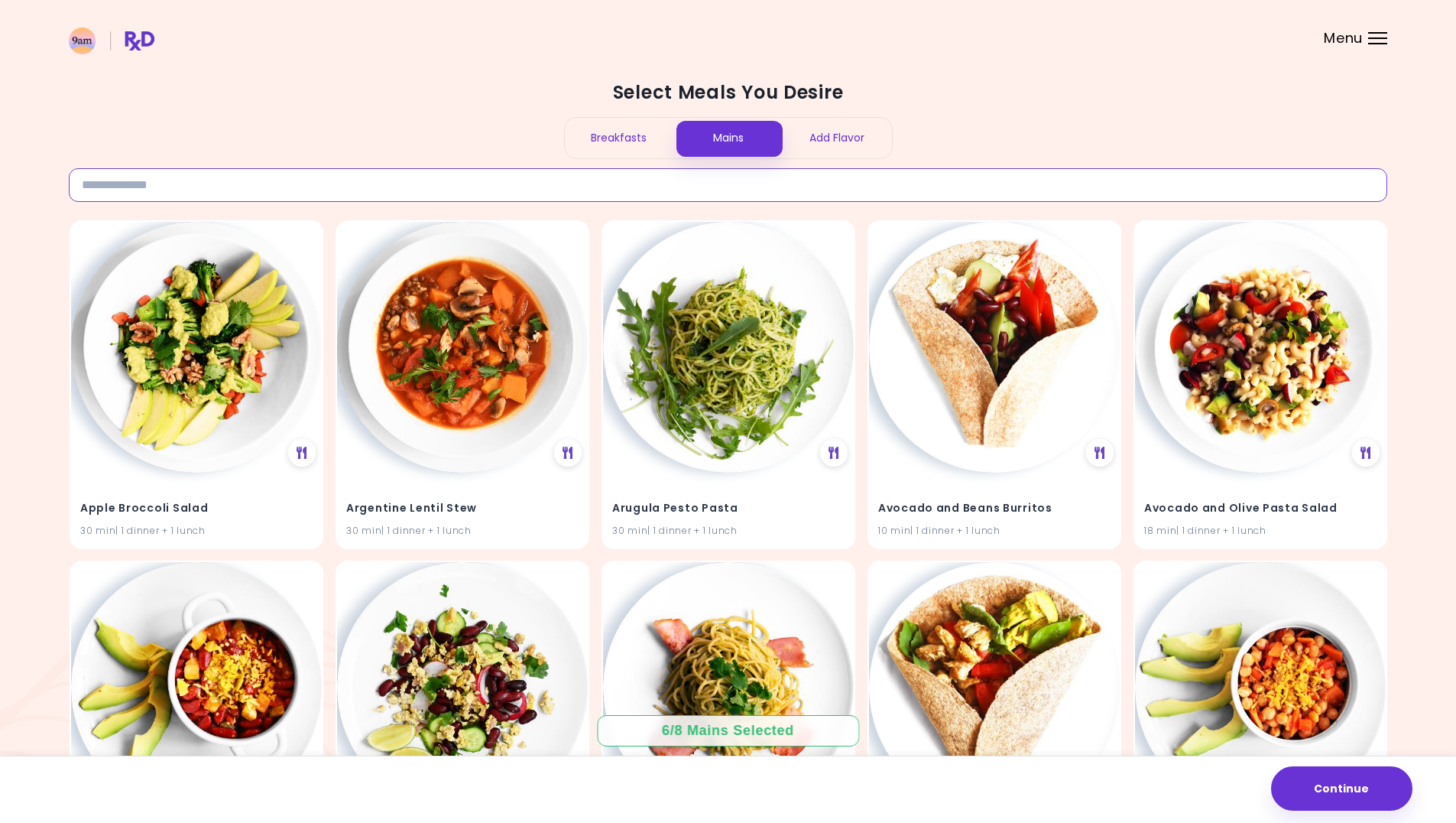
paste input "**********"
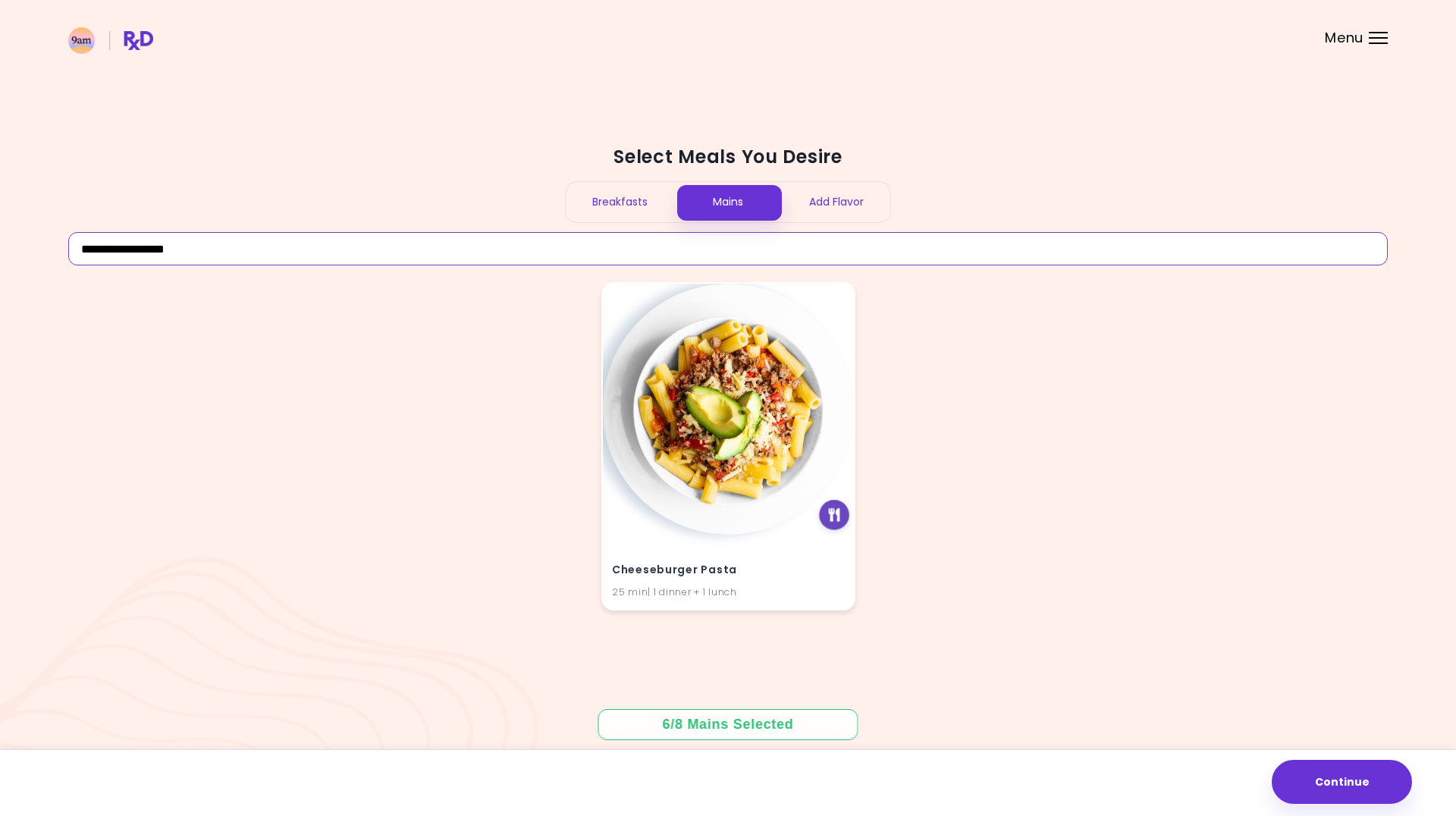
type input "**********"
click at [829, 519] on icon at bounding box center [834, 515] width 11 height 13
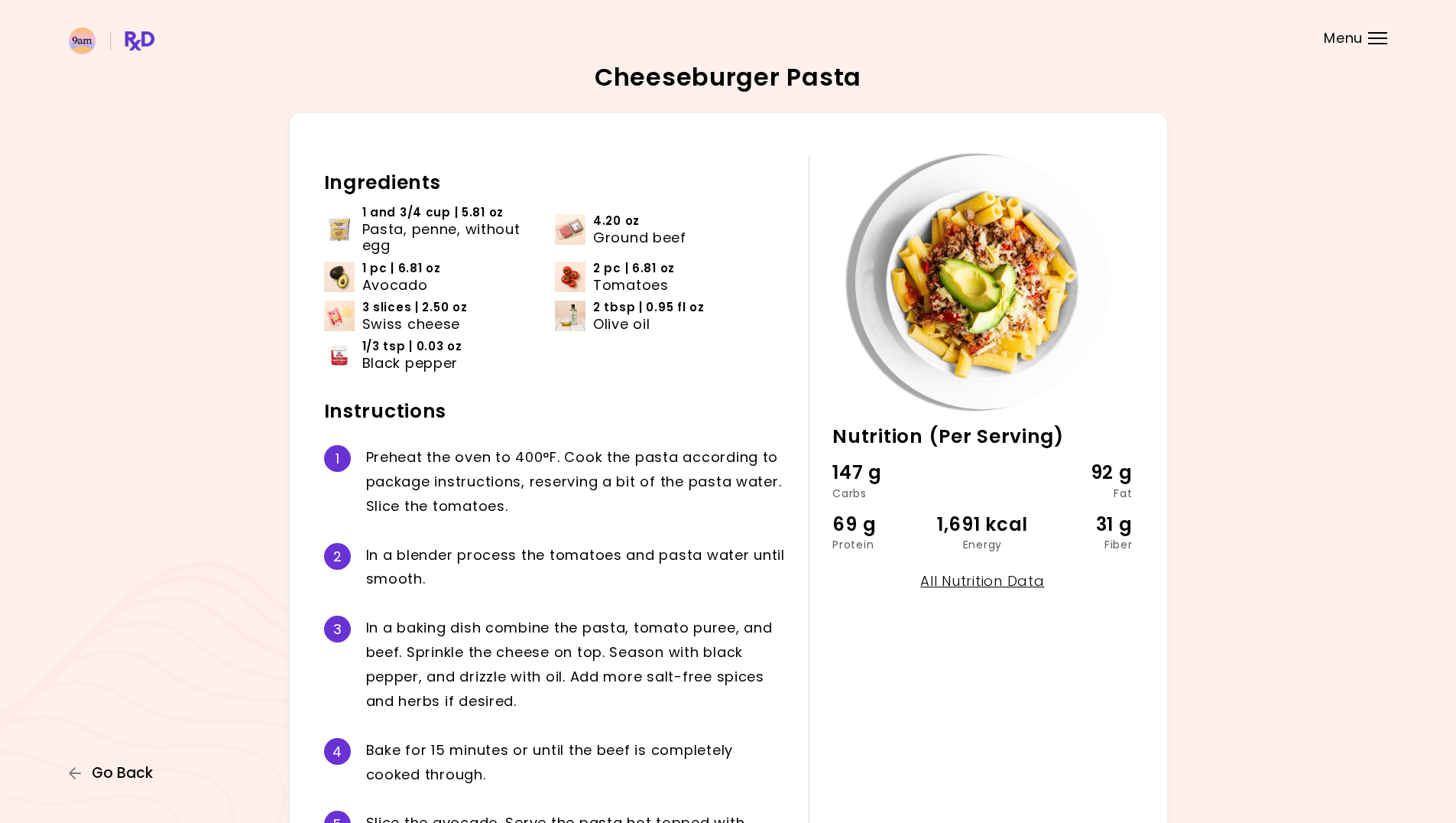
click at [130, 780] on span "Go Back" at bounding box center [123, 773] width 61 height 17
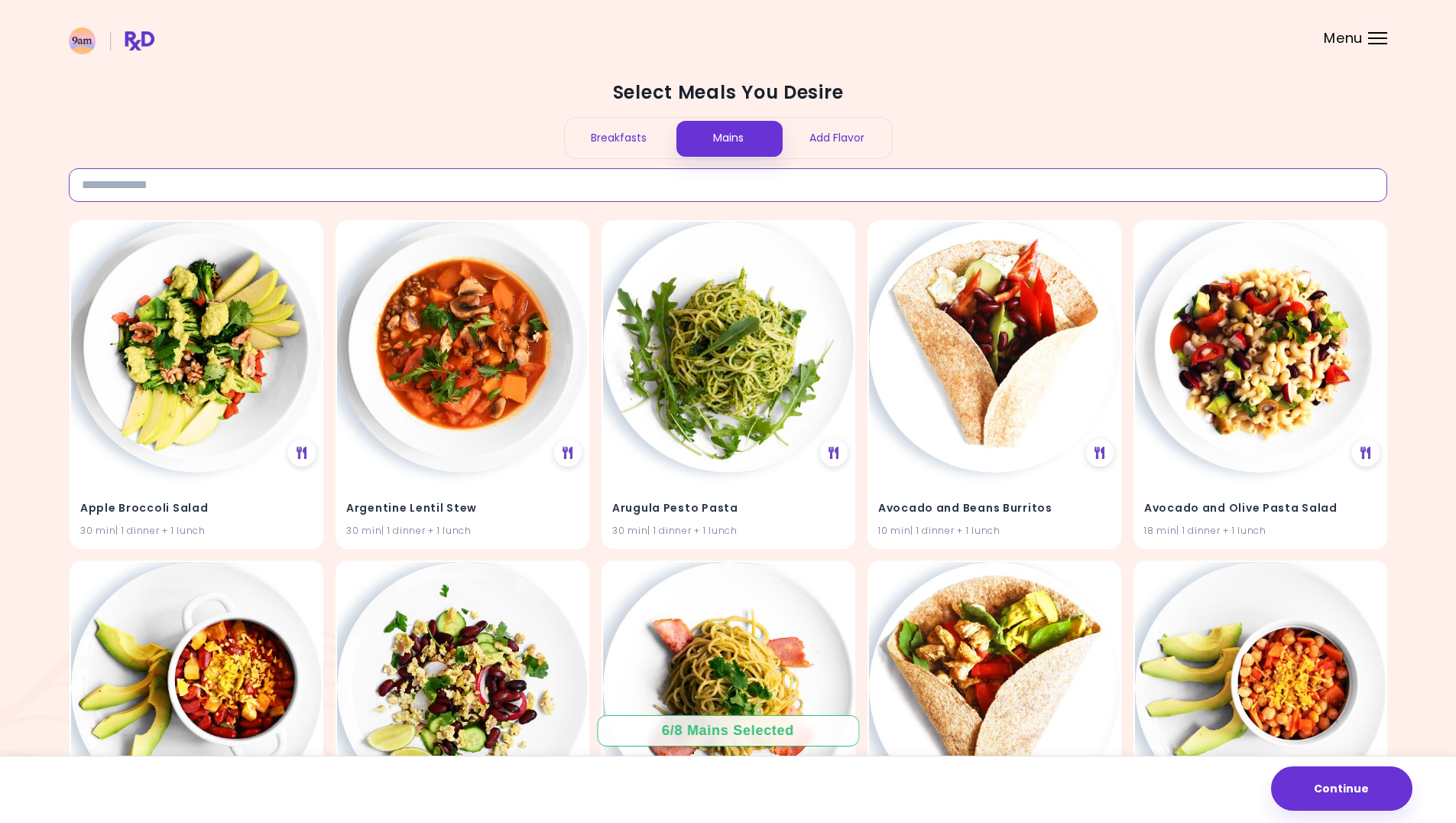
paste input "**********"
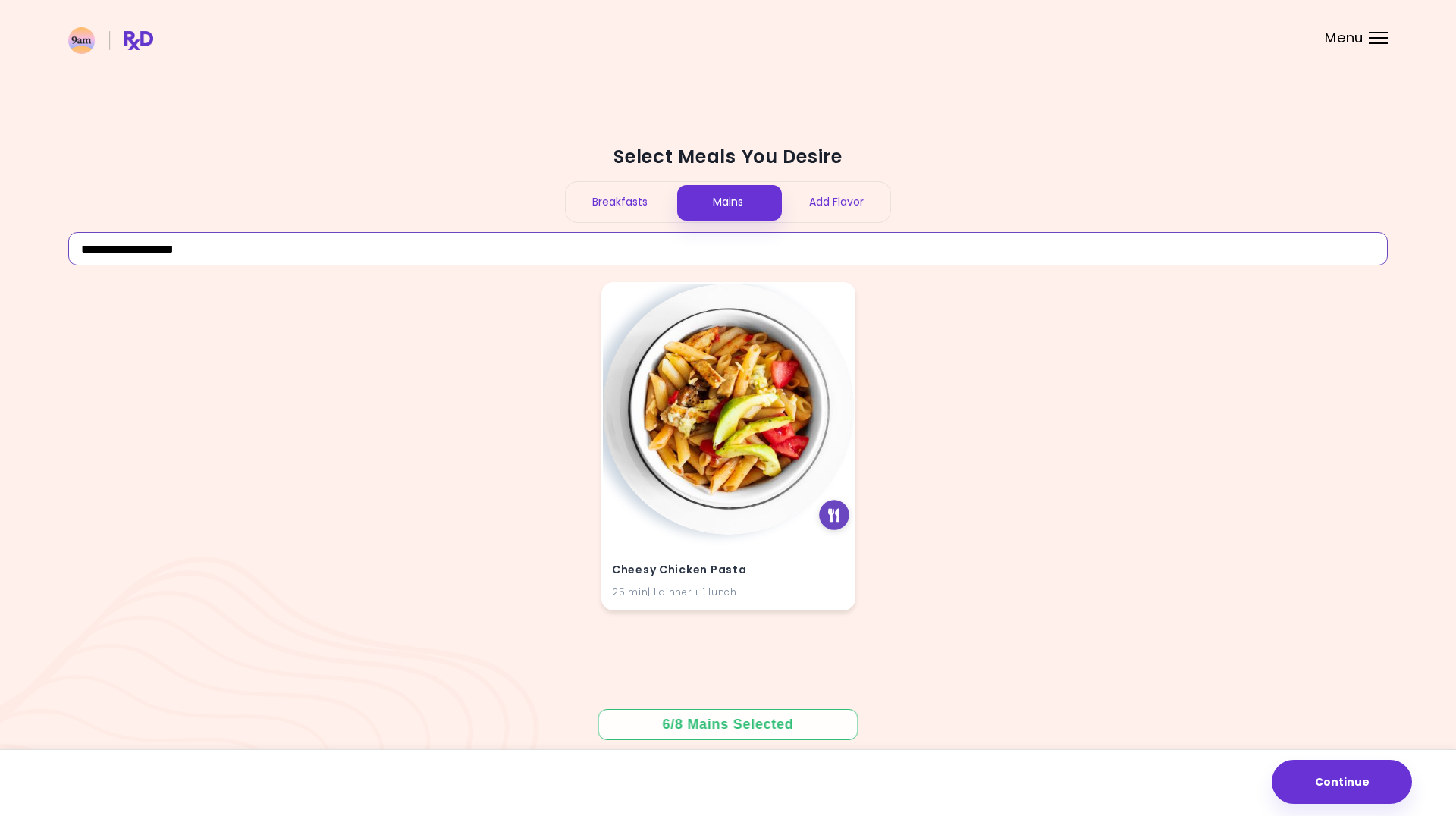
type input "**********"
click at [837, 514] on icon at bounding box center [834, 515] width 11 height 13
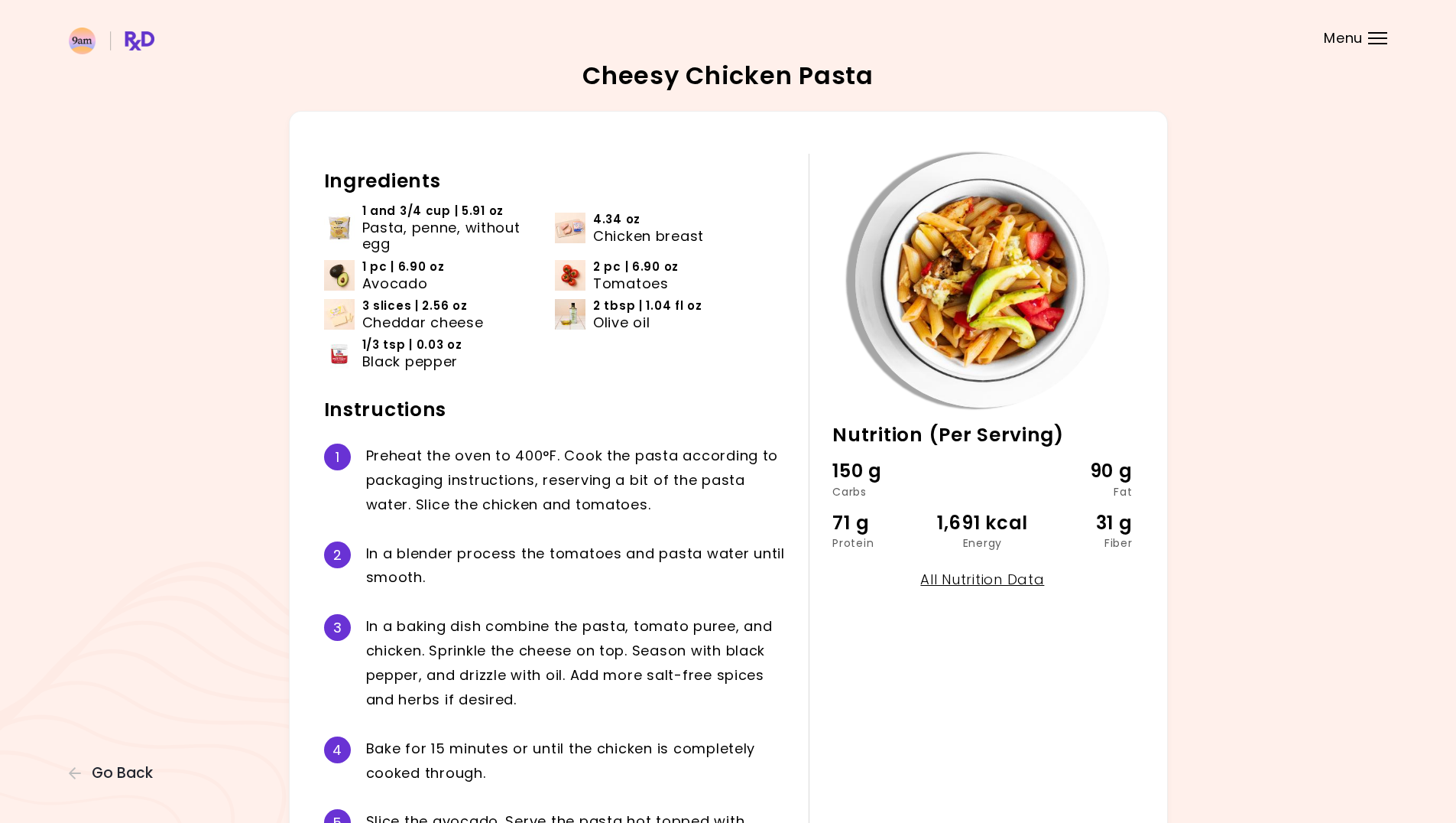
scroll to position [4, 0]
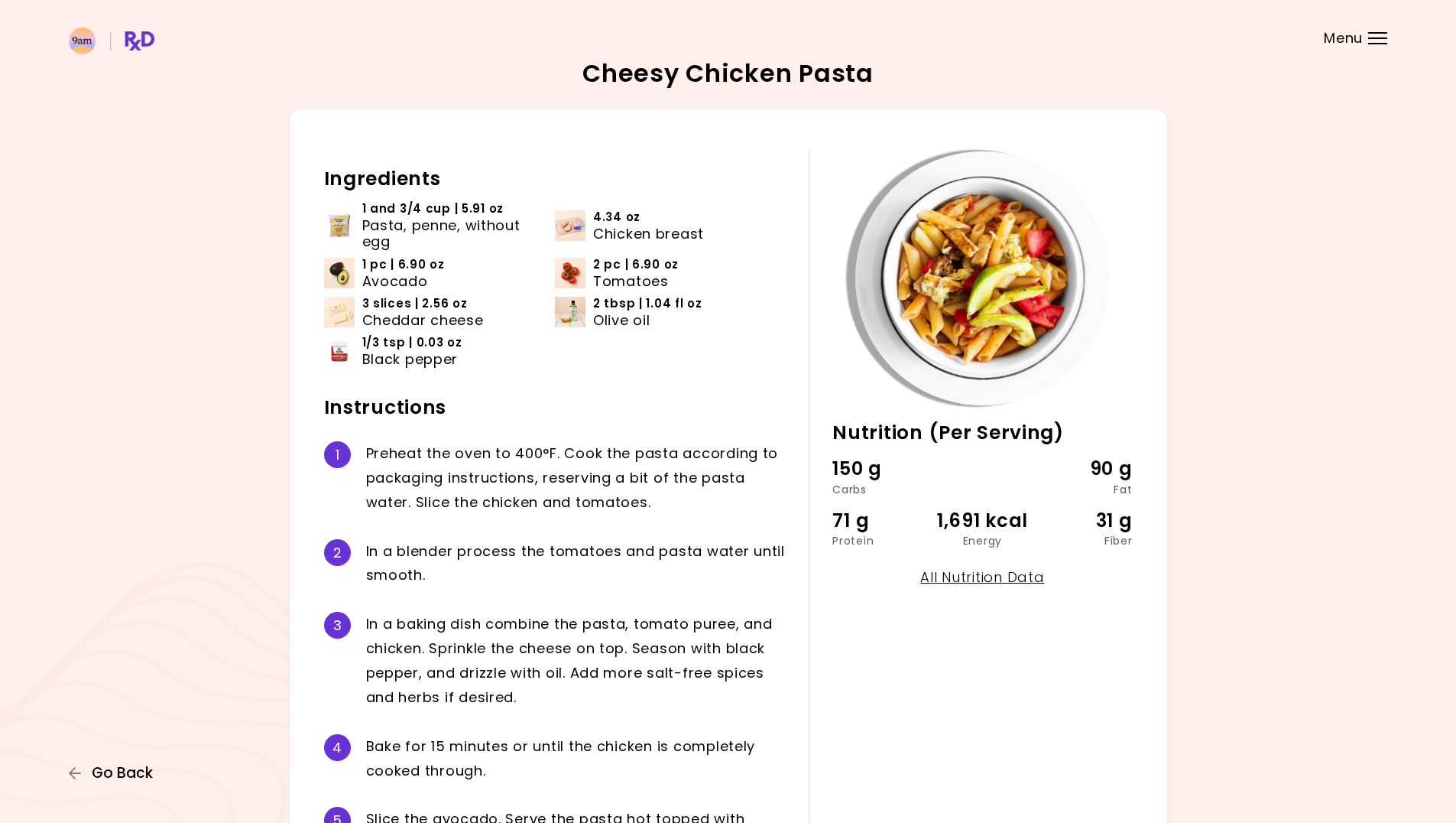
click at [153, 768] on button "Go Back" at bounding box center [115, 773] width 92 height 17
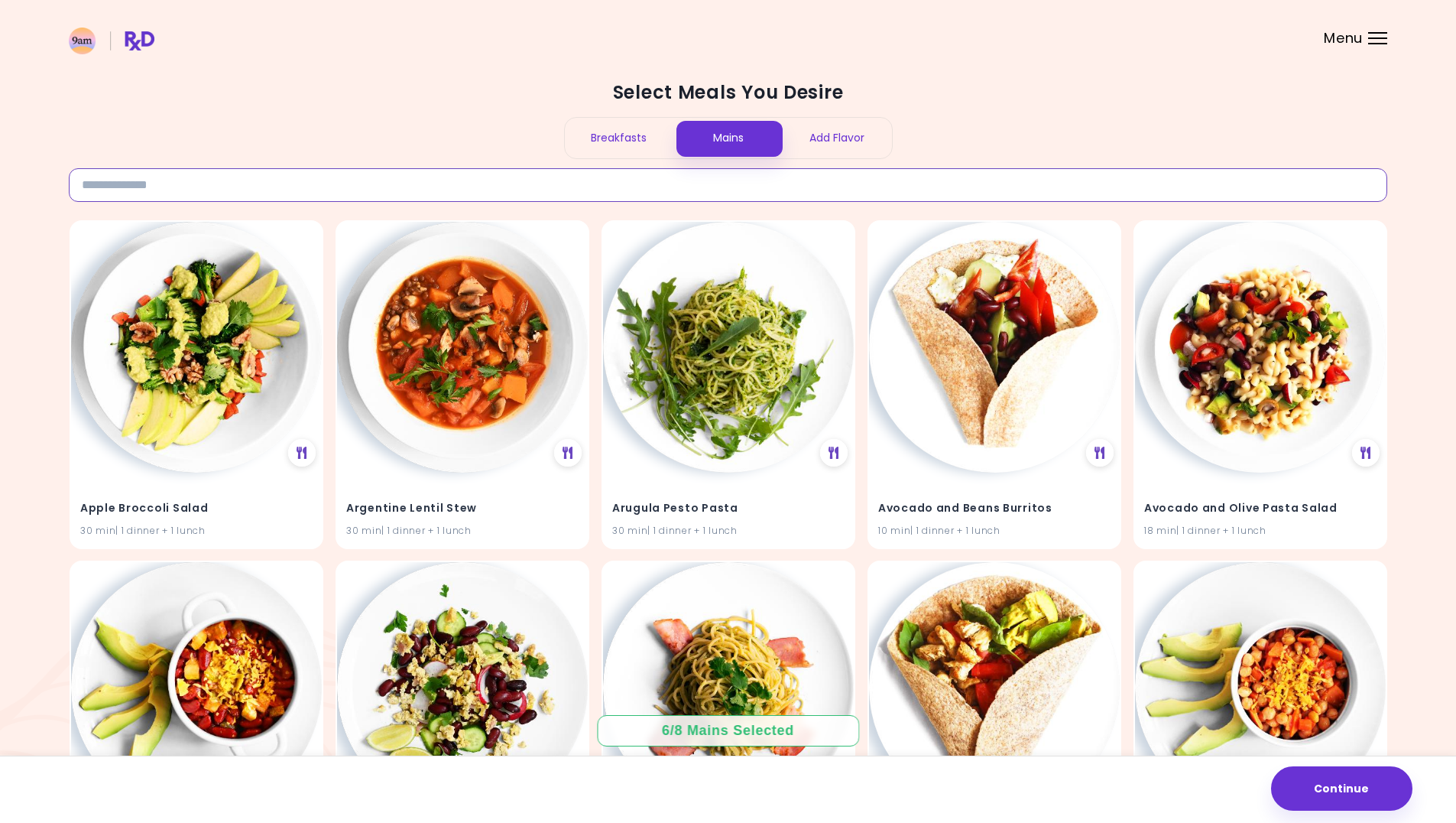
paste input "**********"
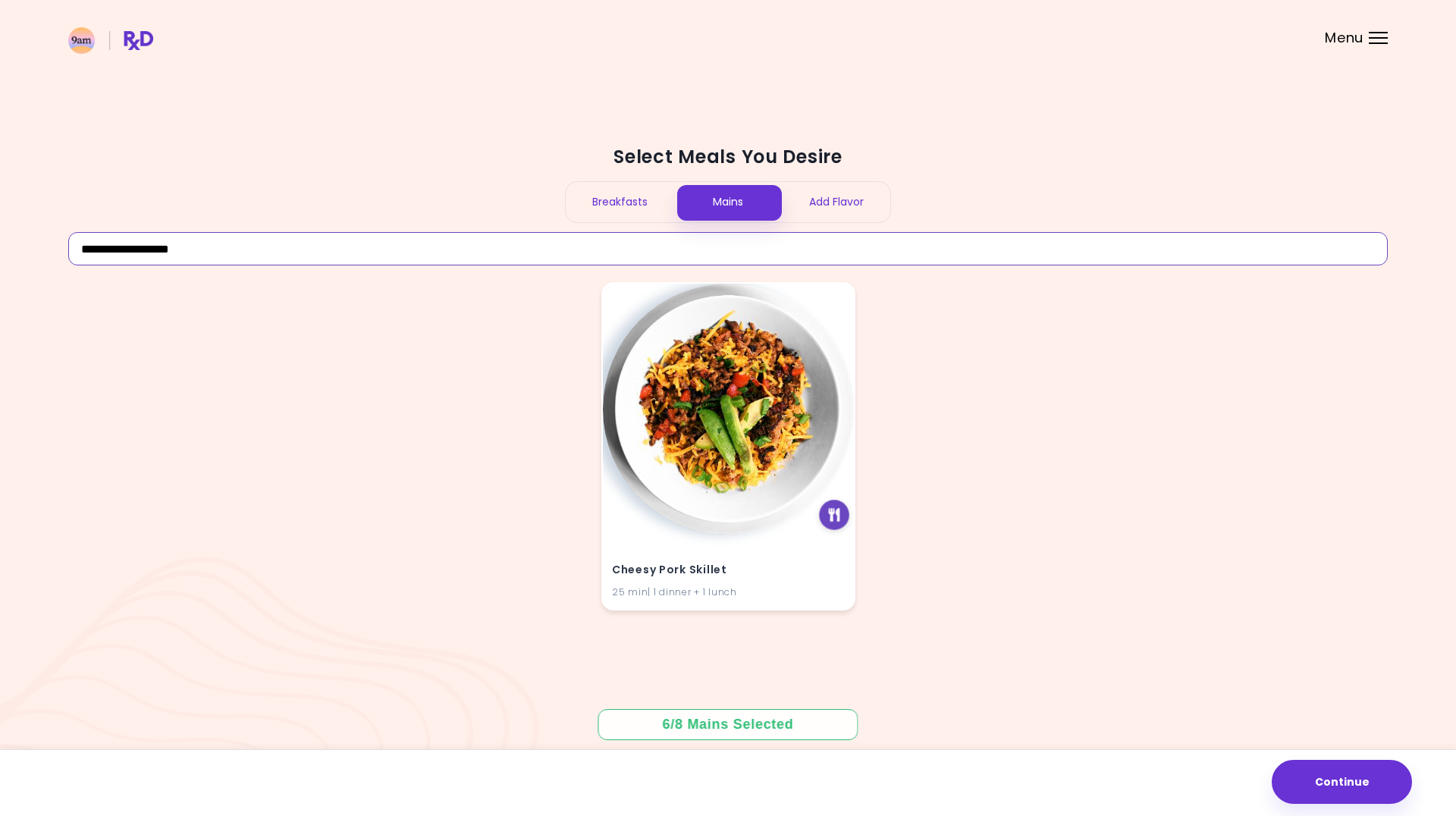
type input "**********"
click at [836, 517] on icon at bounding box center [834, 515] width 11 height 13
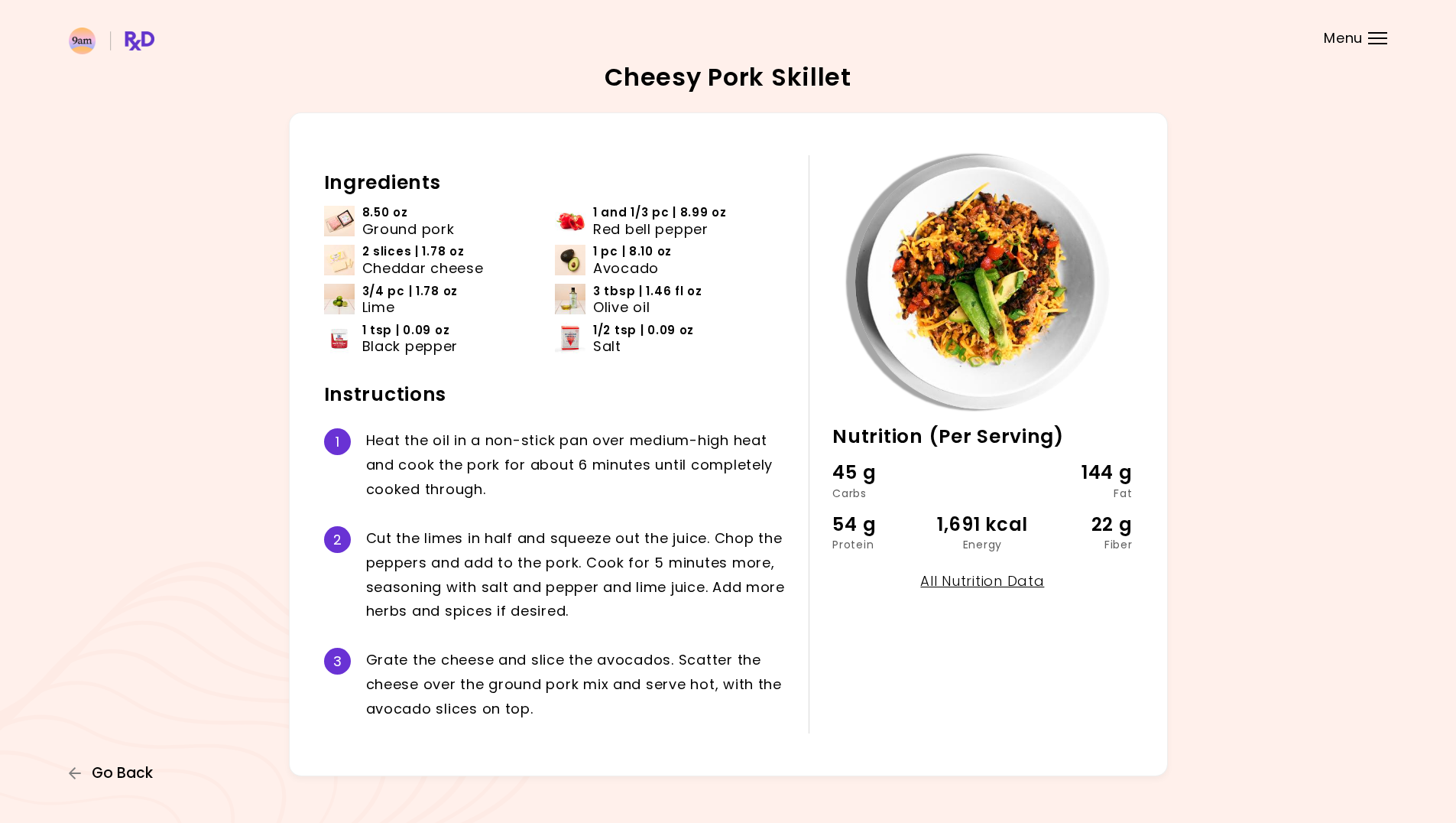
click at [130, 780] on span "Go Back" at bounding box center [123, 773] width 61 height 17
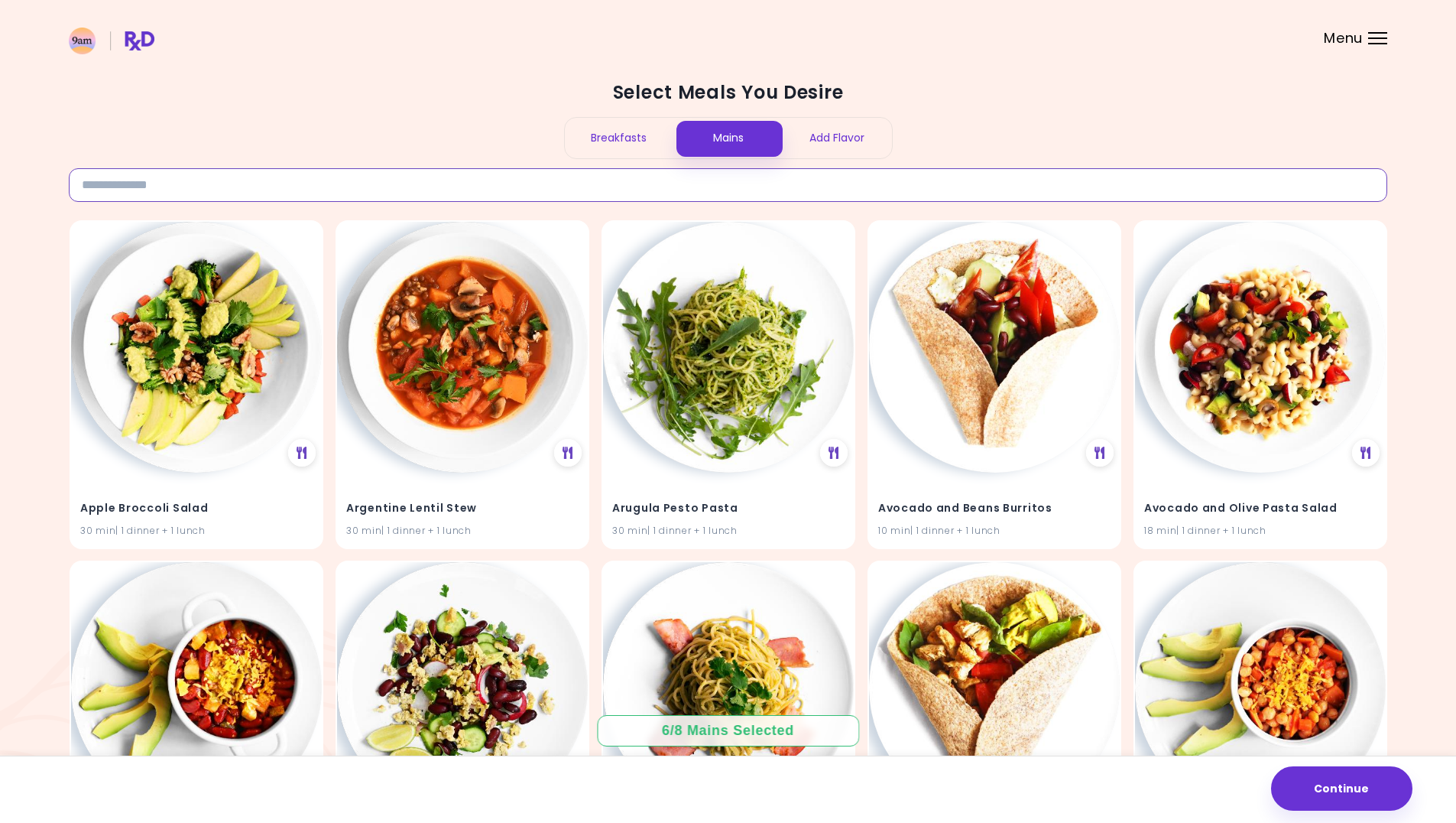
paste input "**********"
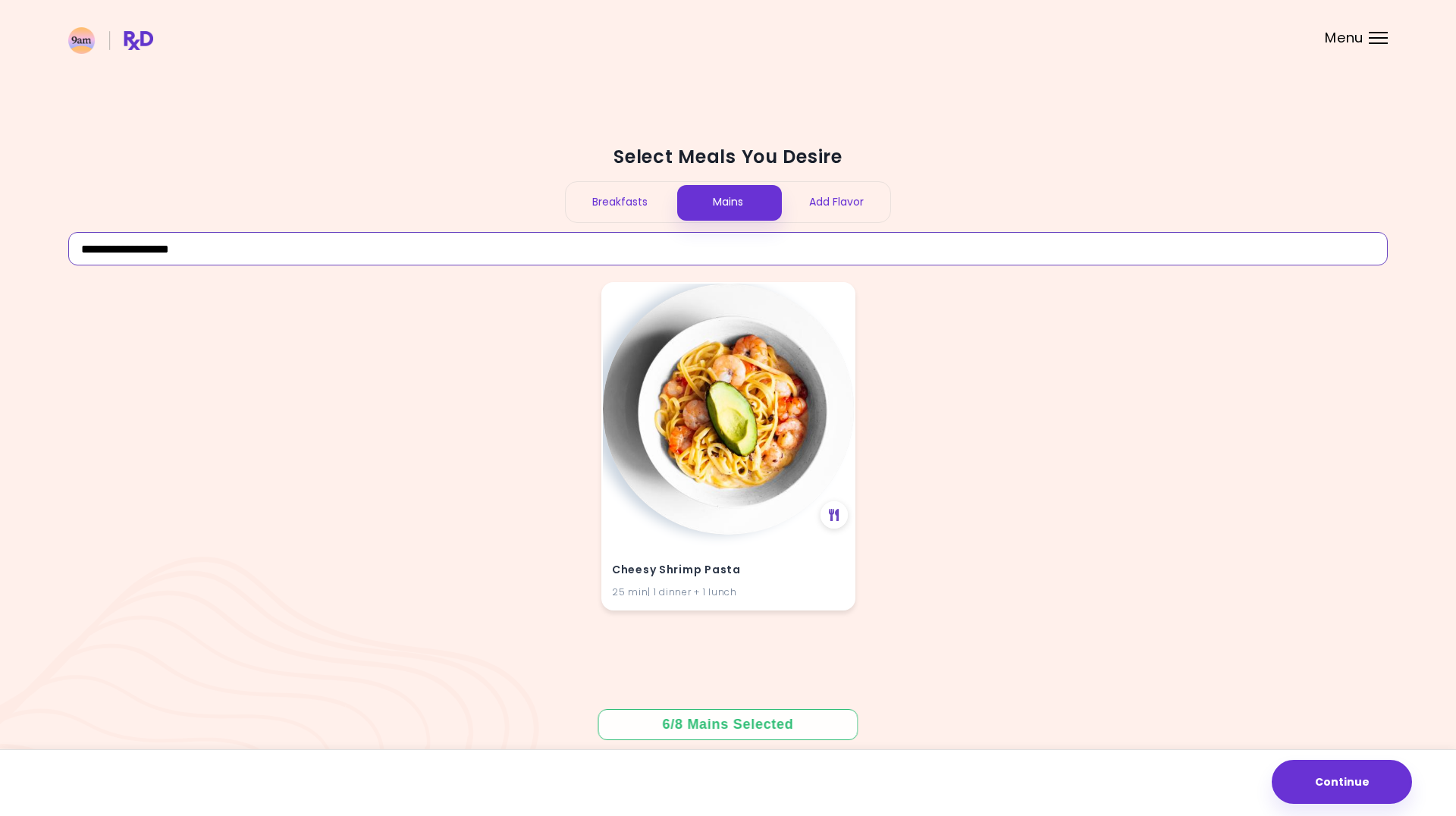
type input "**********"
click at [844, 527] on div "Cheesy Shrimp Pasta 25 min | 1 dinner + 1 lunch" at bounding box center [728, 446] width 254 height 329
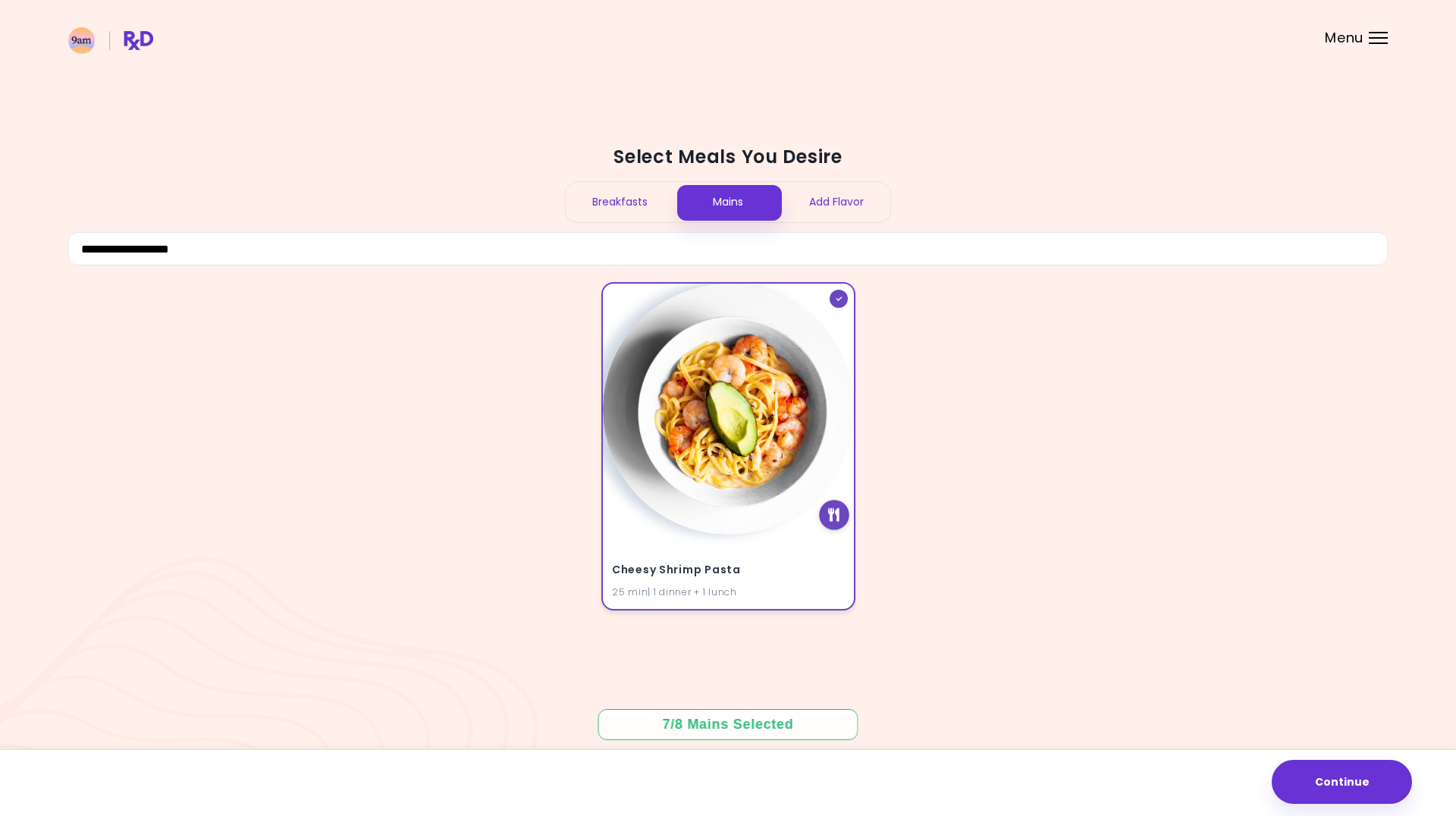
click at [837, 521] on icon at bounding box center [834, 515] width 11 height 13
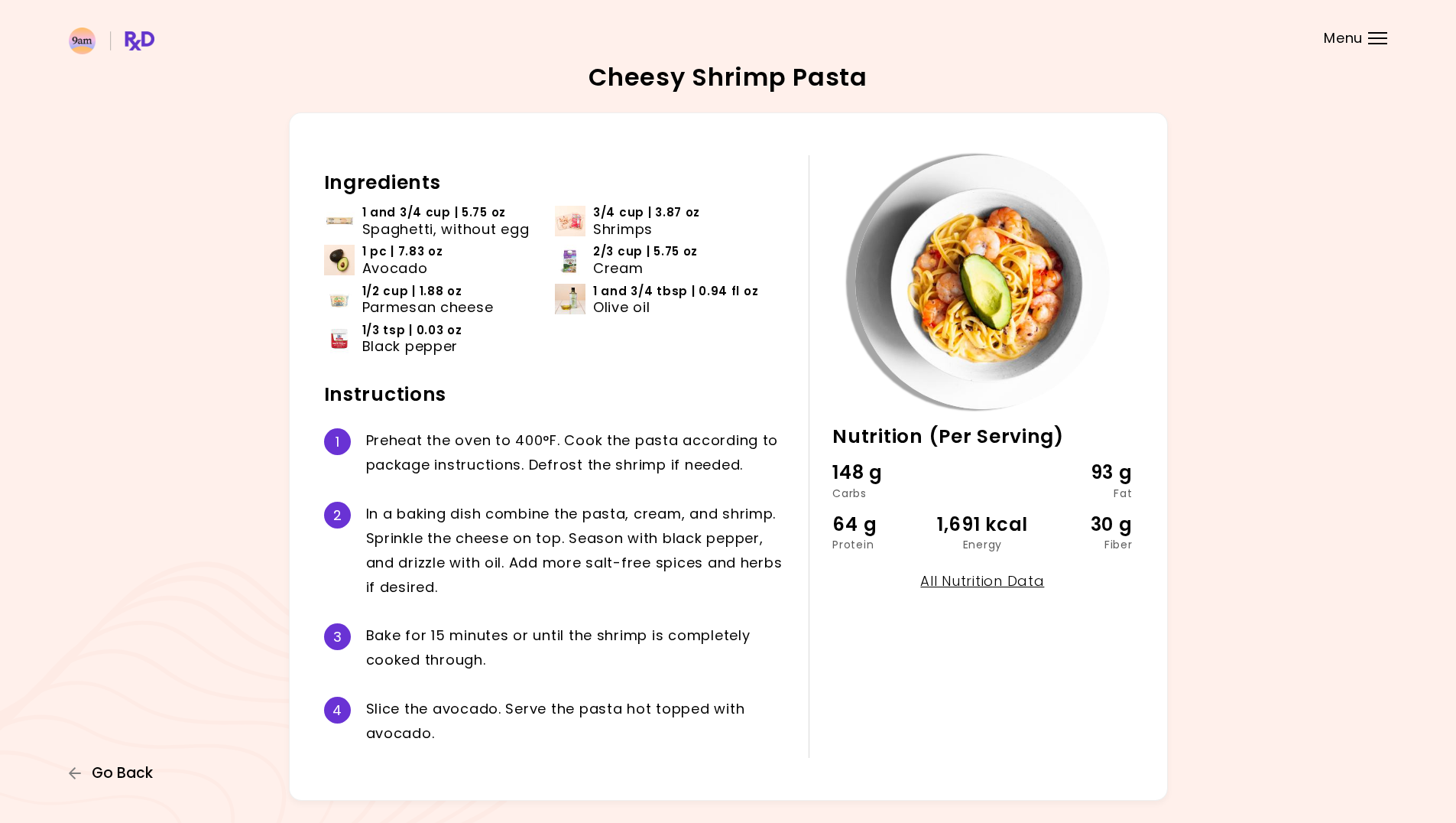
click at [139, 765] on span "Go Back" at bounding box center [123, 773] width 61 height 17
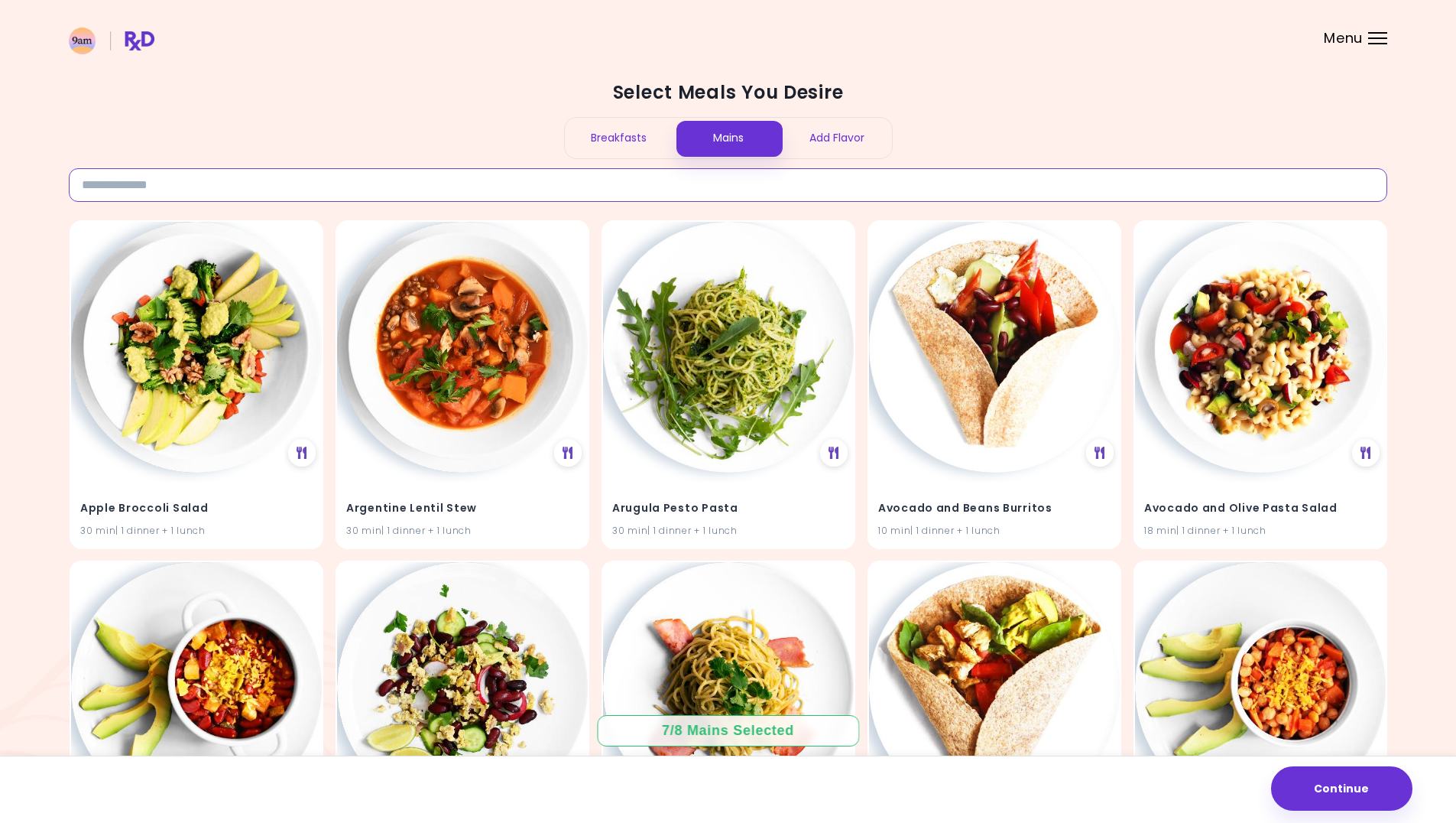
paste input "**********"
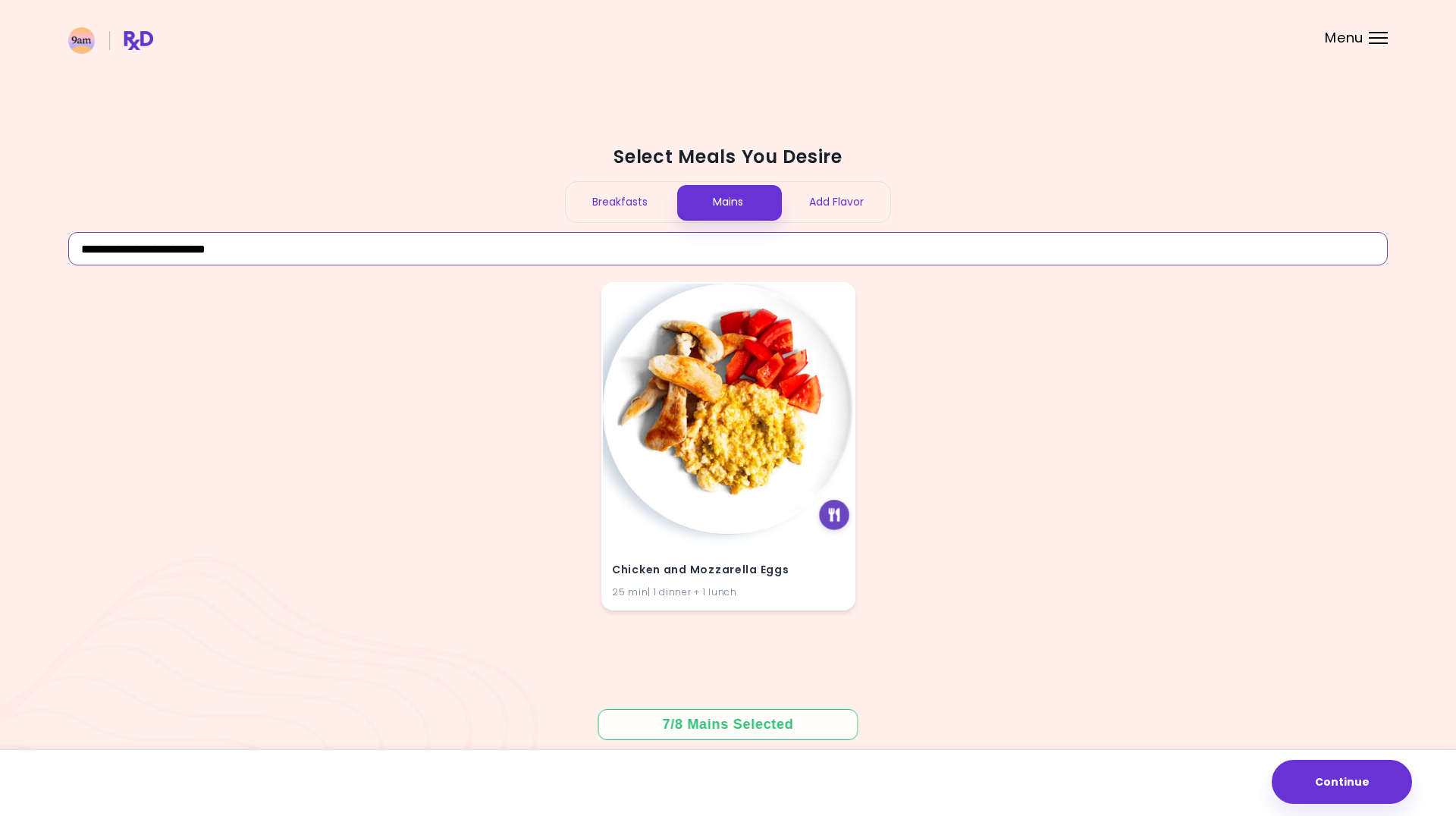
type input "**********"
click at [840, 516] on div at bounding box center [834, 515] width 30 height 30
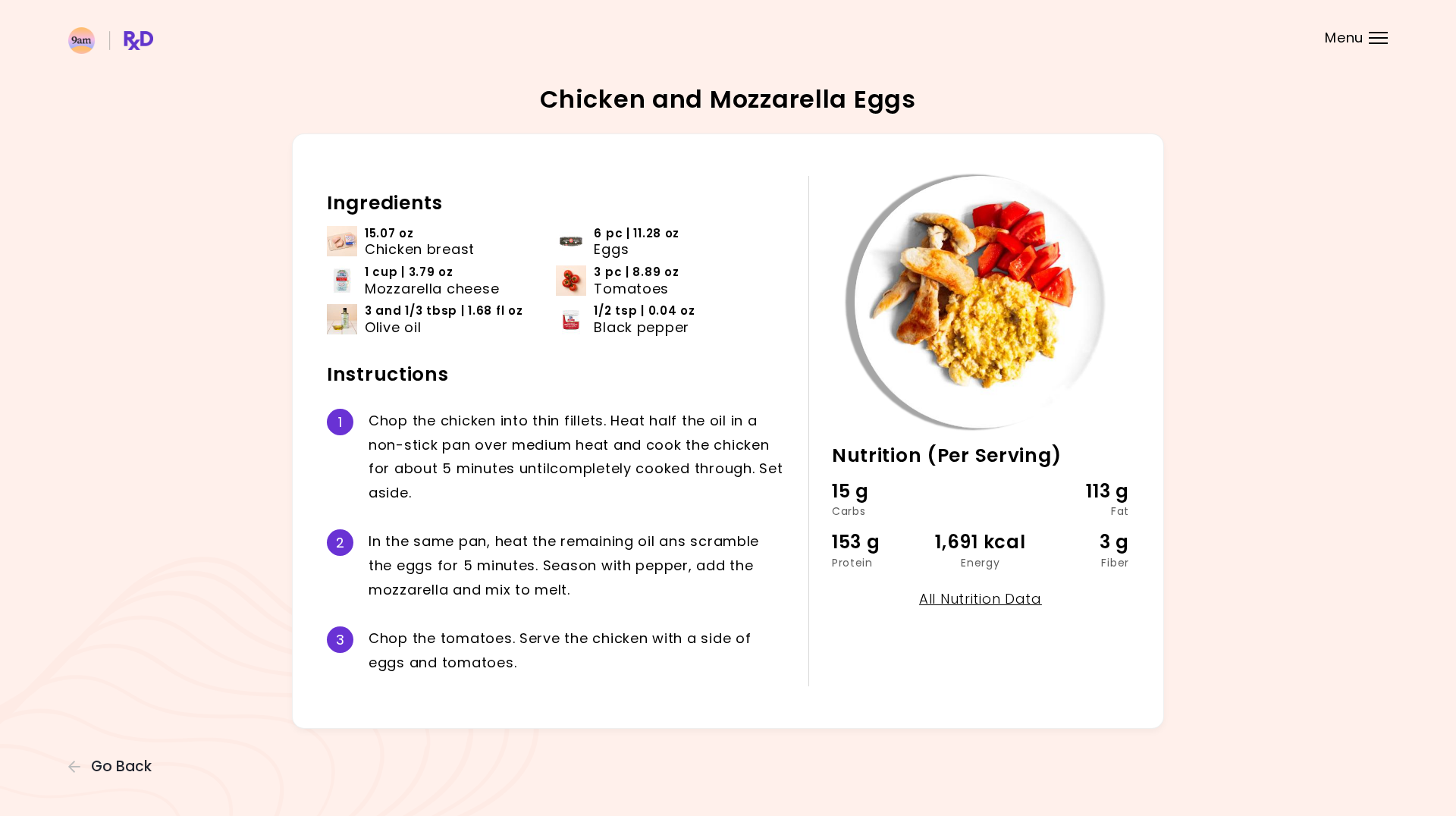
click at [143, 754] on div "Chicken and Mozzarella Eggs 25 min Nutrition (Per Serving) 15 g Carbs 113 g Fat…" at bounding box center [728, 408] width 1456 height 816
click at [134, 763] on span "Go Back" at bounding box center [122, 767] width 61 height 17
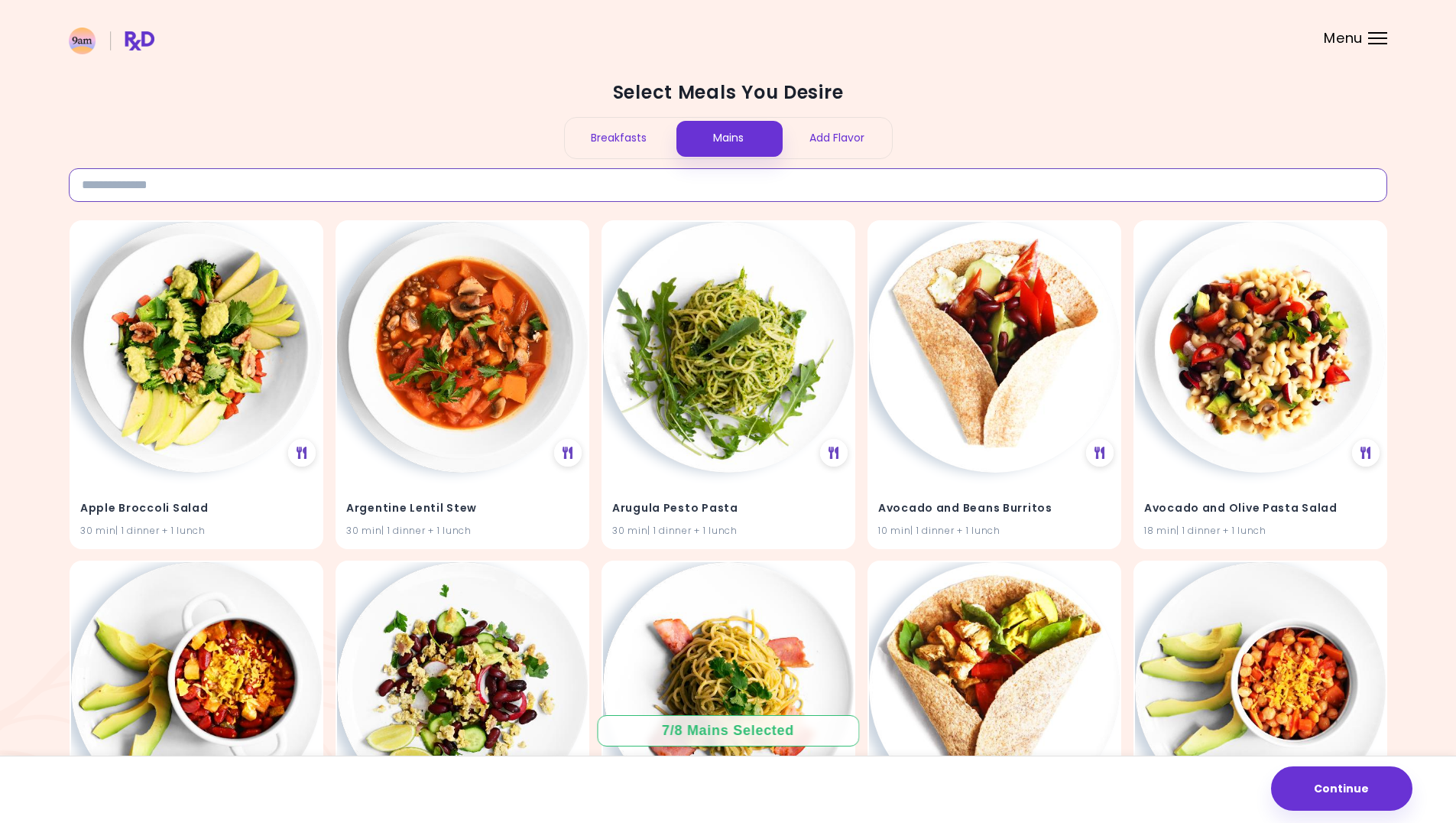
paste input "**********"
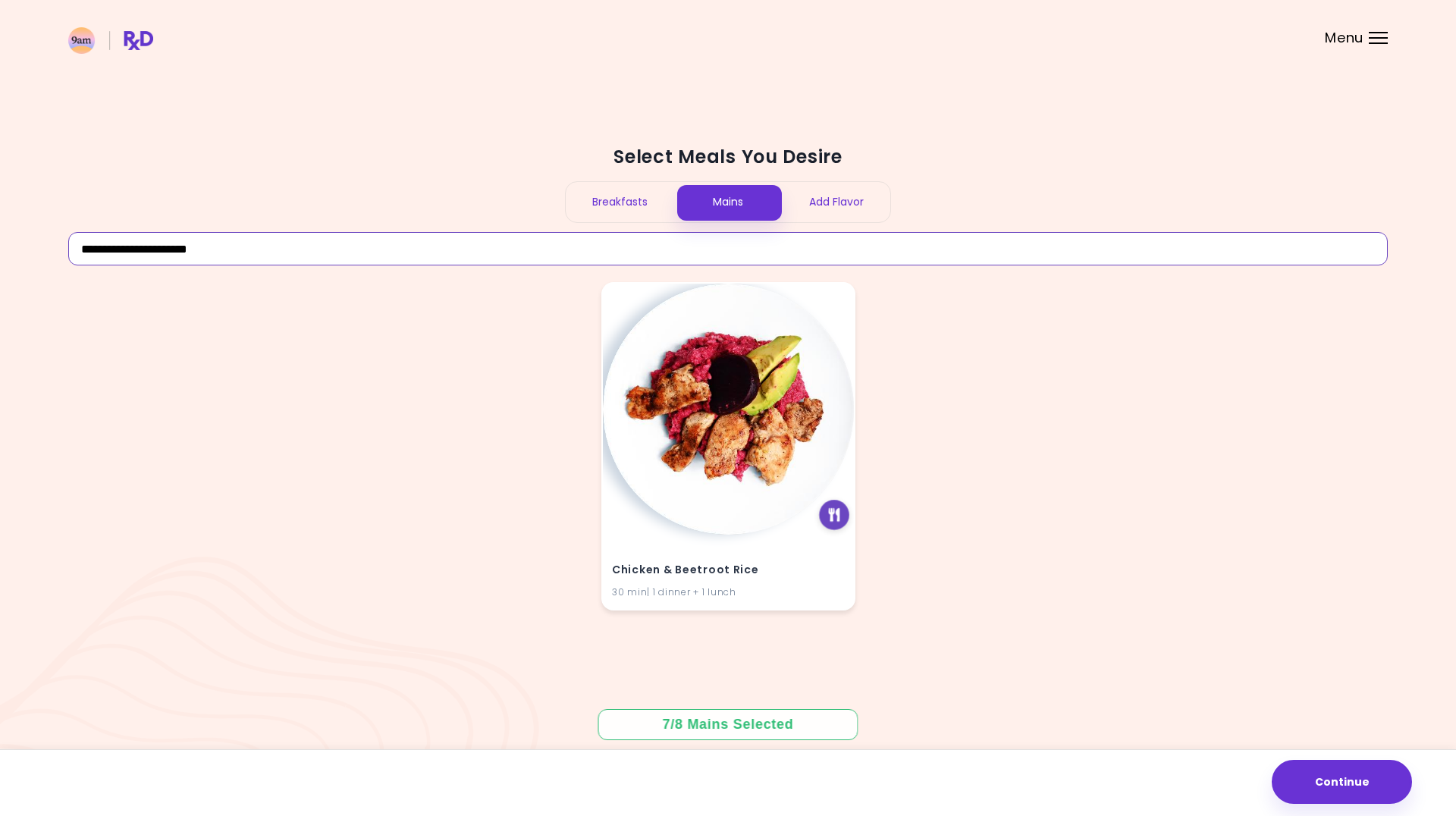
type input "**********"
click at [827, 516] on div at bounding box center [834, 515] width 30 height 30
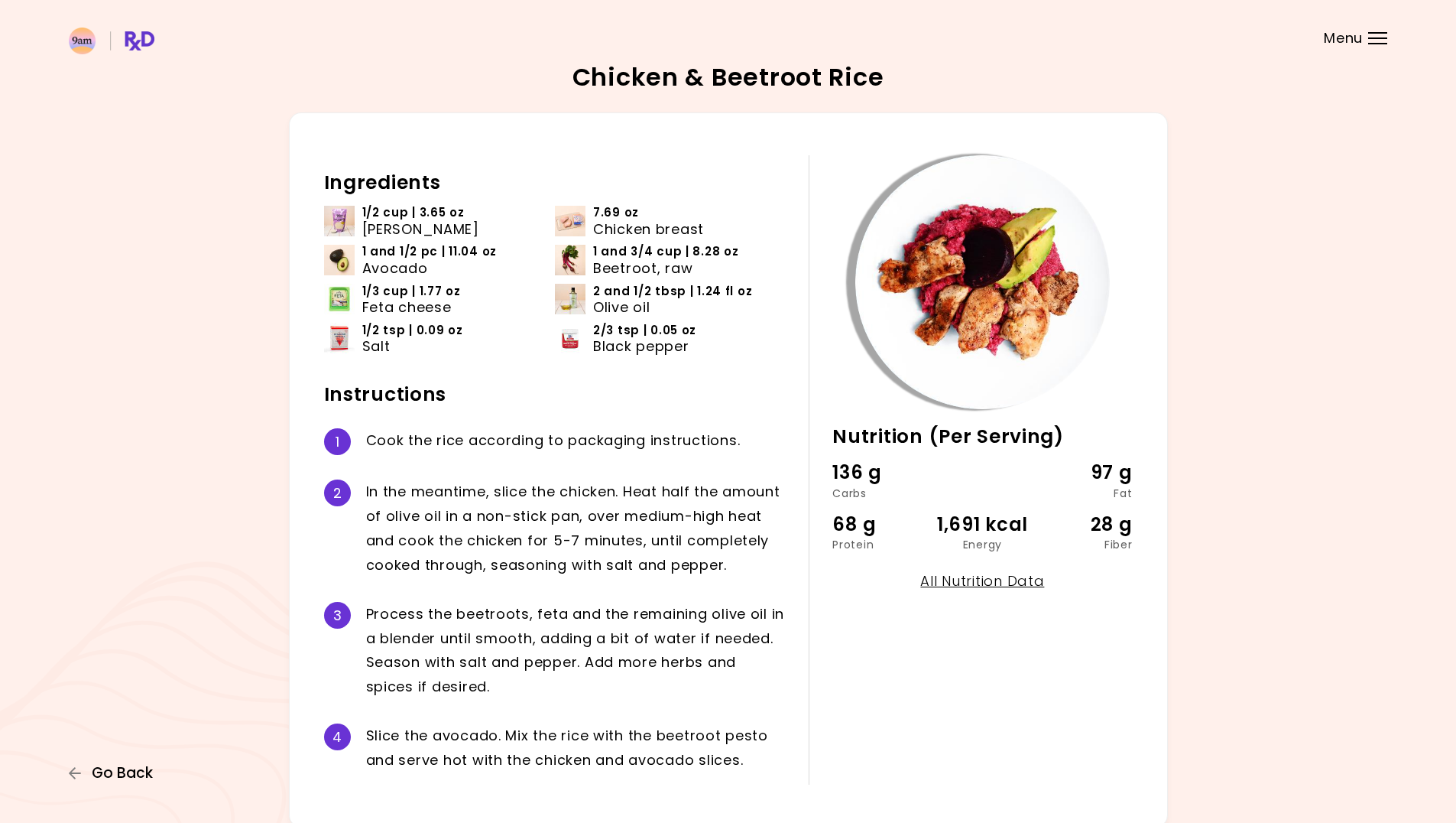
click at [134, 774] on span "Go Back" at bounding box center [123, 773] width 61 height 17
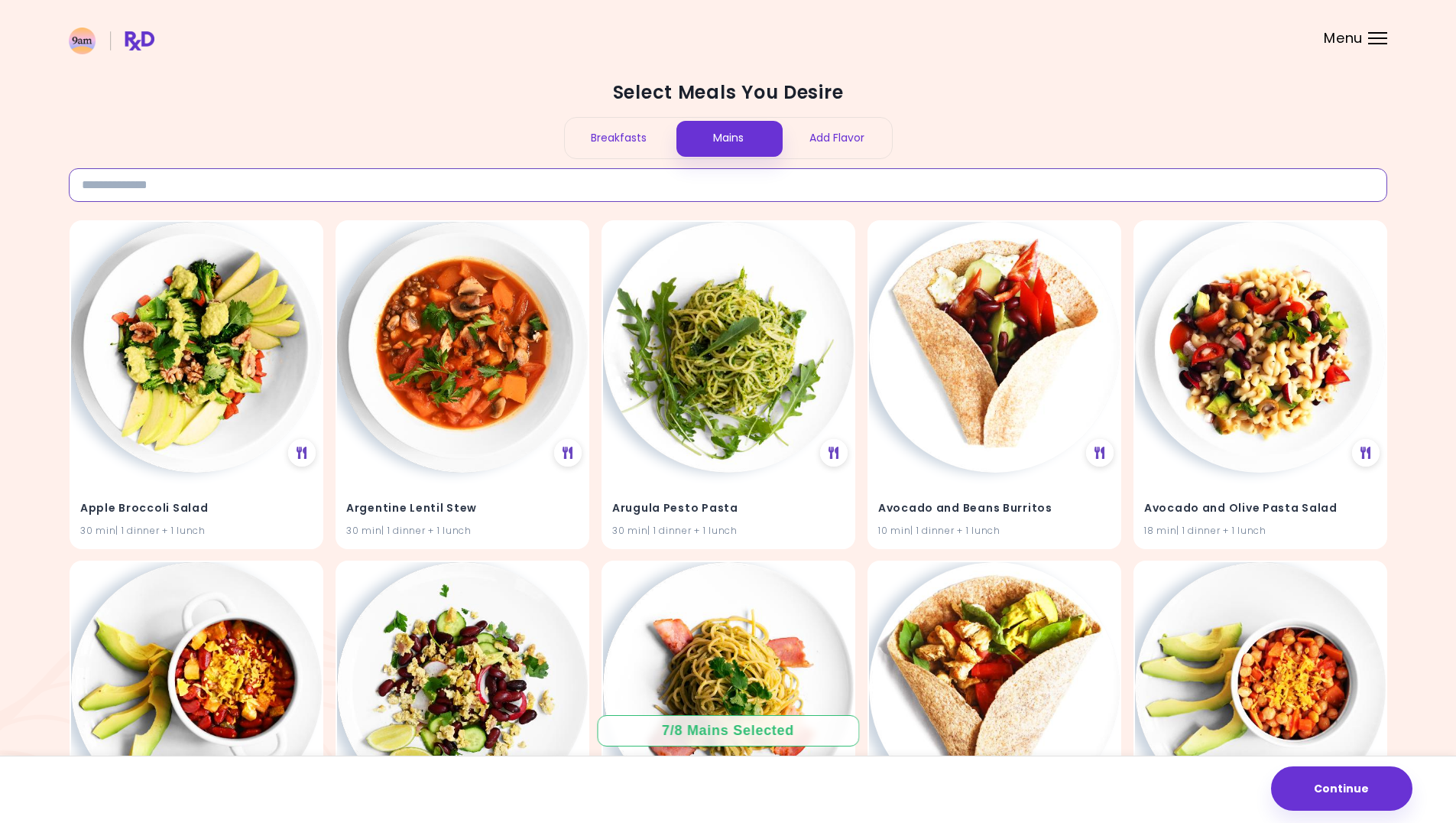
paste input "**********"
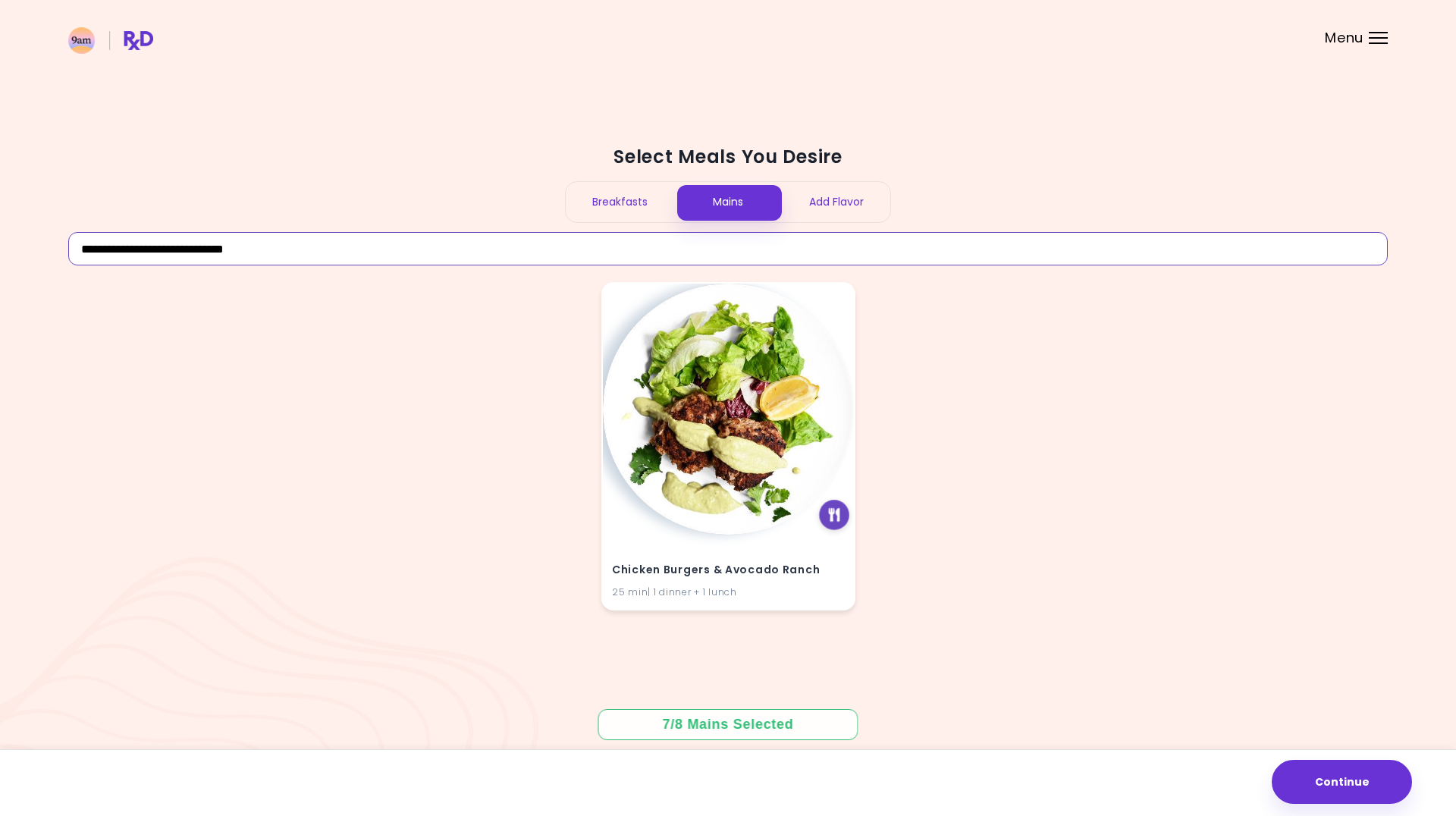
type input "**********"
click at [830, 512] on icon at bounding box center [834, 515] width 11 height 13
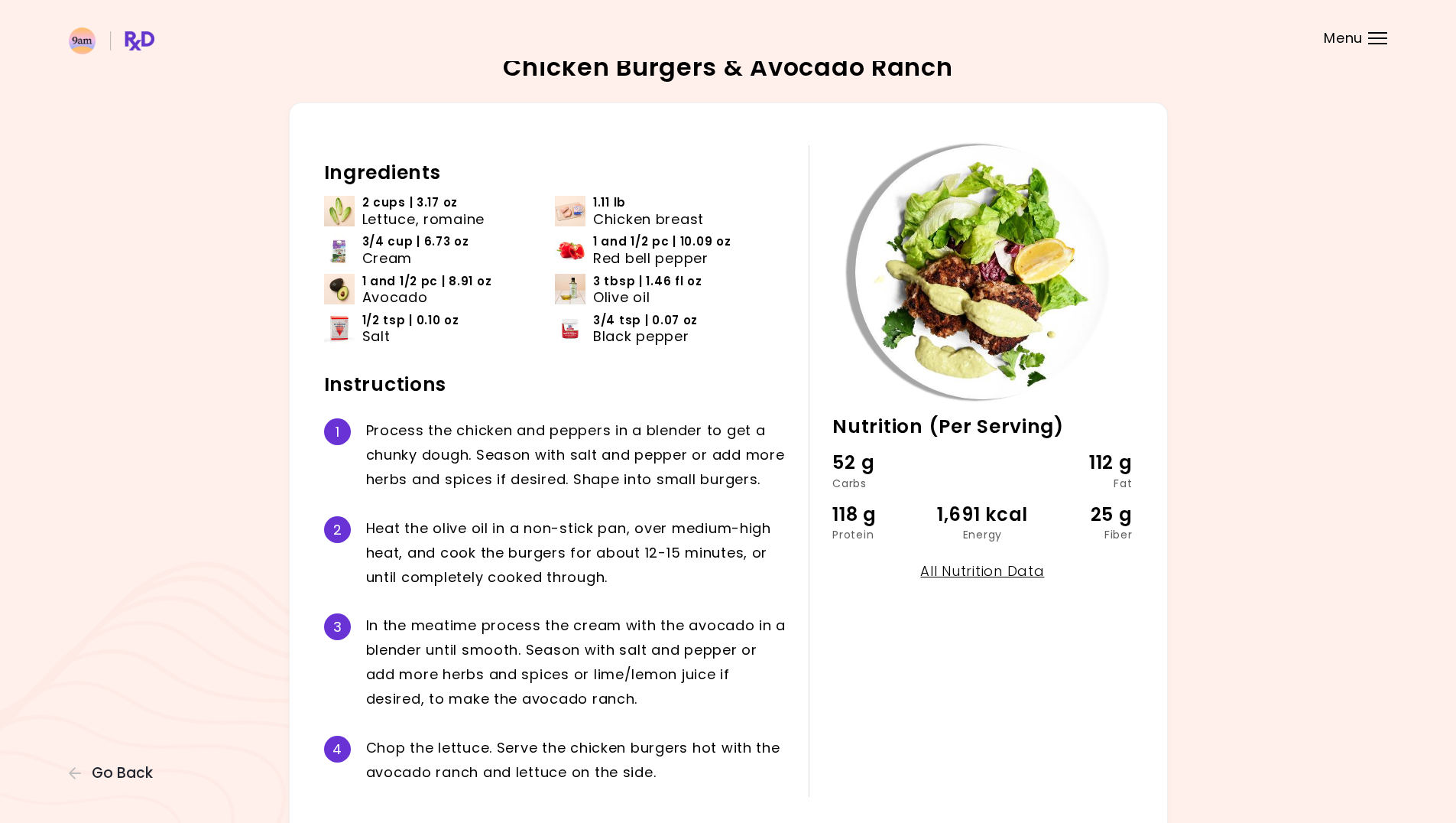
scroll to position [7, 0]
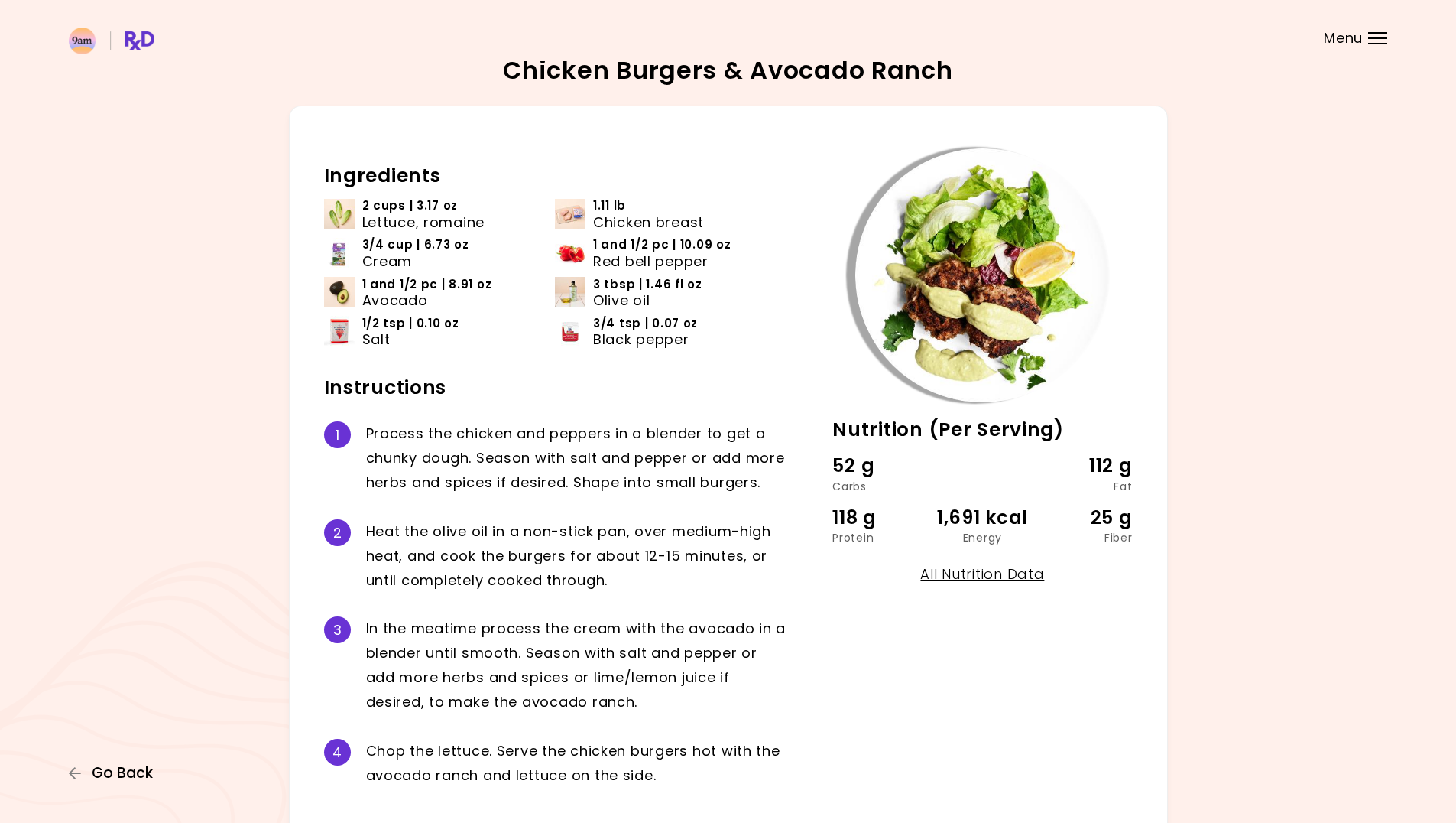
click at [153, 771] on button "Go Back" at bounding box center [115, 773] width 92 height 17
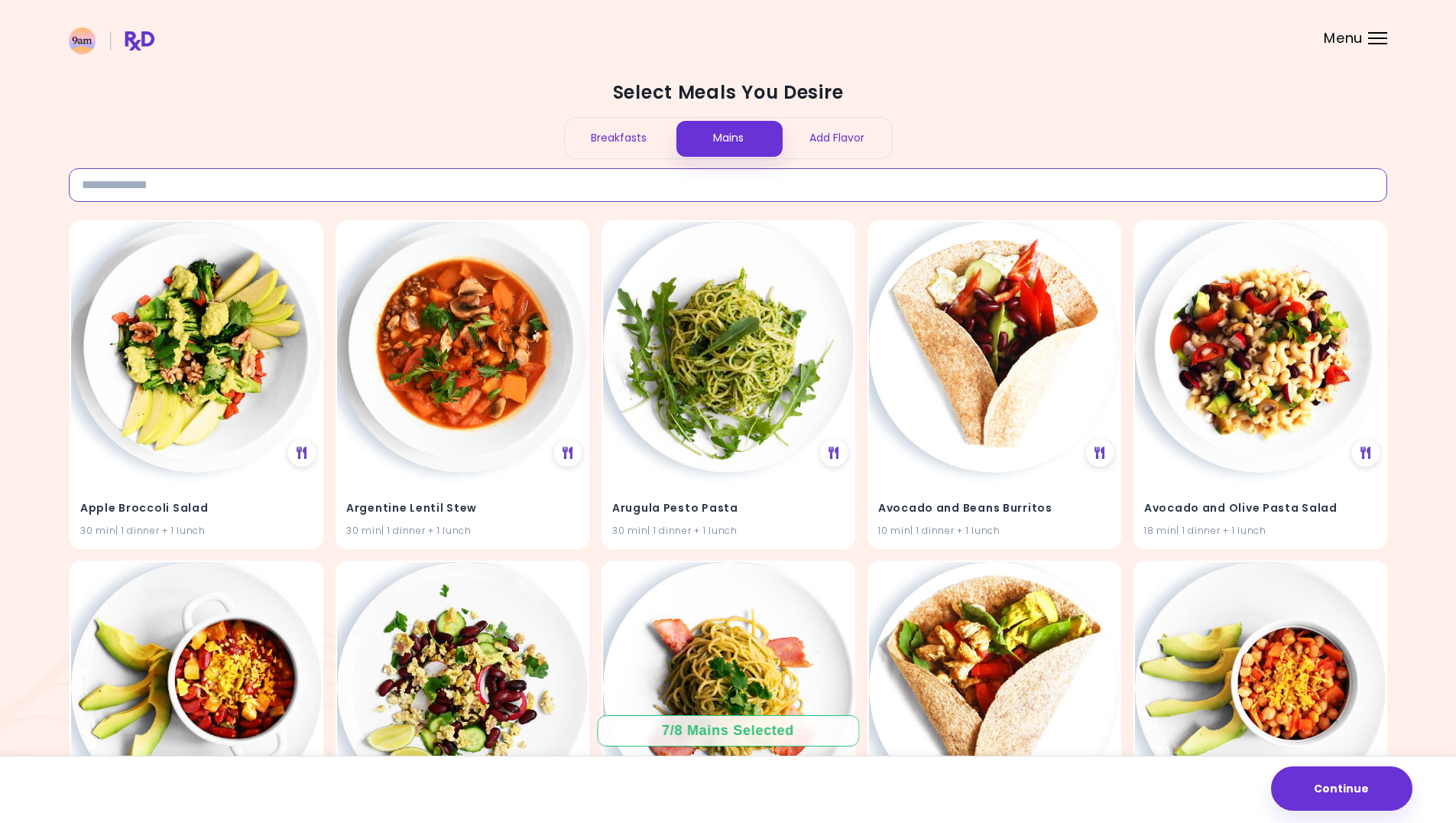
paste input "**********"
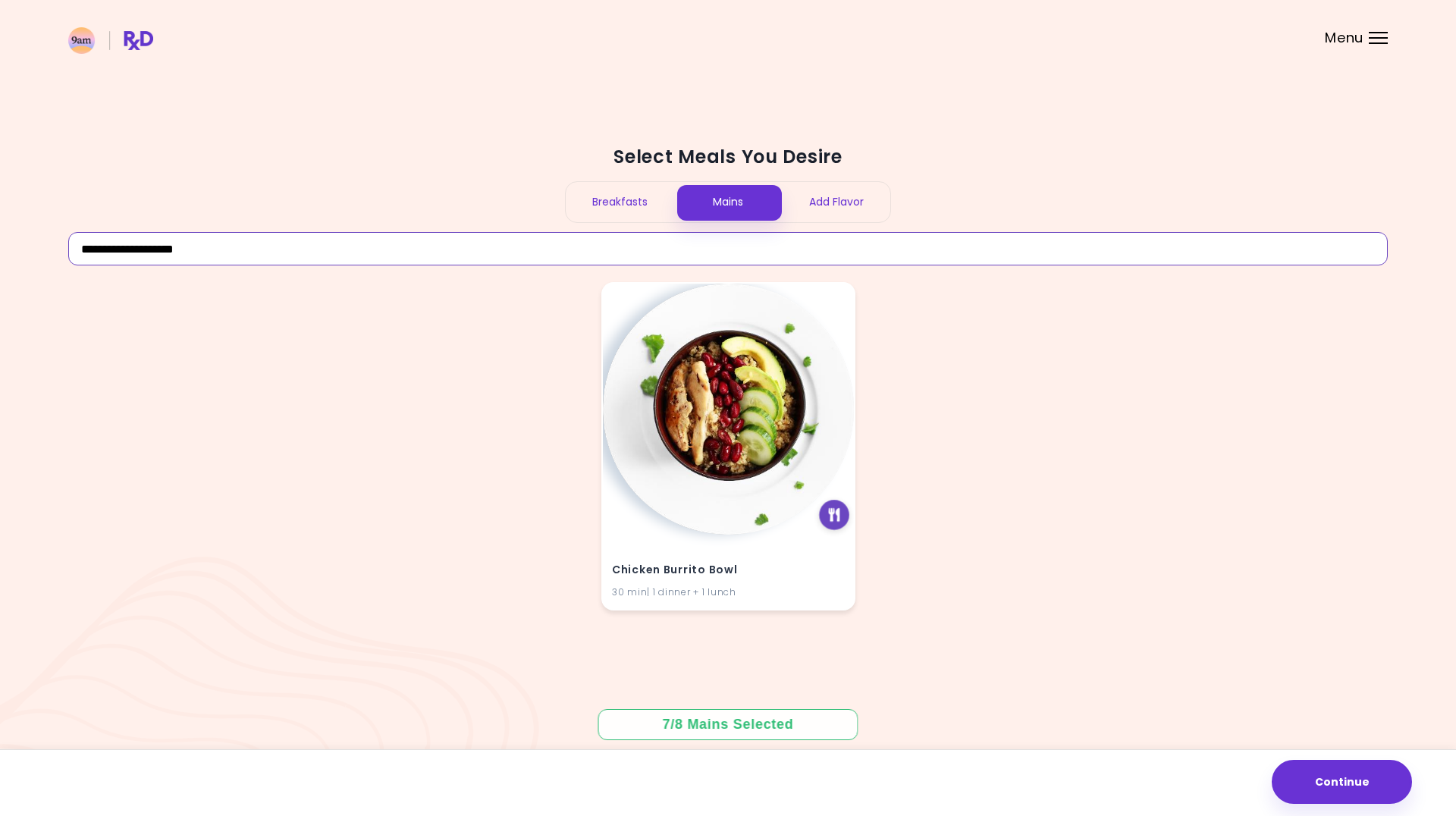
type input "**********"
click at [828, 516] on div at bounding box center [834, 515] width 30 height 30
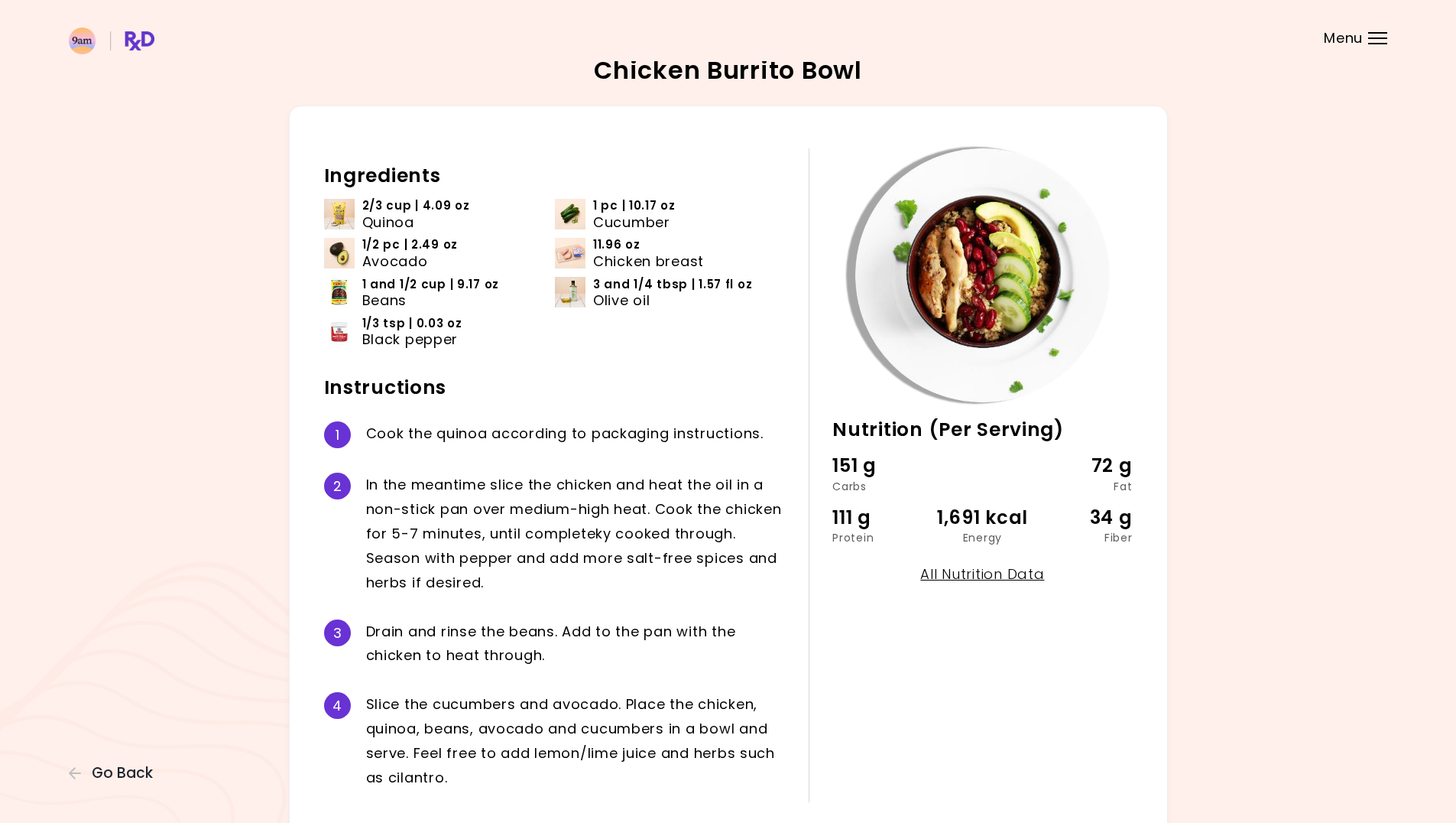
scroll to position [4, 0]
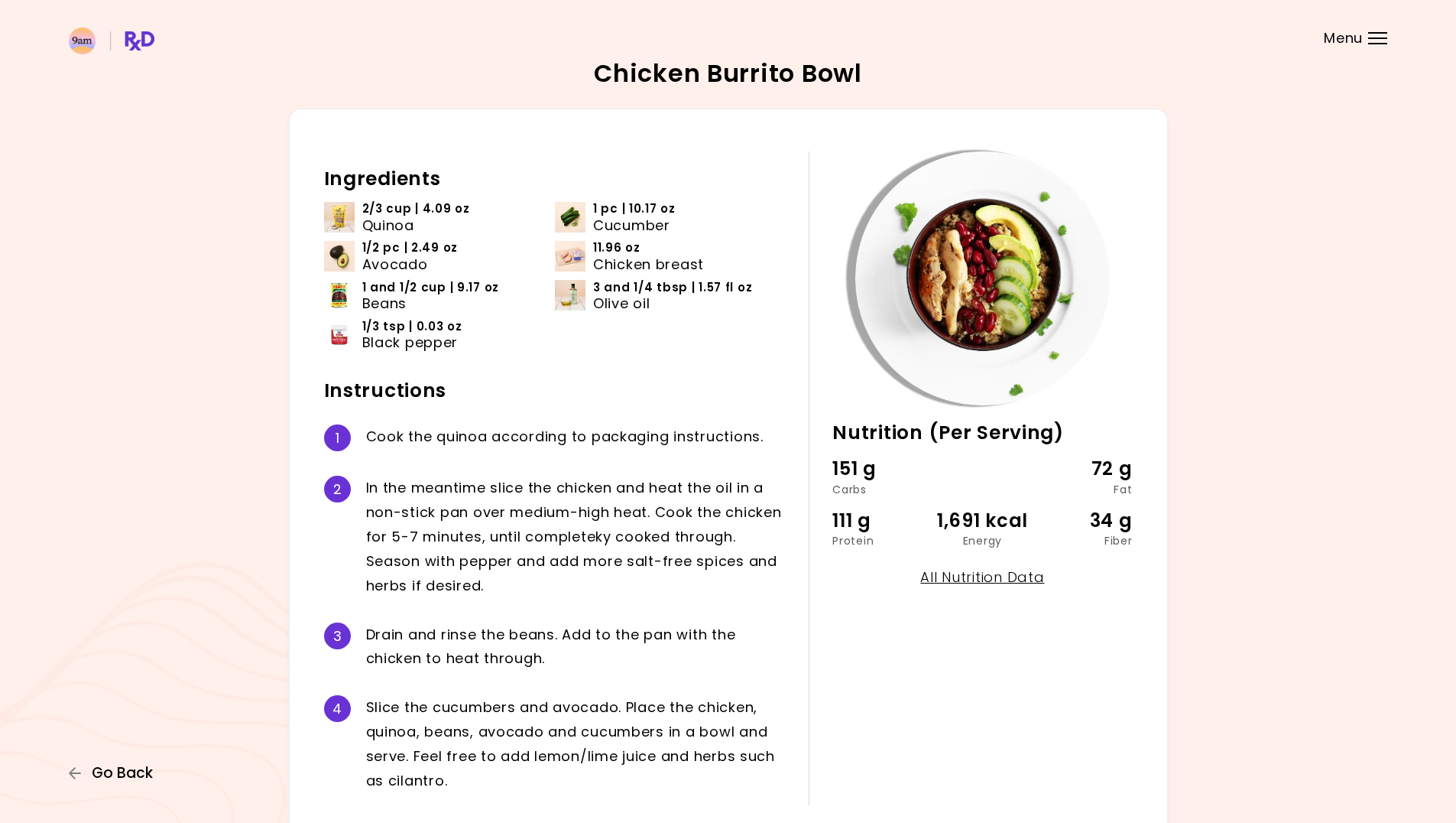
click at [89, 769] on button "Go Back" at bounding box center [115, 773] width 92 height 17
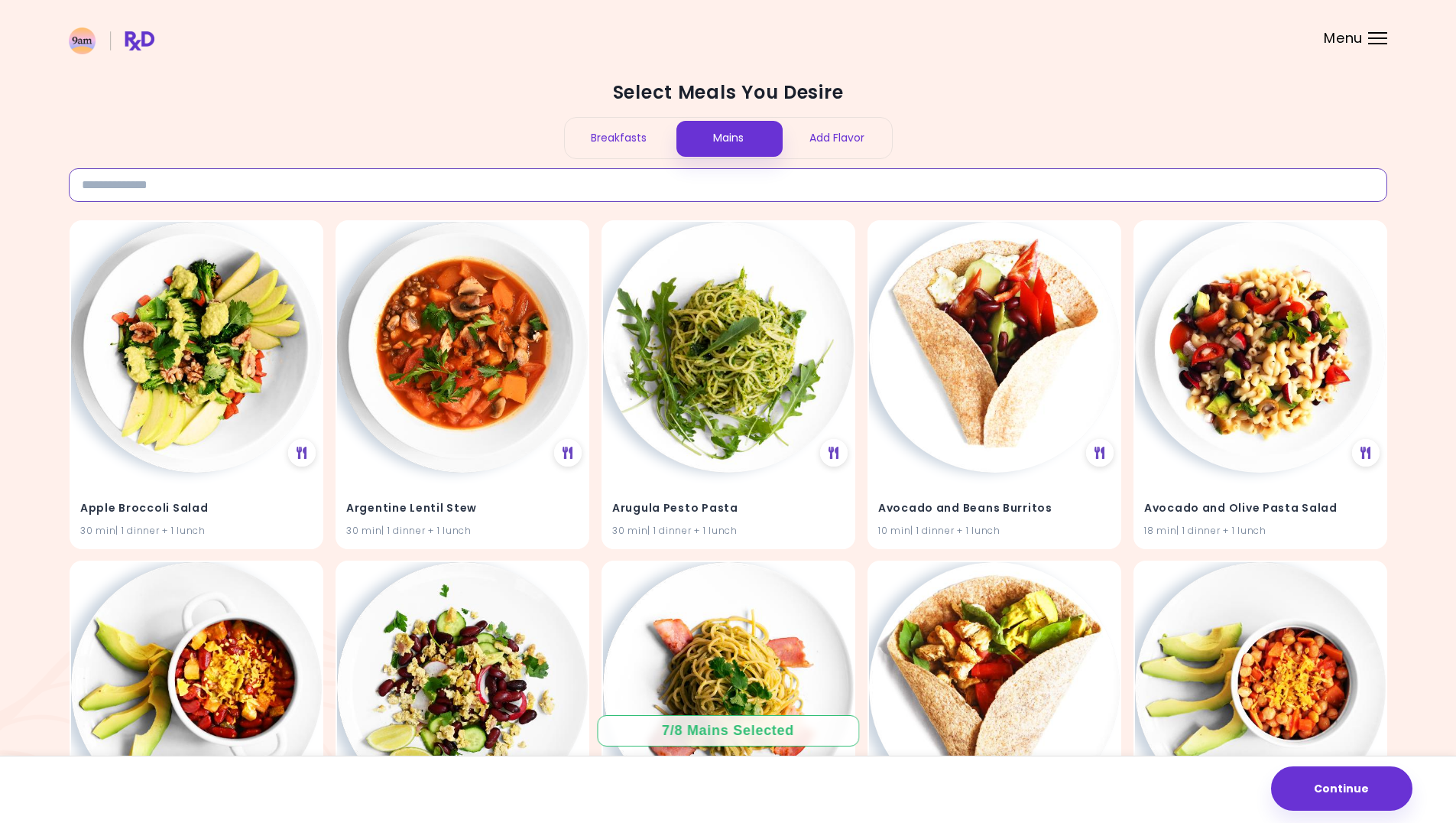
paste input "**********"
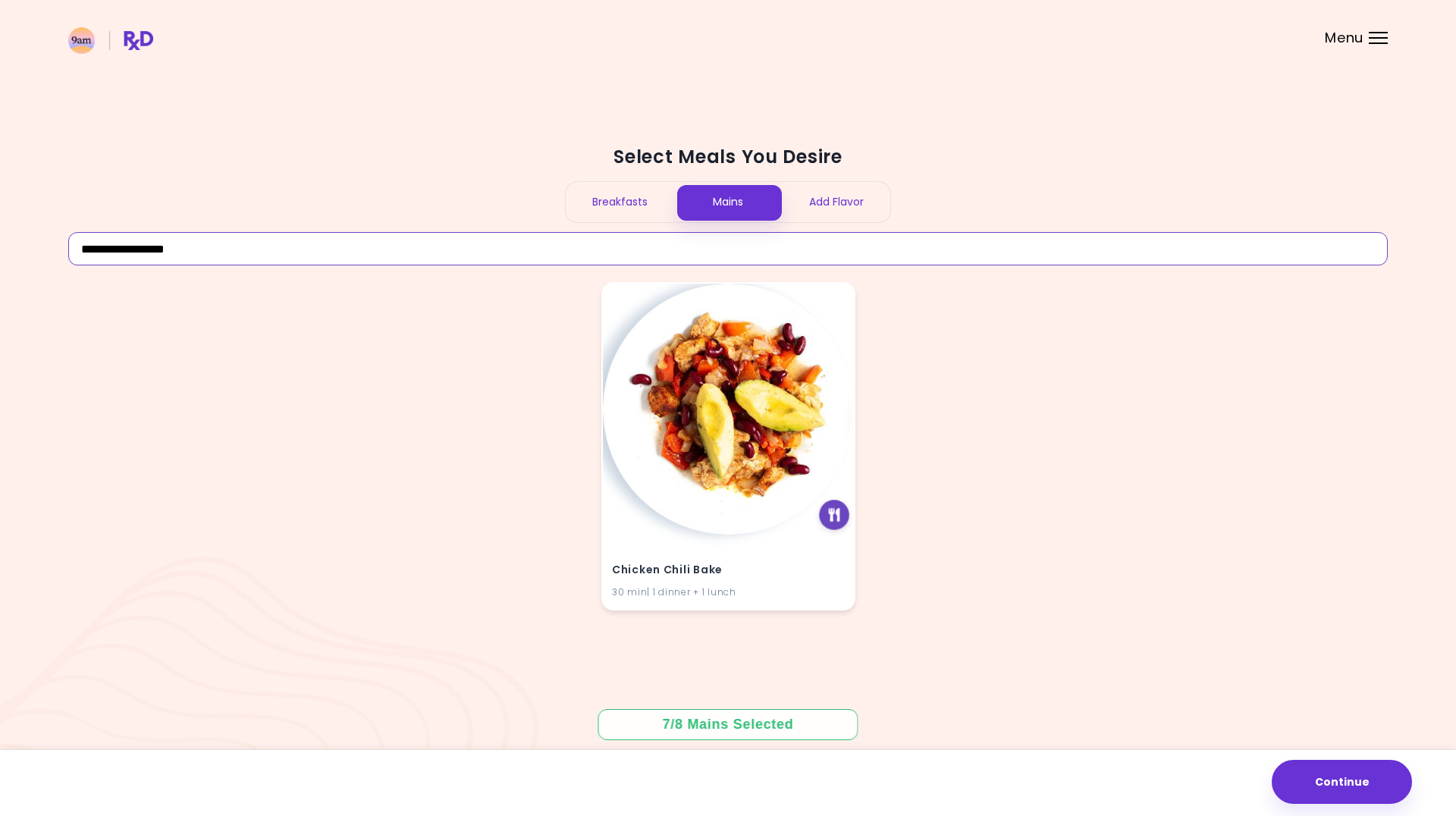
type input "**********"
click at [841, 514] on div at bounding box center [834, 515] width 30 height 30
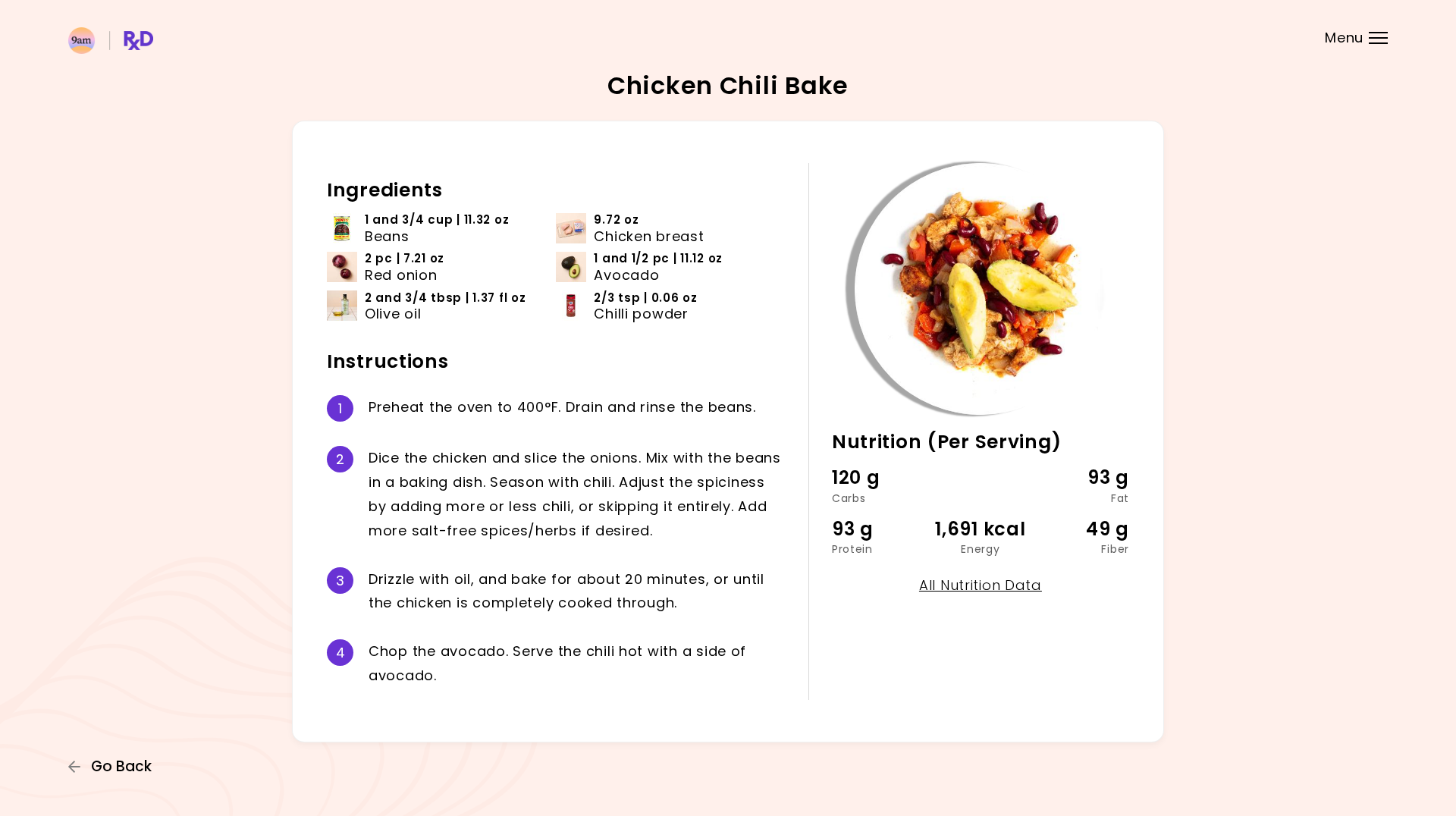
click at [96, 761] on span "Go Back" at bounding box center [122, 767] width 61 height 17
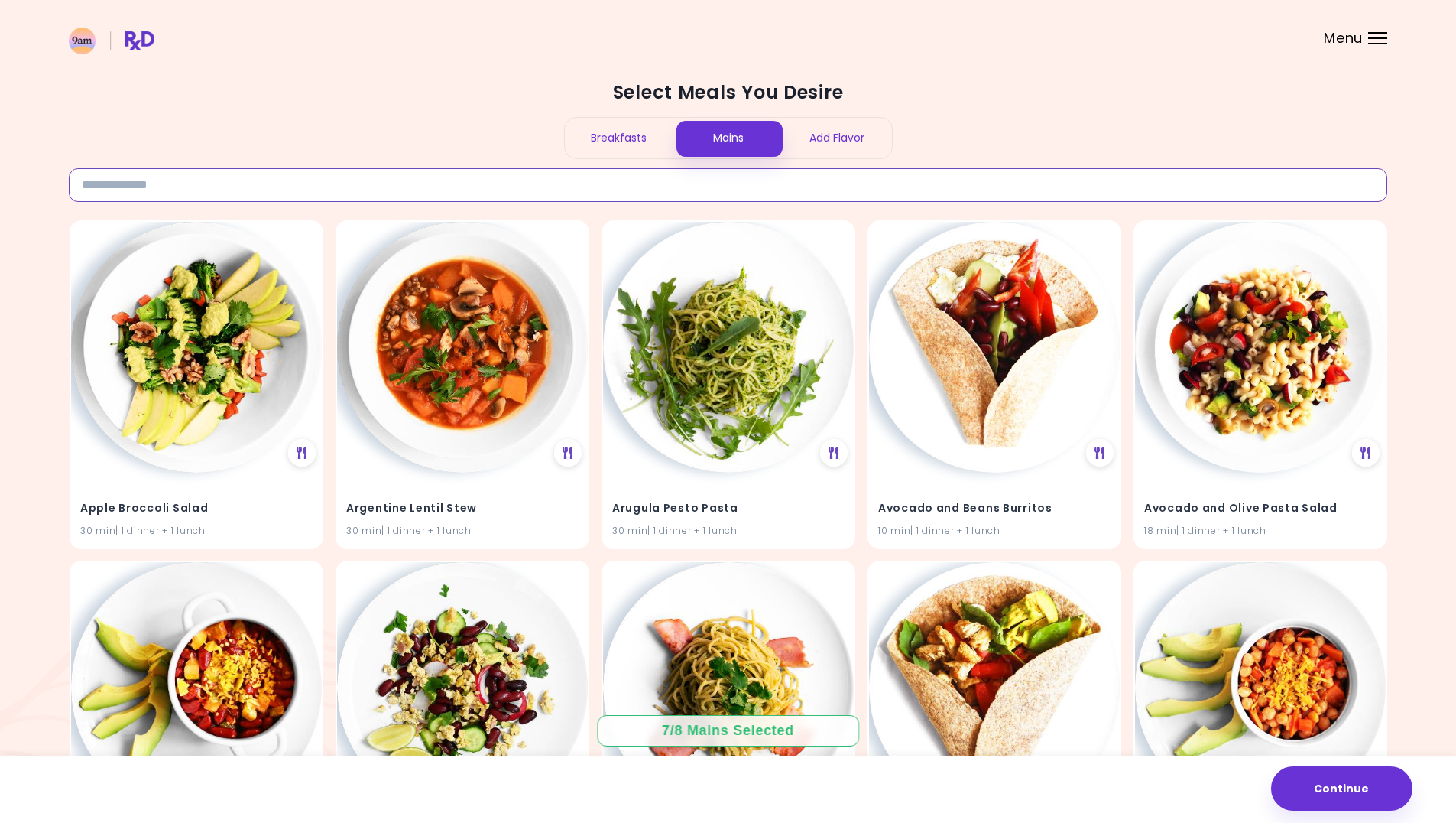
paste input "**********"
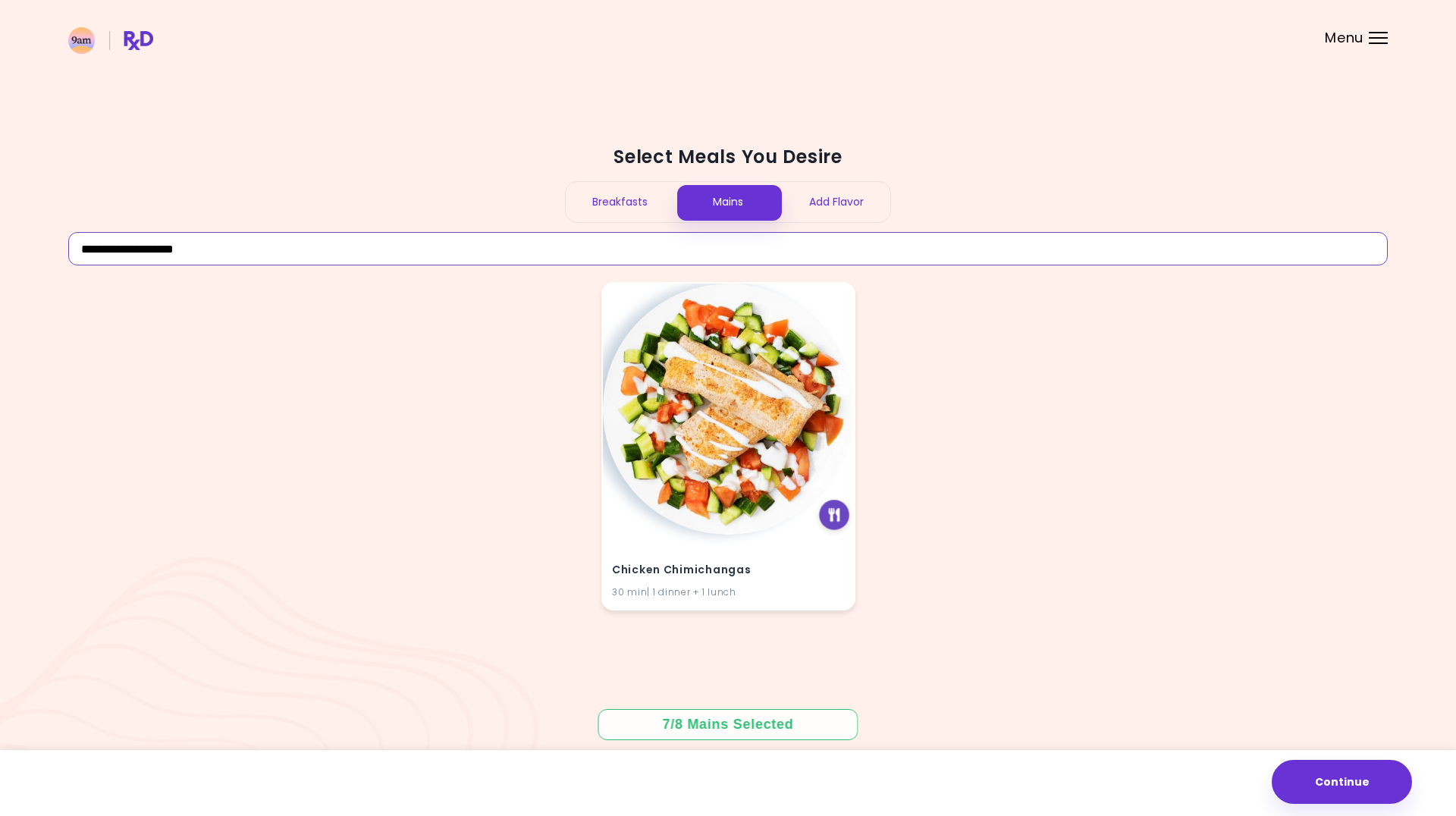
type input "**********"
click at [828, 518] on div at bounding box center [834, 515] width 30 height 30
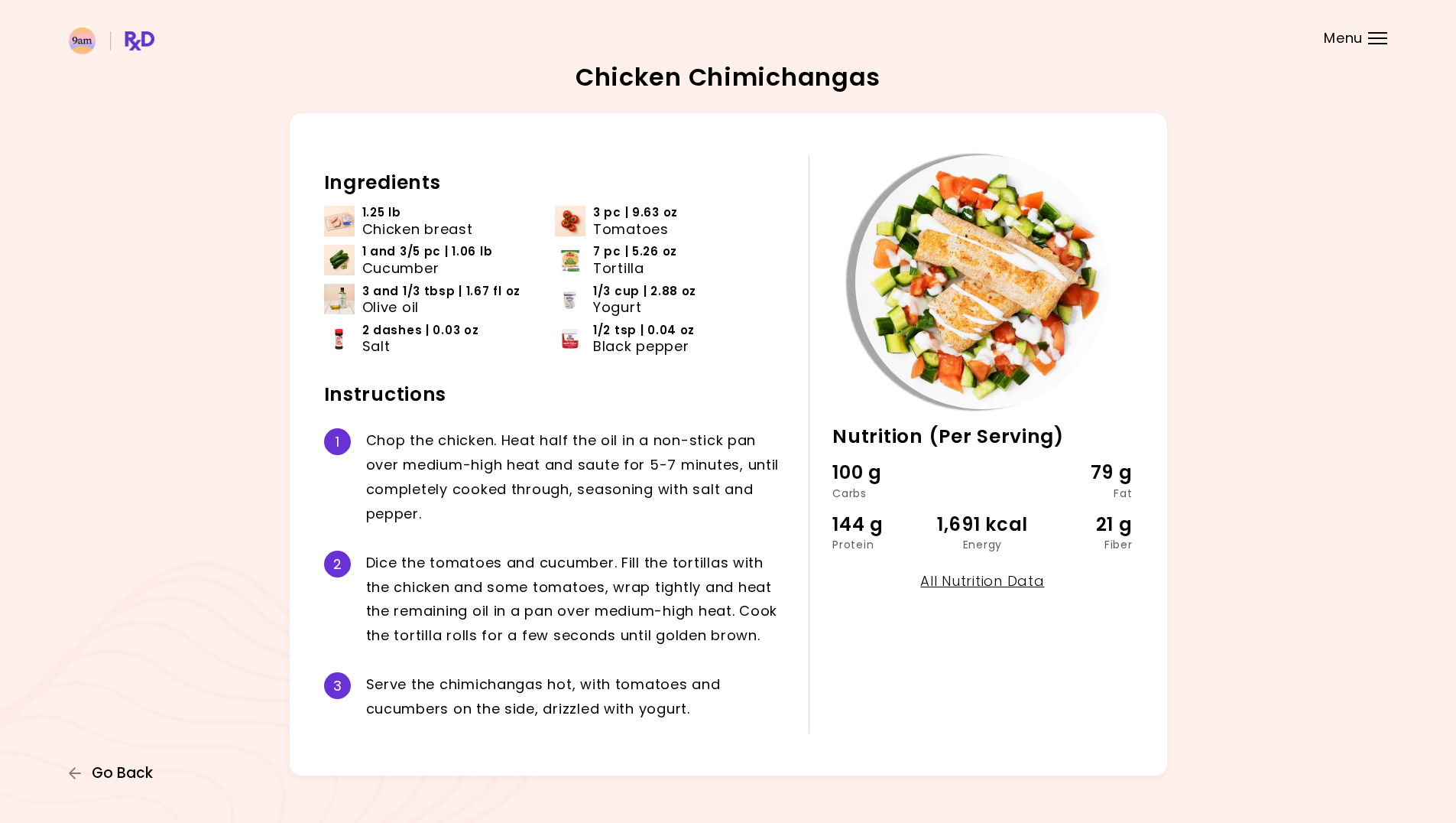
click at [127, 778] on span "Go Back" at bounding box center [123, 773] width 61 height 17
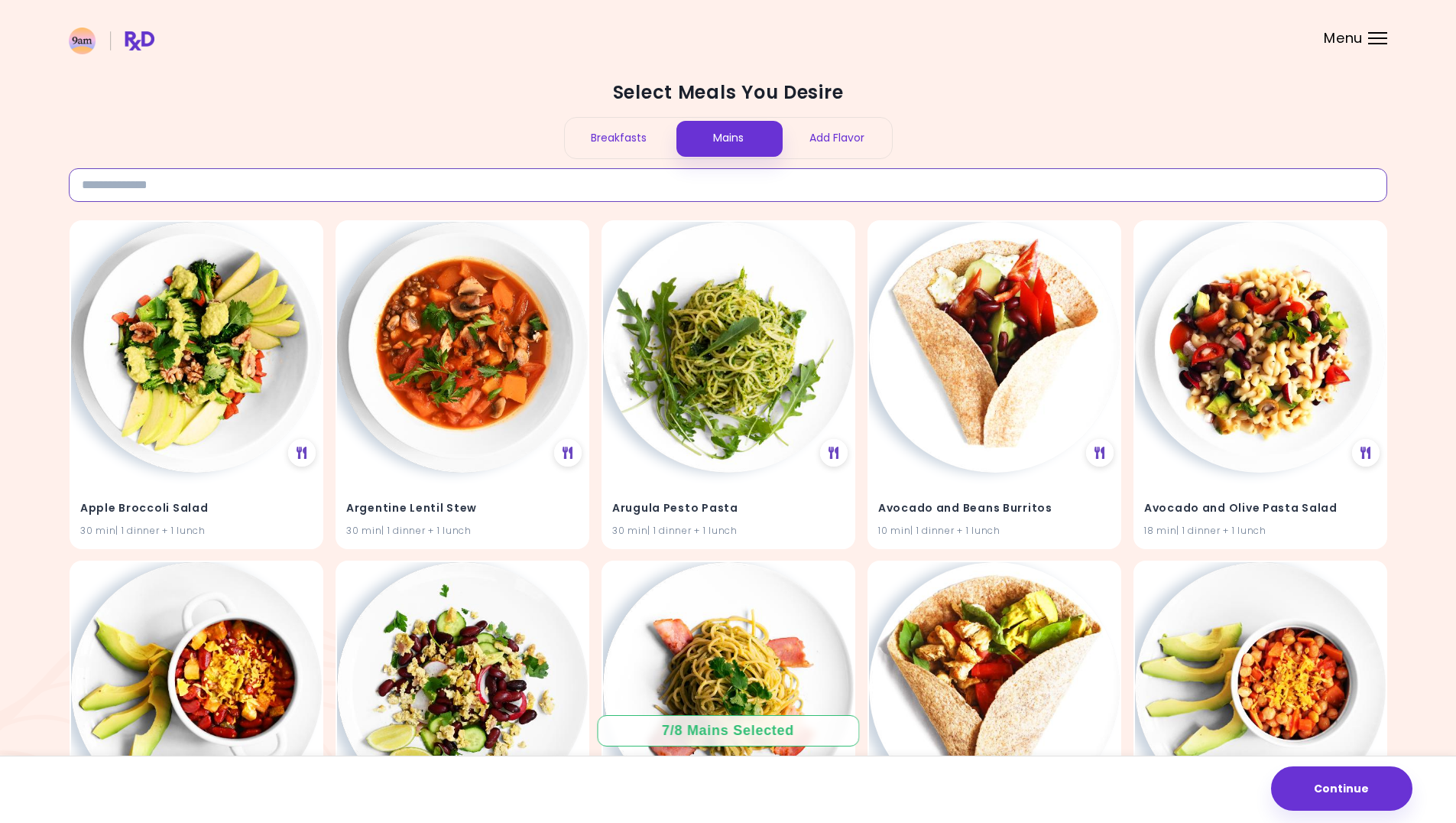
paste input "**********"
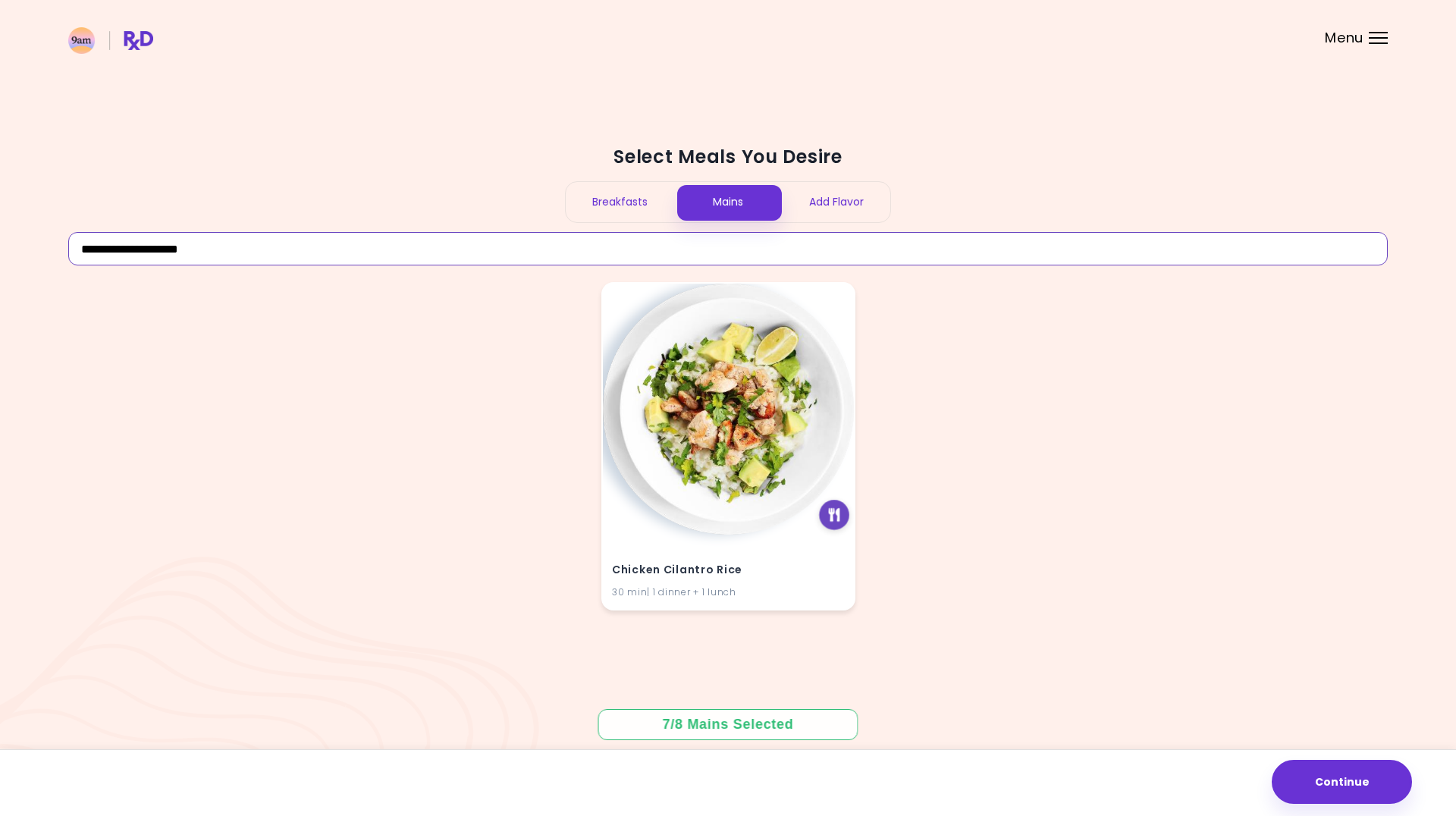
type input "**********"
click at [832, 507] on div at bounding box center [834, 515] width 30 height 30
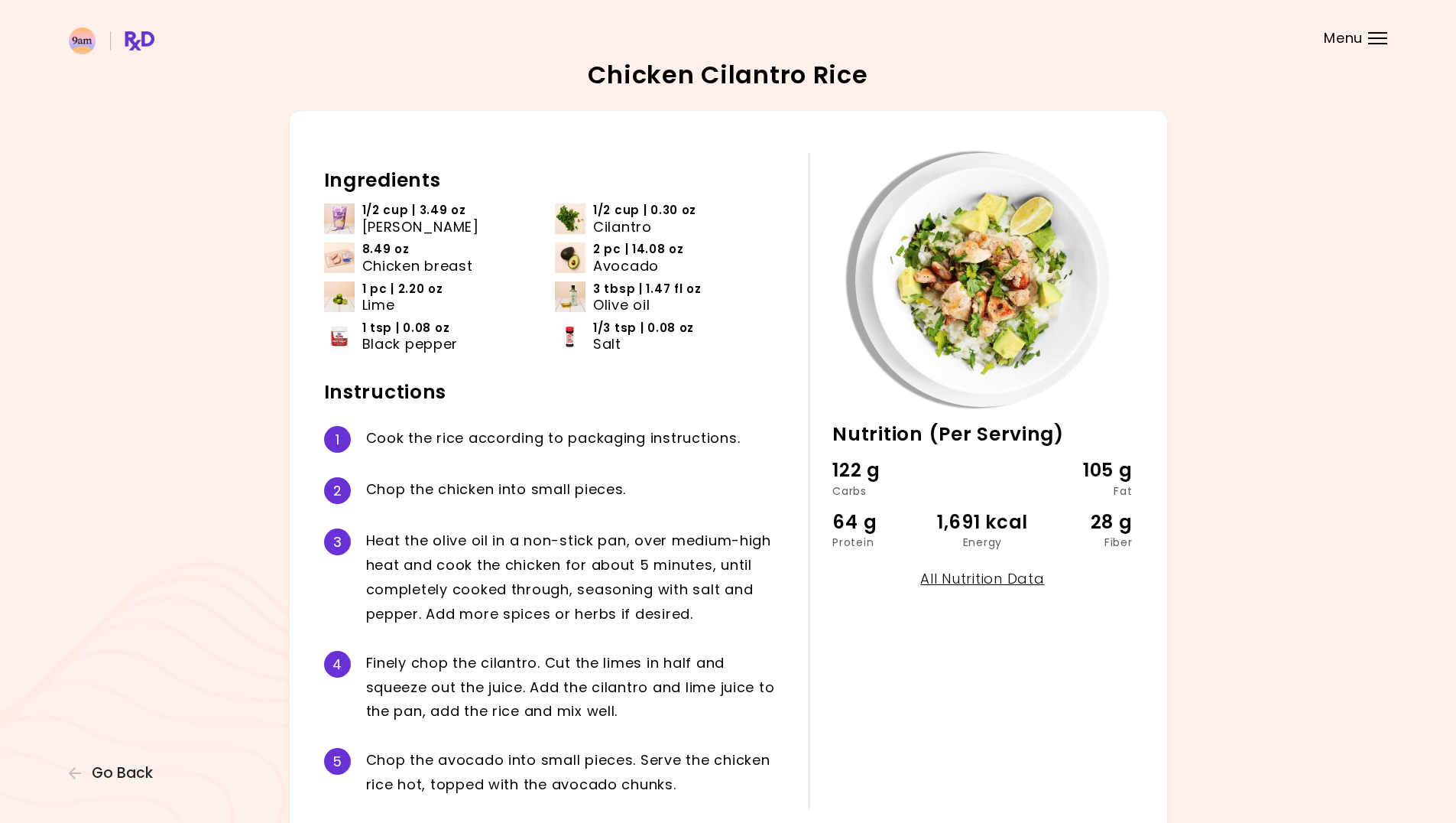
scroll to position [5, 0]
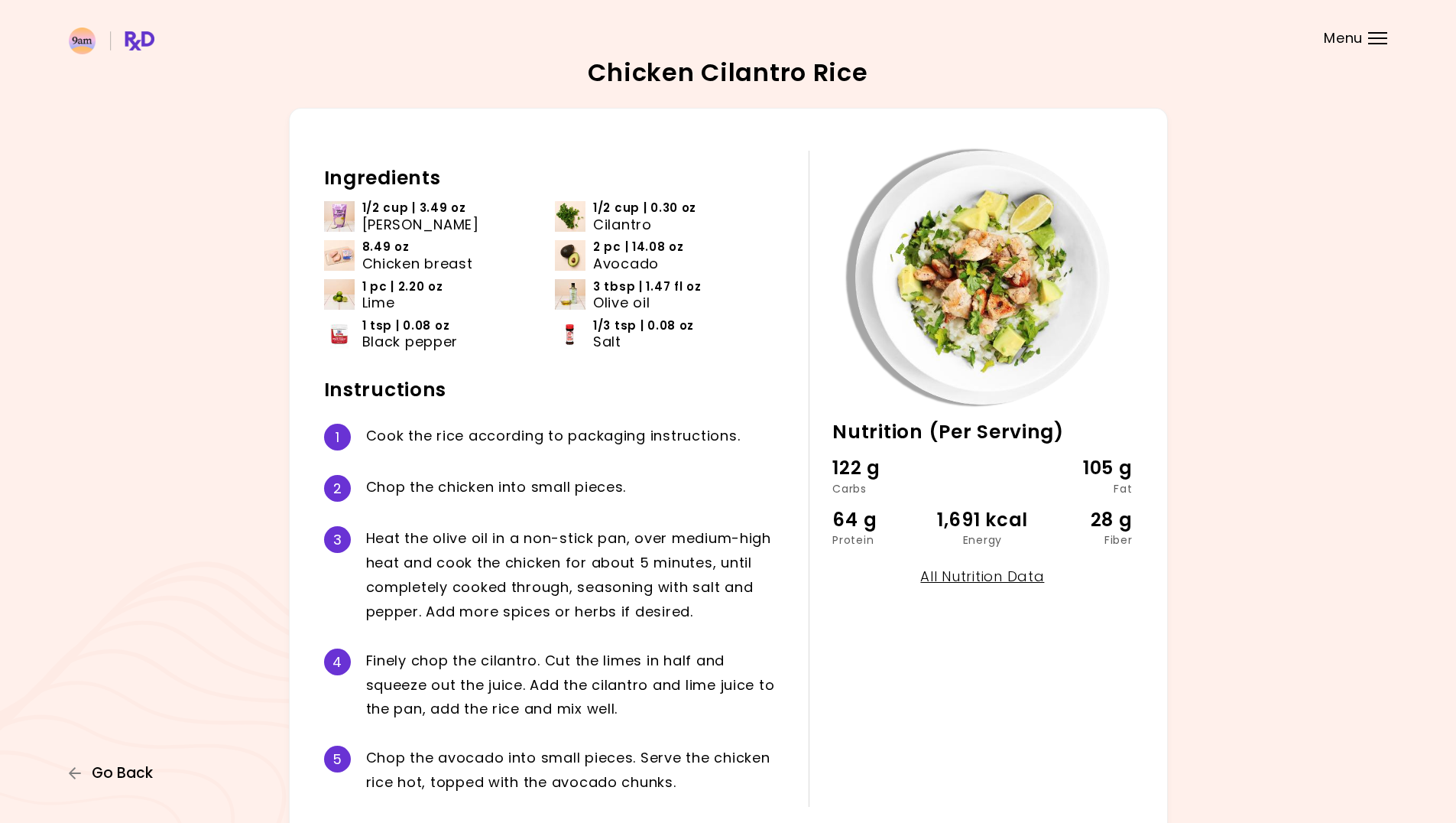
click at [139, 772] on span "Go Back" at bounding box center [123, 773] width 61 height 17
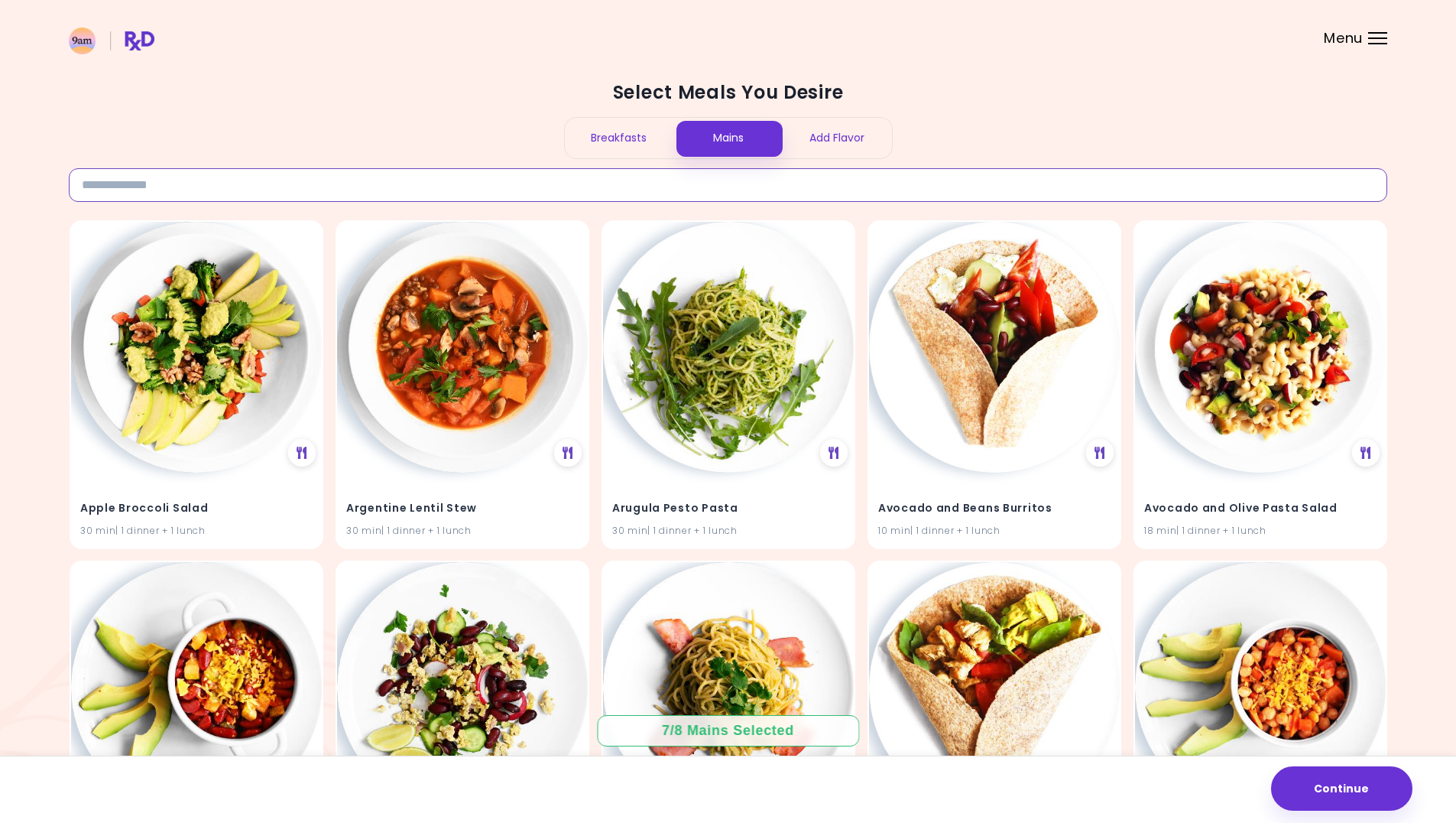
paste input "**********"
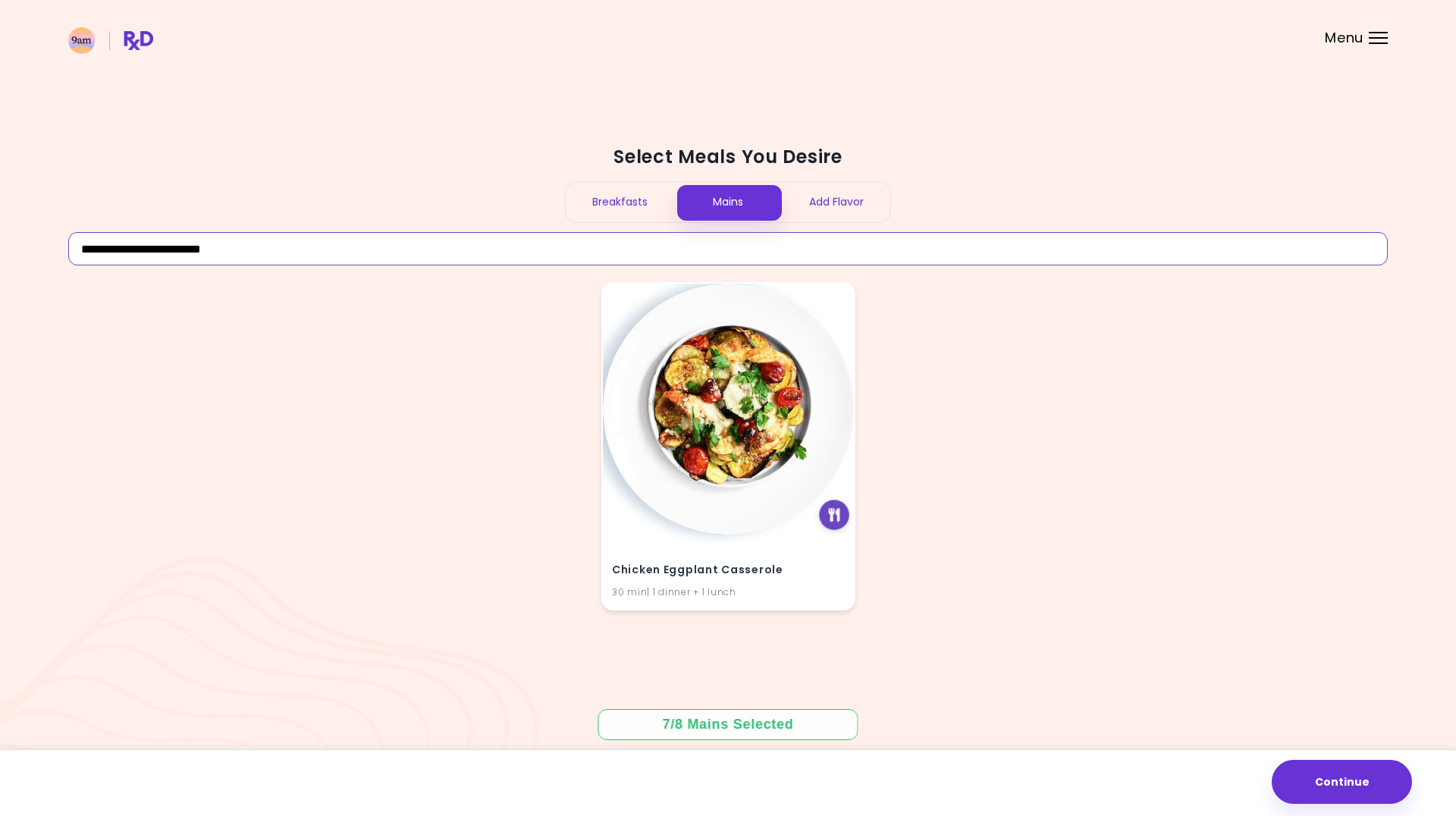
type input "**********"
click at [827, 509] on div at bounding box center [834, 515] width 30 height 30
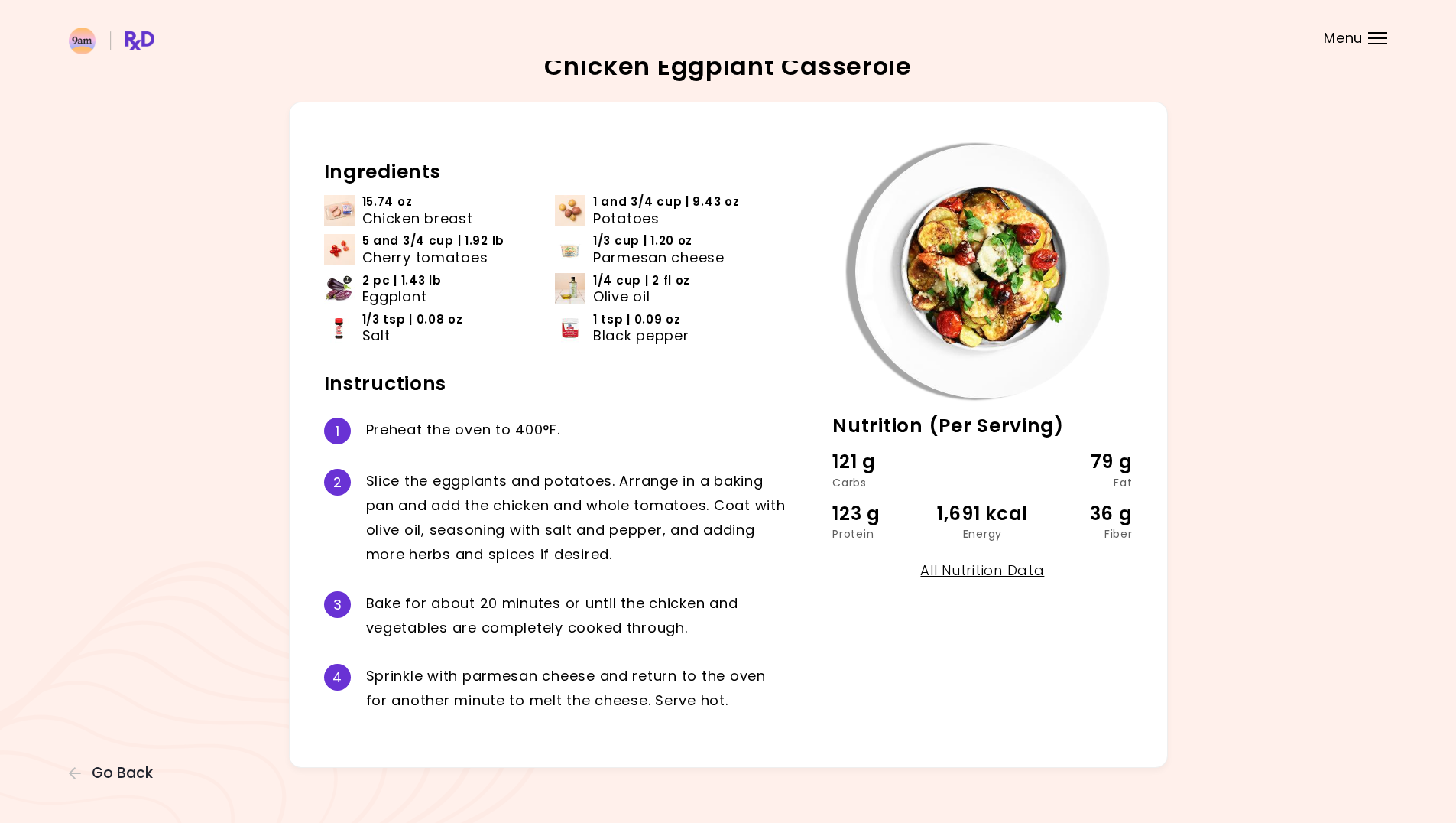
scroll to position [21, 0]
